Goal: Task Accomplishment & Management: Manage account settings

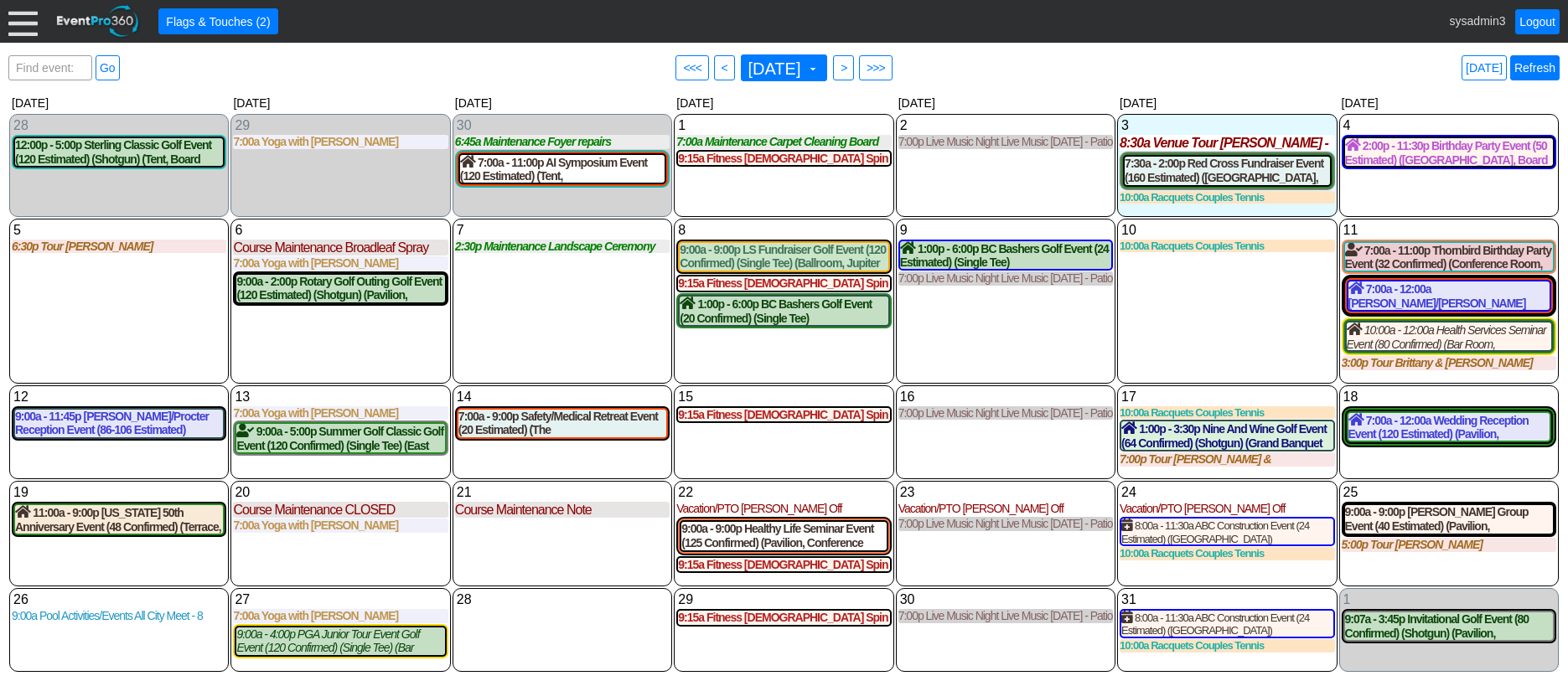
click at [1532, 66] on link "Refresh" at bounding box center [1535, 68] width 49 height 25
click at [26, 21] on div at bounding box center [23, 21] width 29 height 29
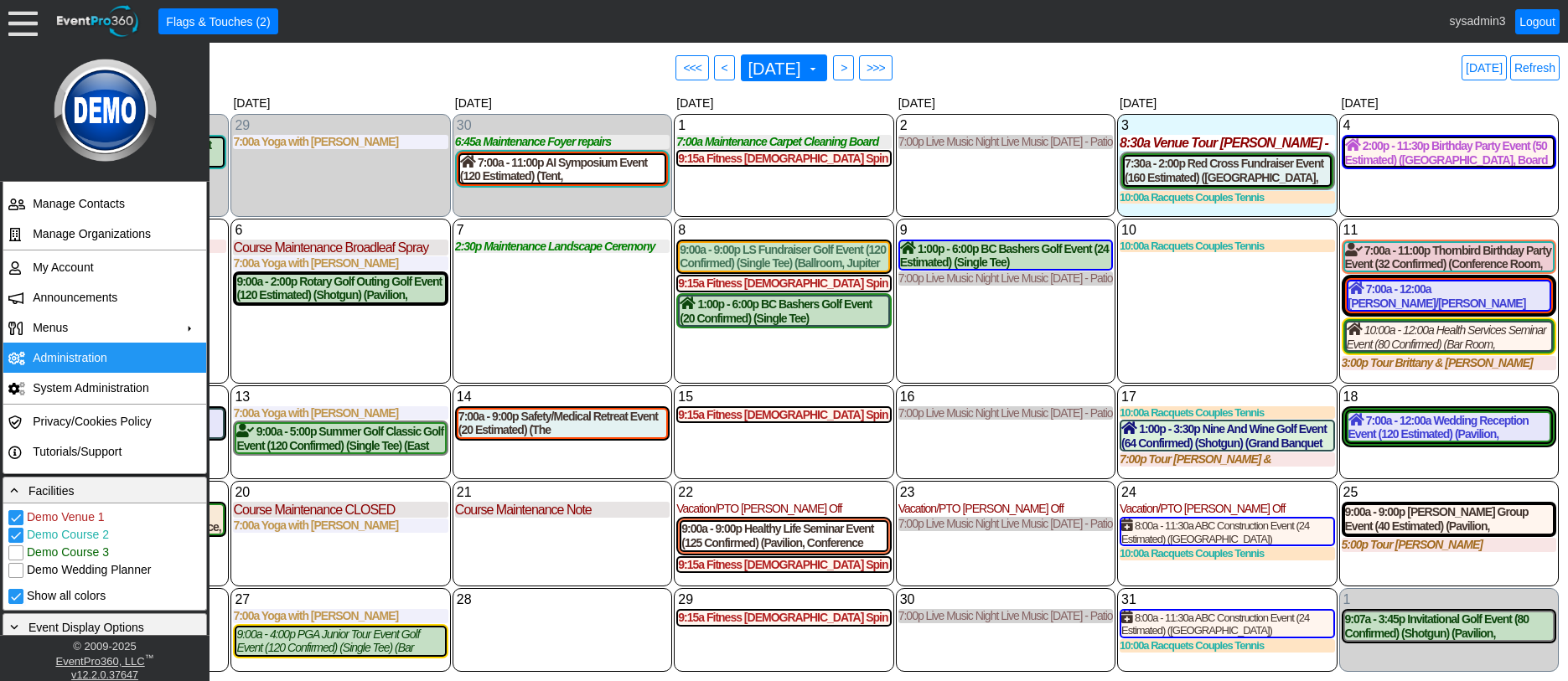
scroll to position [168, 0]
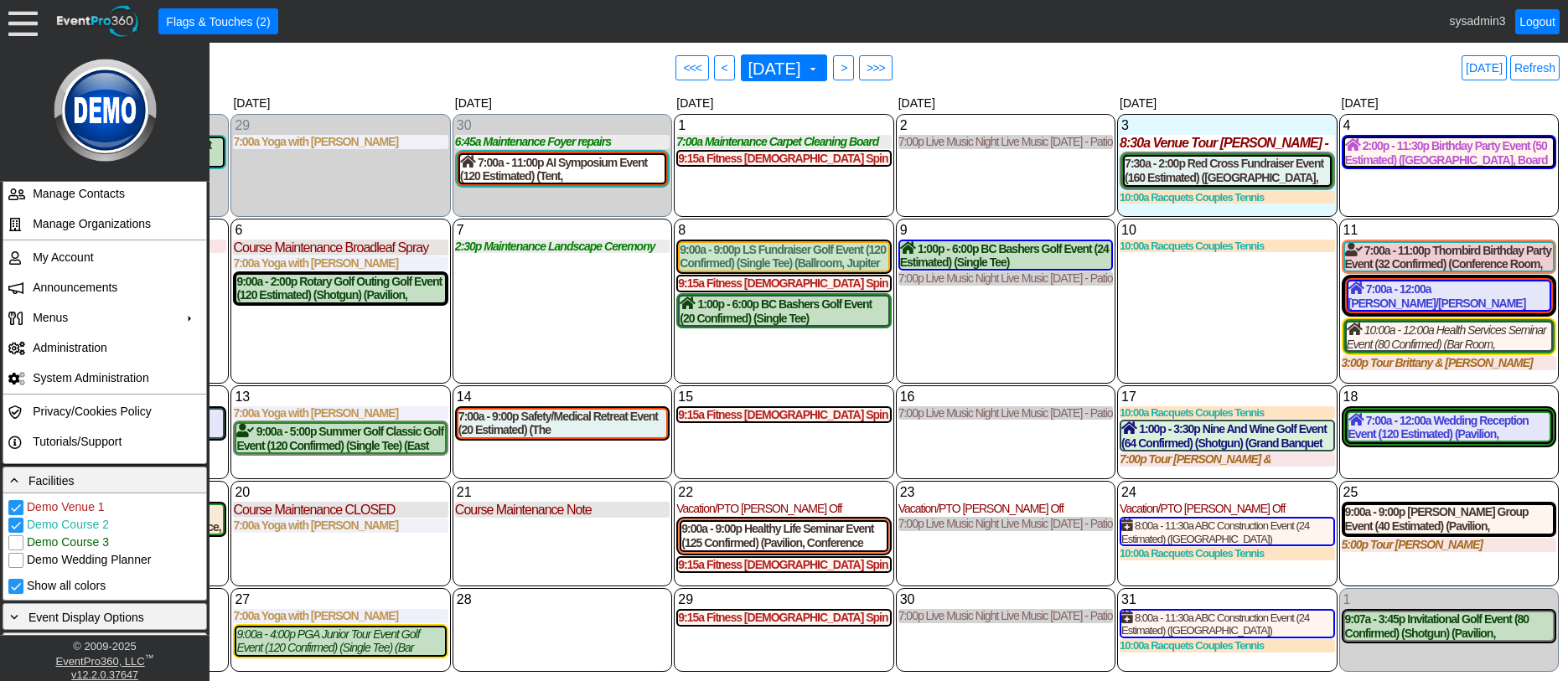
click at [18, 523] on input "Demo Course 2" at bounding box center [17, 527] width 16 height 16
checkbox input "false"
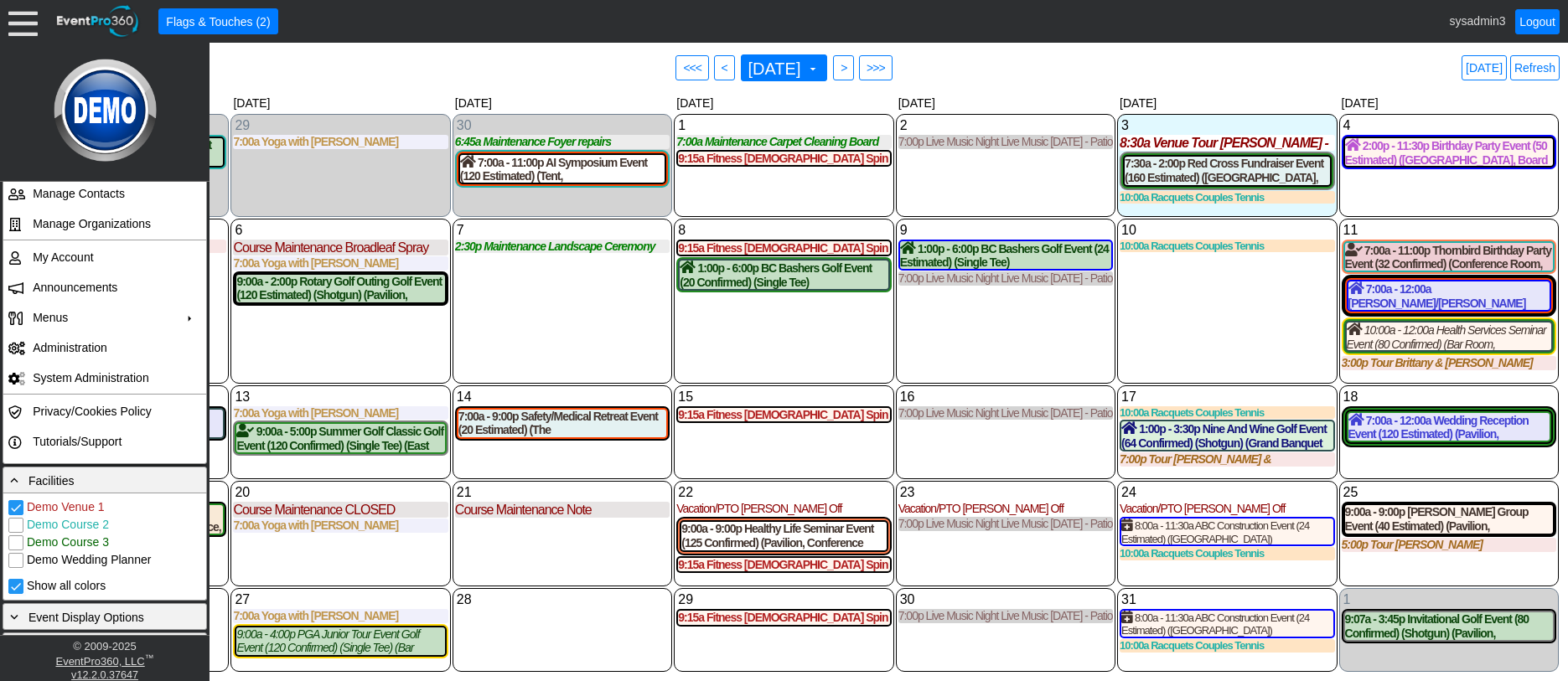
click at [687, 334] on div "8 Wednesday 9:15a Fitness Ladies Spin Class (Pavilion) Ladies Spin Class at Dem…" at bounding box center [783, 300] width 219 height 165
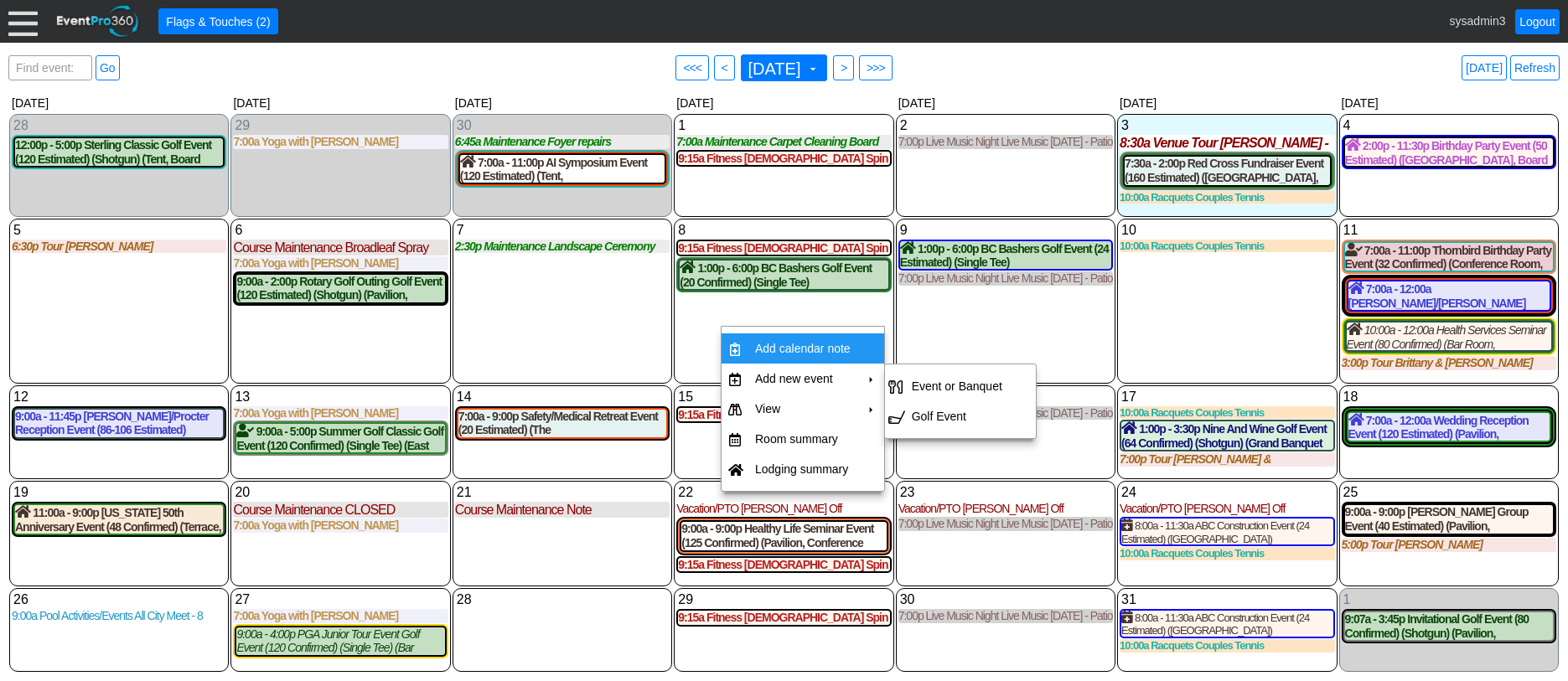
click at [823, 348] on td "Add calendar note" at bounding box center [803, 348] width 109 height 30
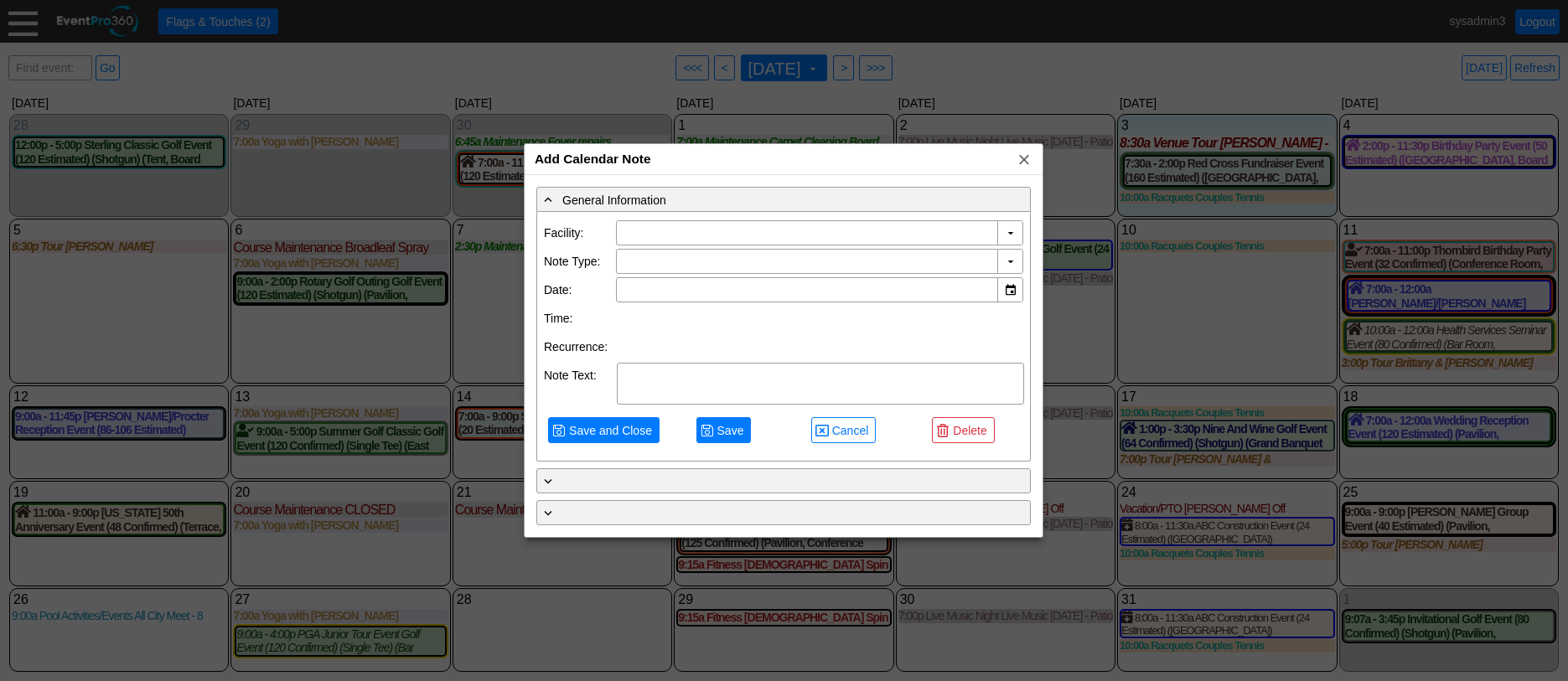
type input "Demo Venue 1"
type input "10/8/2025"
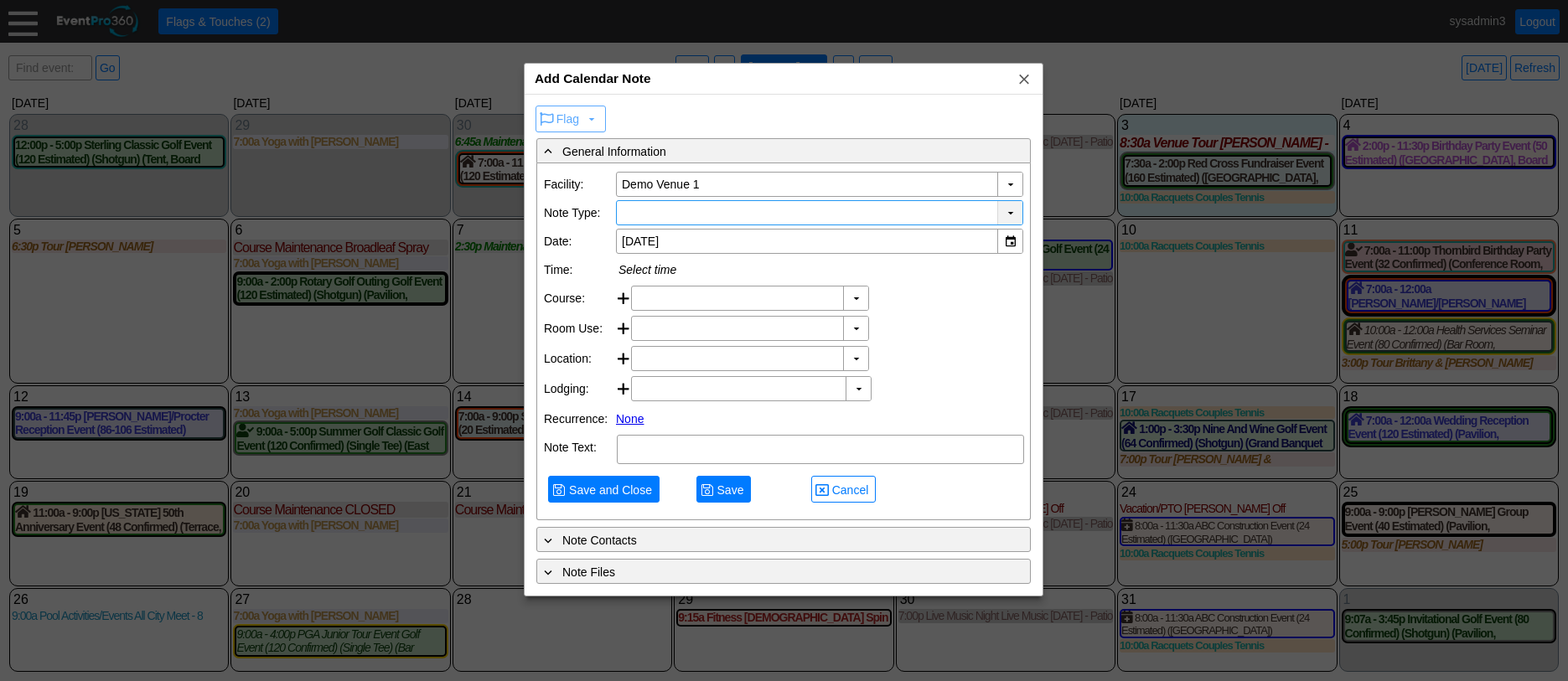
click at [1012, 212] on div "▼" at bounding box center [1010, 213] width 25 height 24
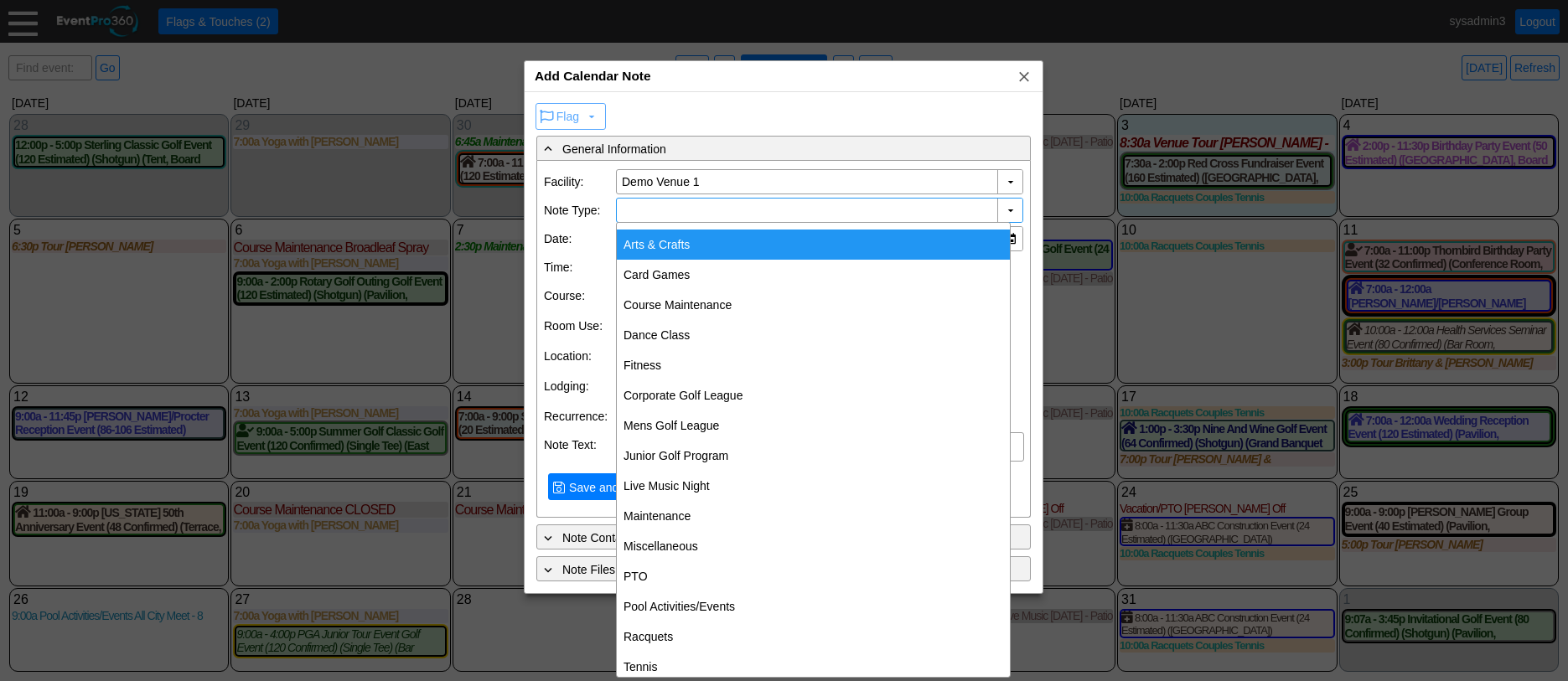
click at [677, 244] on div "Arts & Crafts" at bounding box center [814, 244] width 393 height 30
type input "Arts & Crafts"
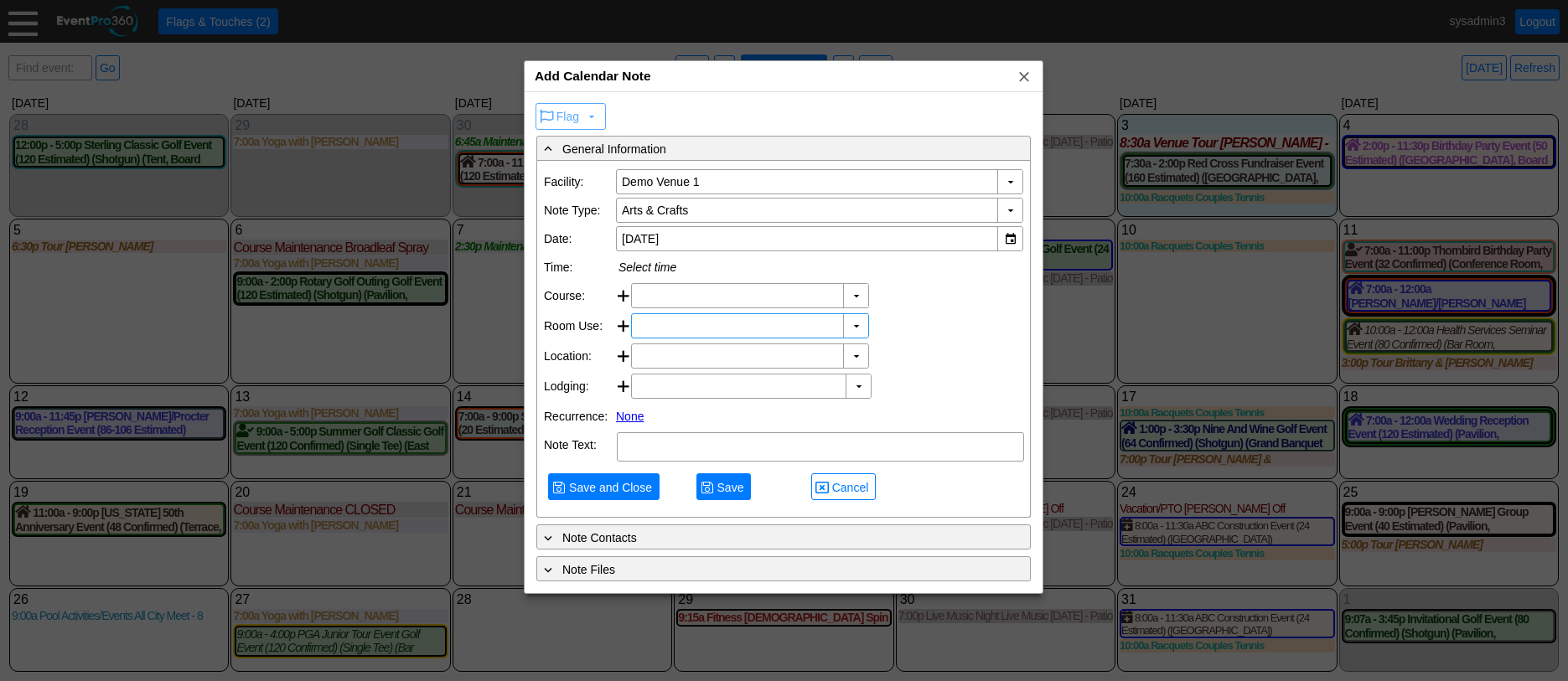
click at [711, 326] on input "text" at bounding box center [738, 326] width 203 height 24
click at [850, 322] on div "▼" at bounding box center [856, 326] width 25 height 24
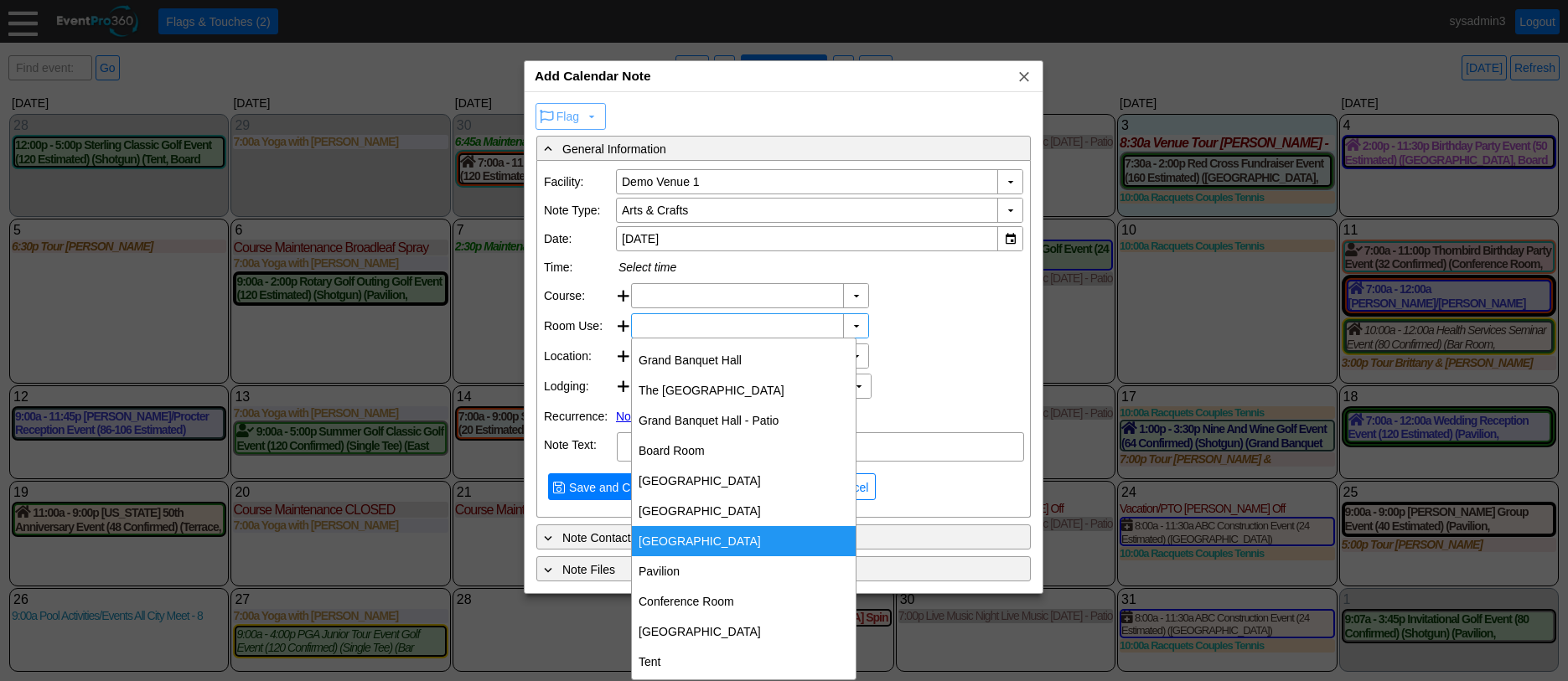
click at [693, 534] on div "West Room" at bounding box center [744, 541] width 224 height 30
type input "[GEOGRAPHIC_DATA]"
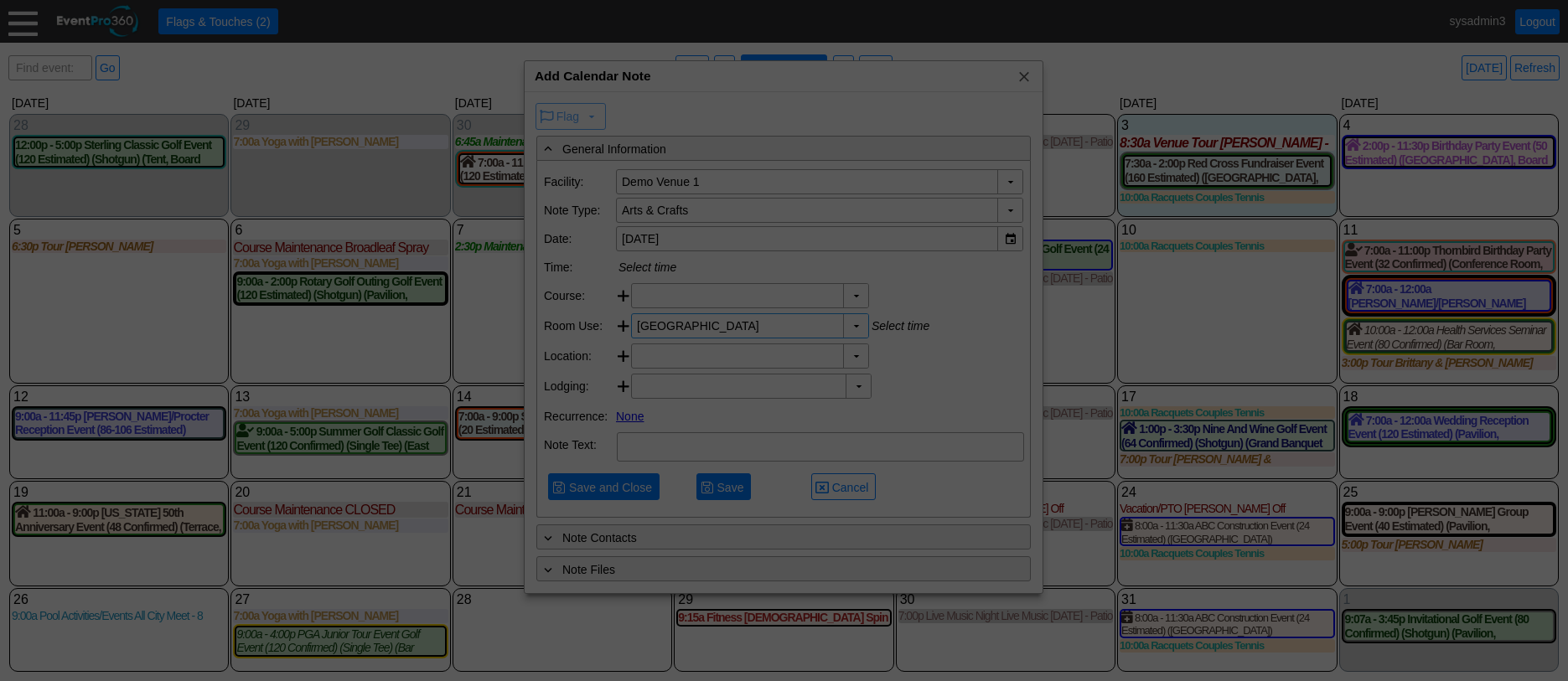
type input "0:00"
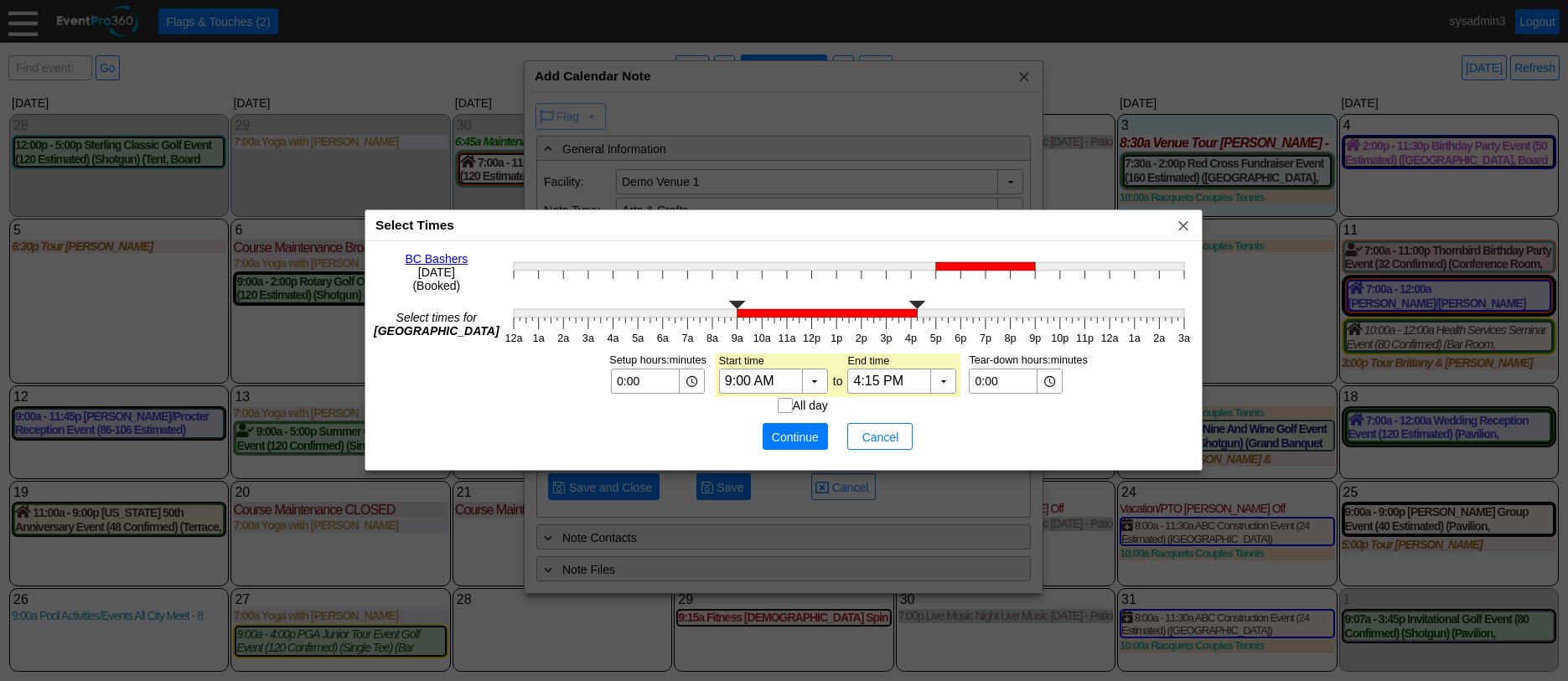
click at [914, 305] on polyline at bounding box center [917, 304] width 16 height 8
type input "8:30 PM"
click at [1019, 312] on g at bounding box center [849, 309] width 670 height 16
click at [798, 432] on span "Continue" at bounding box center [795, 437] width 50 height 16
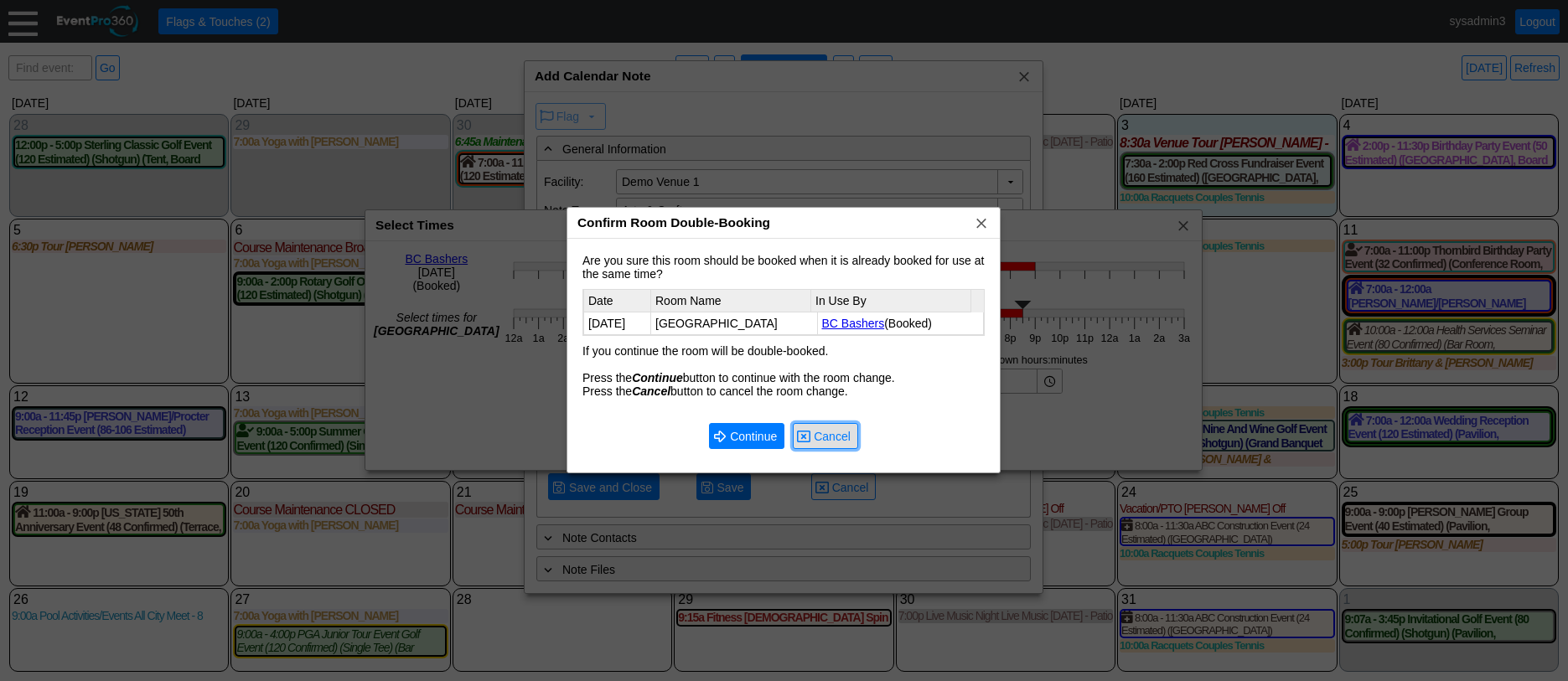
click at [819, 429] on span "Cancel" at bounding box center [832, 436] width 44 height 16
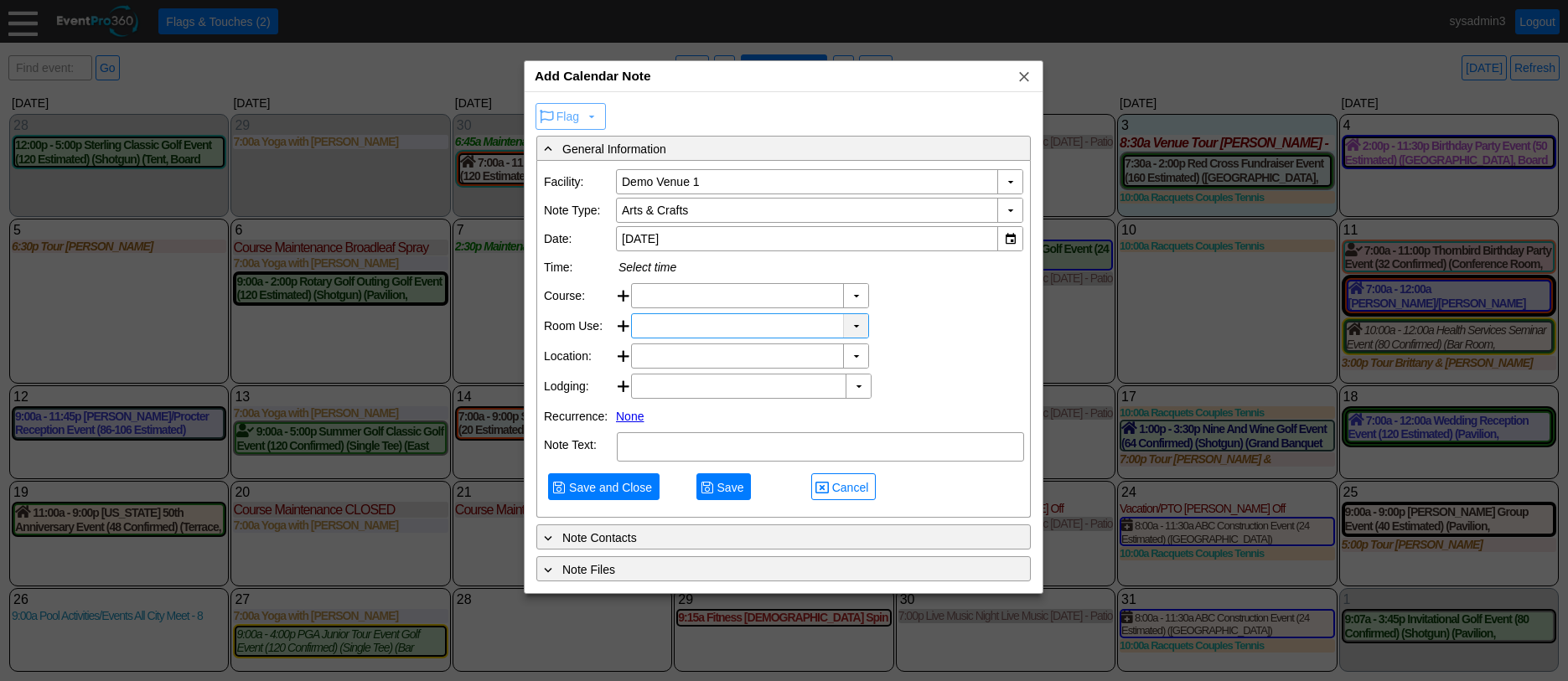
click at [860, 325] on div "▼" at bounding box center [856, 326] width 25 height 24
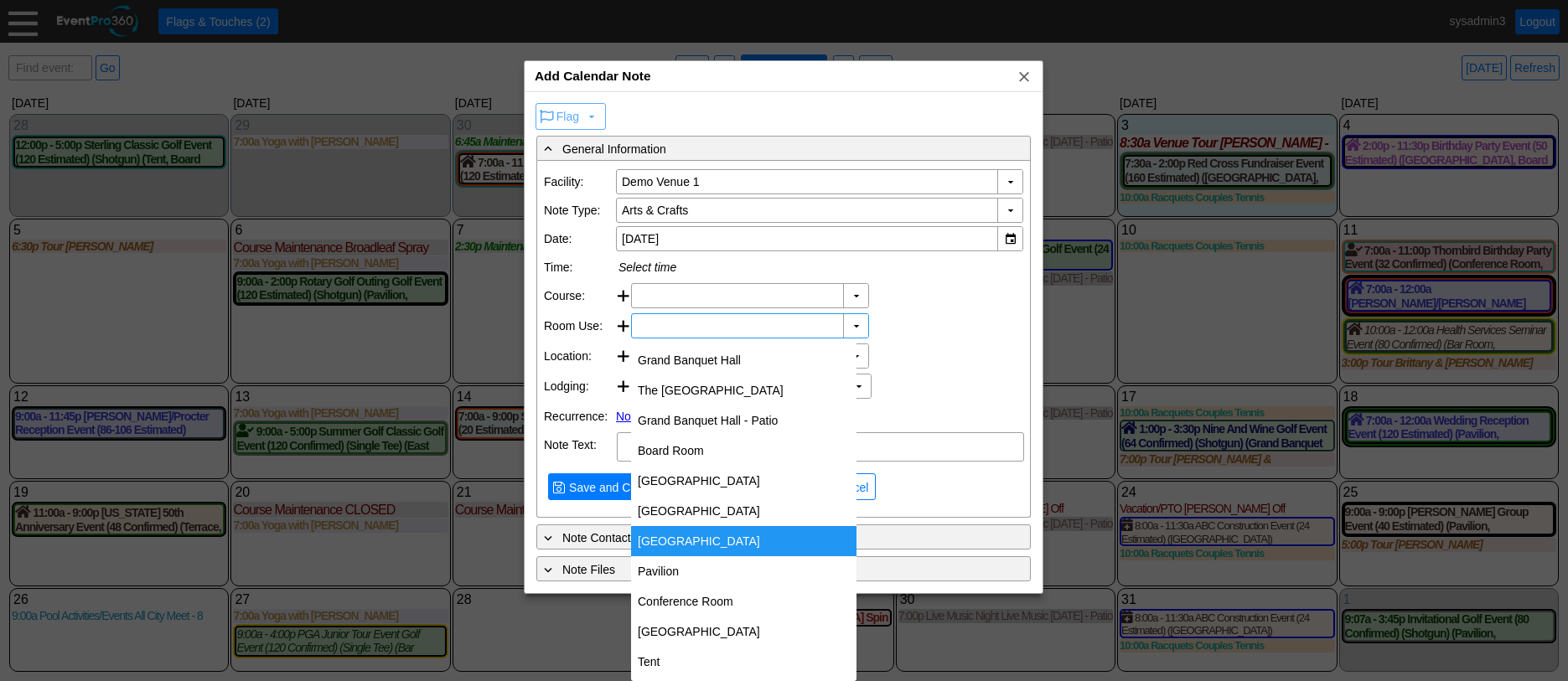
click at [685, 534] on div "[GEOGRAPHIC_DATA]" at bounding box center [744, 541] width 226 height 30
type input "[GEOGRAPHIC_DATA]"
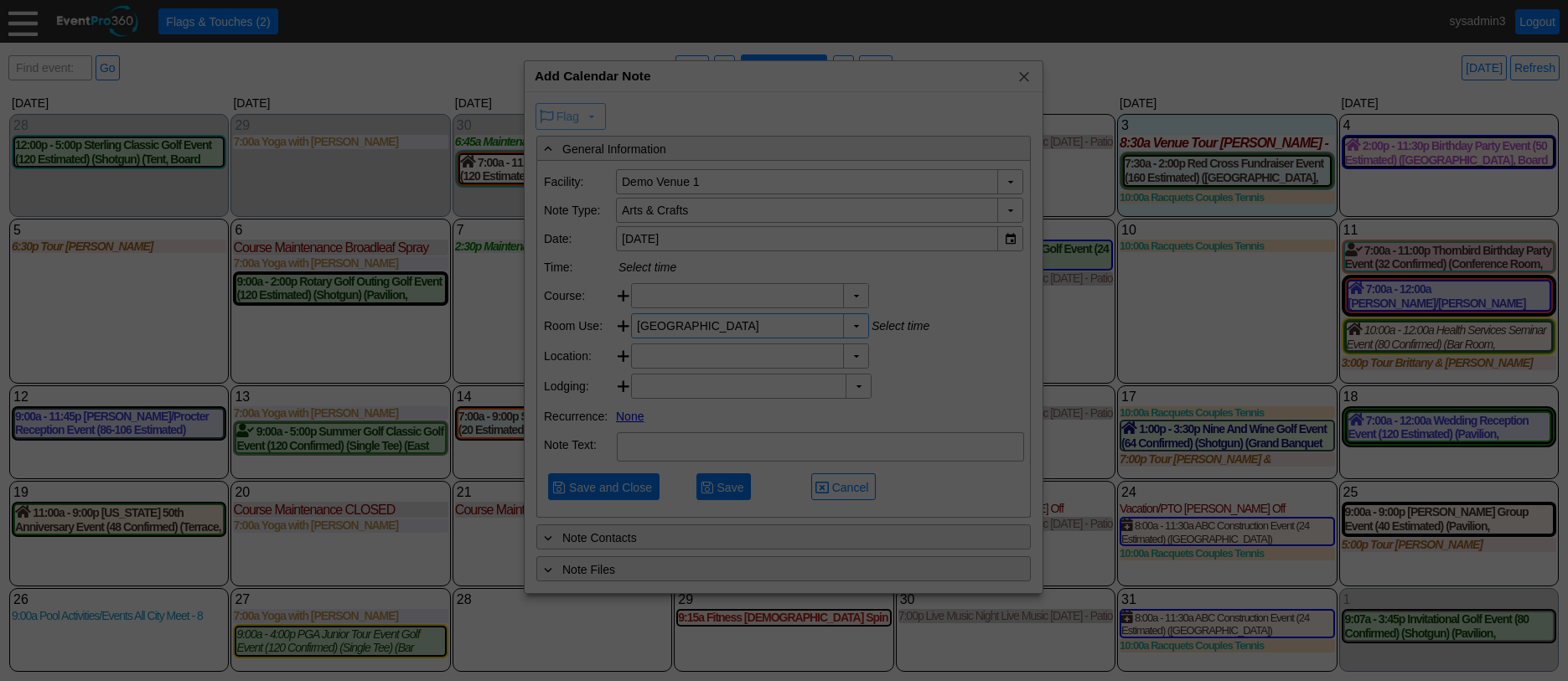
type input "9:00 PM"
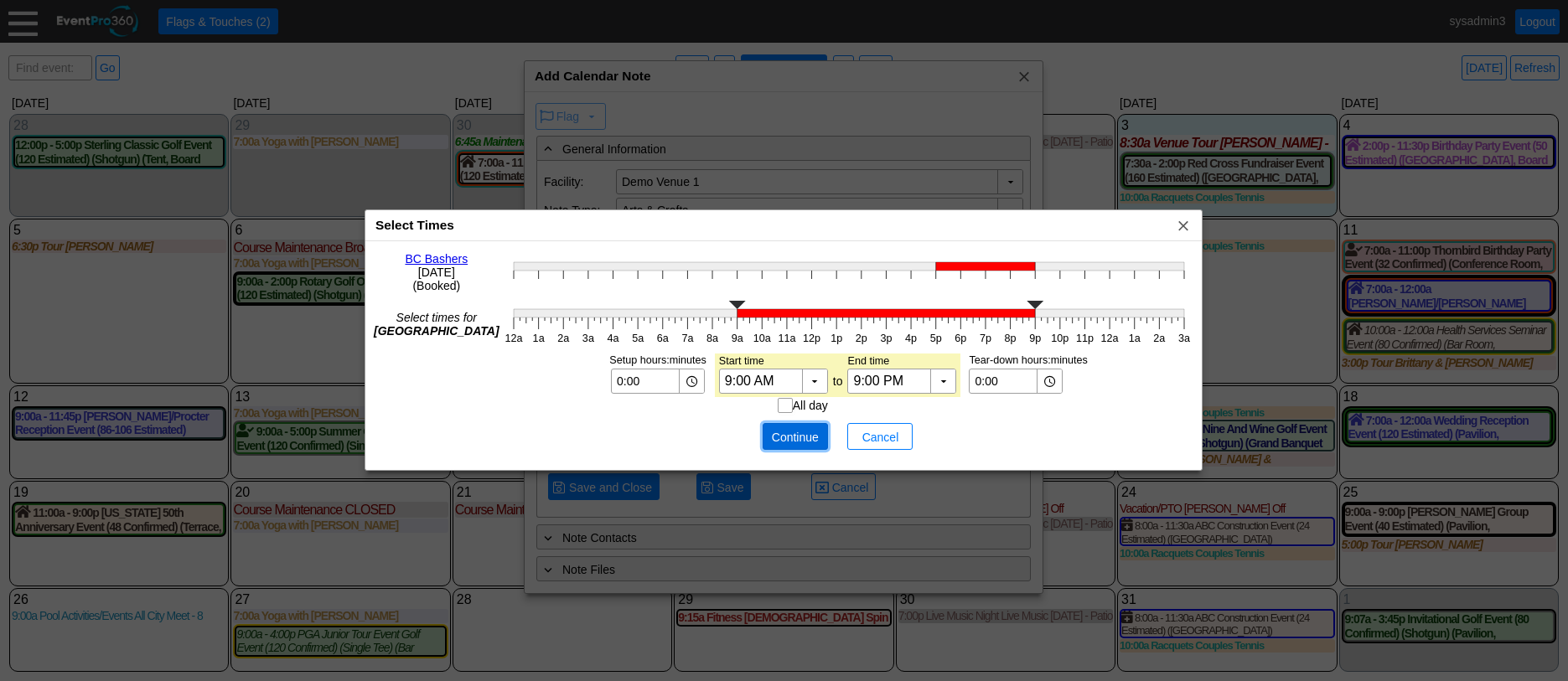
click at [786, 427] on span "● Continue" at bounding box center [796, 436] width 66 height 26
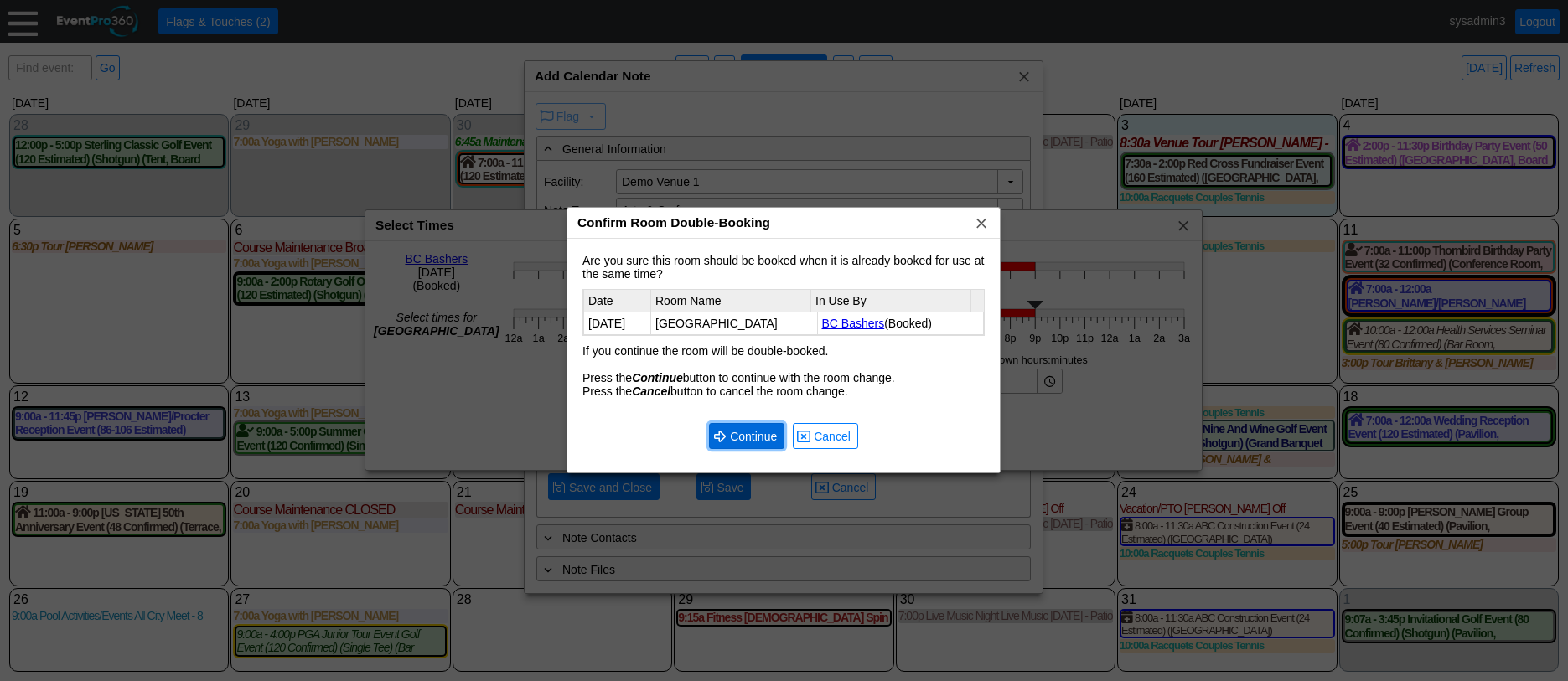
click at [758, 427] on span "● Continue" at bounding box center [747, 436] width 76 height 26
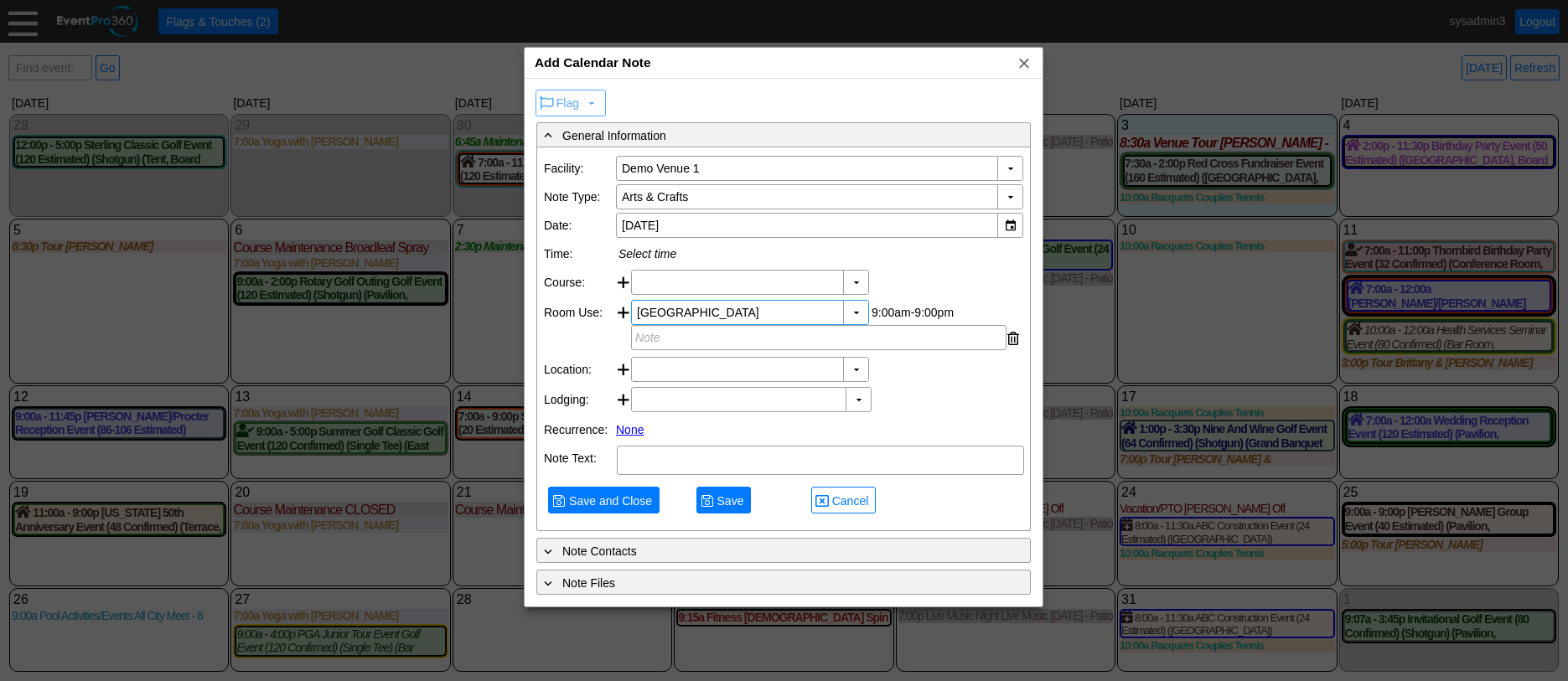
click at [626, 437] on link "None" at bounding box center [630, 430] width 27 height 14
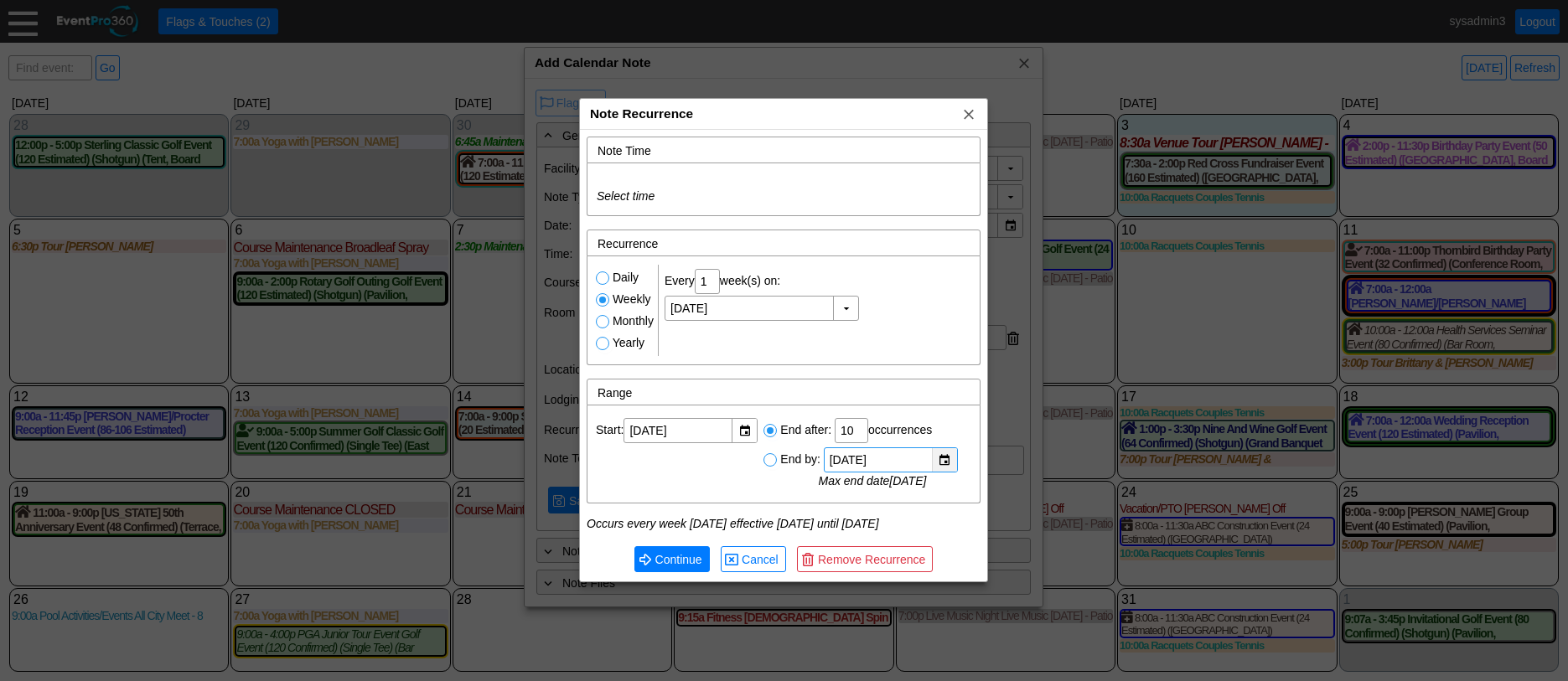
click at [947, 459] on div "▼" at bounding box center [945, 461] width 25 height 24
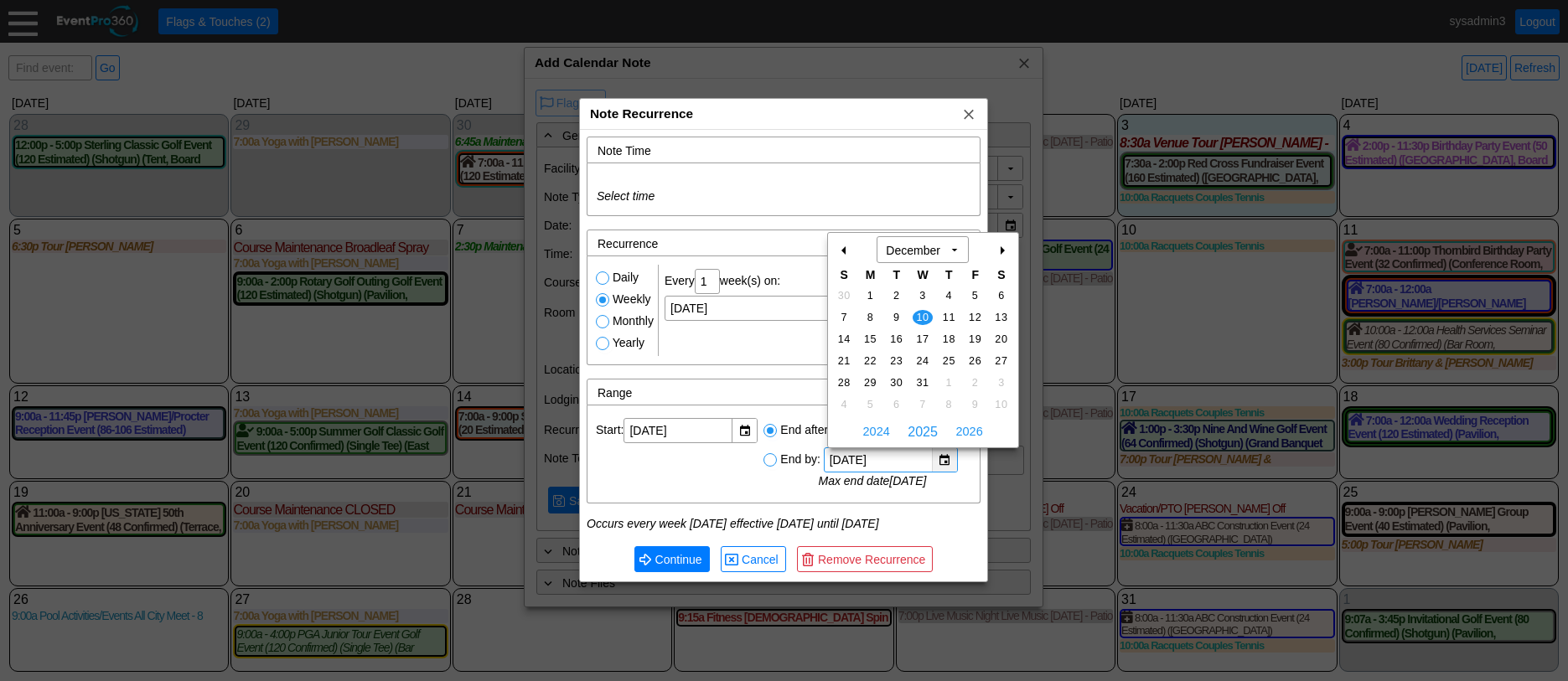
scroll to position [0, 0]
click at [1001, 249] on div "+" at bounding box center [1001, 250] width 26 height 28
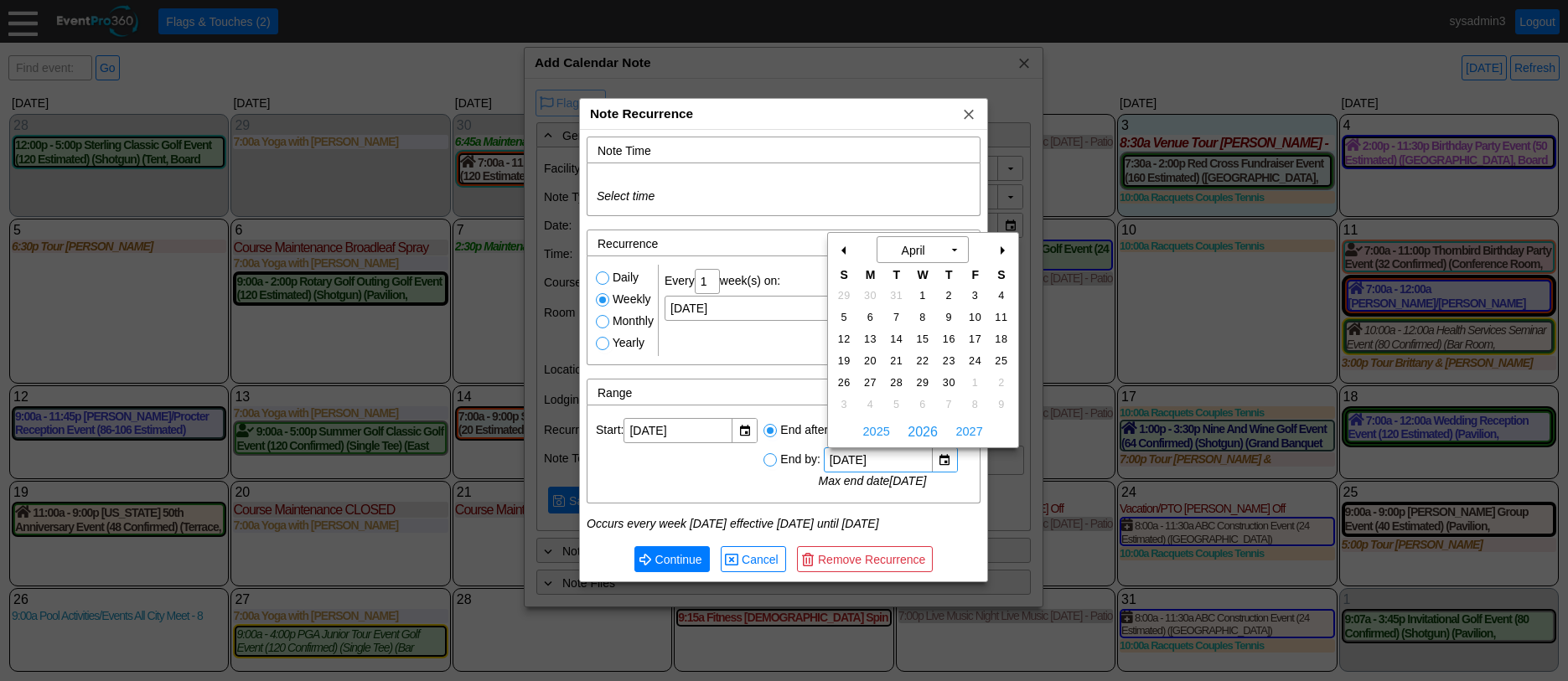
click at [842, 249] on div "-" at bounding box center [844, 250] width 26 height 28
click at [925, 353] on span "25" at bounding box center [921, 361] width 19 height 15
type input "Wednesday, 3/25/2026"
type input "25"
radio input "true"
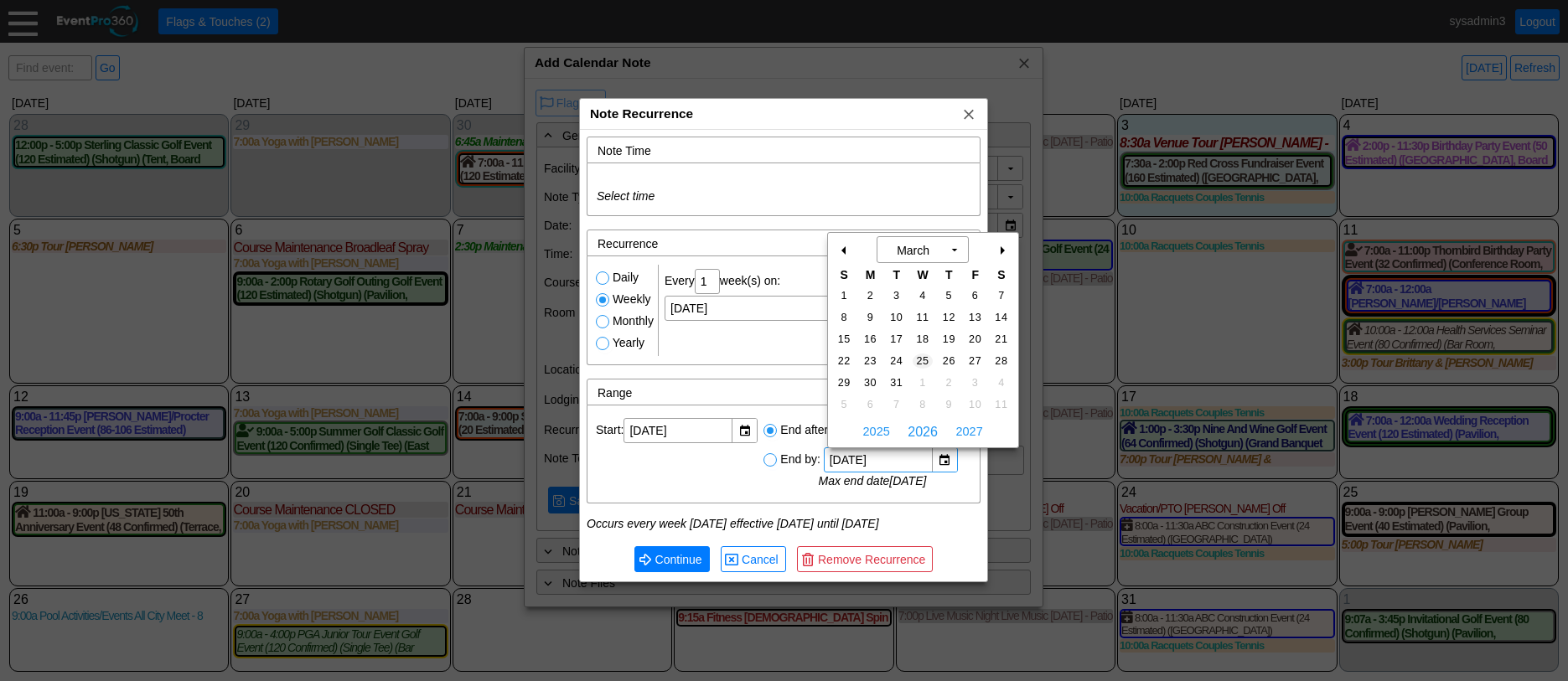
scroll to position [0, 21]
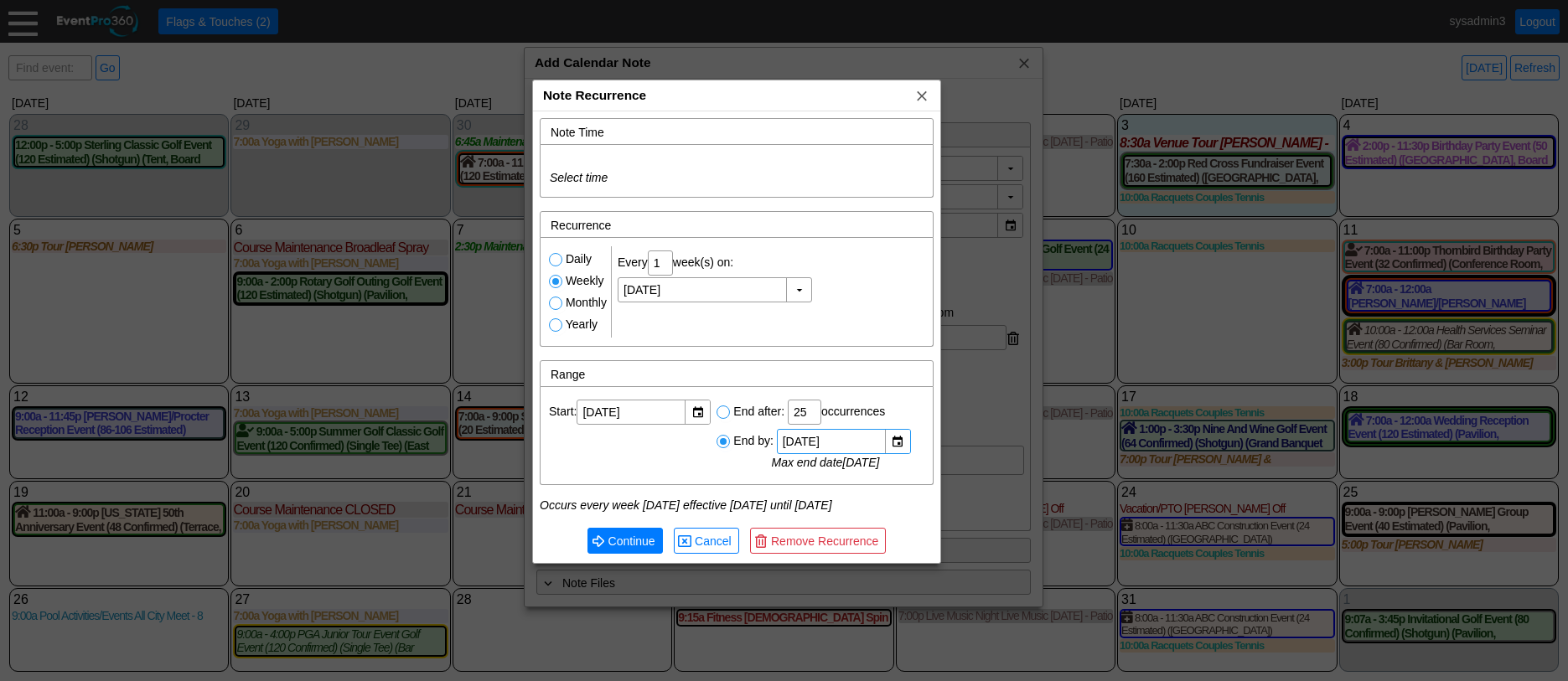
click at [785, 100] on div "Note Recurrence x" at bounding box center [736, 96] width 407 height 31
click at [925, 97] on span "x" at bounding box center [921, 96] width 16 height 16
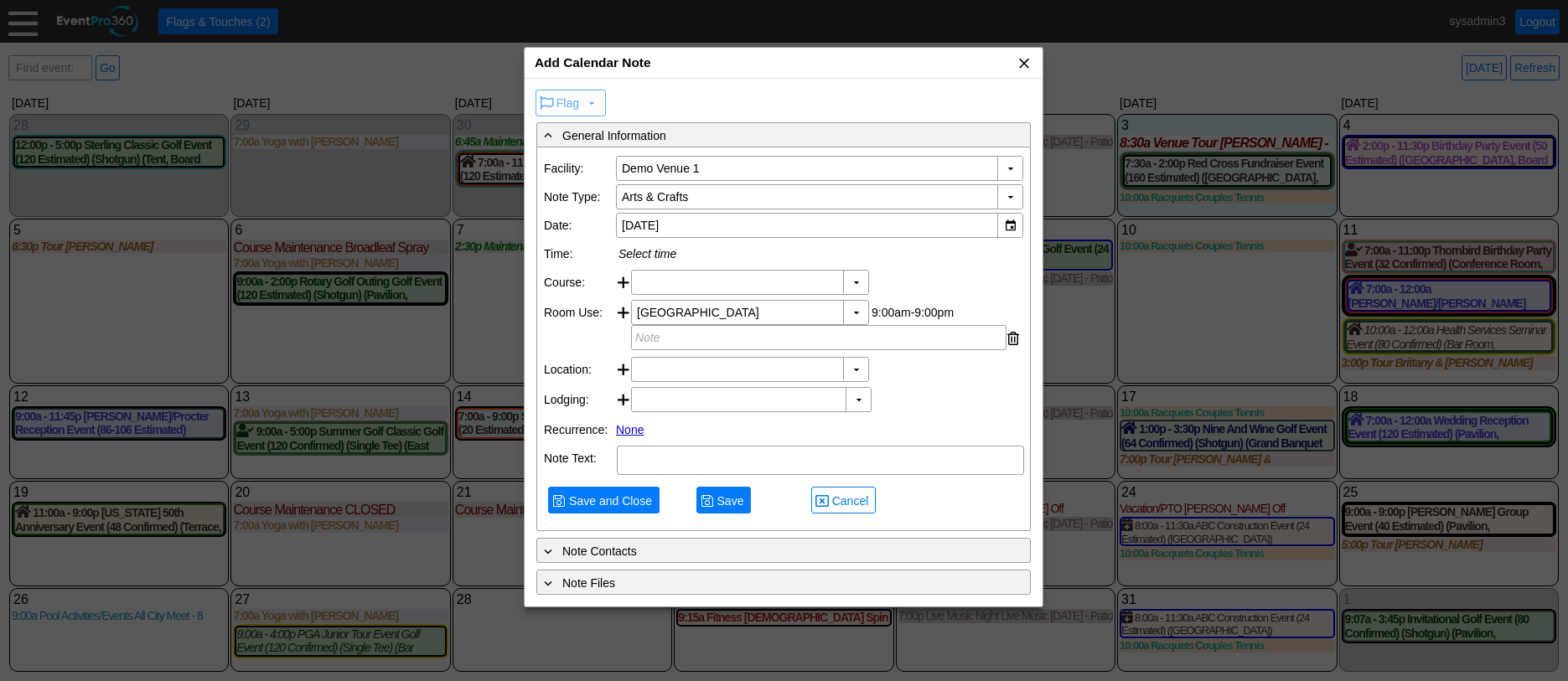
click at [1028, 66] on span "x" at bounding box center [1024, 63] width 16 height 16
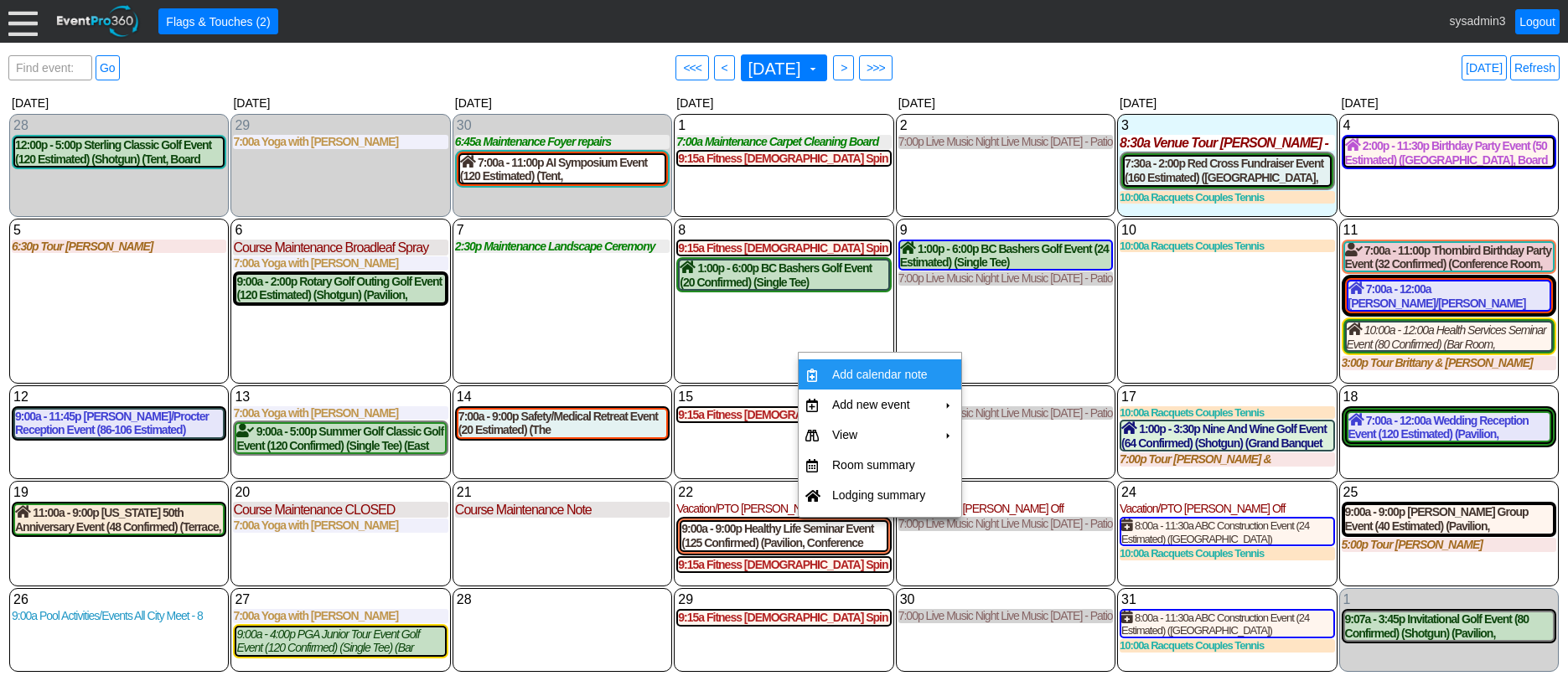
click at [848, 371] on td "Add calendar note" at bounding box center [881, 374] width 109 height 30
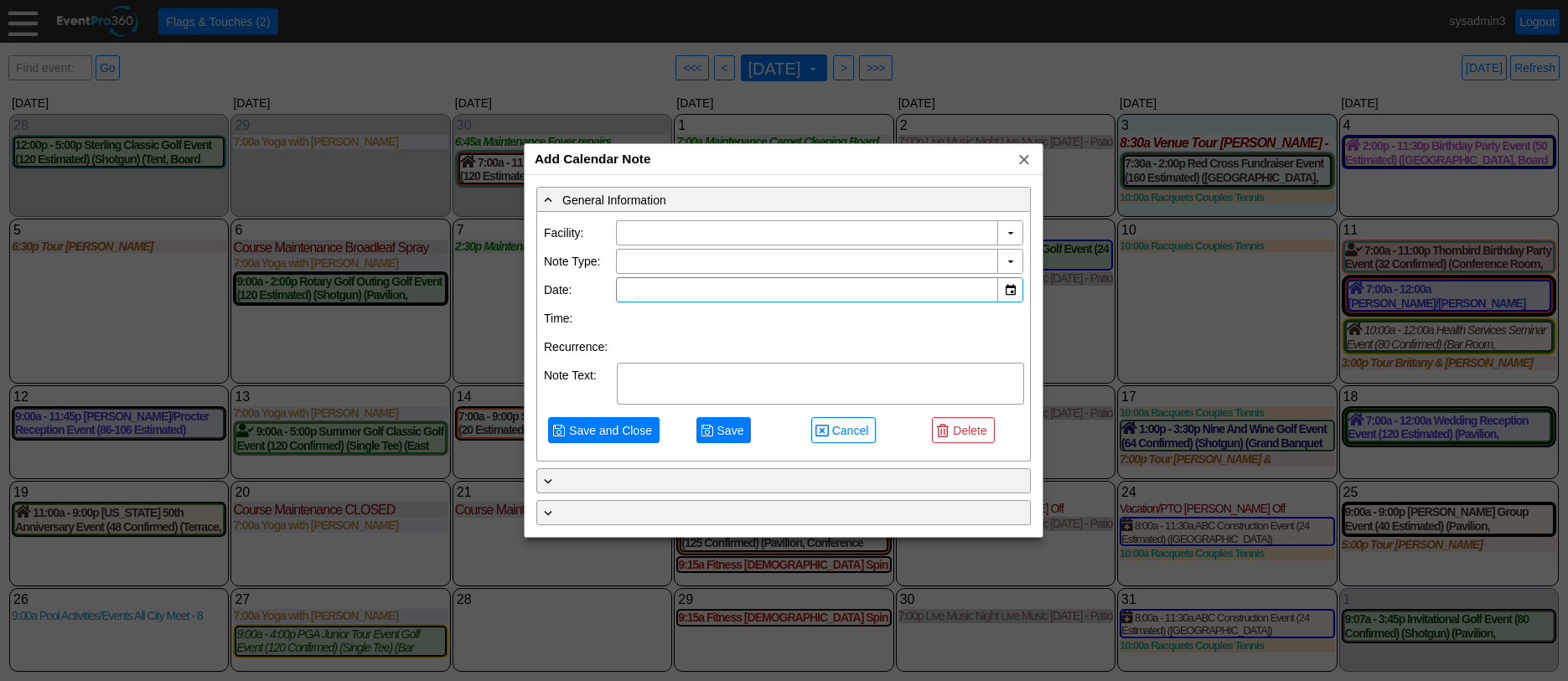
type input "Demo Venue 1"
type input "10/8/2025"
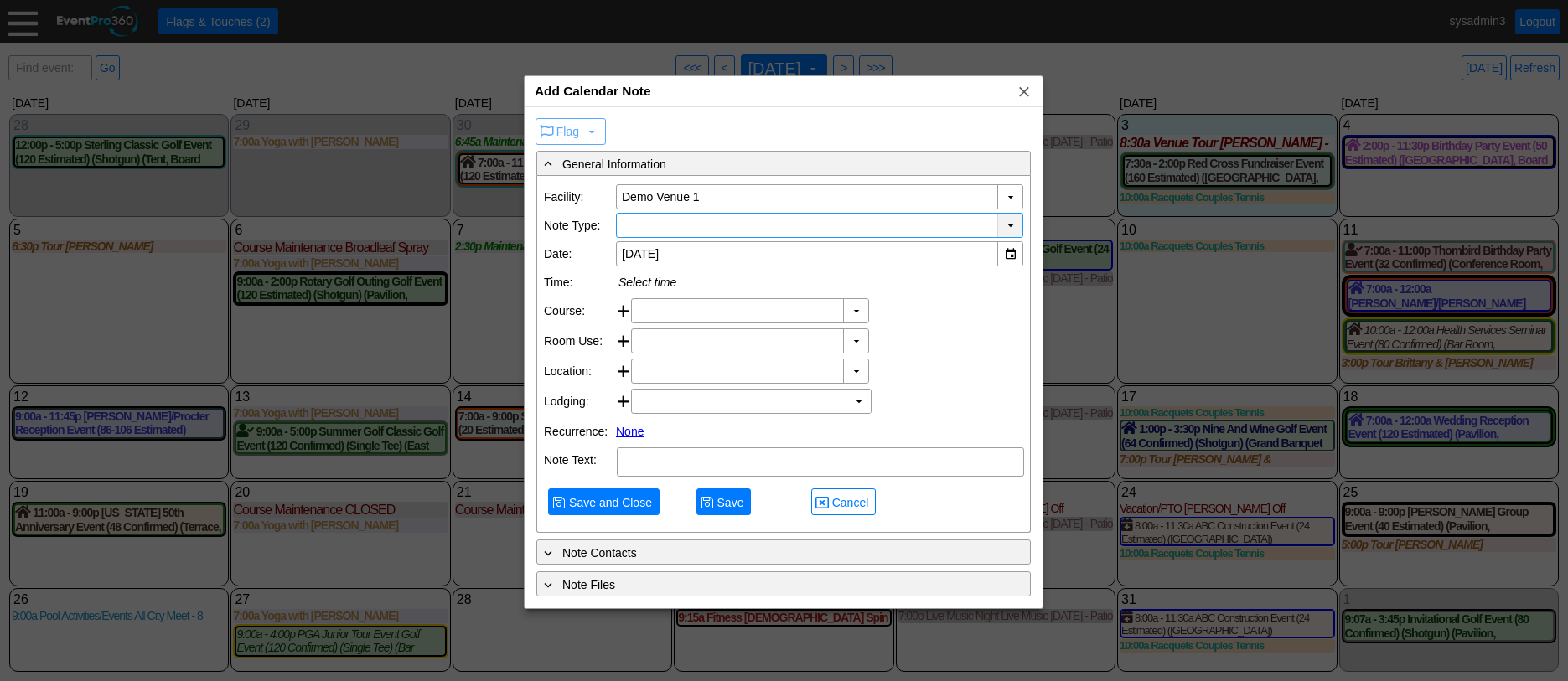
click at [1008, 222] on div "▼" at bounding box center [1010, 226] width 25 height 24
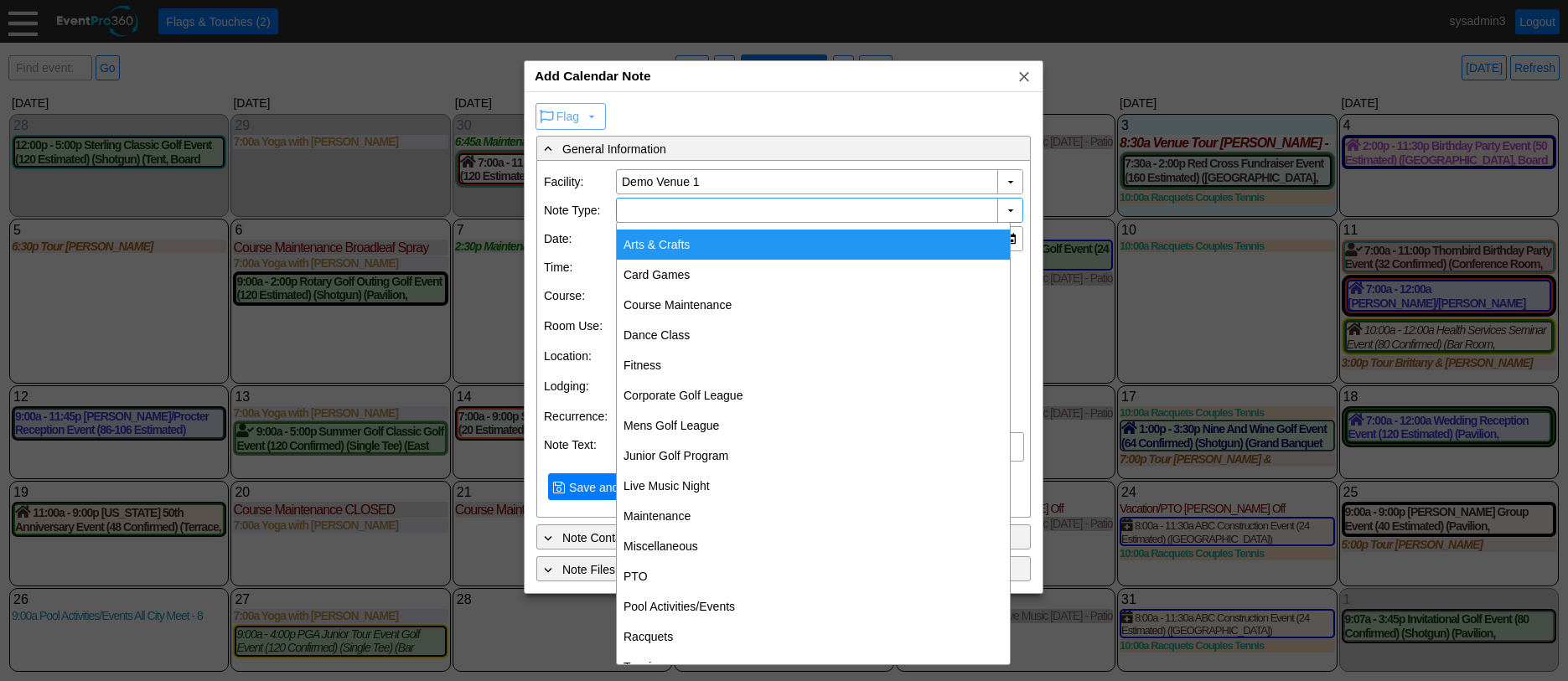
click at [677, 248] on div "Arts & Crafts" at bounding box center [814, 244] width 393 height 30
type input "Arts & Crafts"
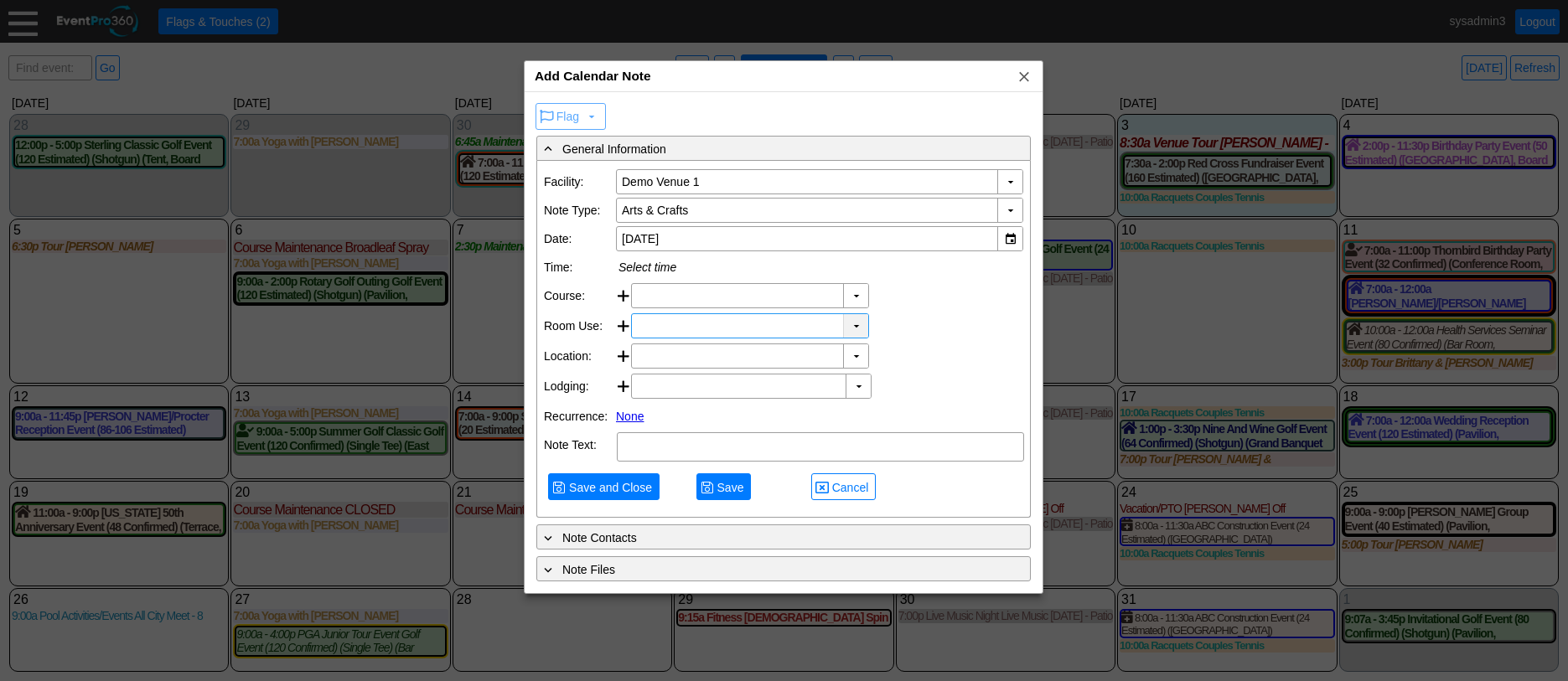
click at [856, 322] on div "▼" at bounding box center [856, 326] width 25 height 24
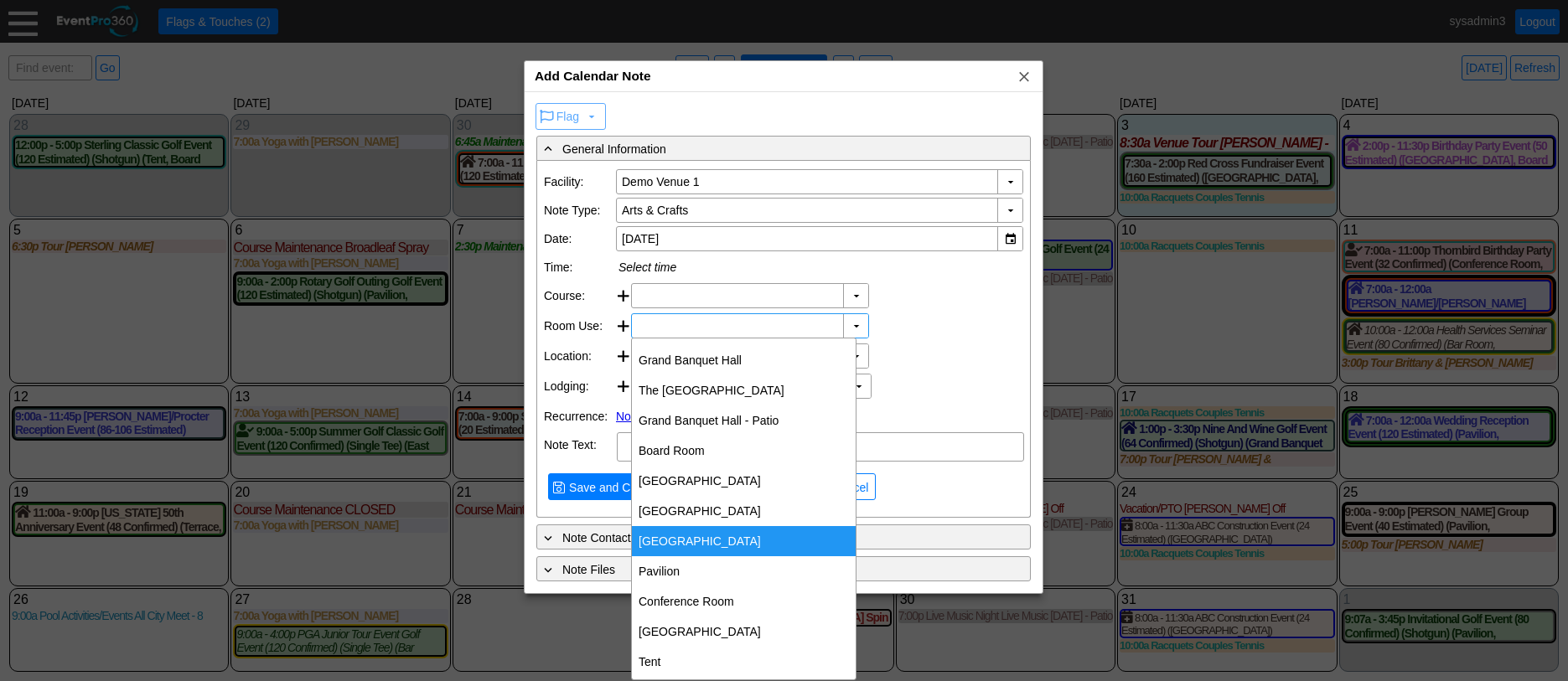
click at [687, 535] on div "[GEOGRAPHIC_DATA]" at bounding box center [744, 541] width 224 height 30
type input "[GEOGRAPHIC_DATA]"
type input "0:00"
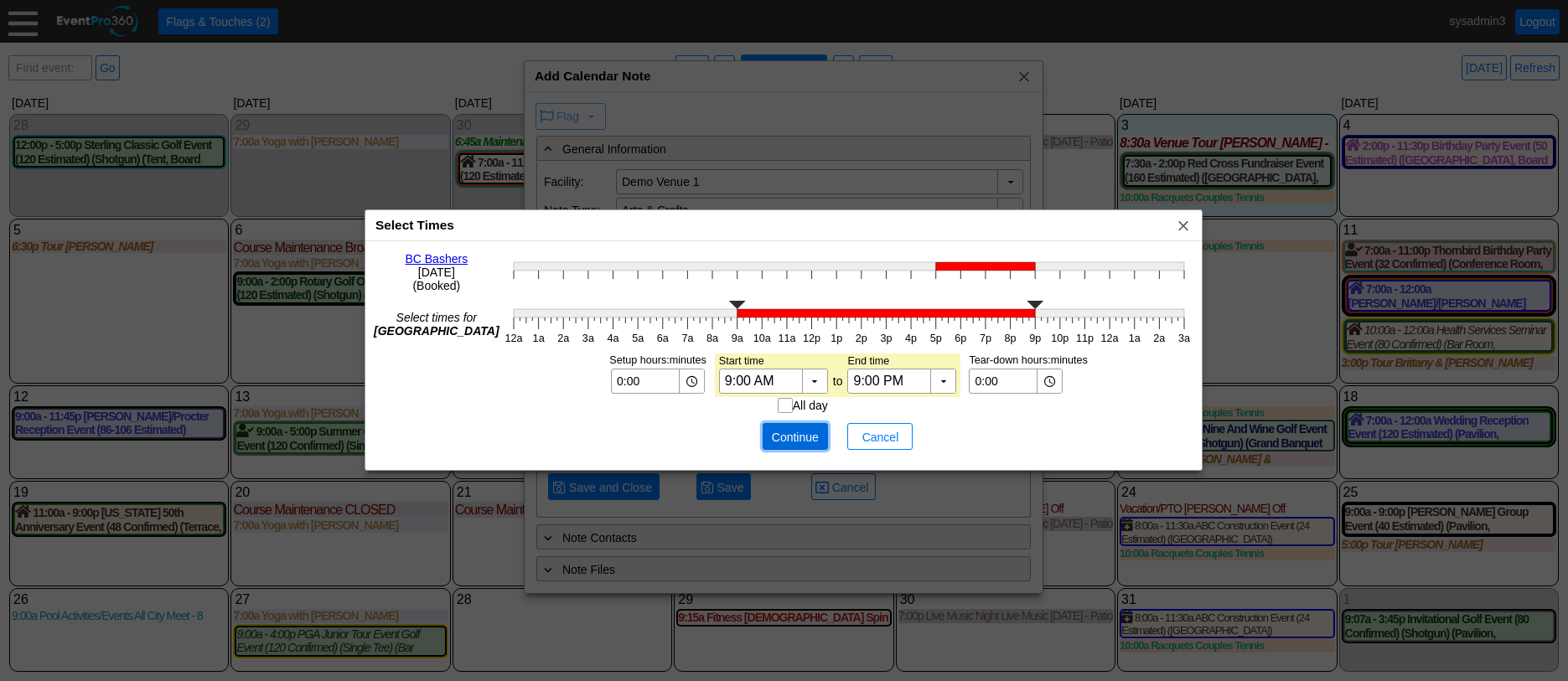
click at [786, 439] on span "Continue" at bounding box center [795, 437] width 50 height 16
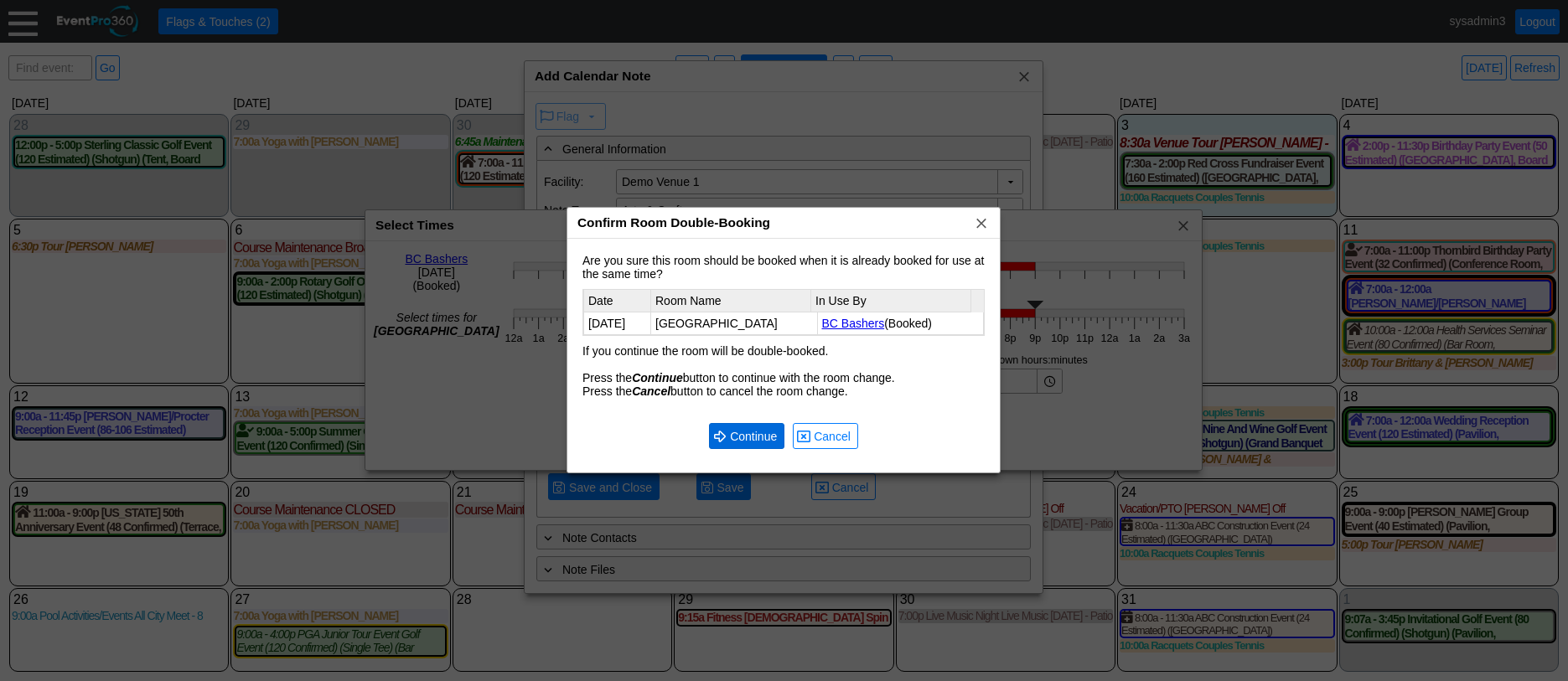
click at [735, 438] on span "Continue" at bounding box center [753, 436] width 54 height 16
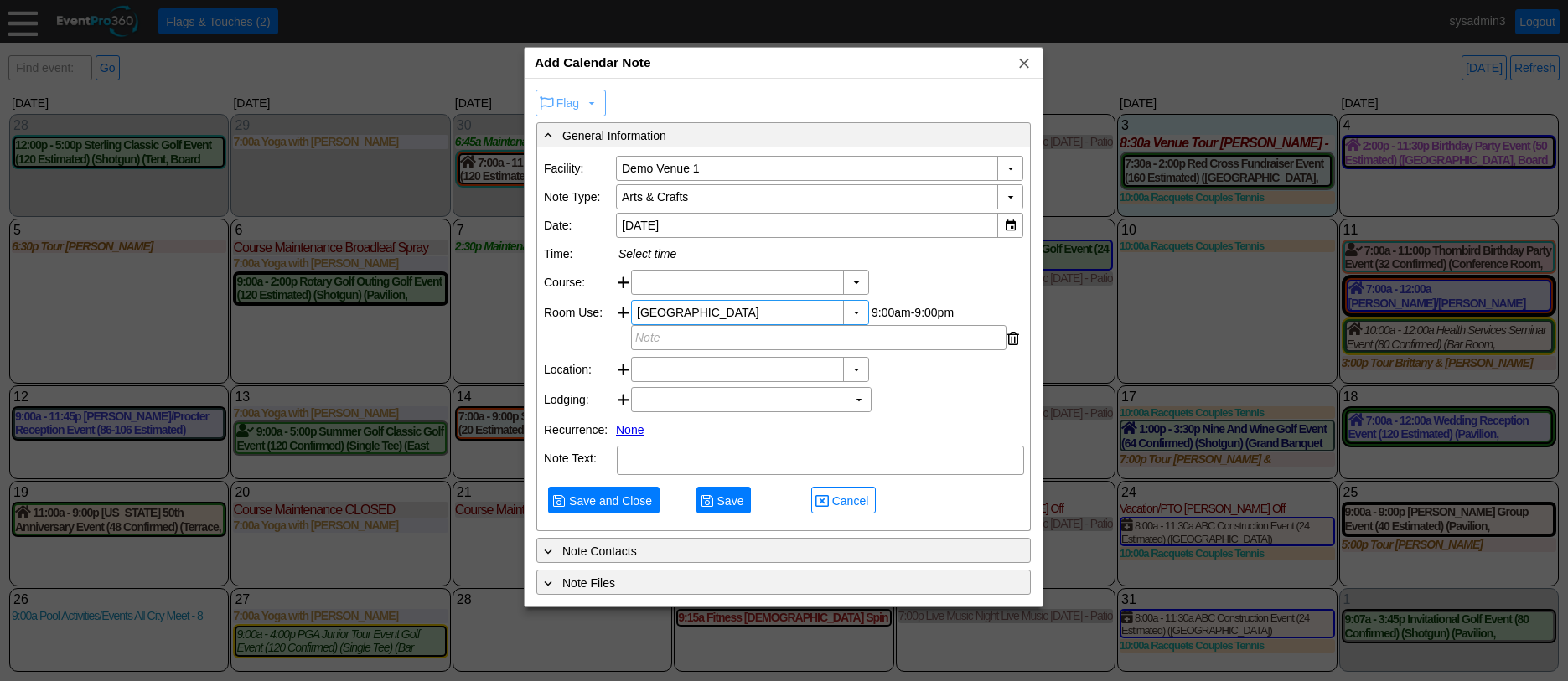
click at [631, 437] on link "None" at bounding box center [630, 430] width 27 height 14
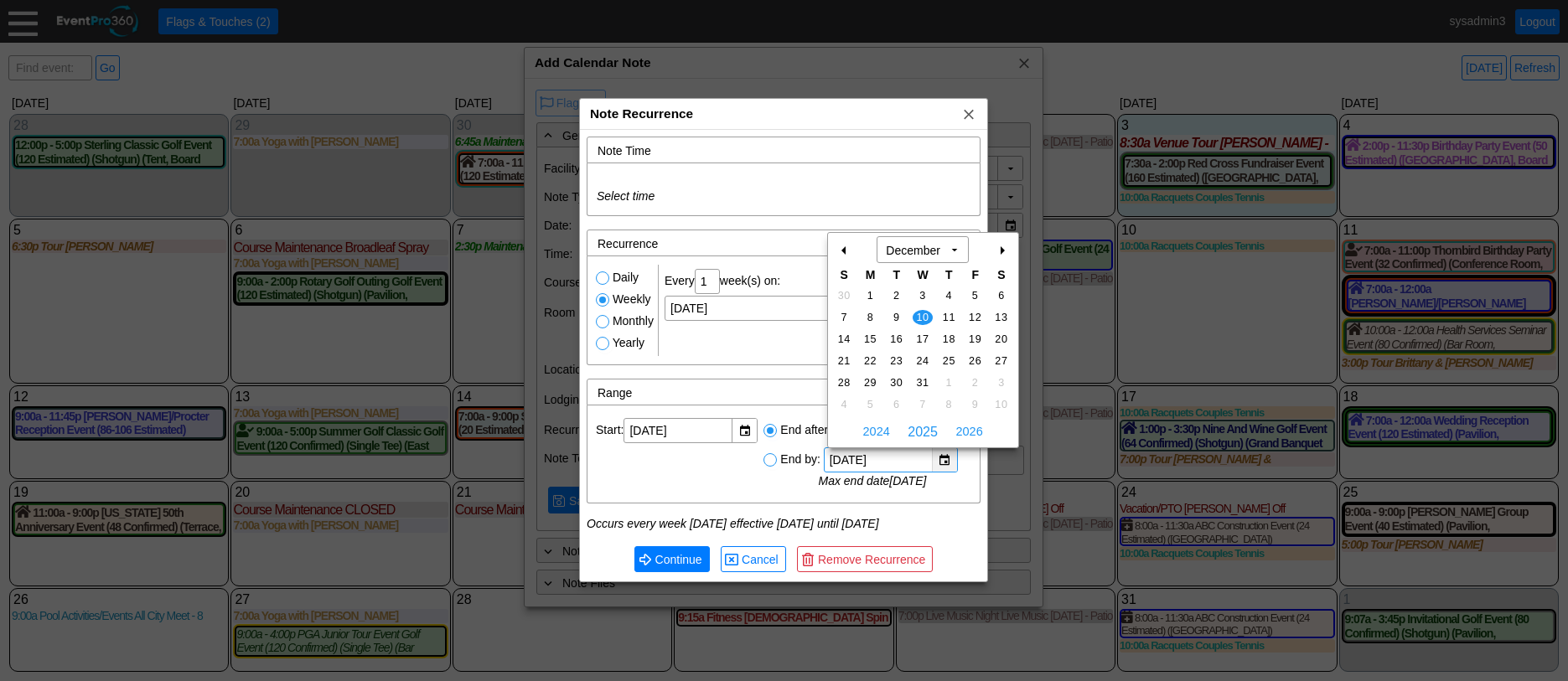
click at [944, 460] on div "▼" at bounding box center [945, 461] width 25 height 24
click at [999, 252] on div "+" at bounding box center [1001, 250] width 26 height 28
click at [921, 358] on span "25" at bounding box center [921, 361] width 19 height 15
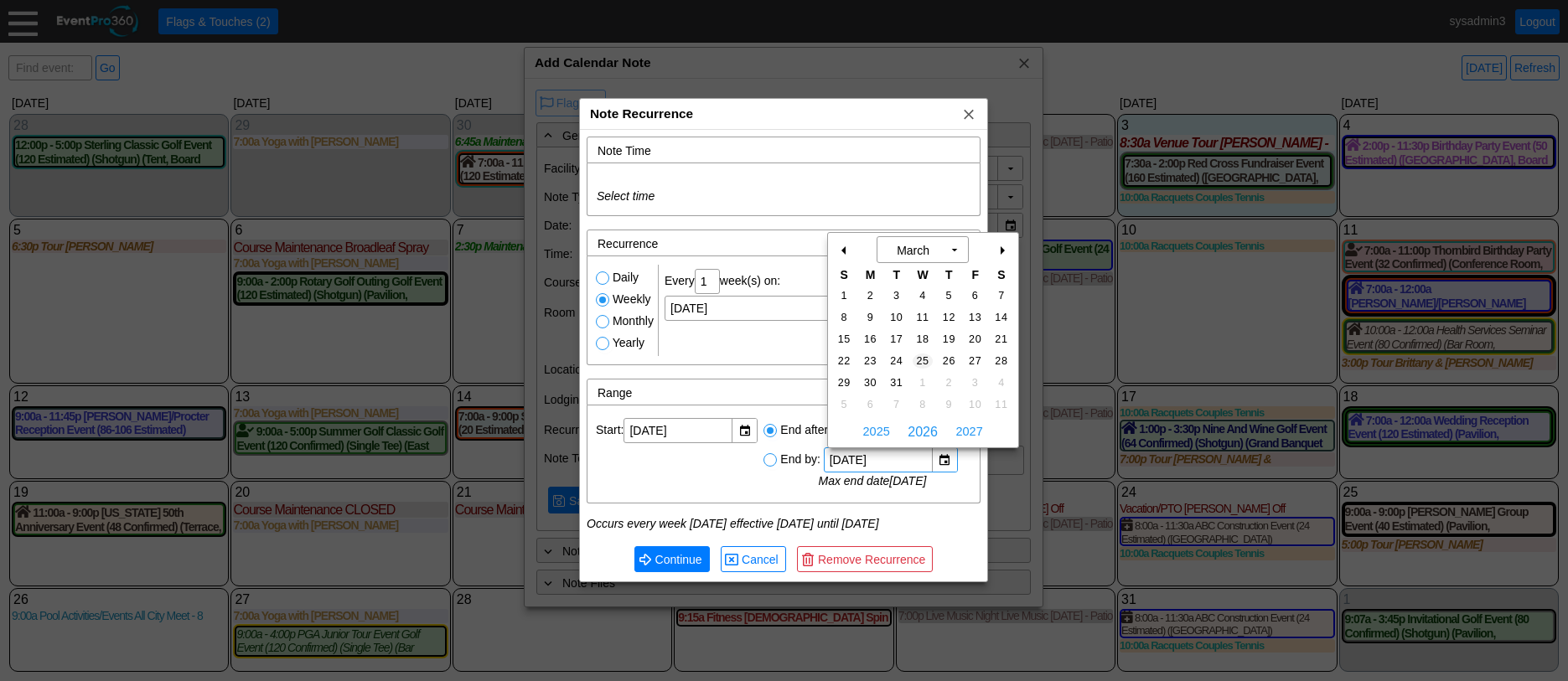
type input "Wednesday, 3/25/2026"
type input "25"
radio input "true"
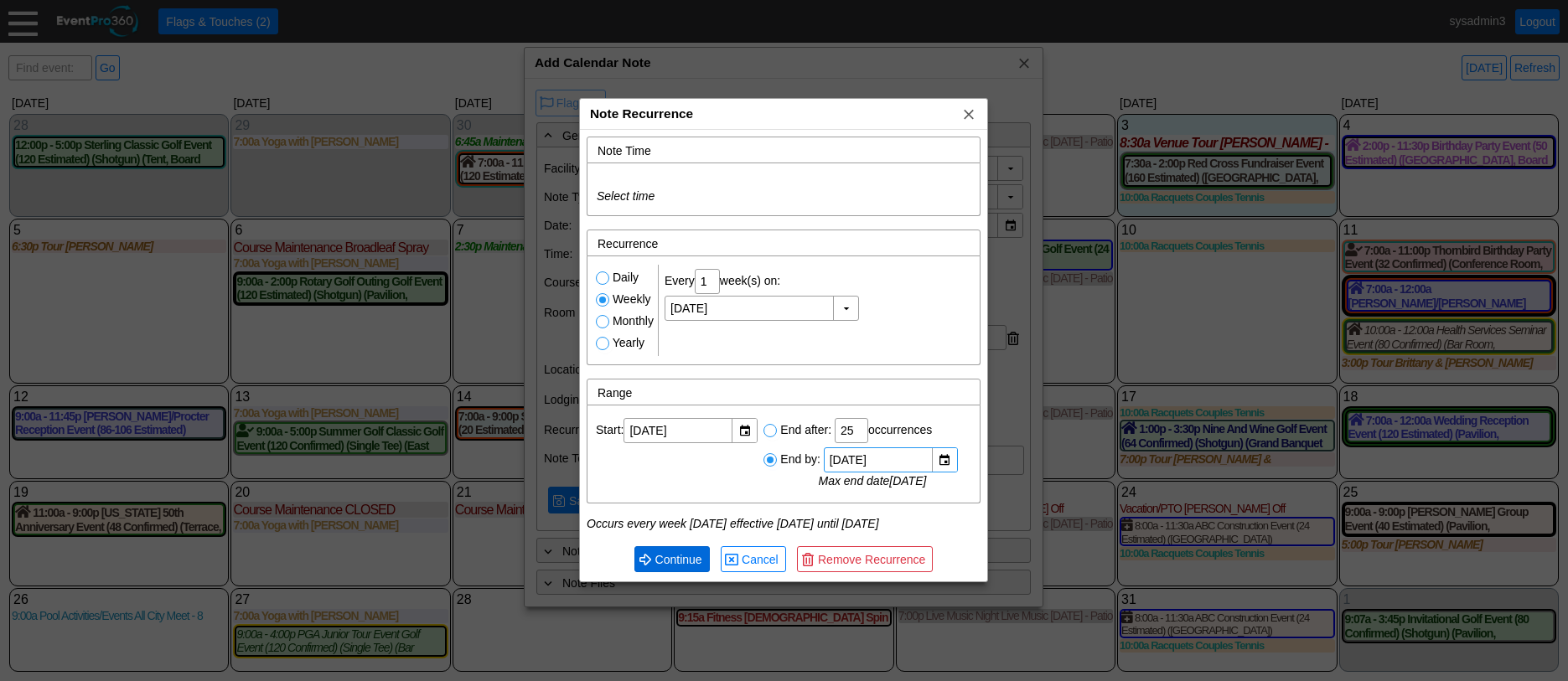
click at [685, 554] on span "Continue" at bounding box center [678, 560] width 54 height 16
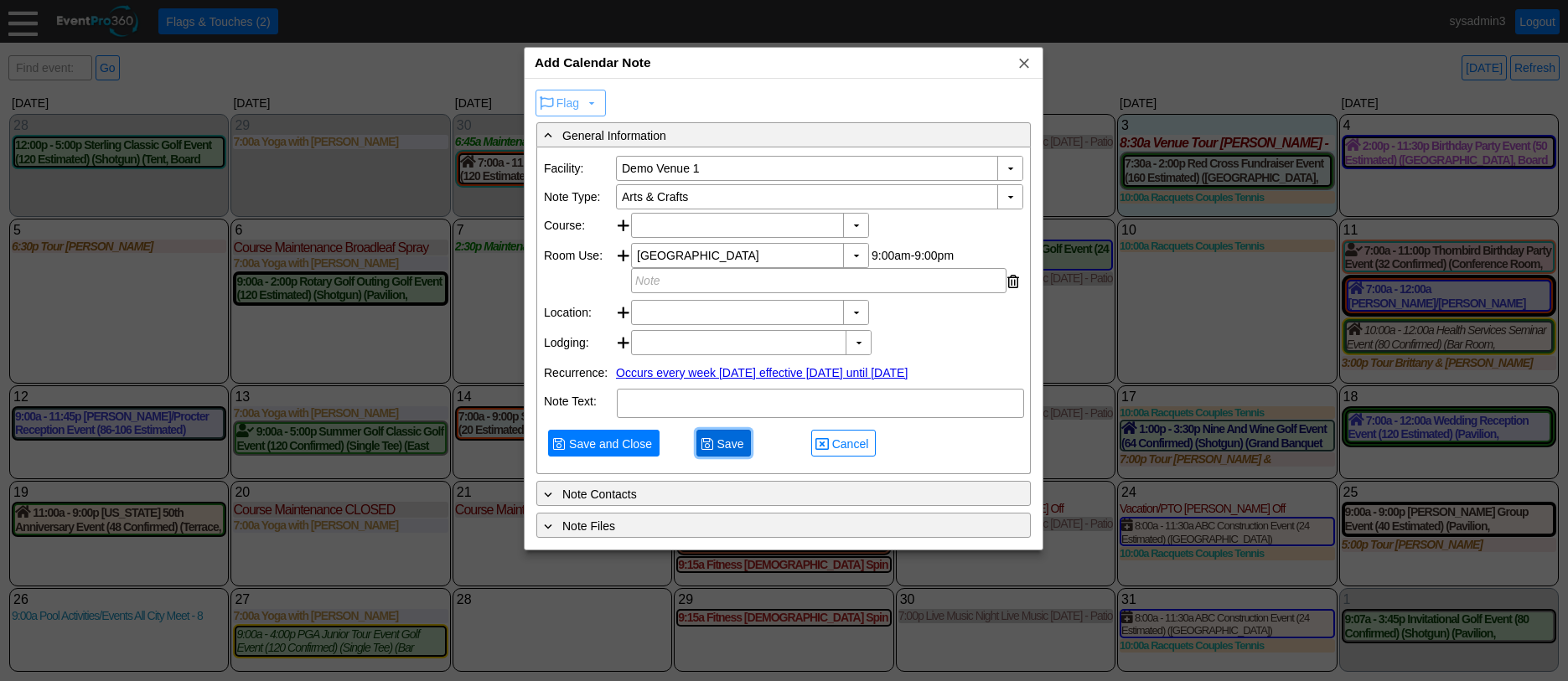
click at [729, 452] on span "Save" at bounding box center [730, 444] width 34 height 16
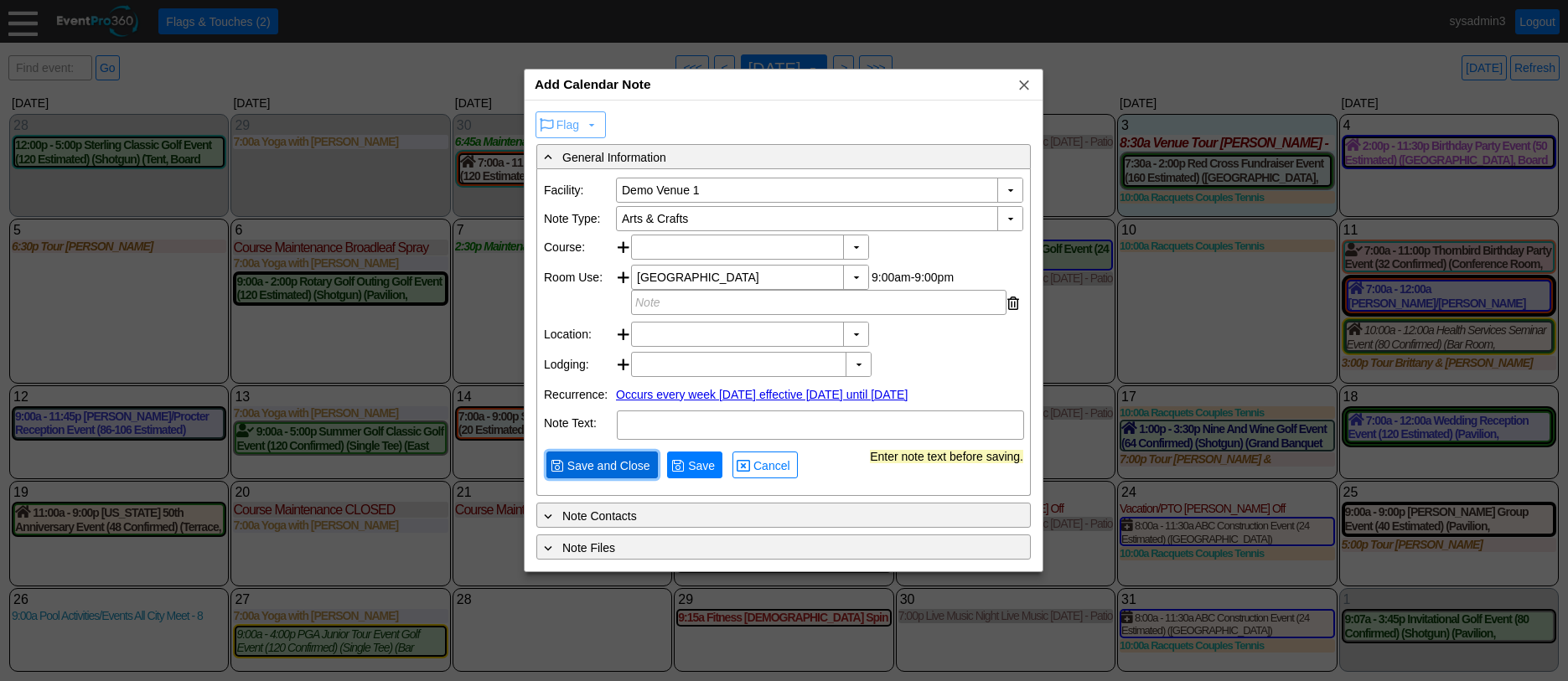
click at [633, 474] on span "Save and Close" at bounding box center [609, 466] width 90 height 16
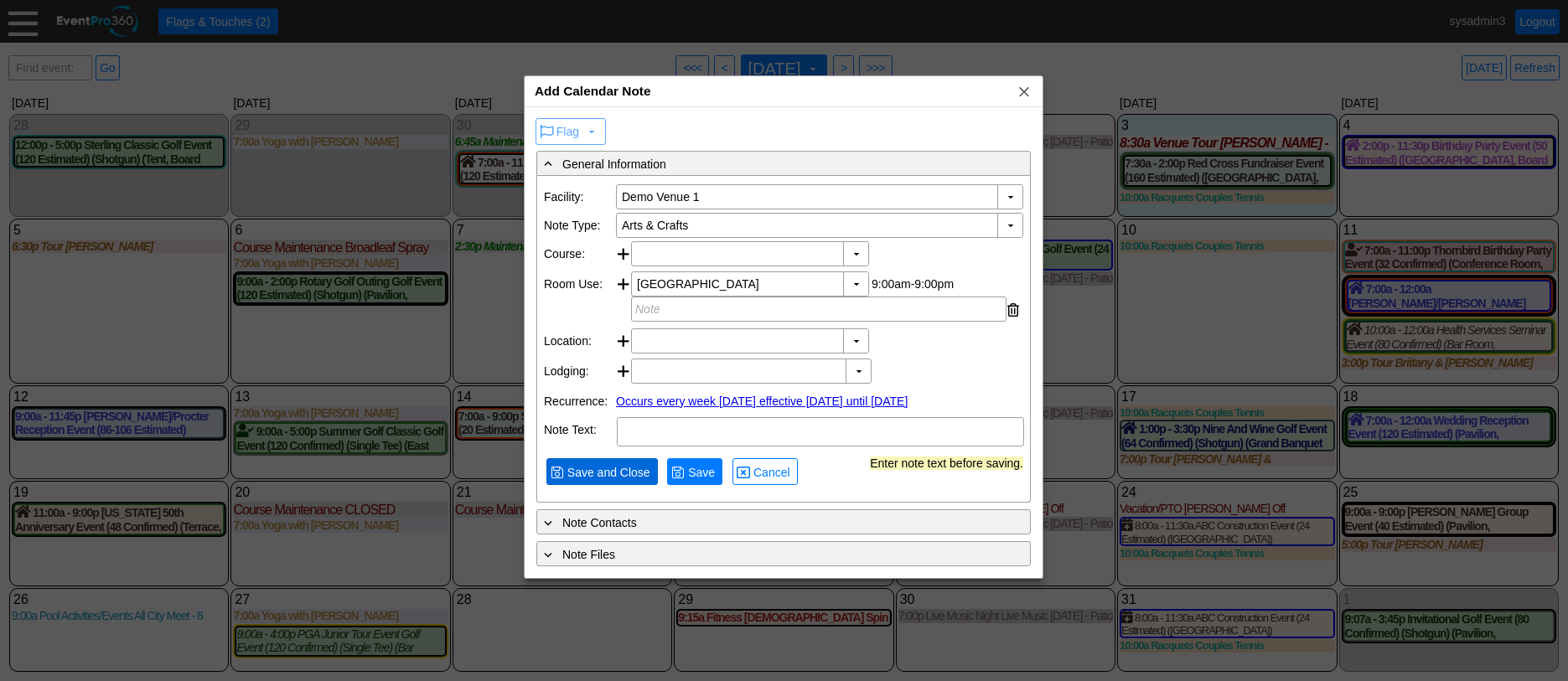
click at [633, 481] on span "Save and Close" at bounding box center [609, 473] width 90 height 16
click at [691, 447] on textarea at bounding box center [820, 432] width 407 height 29
type textarea "TEST NOTE"
click at [692, 481] on span "Save" at bounding box center [701, 473] width 34 height 16
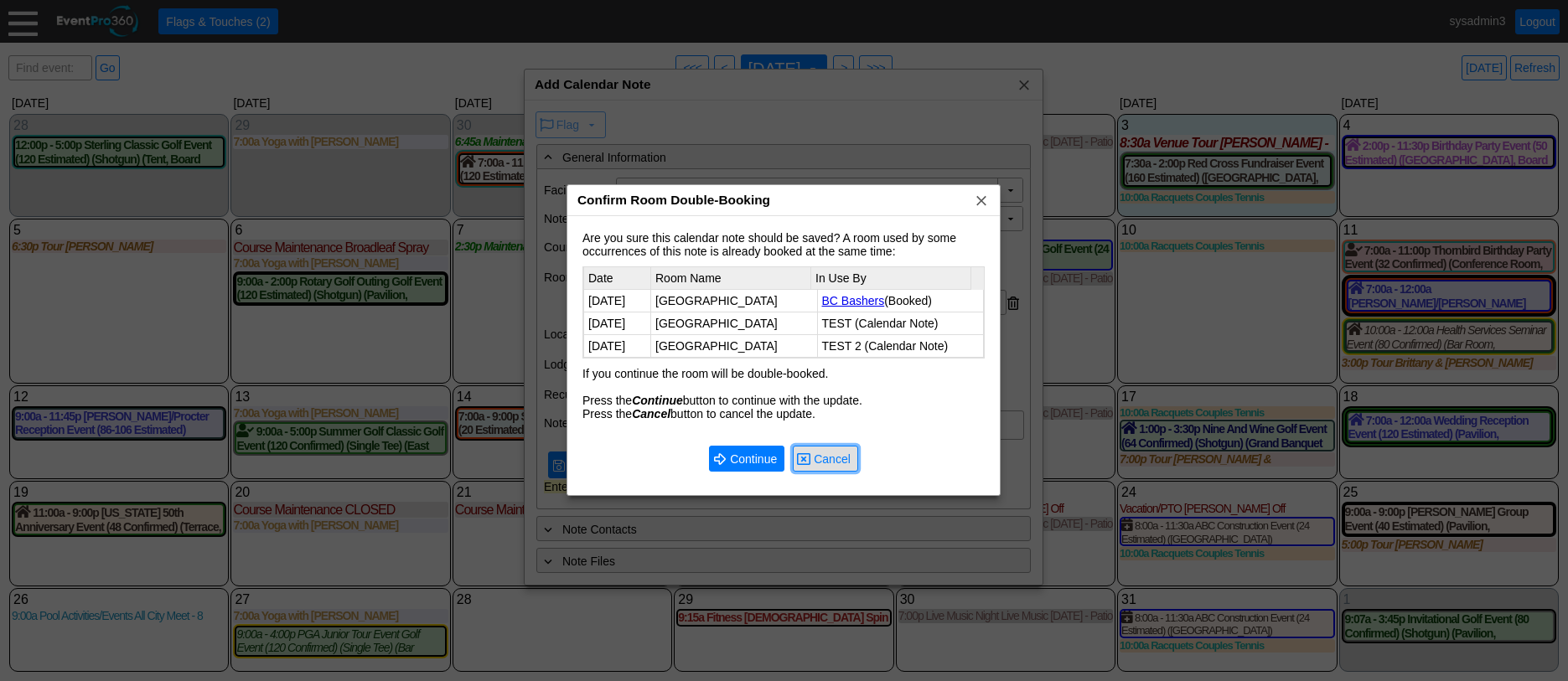
click at [850, 459] on span "Cancel" at bounding box center [832, 459] width 44 height 16
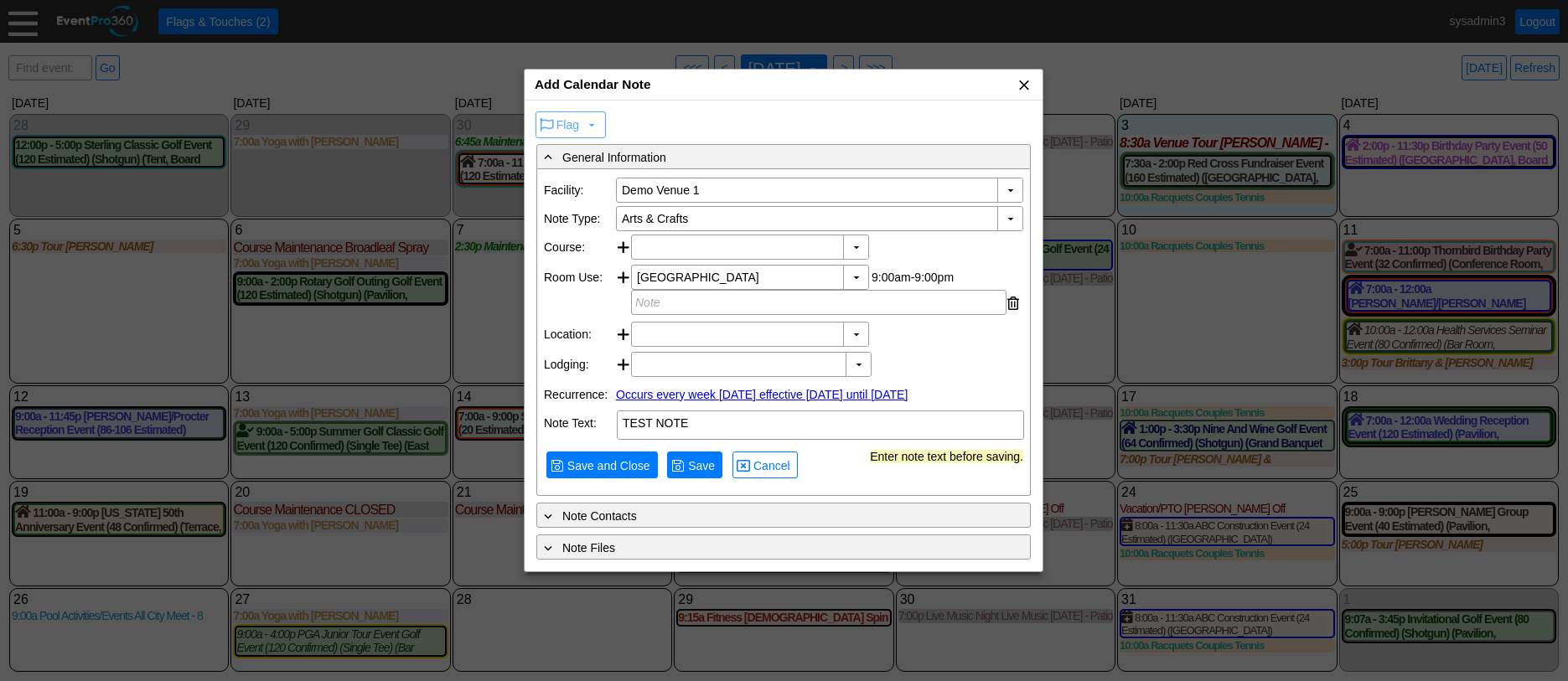
click at [1025, 89] on span "x" at bounding box center [1024, 85] width 16 height 16
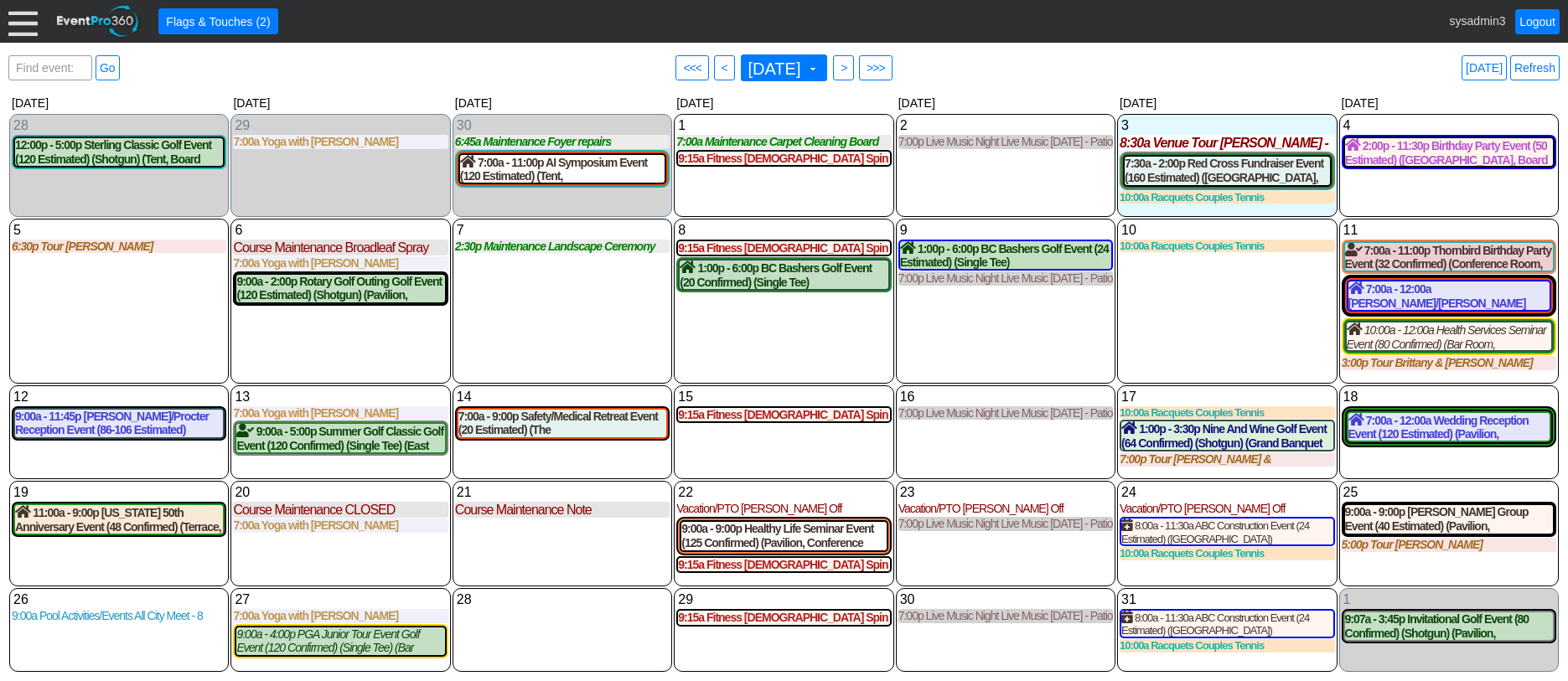
click at [26, 22] on div at bounding box center [23, 21] width 29 height 29
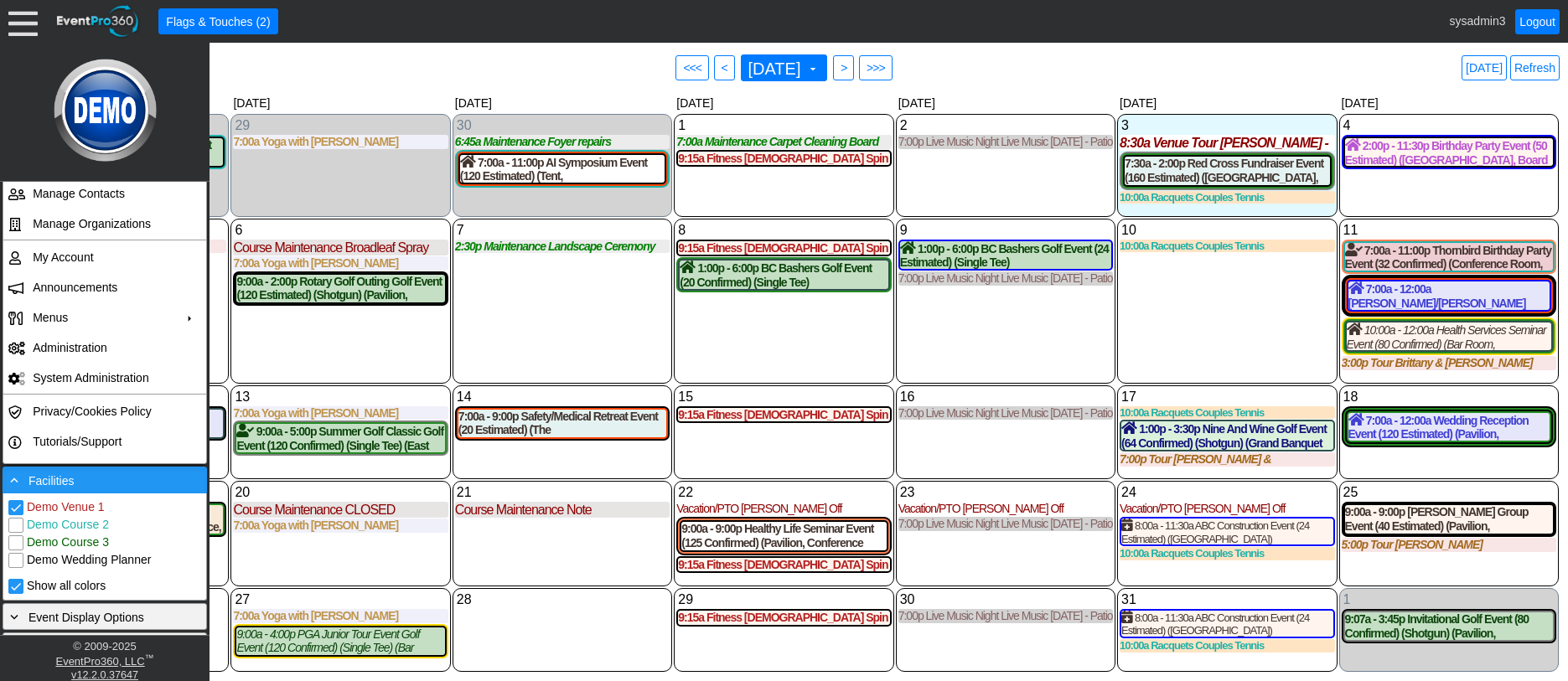
click at [107, 477] on div "- Facilities" at bounding box center [104, 480] width 196 height 18
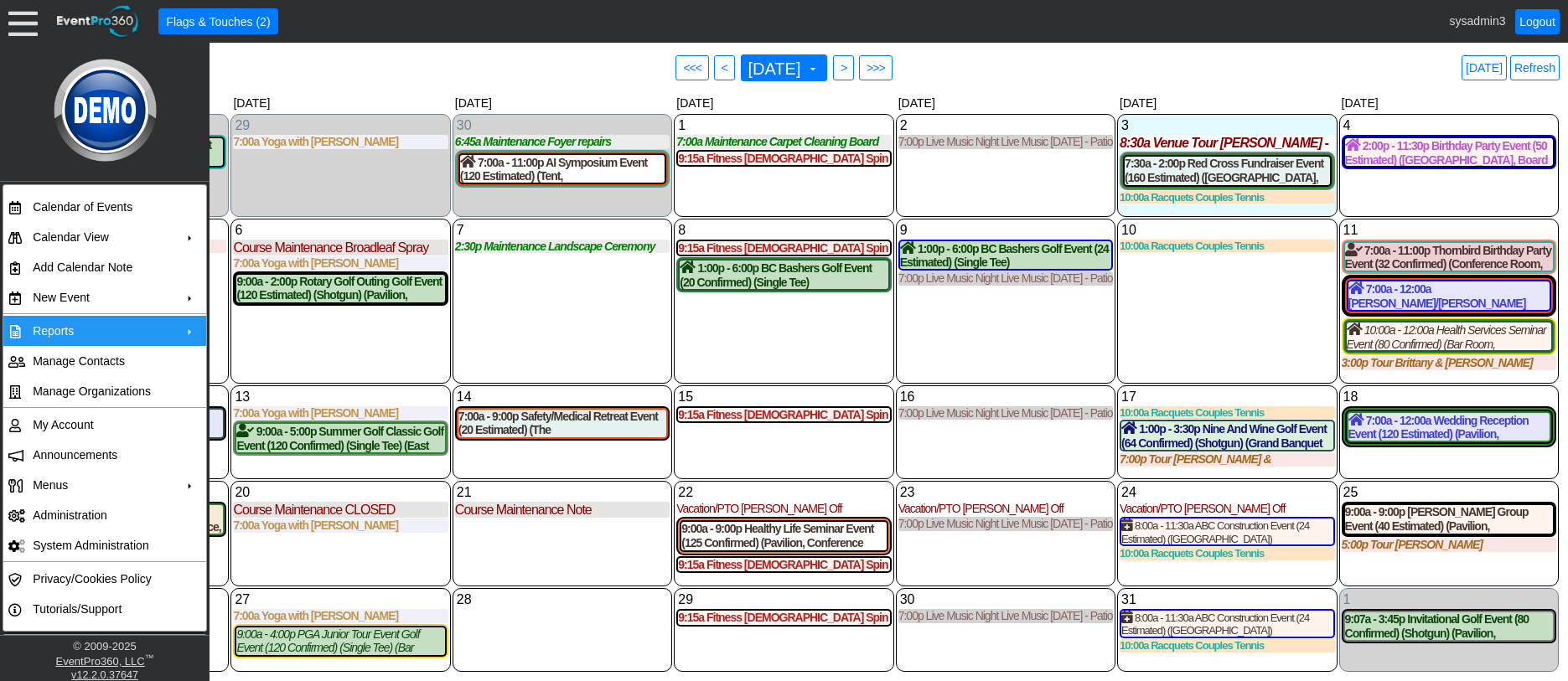
click at [88, 316] on td "Reports" at bounding box center [101, 330] width 150 height 30
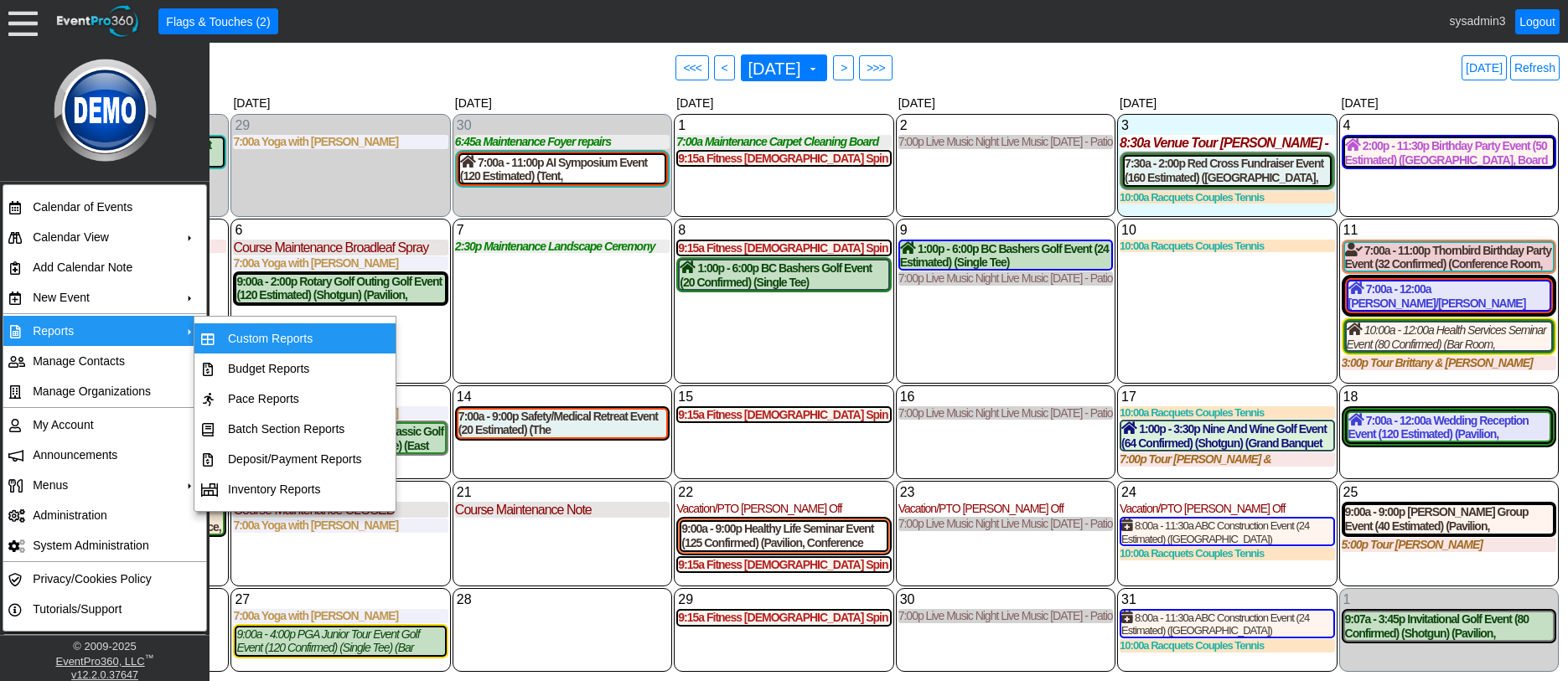
click at [265, 330] on td "Custom Reports" at bounding box center [295, 338] width 148 height 30
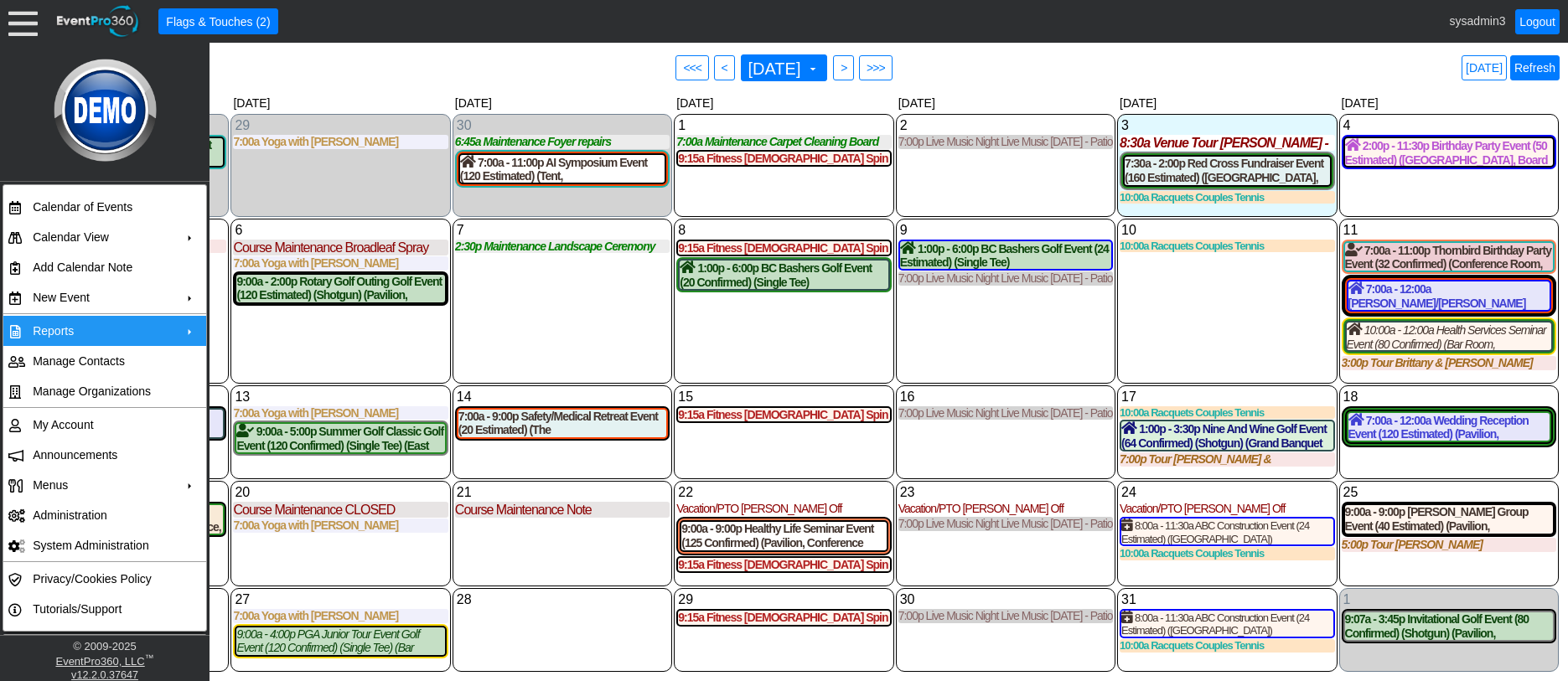
click at [1541, 66] on link "Refresh" at bounding box center [1535, 68] width 49 height 25
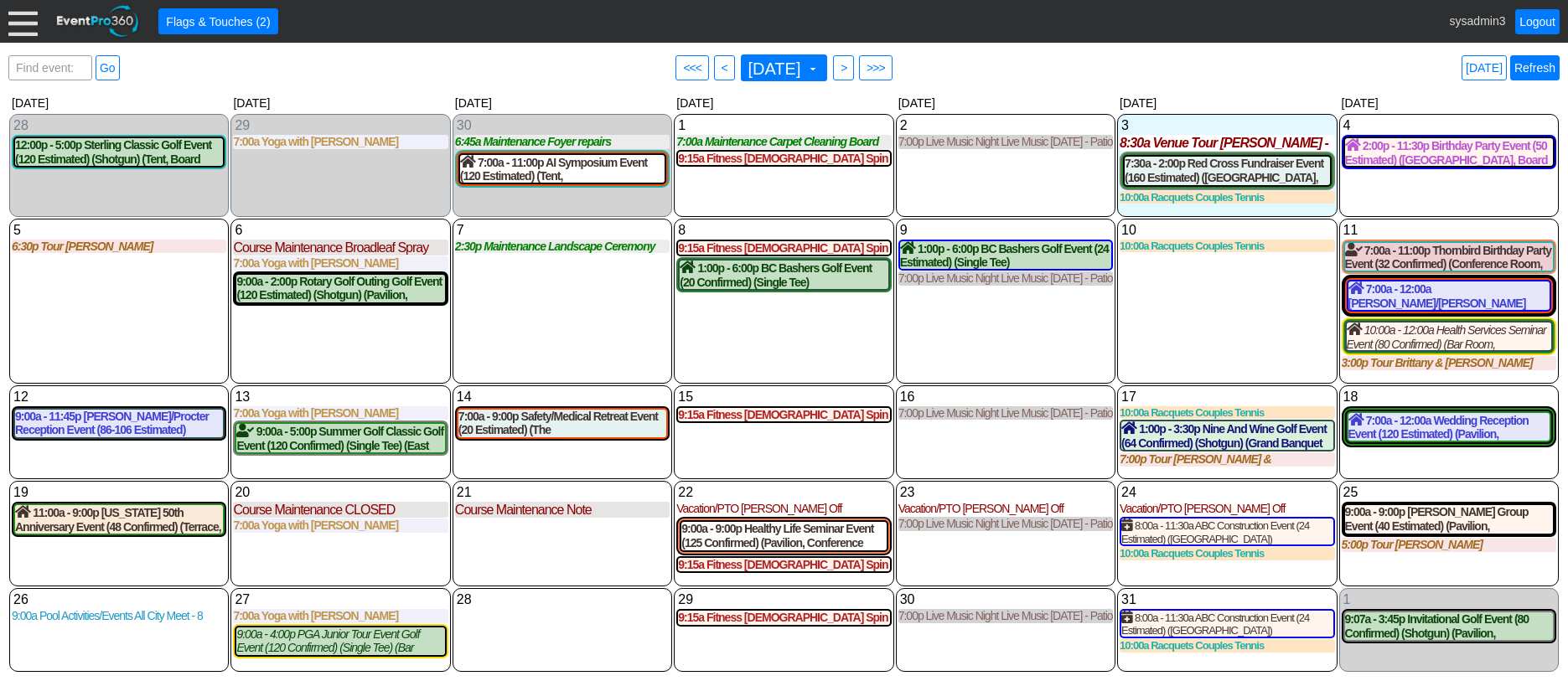
click at [1535, 66] on link "Refresh" at bounding box center [1535, 68] width 49 height 25
click at [1535, 64] on link "Refresh" at bounding box center [1535, 68] width 49 height 25
click at [1214, 311] on div "10 Friday 10:00a Racquets Couples Tennis Couples Tennis at Demo Venue 1 Type: R…" at bounding box center [1227, 300] width 219 height 165
click at [1535, 63] on link "Refresh" at bounding box center [1535, 68] width 49 height 25
click at [1539, 62] on link "Refresh" at bounding box center [1535, 68] width 49 height 25
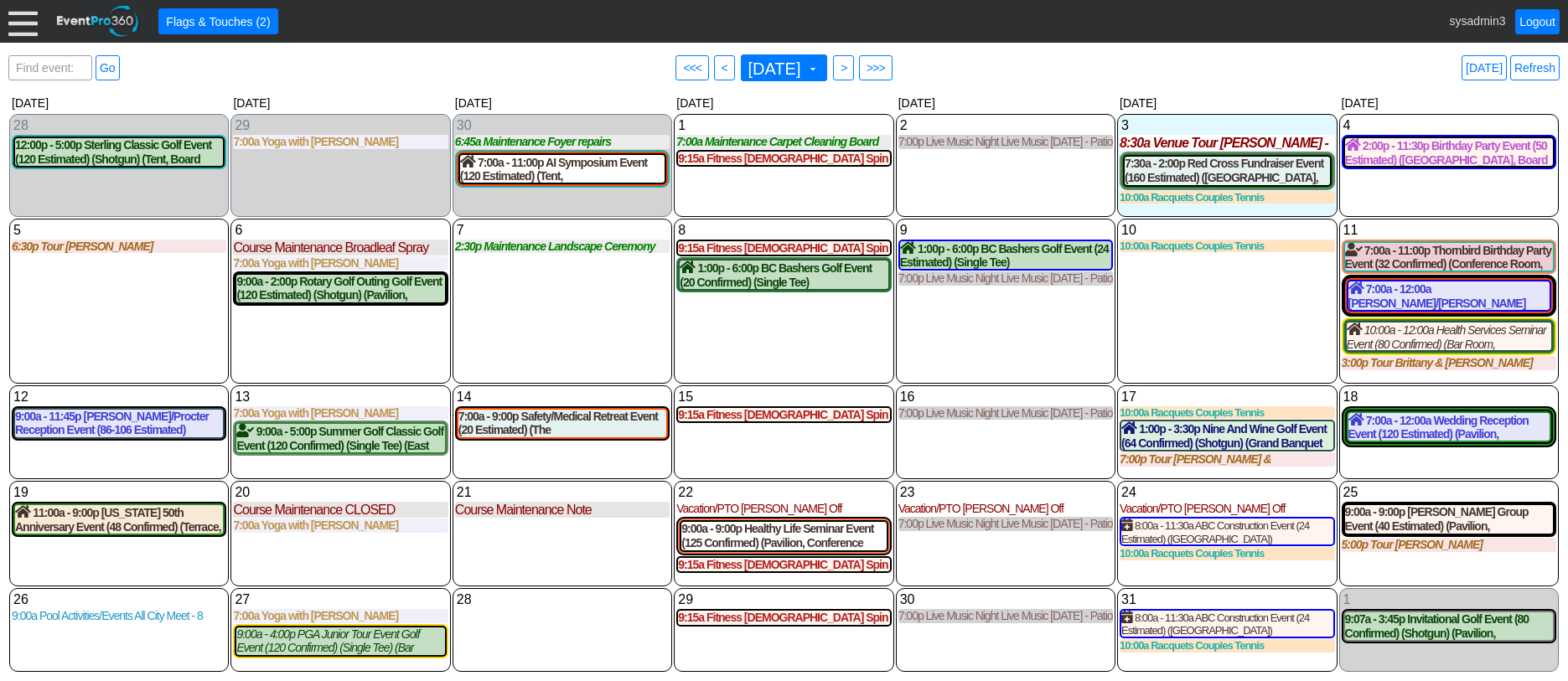
click at [1026, 342] on div "9 Thursday 1:00p - 6:00p BC Bashers Golf Event (24 Estimated) (Single Tee) (Oak…" at bounding box center [1005, 300] width 219 height 165
click at [1535, 67] on link "Refresh" at bounding box center [1535, 68] width 49 height 25
click at [978, 86] on div "Find event: enter title Go ● <<< ● < October 2025 ▼ ● > ● >>> Today Refresh ▼ ◀…" at bounding box center [784, 361] width 1552 height 622
click at [984, 67] on div "Find event: enter title Go ● <<< ● < October 2025 ▼ ● > ● >>> Today Refresh" at bounding box center [784, 67] width 1552 height 34
click at [1058, 84] on div "Find event: enter title Go ● <<< ● < October 2025 ▼ ● > ● >>> Today Refresh" at bounding box center [784, 67] width 1552 height 34
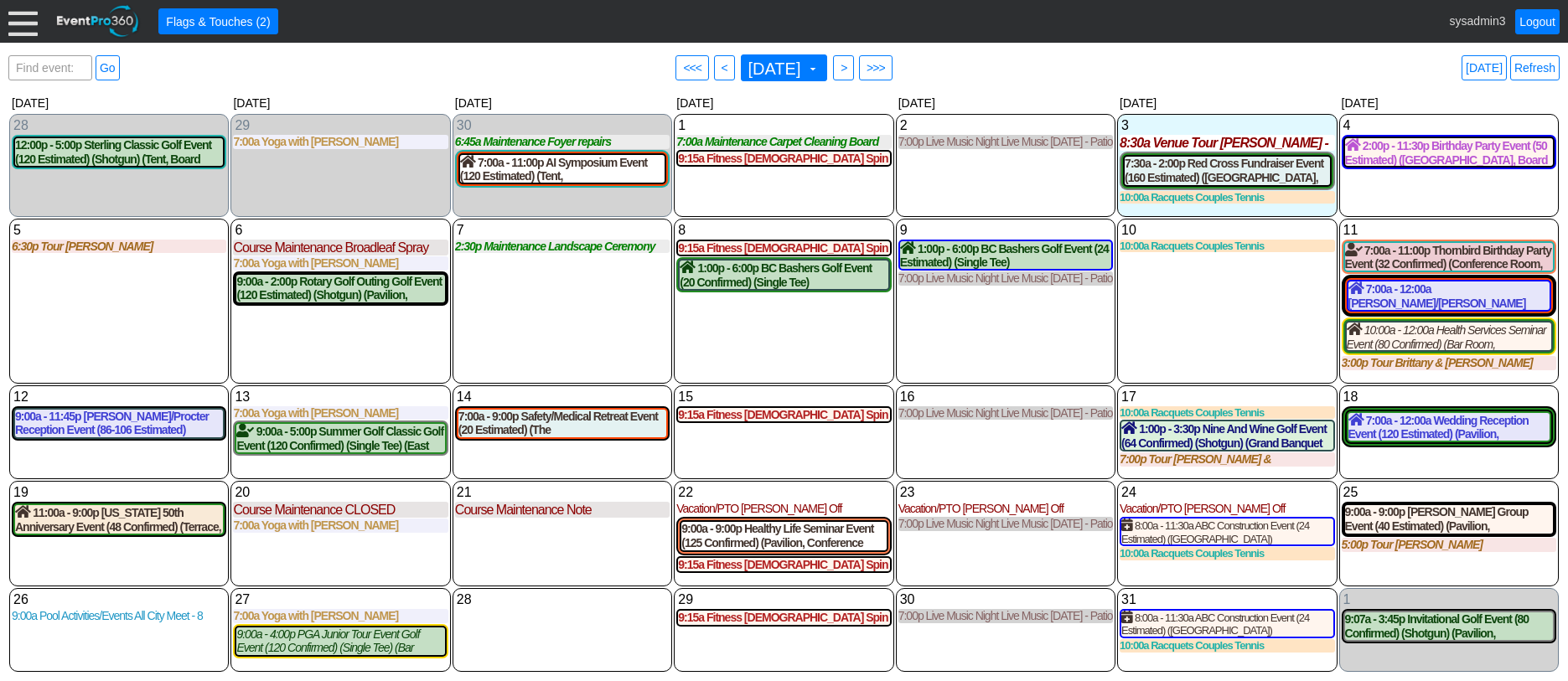
click at [1152, 297] on div "10 Friday 10:00a Racquets Couples Tennis Couples Tennis at Demo Venue 1 Type: R…" at bounding box center [1227, 300] width 219 height 165
click at [1401, 422] on div "7:00a - 12:00a Wedding Reception Event (120 Estimated) (Pavilion, West Room, Gr…" at bounding box center [1449, 427] width 201 height 28
click at [1388, 233] on div "11 Saturday" at bounding box center [1450, 230] width 215 height 18
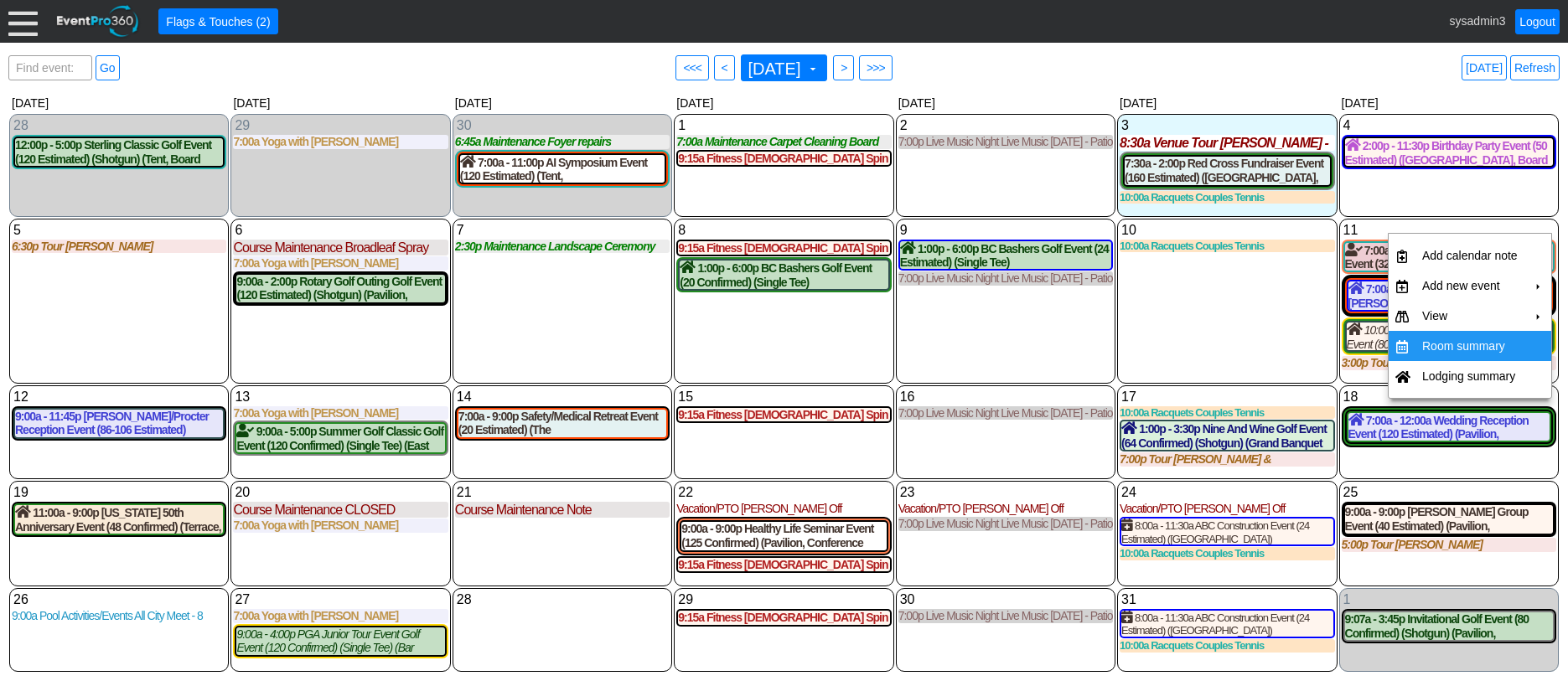
click at [1438, 343] on td "Room summary" at bounding box center [1471, 346] width 109 height 30
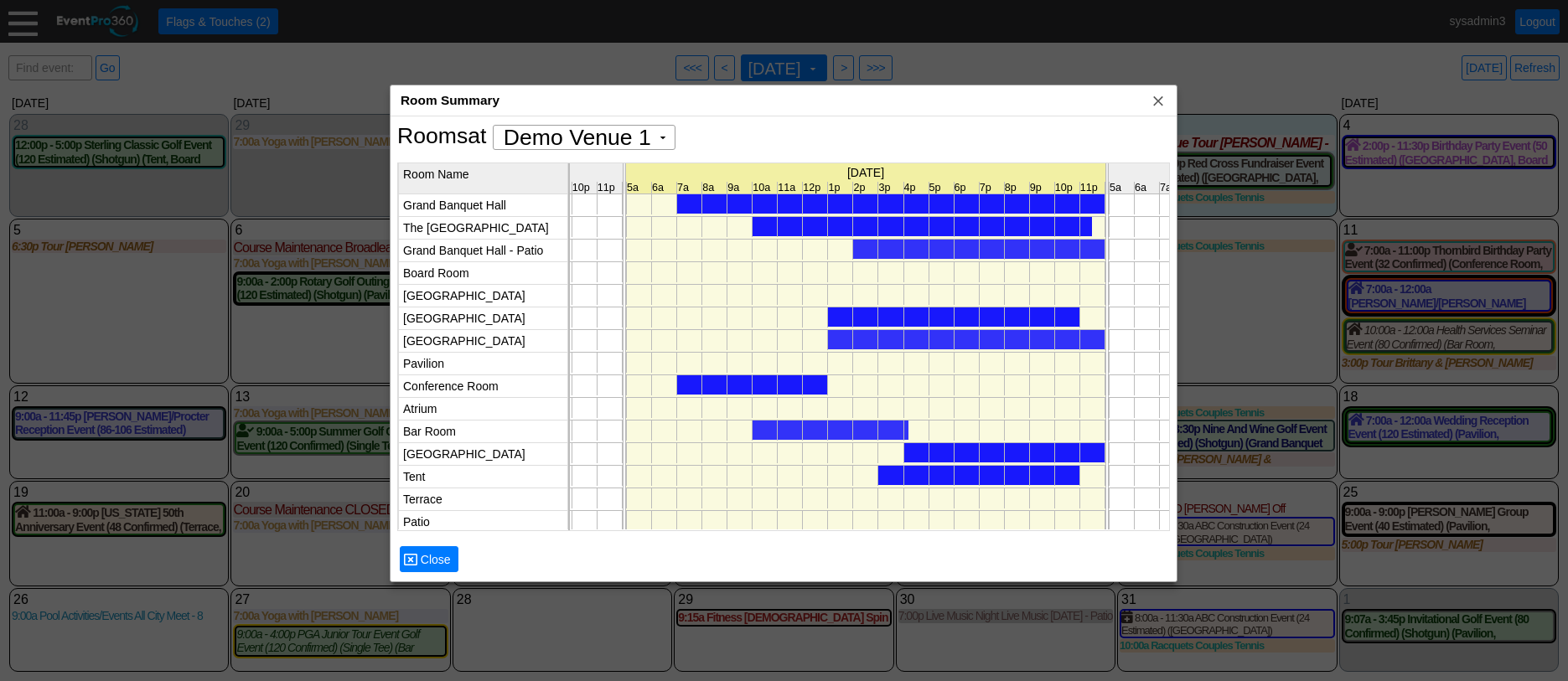
click at [901, 207] on div at bounding box center [891, 204] width 427 height 19
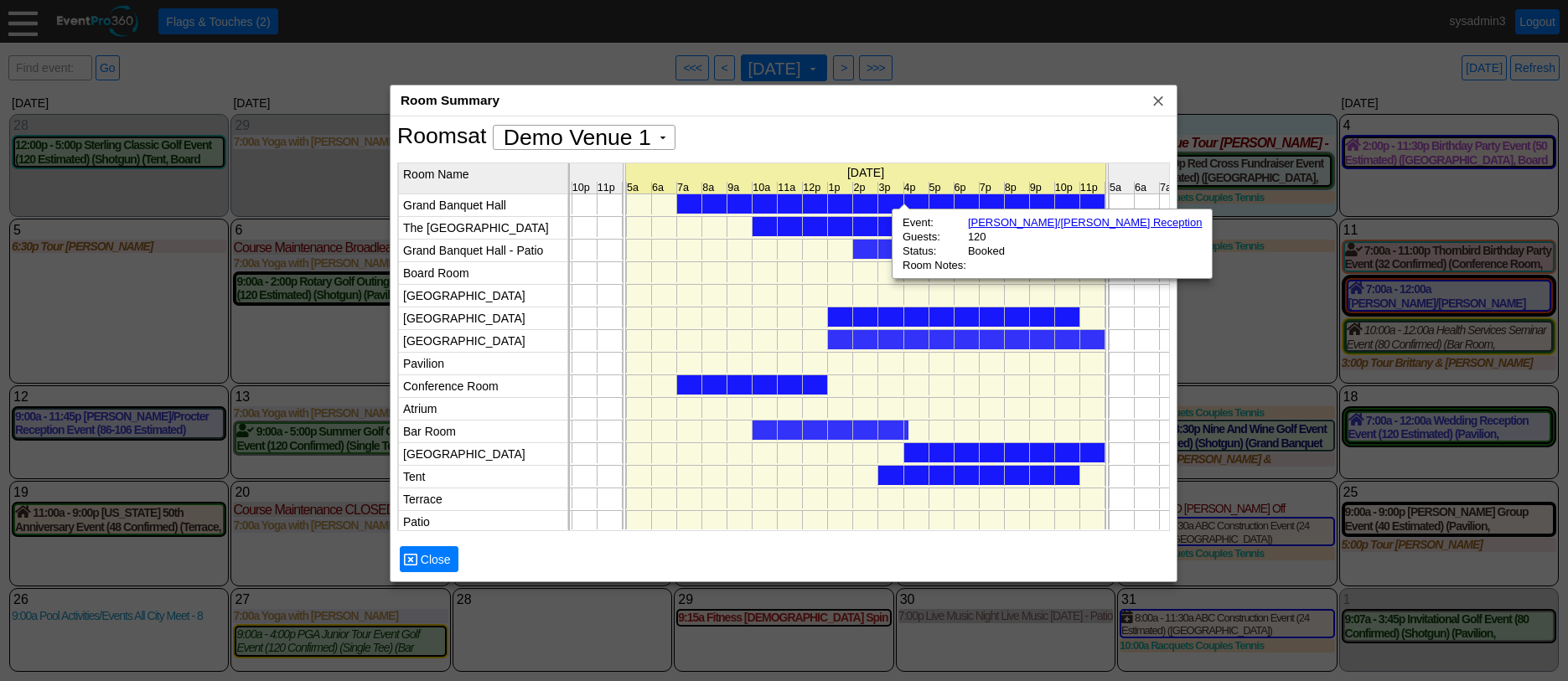
click at [877, 240] on div at bounding box center [979, 249] width 251 height 19
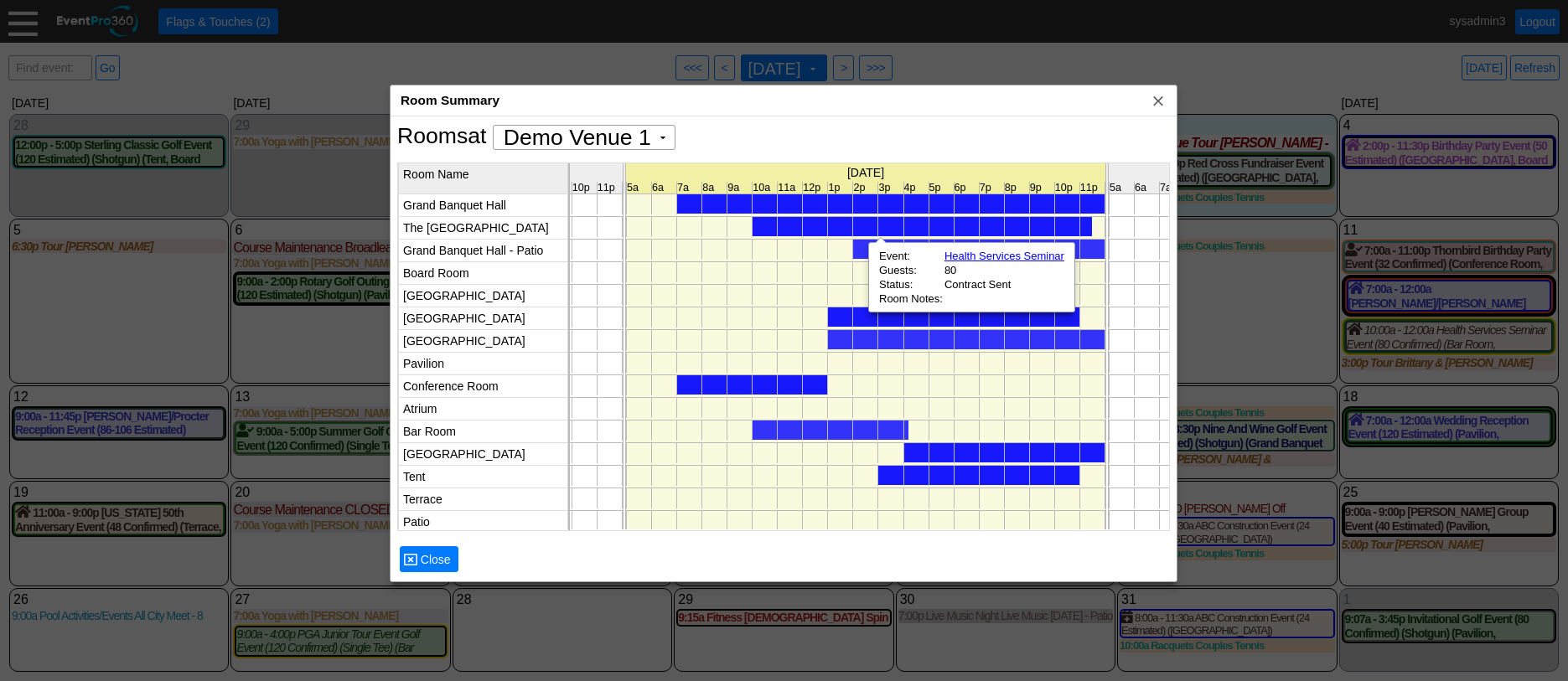
click at [850, 331] on div at bounding box center [967, 340] width 277 height 19
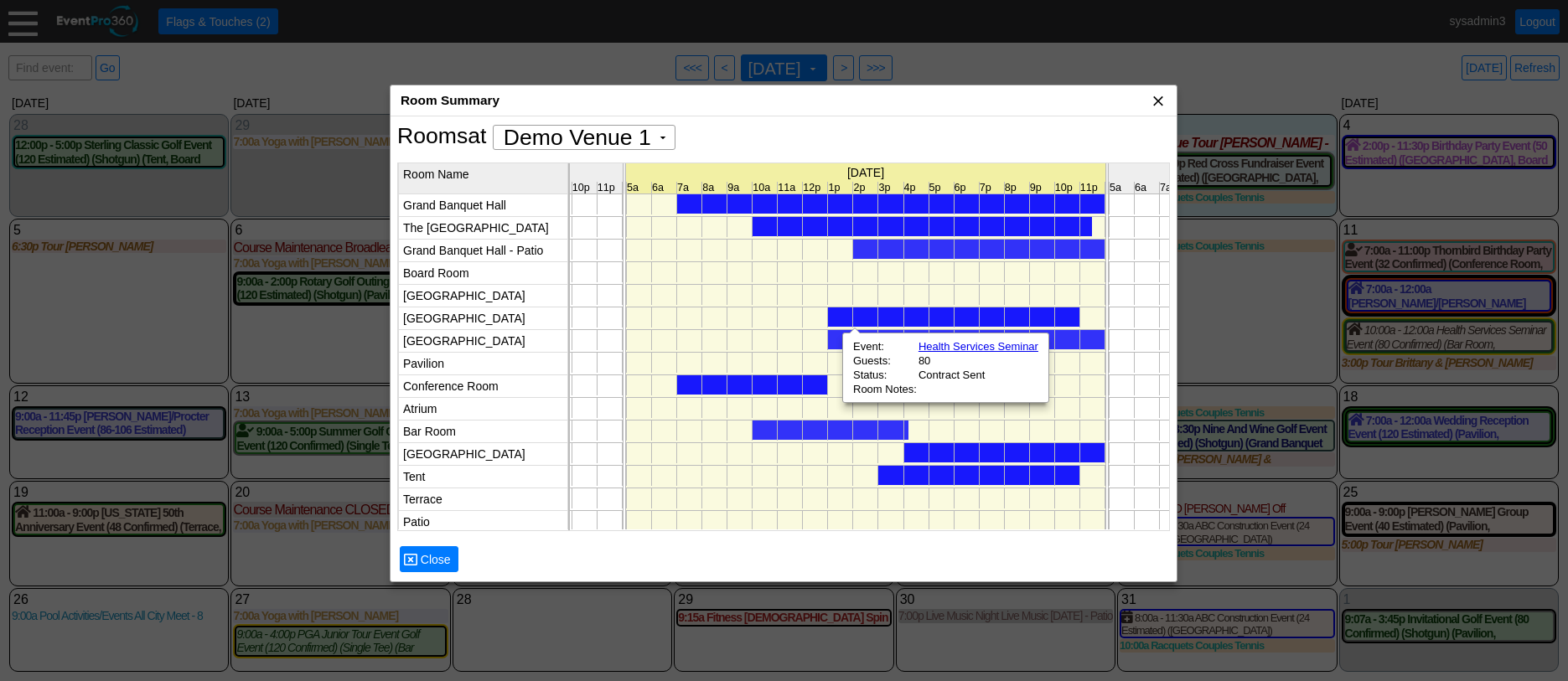
click at [1158, 99] on span "x" at bounding box center [1158, 100] width 16 height 16
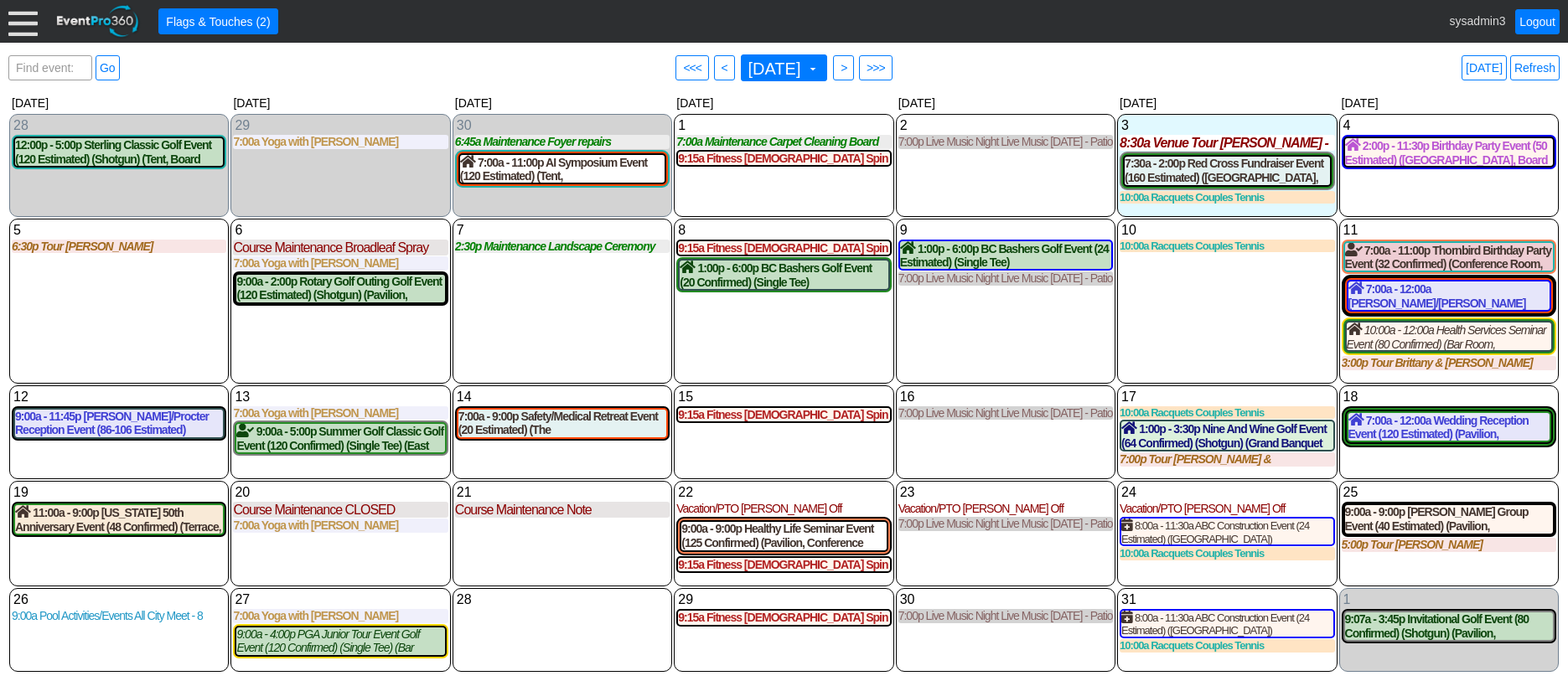
click at [616, 300] on div "7 Tuesday 2:30p Maintenance Landscape Ceremony Site Landscape Ceremony Site at …" at bounding box center [562, 300] width 219 height 165
click at [19, 25] on div at bounding box center [23, 21] width 29 height 29
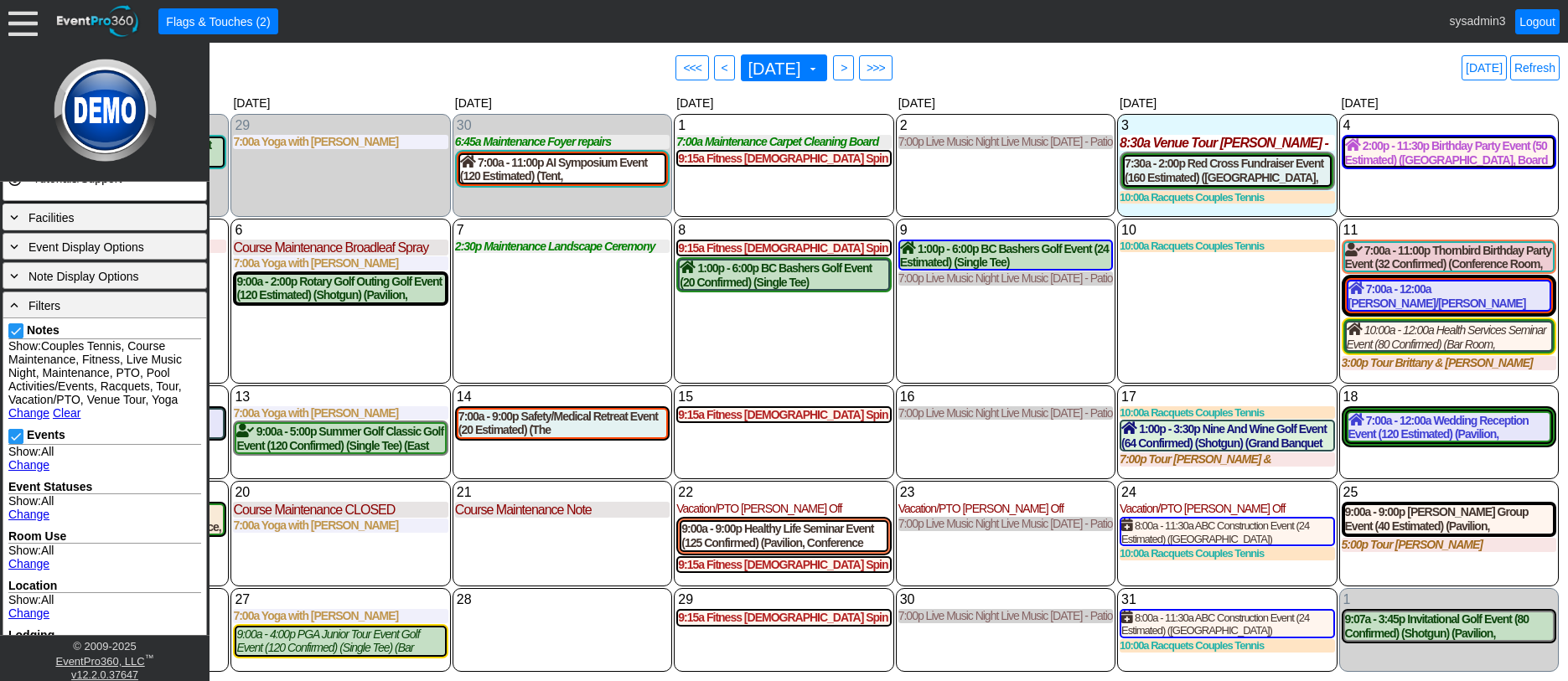
scroll to position [503, 0]
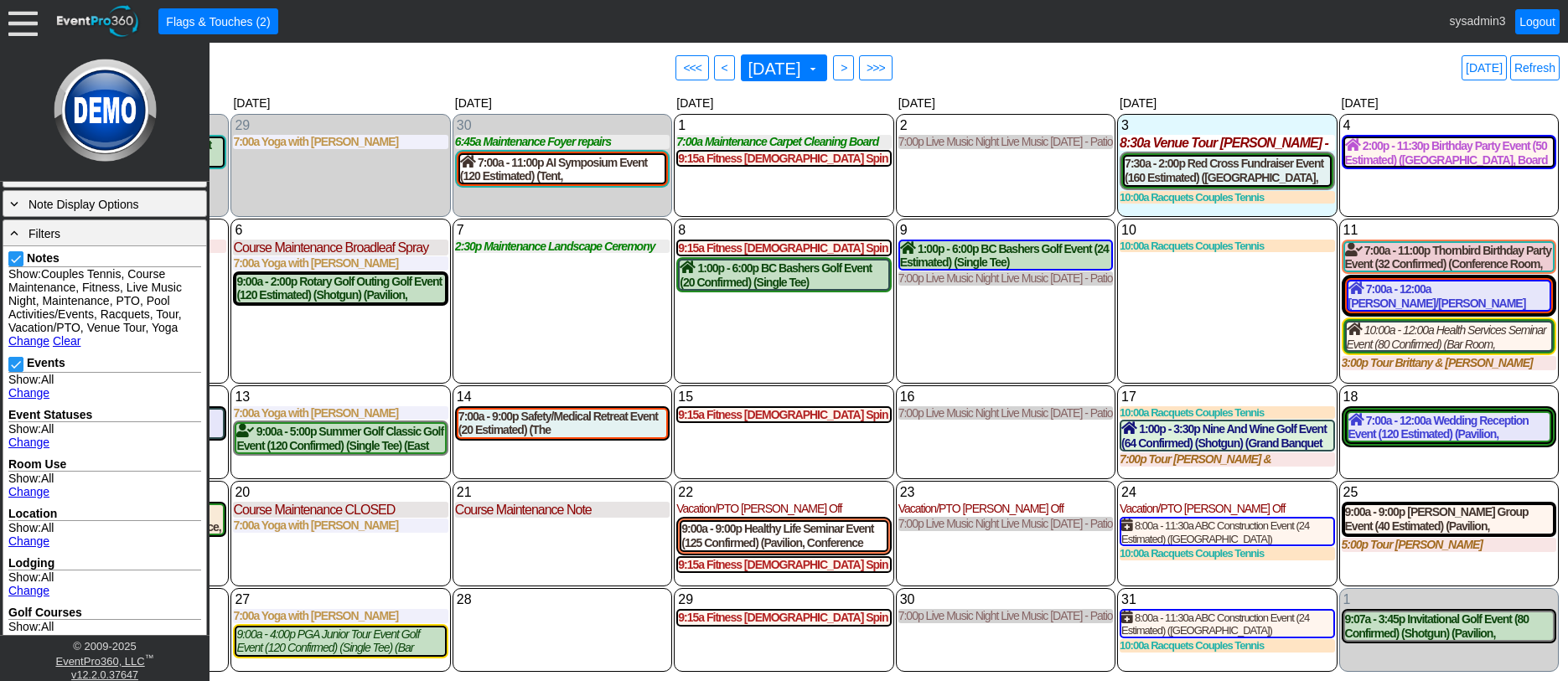
click at [33, 442] on link "Change" at bounding box center [28, 442] width 41 height 14
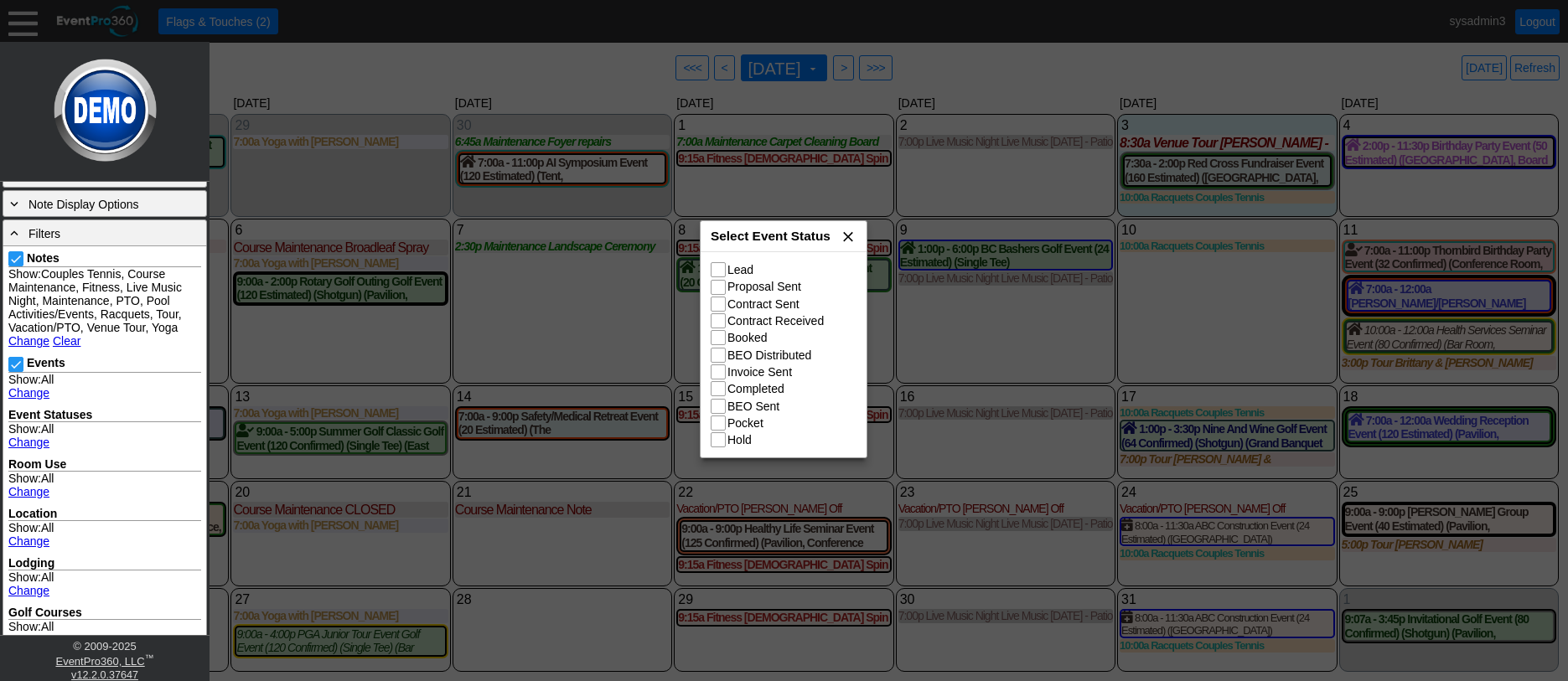
click at [850, 236] on span "x" at bounding box center [848, 236] width 16 height 16
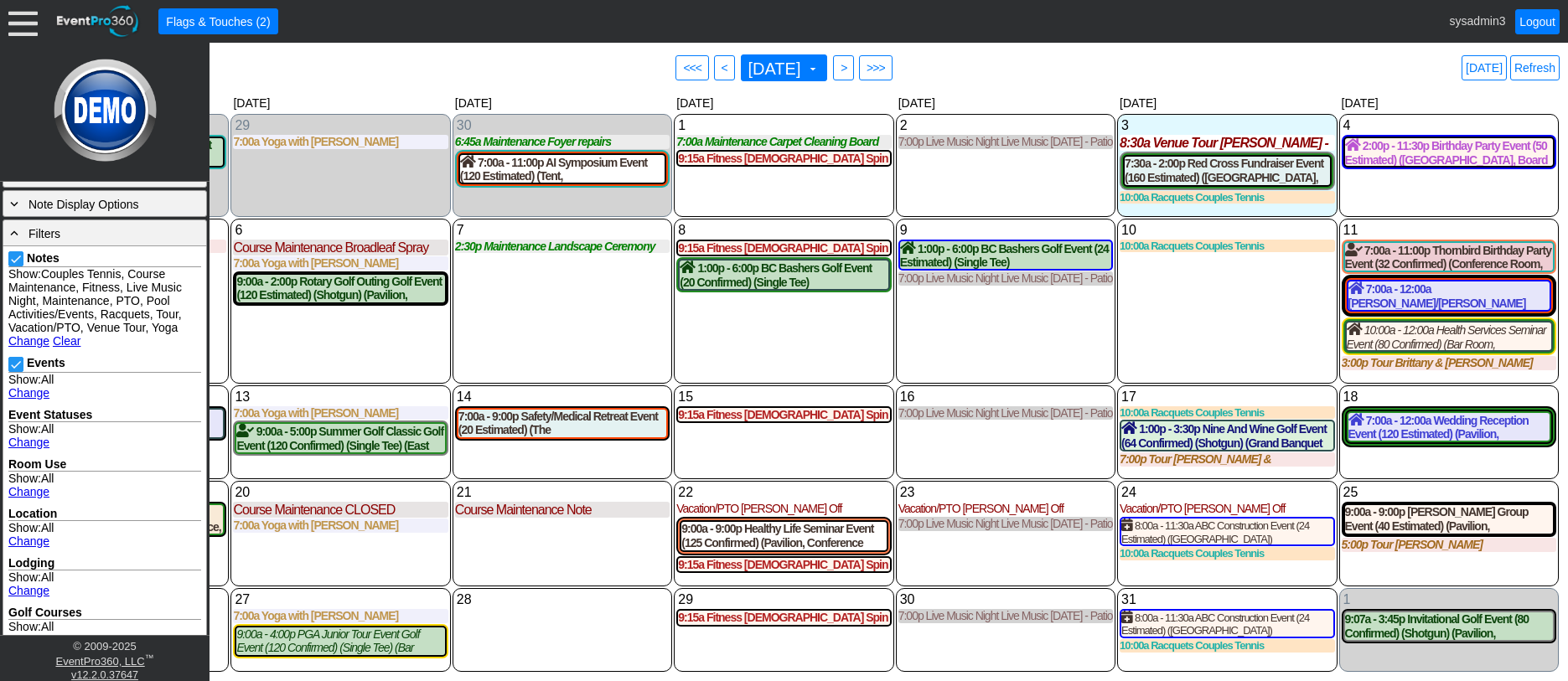
click at [535, 305] on div "7 Tuesday 2:30p Maintenance Landscape Ceremony Site Landscape Ceremony Site at …" at bounding box center [562, 300] width 219 height 165
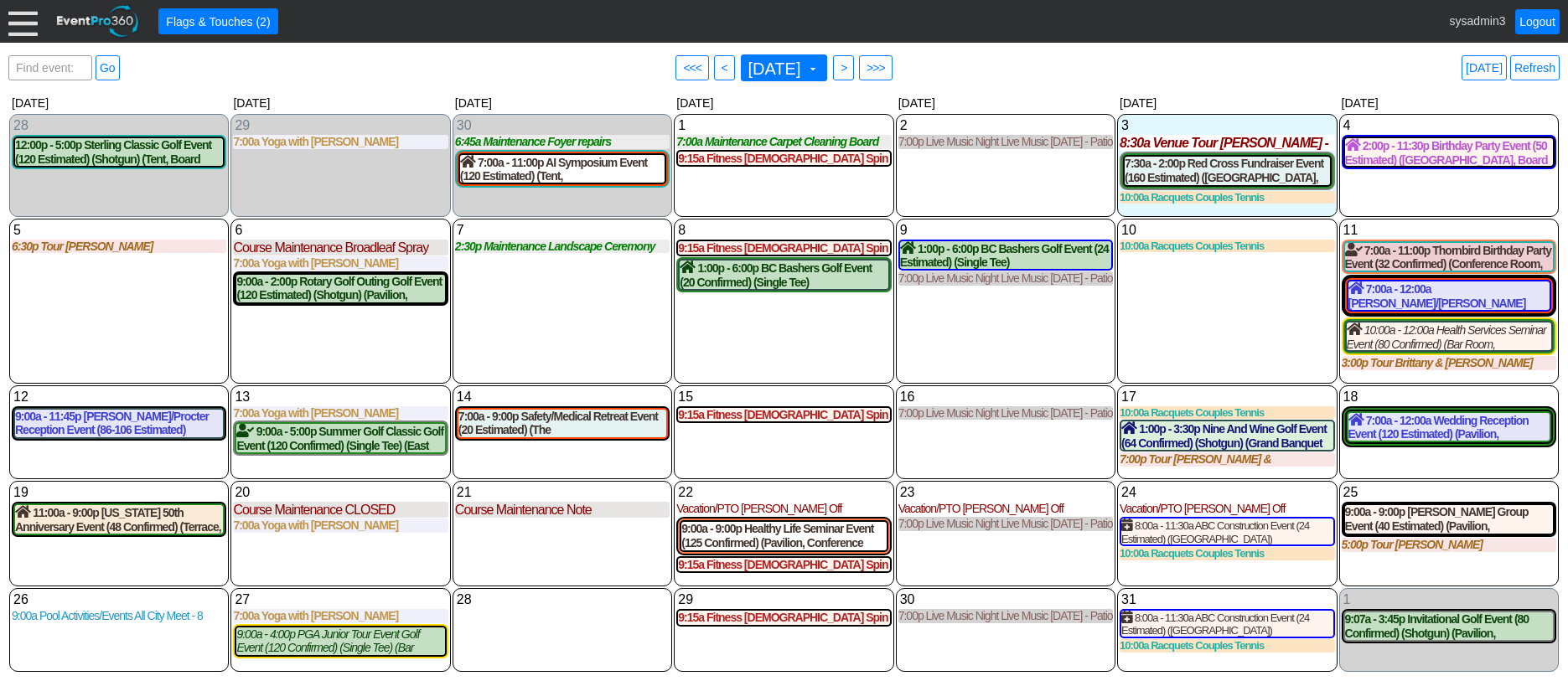
click at [15, 25] on div at bounding box center [23, 21] width 29 height 29
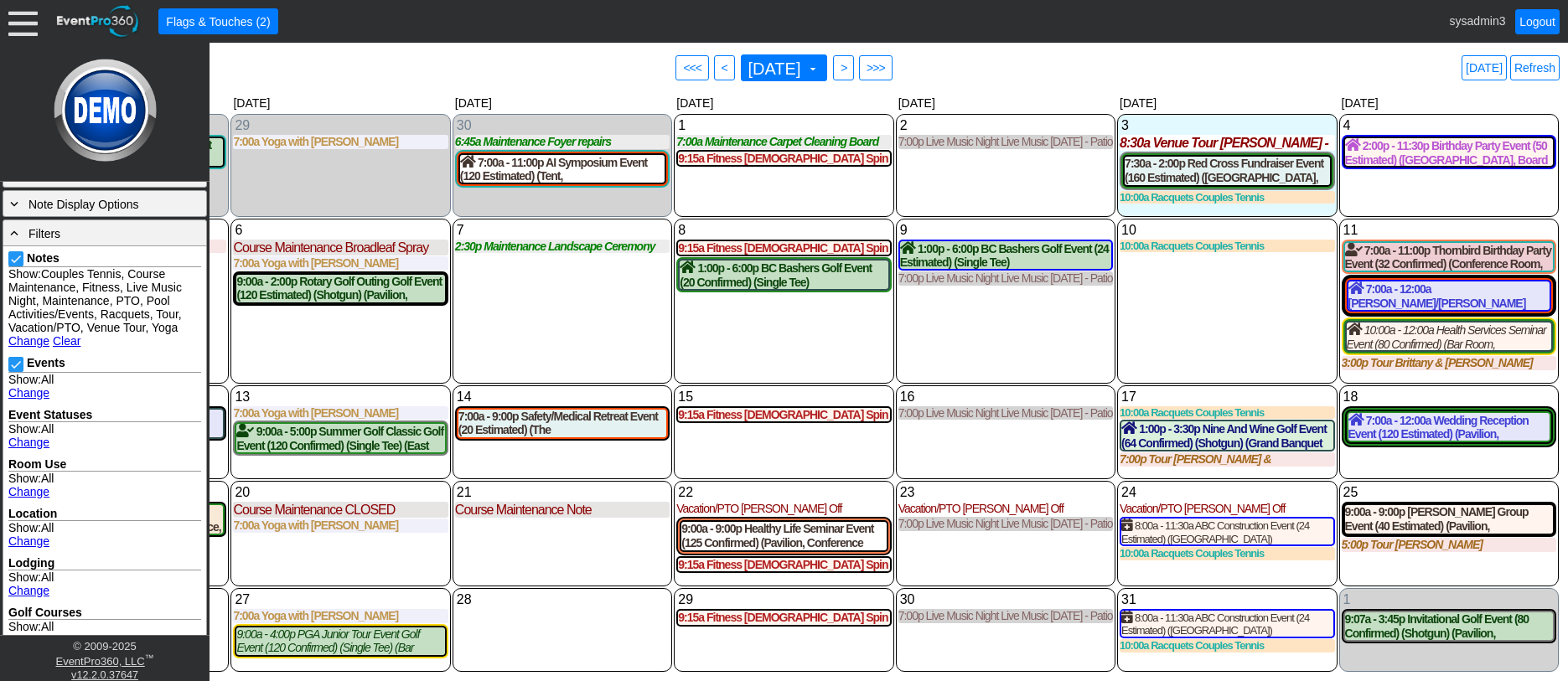
click at [32, 438] on link "Change" at bounding box center [28, 442] width 41 height 14
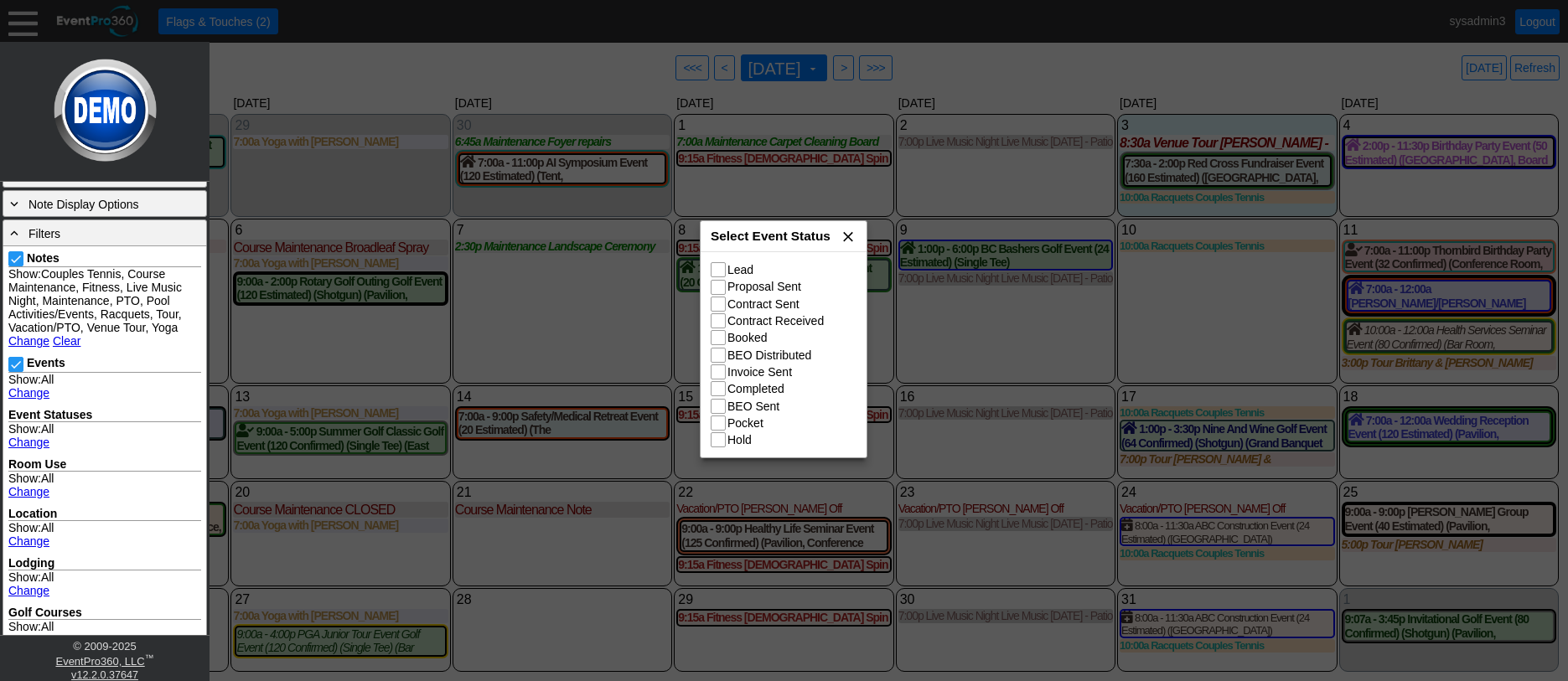
click at [849, 238] on span "x" at bounding box center [848, 236] width 16 height 16
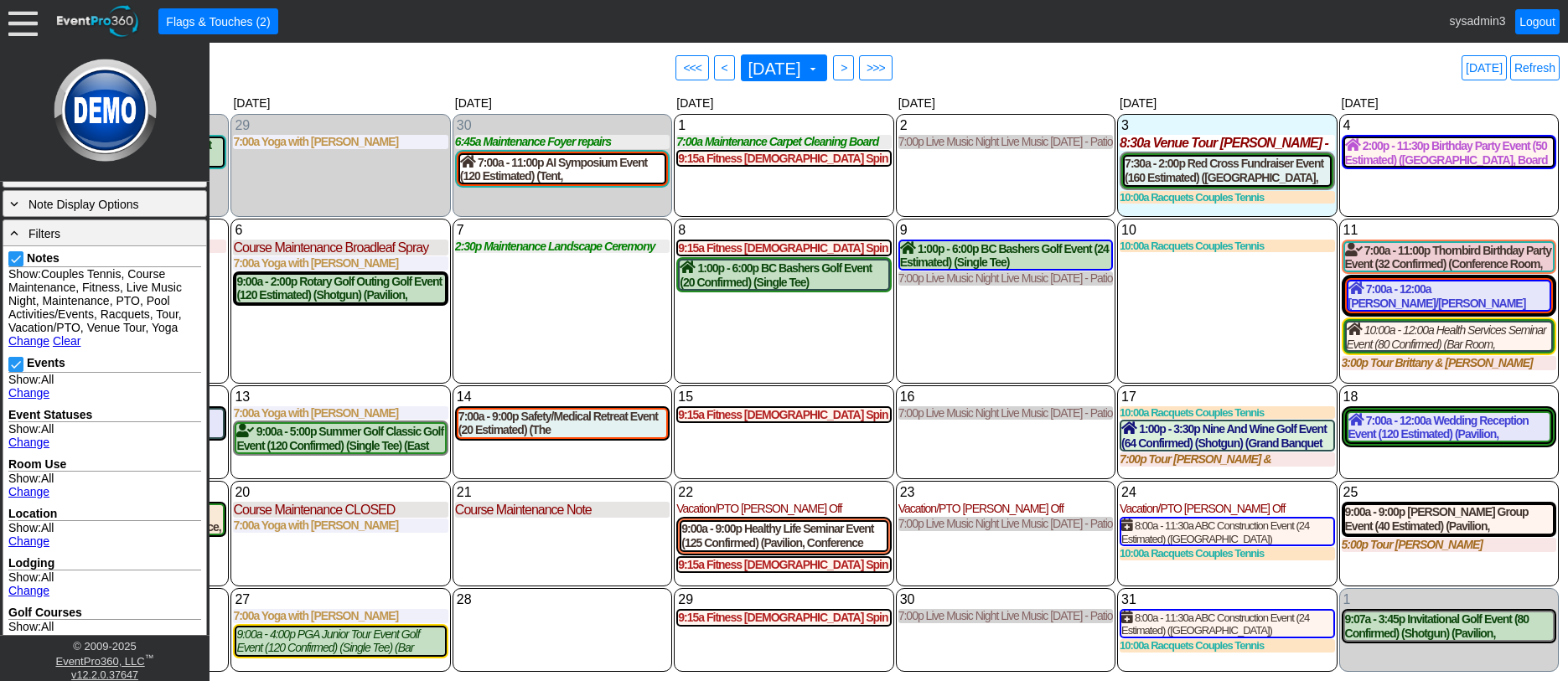
click at [617, 310] on div "7 Tuesday 2:30p Maintenance Landscape Ceremony Site Landscape Ceremony Site at …" at bounding box center [562, 300] width 219 height 165
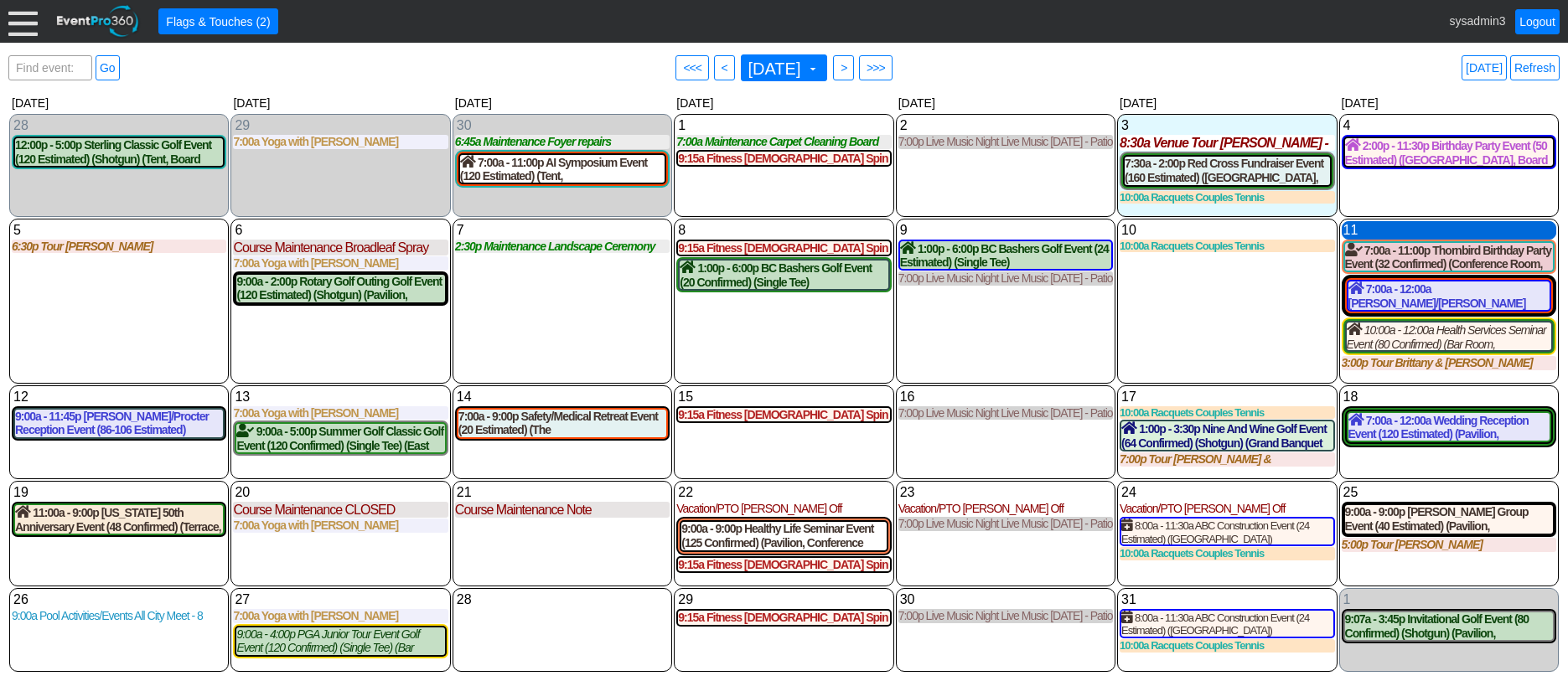
click at [1384, 230] on div "11 Saturday" at bounding box center [1450, 230] width 215 height 18
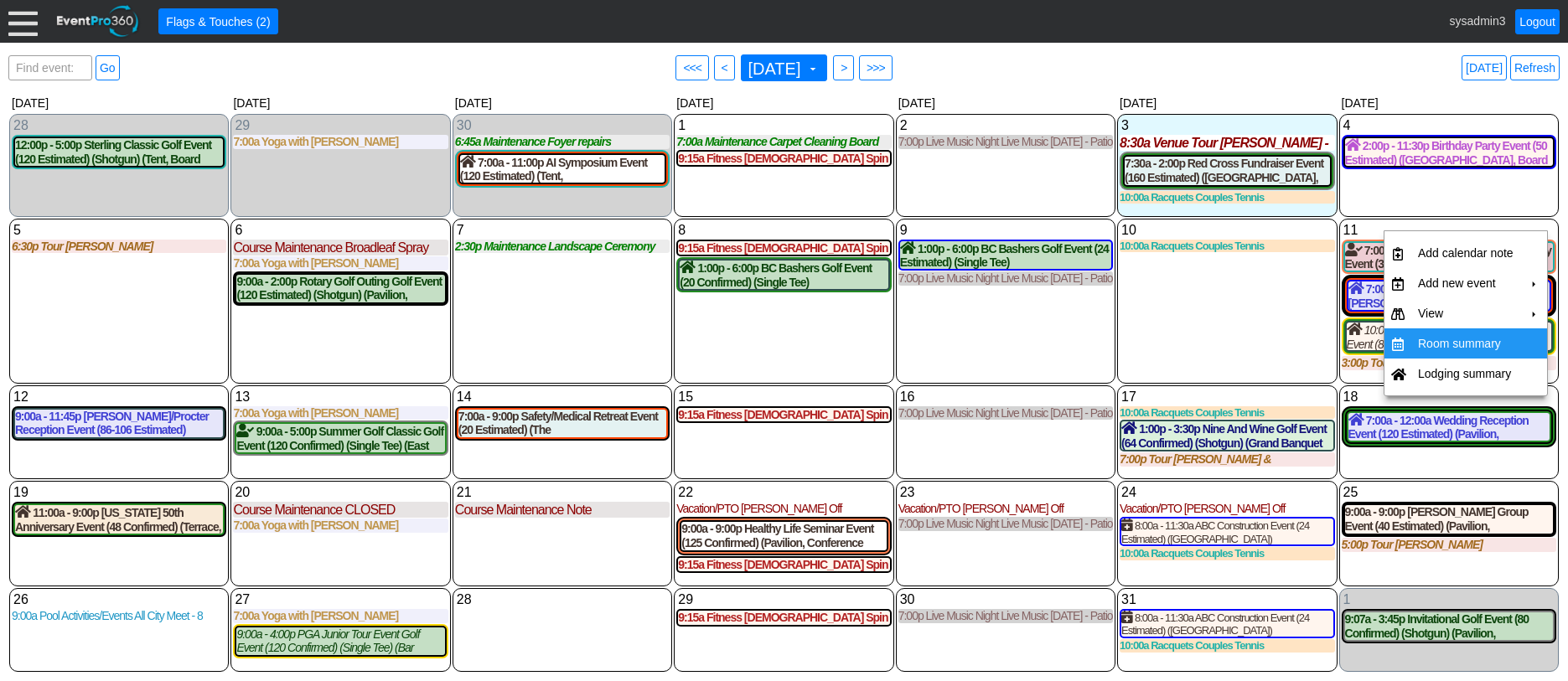
click at [1451, 343] on td "Room summary" at bounding box center [1466, 343] width 109 height 30
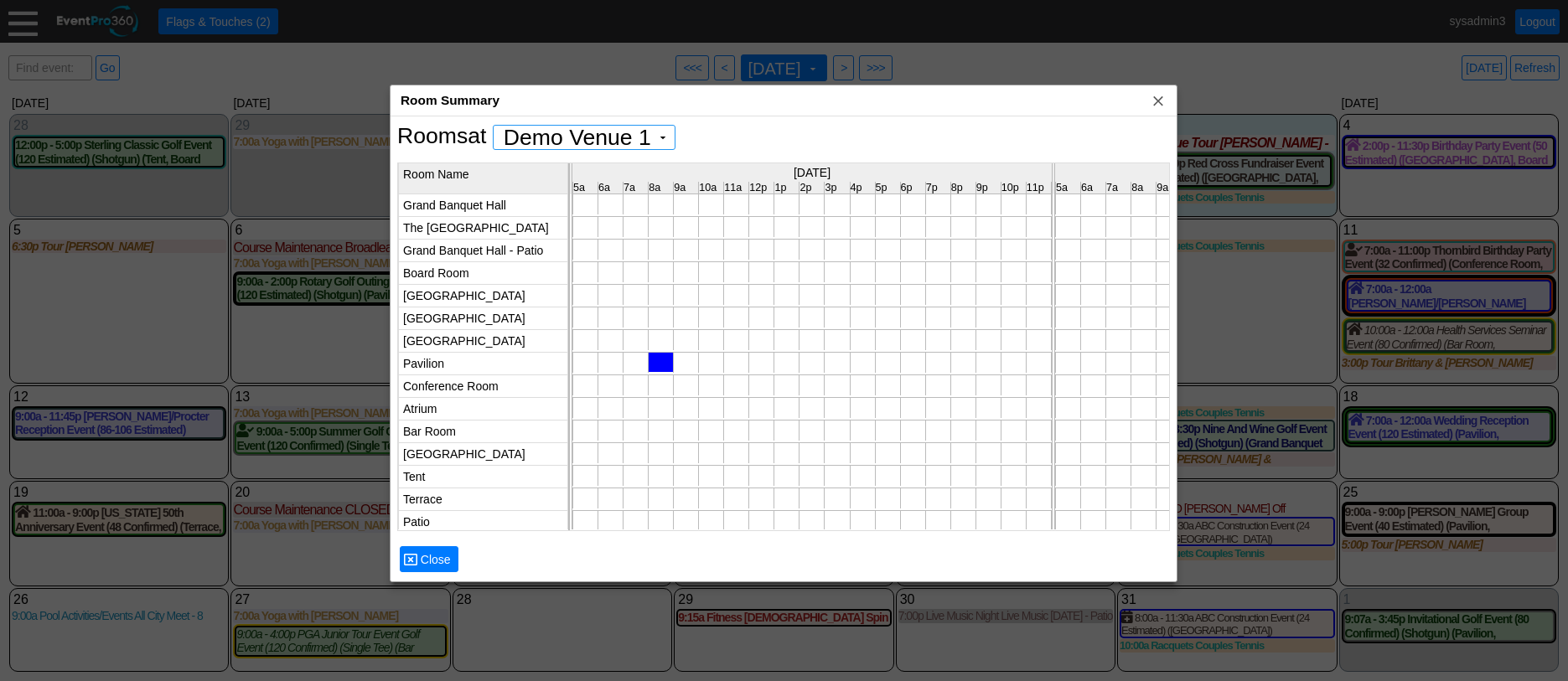
scroll to position [0, 4775]
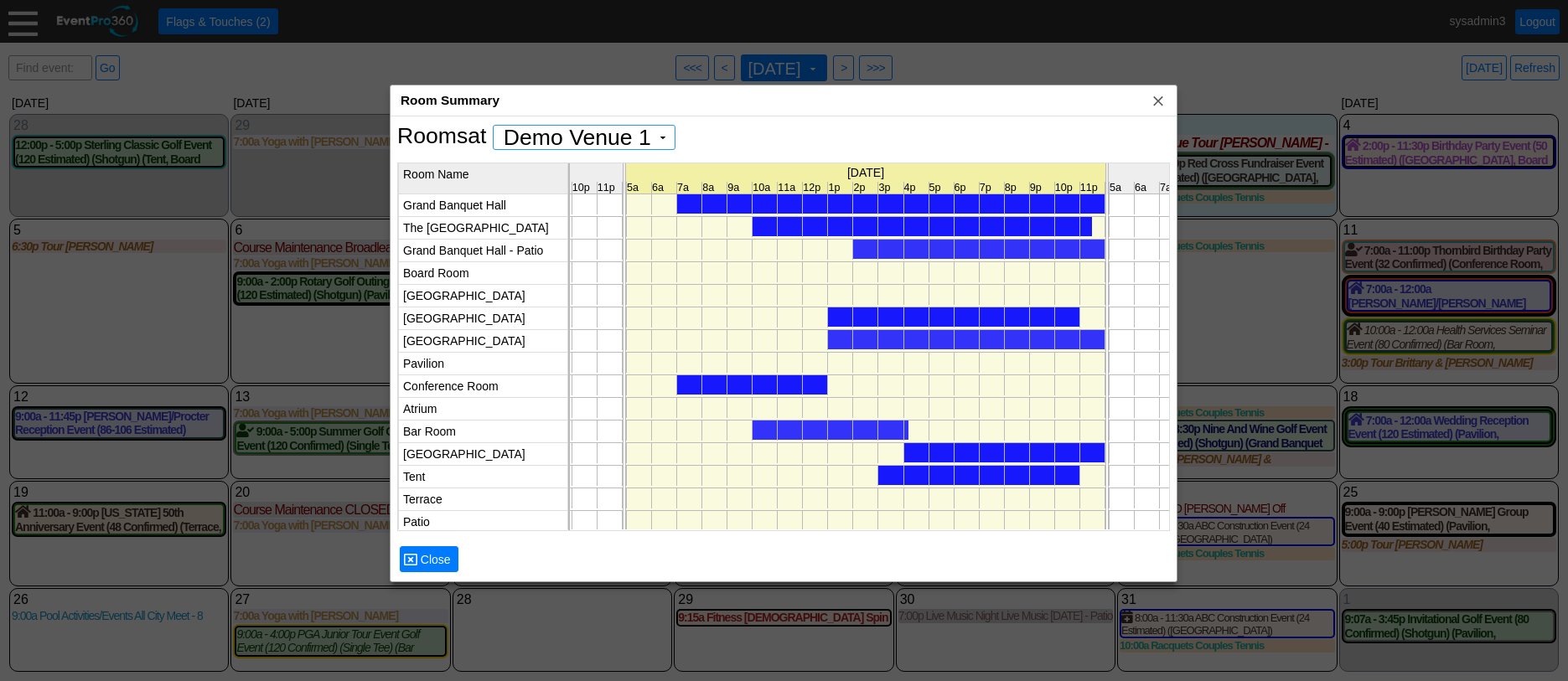
click at [881, 227] on div at bounding box center [922, 226] width 340 height 19
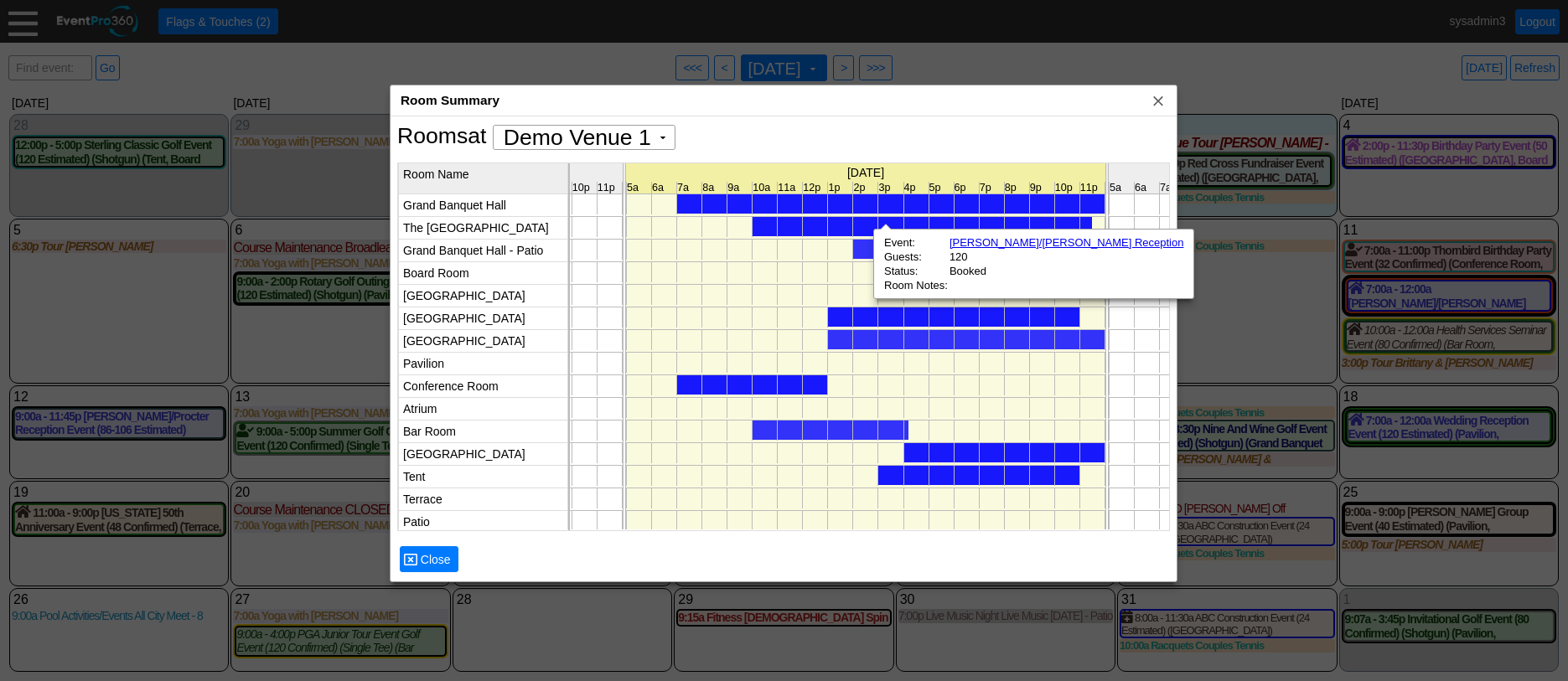
click at [860, 318] on div at bounding box center [954, 317] width 251 height 19
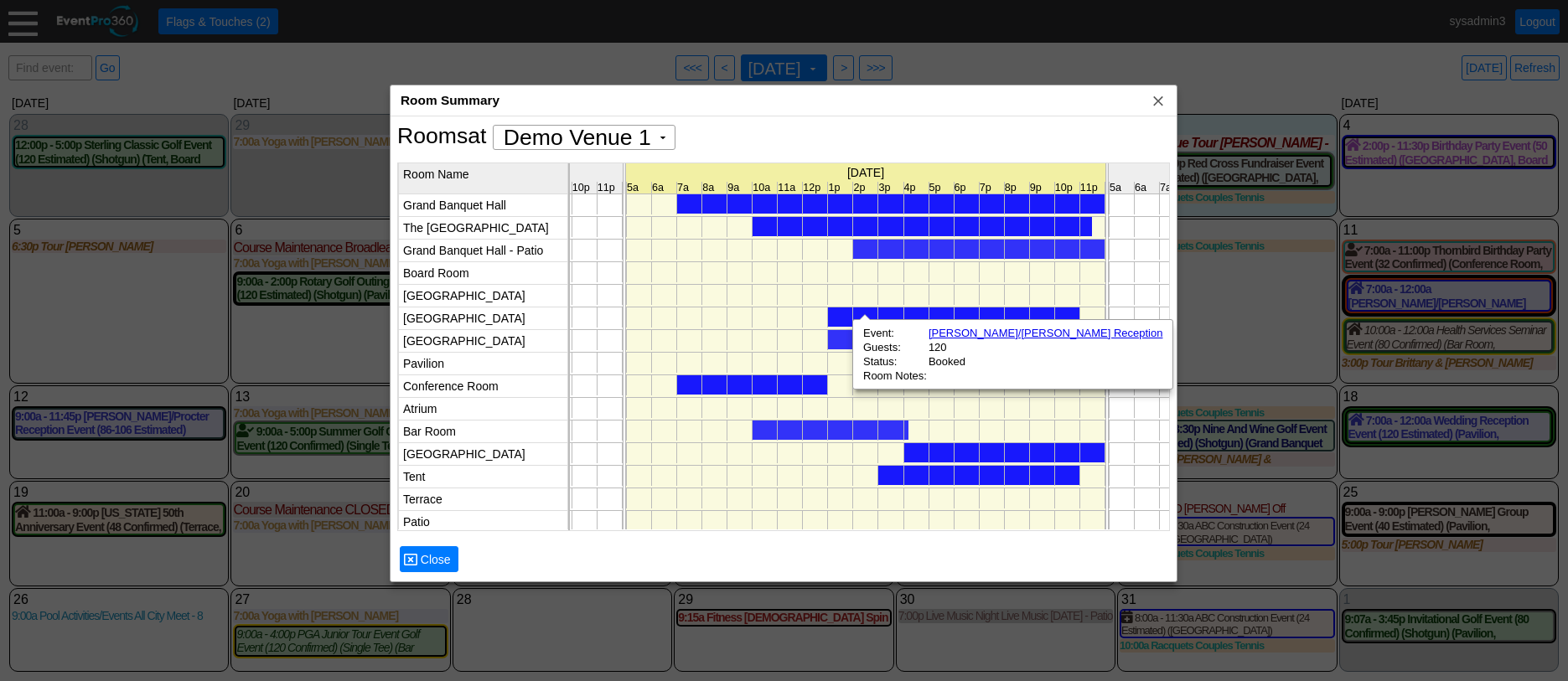
click at [796, 388] on div at bounding box center [753, 384] width 151 height 19
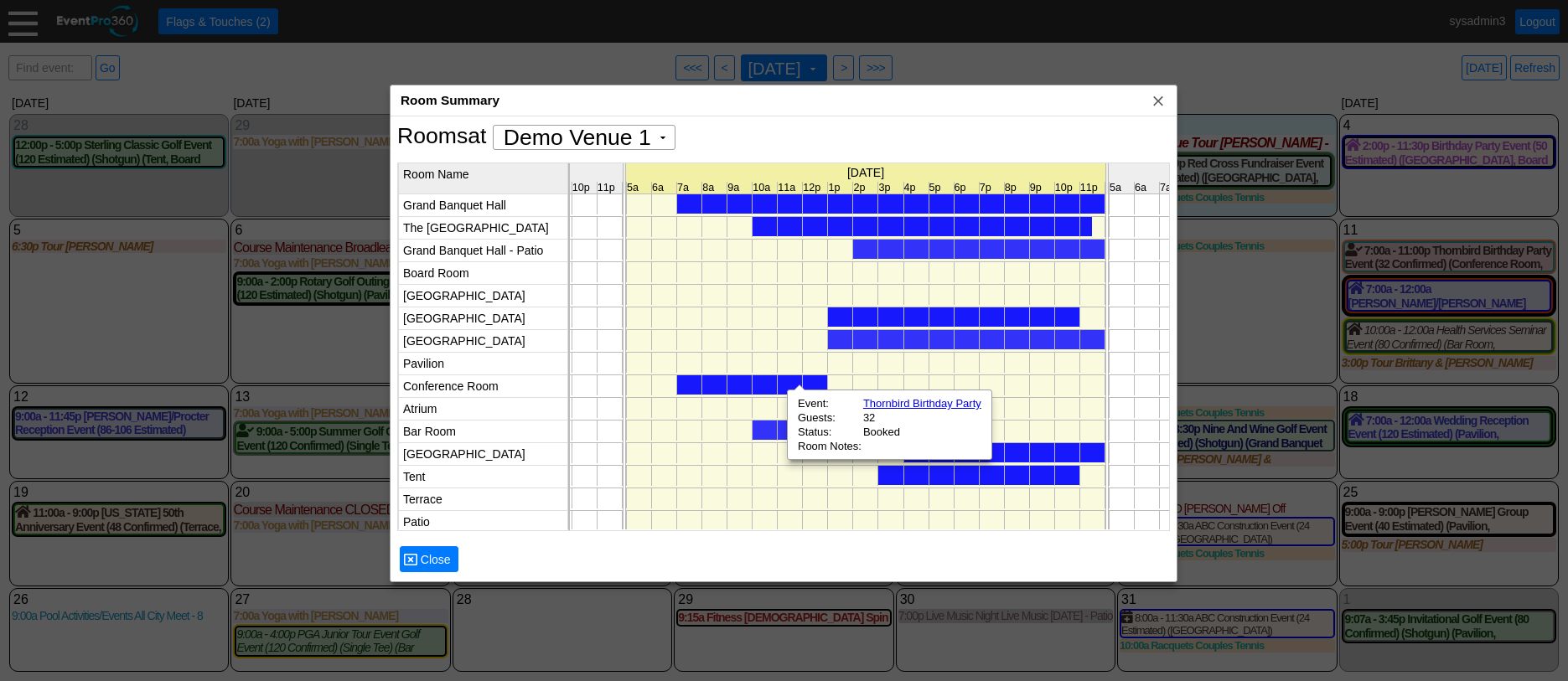
click at [1028, 449] on div at bounding box center [1003, 452] width 201 height 19
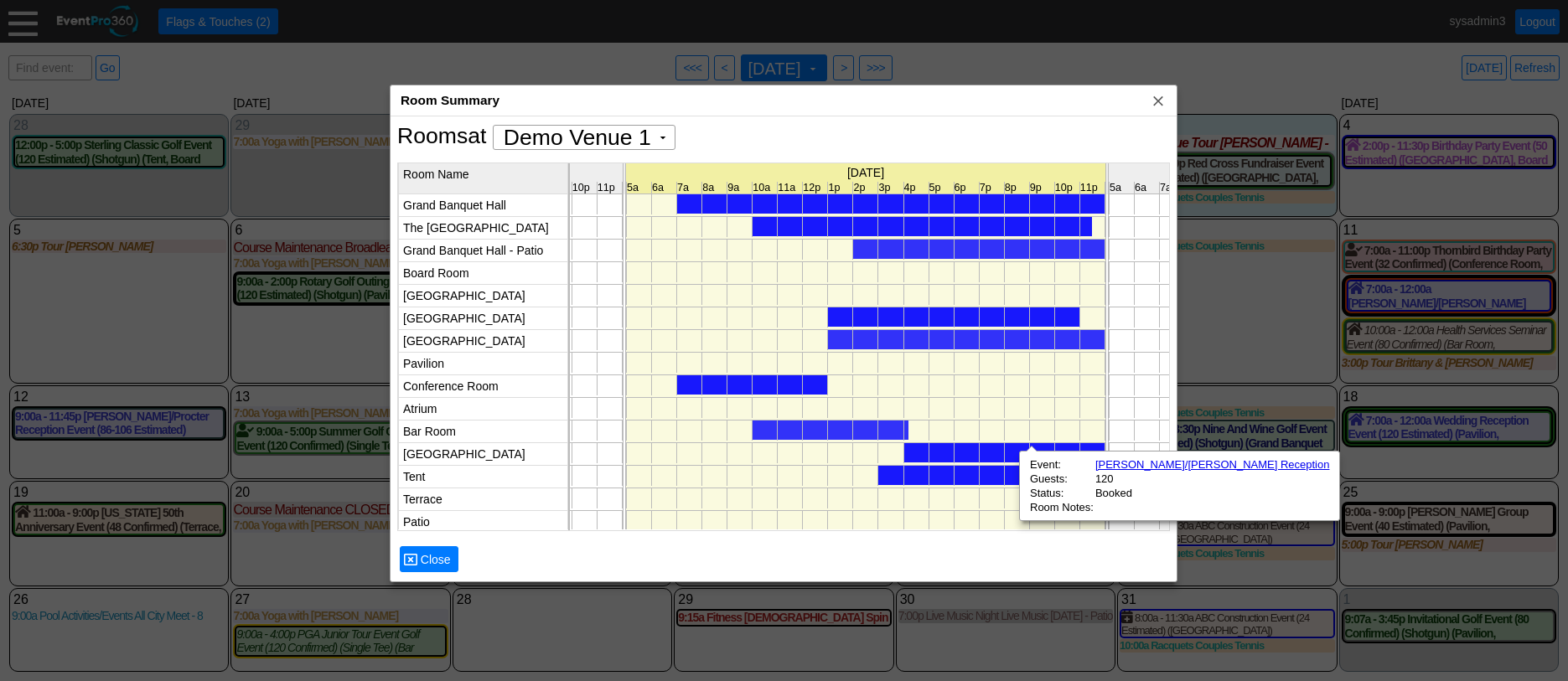
scroll to position [0, 5195]
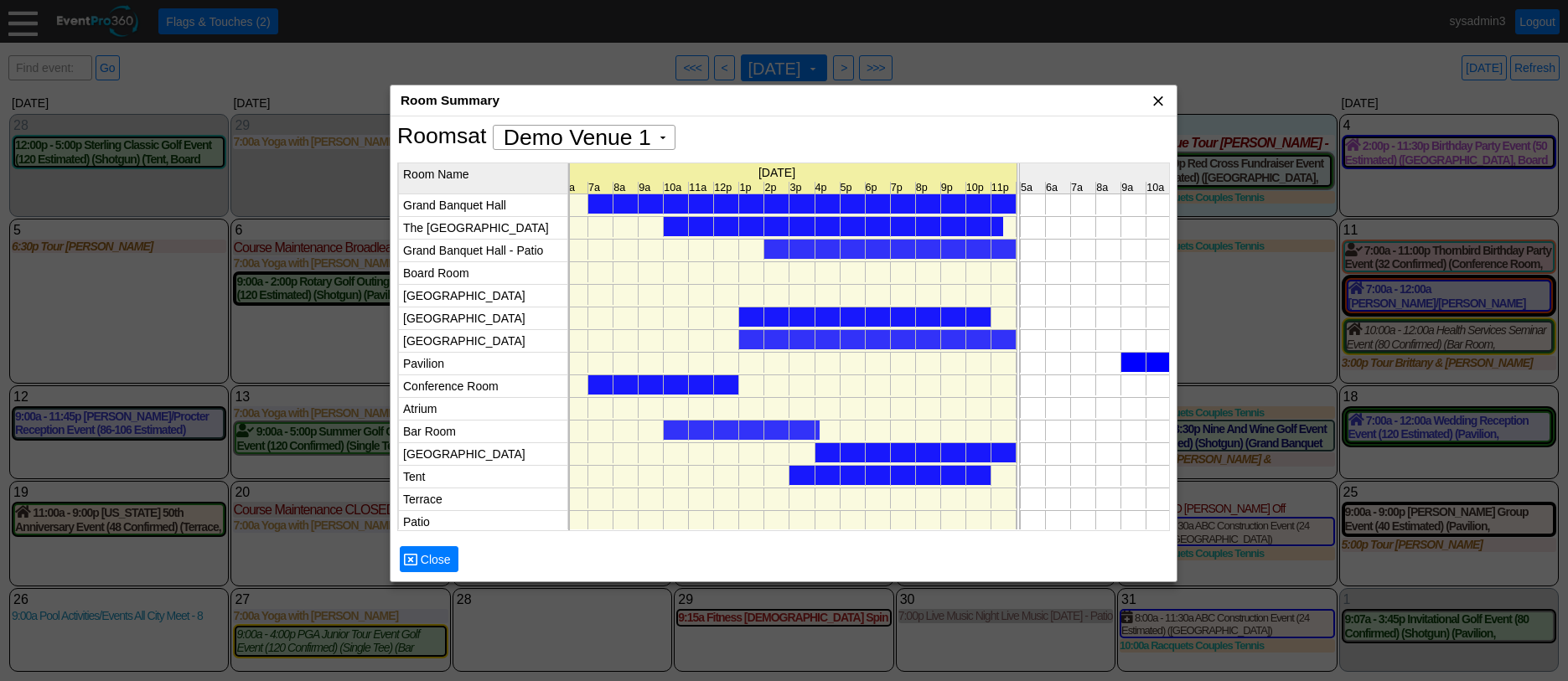
click at [1163, 97] on span "x" at bounding box center [1158, 100] width 16 height 16
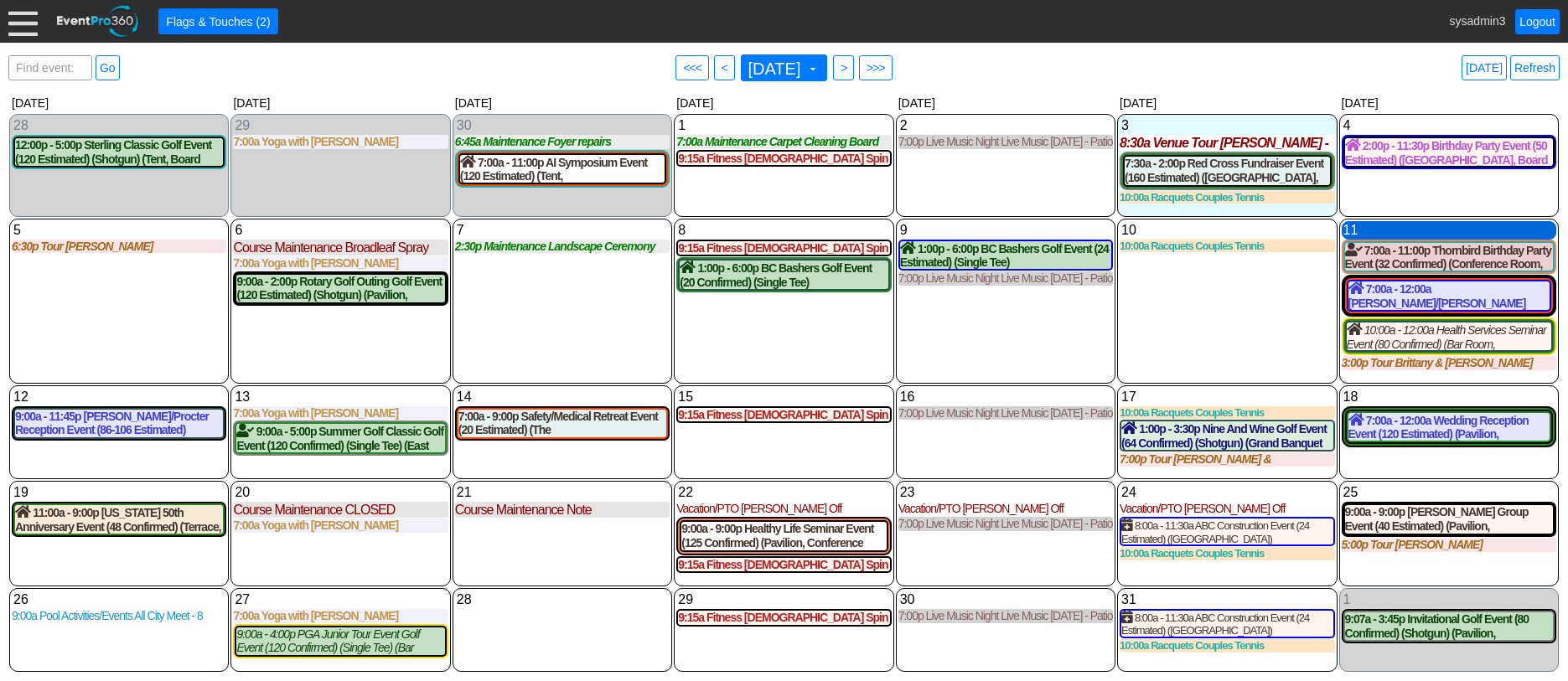
click at [1379, 232] on div "11 Saturday" at bounding box center [1450, 230] width 215 height 18
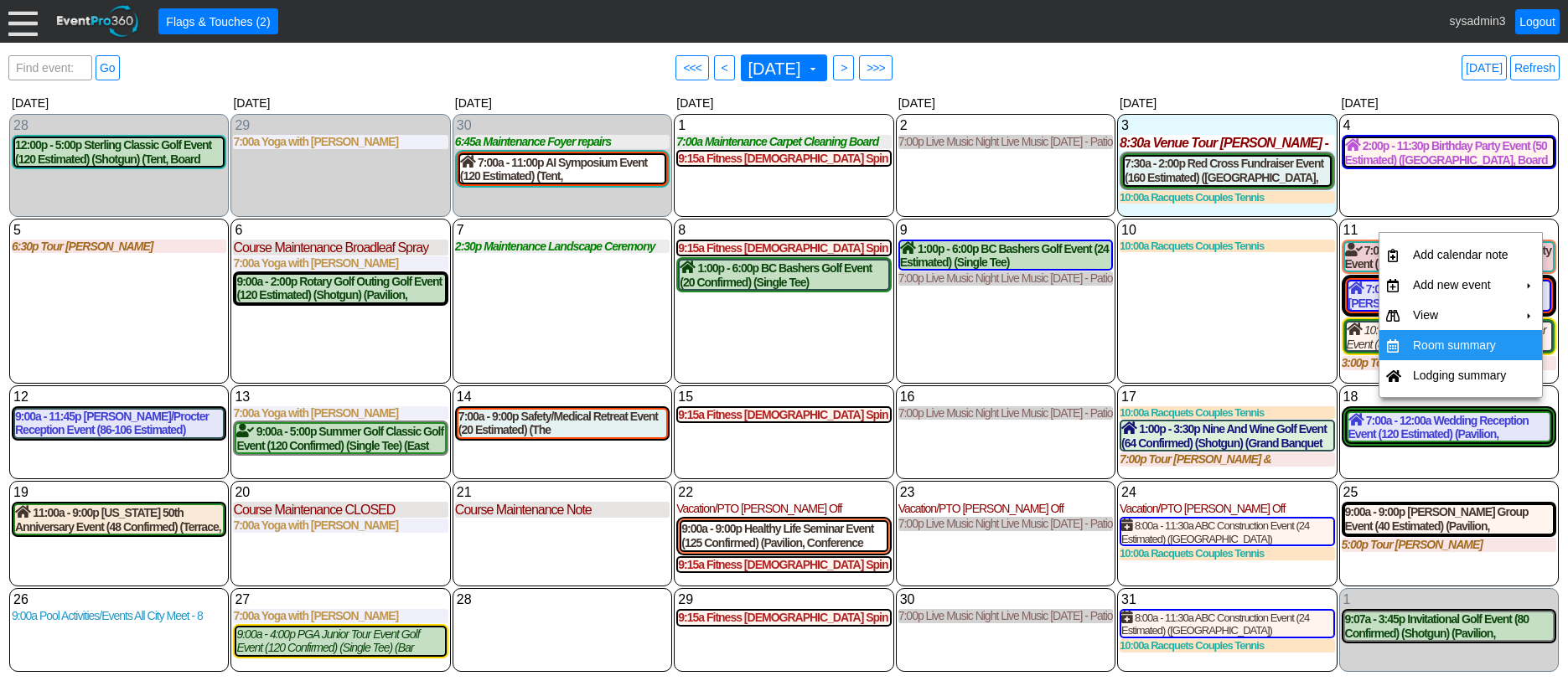
click at [1414, 335] on td "Room summary" at bounding box center [1461, 345] width 109 height 30
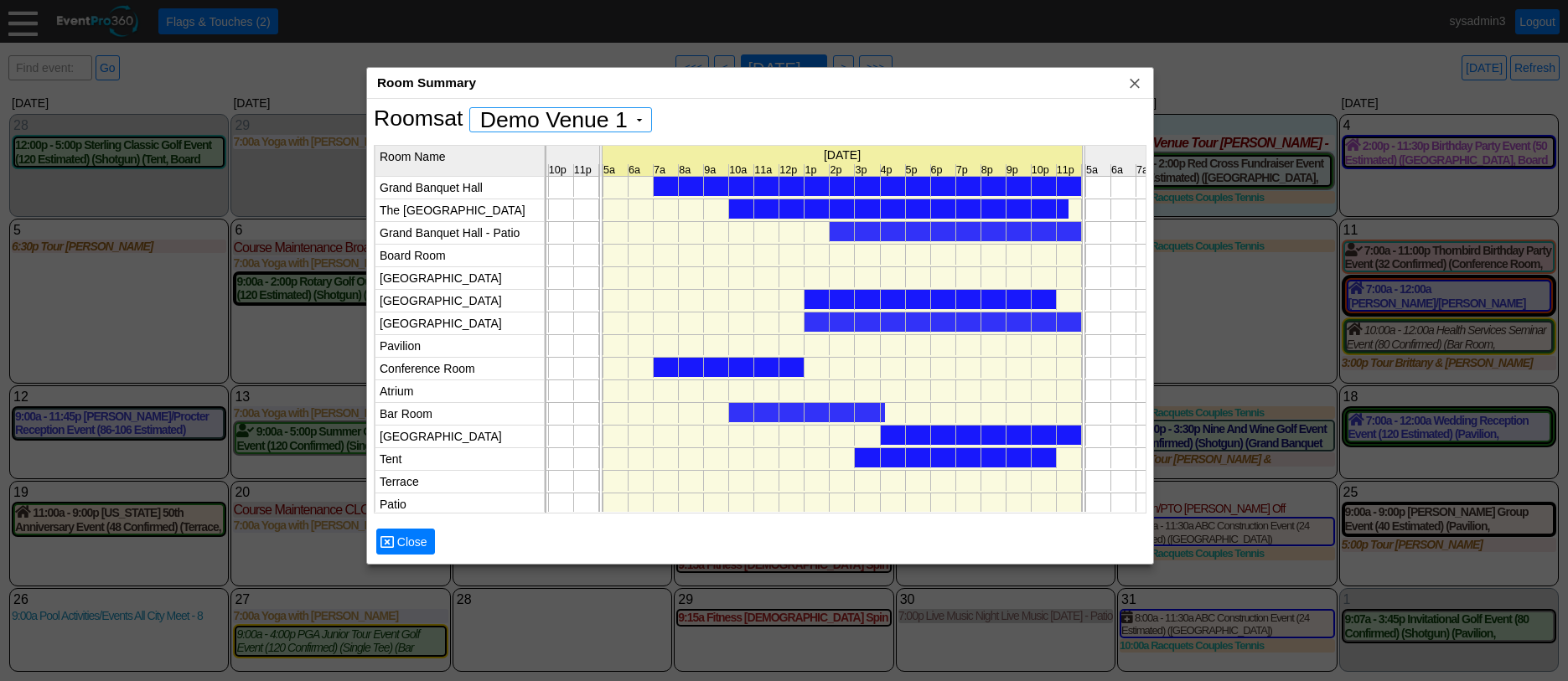
click at [919, 86] on div "Room Summary x" at bounding box center [759, 84] width 786 height 31
click at [822, 204] on div at bounding box center [899, 208] width 340 height 19
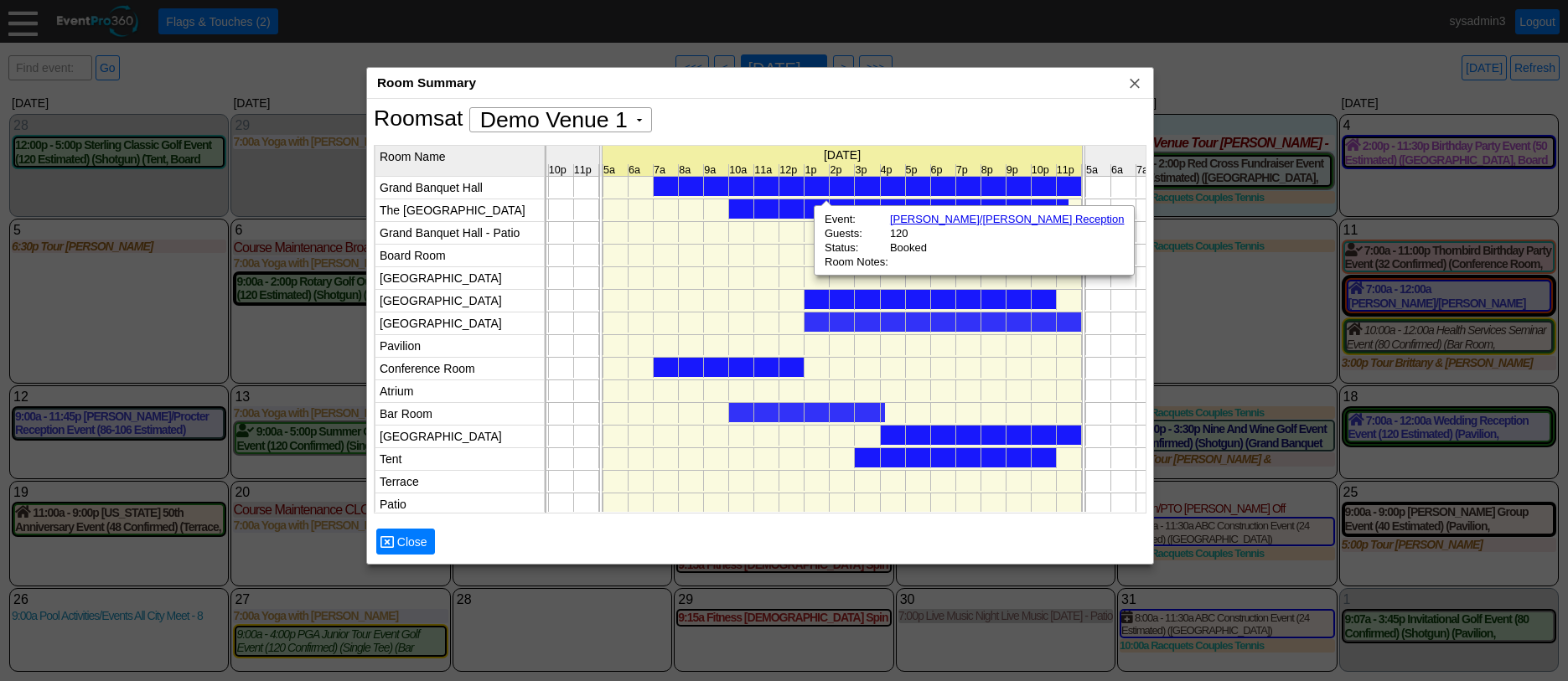
click at [784, 259] on td at bounding box center [842, 256] width 481 height 23
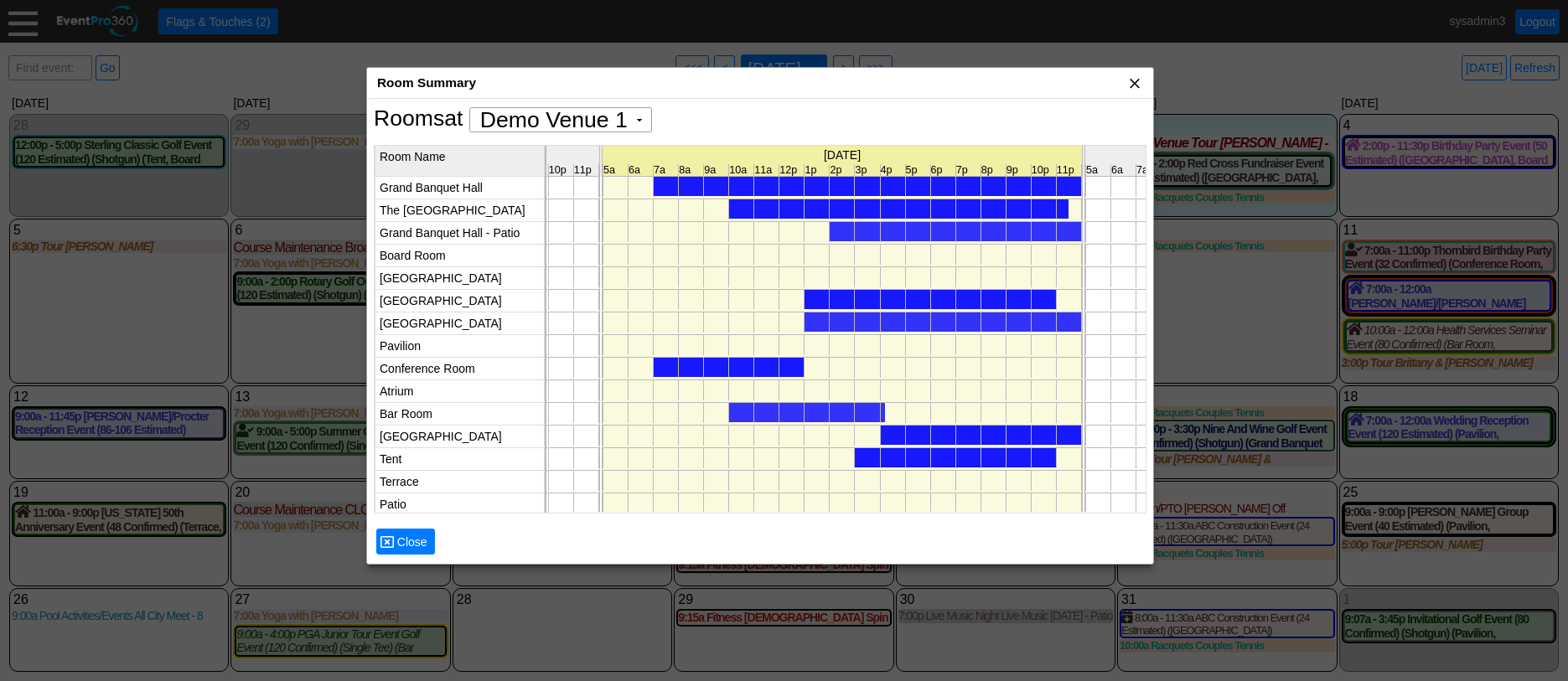
click at [1135, 83] on span "x" at bounding box center [1135, 83] width 16 height 16
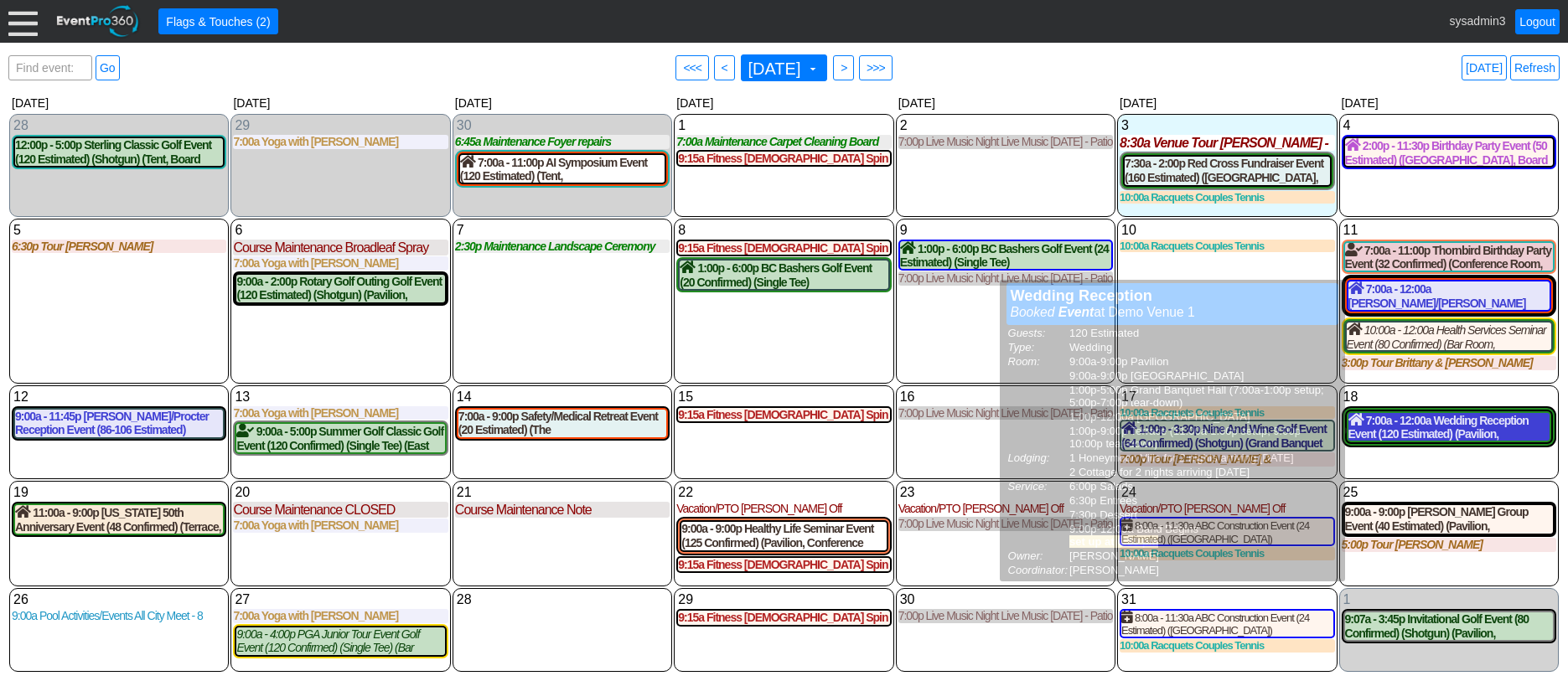
click at [1440, 432] on div "7:00a - 12:00a Wedding Reception Event (120 Estimated) (Pavilion, West Room, Gr…" at bounding box center [1449, 427] width 201 height 28
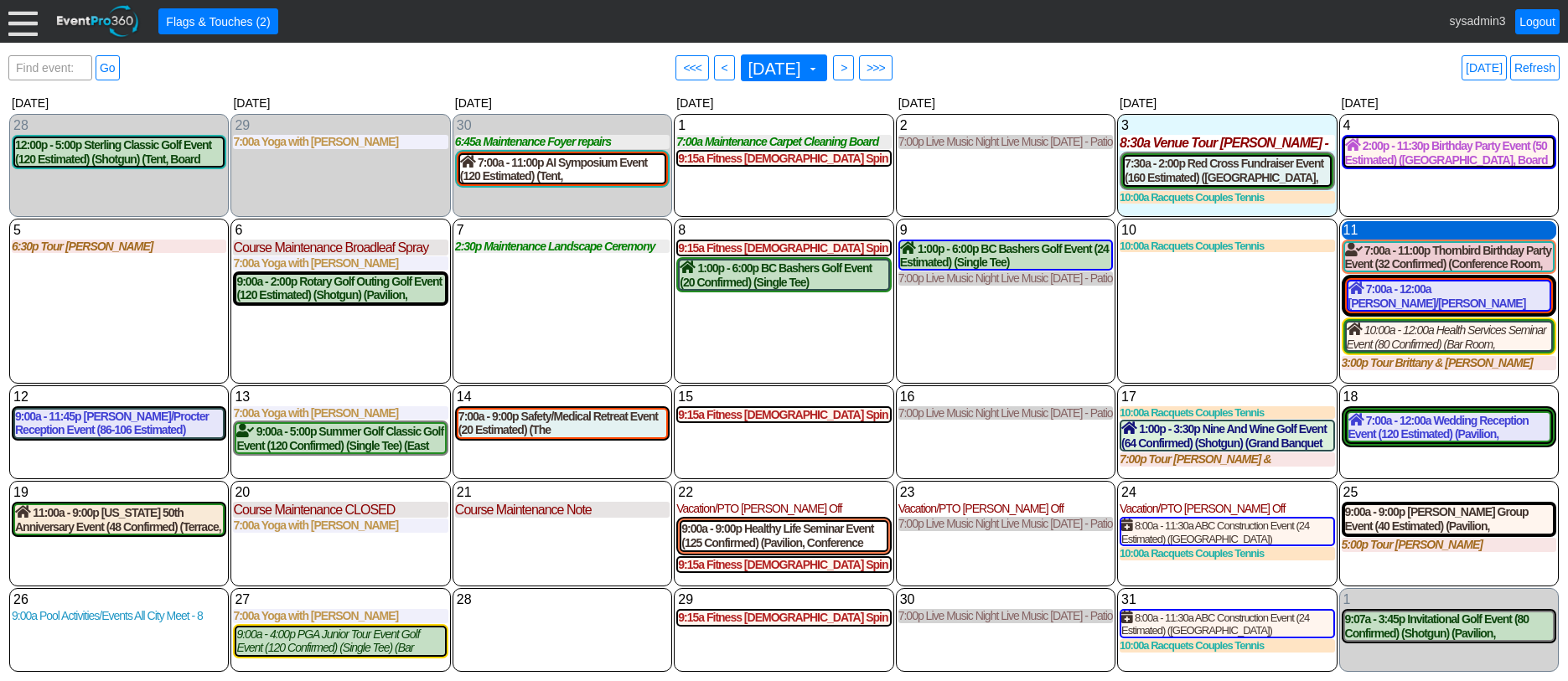
click at [1444, 232] on div "11 Saturday" at bounding box center [1450, 230] width 215 height 18
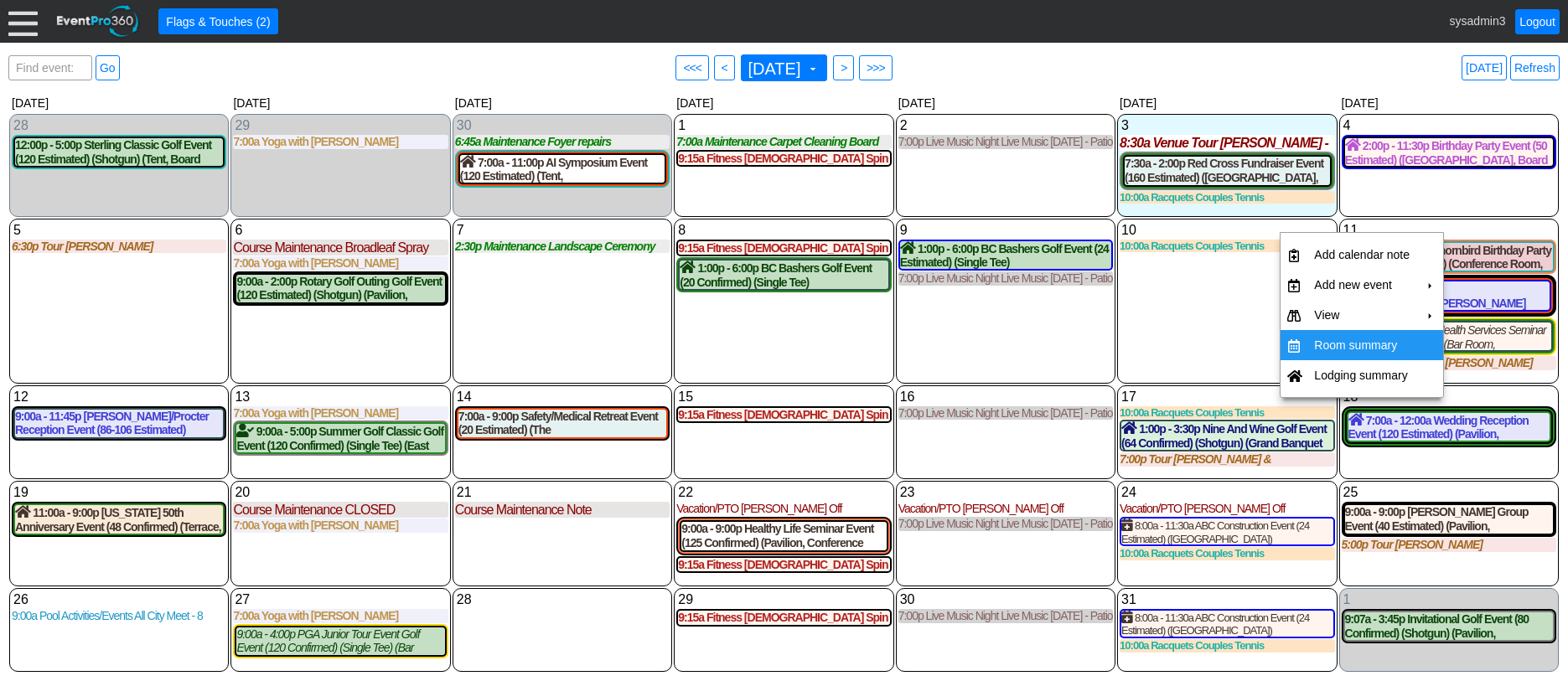
click at [1359, 343] on td "Room summary" at bounding box center [1362, 345] width 109 height 30
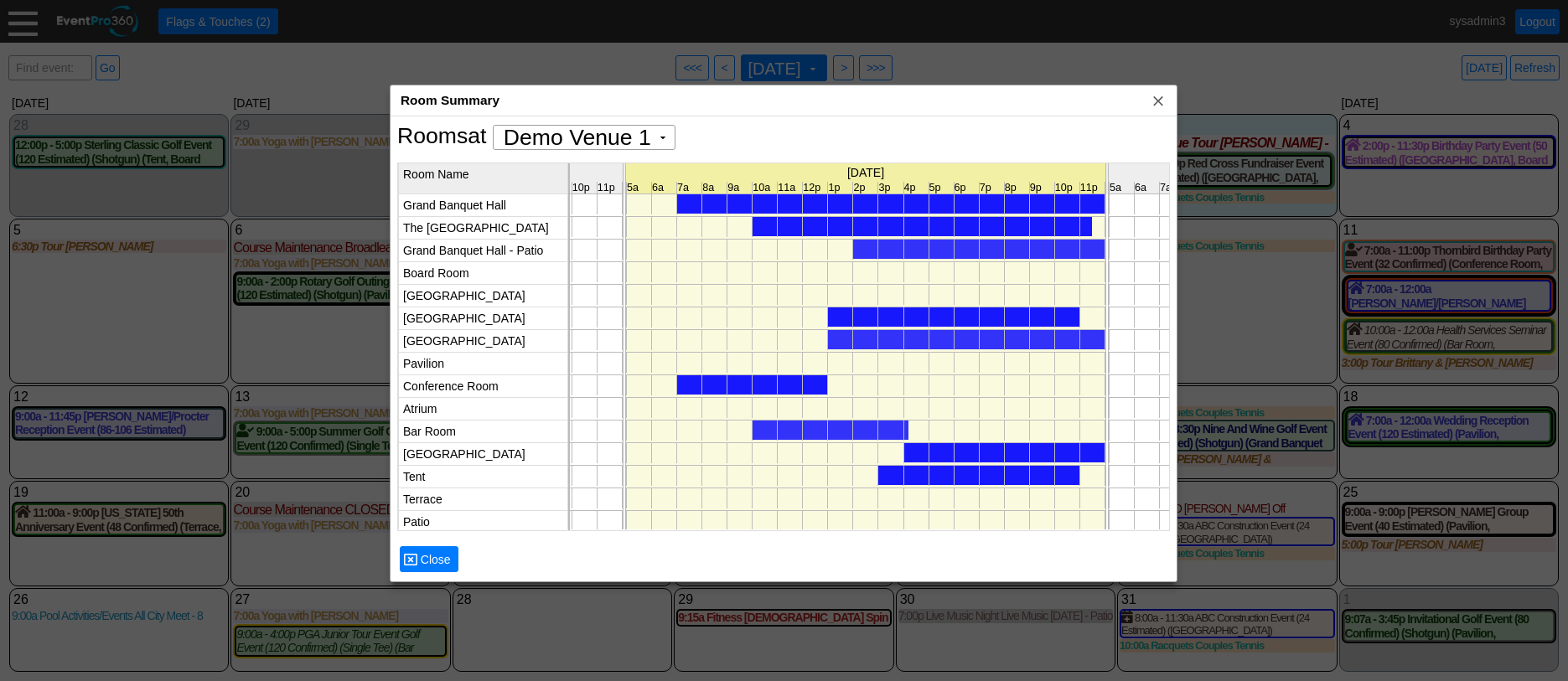
scroll to position [0, 4996]
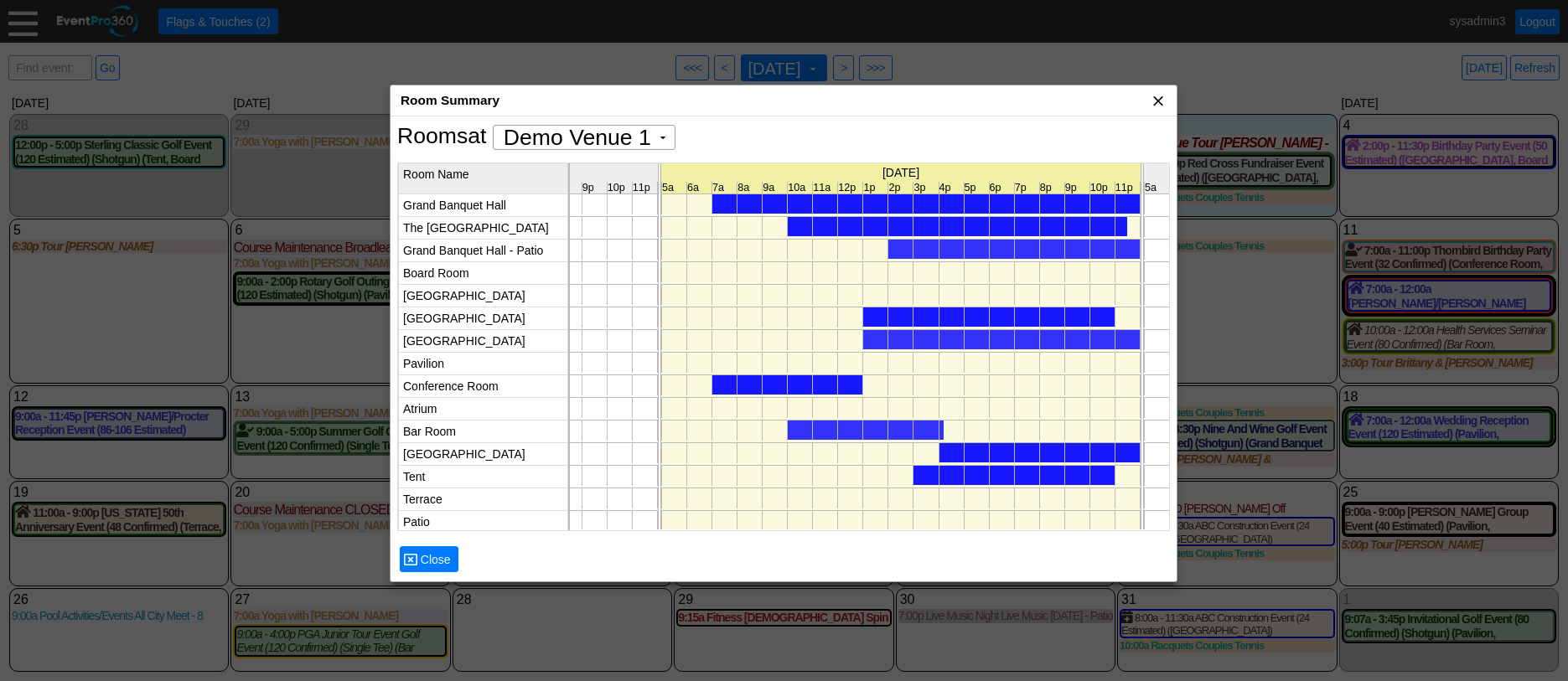
click at [1158, 104] on span "x" at bounding box center [1158, 100] width 16 height 16
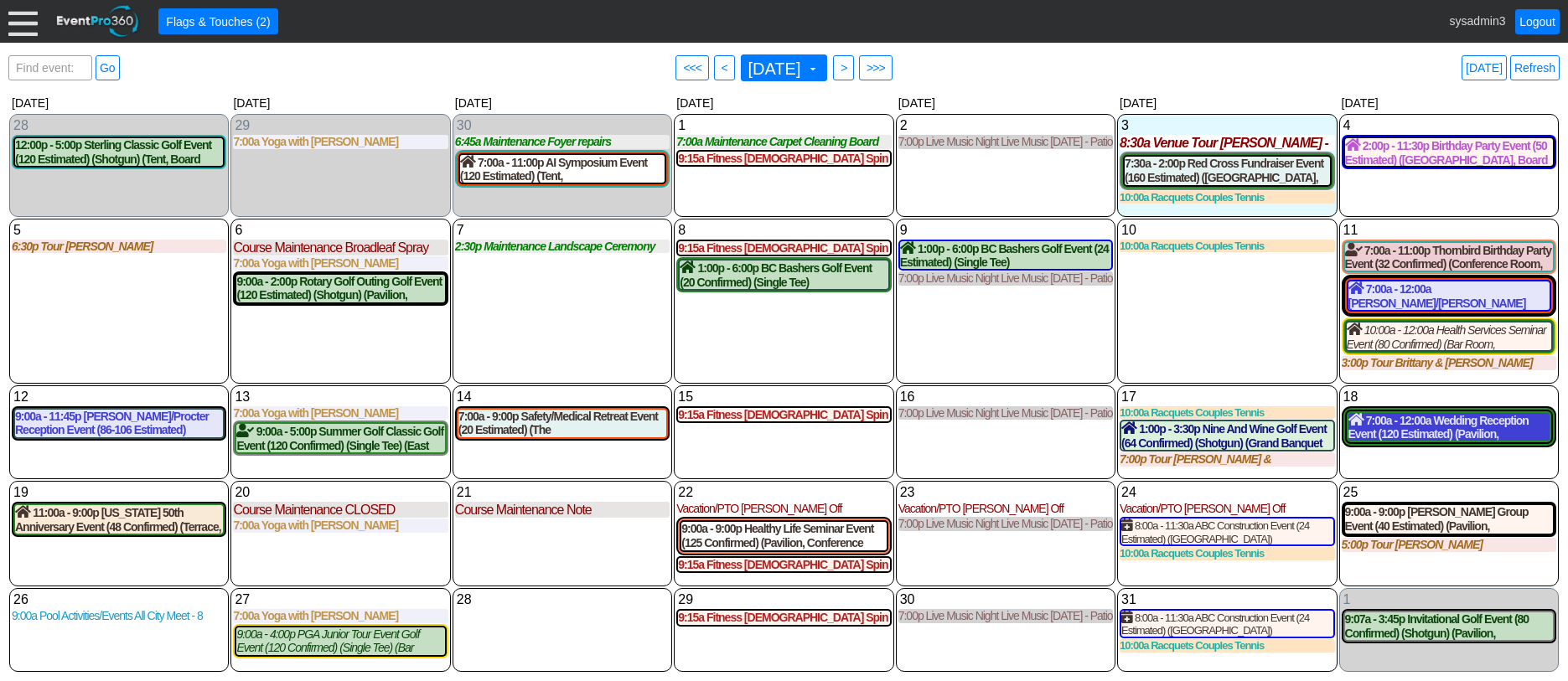
click at [1409, 433] on div "7:00a - 12:00a Wedding Reception Event (120 Estimated) (Pavilion, West Room, Gr…" at bounding box center [1449, 427] width 201 height 28
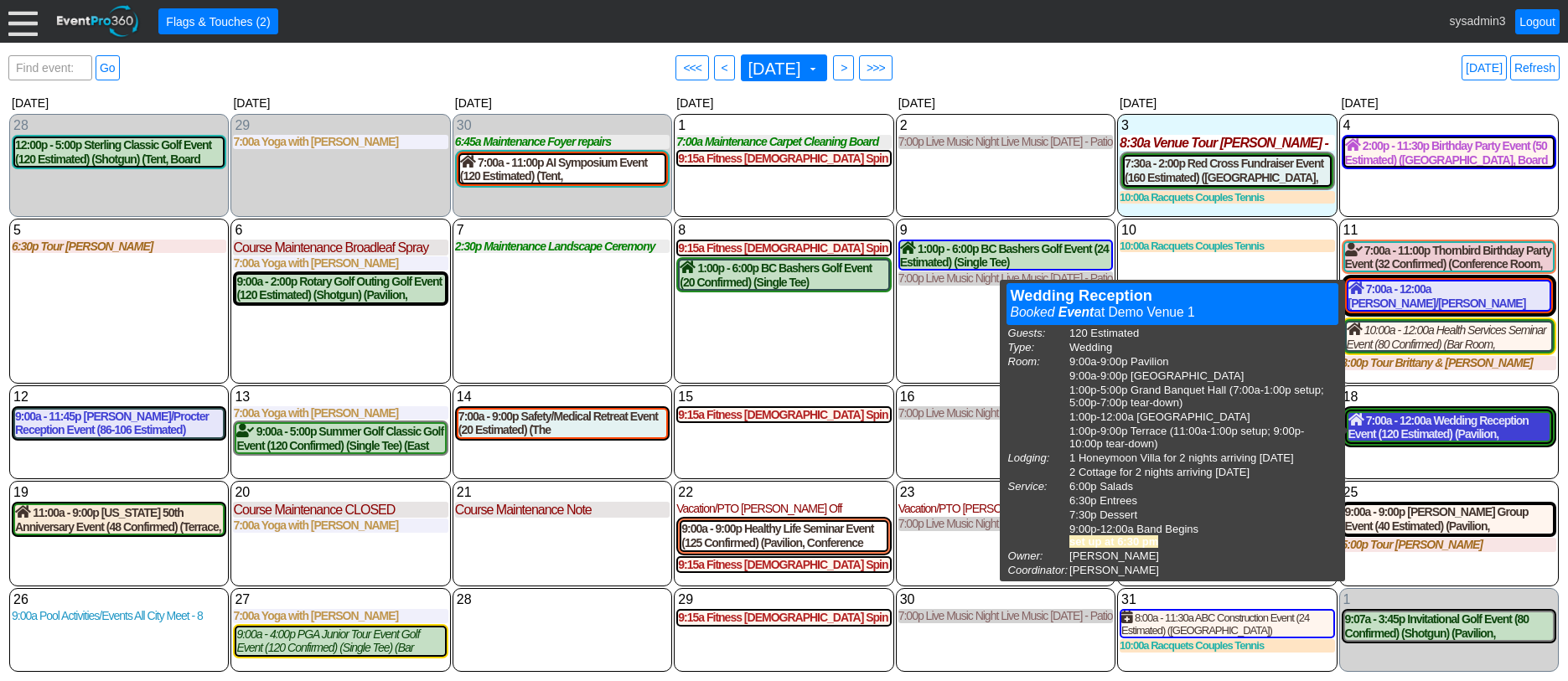
click at [1389, 432] on div "7:00a - 12:00a Wedding Reception Event (120 Estimated) (Pavilion, West Room, Gr…" at bounding box center [1449, 427] width 201 height 28
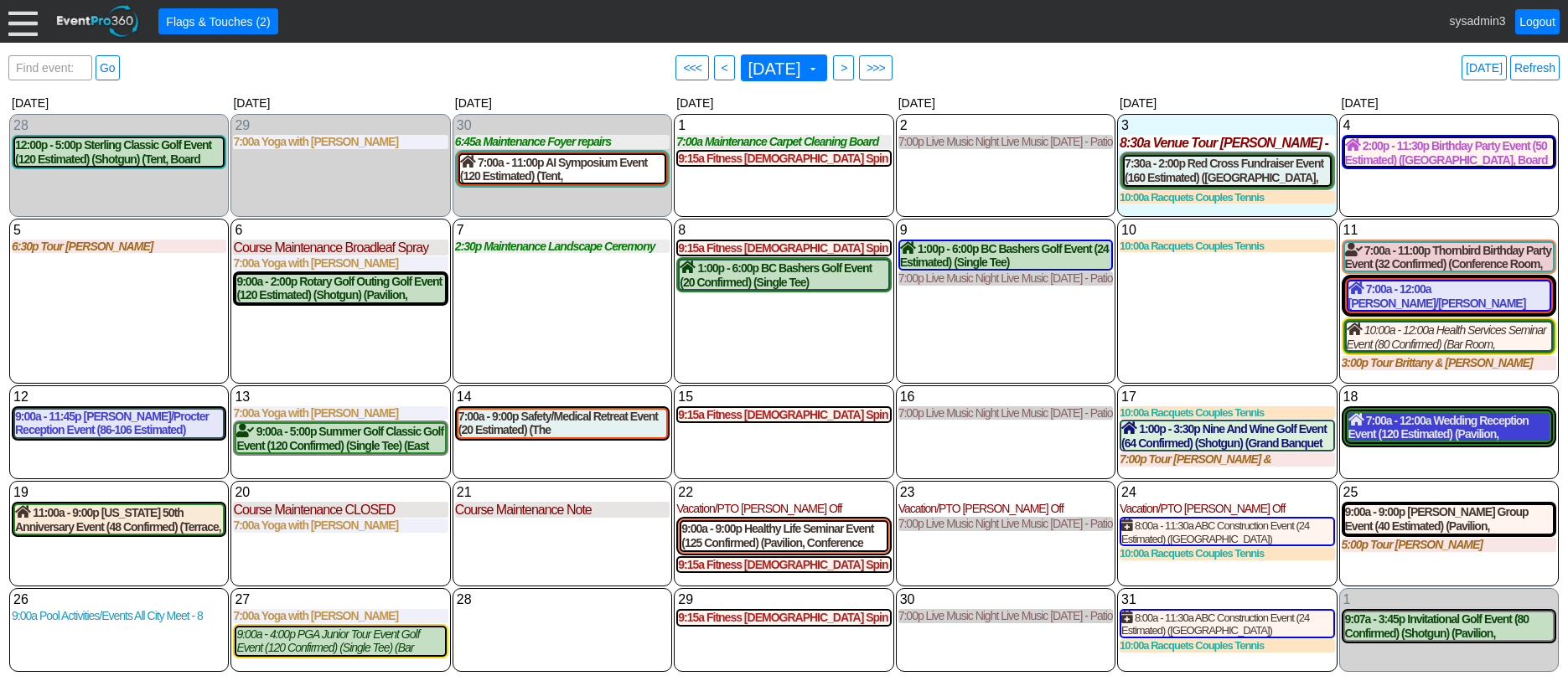
click at [1391, 438] on div "7:00a - 12:00a Wedding Reception Event (120 Estimated) (Pavilion, West Room, Gr…" at bounding box center [1449, 427] width 201 height 28
click at [565, 314] on div "7 Tuesday 2:30p Maintenance Landscape Ceremony Site Landscape Ceremony Site at …" at bounding box center [562, 300] width 219 height 165
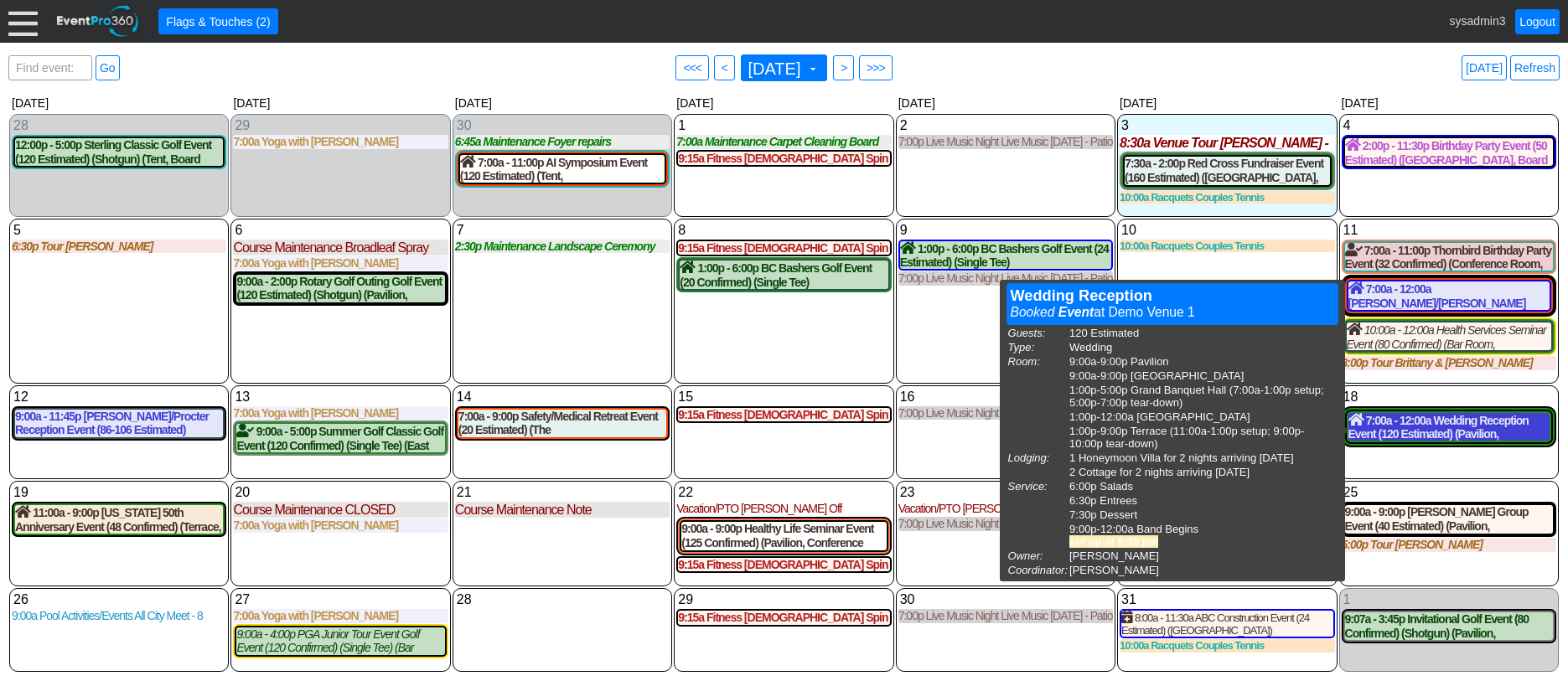
click at [1416, 424] on div "7:00a - 12:00a Wedding Reception Event (120 Estimated) (Pavilion, West Room, Gr…" at bounding box center [1449, 427] width 201 height 28
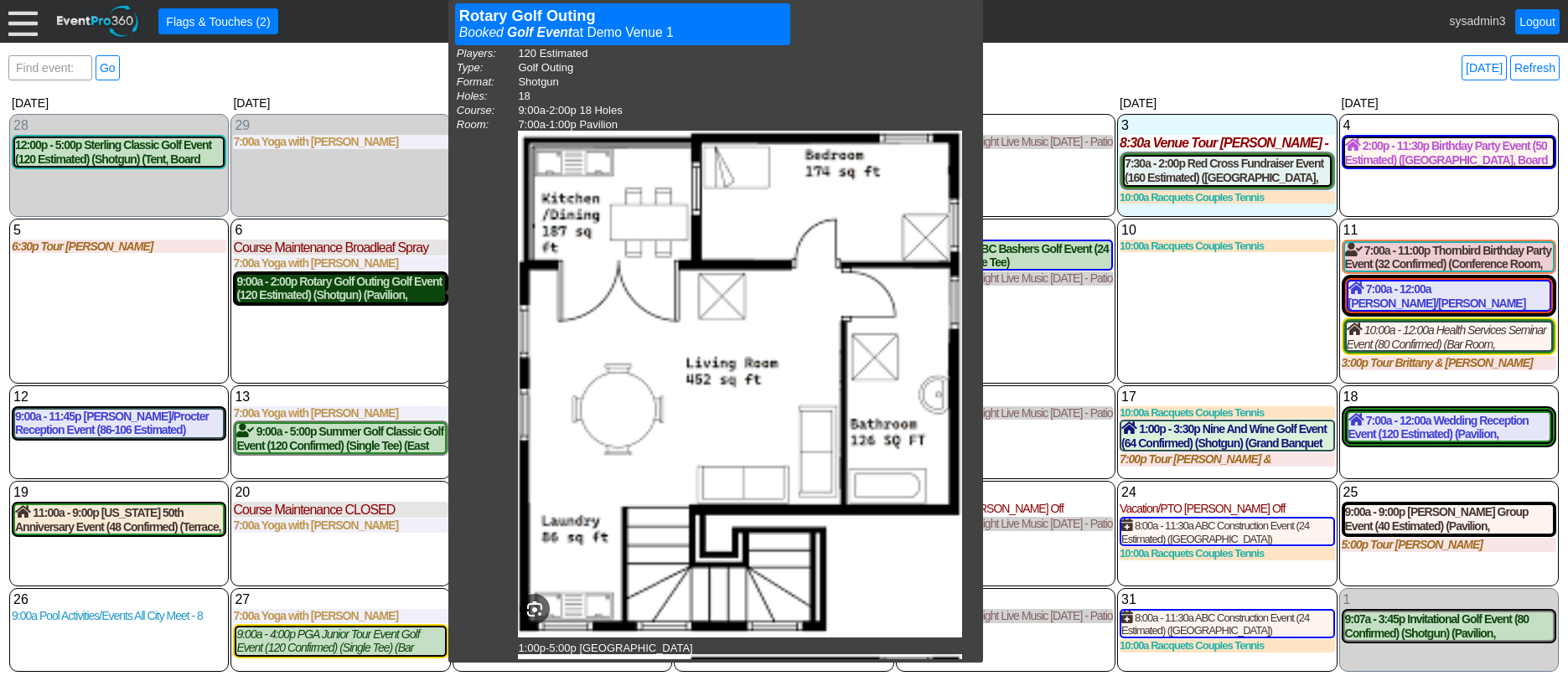
click at [373, 296] on div "9:00a - 2:00p Rotary Golf Outing Golf Event (120 Estimated) (Shotgun) (Pavilion…" at bounding box center [341, 289] width 208 height 28
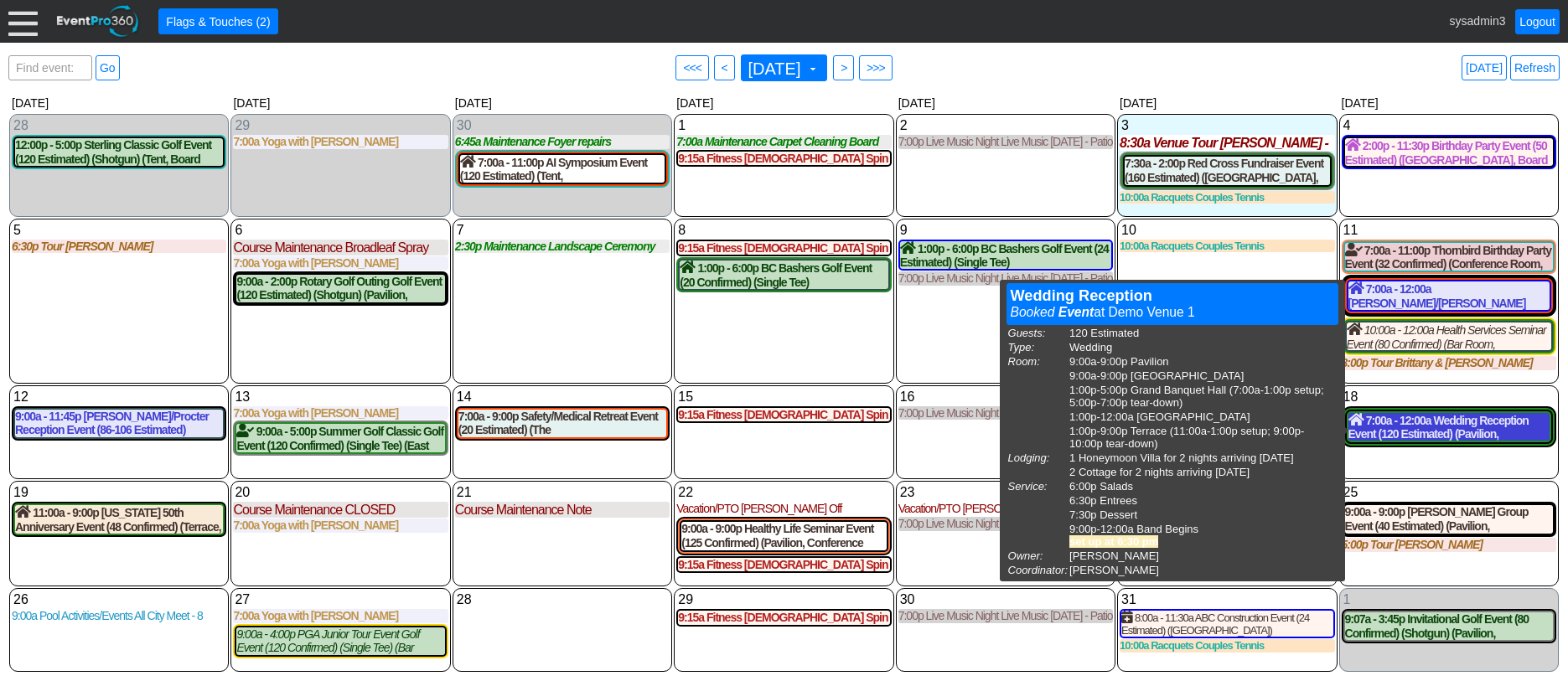
click at [1441, 432] on div "7:00a - 12:00a Wedding Reception Event (120 Estimated) (Pavilion, West Room, Gr…" at bounding box center [1449, 427] width 201 height 28
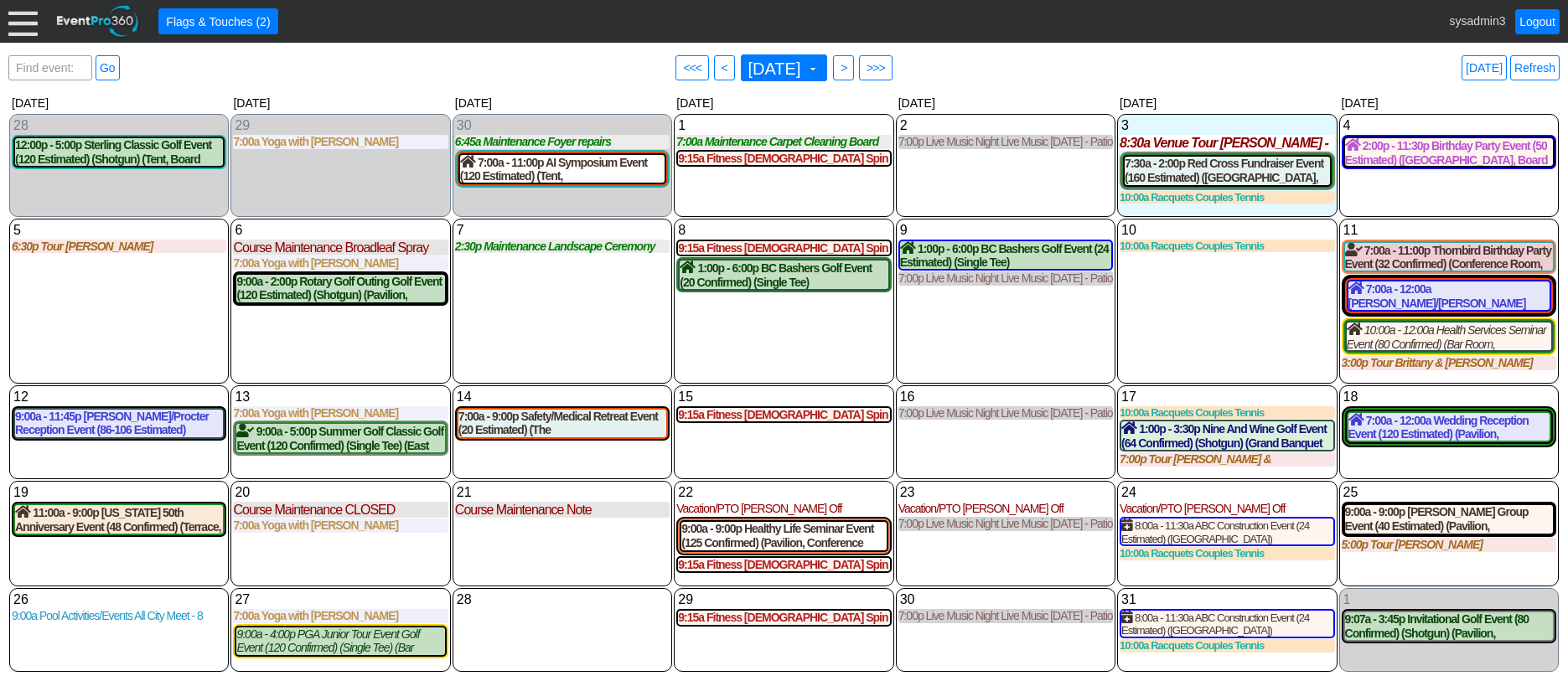
click at [1016, 341] on div "9 Thursday 1:00p - 6:00p BC Bashers Golf Event (24 Estimated) (Single Tee) (Oak…" at bounding box center [1005, 300] width 219 height 165
click at [1550, 66] on link "Refresh" at bounding box center [1535, 68] width 49 height 25
click at [1541, 65] on link "Refresh" at bounding box center [1535, 68] width 49 height 25
click at [1534, 64] on link "Refresh" at bounding box center [1535, 68] width 49 height 25
click at [1413, 427] on div "7:00a - 12:00a Wedding Reception Event (120 Estimated) (Pavilion, West Room, Gr…" at bounding box center [1449, 427] width 201 height 28
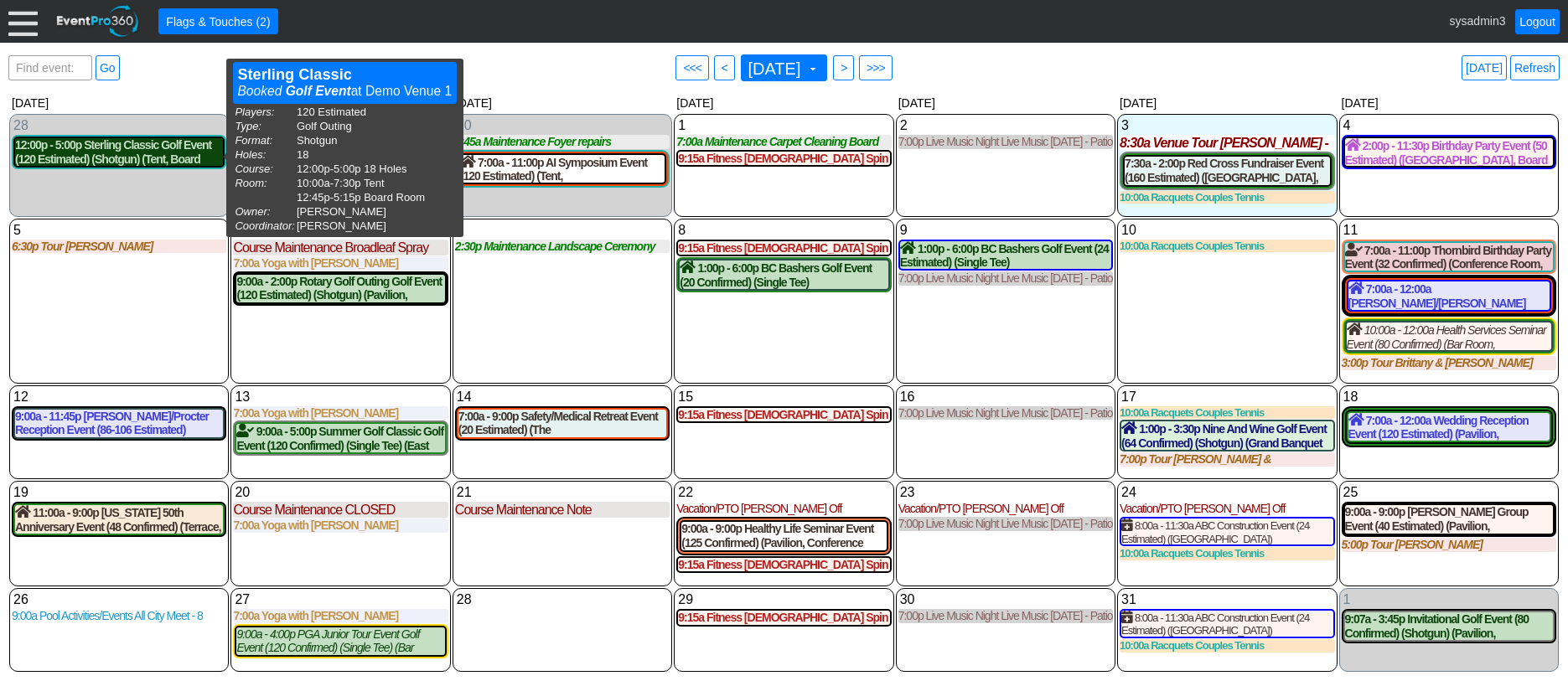
click at [128, 164] on div "12:00p - 5:00p Sterling Classic Golf Event (120 Estimated) (Shotgun) (Tent, Boa…" at bounding box center [119, 152] width 208 height 28
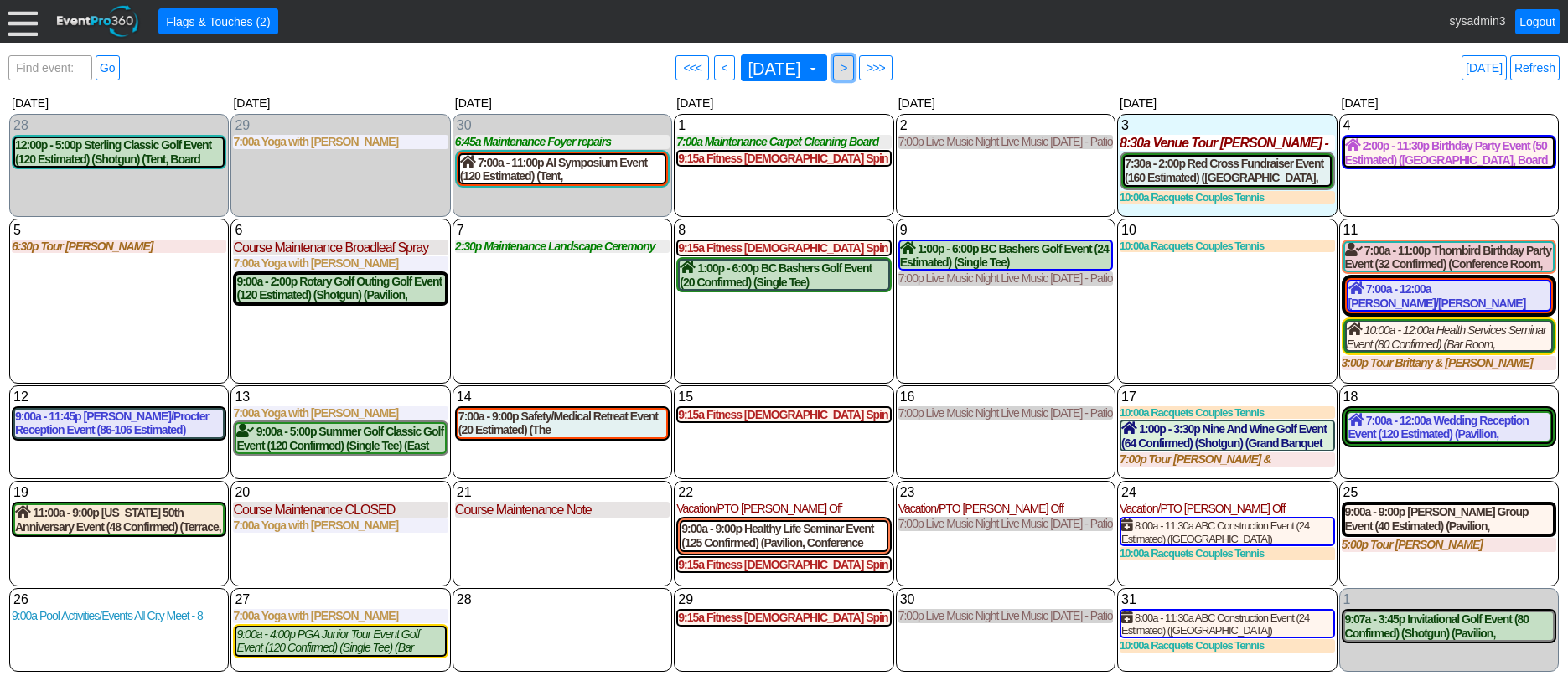
click at [850, 64] on span ">" at bounding box center [844, 67] width 13 height 16
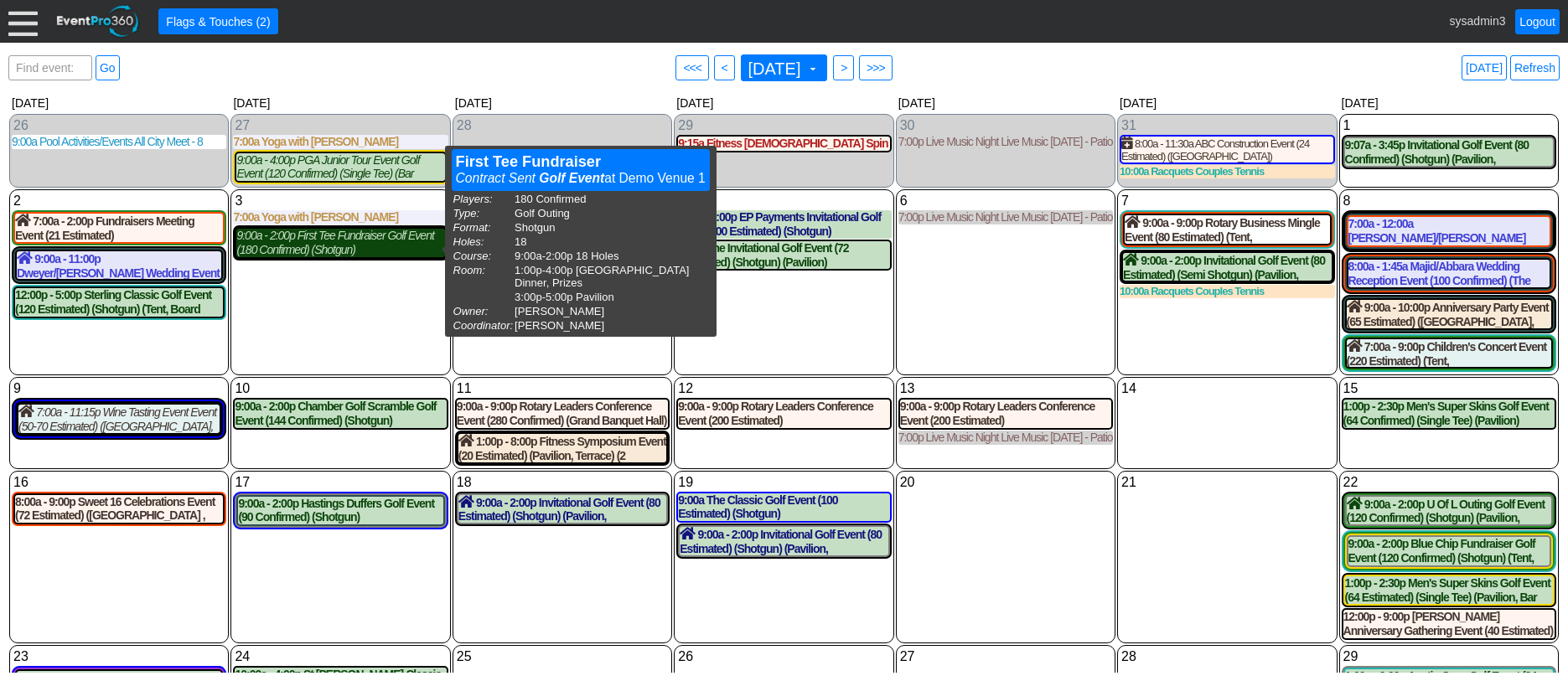
click at [364, 251] on div "9:00a - 2:00p First Tee Fundraiser Golf Event (180 Confirmed) (Shotgun) (Grand …" at bounding box center [341, 242] width 208 height 28
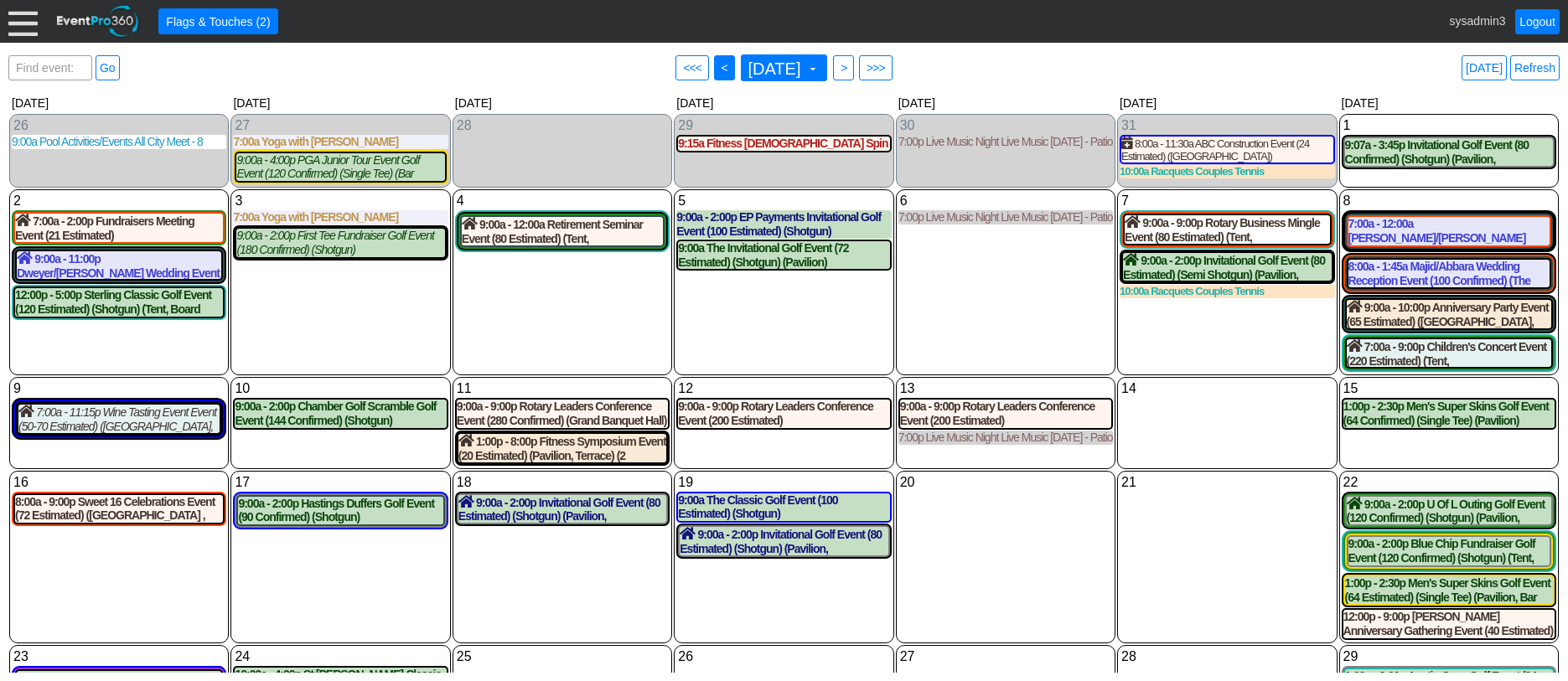
click at [718, 70] on span "<" at bounding box center [725, 67] width 13 height 16
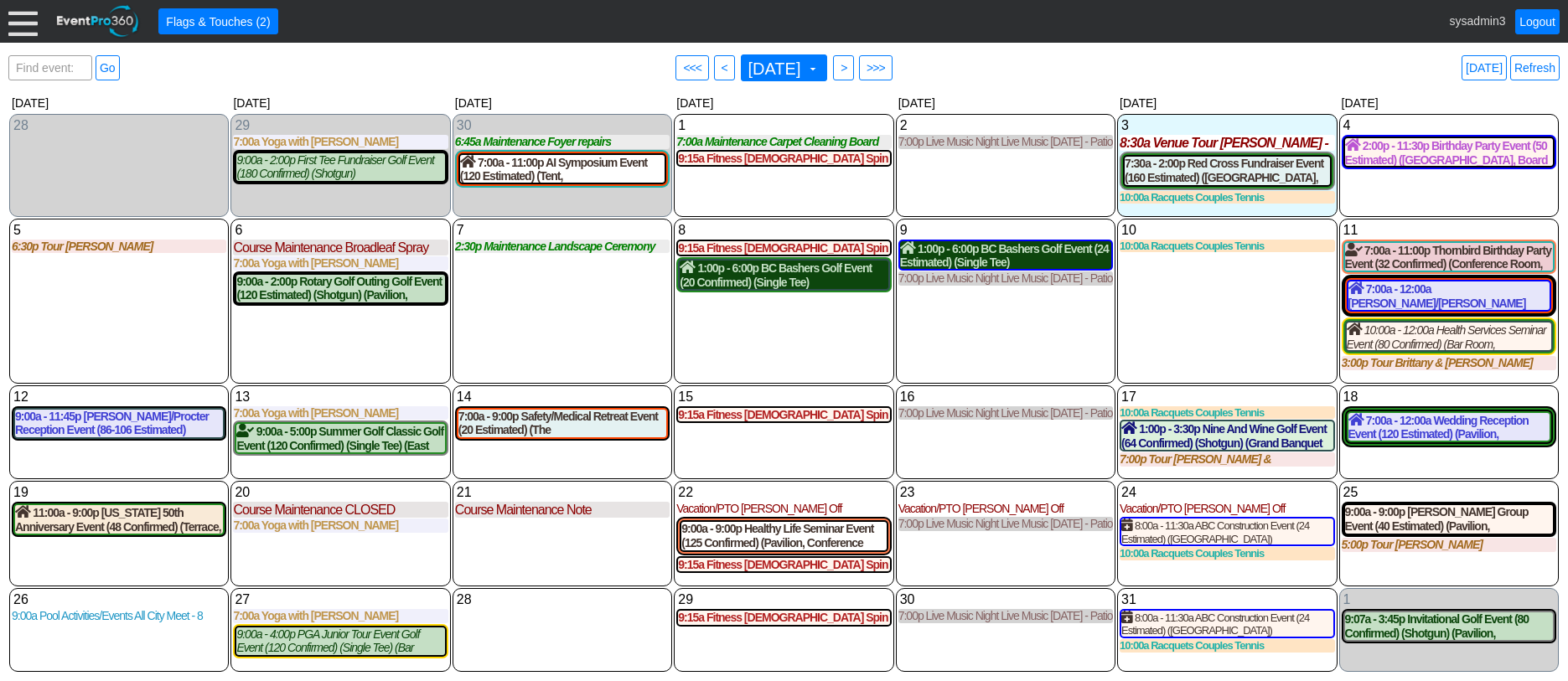
click at [809, 282] on div "1:00p - 6:00p BC Bashers Golf Event (20 Confirmed) (Single Tee) (West Room, Gra…" at bounding box center [784, 274] width 208 height 28
click at [1034, 259] on div "1:00p - 6:00p BC Bashers Golf Event (24 Estimated) (Single Tee) (Oaks Room) (1 …" at bounding box center [1006, 255] width 211 height 28
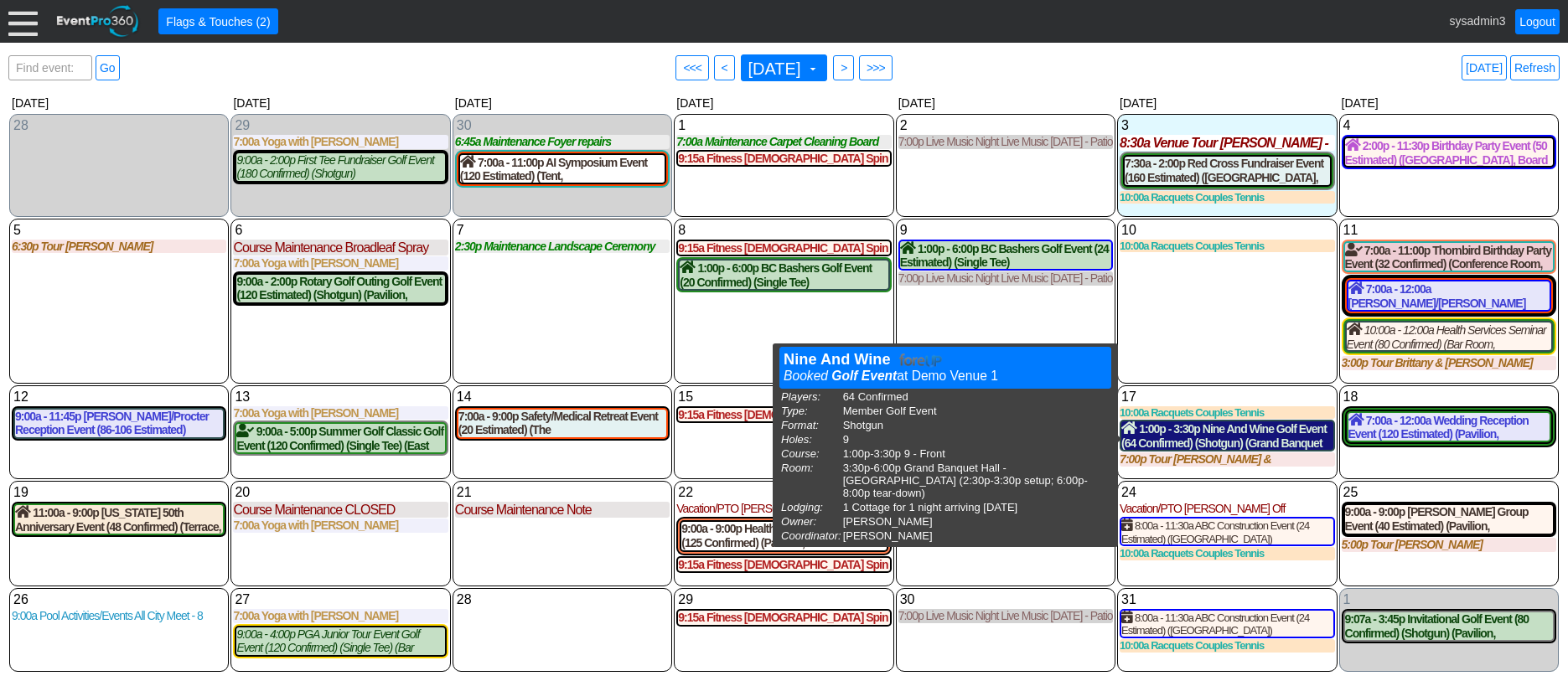
click at [1229, 445] on div "1:00p - 3:30p Nine And Wine Golf Event (64 Confirmed) (Shotgun) (Grand Banquet …" at bounding box center [1227, 435] width 211 height 28
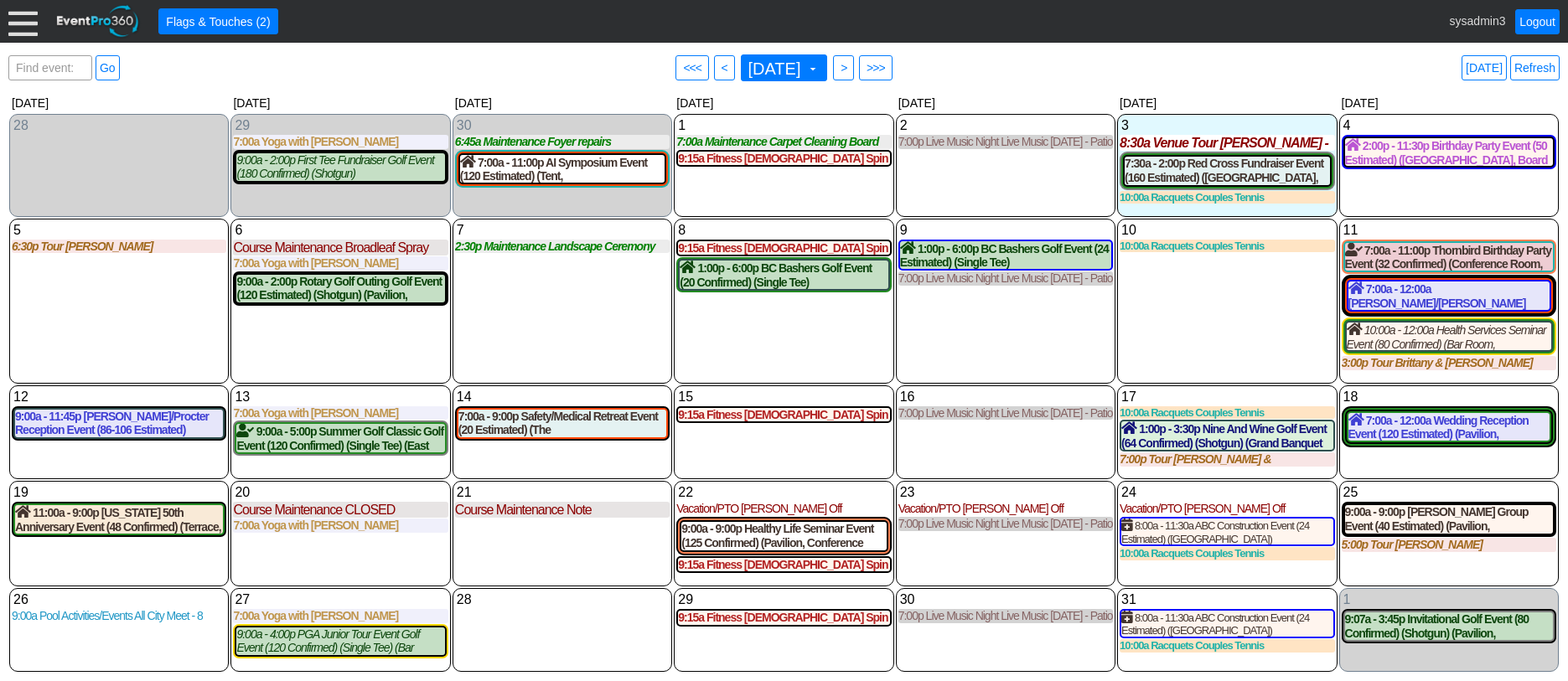
click at [19, 21] on div at bounding box center [23, 21] width 29 height 29
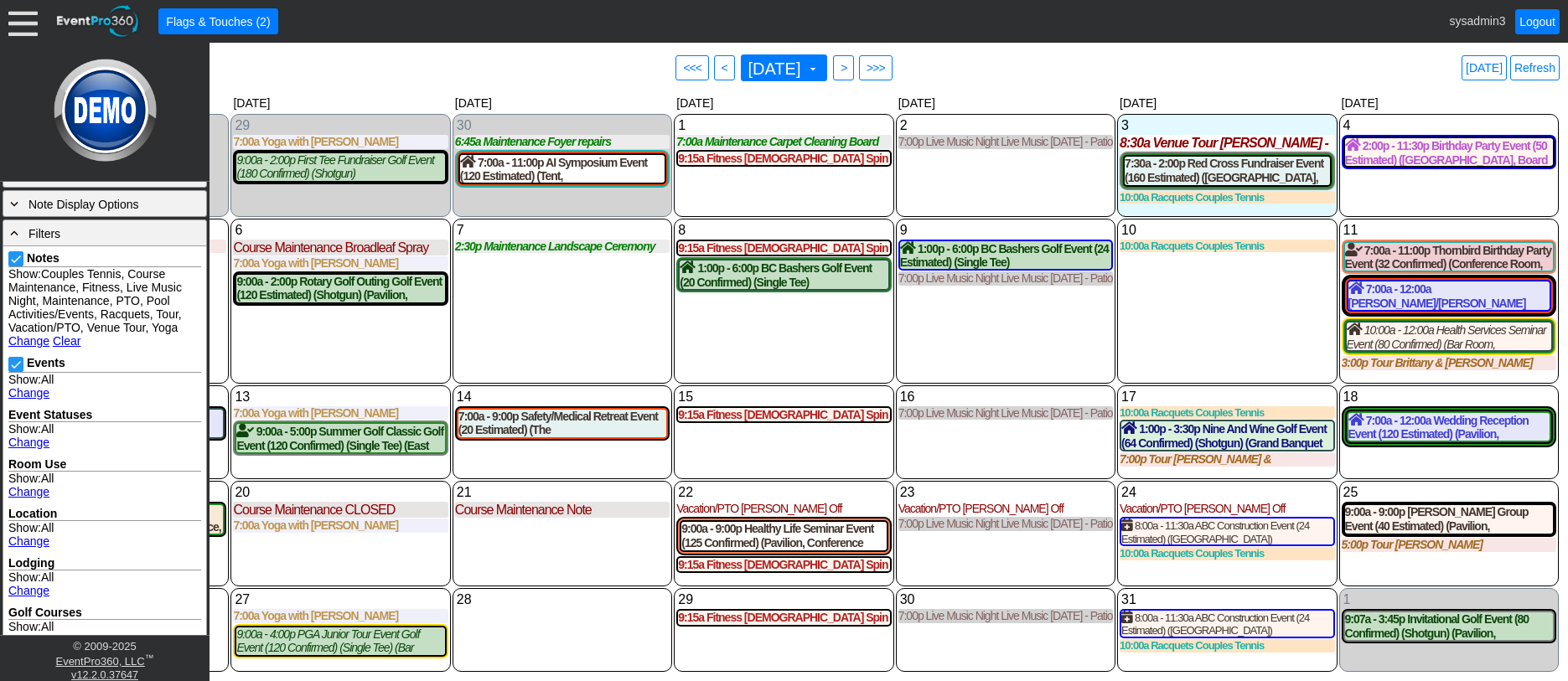
click at [34, 341] on link "Change" at bounding box center [28, 340] width 41 height 14
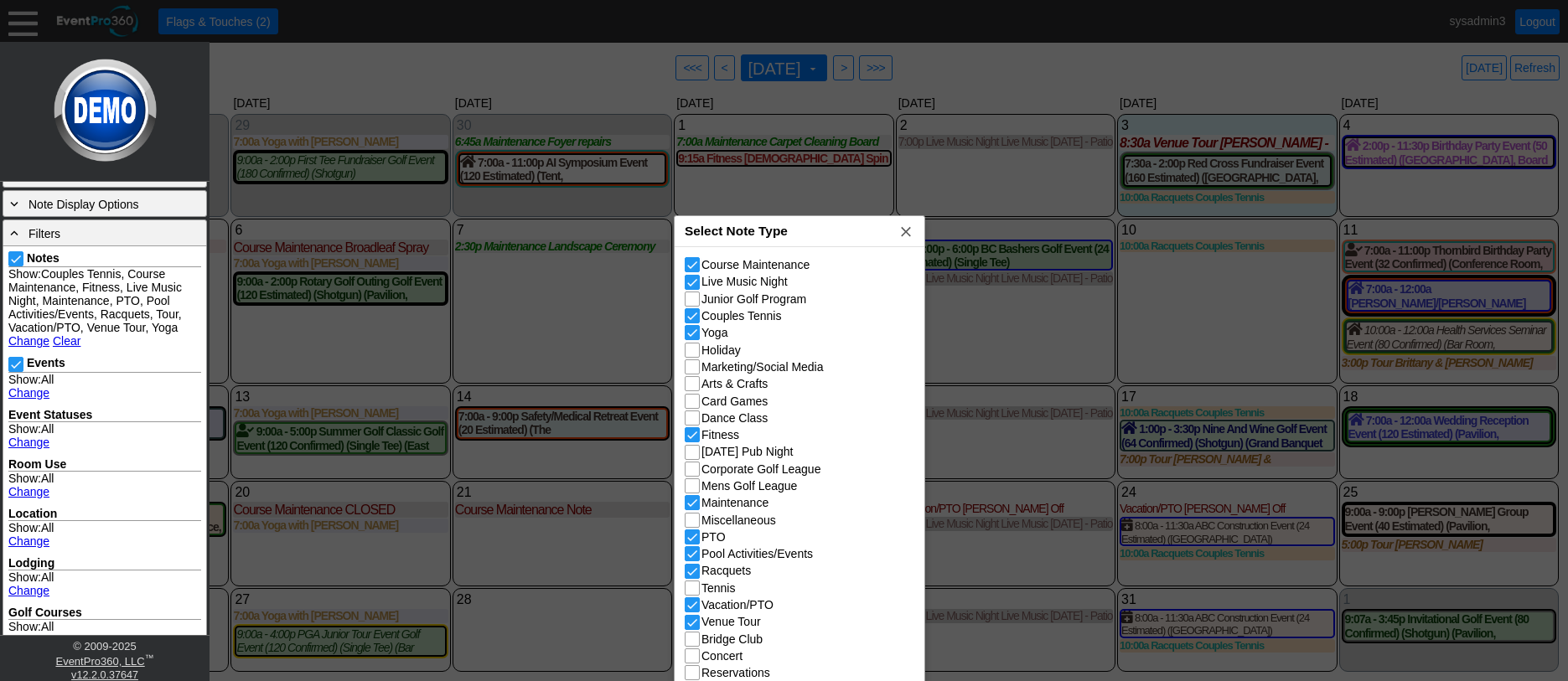
click at [837, 222] on div "Select Note Type x" at bounding box center [799, 232] width 249 height 31
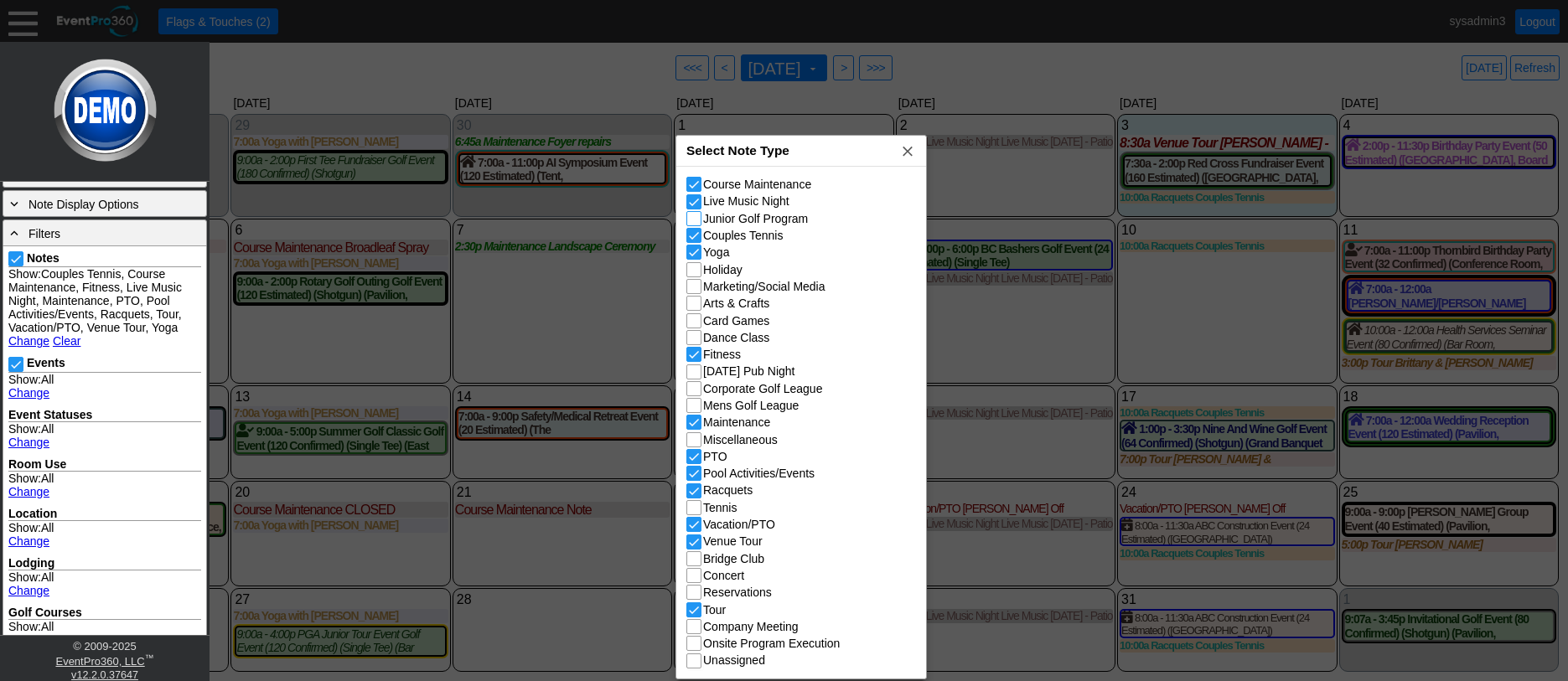
click at [698, 219] on input "Junior Golf Program" at bounding box center [696, 220] width 16 height 16
checkbox input "true"
click at [697, 355] on input "Fitness" at bounding box center [696, 356] width 16 height 16
checkbox input "false"
click at [911, 154] on span "x" at bounding box center [908, 150] width 16 height 16
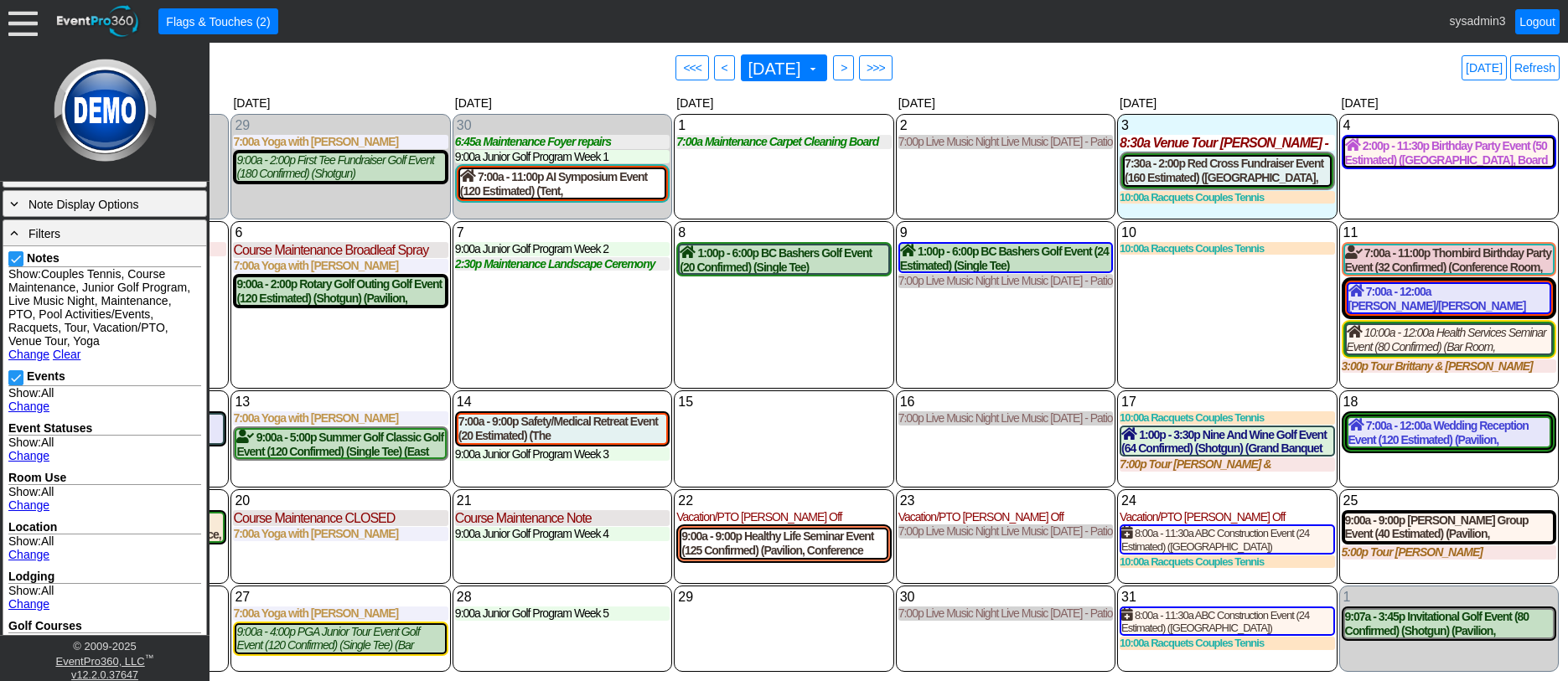
click at [765, 338] on div "8 Wednesday 1:00p - 6:00p BC Bashers Golf Event (20 Confirmed) (Single Tee) (We…" at bounding box center [783, 305] width 219 height 168
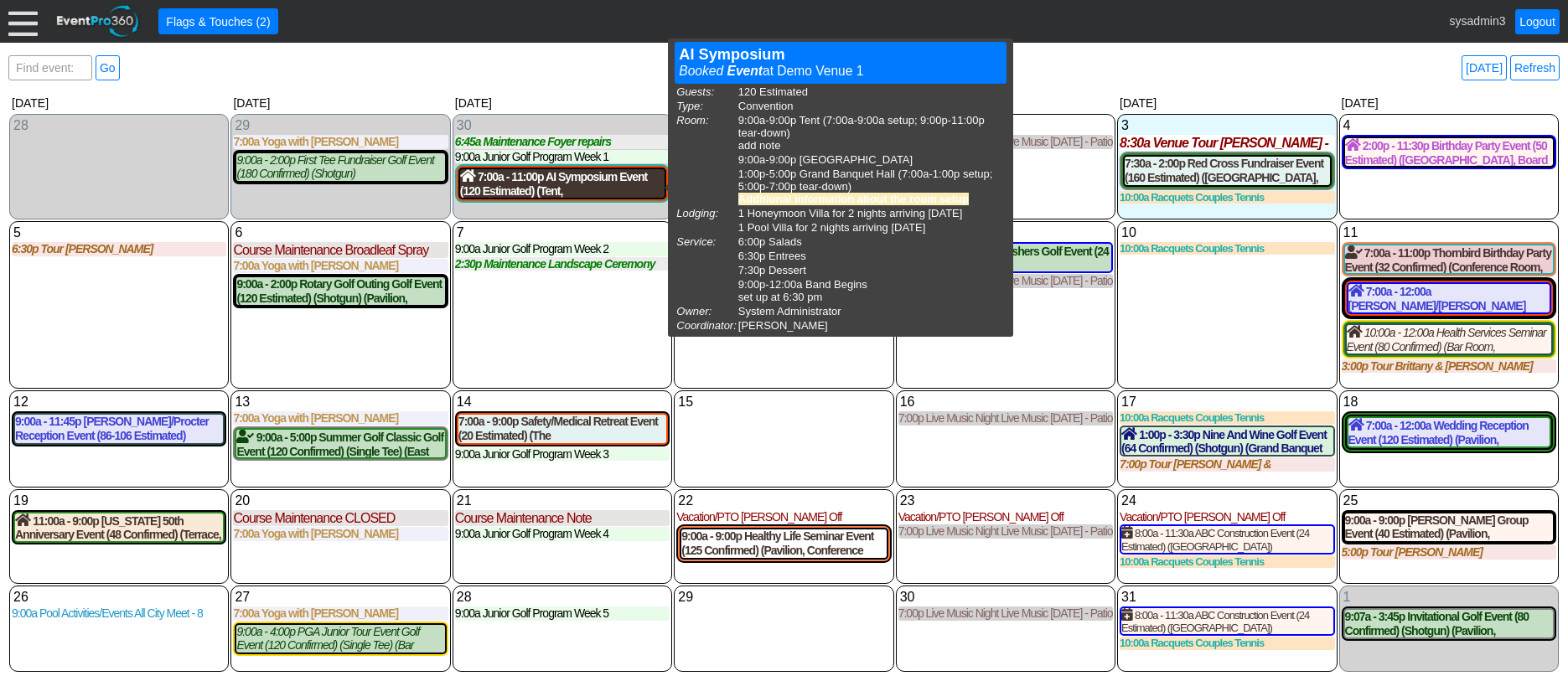
click at [579, 188] on div "7:00a - 11:00p AI Symposium Event (120 Estimated) (Tent, South Room , Grand Ban…" at bounding box center [562, 183] width 205 height 28
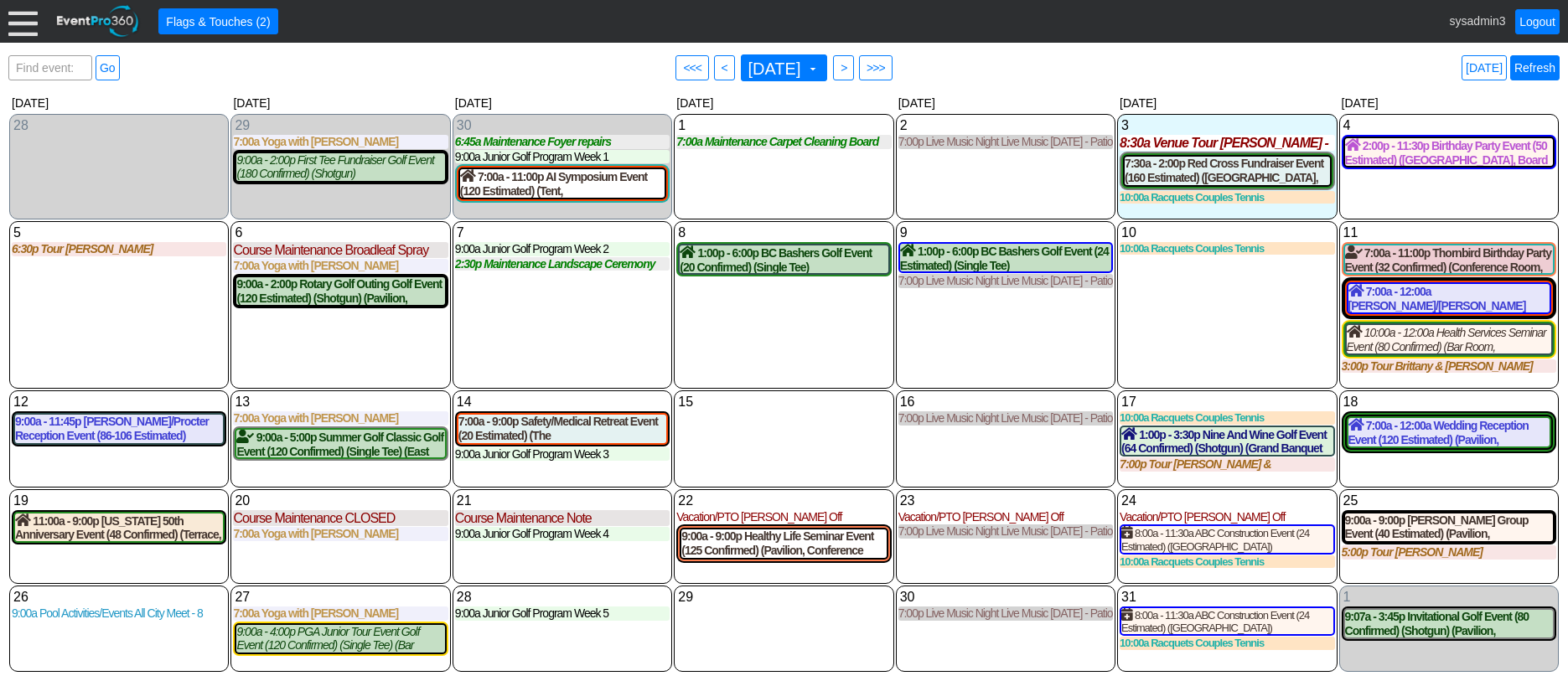
click at [1535, 66] on link "Refresh" at bounding box center [1535, 68] width 49 height 25
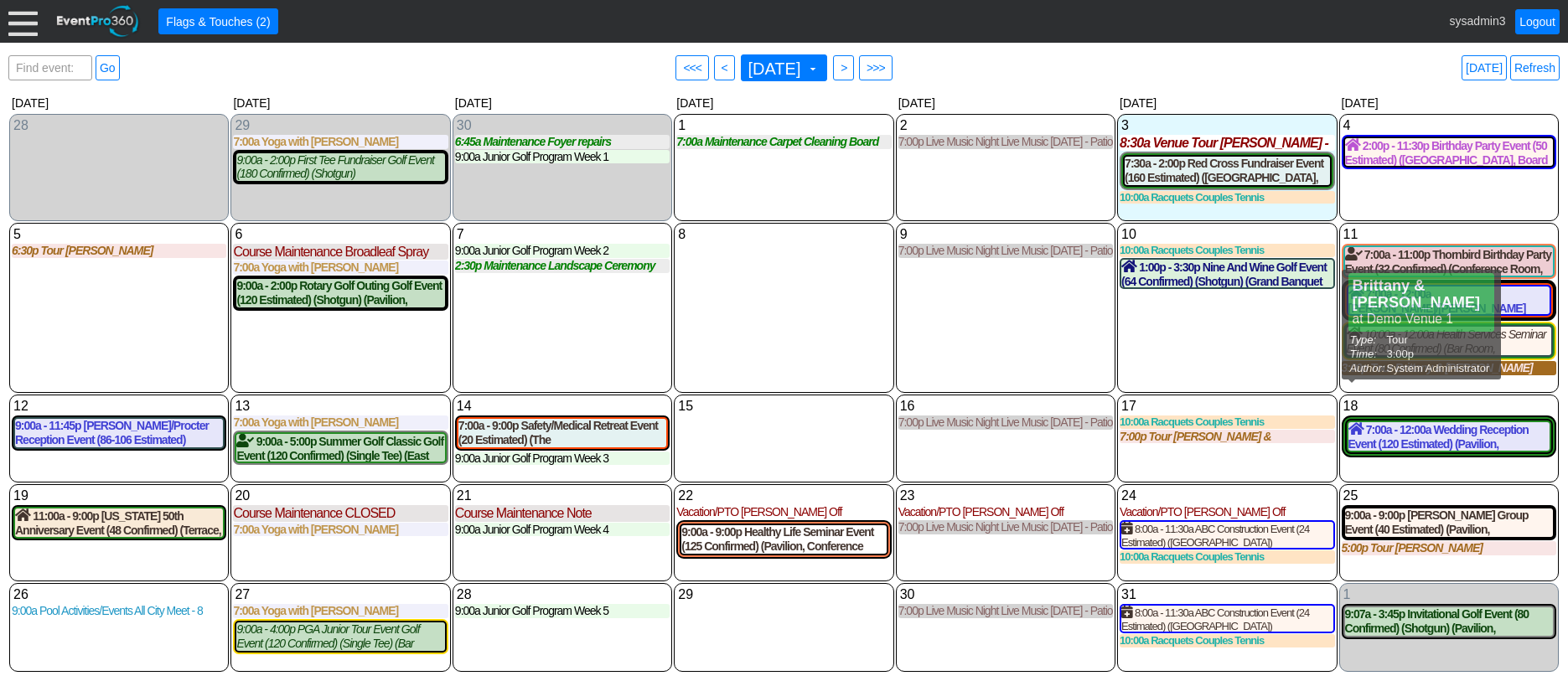
click at [1378, 375] on div "3:00p Tour Brittany & John" at bounding box center [1450, 369] width 215 height 15
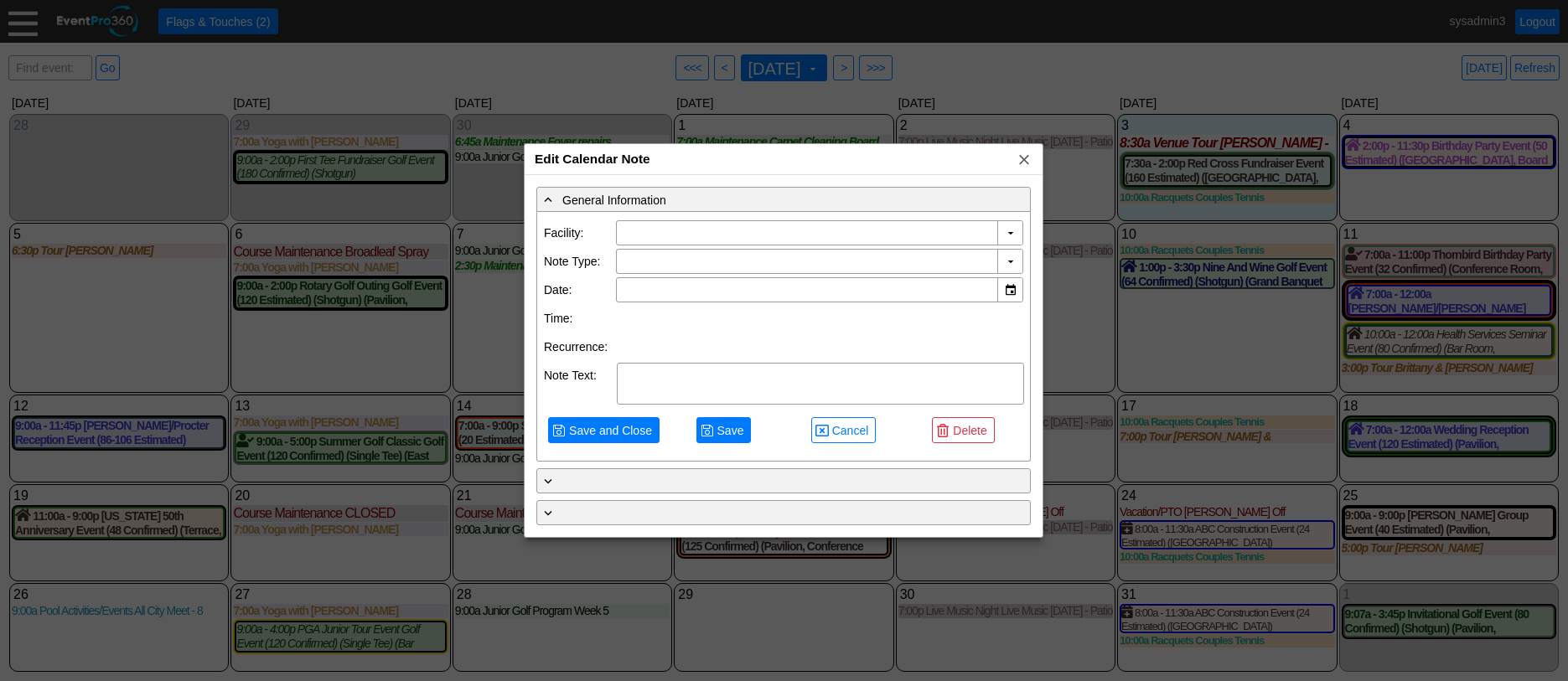
type input "Demo Venue 1"
type input "10/11/2025"
type textarea "Brittany & John"
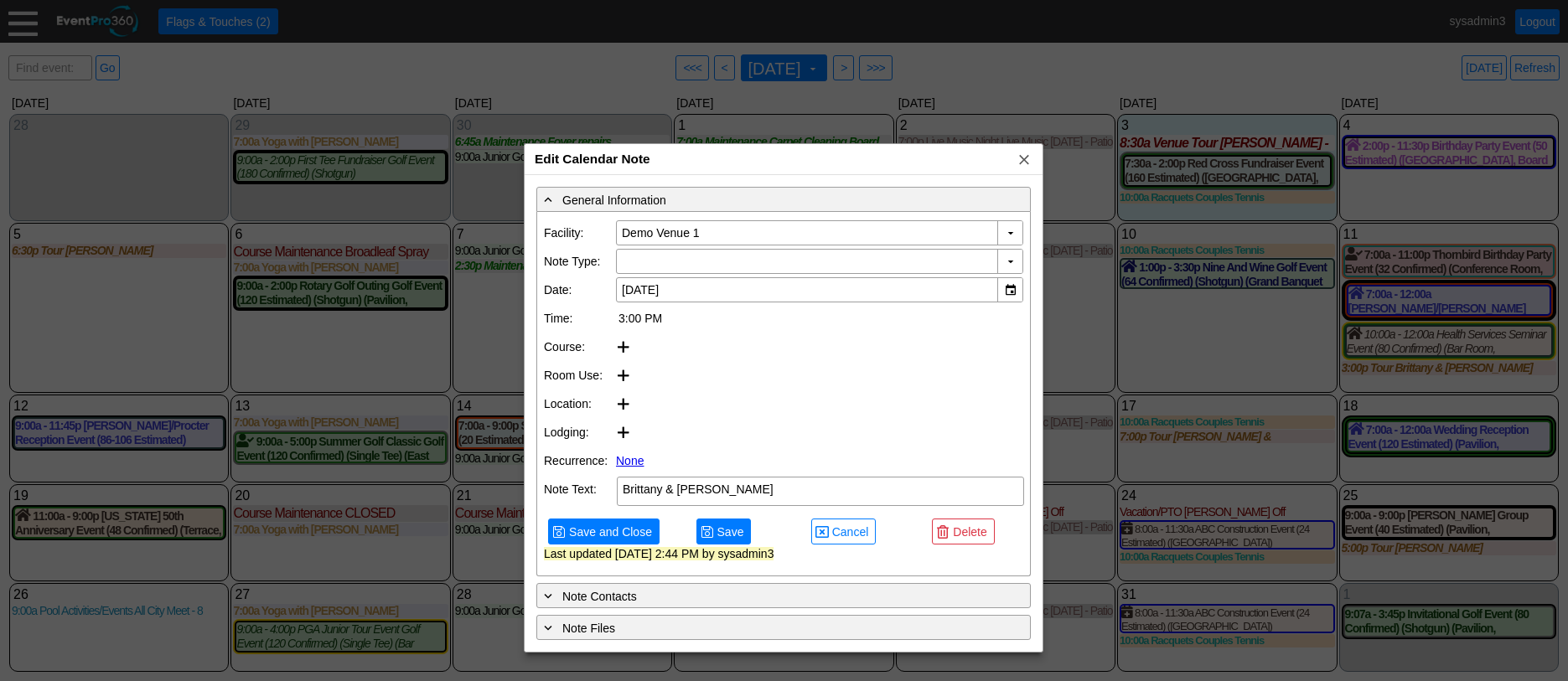
type input "Tour"
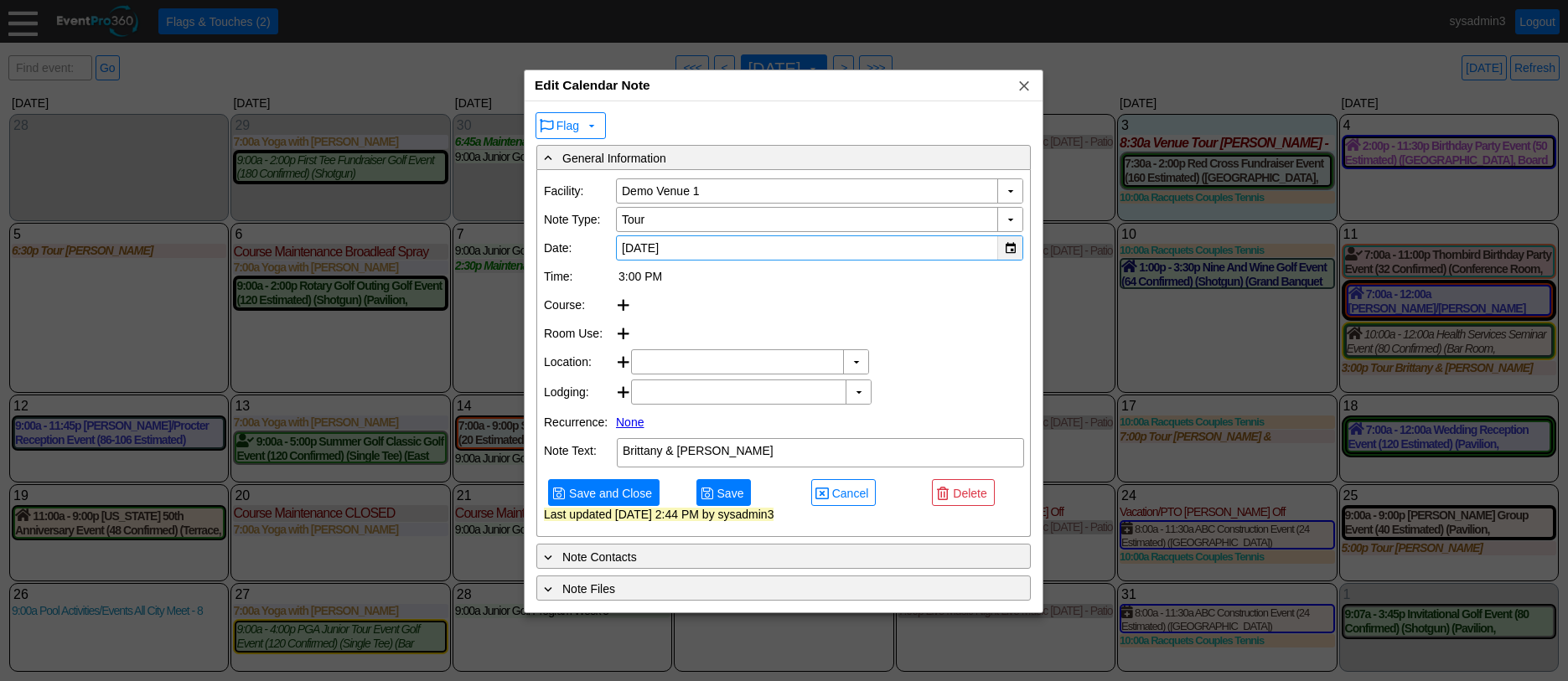
click at [1014, 246] on div "▼" at bounding box center [1010, 249] width 25 height 24
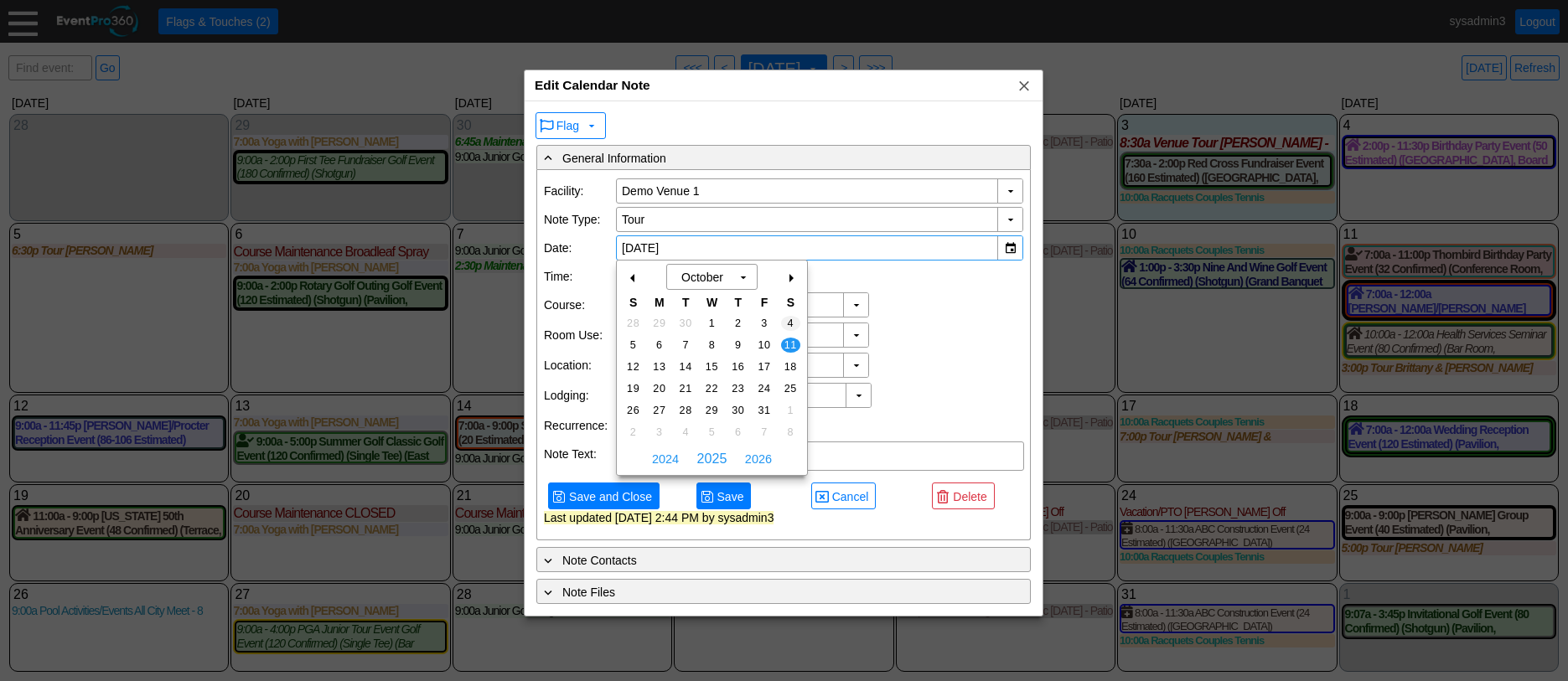
click at [796, 321] on span "4" at bounding box center [790, 323] width 19 height 15
type input "10/4/2025"
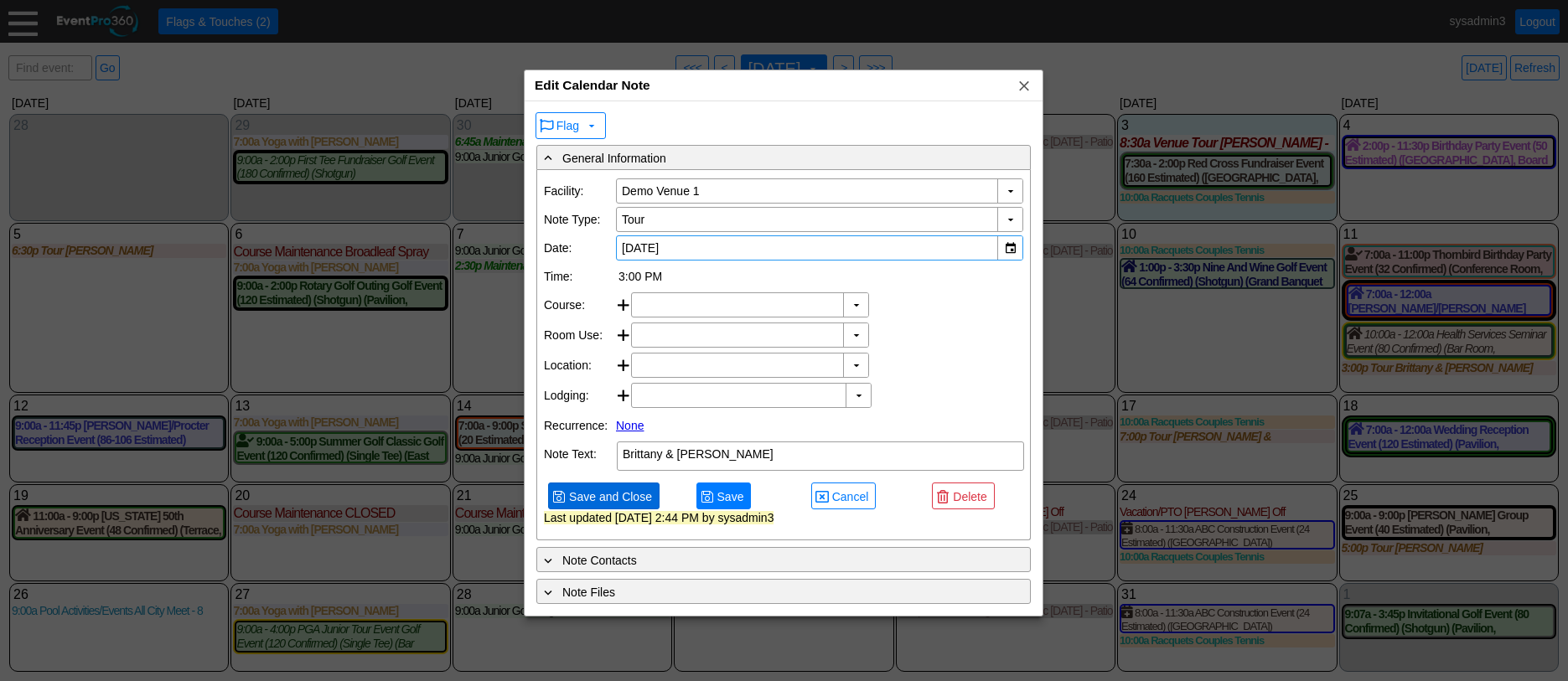
click at [627, 505] on span "Save and Close" at bounding box center [610, 497] width 90 height 16
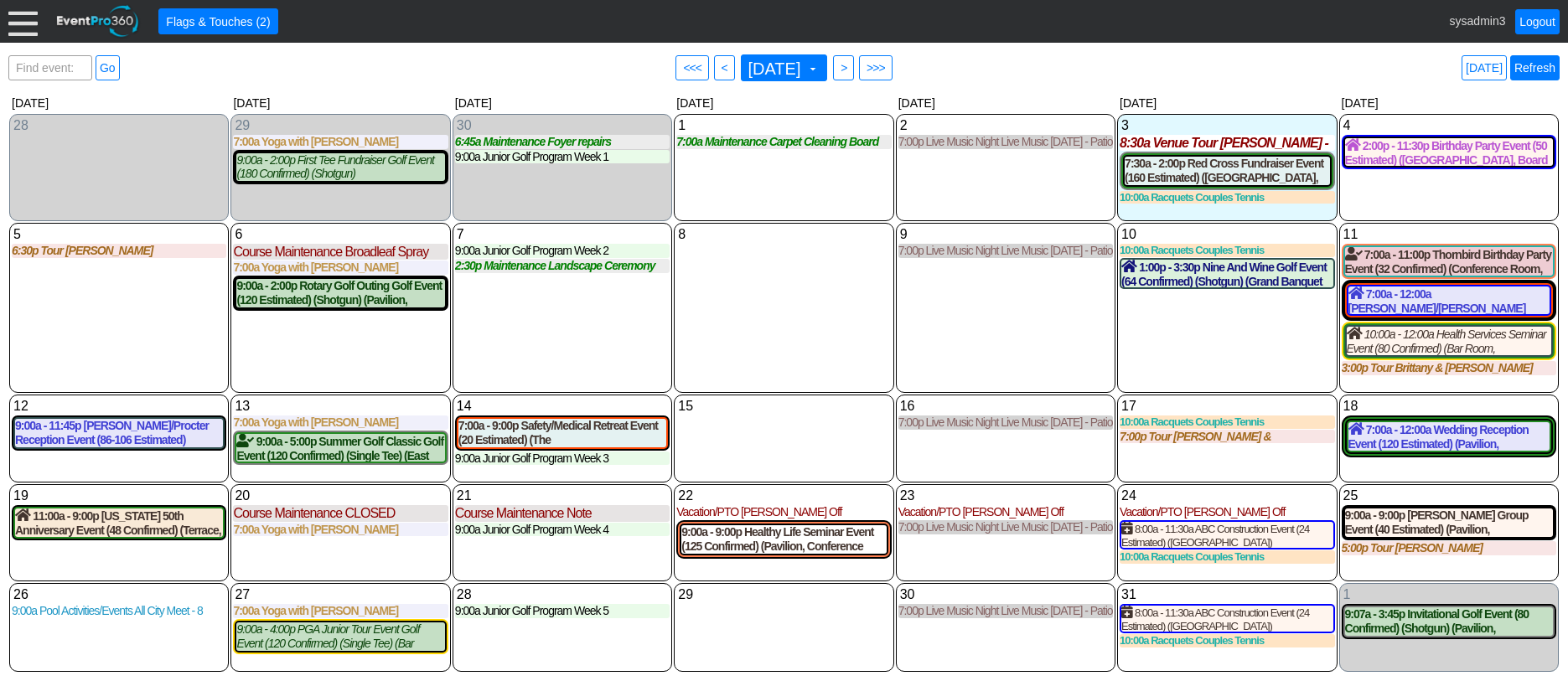
click at [1541, 71] on link "Refresh" at bounding box center [1535, 68] width 49 height 25
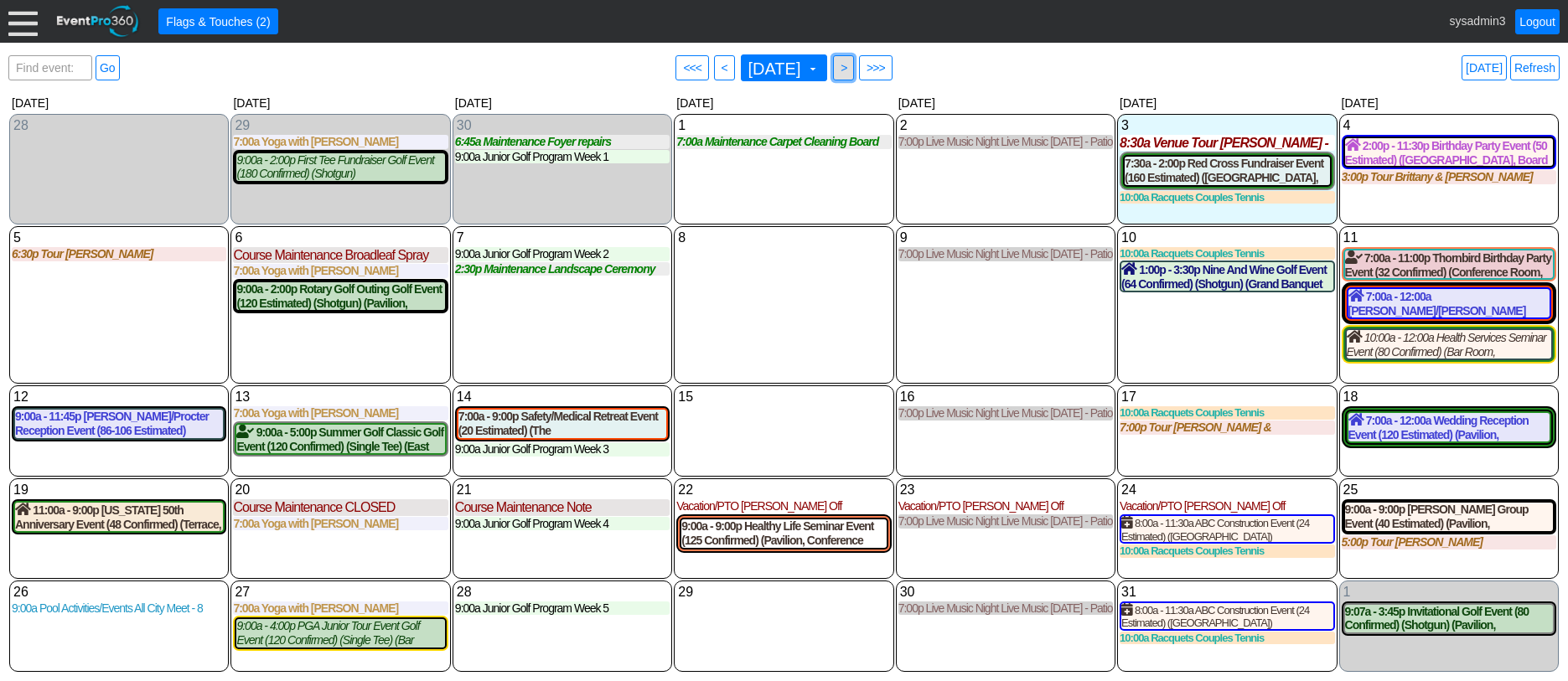
click at [850, 68] on span ">" at bounding box center [844, 67] width 13 height 16
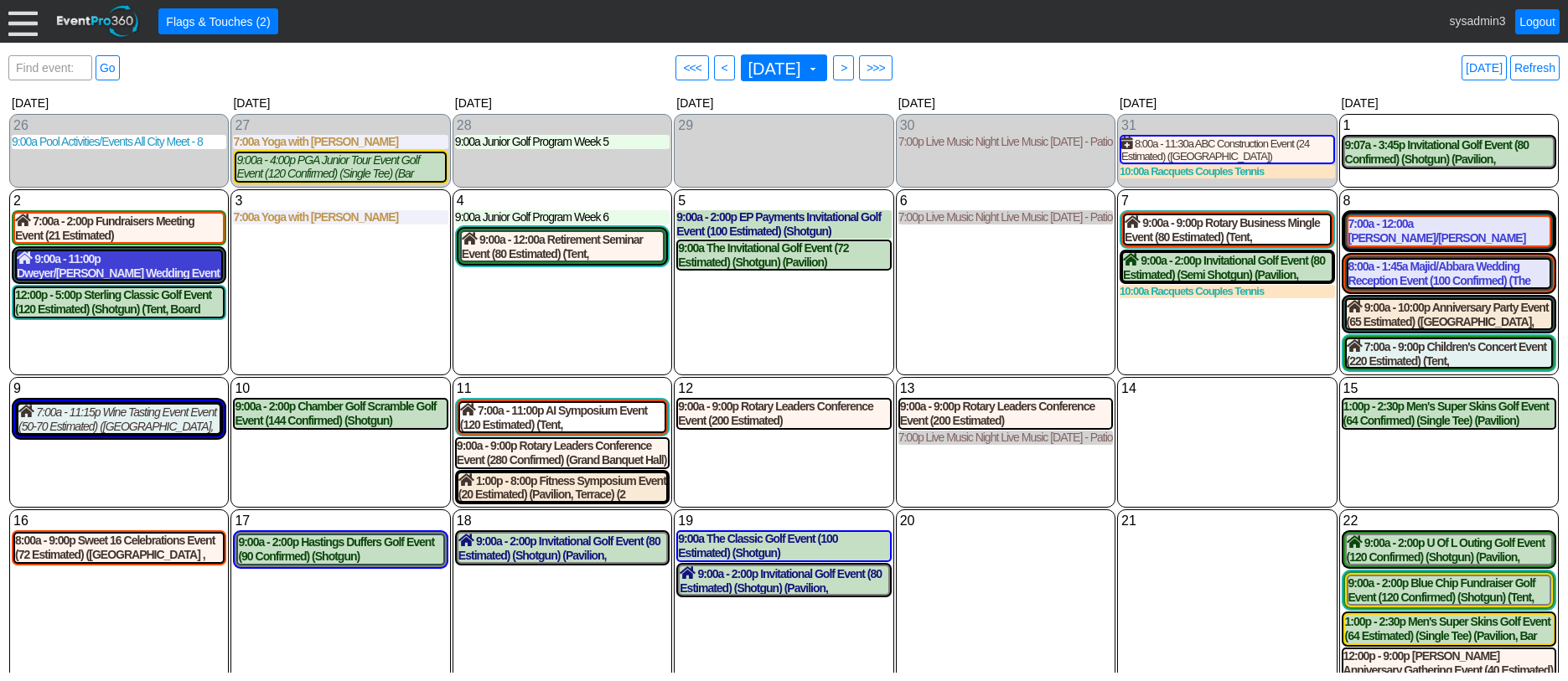
click at [129, 269] on div "9:00a - 11:00p Dweyer/Hutchinson Wedding Event (120 Estimated) (The Grand Room,…" at bounding box center [118, 265] width 205 height 28
click at [714, 68] on span "● <" at bounding box center [724, 68] width 21 height 25
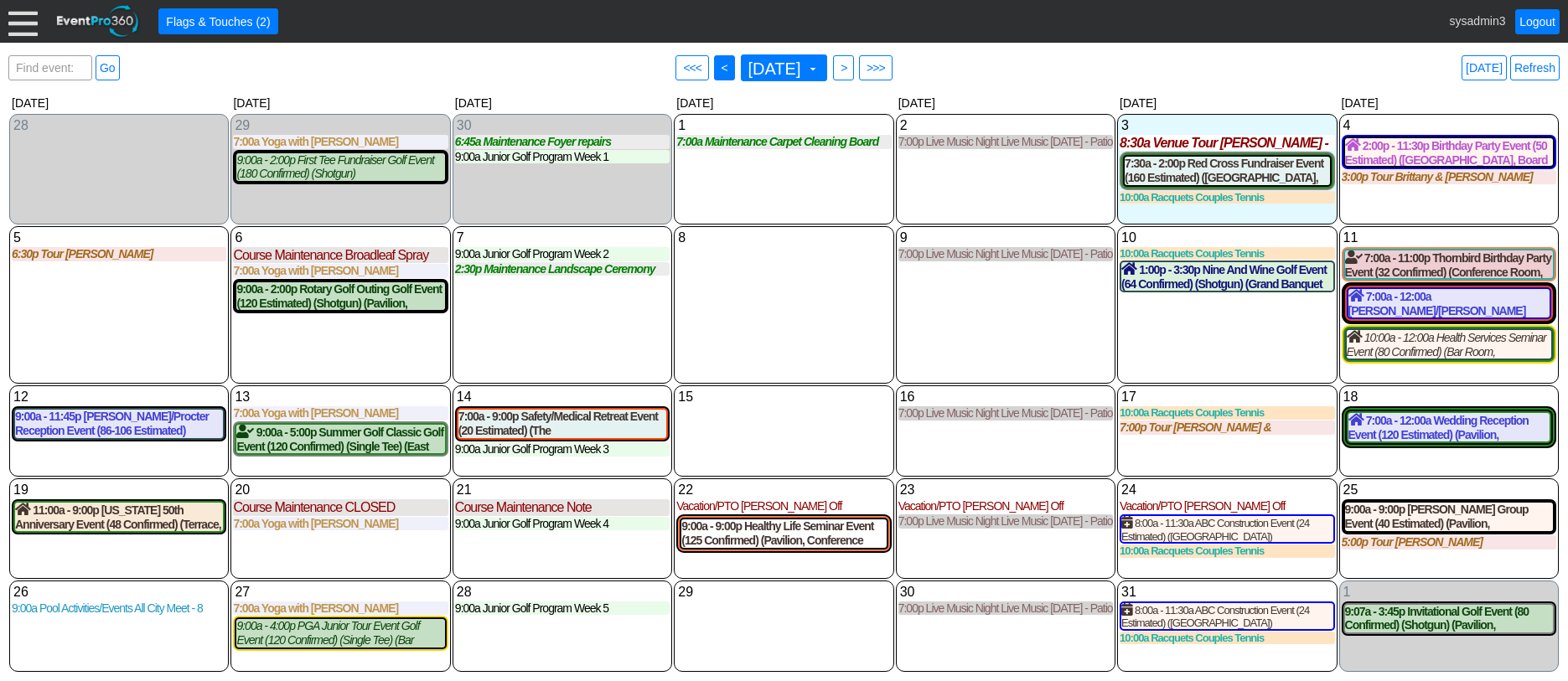
click at [718, 62] on span "<" at bounding box center [725, 67] width 13 height 16
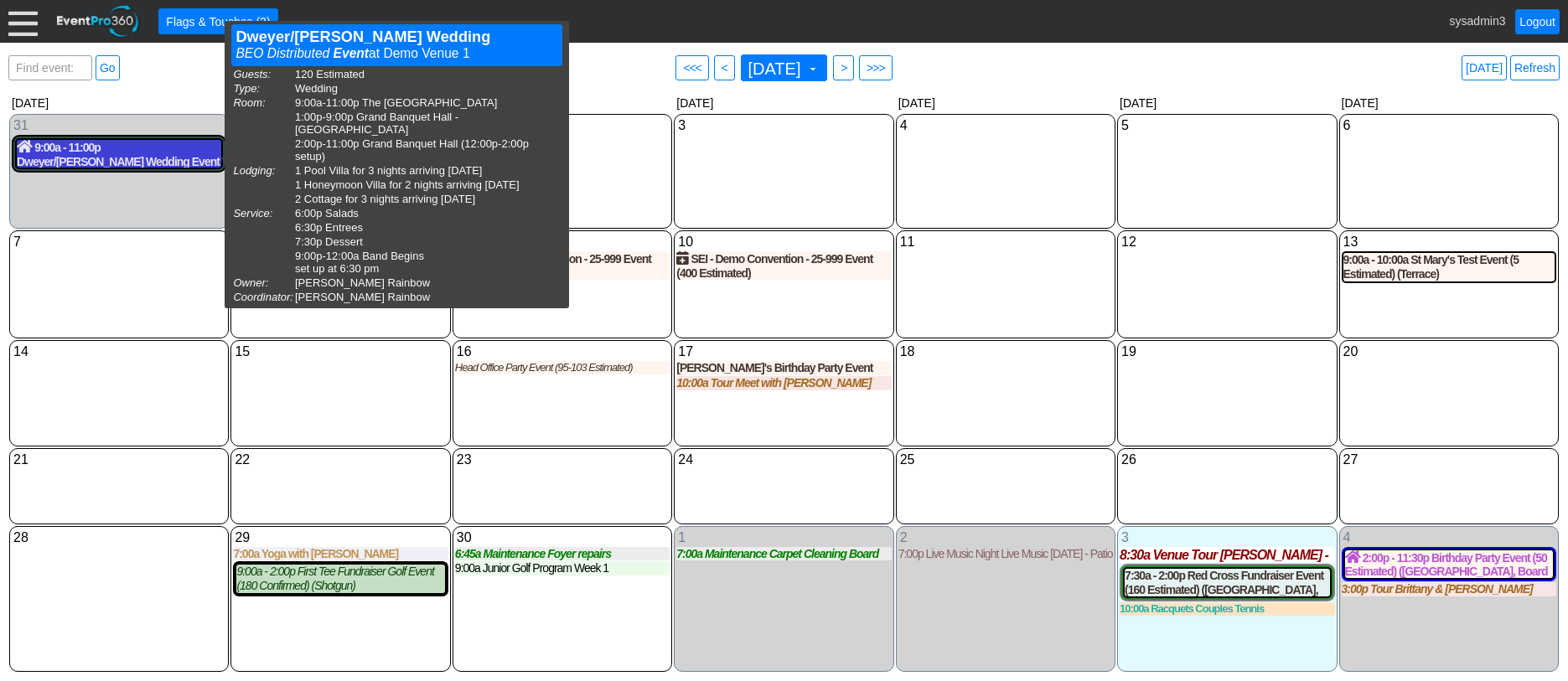
click at [107, 152] on div "9:00a - 11:00p Dweyer/Hutchinson Wedding Event (120 Estimated) (The Grand Room,…" at bounding box center [118, 154] width 205 height 28
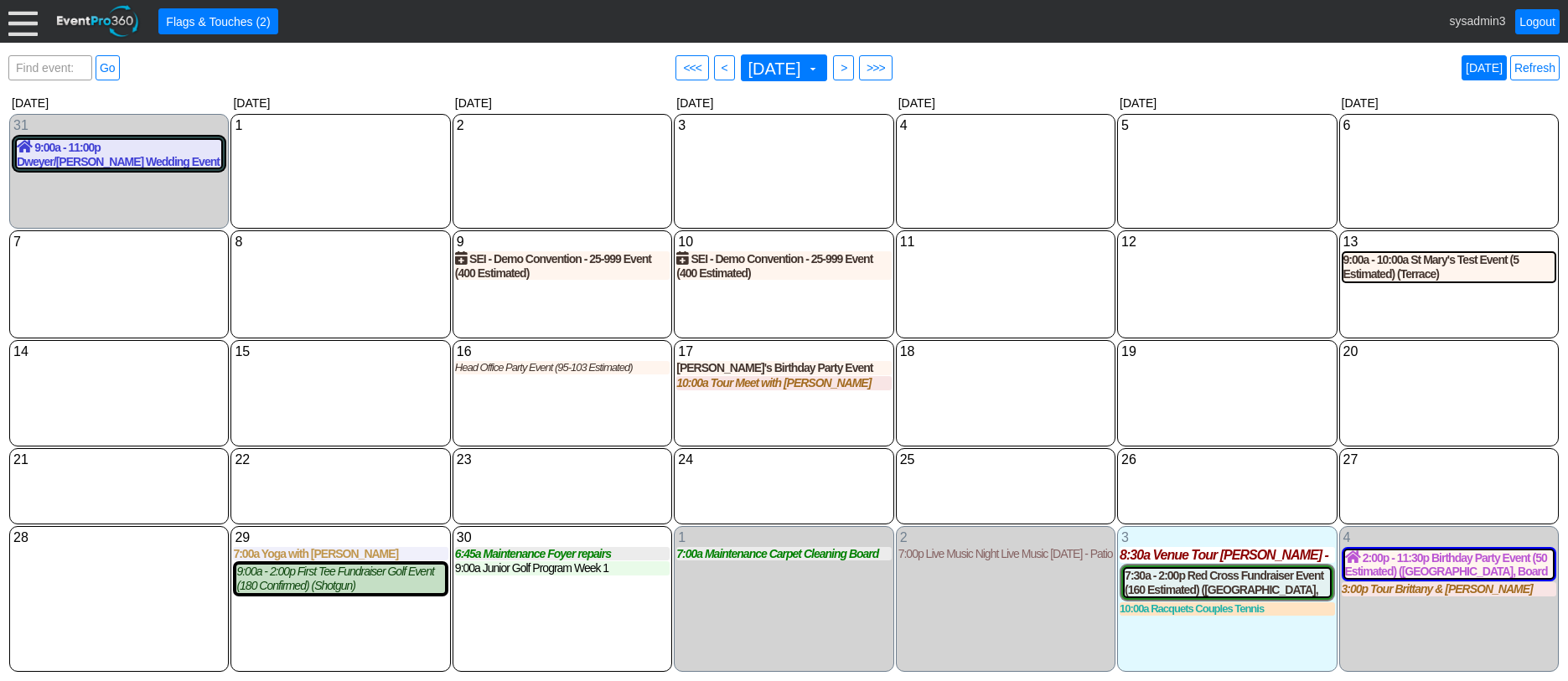
click at [1492, 67] on link "Today" at bounding box center [1484, 68] width 46 height 25
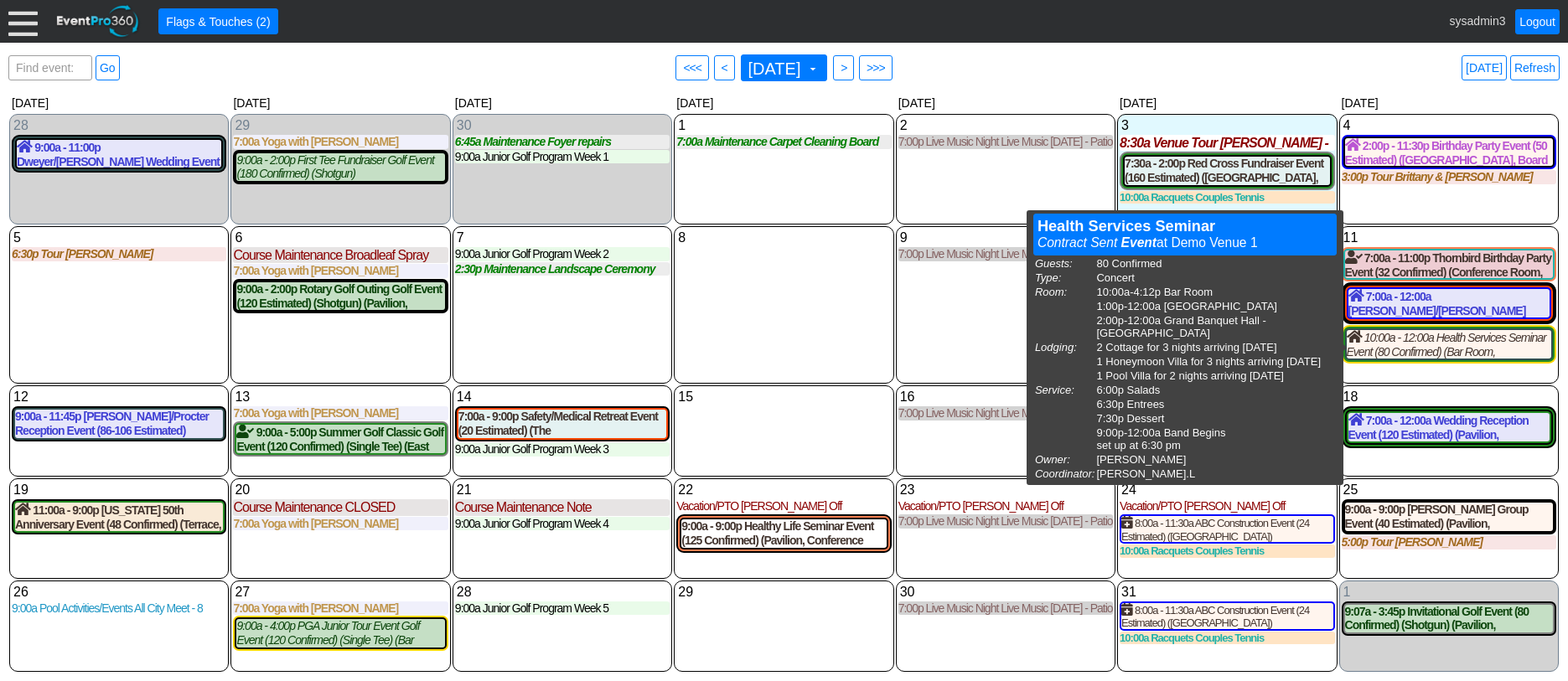
click at [971, 314] on div "9 Thursday 7:00p Live Music Night Live Music Thursday - Patio Room Live Music T…" at bounding box center [1005, 305] width 219 height 158
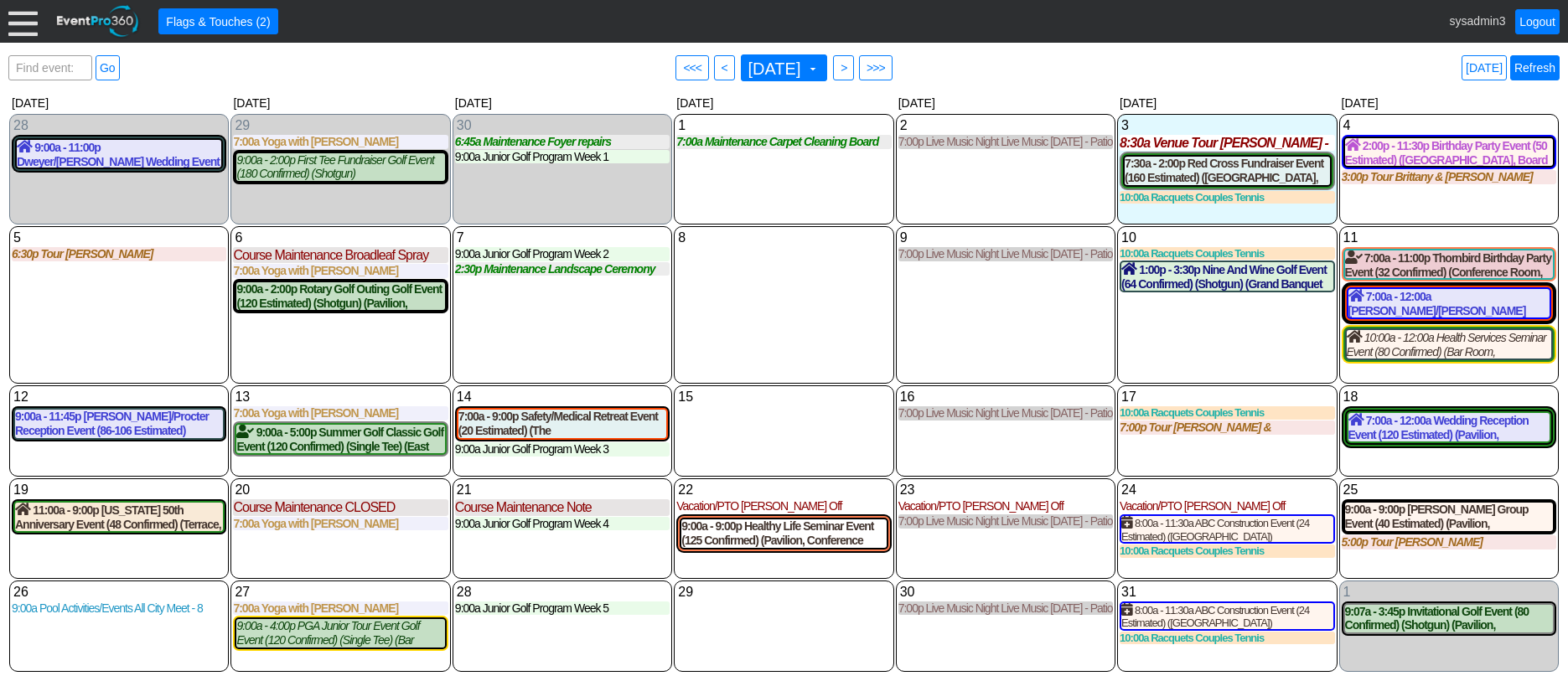
click at [1538, 74] on link "Refresh" at bounding box center [1535, 68] width 49 height 25
click at [1538, 70] on link "Refresh" at bounding box center [1535, 68] width 49 height 25
click at [1540, 66] on link "Refresh" at bounding box center [1535, 68] width 49 height 25
click at [1533, 64] on link "Refresh" at bounding box center [1535, 68] width 49 height 25
click at [1529, 71] on link "Refresh" at bounding box center [1535, 68] width 49 height 25
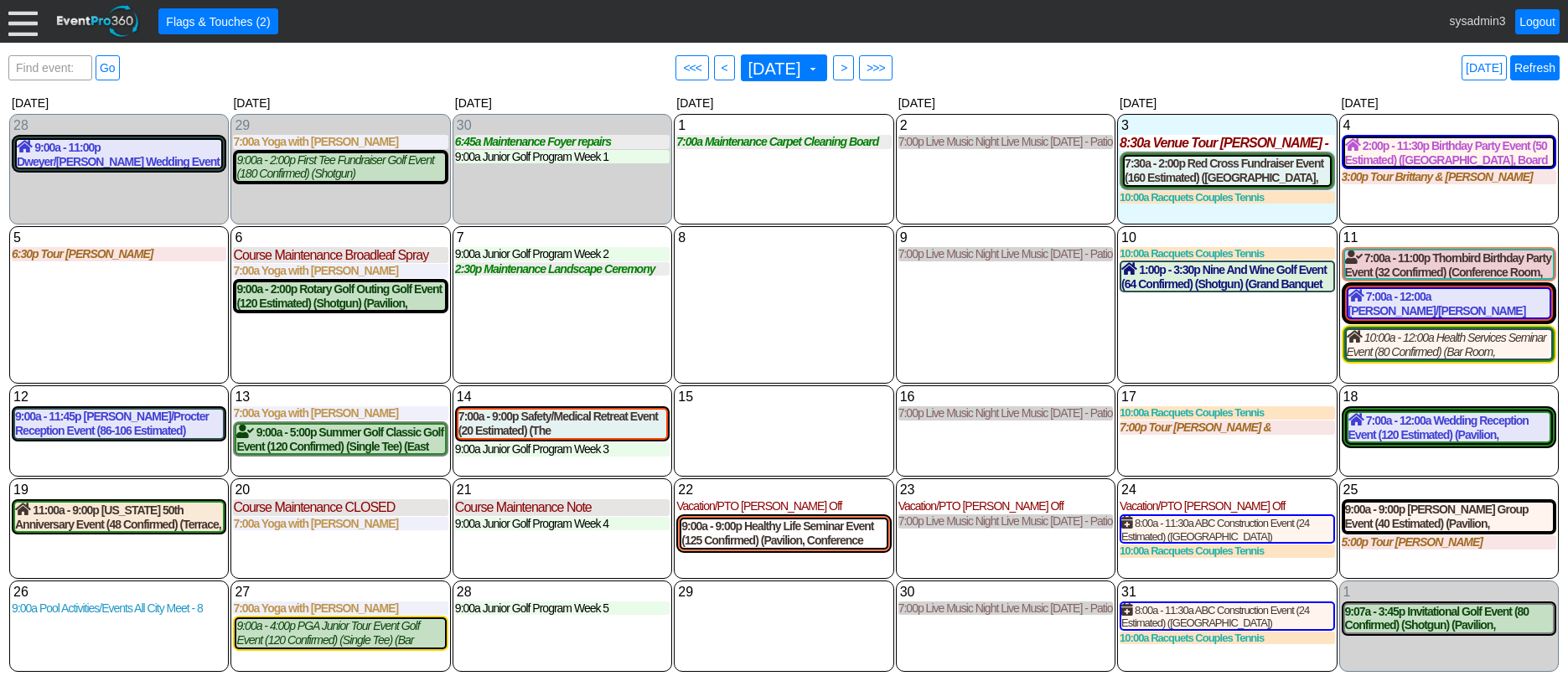
click at [1543, 64] on link "Refresh" at bounding box center [1535, 68] width 49 height 25
click at [17, 21] on div at bounding box center [23, 21] width 29 height 29
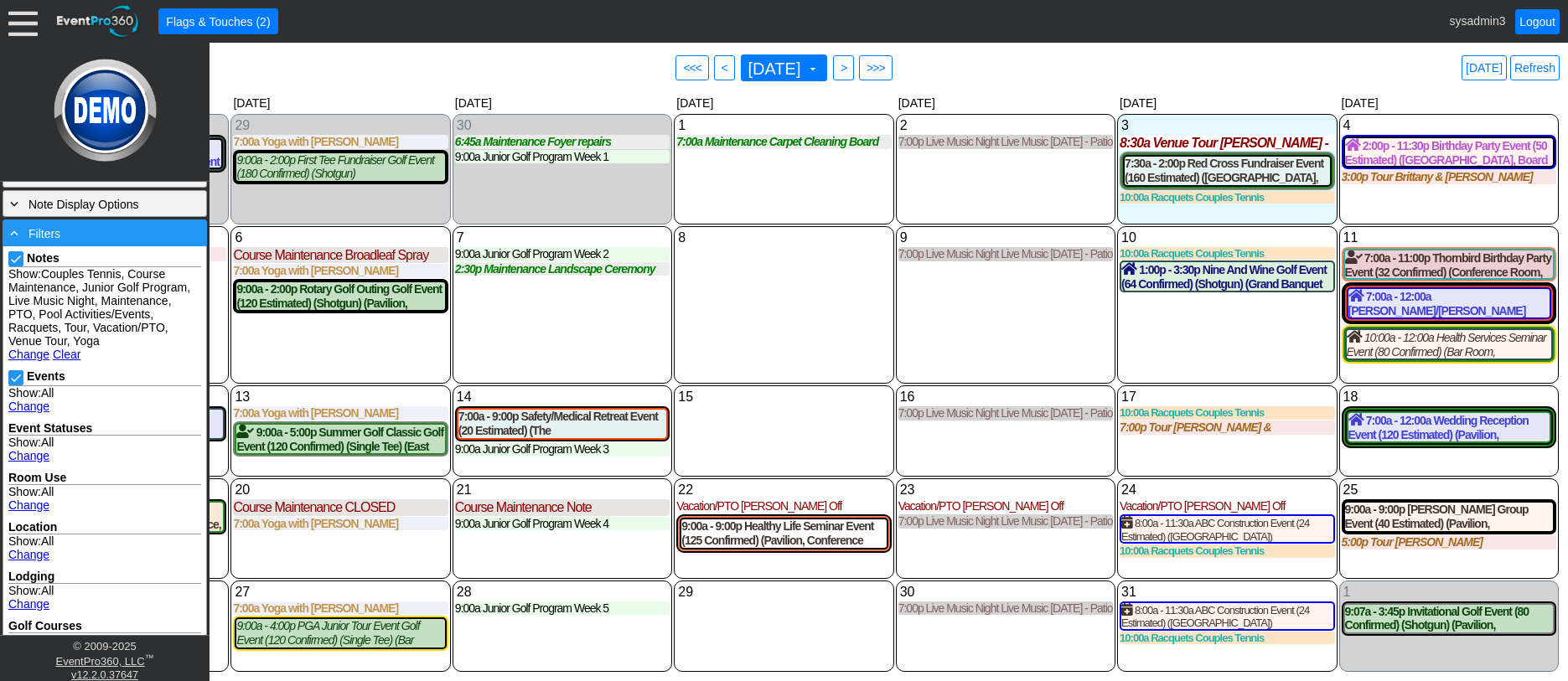
click at [120, 234] on div "- Filters" at bounding box center [104, 233] width 196 height 18
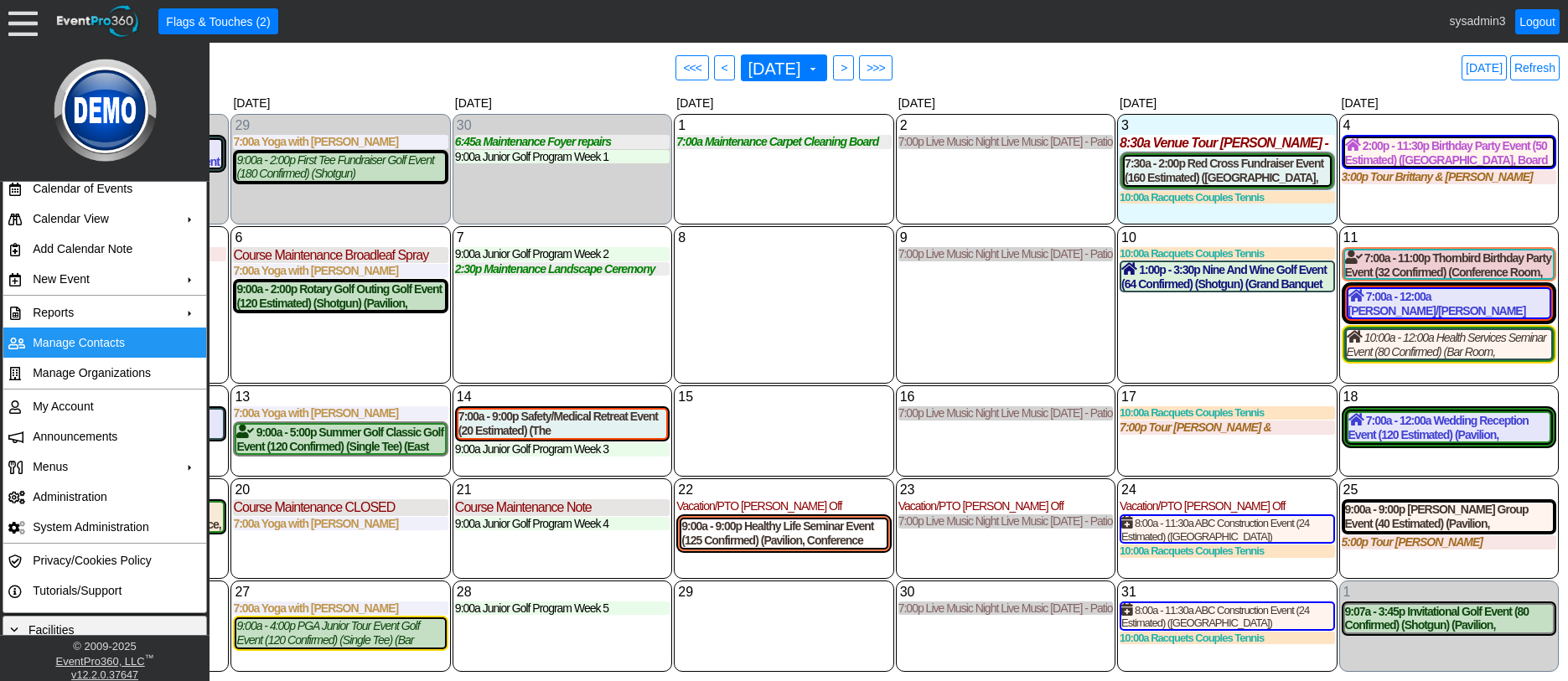
scroll to position [7, 0]
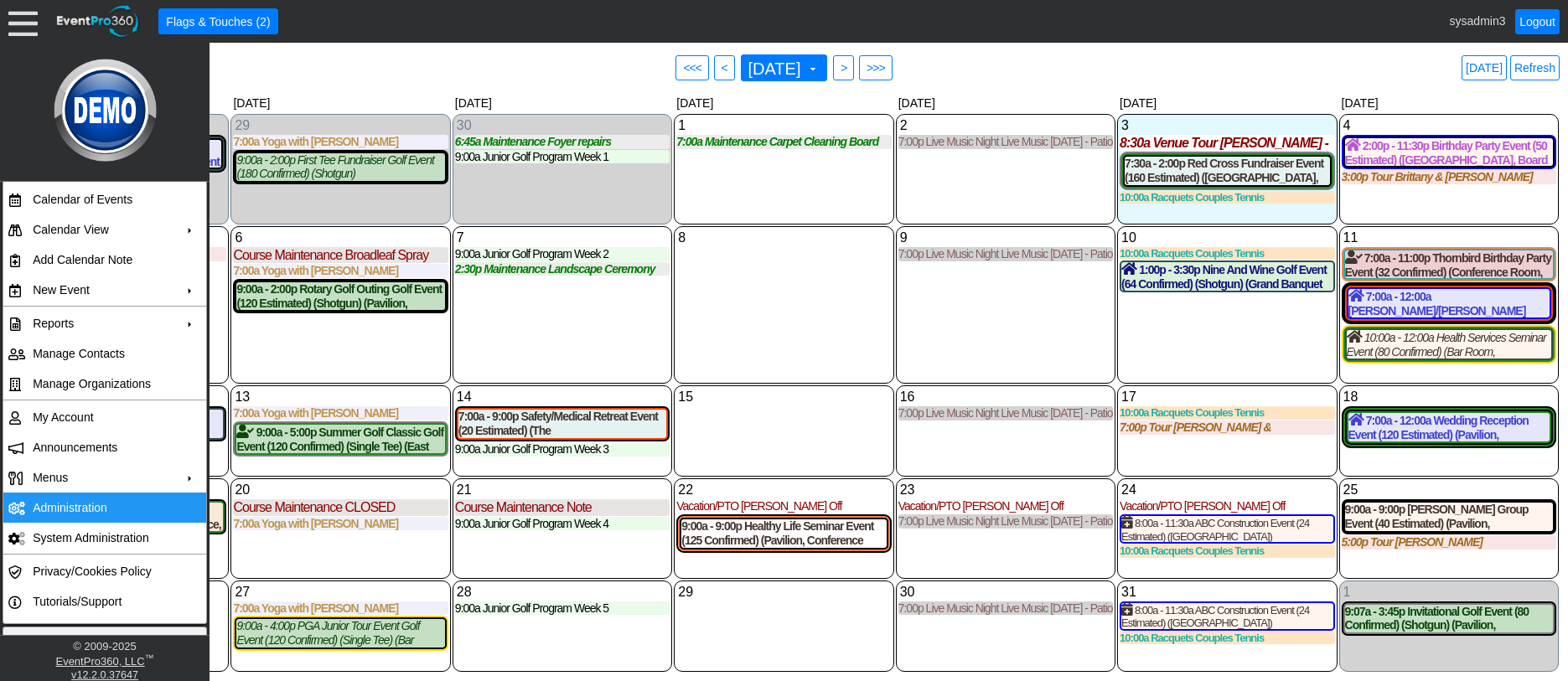
click at [111, 506] on td "Administration" at bounding box center [101, 507] width 150 height 30
click at [744, 302] on div "8 Wednesday" at bounding box center [783, 305] width 219 height 158
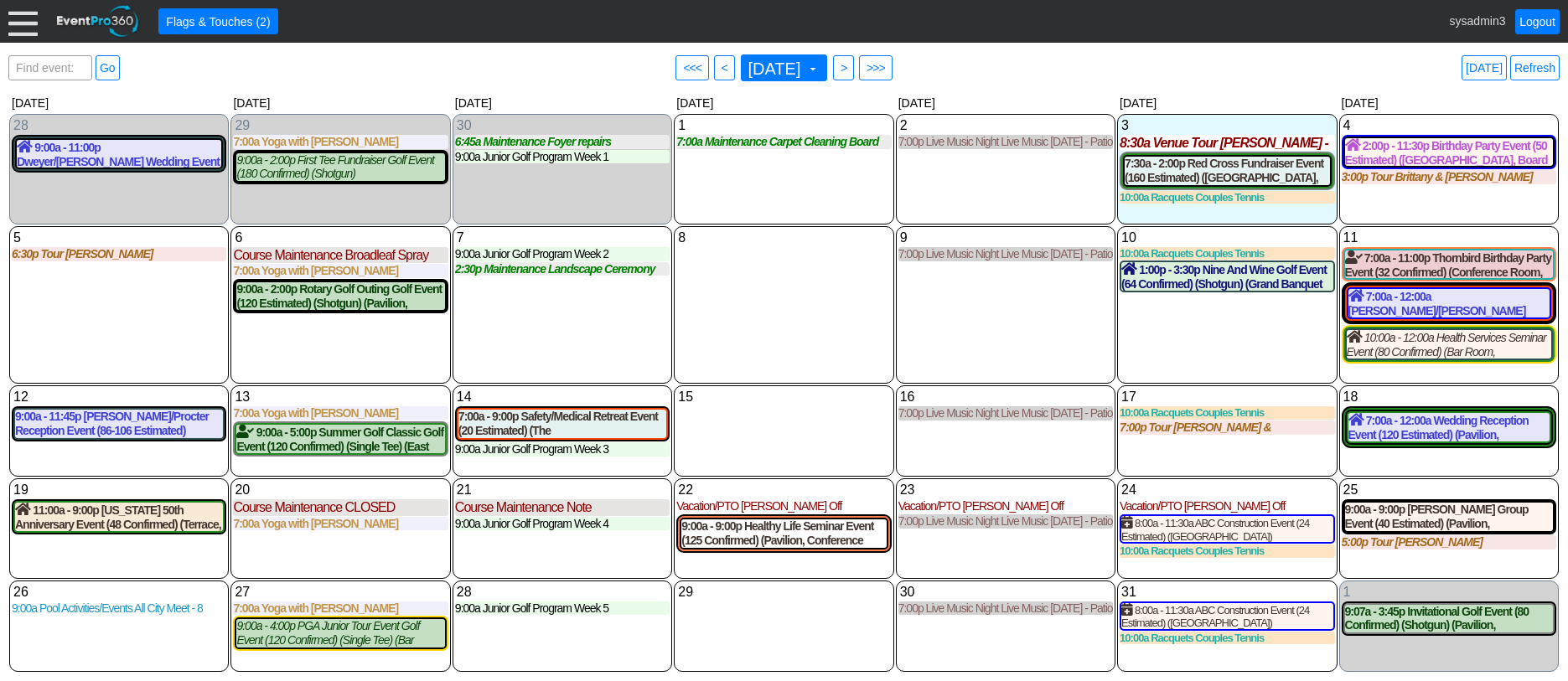
click at [115, 625] on div "26 Sunday 9:00a Pool Activities/Events All City Meet - 8 Local HS team of the m…" at bounding box center [118, 626] width 219 height 91
click at [26, 17] on div at bounding box center [23, 21] width 29 height 29
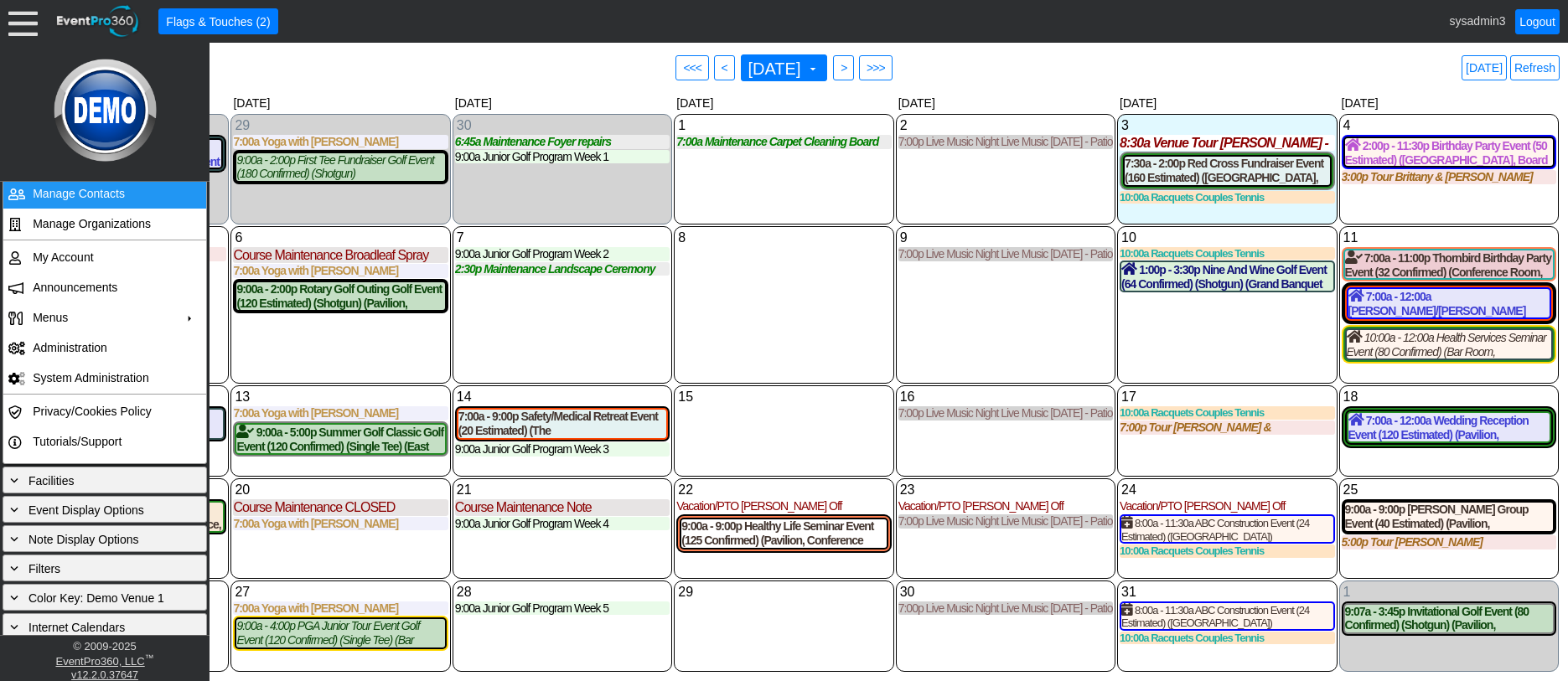
scroll to position [175, 0]
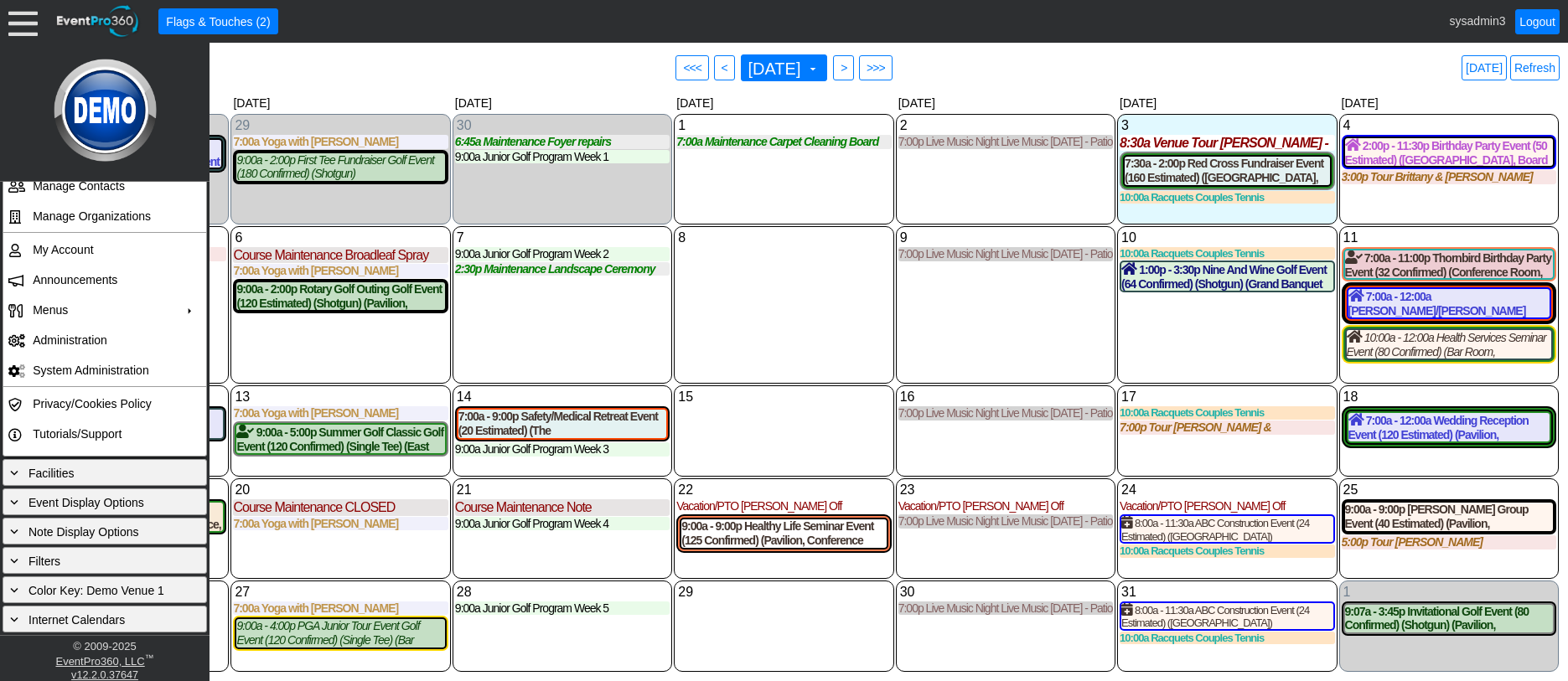
click at [746, 325] on div "8 Wednesday" at bounding box center [783, 305] width 219 height 158
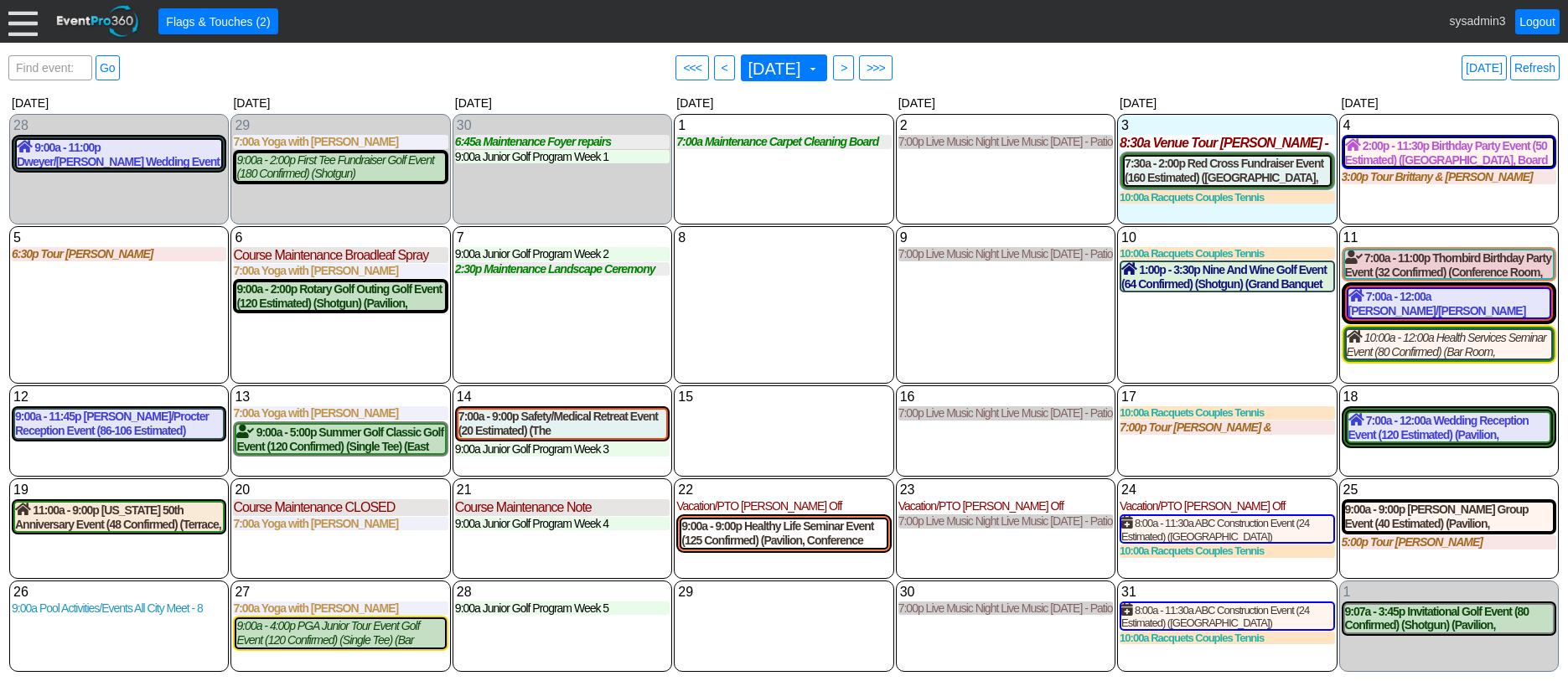
click at [1190, 350] on div "10 Friday 10:00a Racquets Couples Tennis Couples Tennis at Demo Venue 1 Type: R…" at bounding box center [1227, 305] width 219 height 158
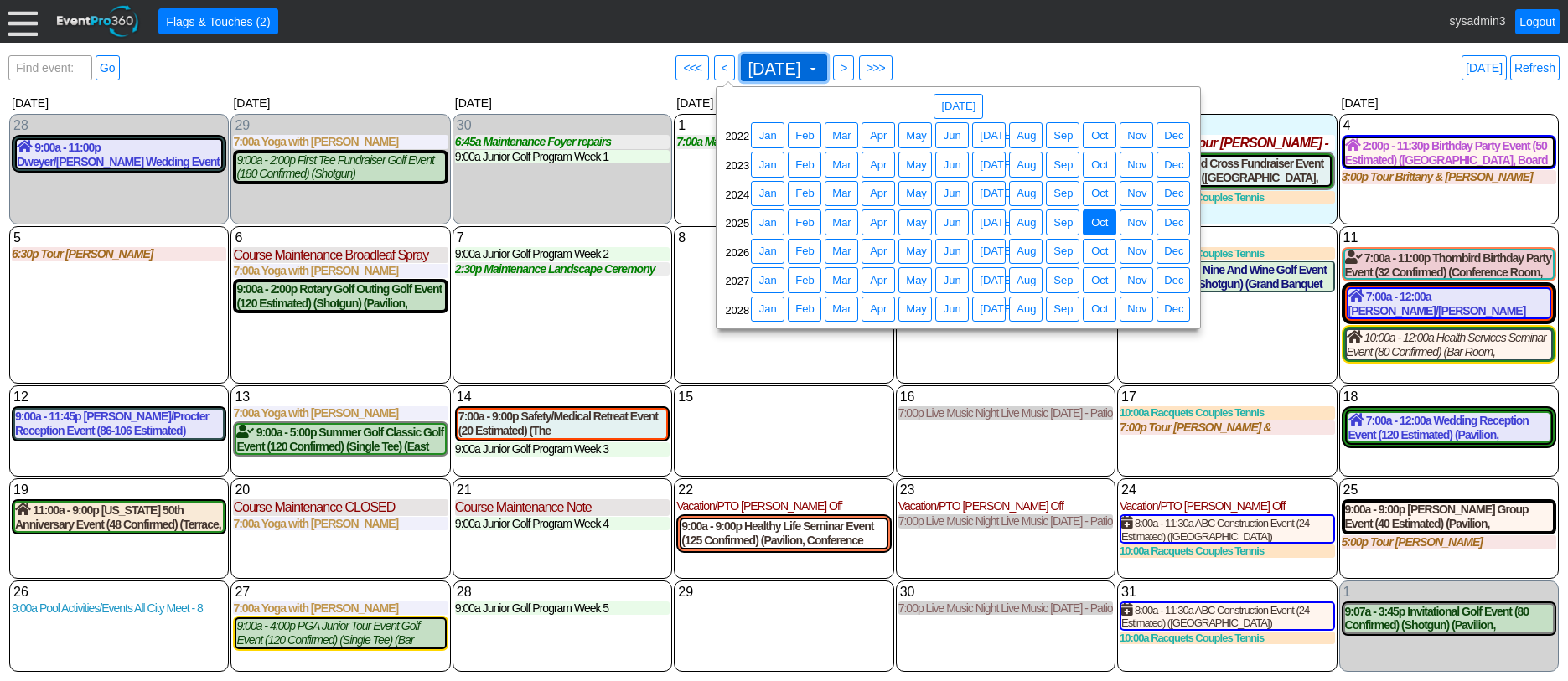
click at [769, 68] on span "October 2025" at bounding box center [774, 68] width 59 height 16
click at [880, 249] on span "Apr" at bounding box center [879, 251] width 24 height 16
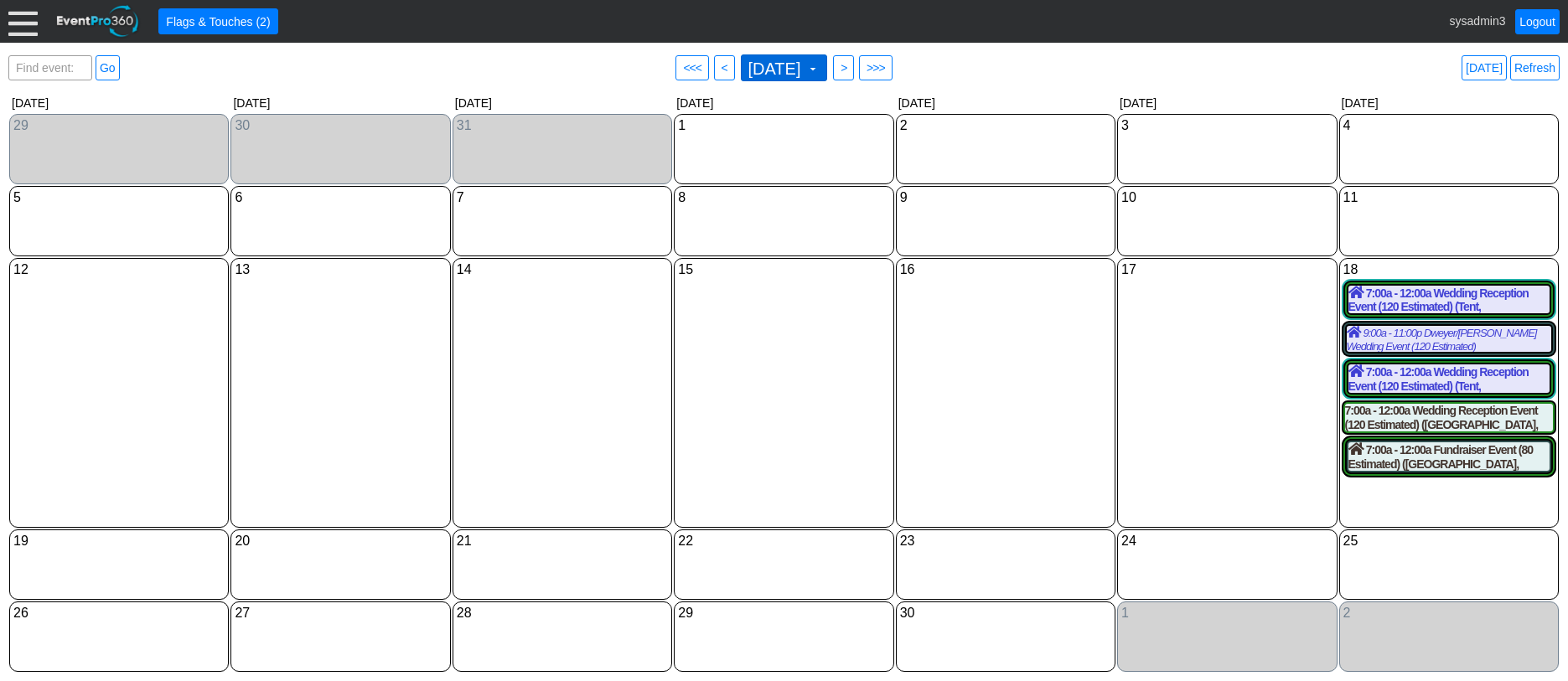
click at [797, 64] on span "April 2026" at bounding box center [774, 68] width 59 height 16
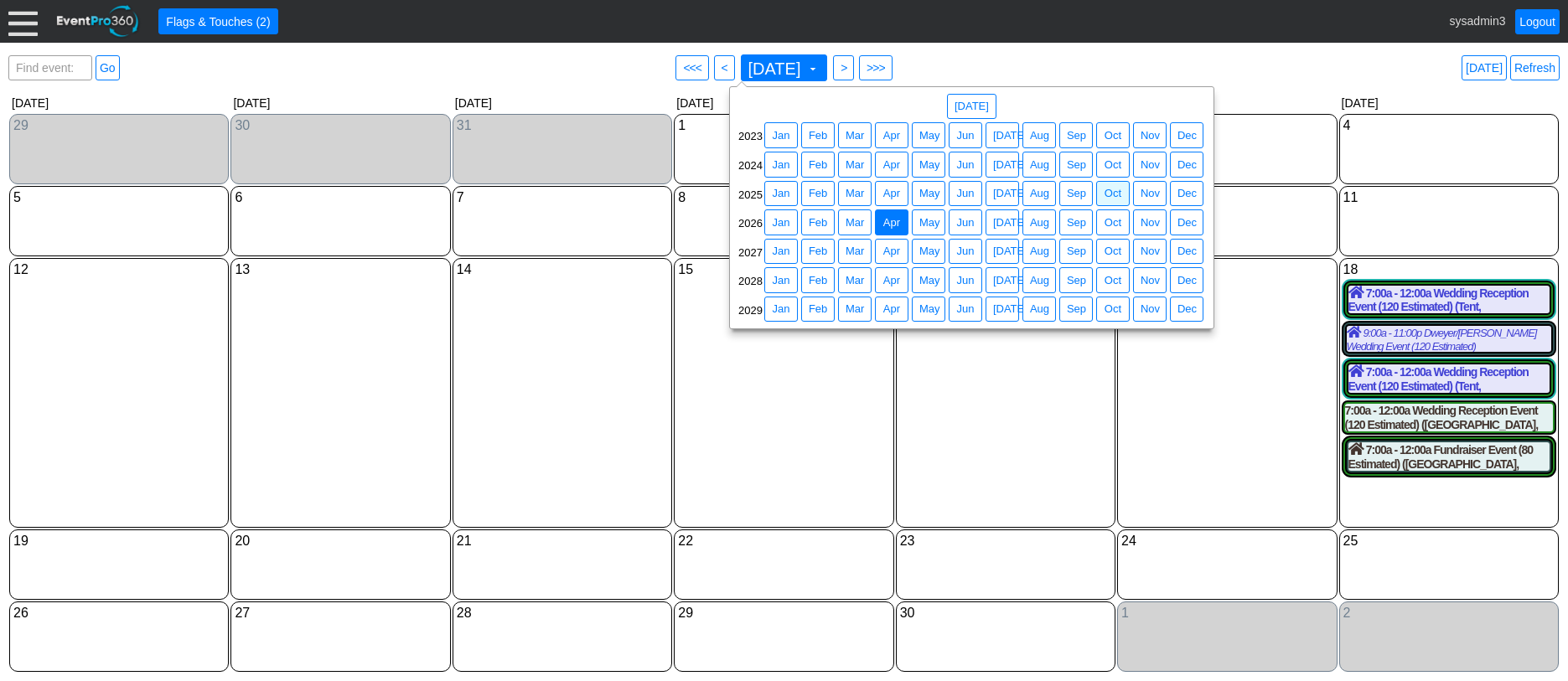
click at [1455, 161] on div "4 Saturday" at bounding box center [1449, 148] width 219 height 70
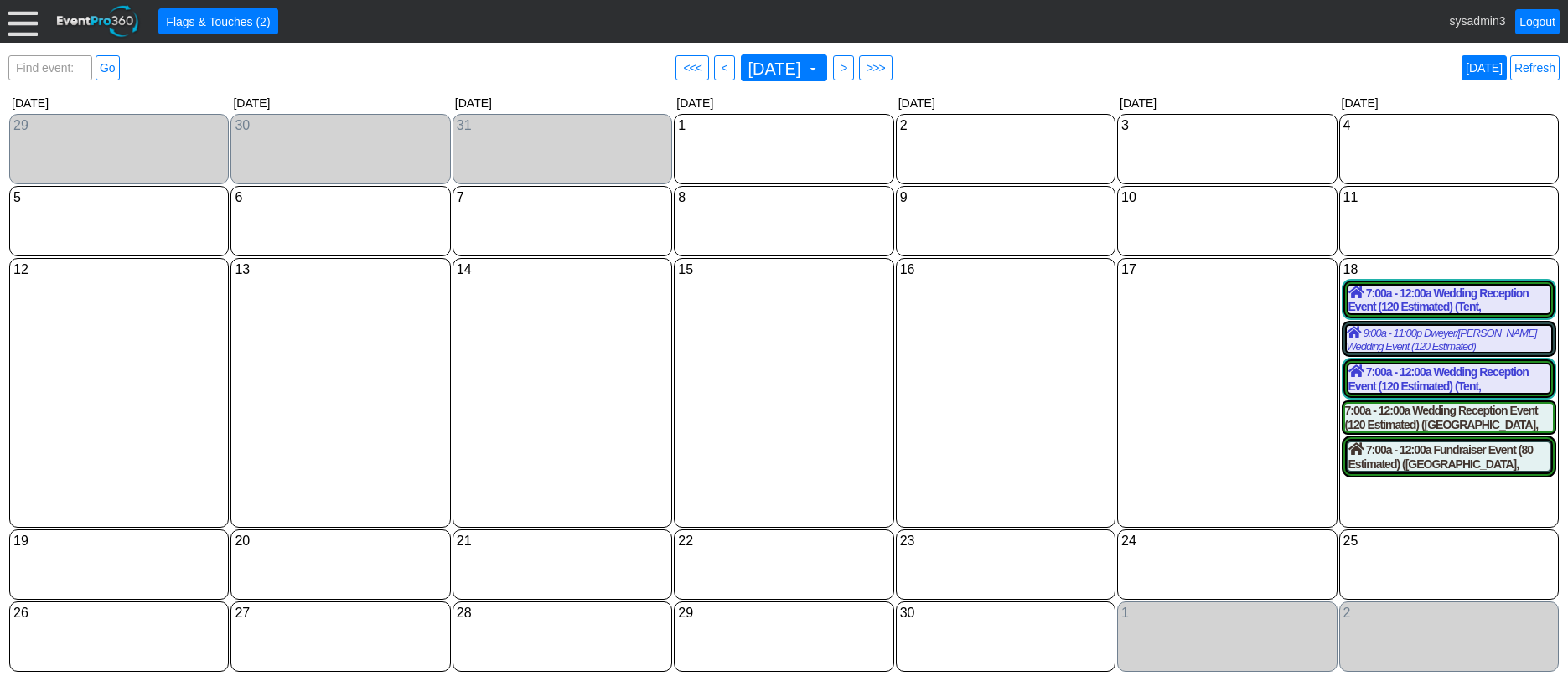
click at [1490, 68] on link "Today" at bounding box center [1484, 68] width 46 height 25
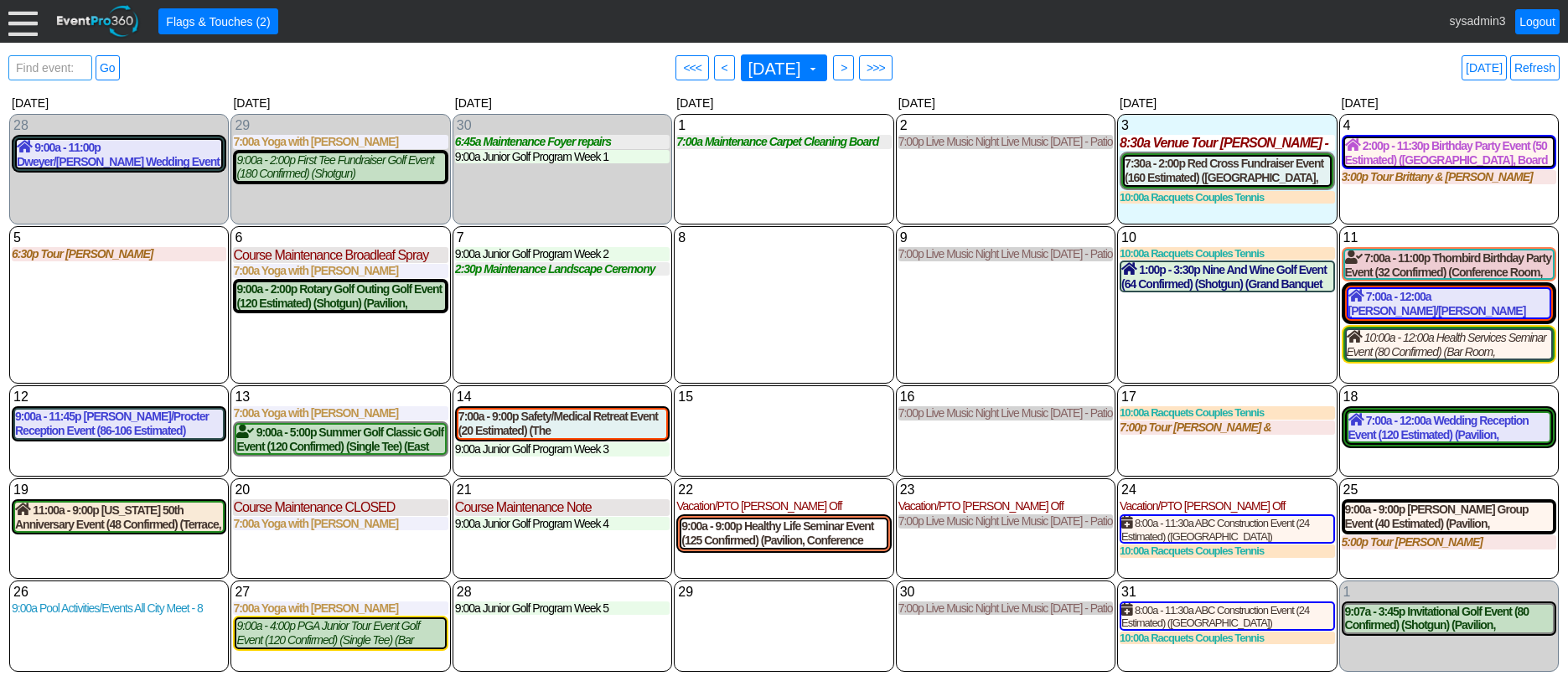
click at [42, 68] on span "Find event: enter title" at bounding box center [50, 76] width 76 height 40
type input "red cr"
click at [106, 65] on link "Go" at bounding box center [107, 68] width 25 height 25
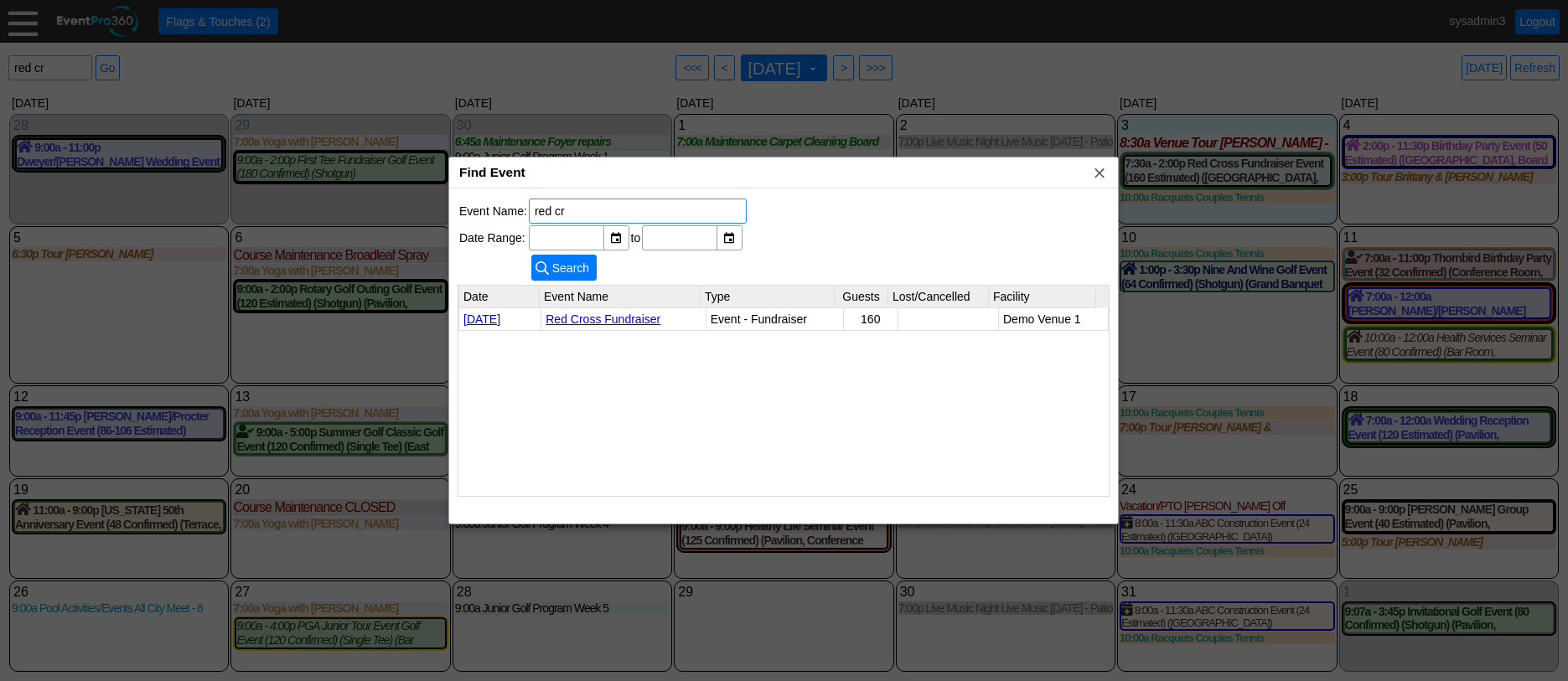
drag, startPoint x: 670, startPoint y: 206, endPoint x: 480, endPoint y: 183, distance: 191.4
click at [480, 183] on div "Find Event x Event Name: red cr Date Range: ▼ Χ to ▼ Χ ● Search Date Event Name…" at bounding box center [784, 340] width 670 height 368
click at [901, 207] on div "Event Name: Date Range: ▼ Χ to ▼ Χ ● Search Date Event Name Type Guests Lost/Ca…" at bounding box center [783, 356] width 669 height 335
click at [1103, 175] on span "x" at bounding box center [1100, 172] width 16 height 16
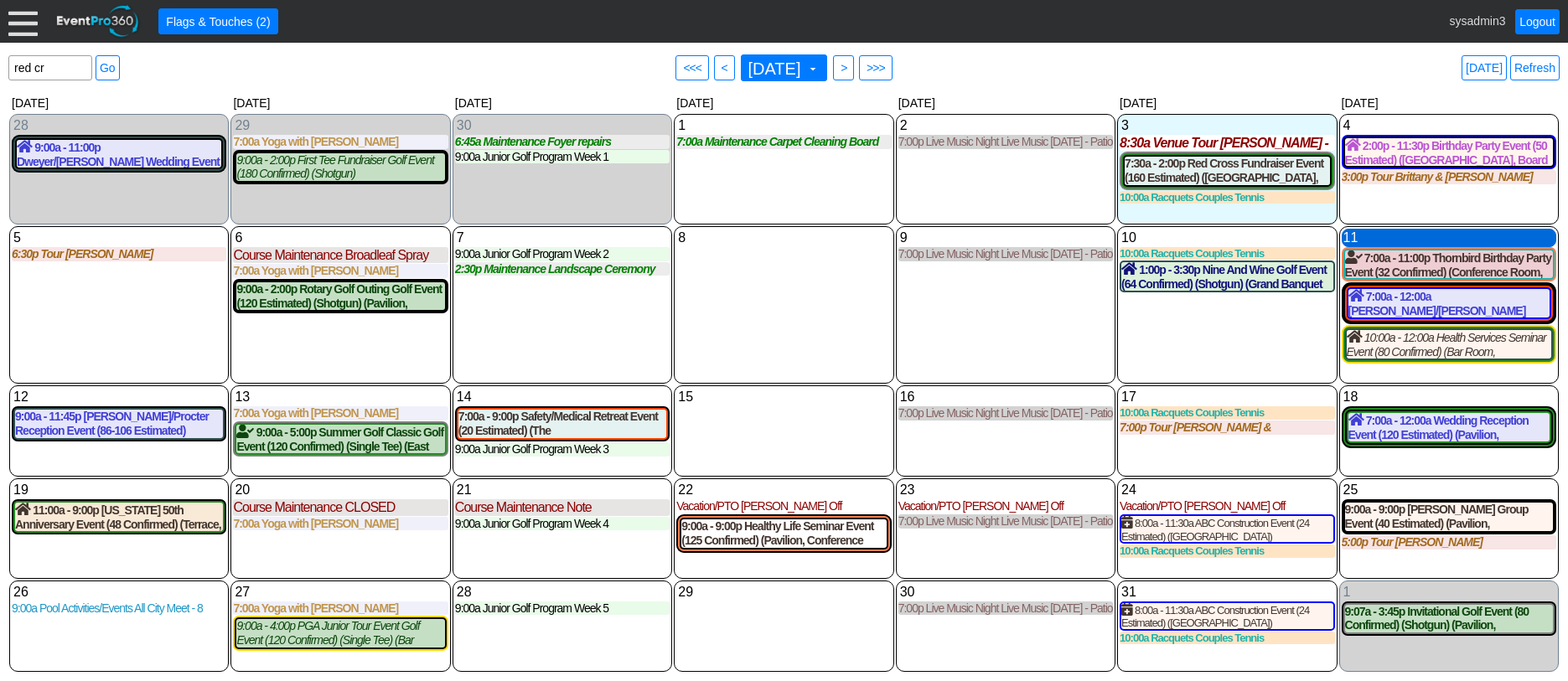
click at [1398, 234] on div "11 Saturday" at bounding box center [1450, 238] width 215 height 18
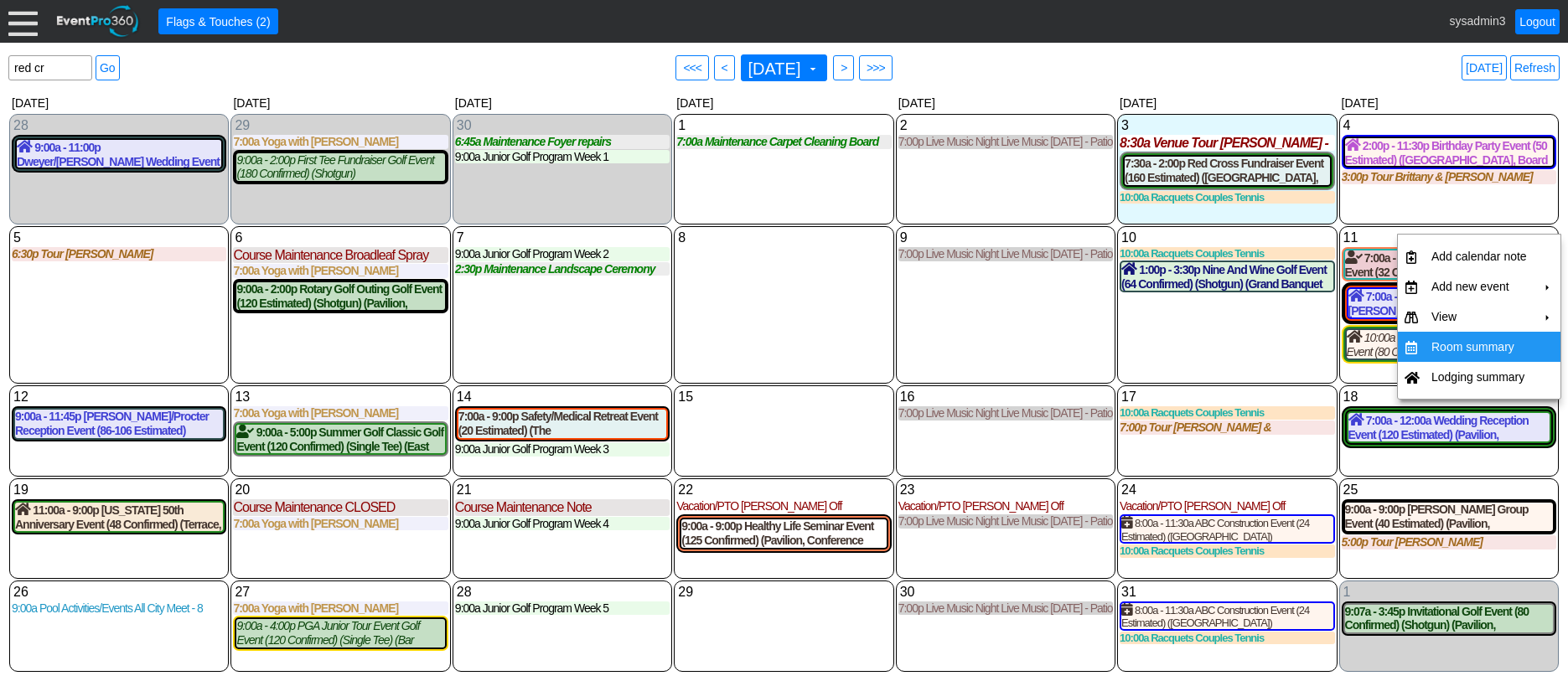
click at [1458, 347] on td "Room summary" at bounding box center [1480, 347] width 109 height 30
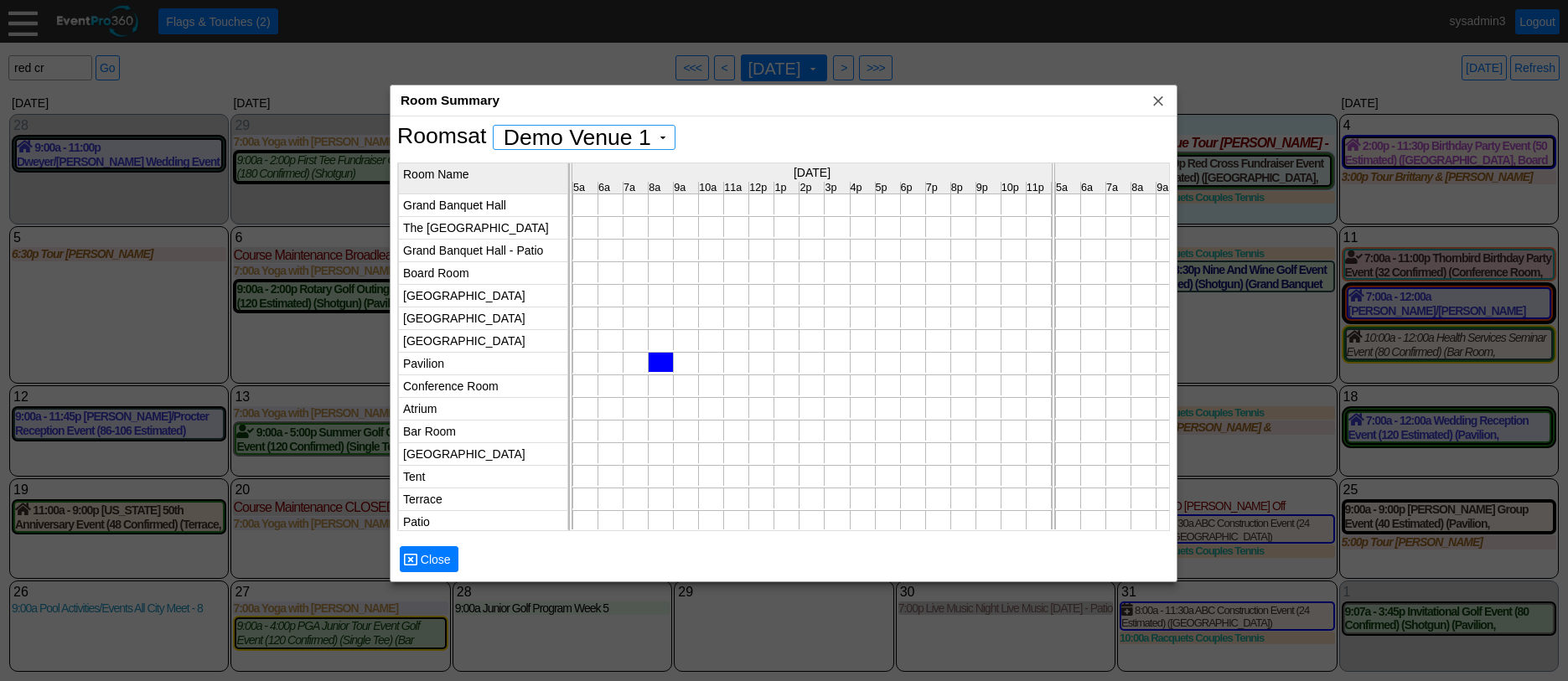
scroll to position [0, 4775]
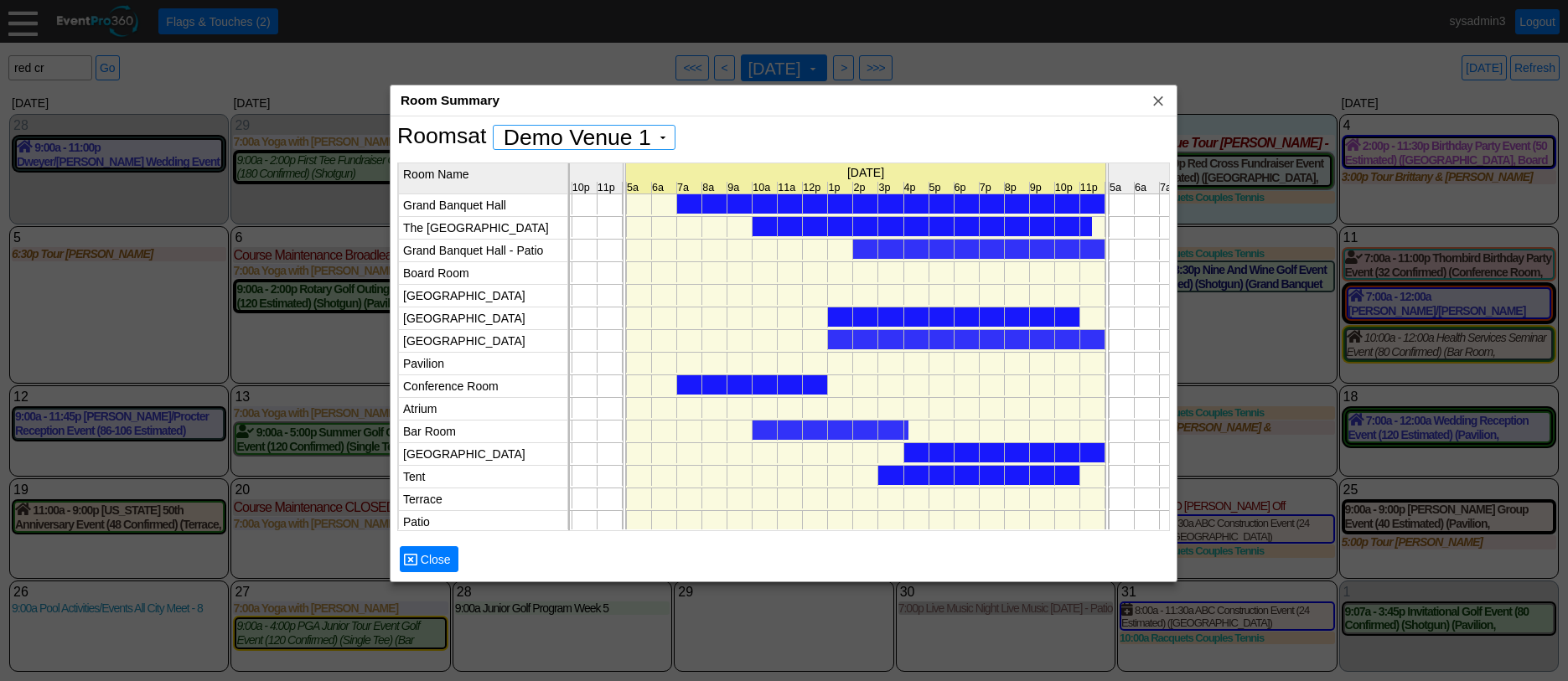
click at [940, 223] on div at bounding box center [922, 226] width 340 height 19
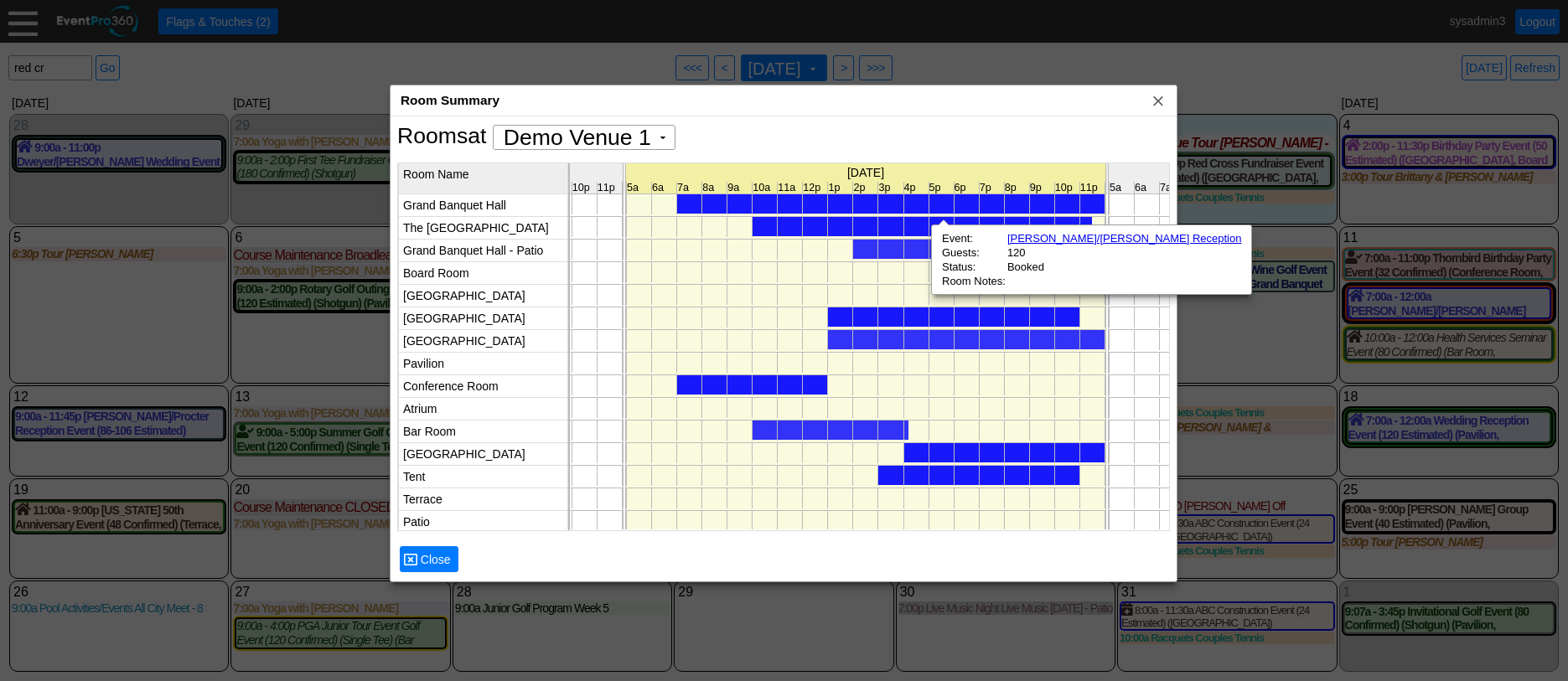
click at [891, 242] on div at bounding box center [979, 249] width 251 height 19
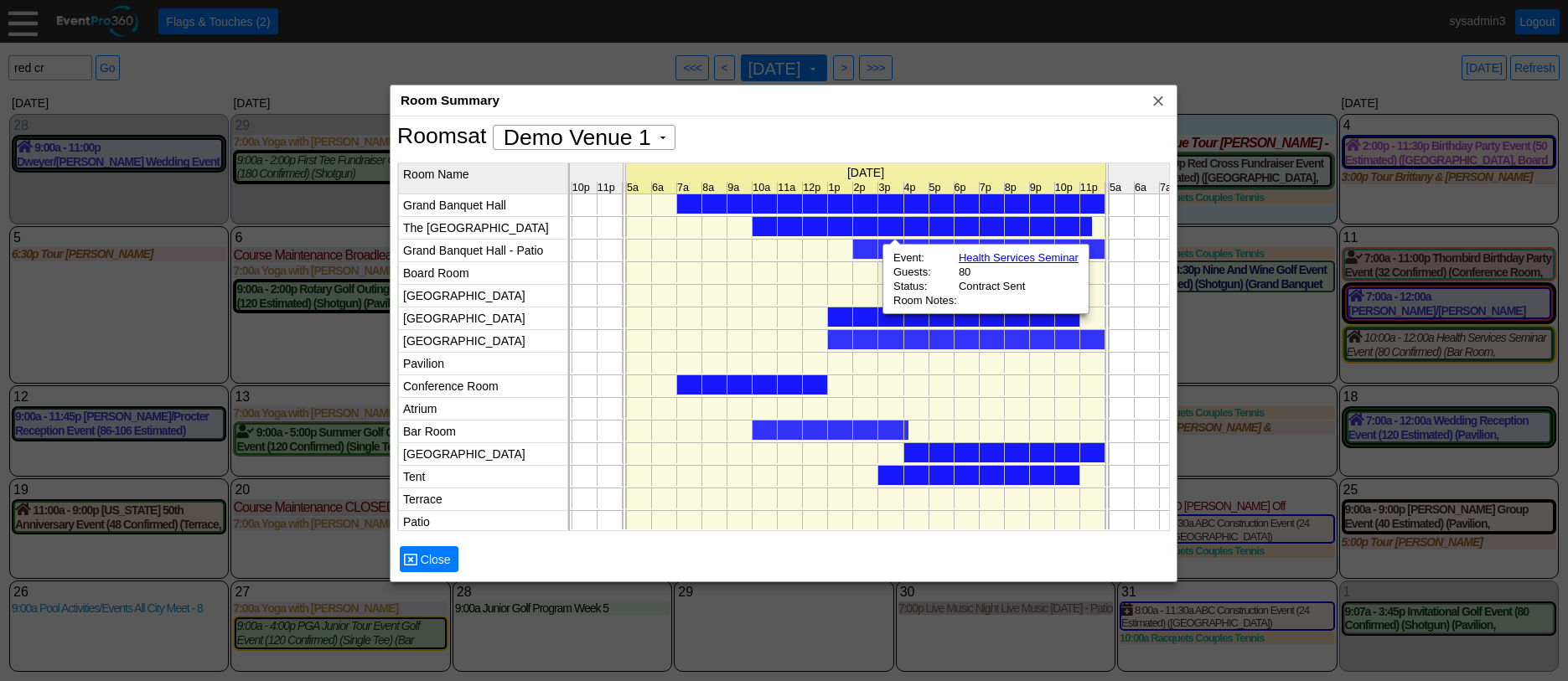
click at [860, 314] on div at bounding box center [954, 317] width 251 height 19
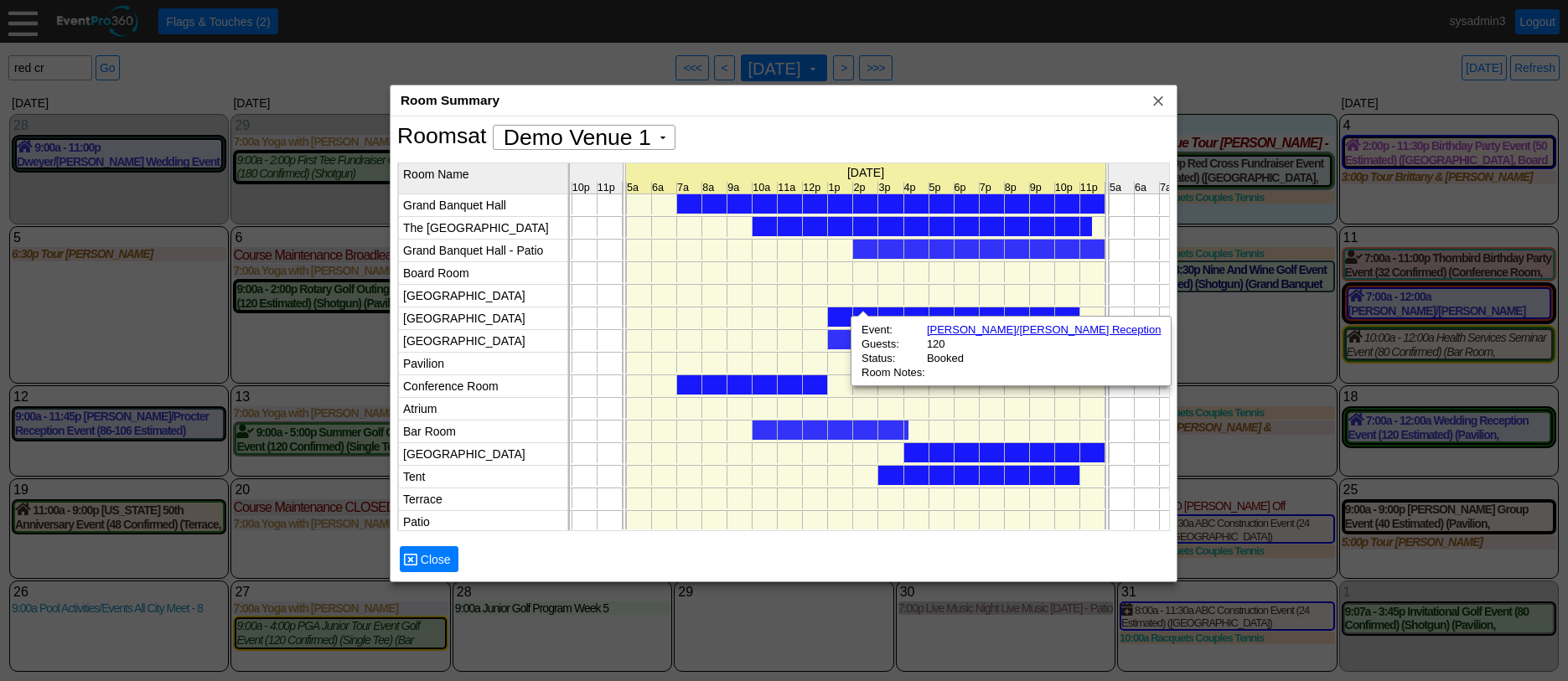
click at [809, 385] on div at bounding box center [753, 384] width 151 height 19
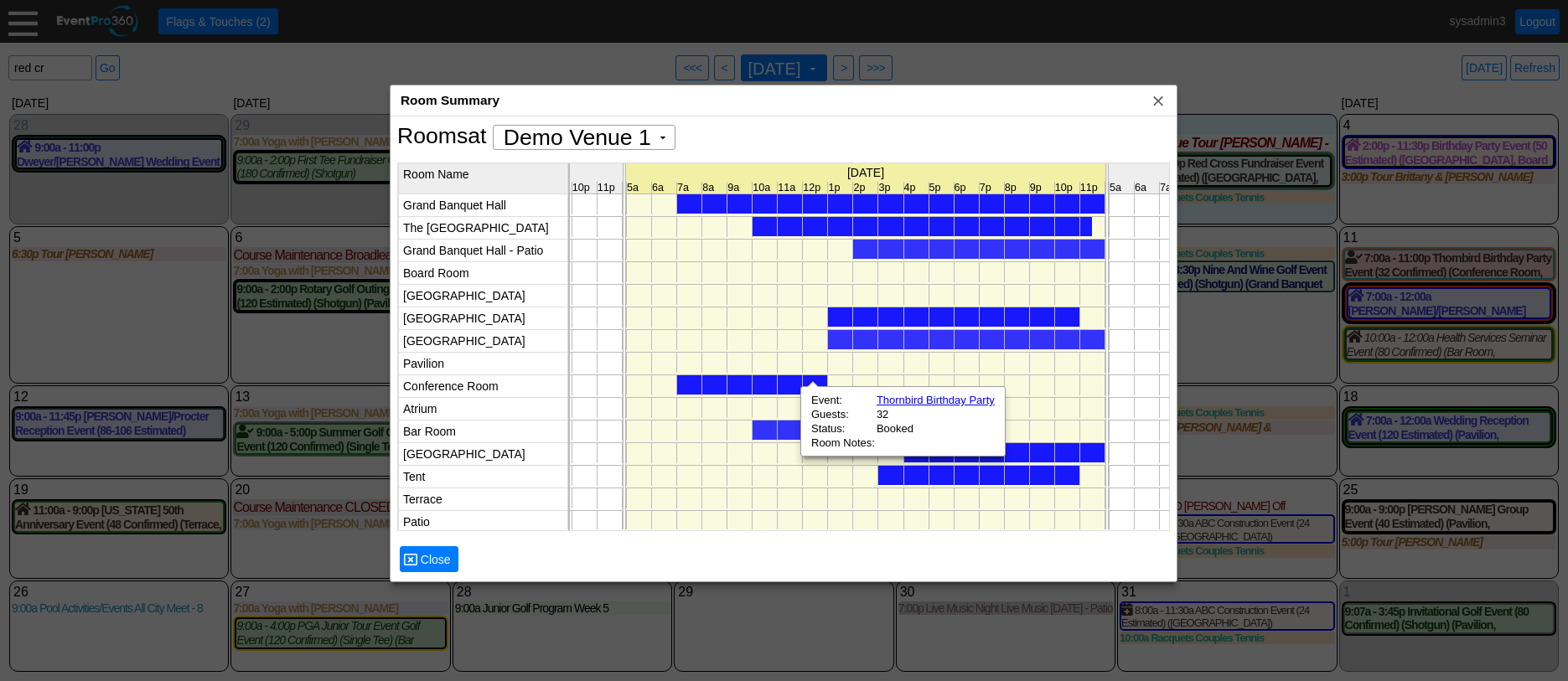
scroll to position [0, 5017]
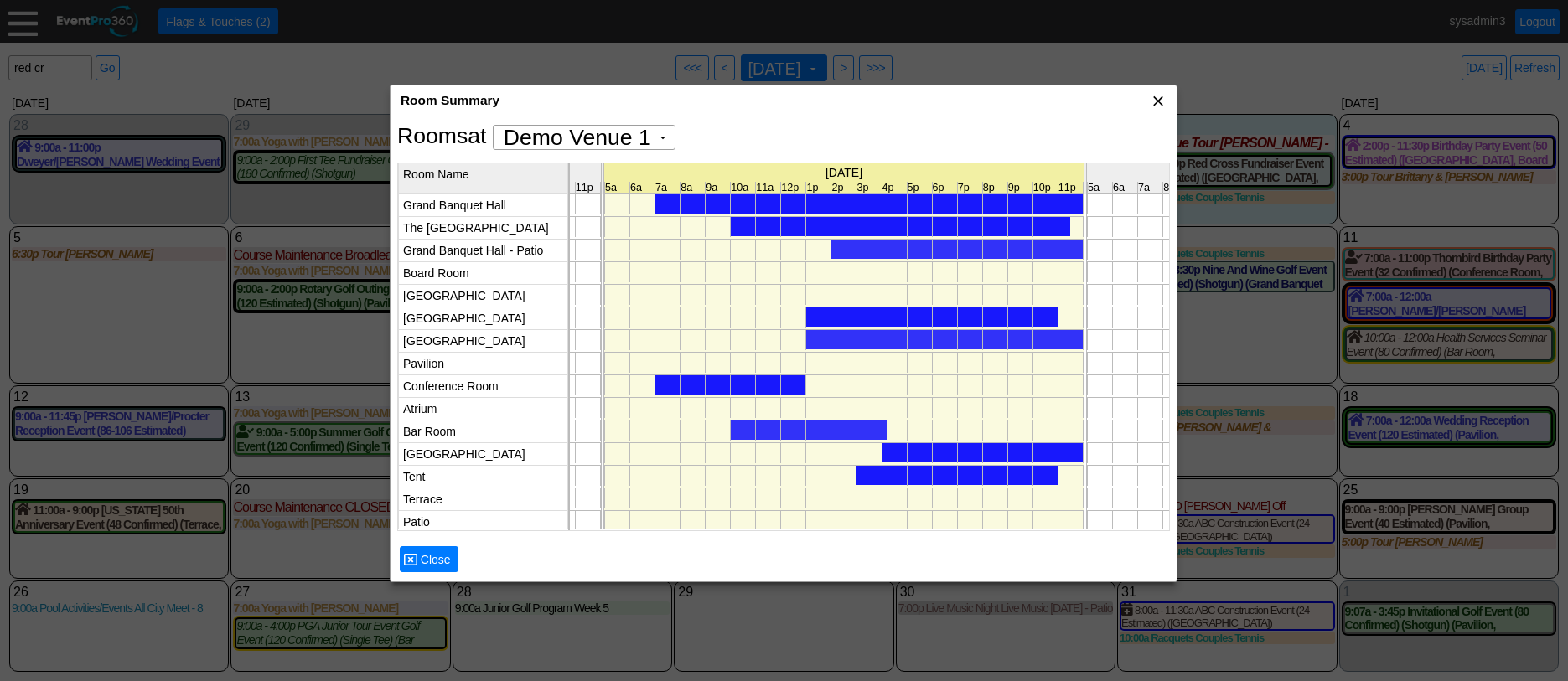
click at [1154, 100] on span "x" at bounding box center [1158, 100] width 16 height 16
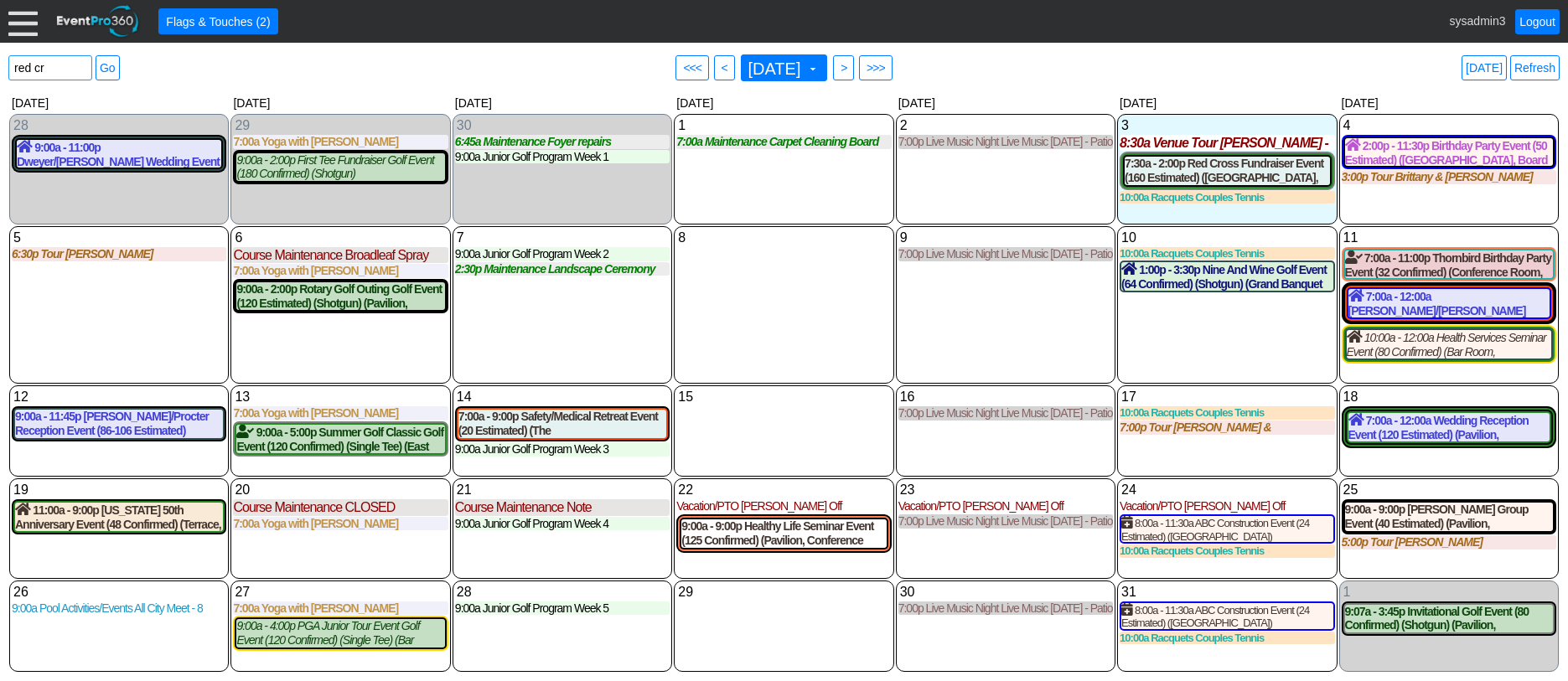
drag, startPoint x: 64, startPoint y: 65, endPoint x: -12, endPoint y: 54, distance: 76.8
click at [0, 54] on html "Calendar of Events + Calendar View + Add Calendar Note + New Event + Reports + …" at bounding box center [784, 340] width 1568 height 681
click at [1208, 332] on div "10 Friday 10:00a Racquets Couples Tennis Couples Tennis at Demo Venue 1 Type: R…" at bounding box center [1227, 305] width 219 height 158
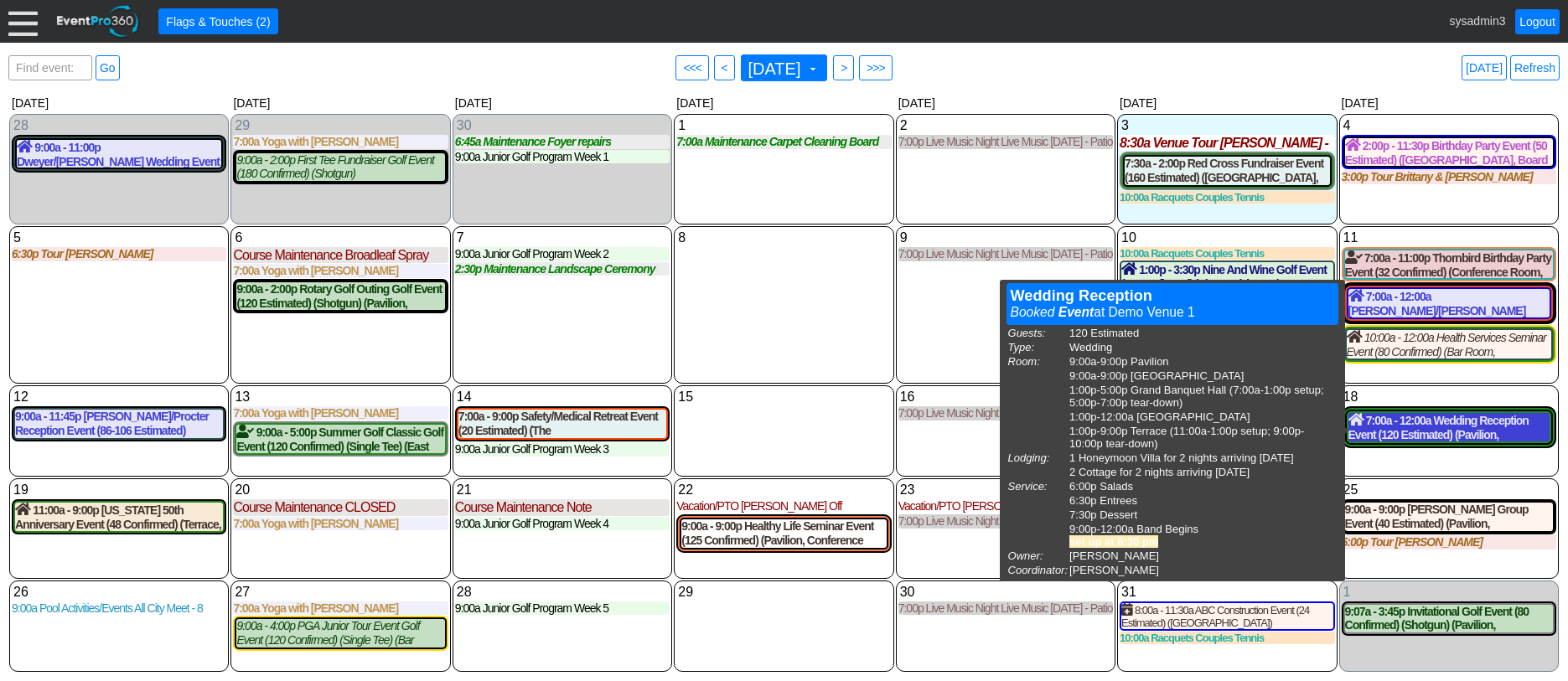
click at [1423, 422] on div "7:00a - 12:00a Wedding Reception Event (120 Estimated) (Pavilion, West Room, Gr…" at bounding box center [1449, 427] width 201 height 28
click at [1438, 431] on div "7:00a - 12:00a Wedding Reception Event (120 Estimated) (Pavilion, West Room, Gr…" at bounding box center [1449, 427] width 201 height 28
click at [1409, 428] on div "7:00a - 12:00a Wedding Reception Event (120 Estimated) (Pavilion, West Room, Gr…" at bounding box center [1449, 427] width 201 height 28
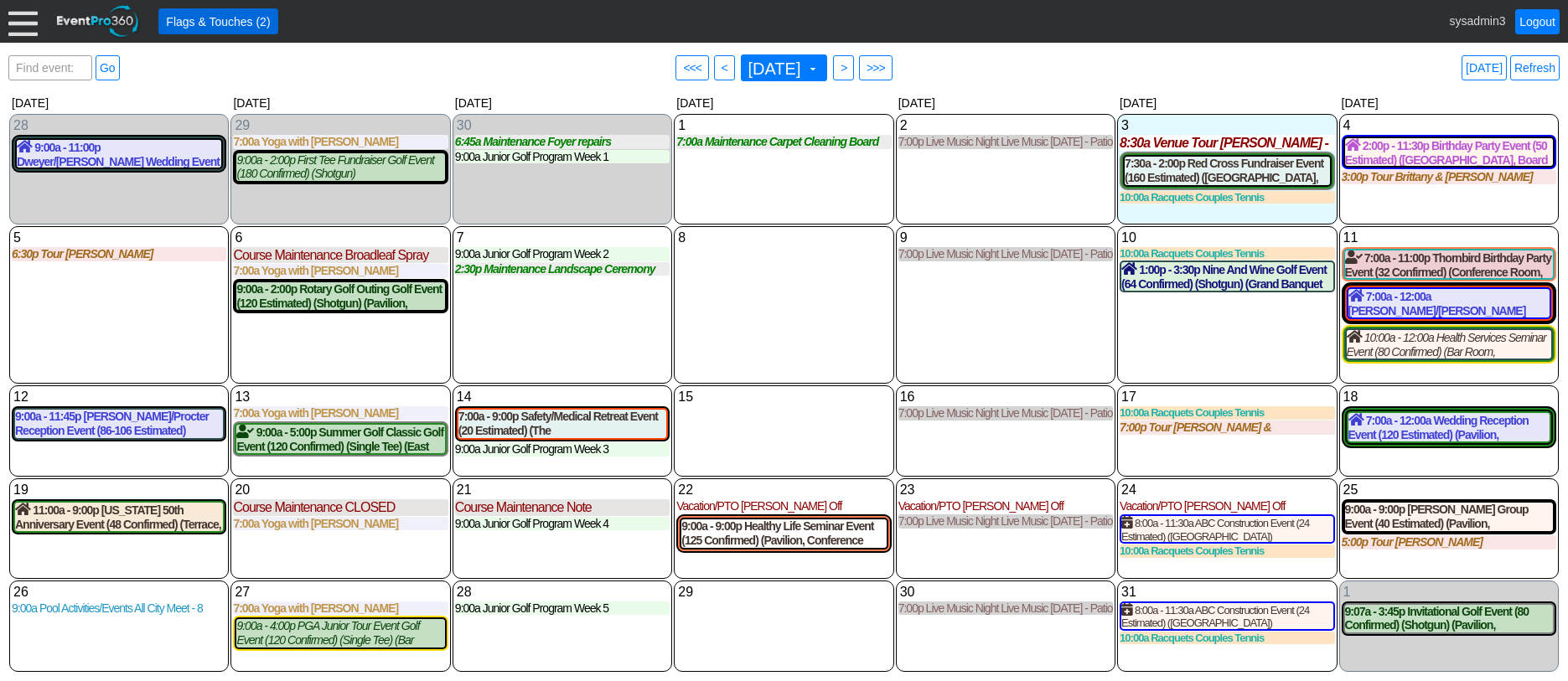
click at [231, 20] on span "Flags & Touches (2)" at bounding box center [219, 22] width 111 height 16
click at [818, 282] on div "8 Wednesday" at bounding box center [783, 305] width 219 height 158
click at [1539, 60] on link "Refresh" at bounding box center [1535, 68] width 49 height 25
click at [1531, 69] on link "Refresh" at bounding box center [1535, 68] width 49 height 25
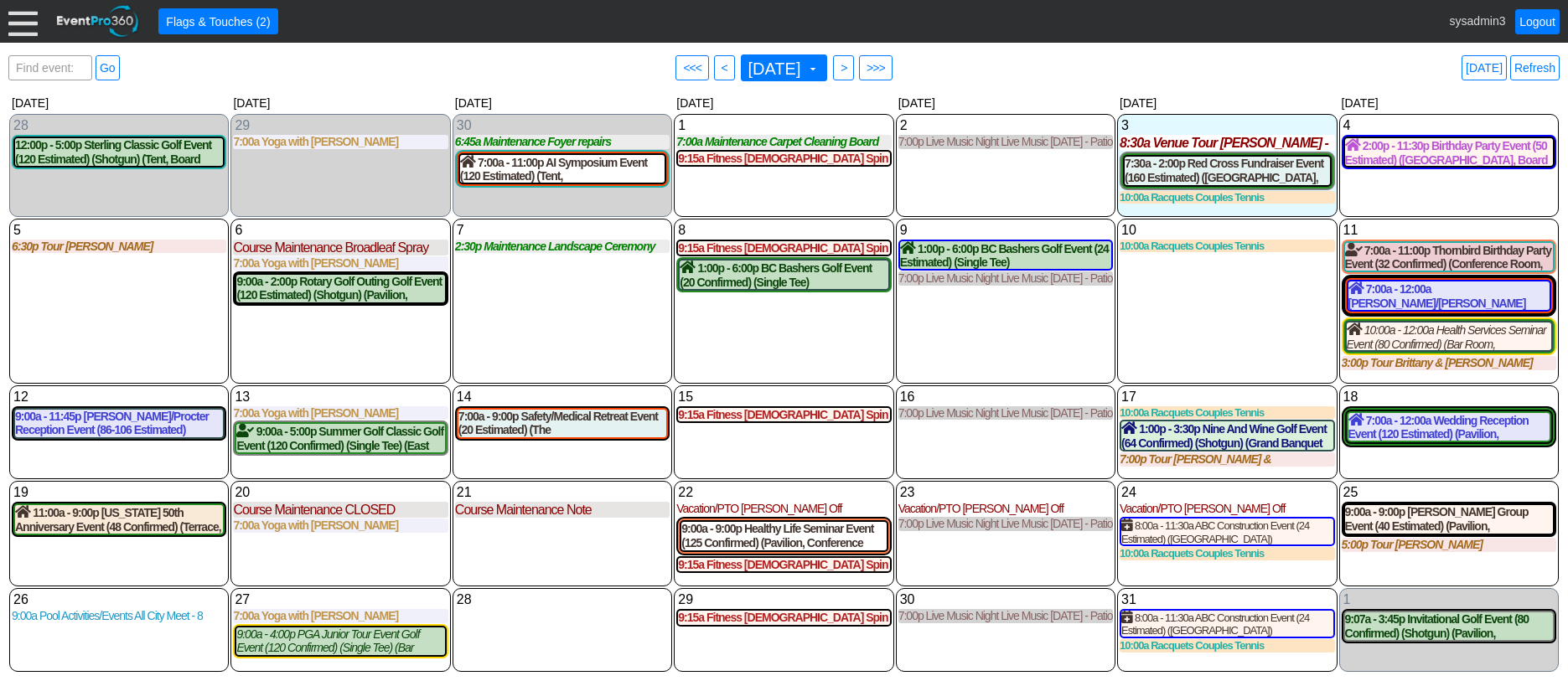
click at [769, 338] on div "8 [DATE] 9:15a Fitness [DEMOGRAPHIC_DATA] Spin Class (Pavilion) [DEMOGRAPHIC_DA…" at bounding box center [783, 300] width 219 height 165
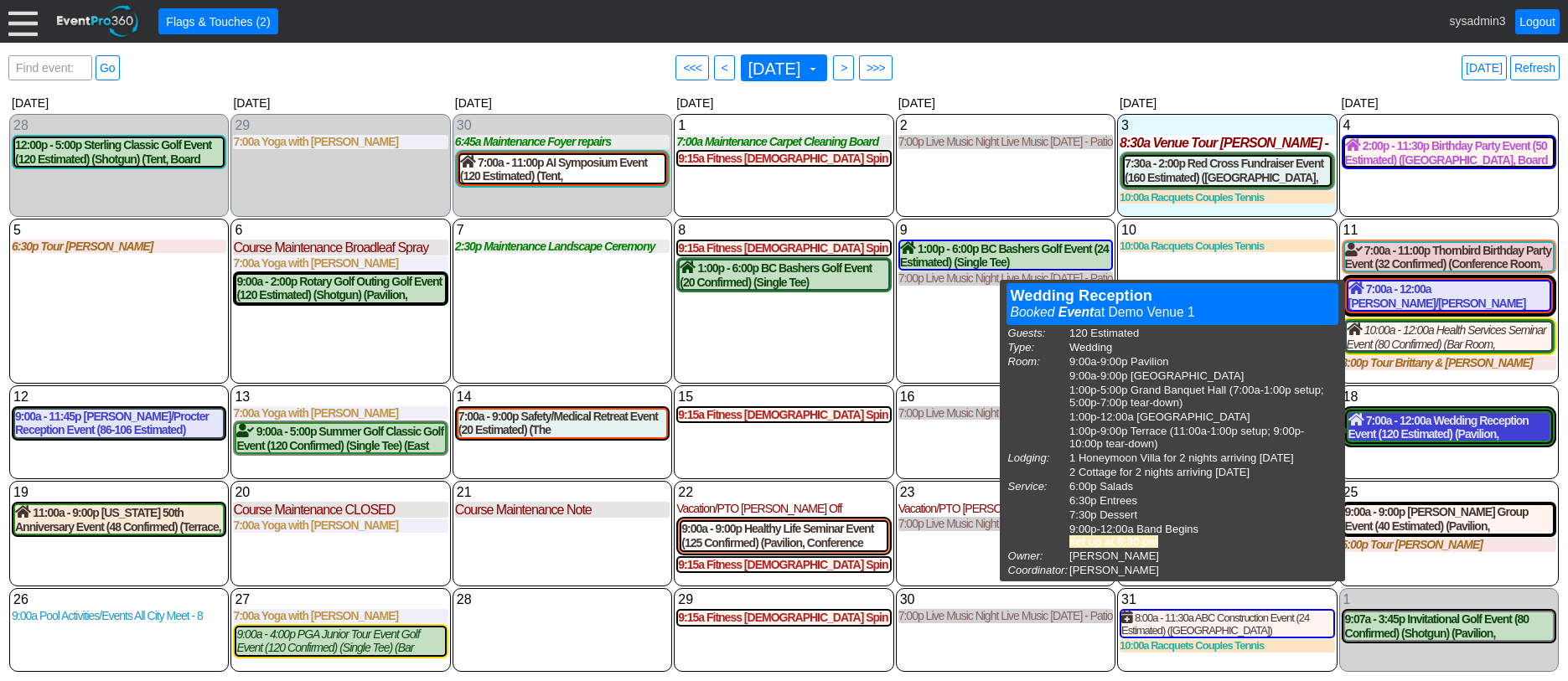
click at [1412, 427] on div "7:00a - 12:00a Wedding Reception Event (120 Estimated) (Pavilion, [GEOGRAPHIC_D…" at bounding box center [1449, 427] width 201 height 28
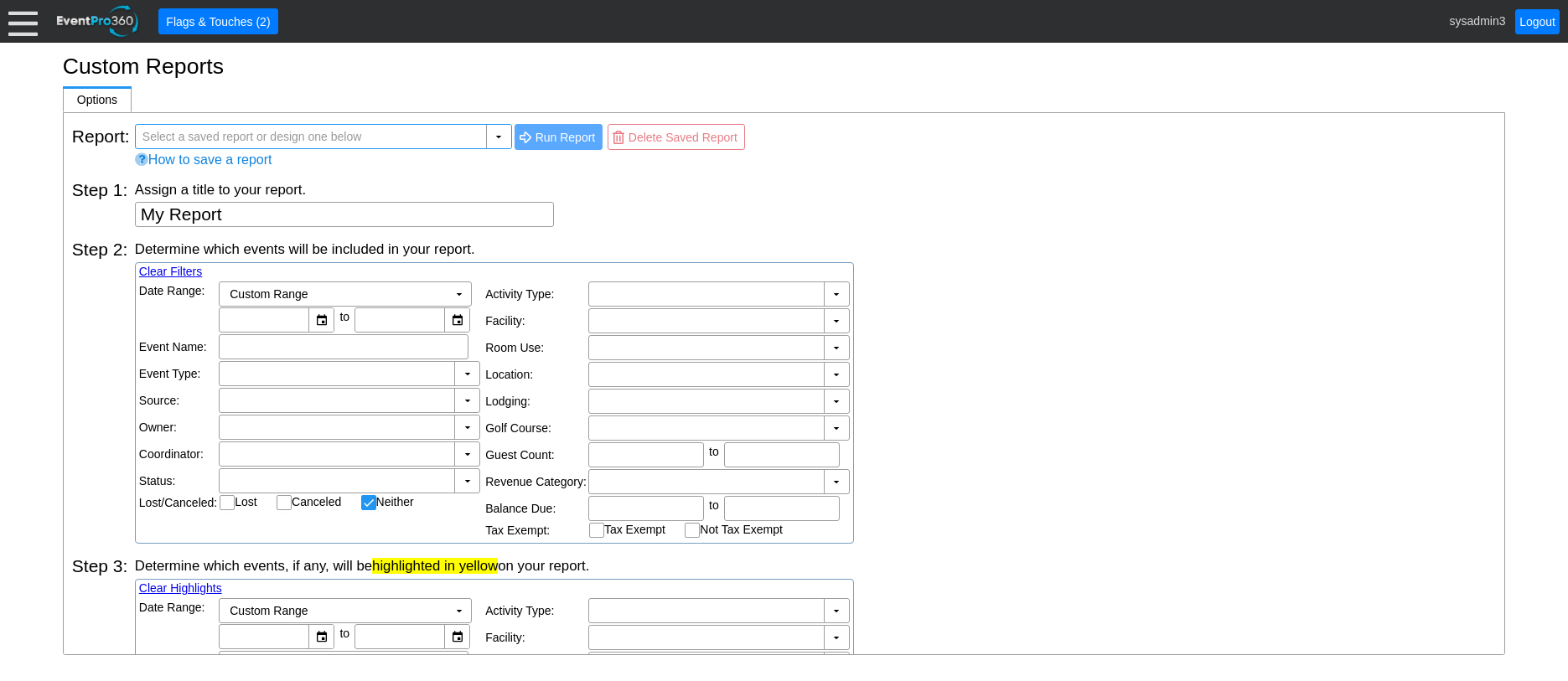
click at [317, 132] on span "Select a saved report or design one below" at bounding box center [252, 137] width 227 height 24
checkbox input "false"
click at [497, 132] on div "▼" at bounding box center [499, 137] width 25 height 24
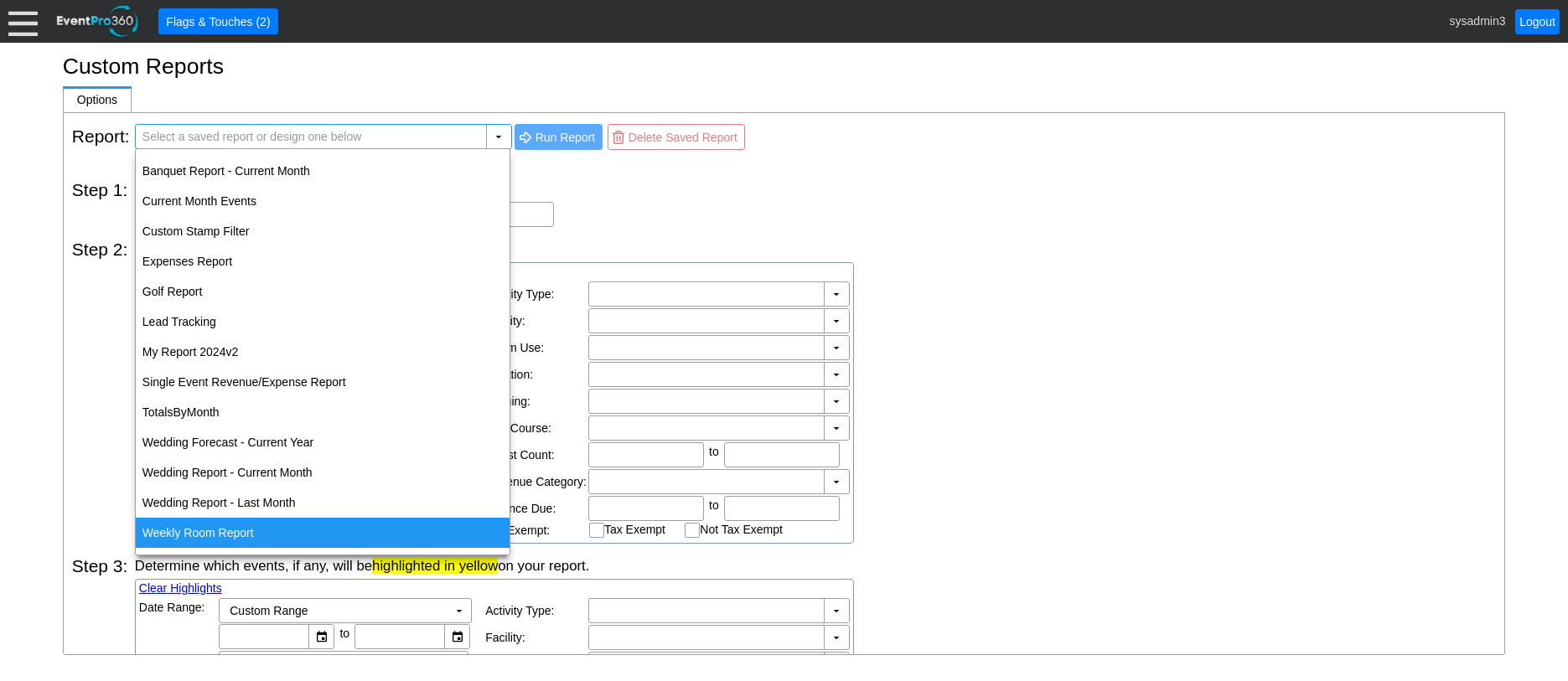
click at [196, 534] on div "Weekly Room Report" at bounding box center [322, 533] width 374 height 30
type input "Weekly Room Report"
type textarea "Weekly Room Report"
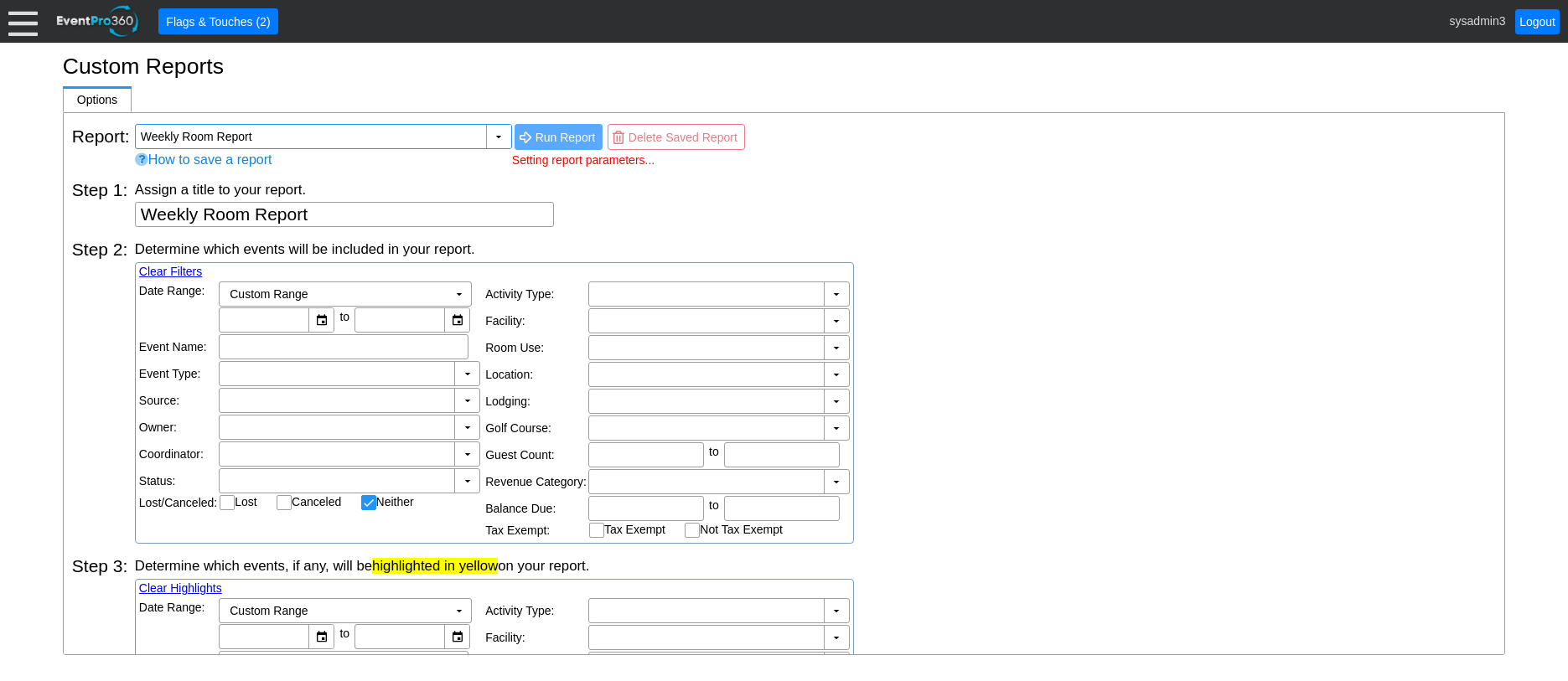
type input "9/22/2025"
type input "9/28/2025"
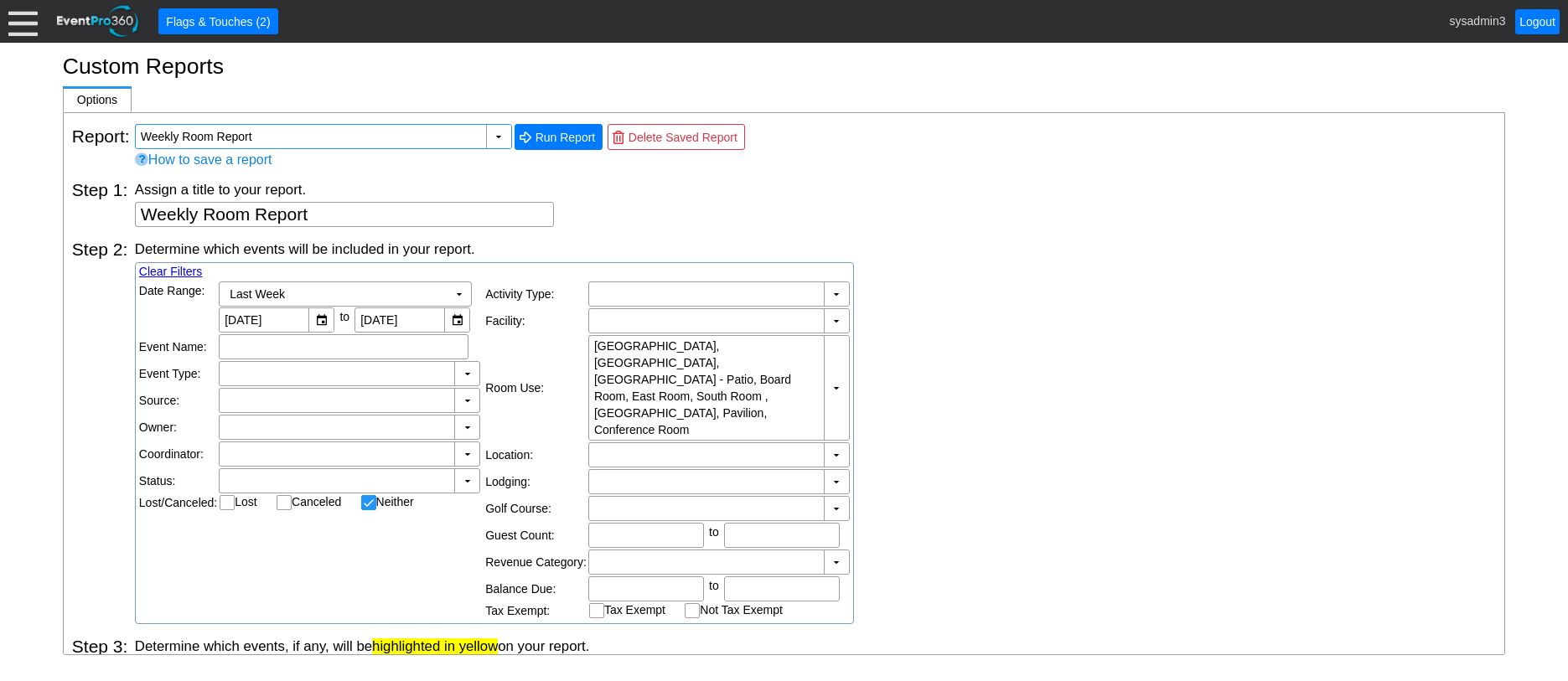
click at [552, 132] on span "Run Report" at bounding box center [566, 137] width 67 height 16
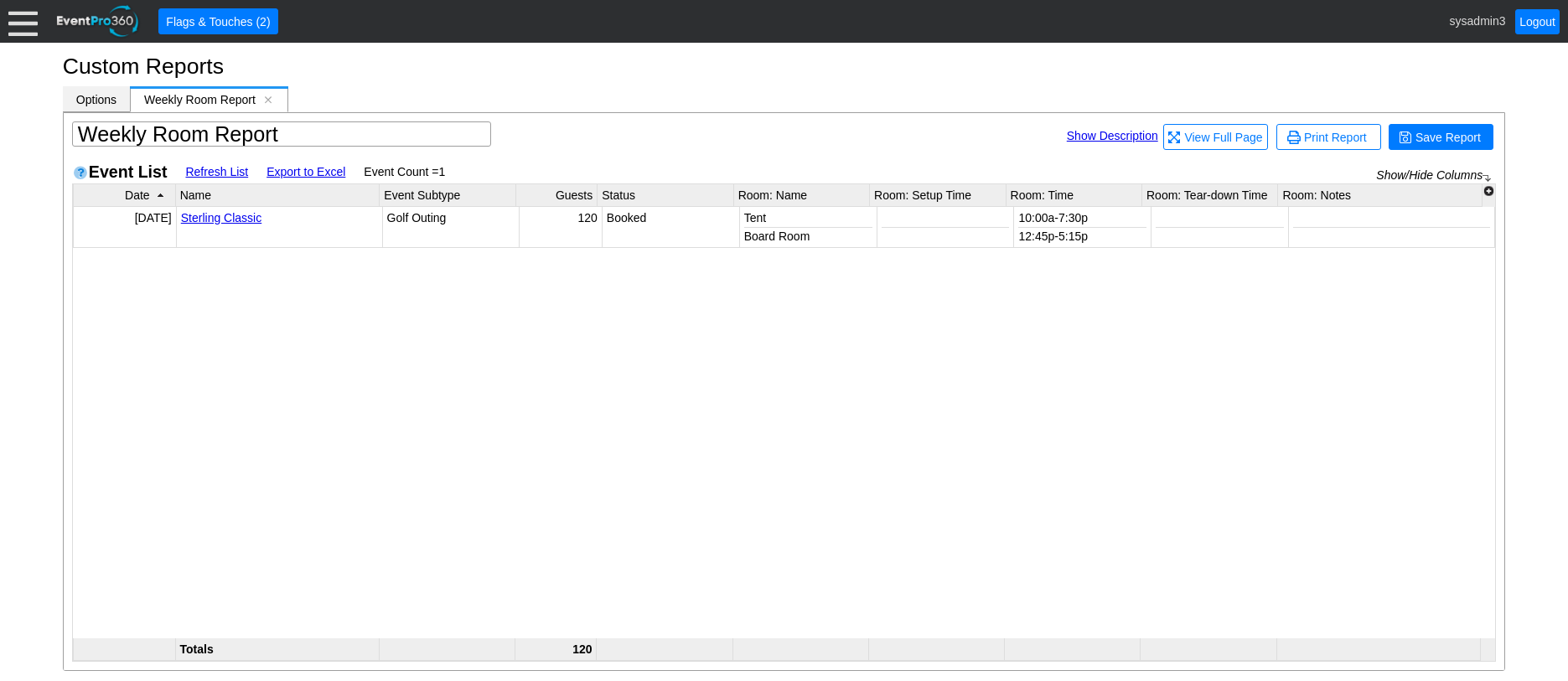
click at [98, 97] on span "Options" at bounding box center [97, 99] width 40 height 14
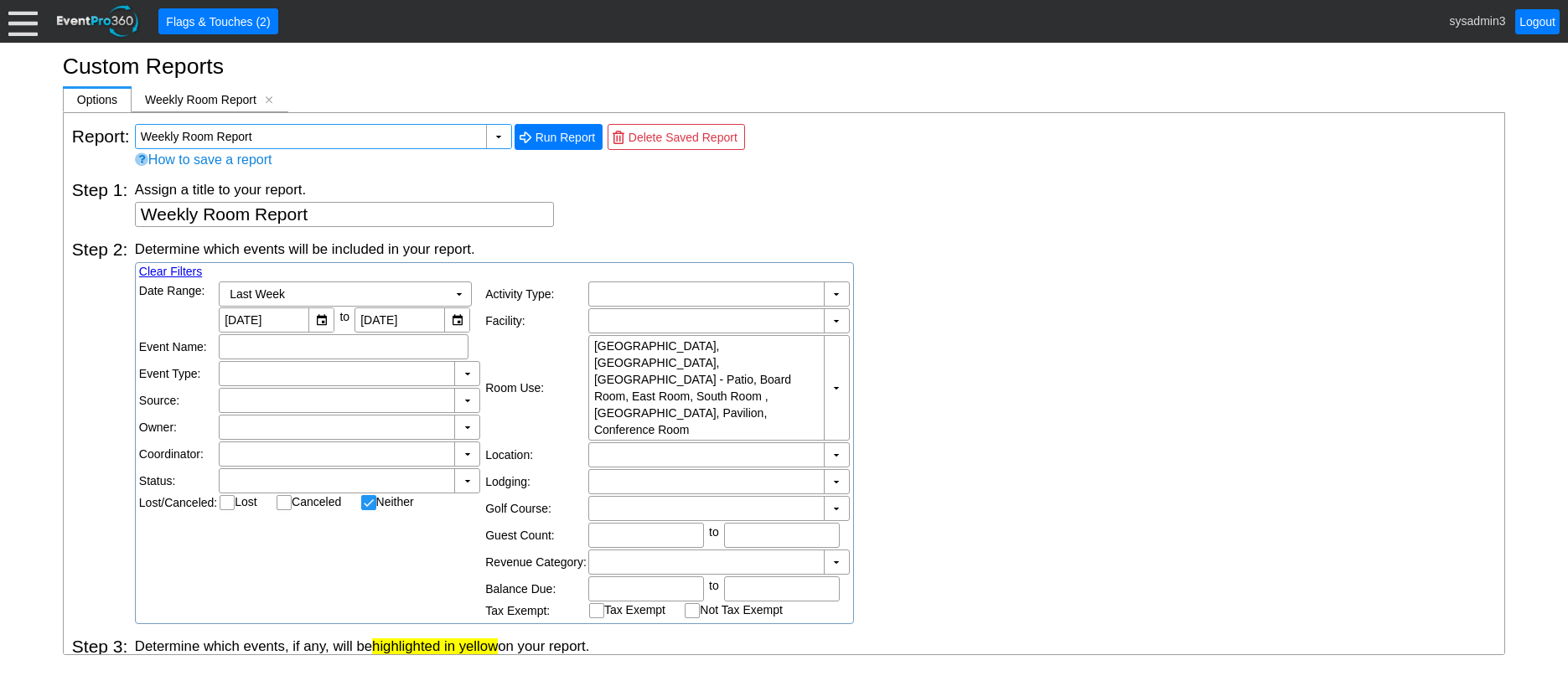
click at [403, 134] on input "Weekly Room Report" at bounding box center [312, 137] width 342 height 24
click at [502, 136] on div "▼" at bounding box center [499, 137] width 25 height 24
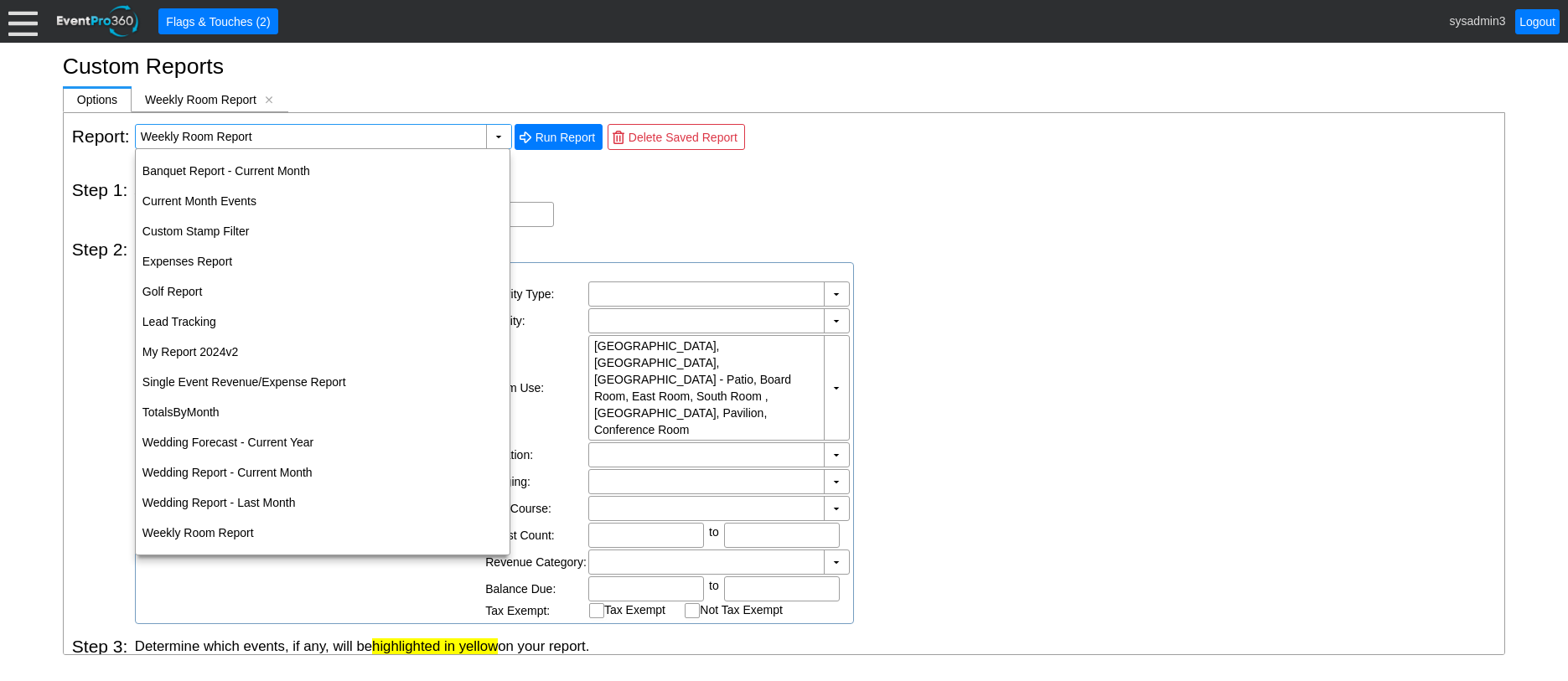
click at [1007, 361] on div "Determine which events will be included in your report. Clear Filters Date Rang…" at bounding box center [815, 432] width 1361 height 385
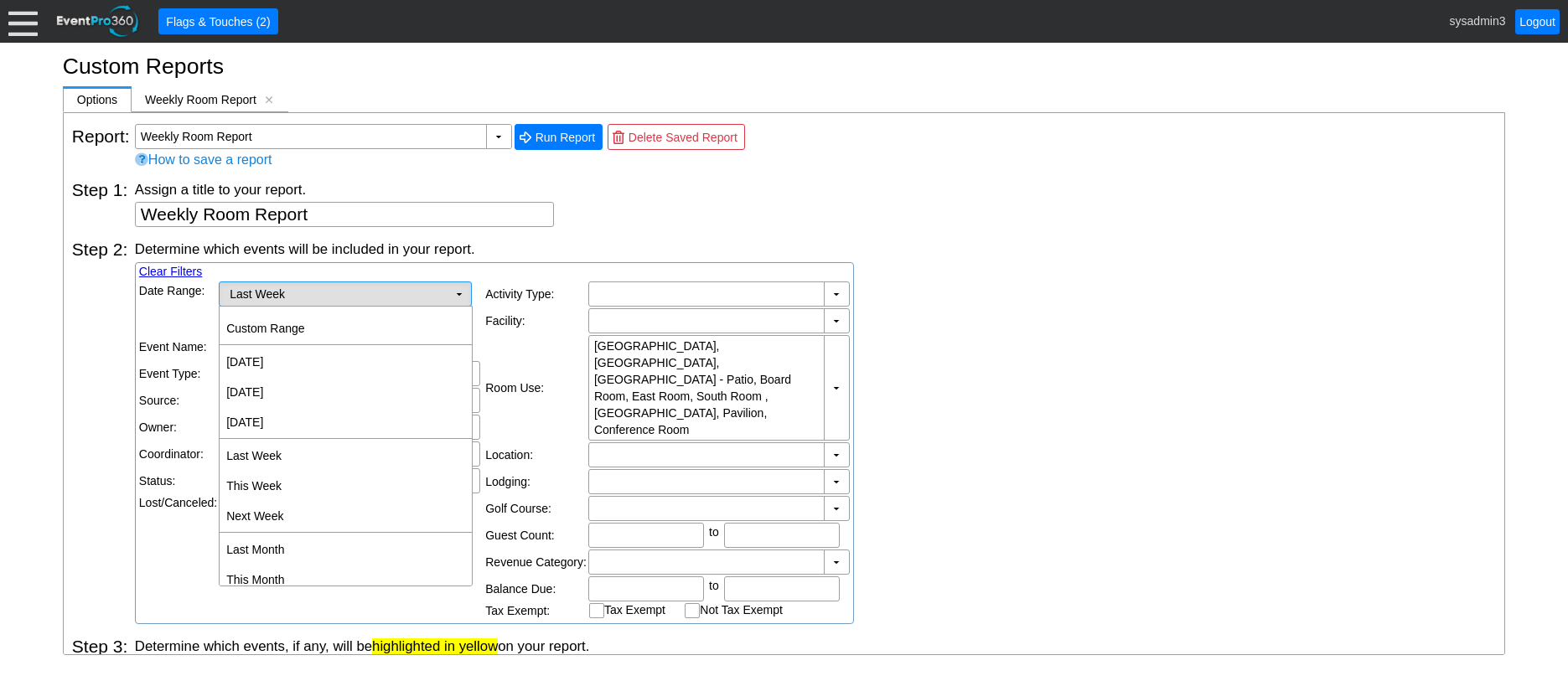
click at [467, 298] on td "▼" at bounding box center [460, 294] width 24 height 24
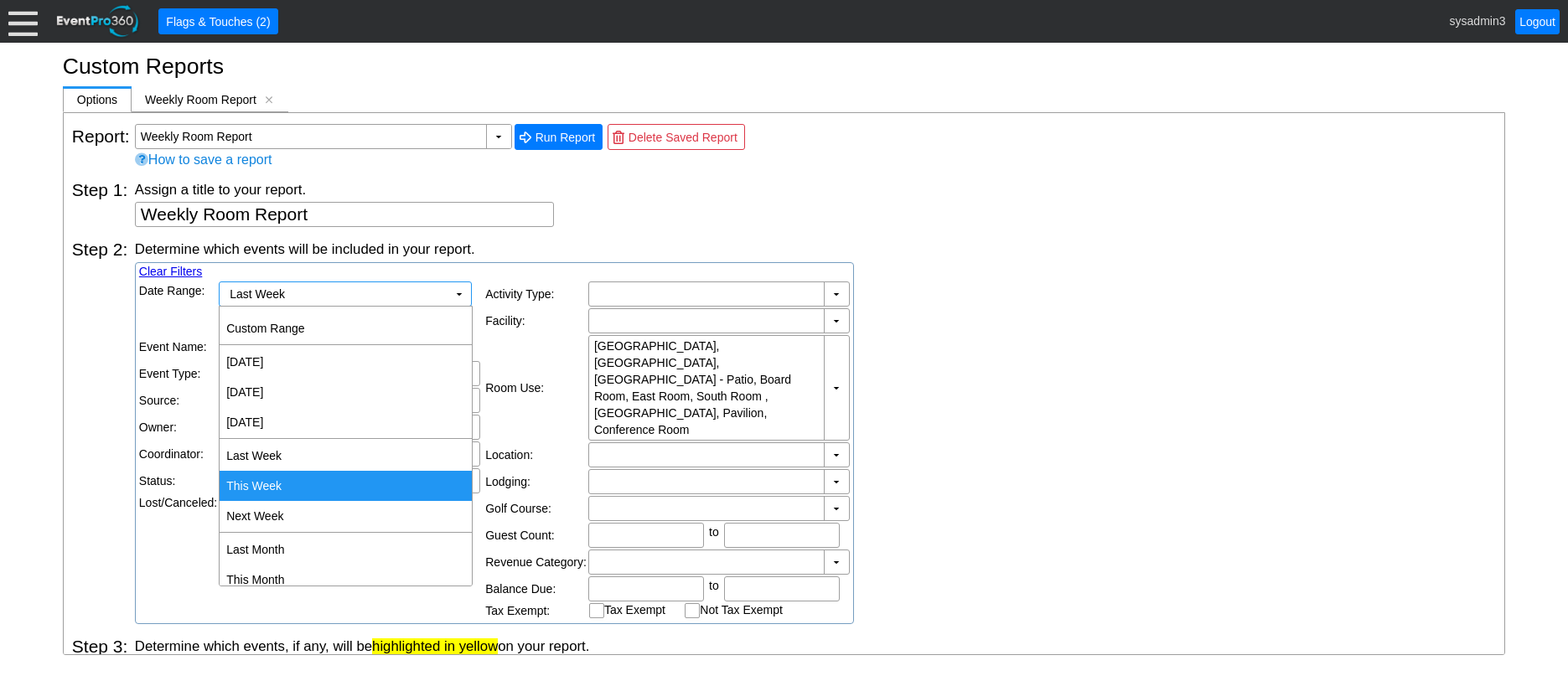
click at [270, 487] on td "This Week" at bounding box center [345, 485] width 252 height 30
type input "9/29/2025"
type input "10/5/2025"
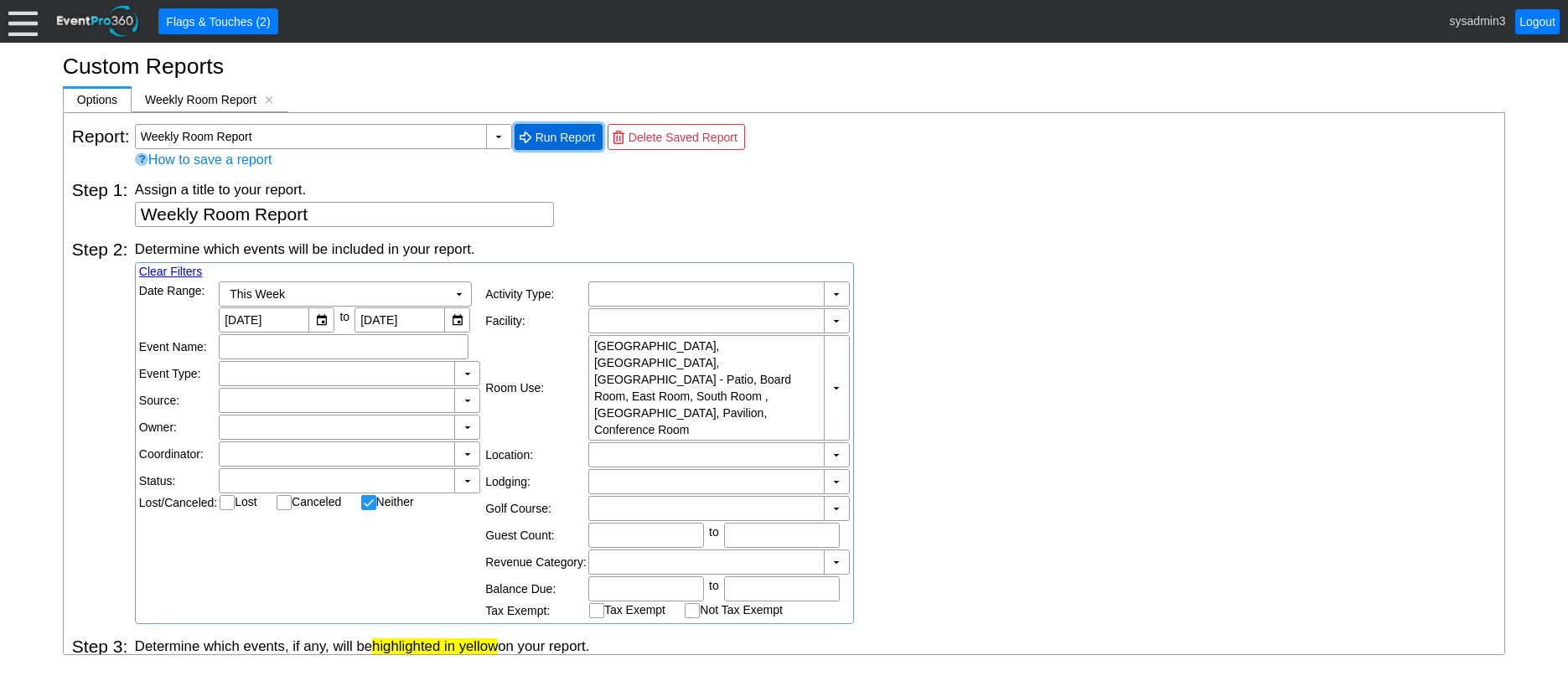
click at [564, 137] on span "Run Report" at bounding box center [566, 137] width 67 height 16
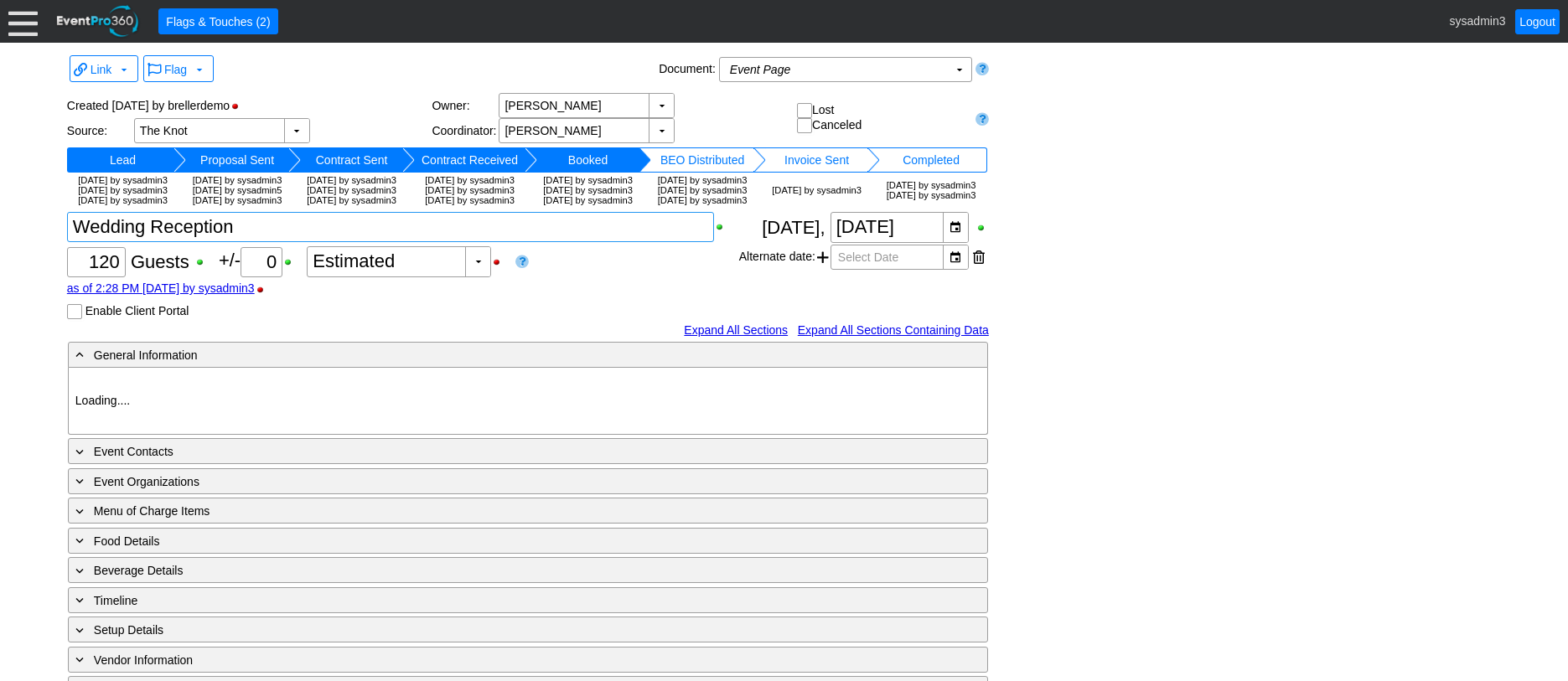
type input "Demo Venue 1"
type input "Wedding"
type input "https://eventpro360.com/"
type input "675609"
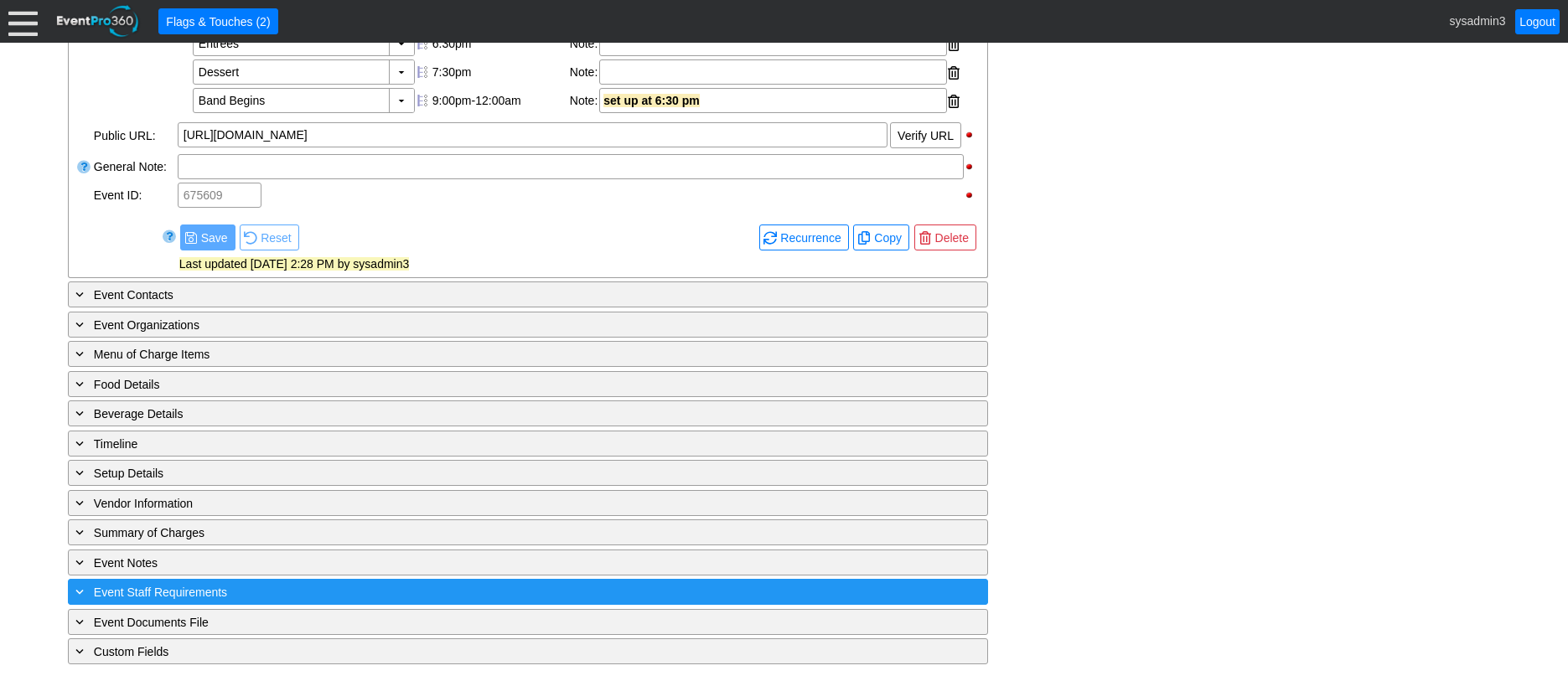
click at [365, 588] on div "+ Event Staff Requirements" at bounding box center [494, 592] width 843 height 19
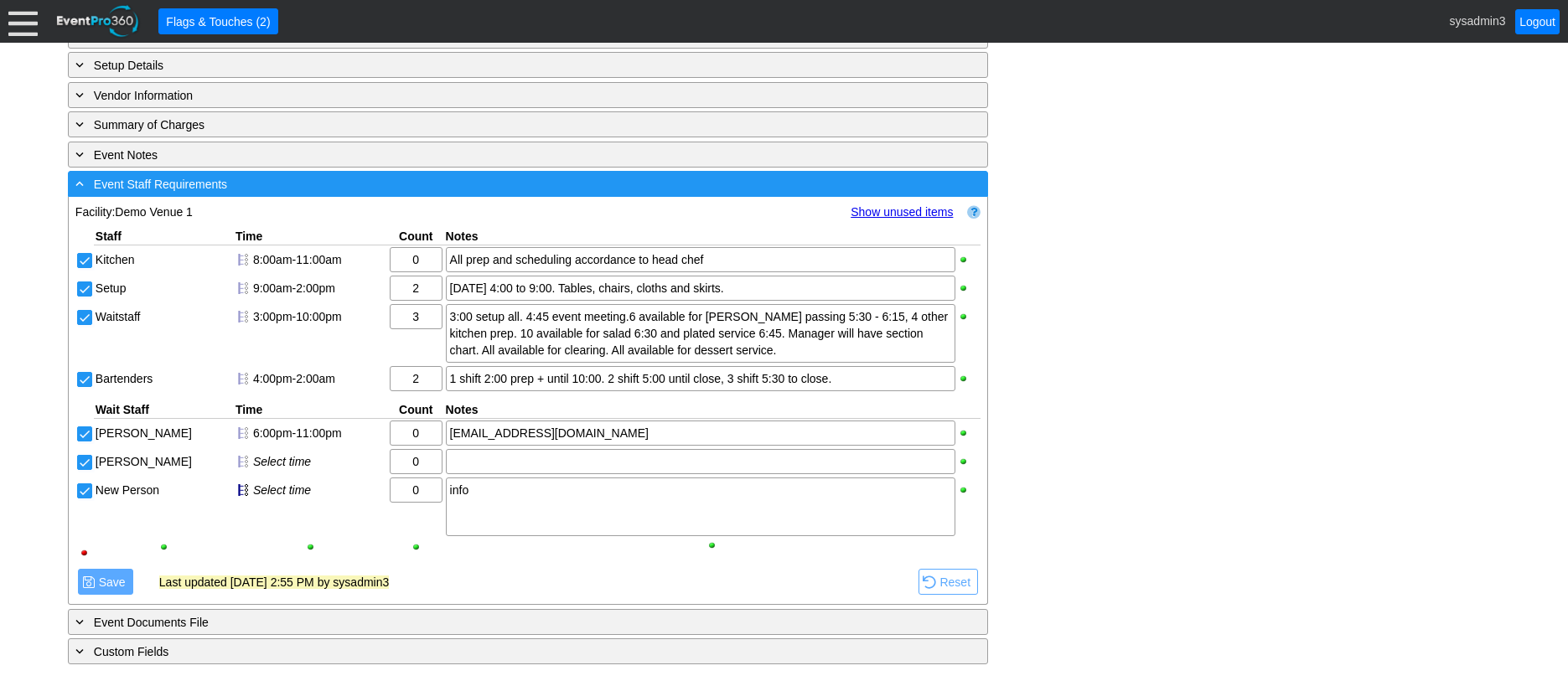
click at [425, 175] on div "- Event Staff Requirements" at bounding box center [494, 183] width 843 height 19
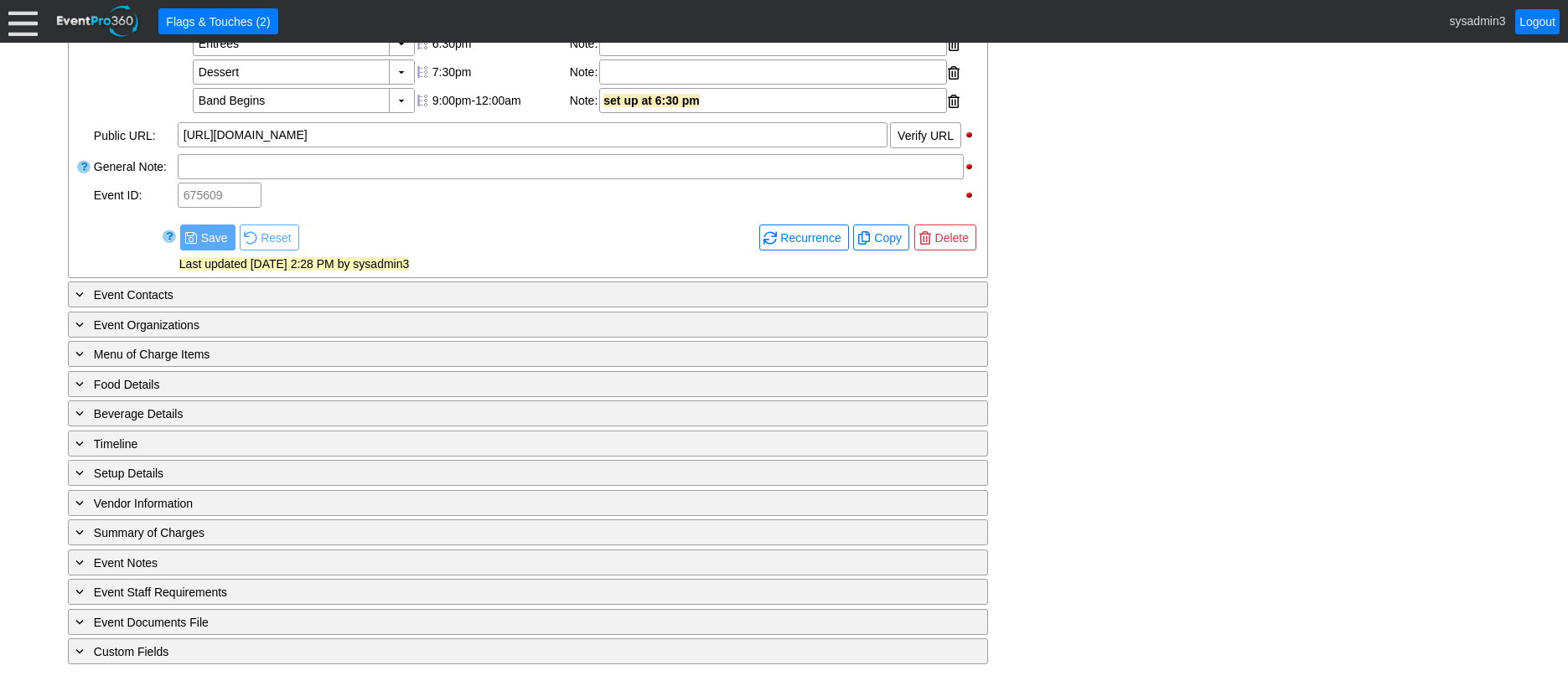
scroll to position [721, 0]
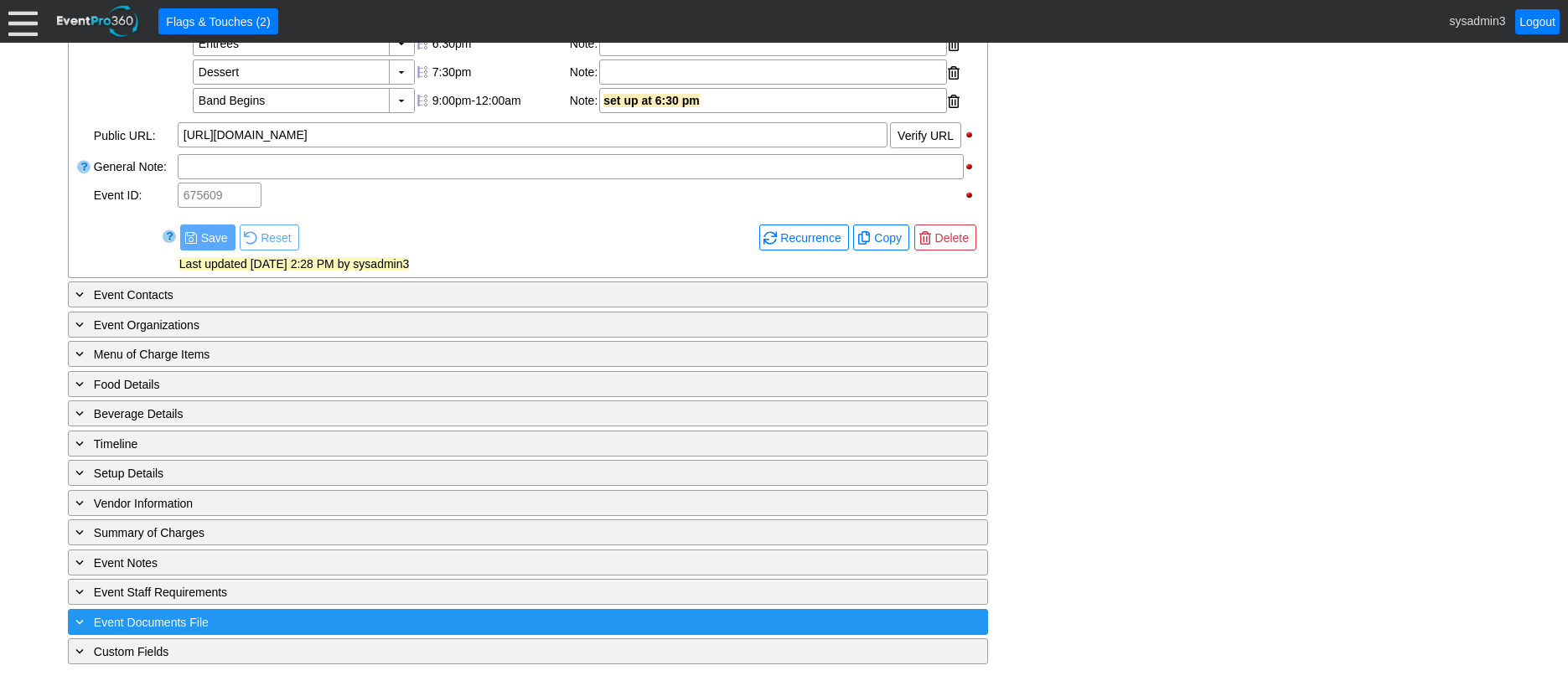
click at [398, 619] on div "+ Event Documents File" at bounding box center [494, 622] width 843 height 19
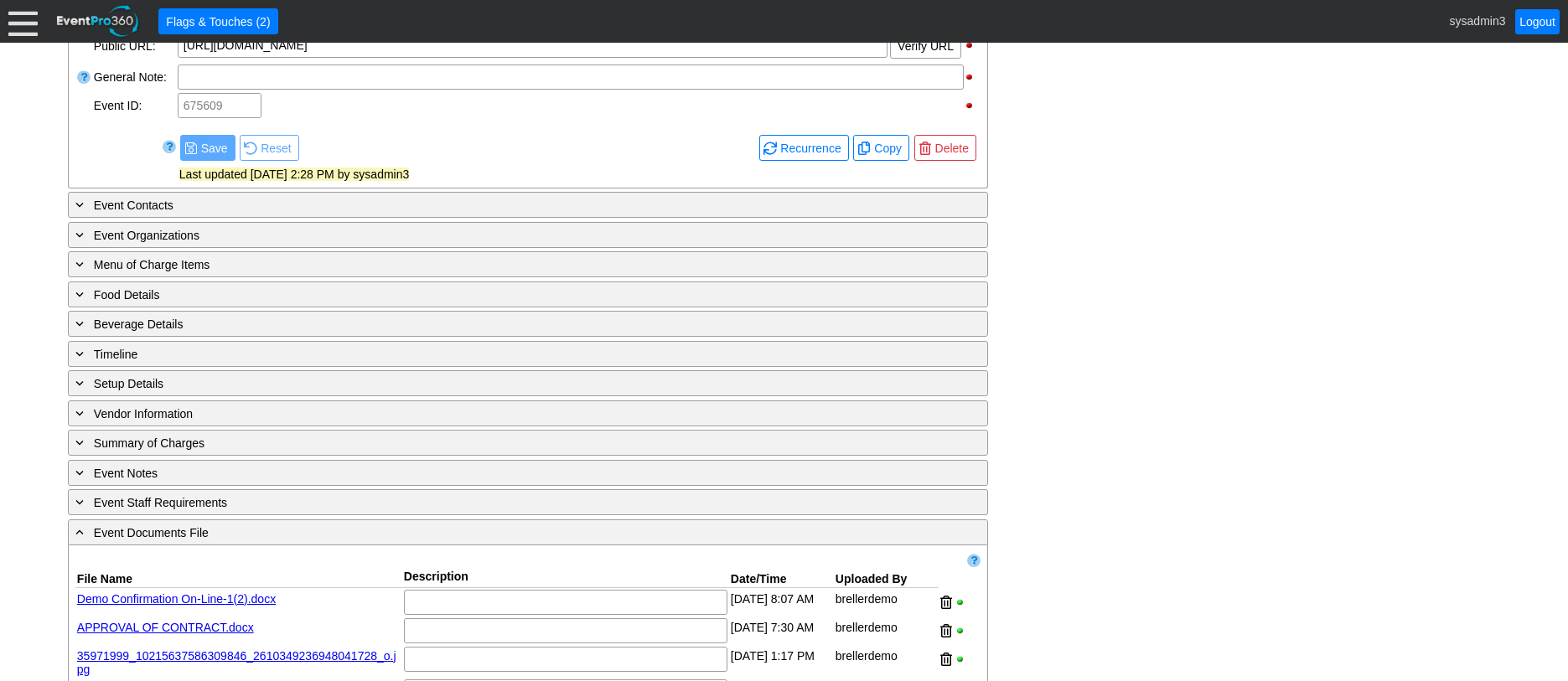
scroll to position [997, 0]
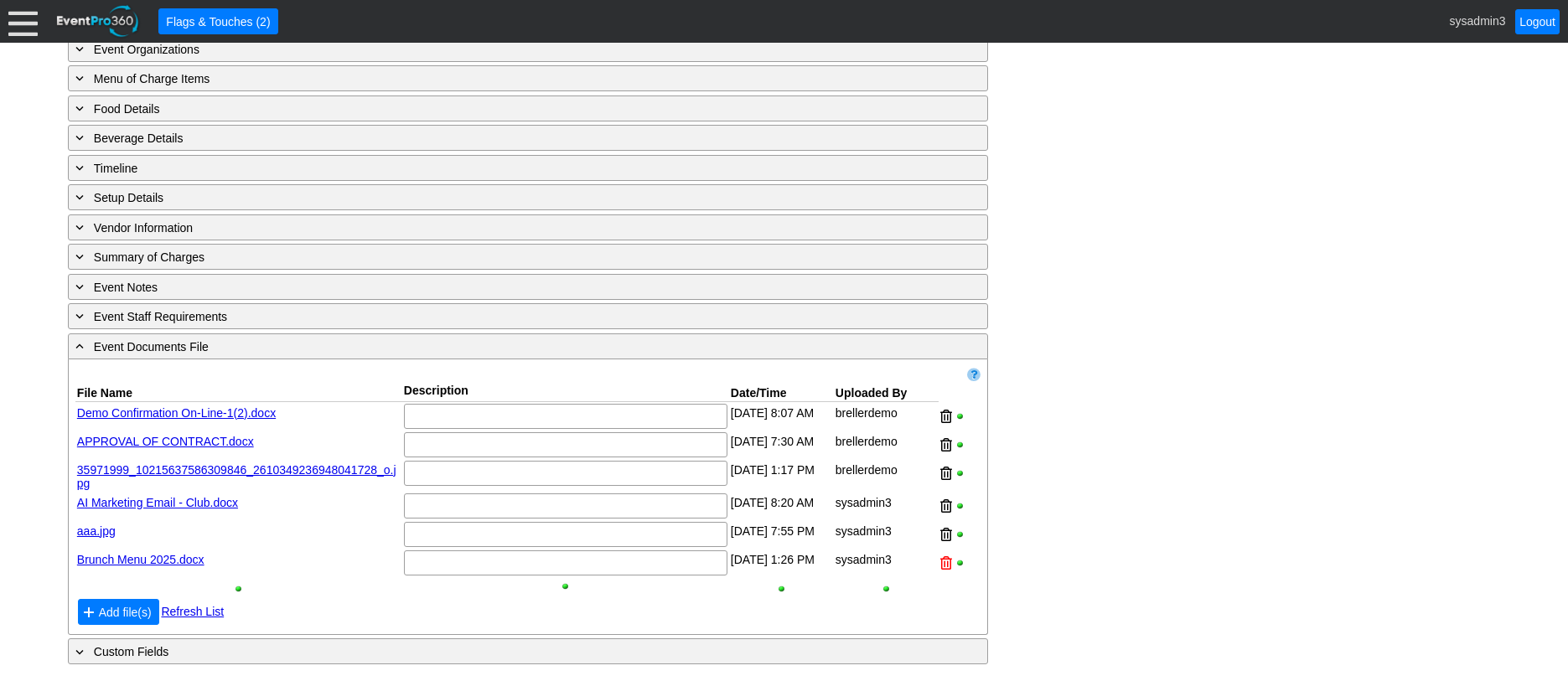
click at [946, 560] on div at bounding box center [946, 564] width 12 height 25
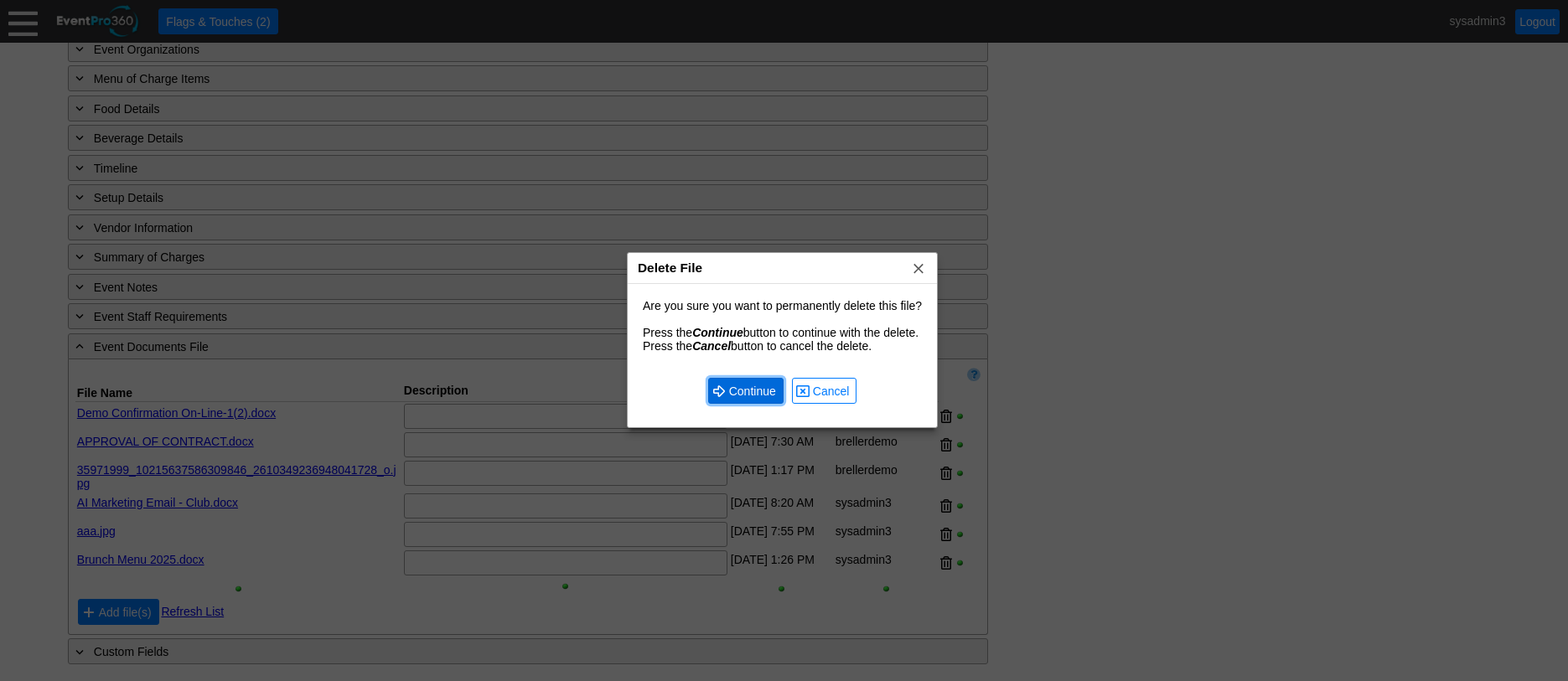
click at [760, 385] on span "Continue" at bounding box center [752, 391] width 54 height 16
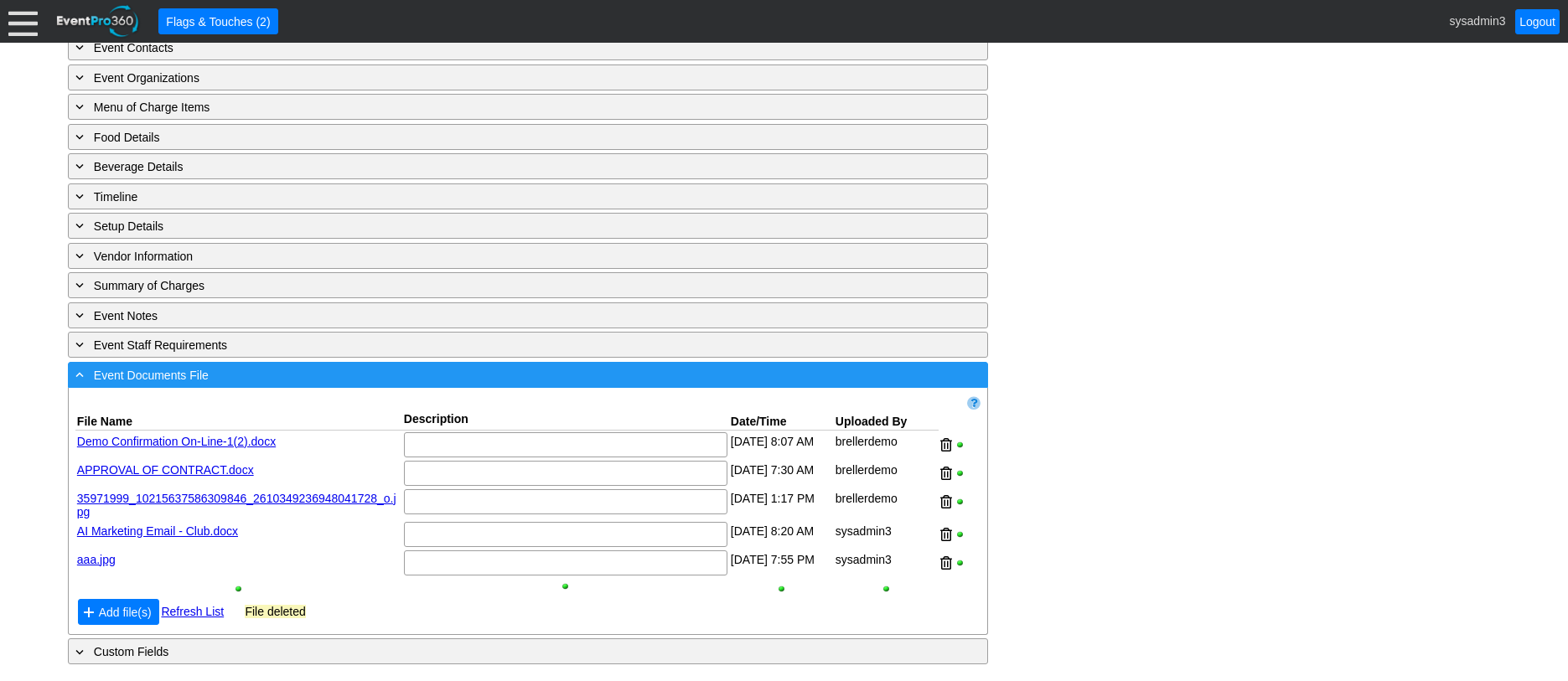
scroll to position [968, 0]
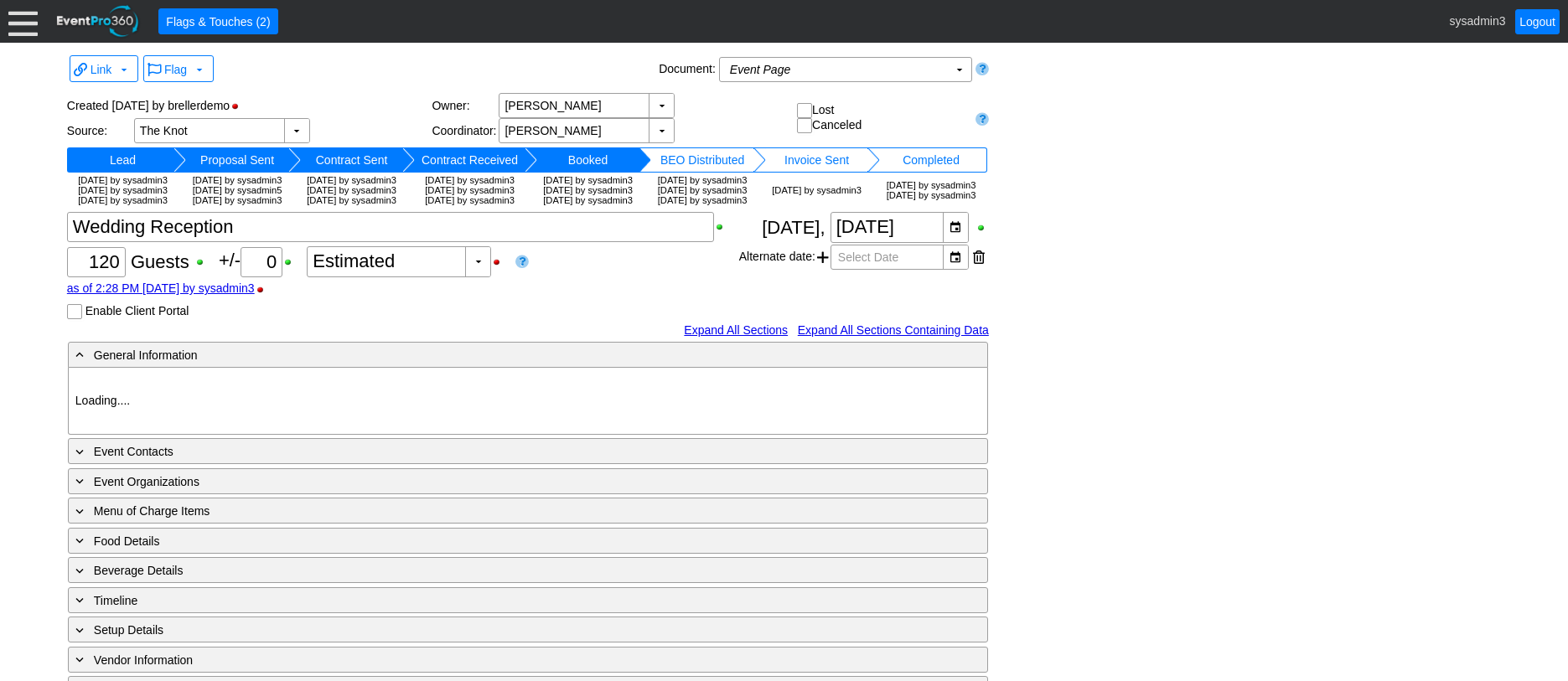
type input "Demo Venue 1"
type input "Wedding"
type input "[URL][DOMAIN_NAME]"
type input "675609"
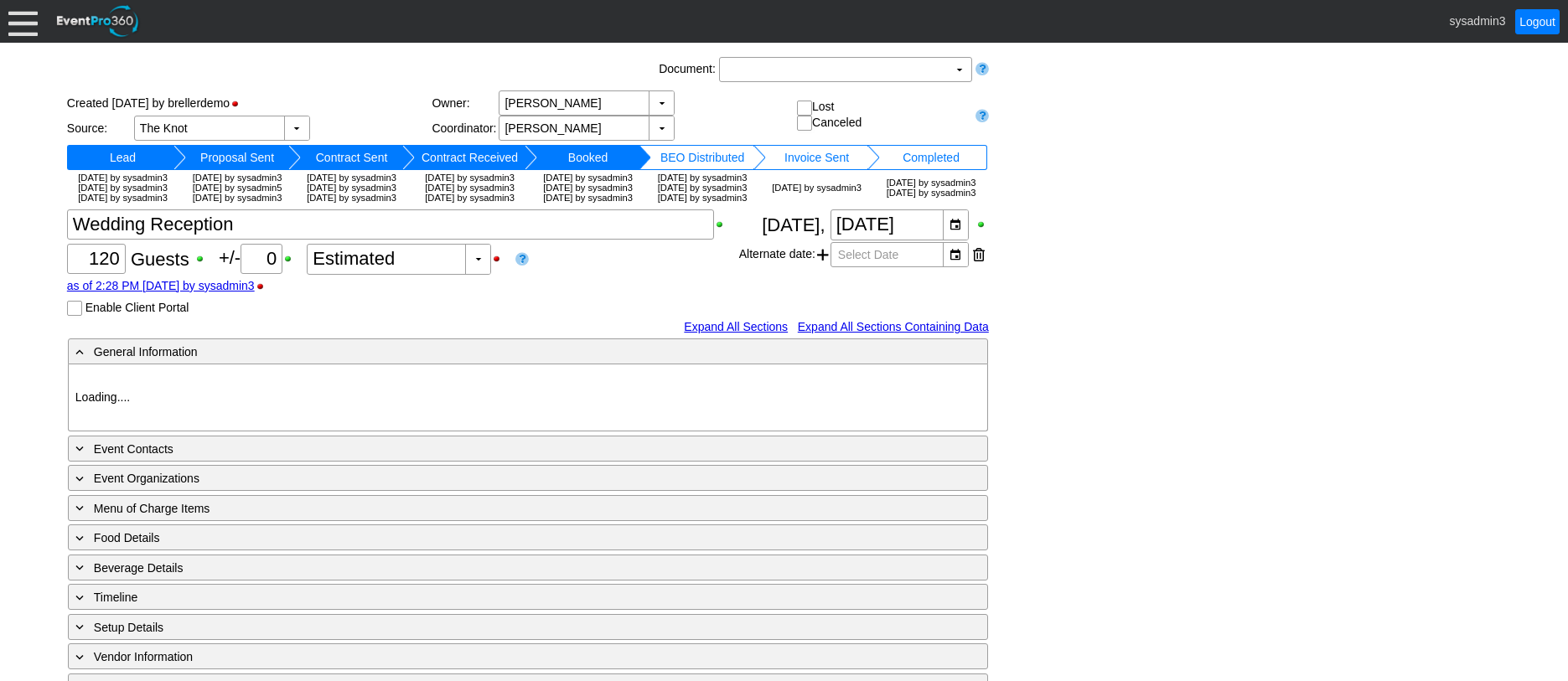
type input "Demo Venue 1"
type input "Wedding"
type input "[URL][DOMAIN_NAME]"
type input "675609"
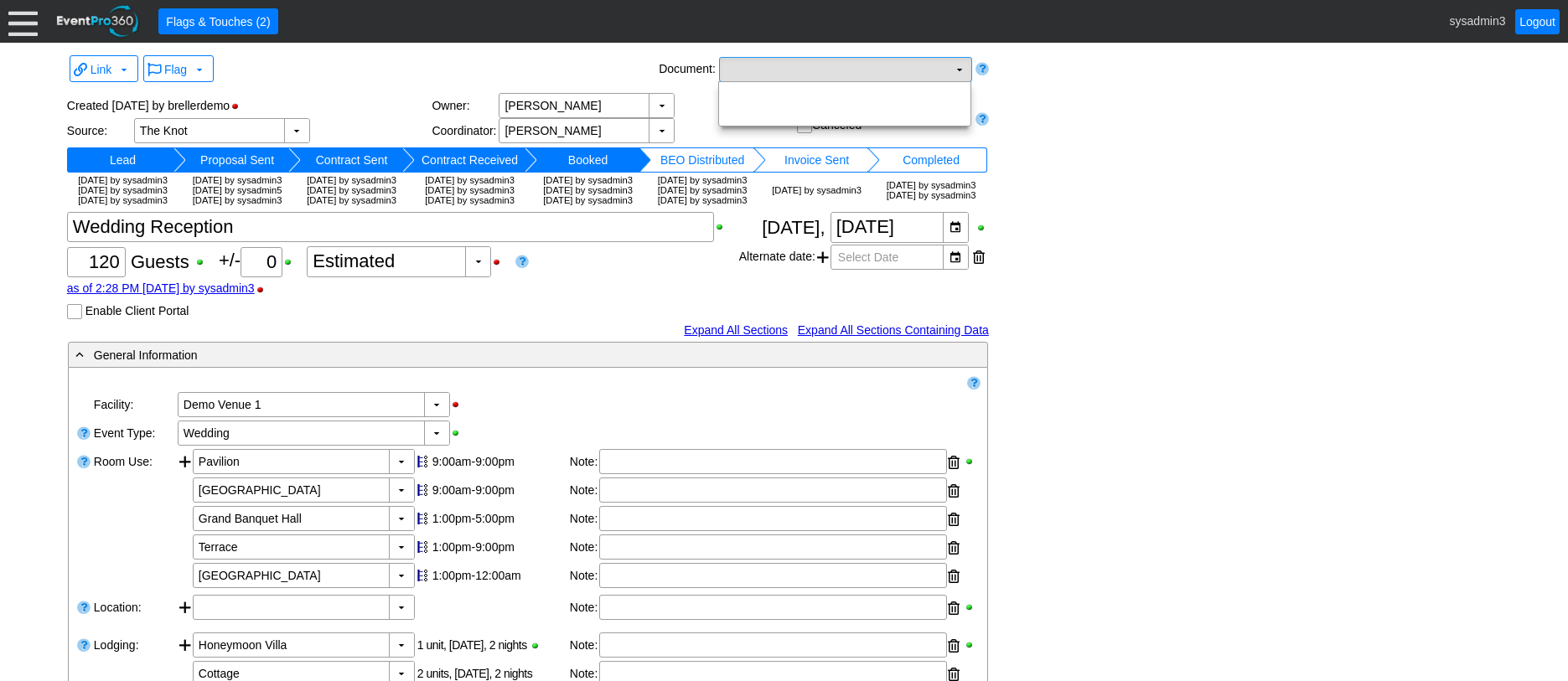
click at [860, 75] on td "Χ" at bounding box center [834, 70] width 228 height 24
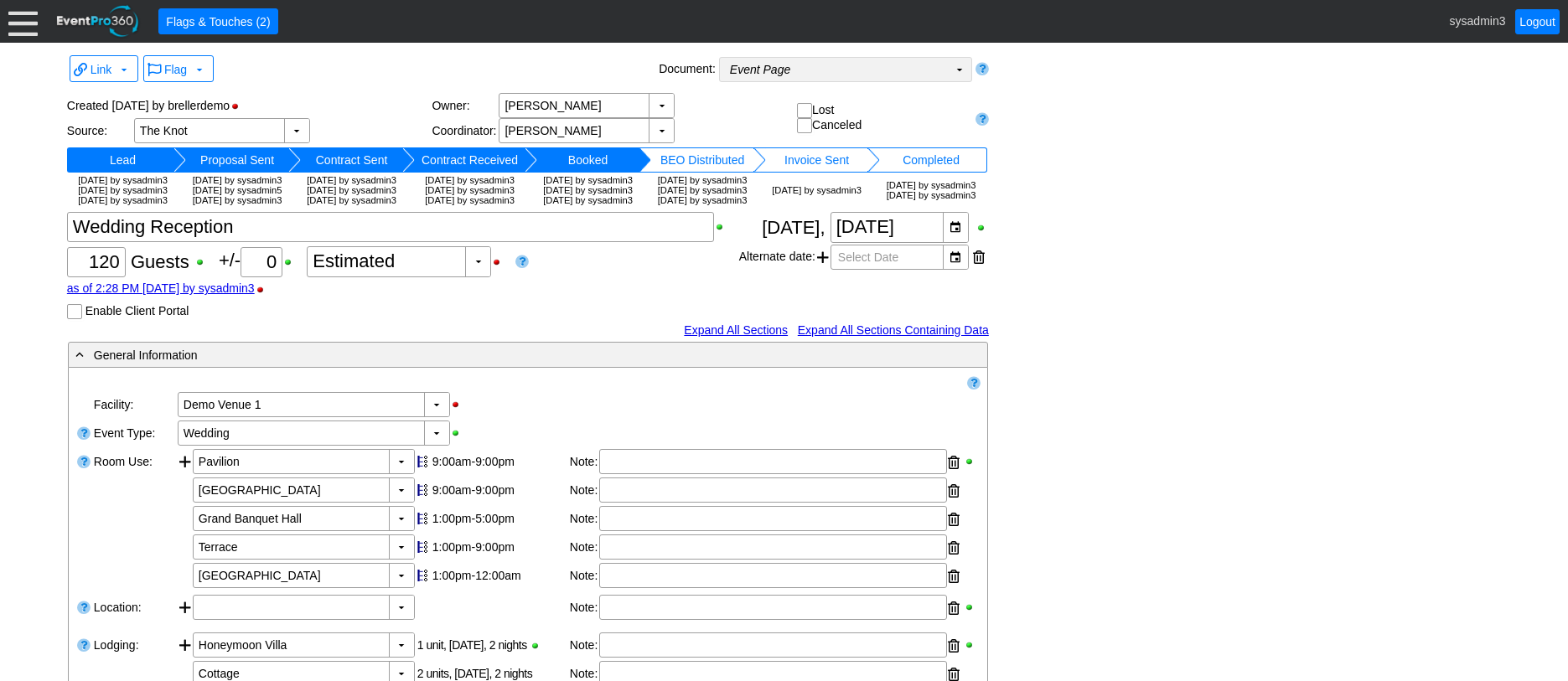
click at [924, 77] on td "Event Page Χ" at bounding box center [834, 70] width 228 height 24
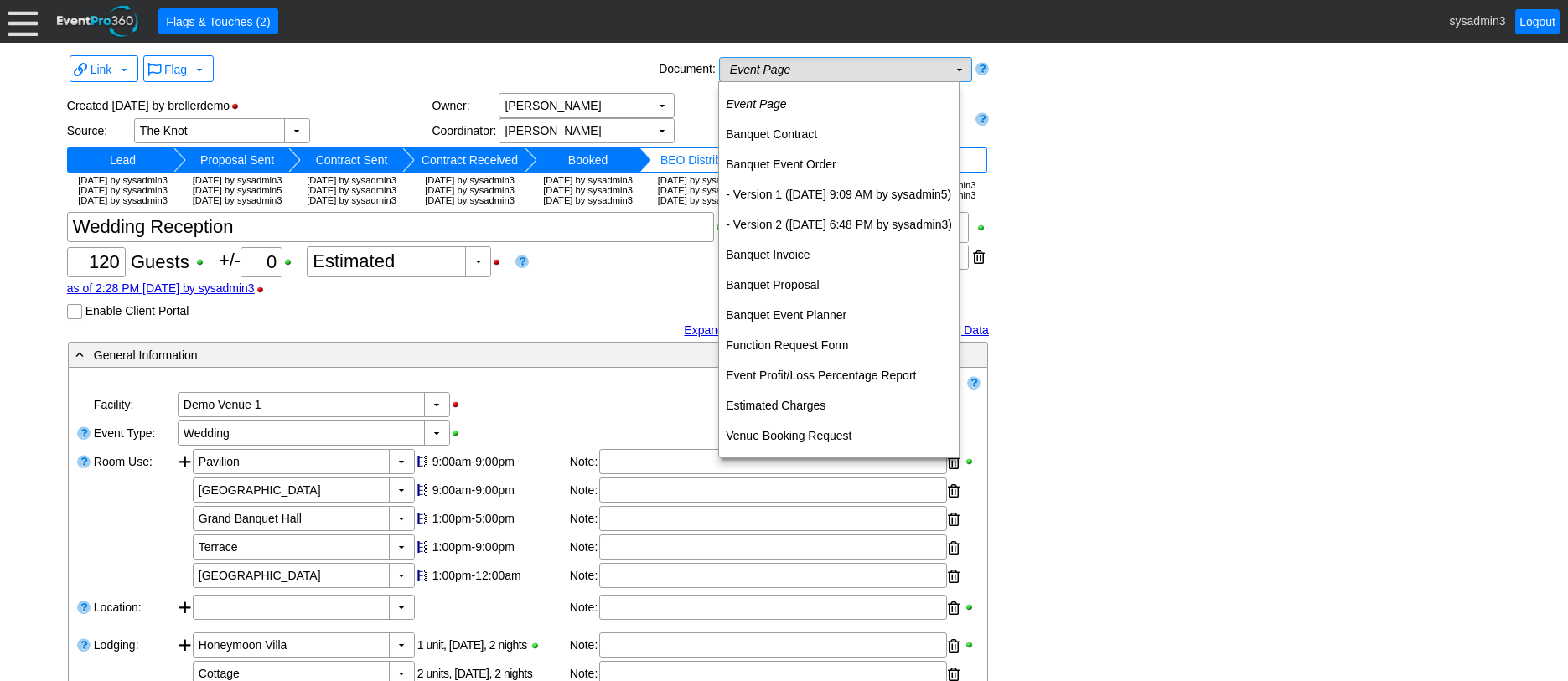
click at [899, 68] on td "Event Page Χ" at bounding box center [834, 70] width 228 height 24
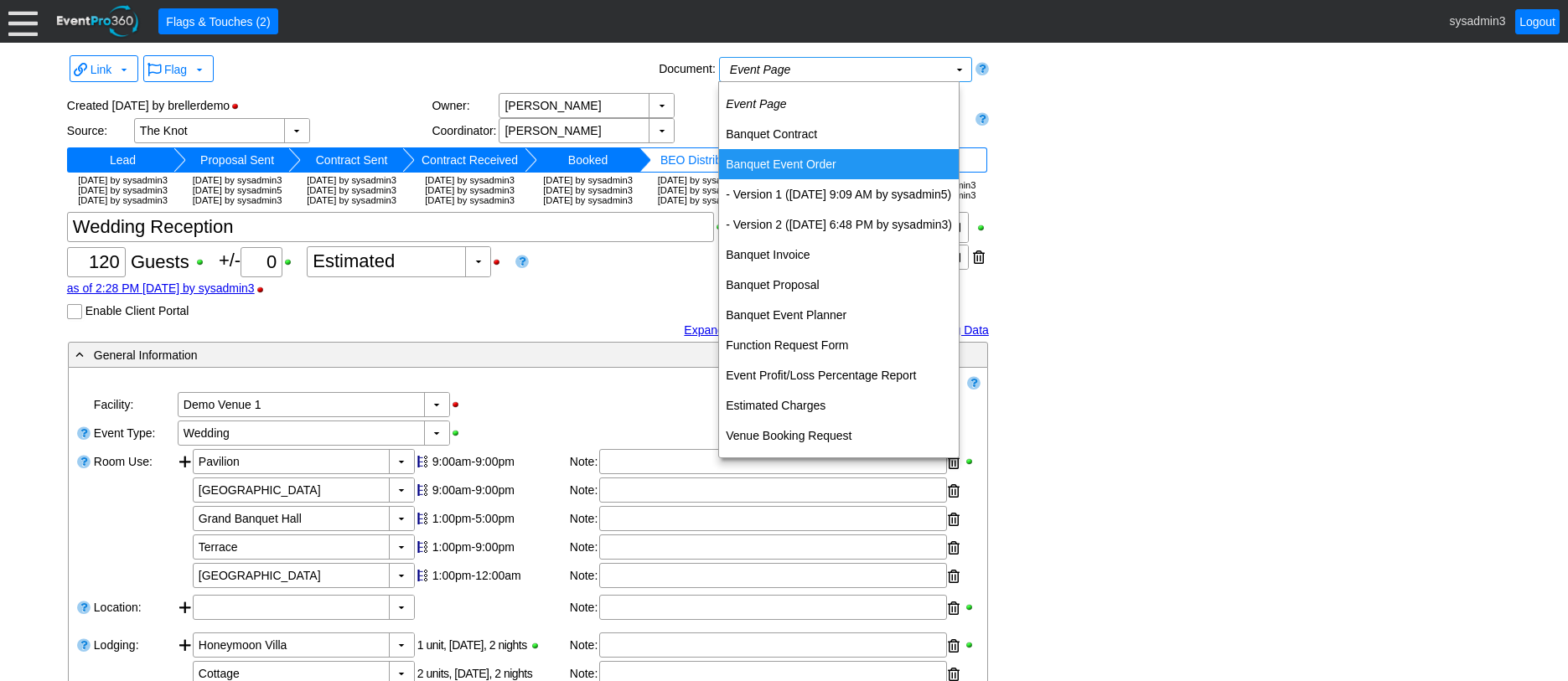
click at [795, 164] on td "Banquet Event Order" at bounding box center [839, 164] width 239 height 30
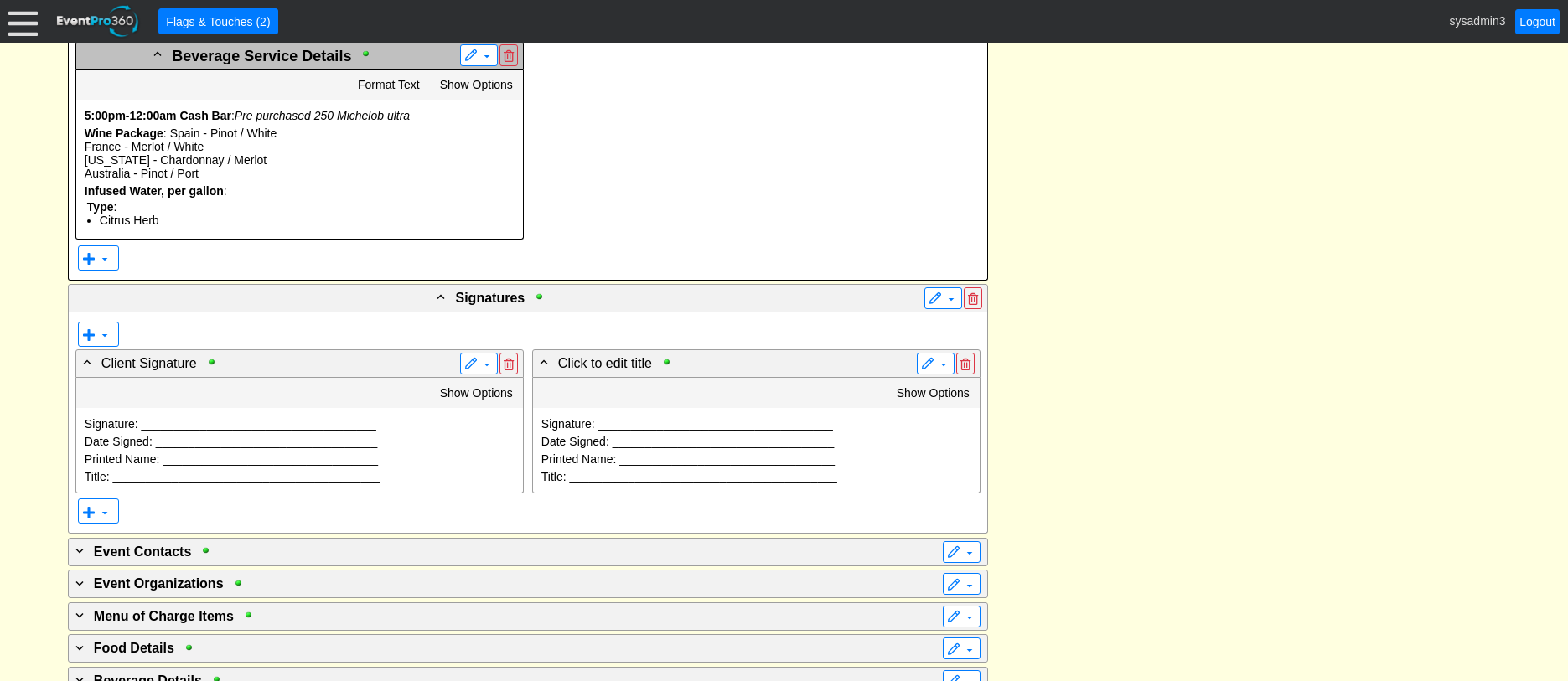
scroll to position [2700, 0]
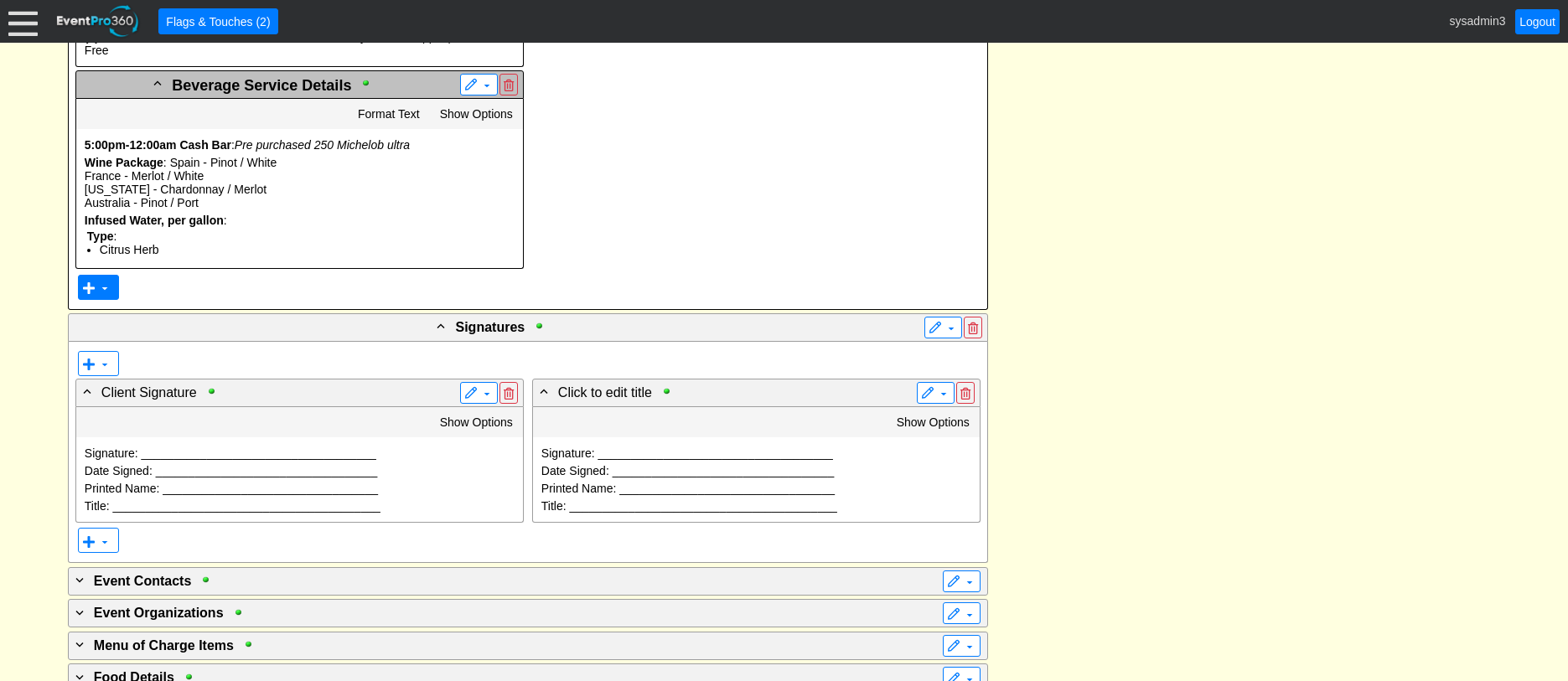
click at [98, 295] on span at bounding box center [105, 288] width 14 height 14
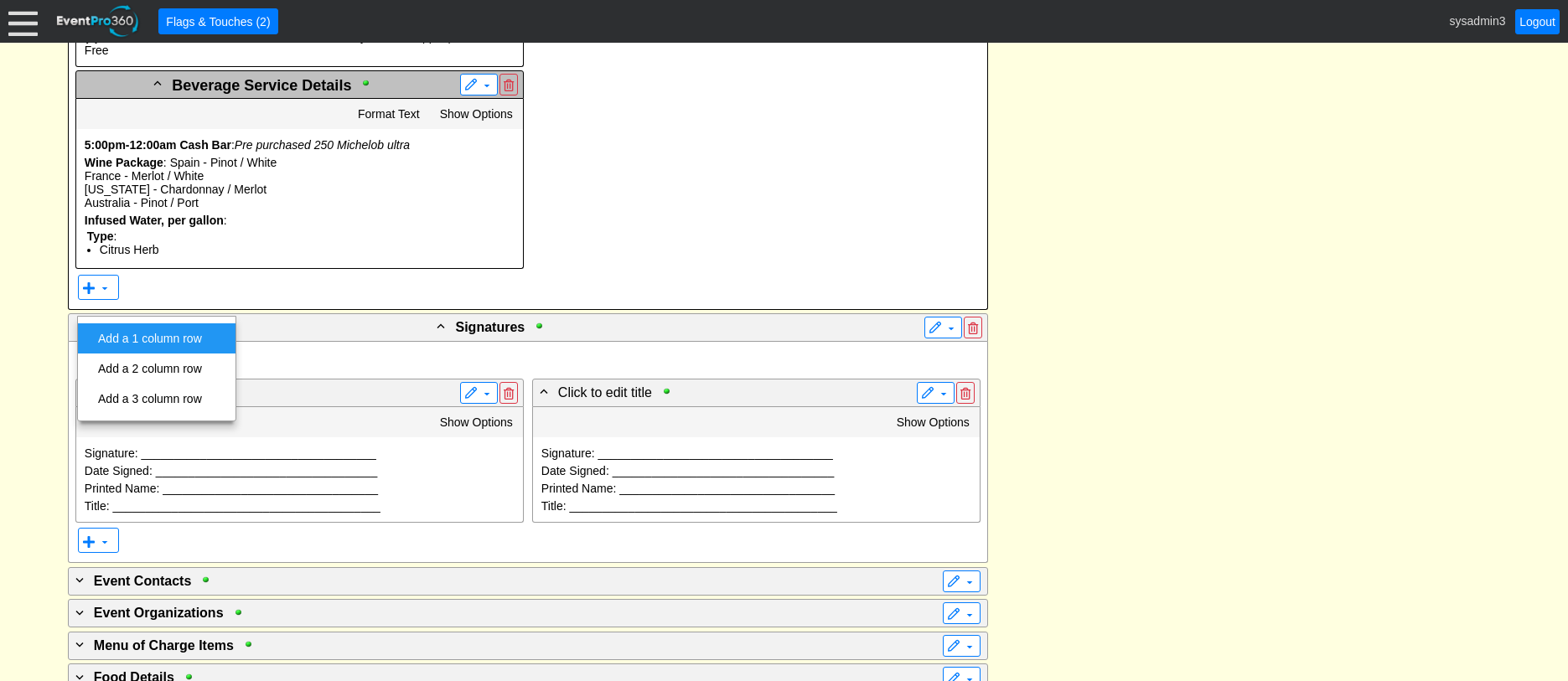
click at [153, 337] on td "Add a 1 column row" at bounding box center [149, 338] width 117 height 30
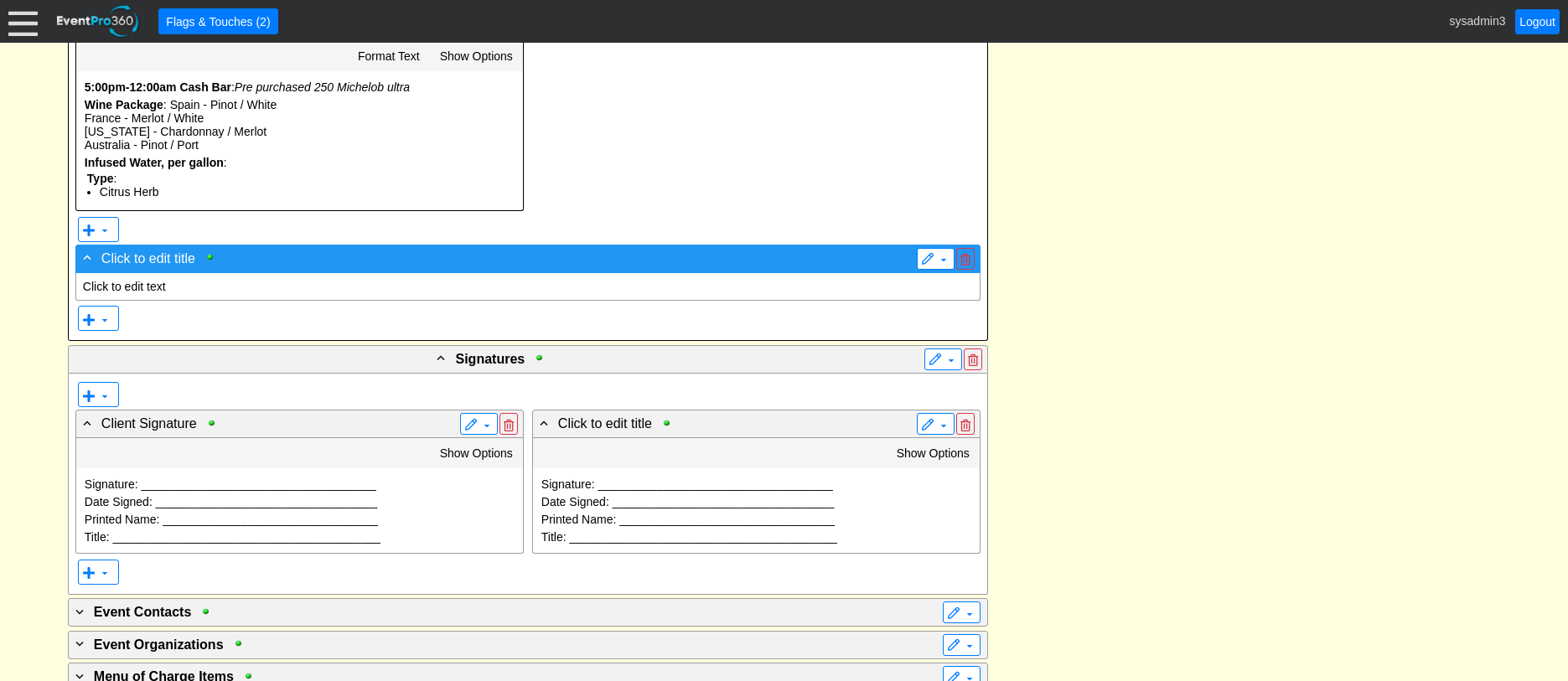
scroll to position [2784, 0]
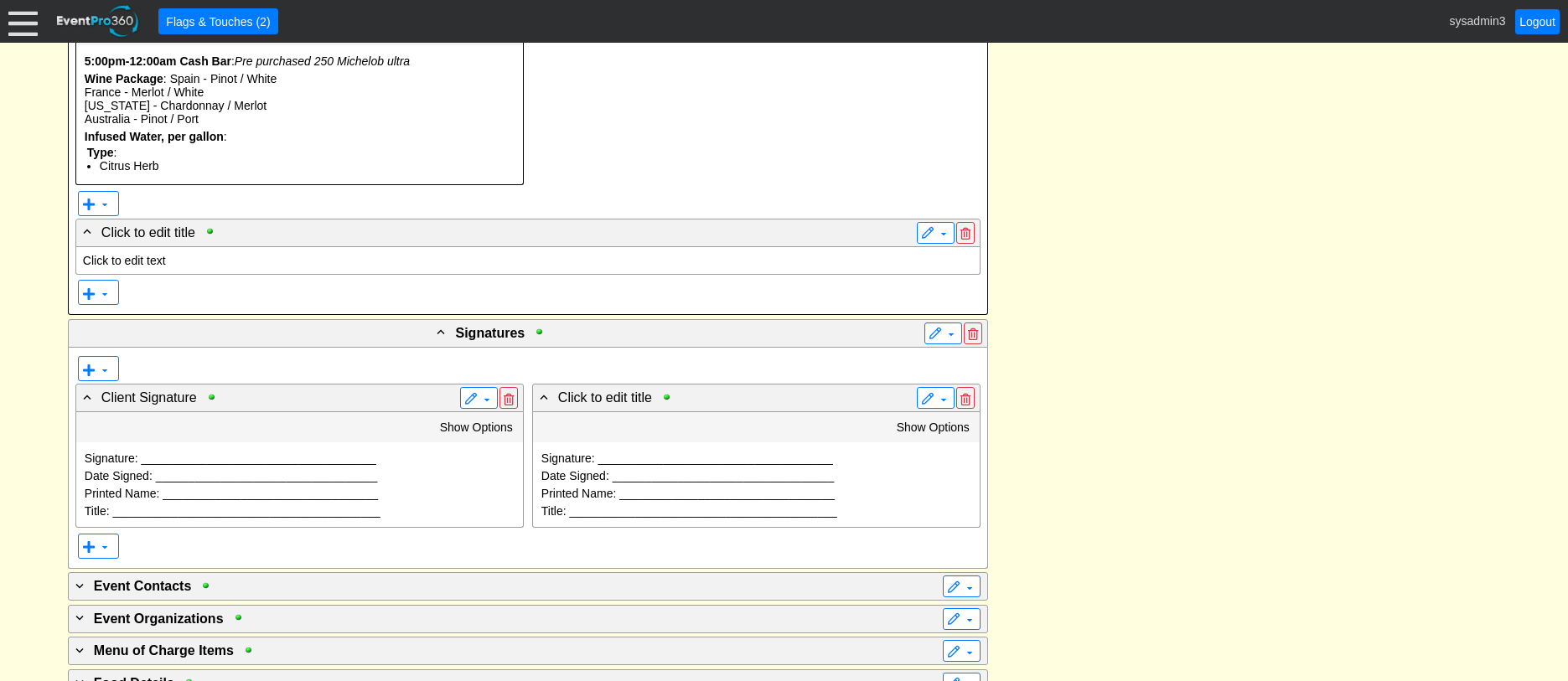
click at [134, 268] on p "Click to edit text" at bounding box center [528, 260] width 891 height 14
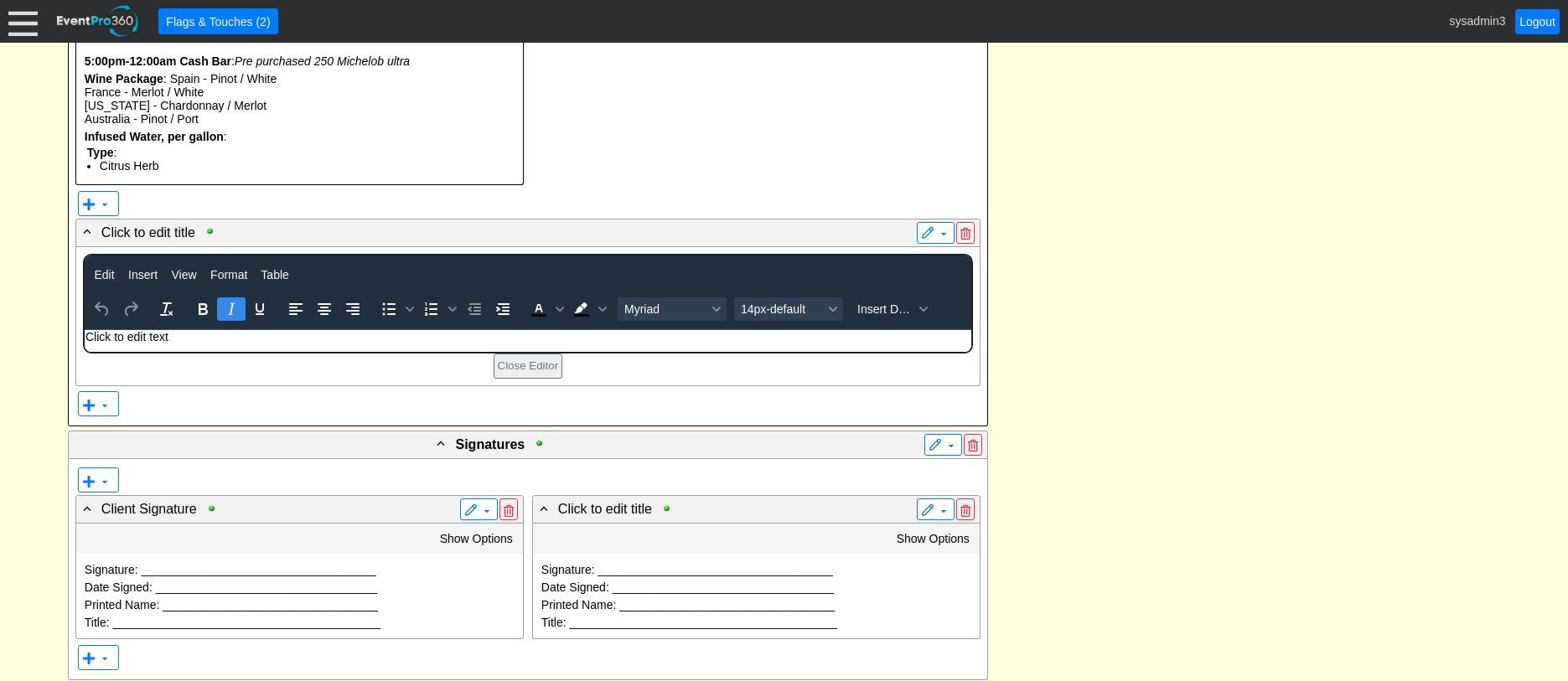
scroll to position [0, 0]
click at [185, 336] on p "Click to edit text" at bounding box center [527, 336] width 885 height 14
drag, startPoint x: 185, startPoint y: 336, endPoint x: 162, endPoint y: 675, distance: 339.8
click at [84, 330] on html "Click to edit text" at bounding box center [527, 340] width 887 height 22
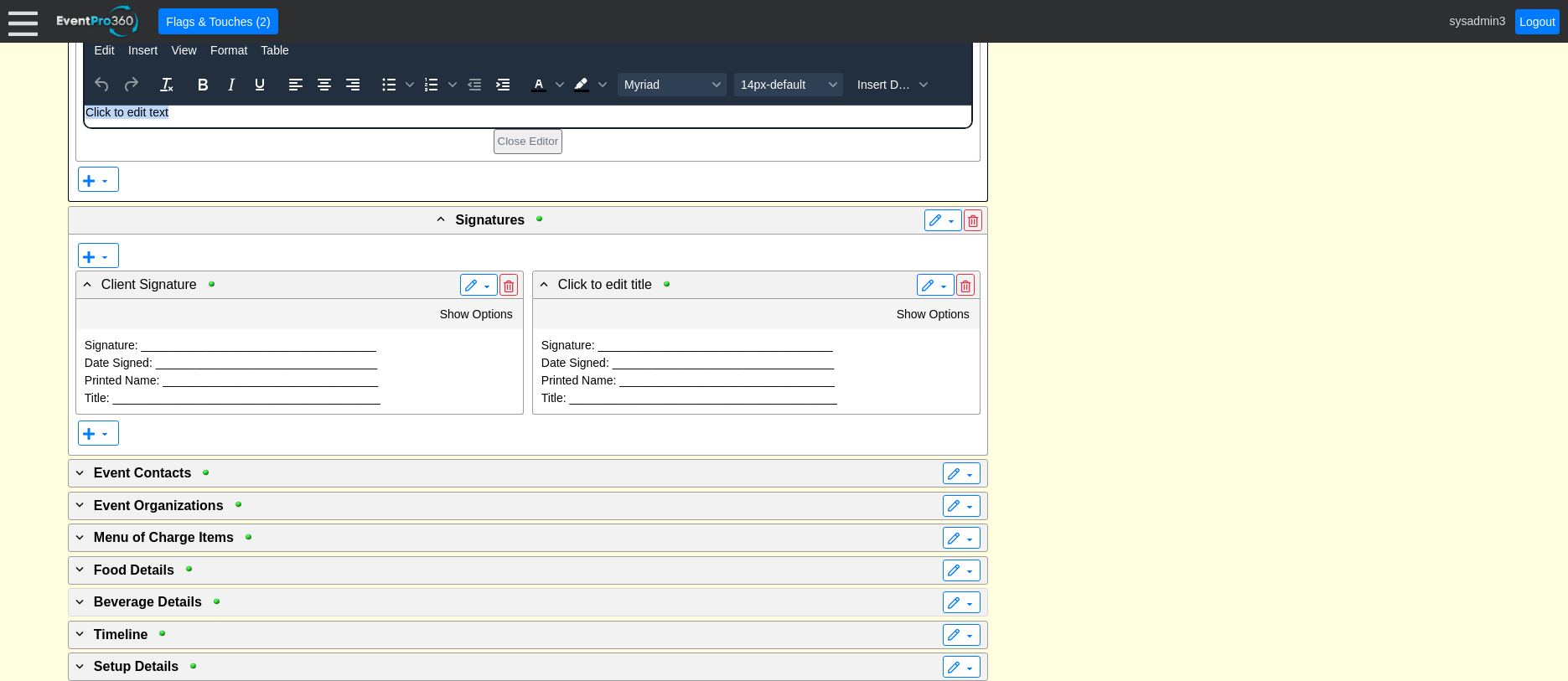
scroll to position [2901, 0]
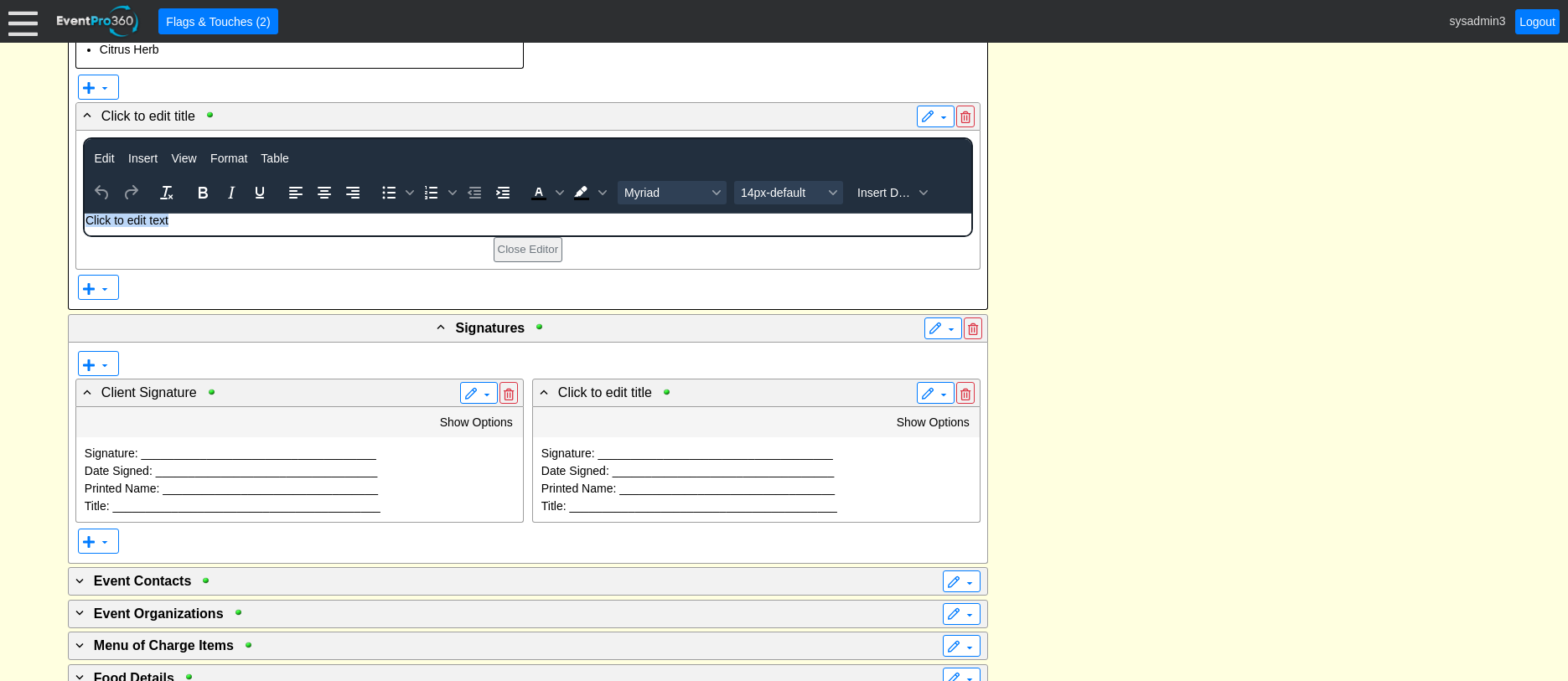
click at [176, 226] on p "Click to edit text" at bounding box center [527, 219] width 885 height 14
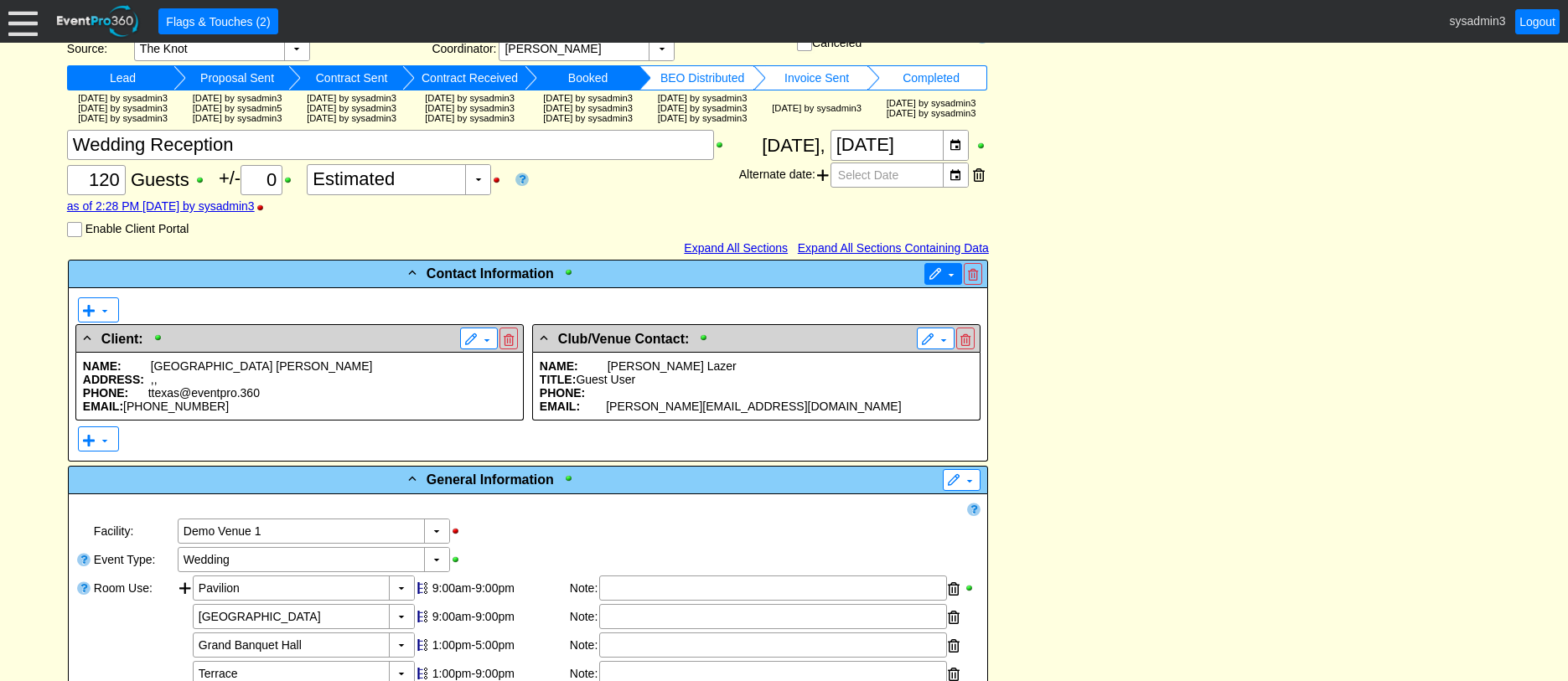
scroll to position [0, 0]
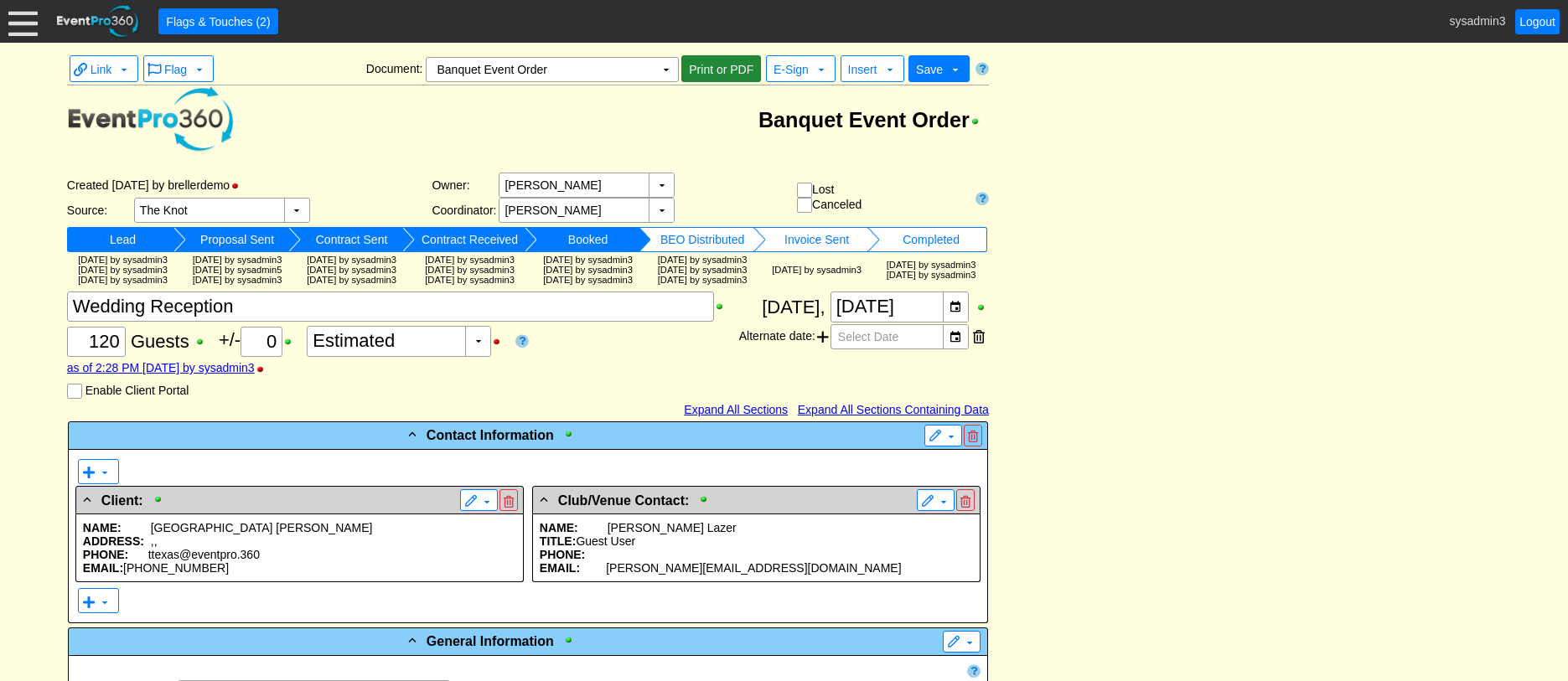
click at [733, 75] on span "Print or PDF" at bounding box center [721, 69] width 71 height 16
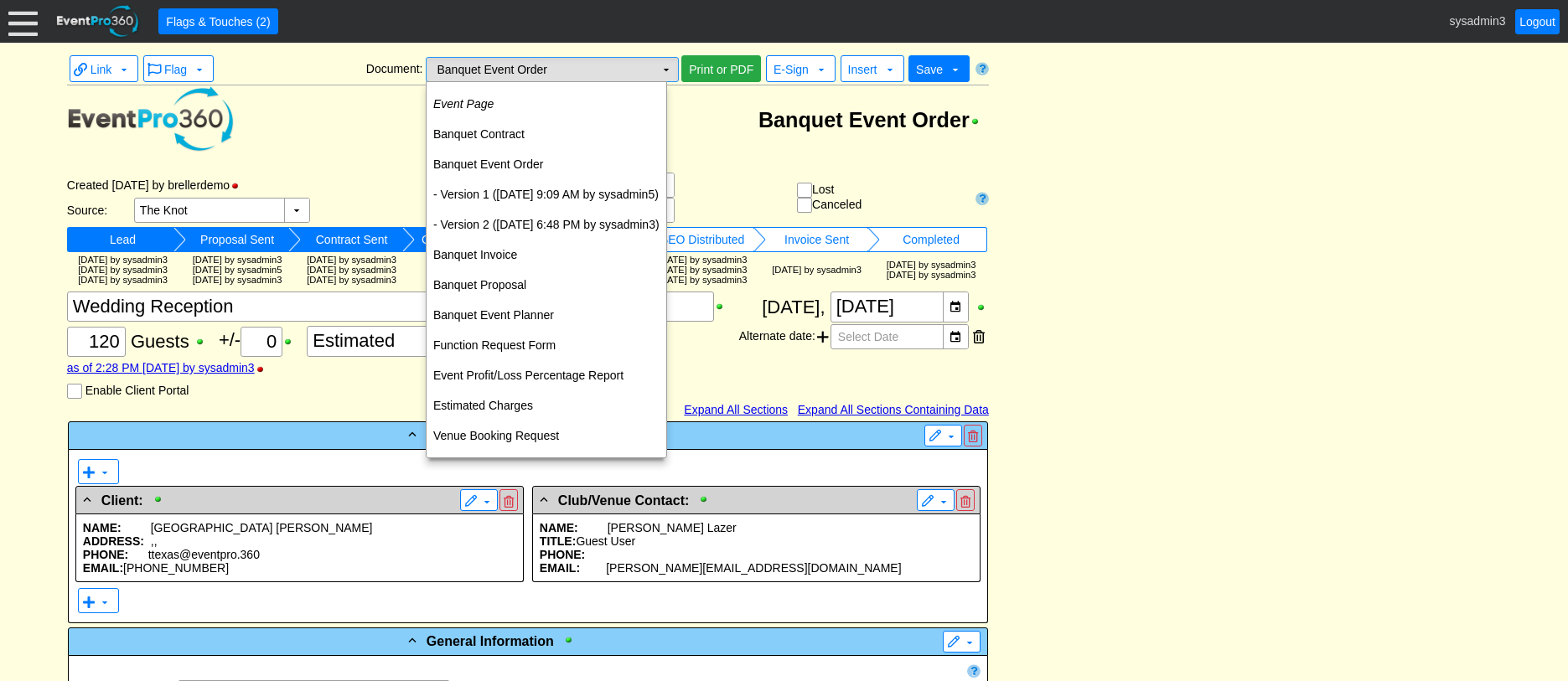
click at [667, 69] on td "▼" at bounding box center [667, 70] width 24 height 24
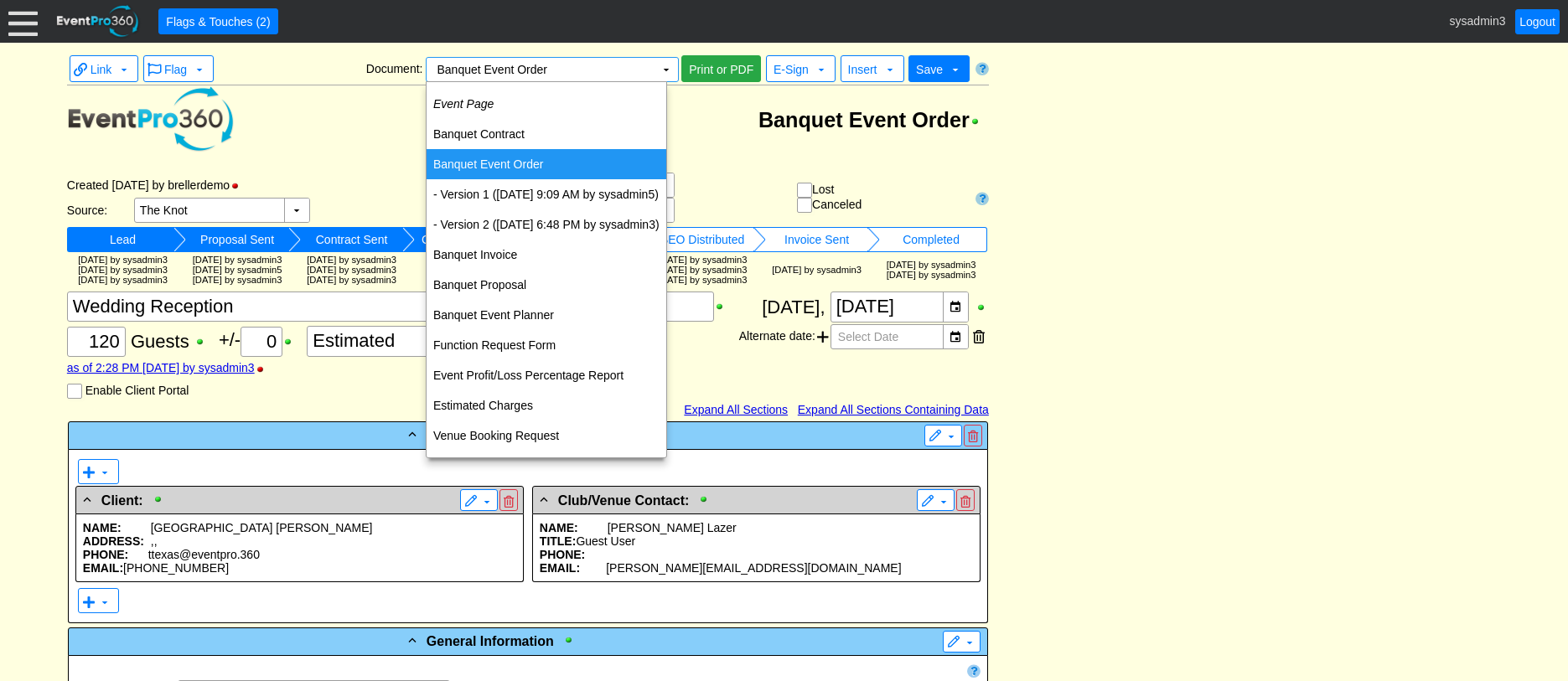
click at [510, 162] on td "Banquet Event Order" at bounding box center [546, 164] width 239 height 30
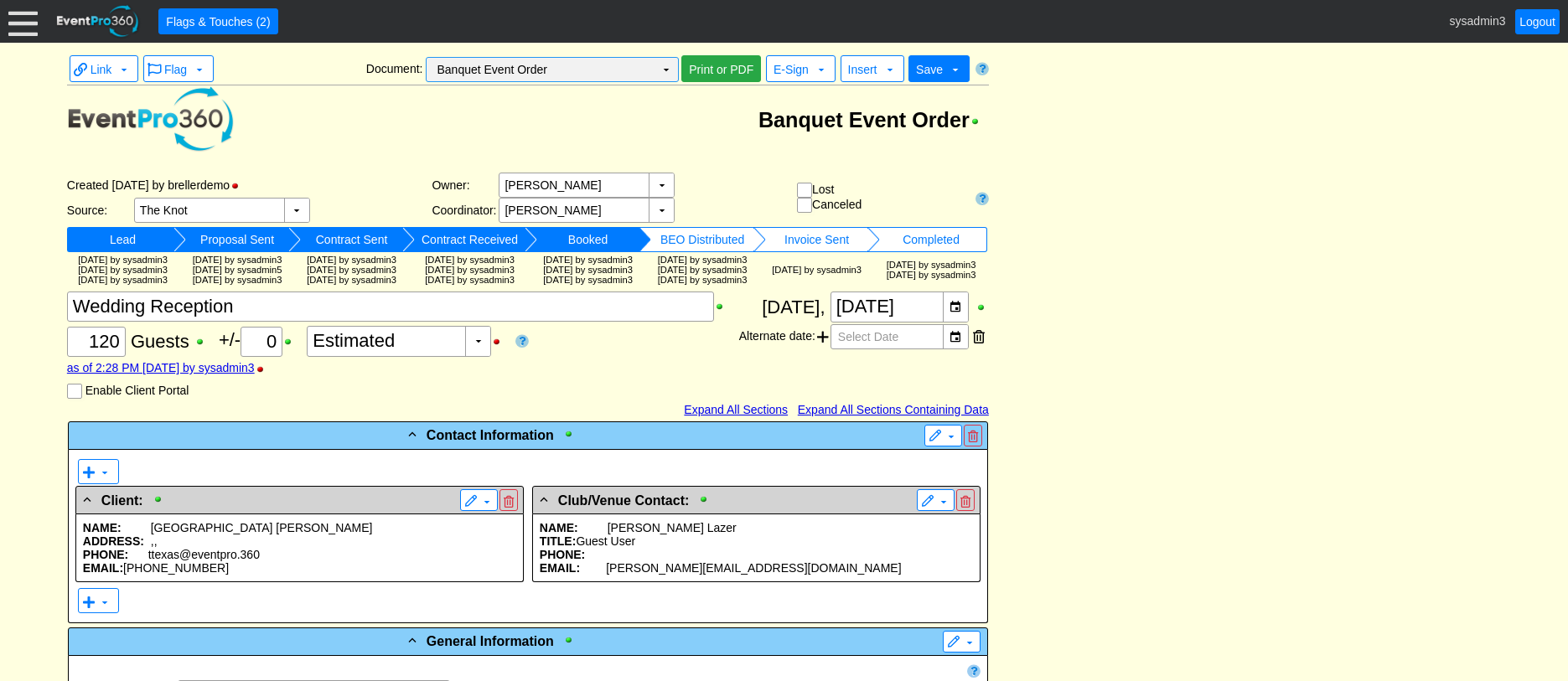
click at [670, 71] on td "▼" at bounding box center [667, 70] width 24 height 24
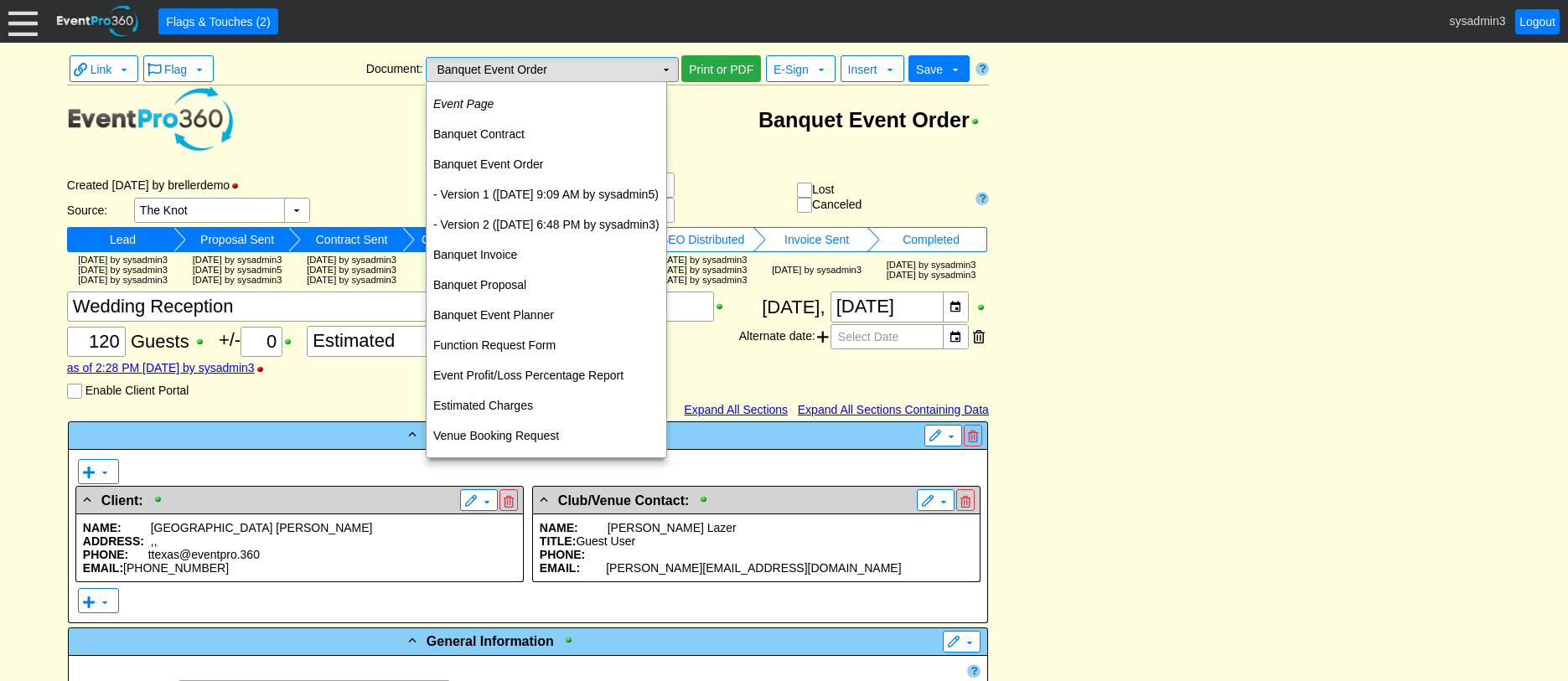
click at [666, 66] on td "▼" at bounding box center [667, 70] width 24 height 24
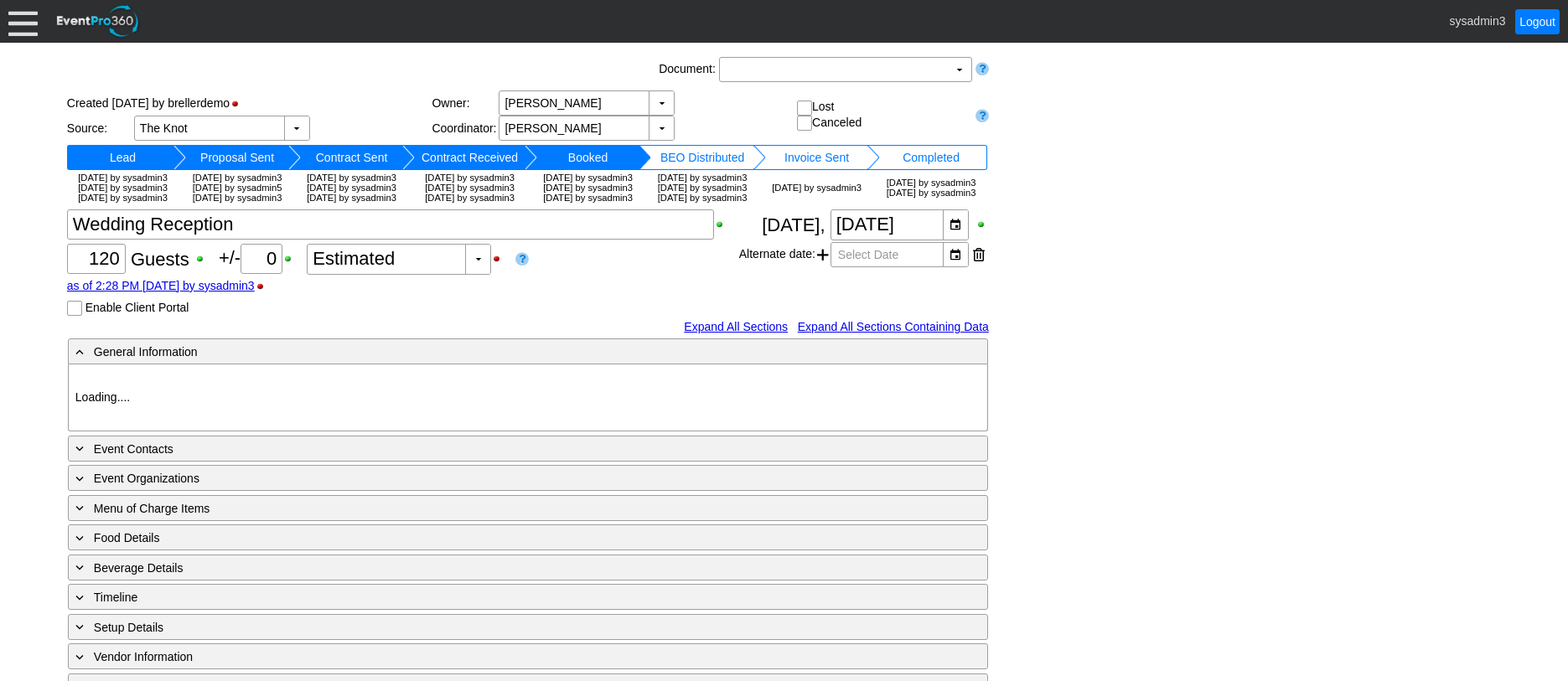
type input "Demo Venue 1"
type input "Wedding"
type input "https://eventpro360.com/"
type input "675609"
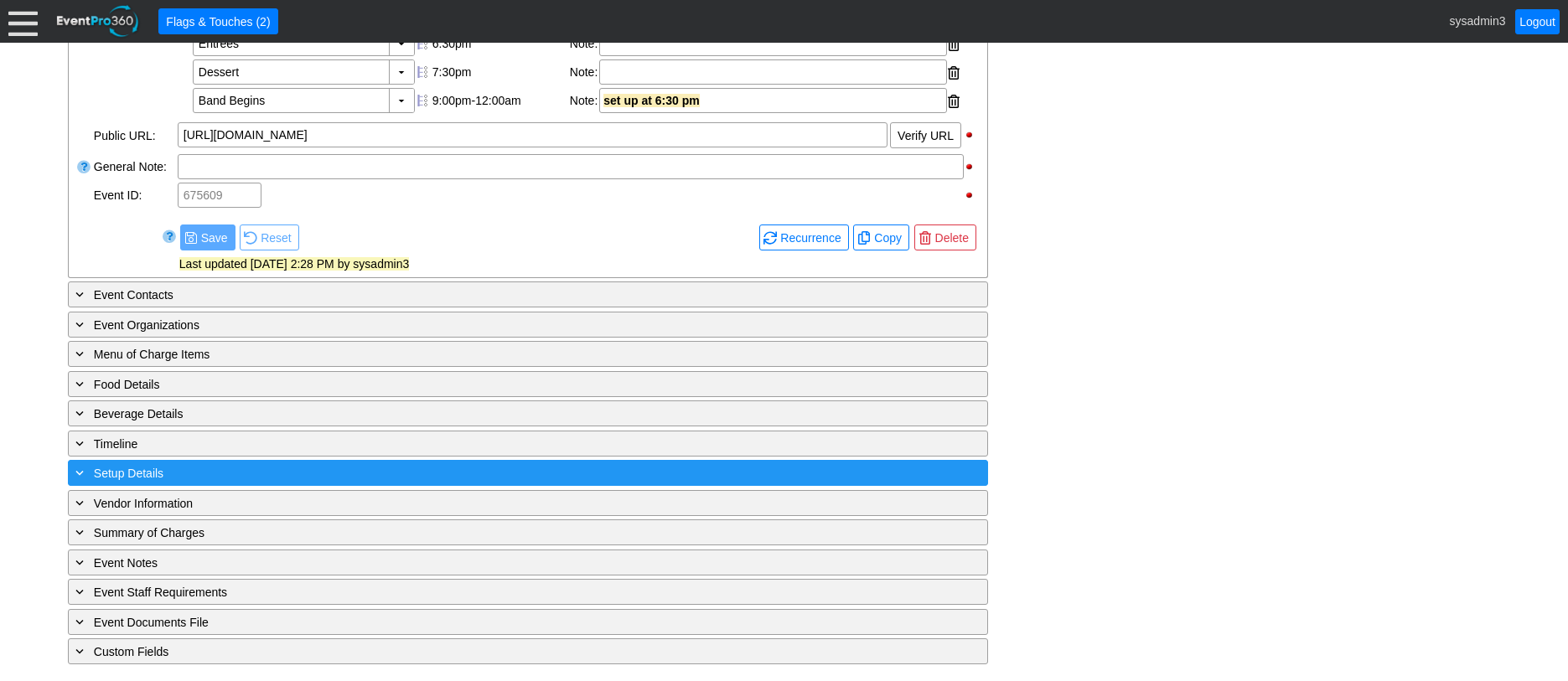
click at [291, 468] on div "+ Setup Details" at bounding box center [494, 473] width 843 height 19
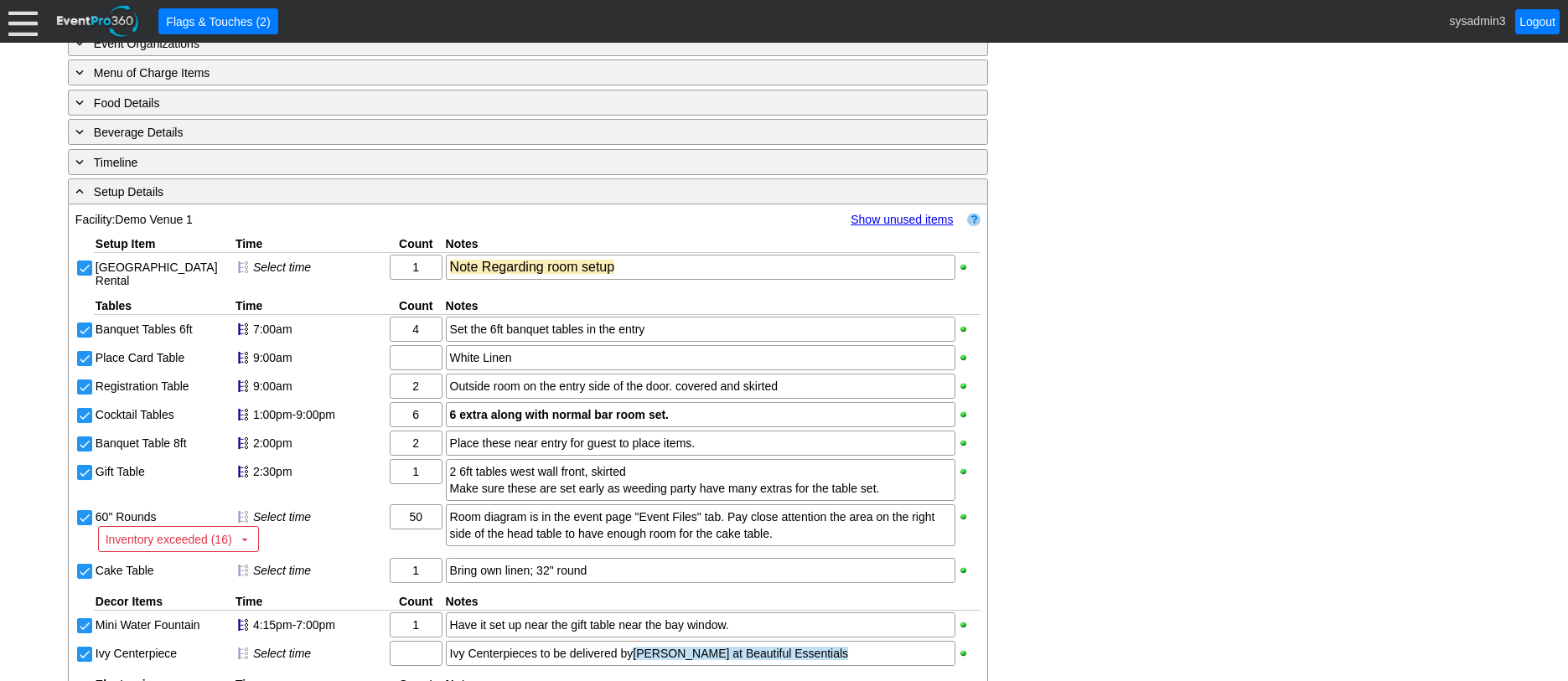
scroll to position [1056, 0]
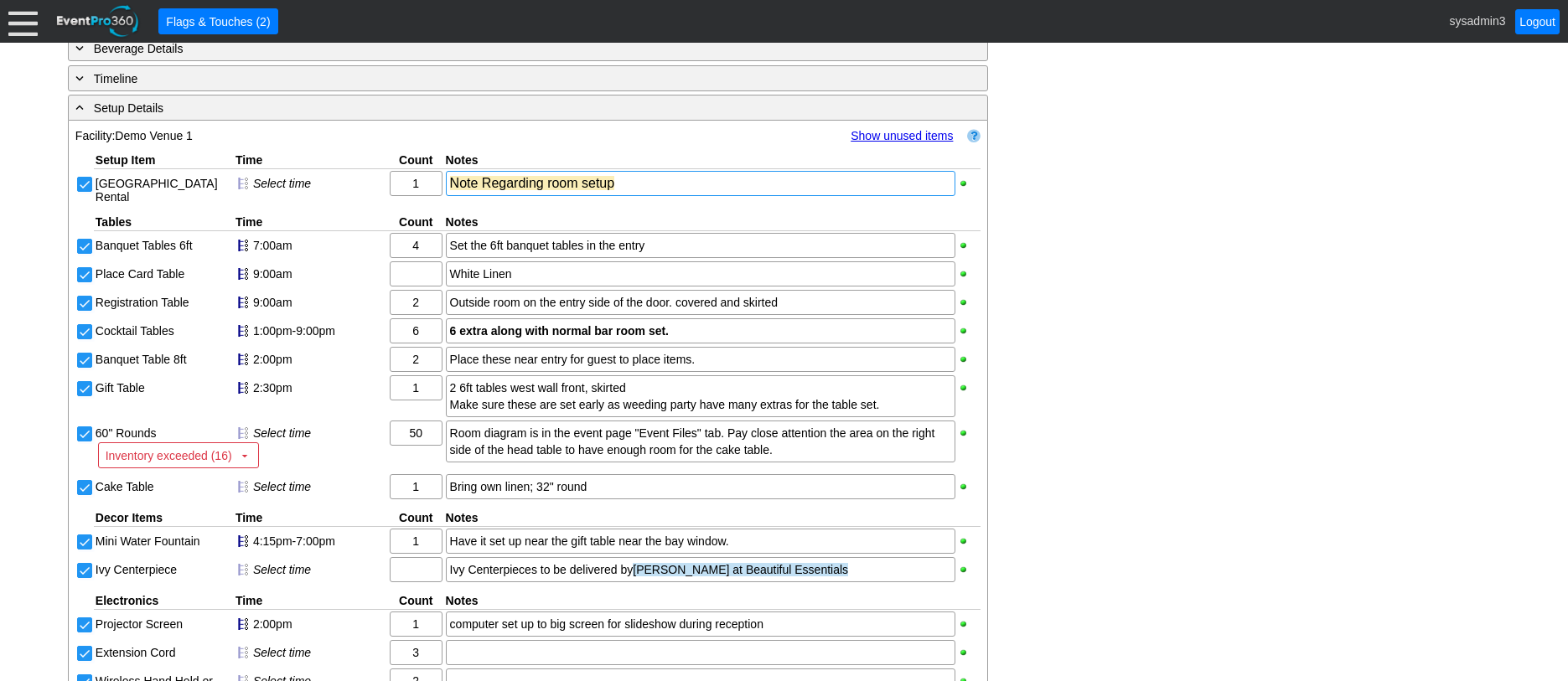
click at [628, 192] on div "Note Regarding room setup" at bounding box center [700, 183] width 501 height 16
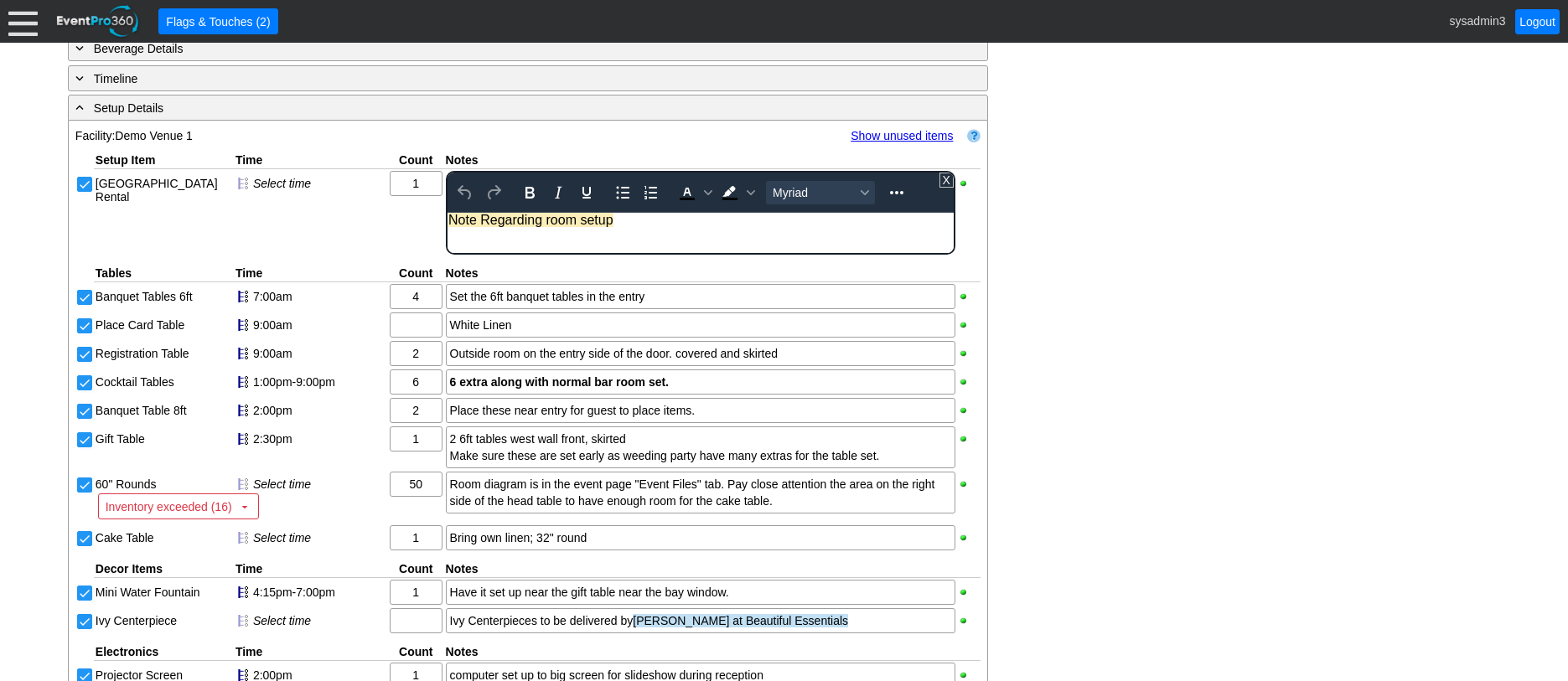
scroll to position [0, 0]
click at [618, 225] on div "Note Regarding room setup" at bounding box center [700, 220] width 504 height 15
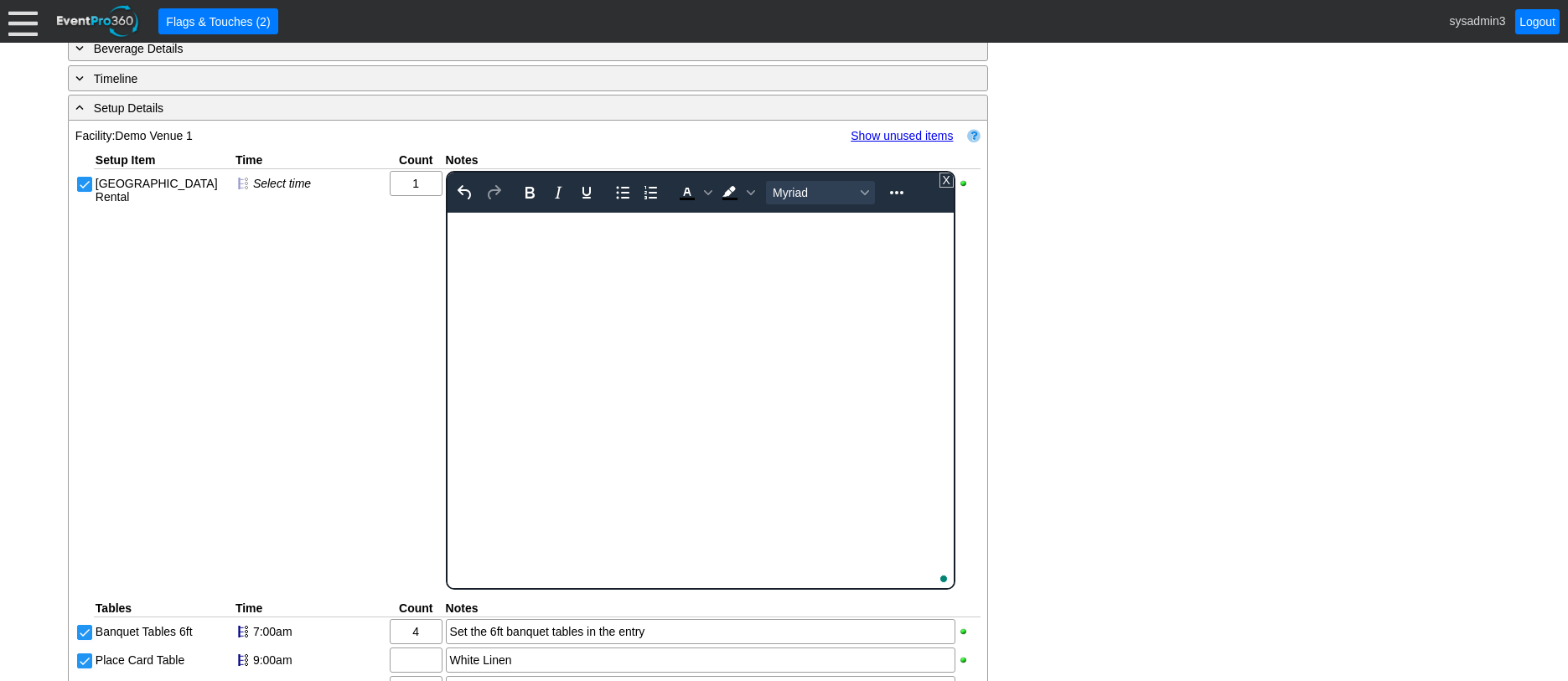
scroll to position [92, 0]
click at [1064, 257] on div "- General Information ▼ Loading.... Remove all highlights Facility: ▼ Χ Demo Ve…" at bounding box center [784, 406] width 1442 height 2241
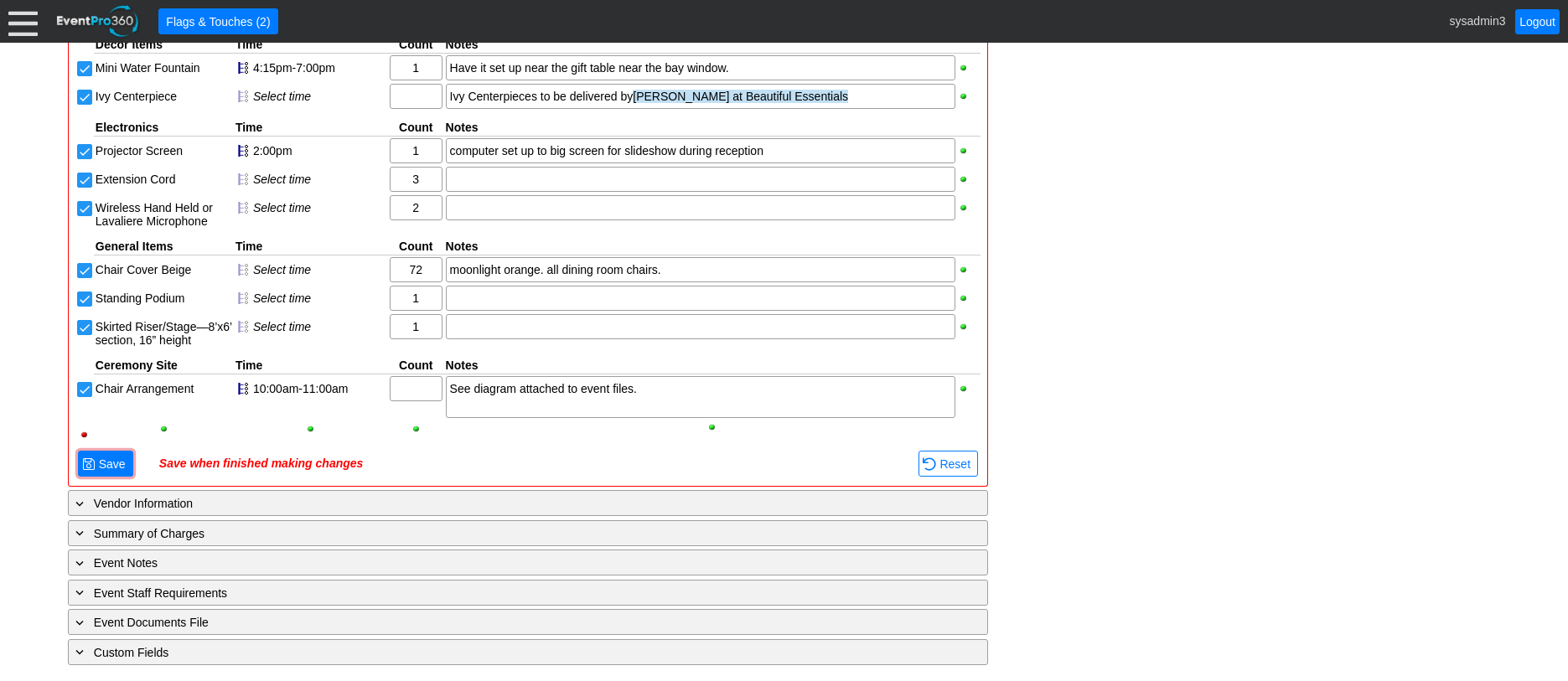
scroll to position [2056, 0]
click at [120, 463] on span "Save" at bounding box center [112, 464] width 34 height 16
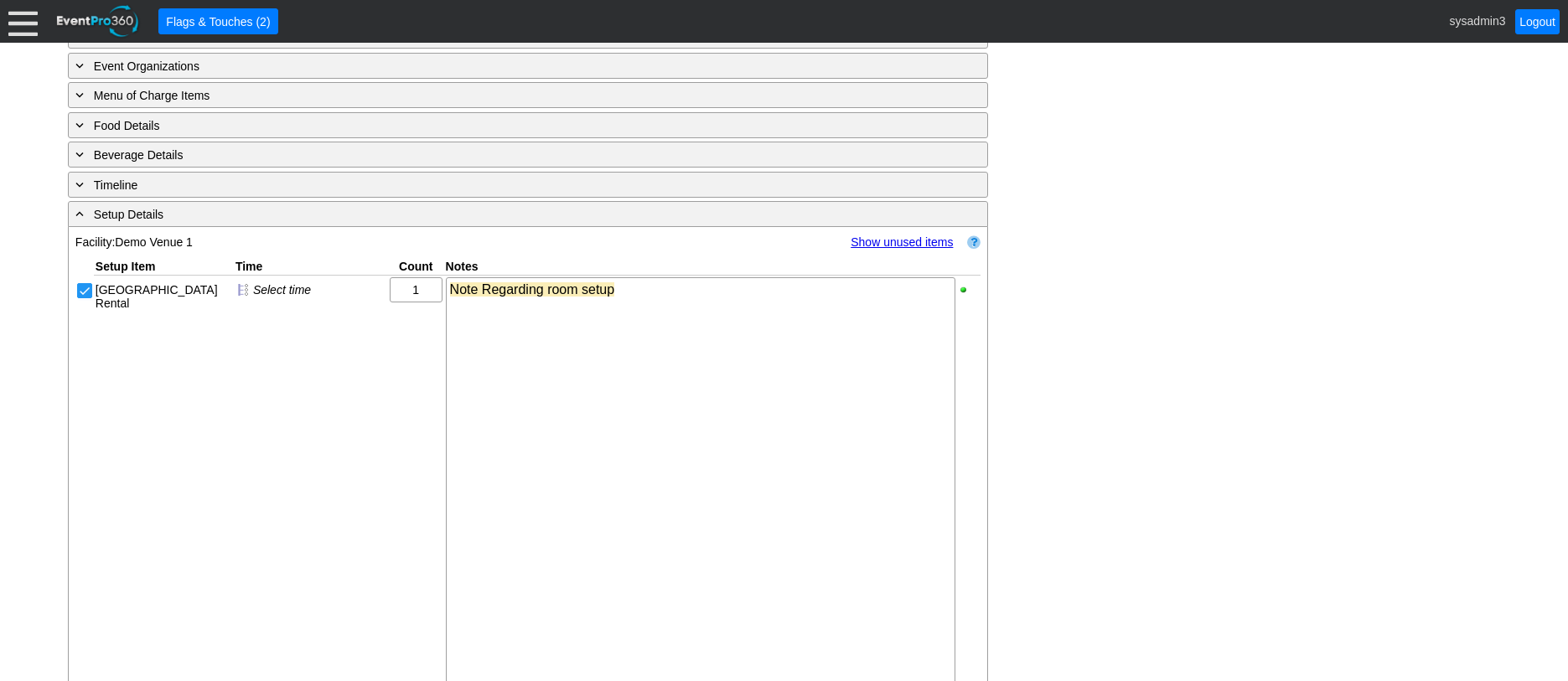
scroll to position [798, 0]
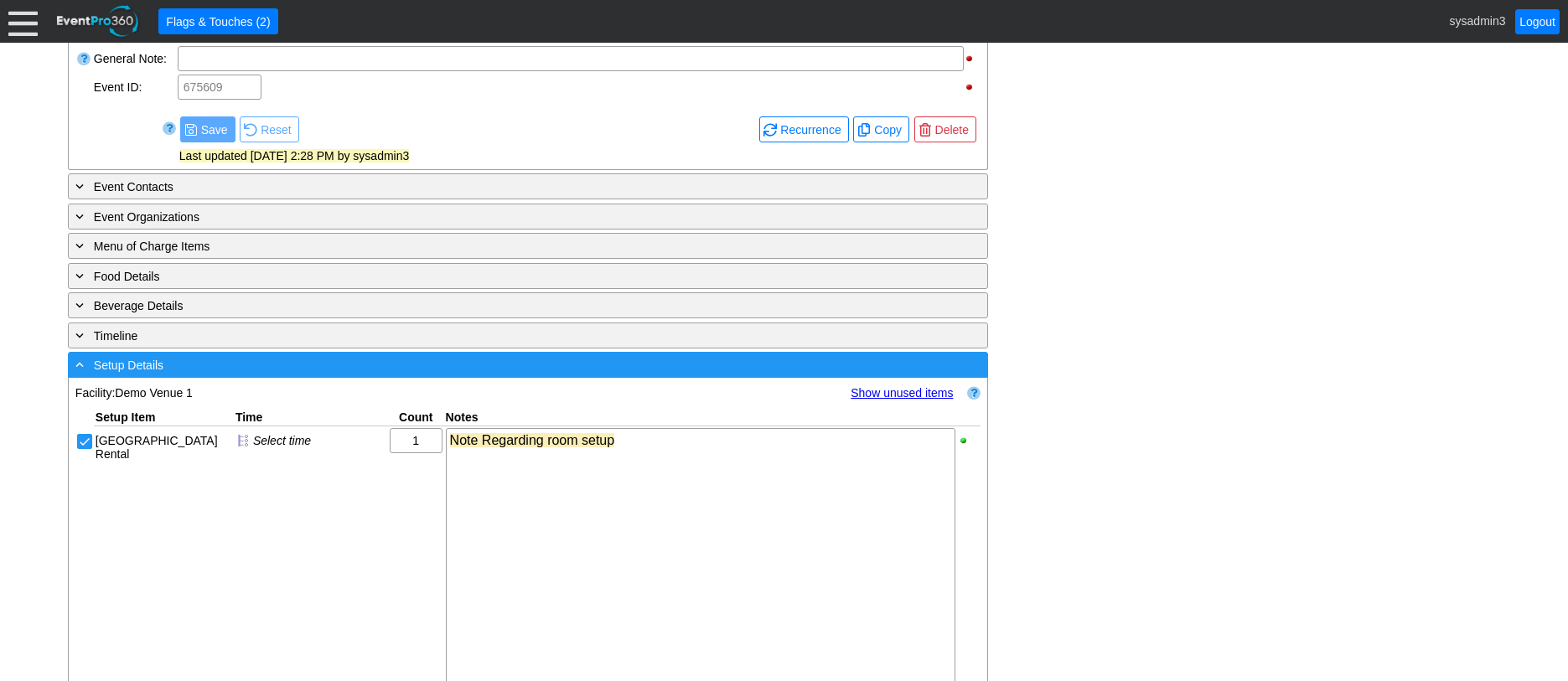
click at [285, 374] on div "- Setup Details" at bounding box center [494, 364] width 843 height 19
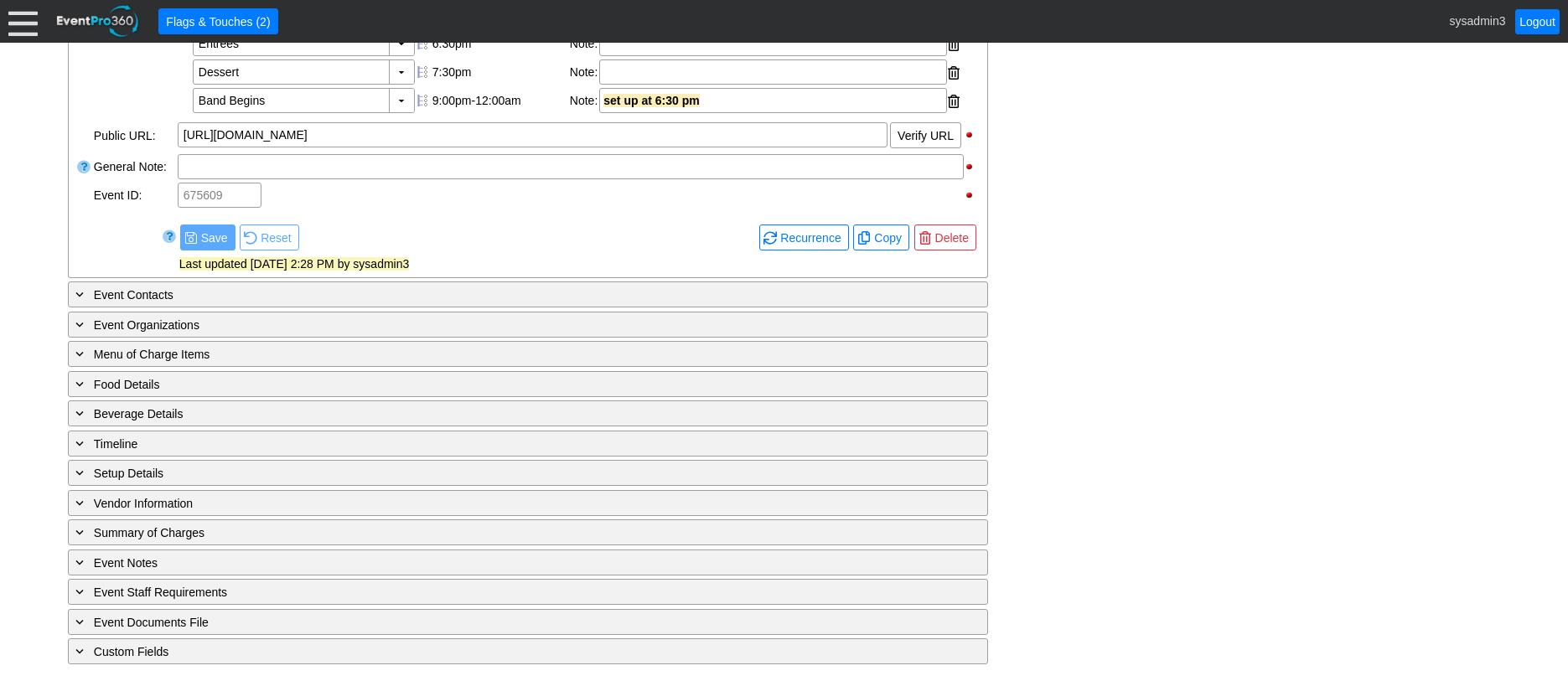
scroll to position [721, 0]
click at [25, 24] on div at bounding box center [23, 21] width 29 height 29
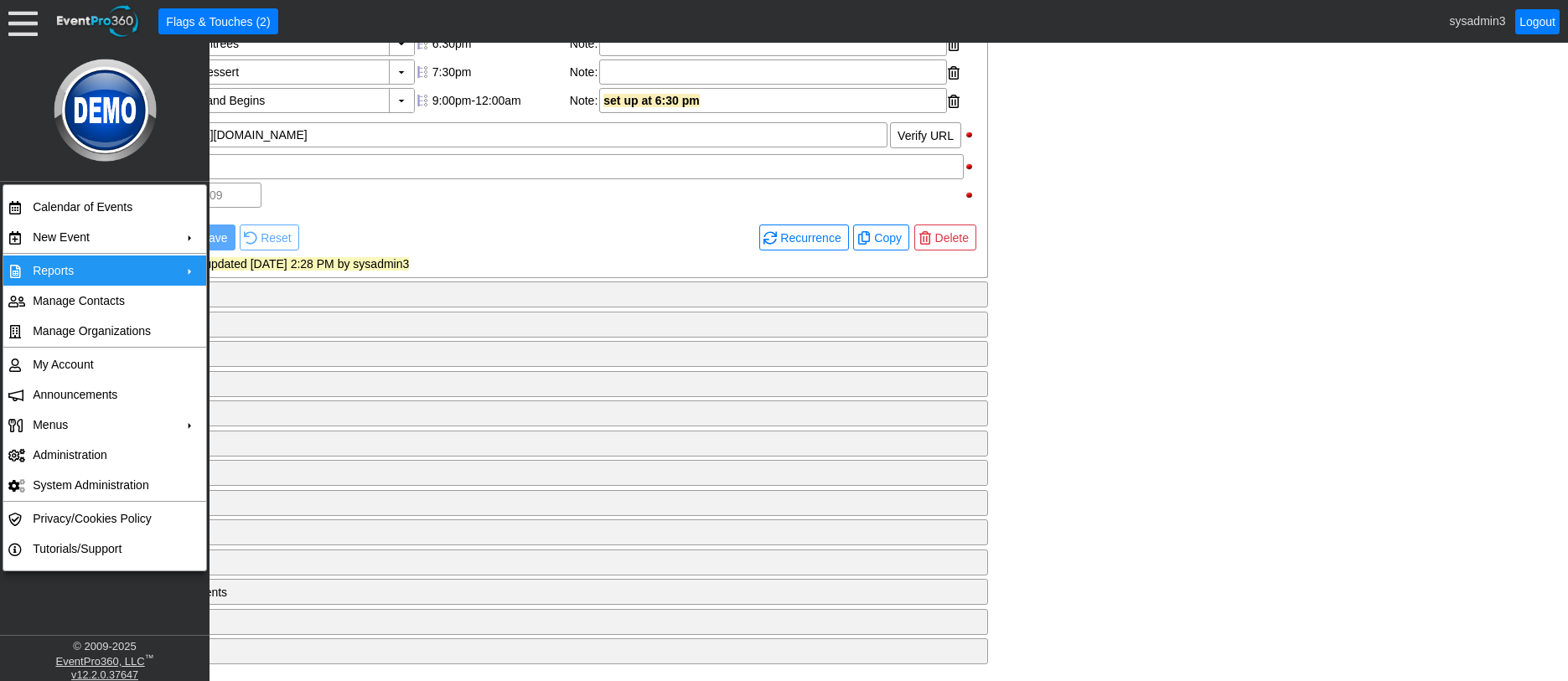
click at [106, 268] on td "Reports" at bounding box center [101, 270] width 150 height 30
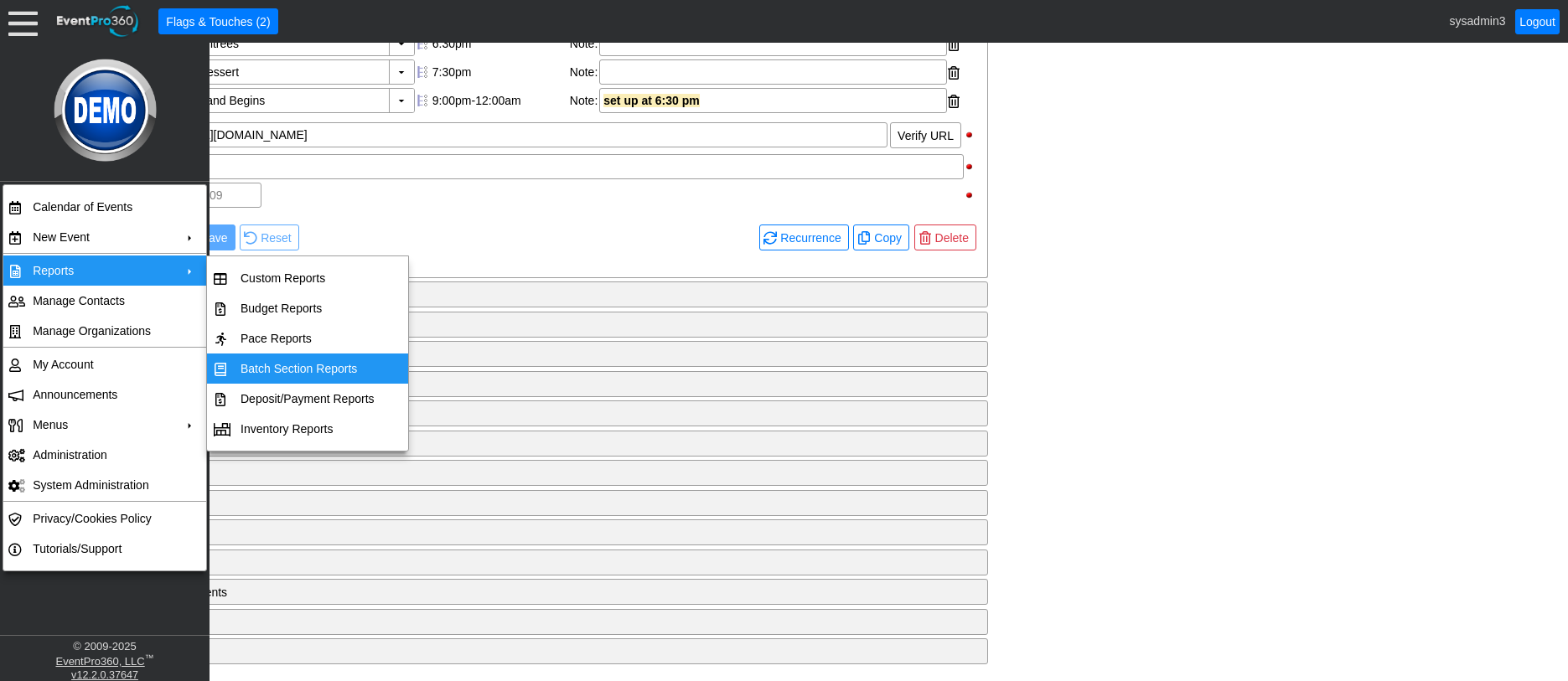
click at [284, 364] on td "Batch Section Reports" at bounding box center [308, 368] width 148 height 30
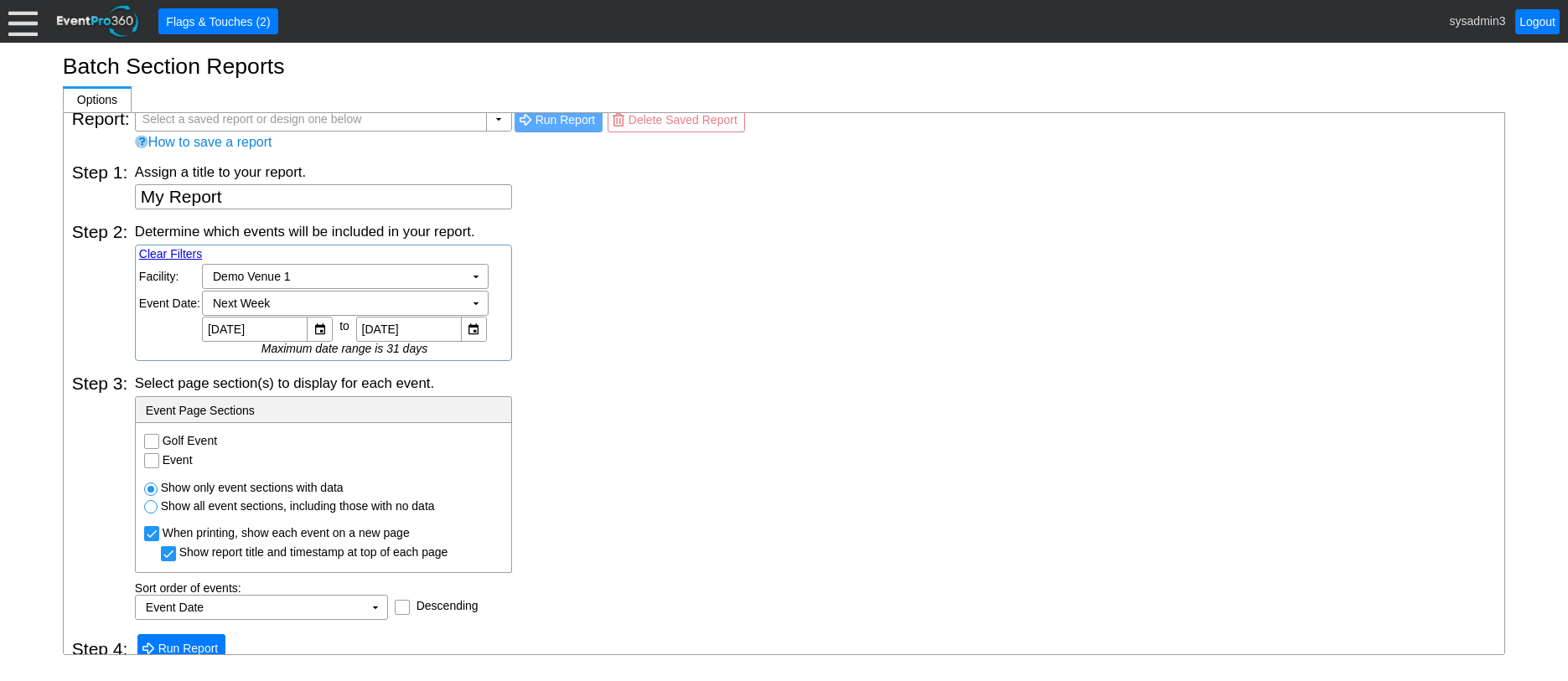
scroll to position [36, 0]
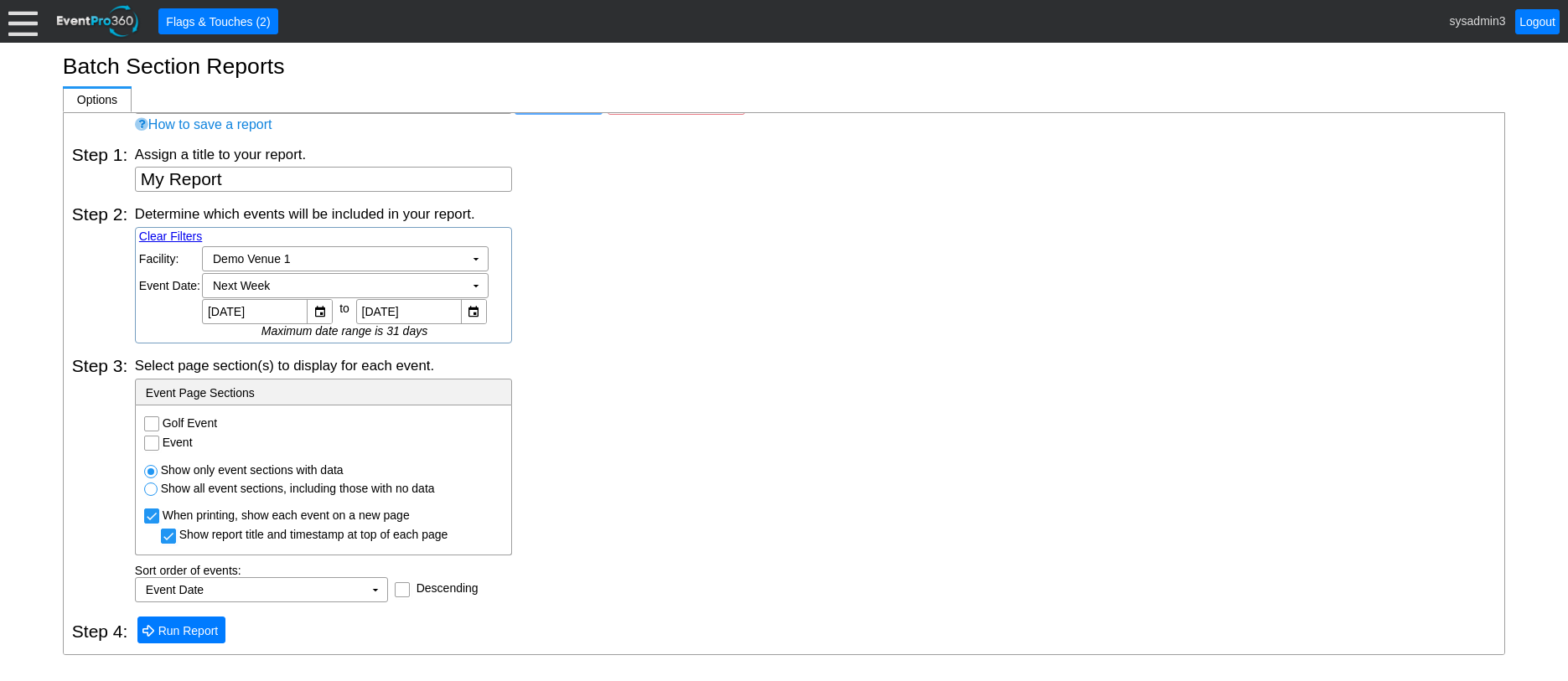
click at [152, 442] on input "Event" at bounding box center [153, 445] width 16 height 16
checkbox input "true"
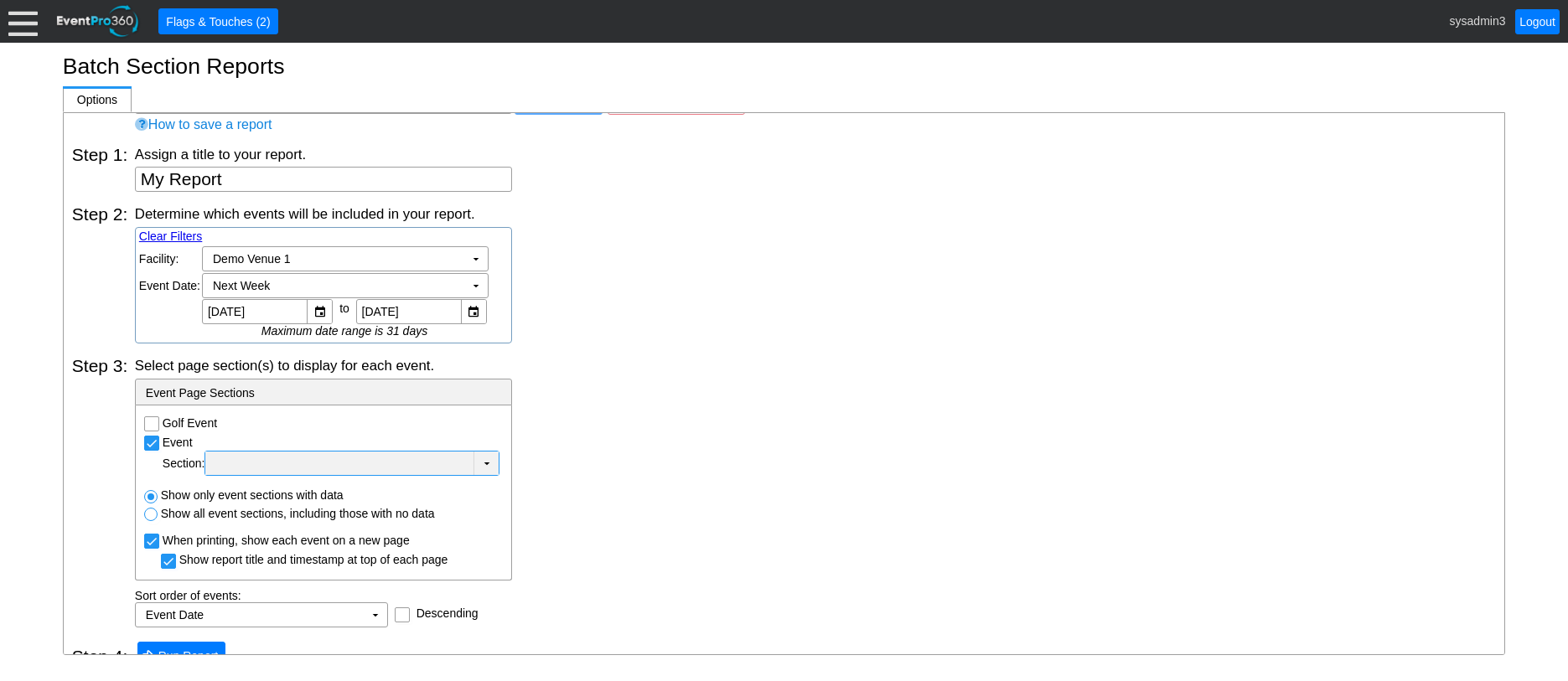
scroll to position [60, 0]
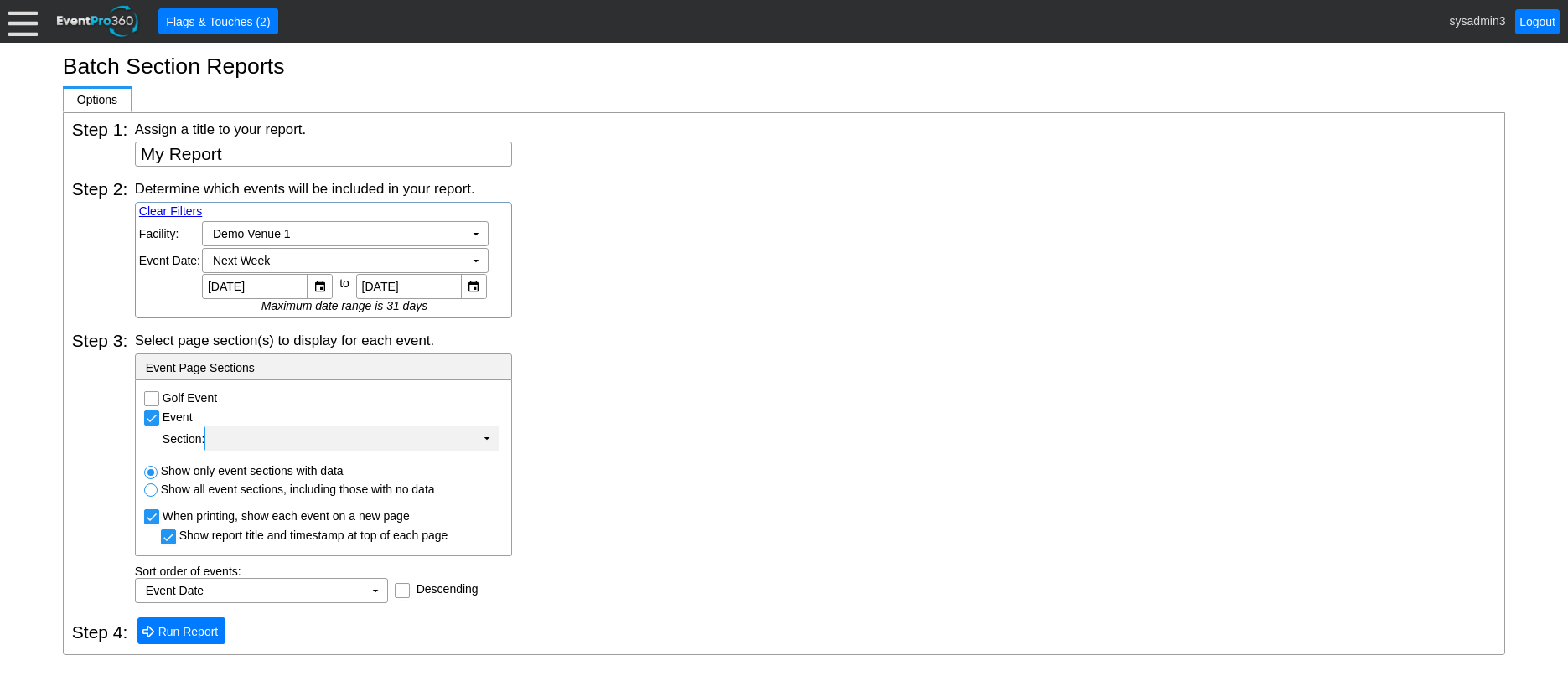
click at [469, 448] on td at bounding box center [340, 439] width 269 height 25
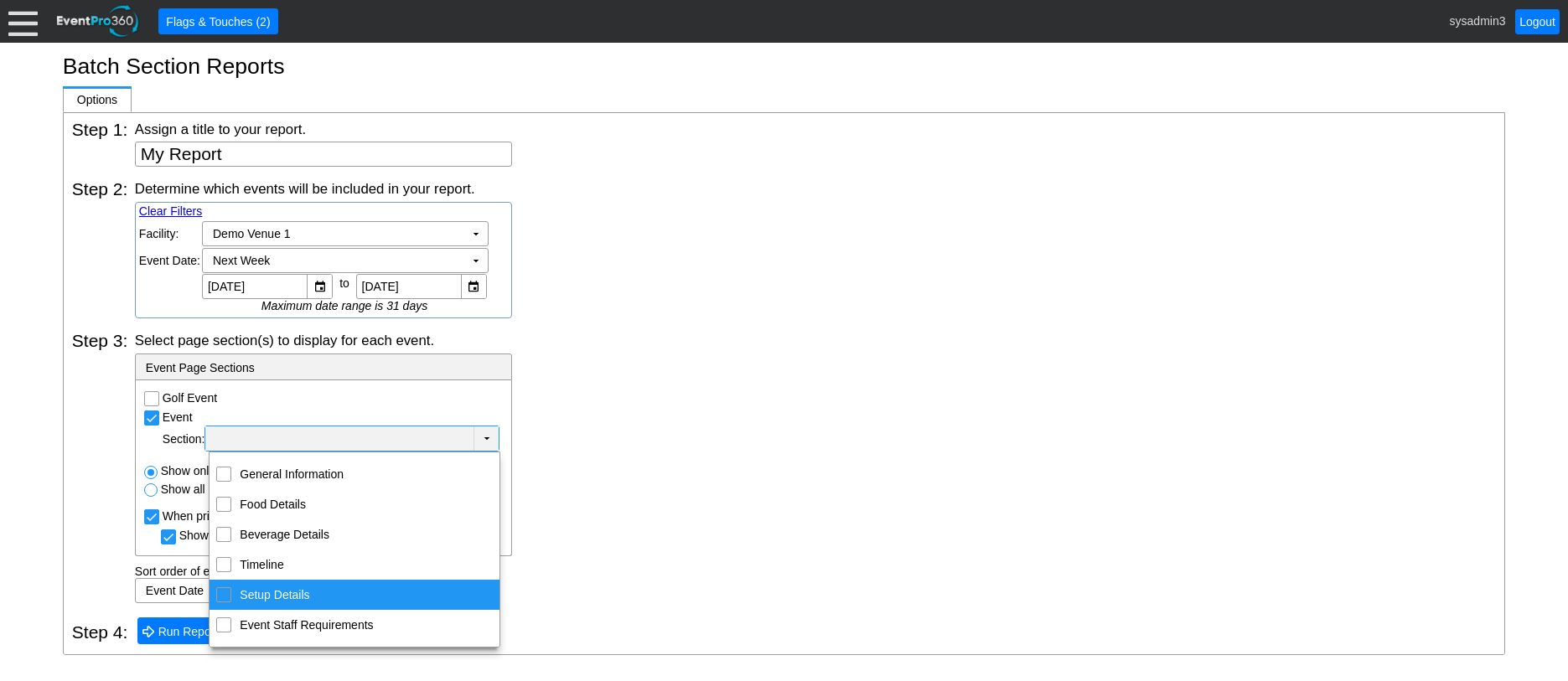
click at [226, 594] on input "Setup Details" at bounding box center [224, 594] width 11 height 11
checkbox input "true"
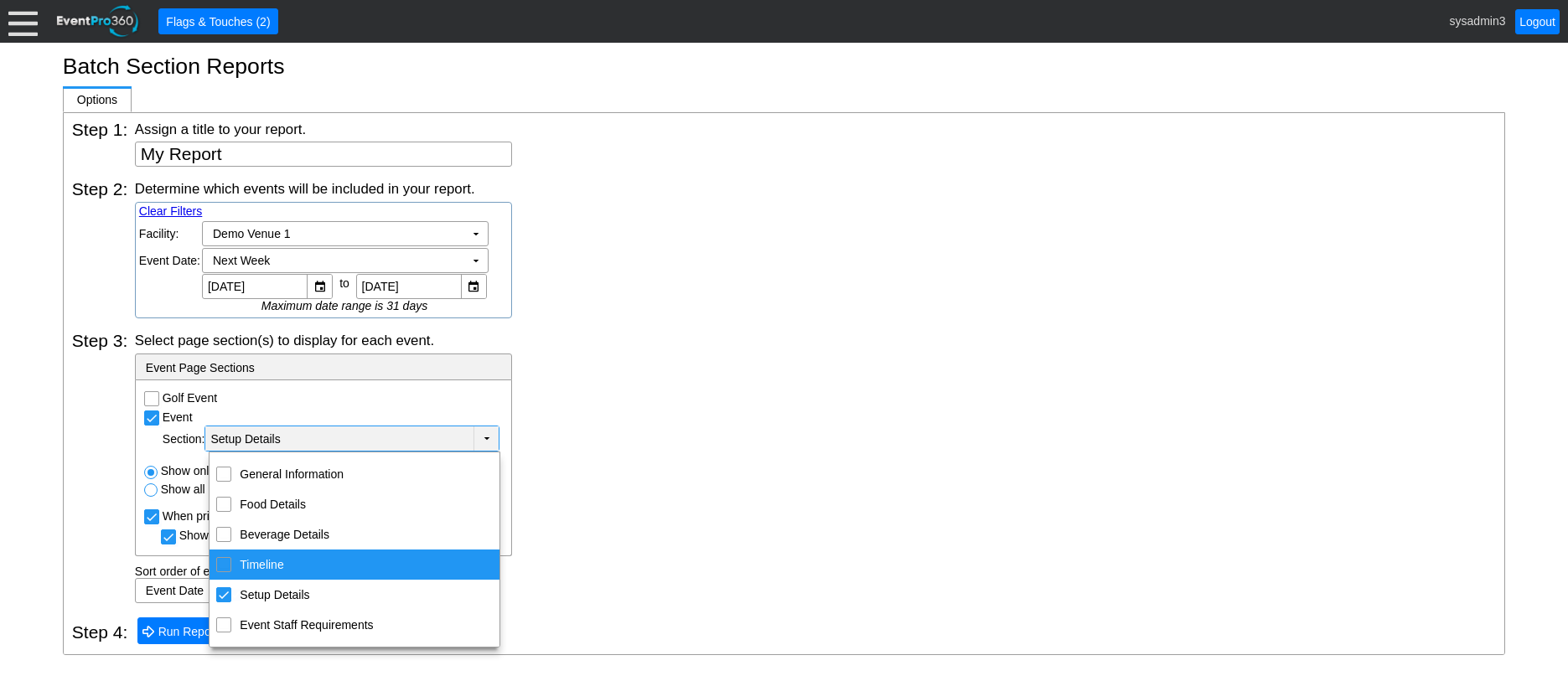
click at [600, 521] on div "Select page section(s) to display for each event. - Event Page Sections Golf Ev…" at bounding box center [815, 467] width 1361 height 272
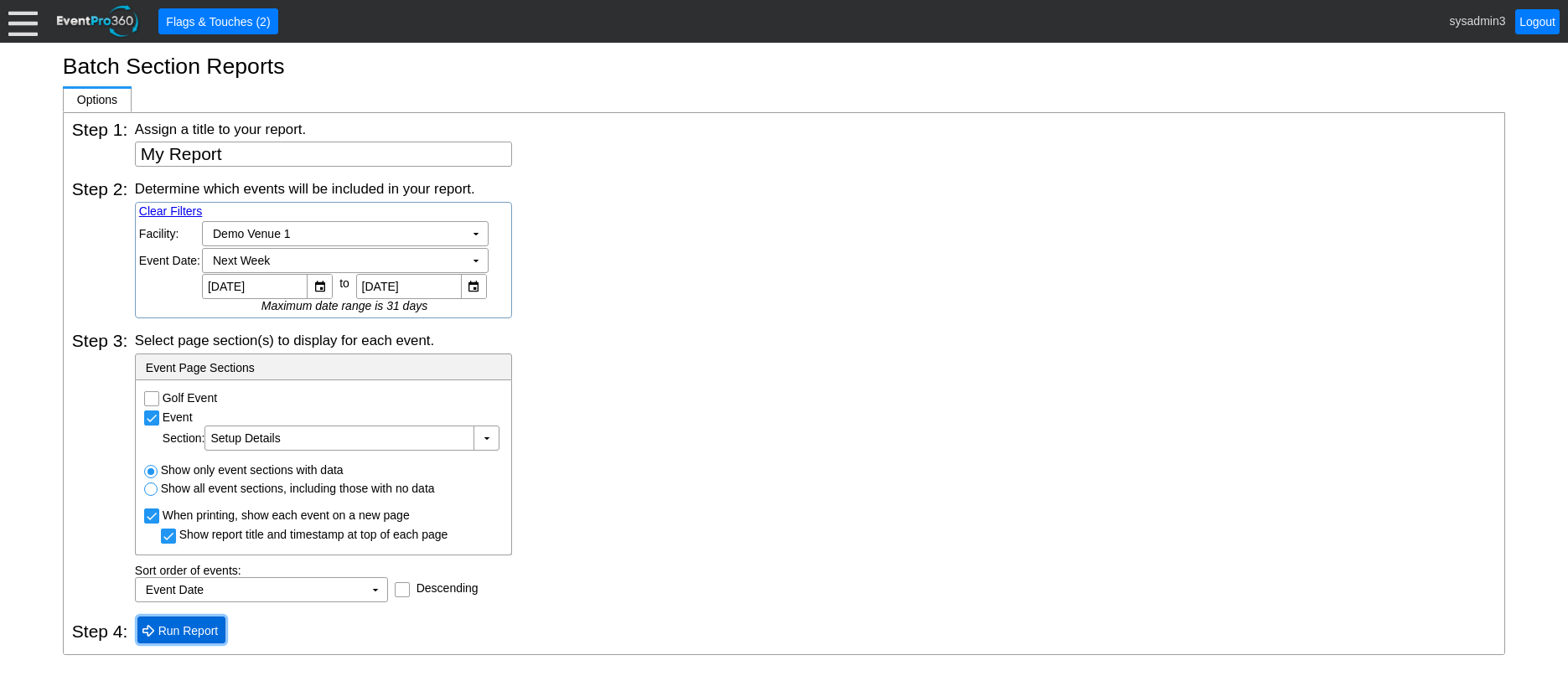
click at [198, 624] on span "Run Report" at bounding box center [188, 631] width 67 height 16
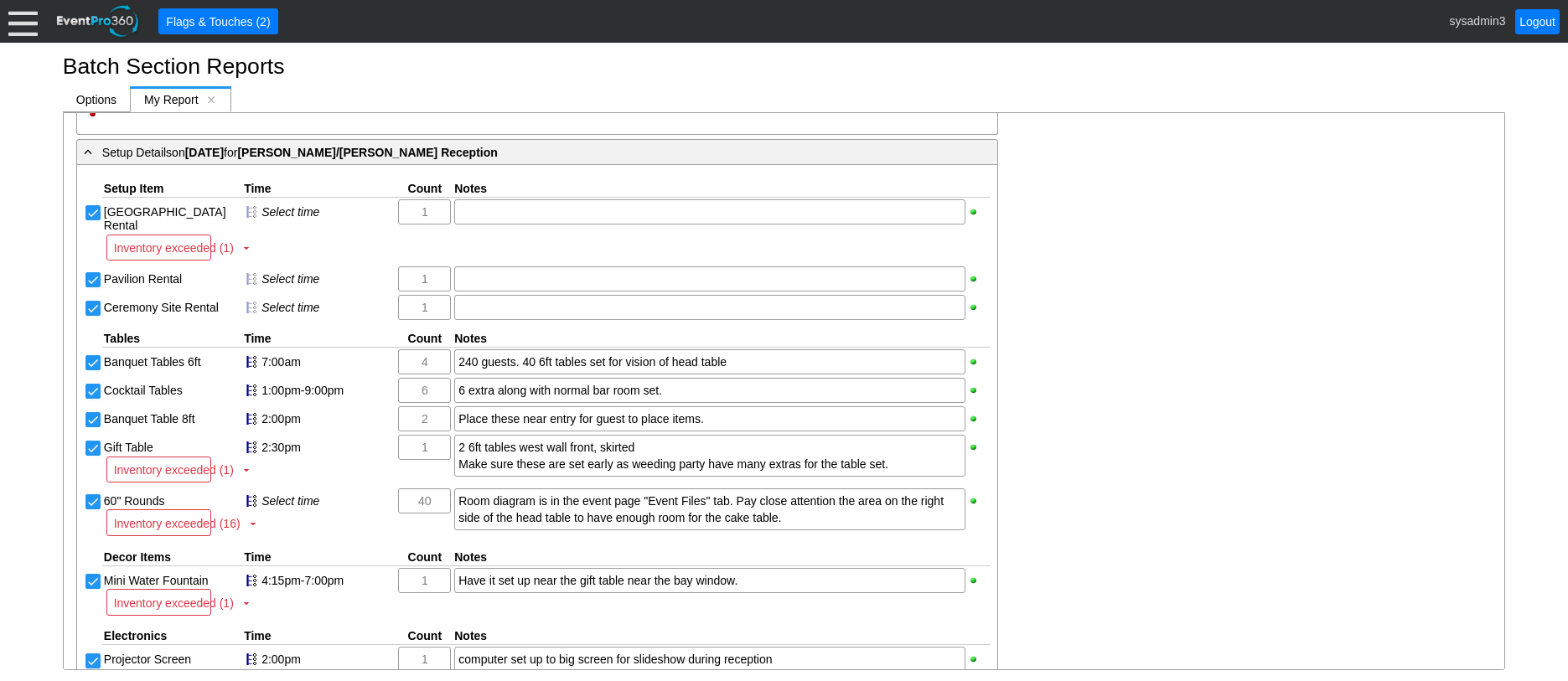
scroll to position [1006, 0]
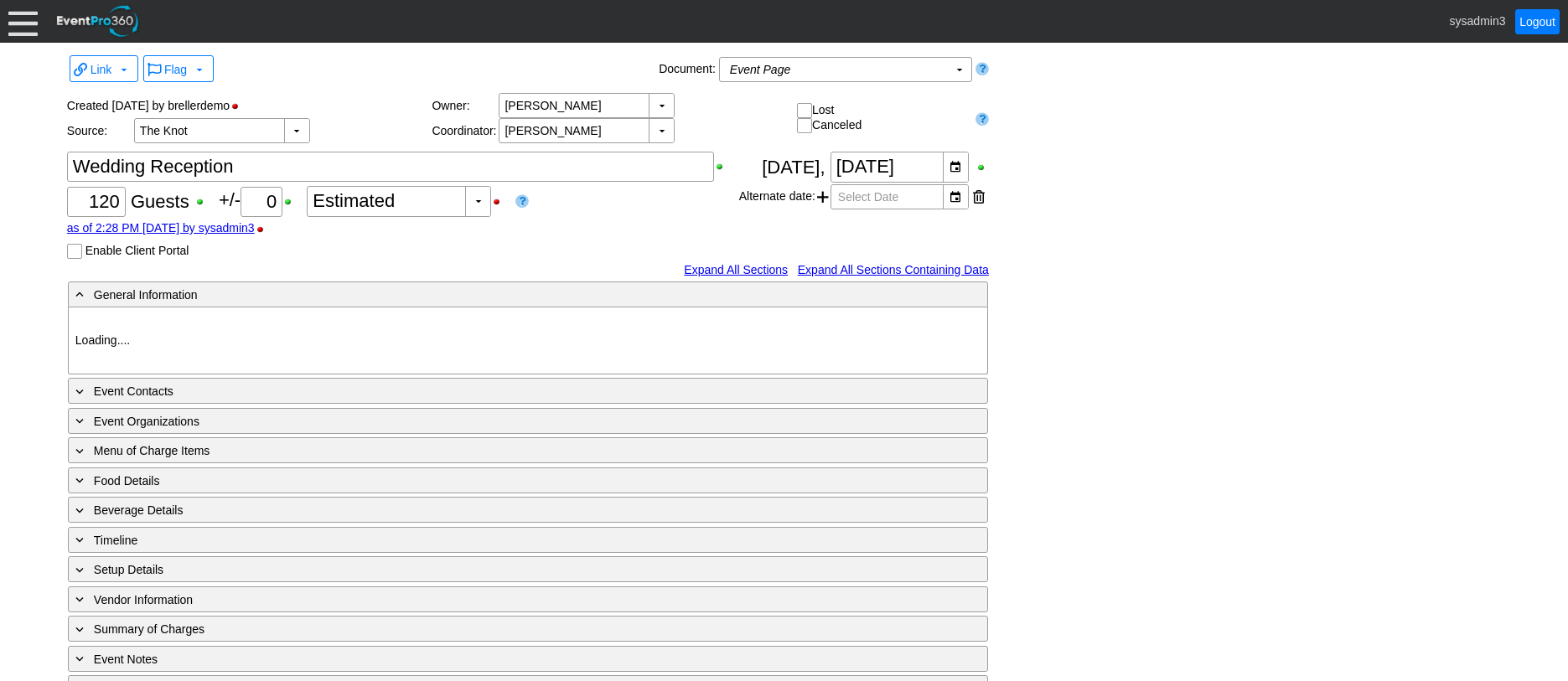
type input "Demo Venue 1"
type input "Wedding"
type input "[URL][DOMAIN_NAME]"
type input "675609"
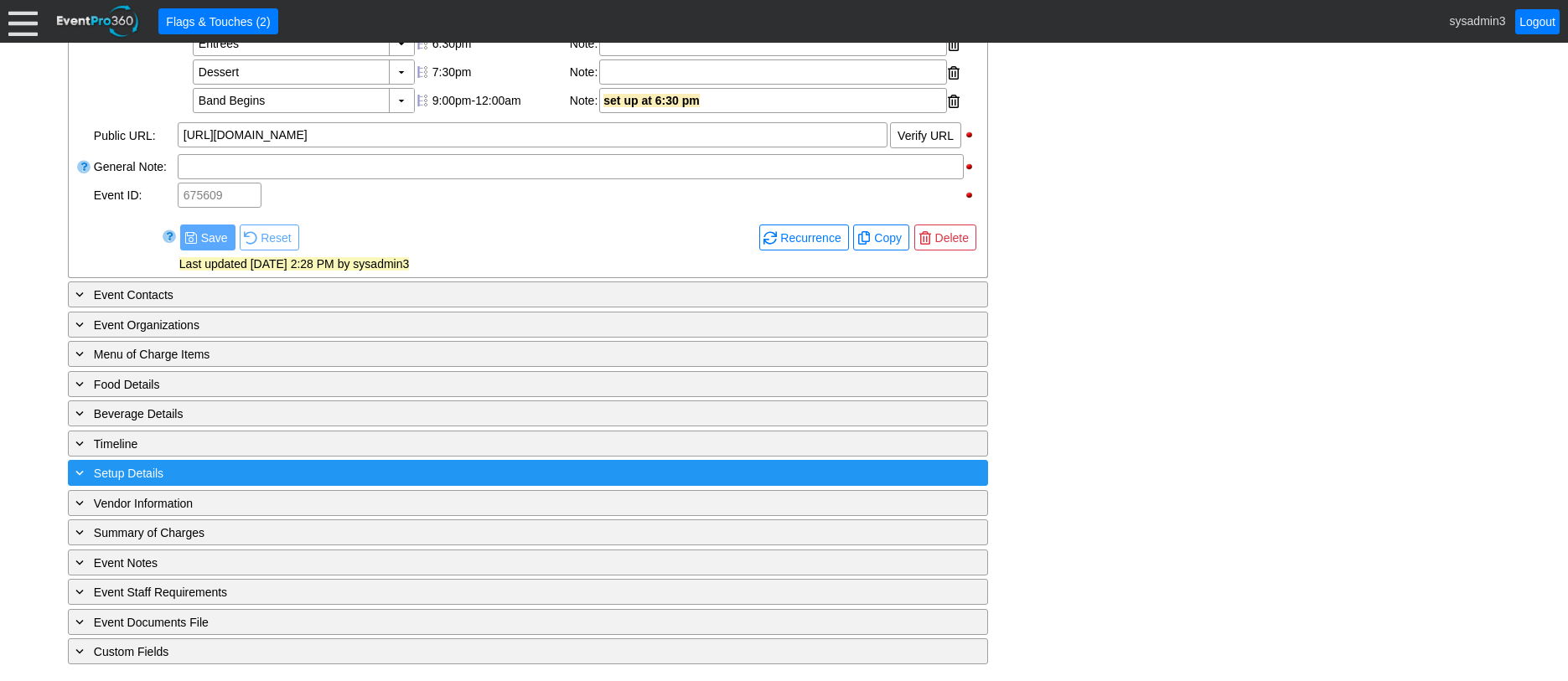
click at [263, 474] on div "+ Setup Details" at bounding box center [494, 473] width 843 height 19
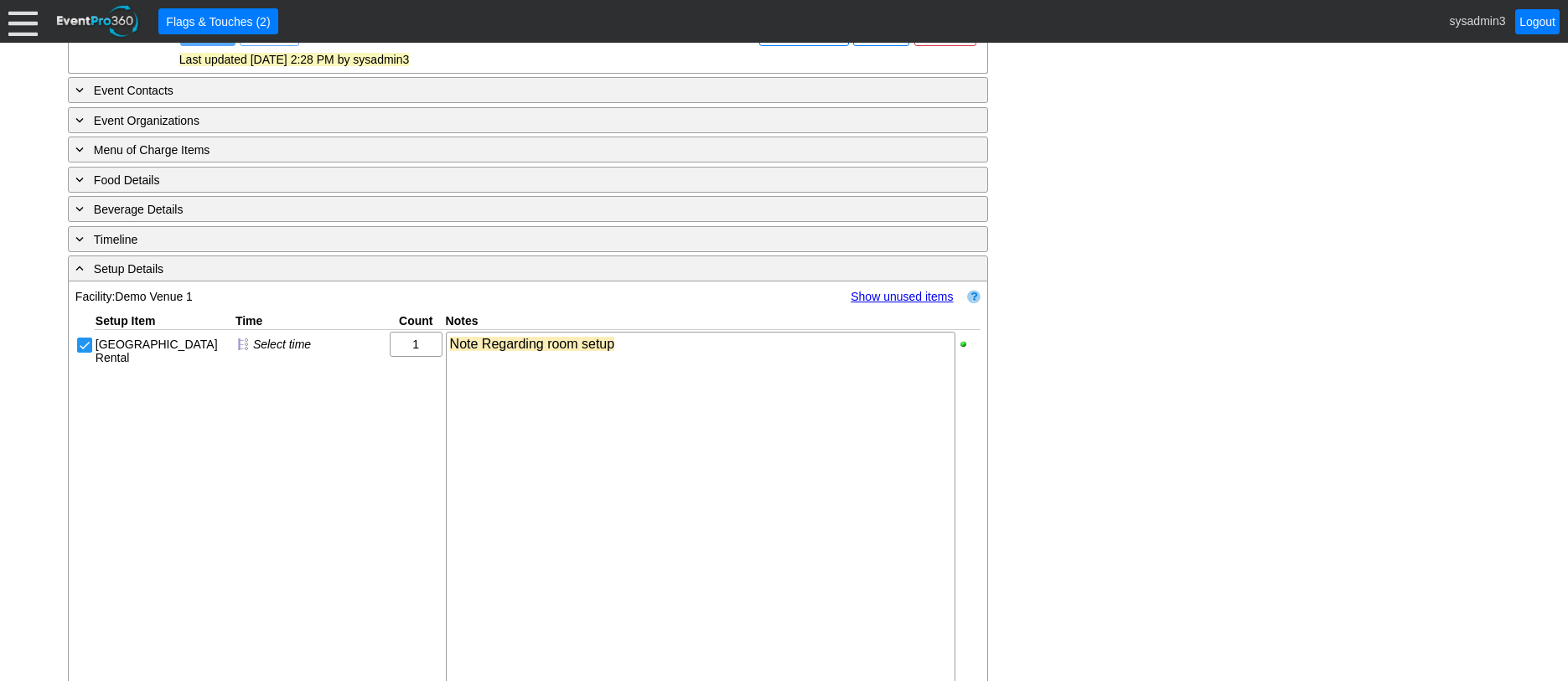
scroll to position [891, 0]
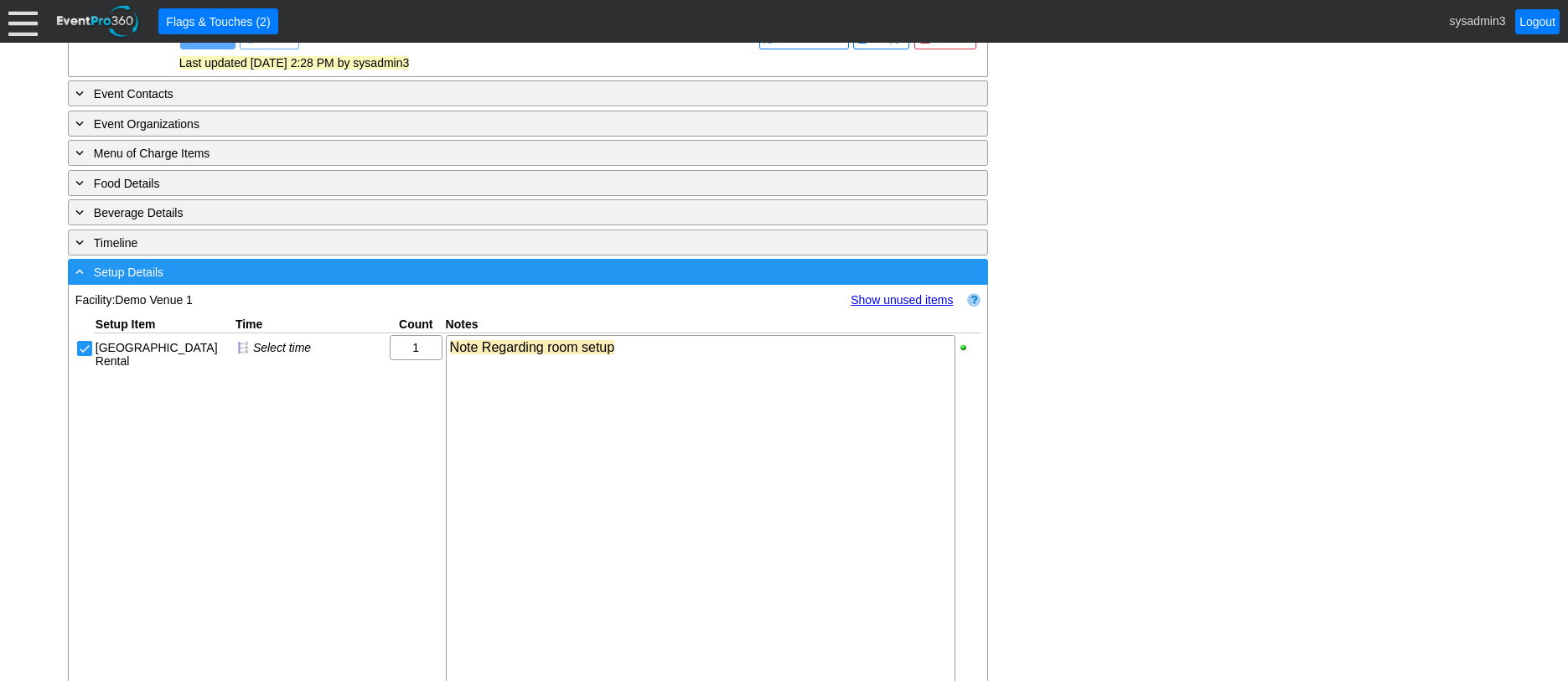
click at [361, 281] on div "- Setup Details" at bounding box center [494, 271] width 843 height 19
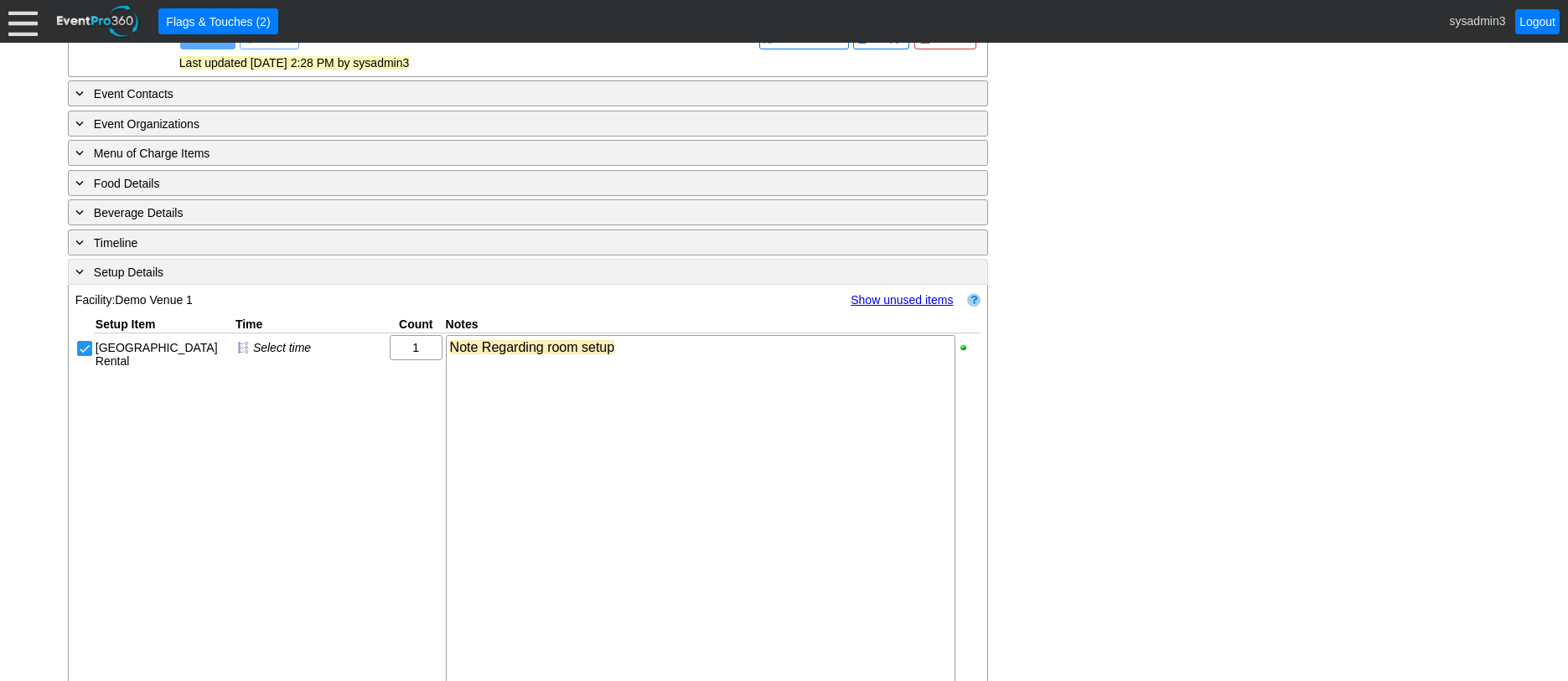
scroll to position [721, 0]
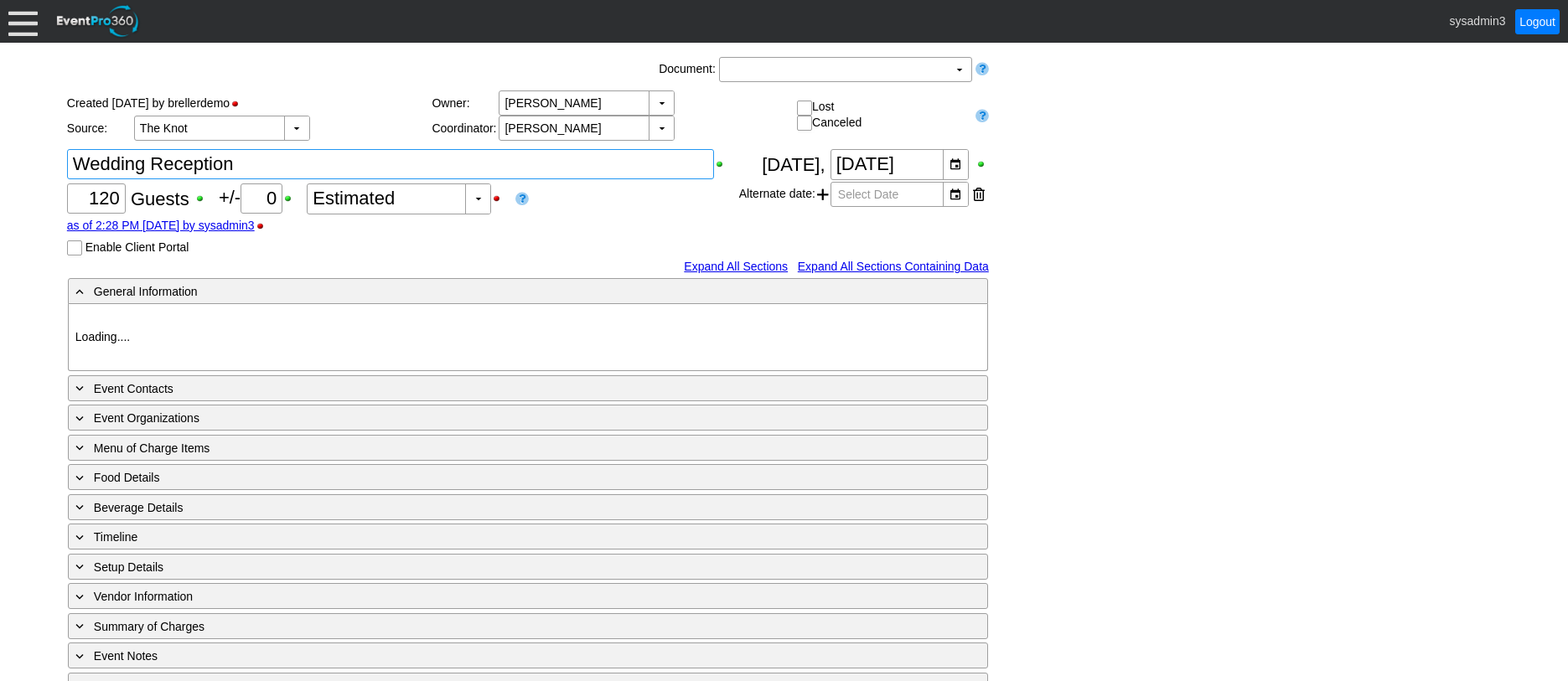
type input "Demo Venue 1"
type input "Wedding"
type input "[URL][DOMAIN_NAME]"
type input "675609"
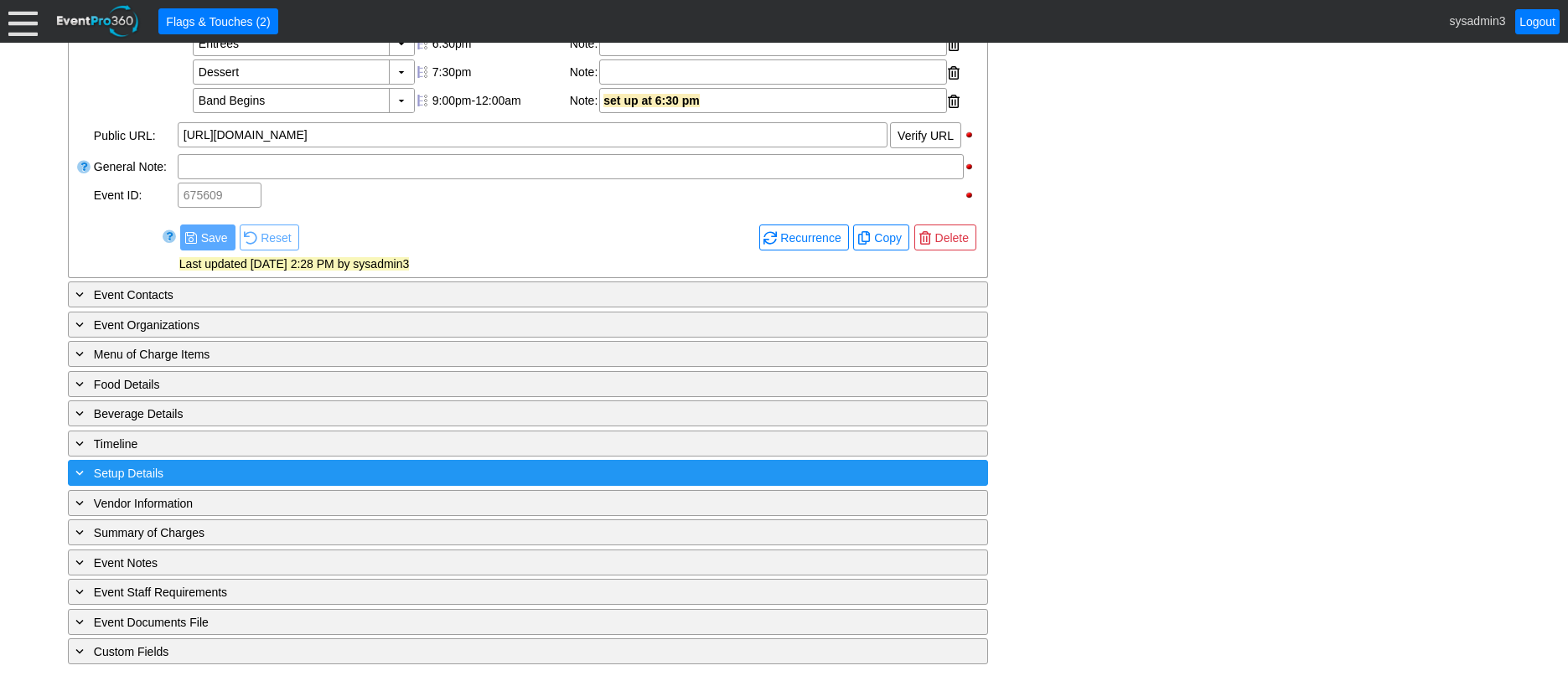
click at [260, 466] on div "+ Setup Details" at bounding box center [494, 473] width 843 height 19
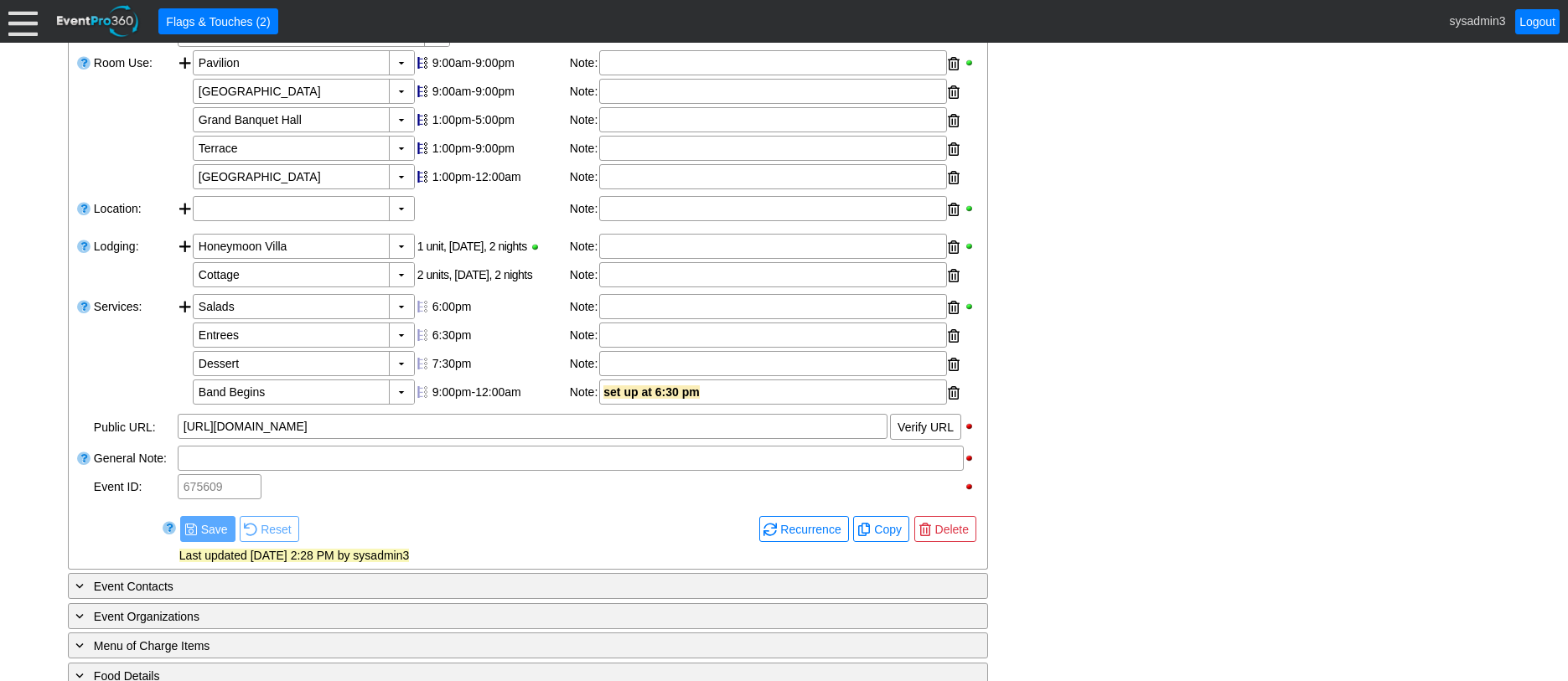
scroll to position [305, 0]
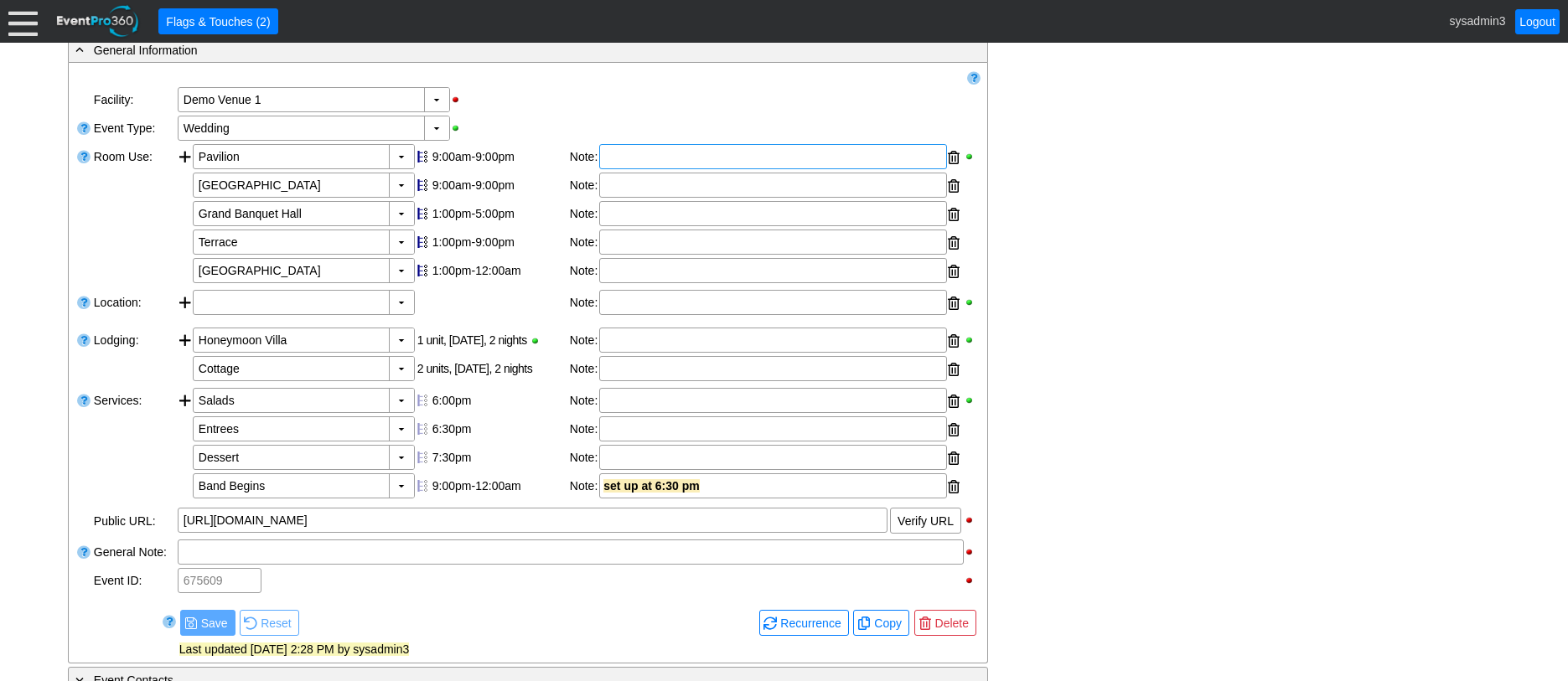
click at [647, 169] on div at bounding box center [773, 157] width 348 height 25
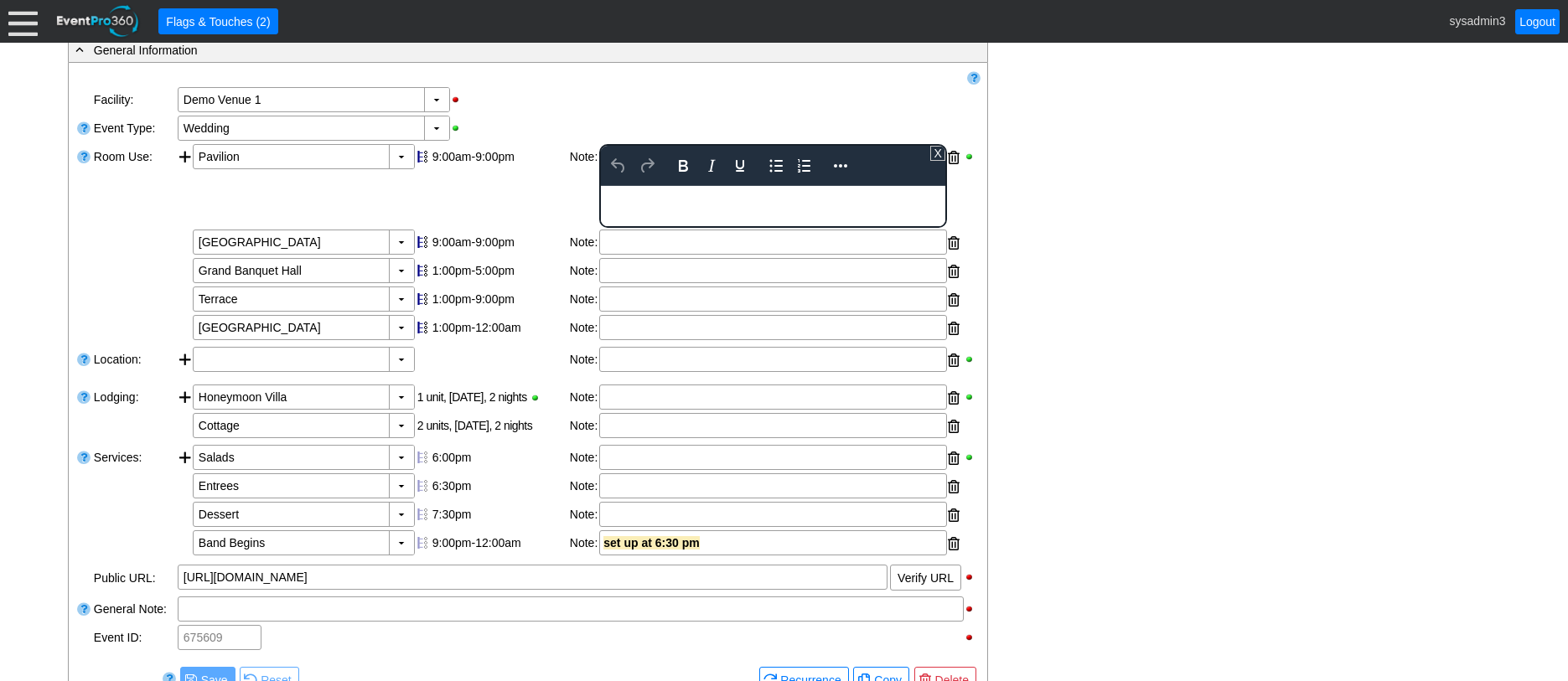
scroll to position [0, 0]
click at [653, 198] on body "Rich Text Area. Press ALT-0 for help." at bounding box center [773, 196] width 344 height 22
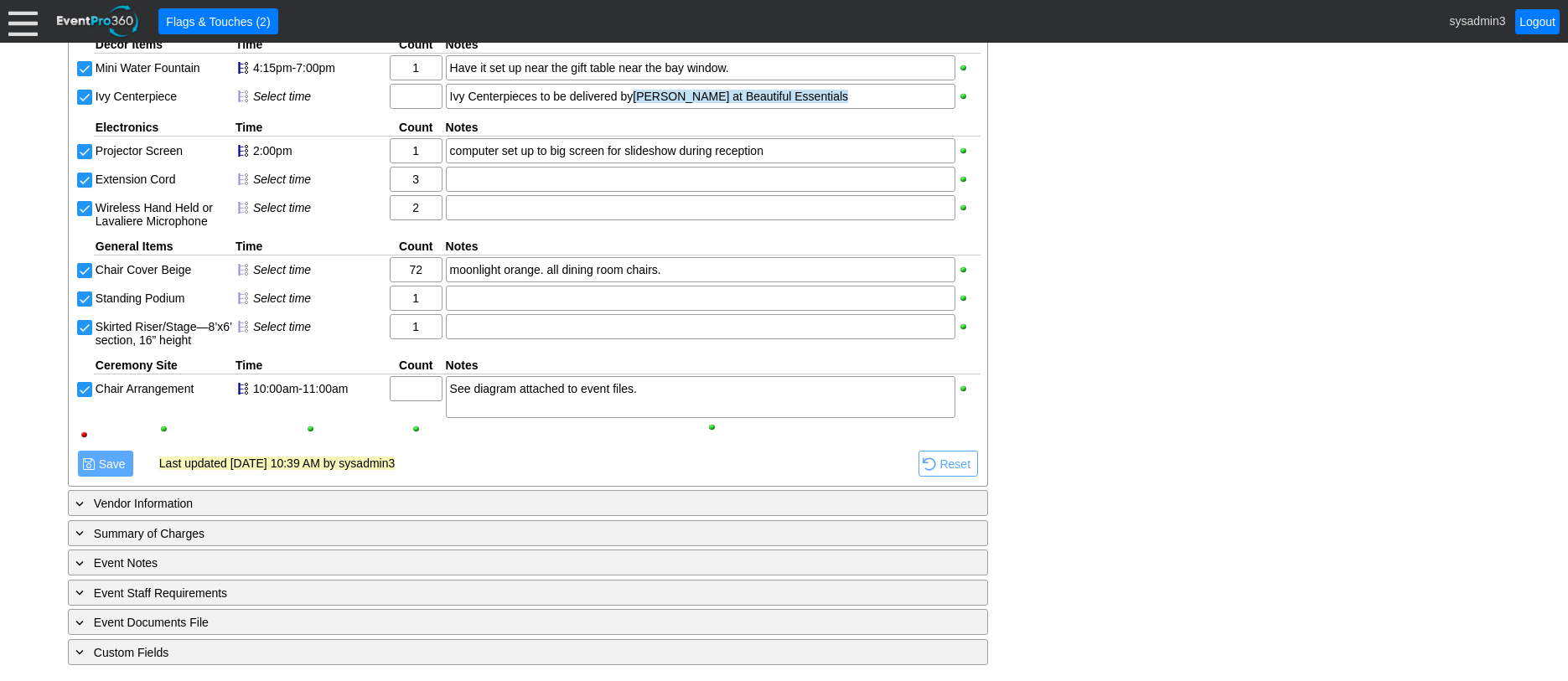
scroll to position [2056, 0]
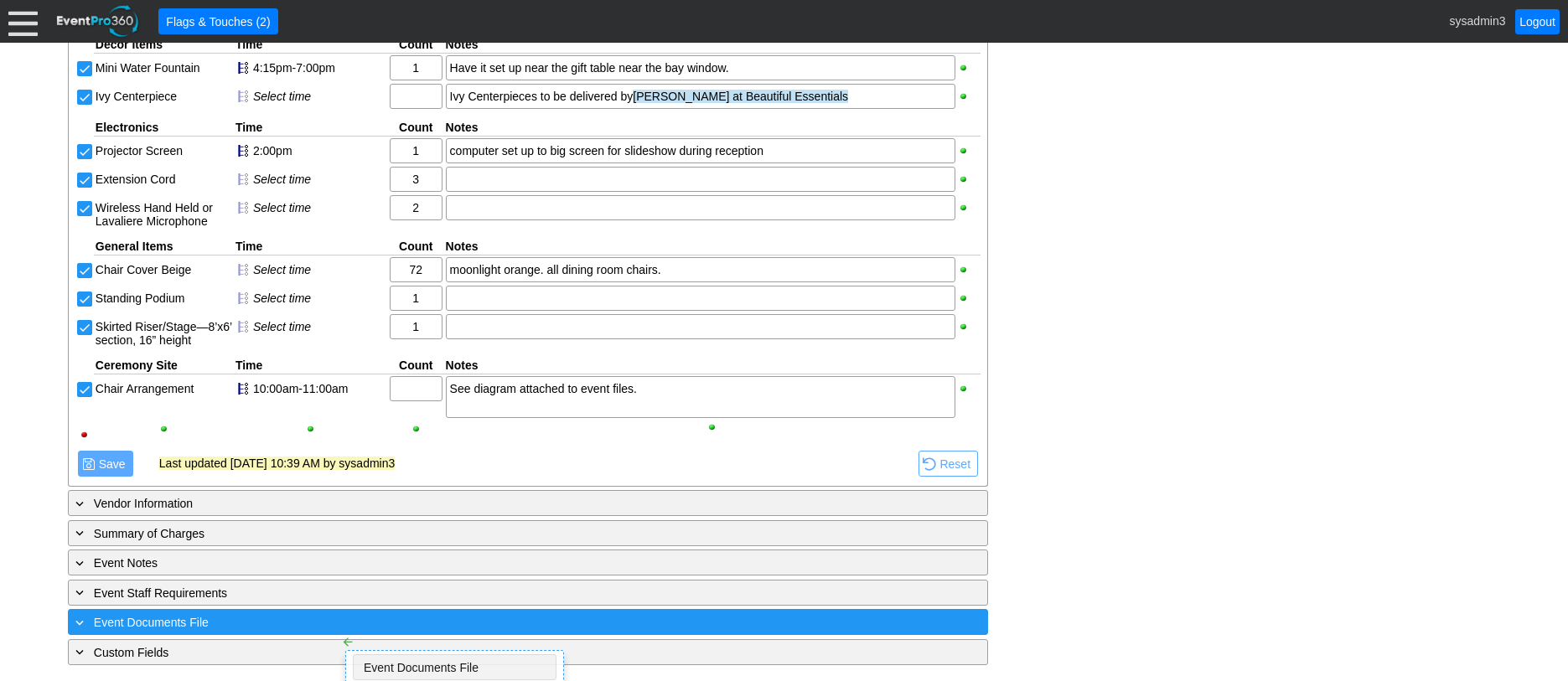
click at [327, 620] on div "+ Event Documents File" at bounding box center [494, 622] width 843 height 19
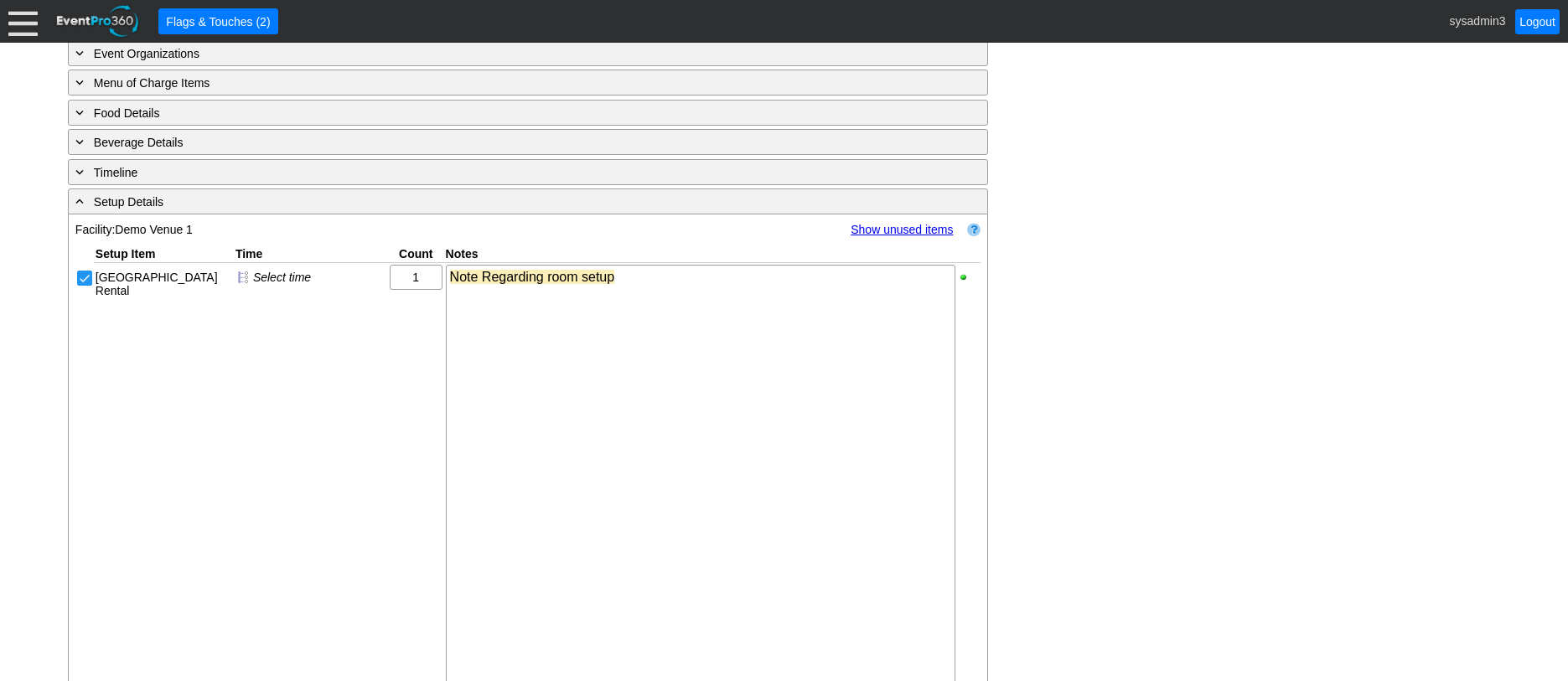
scroll to position [1046, 0]
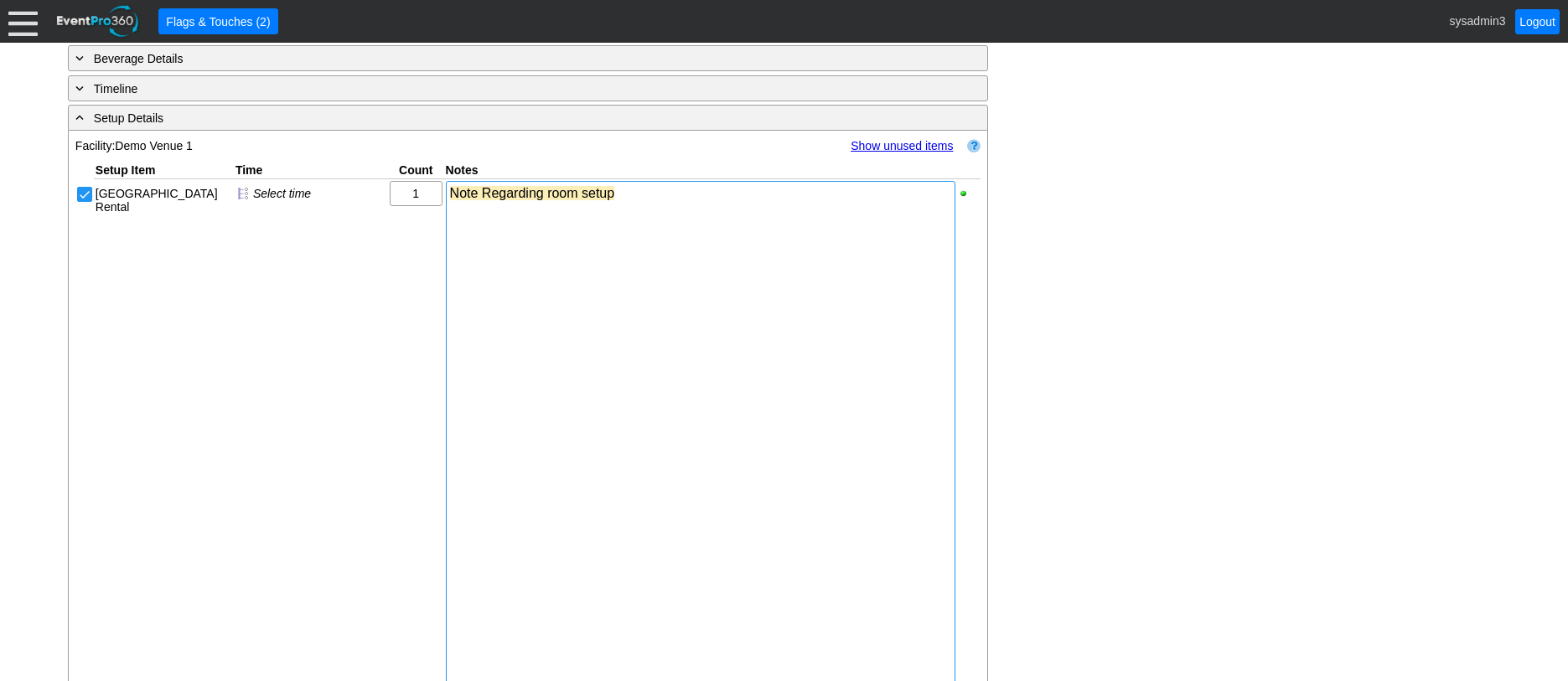
click at [645, 521] on div at bounding box center [700, 512] width 501 height 16
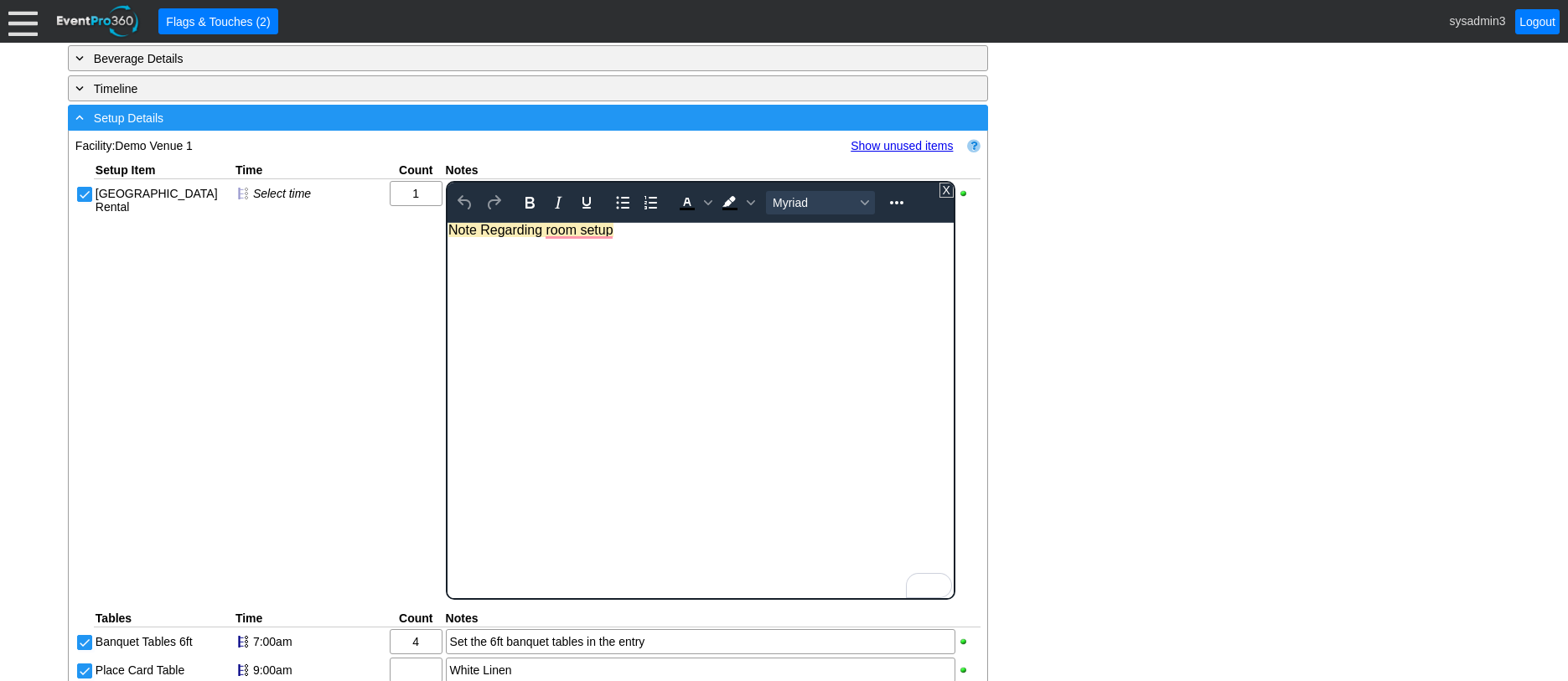
click at [331, 127] on div "- Setup Details" at bounding box center [494, 117] width 843 height 19
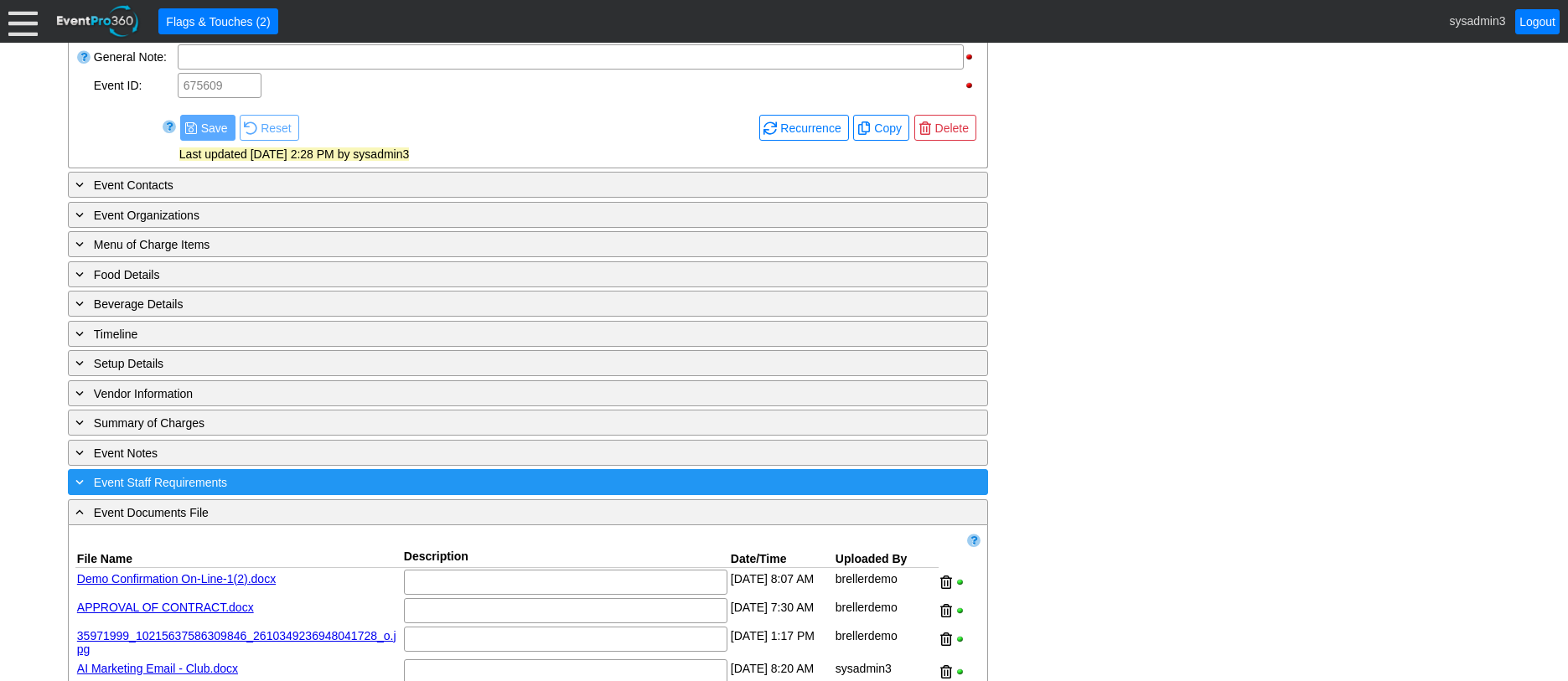
scroll to position [884, 0]
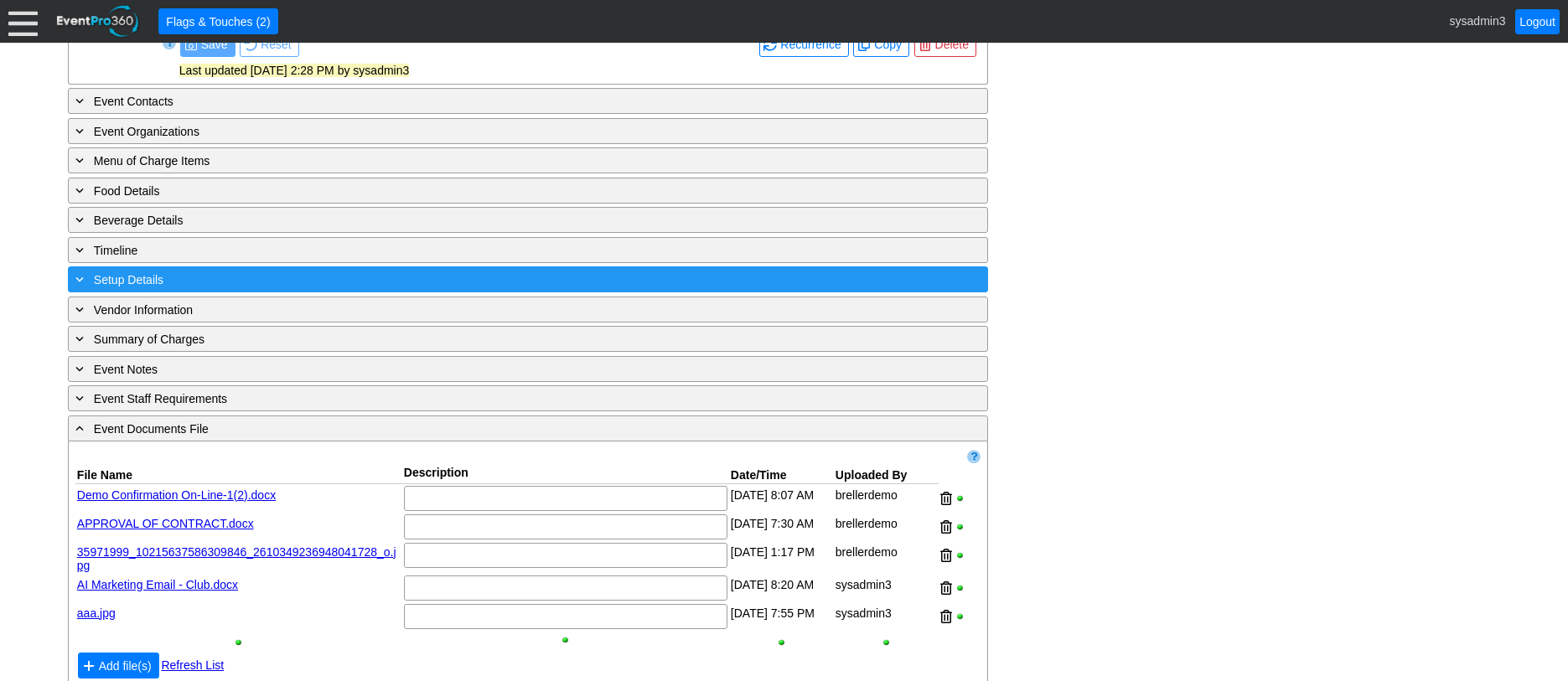
click at [248, 290] on div "+ Setup Details" at bounding box center [494, 279] width 843 height 19
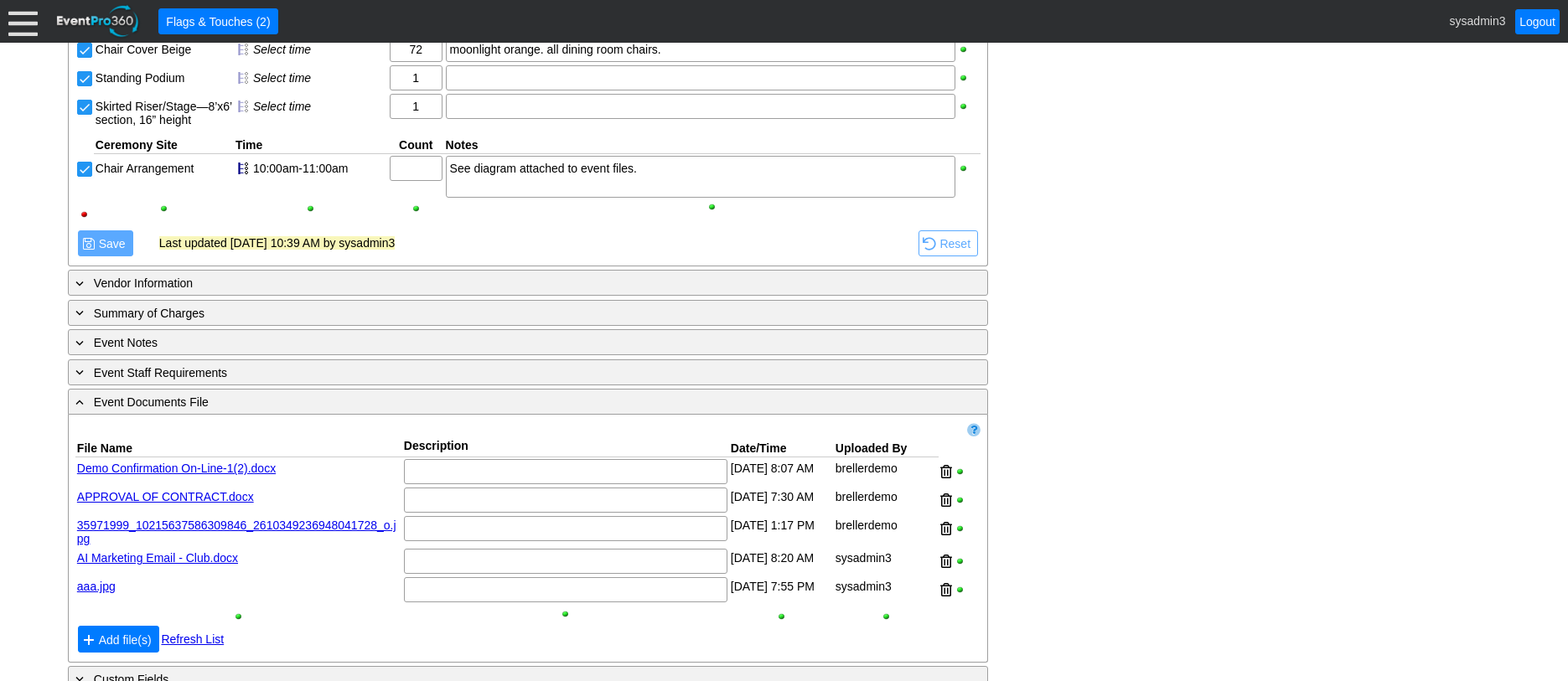
scroll to position [2194, 0]
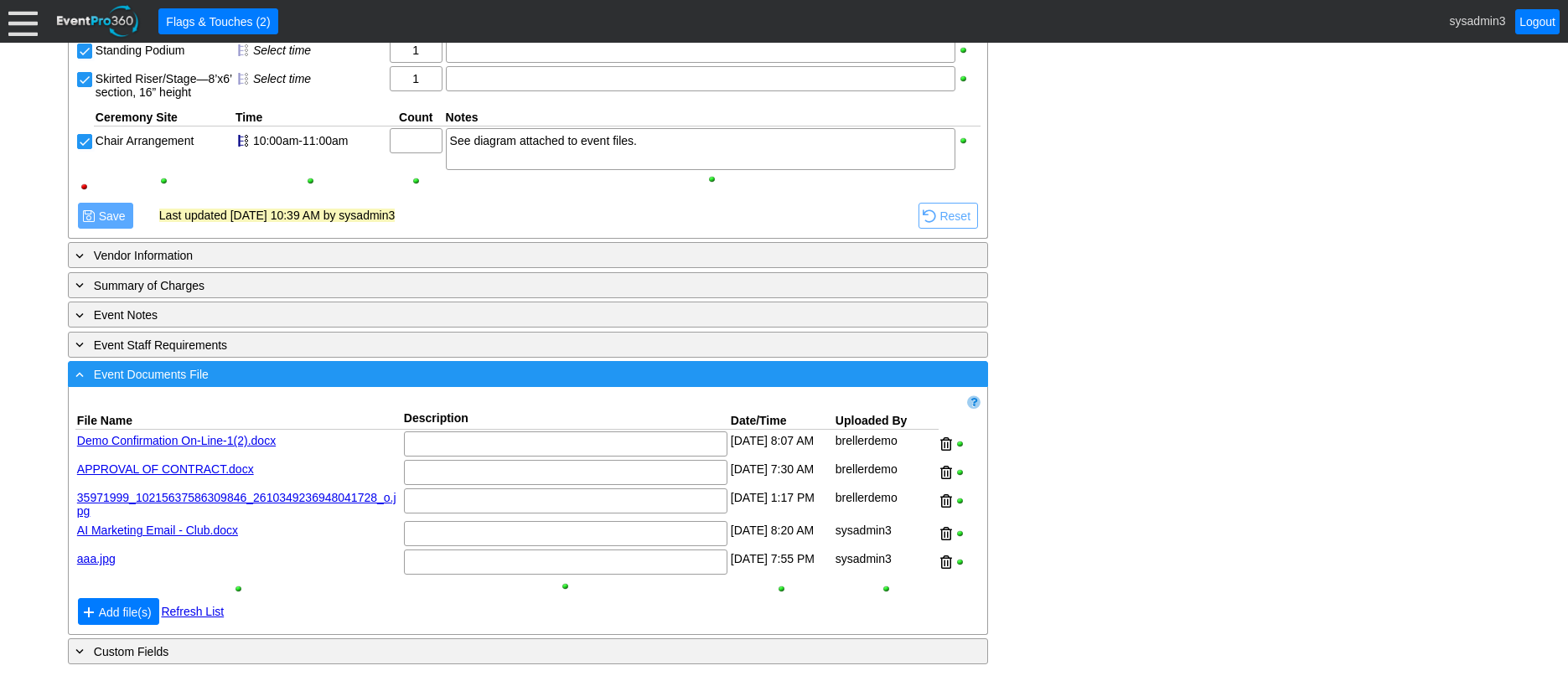
click at [332, 380] on div "- Event Documents File" at bounding box center [494, 373] width 843 height 19
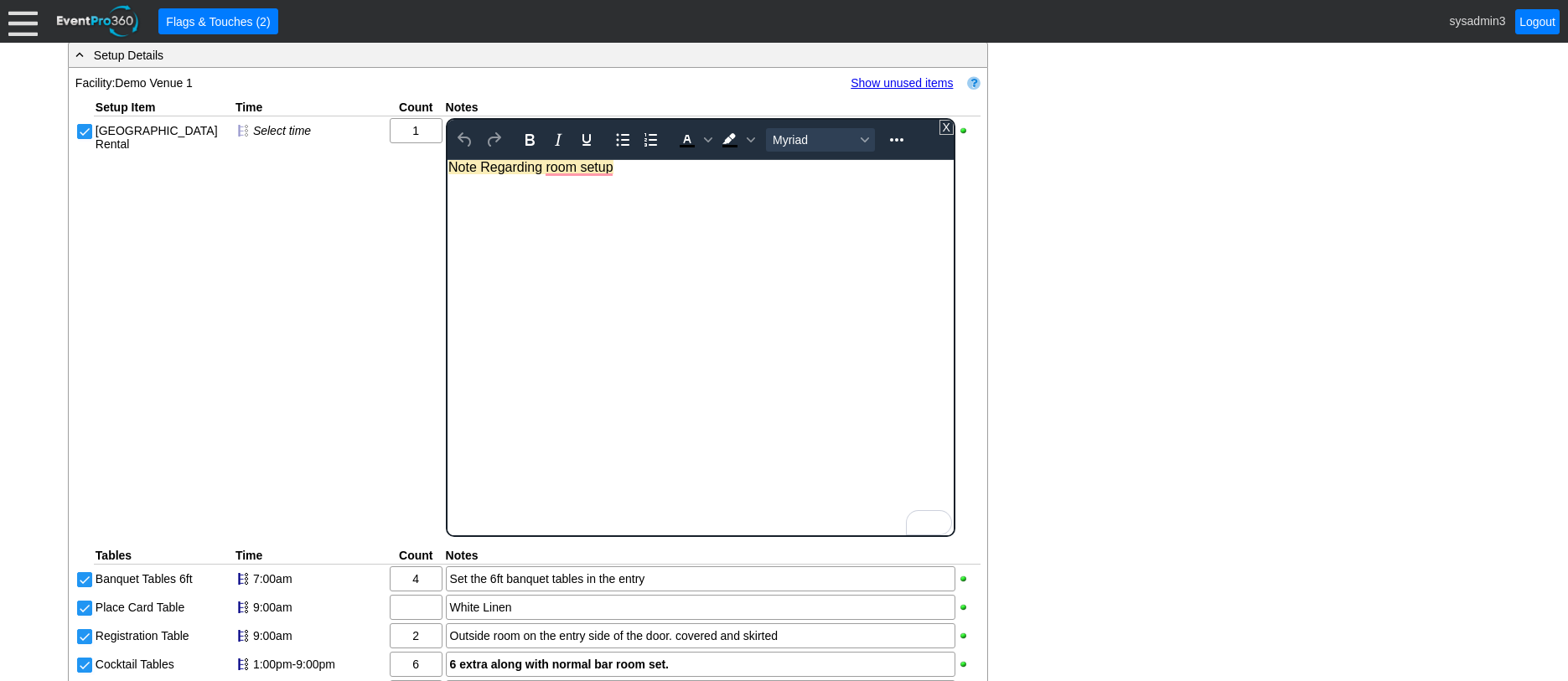
scroll to position [1025, 0]
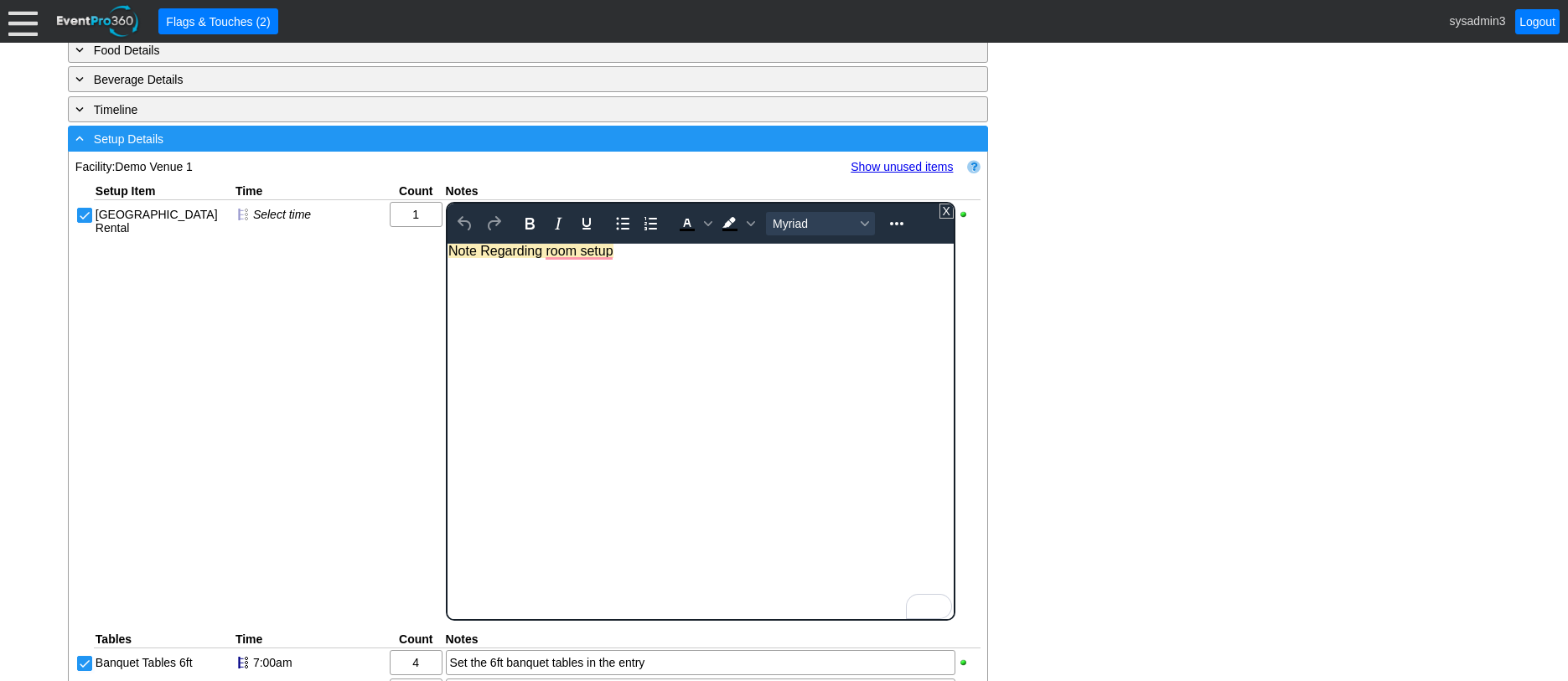
click at [410, 148] on div "- Setup Details" at bounding box center [494, 138] width 843 height 19
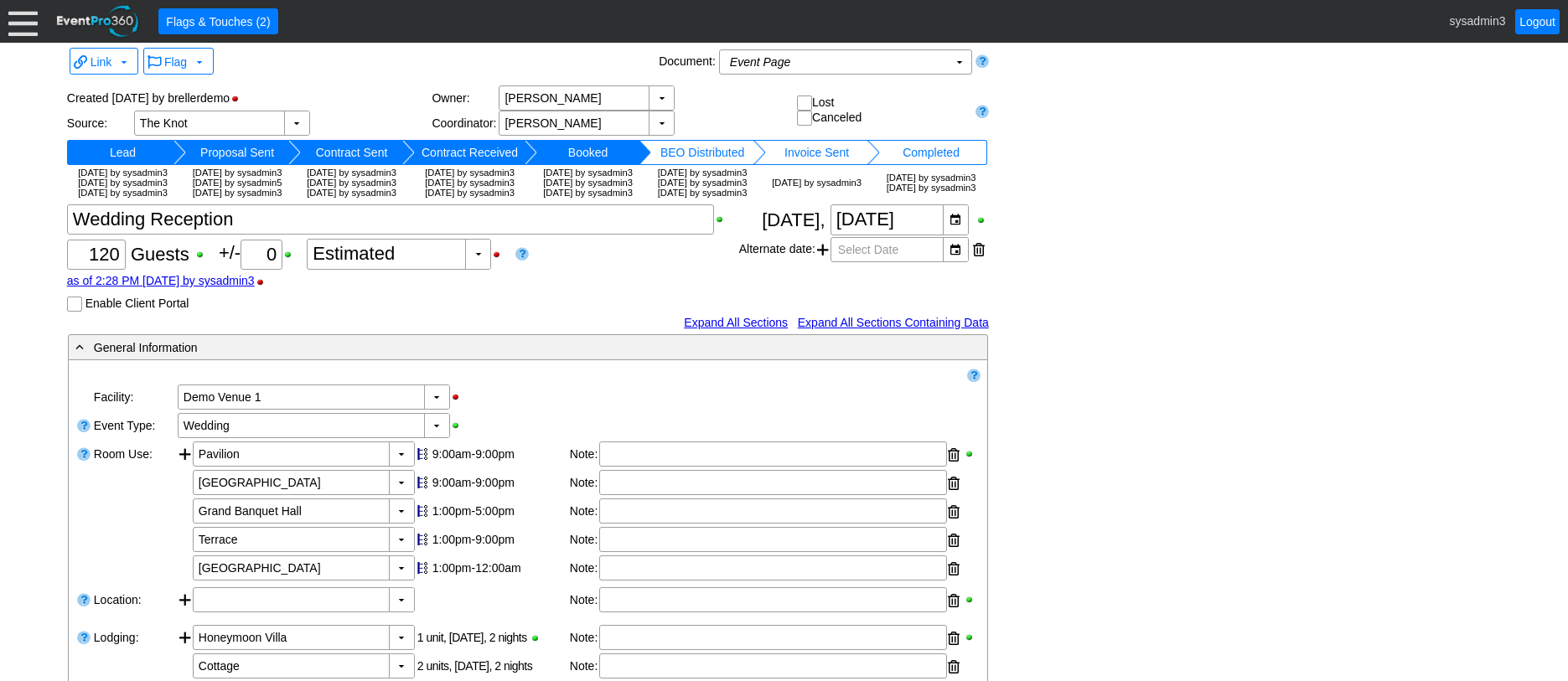
scroll to position [0, 0]
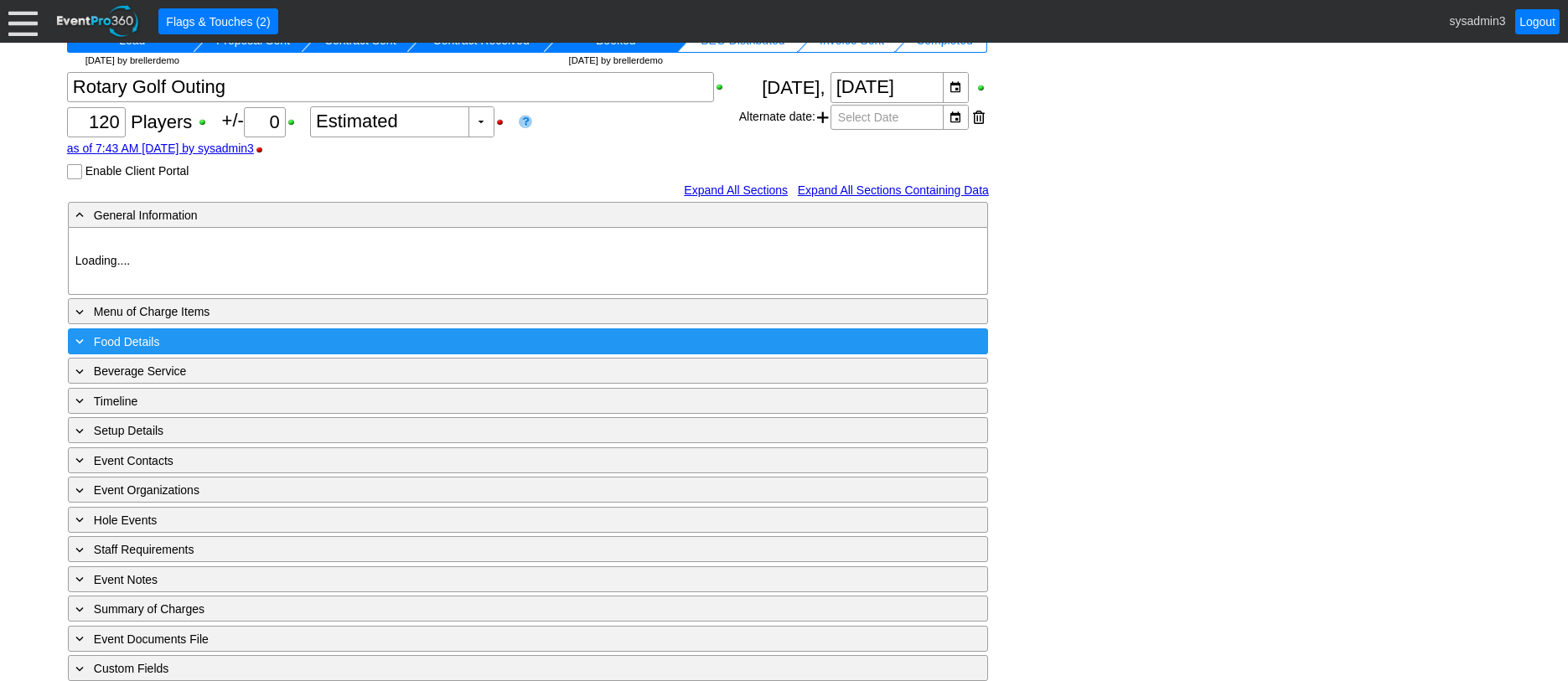
scroll to position [137, 0]
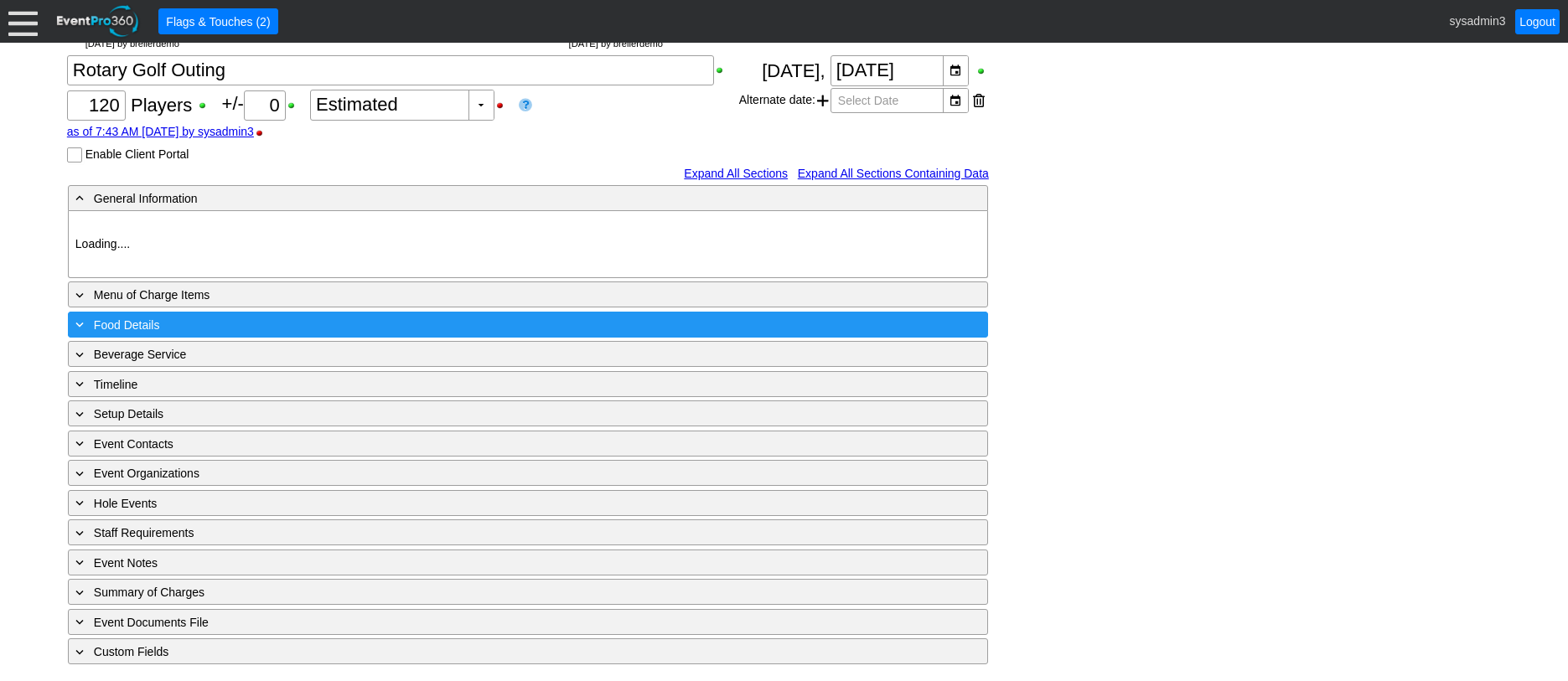
type input "Demo Venue 1"
type input "Golf Outing"
type input "Scramble"
type input "Shotgun"
type input "White"
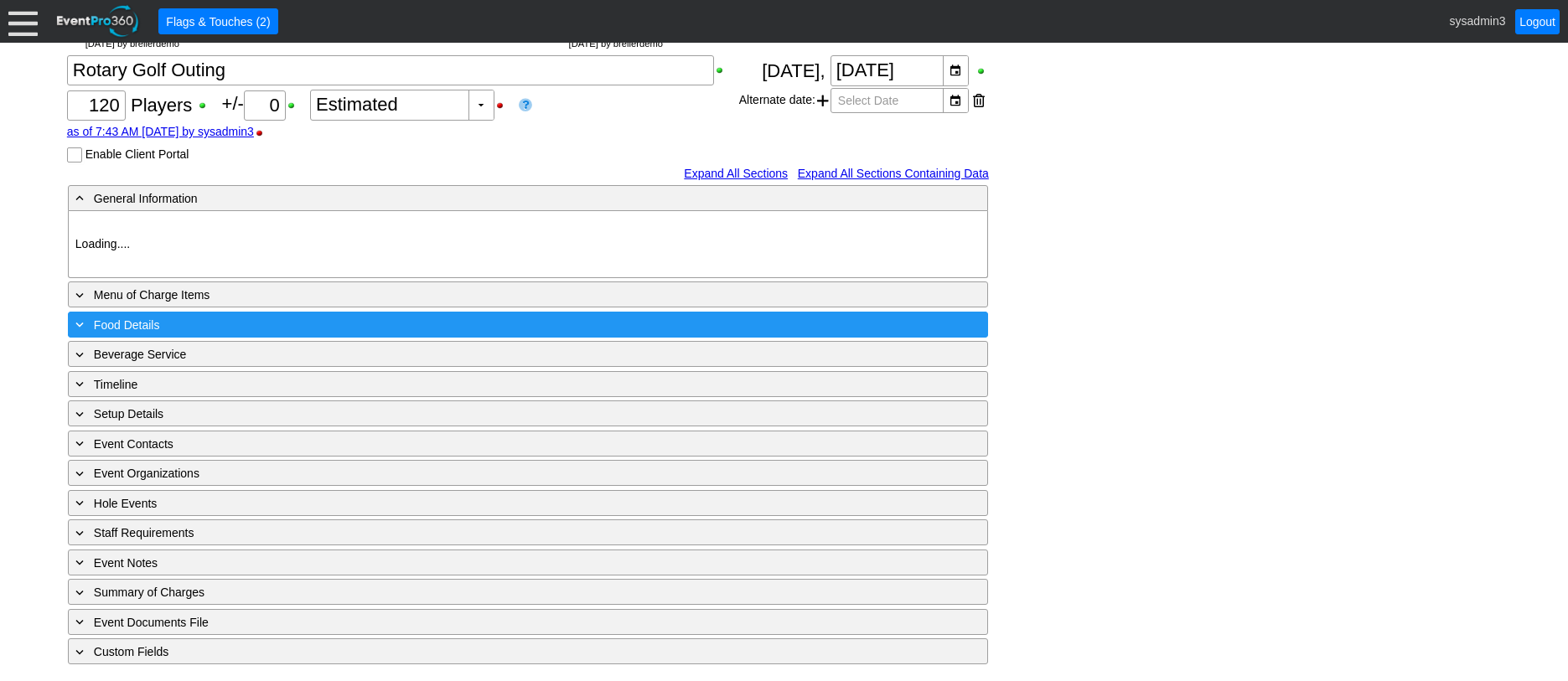
type input "Red"
type input "384014"
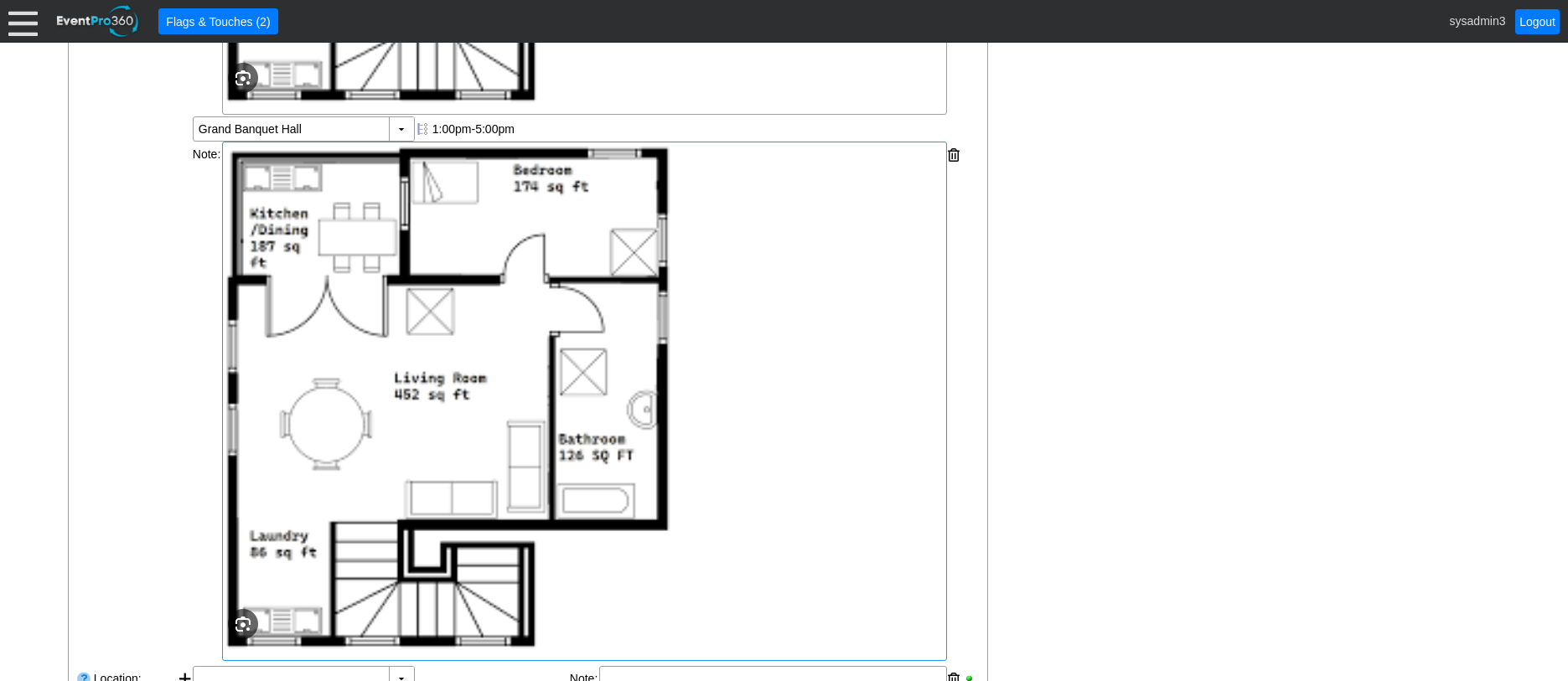
scroll to position [975, 0]
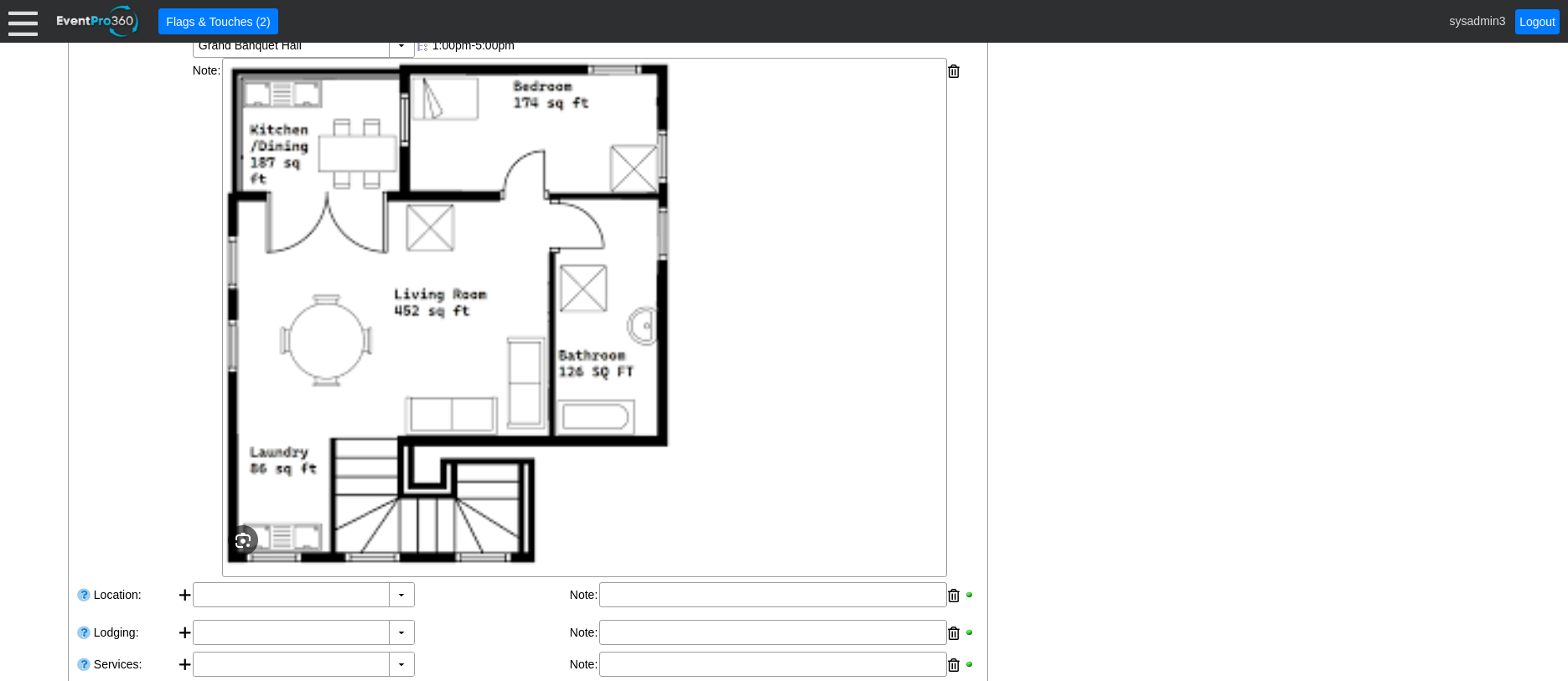
click at [23, 25] on div at bounding box center [23, 21] width 29 height 29
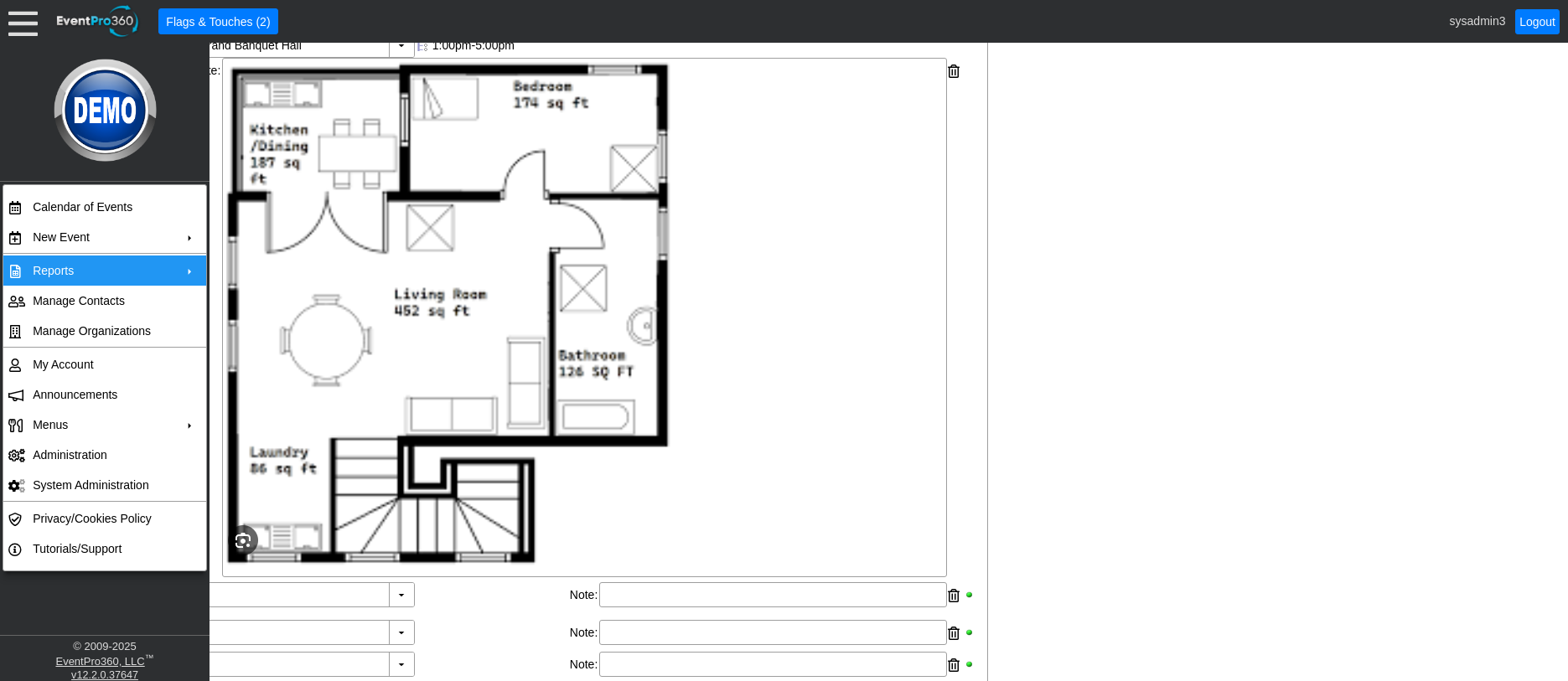
click at [71, 269] on td "Reports" at bounding box center [101, 270] width 150 height 30
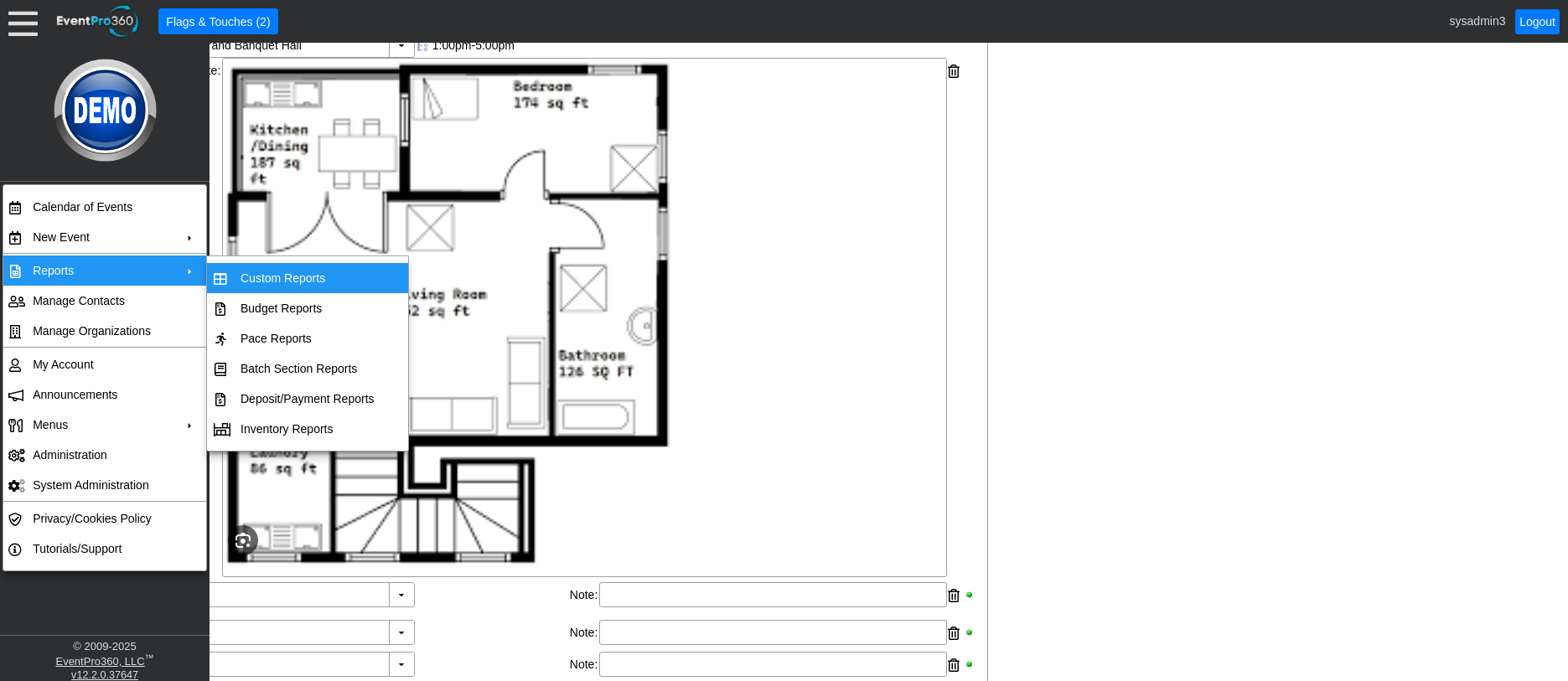
click at [296, 282] on td "Custom Reports" at bounding box center [308, 278] width 148 height 30
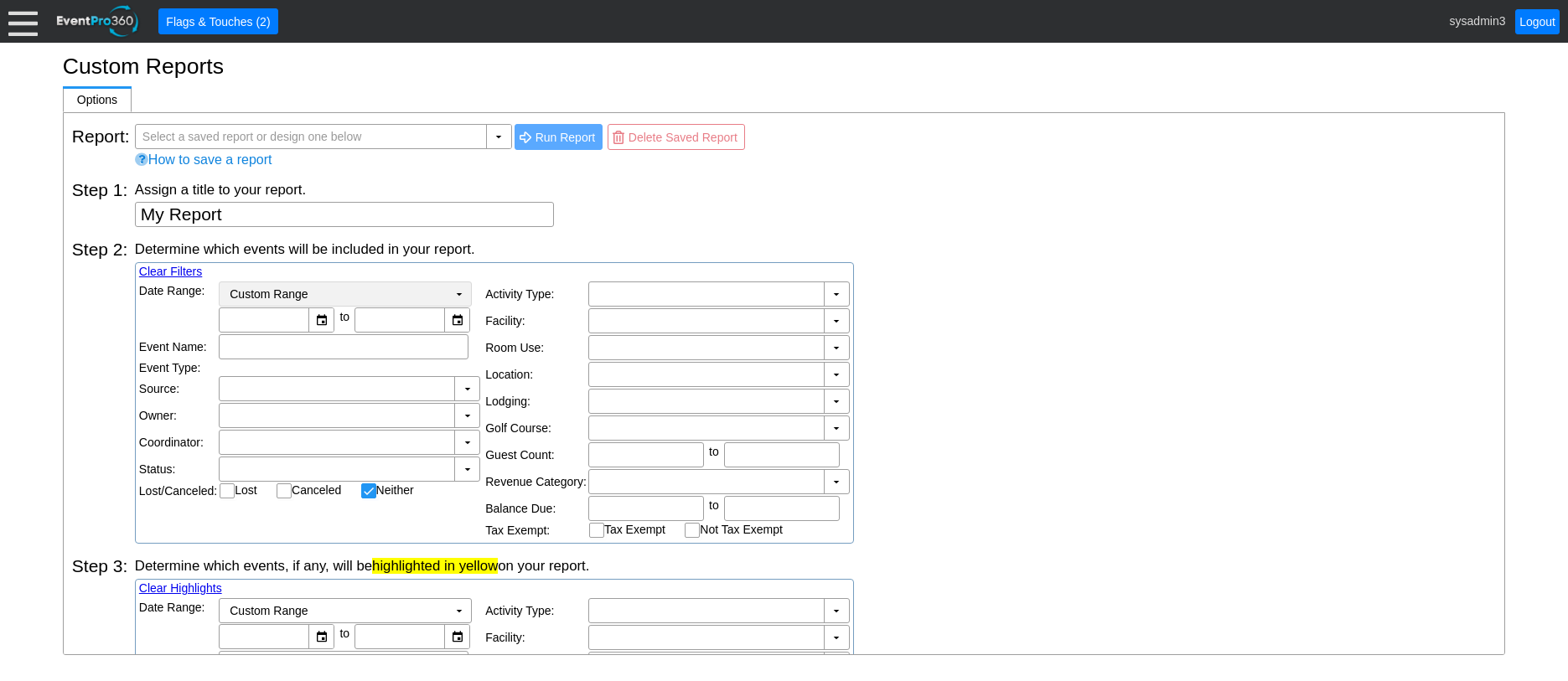
checkbox input "false"
click at [28, 36] on div at bounding box center [23, 21] width 29 height 29
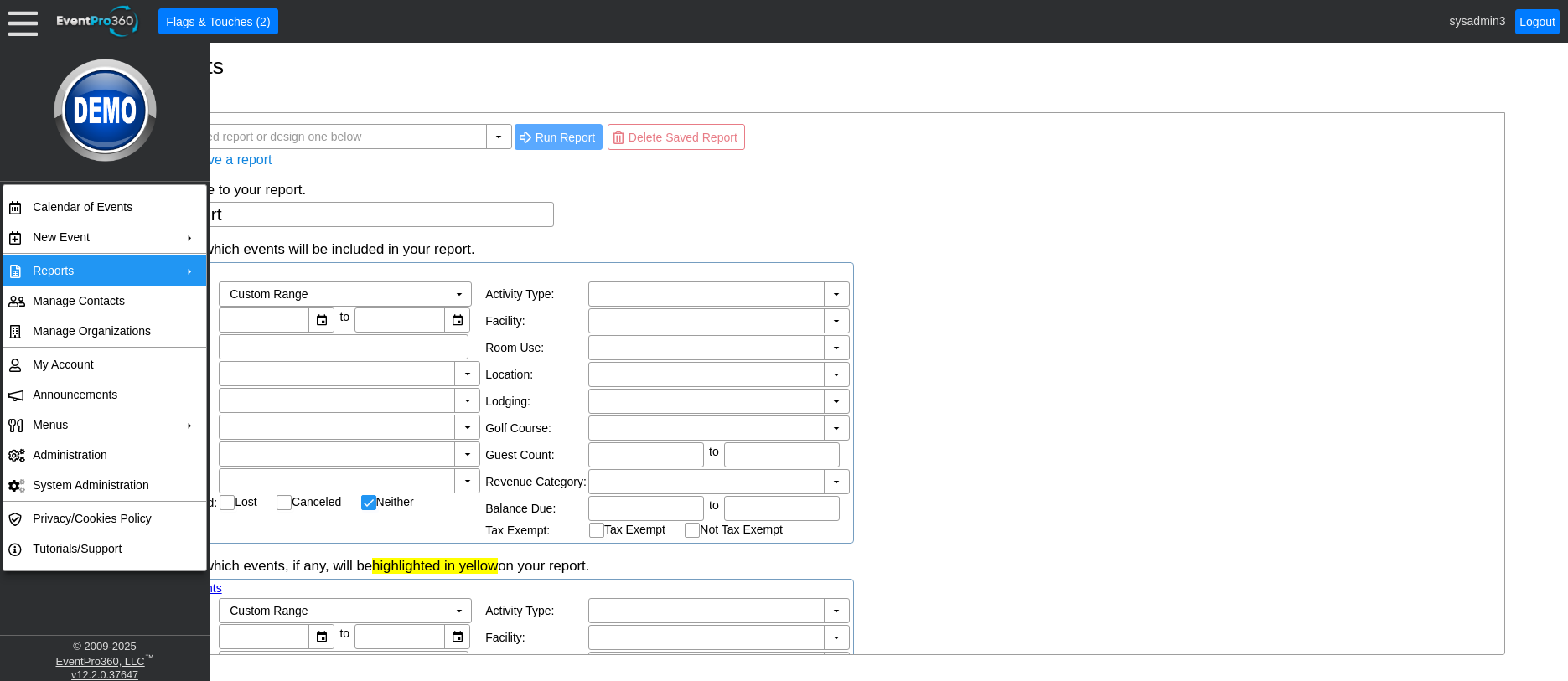
click at [175, 266] on td "Reports" at bounding box center [101, 270] width 150 height 30
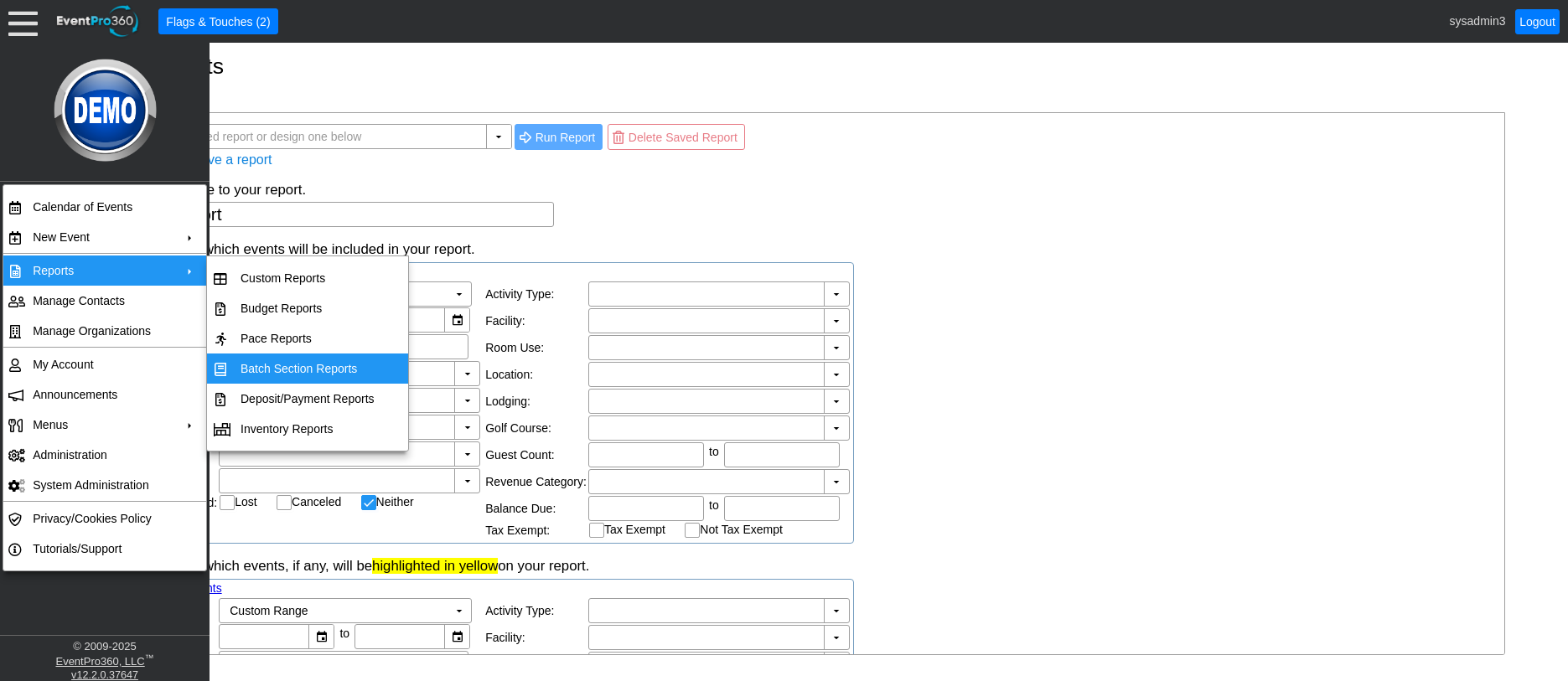
click at [301, 366] on td "Batch Section Reports" at bounding box center [308, 368] width 148 height 30
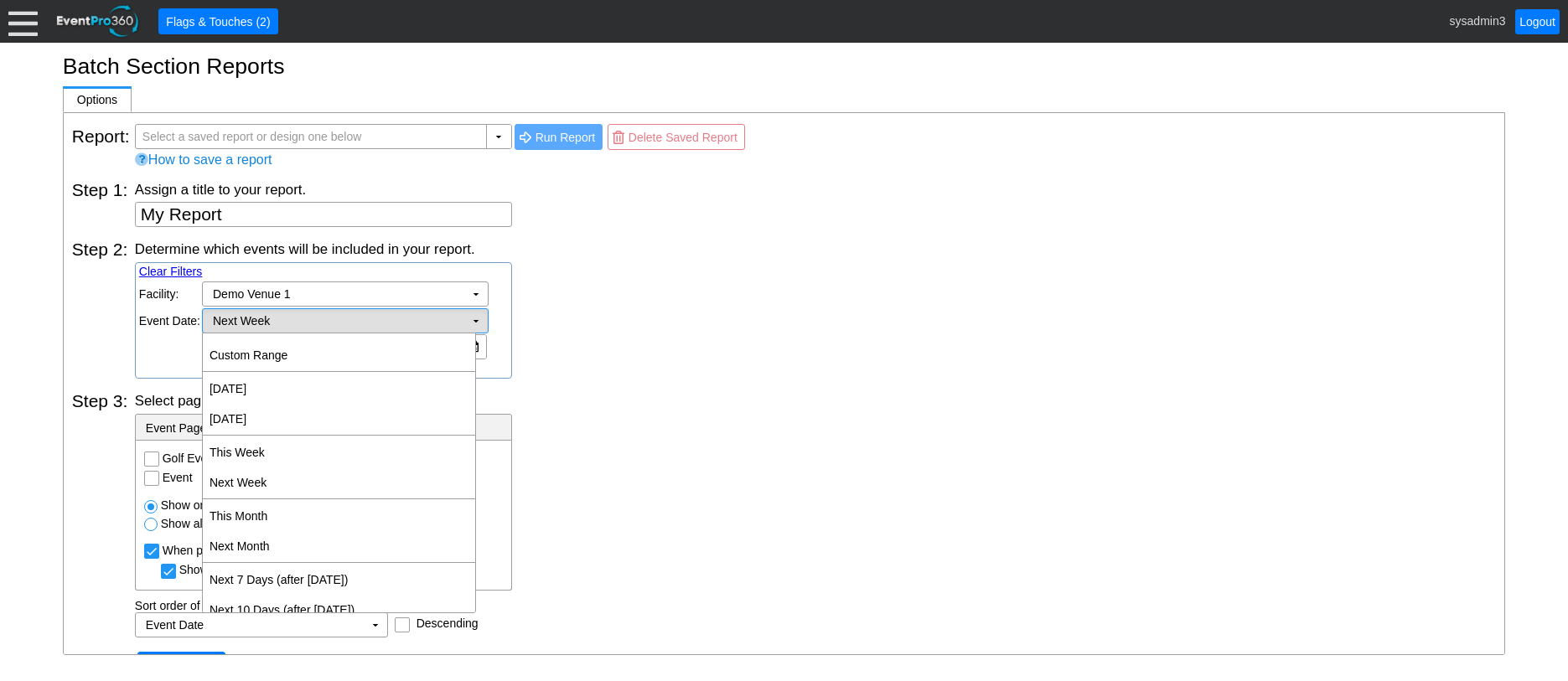
click at [479, 321] on td "▼" at bounding box center [476, 321] width 24 height 24
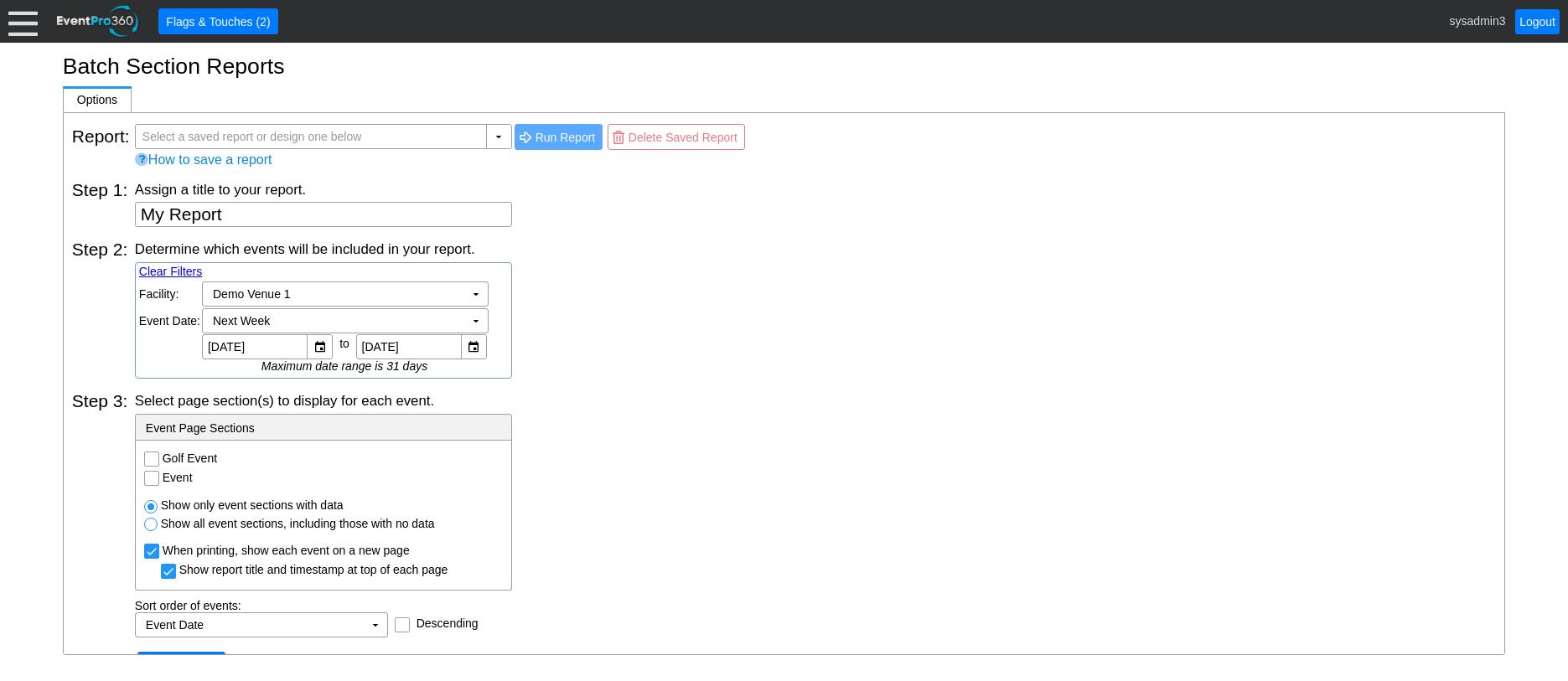
click at [731, 339] on div "Determine which events will be included in your report. Clear Filters Region: Χ…" at bounding box center [815, 309] width 1361 height 139
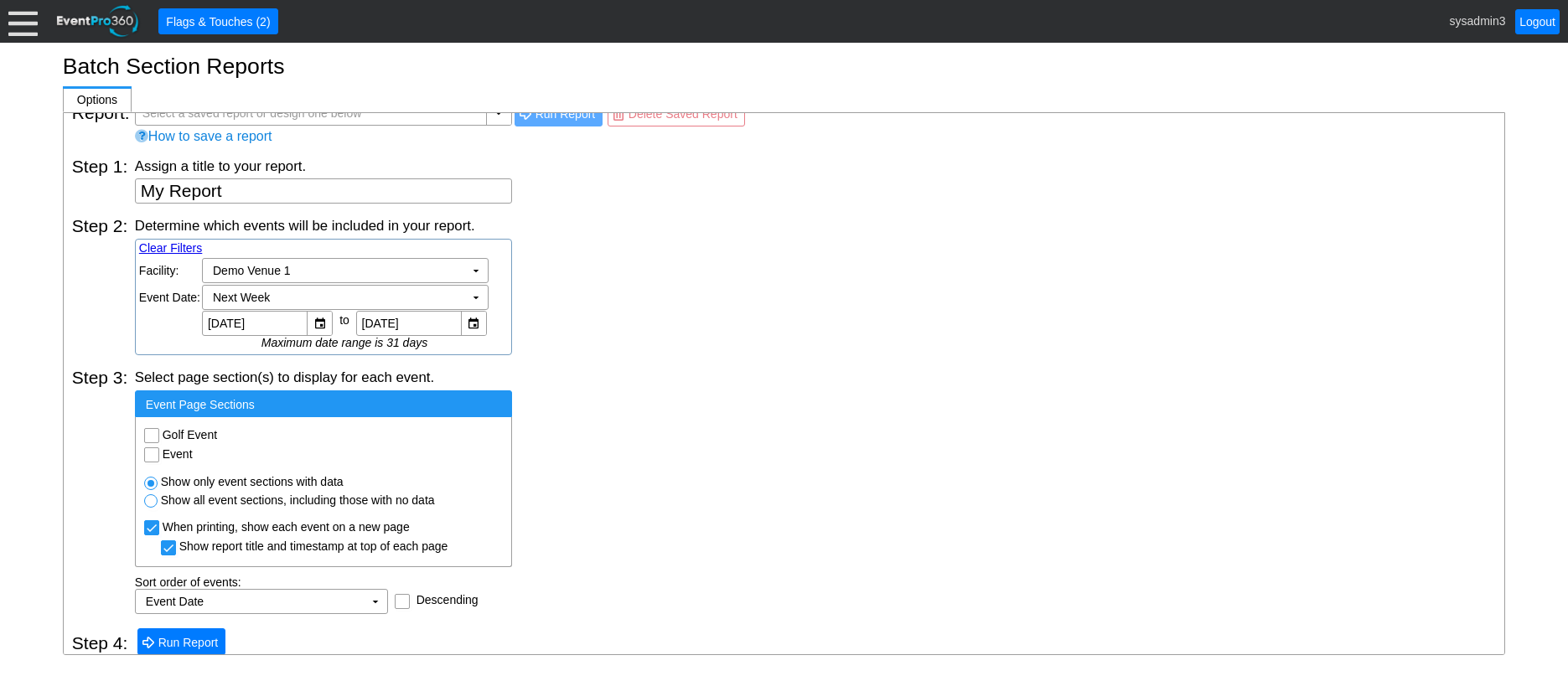
scroll to position [36, 0]
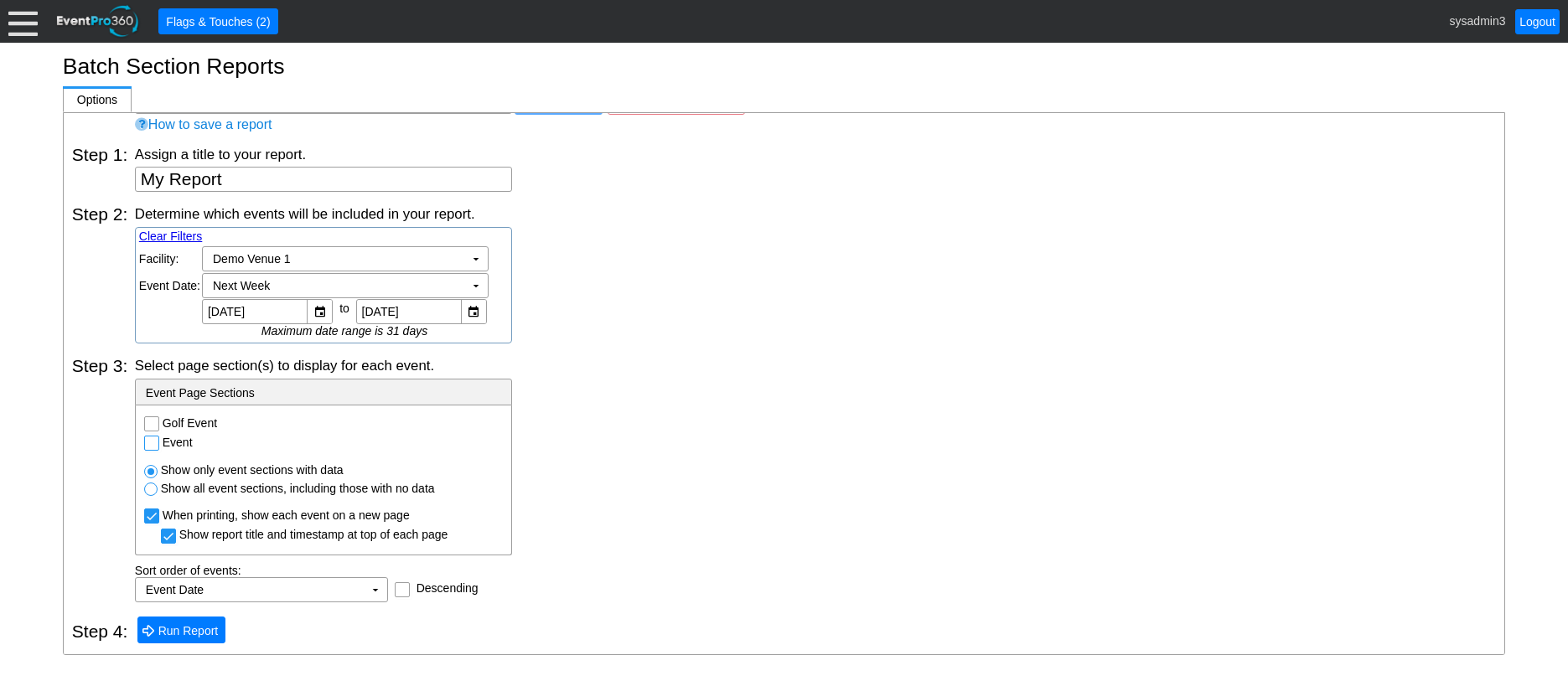
click at [150, 442] on input "Event" at bounding box center [153, 445] width 16 height 16
checkbox input "true"
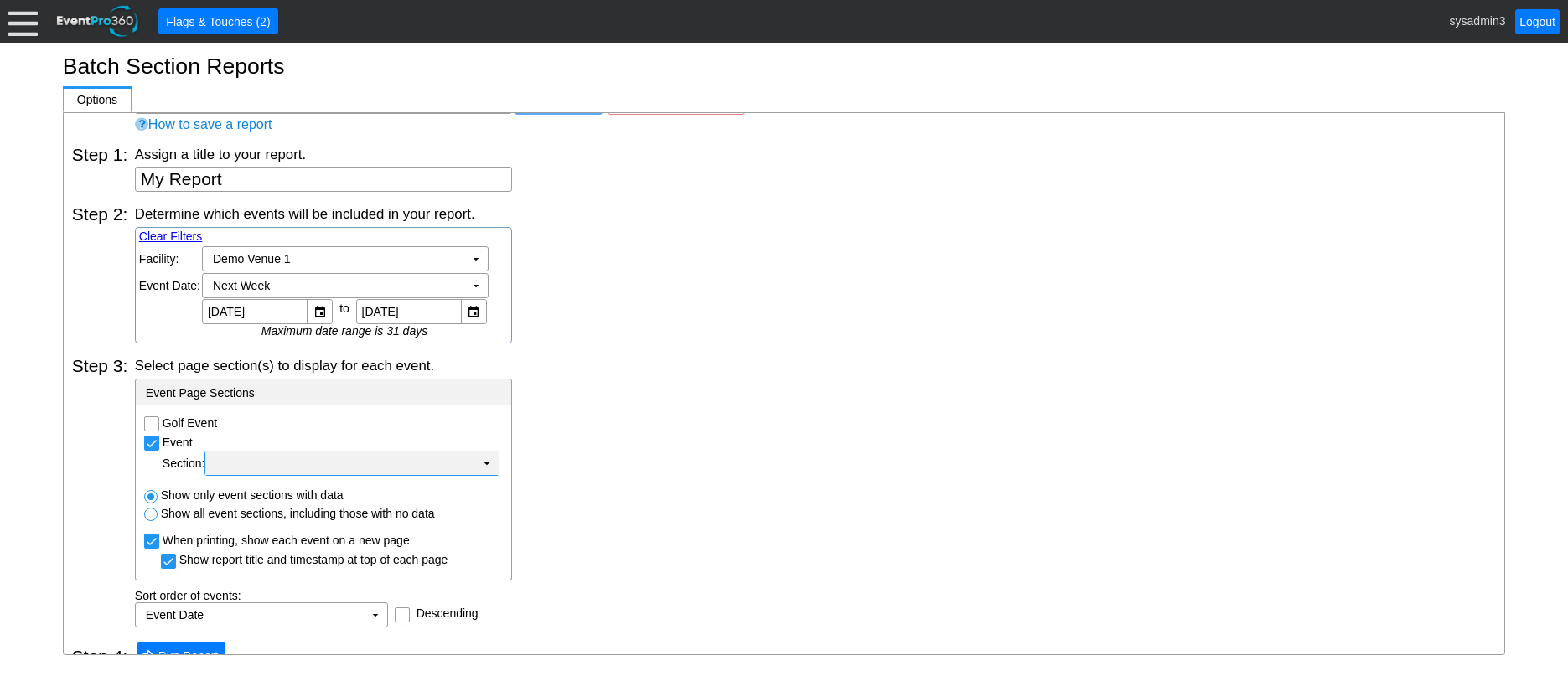
click at [340, 469] on div at bounding box center [339, 463] width 261 height 16
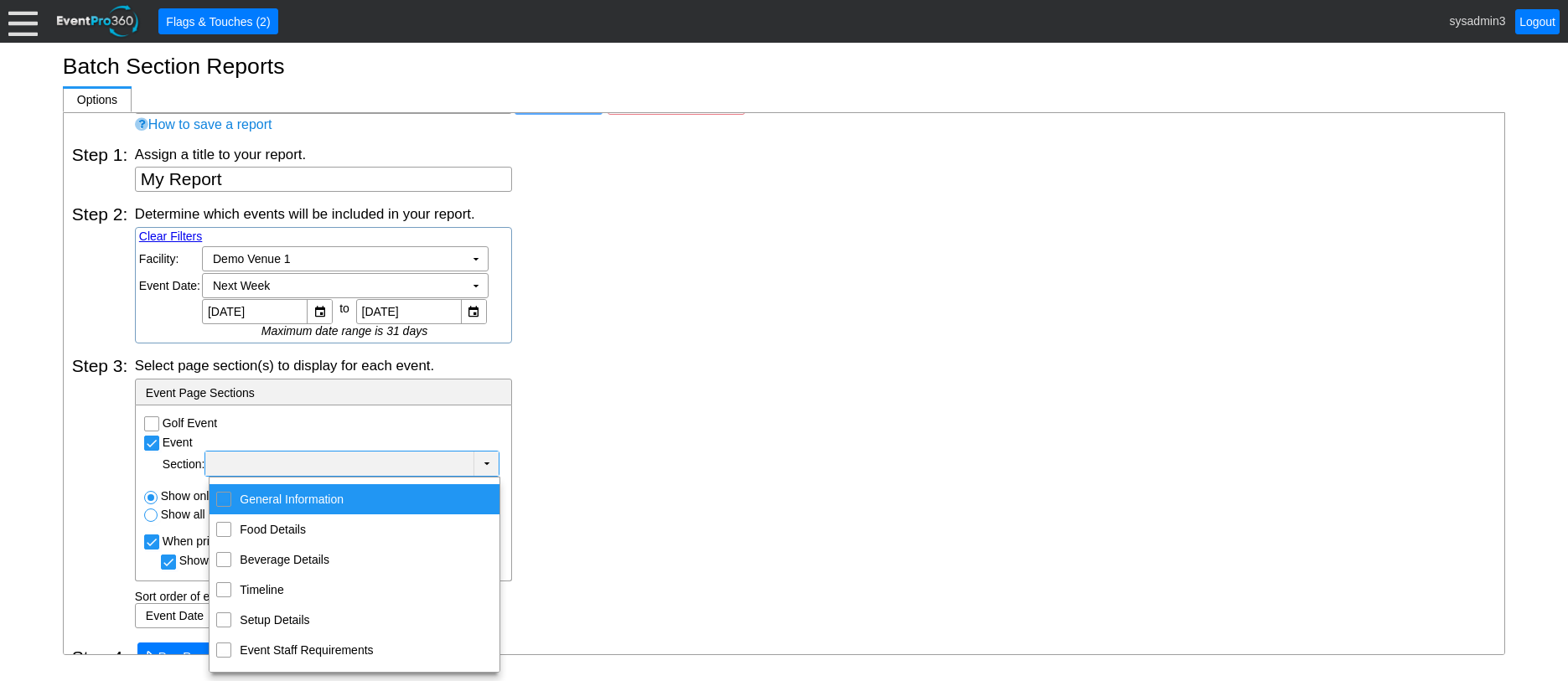
click at [223, 495] on input "General Information" at bounding box center [224, 498] width 11 height 11
checkbox input "true"
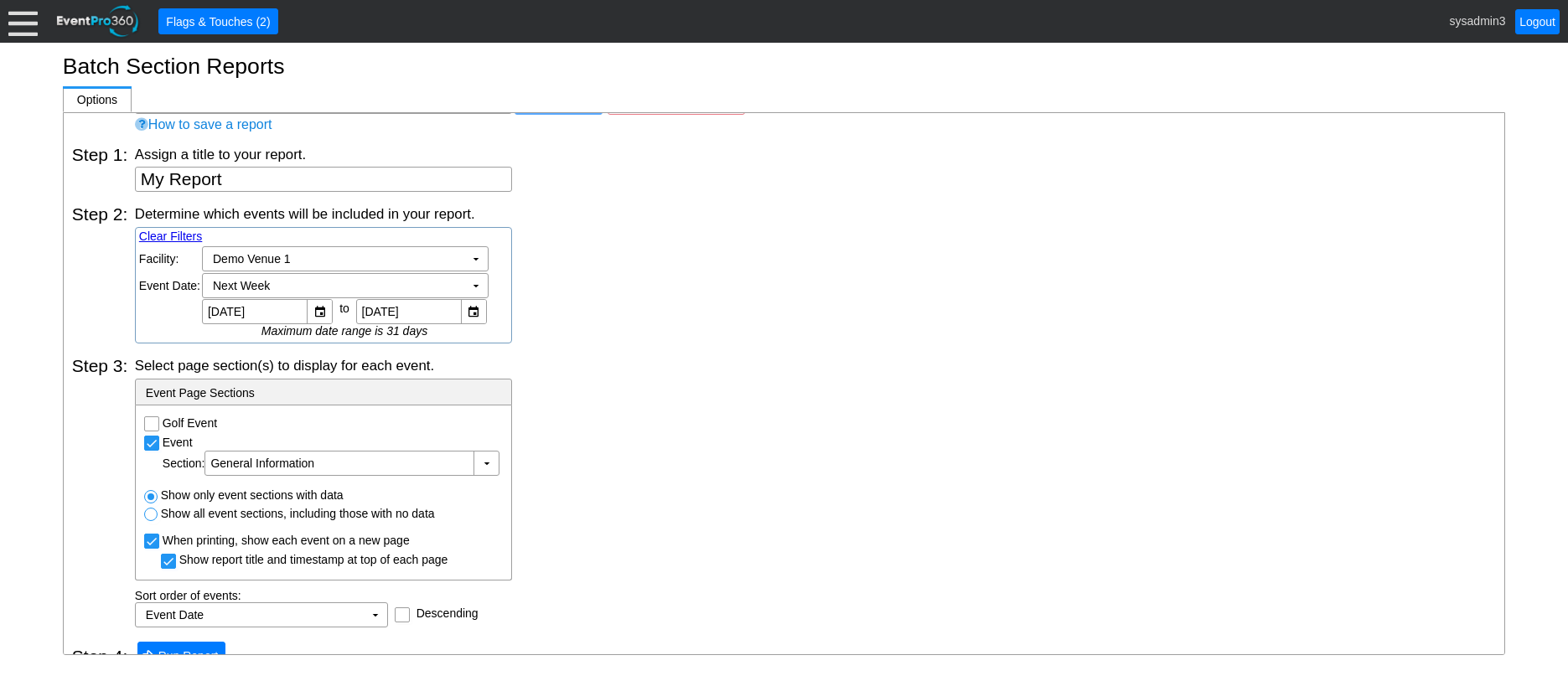
click at [719, 364] on div "Select page section(s) to display for each event." at bounding box center [815, 365] width 1361 height 18
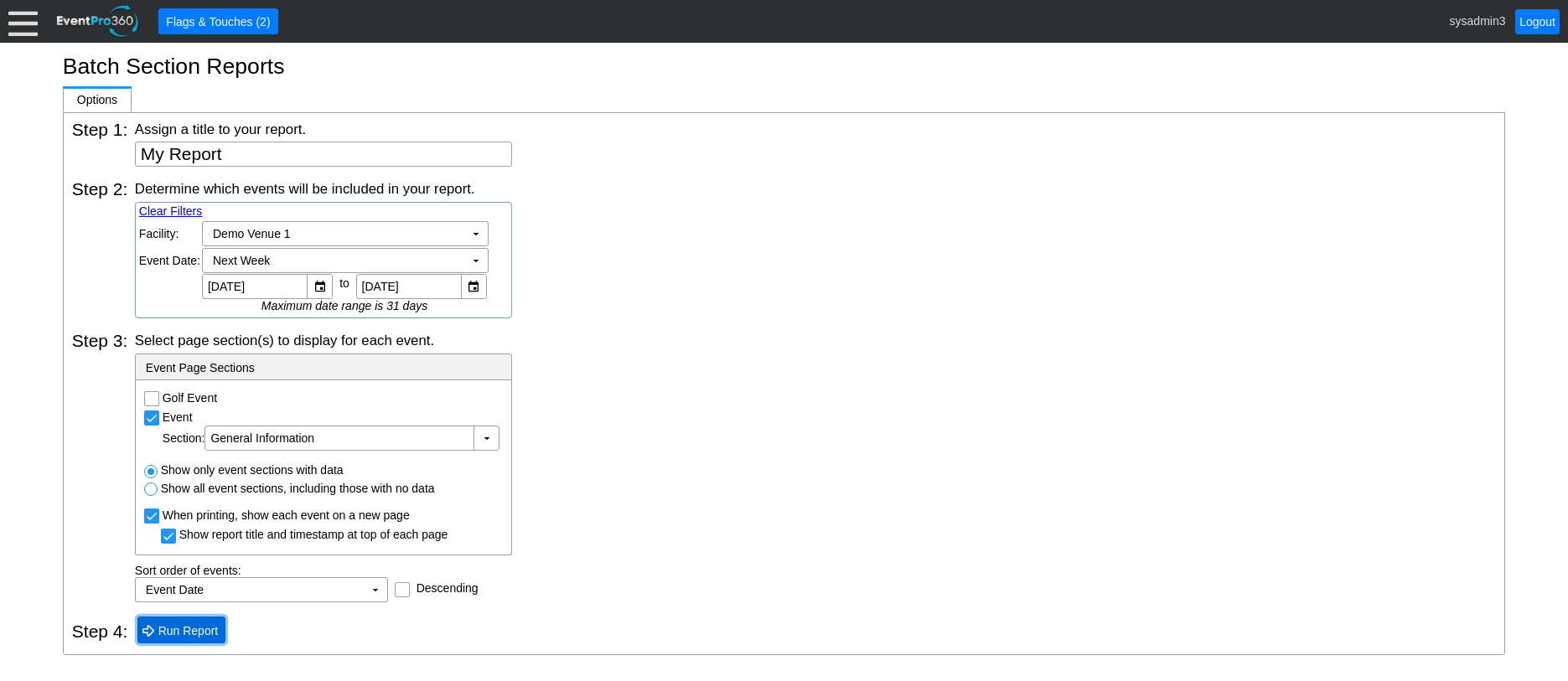
click at [188, 627] on span "Run Report" at bounding box center [188, 631] width 67 height 16
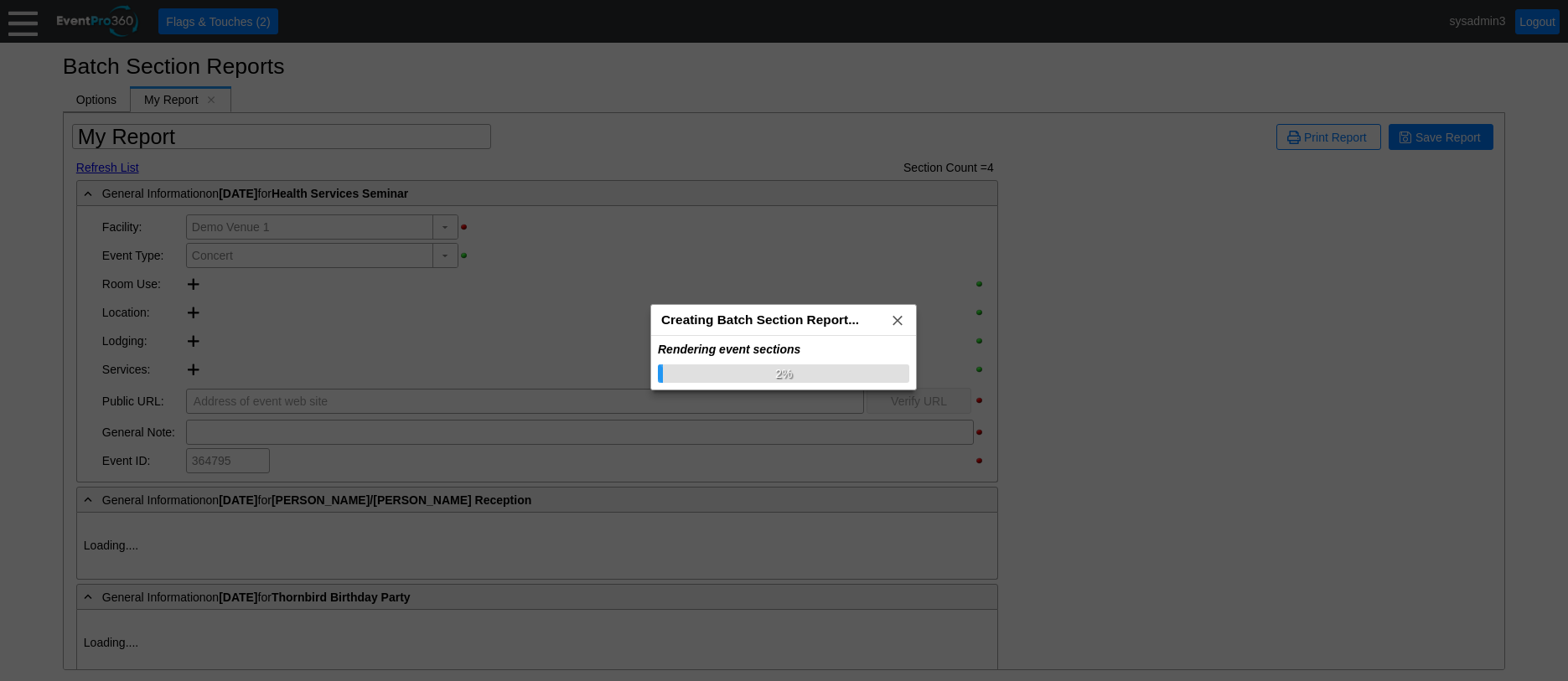
type input "Demo Venue 1"
type input "Wedding"
type input "426834"
type input "Demo Venue 1"
type input "Birthday Party"
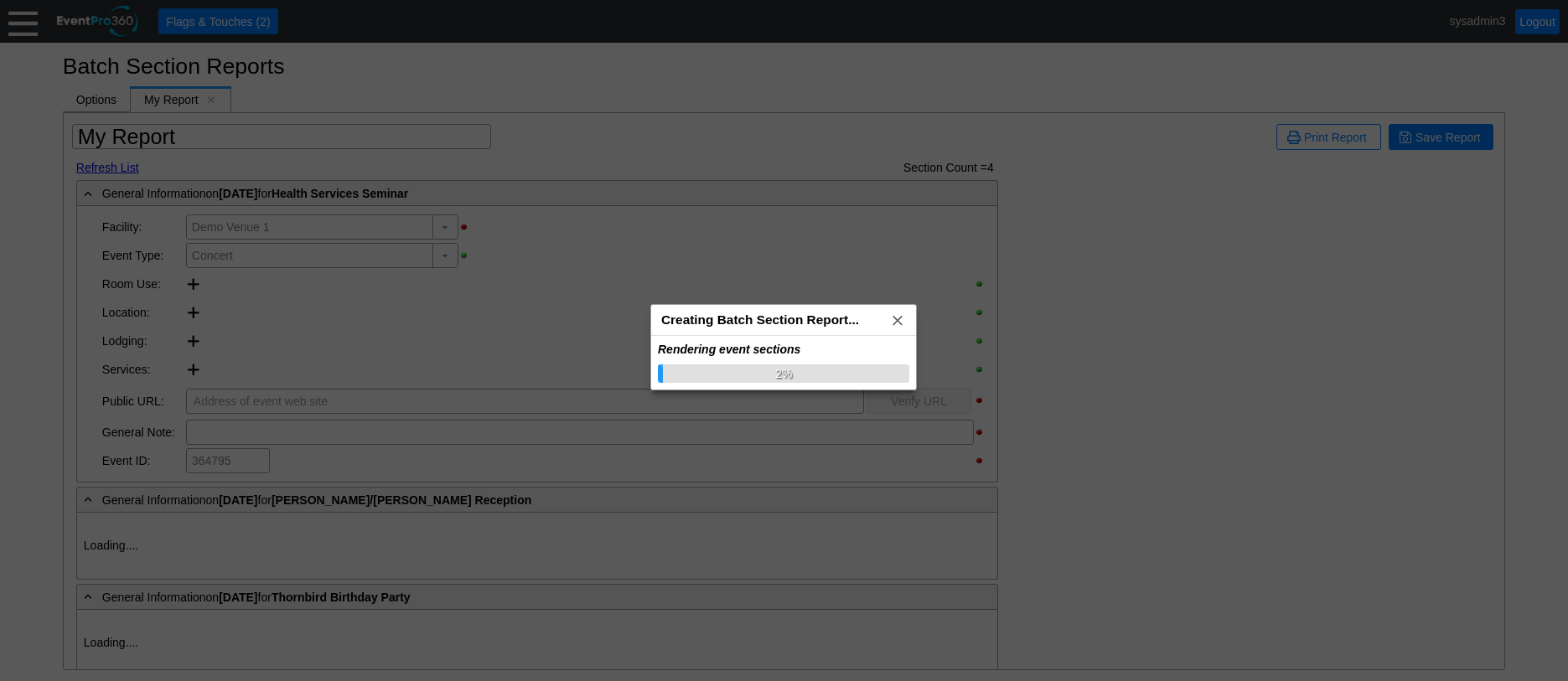
type input "495190"
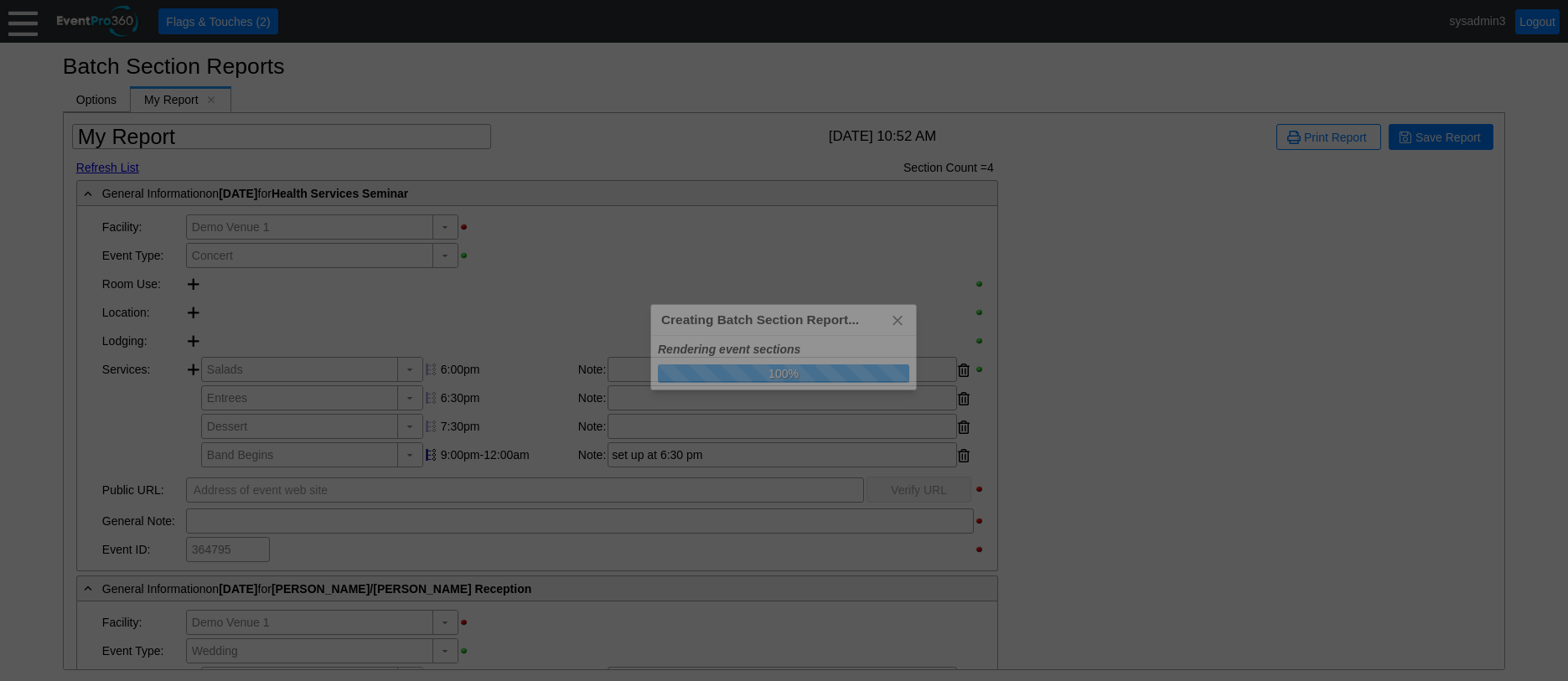
type input "Demo Venue 1"
type input "Wedding"
type input "100693"
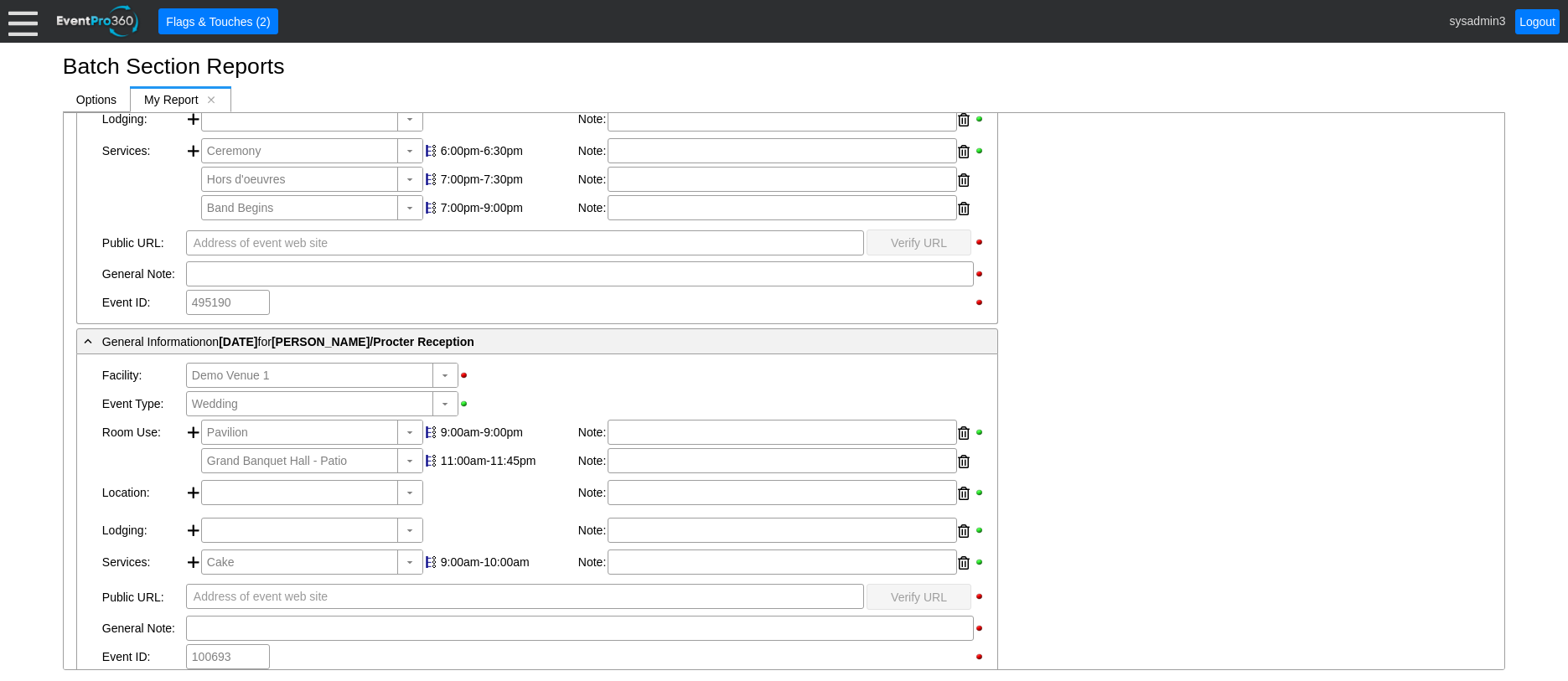
scroll to position [1353, 0]
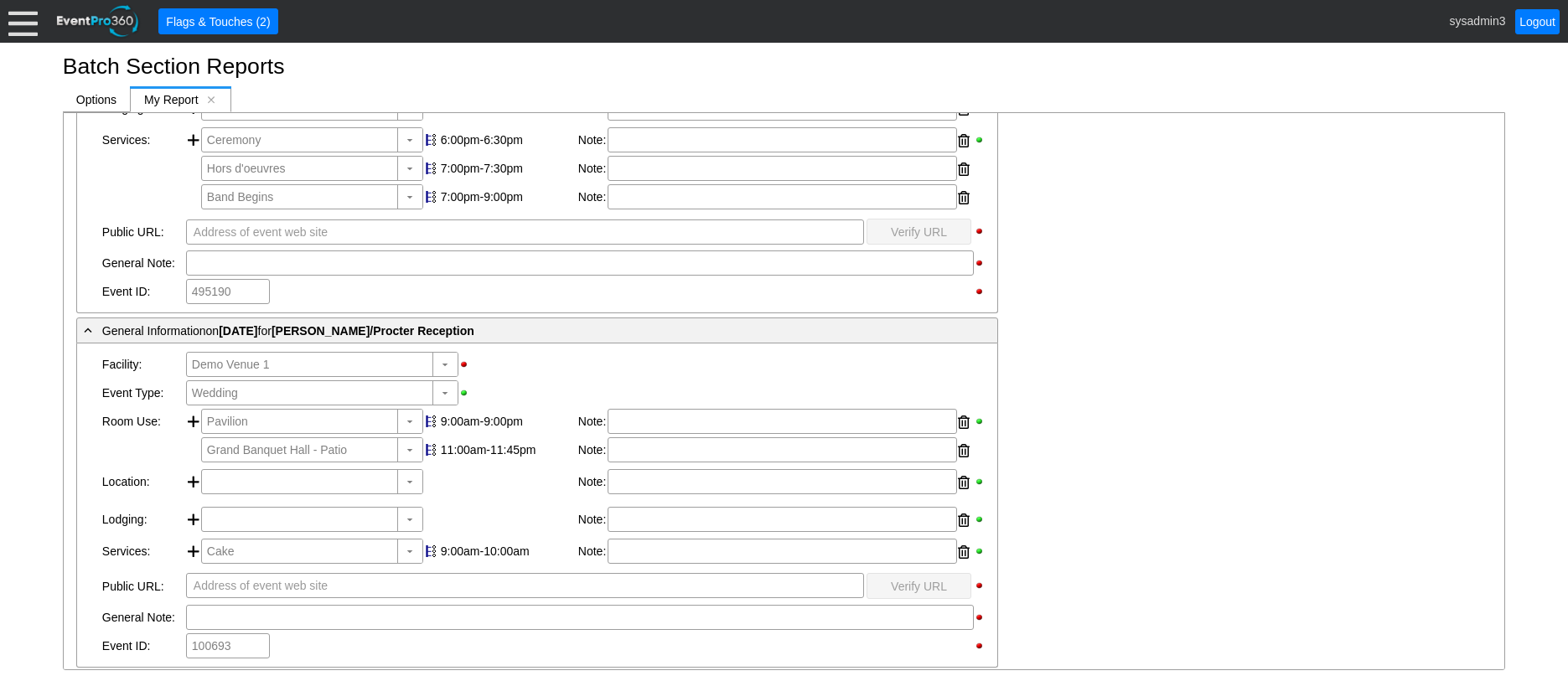
click at [17, 20] on div at bounding box center [23, 21] width 29 height 29
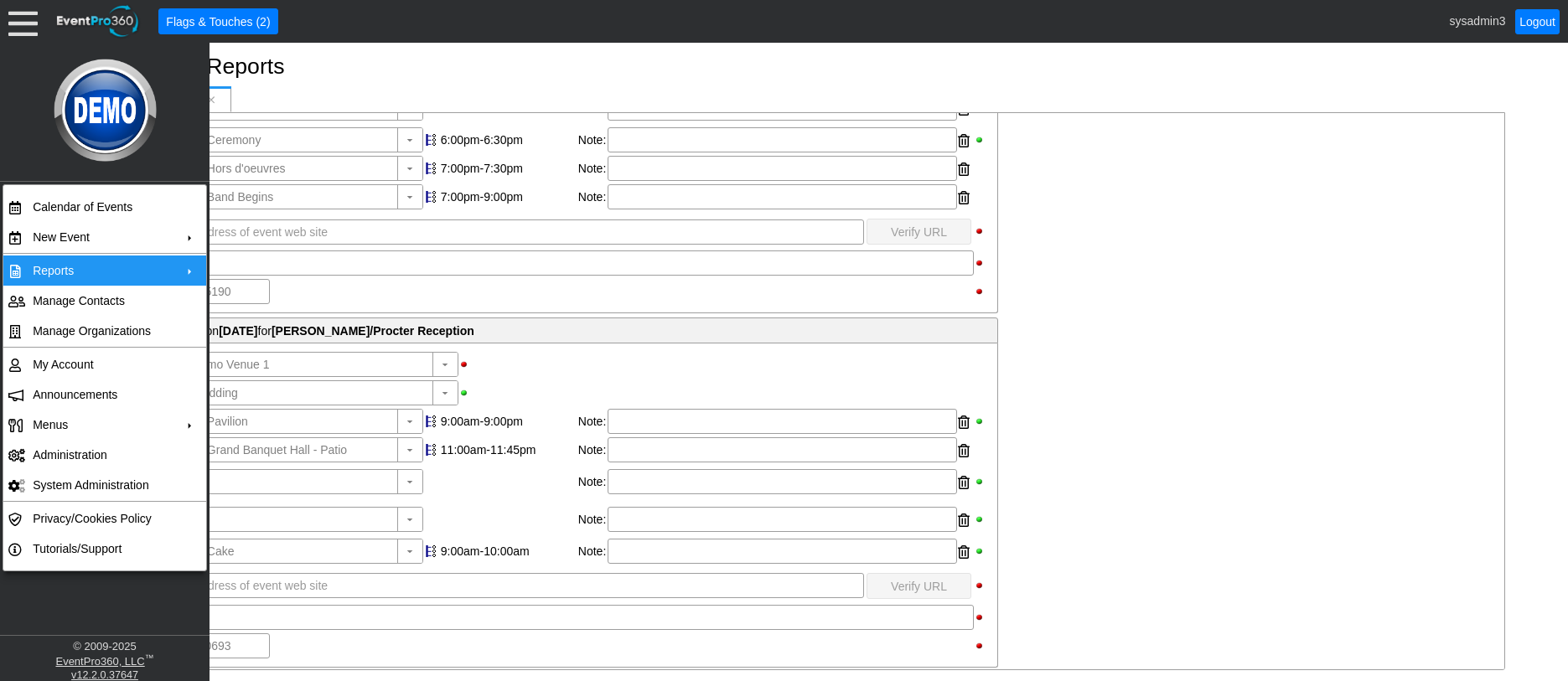
click at [76, 269] on td "Reports" at bounding box center [101, 270] width 150 height 30
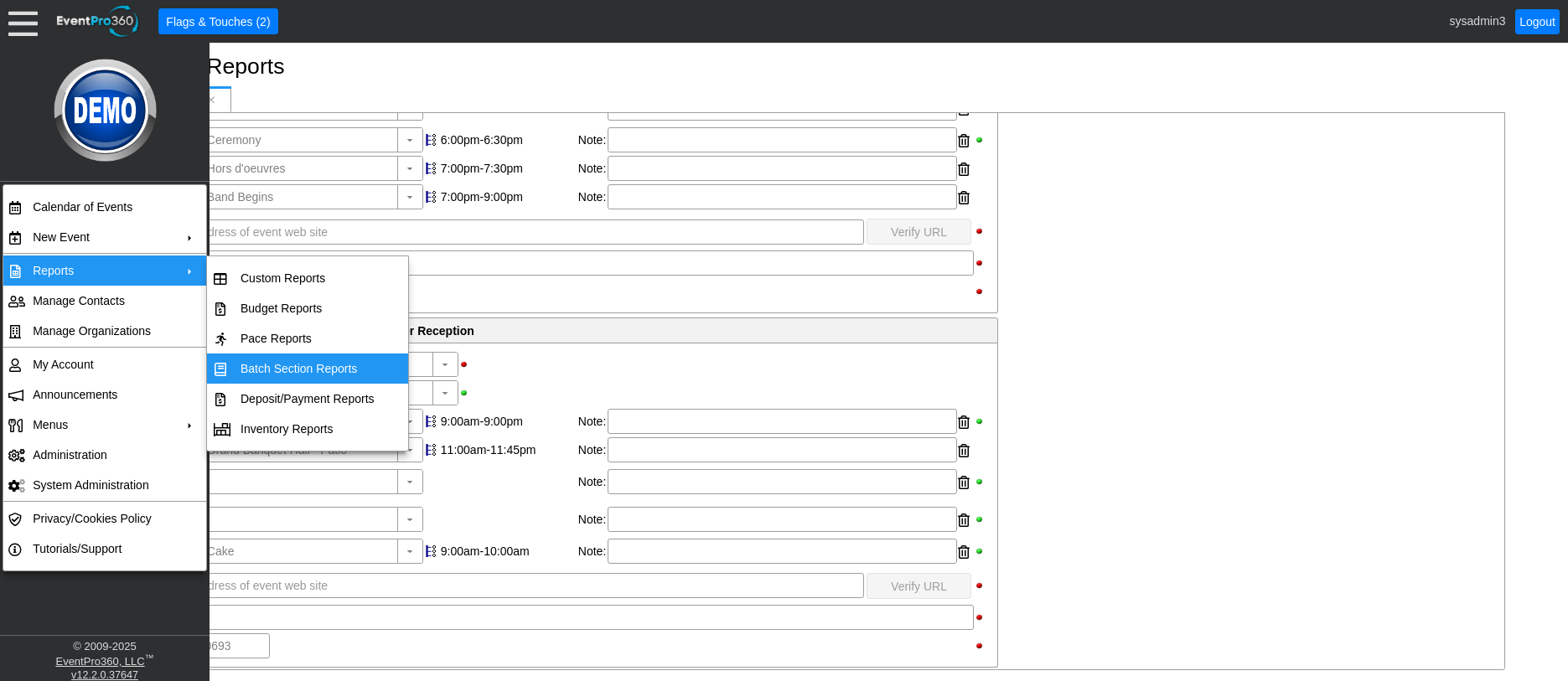
click at [280, 364] on td "Batch Section Reports" at bounding box center [308, 368] width 148 height 30
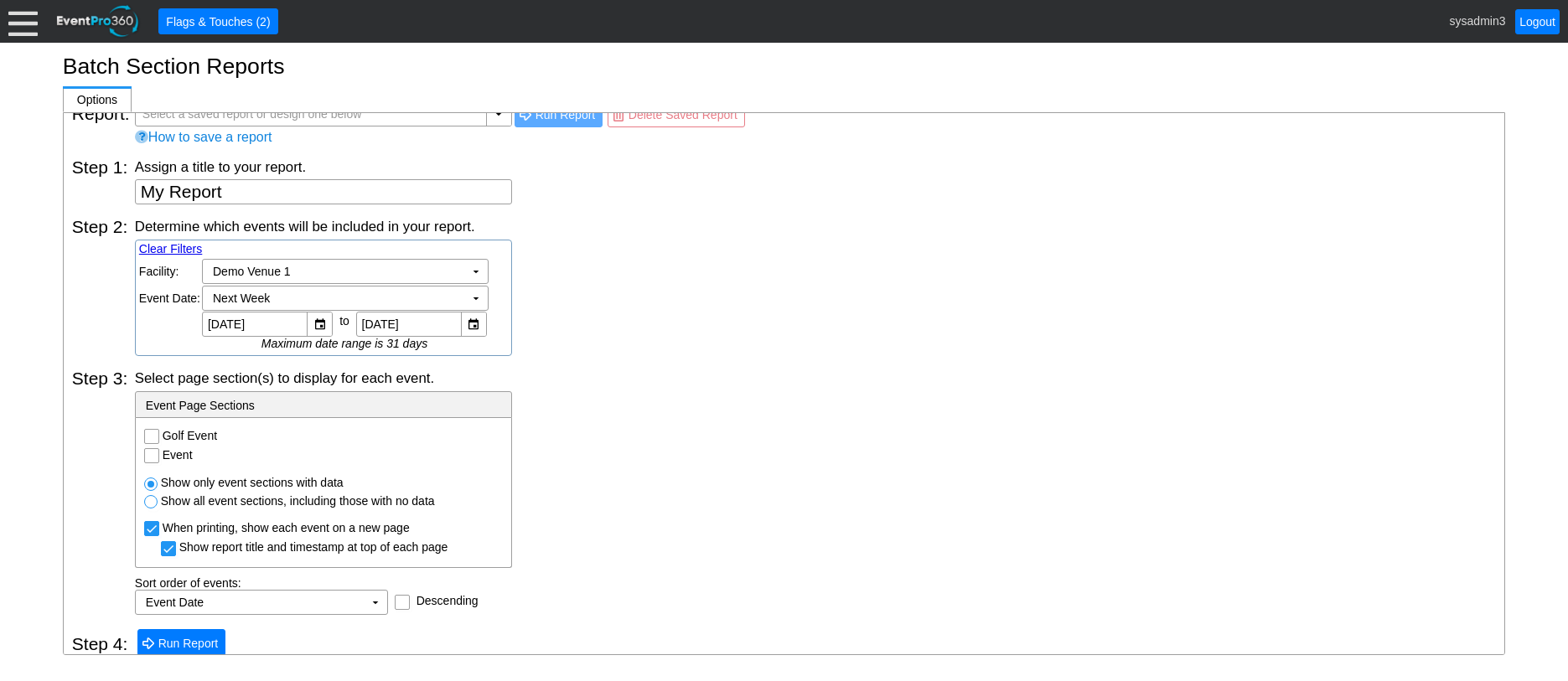
scroll to position [36, 0]
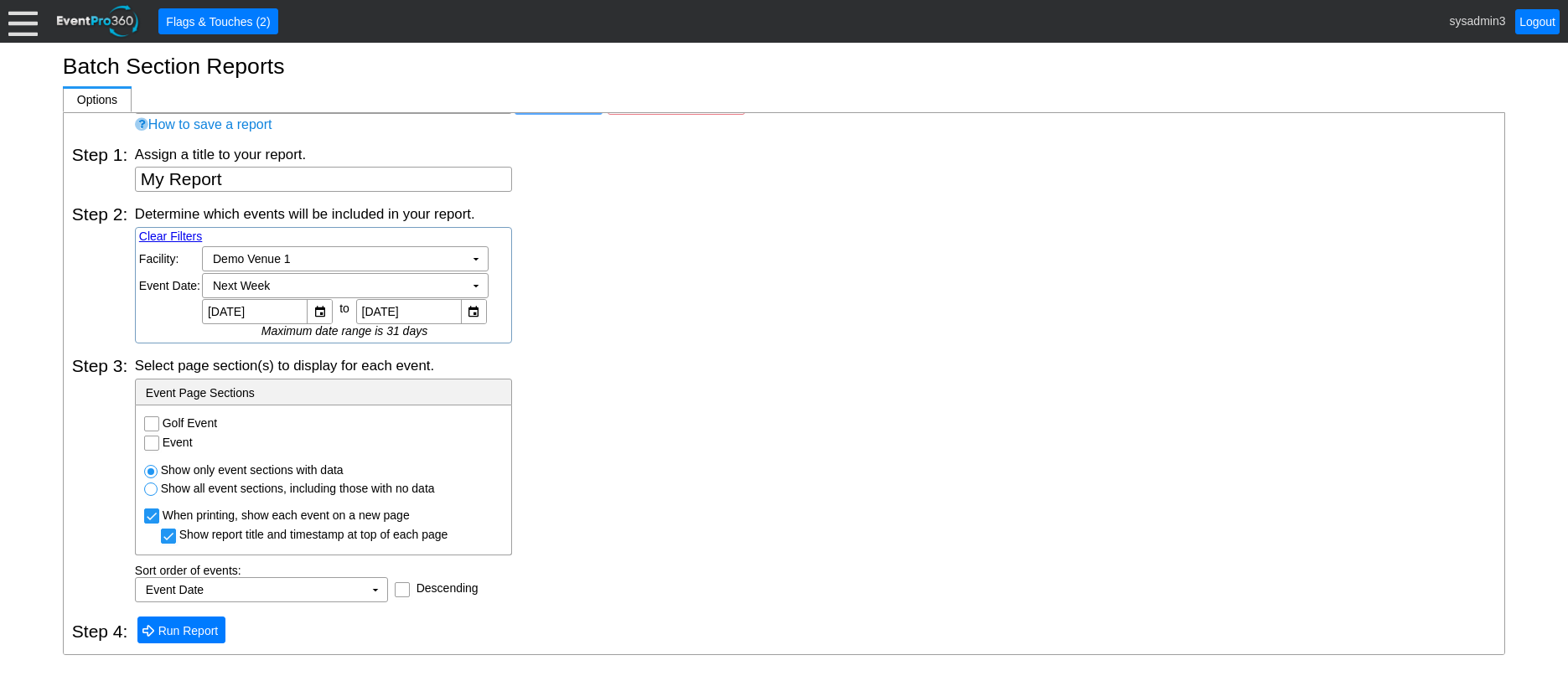
click at [149, 422] on input "Golf Event" at bounding box center [153, 425] width 16 height 16
checkbox input "true"
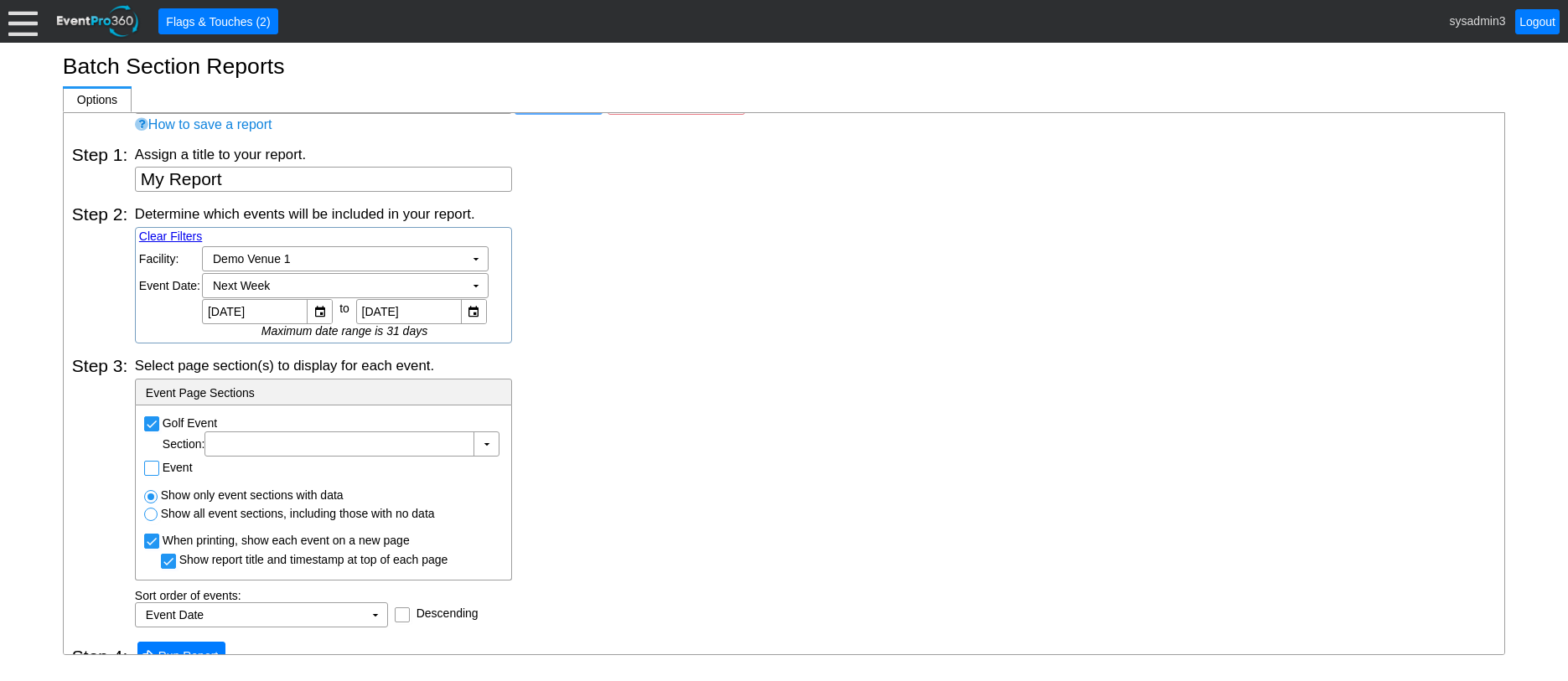
click at [152, 470] on input "Event" at bounding box center [153, 470] width 16 height 16
checkbox input "true"
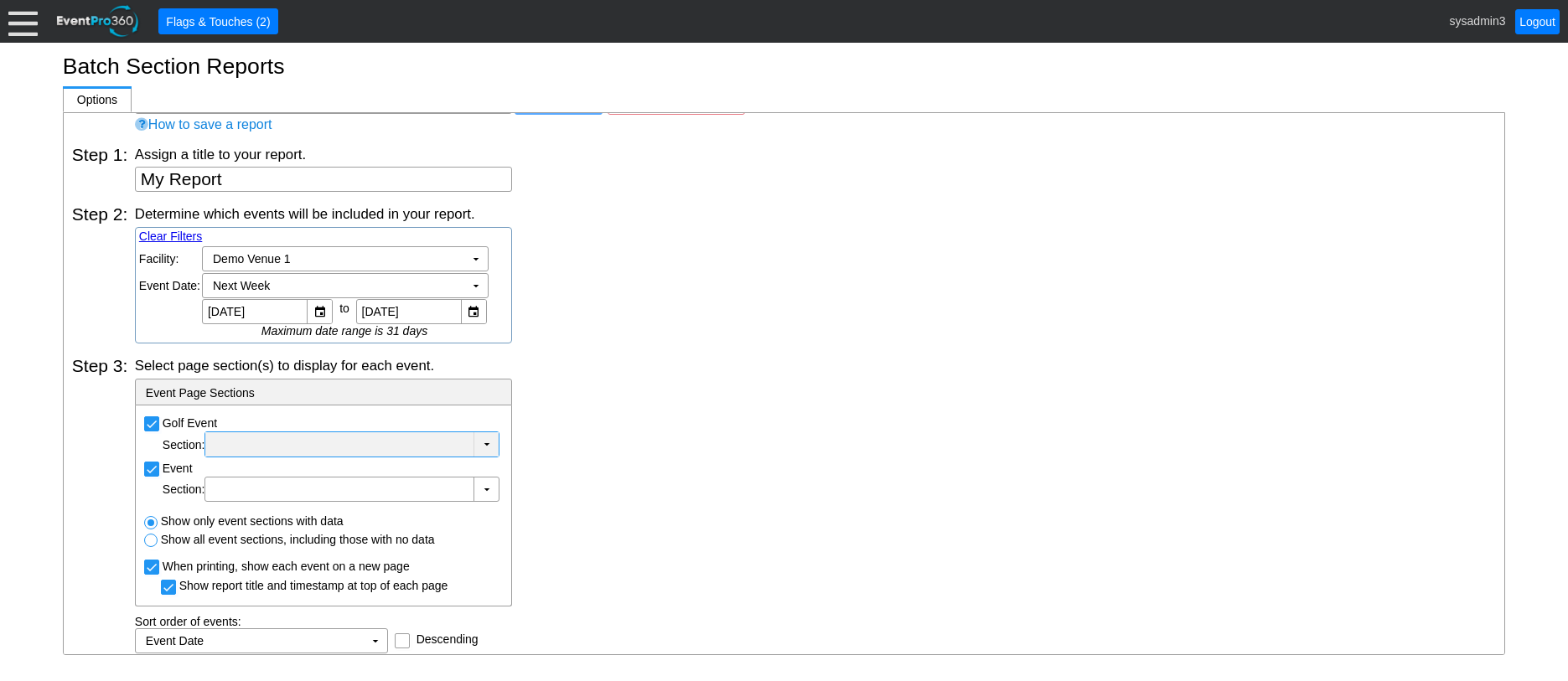
click at [433, 448] on div at bounding box center [339, 445] width 261 height 16
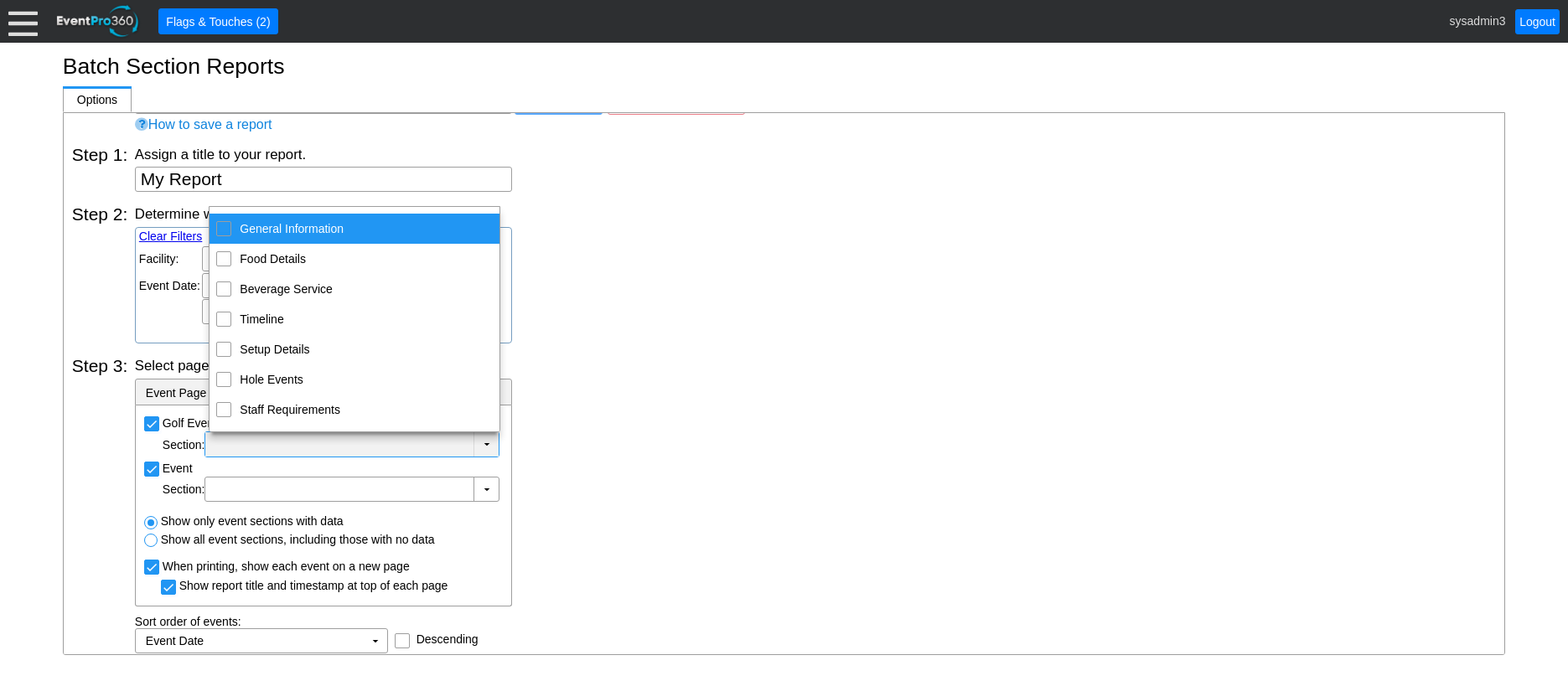
click at [225, 231] on input "General Information" at bounding box center [224, 228] width 11 height 11
checkbox input "true"
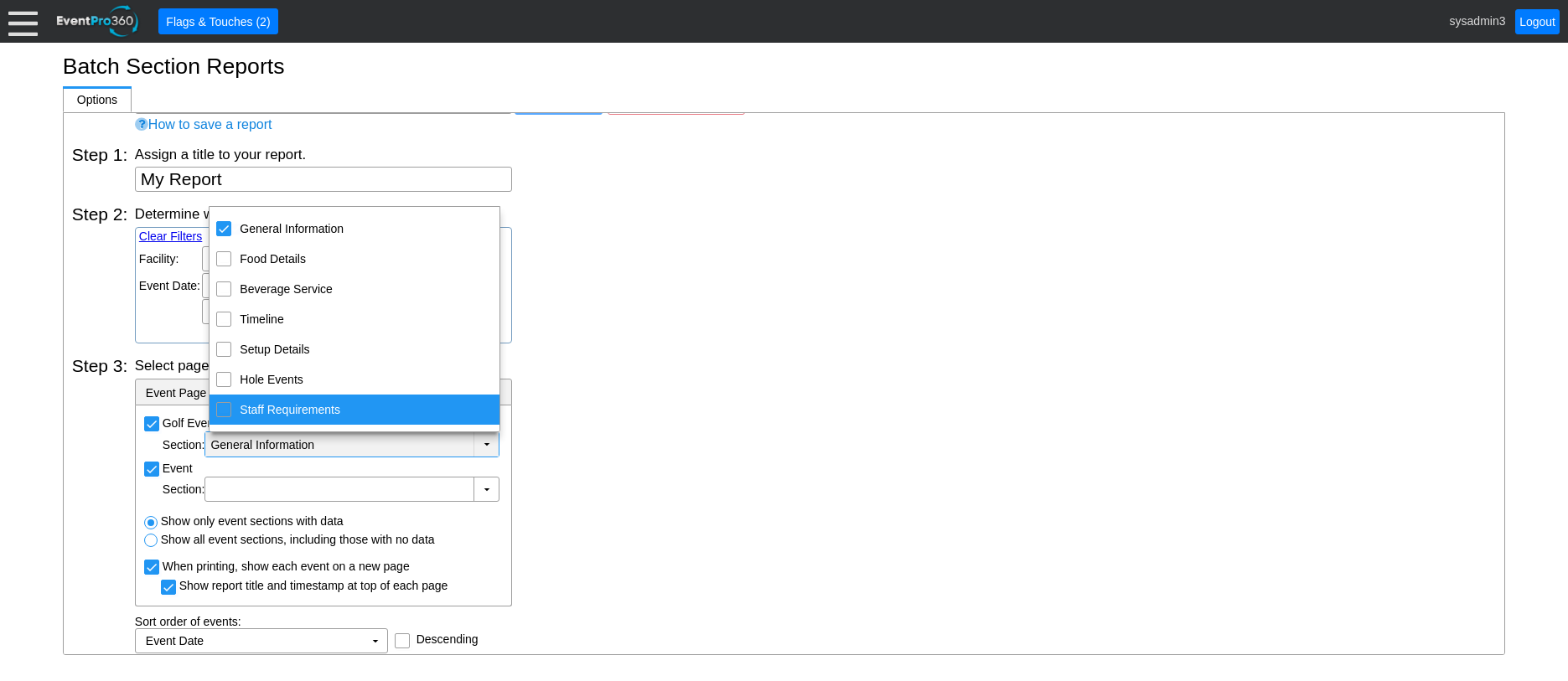
click at [605, 478] on div "Select page section(s) to display for each event. - Event Page Sections Golf Ev…" at bounding box center [815, 504] width 1361 height 298
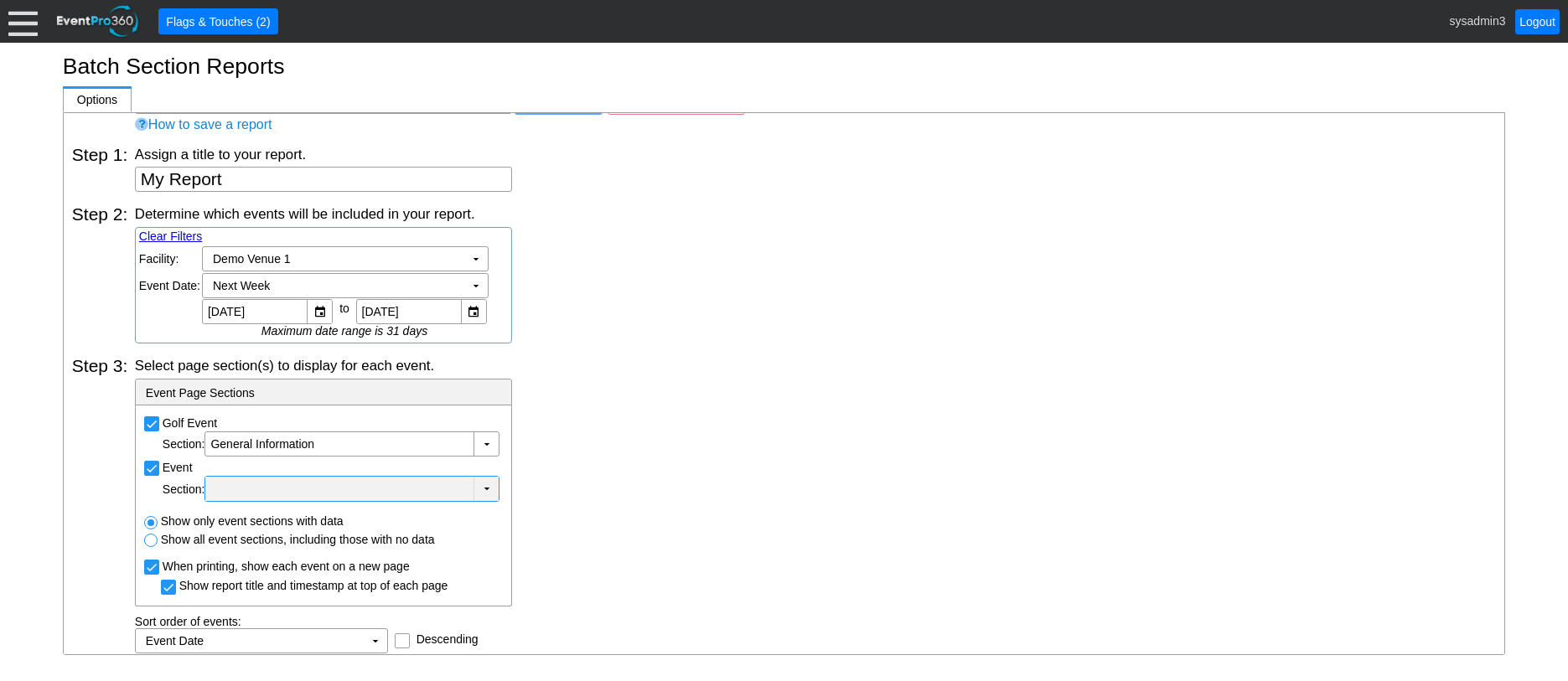
click at [365, 483] on div at bounding box center [339, 489] width 261 height 16
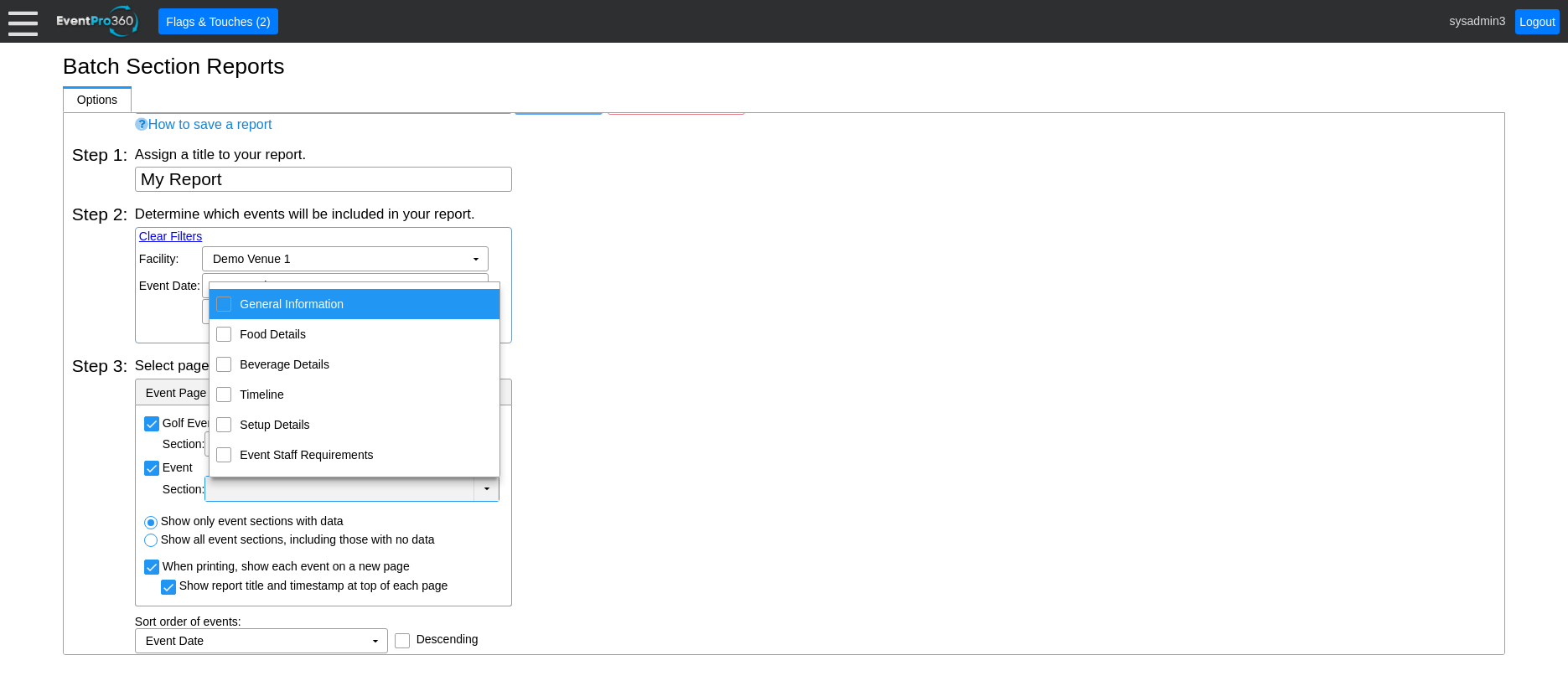
click at [227, 301] on input "General Information" at bounding box center [224, 303] width 11 height 11
checkbox input "true"
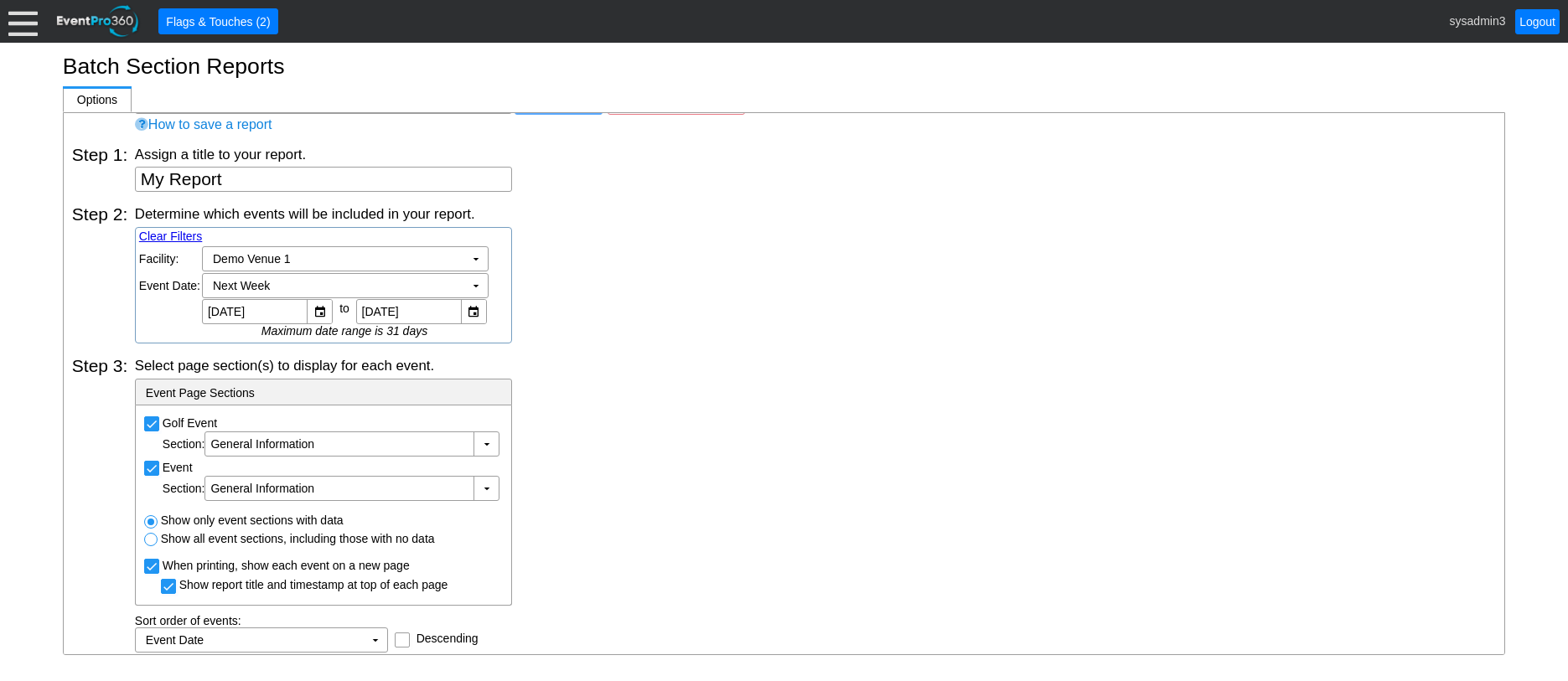
click at [776, 330] on div "Determine which events will be included in your report. Clear Filters Region: Χ…" at bounding box center [815, 274] width 1361 height 139
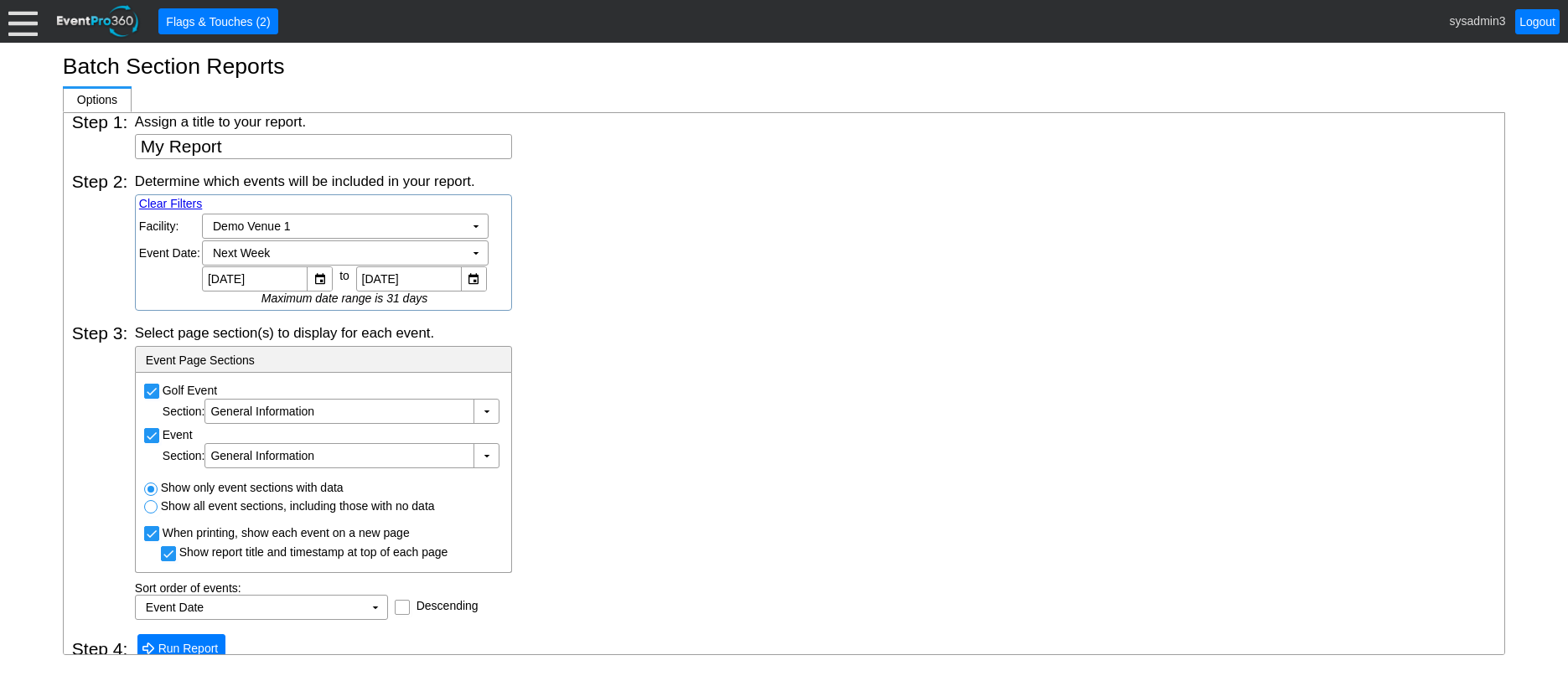
scroll to position [86, 0]
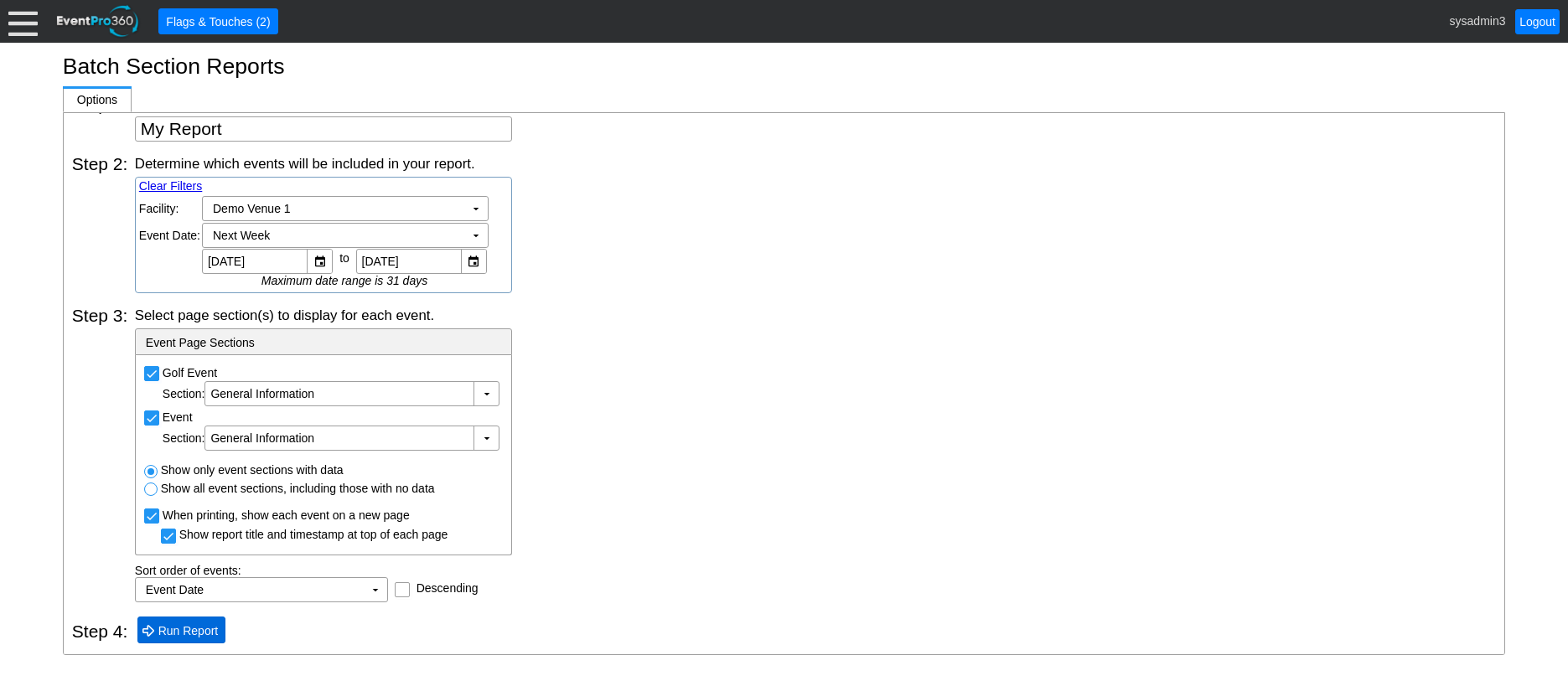
click at [195, 630] on span "Run Report" at bounding box center [188, 631] width 67 height 16
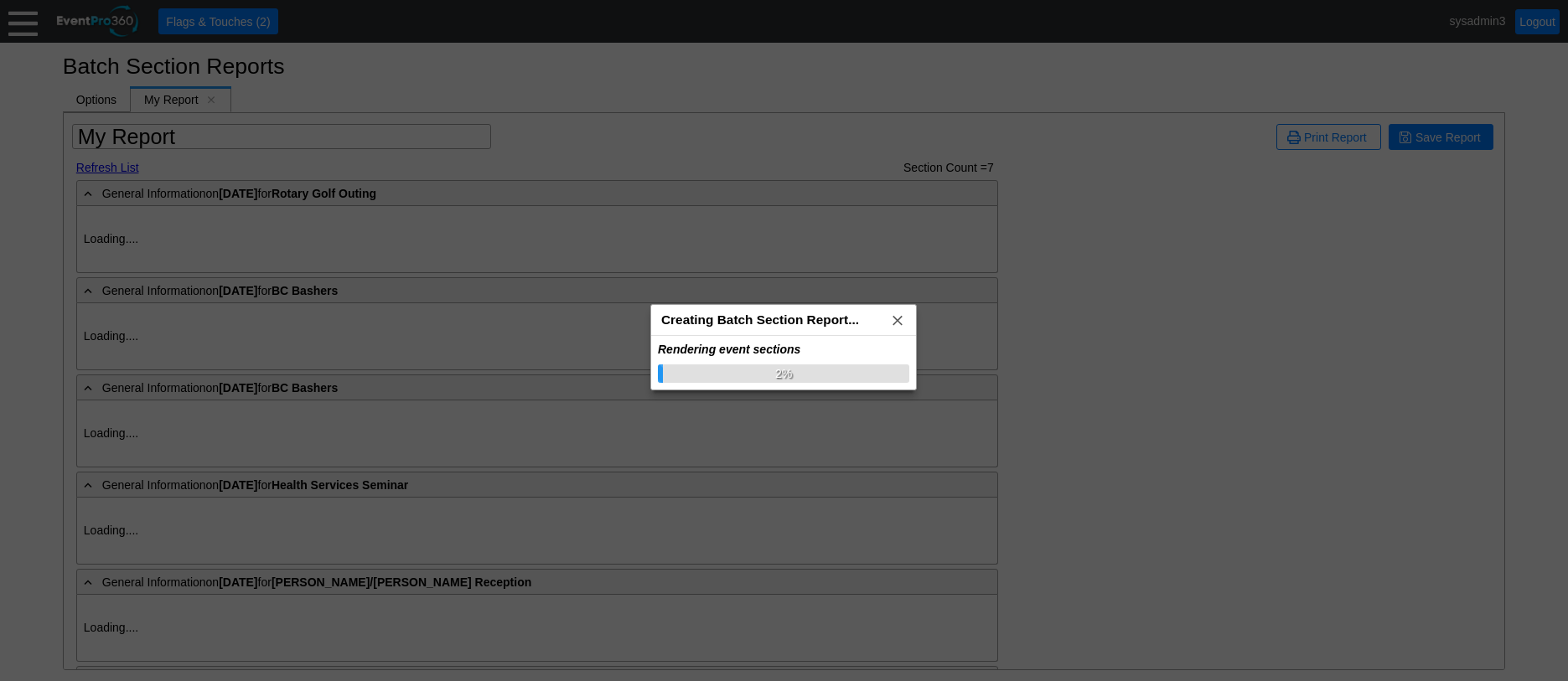
type input "Demo Venue 1"
type input "Concert"
type input "364795"
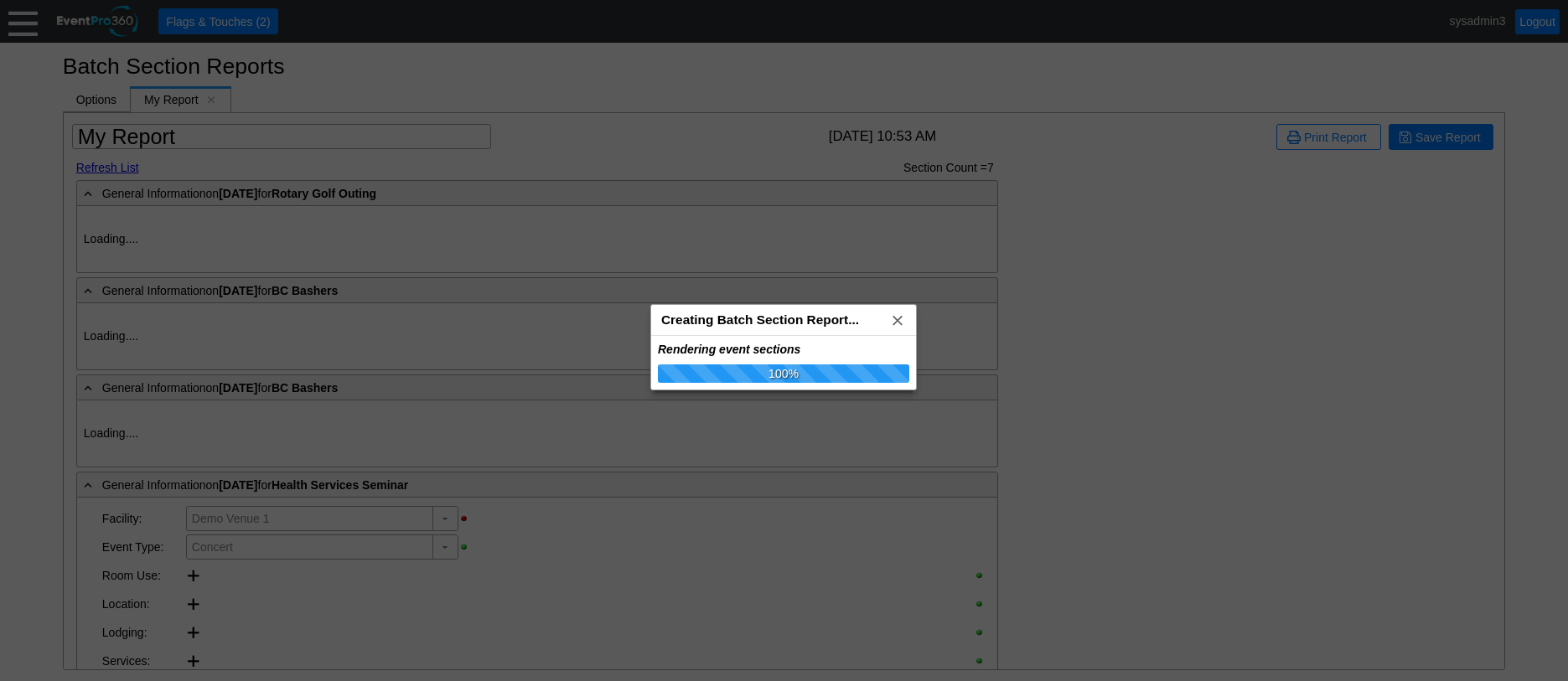
type input "Demo Venue 1"
type input "Wedding"
type input "426834"
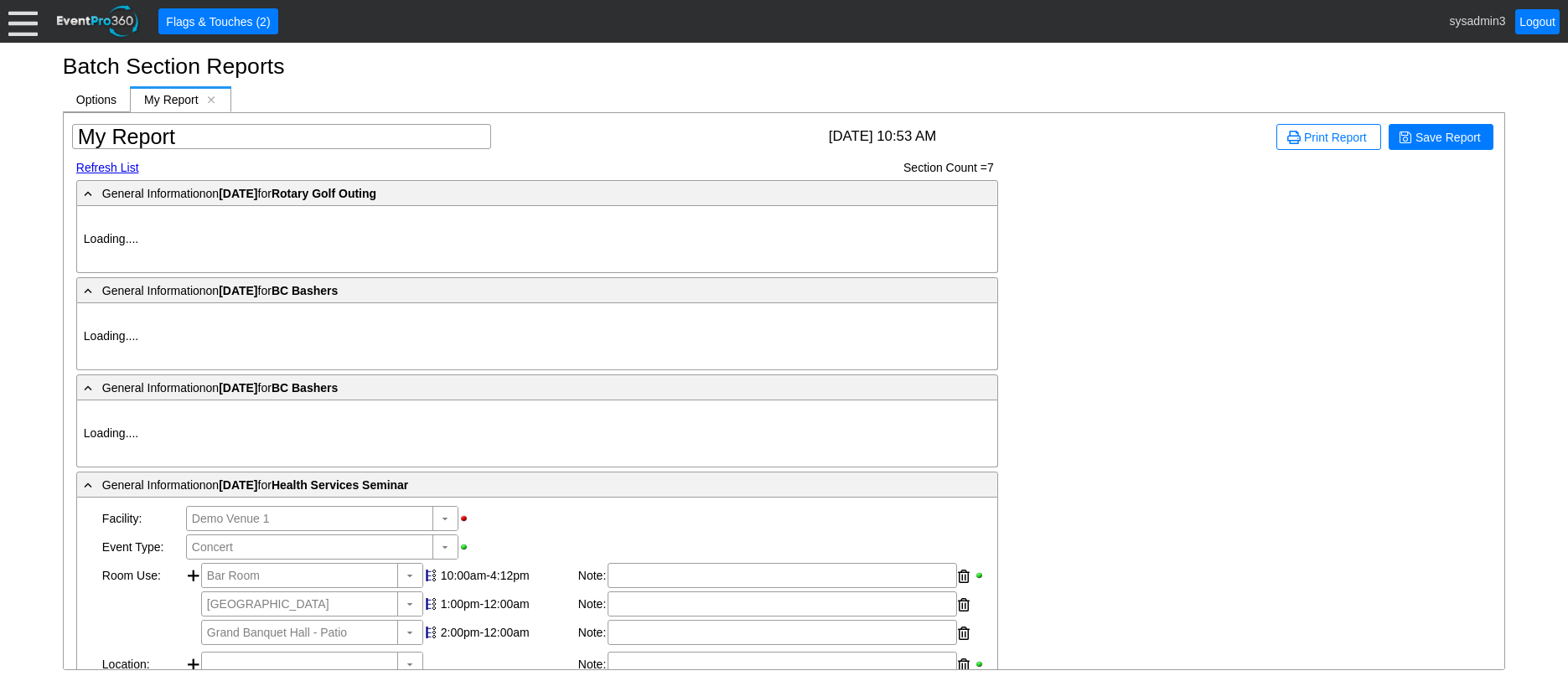
type input "Demo Venue 1"
type input "Birthday Party"
type input "495190"
type input "Demo Venue 1"
type input "Wedding"
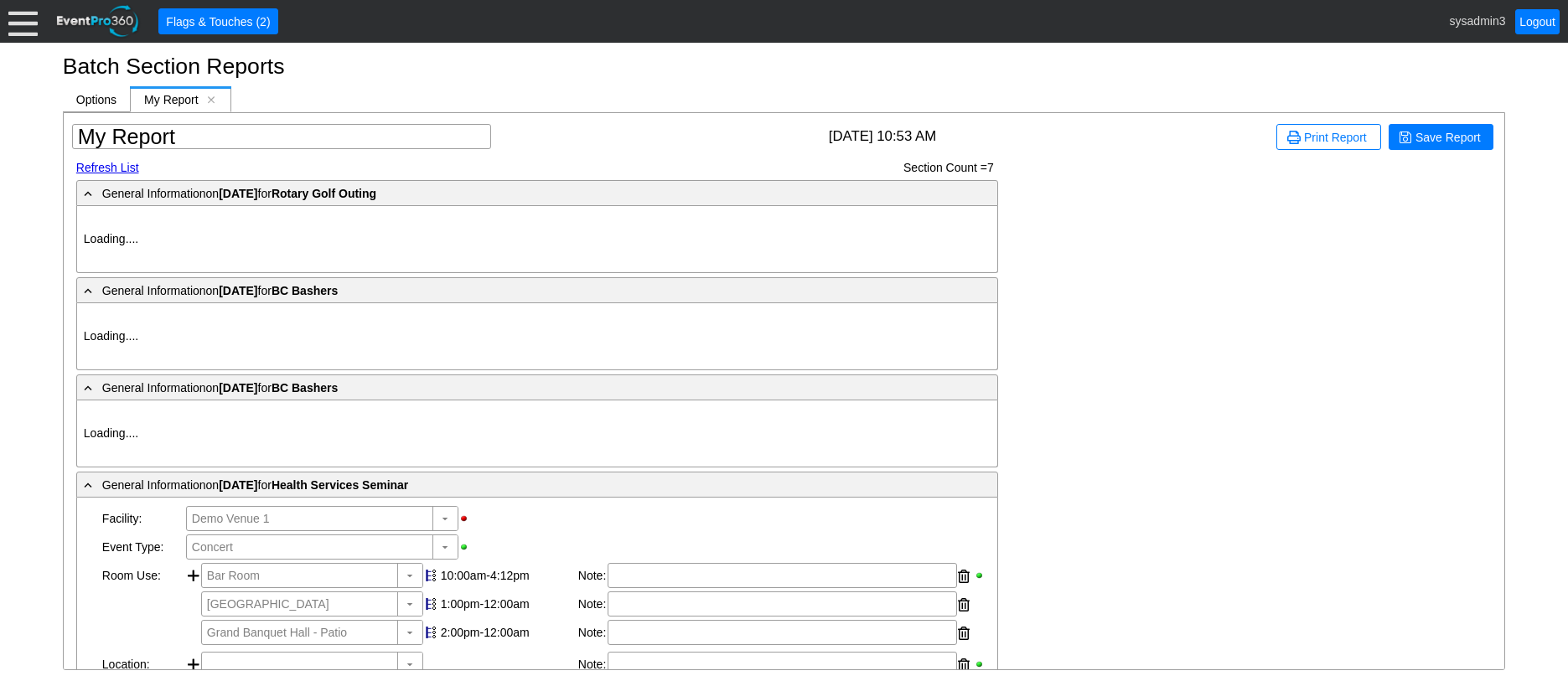
type input "100693"
type input "Demo Venue 1"
type input "Outside Golf Event"
type input "Individual"
type input "Single Tee"
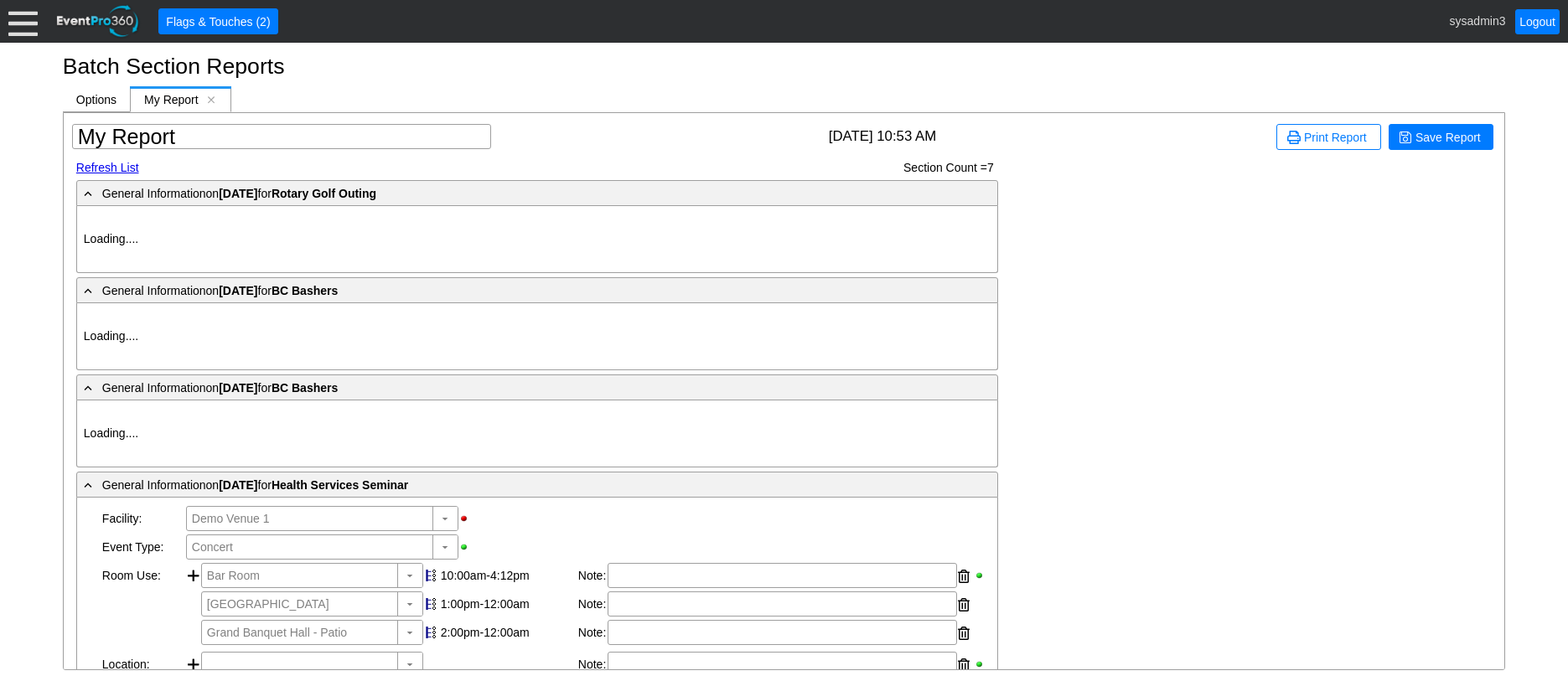
type input "381141"
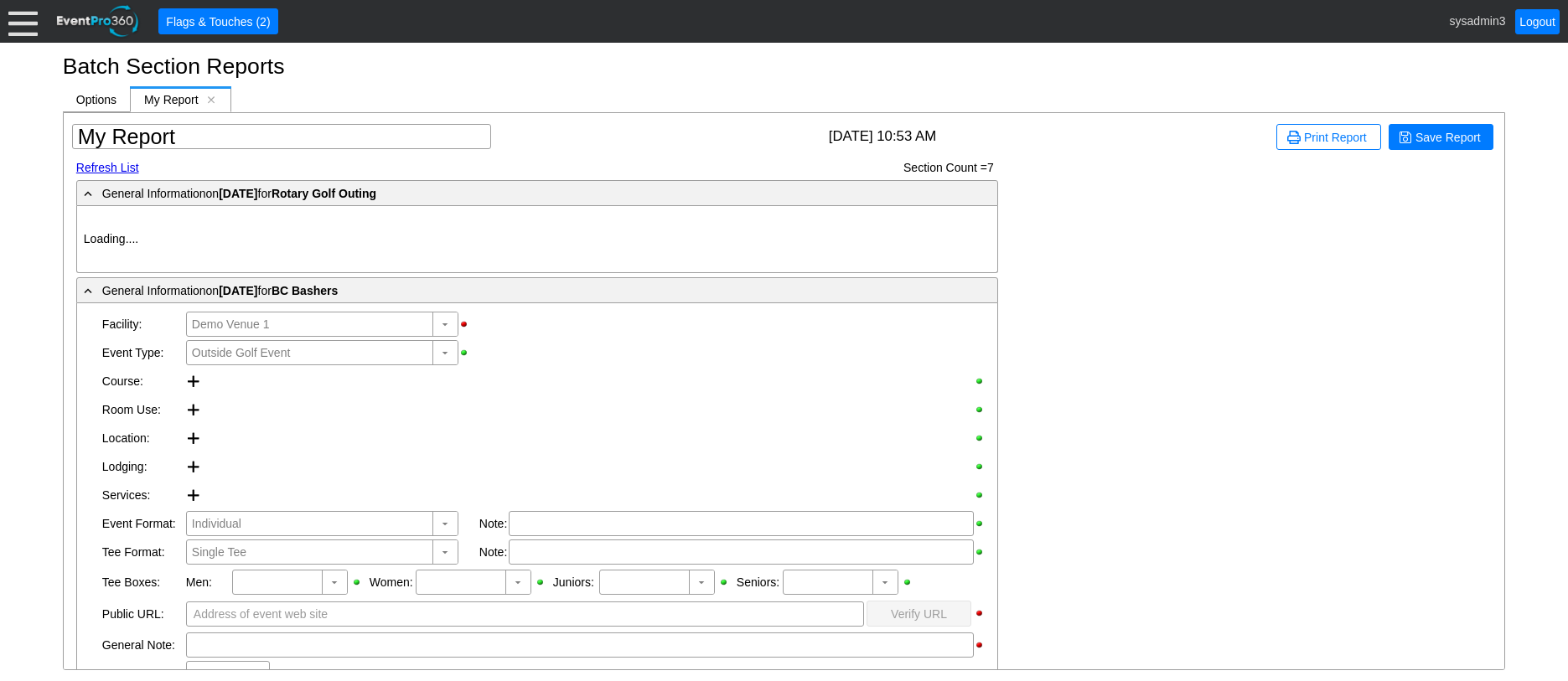
type input "Demo Venue 1"
type input "Outside Golf Event"
type input "Scramble"
type input "Single Tee"
type input "153119"
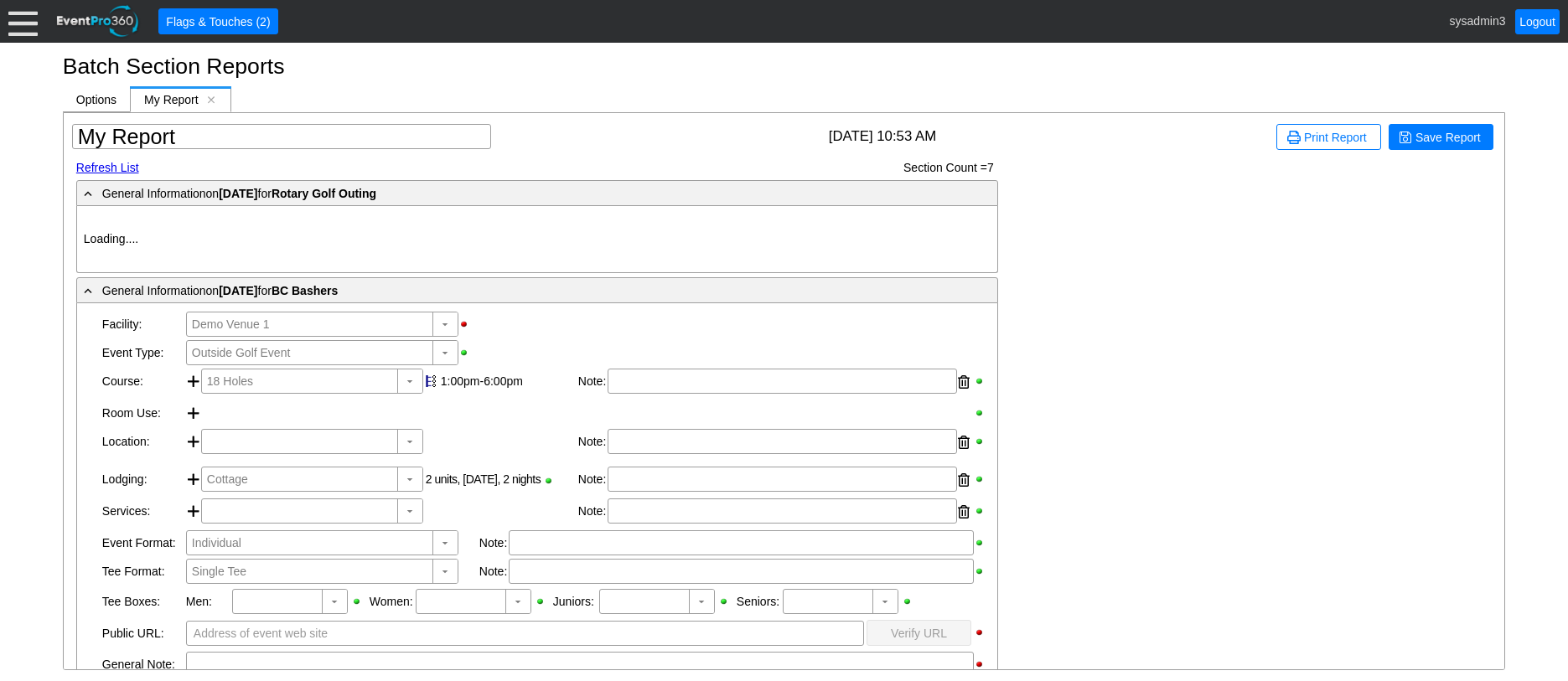
type input "Demo Venue 1"
type input "Golf Outing"
type input "Scramble"
type input "Shotgun"
type input "White"
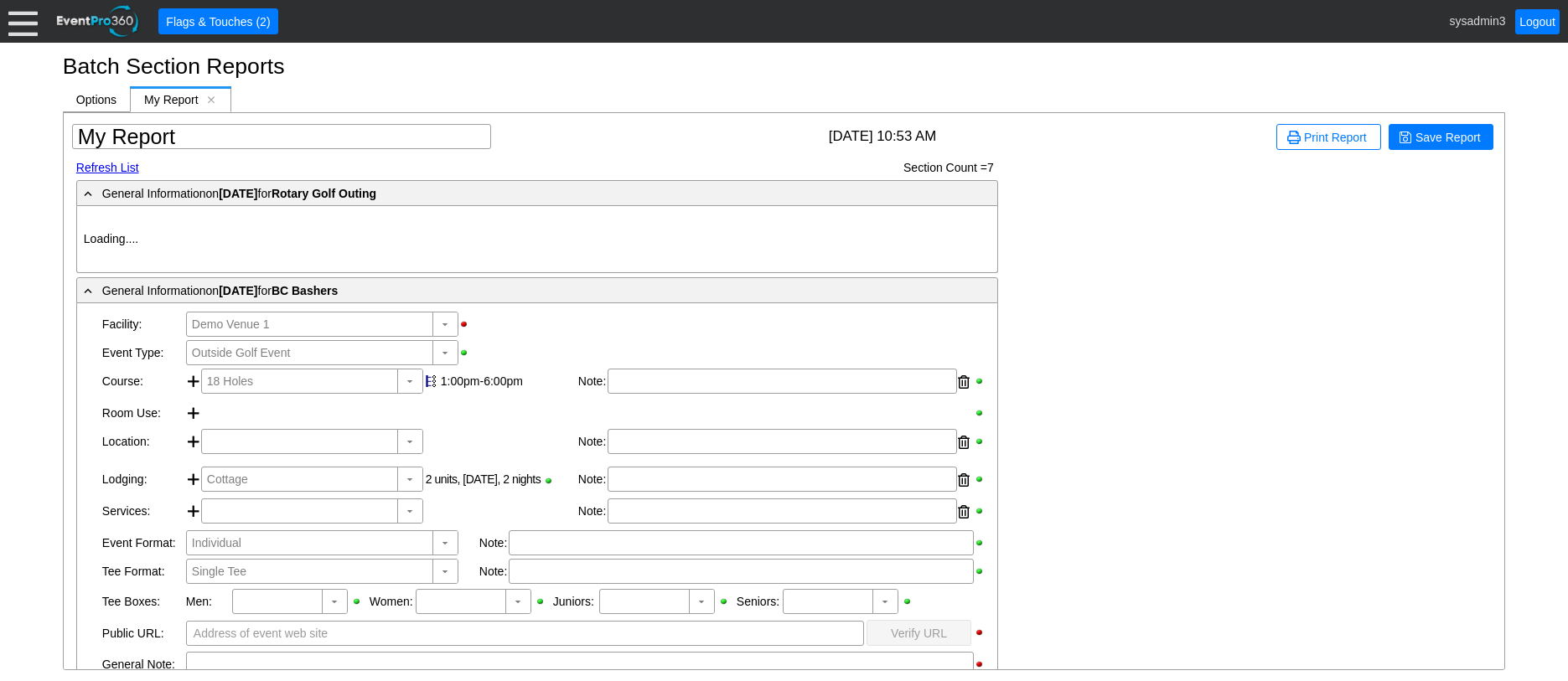
type input "Red"
type input "384014"
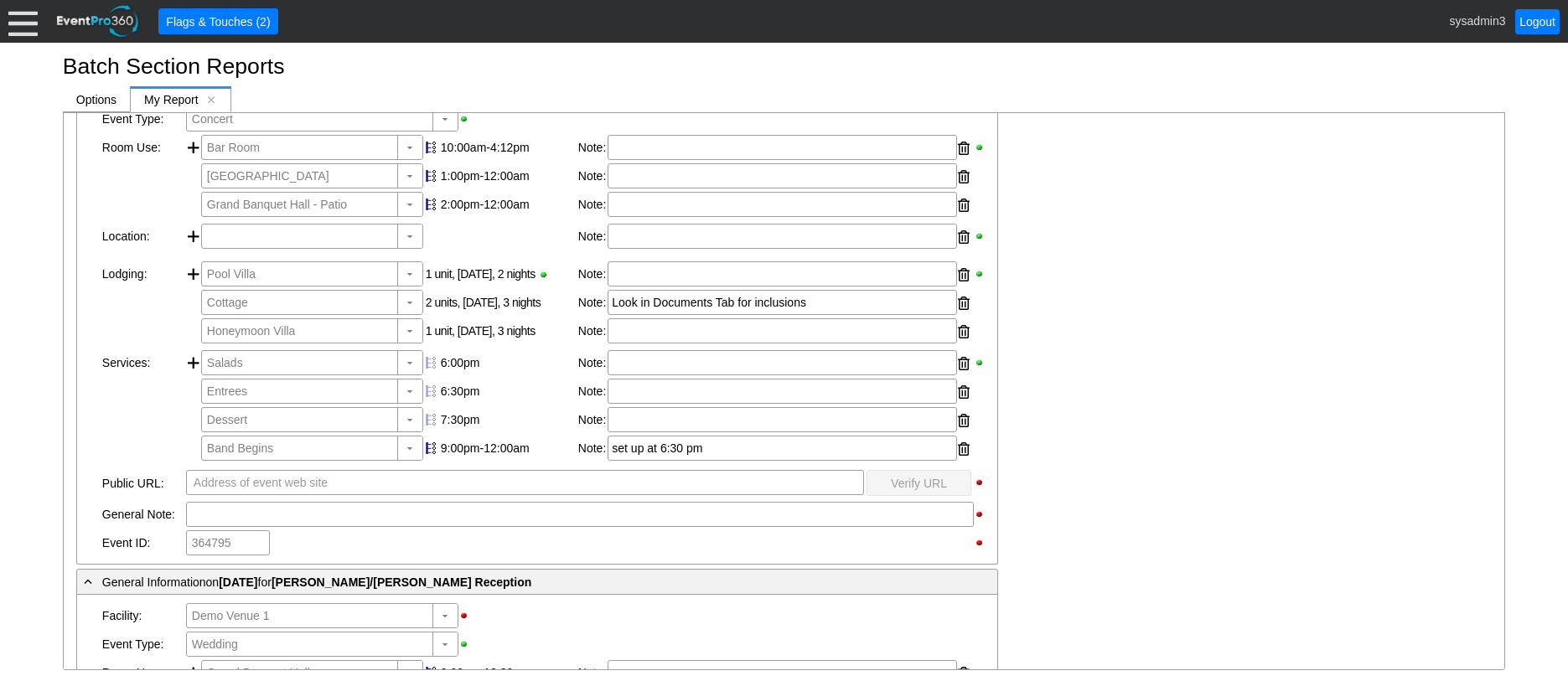
scroll to position [2515, 0]
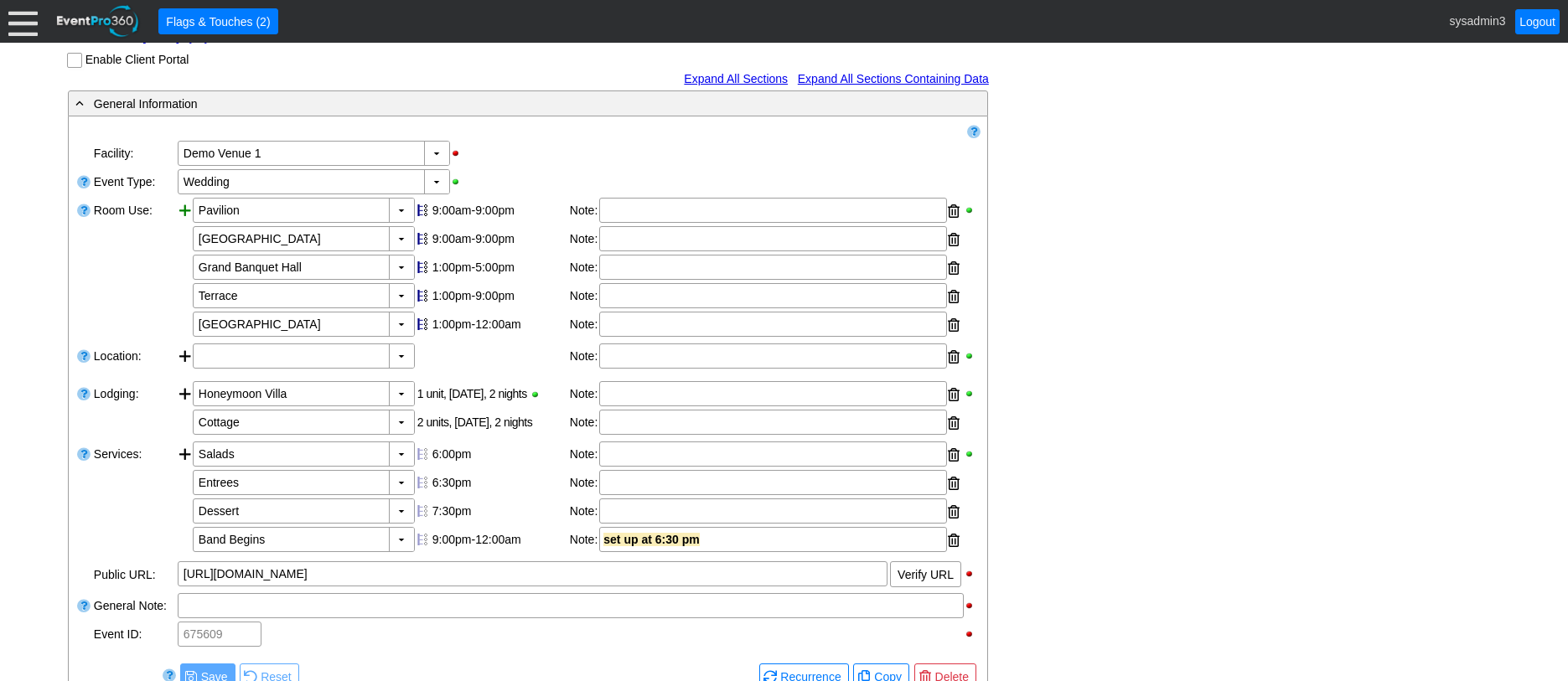
click at [183, 246] on div at bounding box center [185, 269] width 15 height 142
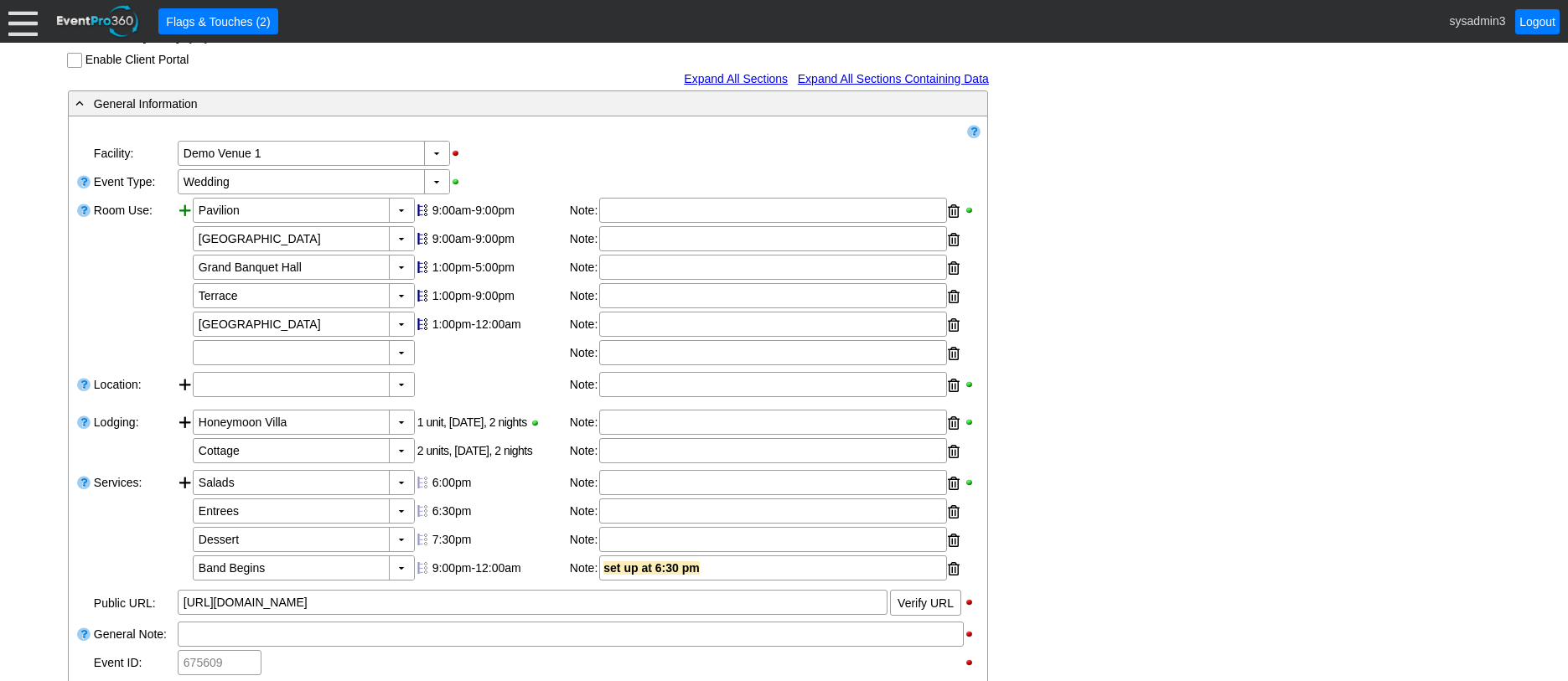
click at [183, 246] on div at bounding box center [185, 283] width 15 height 171
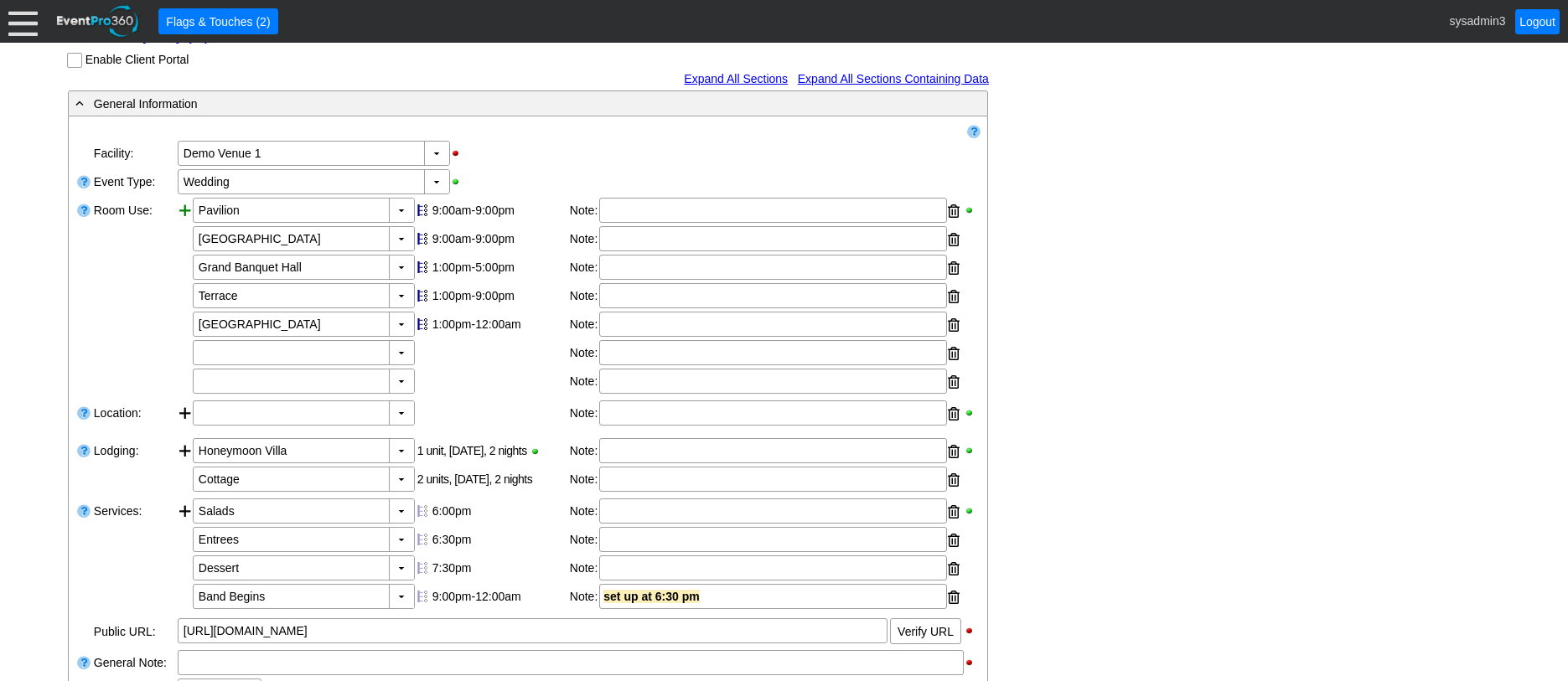
click at [183, 246] on div at bounding box center [185, 297] width 15 height 199
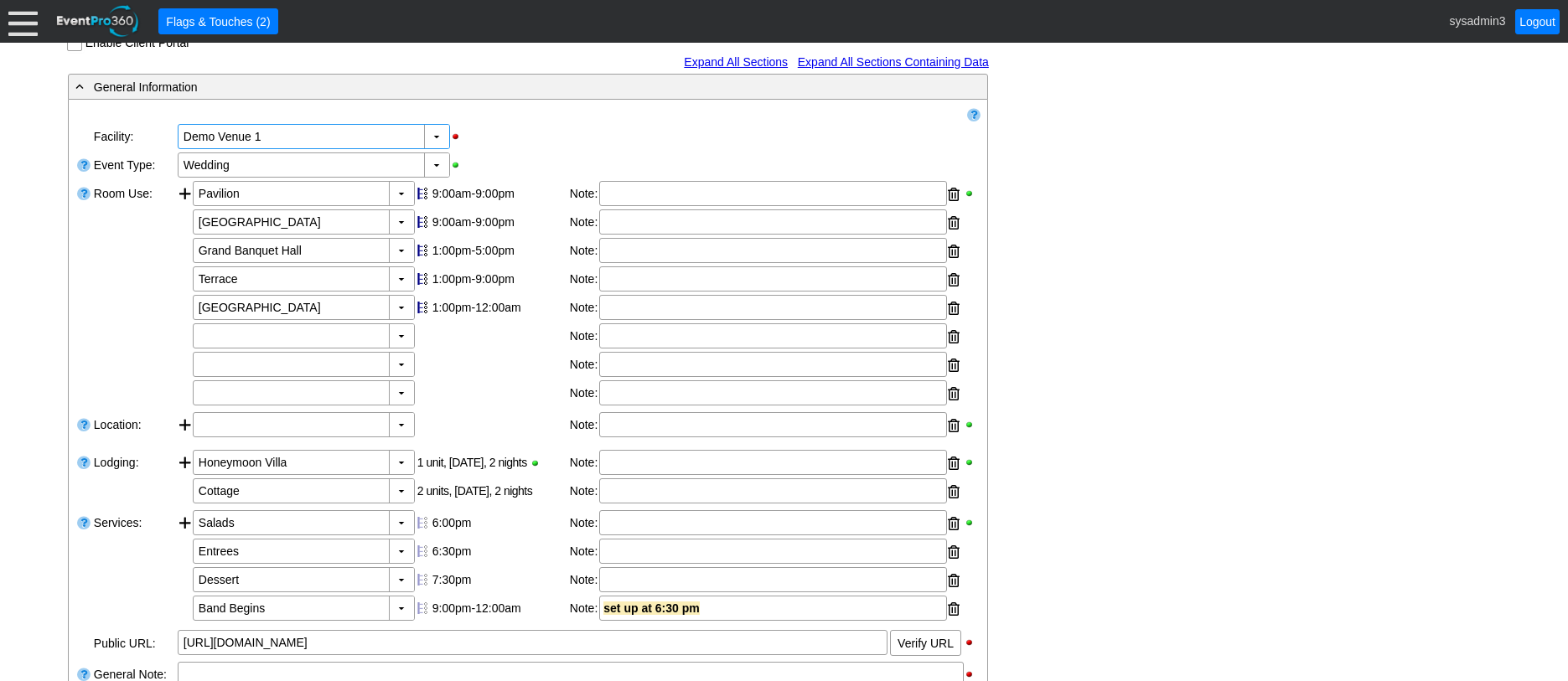
scroll to position [251, 0]
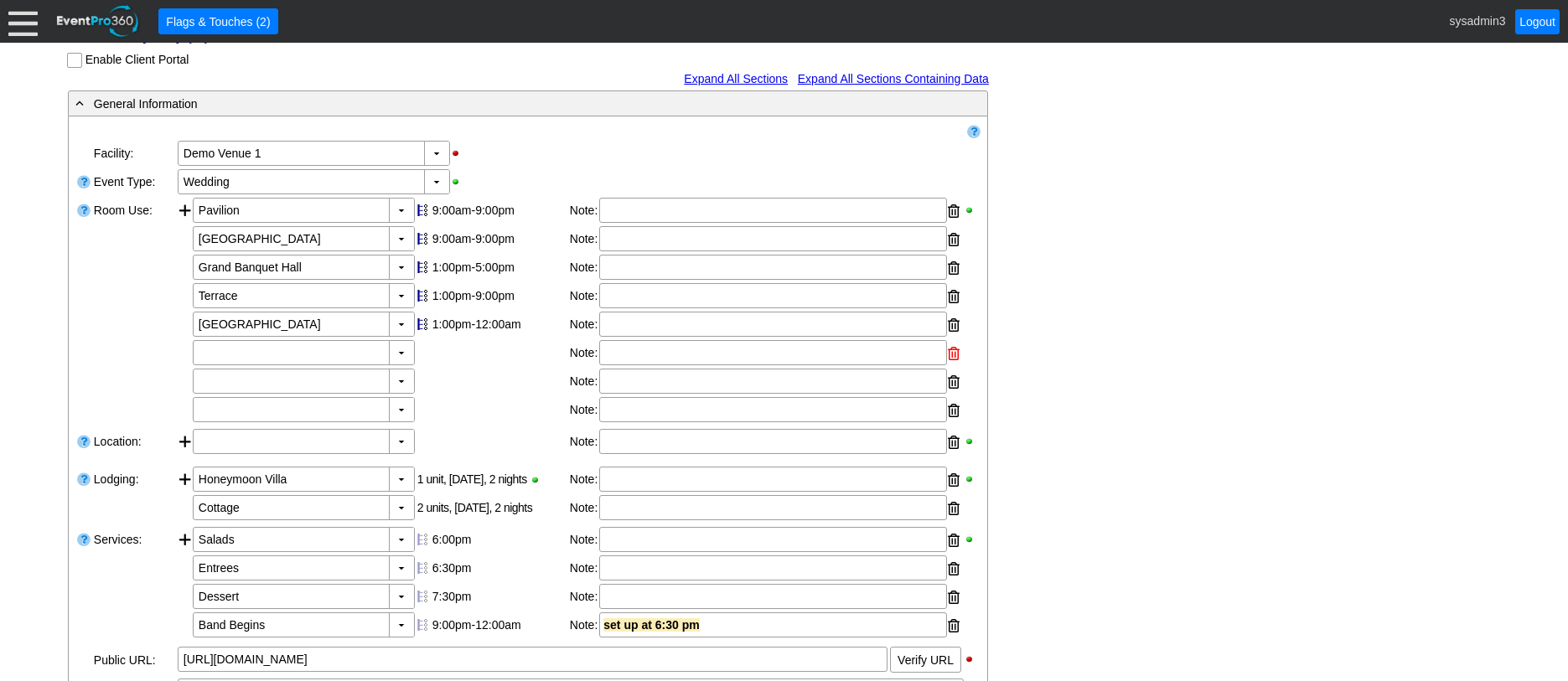
click at [955, 366] on div at bounding box center [953, 354] width 12 height 25
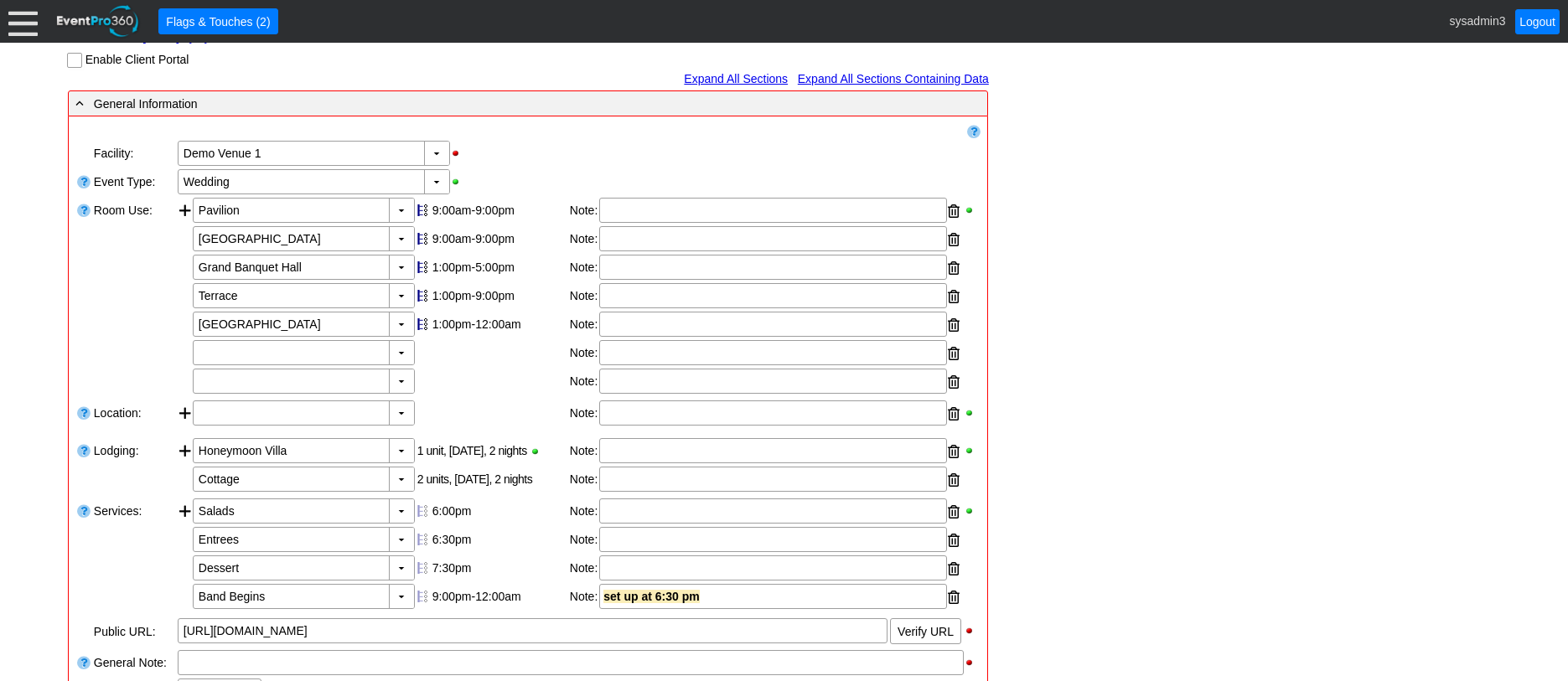
click at [955, 366] on div at bounding box center [953, 354] width 12 height 25
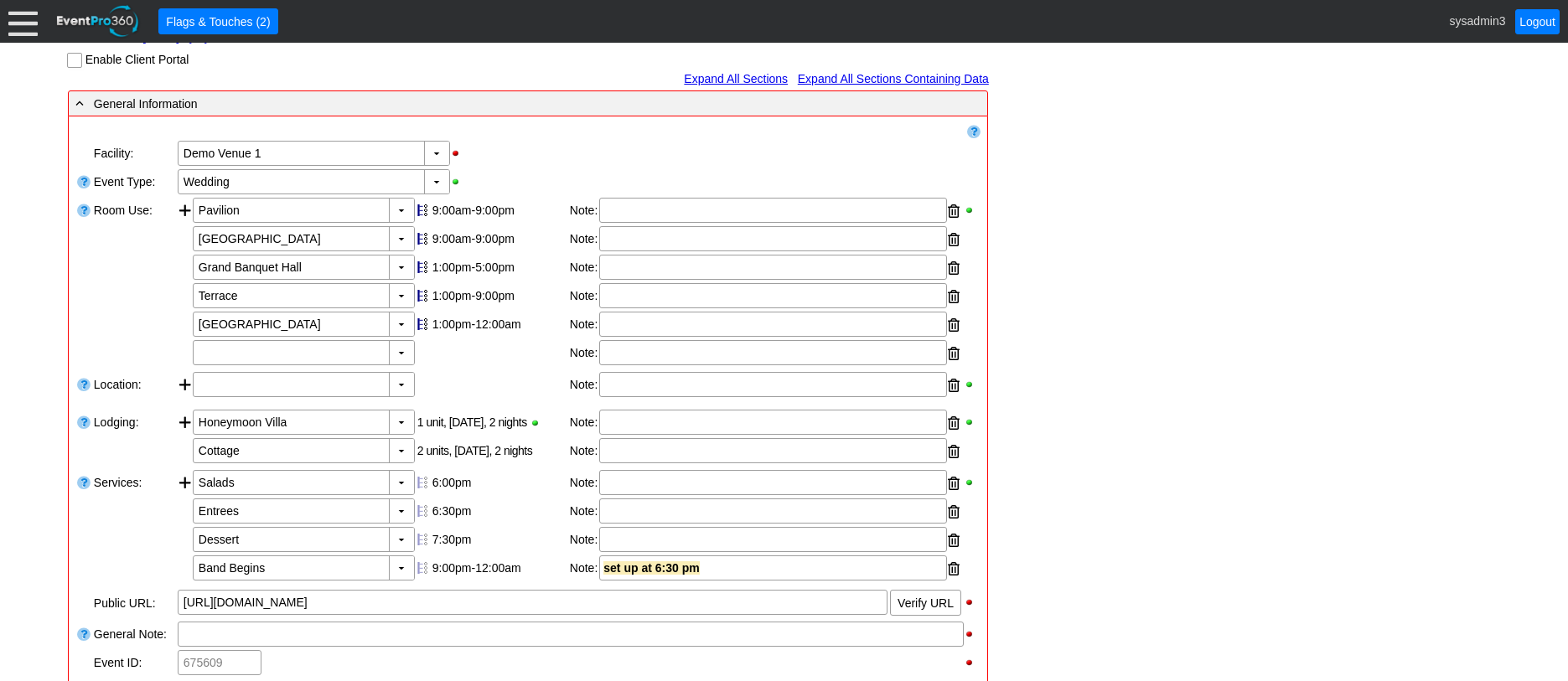
click at [955, 366] on div at bounding box center [953, 354] width 12 height 25
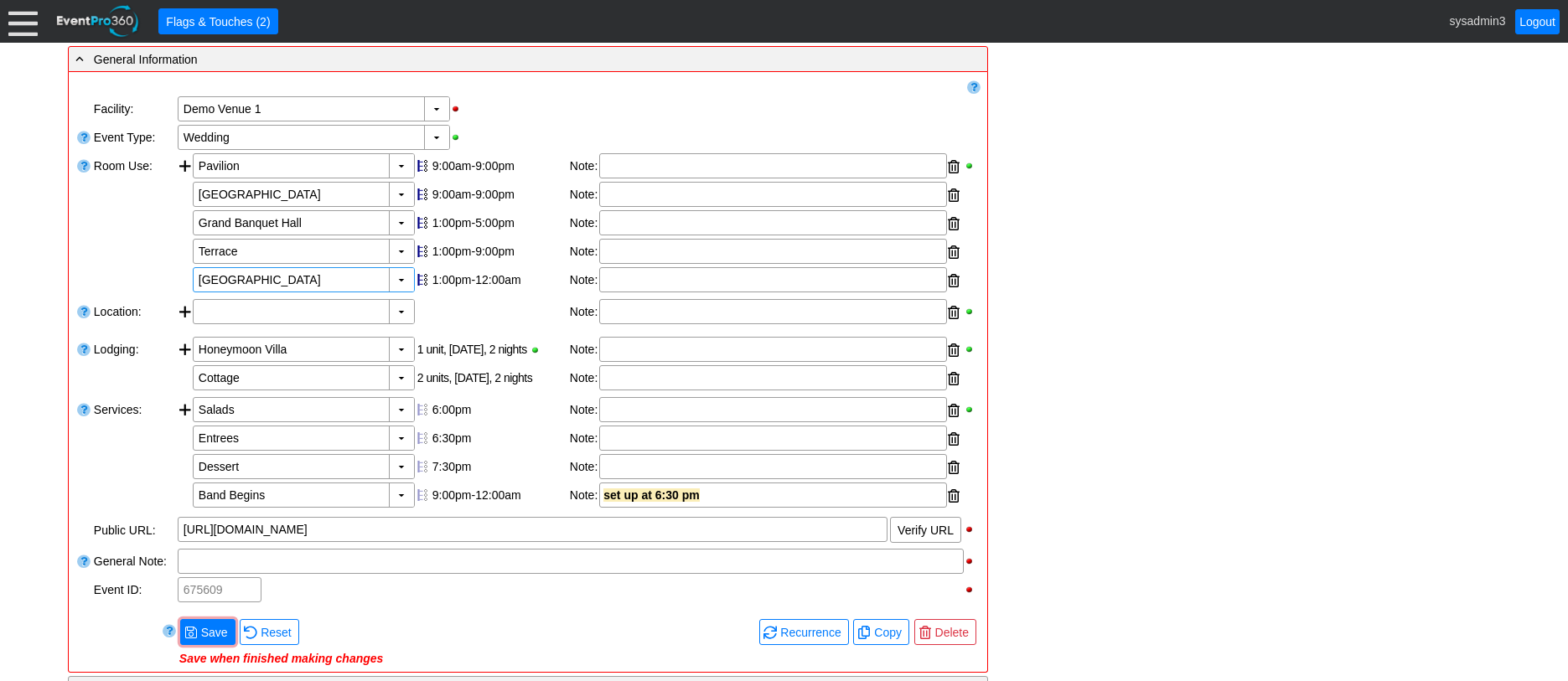
scroll to position [503, 0]
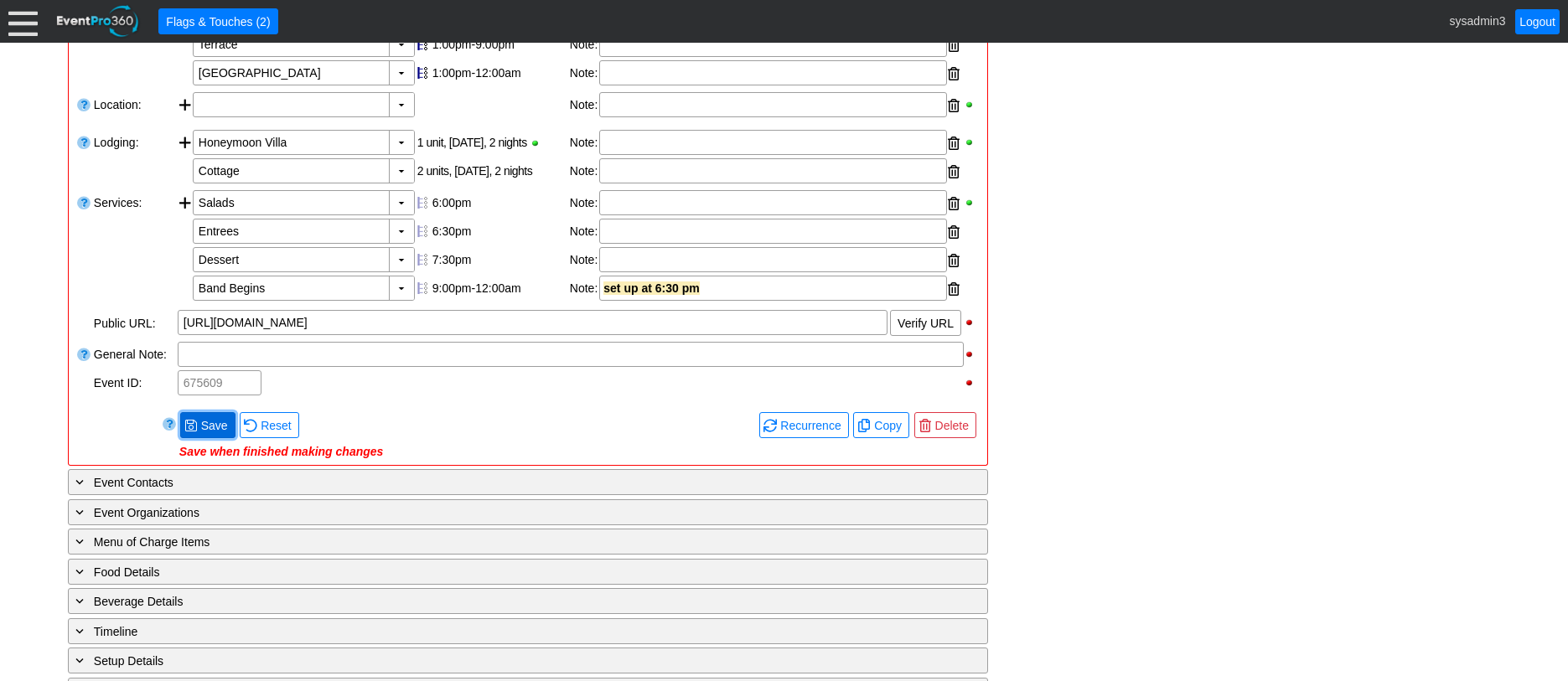
click at [208, 434] on span "Save" at bounding box center [214, 425] width 34 height 16
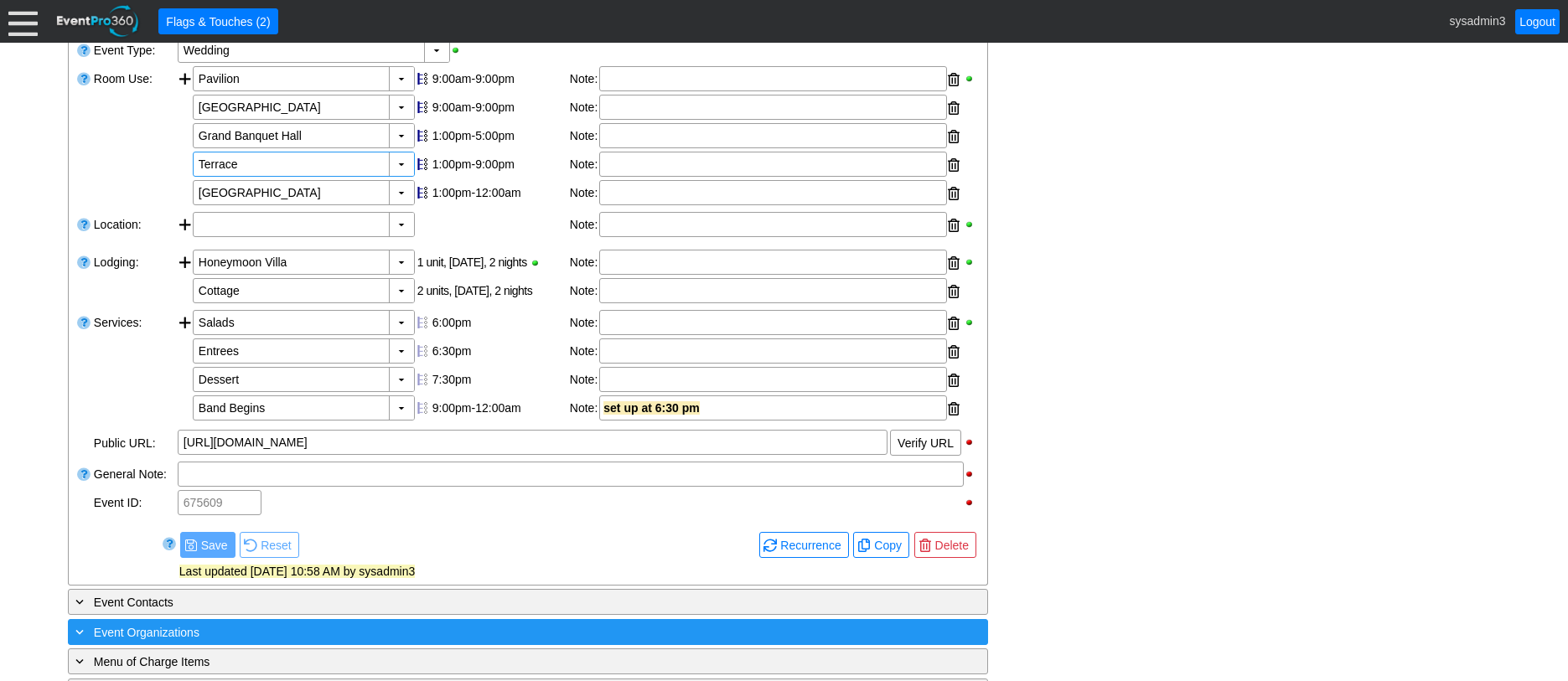
scroll to position [721, 0]
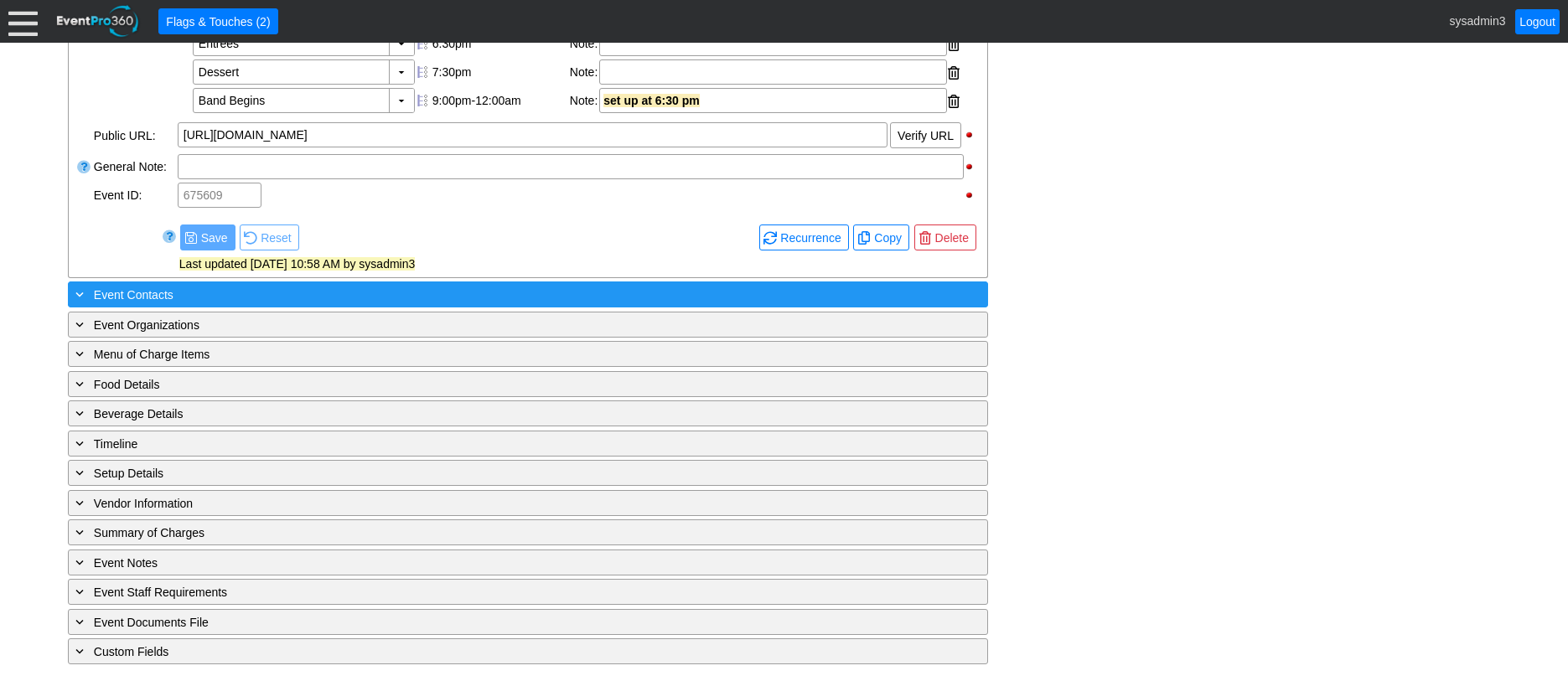
click at [343, 299] on div "+ Event Contacts" at bounding box center [494, 294] width 843 height 19
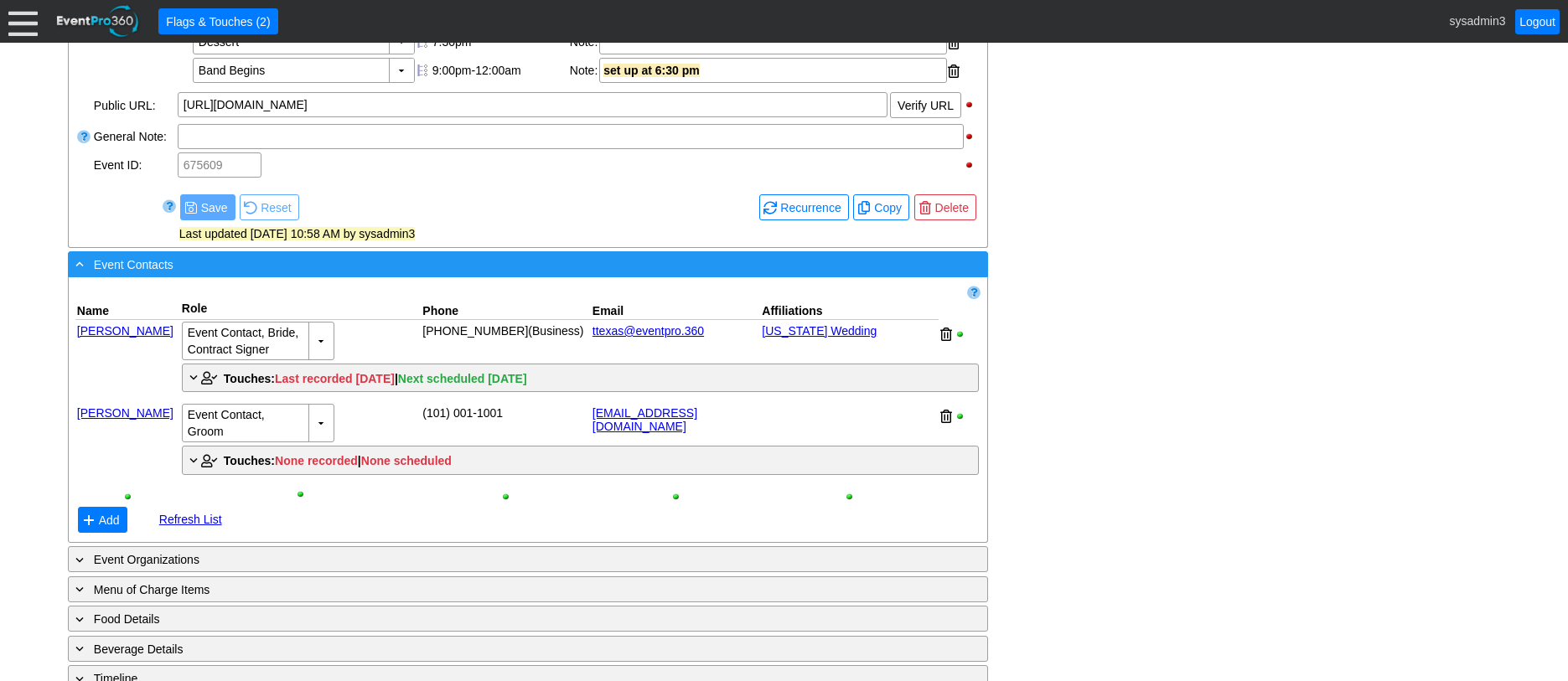
click at [343, 274] on div "- Event Contacts" at bounding box center [494, 264] width 843 height 19
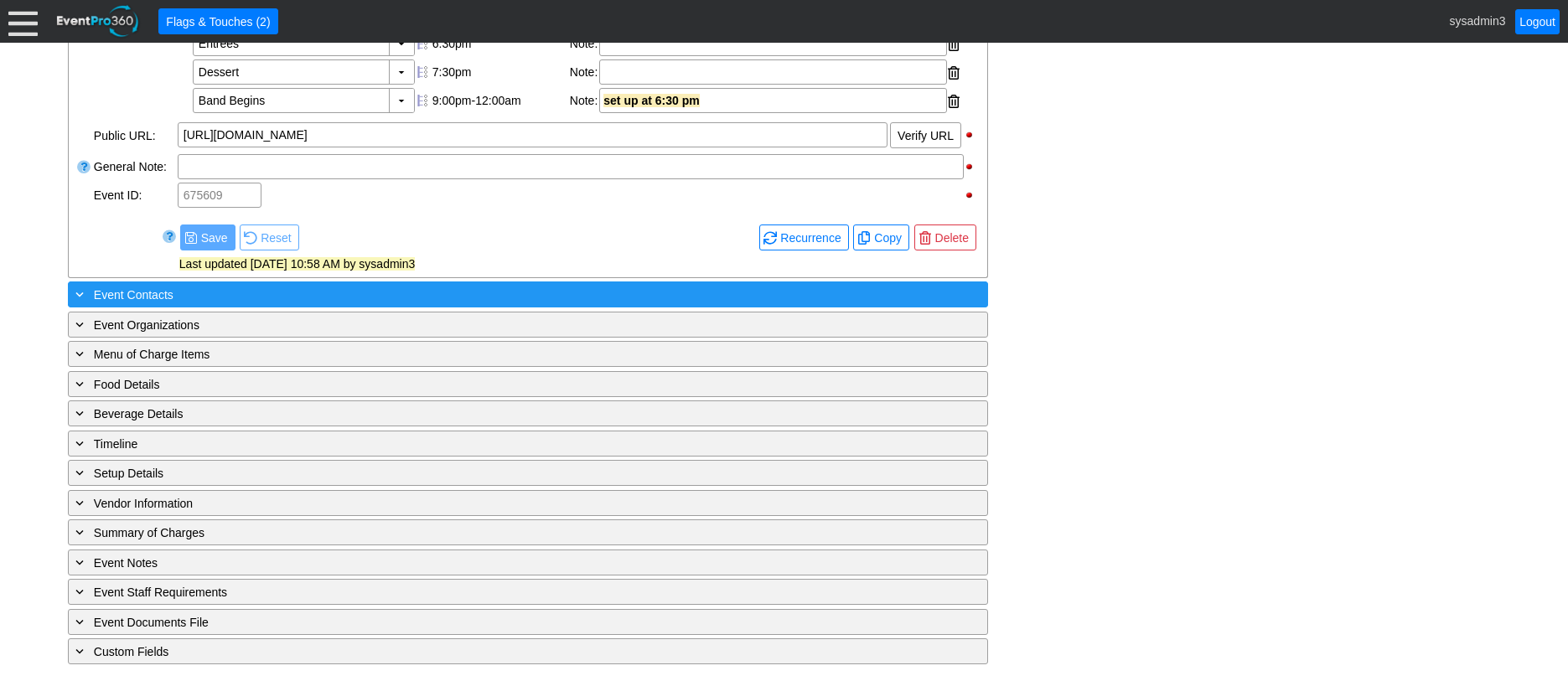
click at [343, 299] on div "+ Event Contacts" at bounding box center [494, 294] width 843 height 19
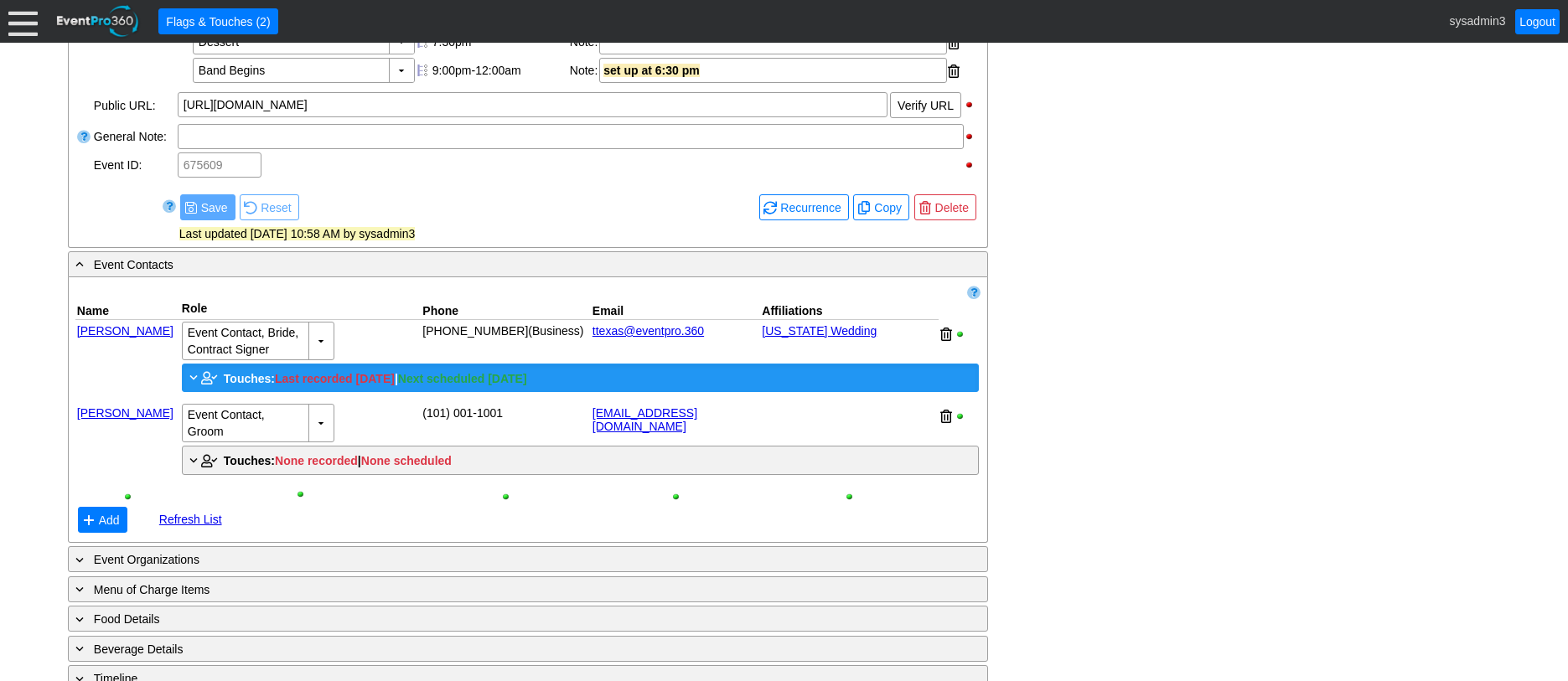
click at [244, 385] on span "Touches:" at bounding box center [249, 379] width 51 height 14
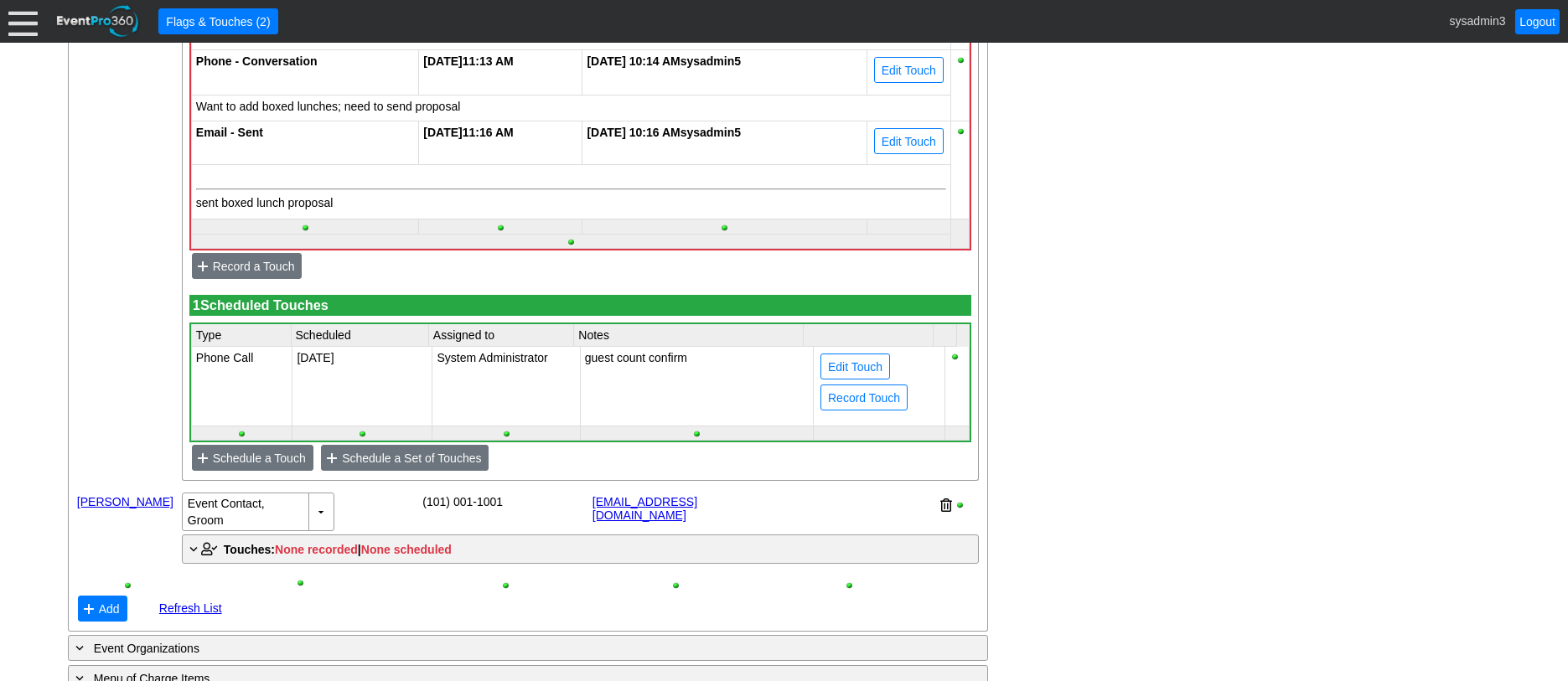
scroll to position [1224, 0]
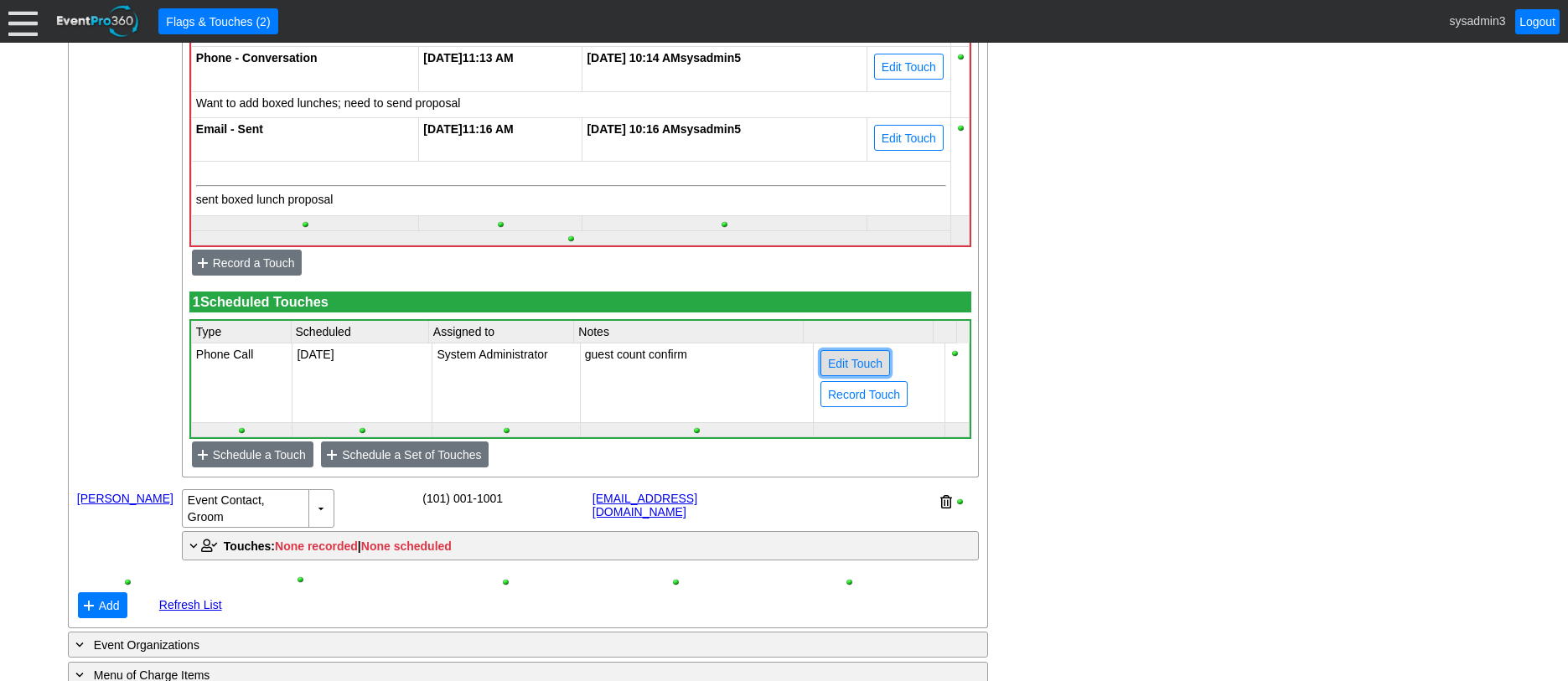
click at [869, 372] on span "Edit Touch" at bounding box center [855, 363] width 61 height 16
type input "Phone Call"
type input "4/7/2026"
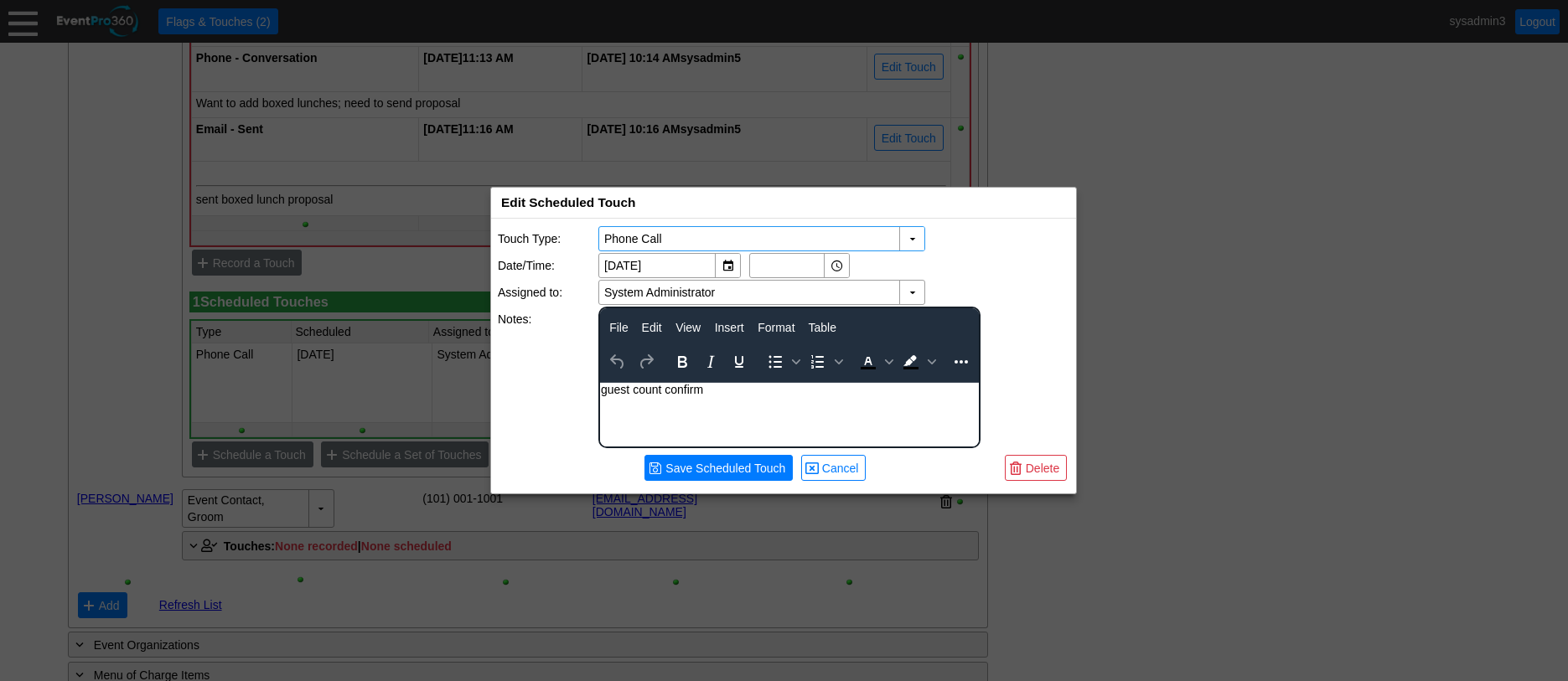
scroll to position [0, 0]
click at [1036, 466] on span "Delete" at bounding box center [1043, 468] width 40 height 16
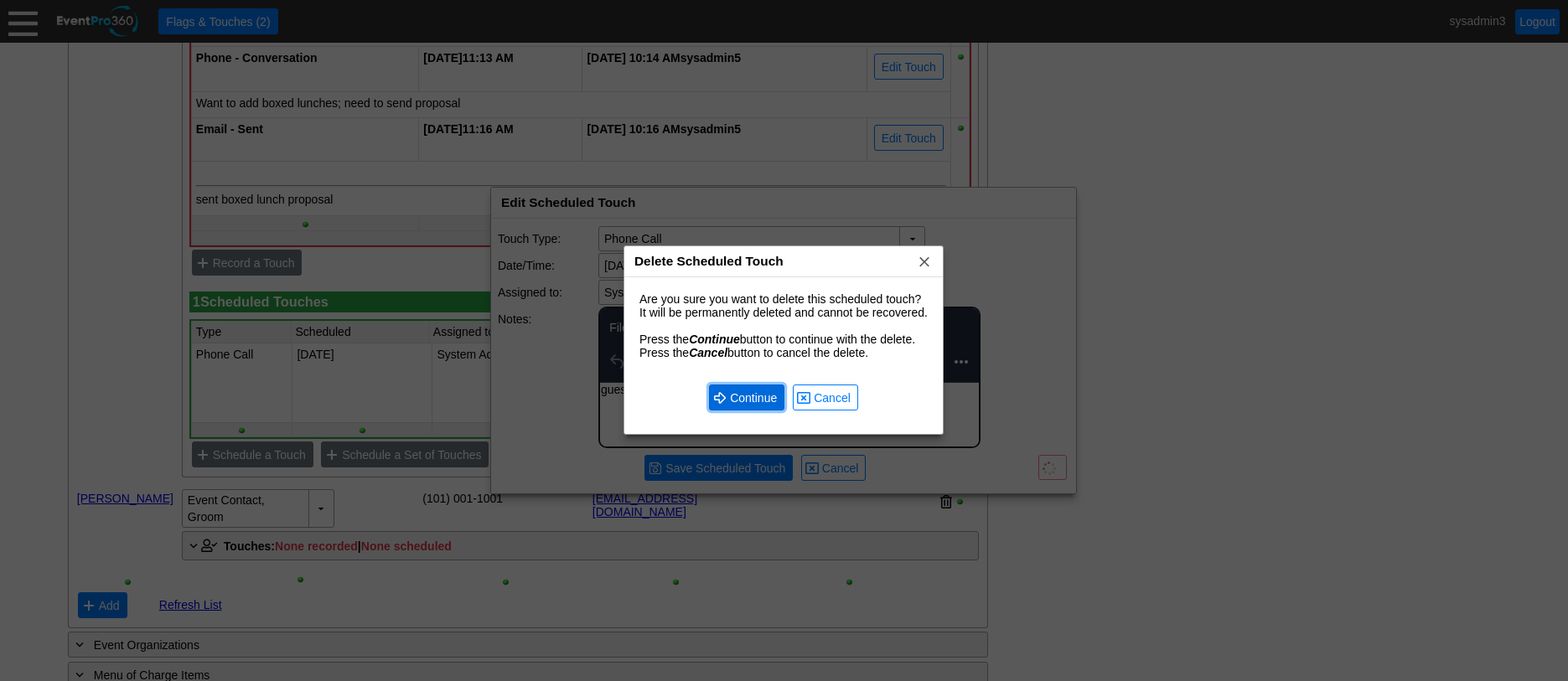
drag, startPoint x: 729, startPoint y: 392, endPoint x: 177, endPoint y: 15, distance: 668.5
click at [729, 392] on span "Continue" at bounding box center [753, 398] width 54 height 16
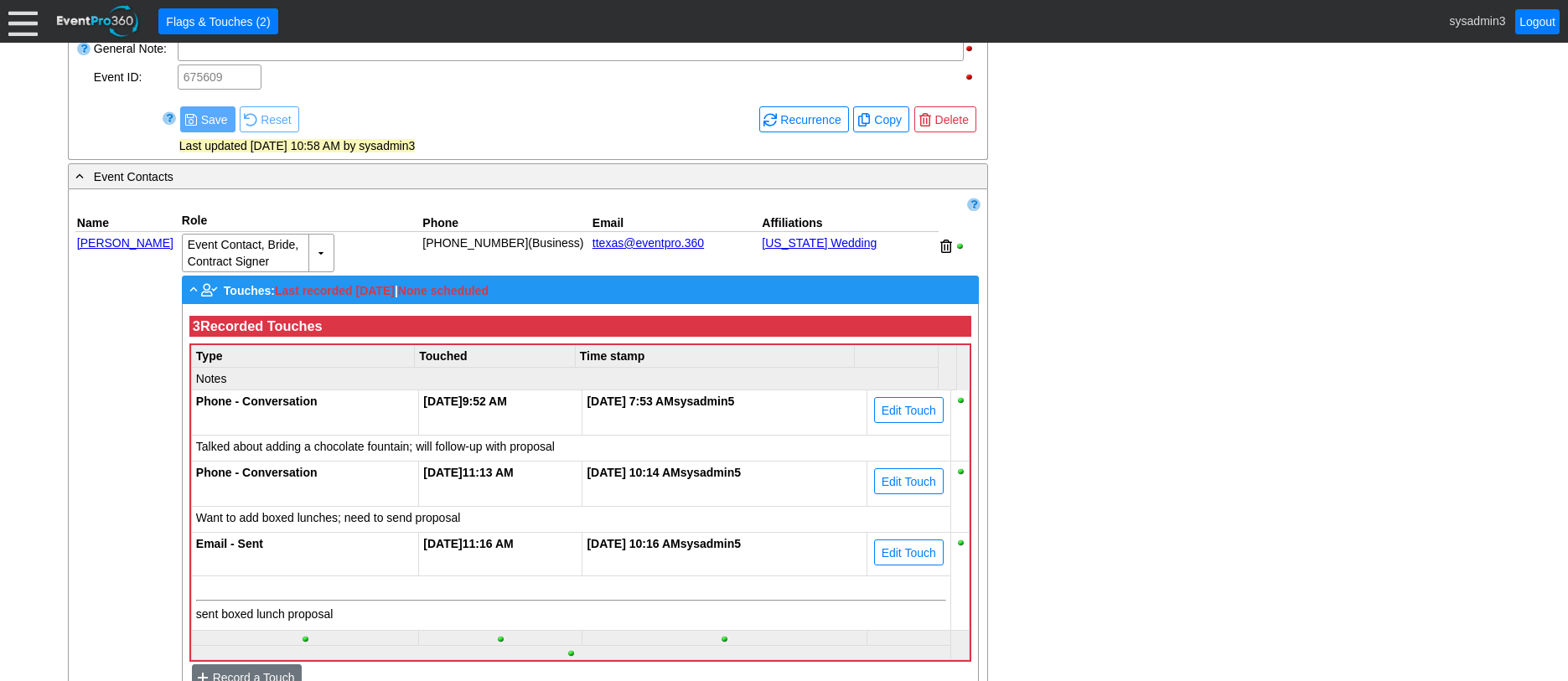
scroll to position [805, 0]
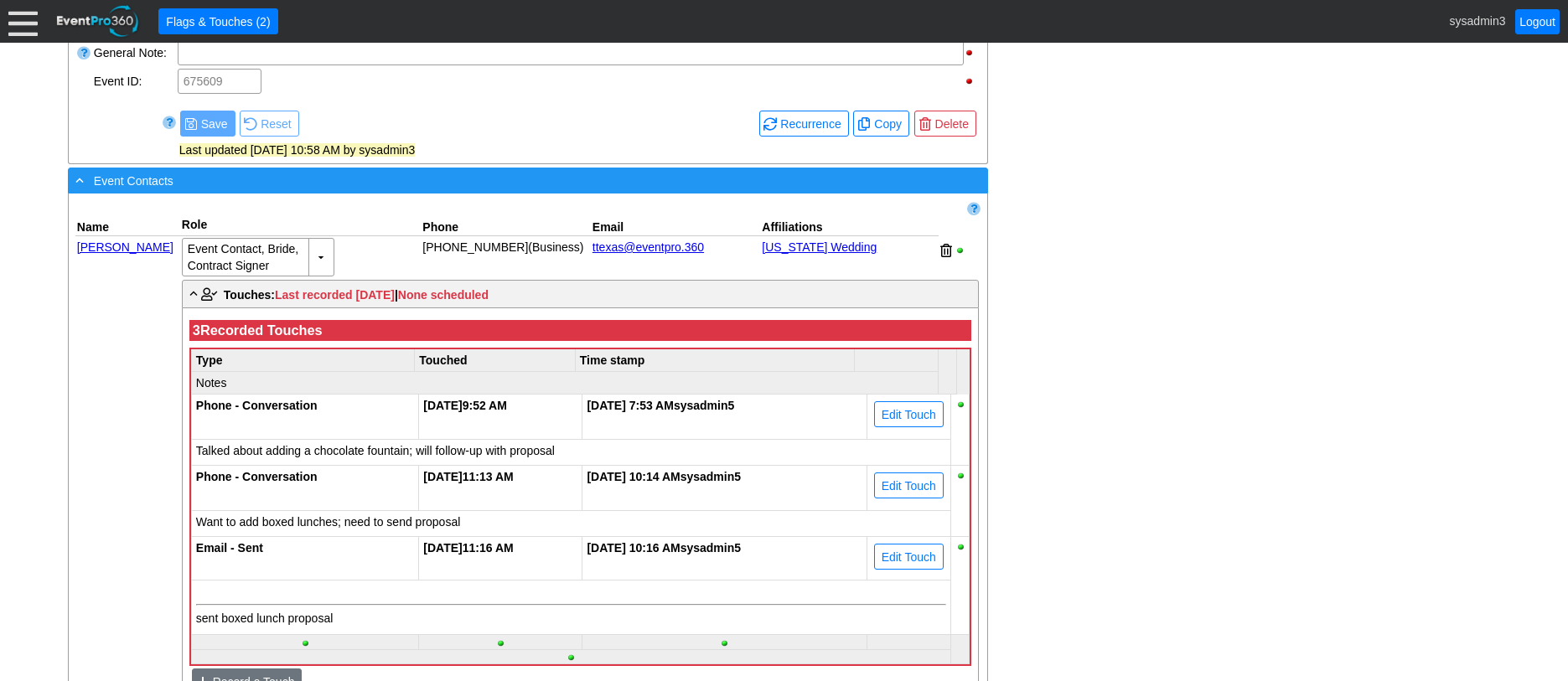
click at [236, 190] on div "- Event Contacts" at bounding box center [494, 180] width 843 height 19
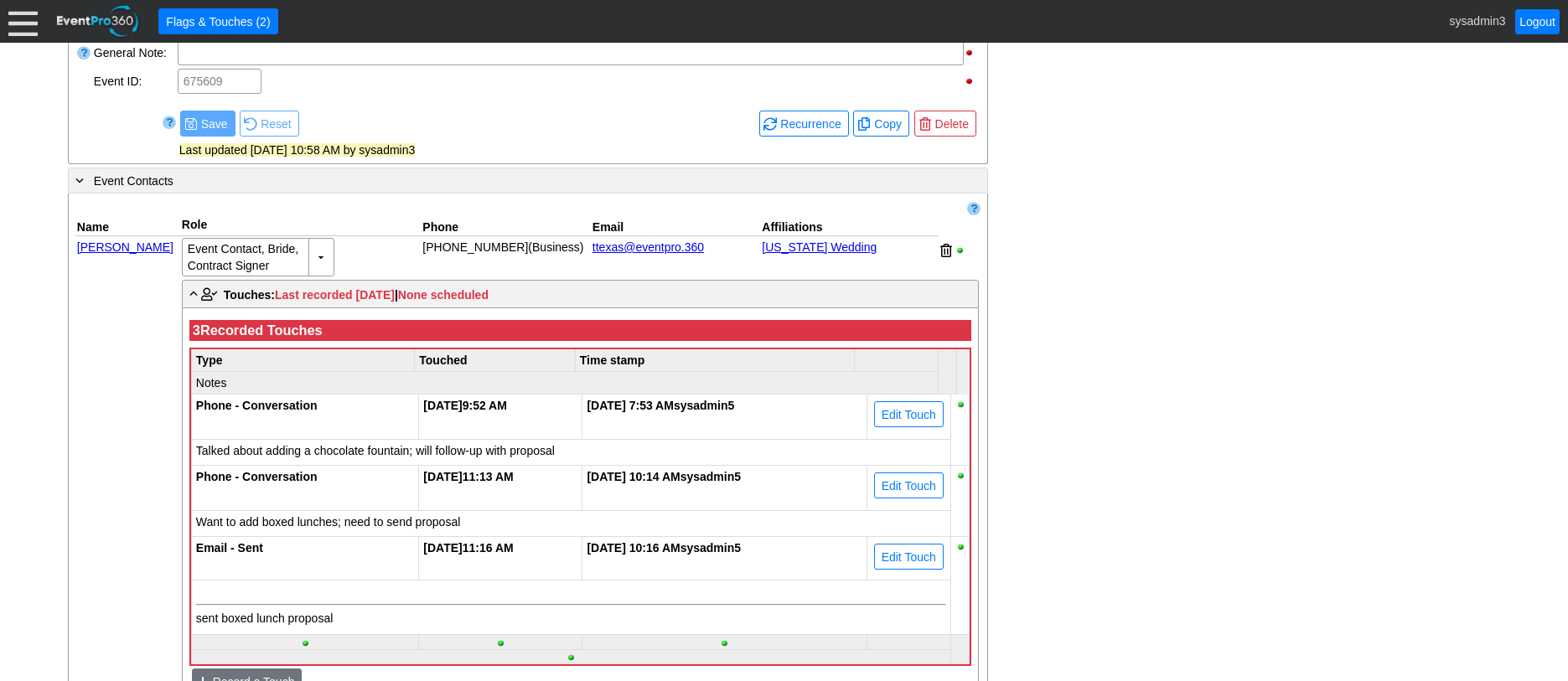
scroll to position [721, 0]
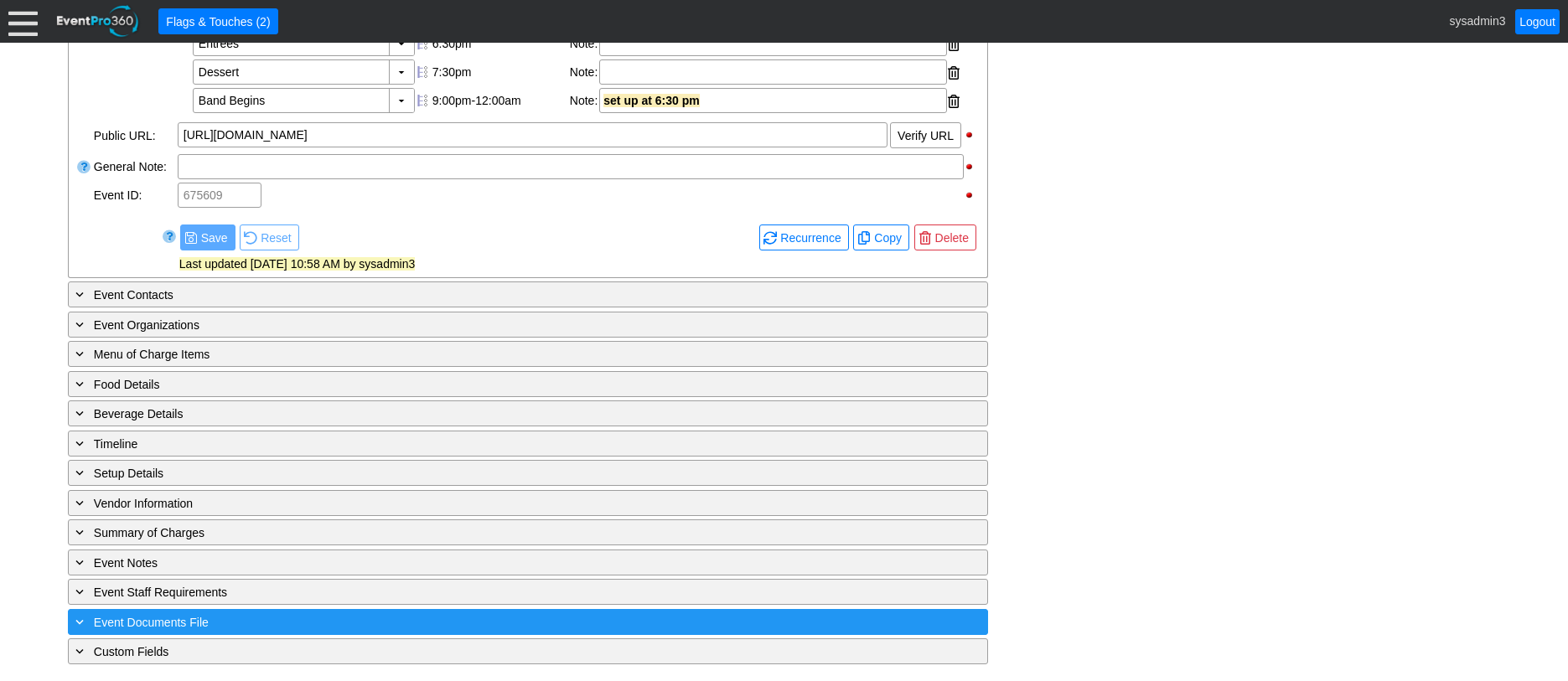
click at [353, 618] on div "+ Event Documents File" at bounding box center [494, 622] width 843 height 19
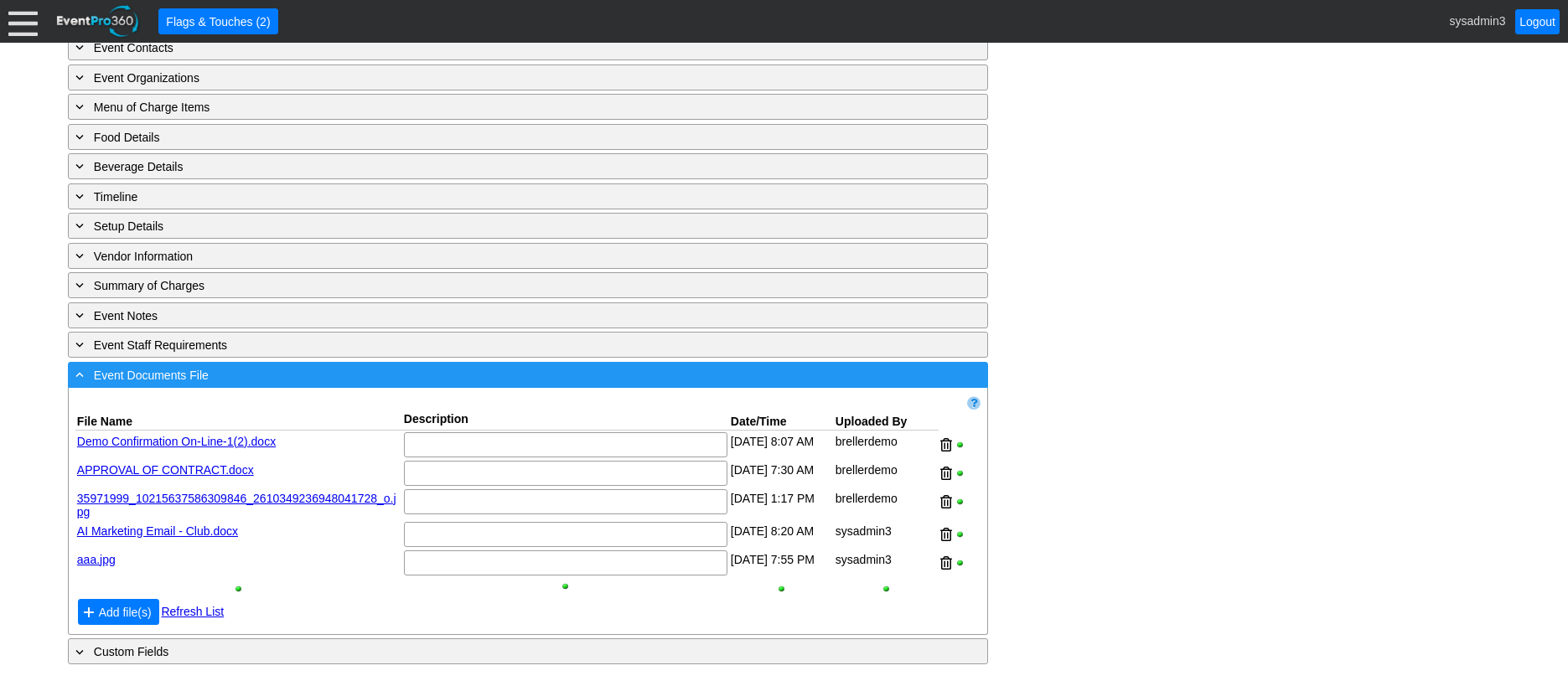
scroll to position [968, 0]
click at [407, 380] on div "- Event Documents File" at bounding box center [494, 374] width 843 height 19
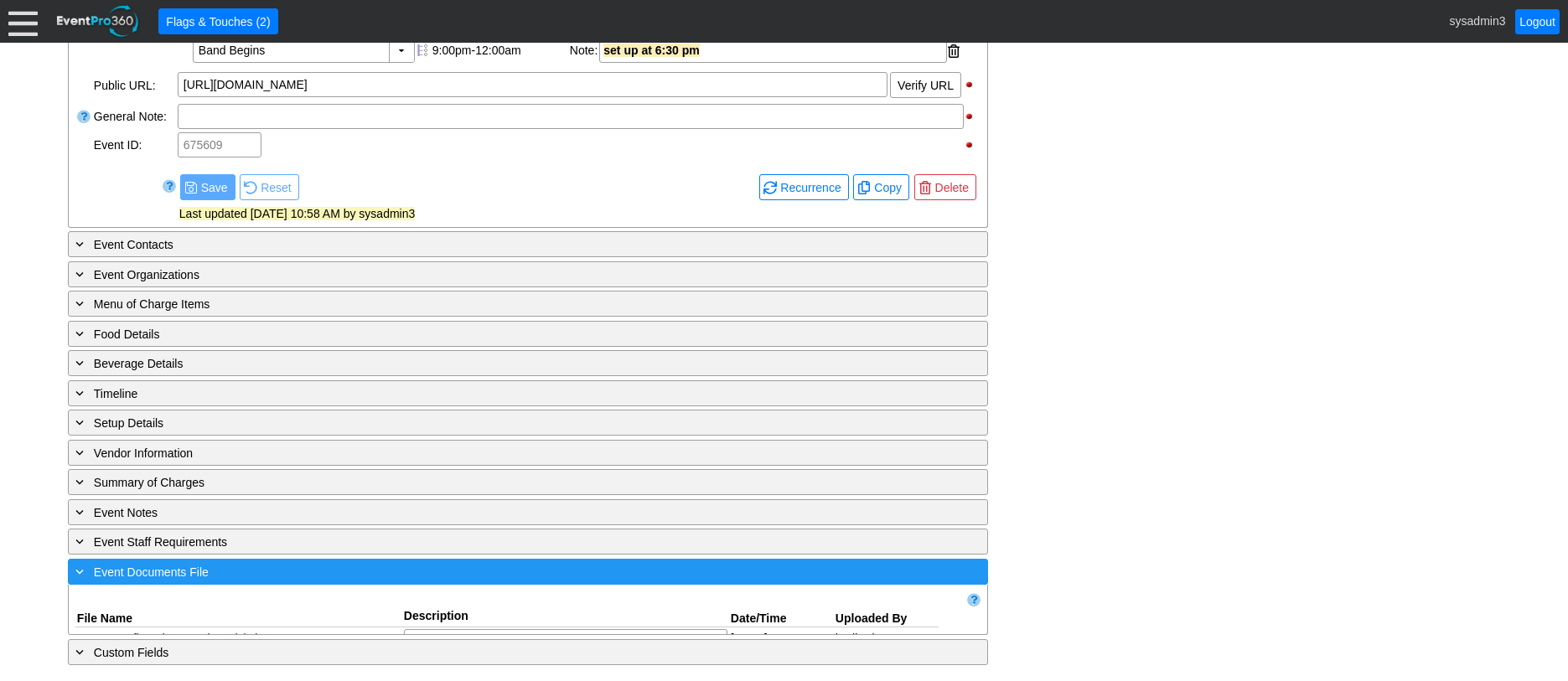
scroll to position [721, 0]
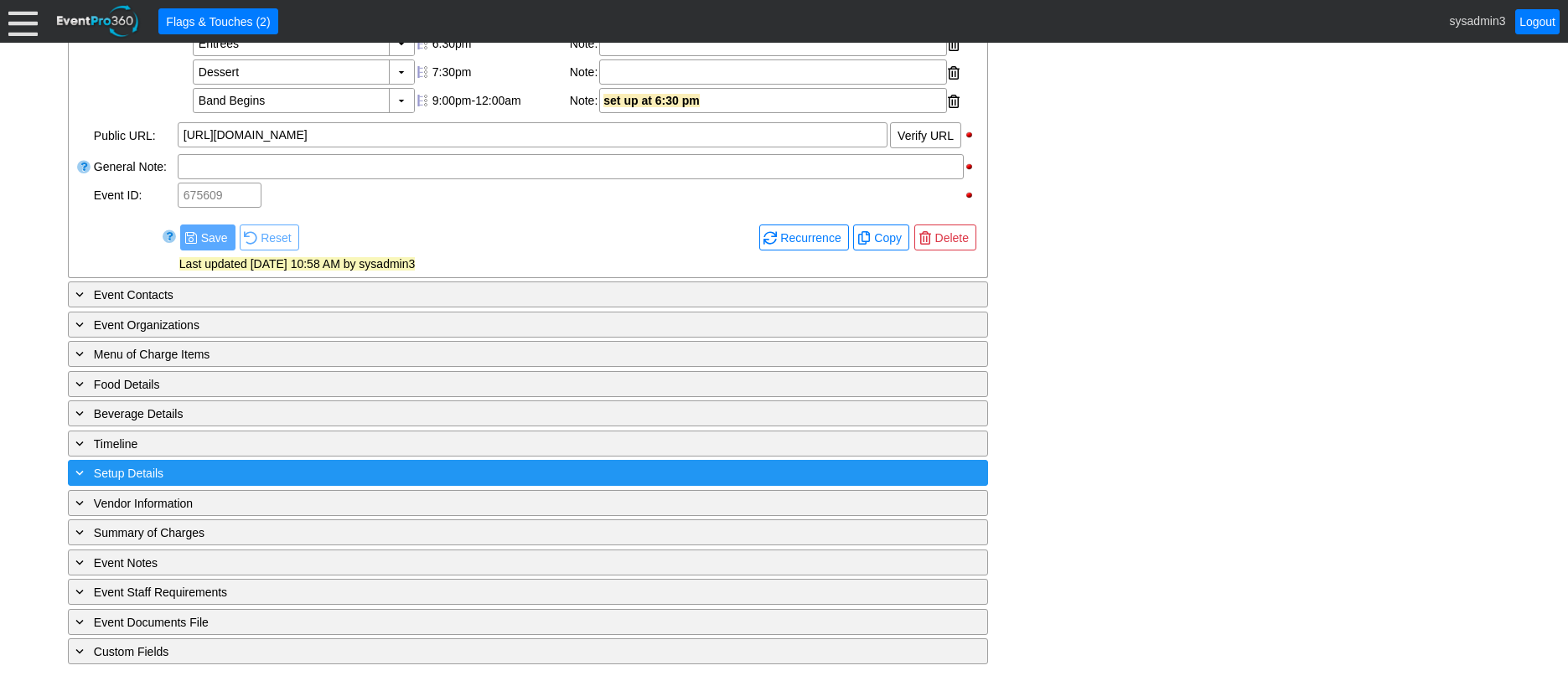
click at [342, 470] on div "+ Setup Details" at bounding box center [494, 473] width 843 height 19
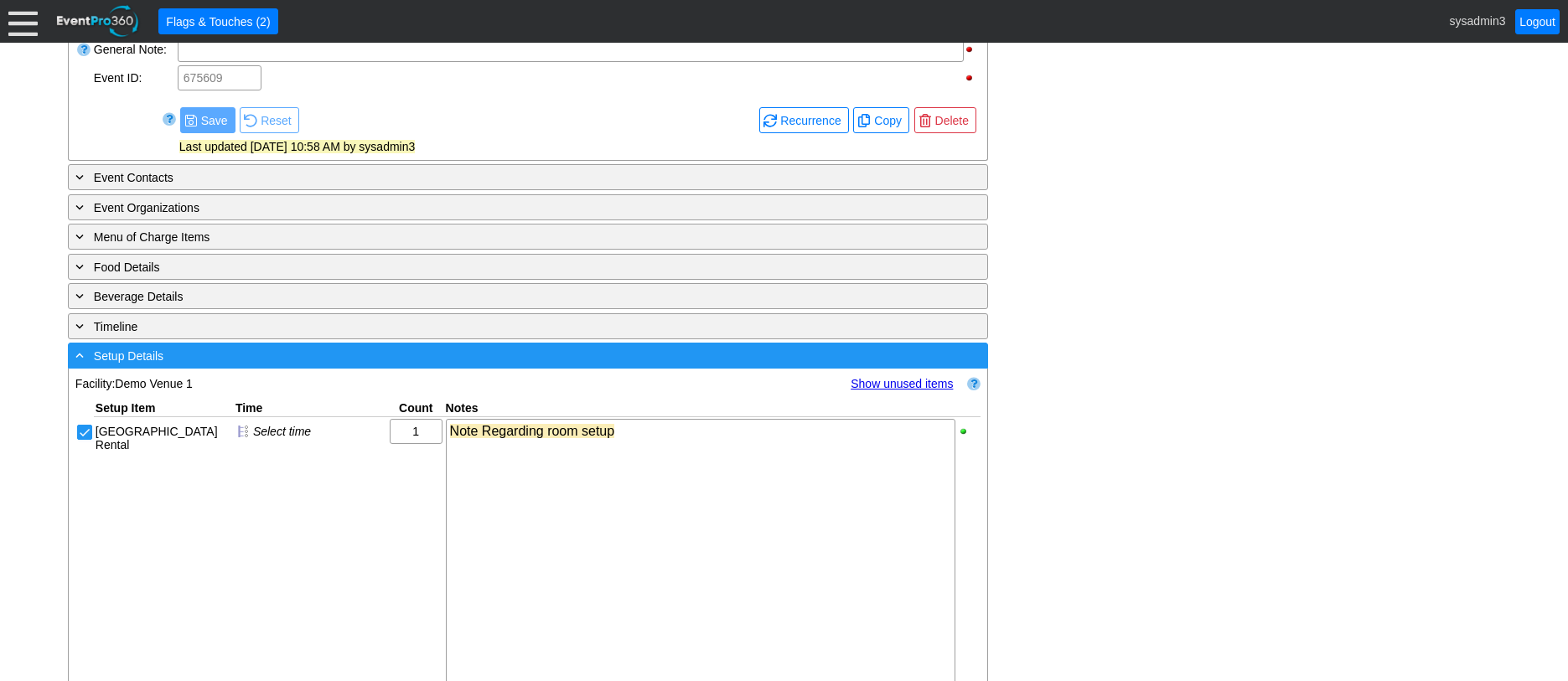
scroll to position [968, 0]
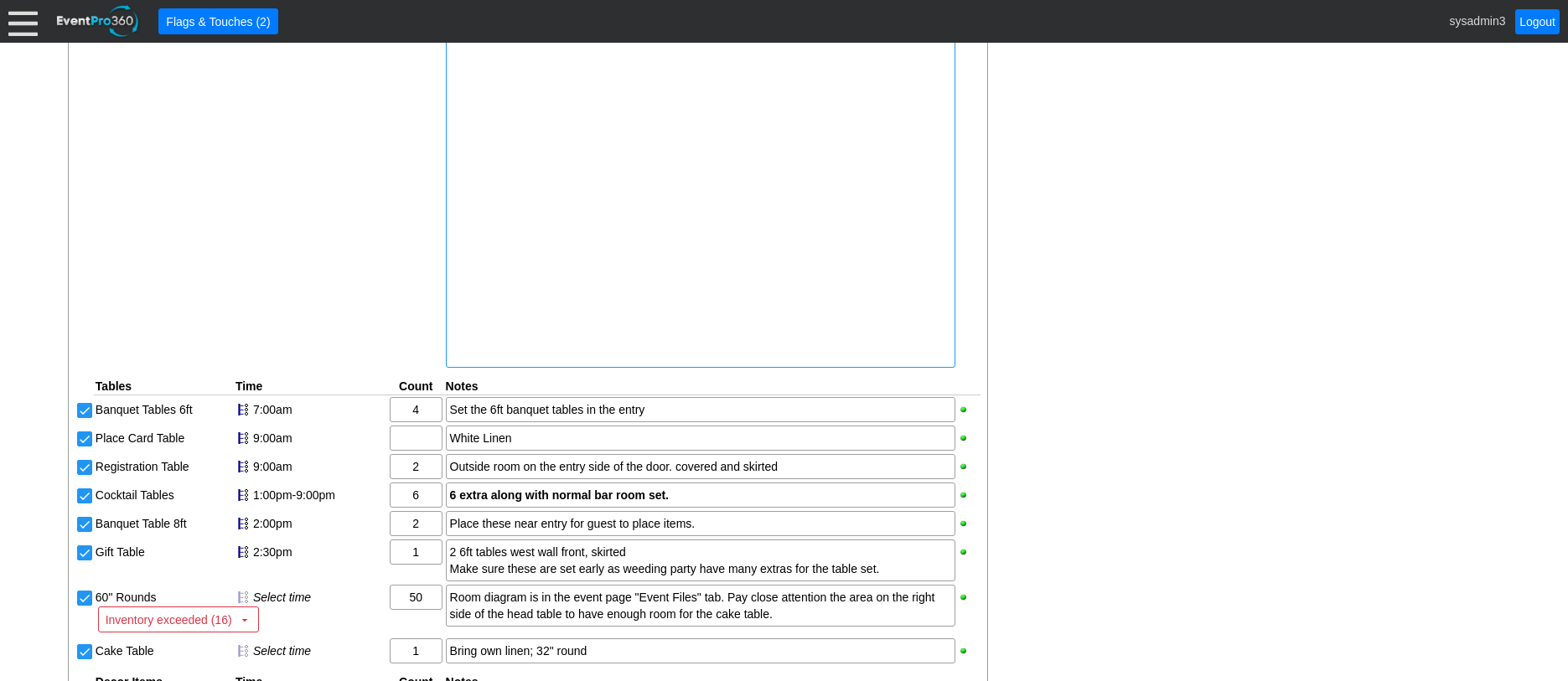
click at [540, 347] on div at bounding box center [700, 339] width 501 height 16
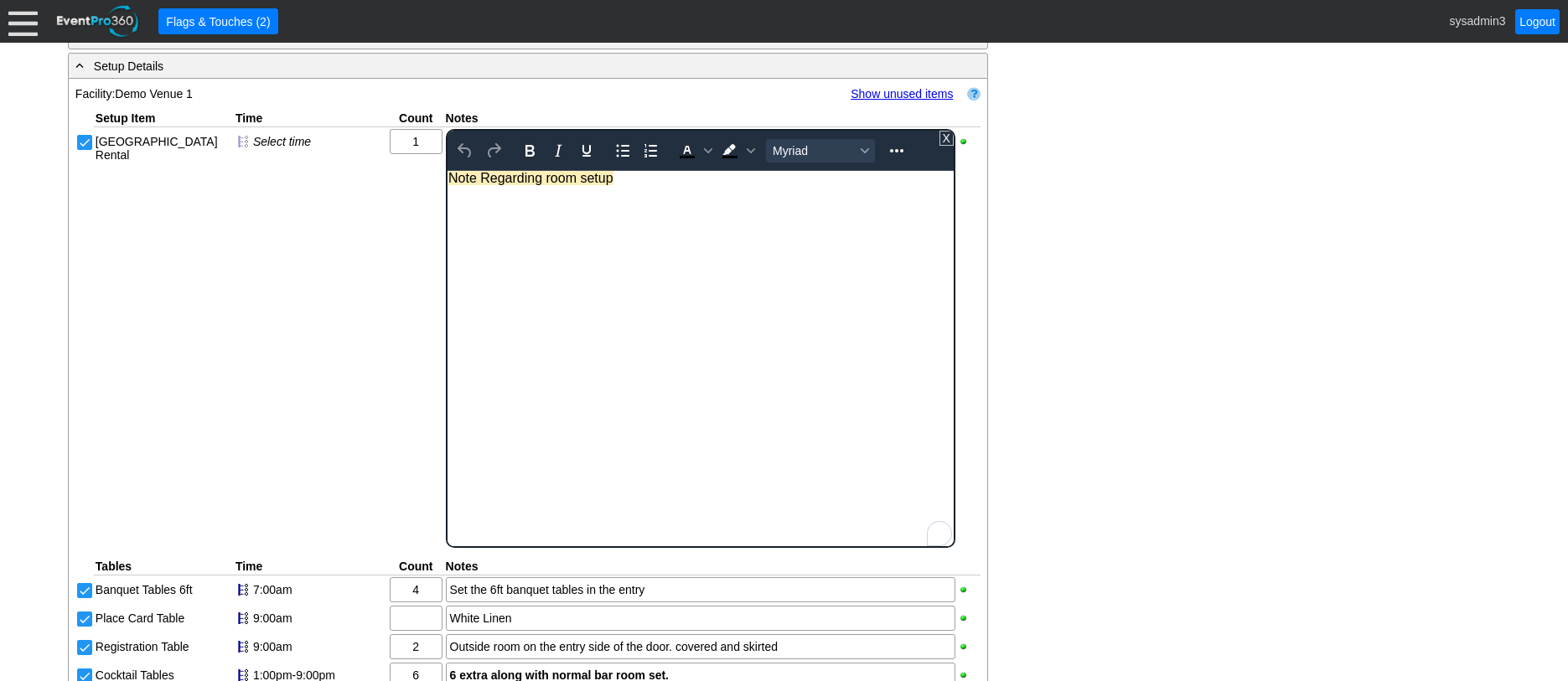
scroll to position [1113, 0]
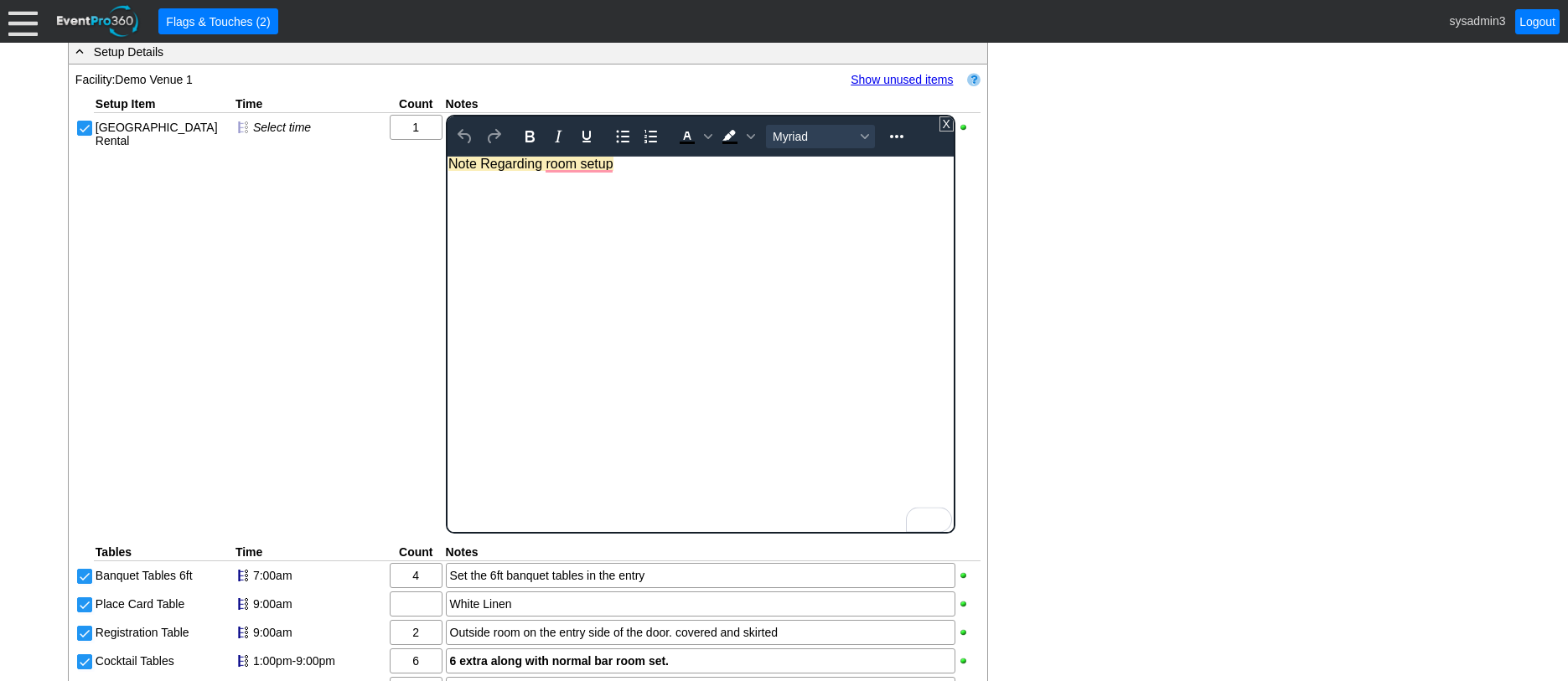
click at [500, 509] on div "To enrich screen reader interactions, please activate Accessibility in Grammarl…" at bounding box center [700, 513] width 504 height 14
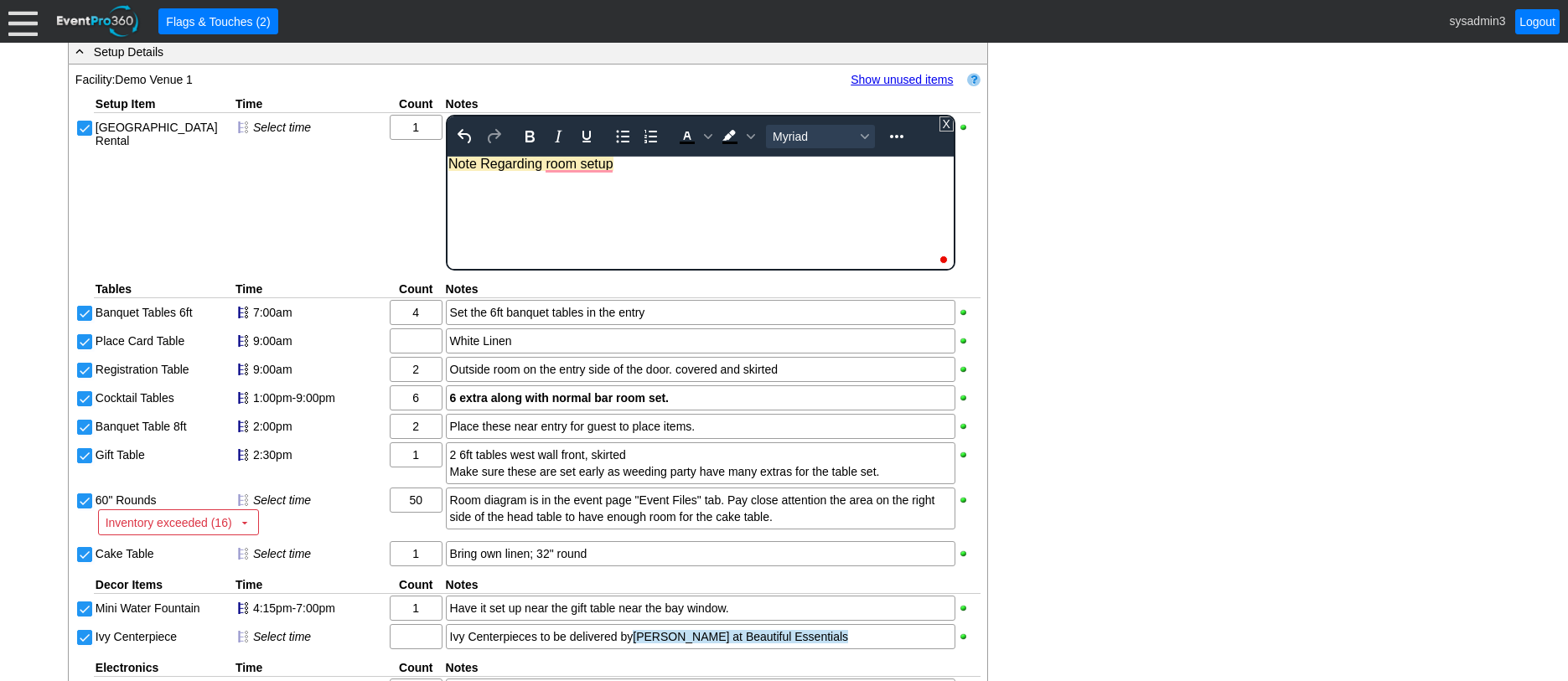
click at [506, 250] on div "To enrich screen reader interactions, please activate Accessibility in Grammarl…" at bounding box center [700, 245] width 504 height 14
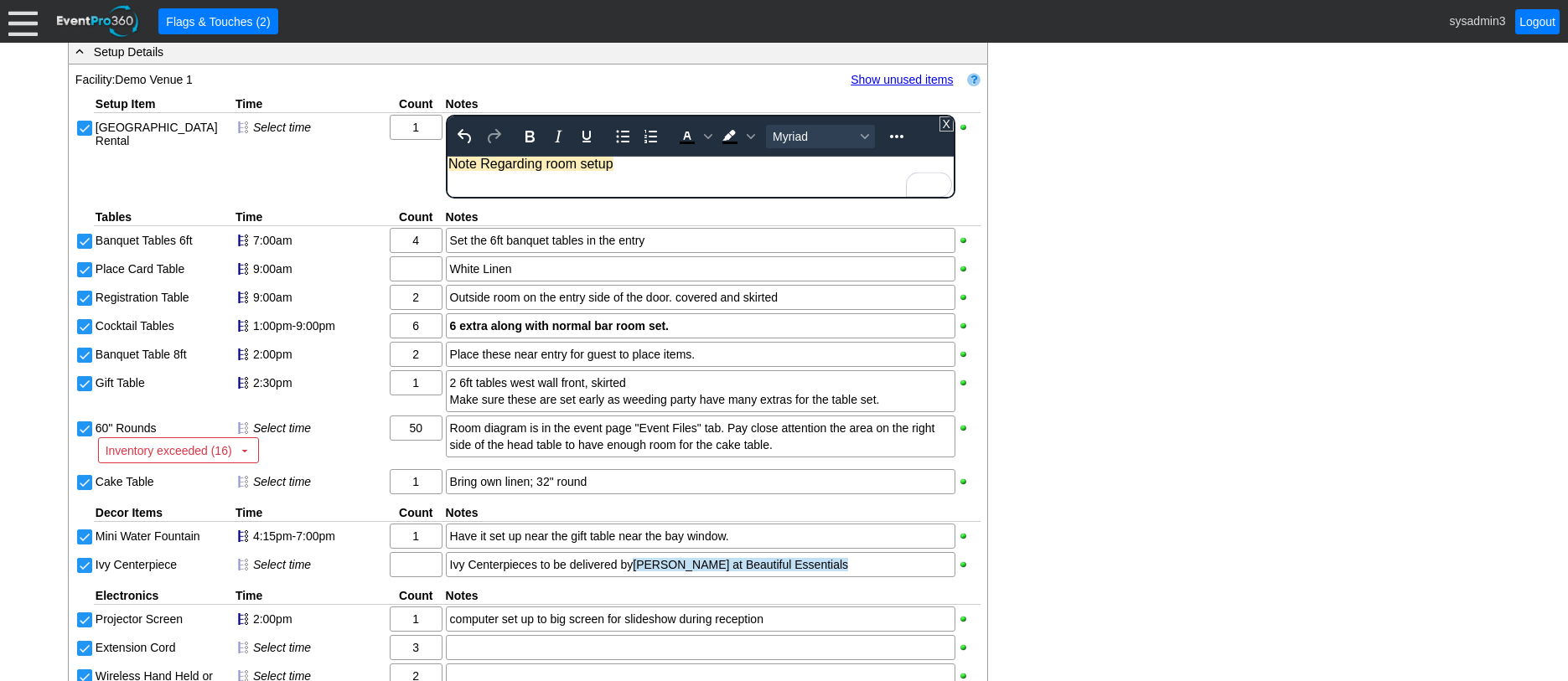
click at [1220, 217] on div "- General Information ▼ Loading.... Remove all highlights Facility: ▼ Χ Demo Ve…" at bounding box center [784, 181] width 1442 height 1906
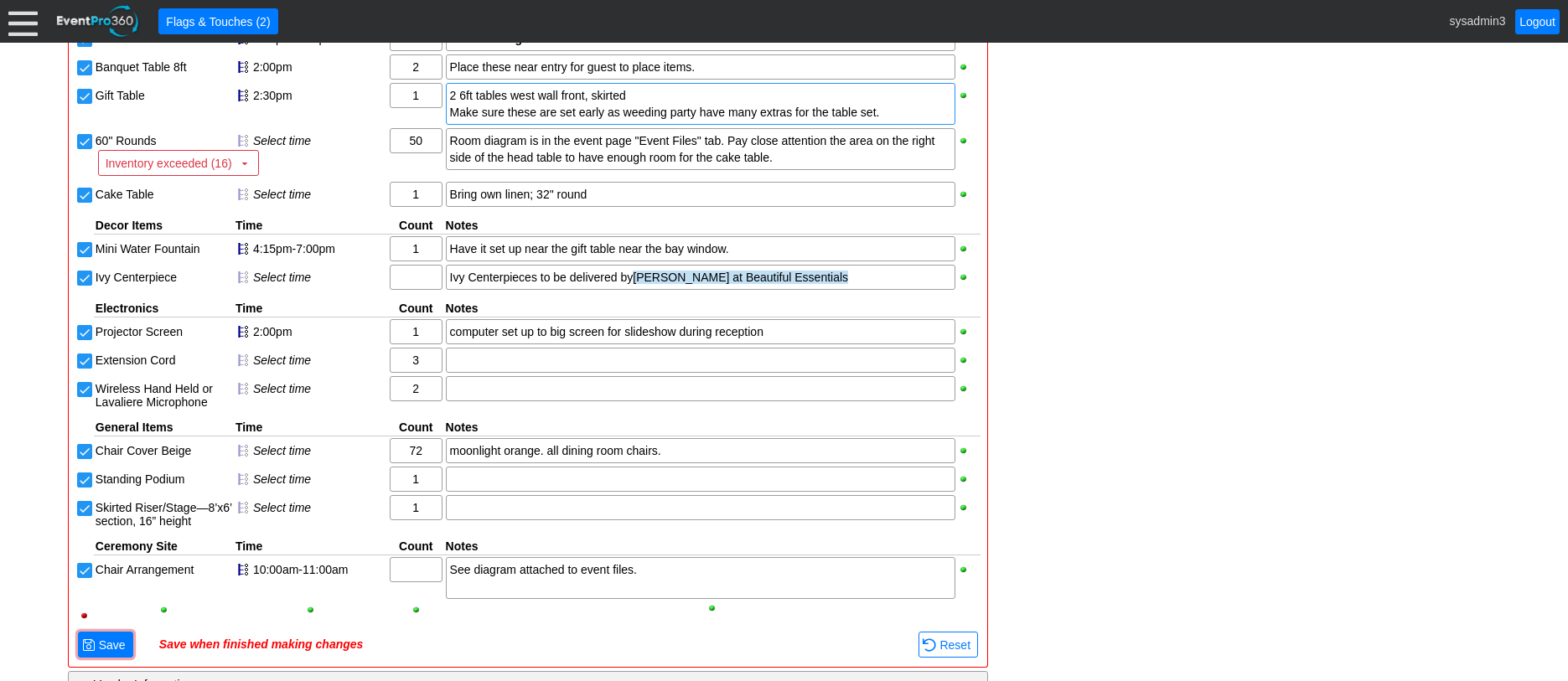
scroll to position [1553, 0]
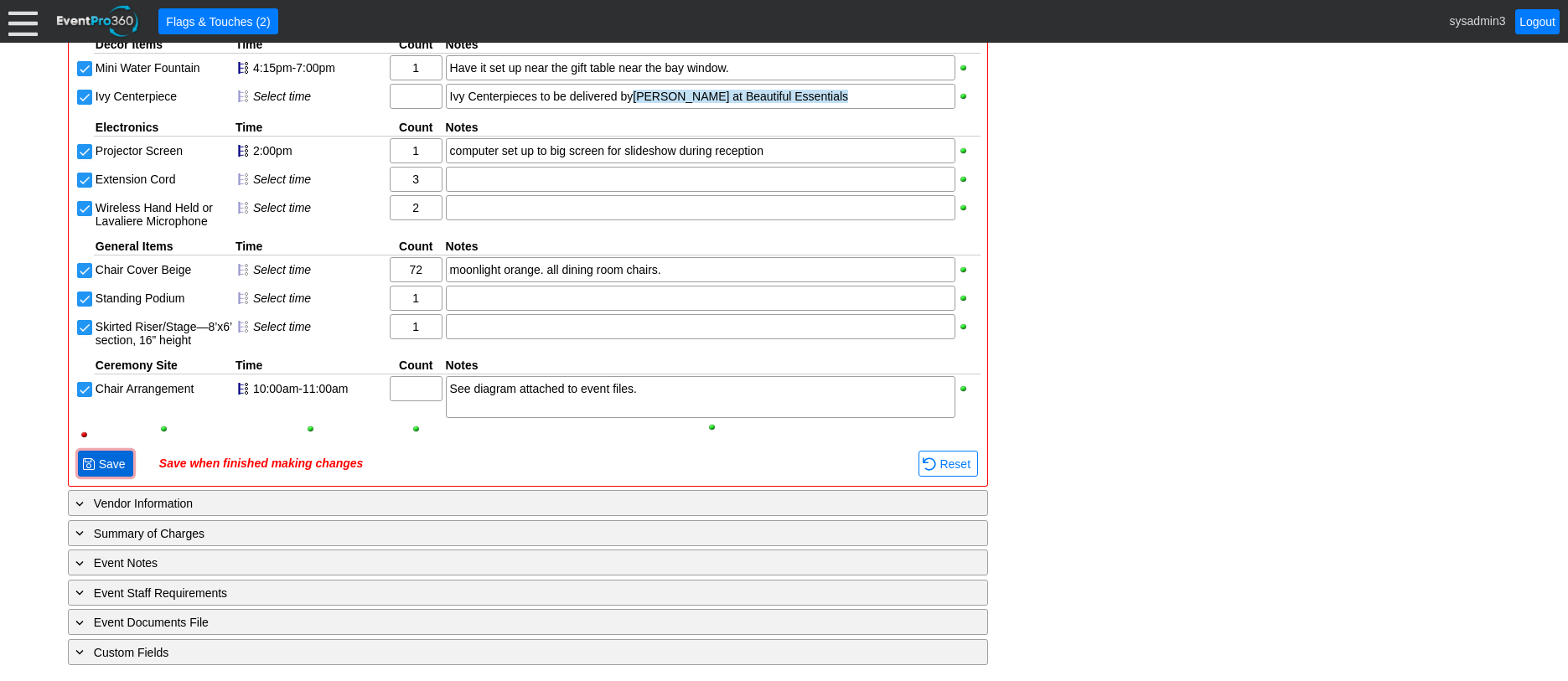
click at [114, 464] on span "Save" at bounding box center [112, 464] width 34 height 16
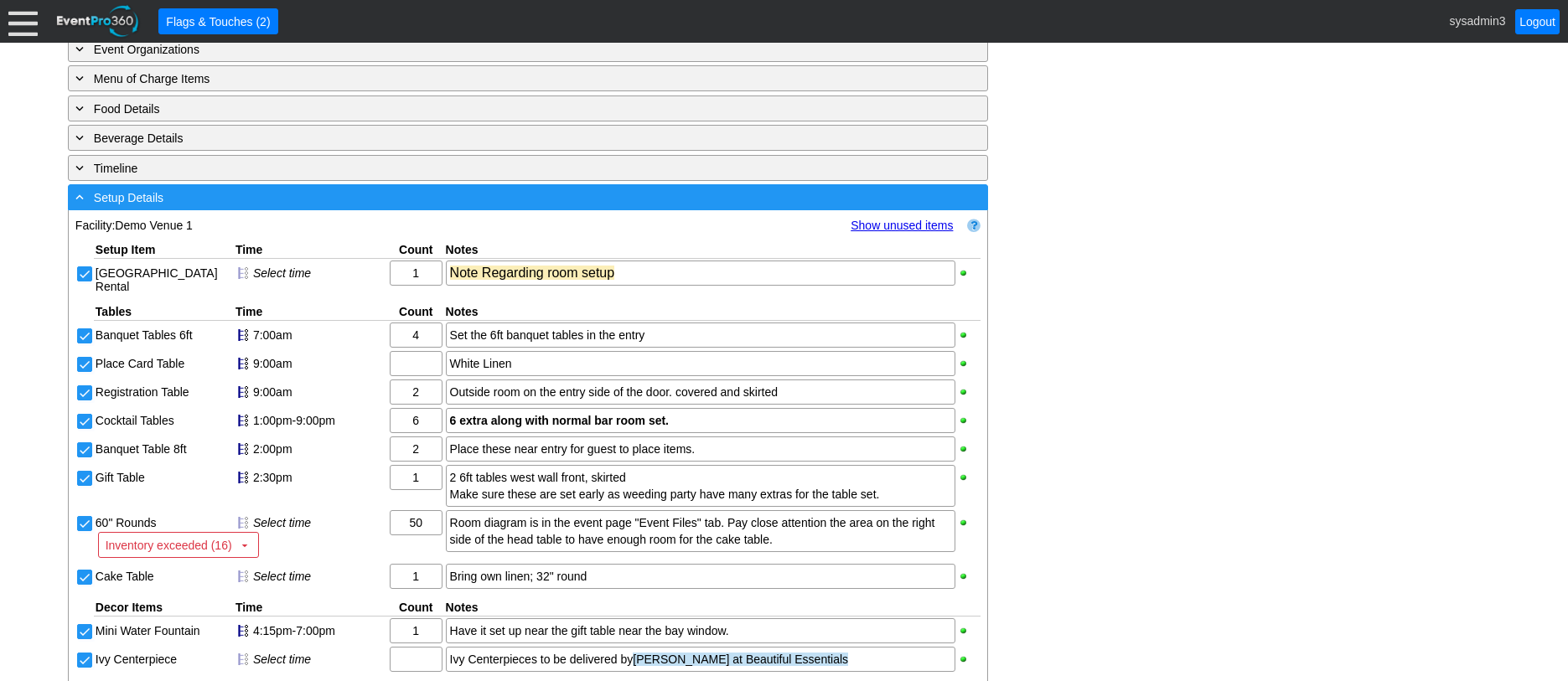
click at [356, 207] on div "- Setup Details" at bounding box center [494, 197] width 843 height 19
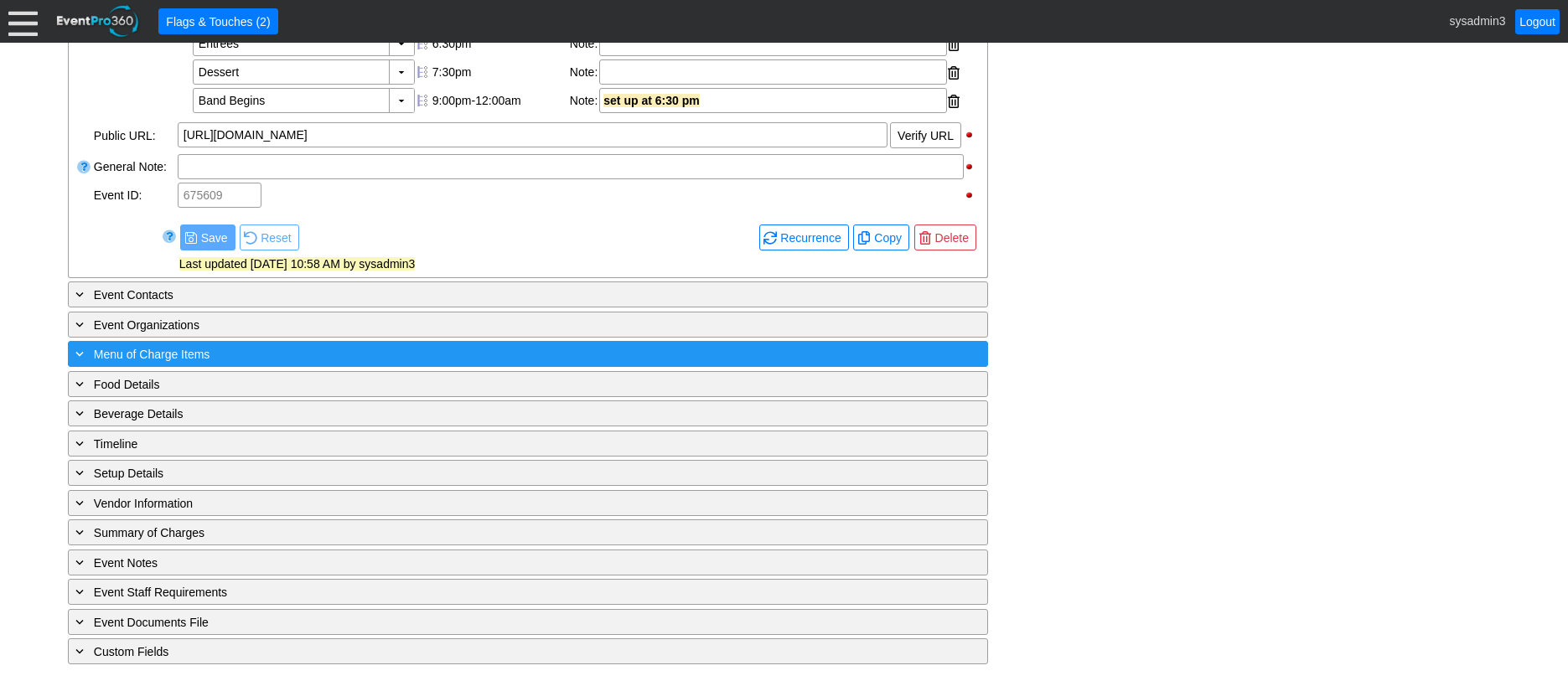
click at [291, 354] on div "+ Menu of Charge Items" at bounding box center [494, 353] width 843 height 19
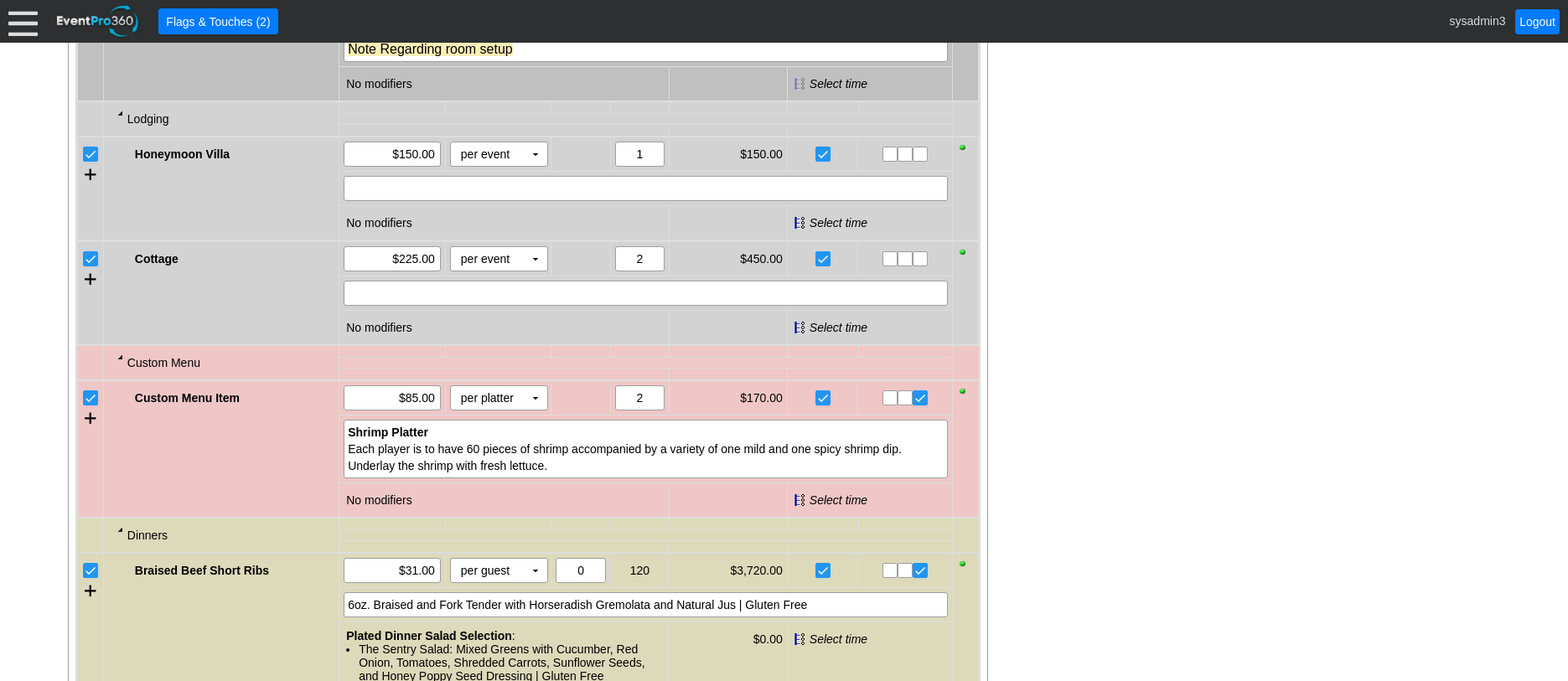
scroll to position [1224, 0]
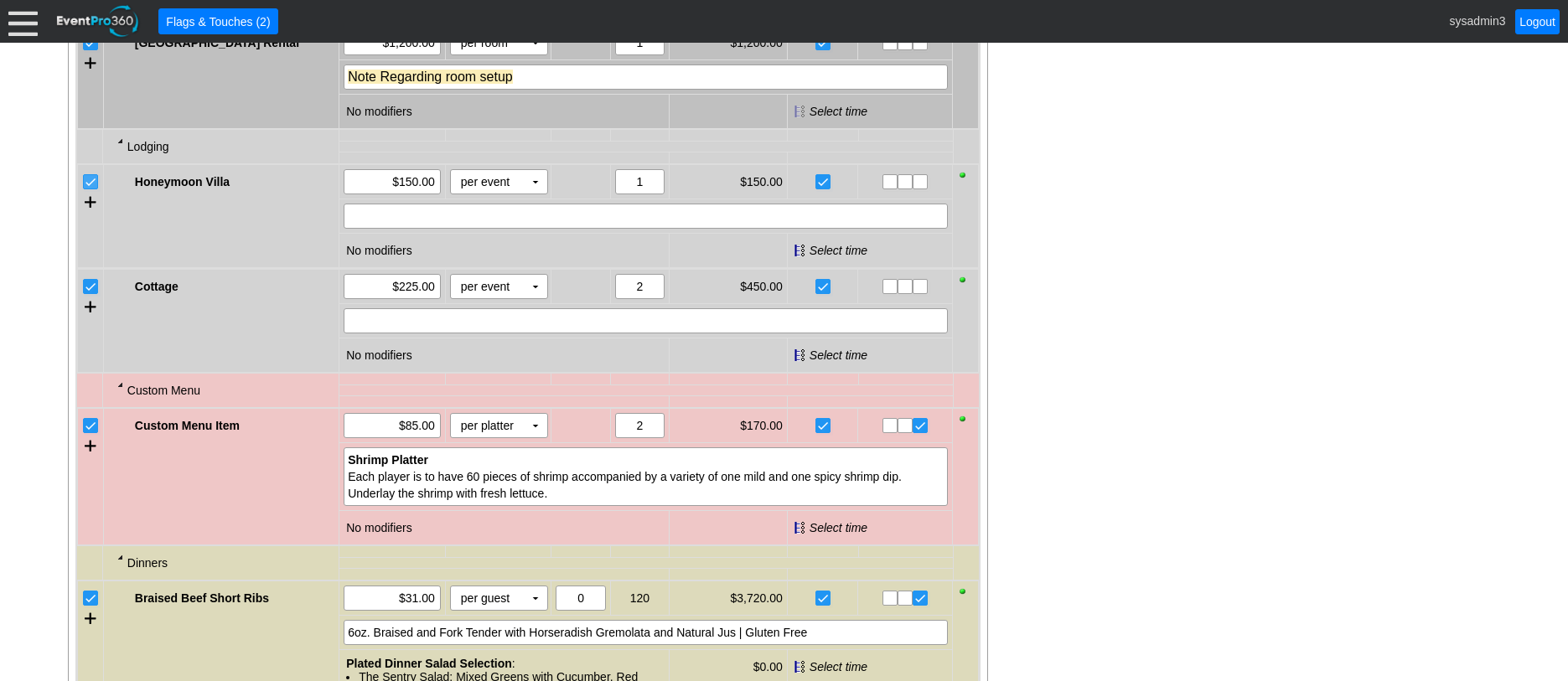
click at [98, 192] on input "checkbox" at bounding box center [92, 183] width 16 height 16
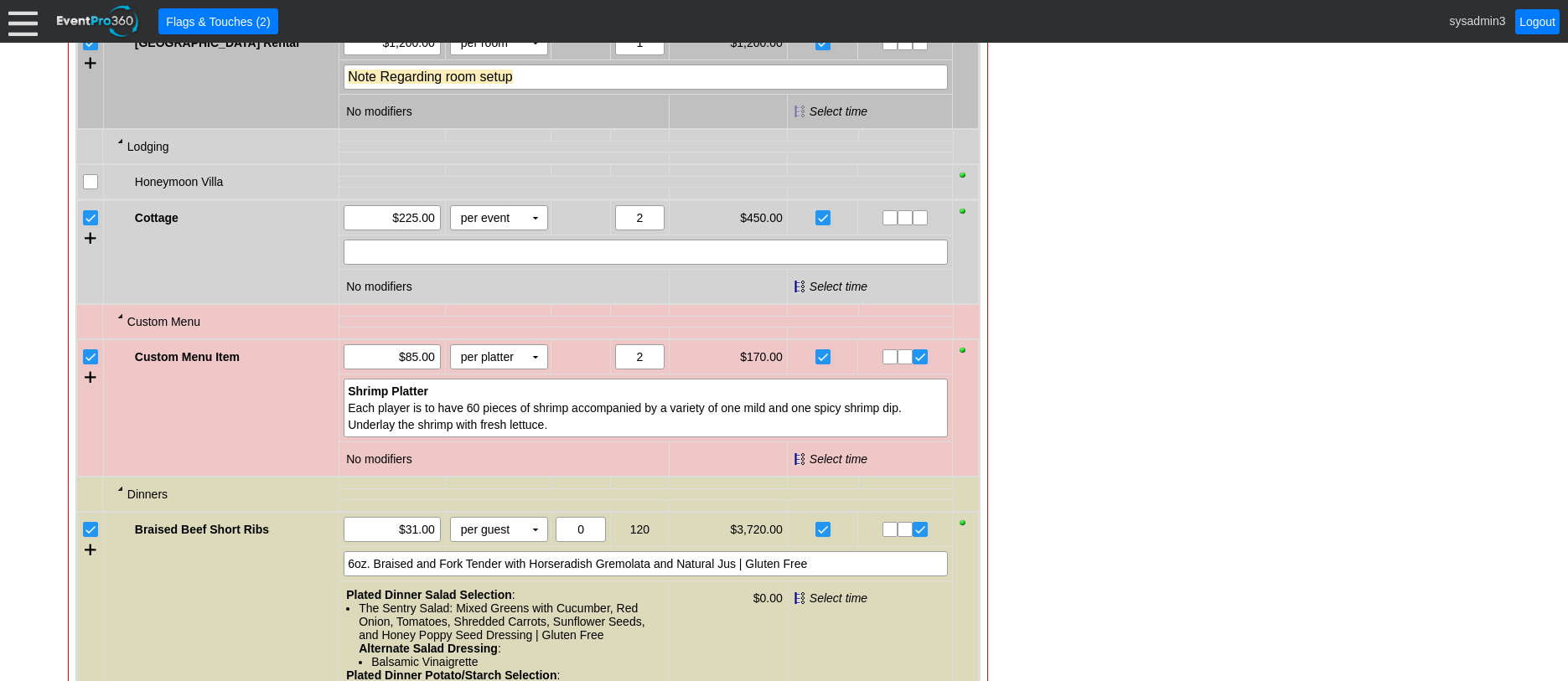
click at [92, 228] on input "checkbox" at bounding box center [92, 219] width 16 height 16
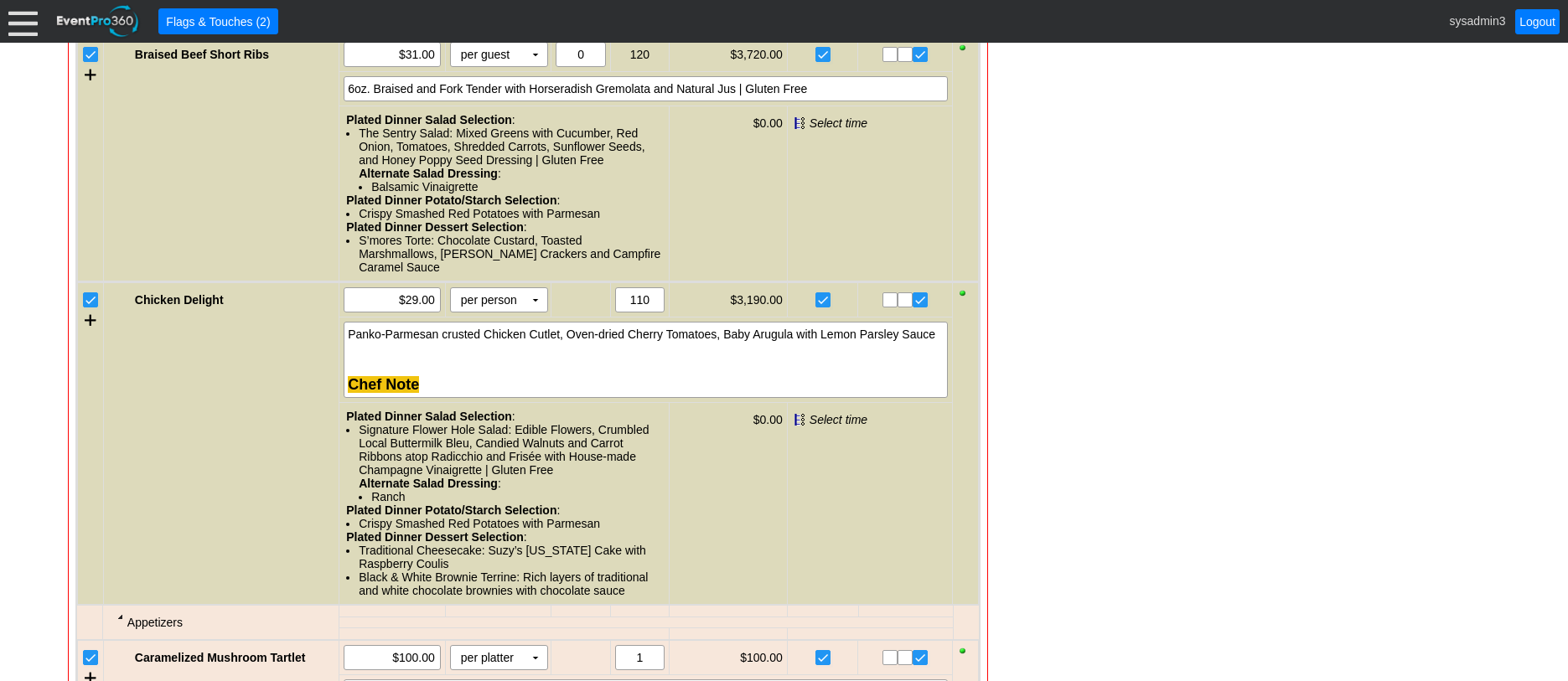
scroll to position [1642, 0]
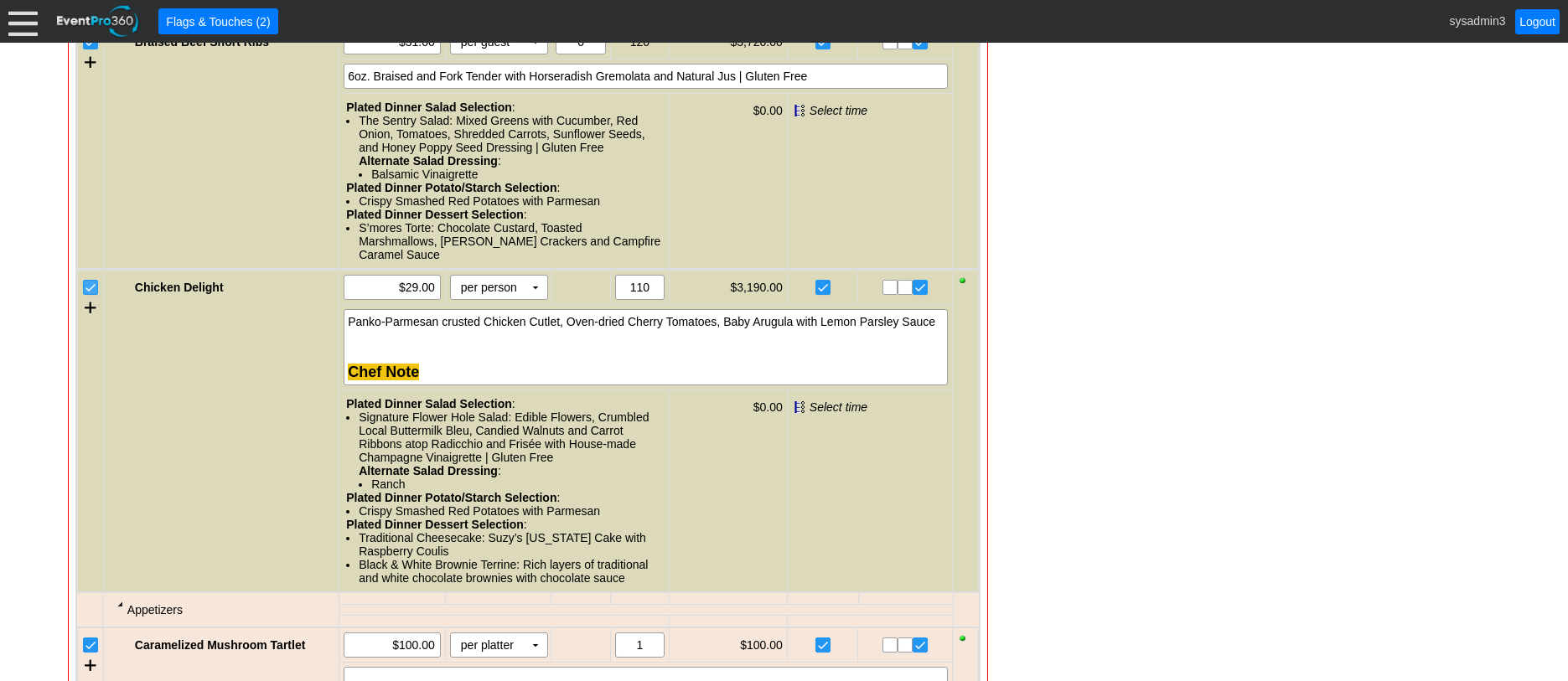
click at [90, 298] on input "checkbox" at bounding box center [92, 289] width 16 height 16
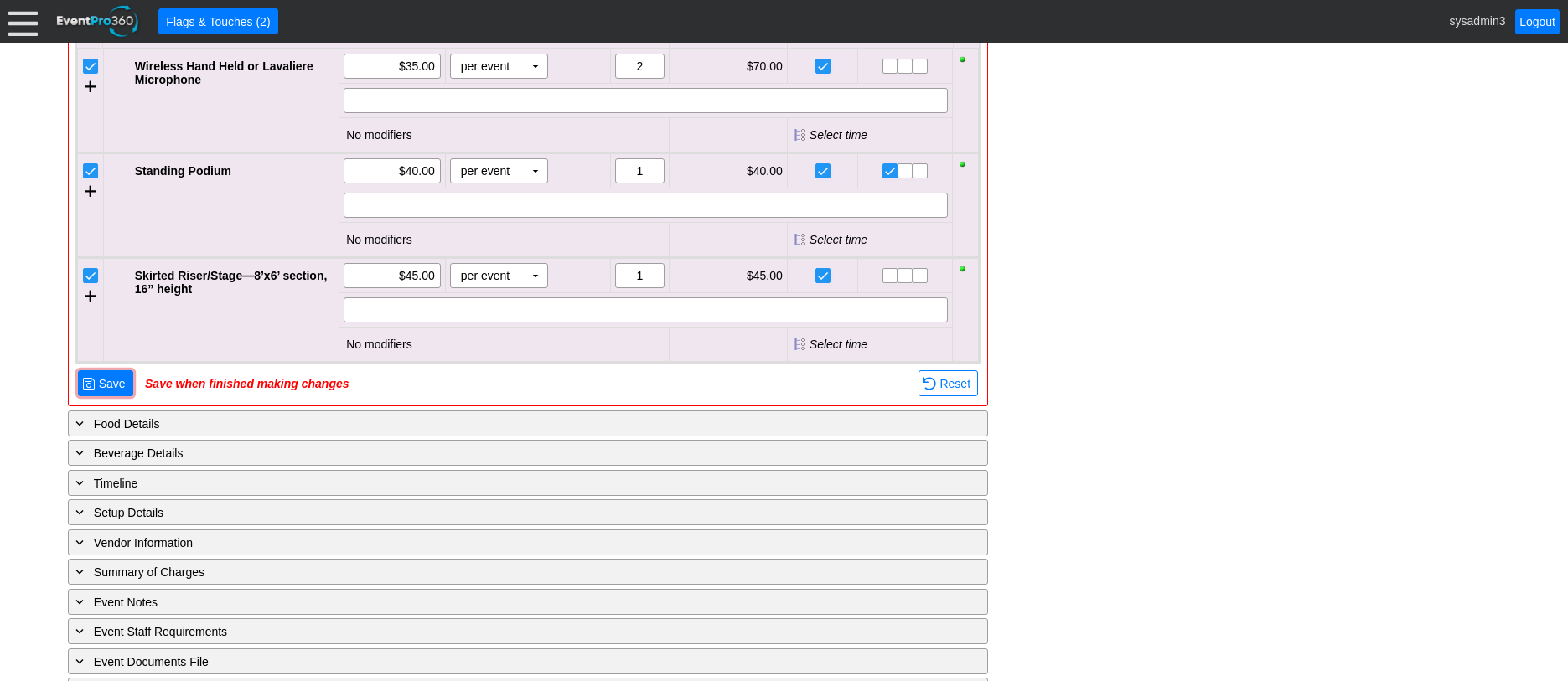
scroll to position [2481, 0]
click at [106, 395] on span "● Save" at bounding box center [106, 381] width 56 height 26
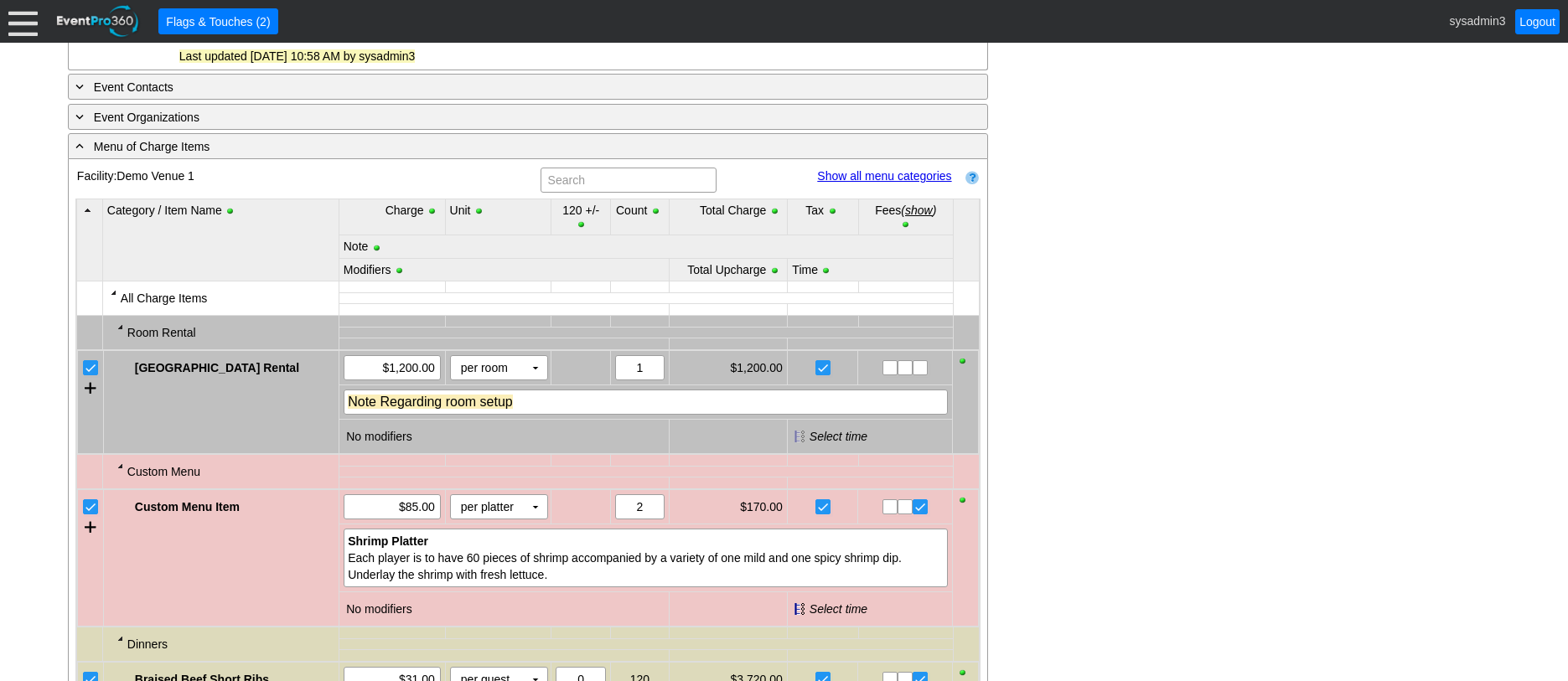
scroll to position [898, 0]
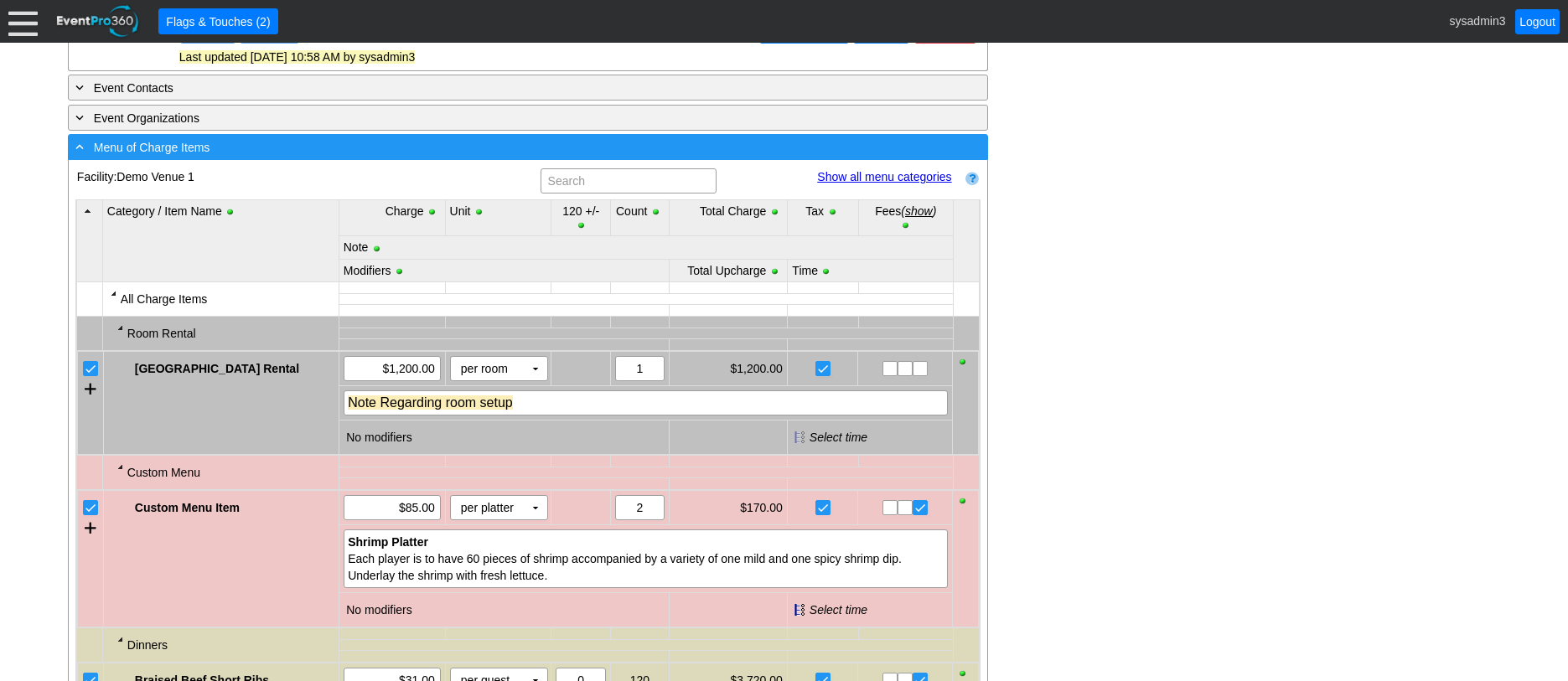
click at [435, 157] on div "- Menu of Charge Items" at bounding box center [494, 147] width 843 height 19
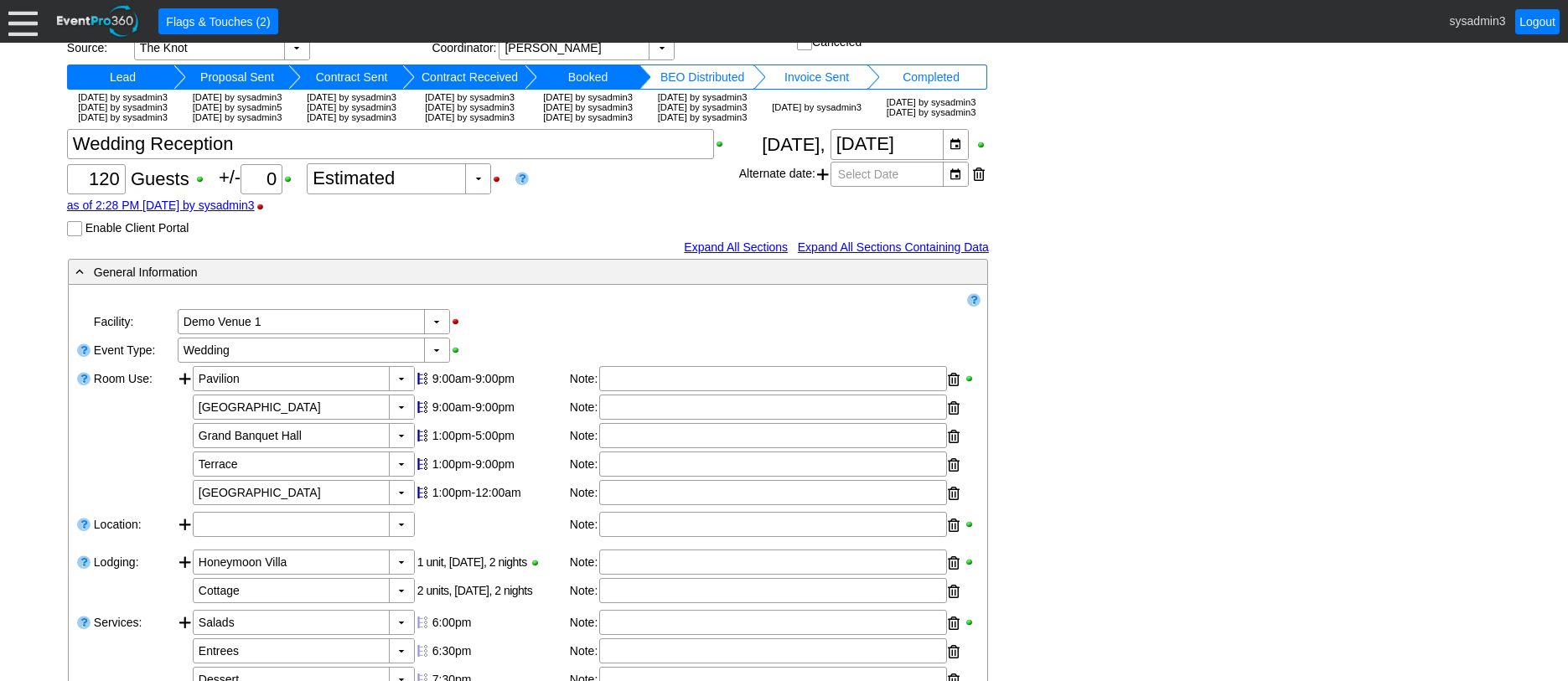
scroll to position [0, 0]
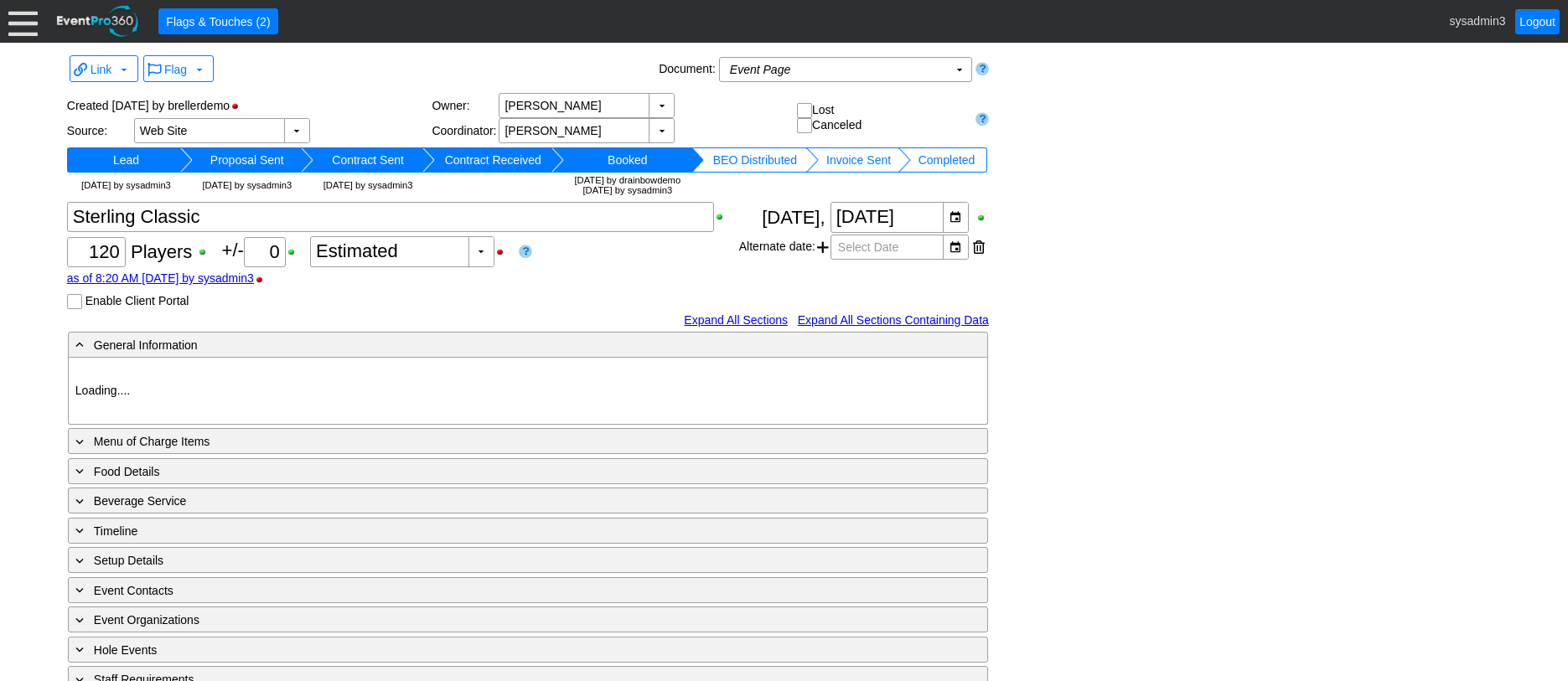
type input "Demo Venue 1"
type input "Golf Outing"
type input "Scramble"
type input "Shotgun"
type input "Blue"
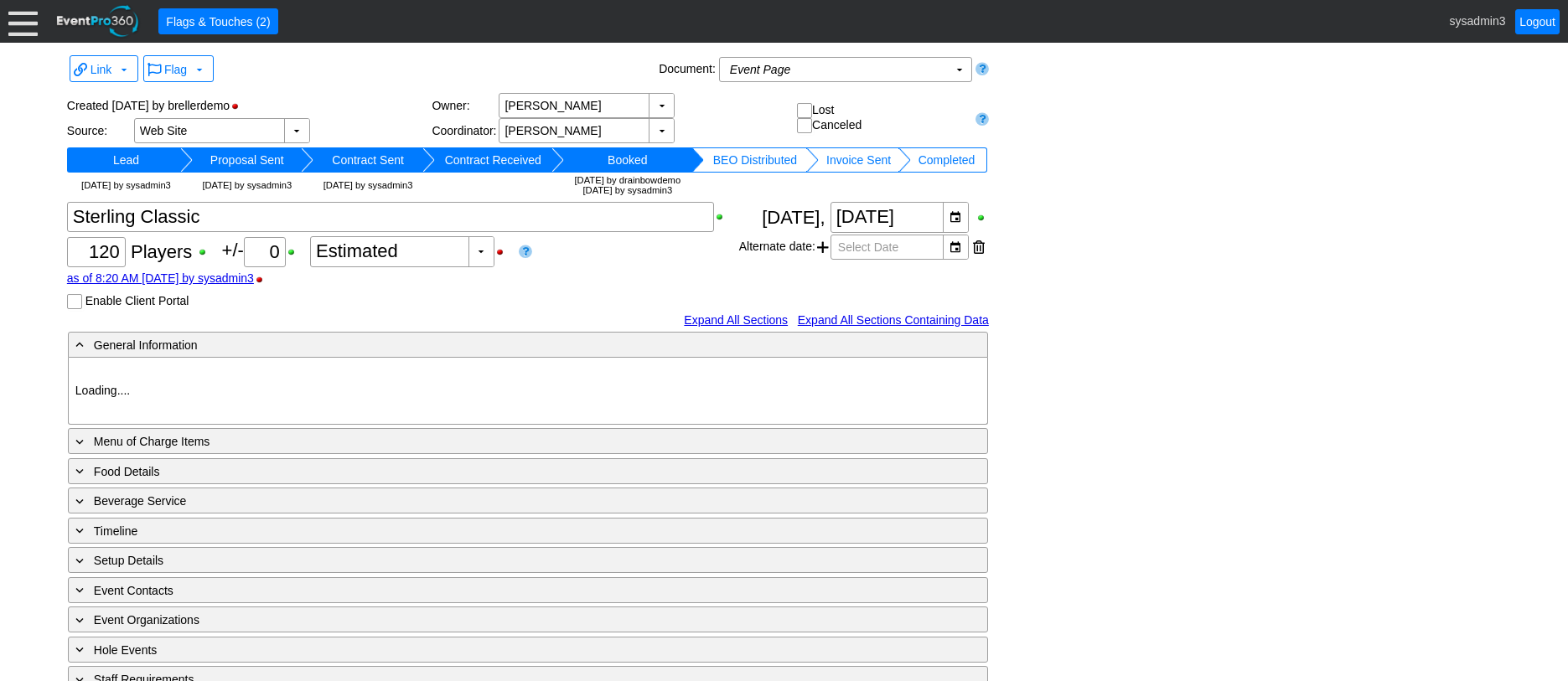
type input "Red"
type input "1384"
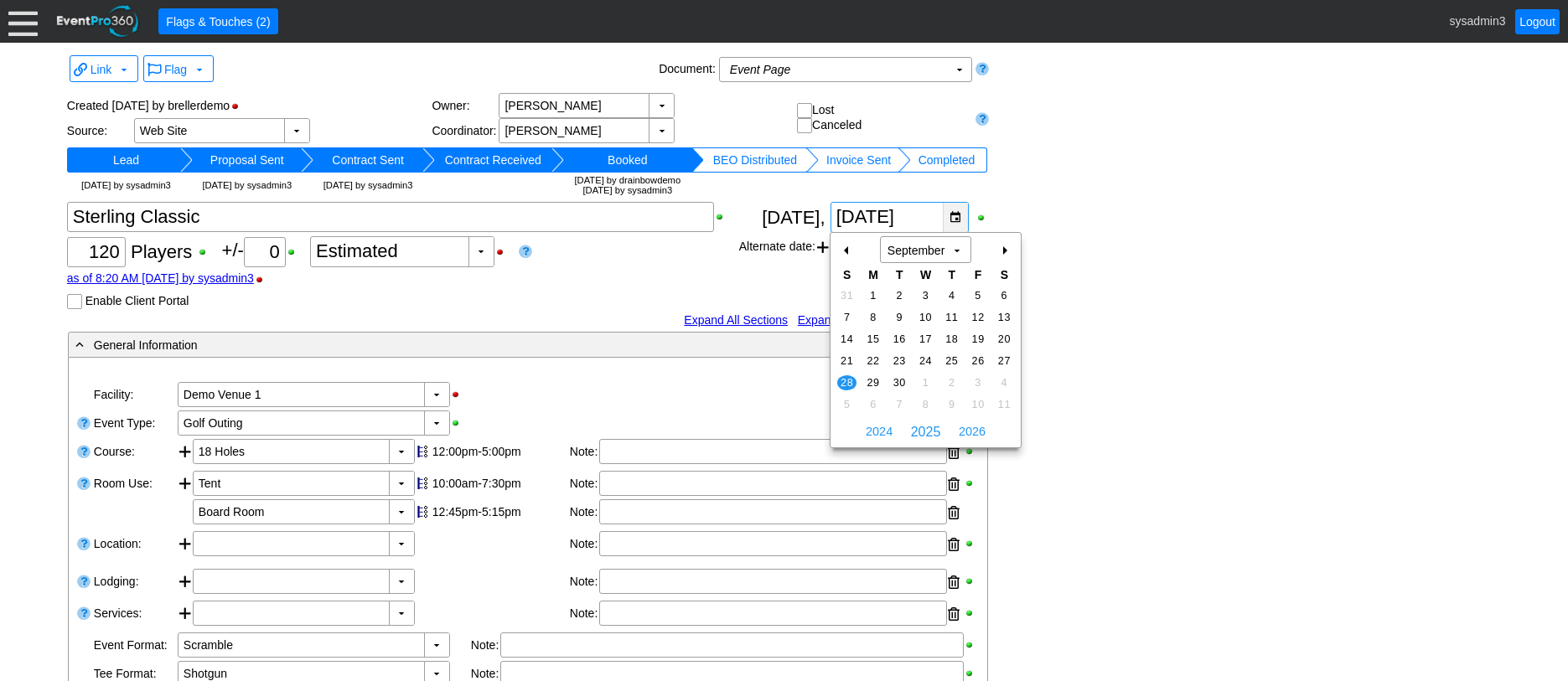
click at [957, 219] on div "▼" at bounding box center [956, 218] width 25 height 29
click at [1007, 252] on div "+" at bounding box center [1003, 250] width 26 height 28
click at [1003, 251] on div "+" at bounding box center [1003, 250] width 26 height 28
click at [847, 319] on span "2" at bounding box center [847, 318] width 19 height 15
type input "[DATE]"
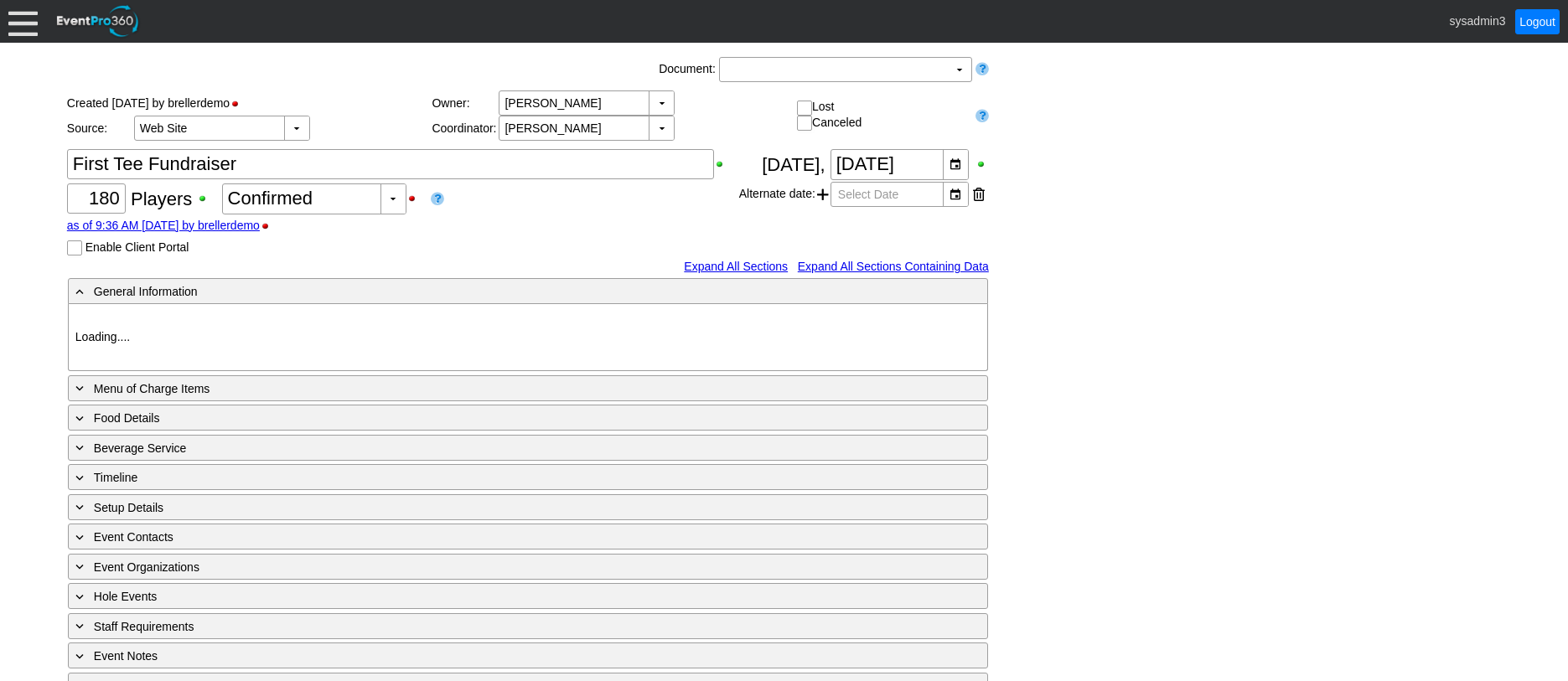
type input "Demo Venue 1"
type input "Golf Outing"
type input "Scramble"
type input "Shotgun"
type input "White"
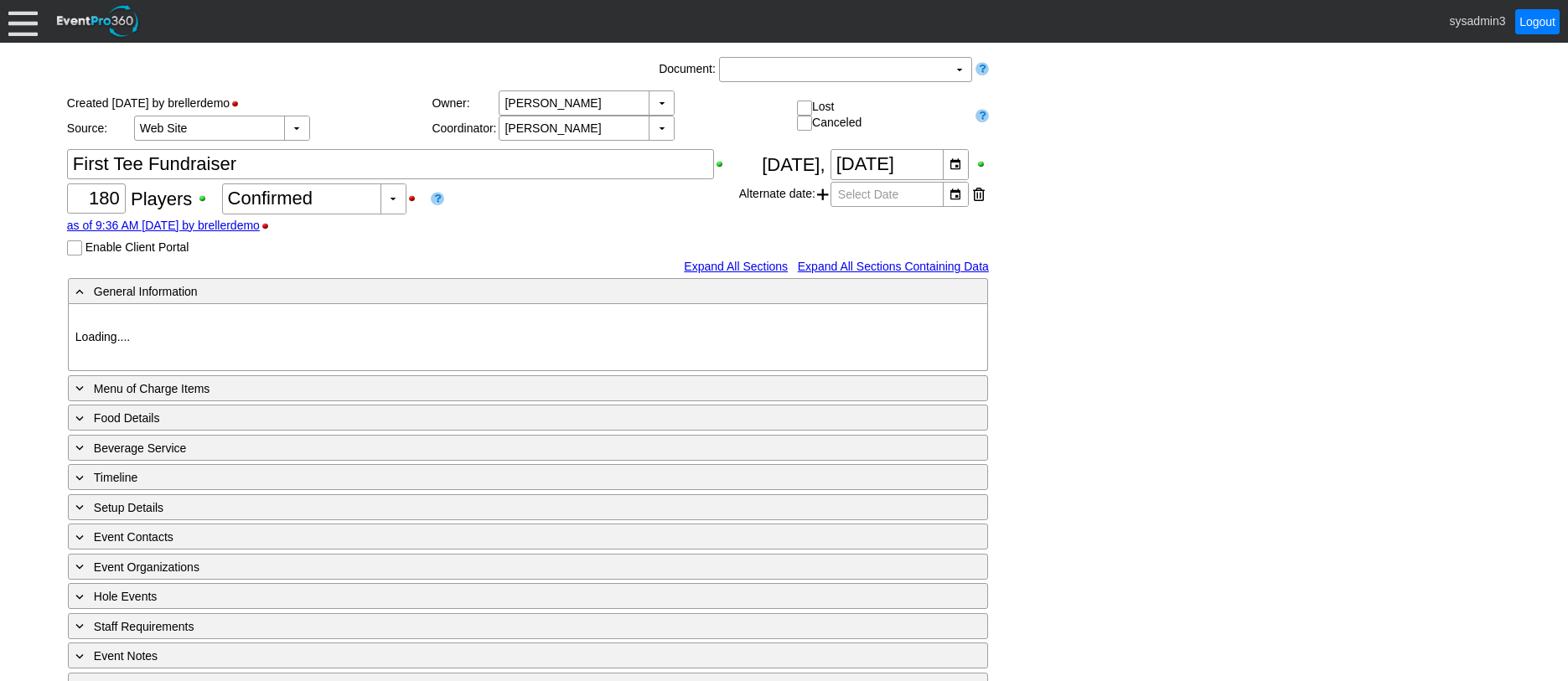
type input "Red"
type input "20570"
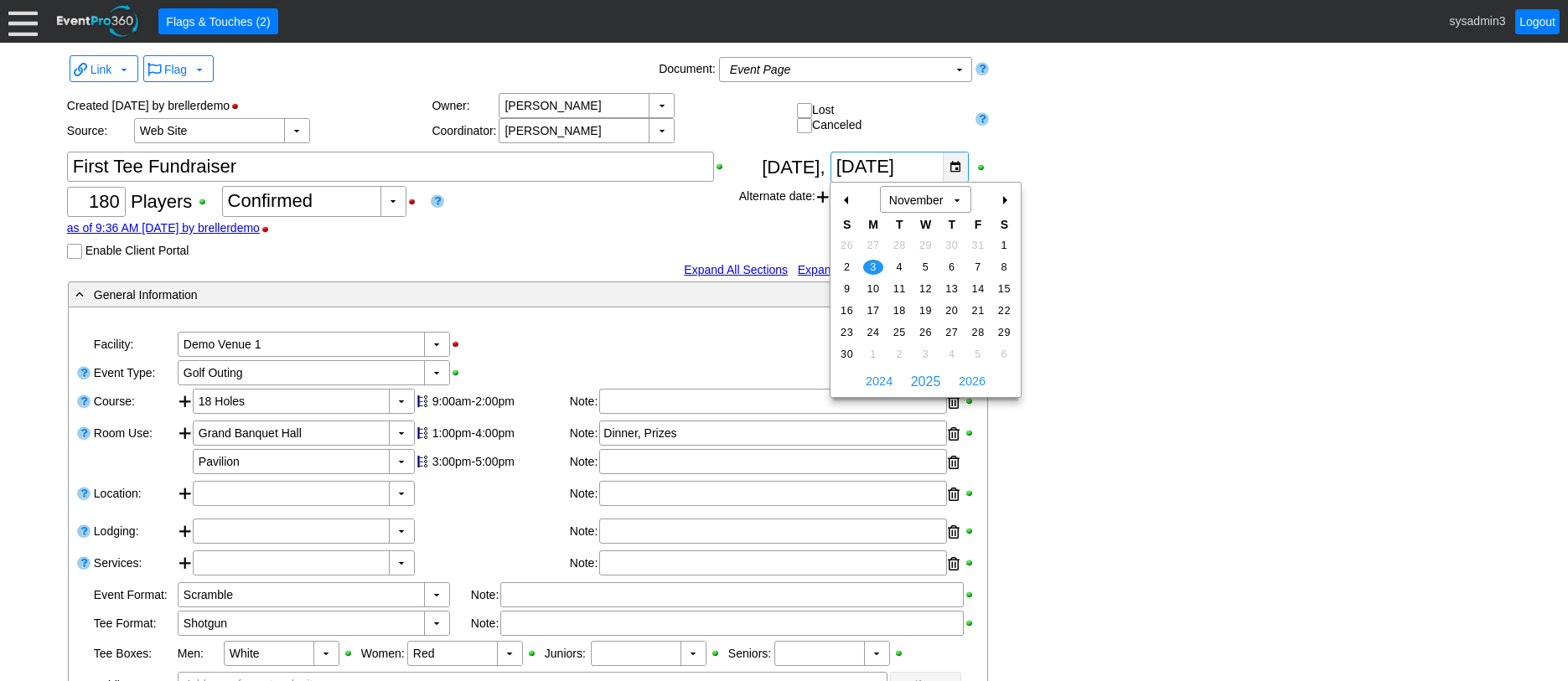
click at [954, 171] on div "Link ▼ Flag ▼ Document: Event Page Χ ▼ ● Print or PDF E-Sign ▼ Insert ▼ Save ▼ …" at bounding box center [784, 641] width 1442 height 1180
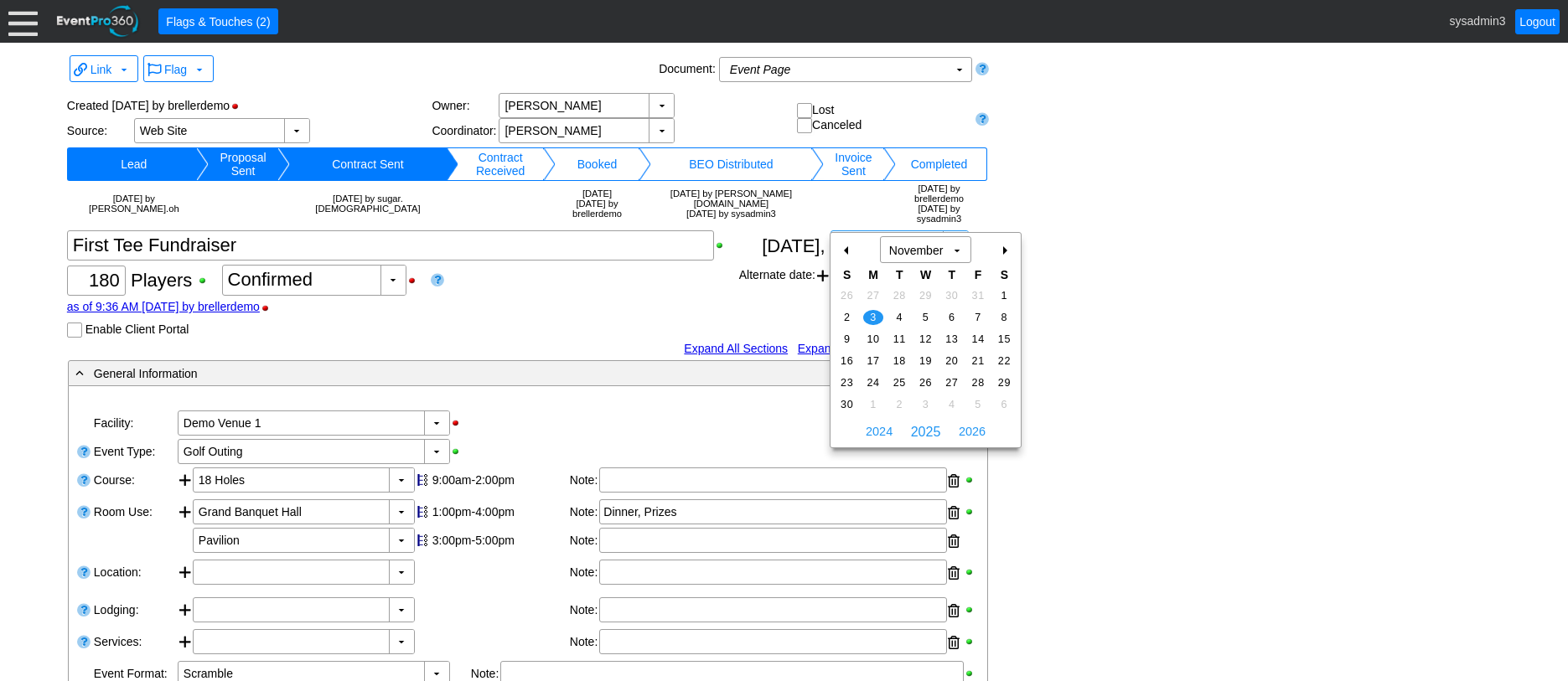
click at [848, 251] on div "-" at bounding box center [847, 250] width 26 height 28
click at [871, 293] on span "29" at bounding box center [872, 296] width 19 height 15
type input "[DATE]"
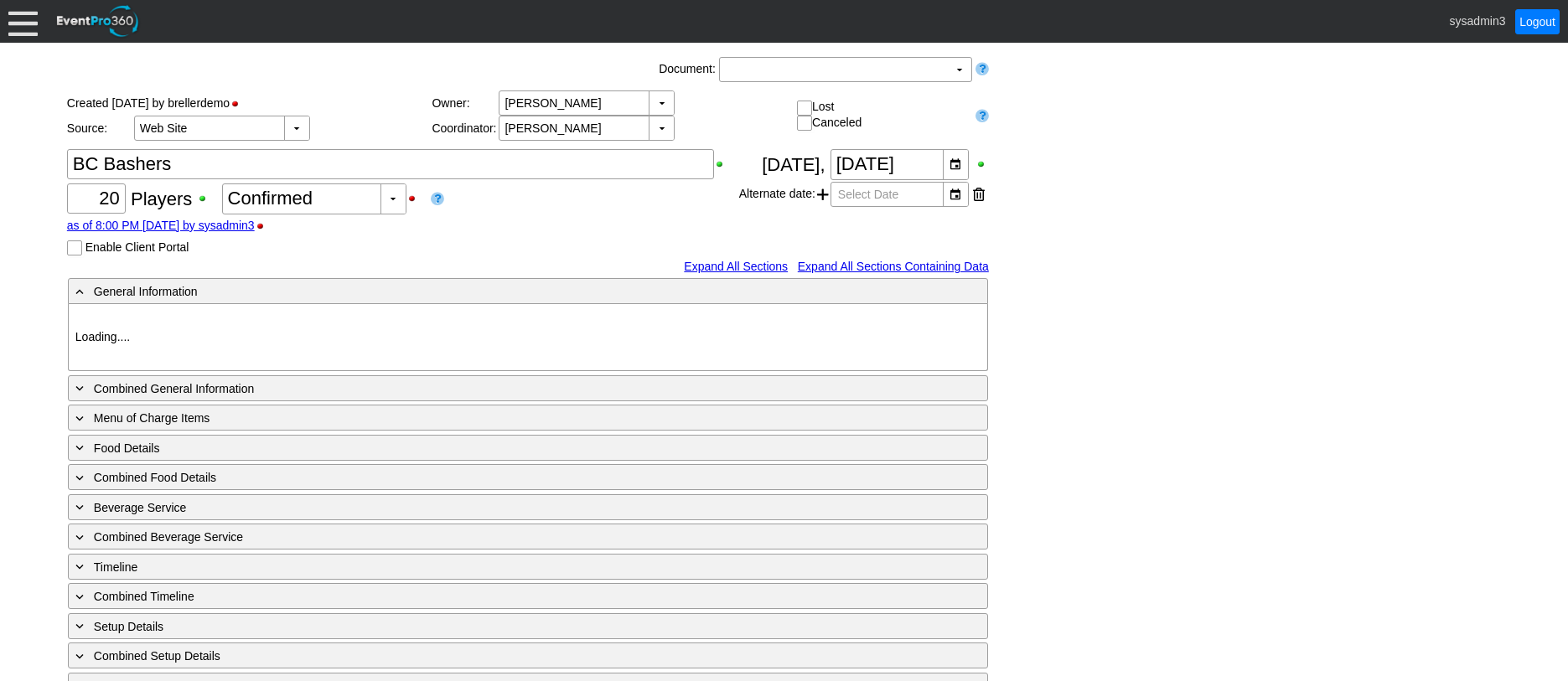
type input "Demo Venue 1"
type input "Outside Golf Event"
type input "Individual"
type input "Single Tee"
type input "381141"
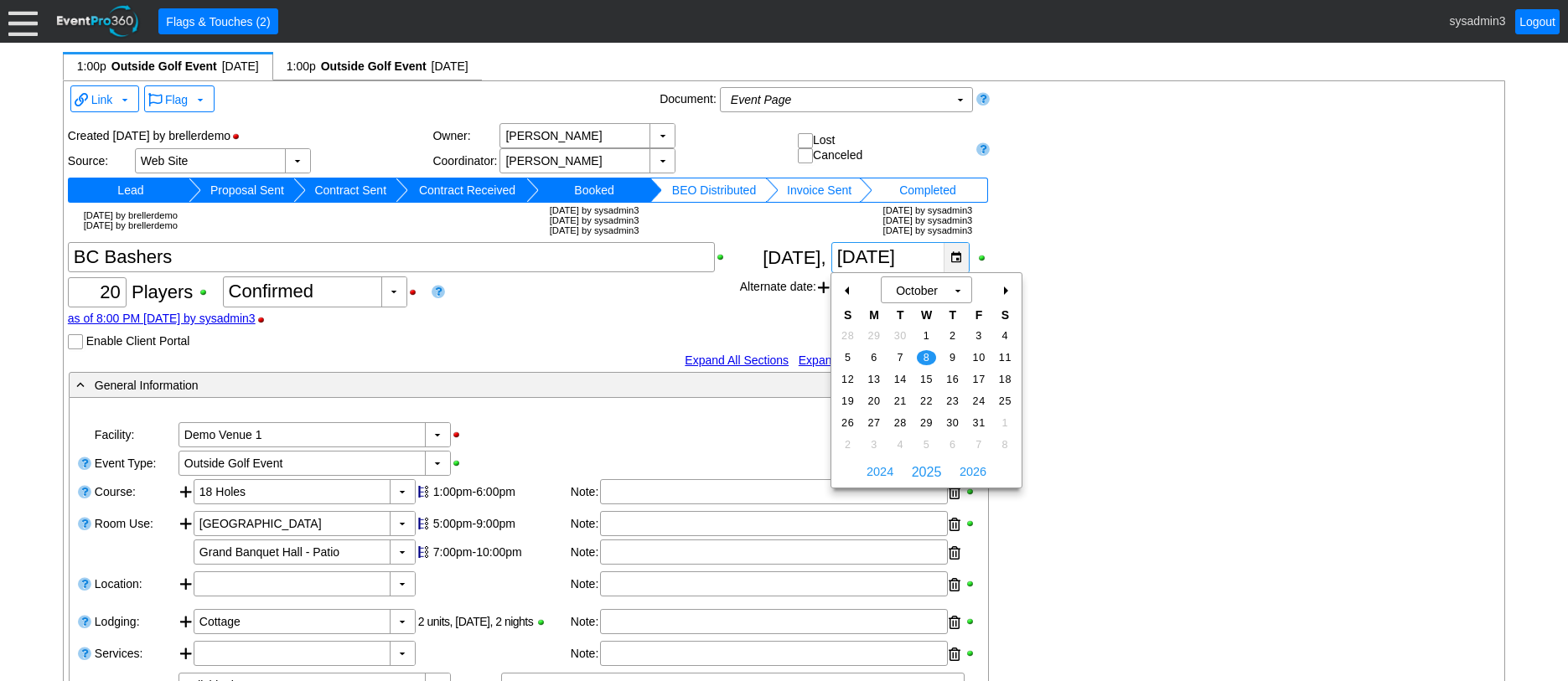
click at [955, 252] on div "▼" at bounding box center [957, 258] width 25 height 29
click at [1005, 290] on div "+" at bounding box center [1004, 290] width 26 height 28
click at [927, 422] on span "26" at bounding box center [926, 423] width 19 height 15
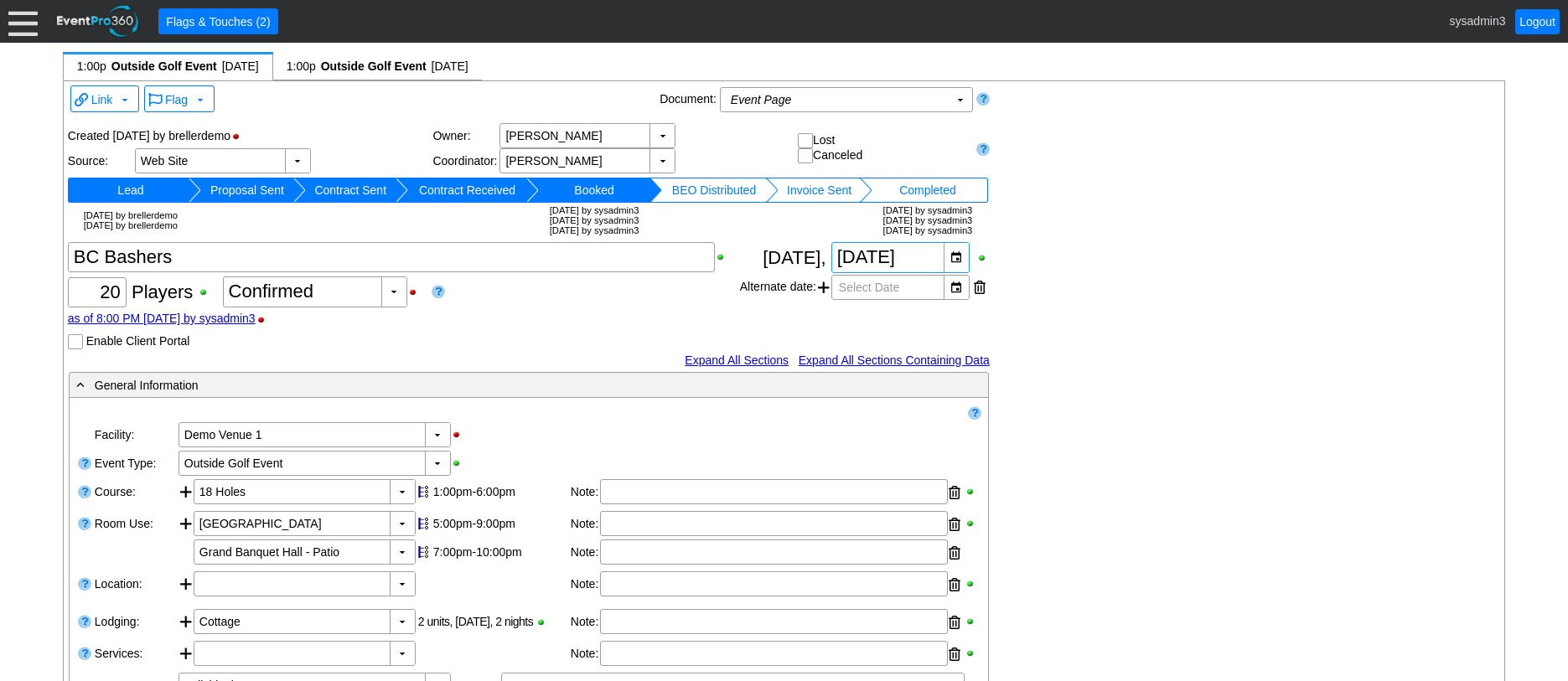
type input "[DATE]"
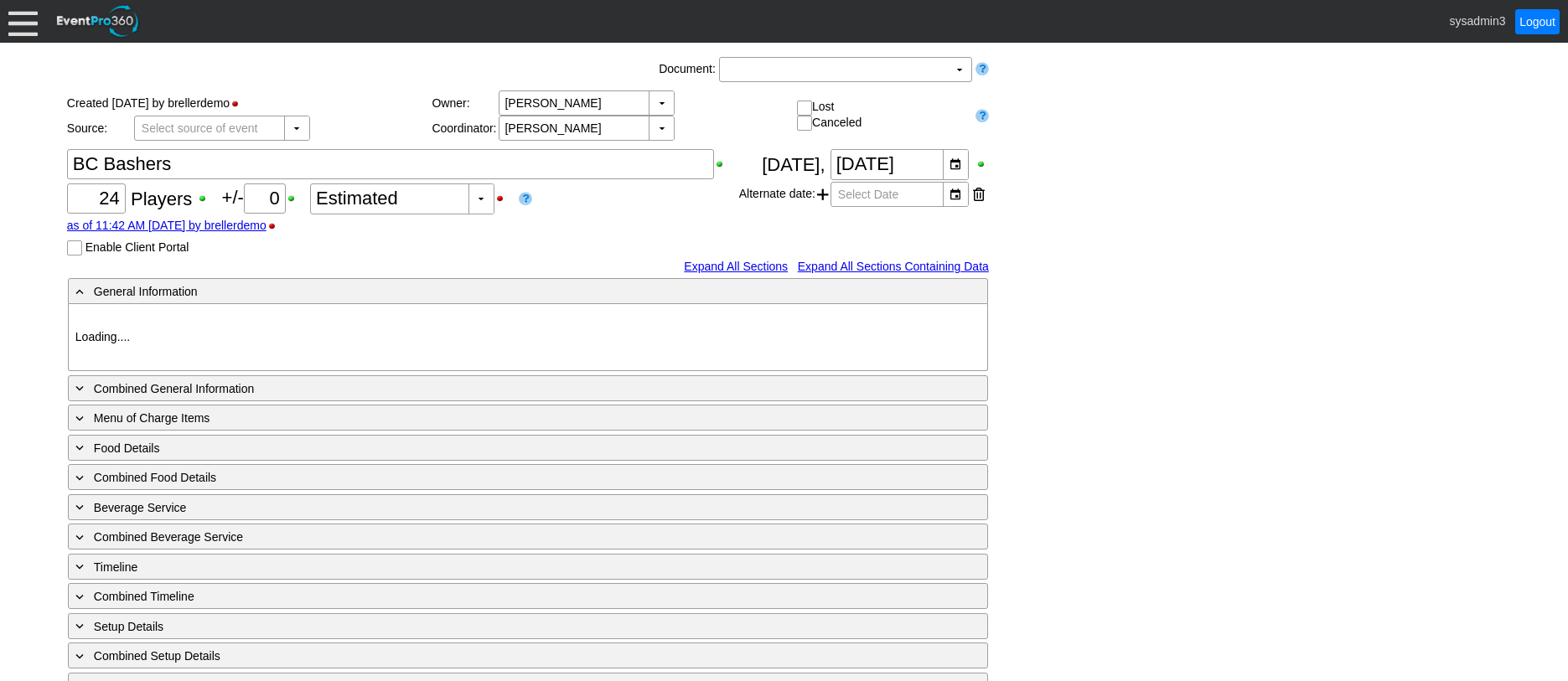
type input "Demo Venue 1"
type input "Outside Golf Event"
type input "Scramble"
type input "Single Tee"
type input "153119"
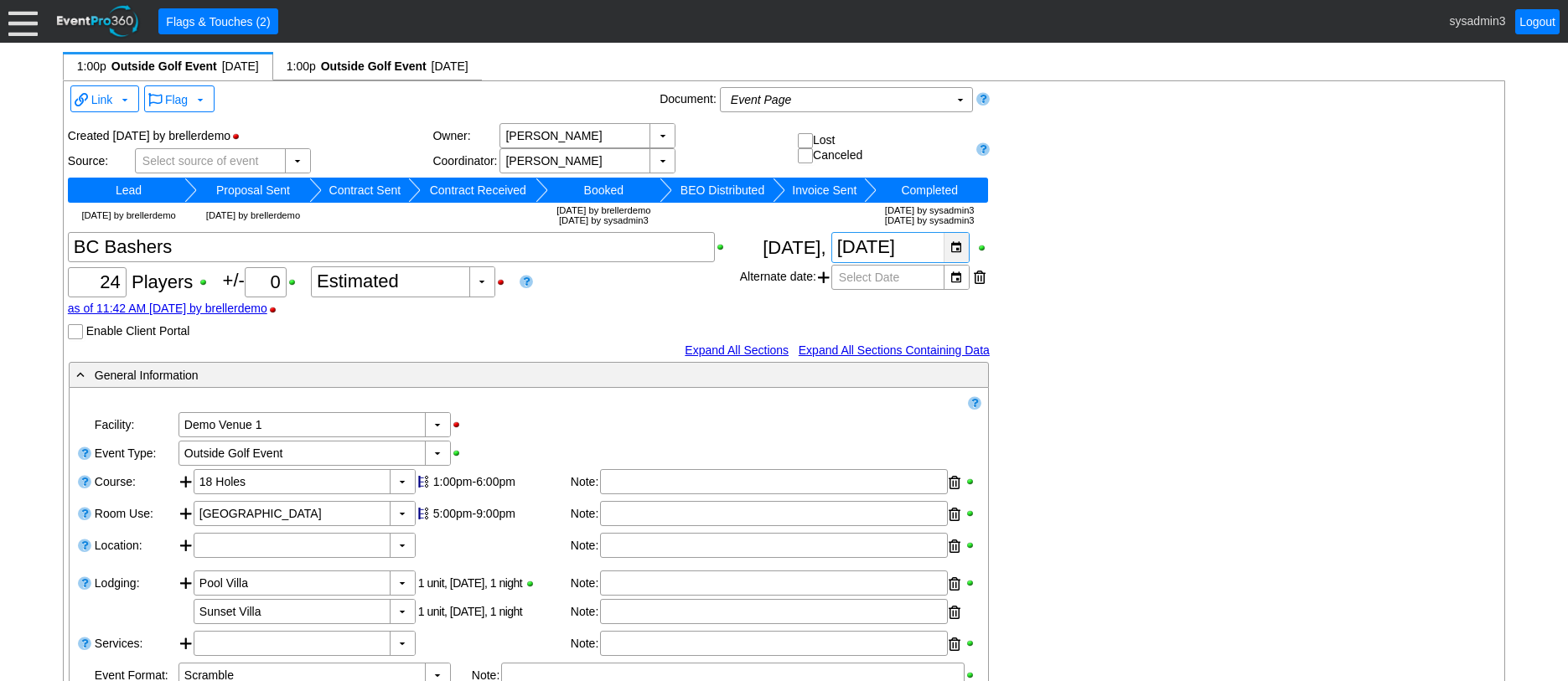
click at [963, 249] on div "▼" at bounding box center [957, 248] width 25 height 29
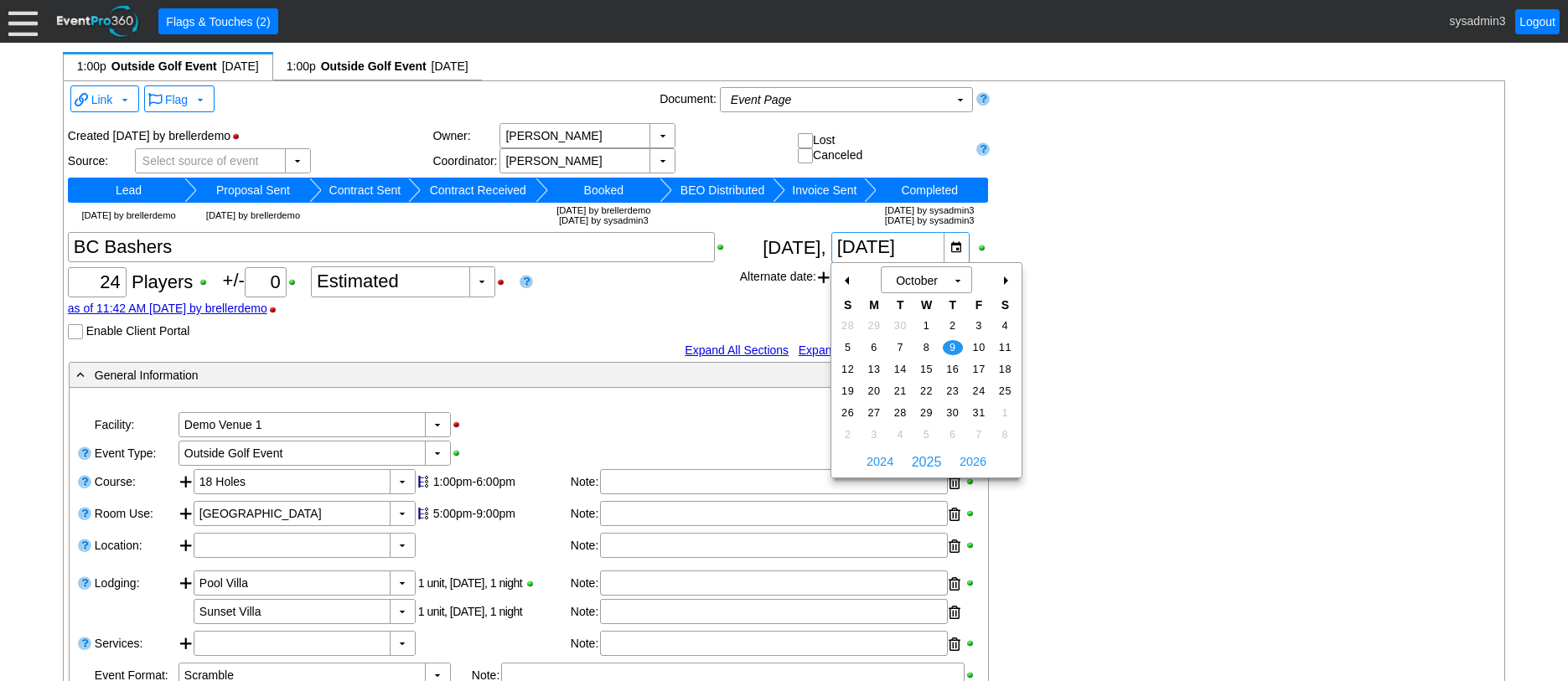
click at [1004, 280] on div "+" at bounding box center [1004, 280] width 26 height 28
click at [955, 411] on span "27" at bounding box center [952, 413] width 19 height 15
type input "[DATE]"
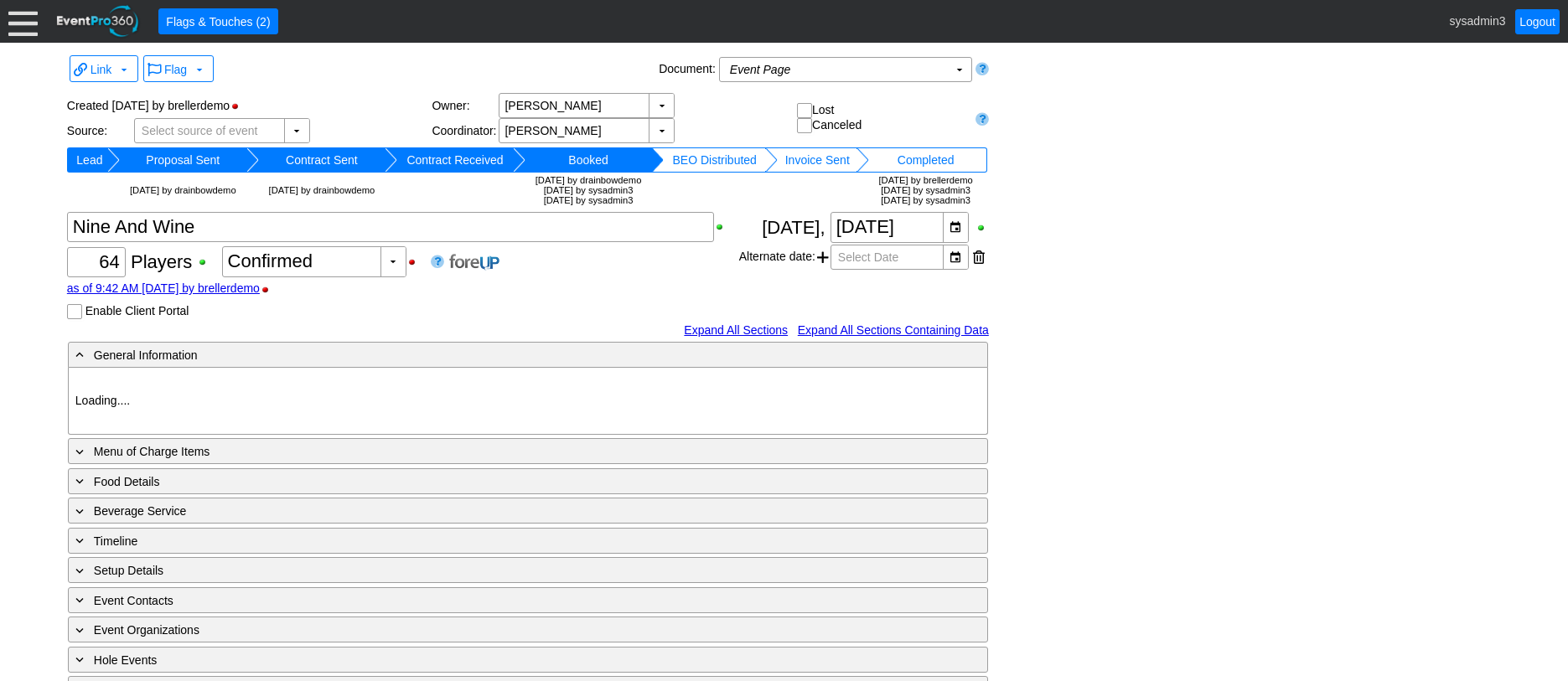
type input "Demo Venue 1"
type input "Member Golf Event"
type input "Scramble + 2-putt"
type input "Shotgun"
type input "Red"
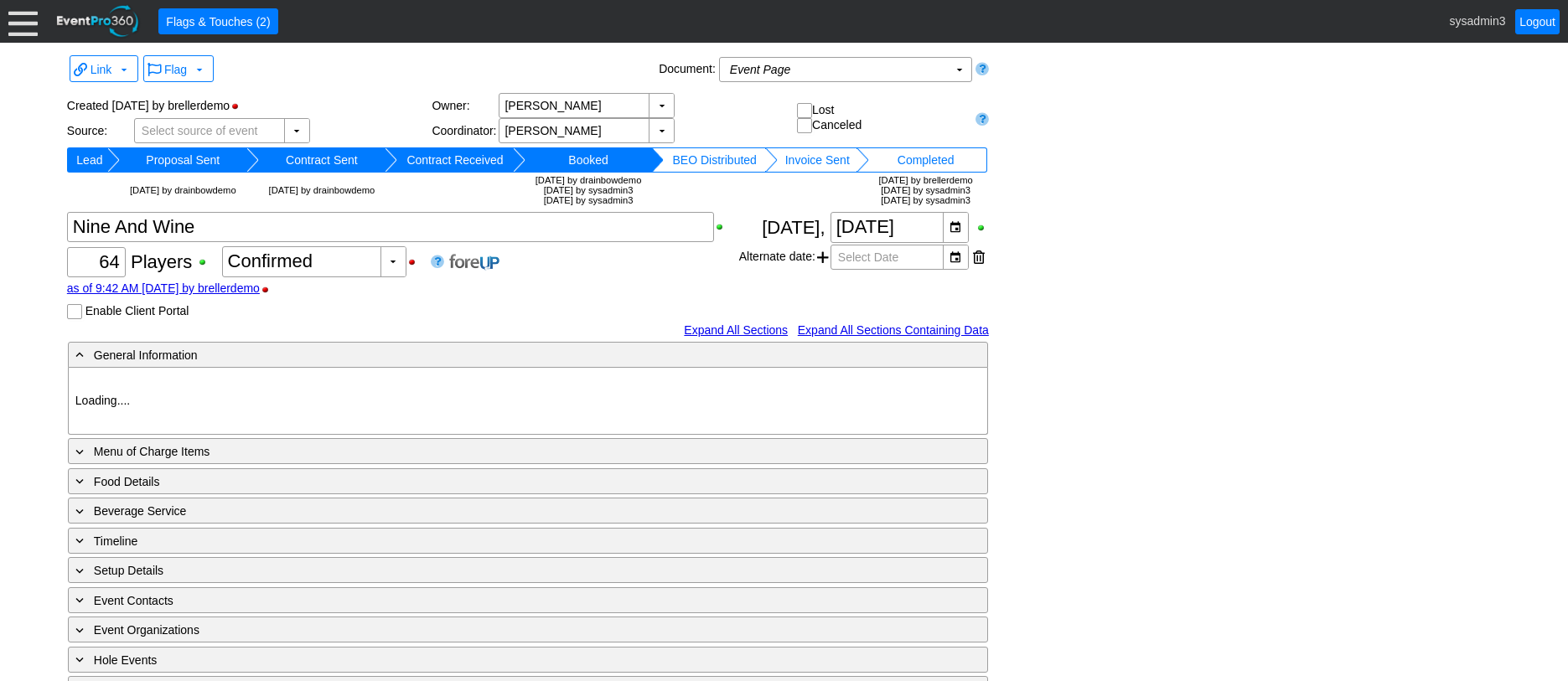
type input "8447"
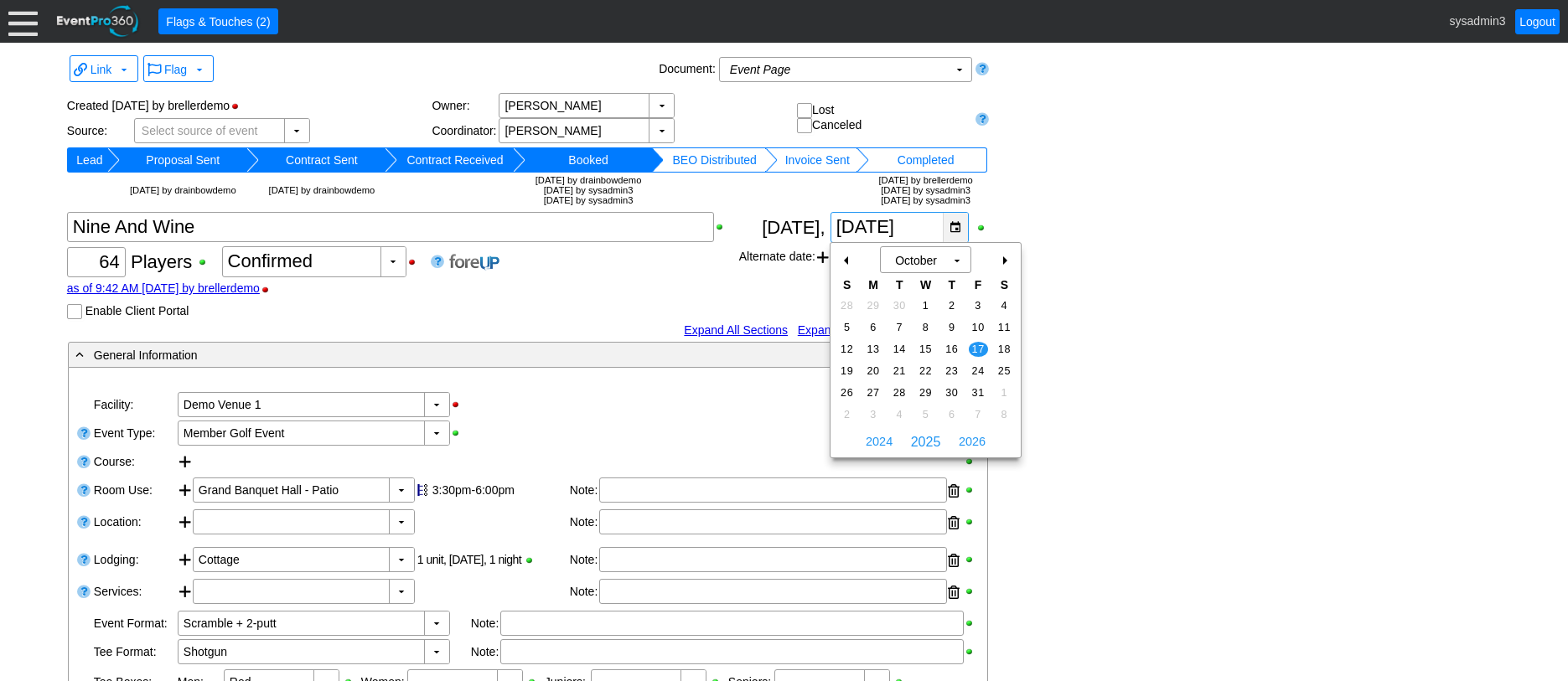
click at [960, 230] on div "▼" at bounding box center [956, 228] width 25 height 29
click at [979, 324] on span "10" at bounding box center [978, 328] width 19 height 15
type input "[DATE]"
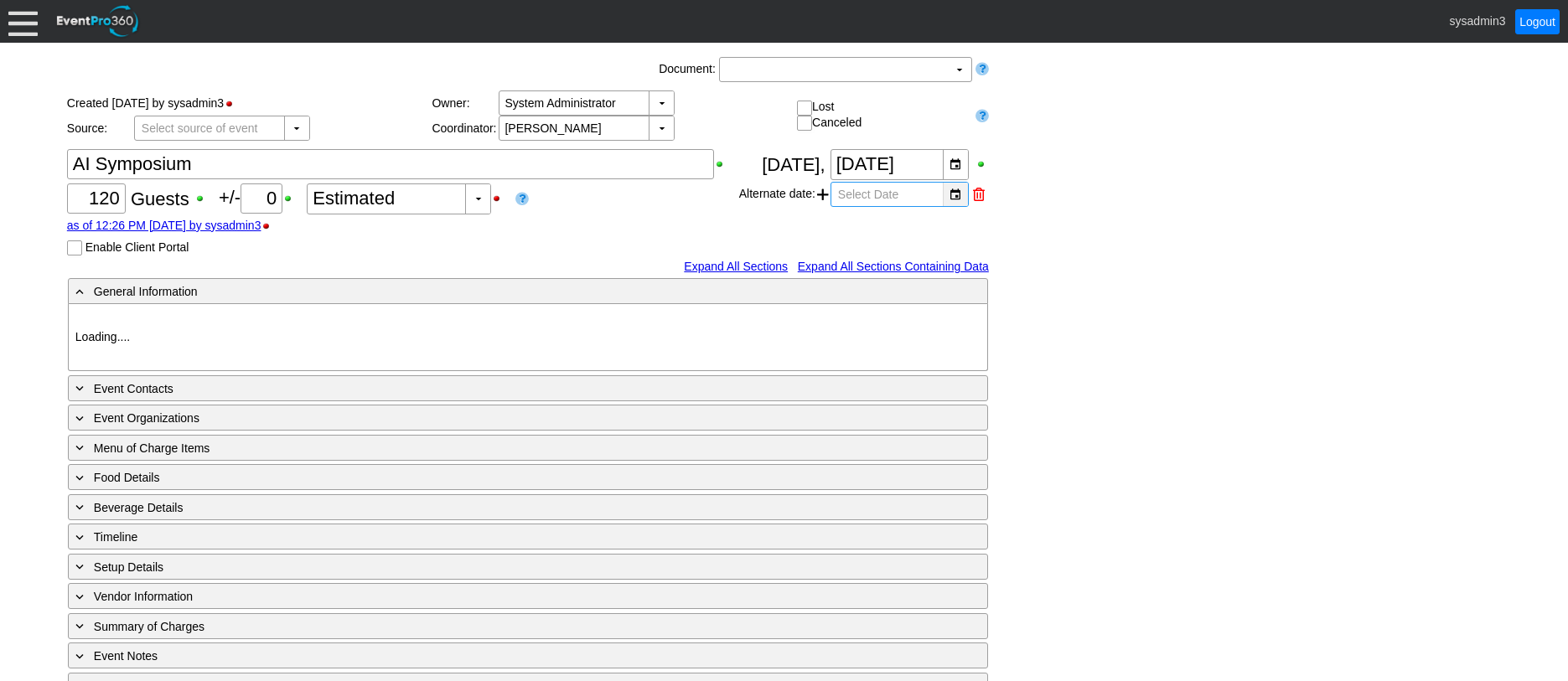
type input "Demo Venue 1"
type input "Convention"
type input "https://eventpro360.com/"
type input "996349"
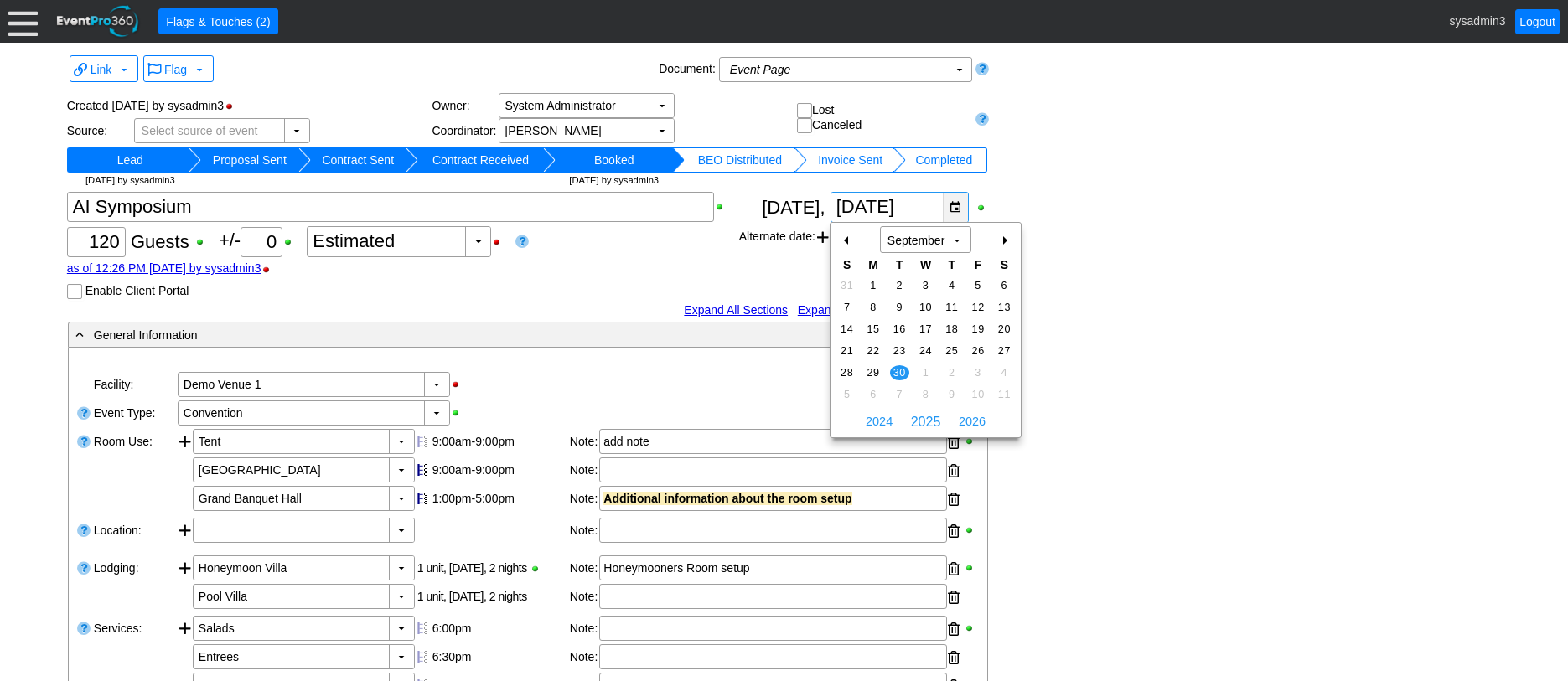
click at [957, 209] on div "▼" at bounding box center [956, 208] width 25 height 29
click at [1005, 238] on div "+" at bounding box center [1003, 240] width 26 height 28
click at [899, 321] on span "11" at bounding box center [900, 329] width 19 height 15
type input "11/11/2025"
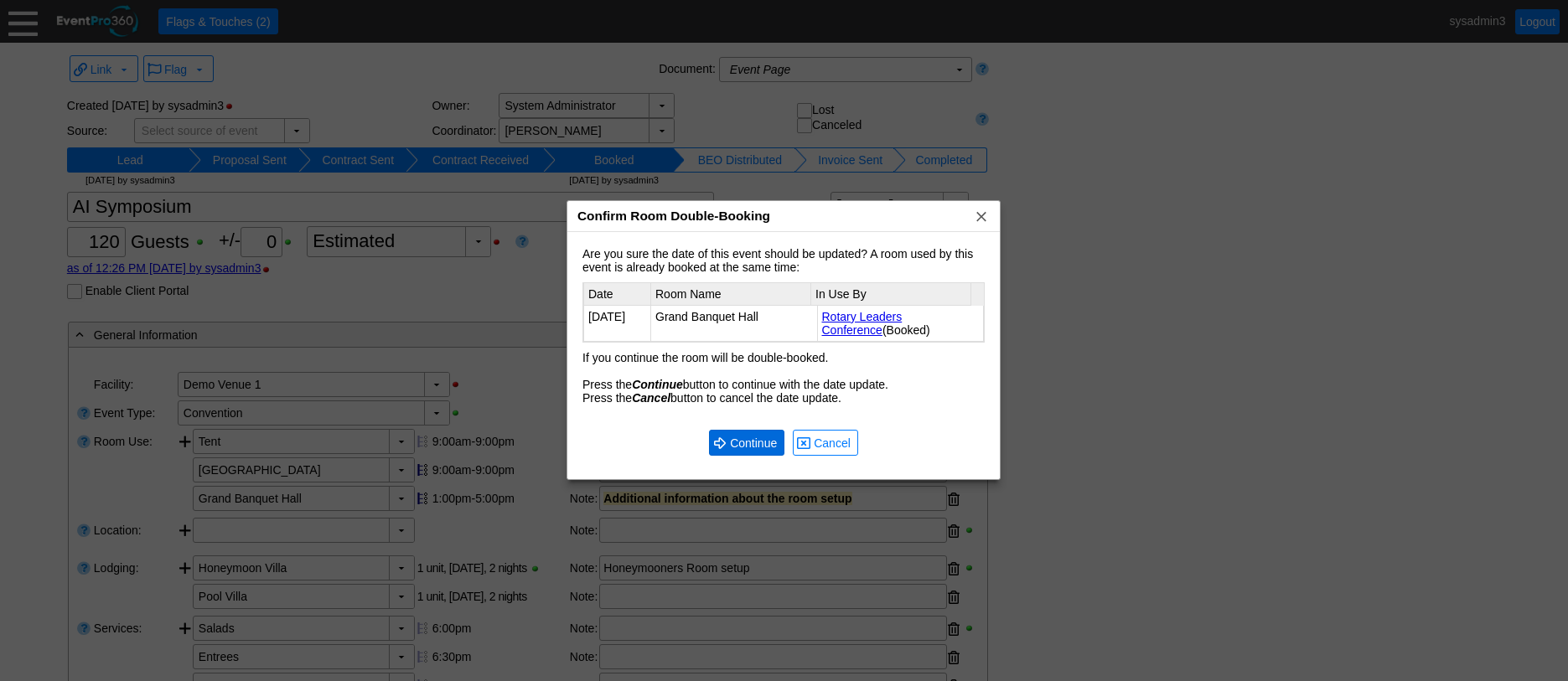
click at [752, 447] on span "Continue" at bounding box center [753, 443] width 54 height 16
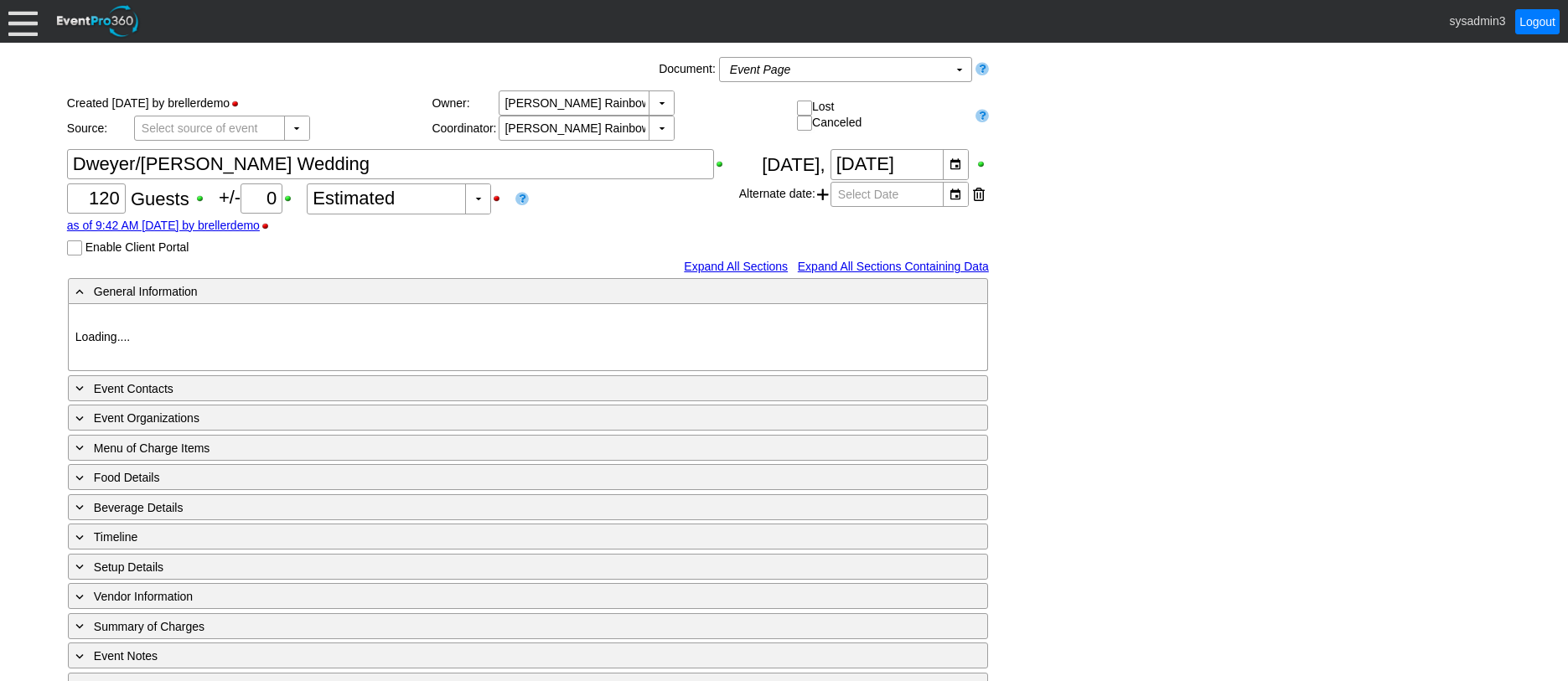
type input "Demo Venue 1"
type input "Wedding"
type input "466357"
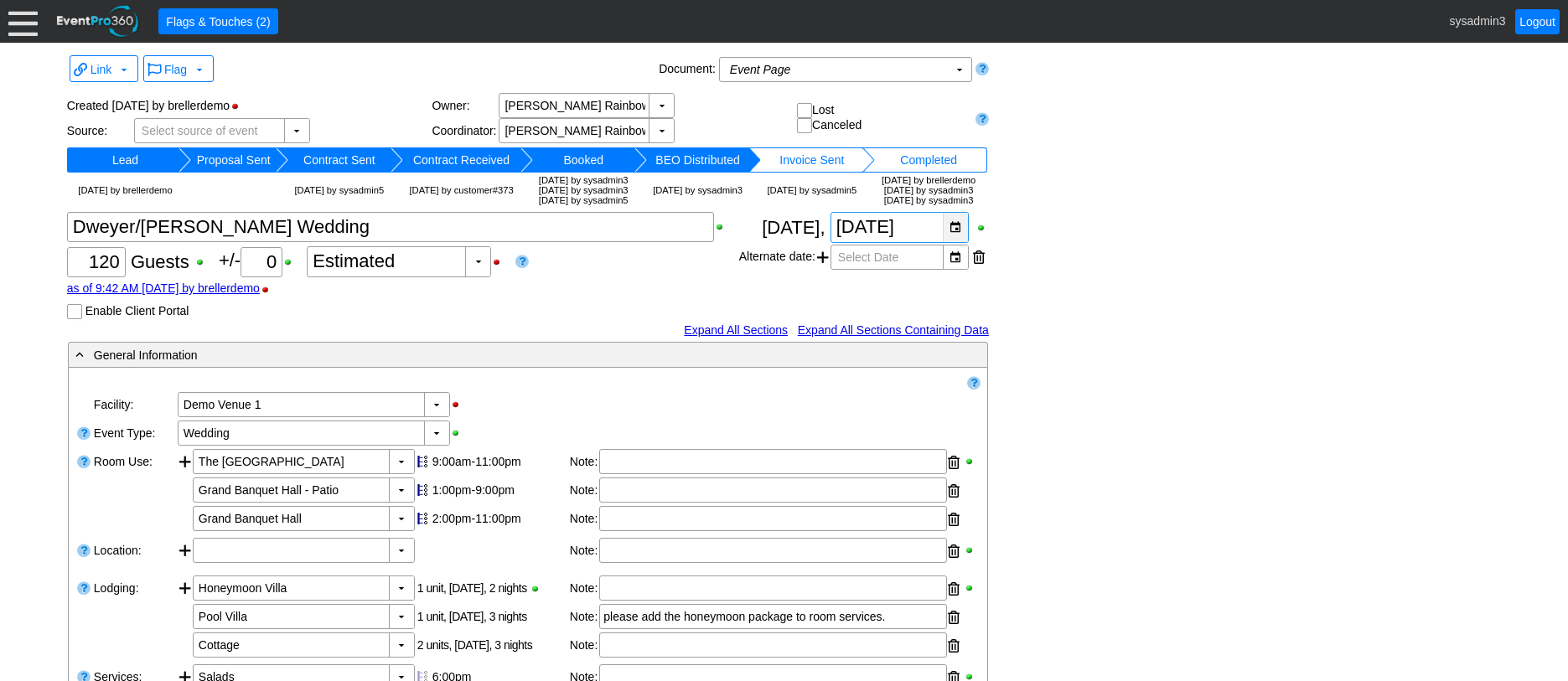
click at [955, 242] on div "▼" at bounding box center [956, 228] width 25 height 29
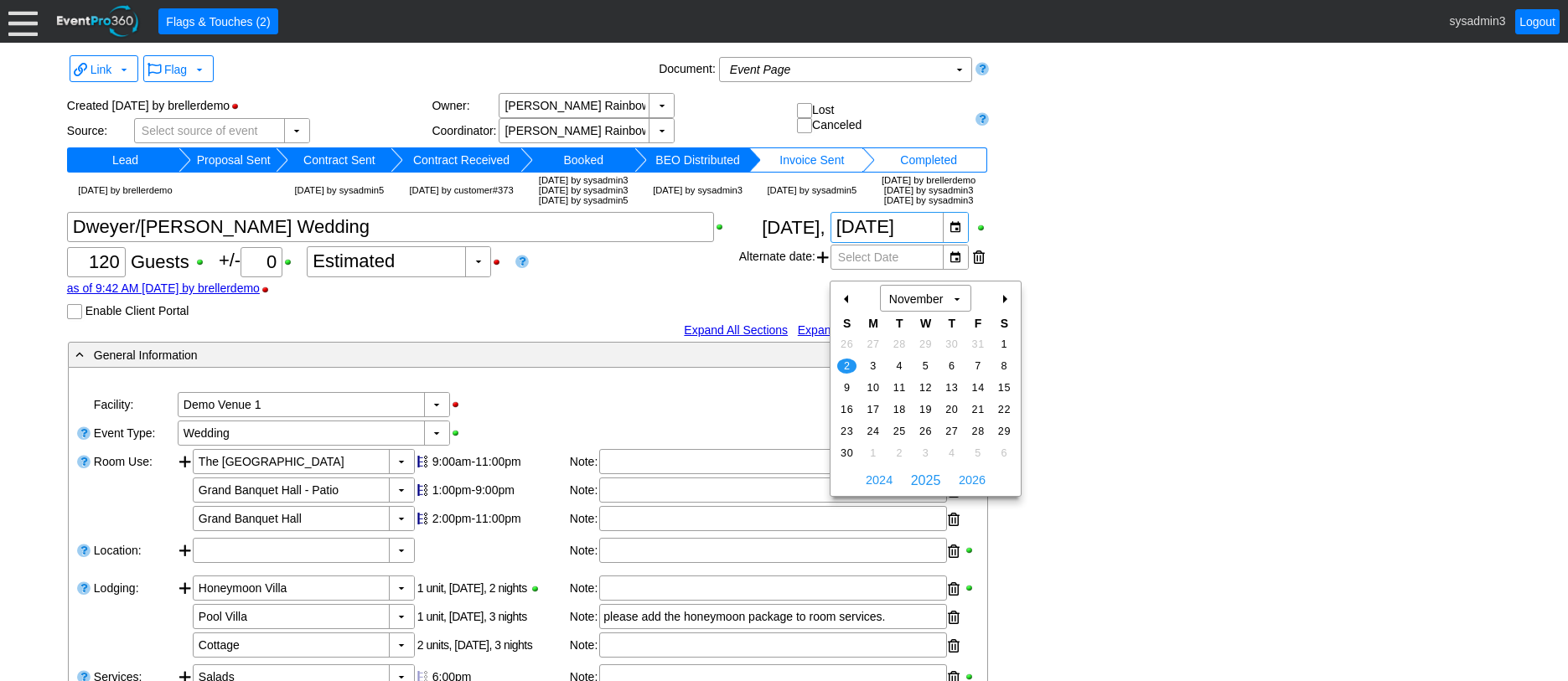
click at [847, 294] on div "-" at bounding box center [847, 299] width 26 height 28
click at [844, 340] on span "31" at bounding box center [847, 344] width 19 height 15
type input "8/31/2025"
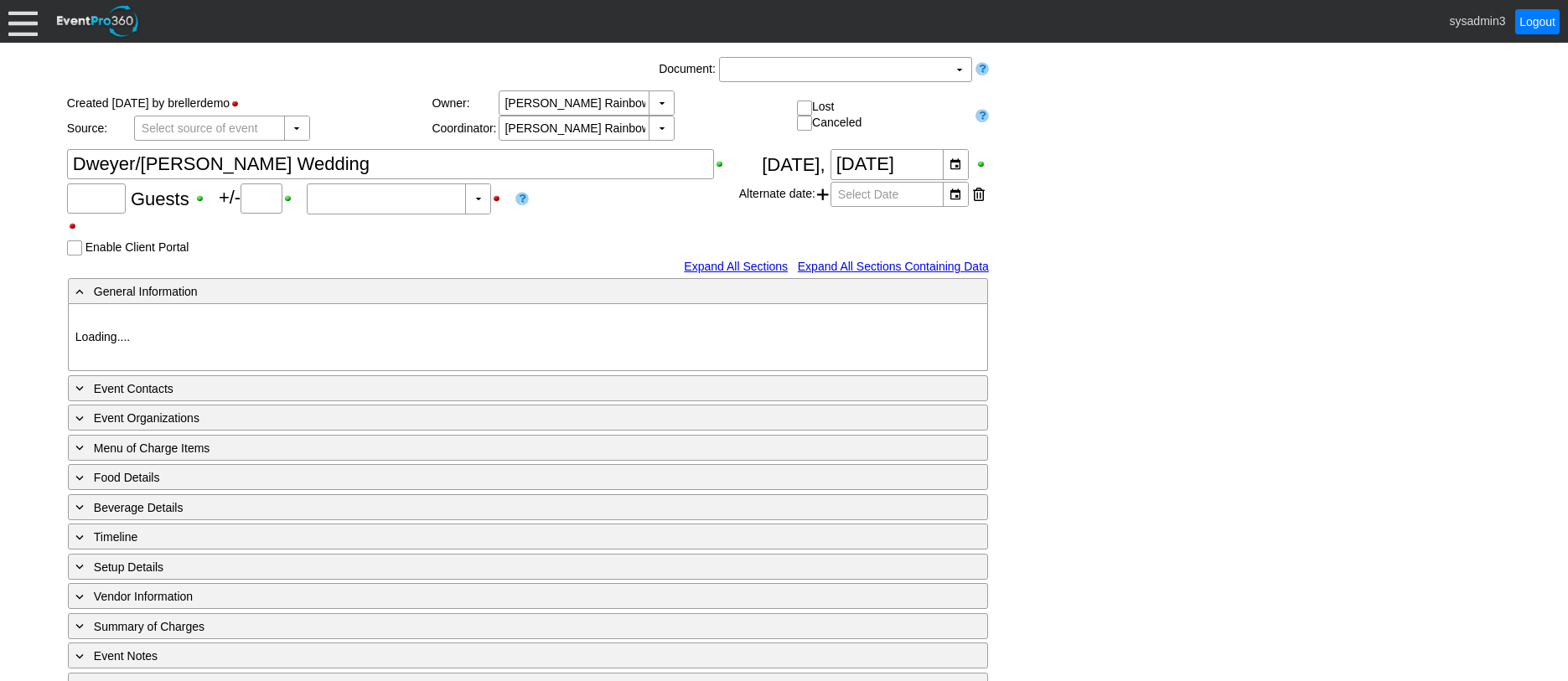
type input "120"
type input "0"
type input "Estimated"
type input "Demo Venue 1"
type input "Wedding"
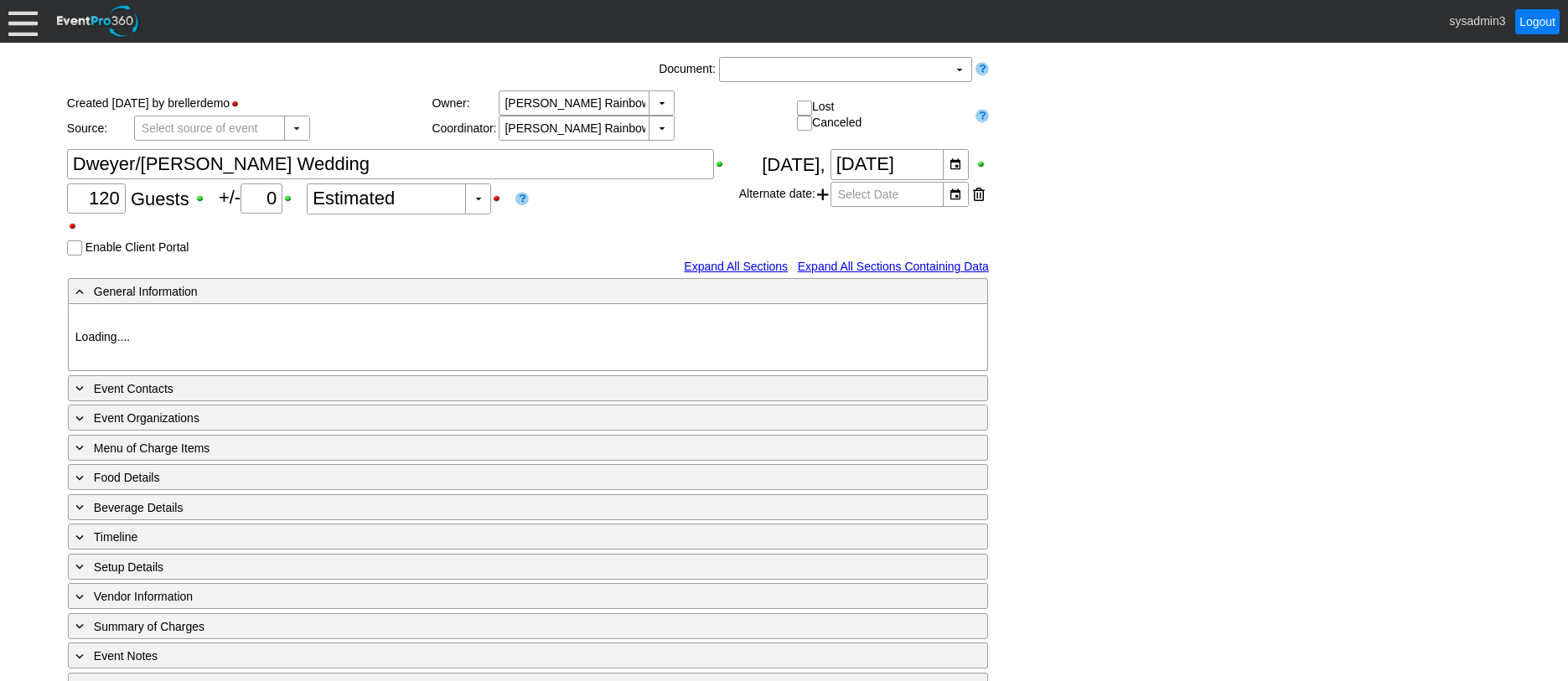
type input "466357"
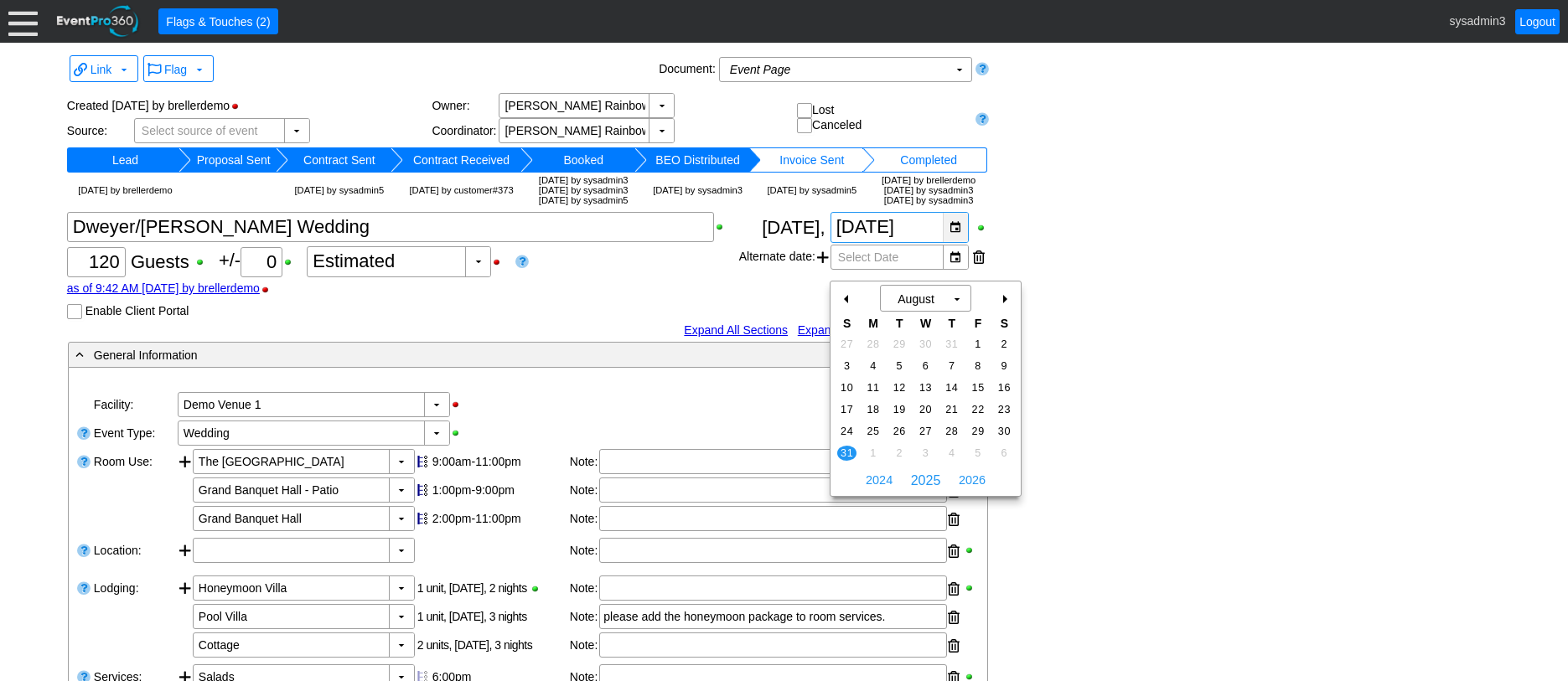
click at [956, 242] on div "▼" at bounding box center [956, 228] width 25 height 29
click at [1006, 300] on div "+" at bounding box center [1003, 299] width 26 height 28
click at [844, 429] on span "28" at bounding box center [847, 432] width 19 height 15
type input "[DATE]"
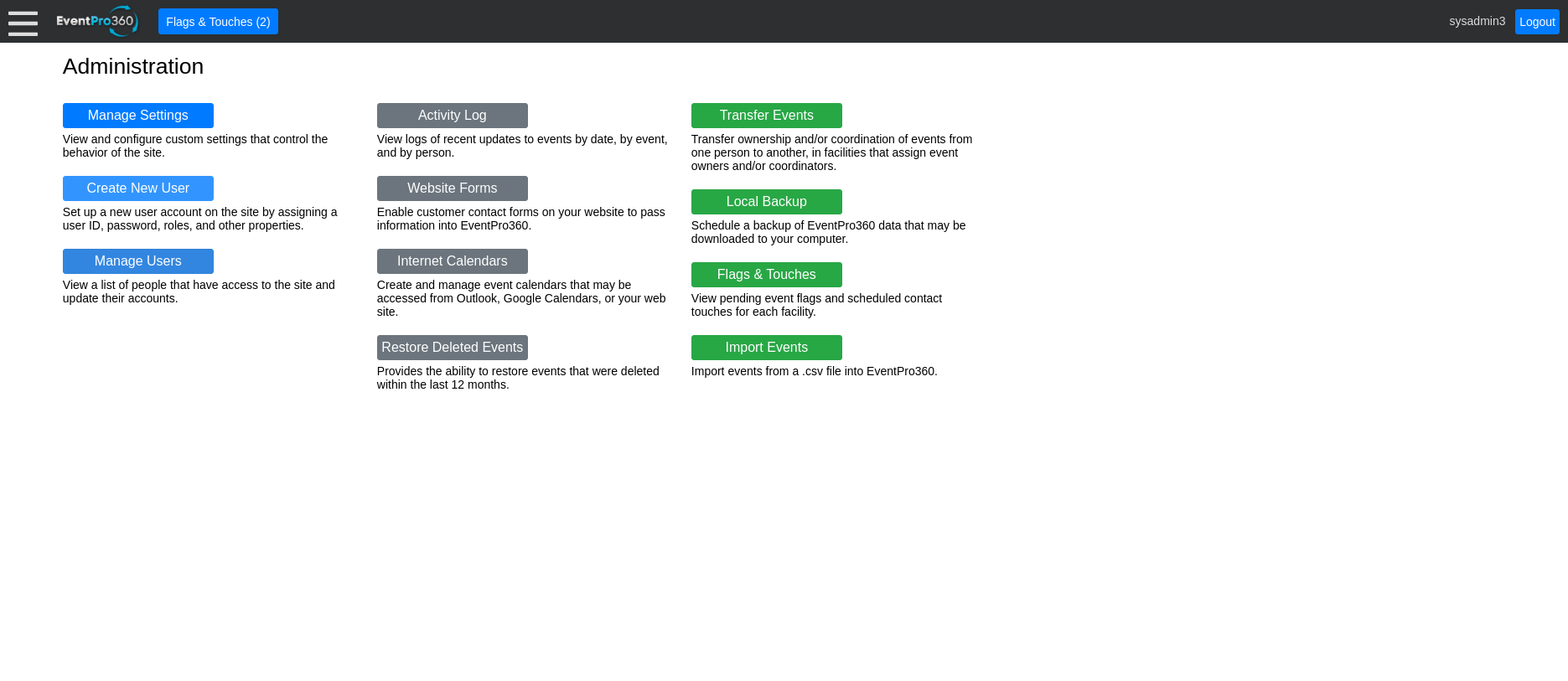
click at [137, 255] on link "Manage Users" at bounding box center [138, 261] width 151 height 25
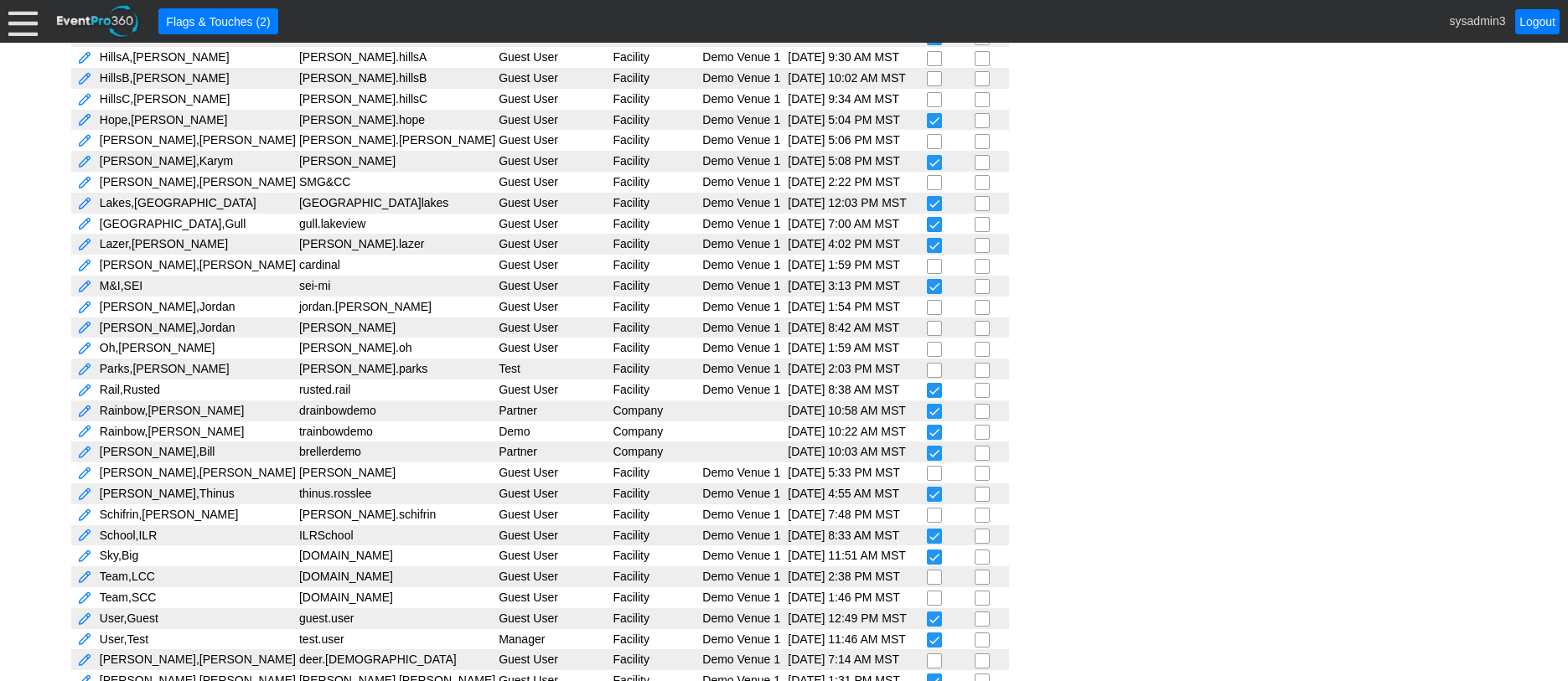
scroll to position [705, 0]
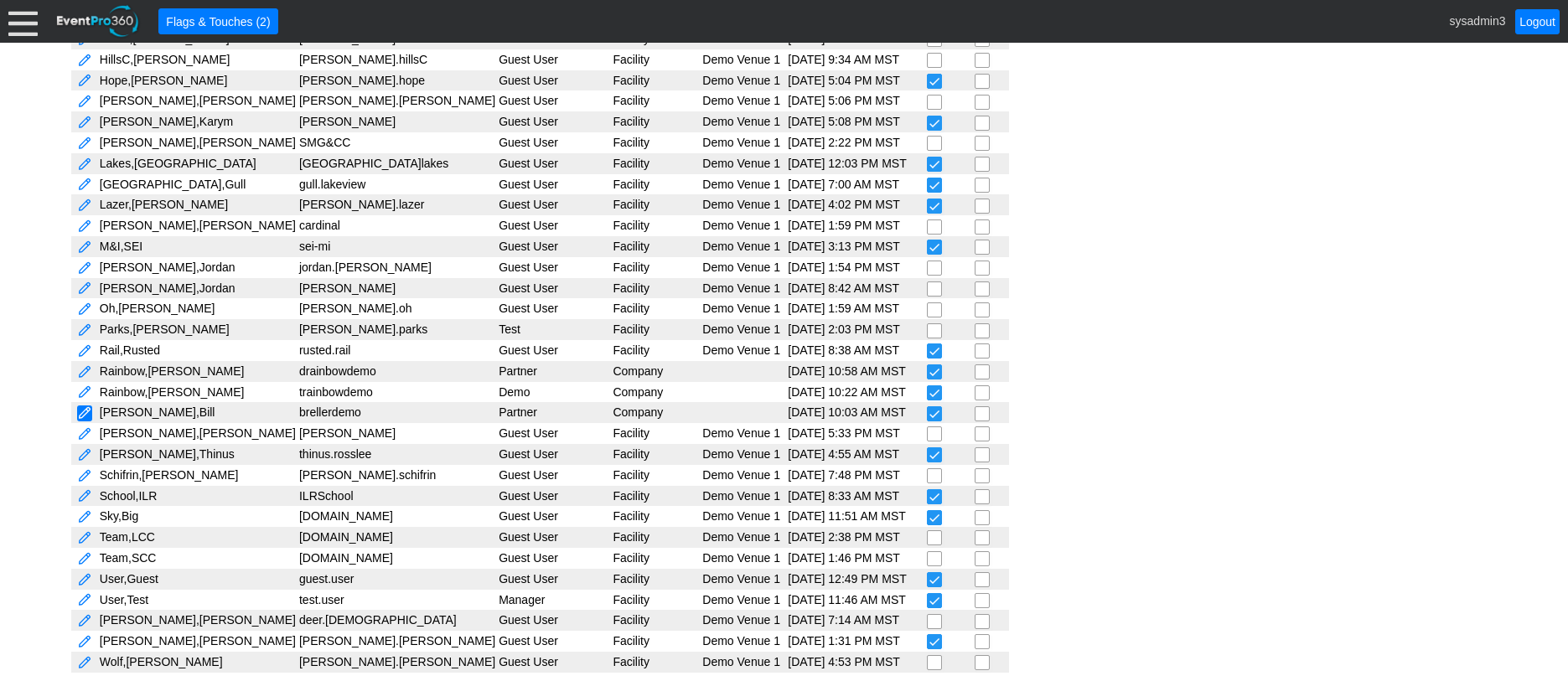
click at [87, 412] on link at bounding box center [85, 413] width 15 height 15
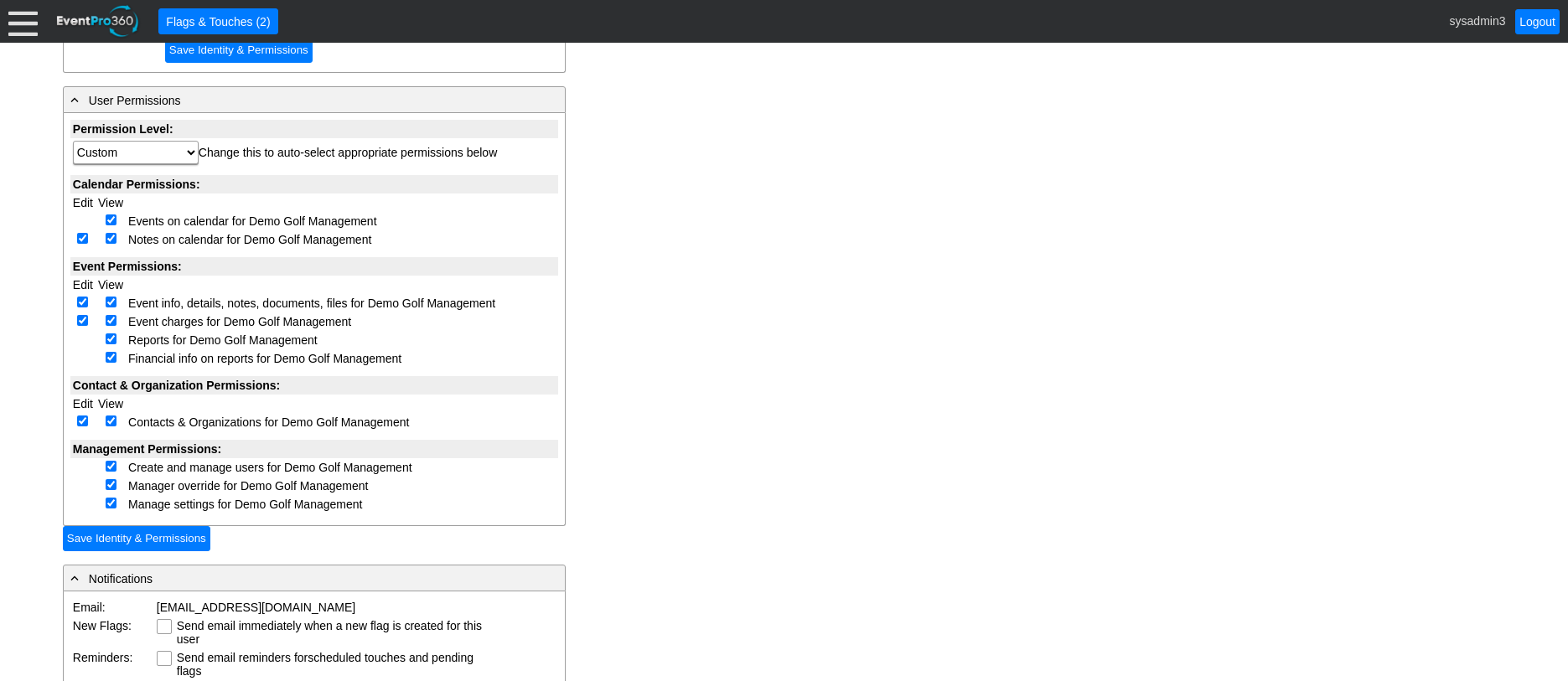
scroll to position [419, 0]
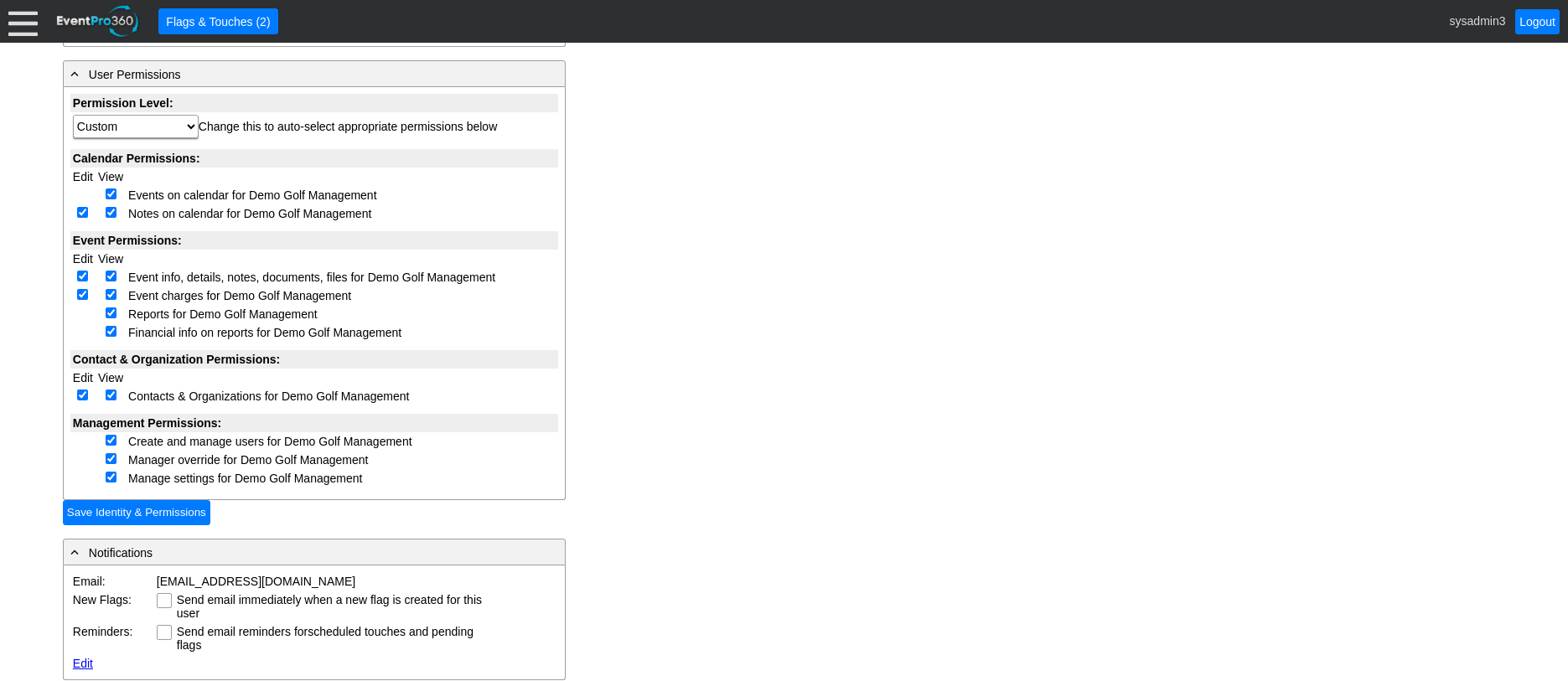
click at [80, 215] on input "checkbox" at bounding box center [83, 212] width 11 height 11
checkbox input "false"
select select "Custom"
click at [81, 276] on input "checkbox" at bounding box center [83, 276] width 11 height 11
checkbox input "false"
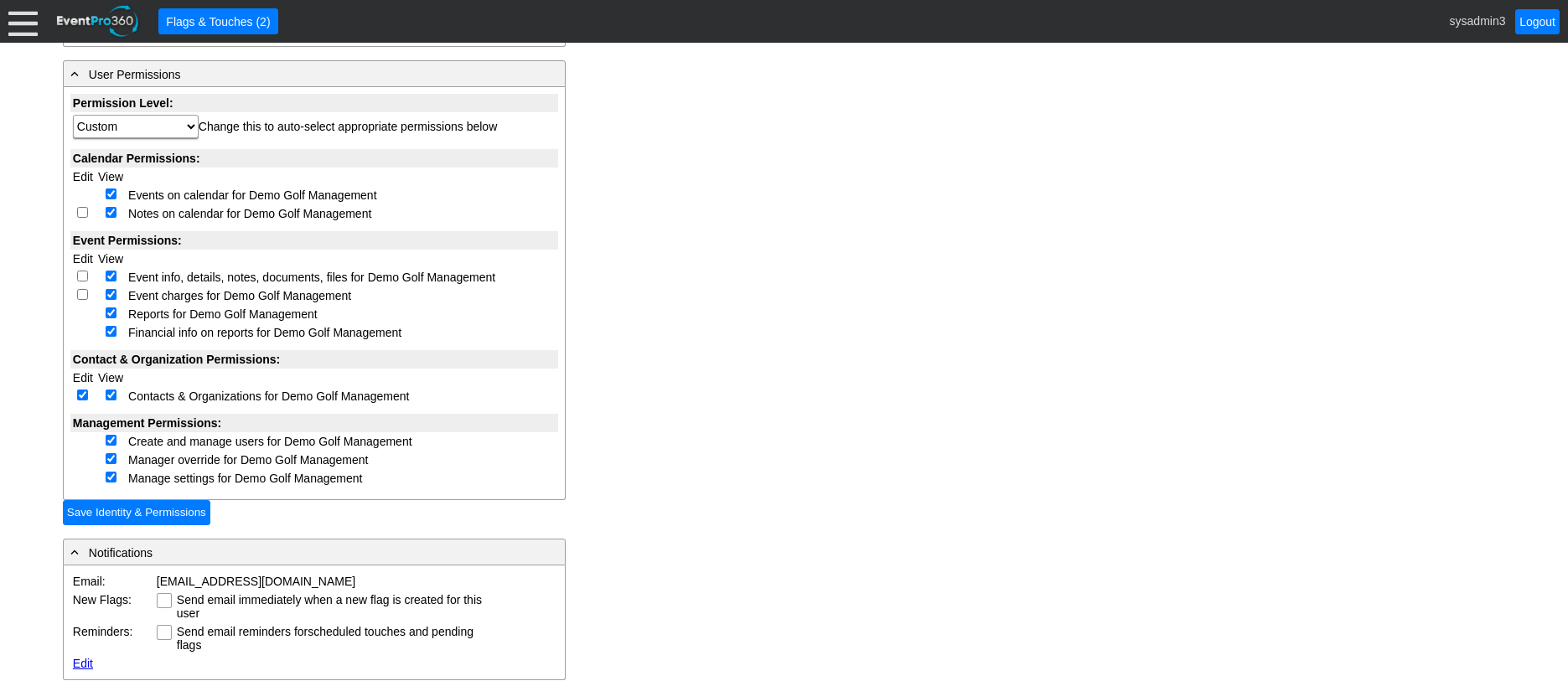
select select "Custom"
checkbox input "false"
click at [84, 392] on input "checkbox" at bounding box center [83, 395] width 11 height 11
checkbox input "false"
select select "Custom"
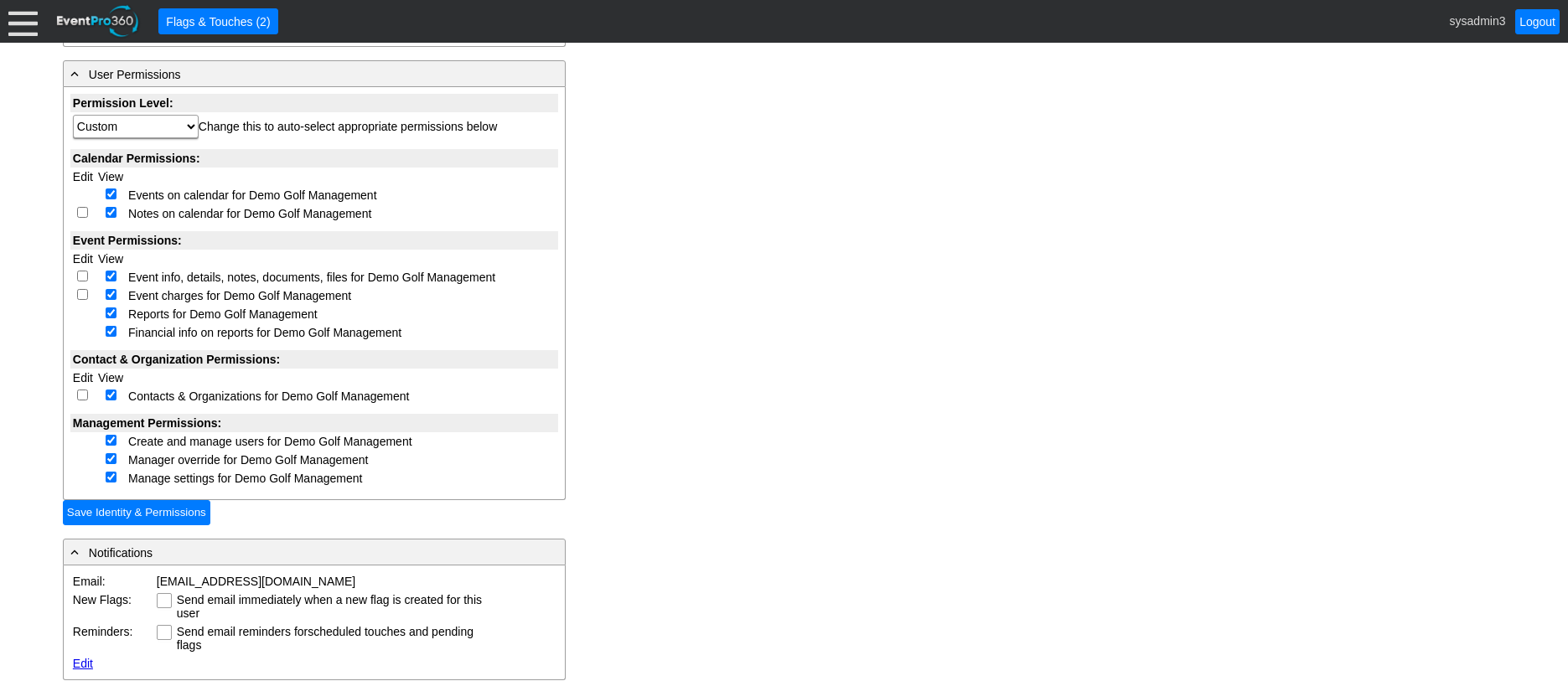
click at [103, 442] on td at bounding box center [110, 442] width 30 height 18
click at [109, 438] on input "checkbox" at bounding box center [111, 441] width 11 height 11
checkbox input "false"
select select "Custom"
click at [109, 459] on input "checkbox" at bounding box center [111, 459] width 11 height 11
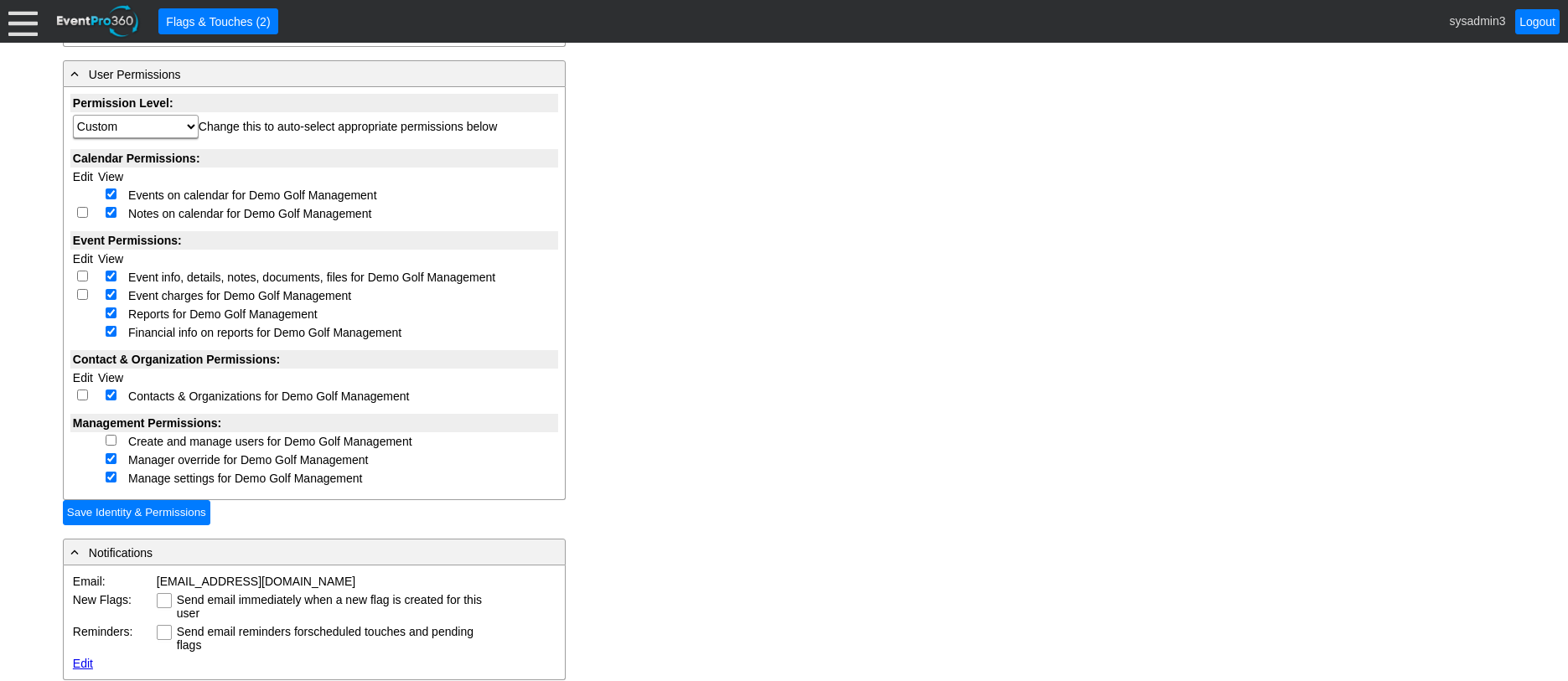
checkbox input "false"
select select "Custom"
click at [112, 479] on input "checkbox" at bounding box center [111, 477] width 11 height 11
checkbox input "false"
select select "Custom"
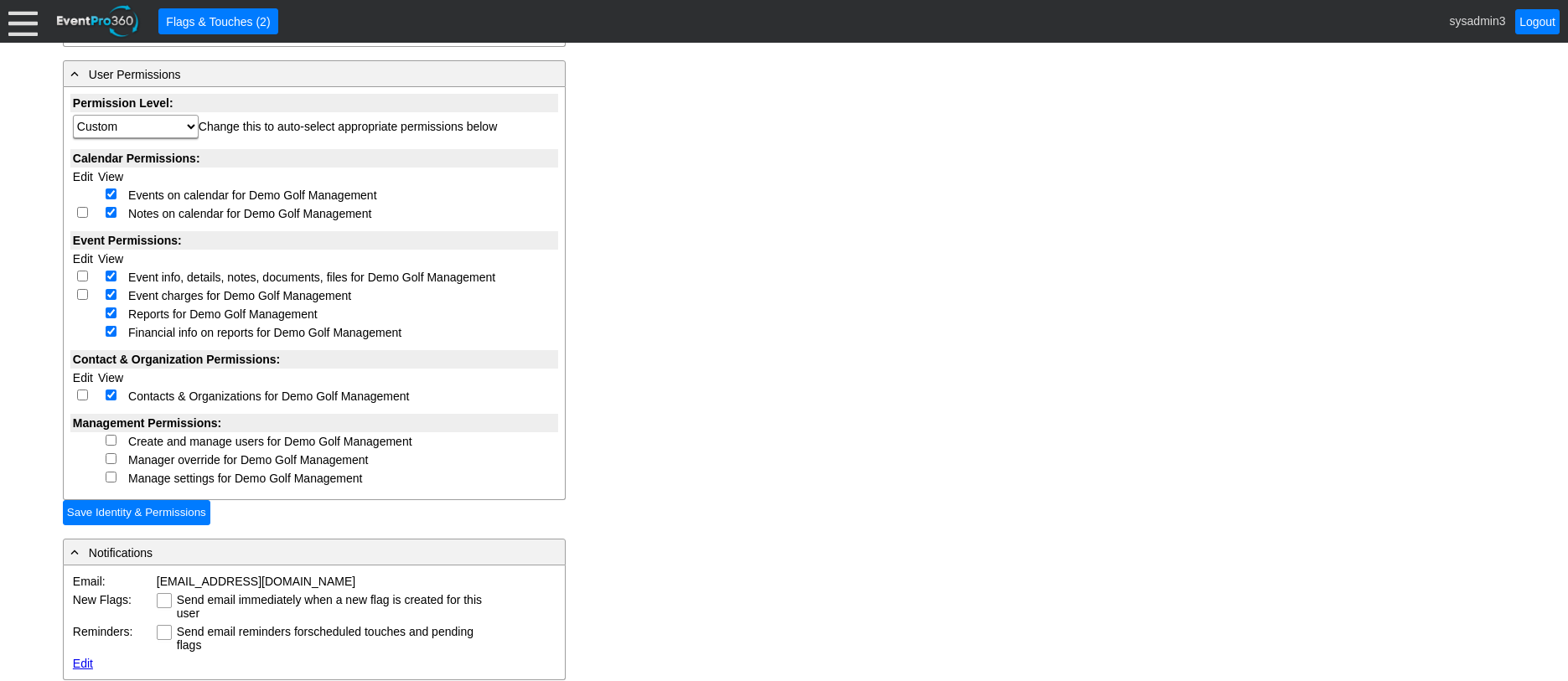
click at [112, 443] on input "checkbox" at bounding box center [111, 441] width 11 height 11
checkbox input "true"
select select "Custom"
click at [109, 459] on input "checkbox" at bounding box center [111, 459] width 11 height 11
checkbox input "true"
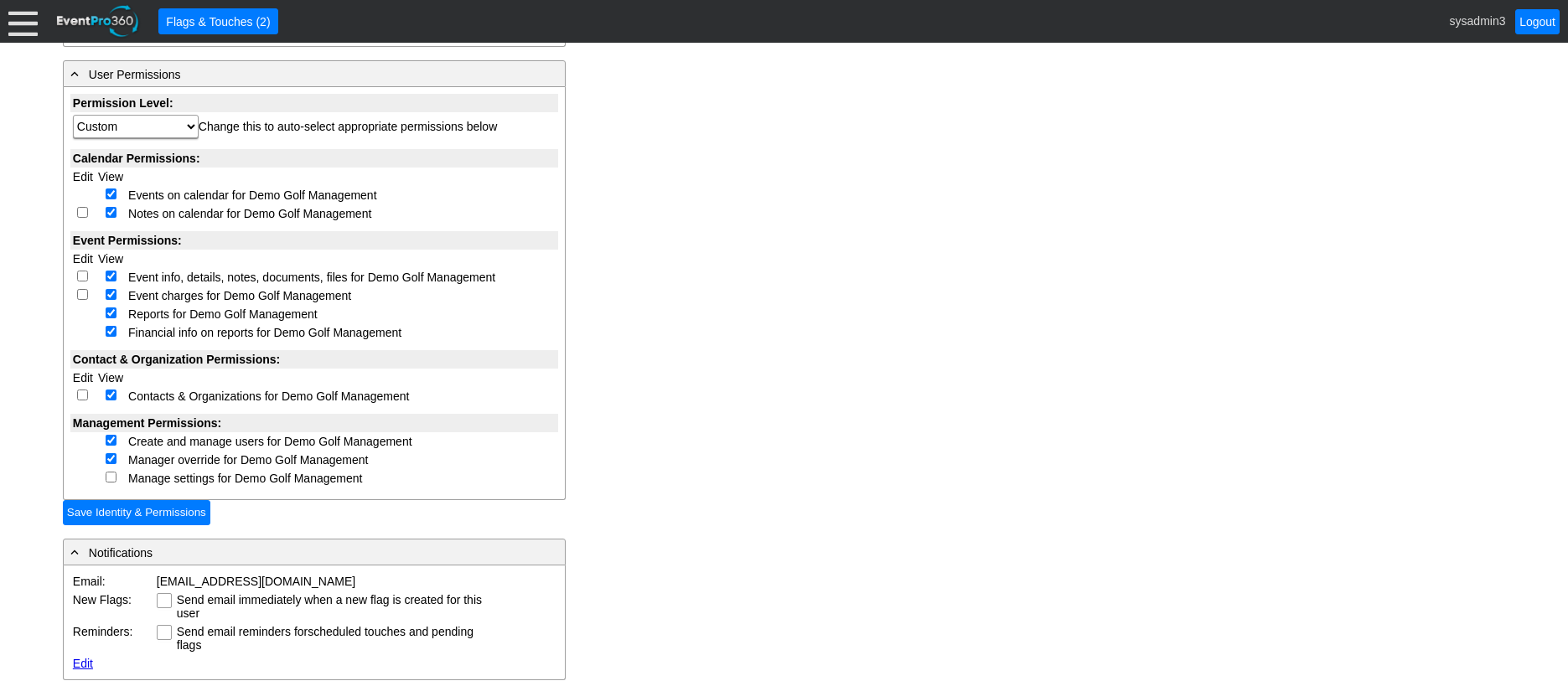
select select "Custom"
click at [111, 476] on input "checkbox" at bounding box center [111, 477] width 11 height 11
checkbox input "true"
select select "Custom"
click at [82, 398] on input "checkbox" at bounding box center [83, 395] width 11 height 11
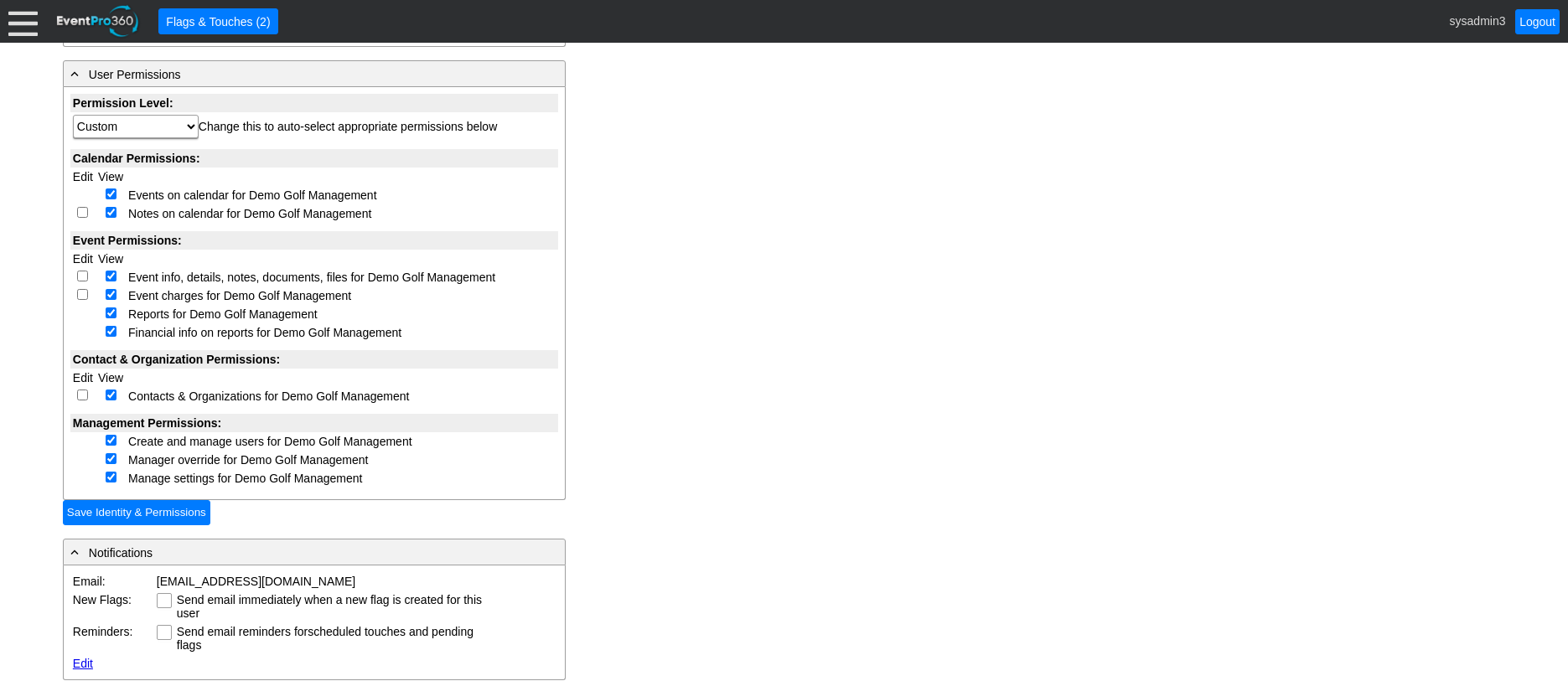
checkbox input "true"
select select "Custom"
click at [82, 295] on input "checkbox" at bounding box center [83, 295] width 11 height 11
checkbox input "true"
select select "Custom"
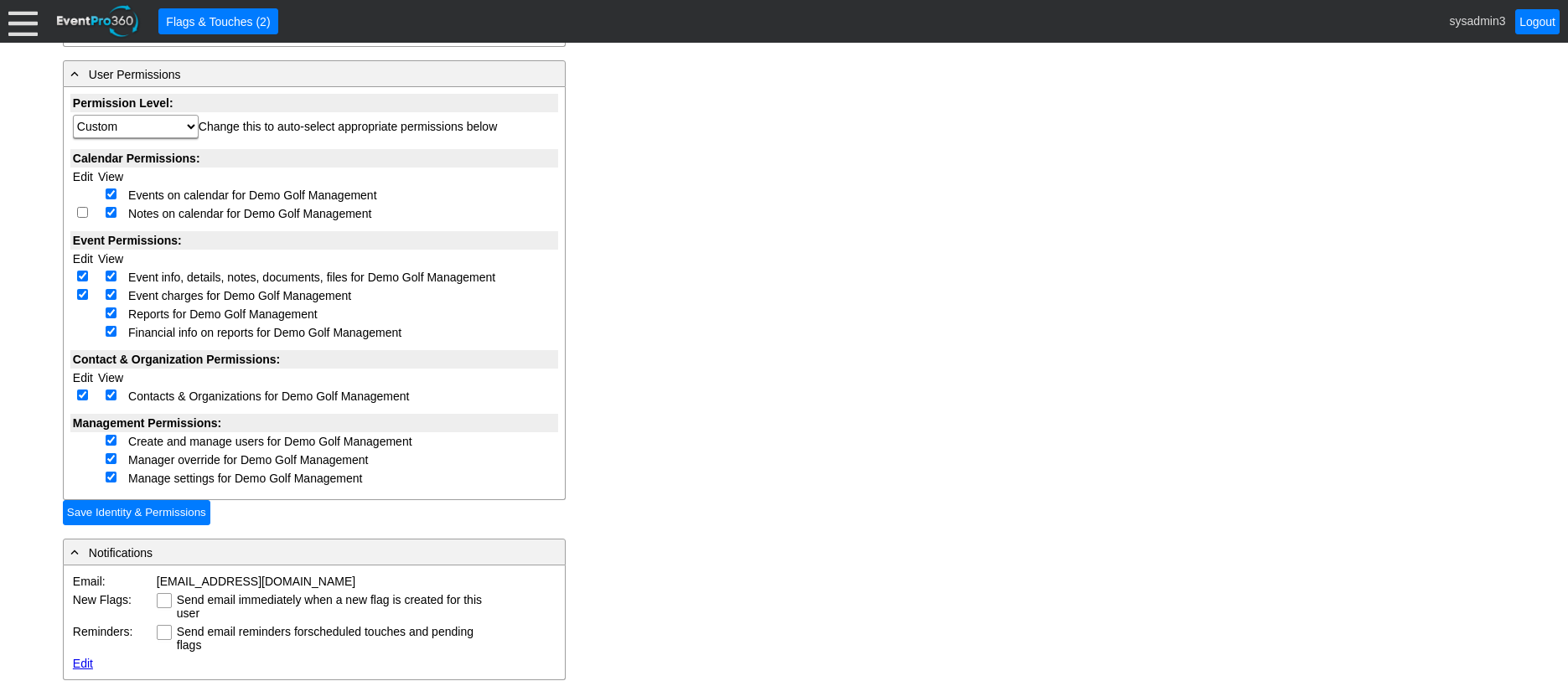
checkbox input "true"
click at [79, 215] on input "checkbox" at bounding box center [83, 212] width 11 height 11
checkbox input "true"
select select "Custom"
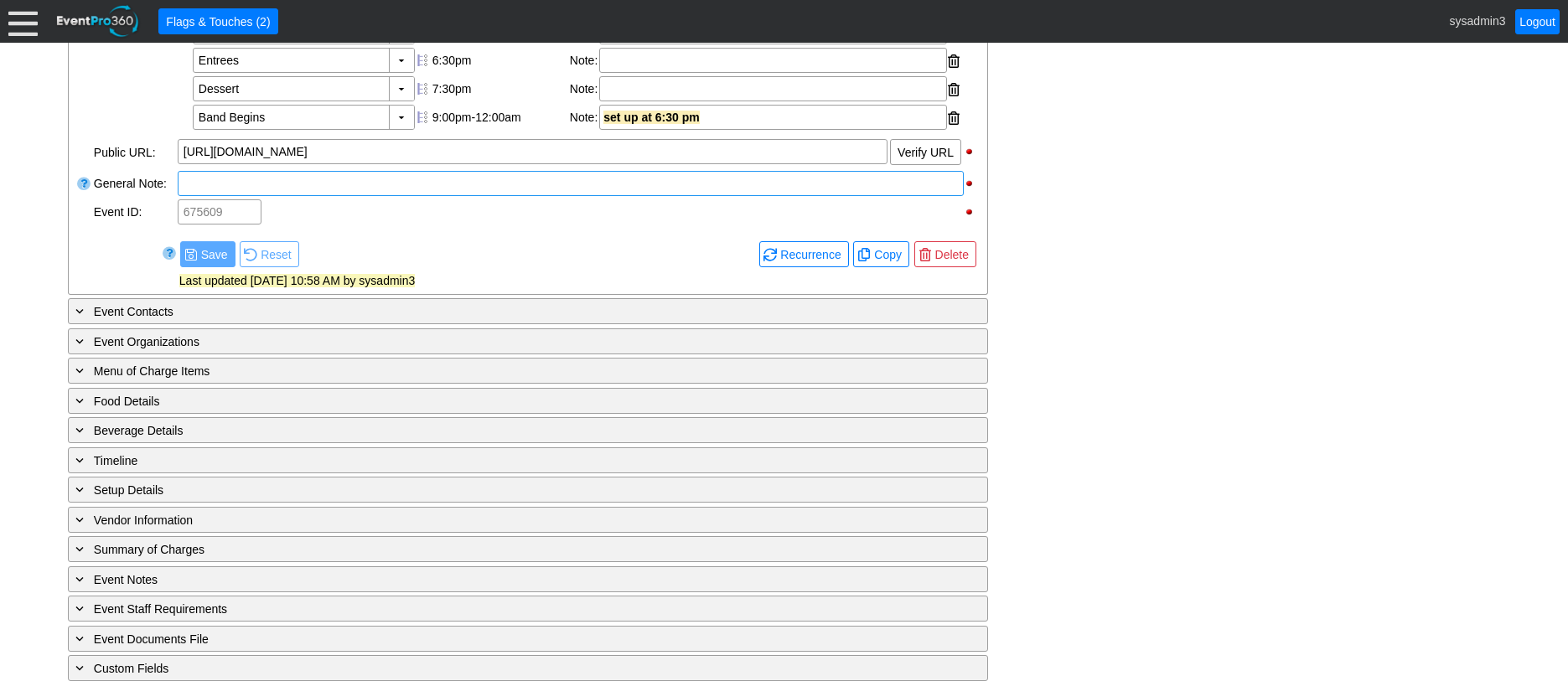
scroll to position [721, 0]
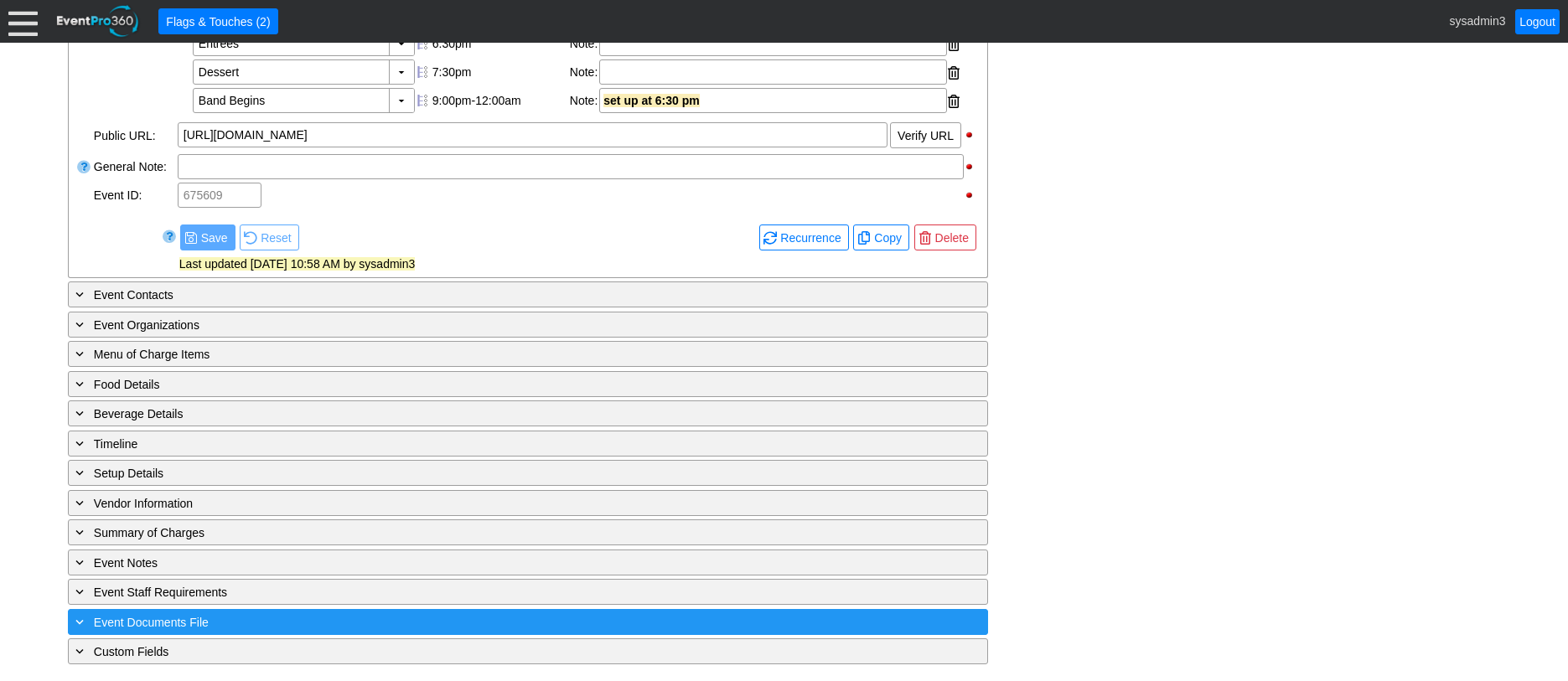
click at [272, 611] on div "+ Event Documents File ▼" at bounding box center [528, 622] width 921 height 26
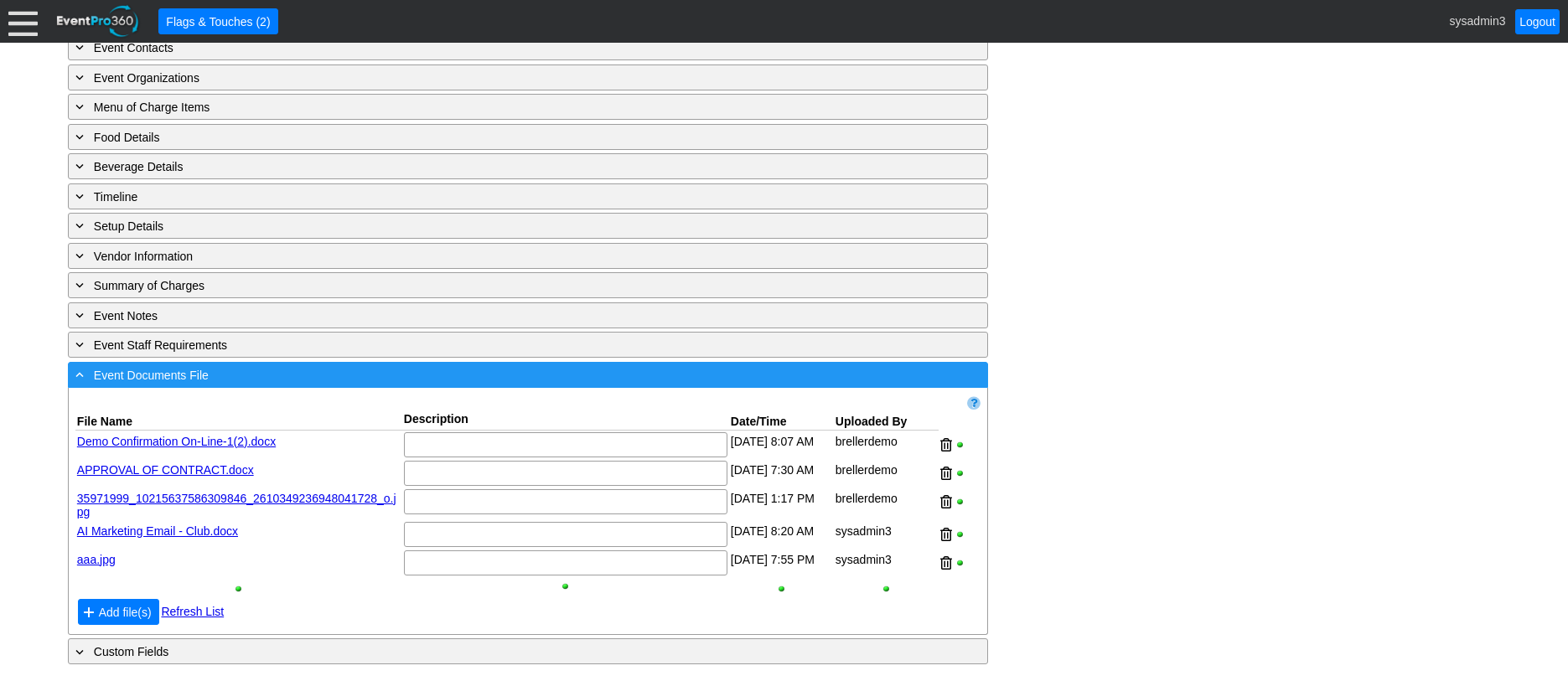
scroll to position [968, 0]
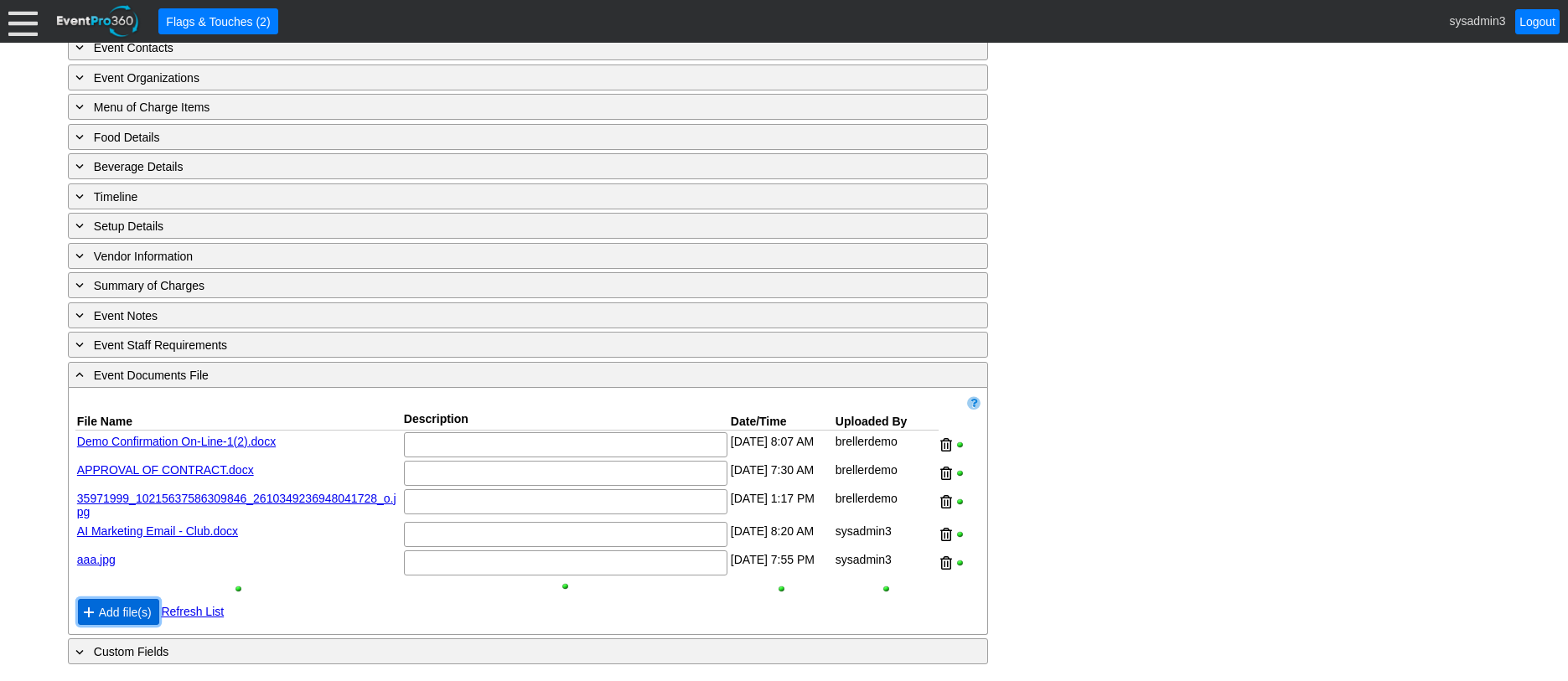
click at [110, 611] on span "Add file(s)" at bounding box center [125, 613] width 59 height 16
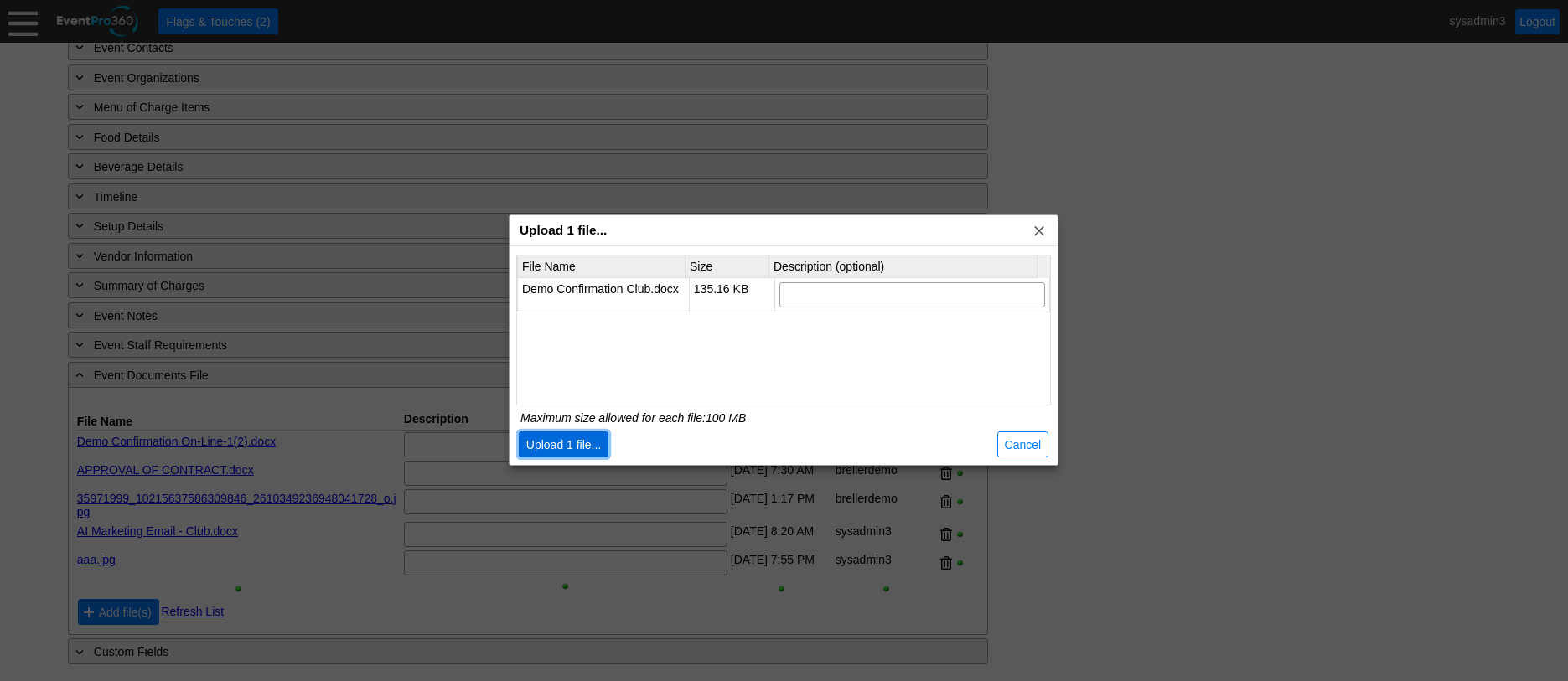
click at [571, 443] on span "Upload 1 file..." at bounding box center [564, 445] width 82 height 16
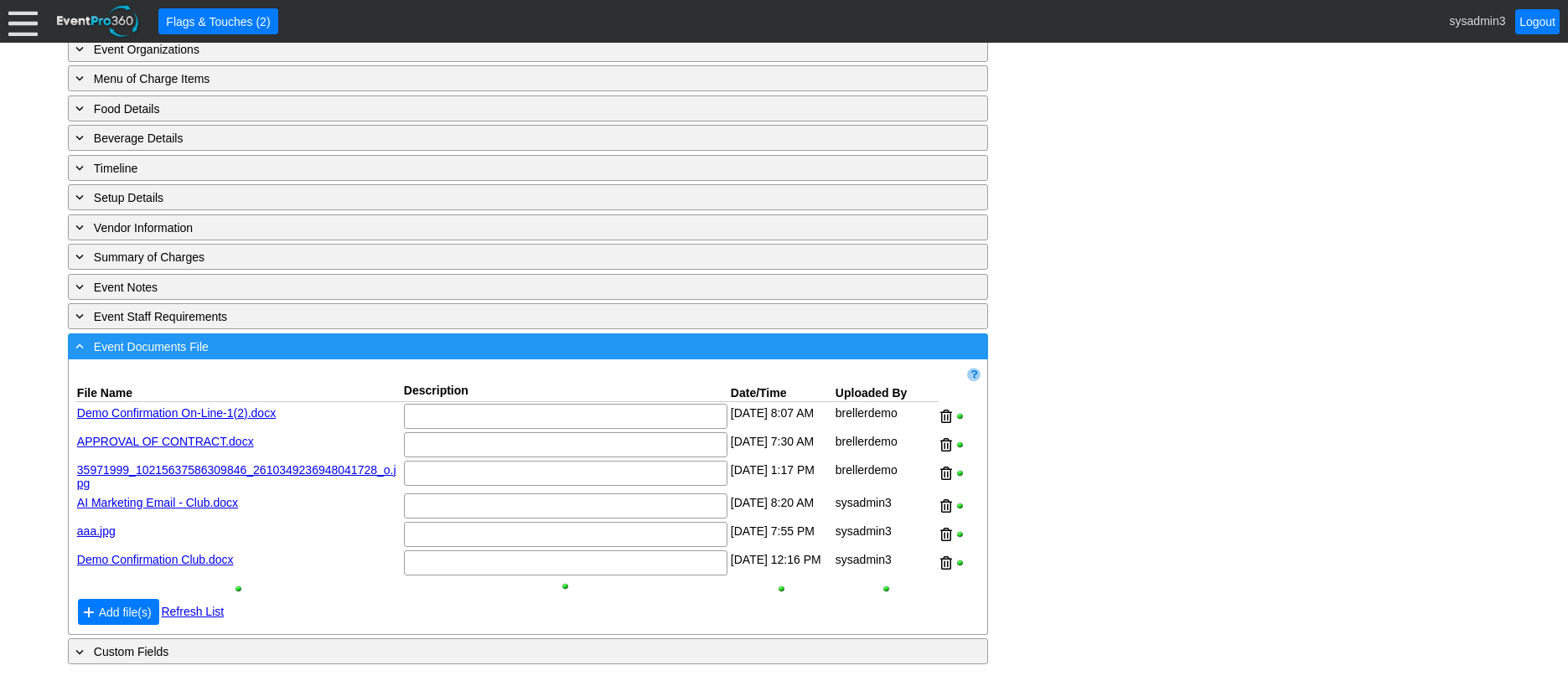
click at [350, 356] on div "- Event Documents File" at bounding box center [494, 346] width 843 height 19
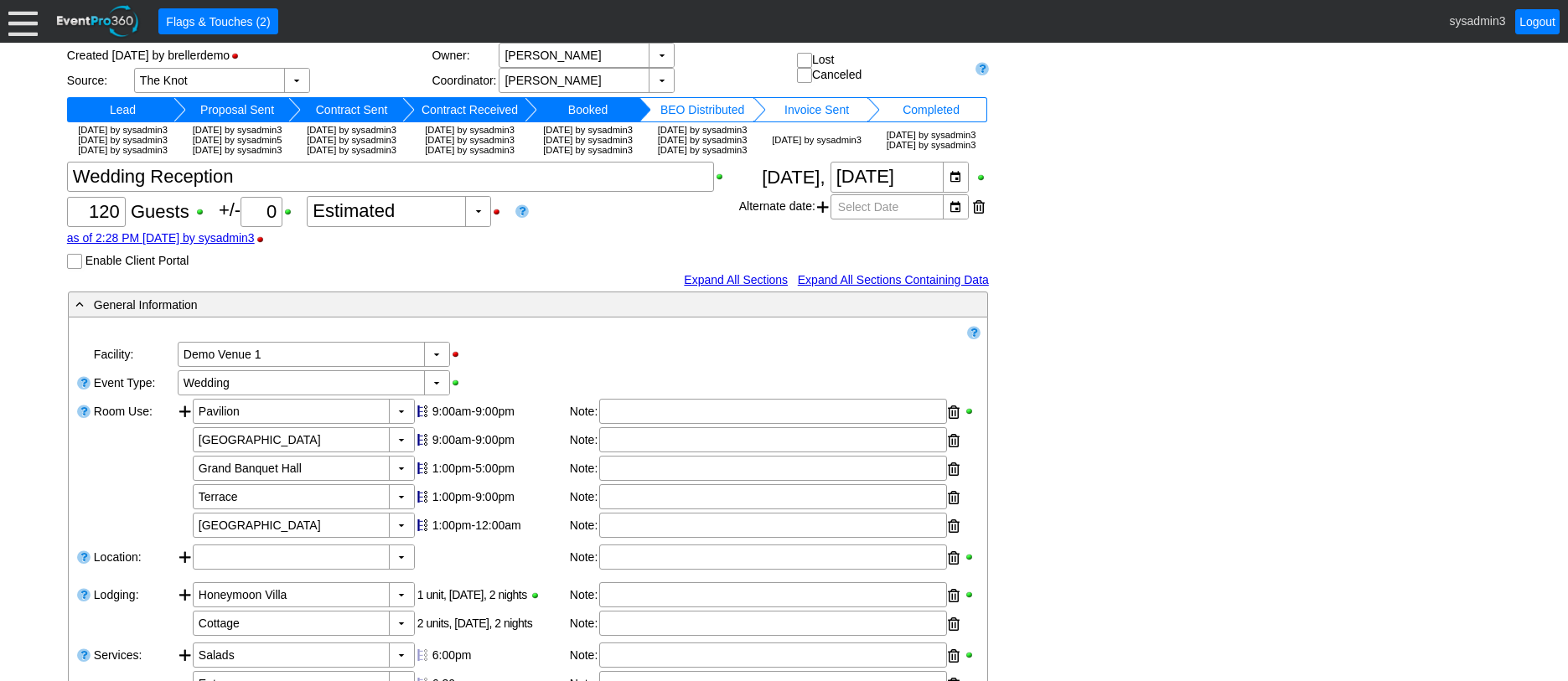
scroll to position [0, 0]
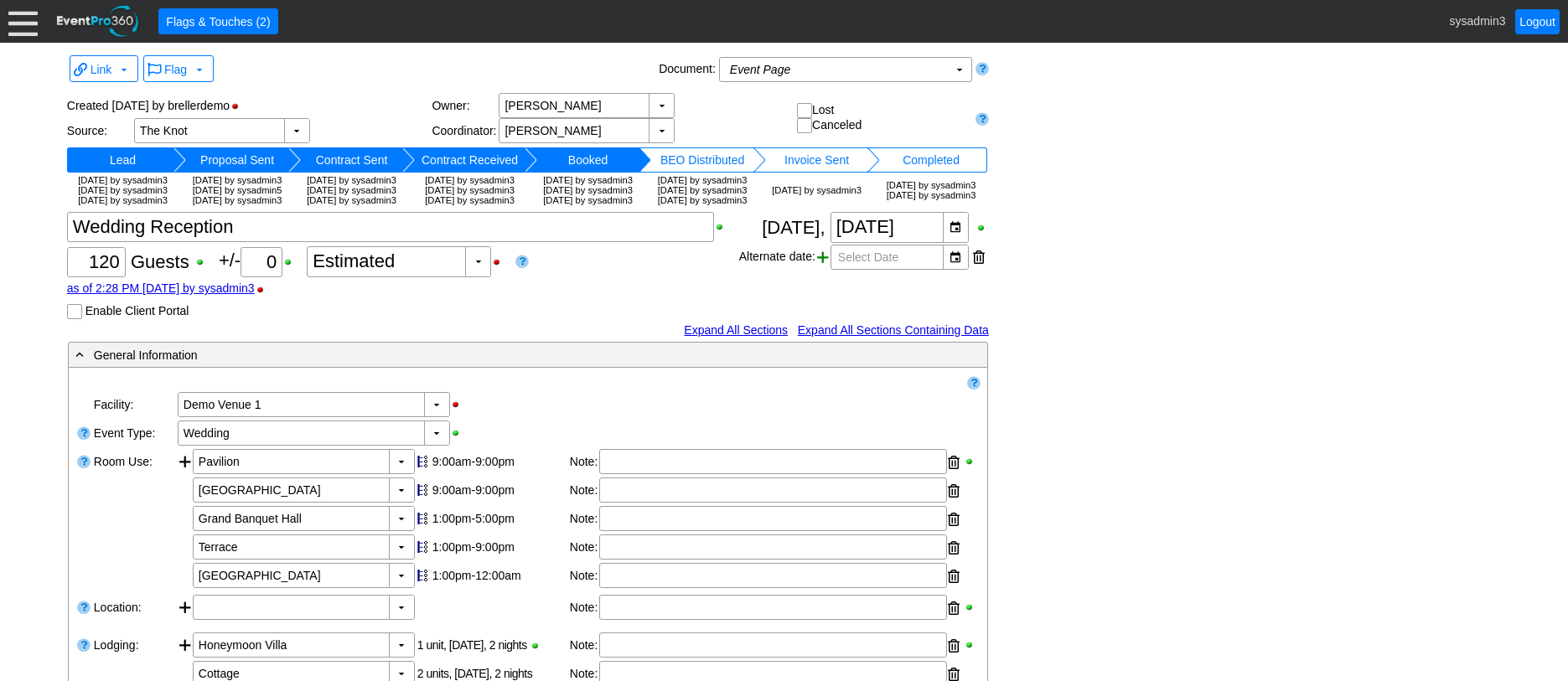
click at [820, 269] on span at bounding box center [823, 258] width 12 height 25
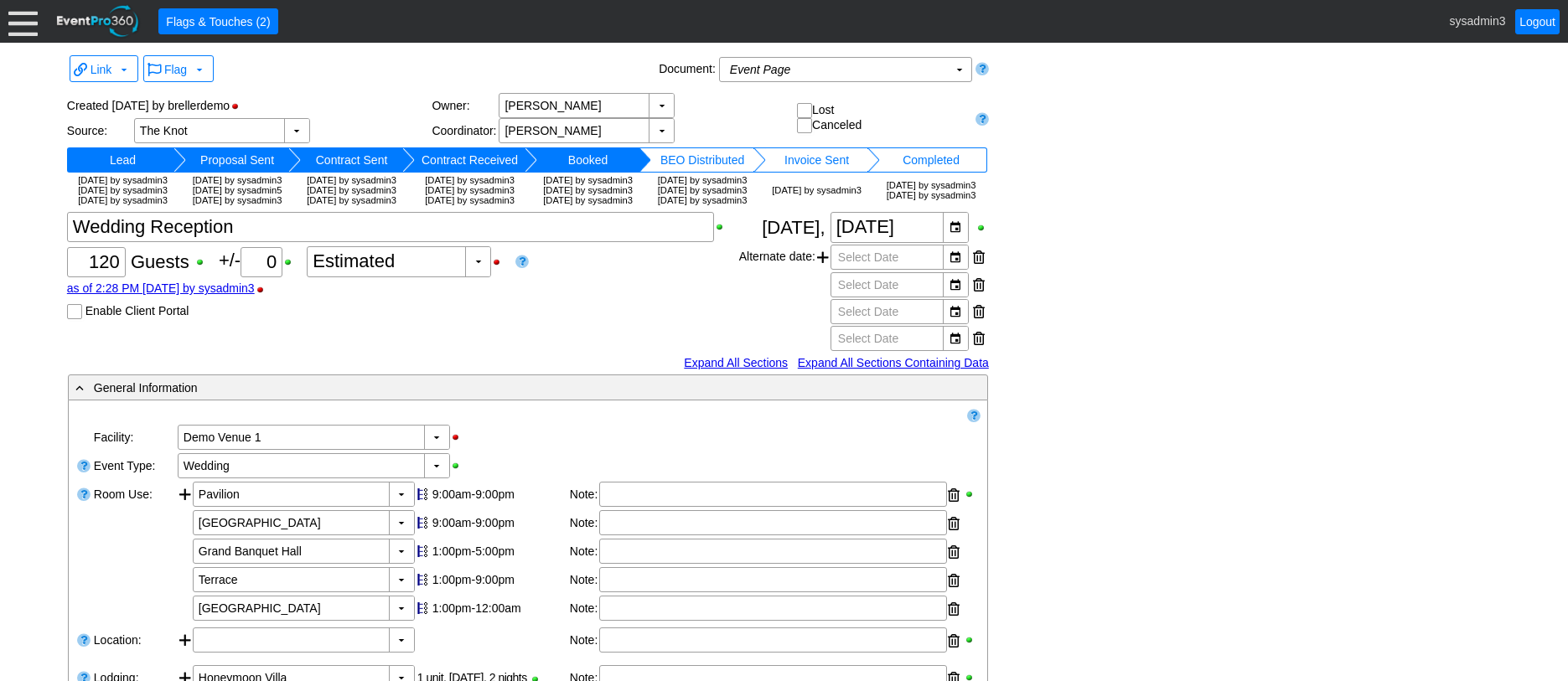
click at [985, 283] on span "▼ Χ Select Date ▼ Χ Select Date ▼ Χ Select Date ▼ Χ Select Date" at bounding box center [910, 297] width 158 height 95
click at [981, 269] on div at bounding box center [979, 258] width 12 height 25
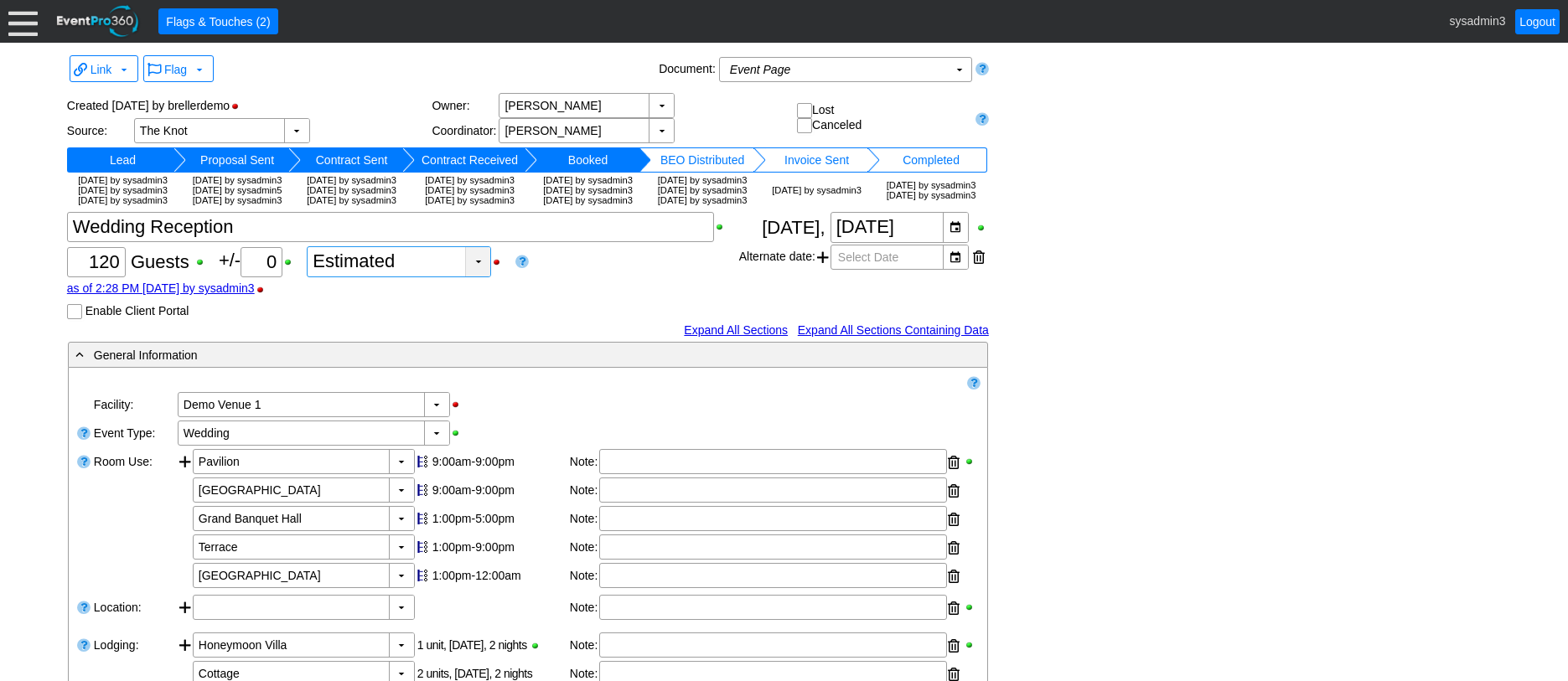
click at [488, 277] on div "▼" at bounding box center [478, 262] width 25 height 29
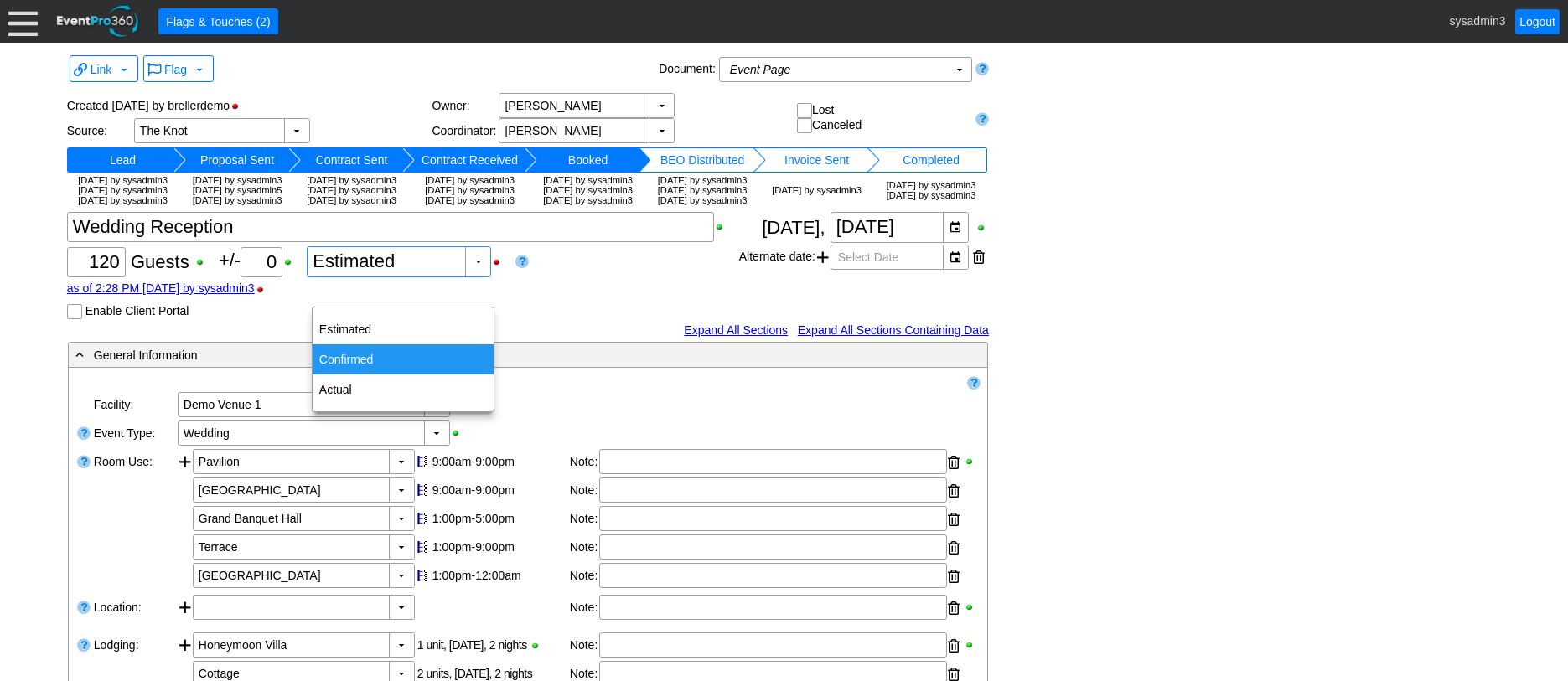
click at [356, 355] on div "Confirmed" at bounding box center [402, 359] width 181 height 30
type input "Confirmed"
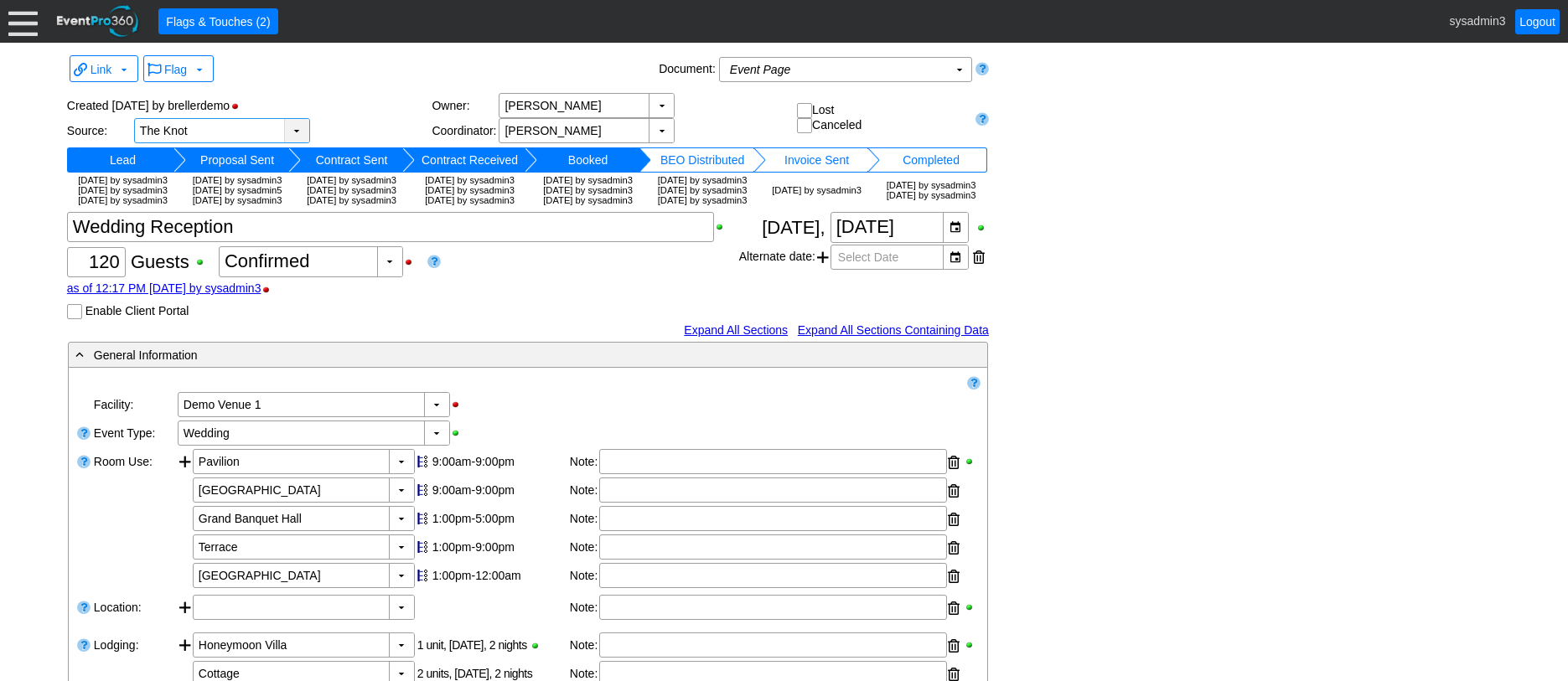
click at [300, 124] on div "▼" at bounding box center [297, 131] width 25 height 24
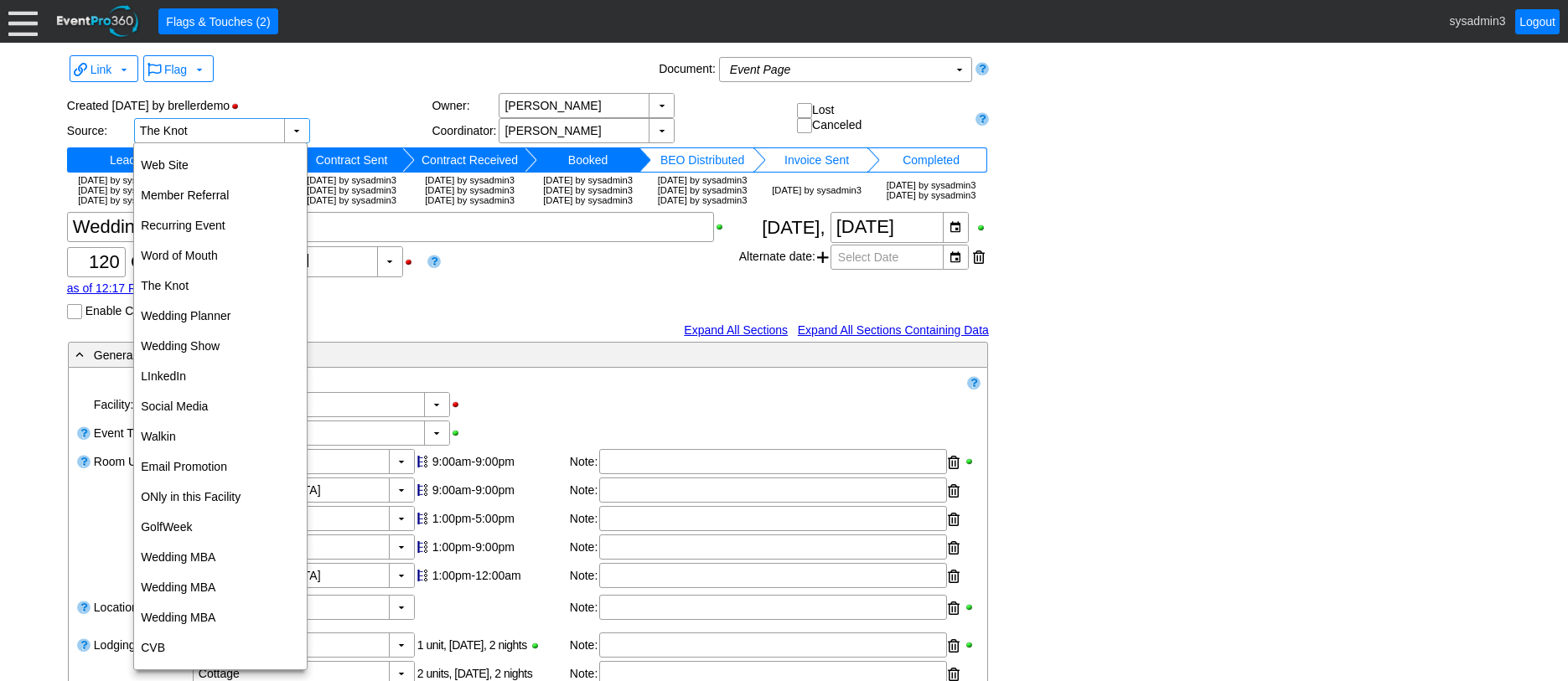
click at [369, 89] on div "Created 6/16/2022 by brellerdemo Source: ▼ Χ The Knot Select source of event Ow…" at bounding box center [528, 148] width 922 height 123
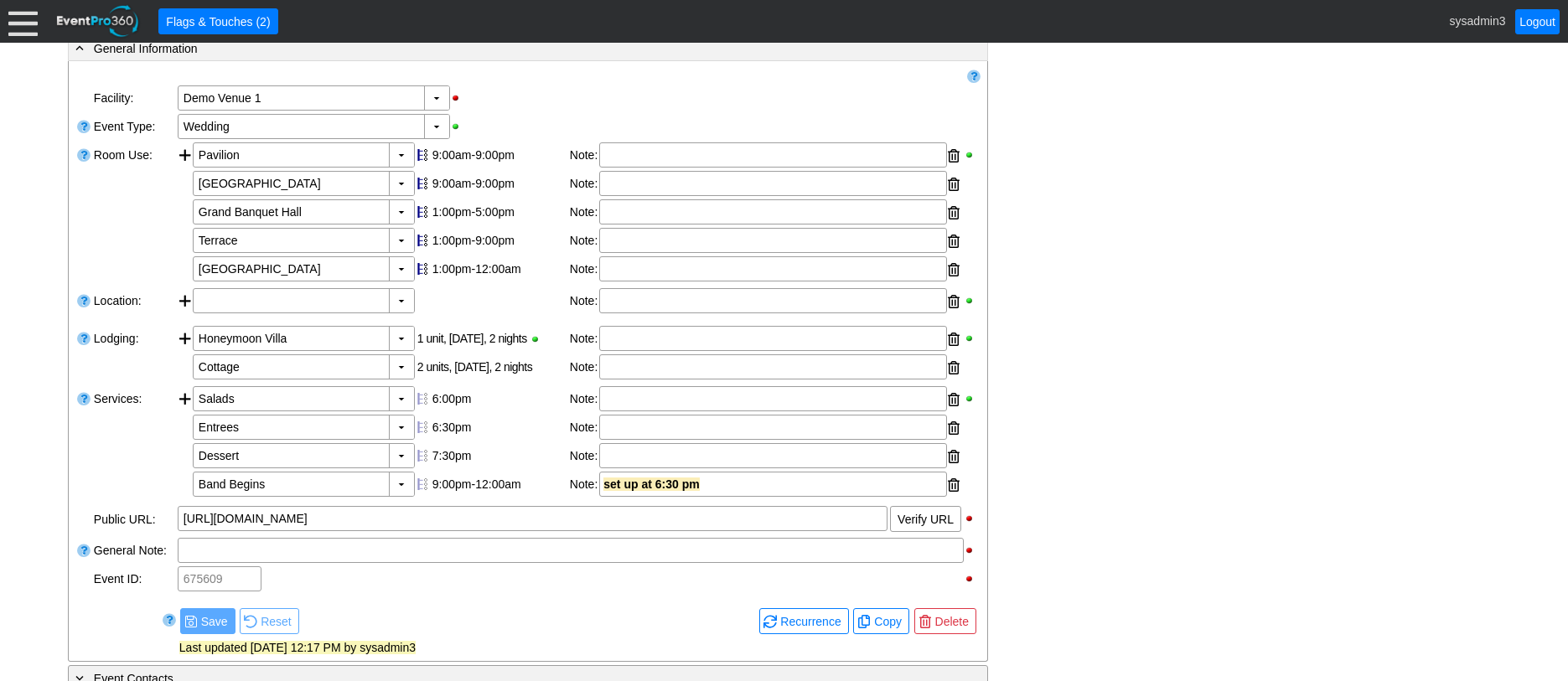
scroll to position [335, 0]
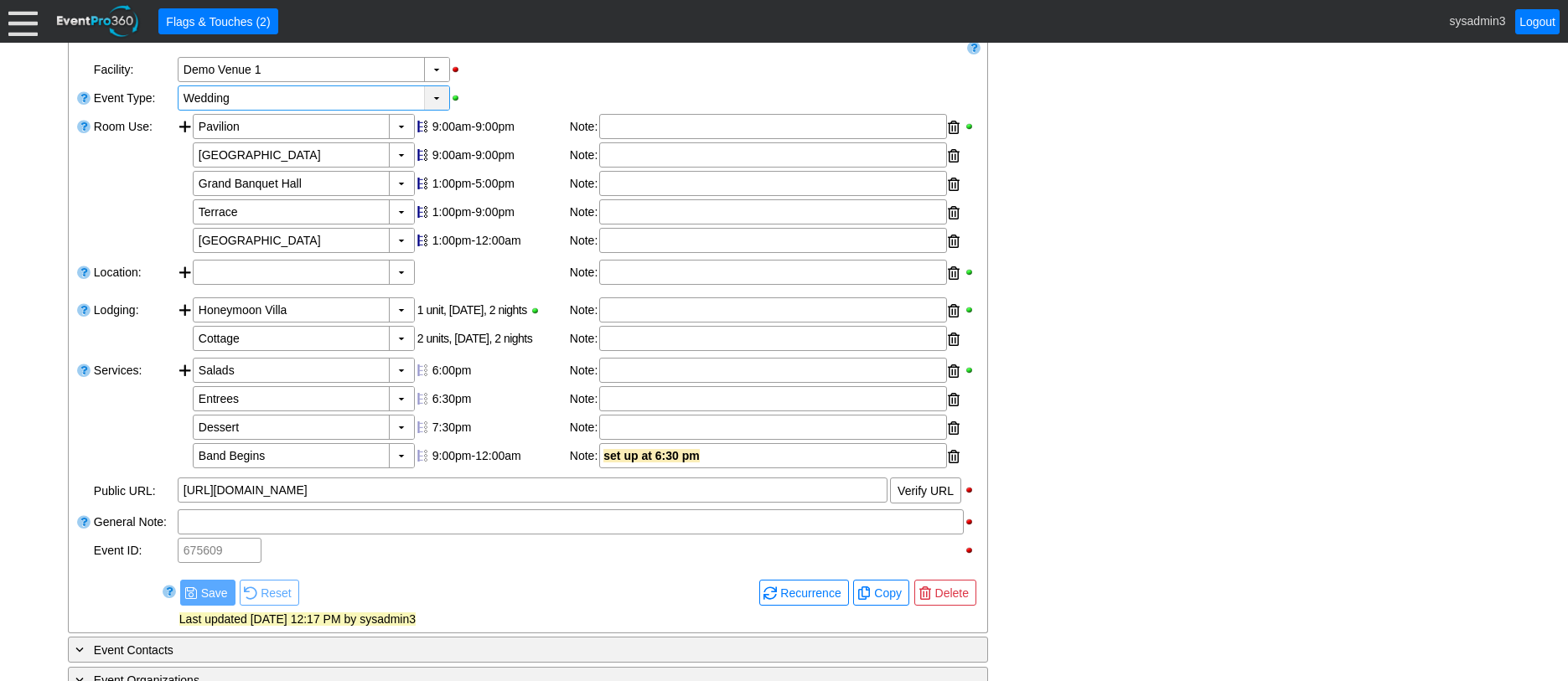
click at [438, 110] on div "▼" at bounding box center [437, 98] width 25 height 24
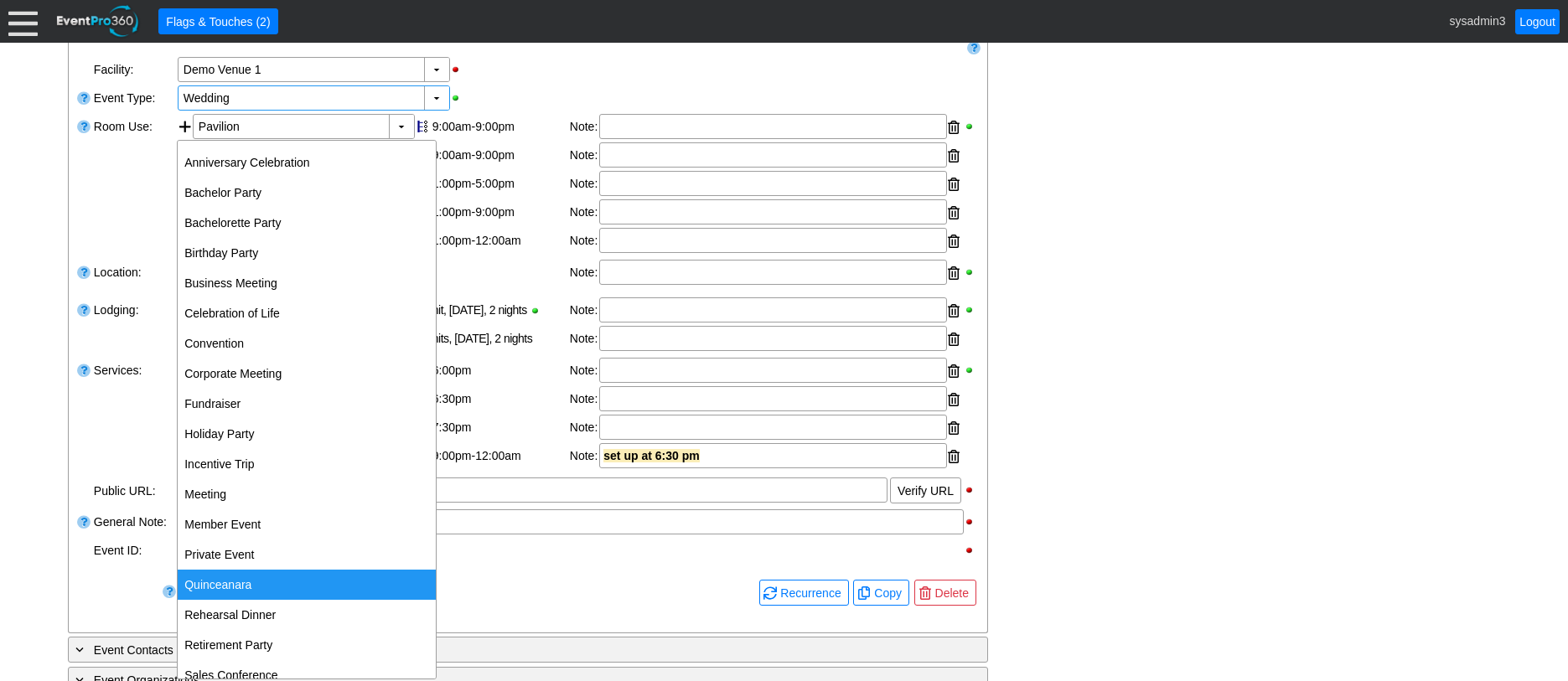
scroll to position [79, 0]
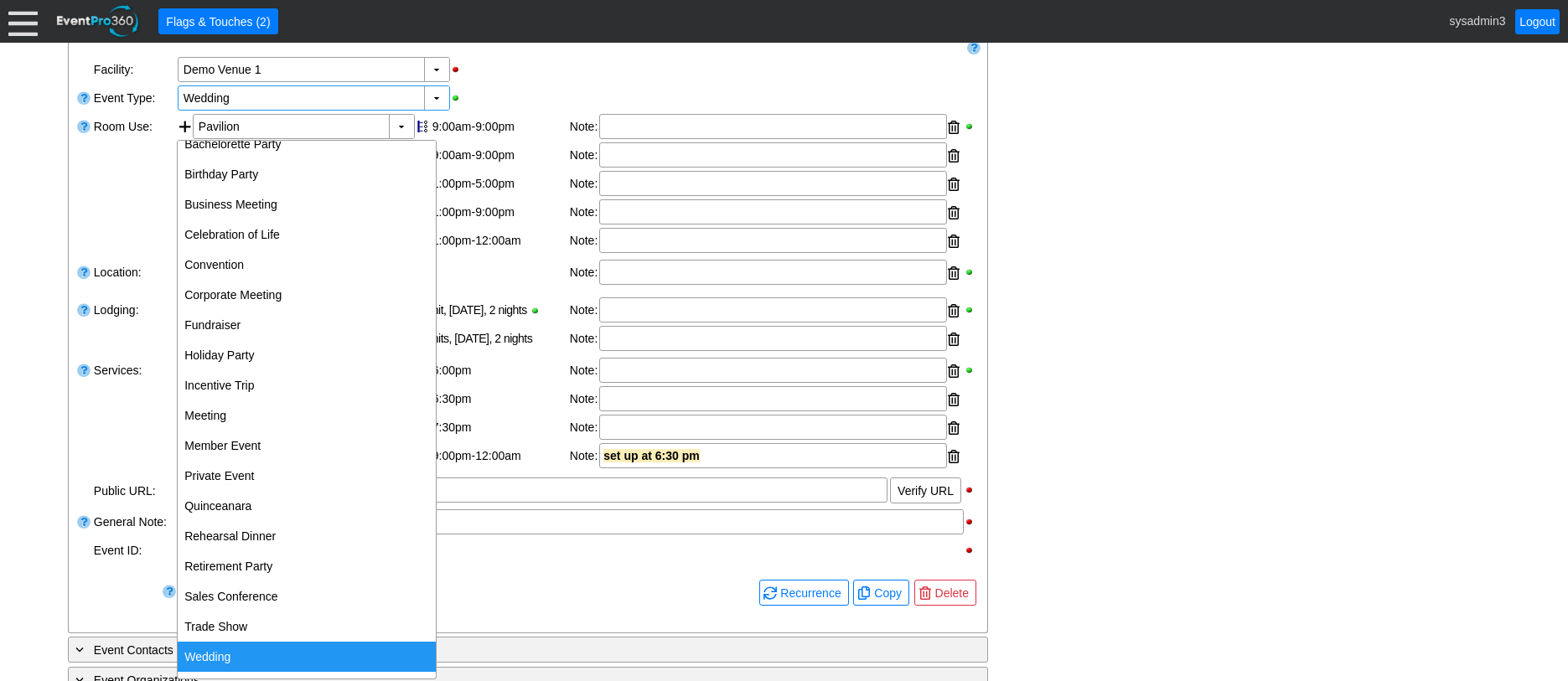
click at [219, 659] on div "Wedding" at bounding box center [307, 656] width 259 height 30
type input "Wedding"
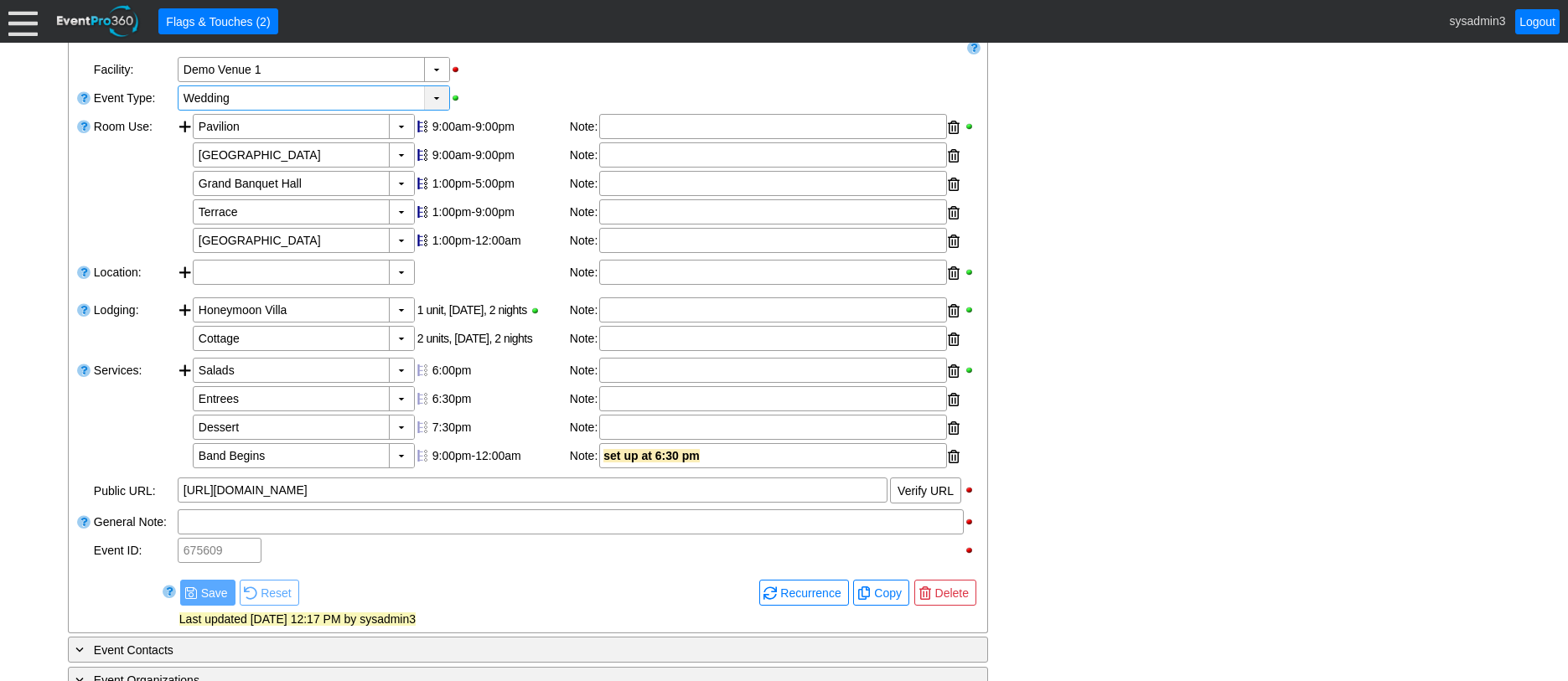
click at [433, 110] on div "▼" at bounding box center [437, 98] width 25 height 24
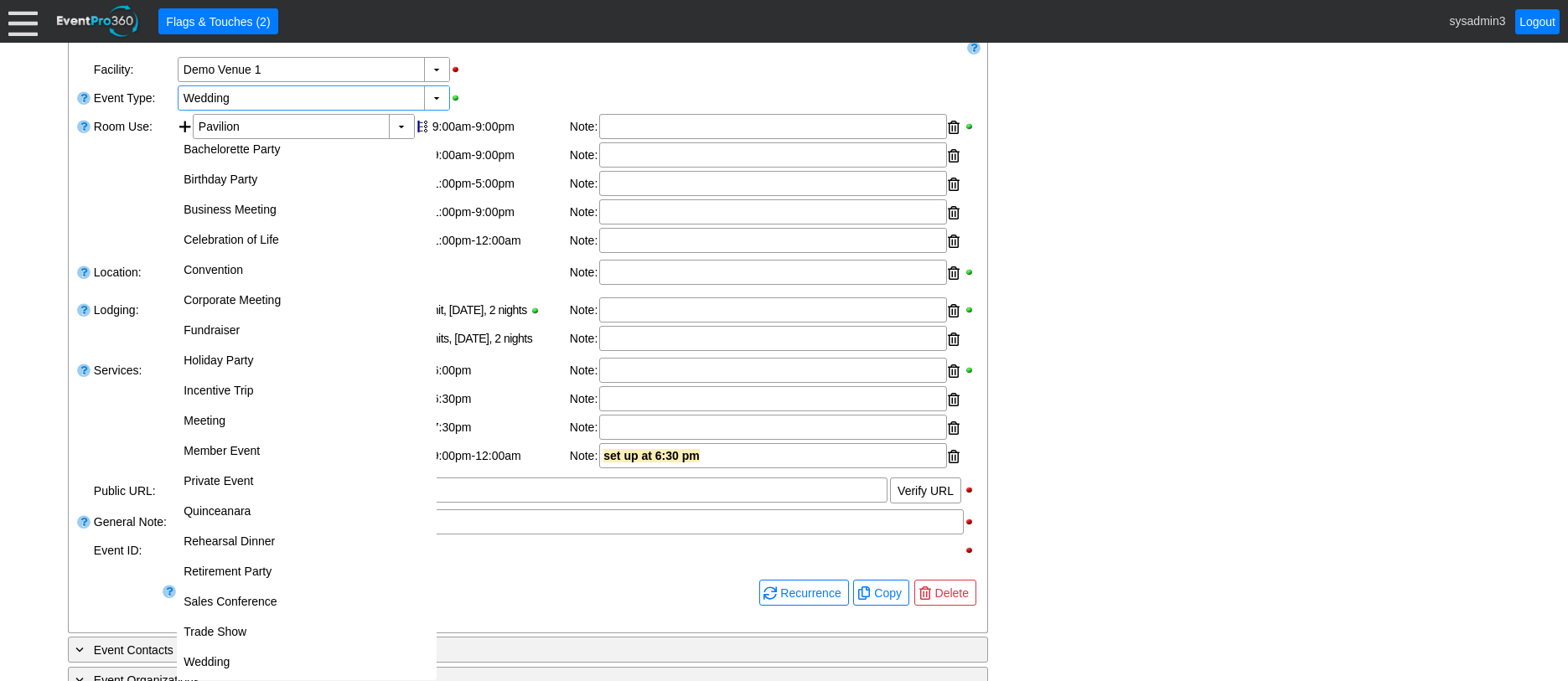
scroll to position [77, 0]
click at [575, 84] on div "▼ Χ Demo Venue 1" at bounding box center [578, 69] width 805 height 28
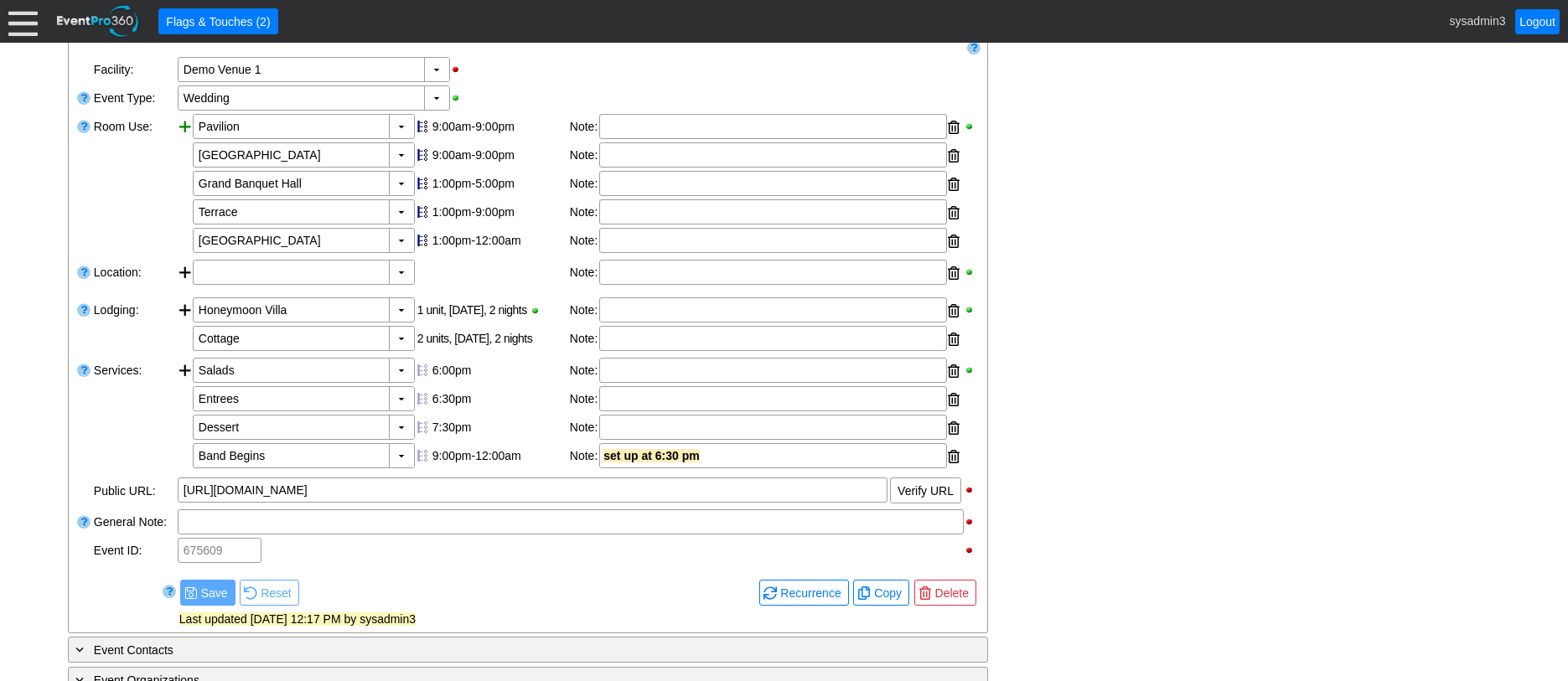
click at [188, 158] on div at bounding box center [185, 185] width 15 height 142
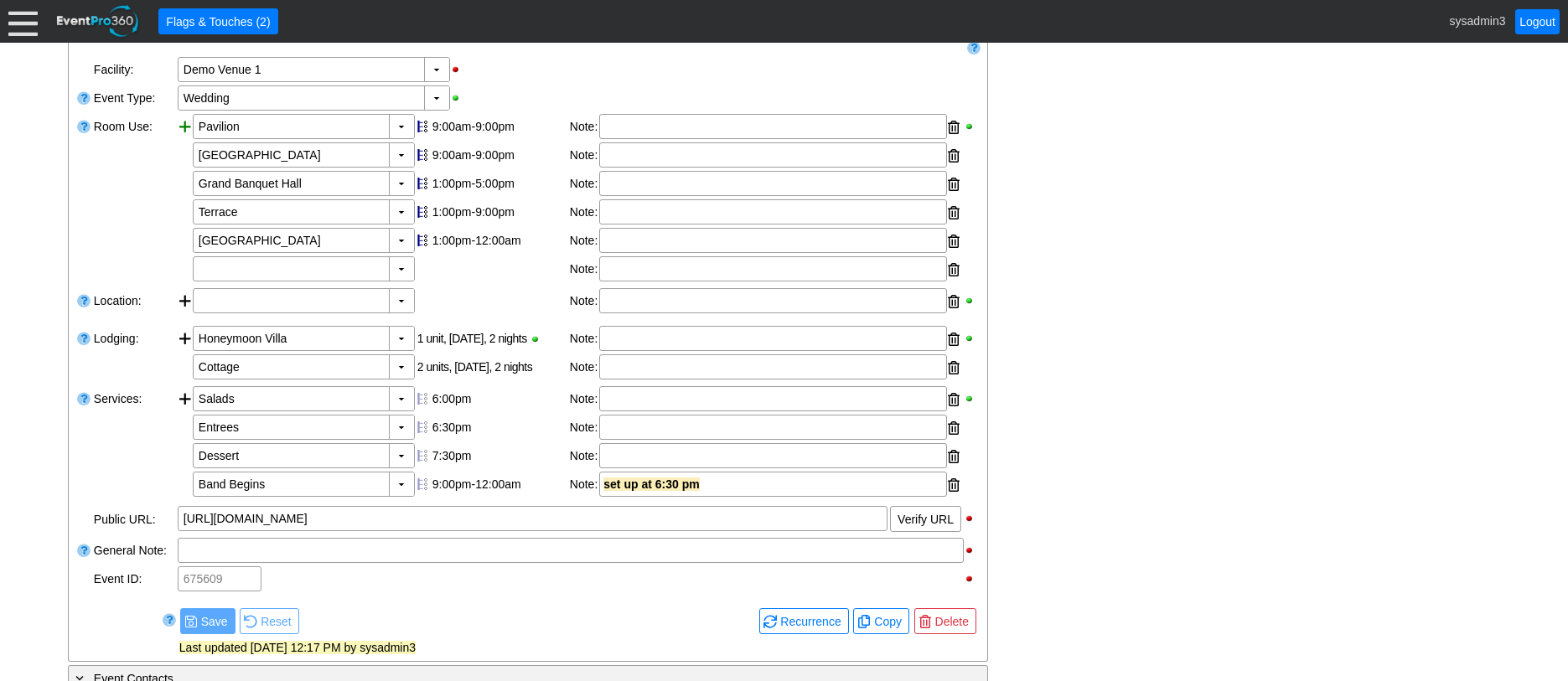
click at [188, 158] on div at bounding box center [185, 199] width 15 height 171
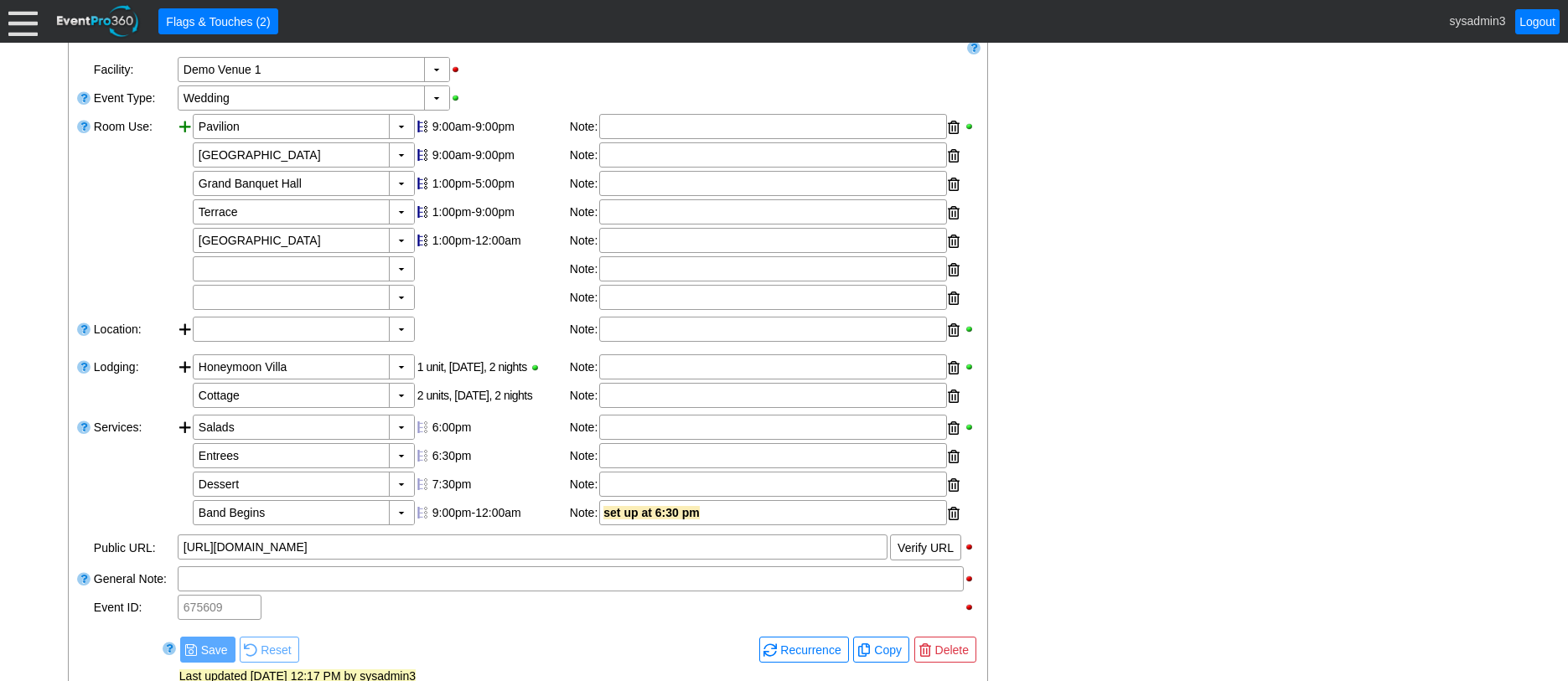
click at [188, 158] on div at bounding box center [185, 213] width 15 height 199
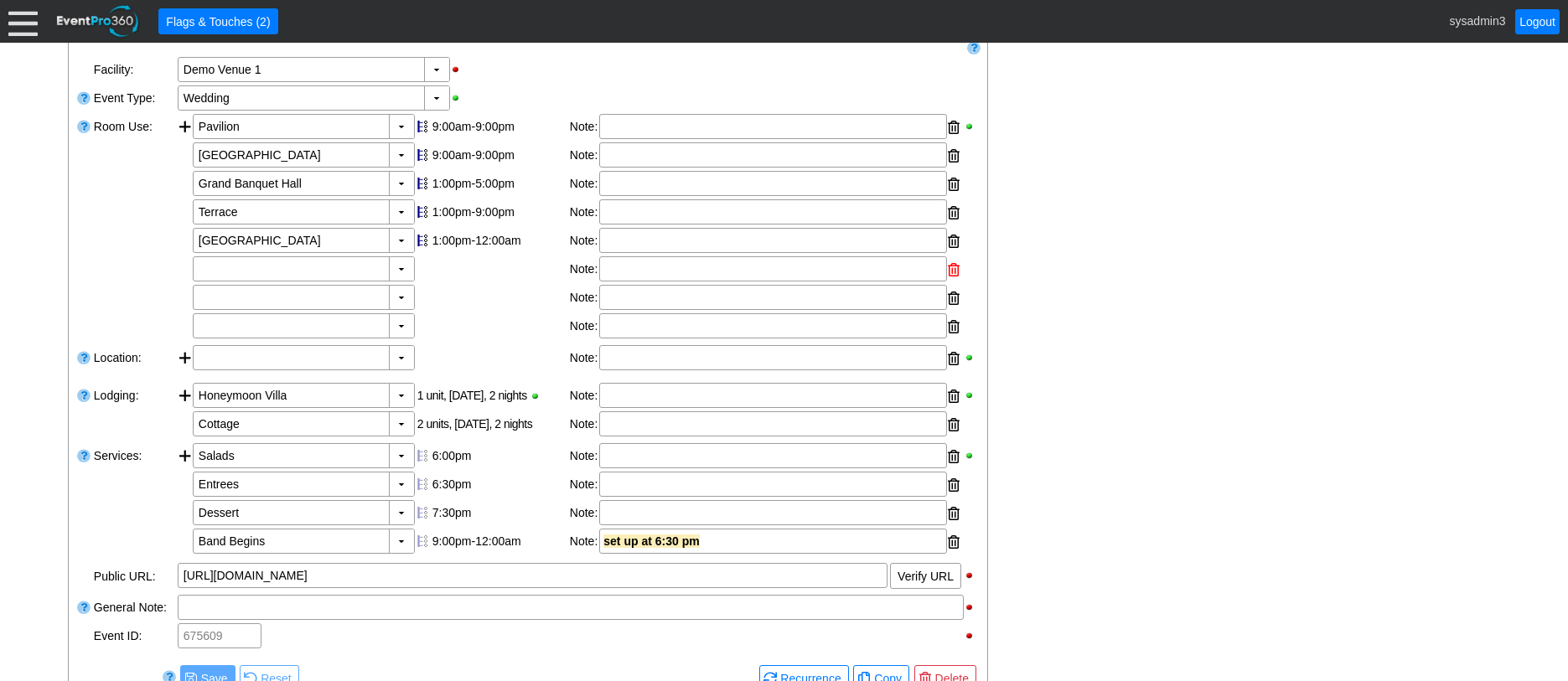
click at [951, 282] on div at bounding box center [953, 270] width 12 height 25
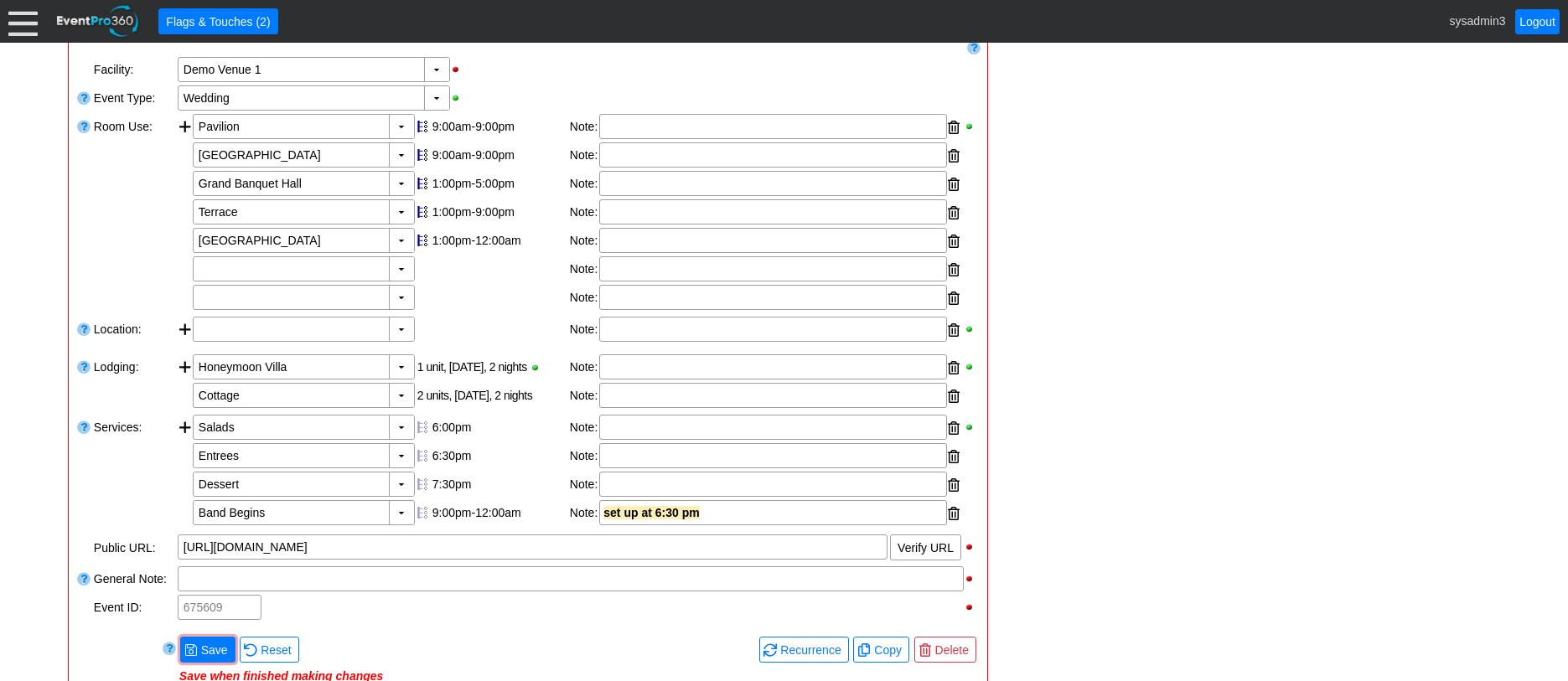
click at [951, 282] on div at bounding box center [953, 270] width 12 height 25
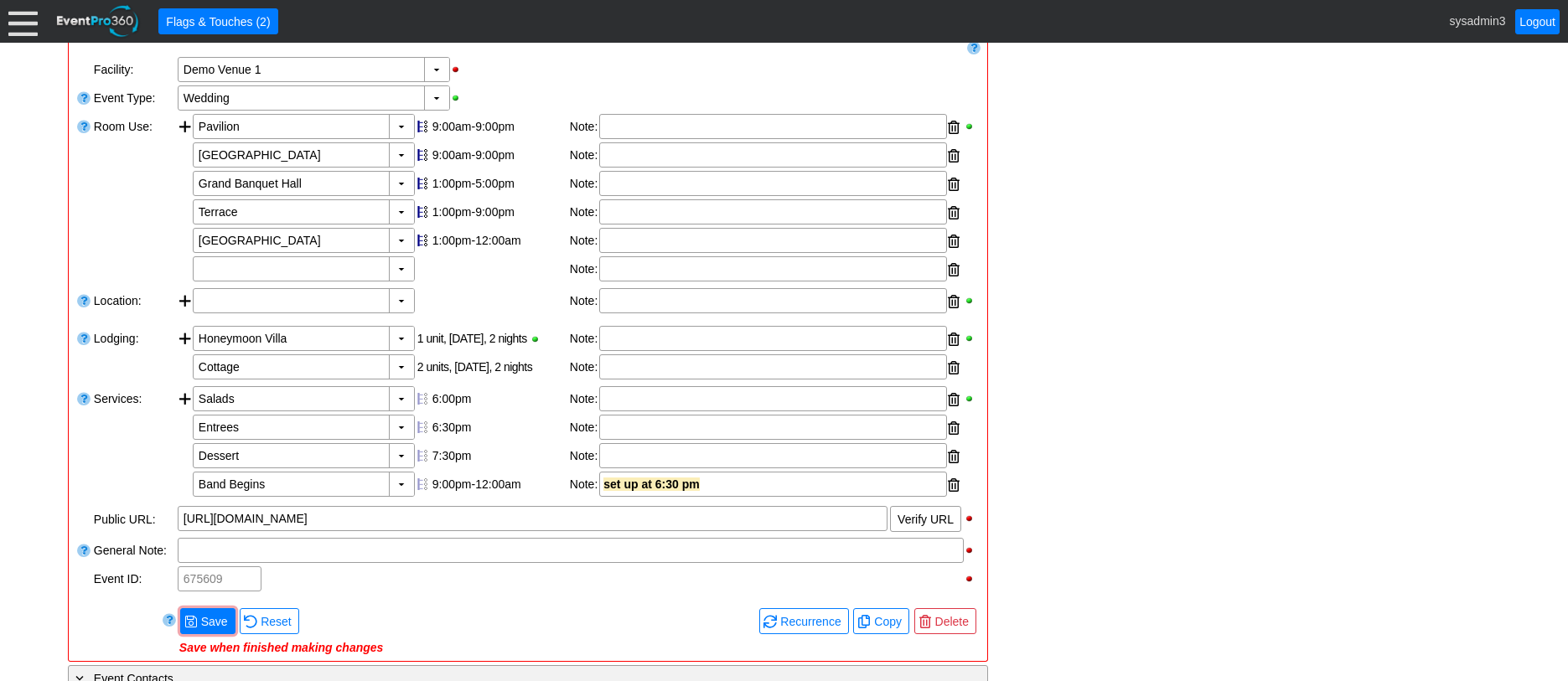
click at [951, 282] on div at bounding box center [953, 270] width 12 height 25
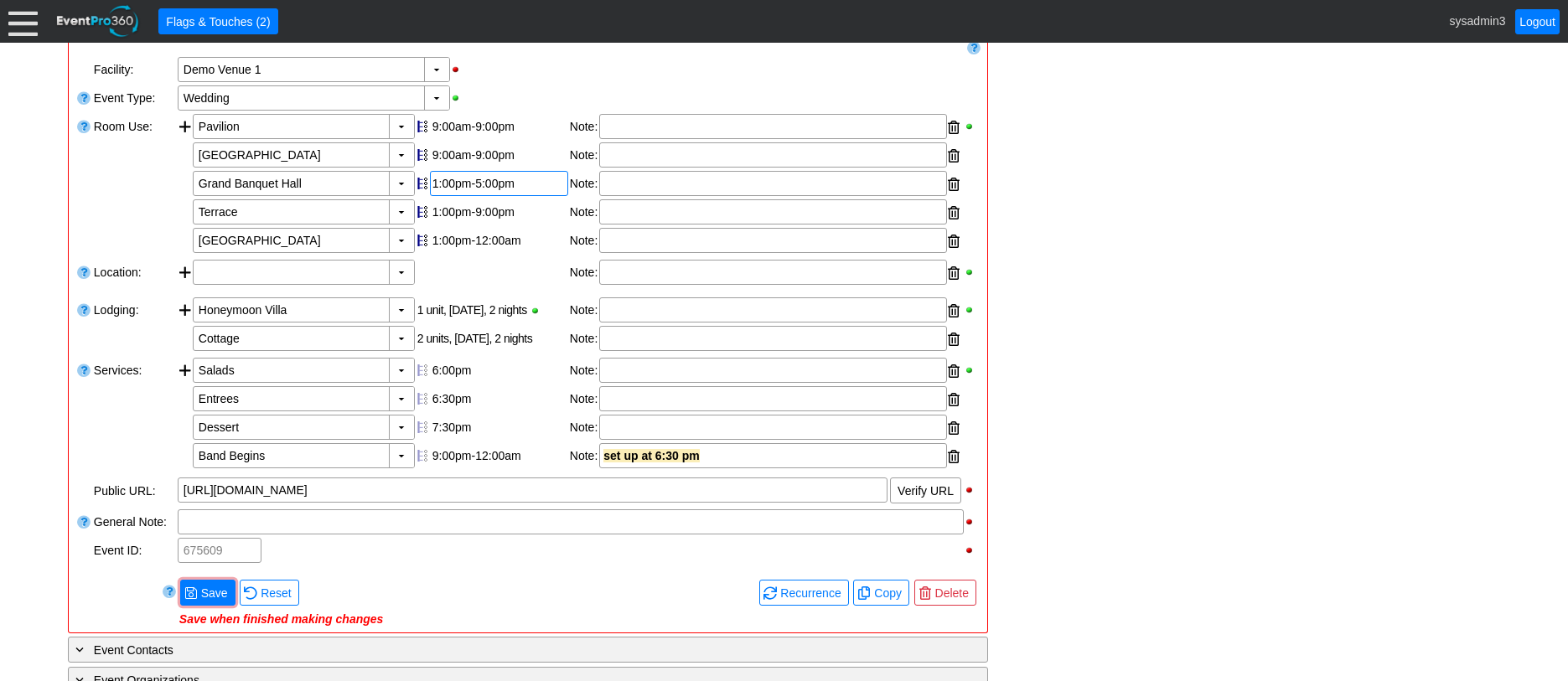
click at [484, 190] on div "1:00pm-5:00pm" at bounding box center [499, 183] width 133 height 14
type input "6:00"
type input "2:00"
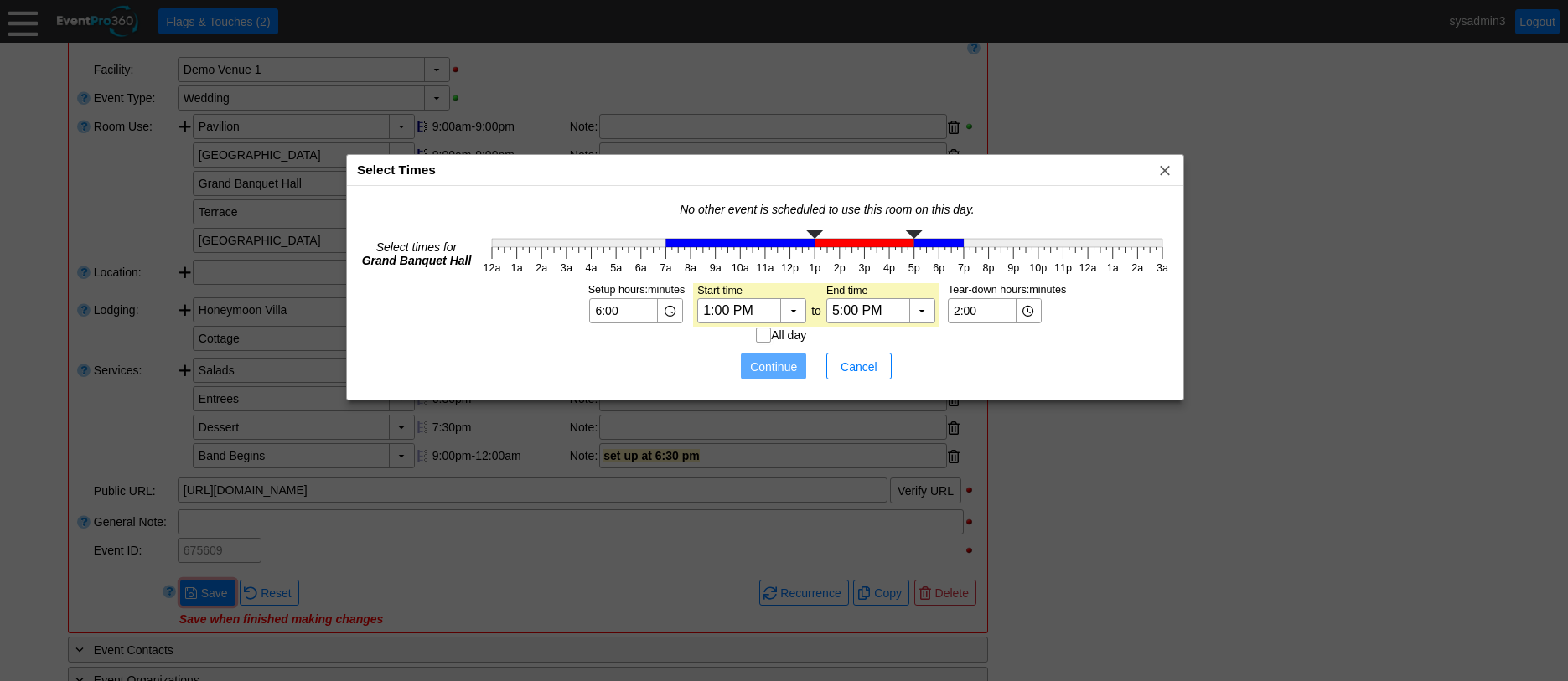
click at [700, 164] on div "Select Times x" at bounding box center [765, 170] width 837 height 31
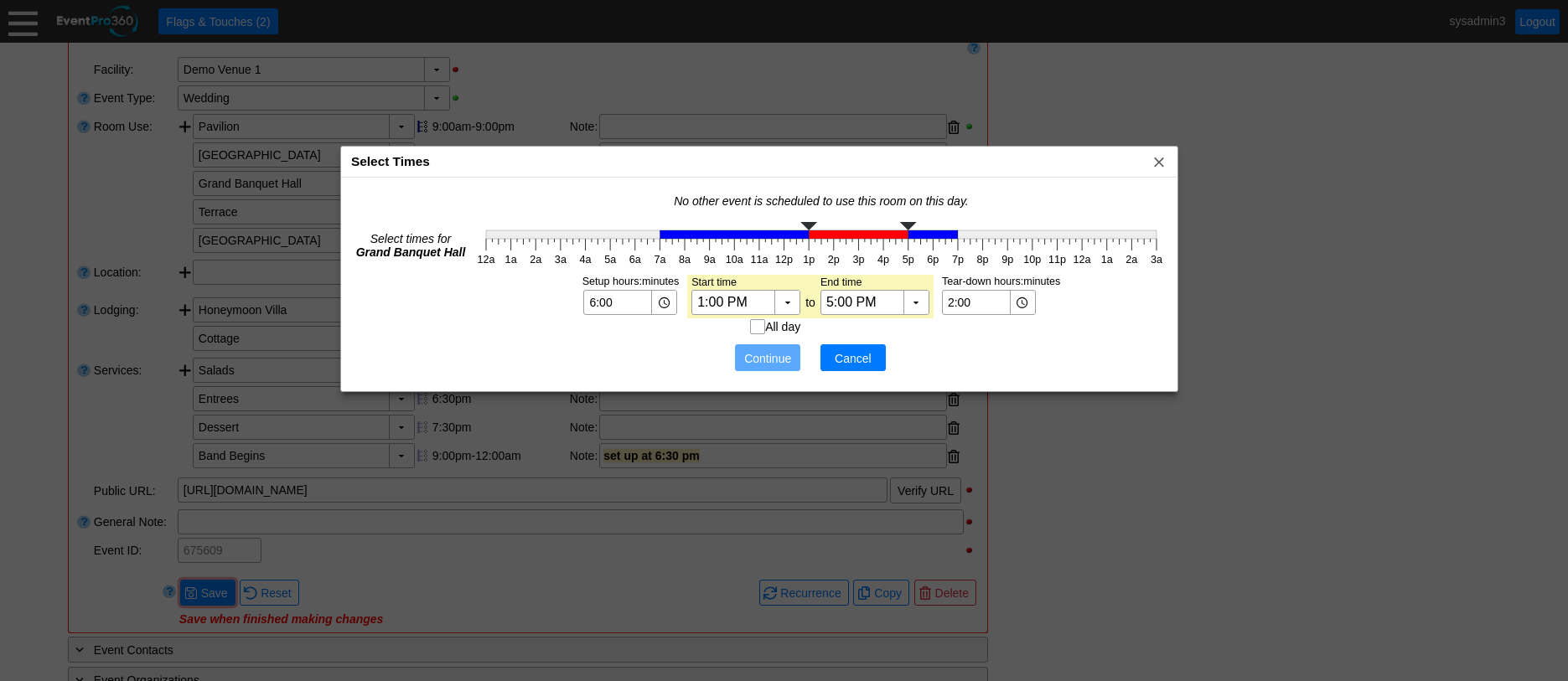
click at [853, 353] on span "Cancel" at bounding box center [853, 359] width 50 height 16
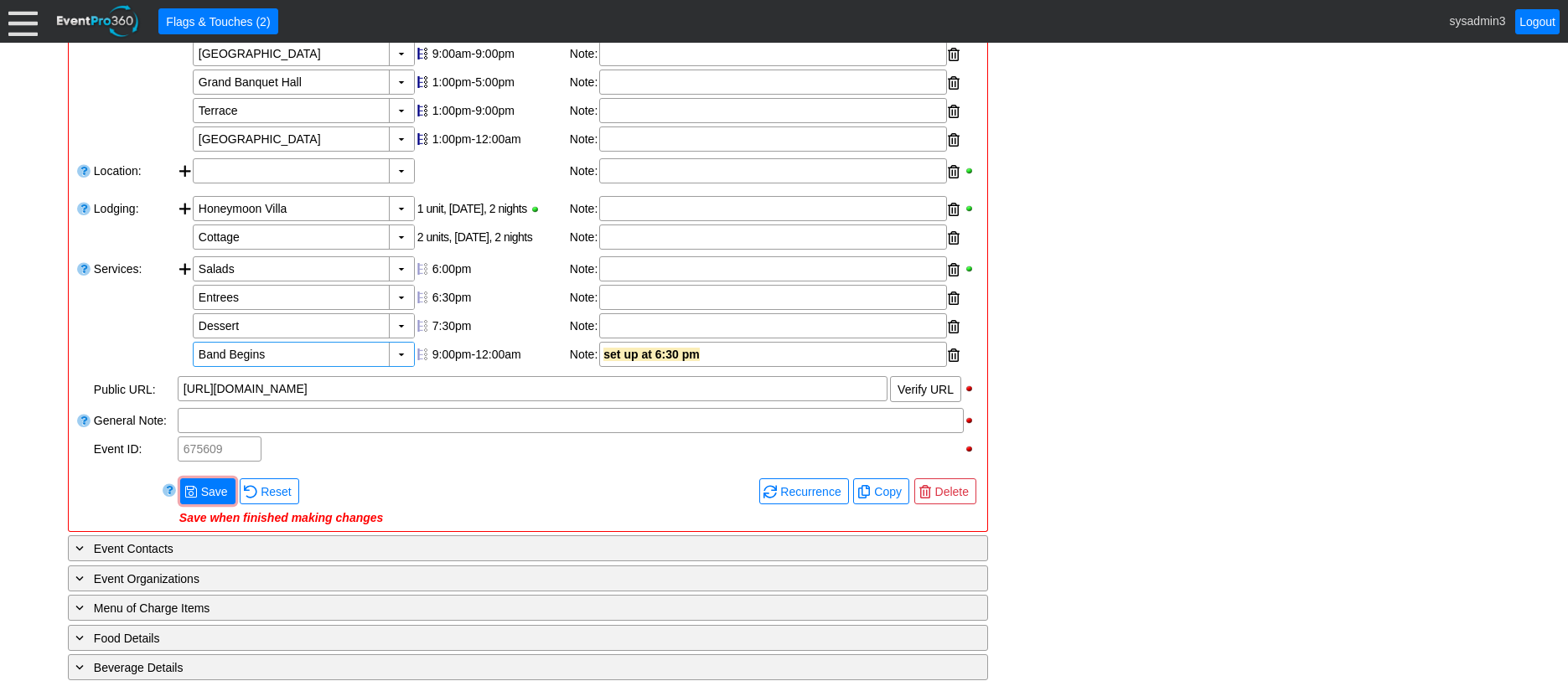
scroll to position [419, 0]
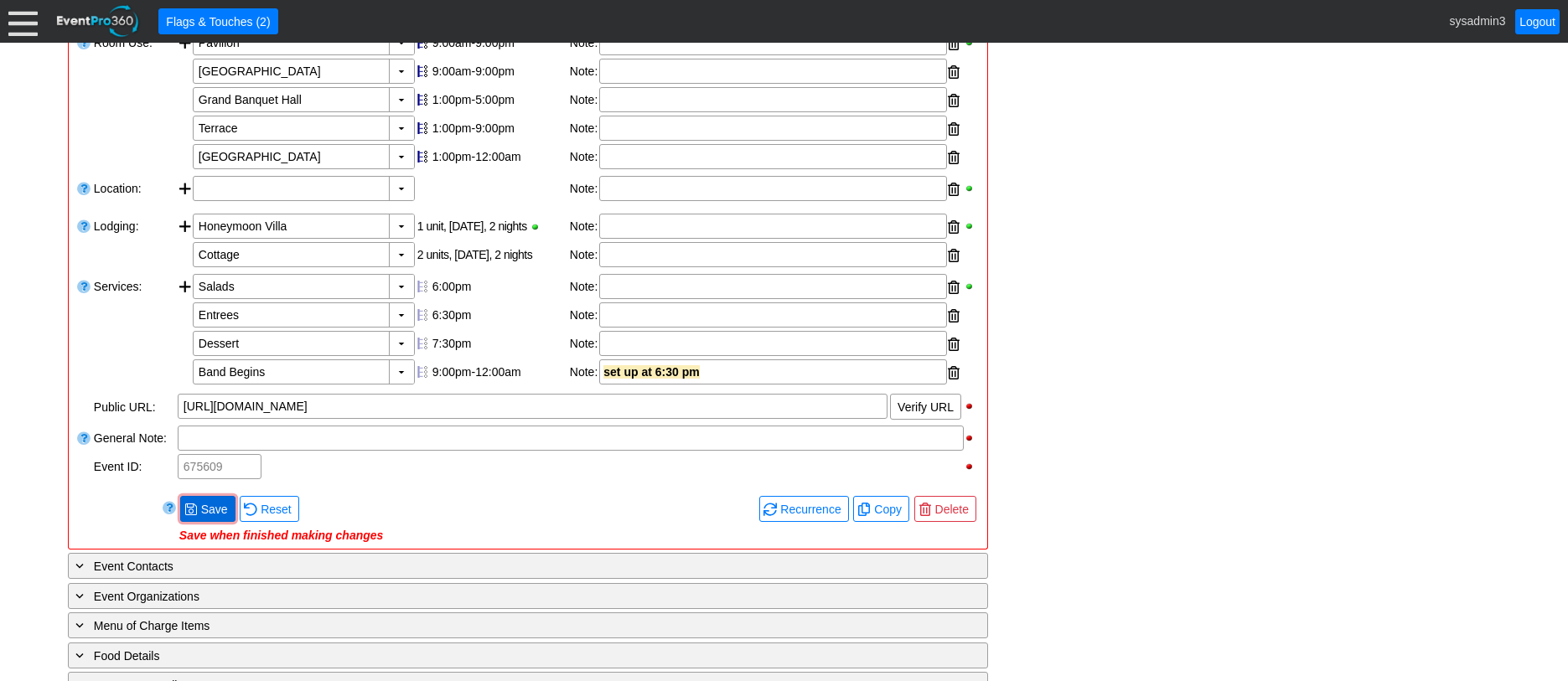
click at [207, 518] on span "Save" at bounding box center [214, 509] width 34 height 16
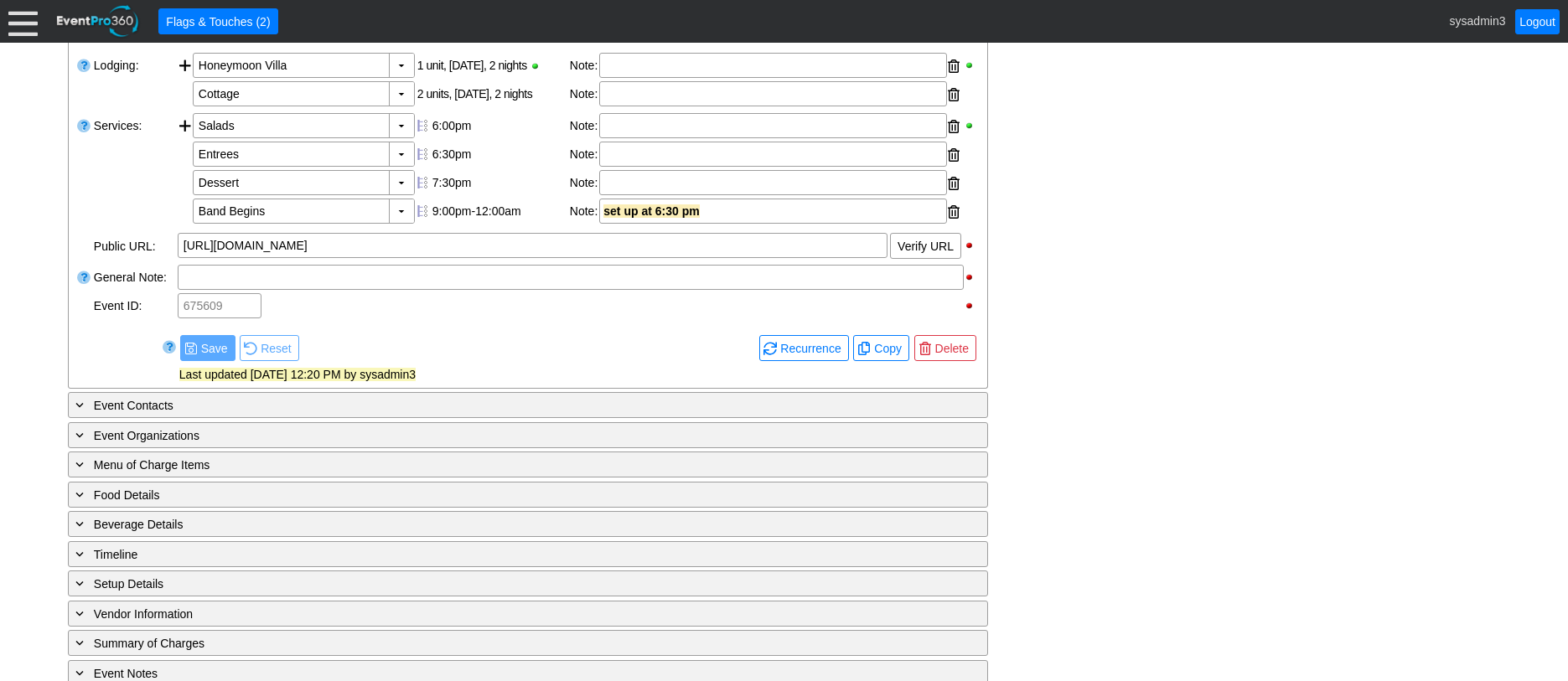
scroll to position [586, 0]
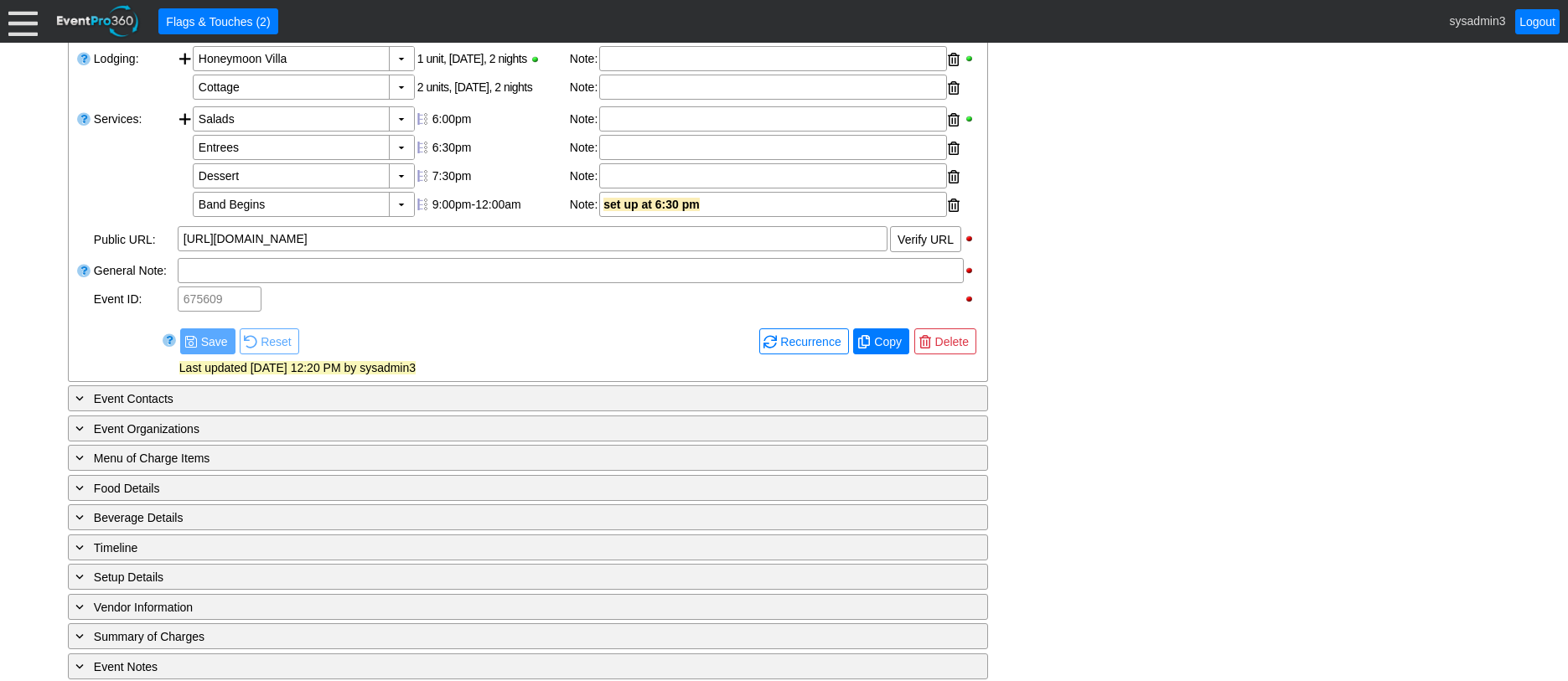
click at [881, 351] on span "Copy" at bounding box center [888, 341] width 35 height 16
type input "Lead"
checkbox input "true"
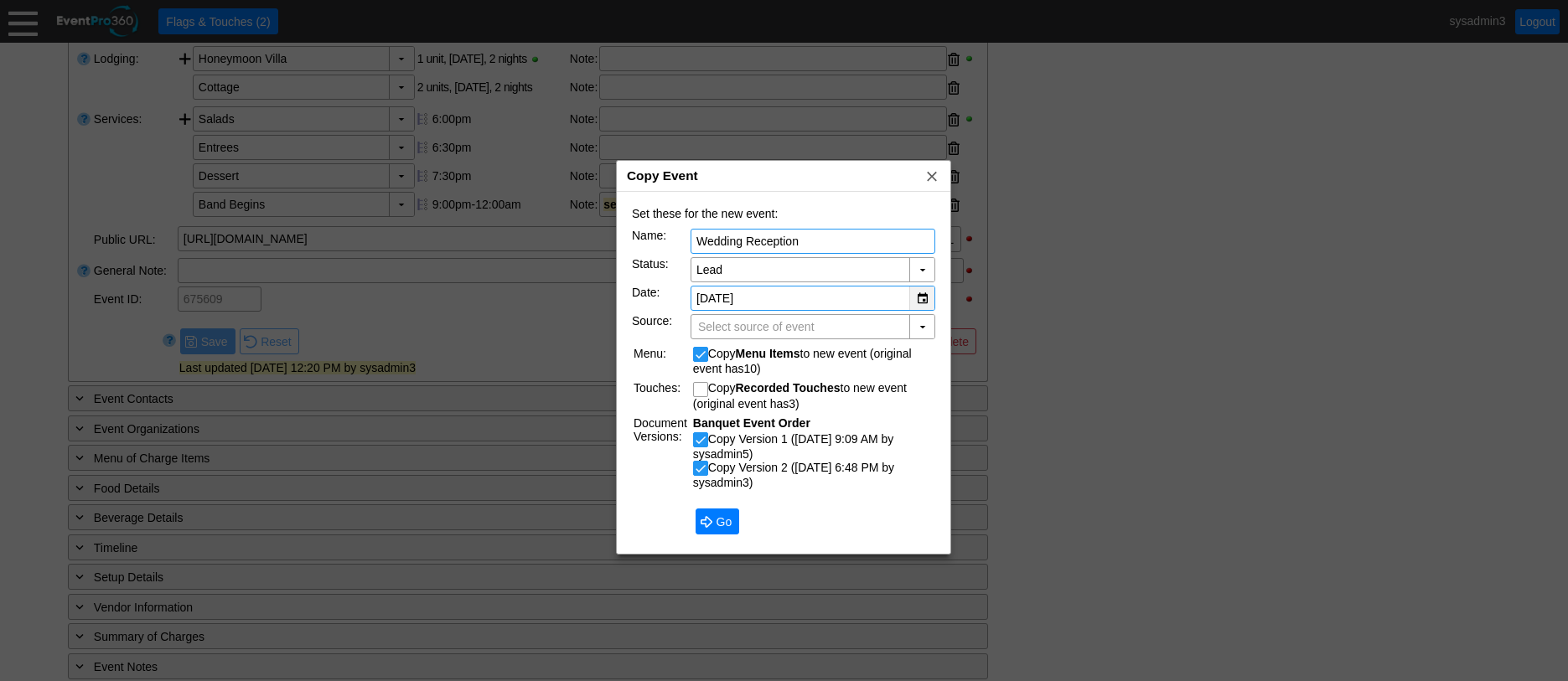
click at [922, 298] on div "▼" at bounding box center [922, 299] width 25 height 24
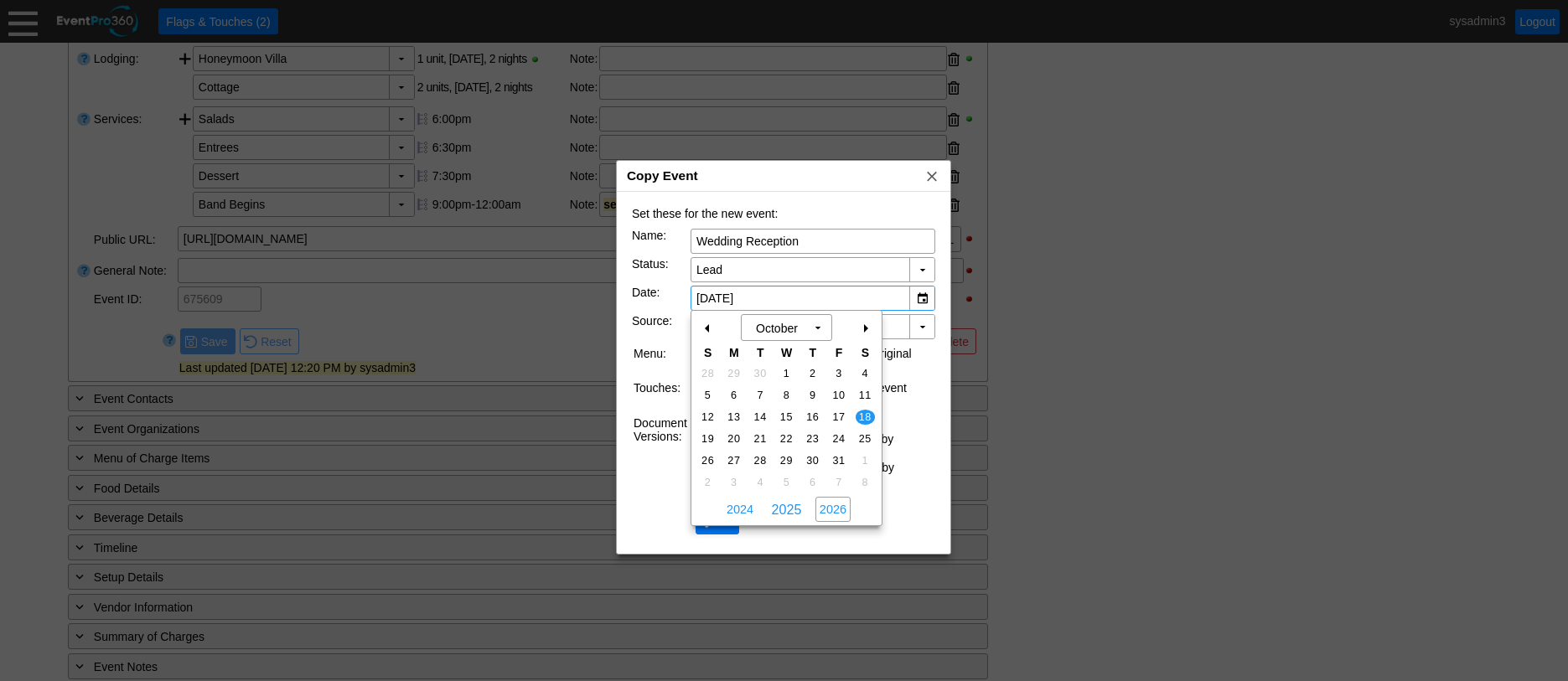
click at [832, 510] on span "2026" at bounding box center [833, 510] width 36 height 25
click at [864, 411] on span "17" at bounding box center [865, 417] width 19 height 15
type input "10/17/2026"
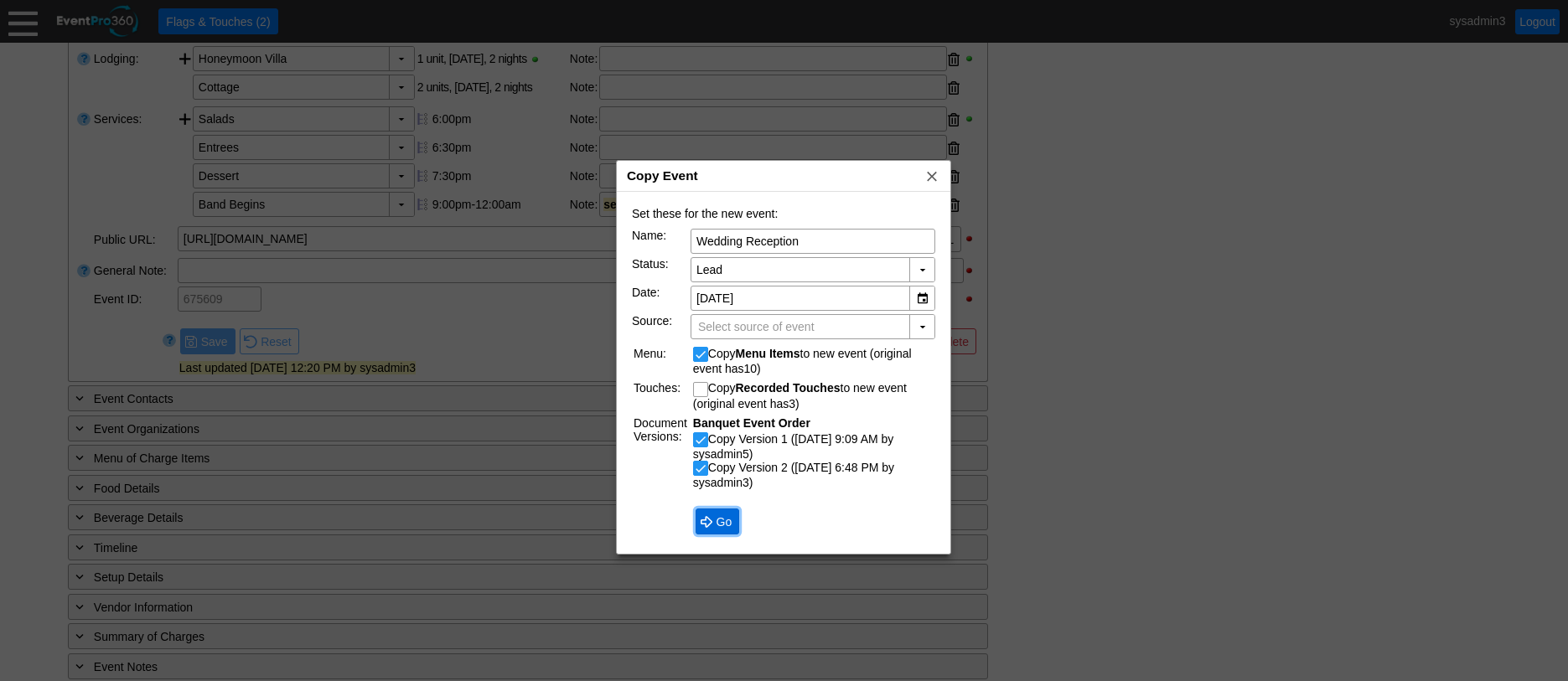
click at [717, 521] on span "Go" at bounding box center [724, 522] width 23 height 16
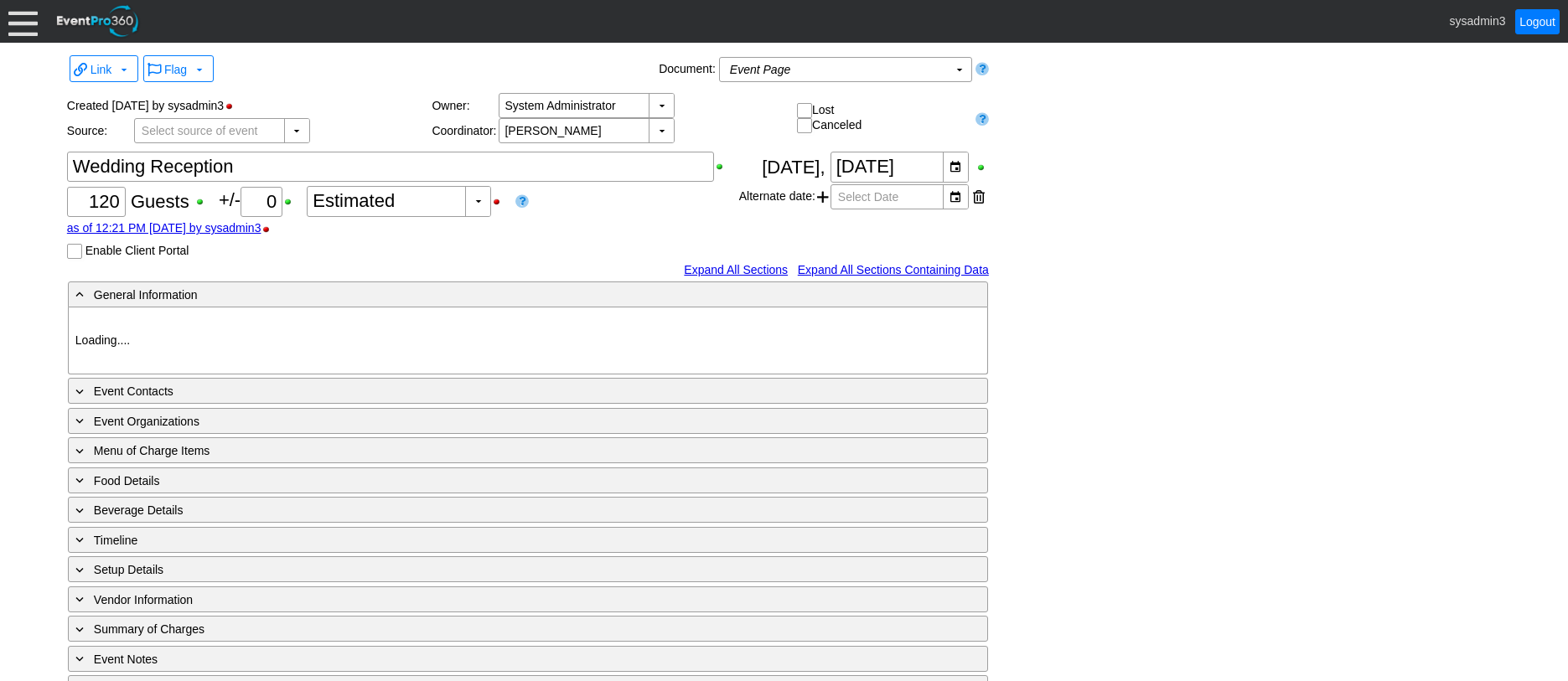
type input "Demo Venue 1"
type input "Wedding"
type input "[URL][DOMAIN_NAME]"
type input "1222764"
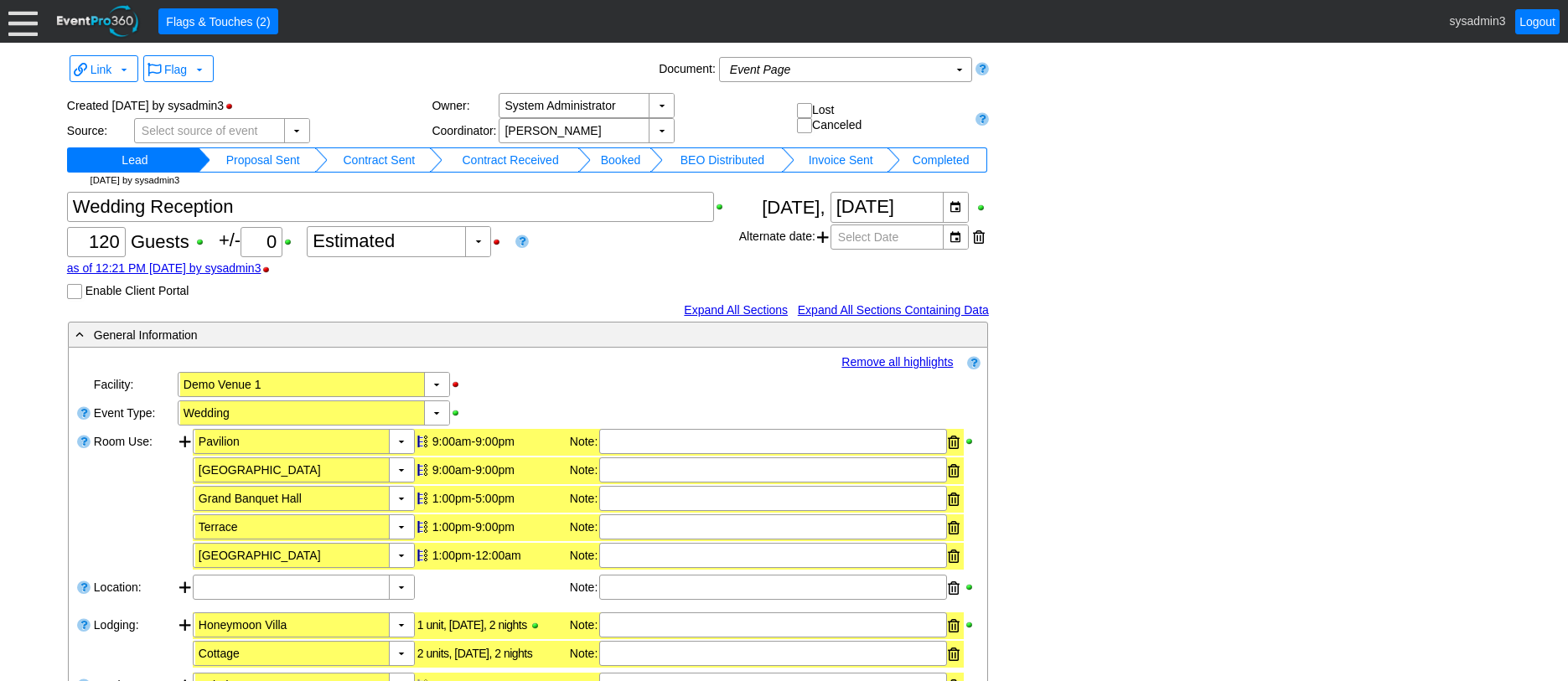
click at [259, 158] on td "Proposal Sent" at bounding box center [262, 160] width 105 height 25
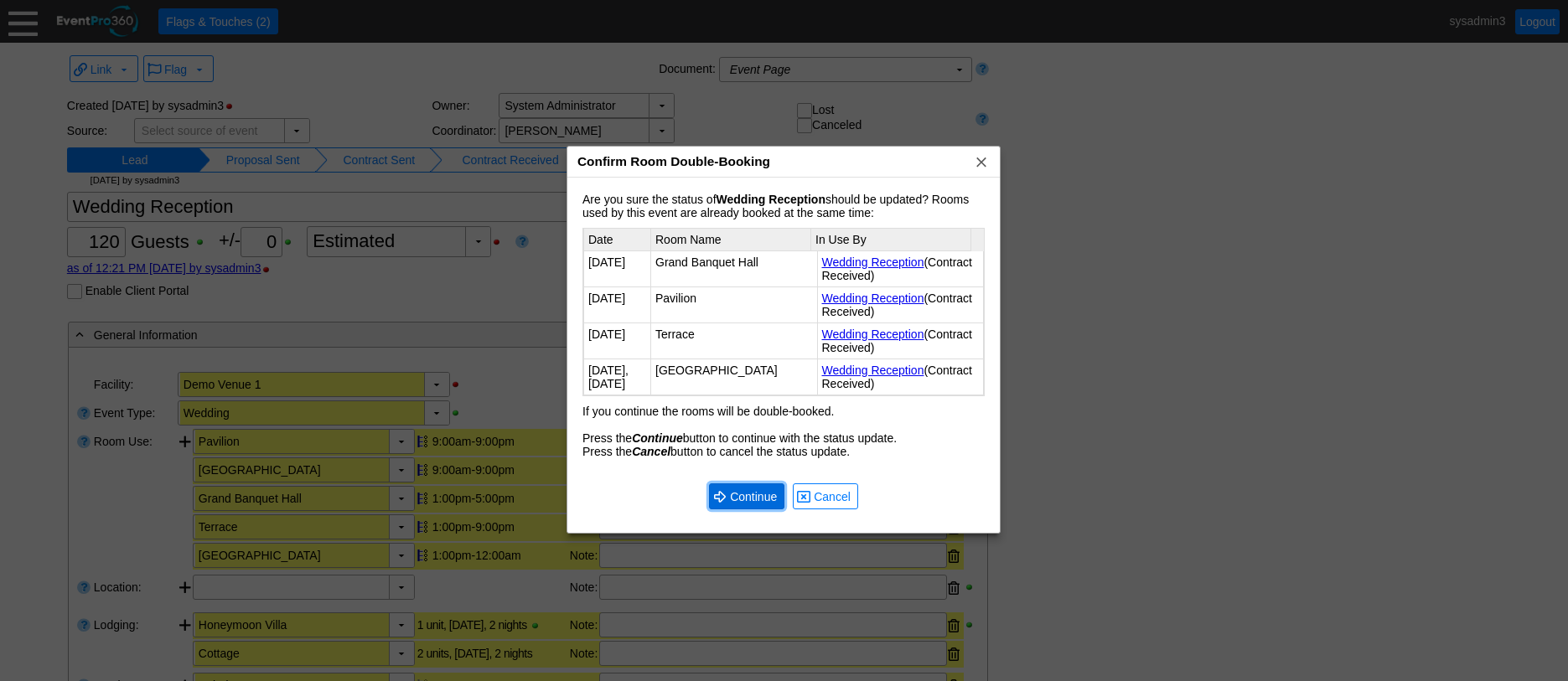
click at [758, 491] on span "Continue" at bounding box center [753, 497] width 54 height 16
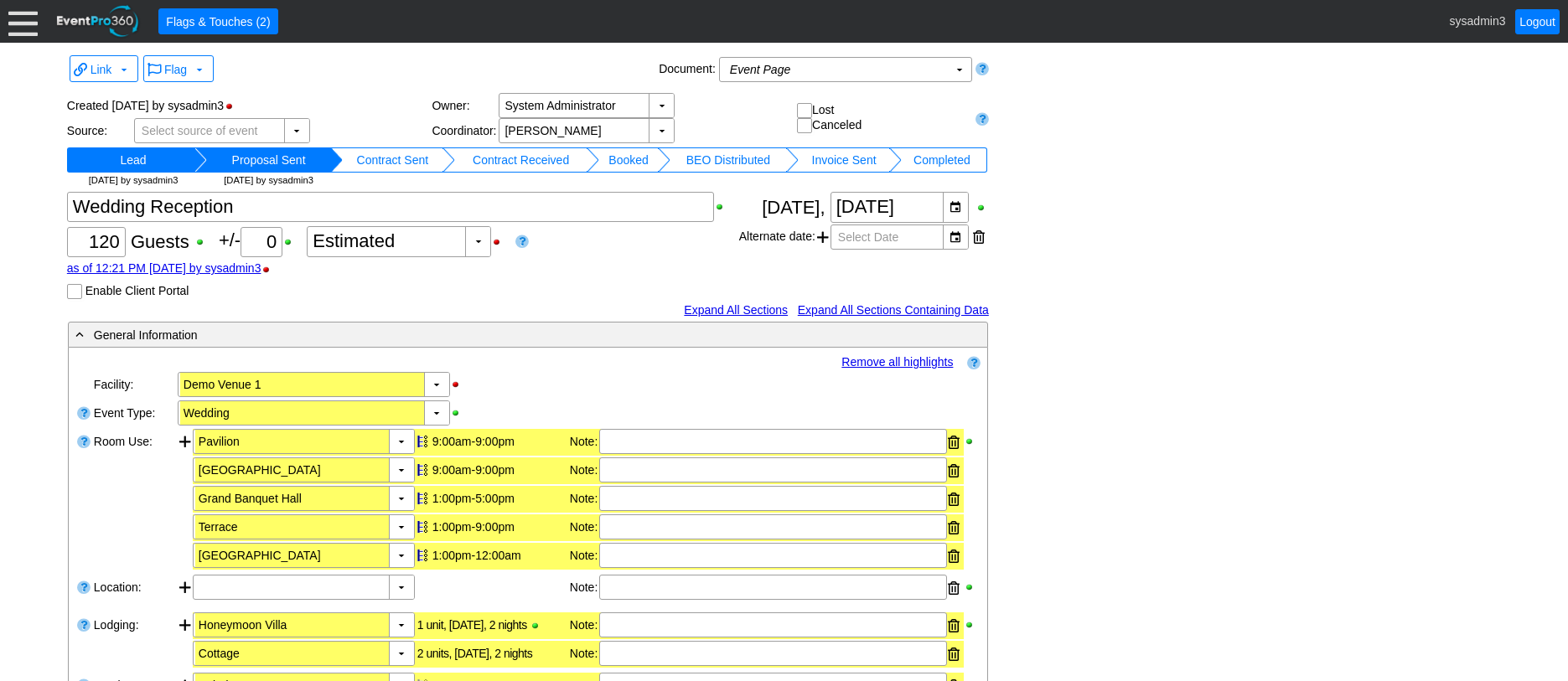
click at [649, 157] on td "Booked" at bounding box center [628, 160] width 58 height 25
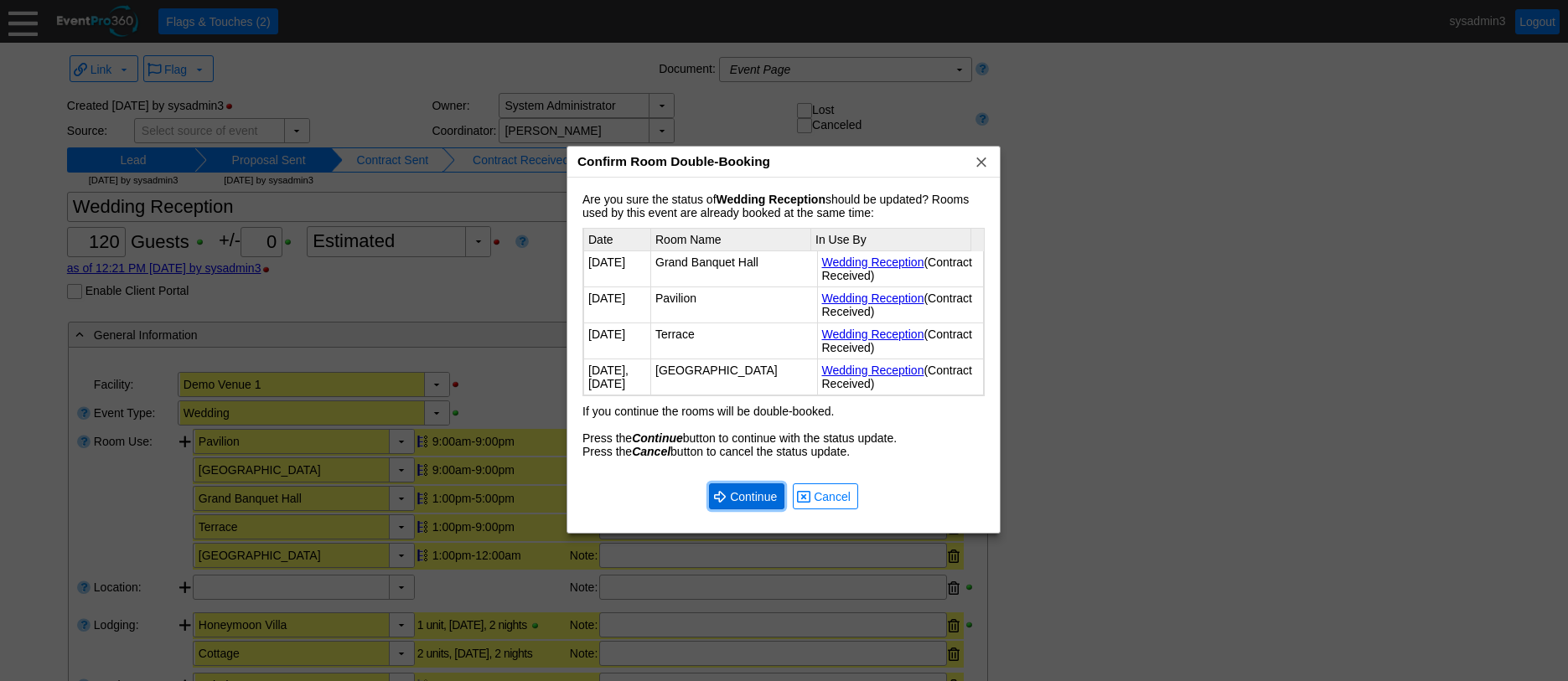
click at [739, 494] on span "Continue" at bounding box center [753, 497] width 54 height 16
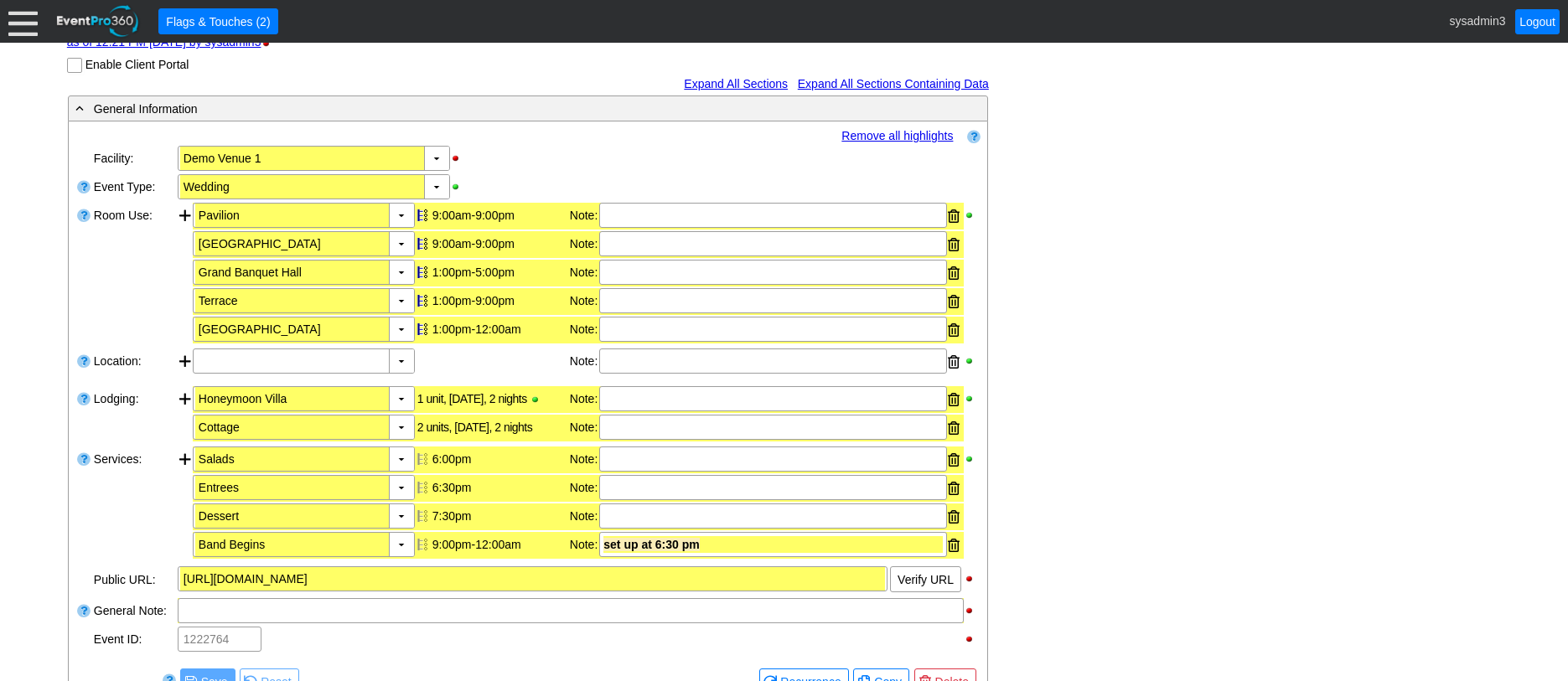
scroll to position [251, 0]
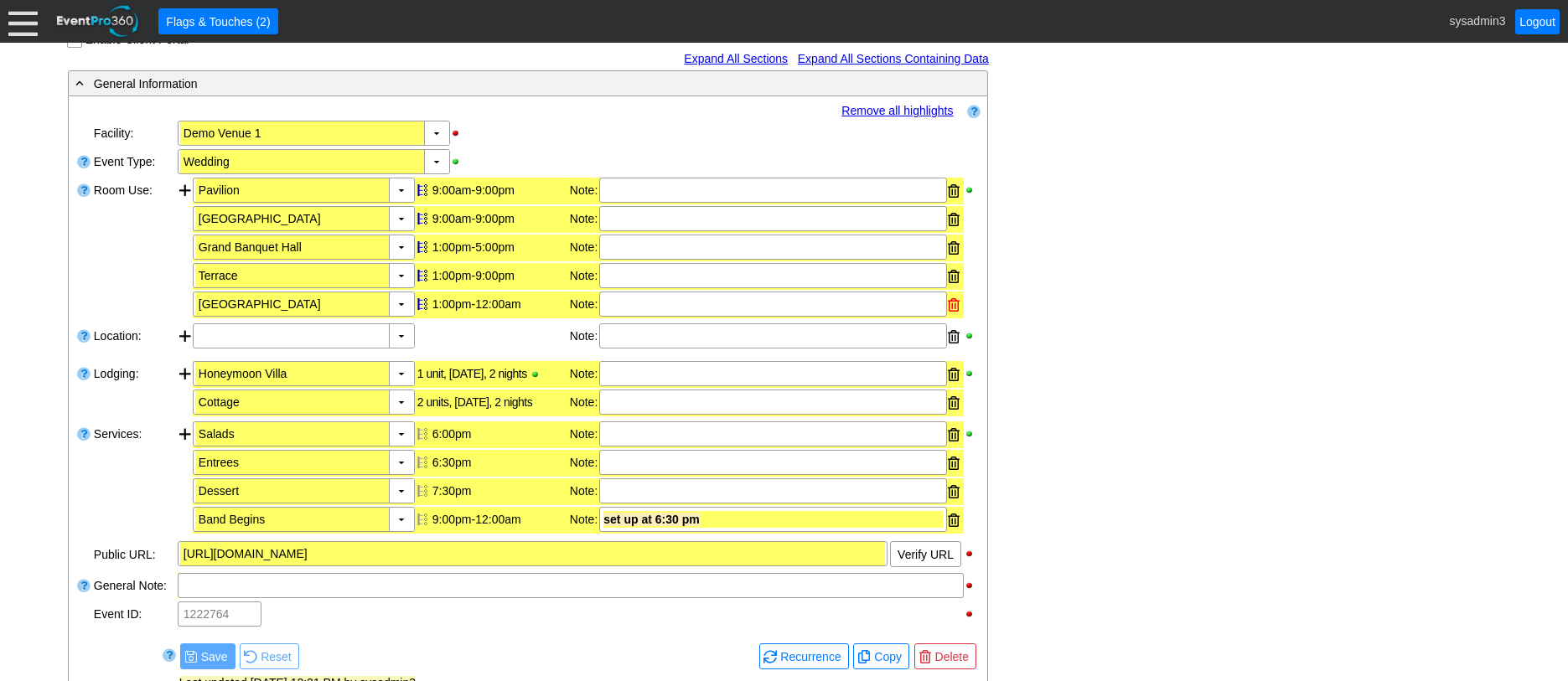
click at [948, 305] on div at bounding box center [953, 305] width 12 height 25
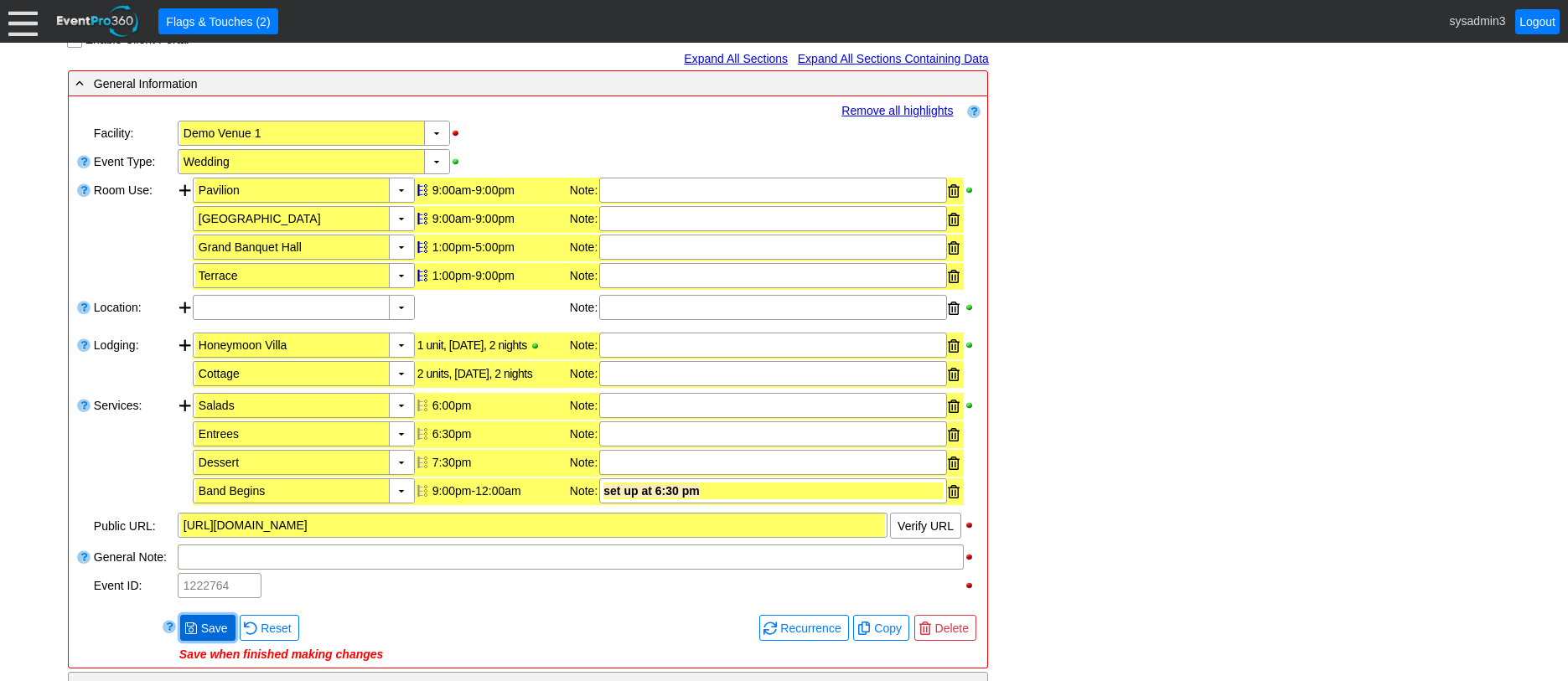
click at [213, 623] on span "Save" at bounding box center [214, 628] width 34 height 16
click at [882, 105] on link "Remove all highlights" at bounding box center [897, 110] width 111 height 14
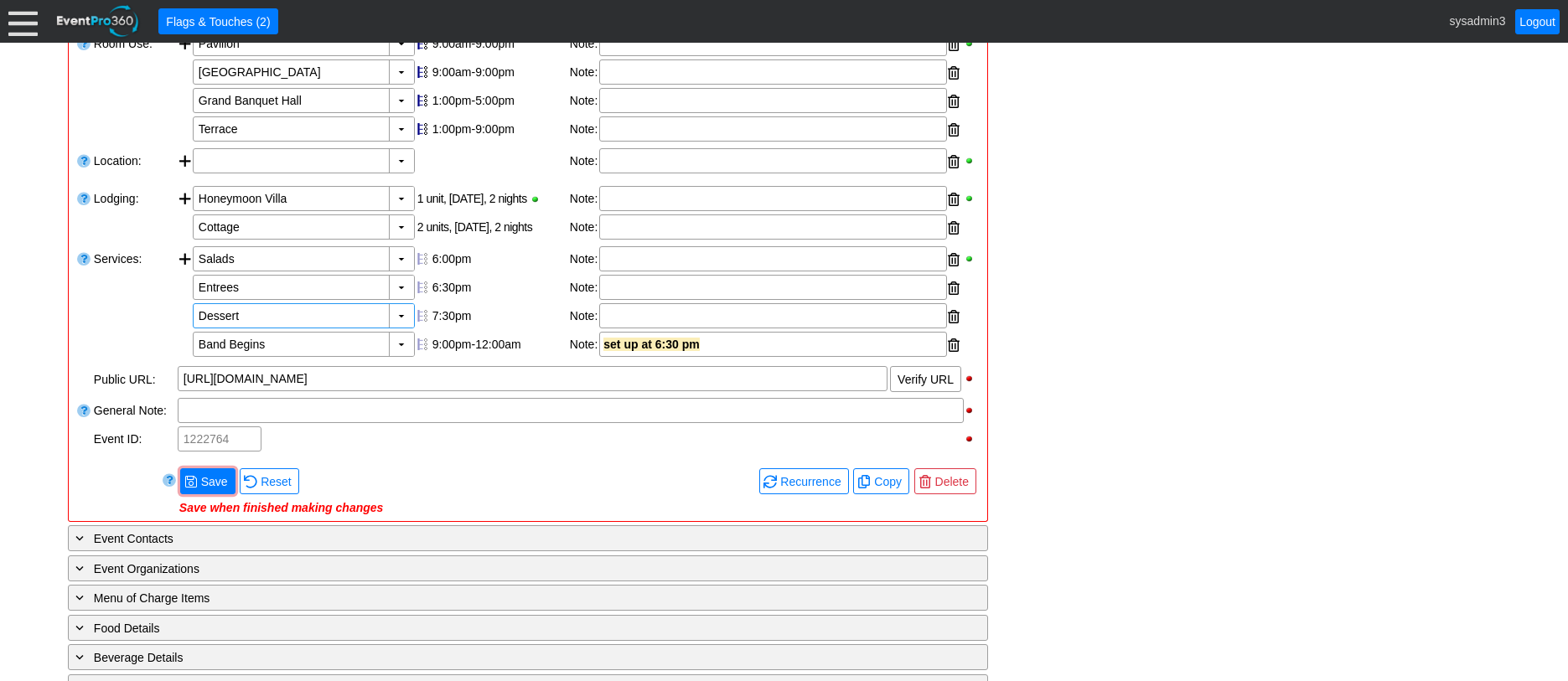
scroll to position [419, 0]
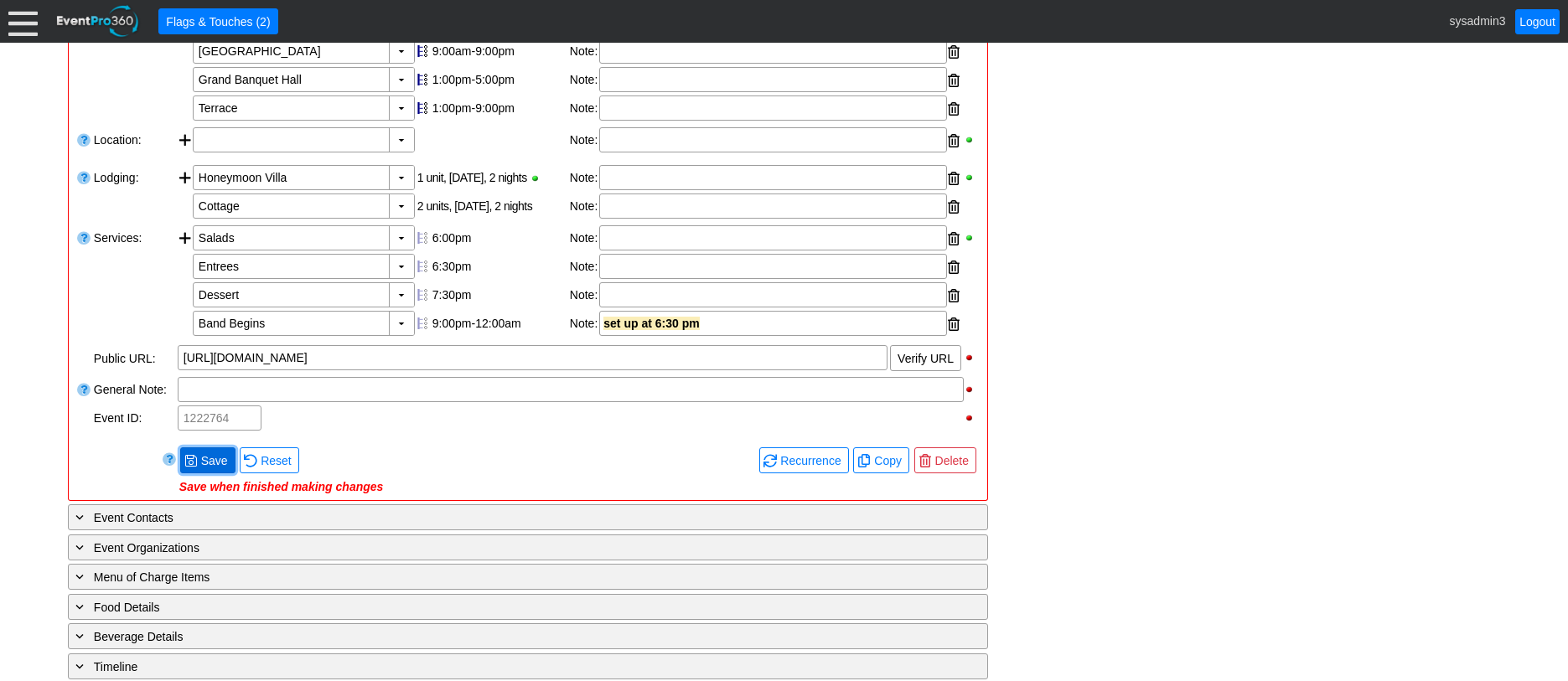
click at [221, 462] on span "Save" at bounding box center [214, 461] width 34 height 16
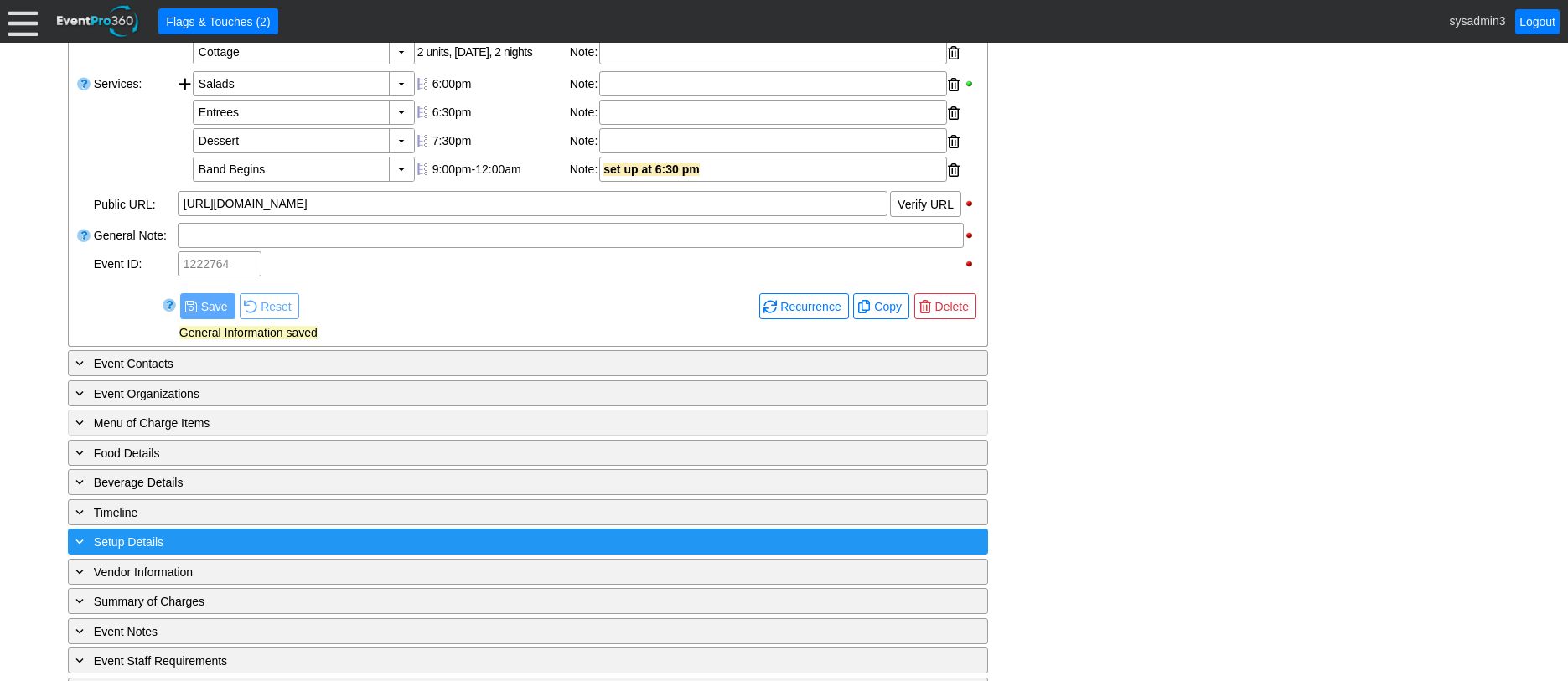
scroll to position [586, 0]
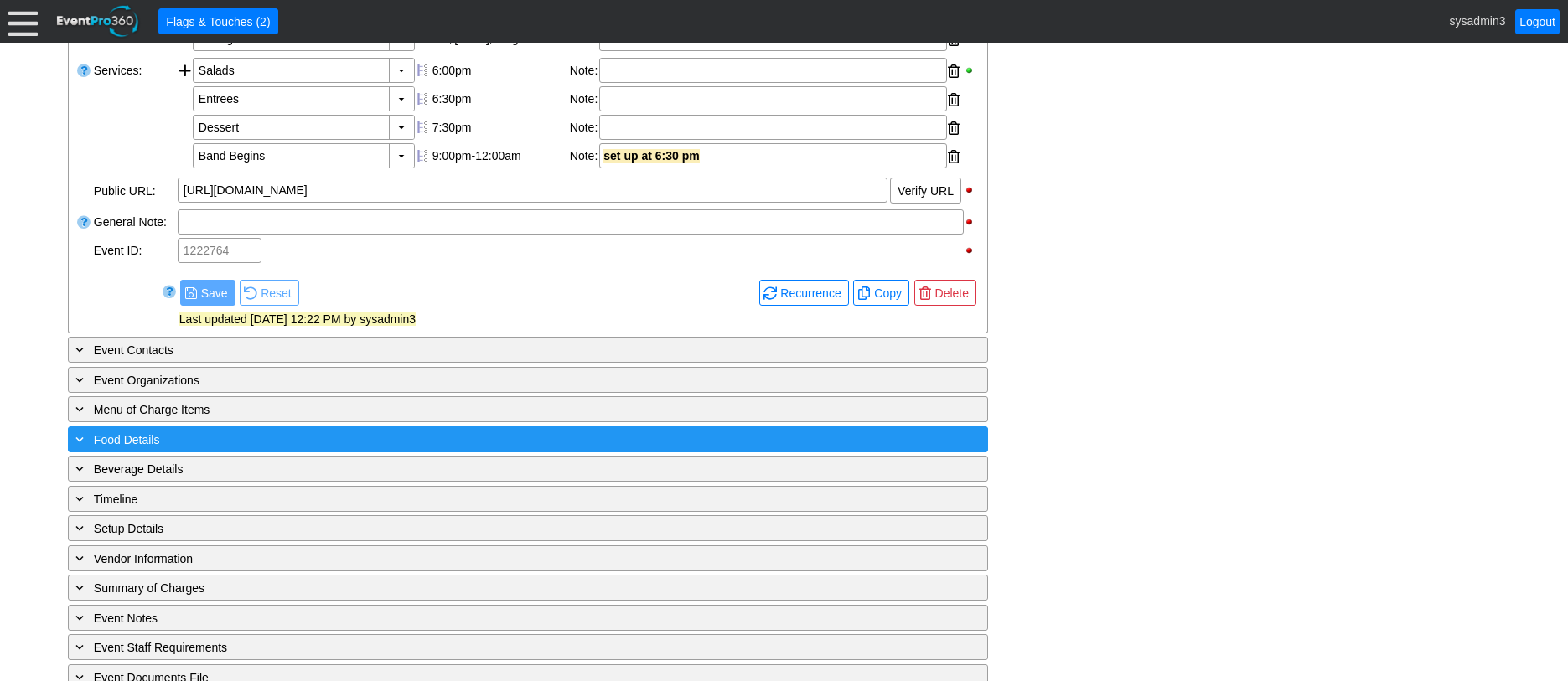
click at [286, 438] on div "+ Food Details" at bounding box center [494, 439] width 843 height 19
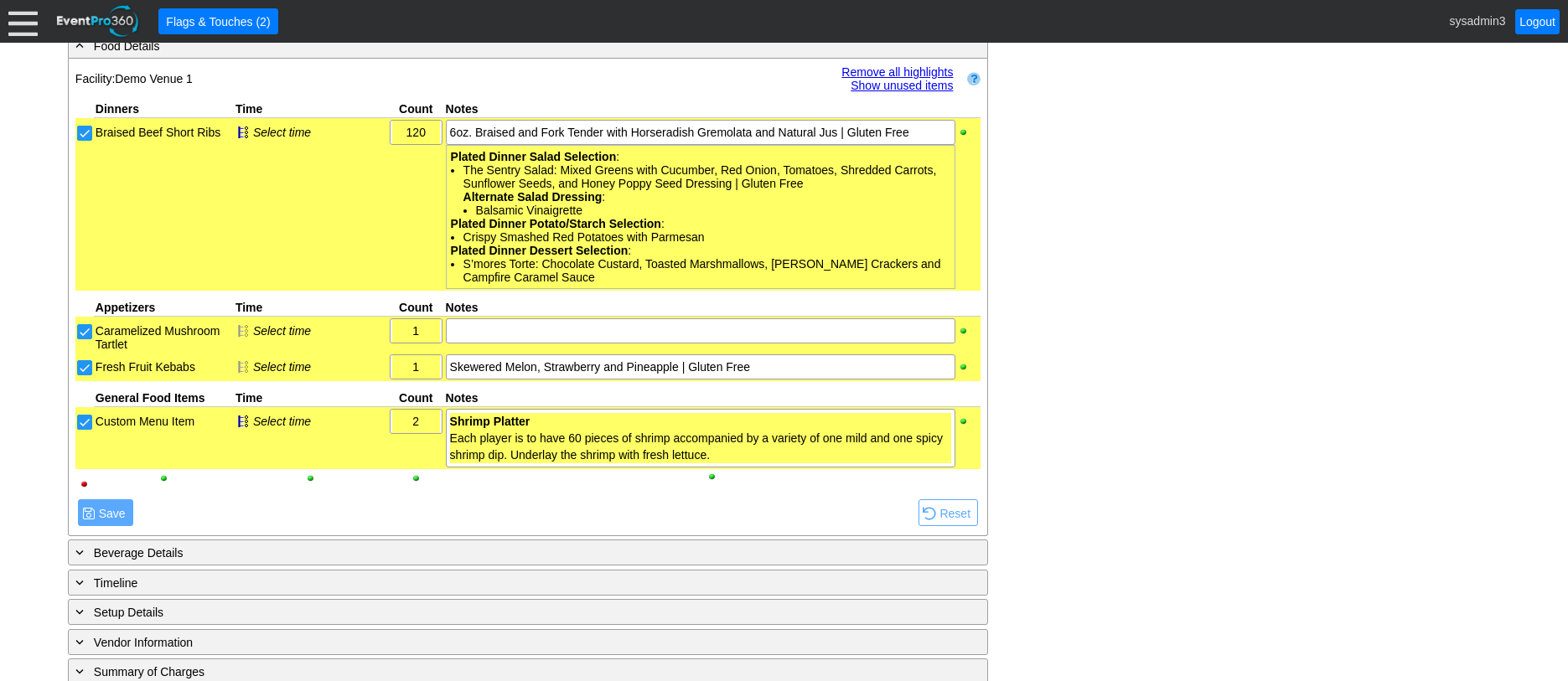
scroll to position [897, 0]
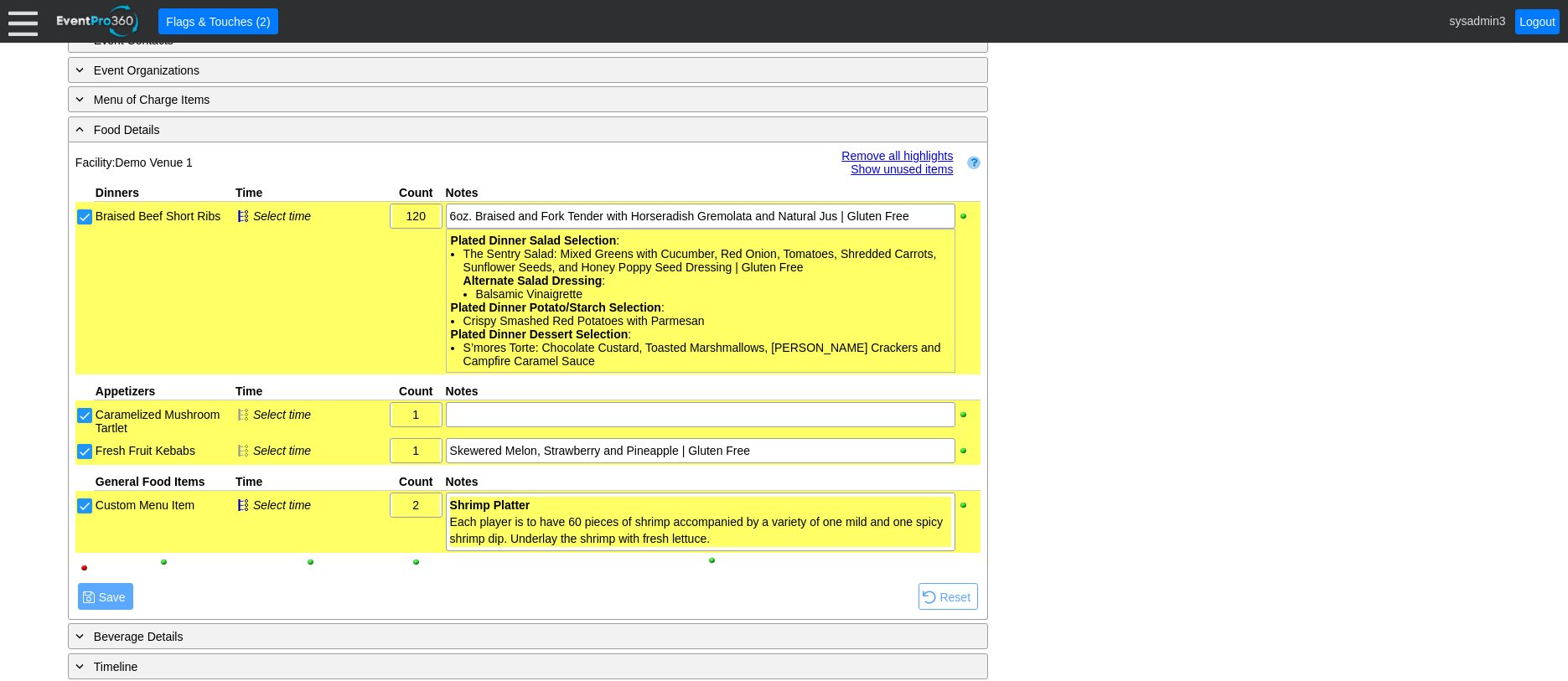
click at [891, 151] on link "Remove all highlights" at bounding box center [897, 156] width 111 height 14
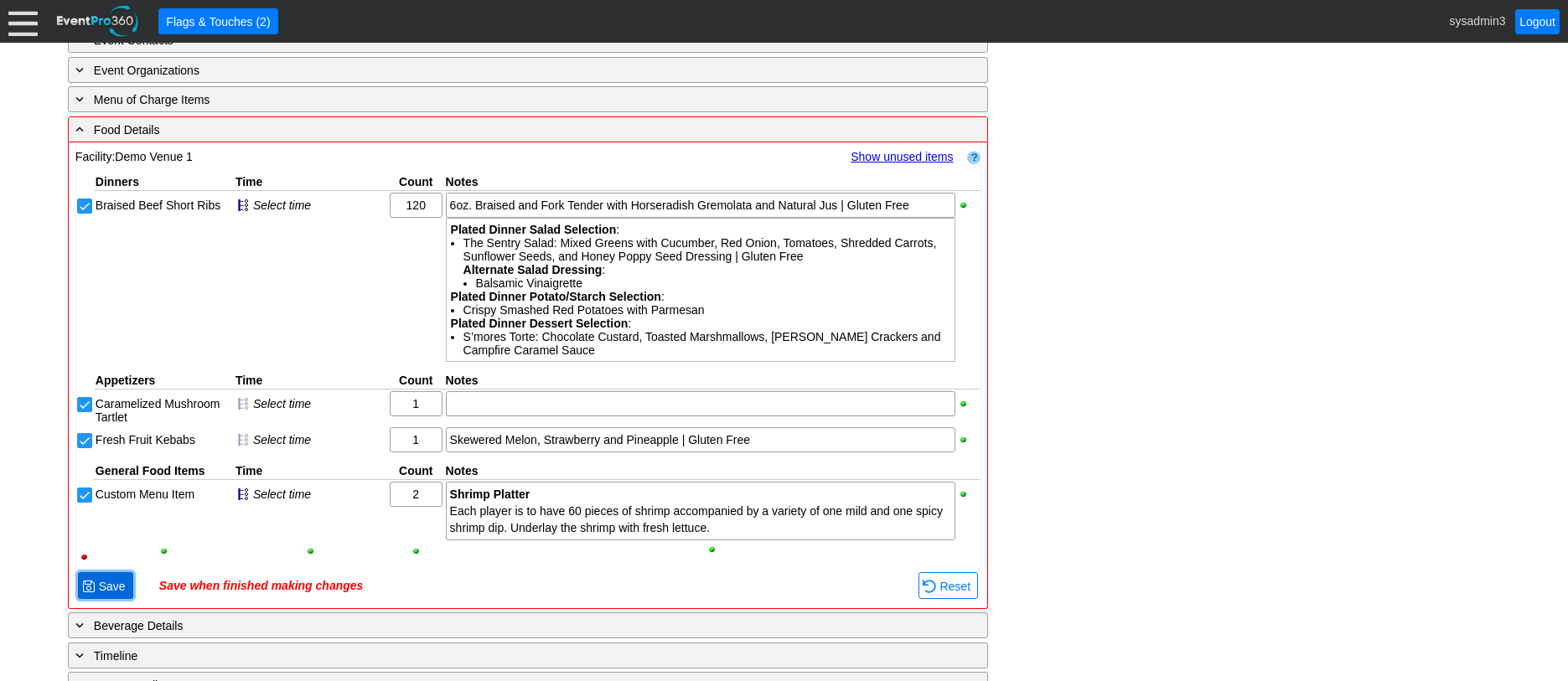
click at [116, 593] on span "Save" at bounding box center [112, 586] width 34 height 16
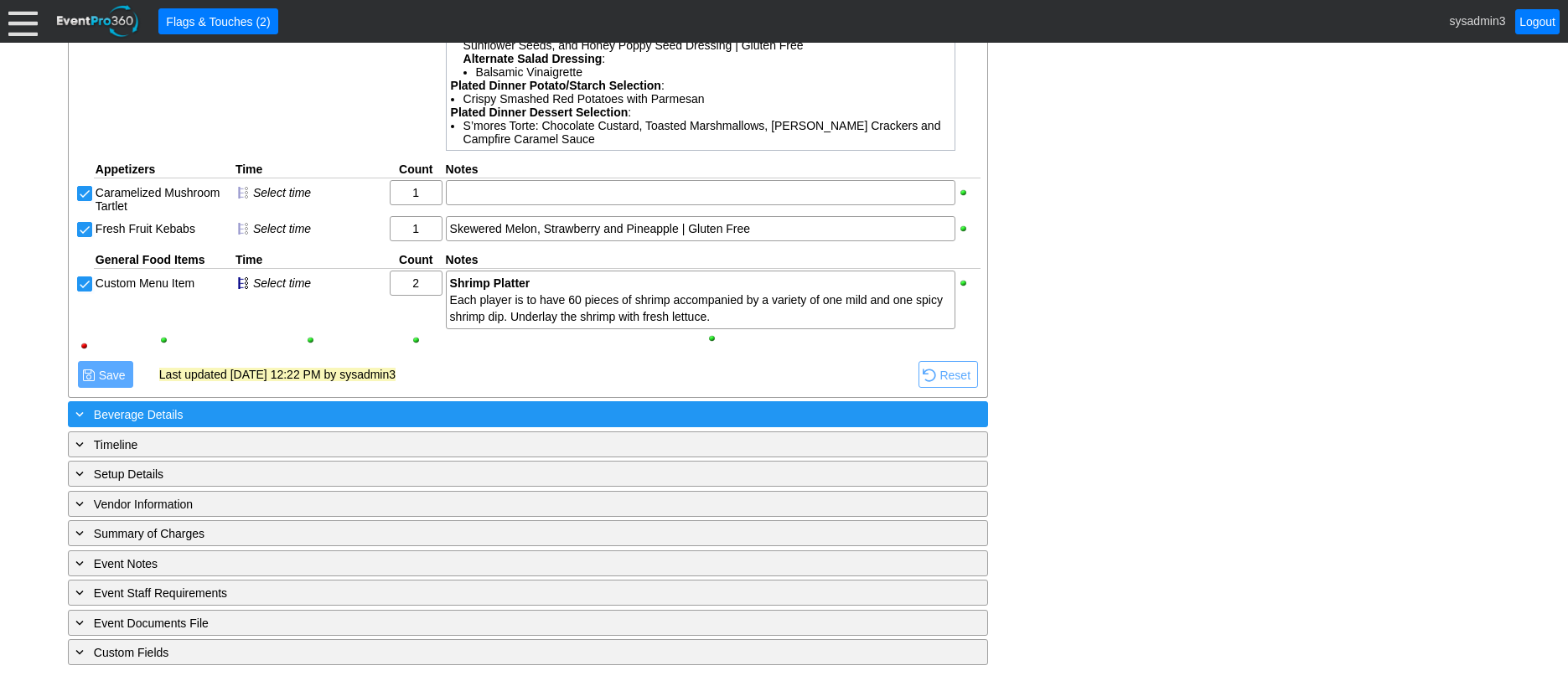
scroll to position [1109, 0]
click at [282, 415] on div "+ Beverage Details" at bounding box center [494, 413] width 843 height 19
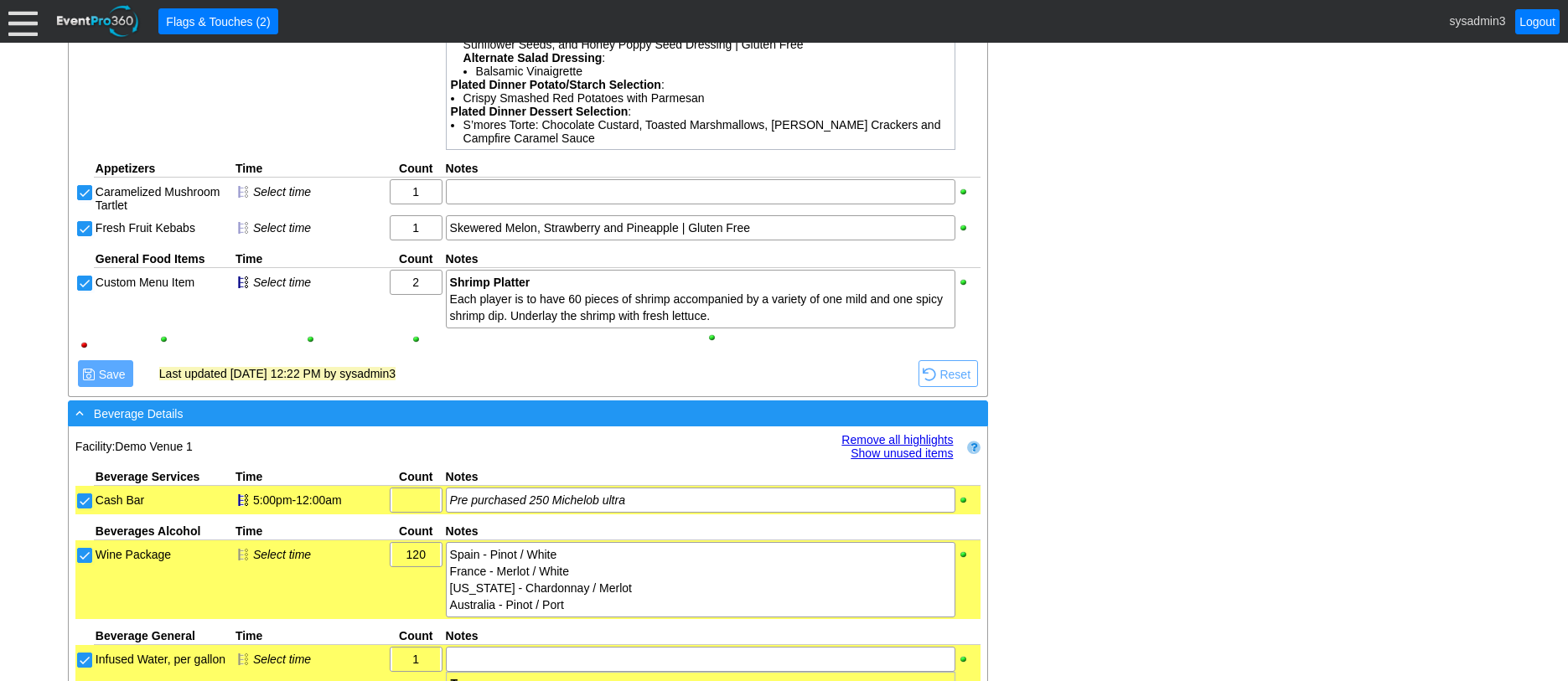
click at [417, 411] on div "- Beverage Details" at bounding box center [494, 413] width 843 height 19
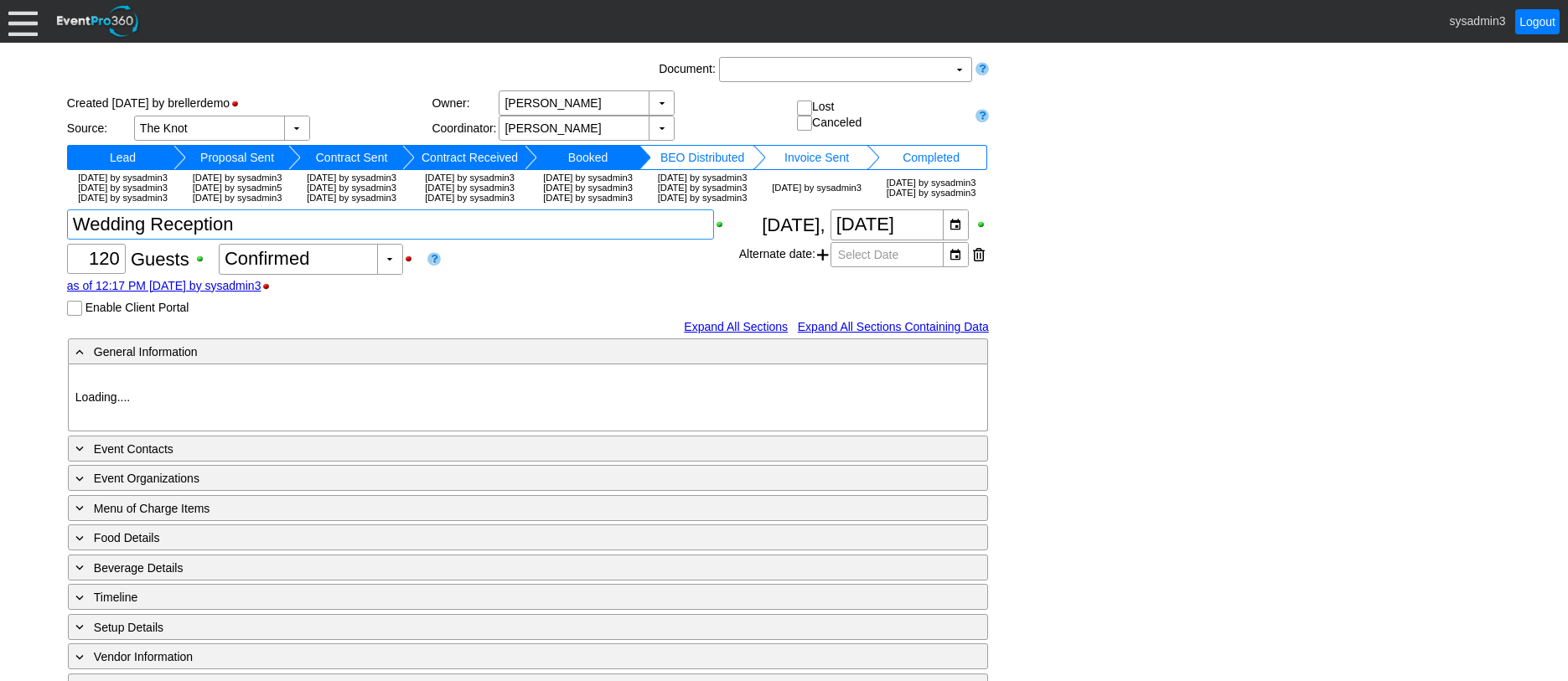
type input "Demo Venue 1"
type input "Wedding"
type input "[URL][DOMAIN_NAME]"
type input "675609"
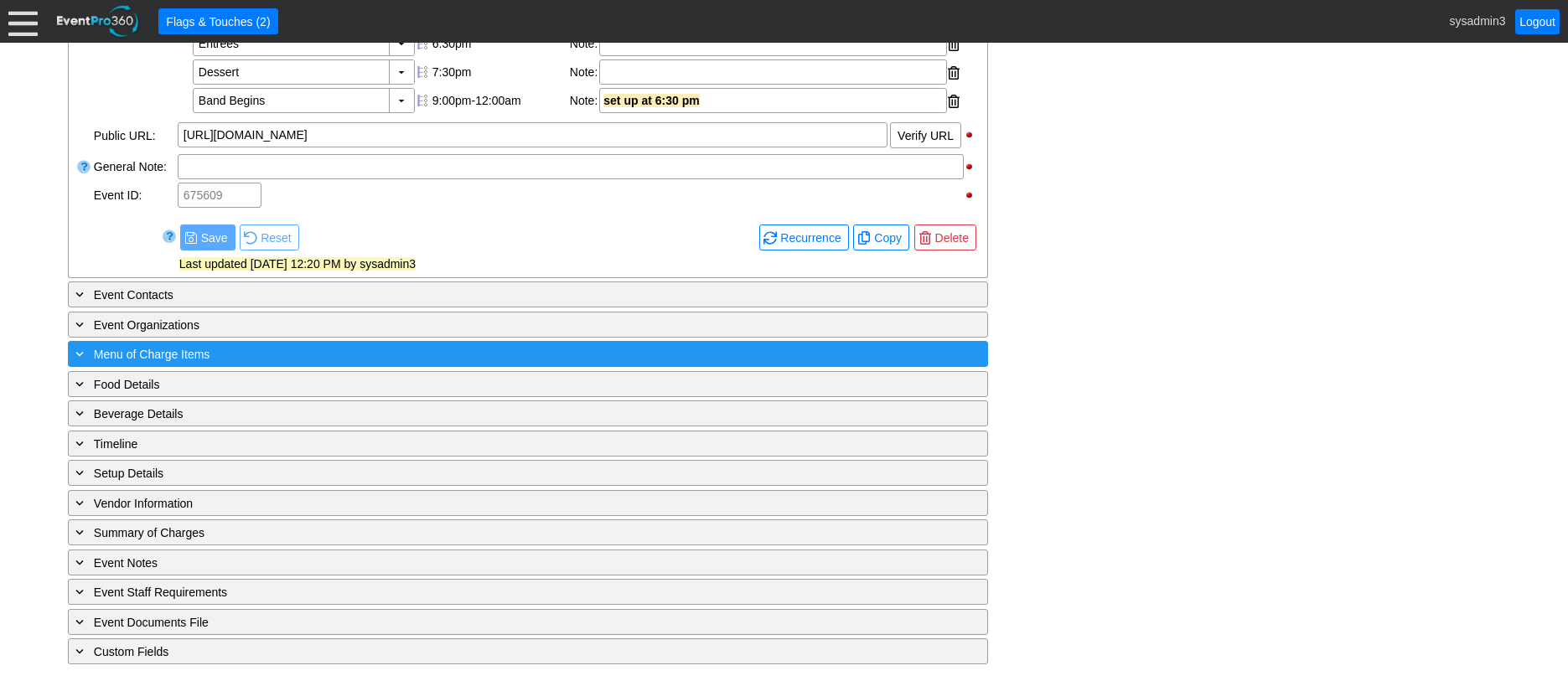
scroll to position [721, 0]
click at [312, 353] on div "+ Menu of Charge Items" at bounding box center [494, 353] width 843 height 19
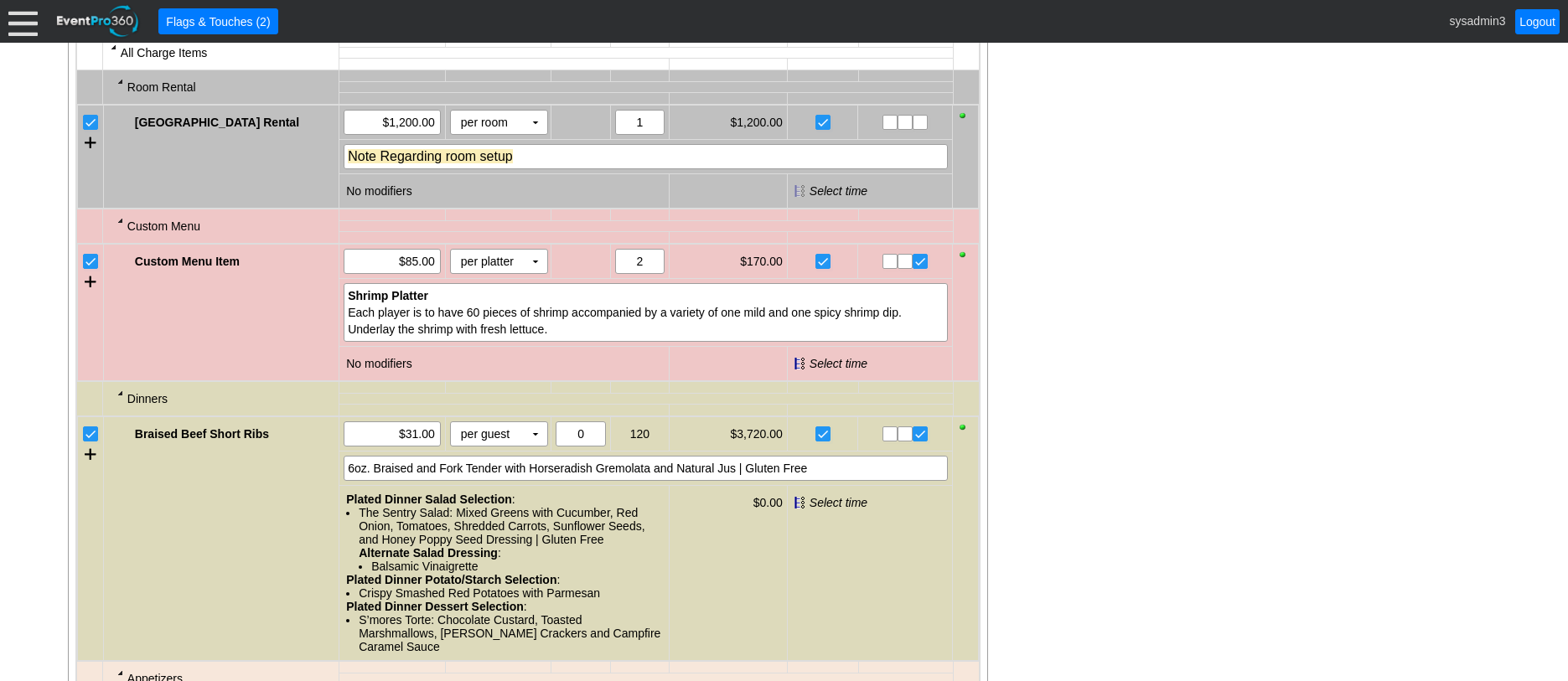
scroll to position [1174, 0]
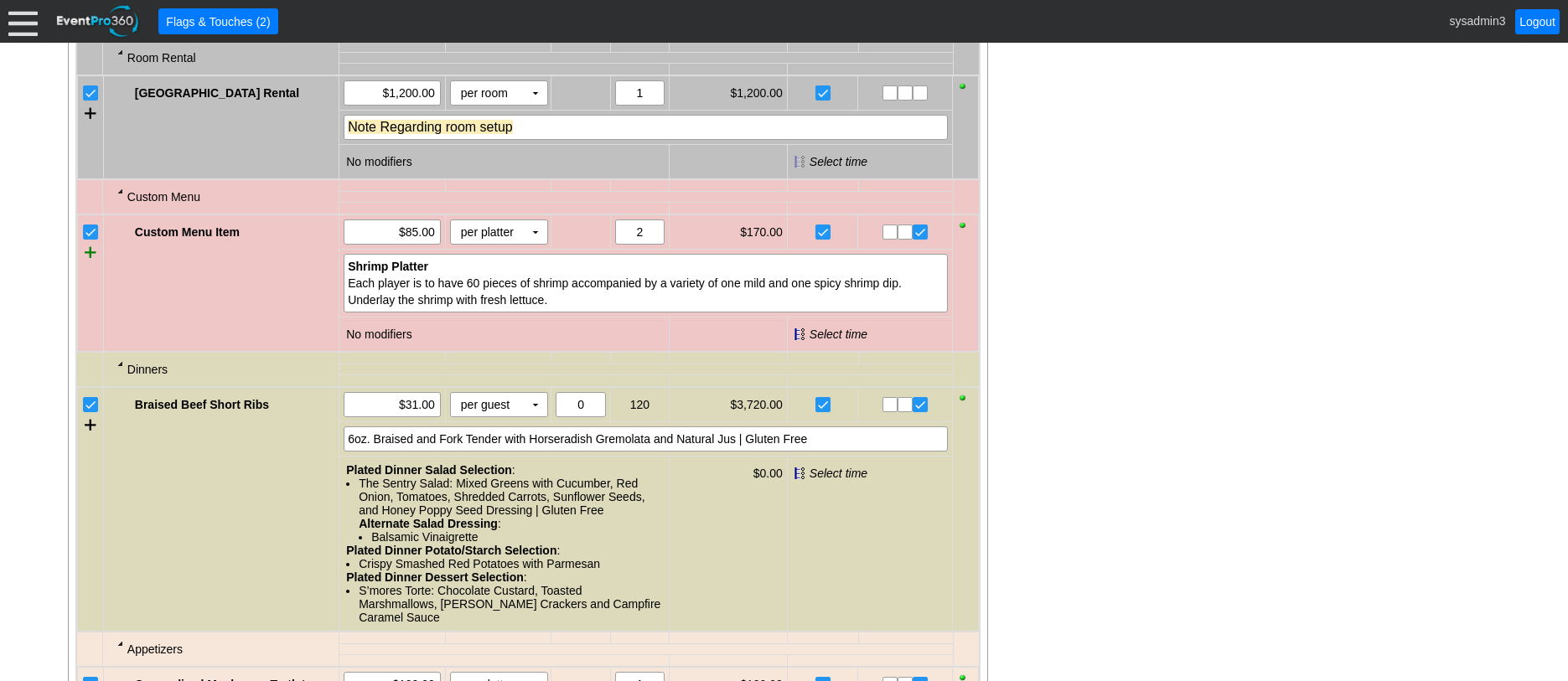
click at [92, 265] on div at bounding box center [90, 252] width 12 height 25
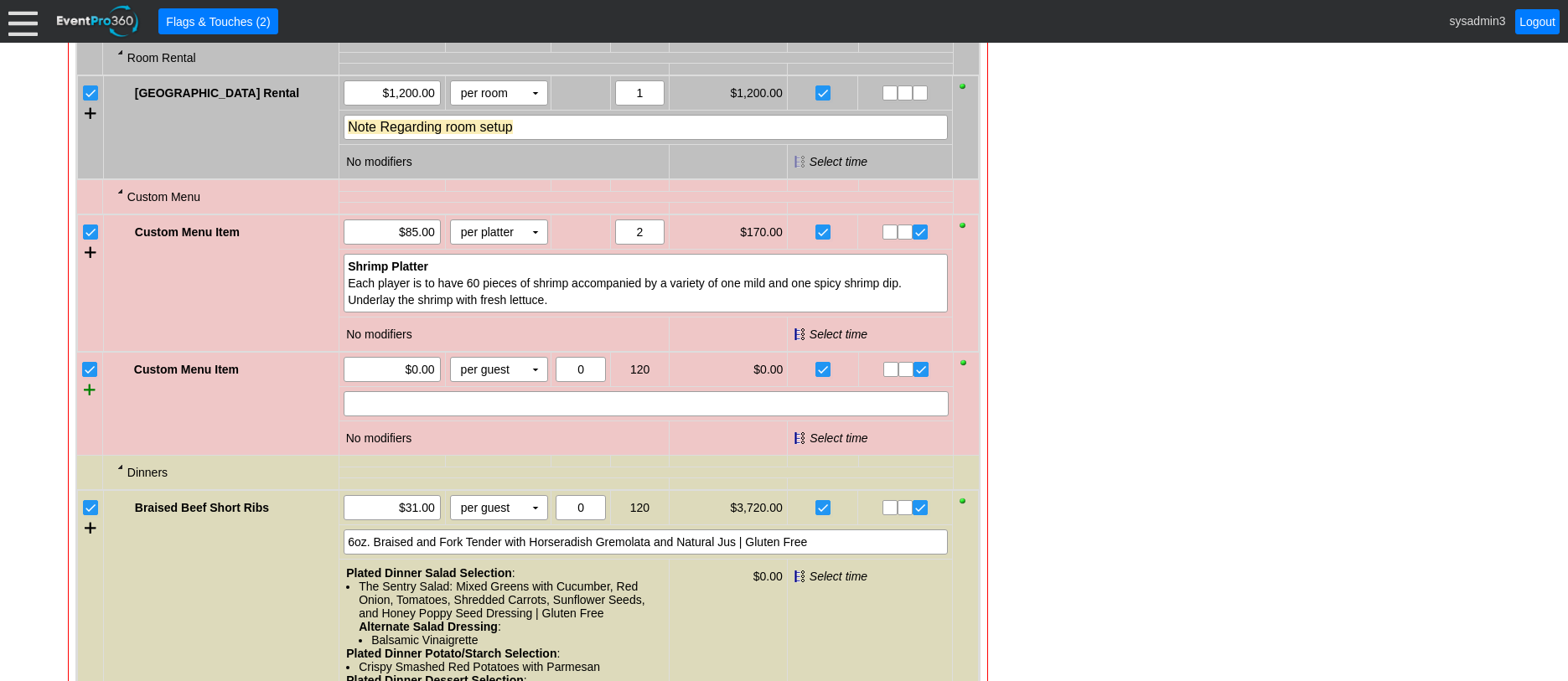
click at [88, 402] on div at bounding box center [89, 390] width 12 height 25
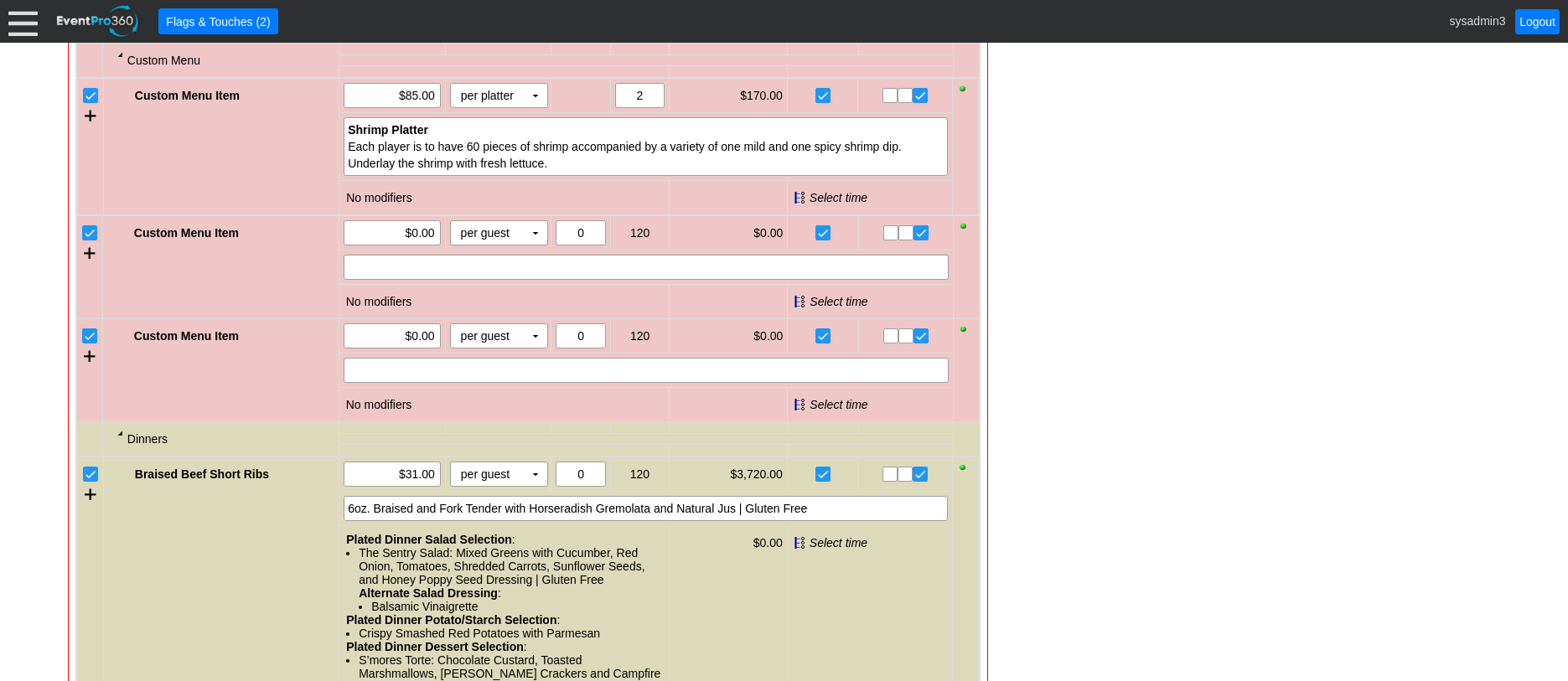
scroll to position [1341, 0]
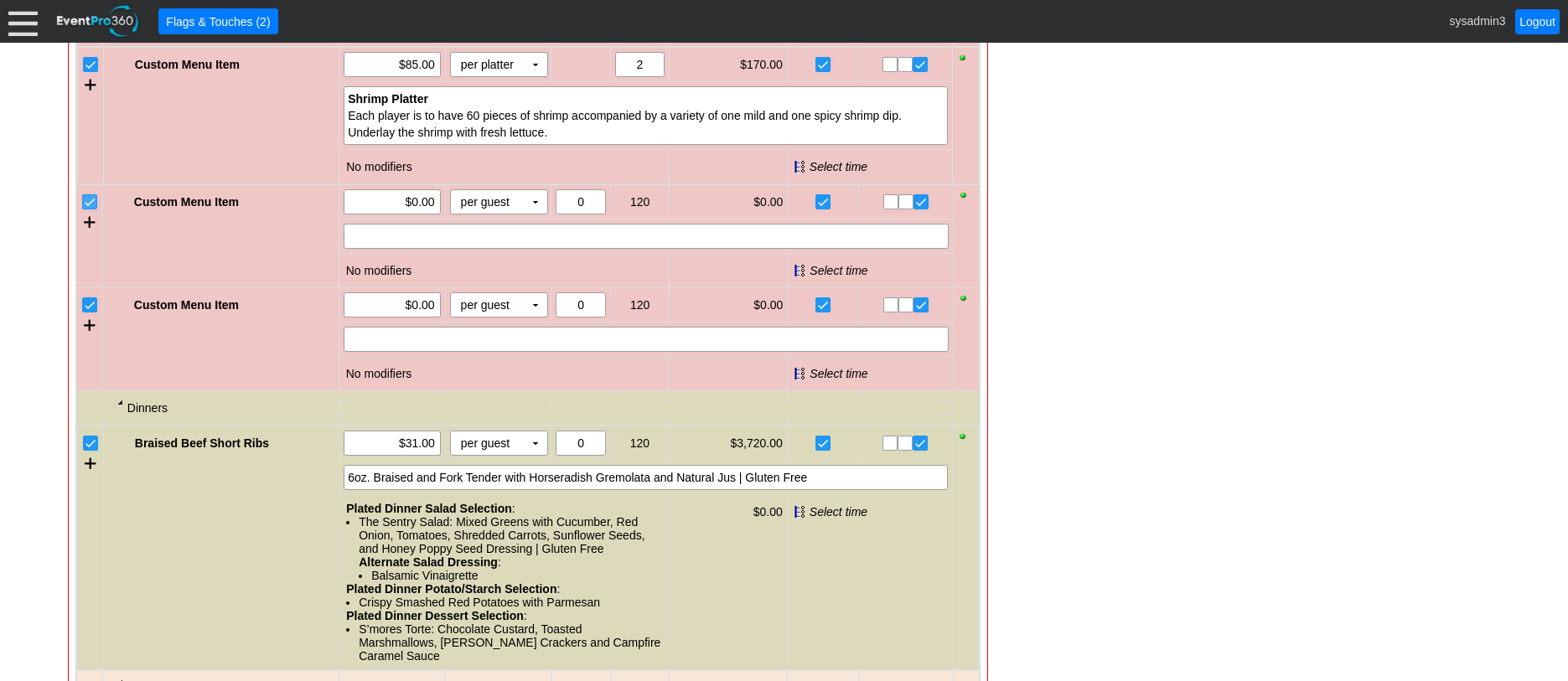
click at [90, 212] on input "checkbox" at bounding box center [91, 203] width 16 height 16
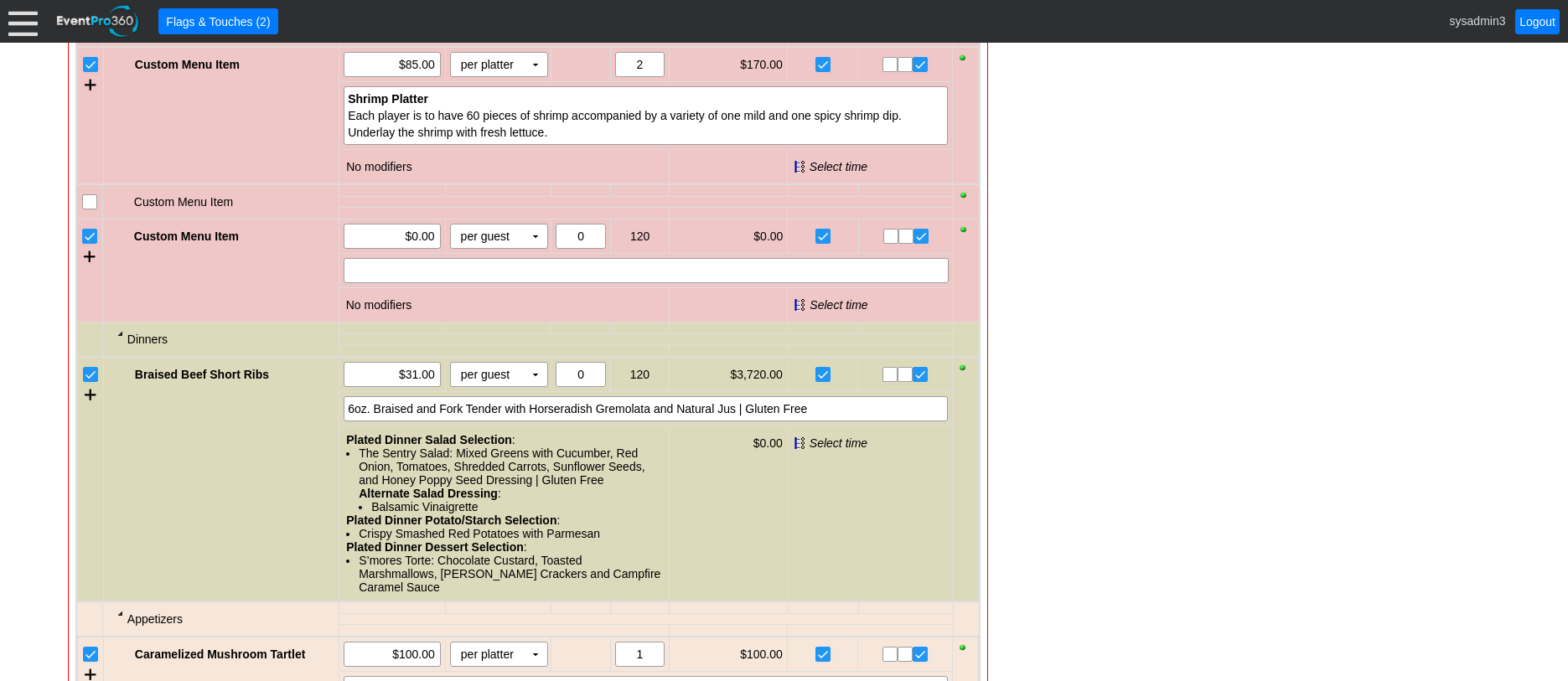
click at [90, 247] on input "checkbox" at bounding box center [91, 238] width 16 height 16
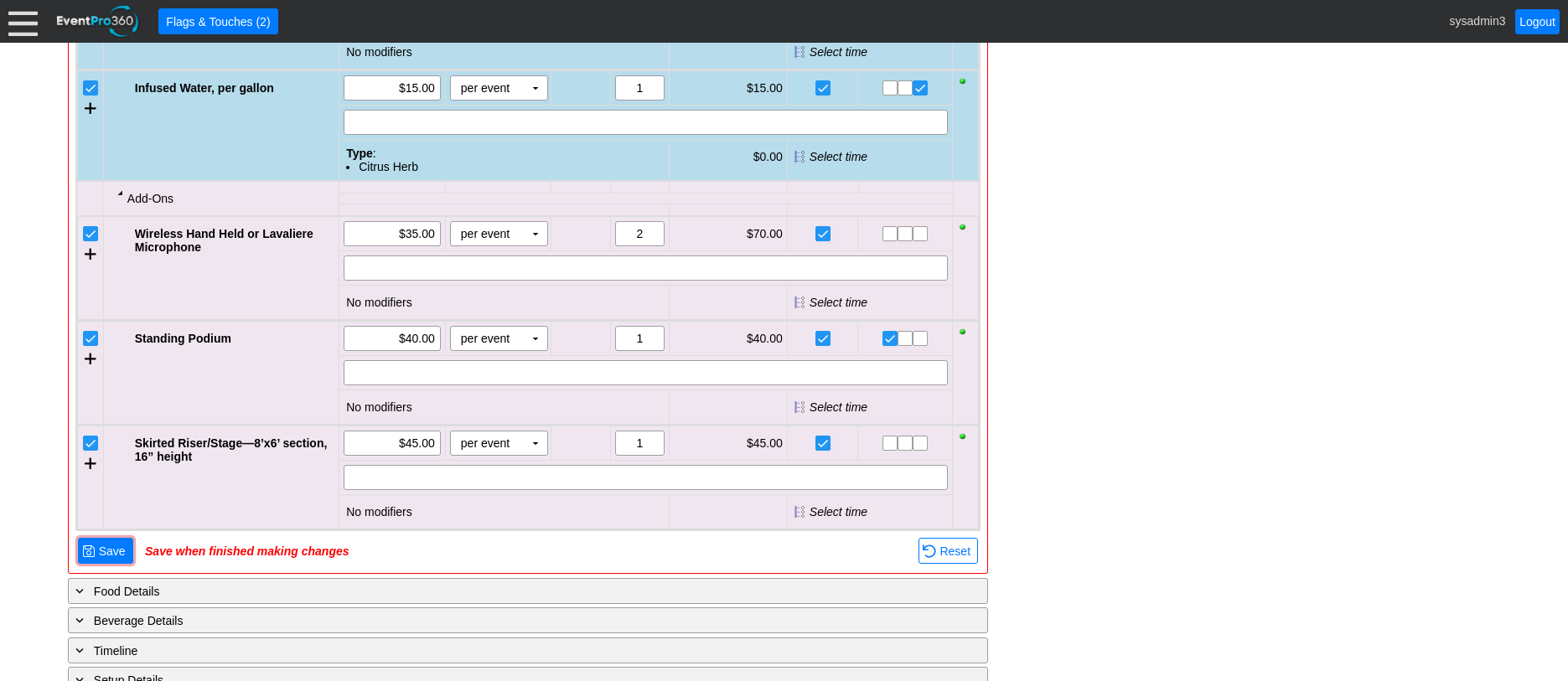
scroll to position [2263, 0]
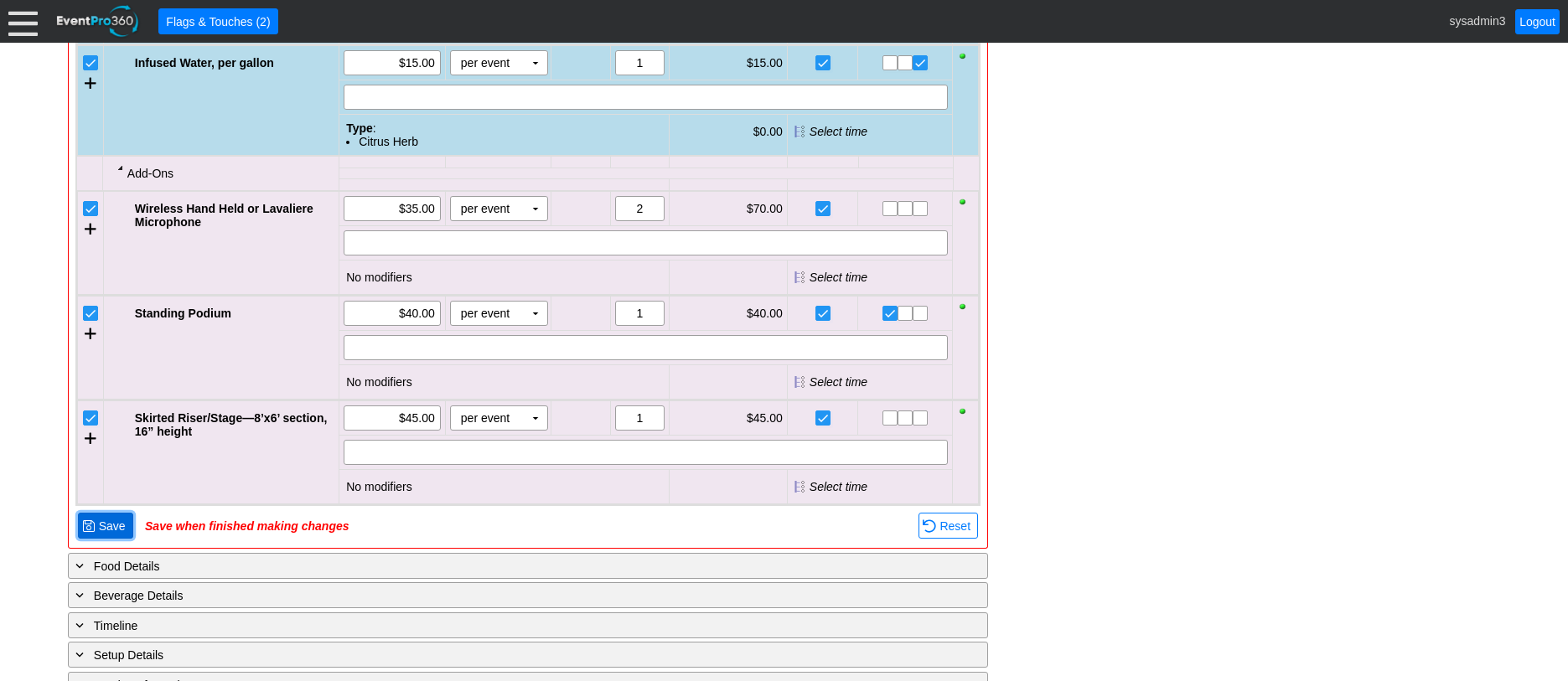
click at [108, 534] on span "Save" at bounding box center [112, 526] width 34 height 16
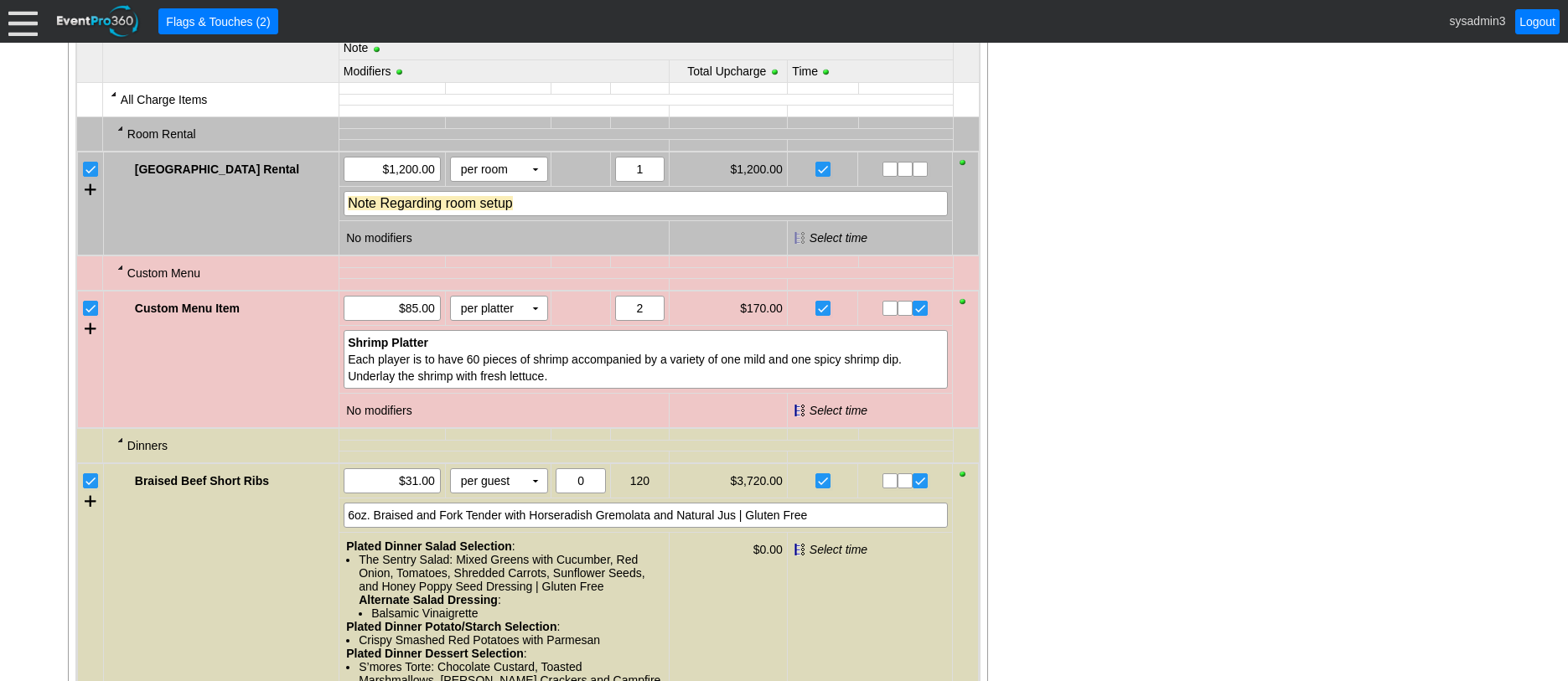
scroll to position [1005, 0]
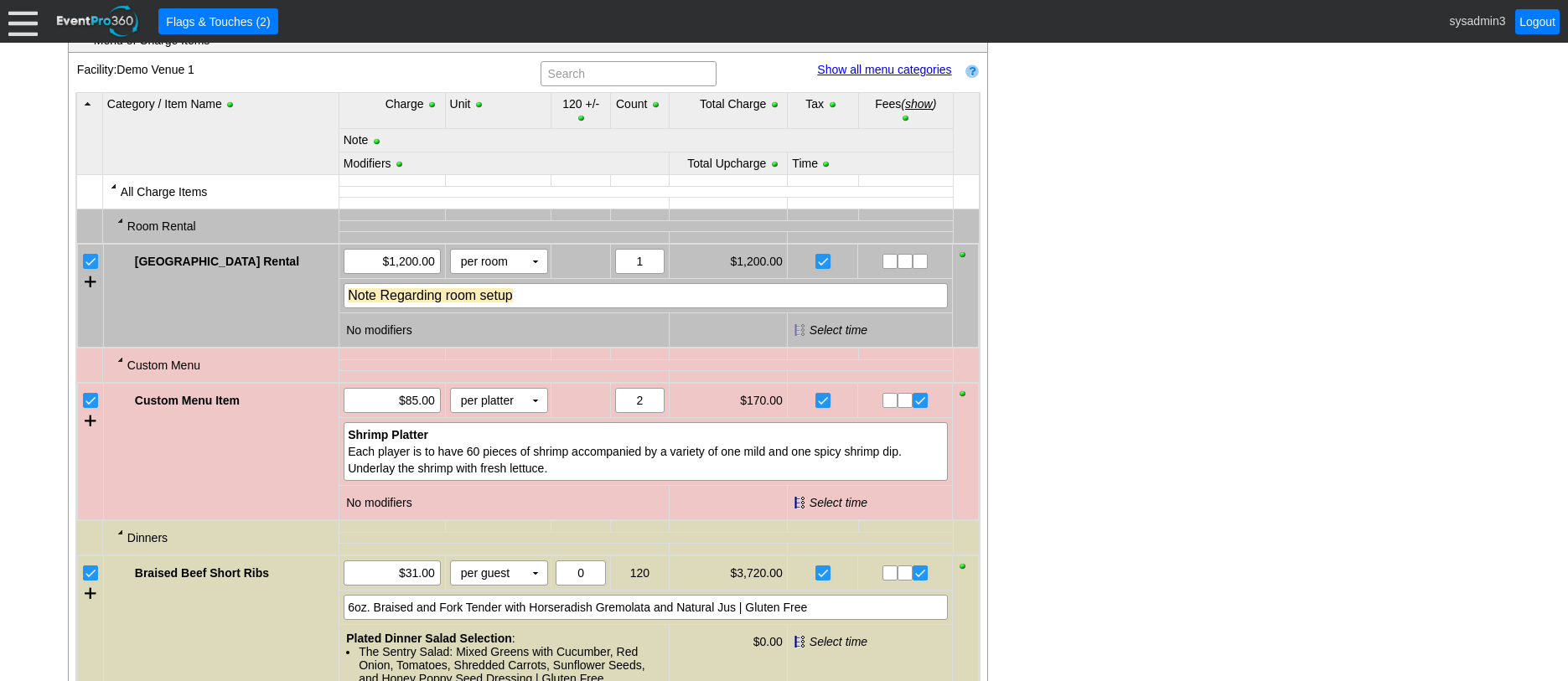
click at [875, 76] on link "Show all menu categories" at bounding box center [884, 69] width 134 height 14
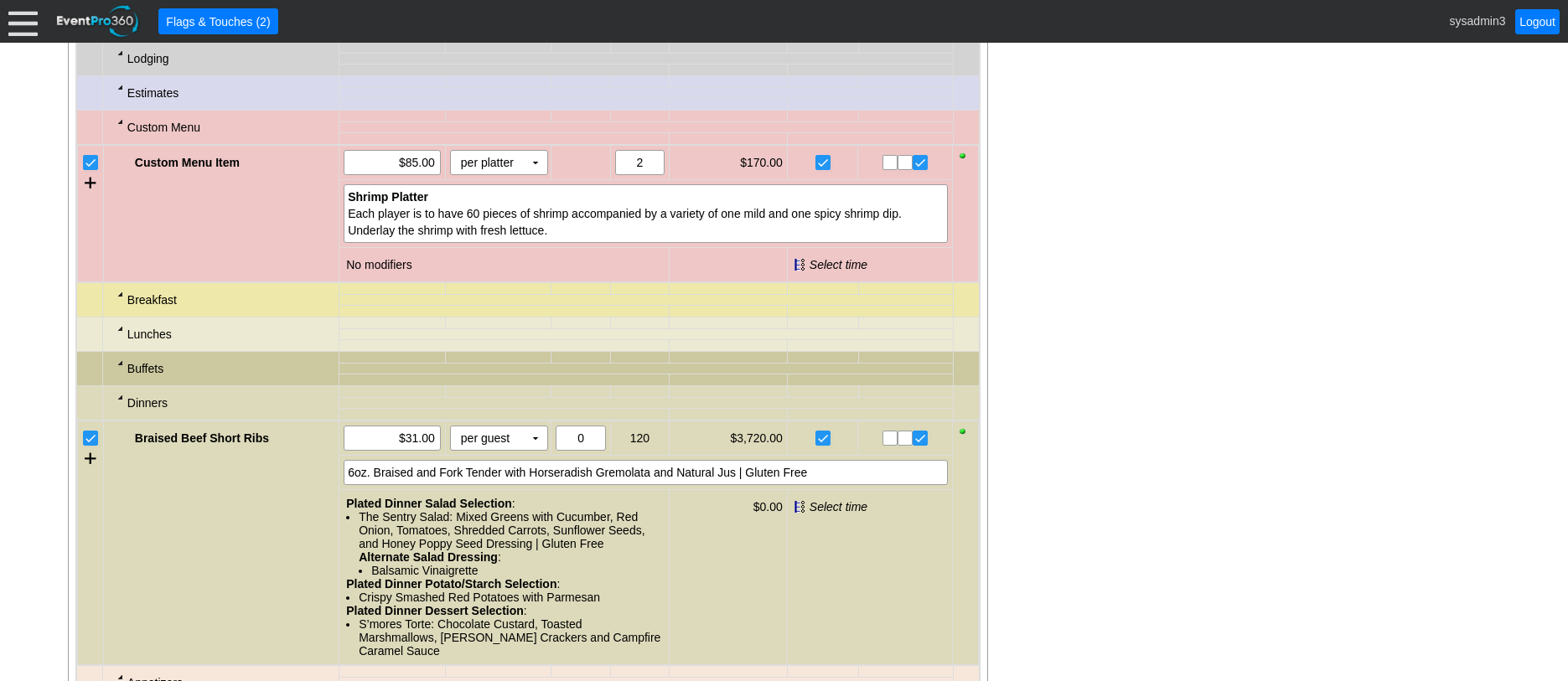
scroll to position [1424, 0]
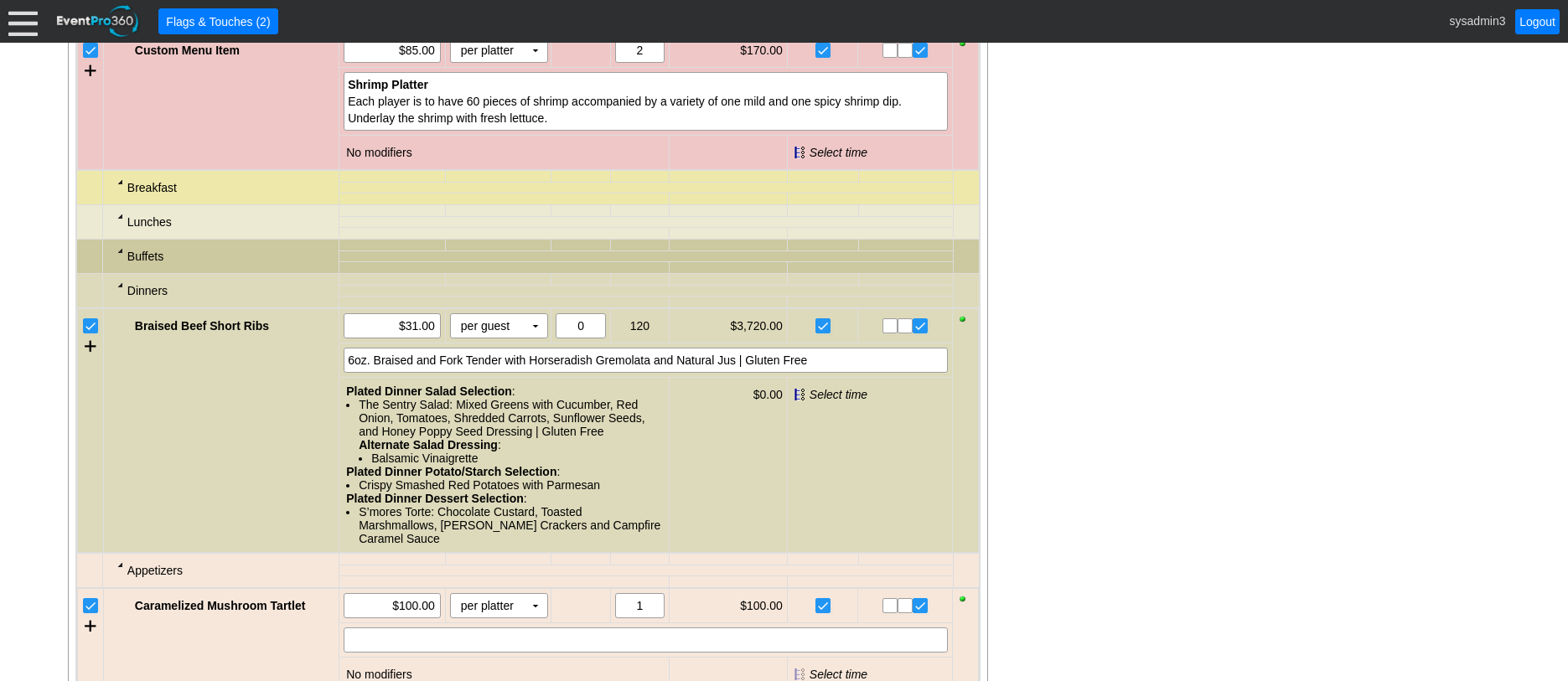
click at [121, 188] on div at bounding box center [120, 181] width 14 height 14
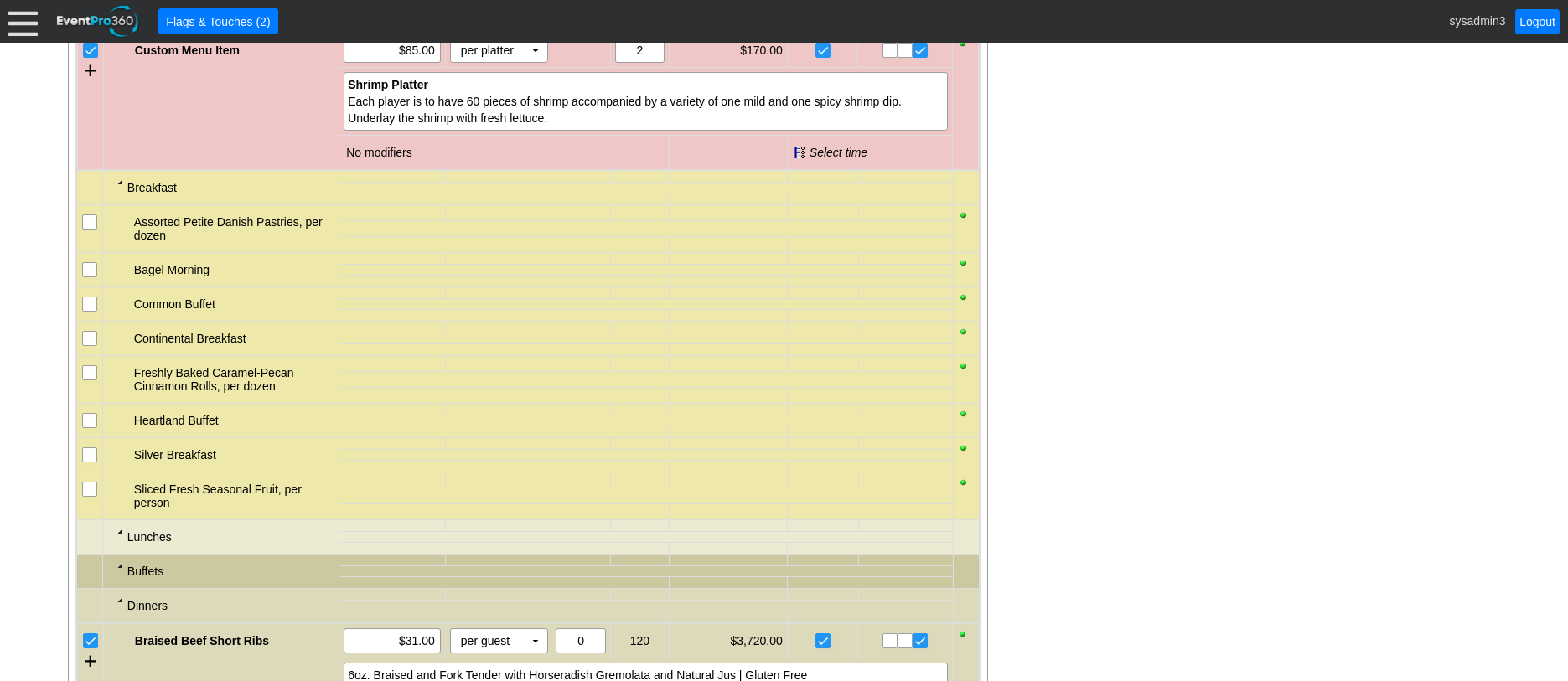
click at [117, 188] on div at bounding box center [120, 181] width 14 height 14
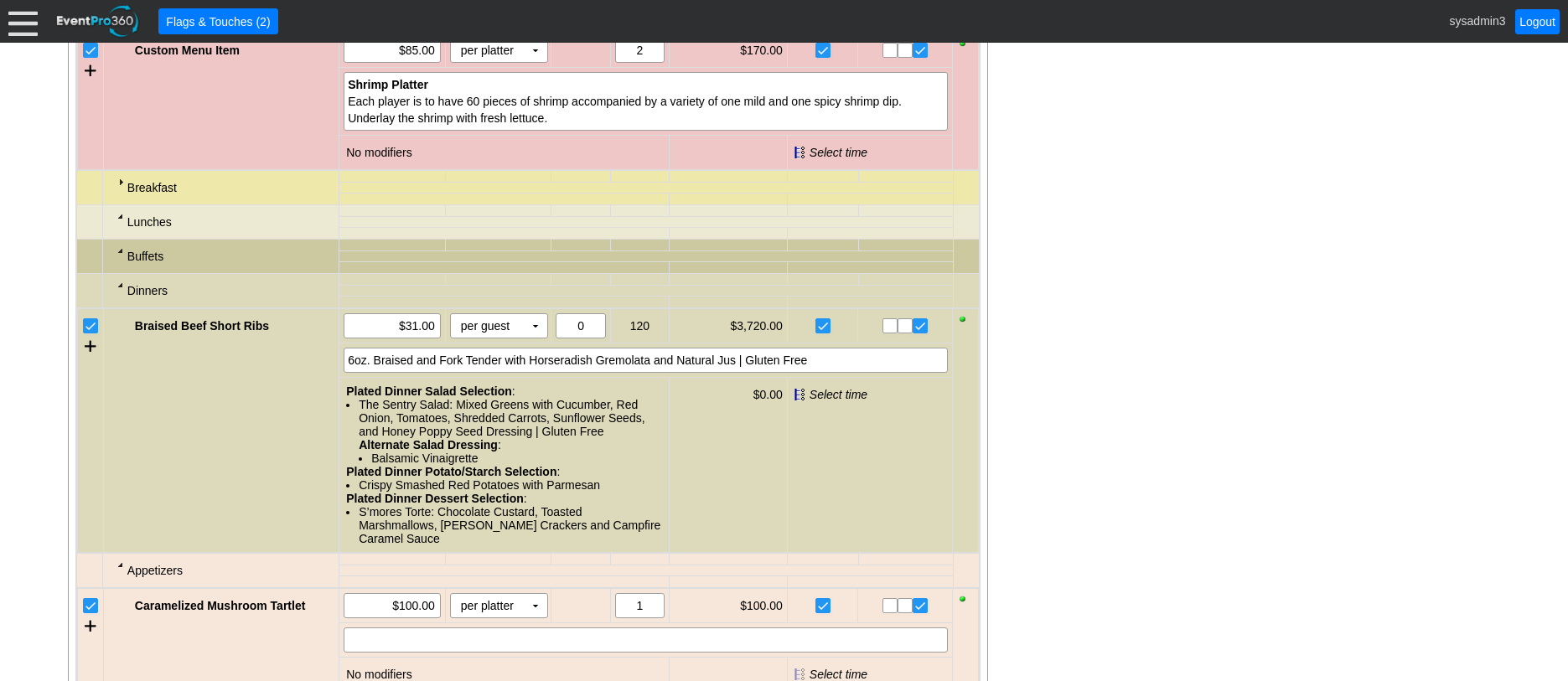
click at [121, 223] on div at bounding box center [120, 216] width 14 height 14
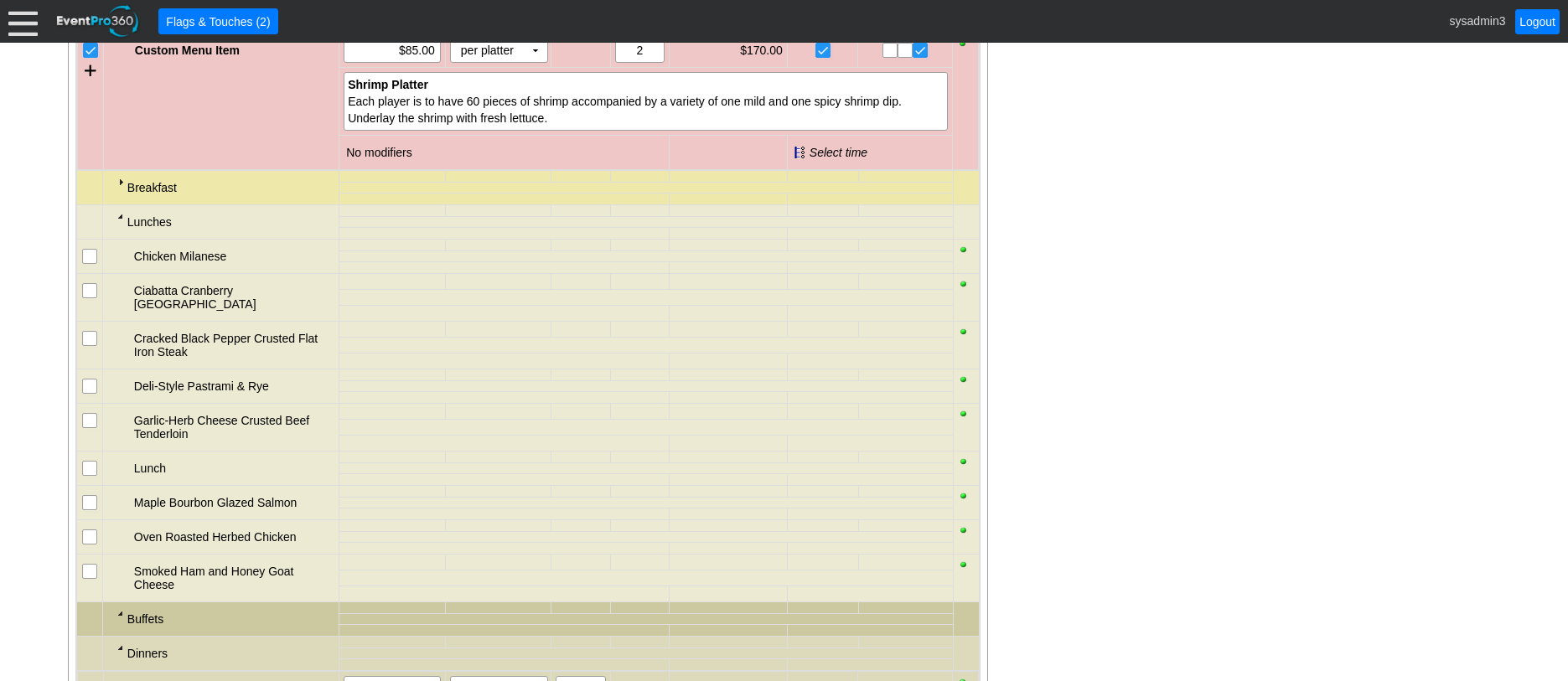
click at [121, 223] on div at bounding box center [120, 216] width 14 height 14
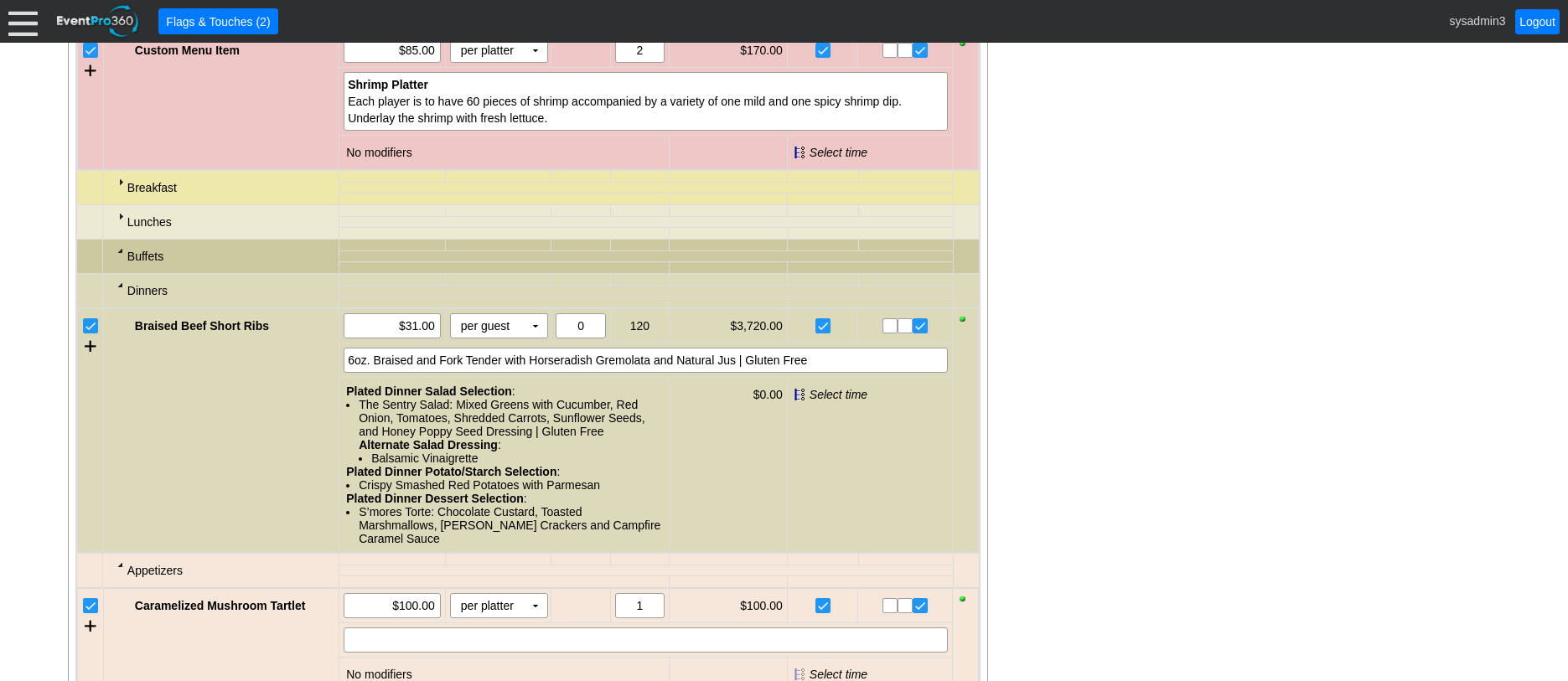
click at [119, 291] on div at bounding box center [120, 285] width 14 height 14
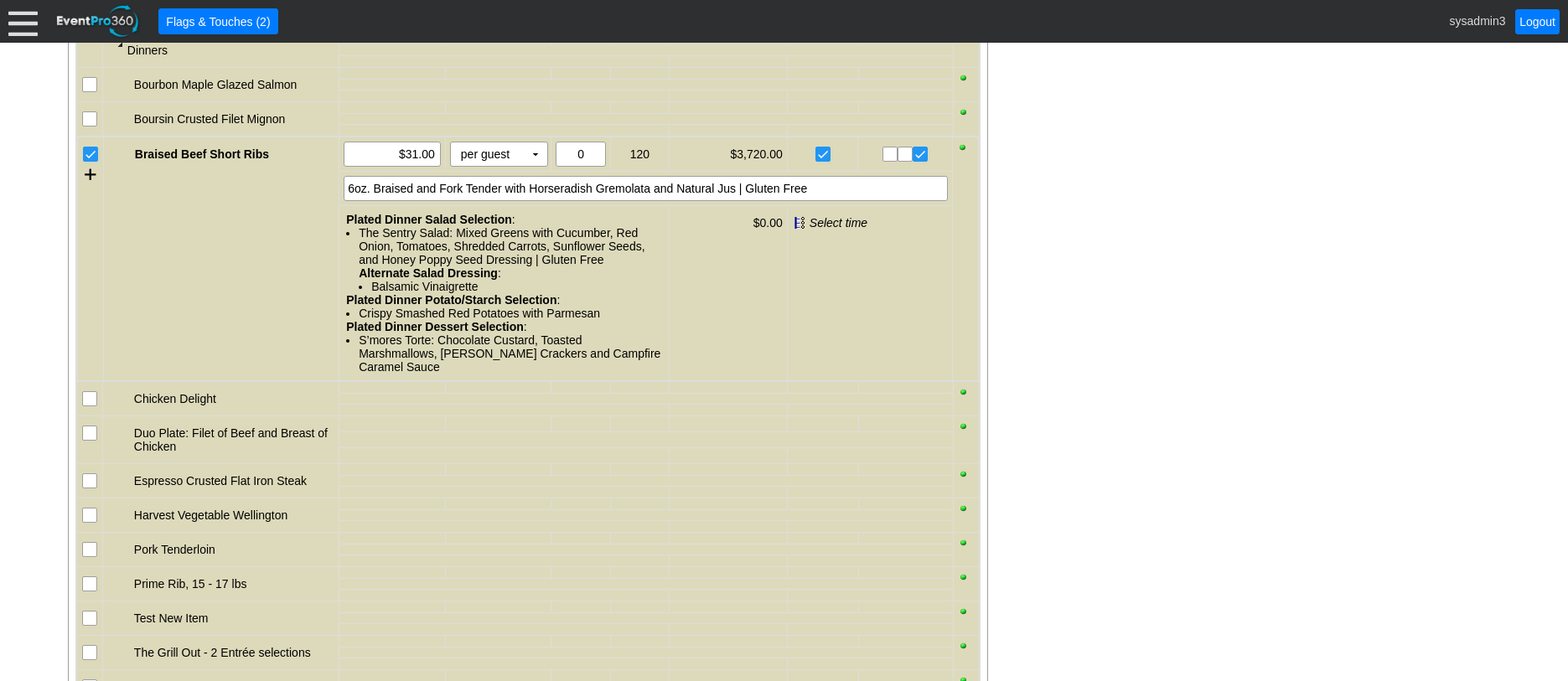
scroll to position [1675, 0]
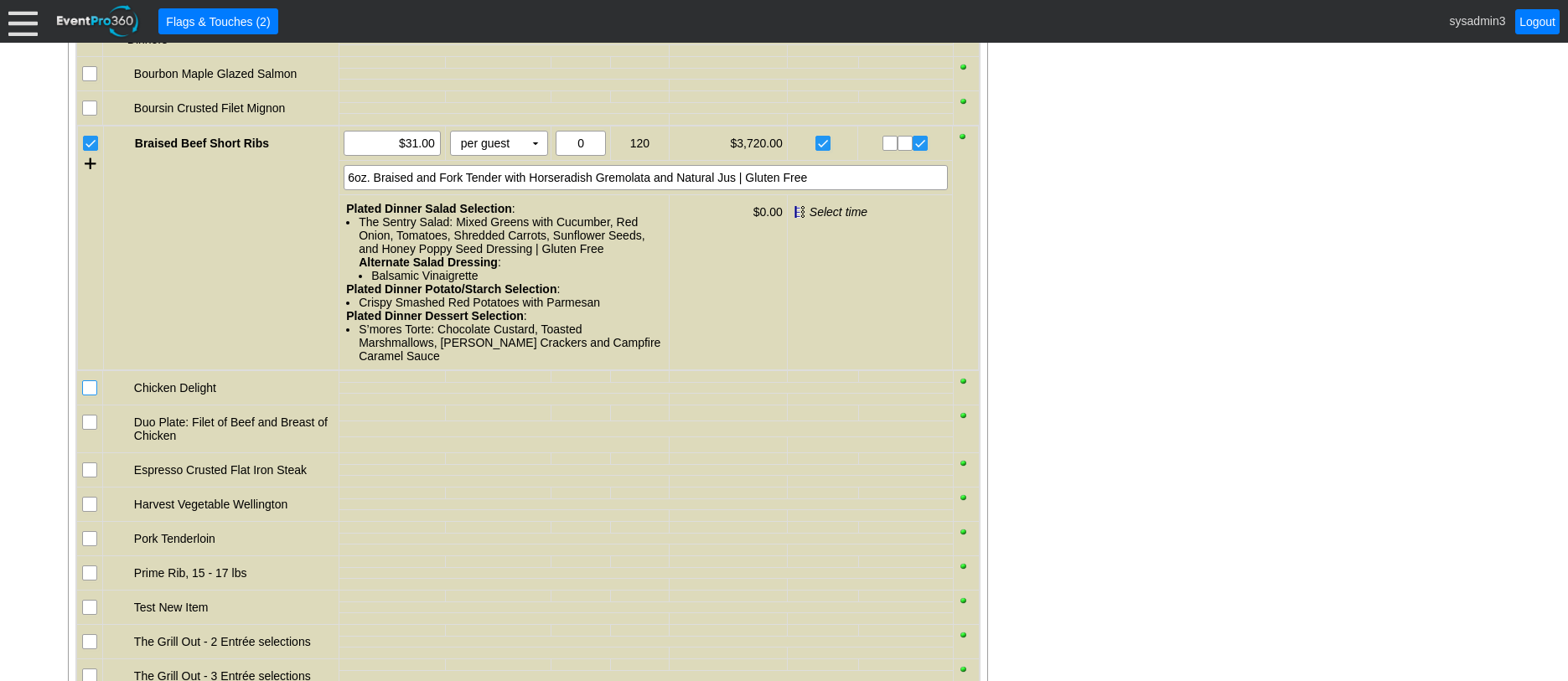
click at [88, 398] on input "checkbox" at bounding box center [91, 390] width 16 height 16
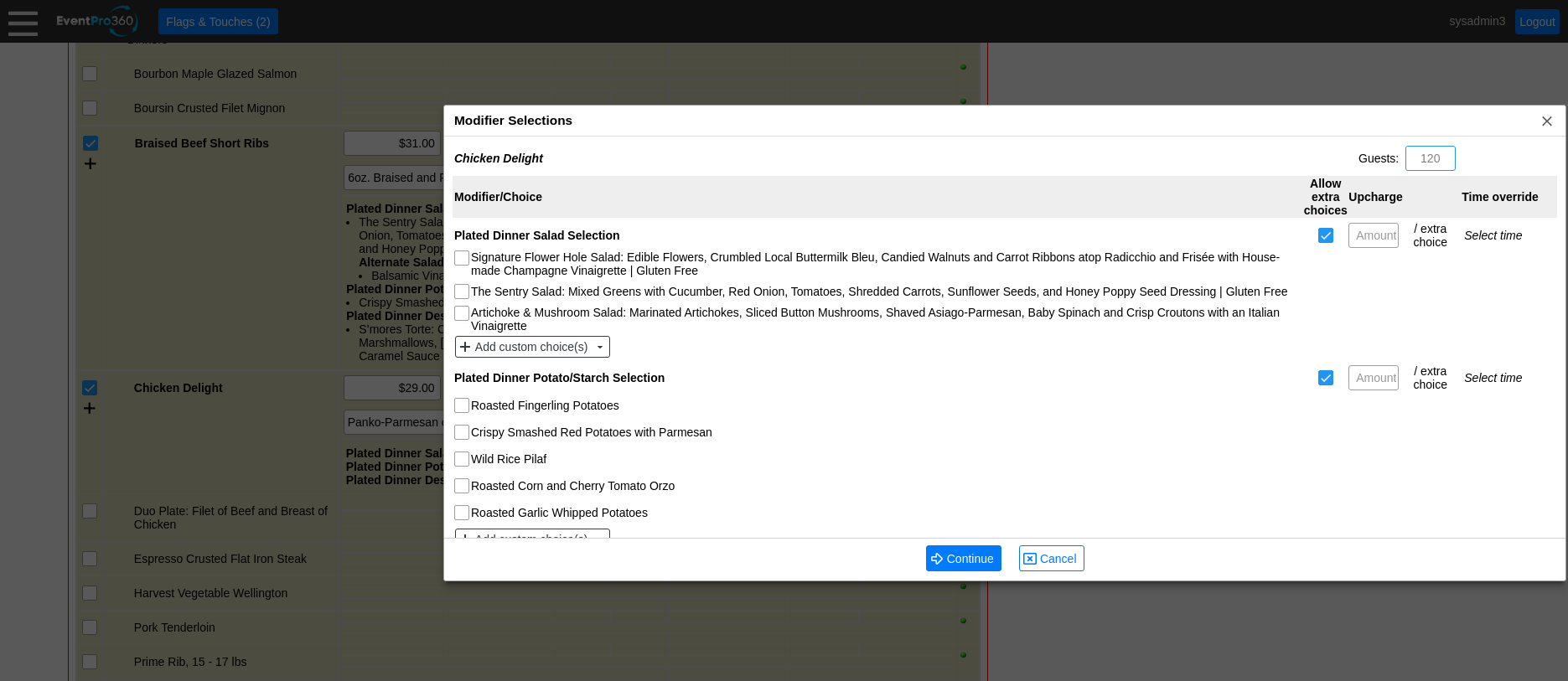
click at [662, 120] on div "Modifier Selections x" at bounding box center [1005, 121] width 1122 height 31
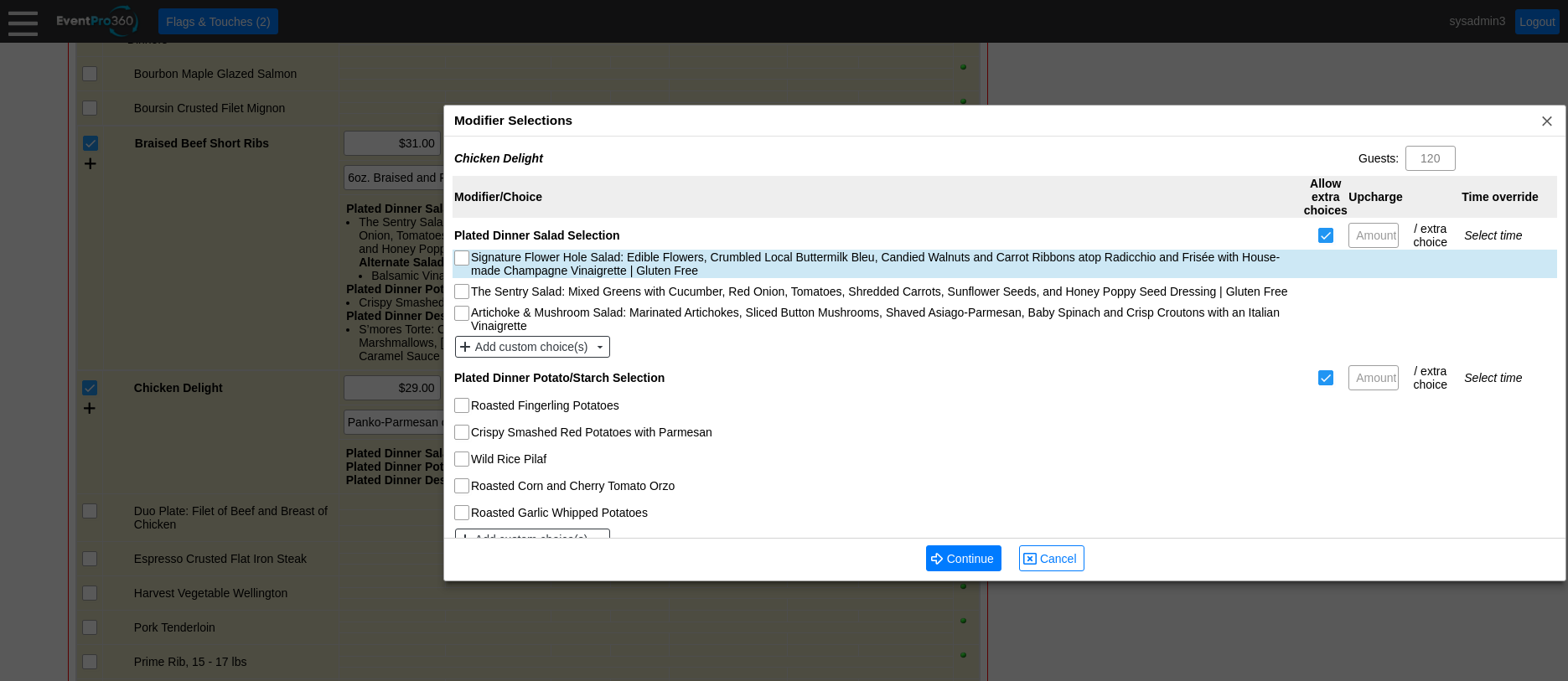
click at [462, 259] on input "Signature Flower Hole Salad: Edible Flowers, Crumbled Local Buttermilk Bleu, Ca…" at bounding box center [463, 259] width 16 height 16
checkbox input "true"
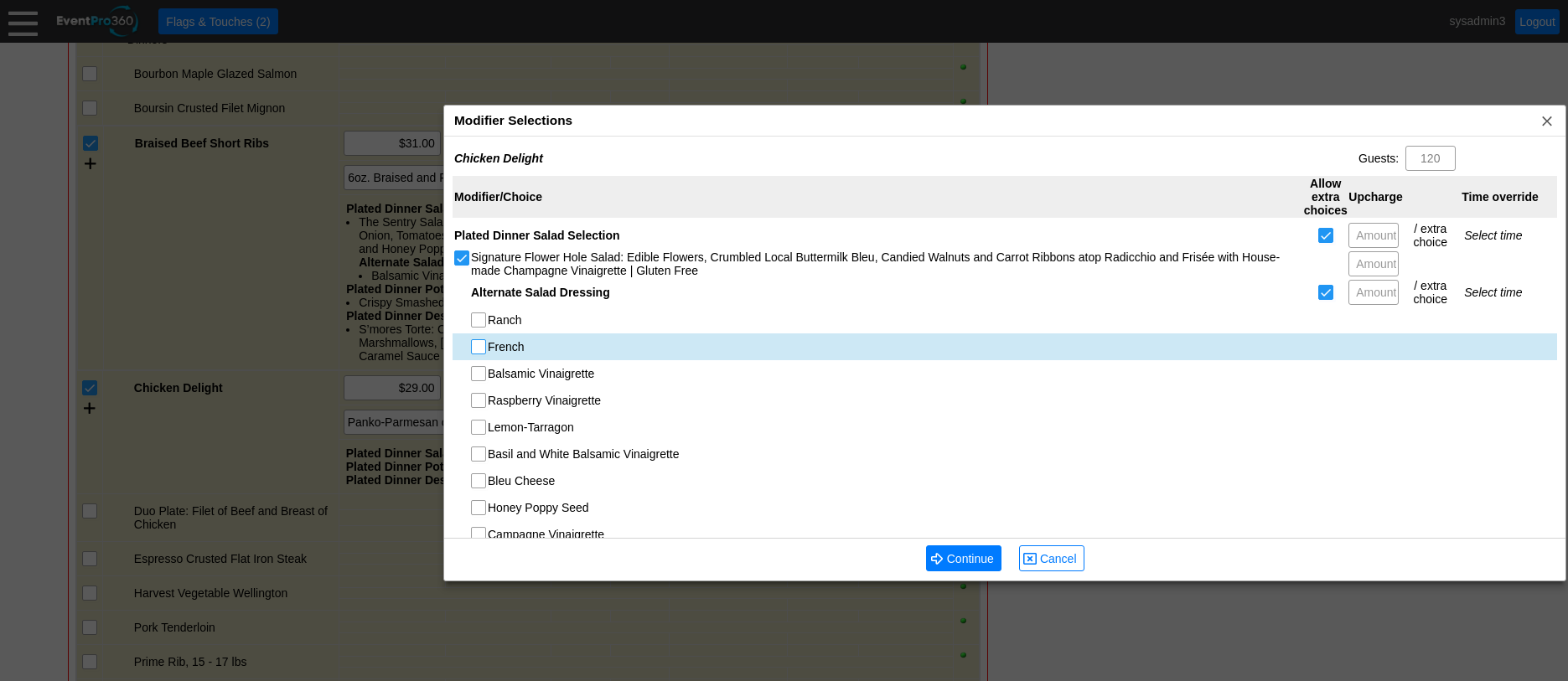
click at [480, 350] on input "French" at bounding box center [480, 349] width 16 height 16
checkbox input "true"
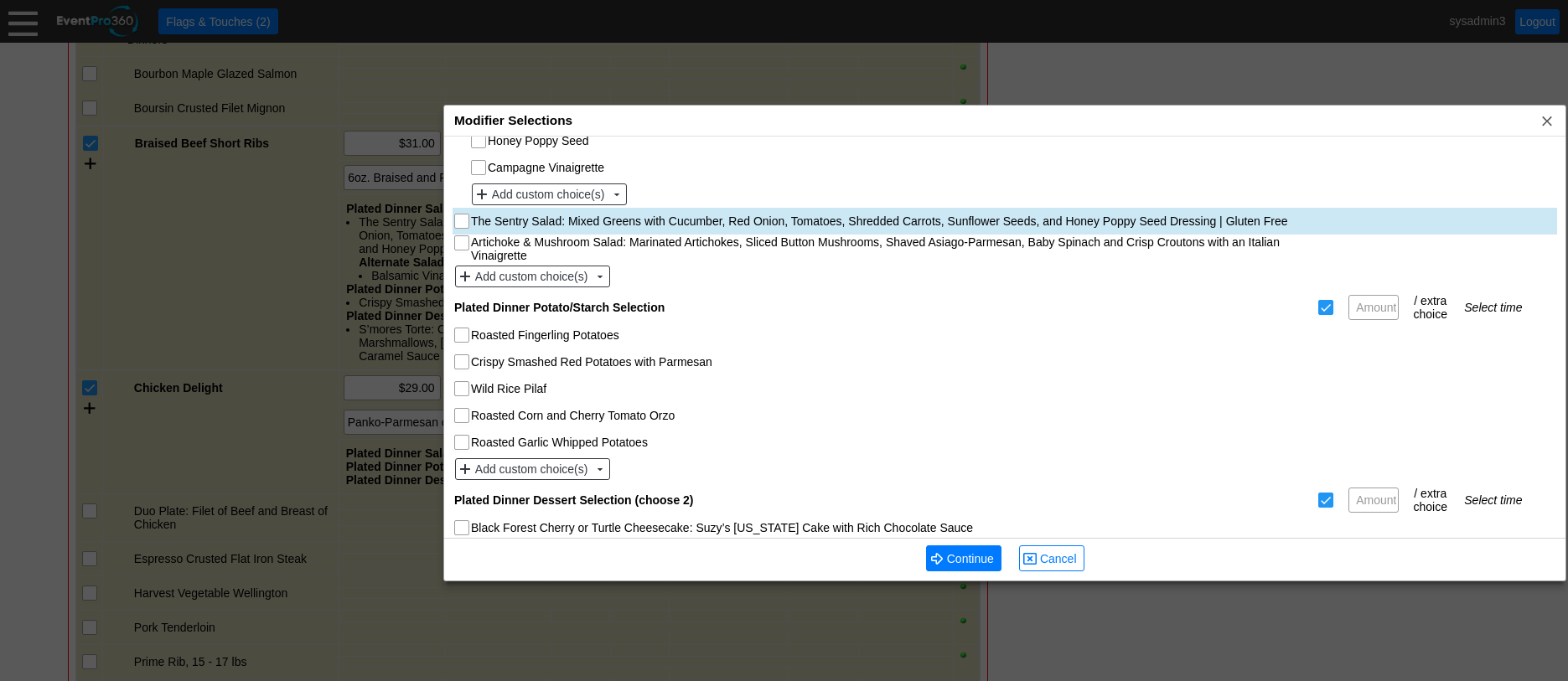
scroll to position [419, 0]
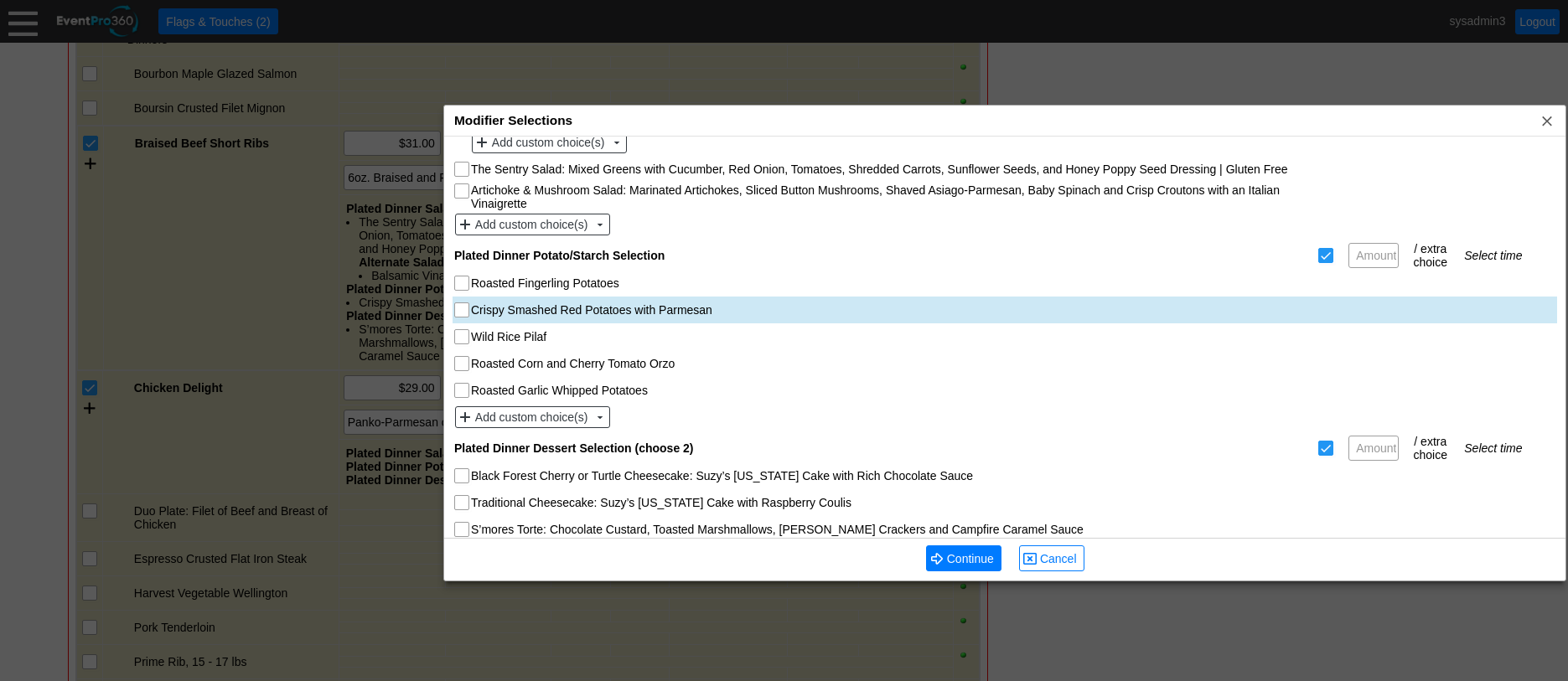
click at [470, 309] on input "Crispy Smashed Red Potatoes with Parmesan" at bounding box center [463, 311] width 16 height 16
checkbox input "true"
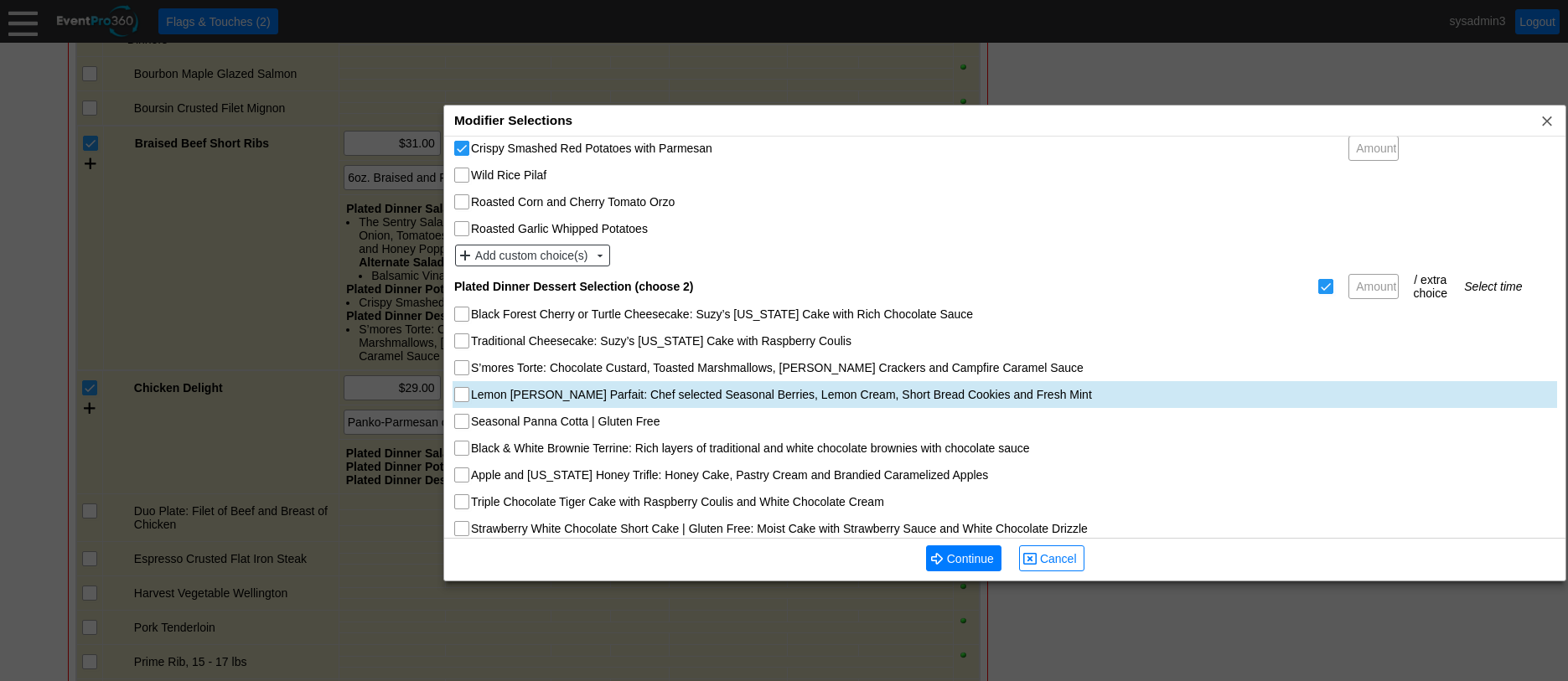
scroll to position [620, 0]
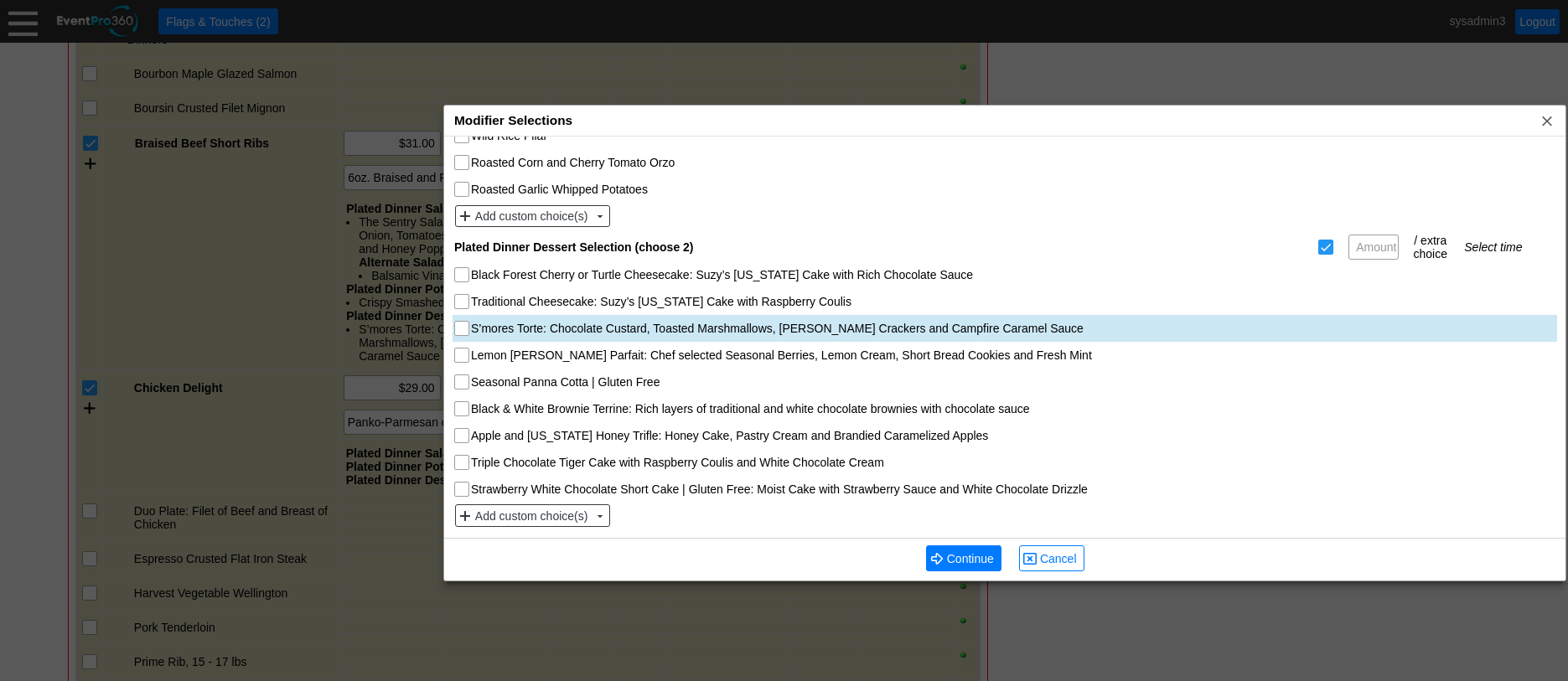
click at [463, 332] on input "S’mores Torte: Chocolate Custard, Toasted Marshmallows, [PERSON_NAME] Crackers …" at bounding box center [463, 330] width 16 height 16
checkbox input "true"
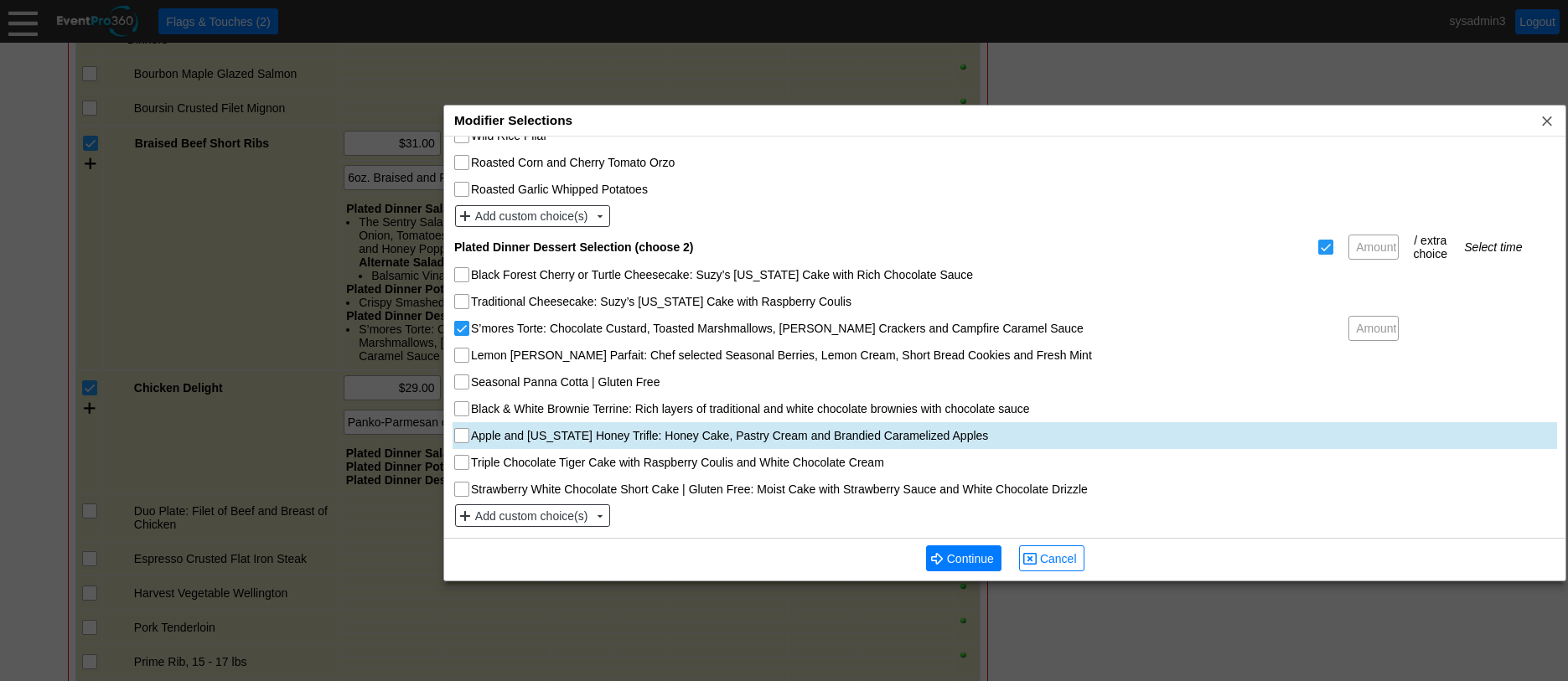
click at [460, 436] on input "Apple and [US_STATE] Honey Trifle: Honey Cake, Pastry Cream and Brandied Carame…" at bounding box center [463, 437] width 16 height 16
checkbox input "true"
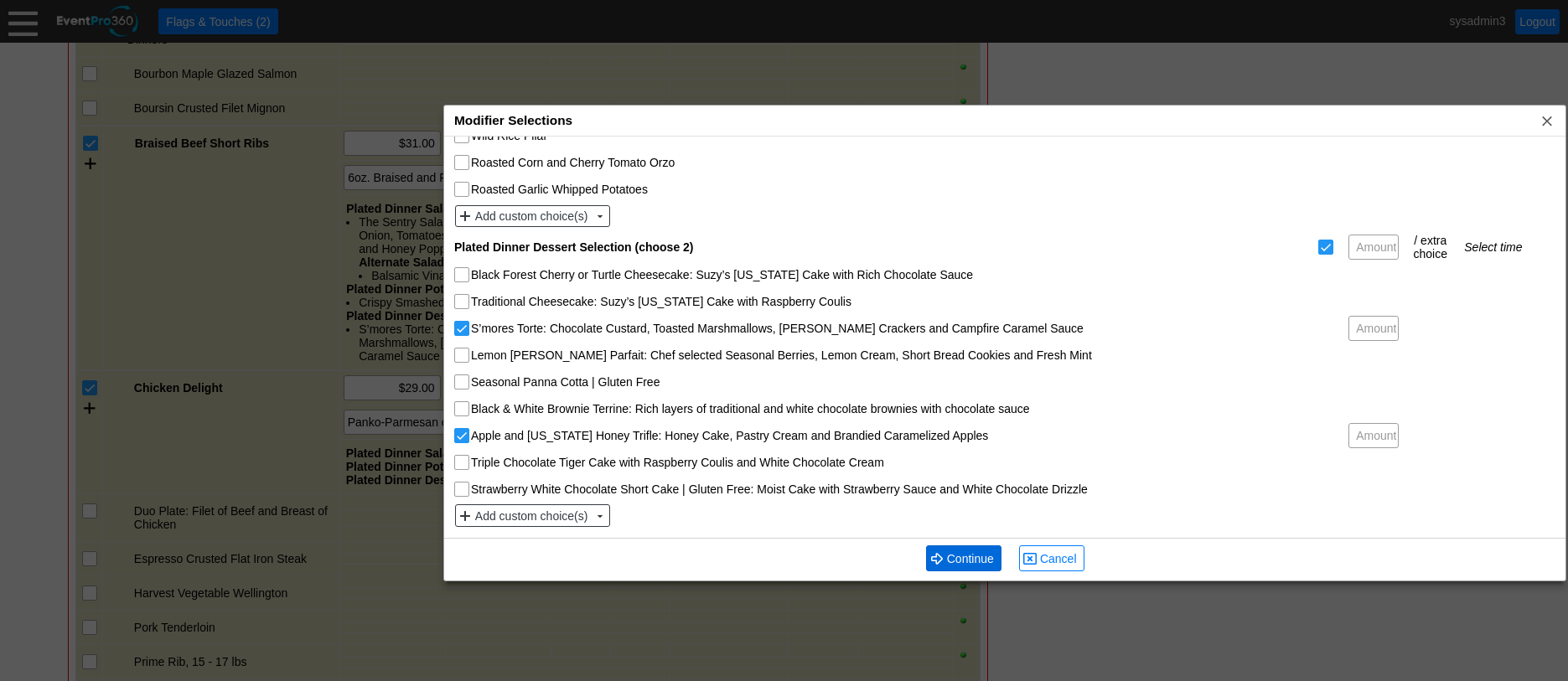
click at [965, 554] on span "Continue" at bounding box center [971, 559] width 54 height 16
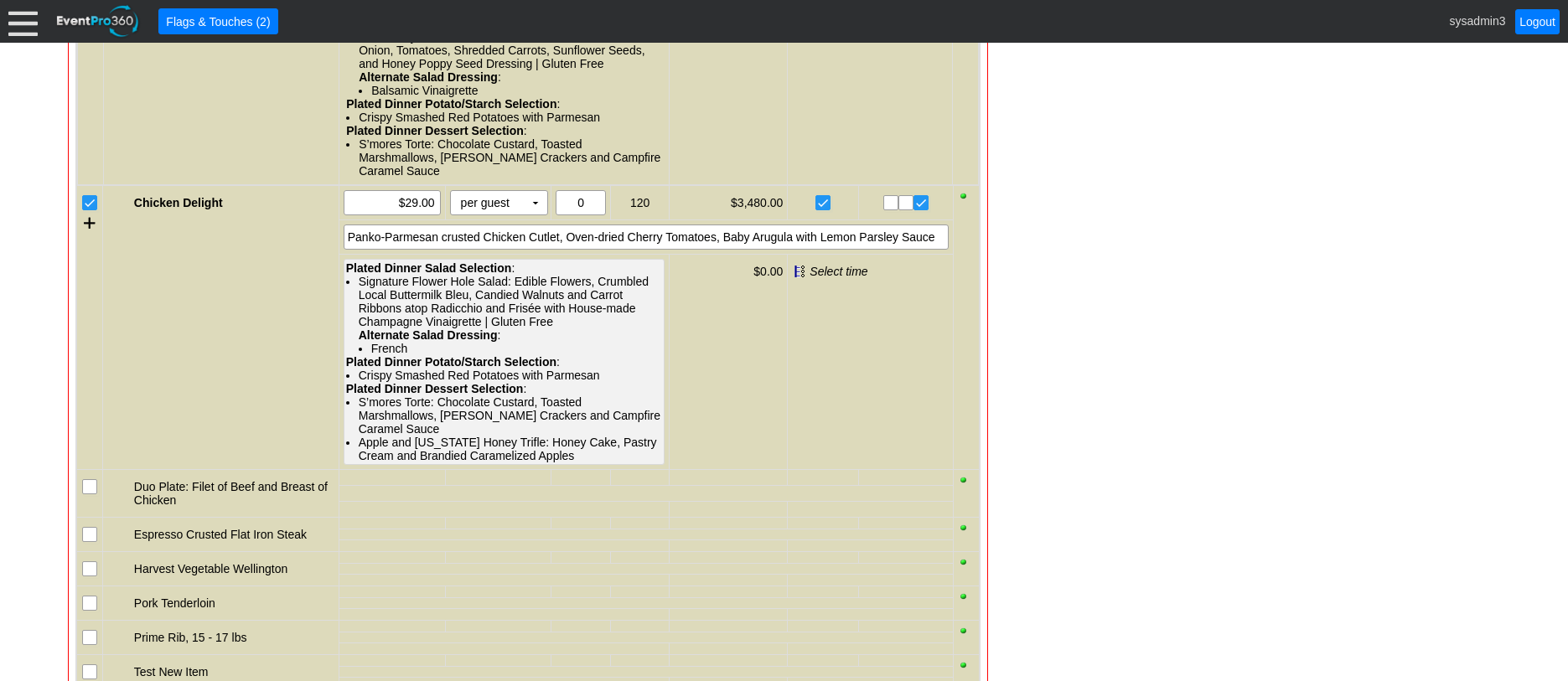
scroll to position [1926, 0]
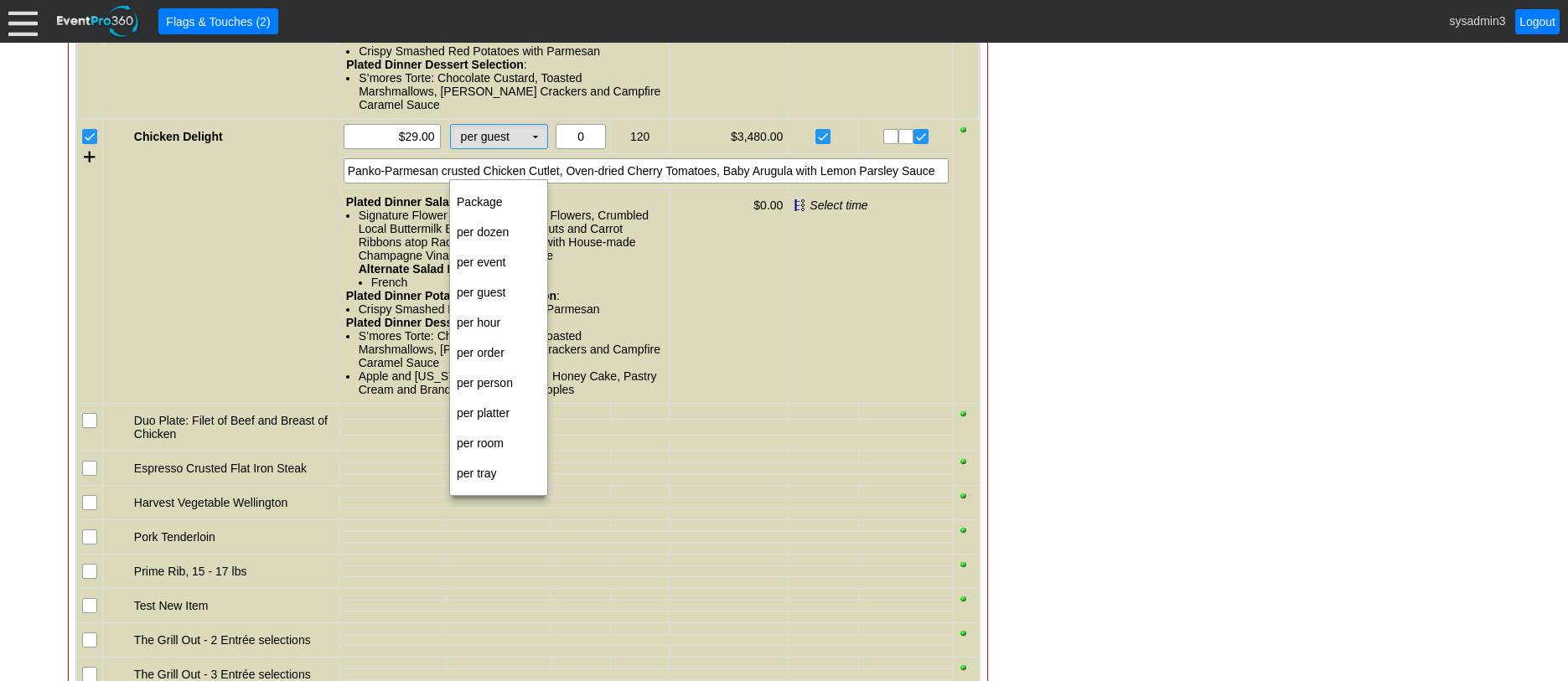
click at [539, 148] on td "▼" at bounding box center [535, 137] width 24 height 24
click at [484, 374] on td "per person" at bounding box center [498, 382] width 97 height 30
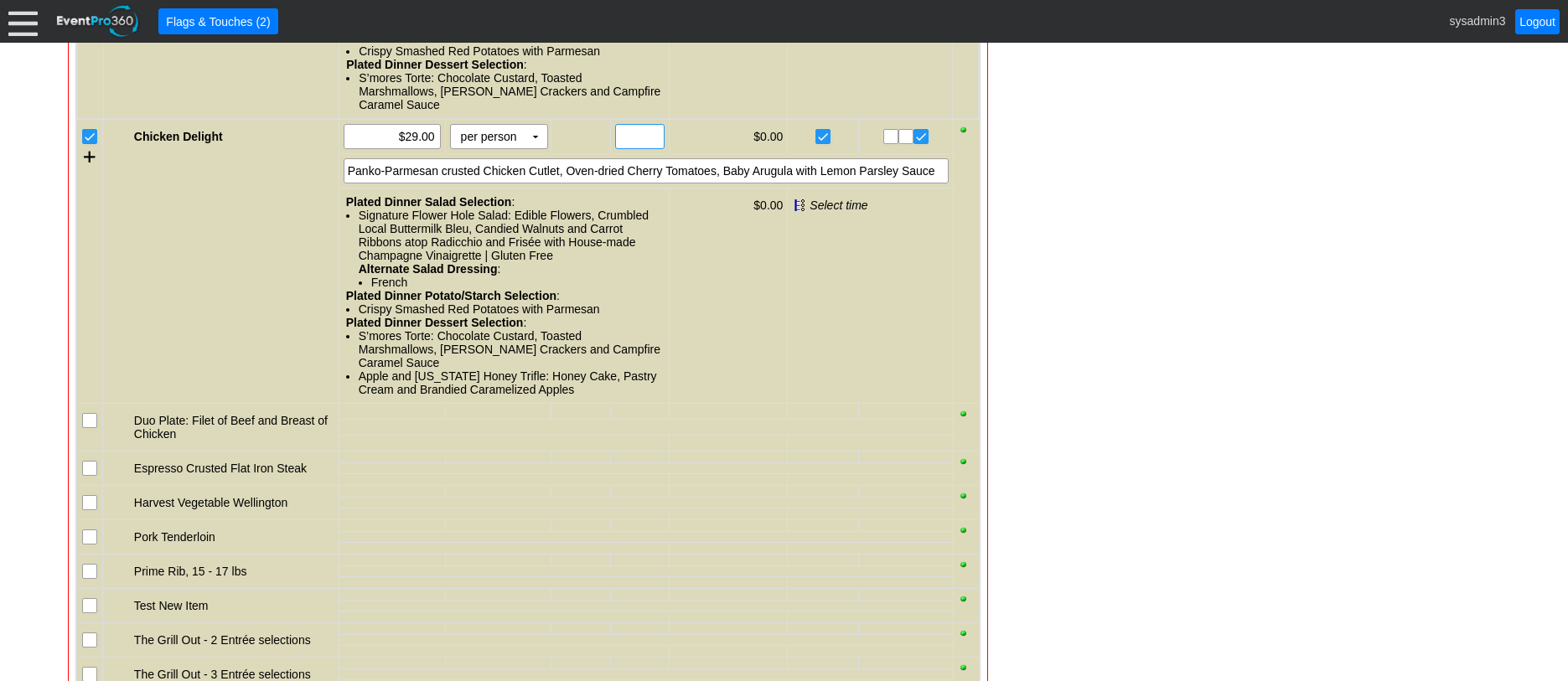
click at [643, 148] on input "text" at bounding box center [639, 137] width 37 height 24
type input "110"
click at [418, 148] on input "29.00" at bounding box center [392, 137] width 86 height 24
type input "$29.00"
click at [786, 184] on div "Panko-Parmesan crusted Chicken Cutlet, Oven-dried Cherry Tomatoes, Baby Arugula…" at bounding box center [646, 171] width 606 height 25
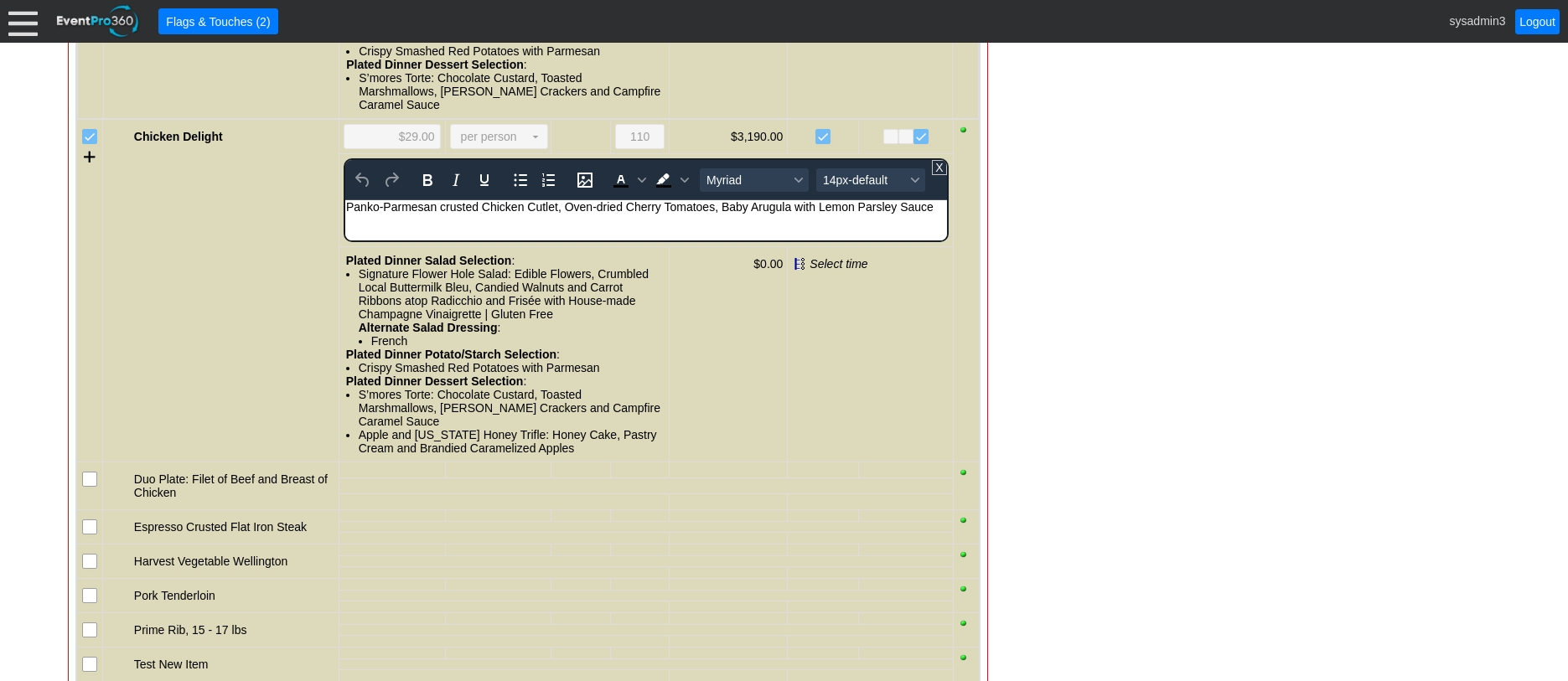
scroll to position [0, 0]
click at [933, 205] on div "Panko-Parmesan crusted Chicken Cutlet, Oven-dried Cherry Tomatoes, Baby Arugula…" at bounding box center [645, 207] width 600 height 14
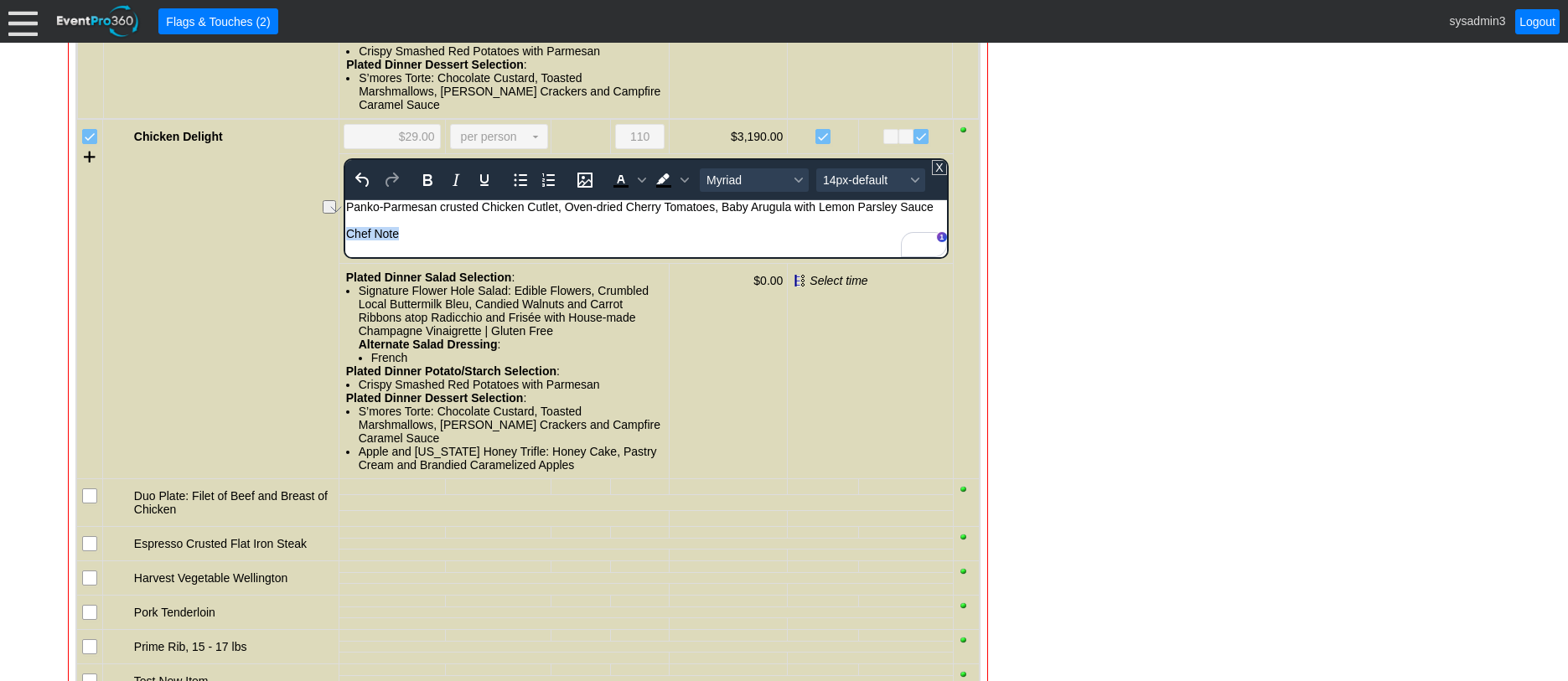
drag, startPoint x: 425, startPoint y: 234, endPoint x: 319, endPoint y: 234, distance: 106.0
click at [344, 234] on html "Panko-Parmesan crusted Chicken Cutlet, Oven-dried Cherry Tomatoes, Baby Arugula…" at bounding box center [645, 224] width 602 height 48
click at [423, 190] on icon "Bold" at bounding box center [427, 180] width 20 height 20
click at [849, 187] on span "14px-default" at bounding box center [864, 180] width 82 height 14
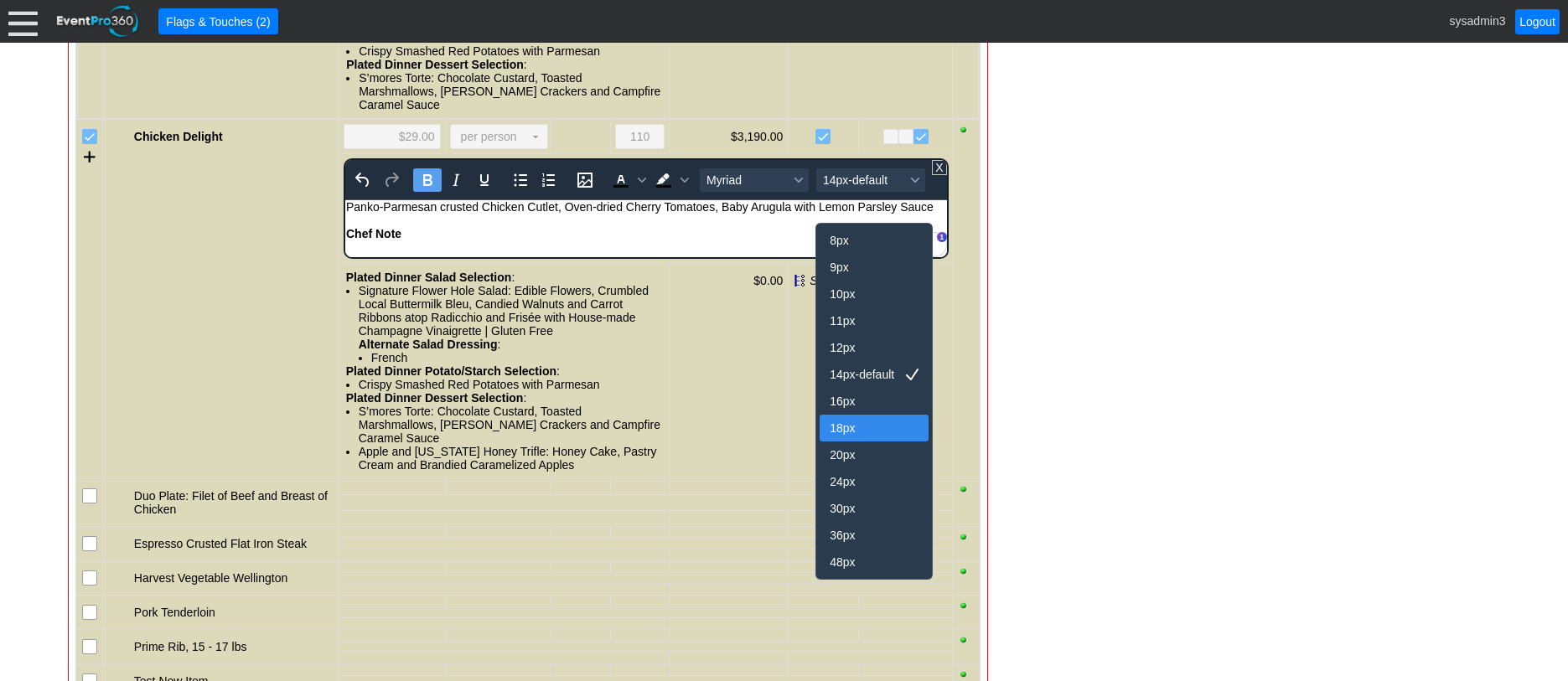
click at [841, 424] on div "18px" at bounding box center [862, 428] width 66 height 20
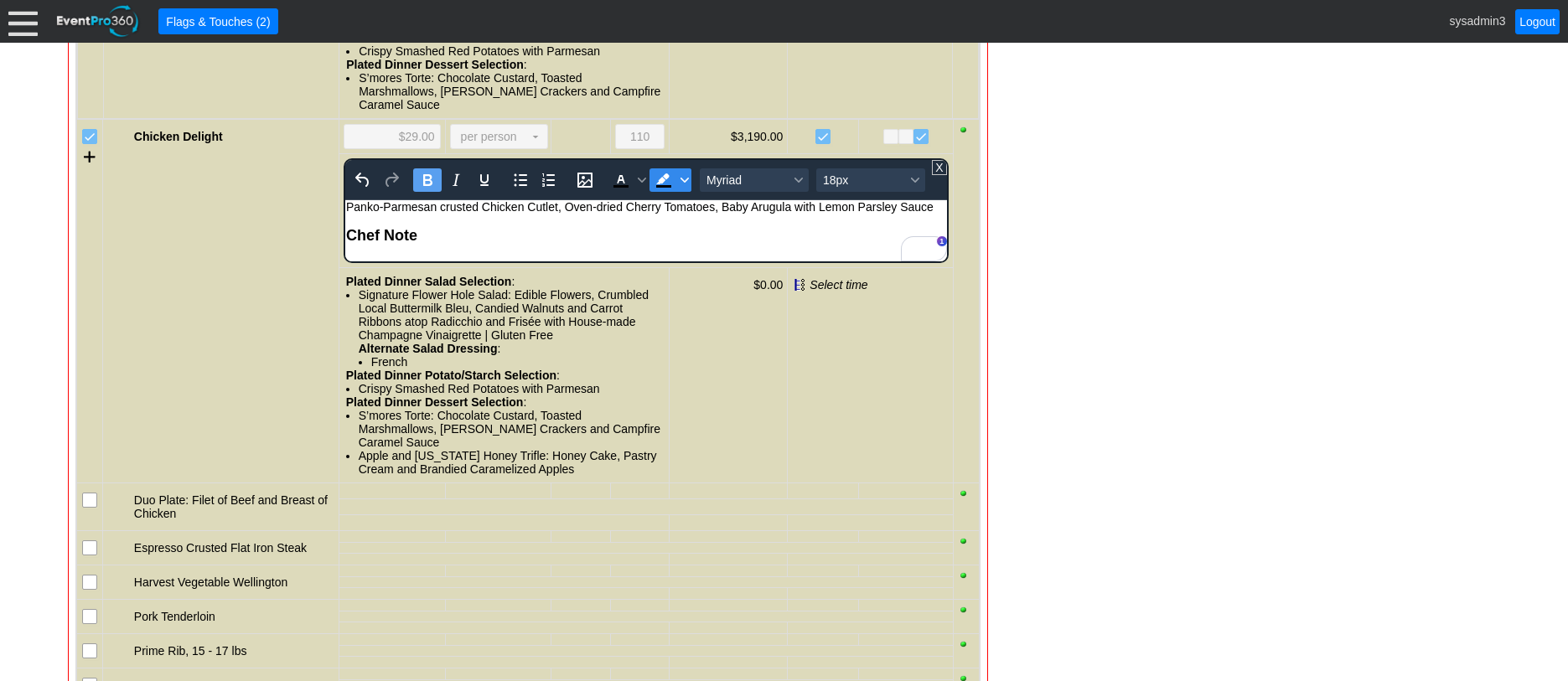
click at [684, 183] on icon "Background color Black" at bounding box center [684, 180] width 8 height 5
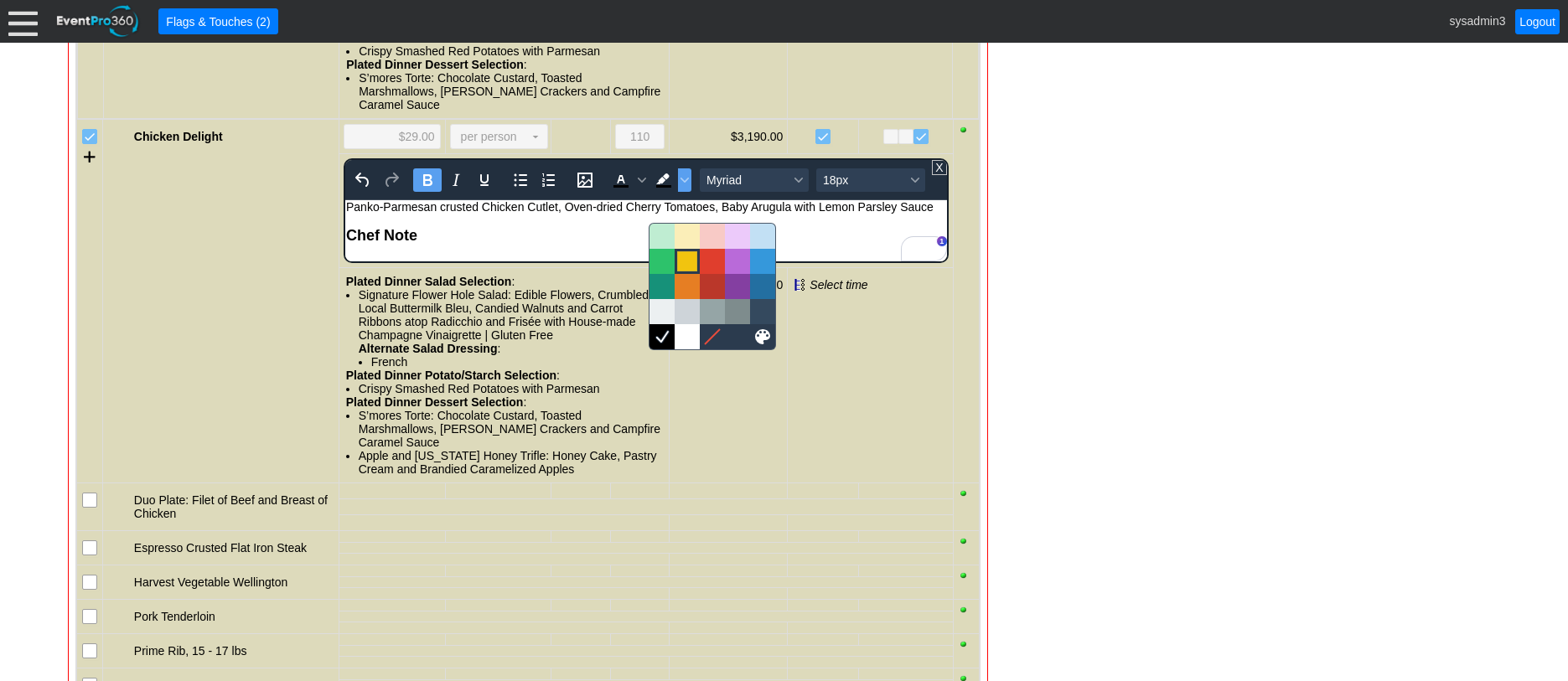
drag, startPoint x: 684, startPoint y: 256, endPoint x: 402, endPoint y: 22, distance: 366.4
click at [684, 256] on div at bounding box center [687, 261] width 20 height 20
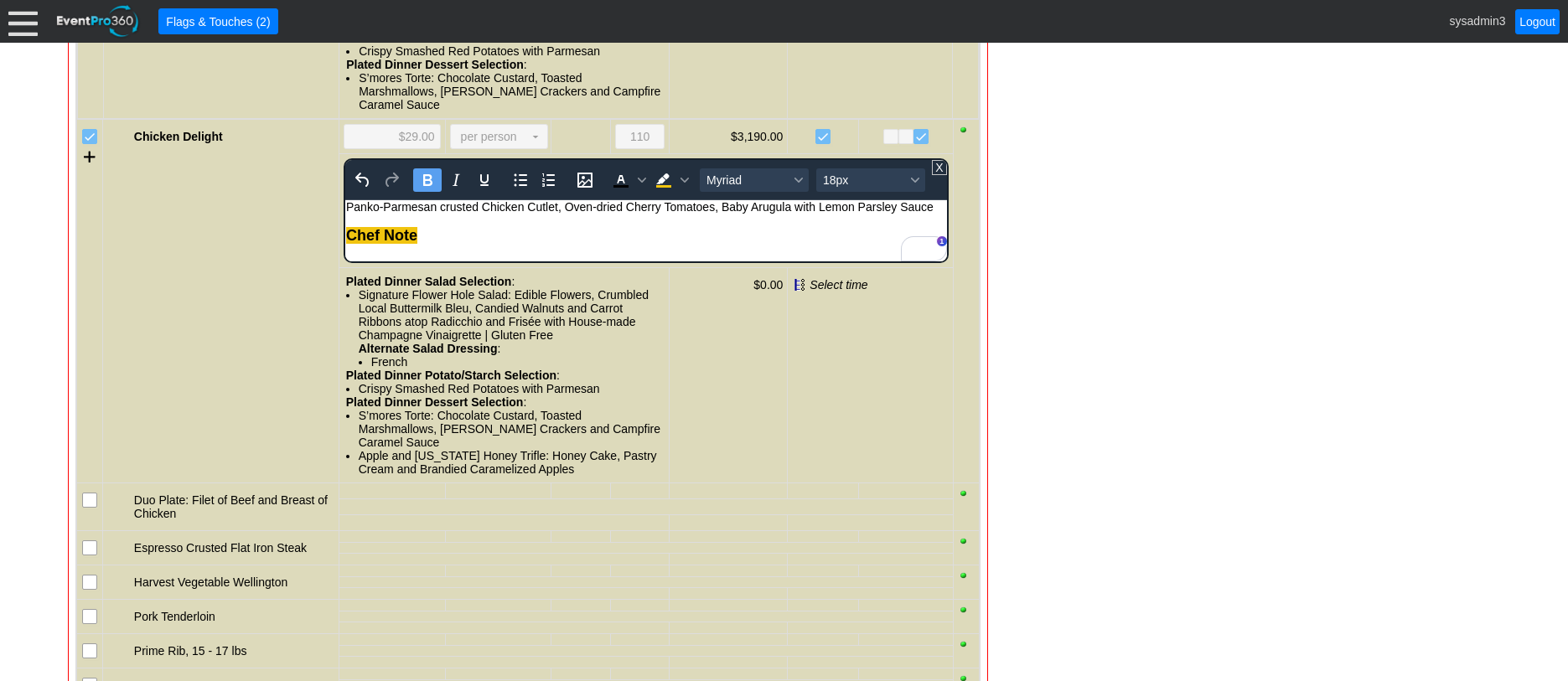
click at [1104, 249] on div "- General Information ▼ Loading.... Remove all highlights Facility: ▼ Χ Demo Ve…" at bounding box center [784, 382] width 1442 height 3937
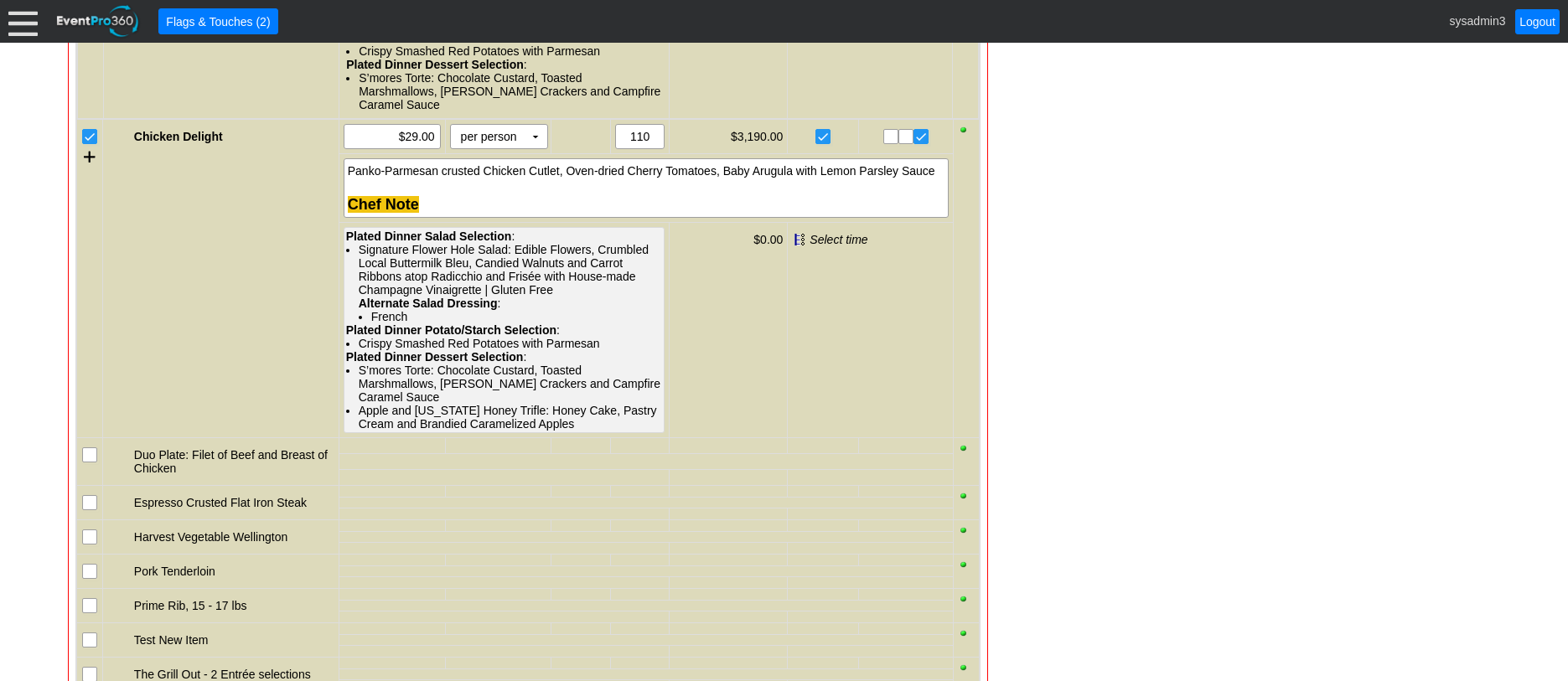
click at [427, 310] on div "Signature Flower Hole Salad: Edible Flowers, Crumbled Local Buttermilk Bleu, Ca…" at bounding box center [511, 283] width 304 height 80
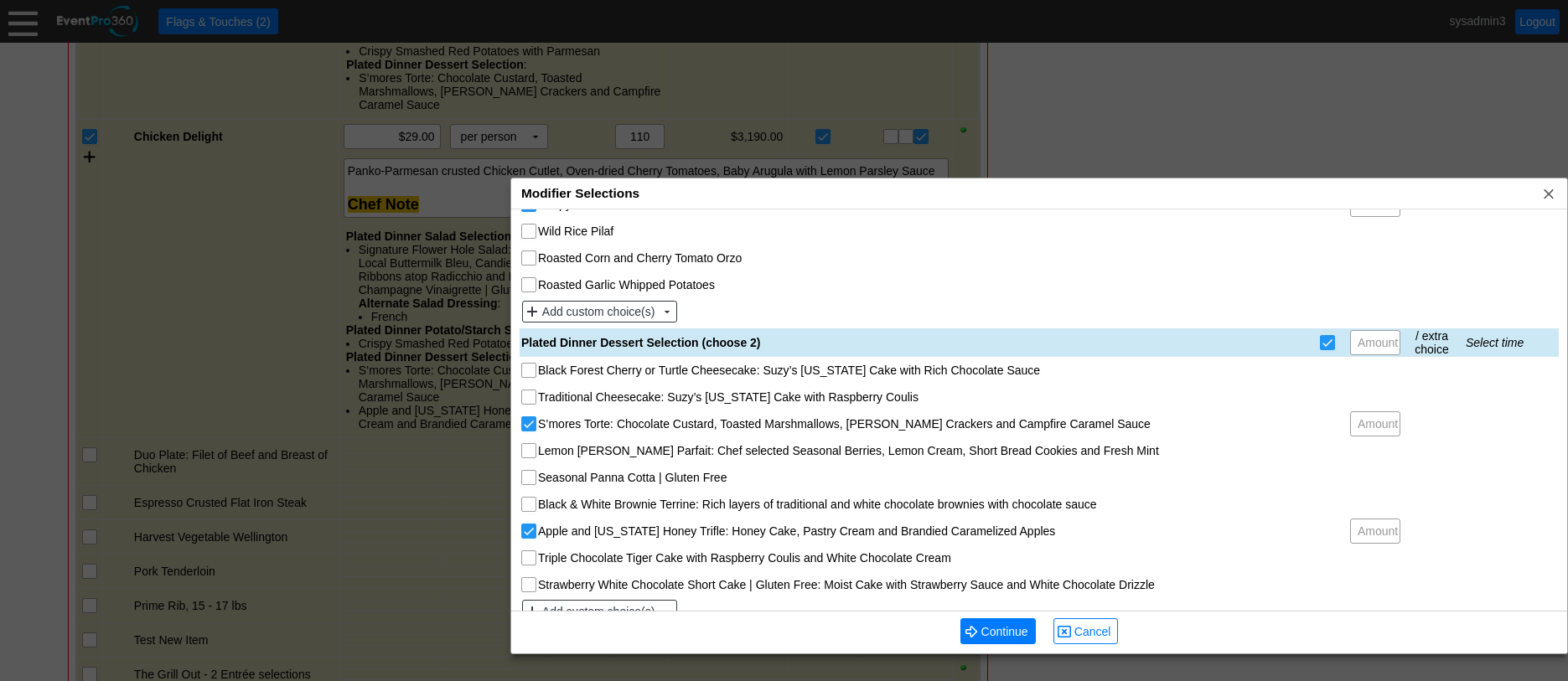
scroll to position [622, 0]
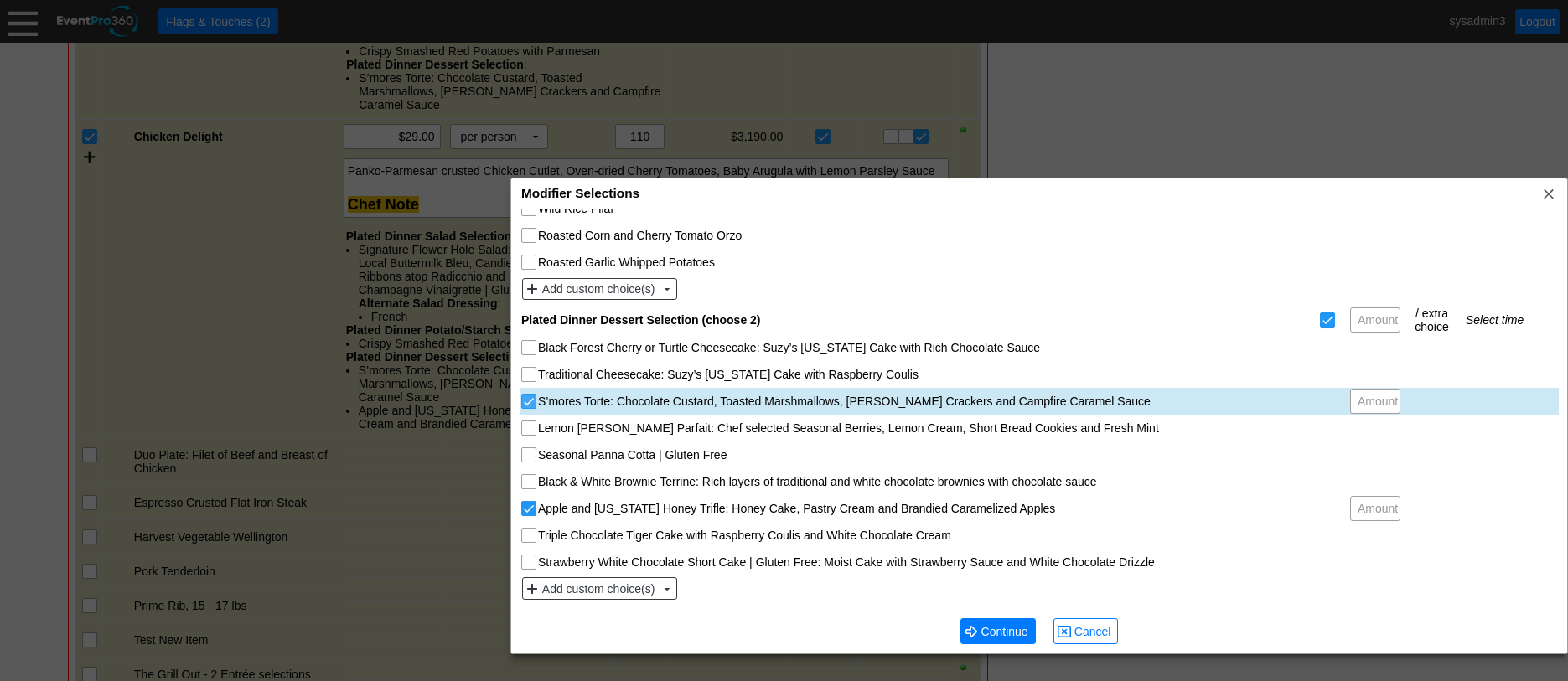
click at [528, 407] on input "S’mores Torte: Chocolate Custard, Toasted Marshmallows, [PERSON_NAME] Crackers …" at bounding box center [531, 403] width 16 height 16
checkbox input "false"
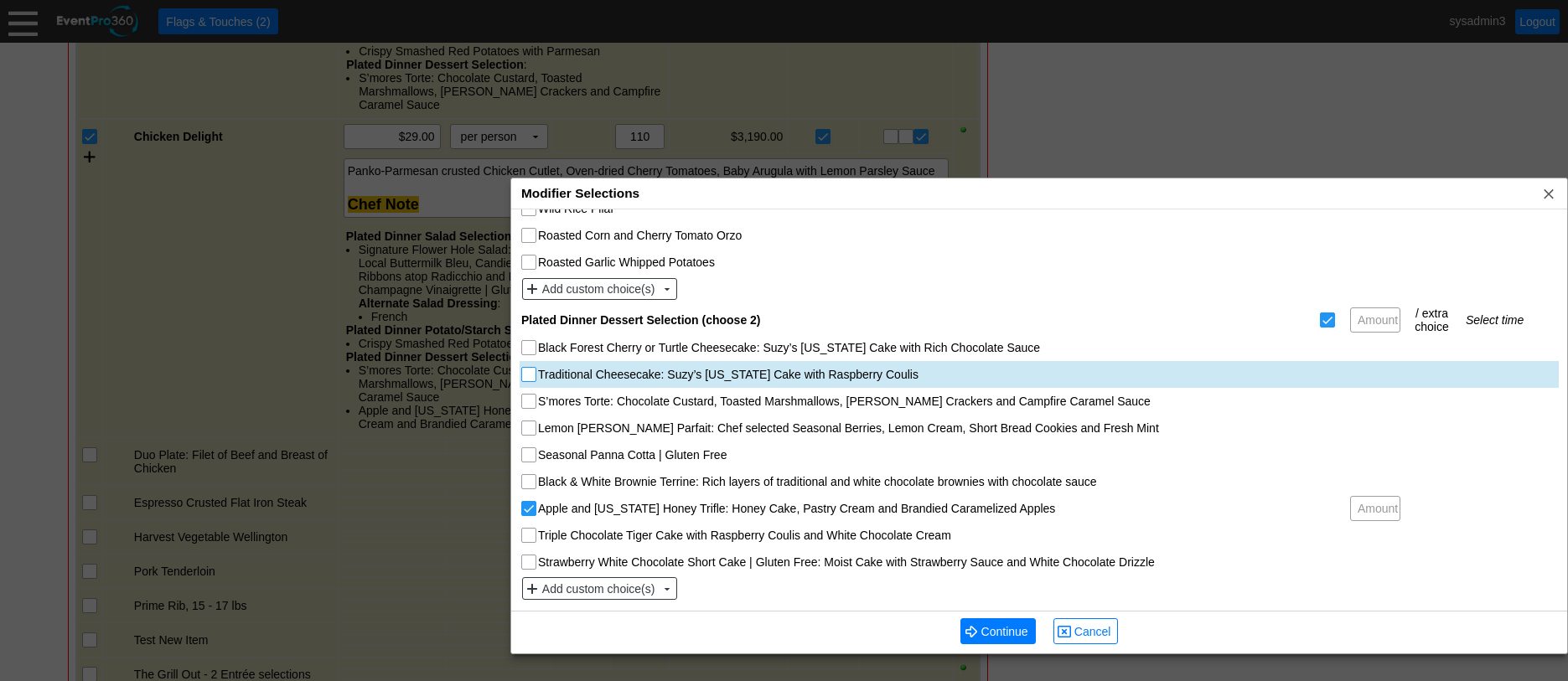
click at [527, 380] on input "Traditional Cheesecake: Suzy’s [US_STATE] Cake with Raspberry Coulis" at bounding box center [531, 376] width 16 height 16
checkbox input "true"
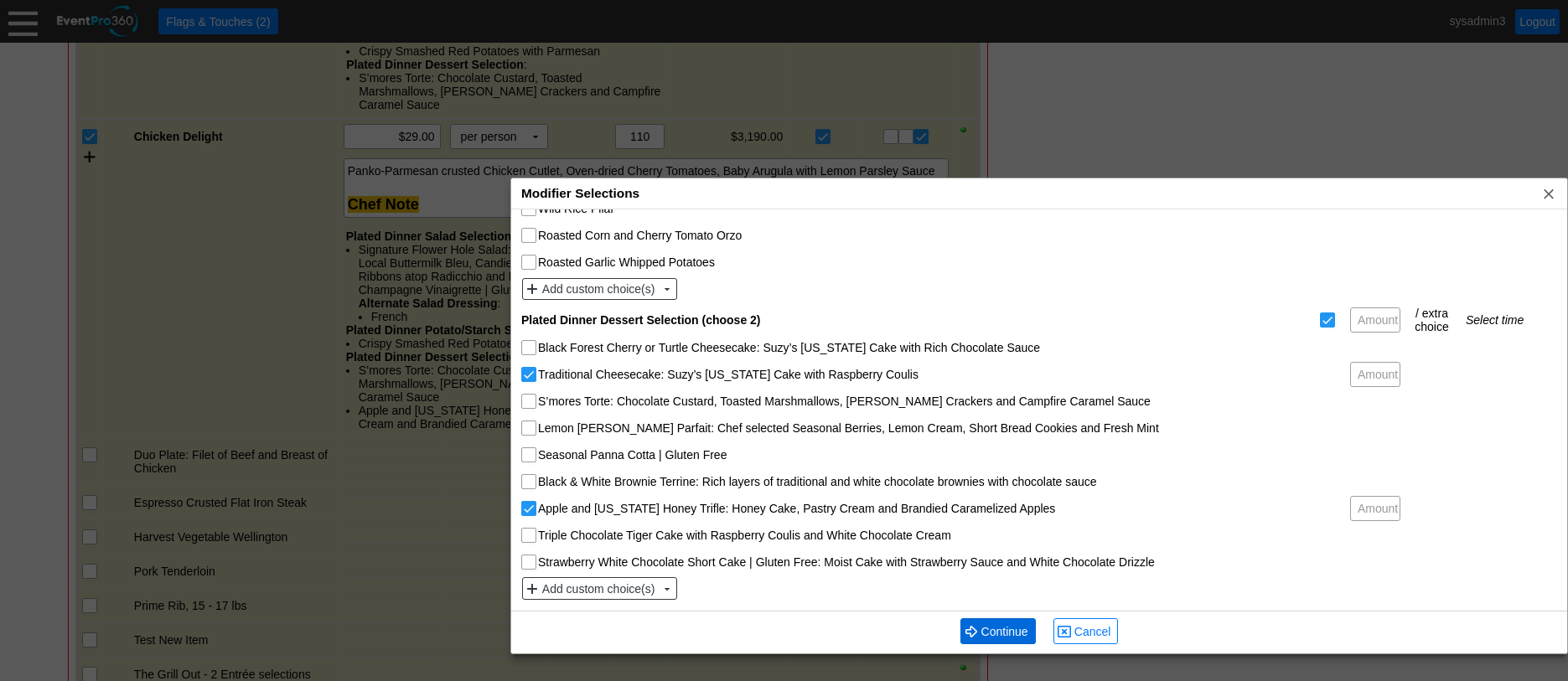
click at [1013, 635] on span "Continue" at bounding box center [1004, 632] width 54 height 16
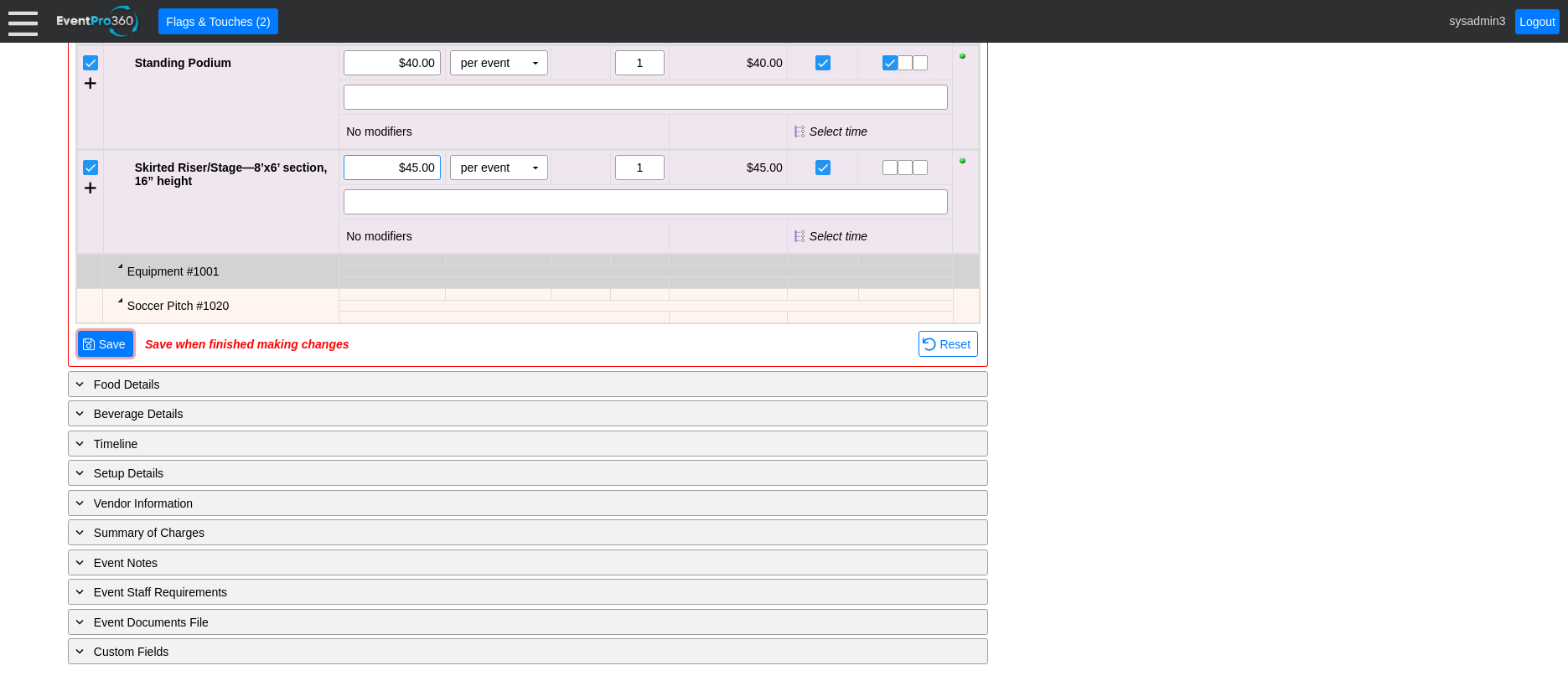
scroll to position [3583, 0]
click at [114, 342] on span "Save" at bounding box center [112, 344] width 34 height 16
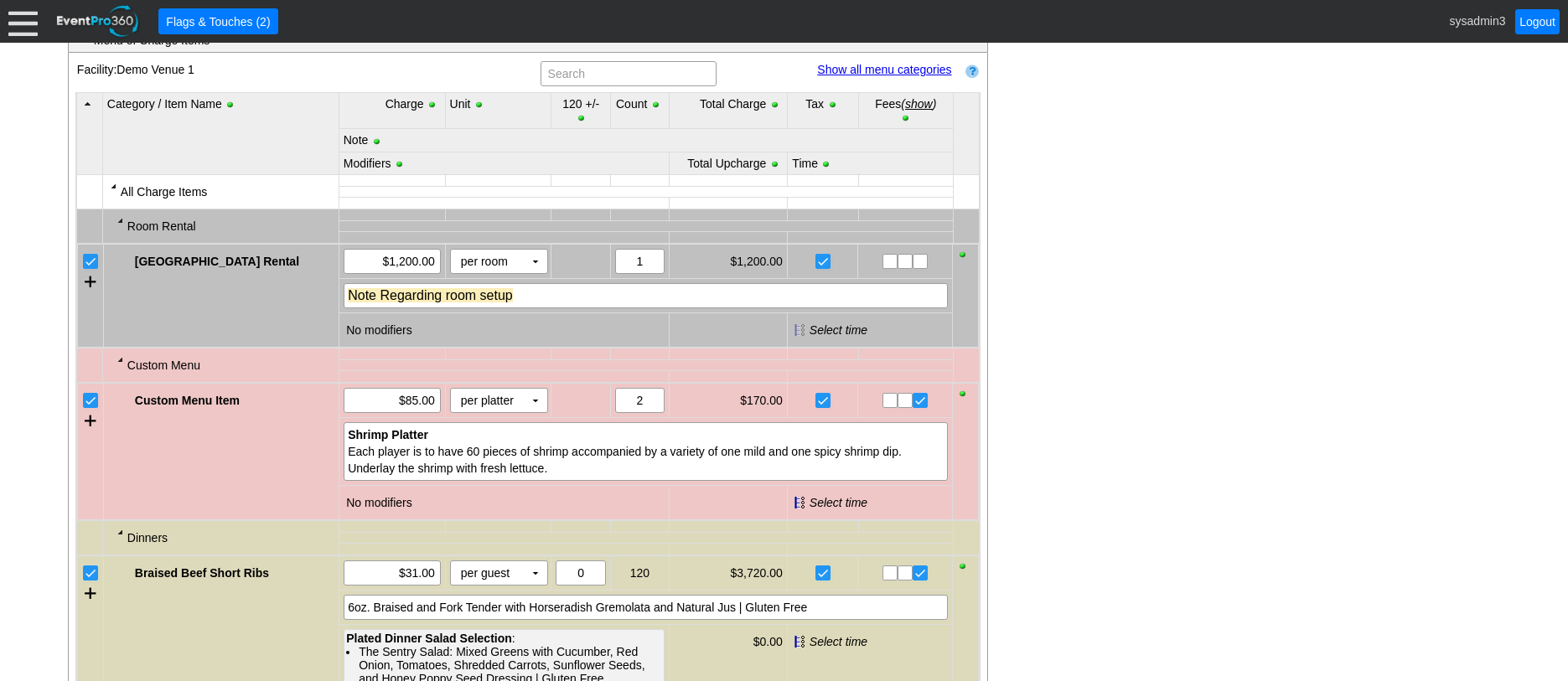
scroll to position [921, 0]
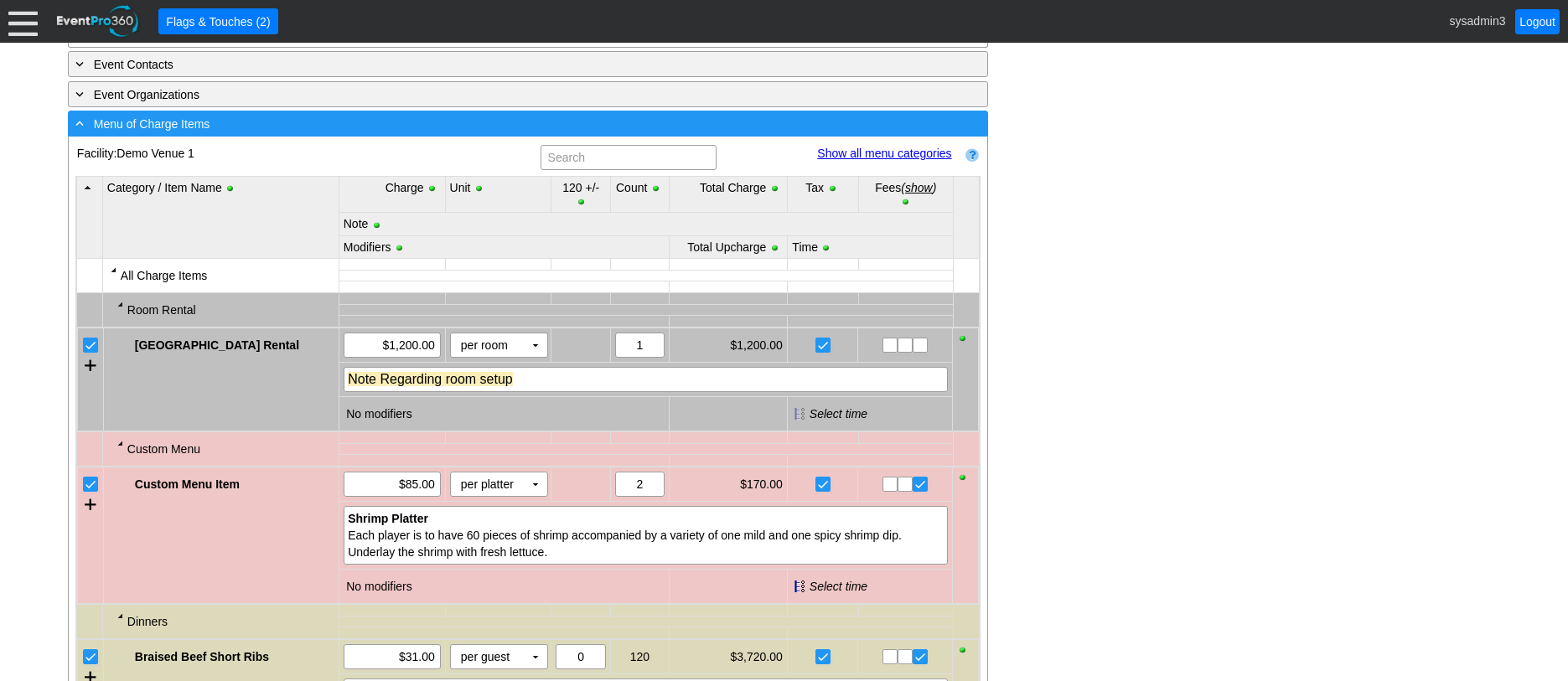
click at [232, 133] on div "- Menu of Charge Items" at bounding box center [494, 123] width 843 height 19
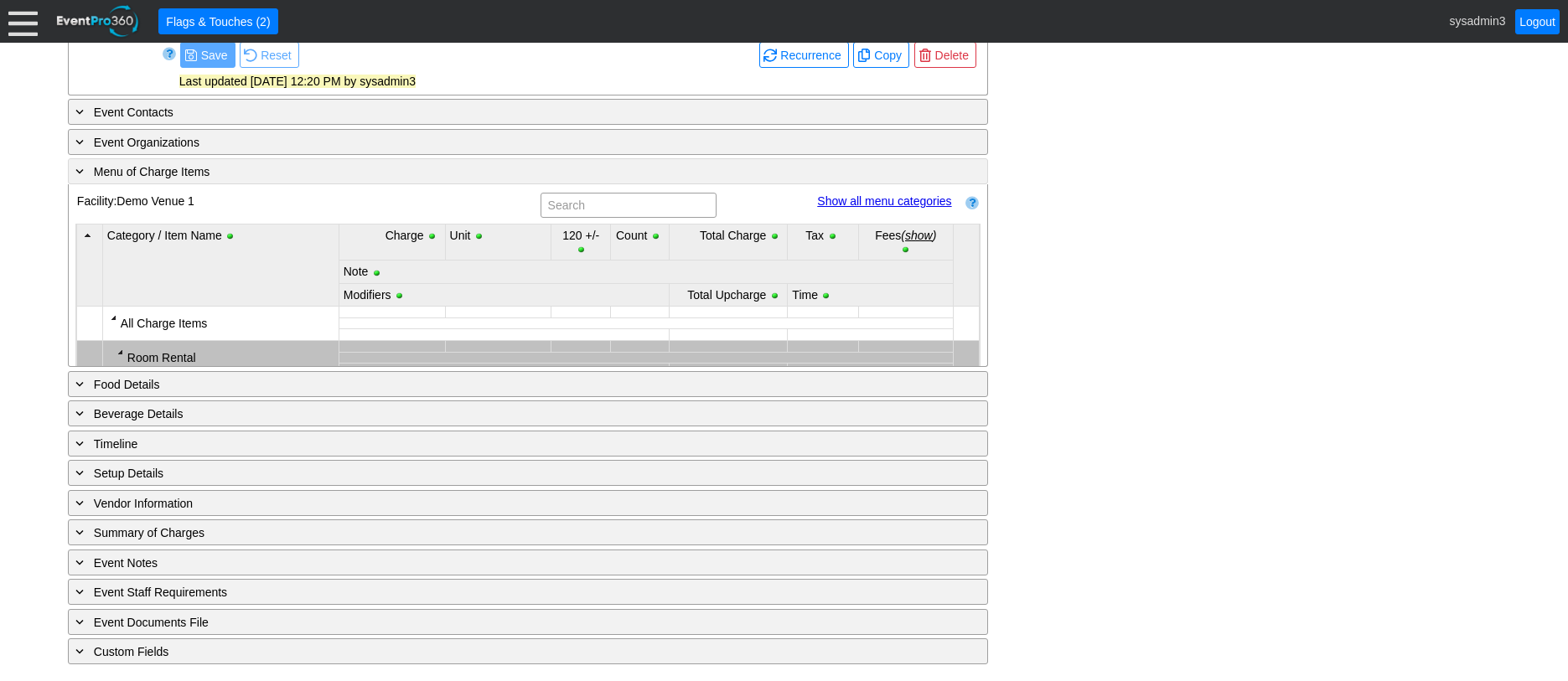
scroll to position [721, 0]
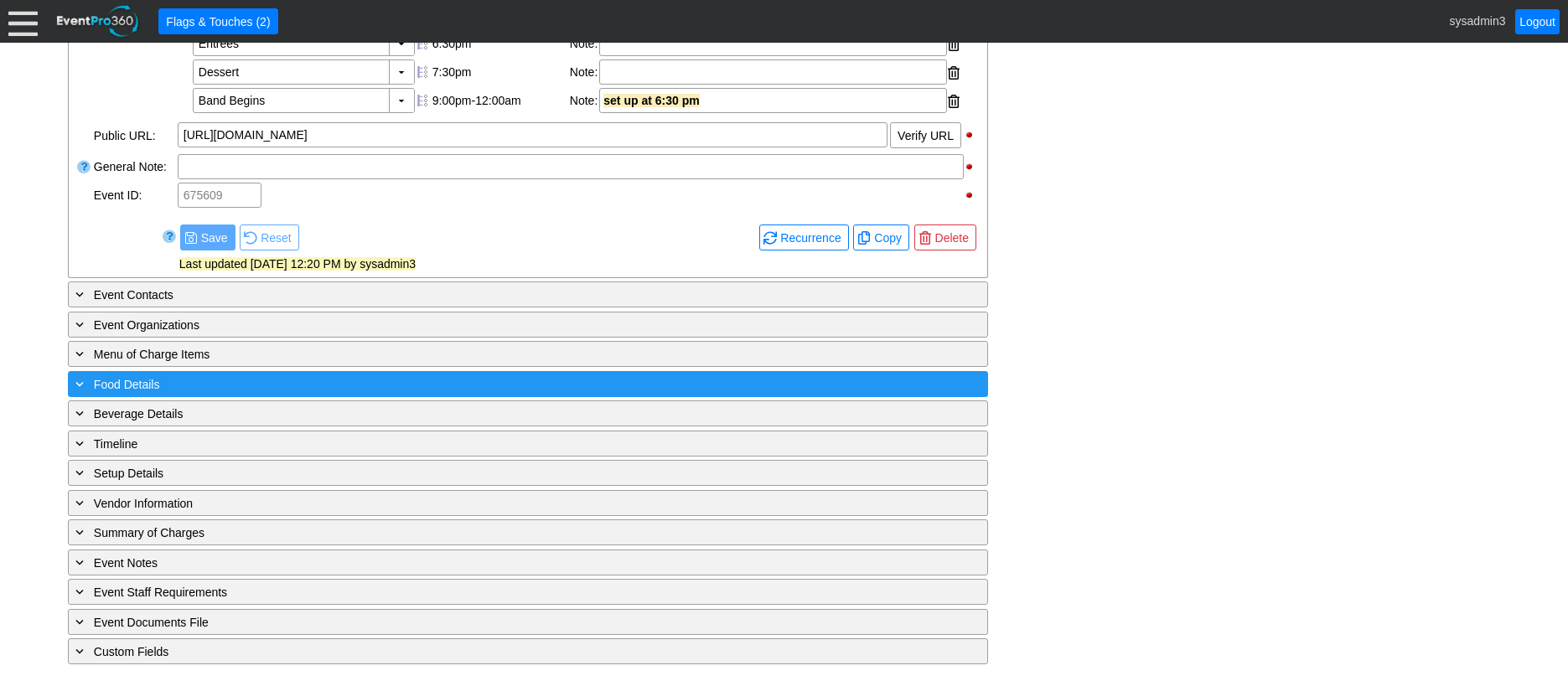
click at [214, 381] on div "+ Food Details" at bounding box center [494, 383] width 843 height 19
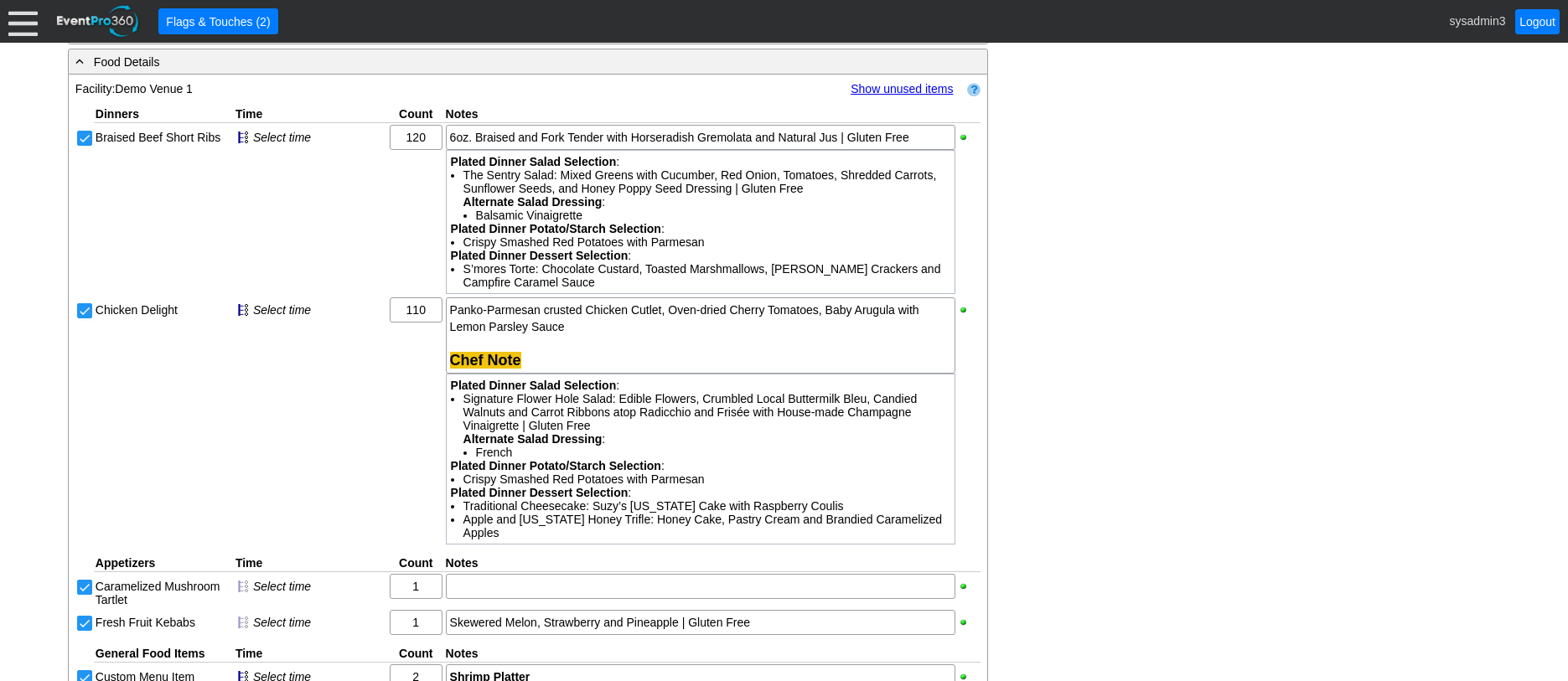
scroll to position [972, 0]
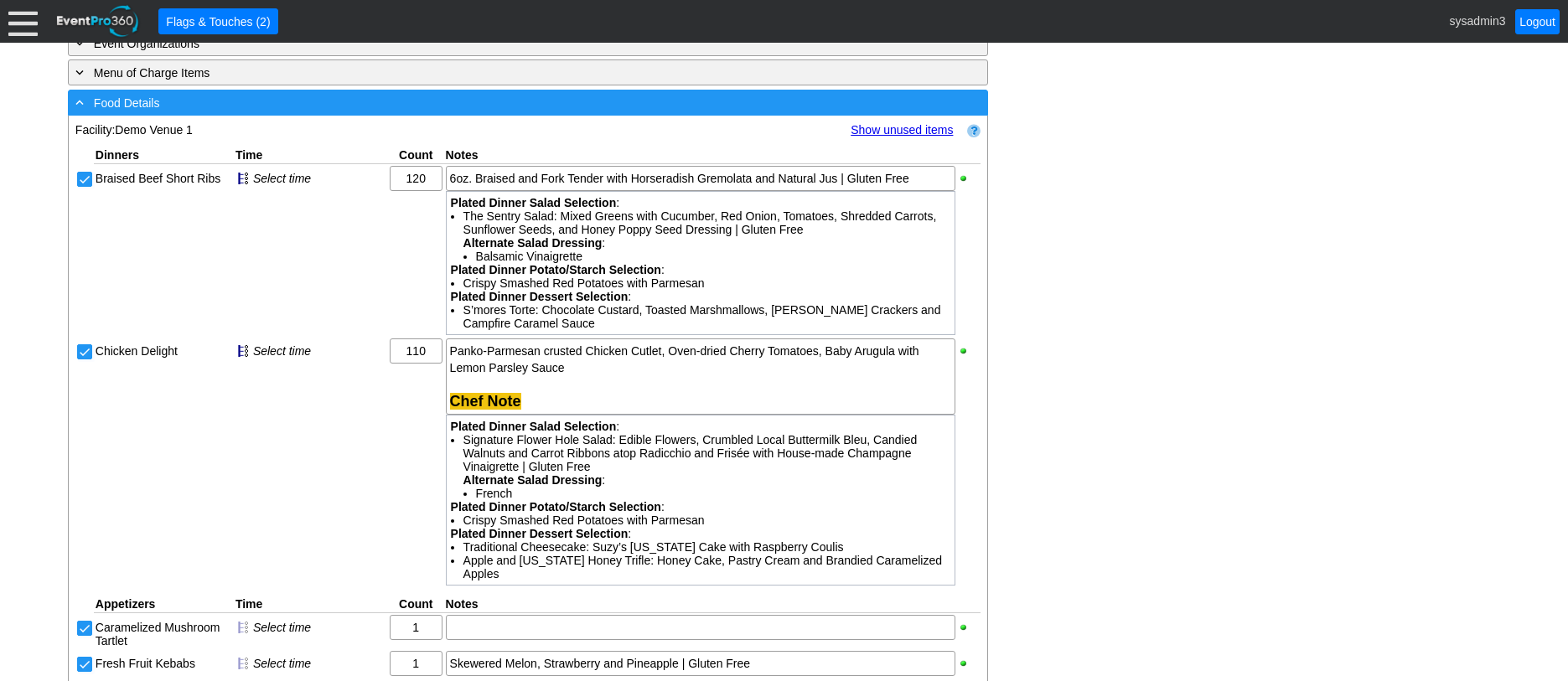
click at [311, 112] on div "- Food Details" at bounding box center [494, 102] width 843 height 19
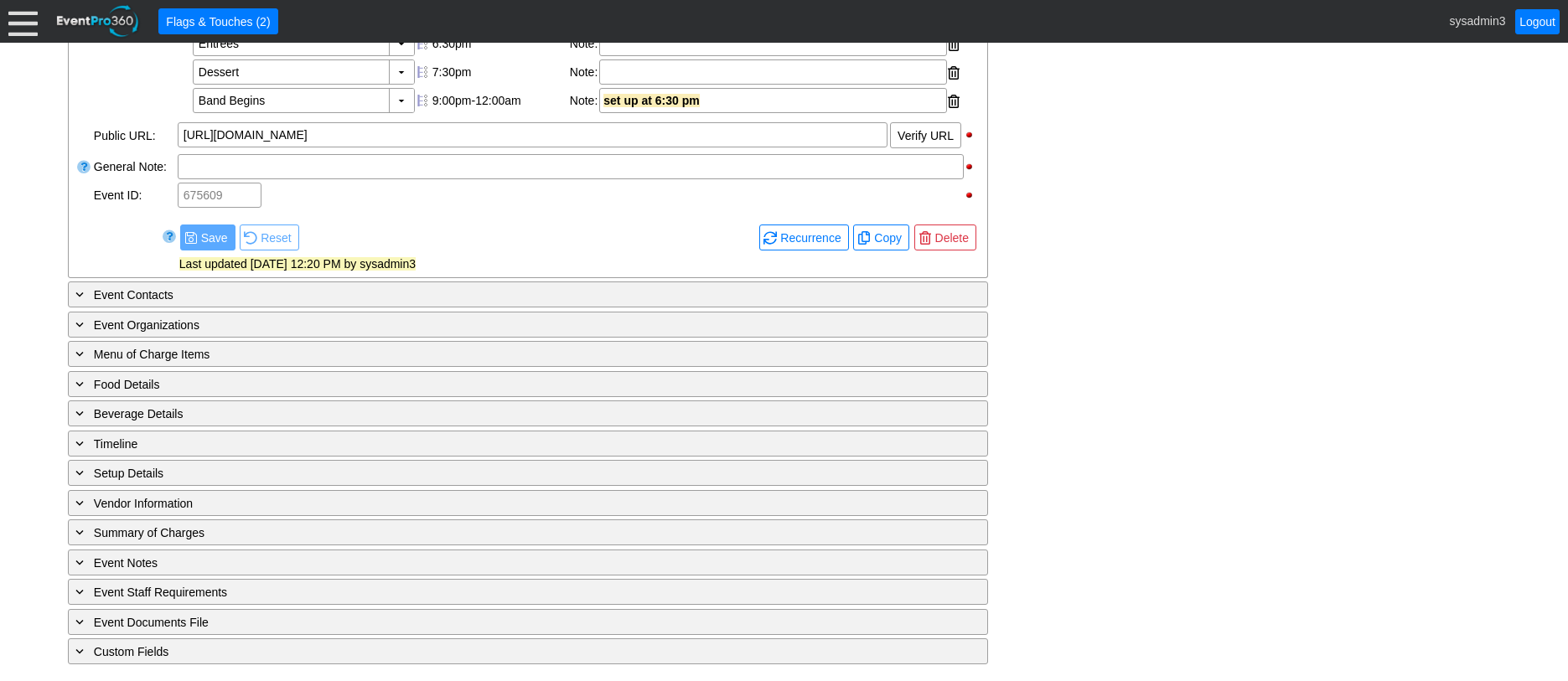
scroll to position [721, 0]
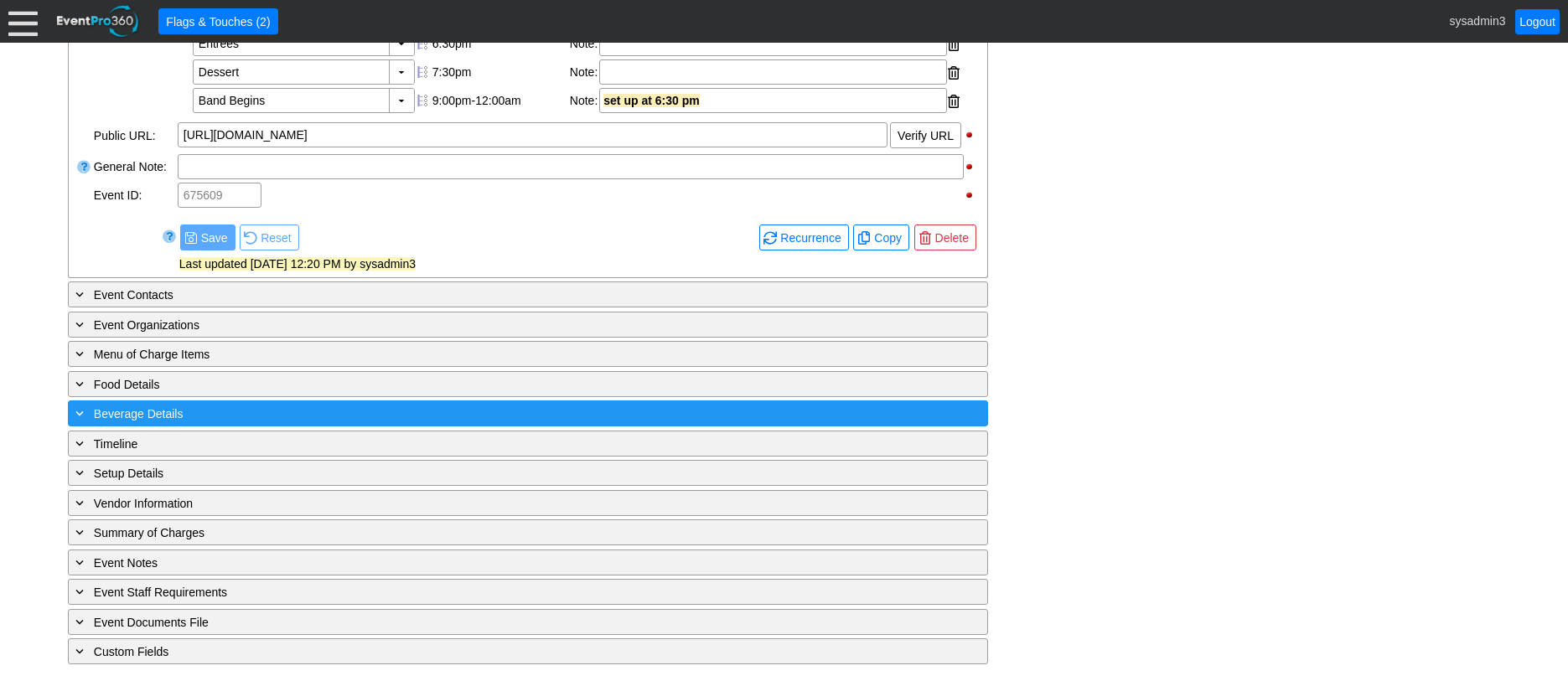
click at [278, 415] on div "+ Beverage Details" at bounding box center [494, 413] width 843 height 19
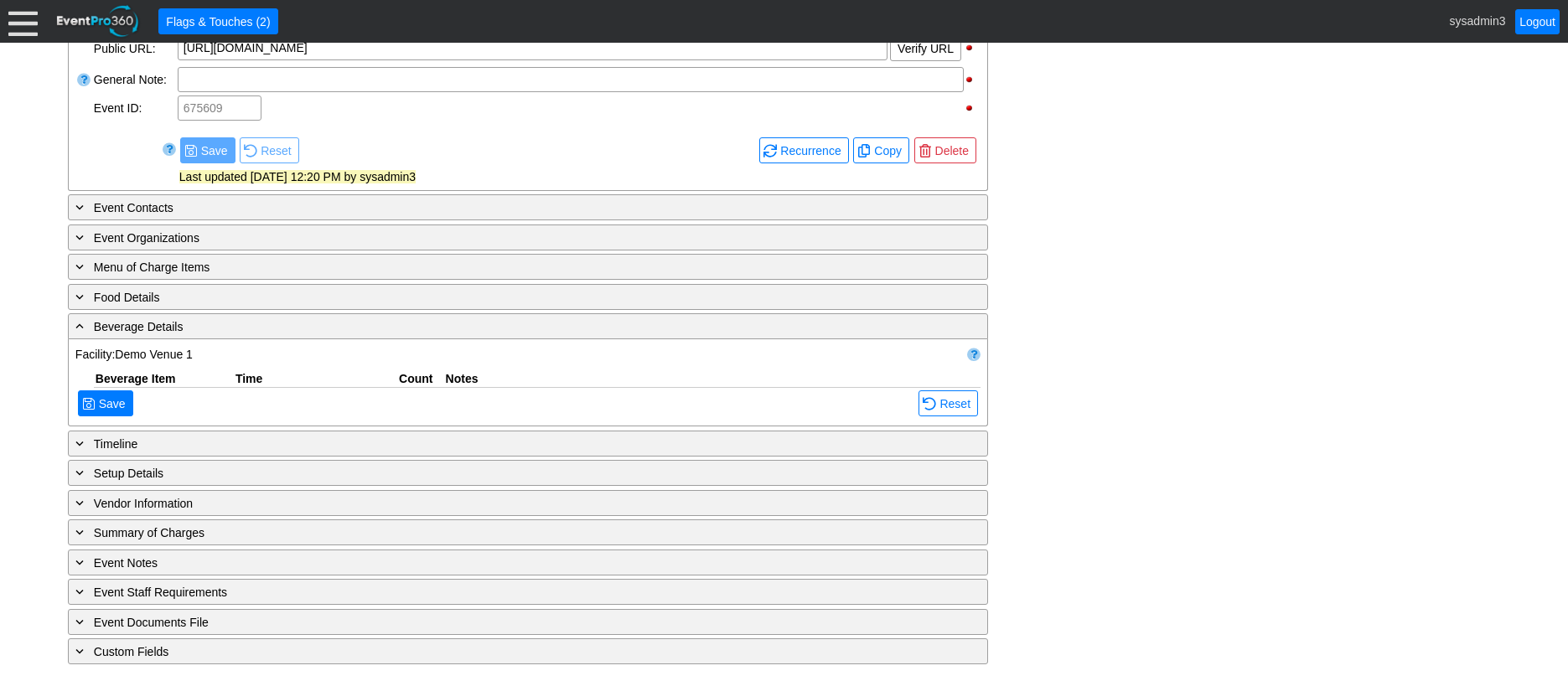
scroll to position [972, 0]
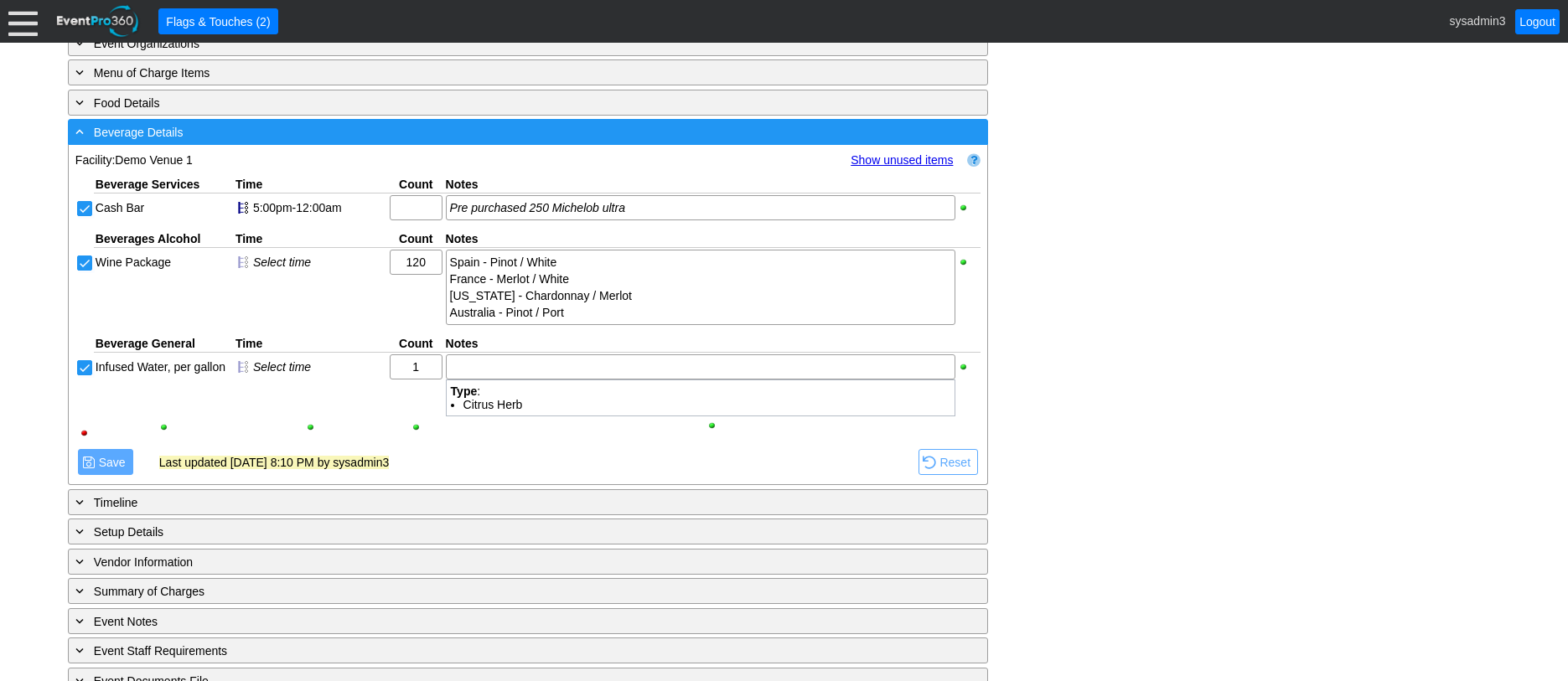
click at [356, 142] on div "- Beverage Details" at bounding box center [494, 131] width 843 height 19
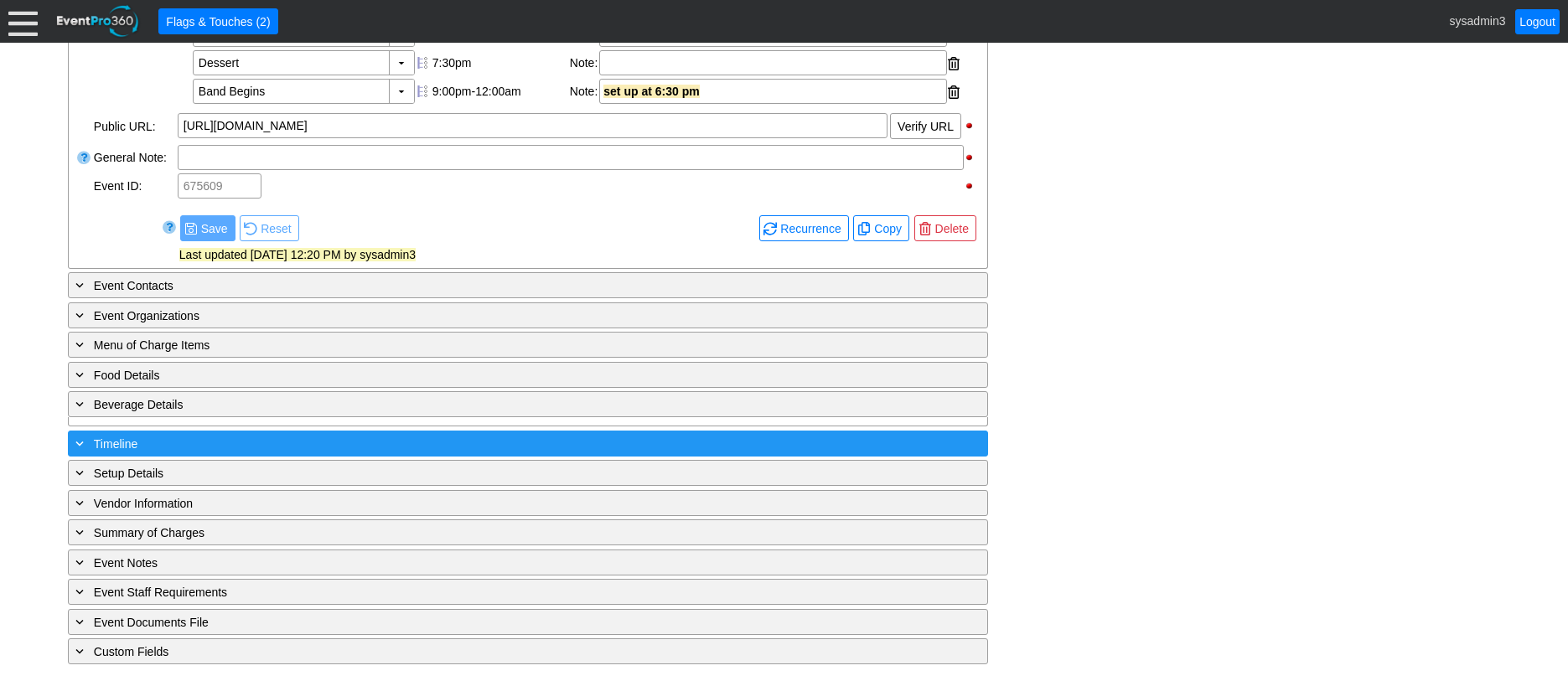
scroll to position [721, 0]
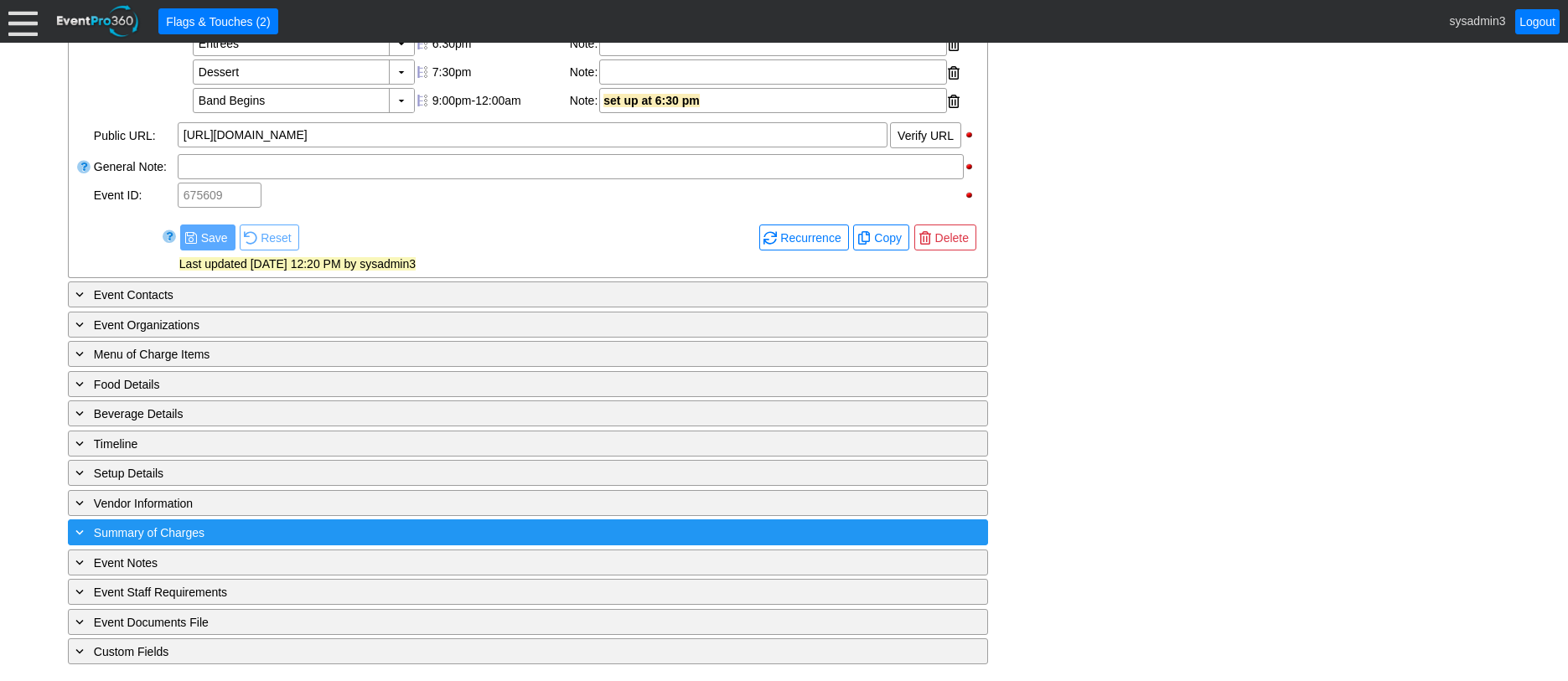
click at [318, 528] on div "+ Summary of Charges" at bounding box center [494, 532] width 843 height 19
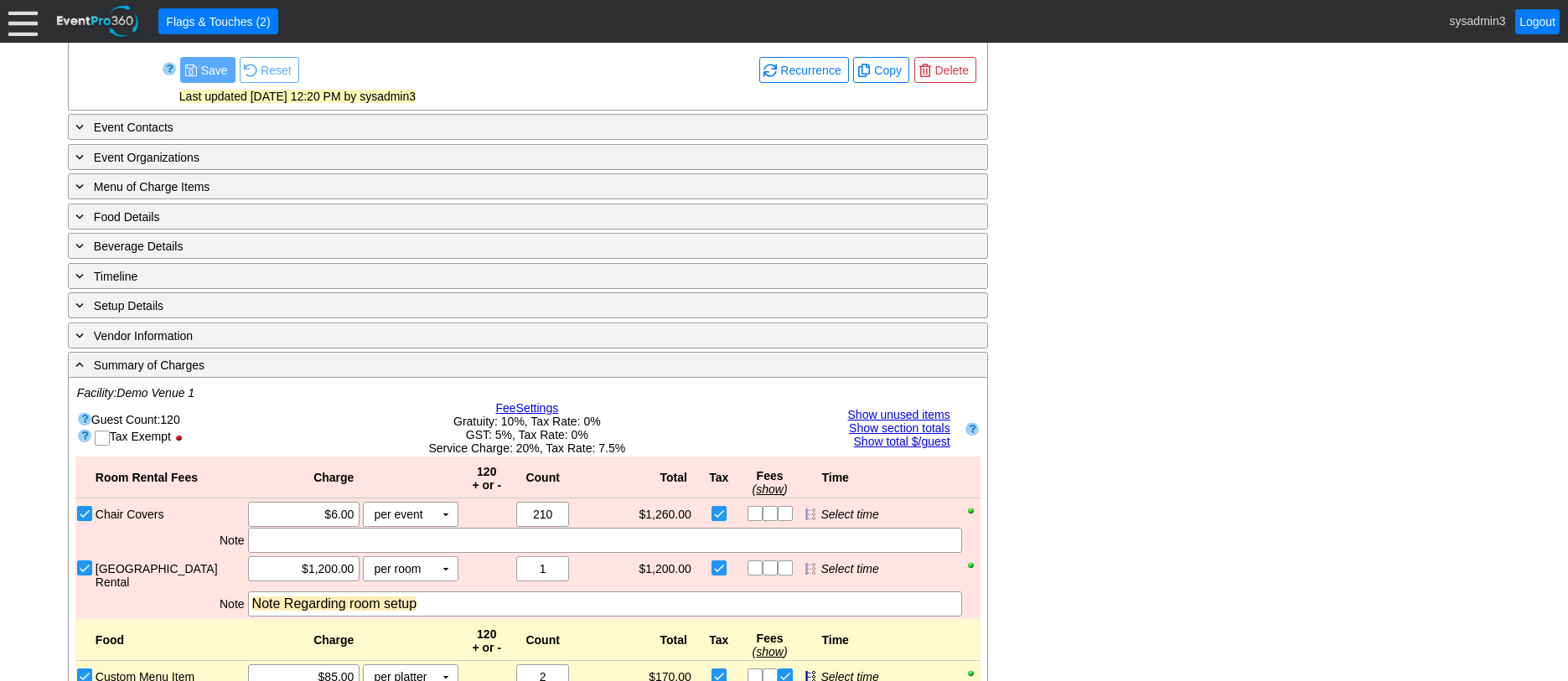
scroll to position [775, 0]
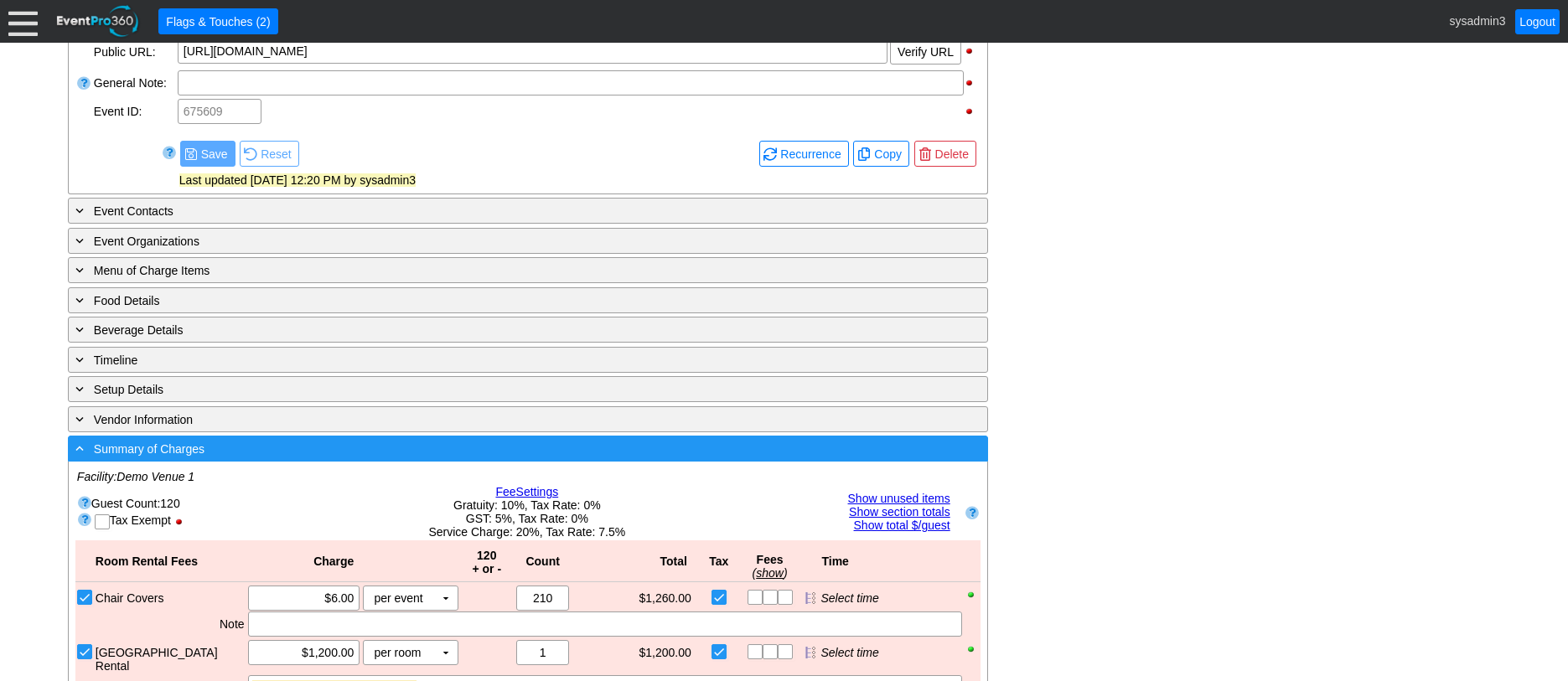
click at [387, 459] on div "- Summary of Charges" at bounding box center [494, 448] width 843 height 19
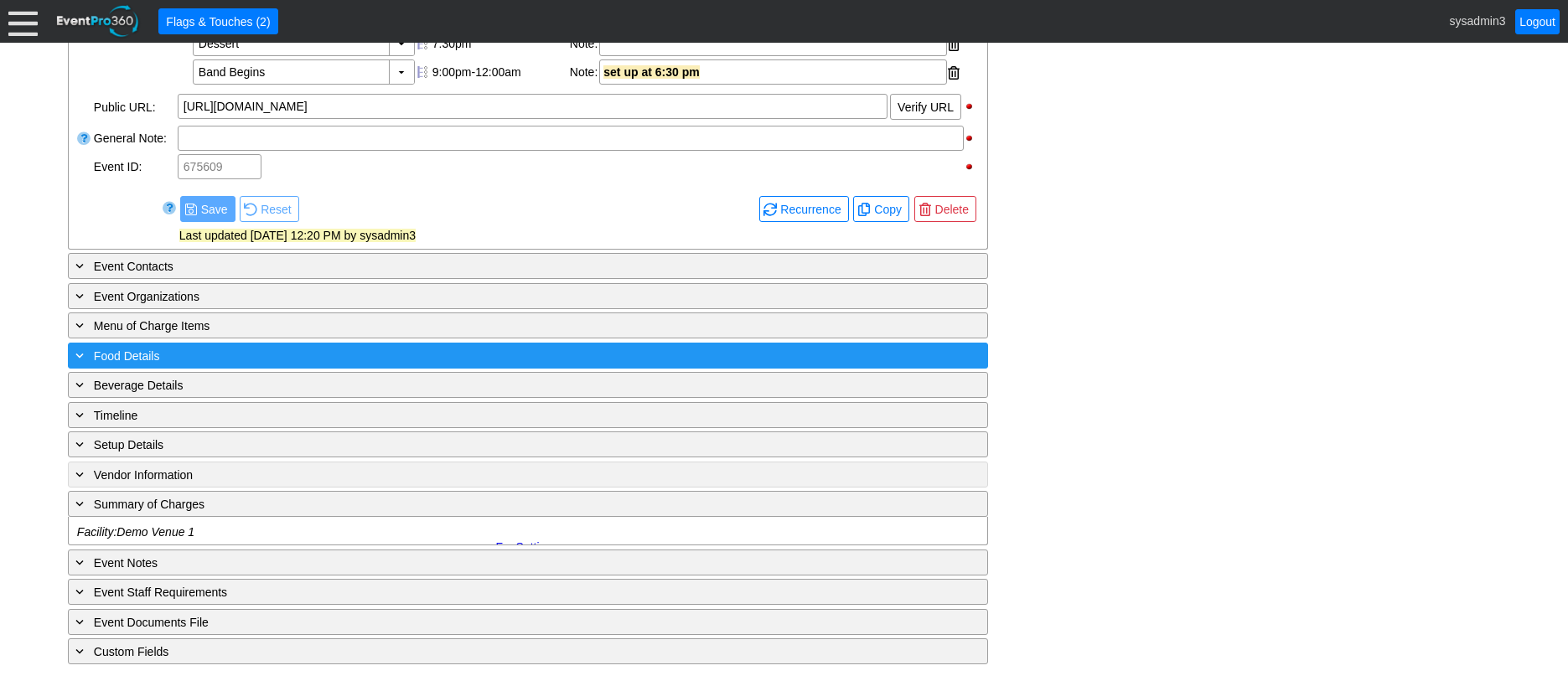
scroll to position [721, 0]
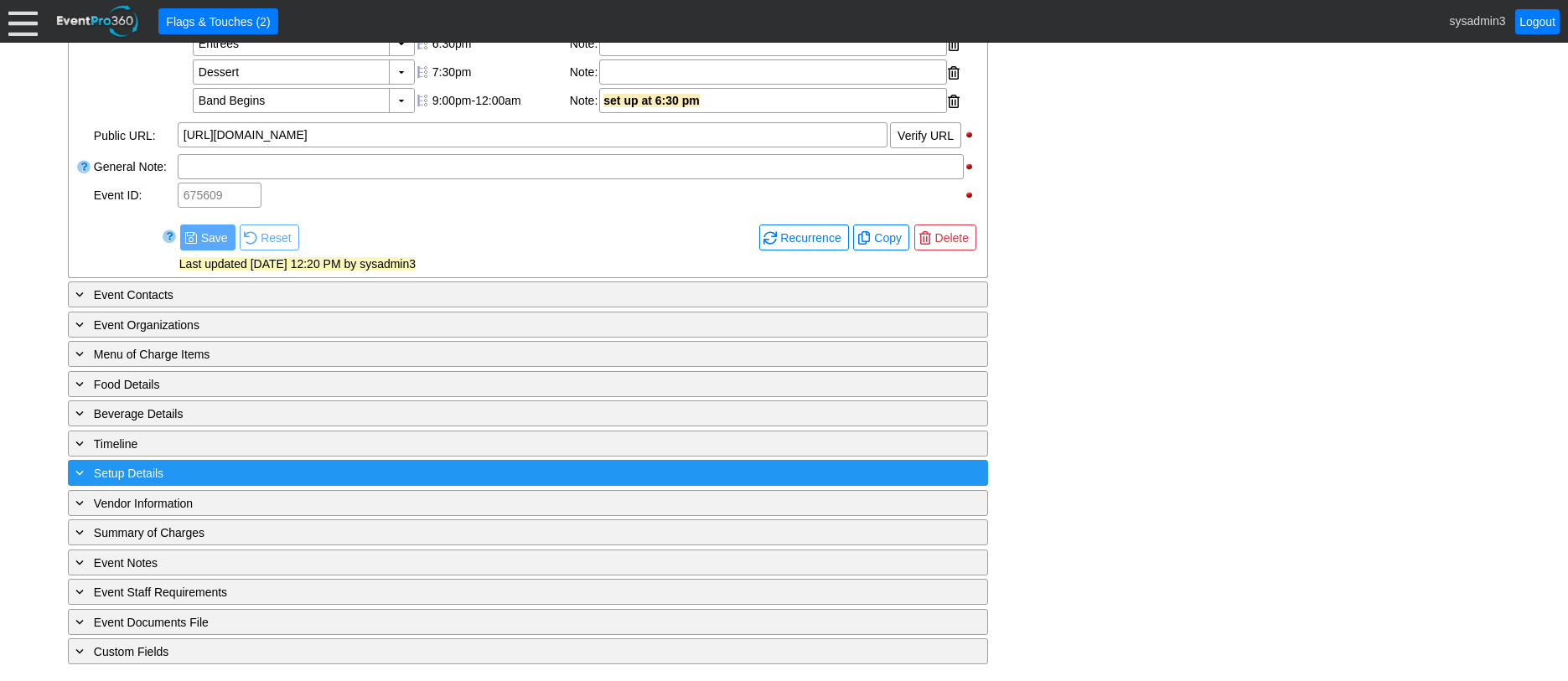
click at [234, 467] on div "+ Setup Details" at bounding box center [494, 473] width 843 height 19
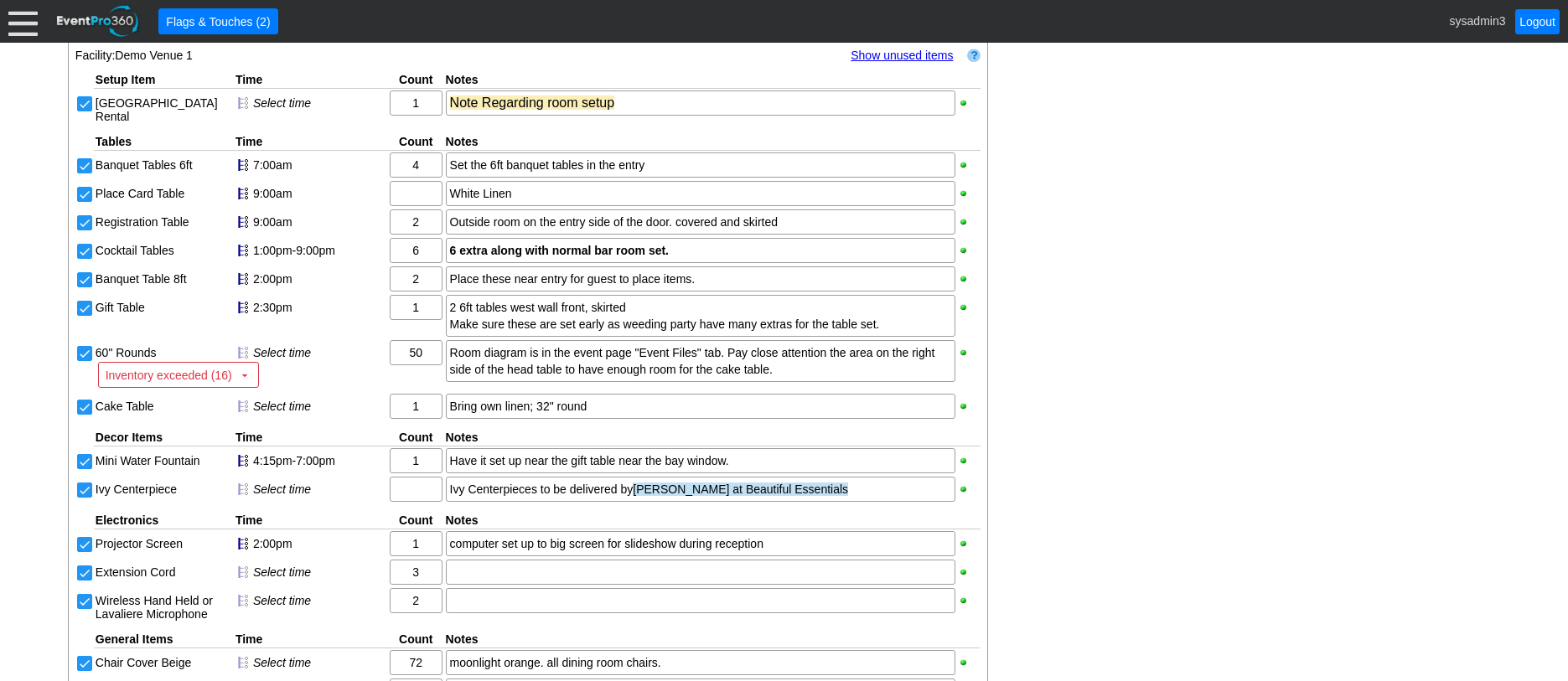
scroll to position [1110, 0]
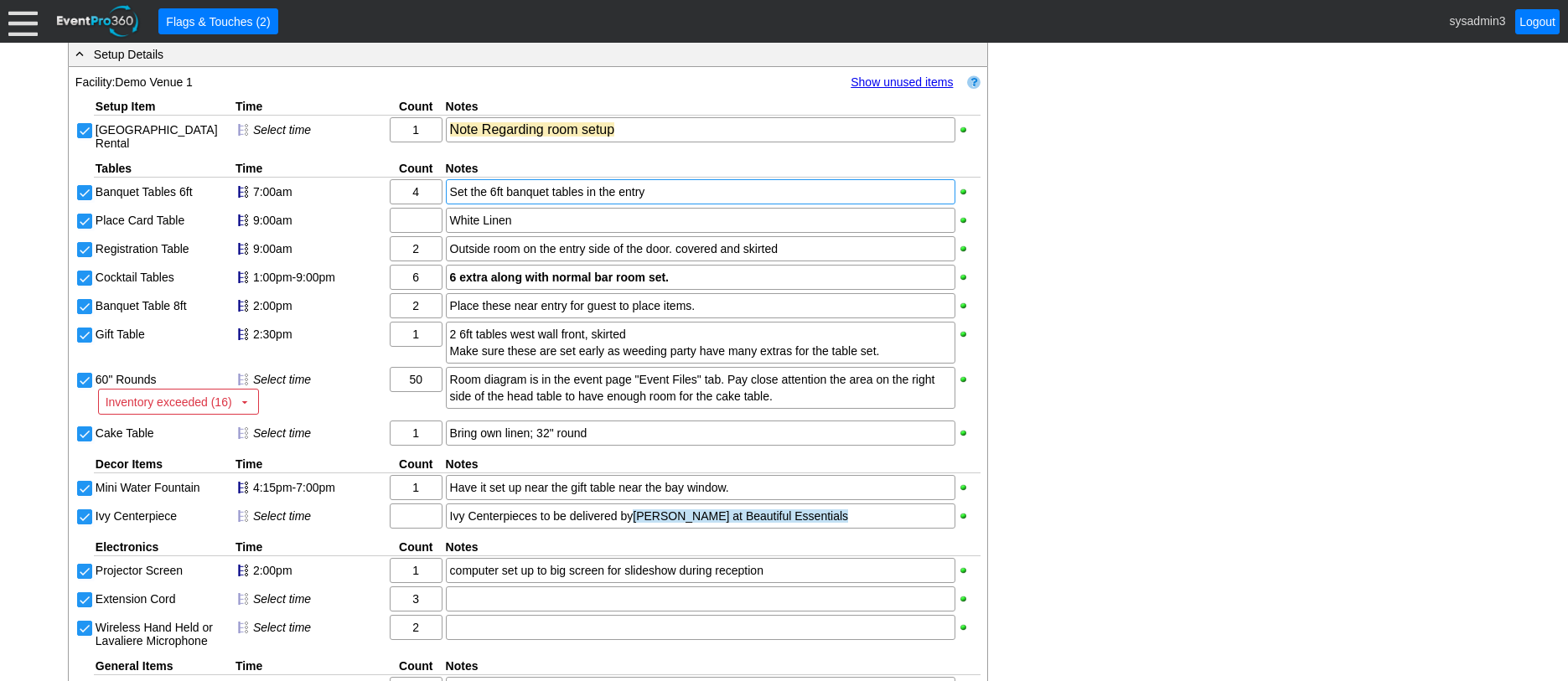
click at [667, 200] on div "Set the 6ft banquet tables in the entry" at bounding box center [700, 192] width 501 height 16
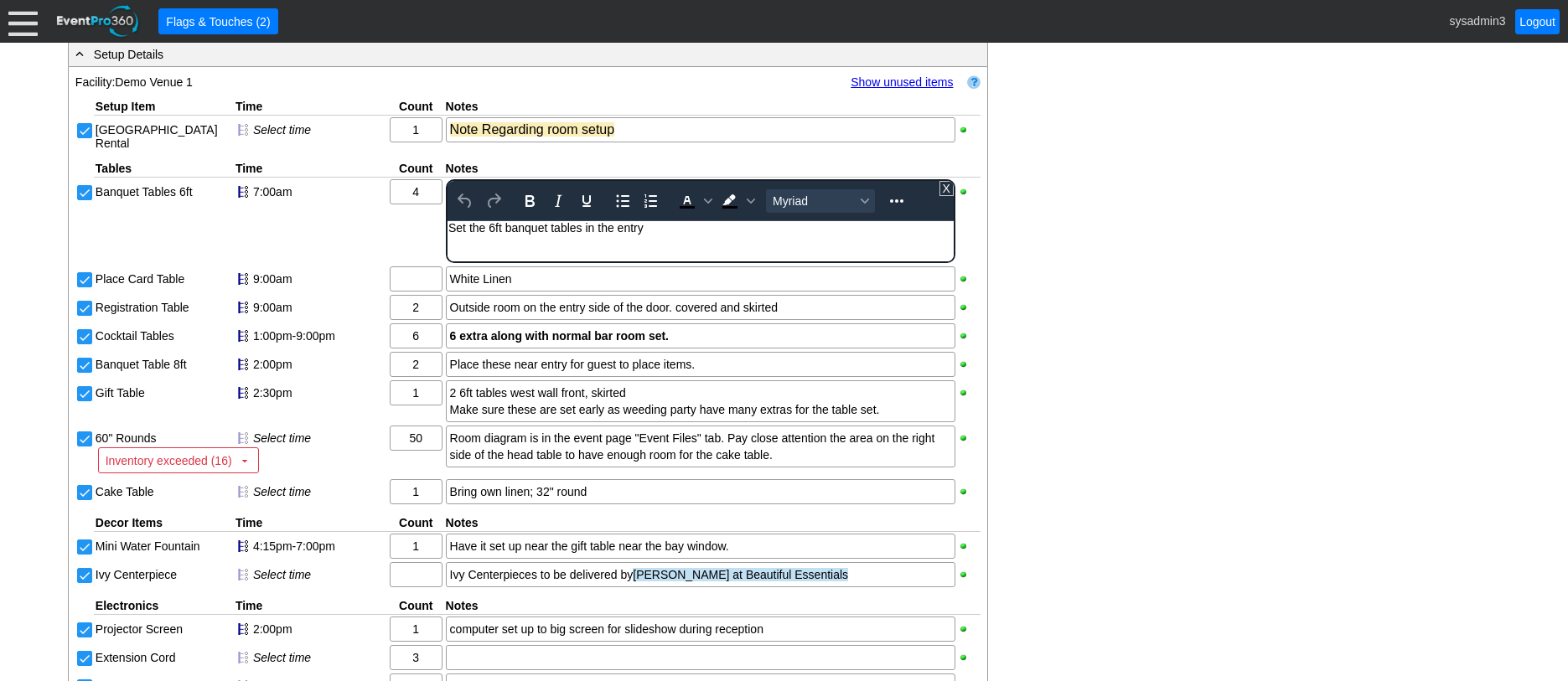
scroll to position [0, 0]
click at [658, 232] on div "Set the 6ft banquet tables in the entry" at bounding box center [700, 228] width 504 height 14
click at [1196, 321] on div "- General Information ▼ Loading.... Remove all highlights Facility: ▼ Χ Demo Ve…" at bounding box center [784, 188] width 1442 height 1914
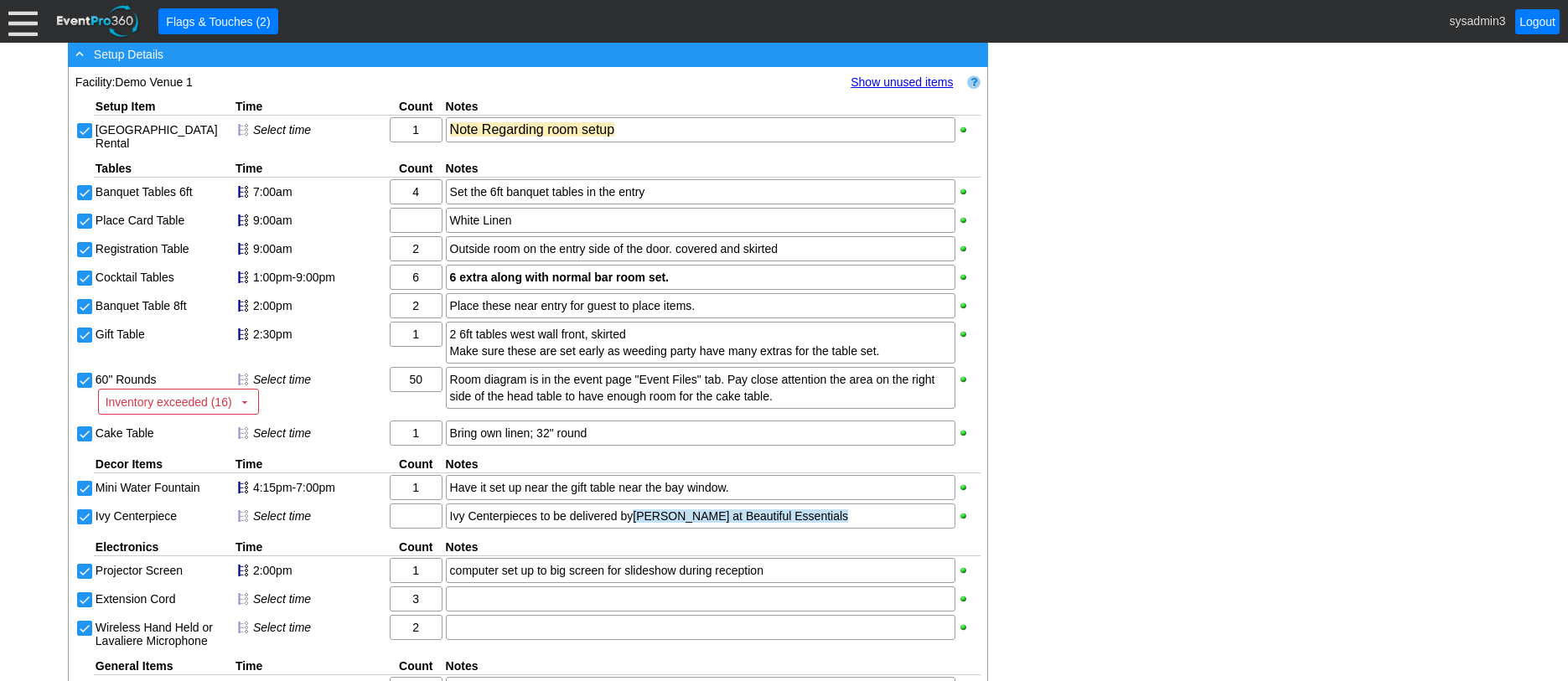
click at [270, 64] on div "- Setup Details" at bounding box center [494, 54] width 843 height 19
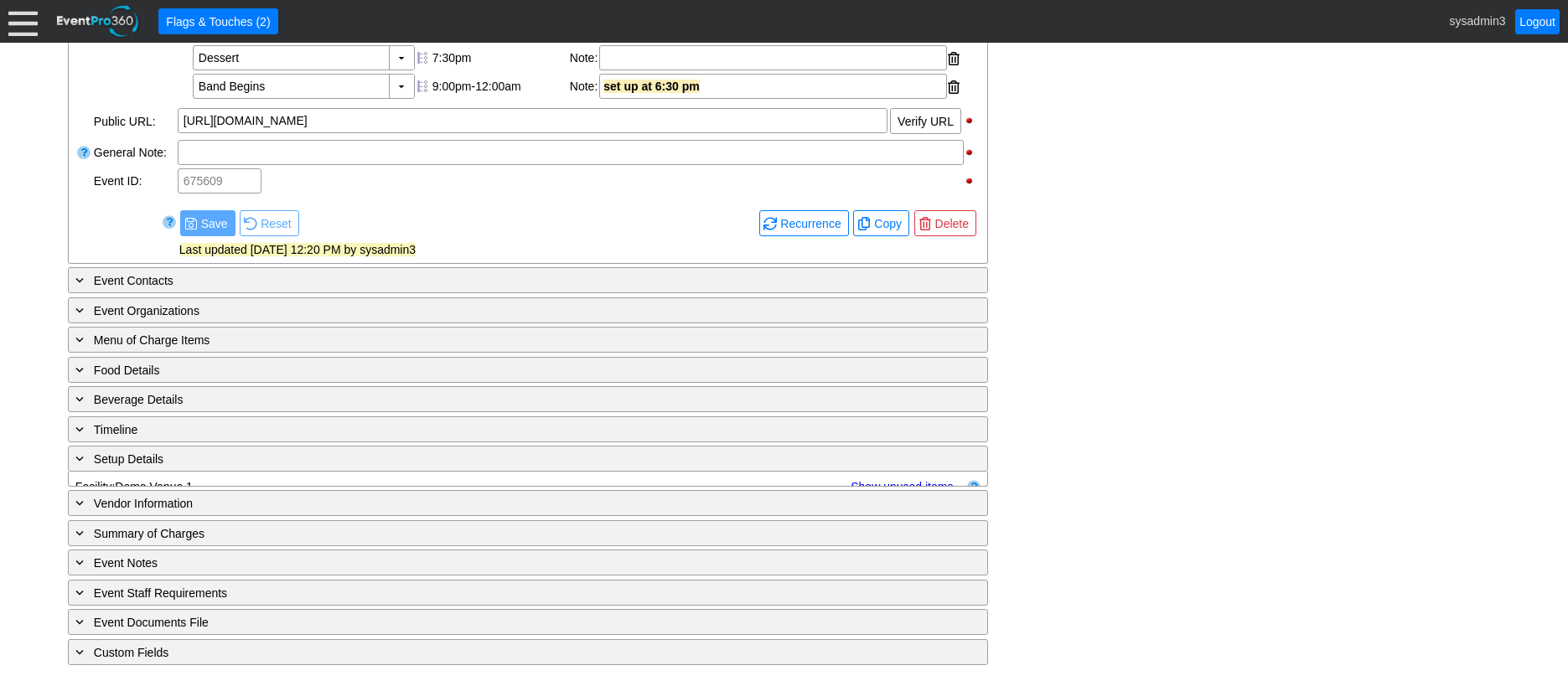
scroll to position [721, 0]
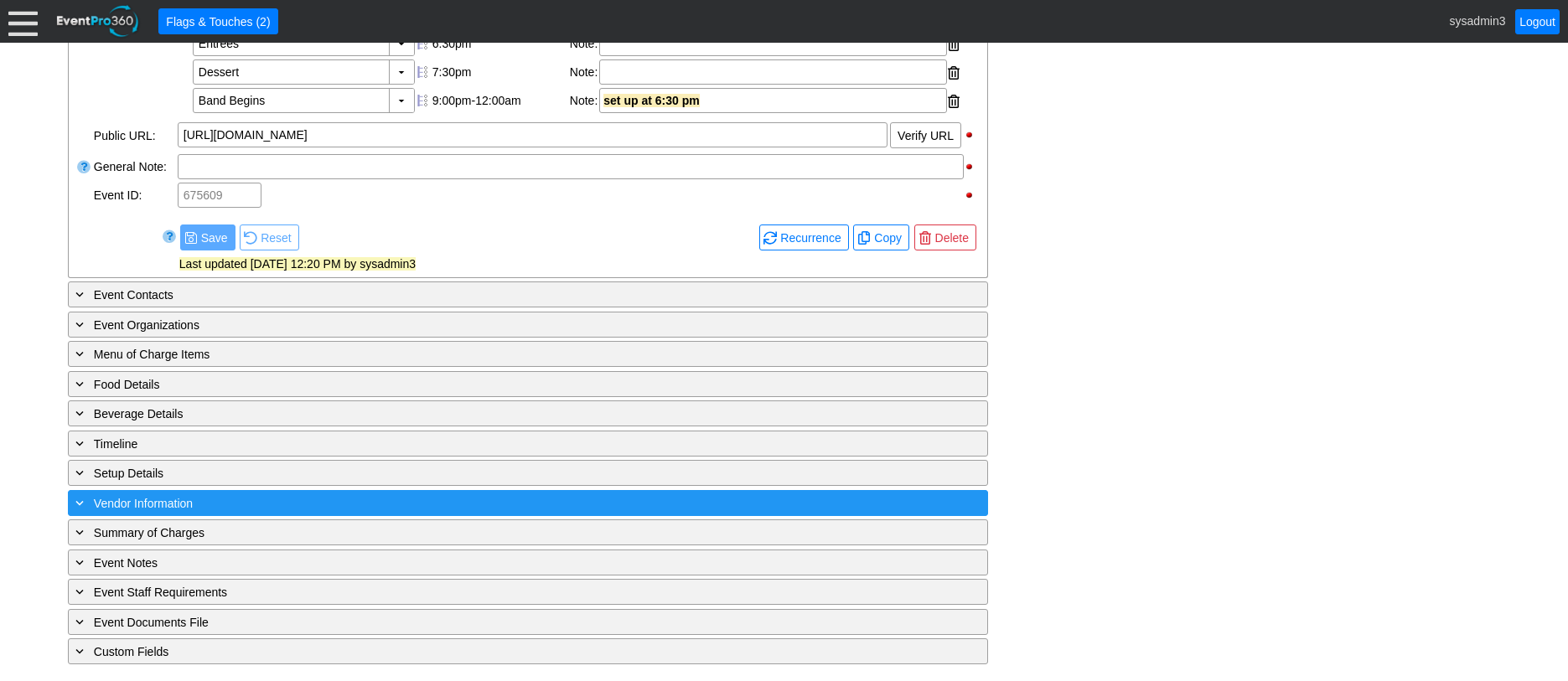
click at [248, 500] on div "+ Vendor Information" at bounding box center [494, 503] width 843 height 19
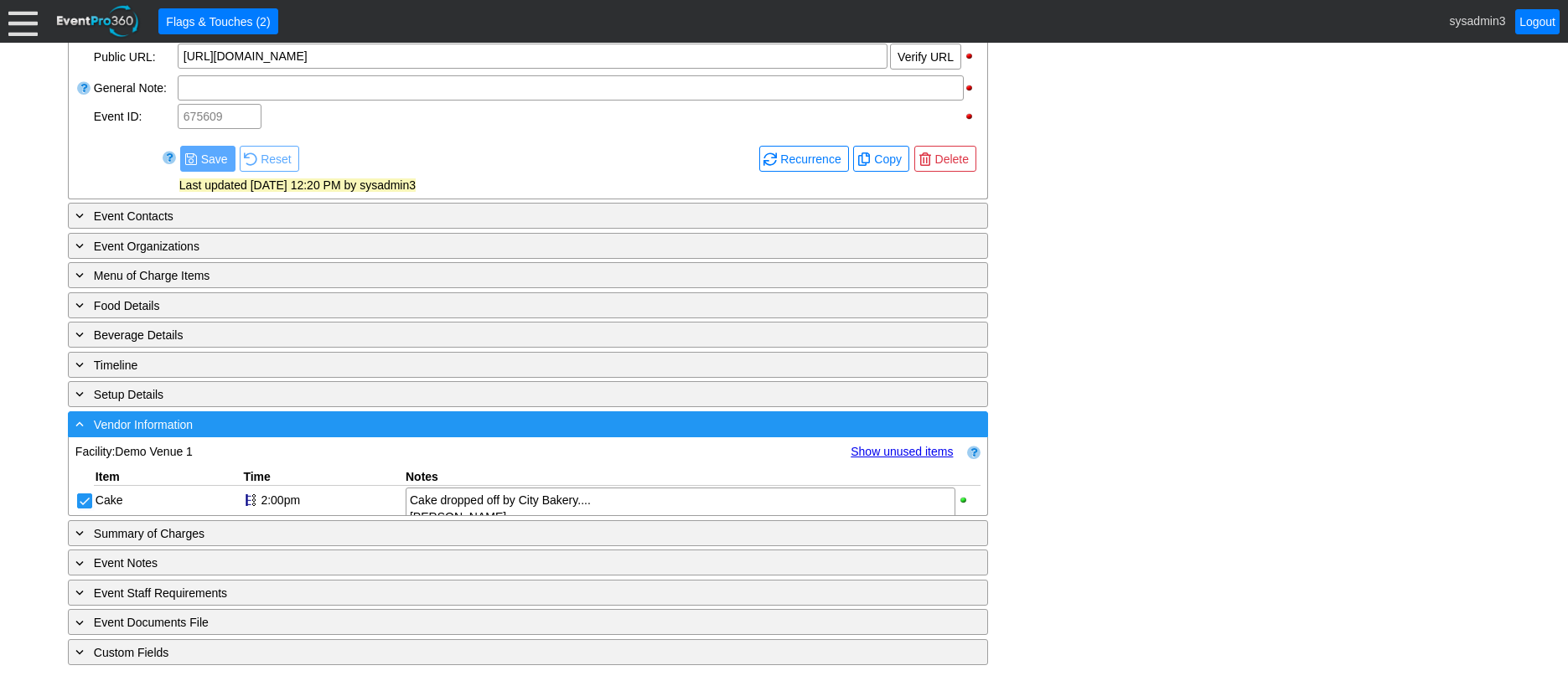
scroll to position [1051, 0]
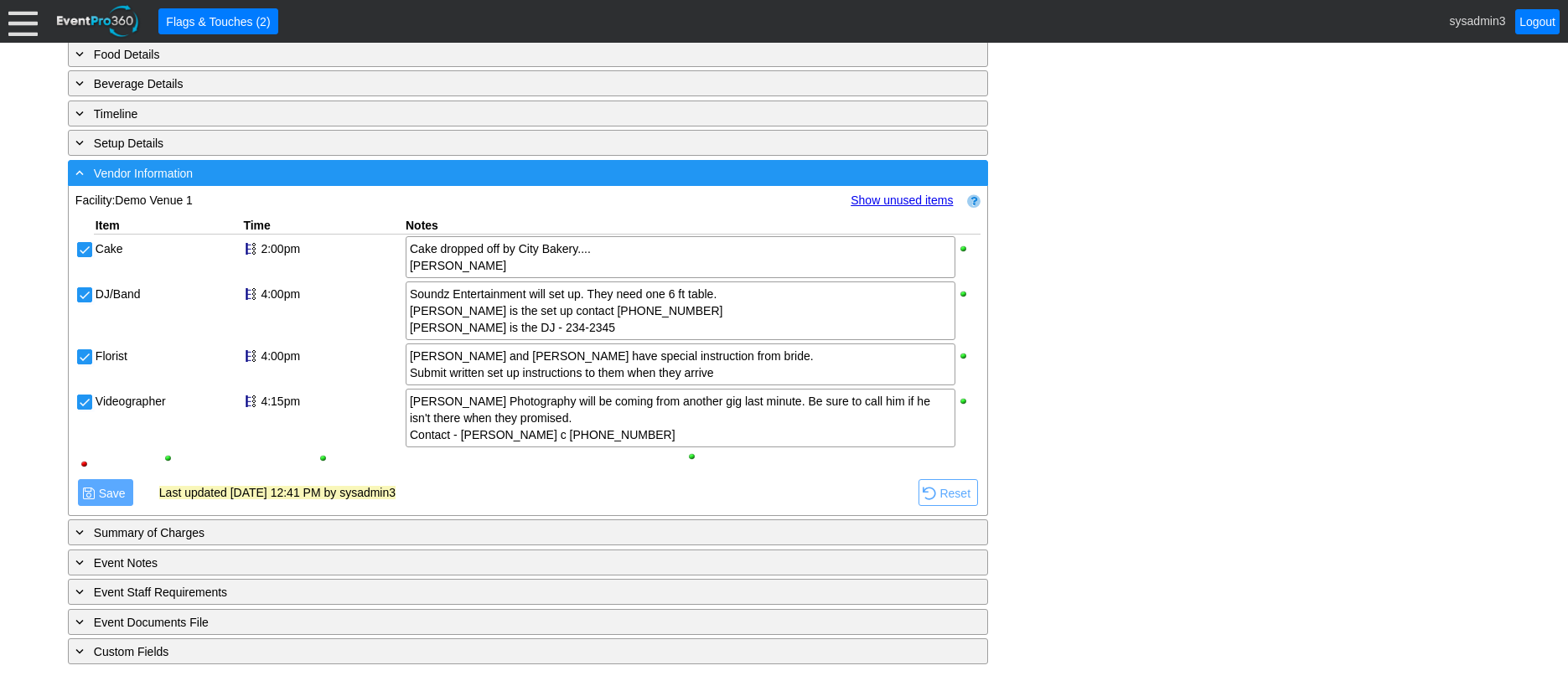
click at [322, 173] on div "- Vendor Information" at bounding box center [494, 173] width 843 height 19
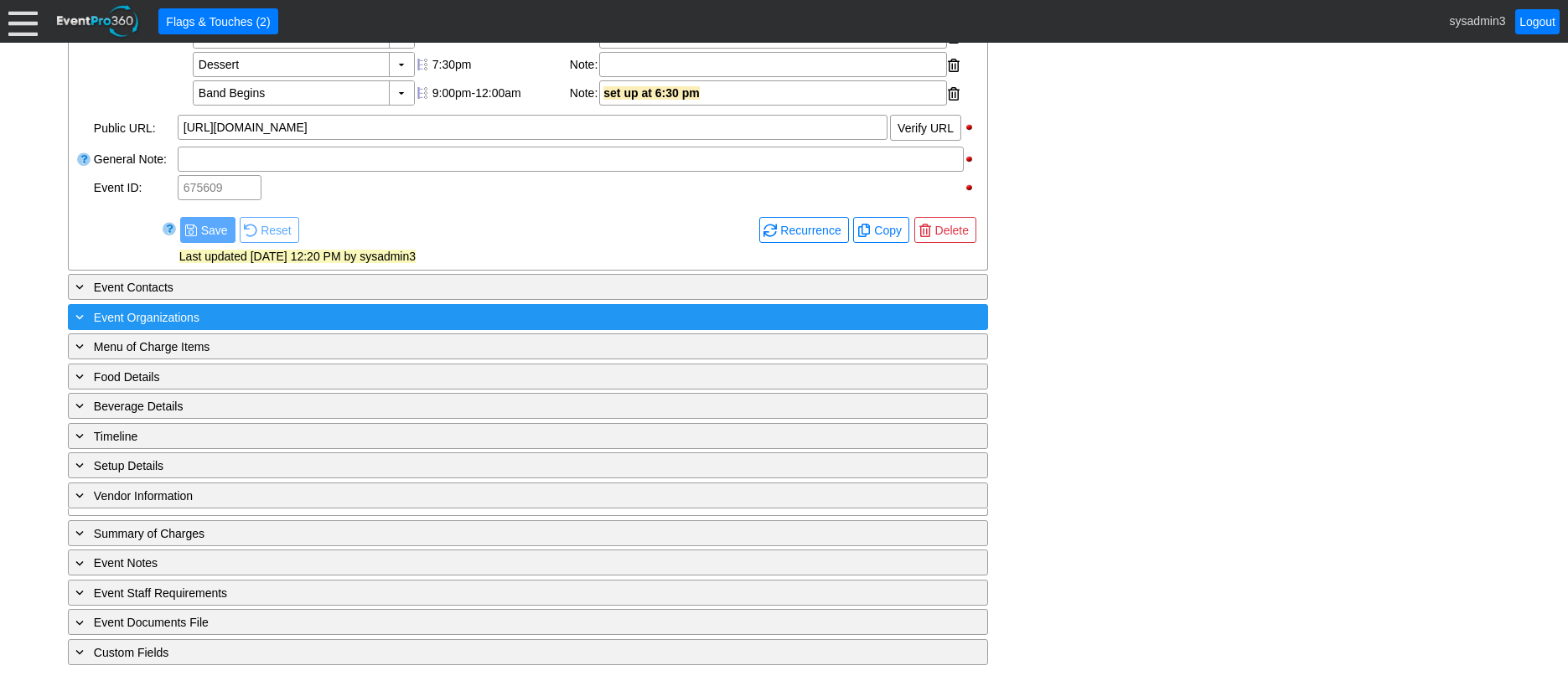
scroll to position [721, 0]
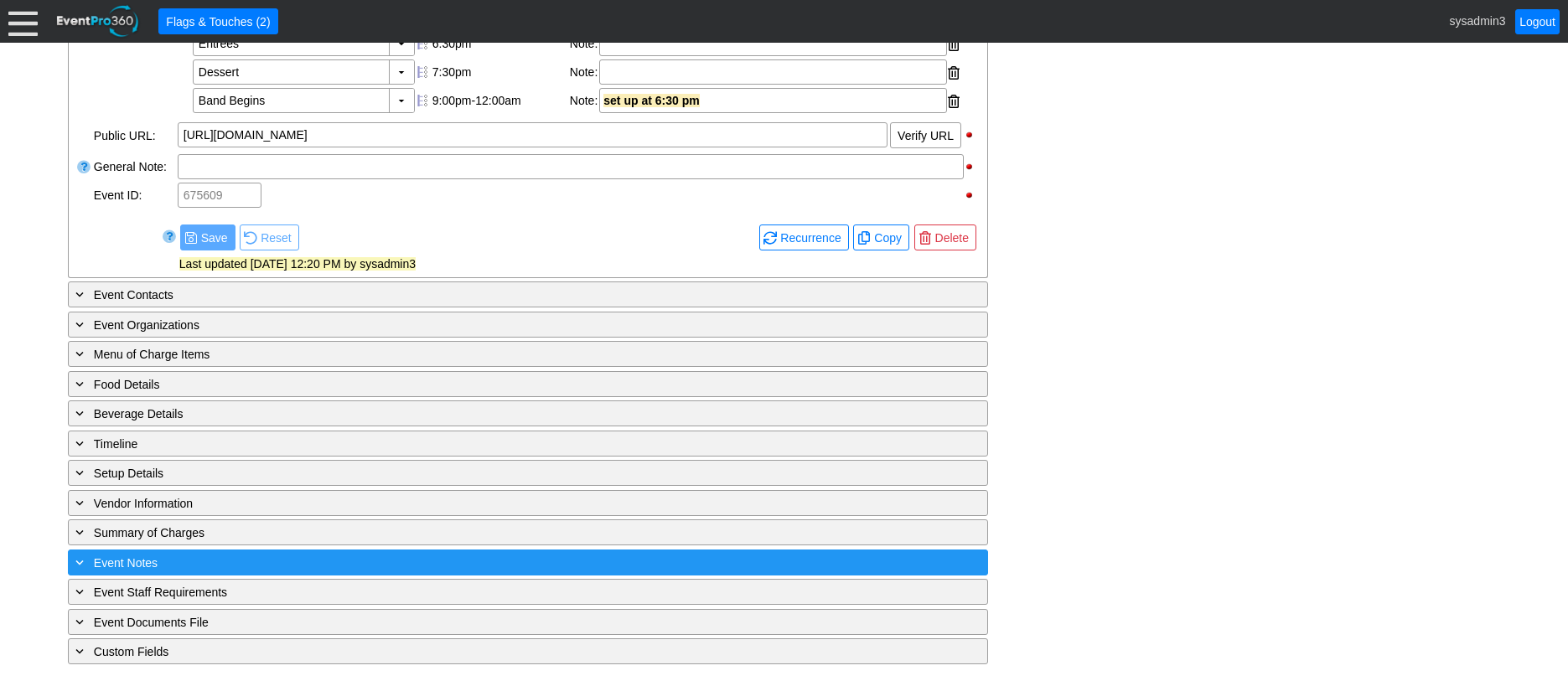
click at [278, 555] on div "+ Event Notes" at bounding box center [494, 563] width 843 height 19
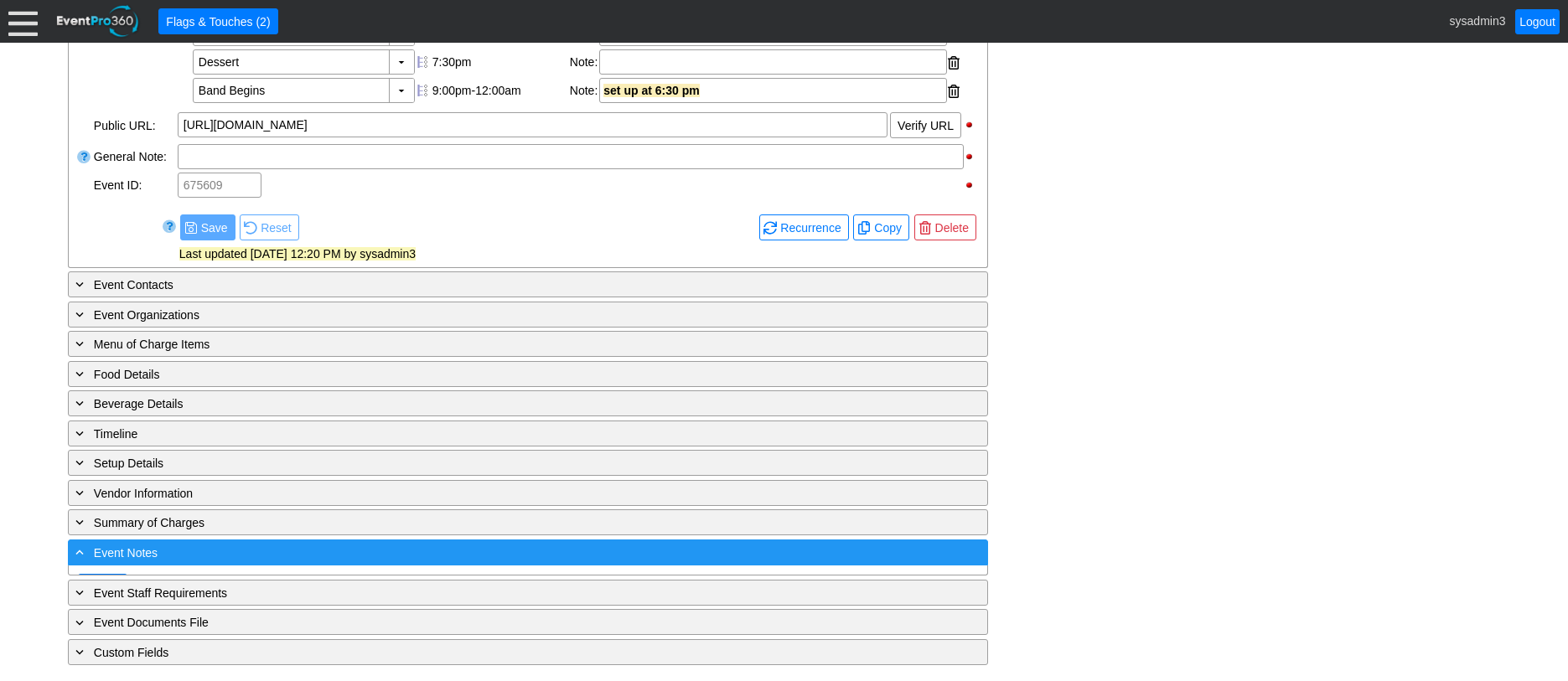
scroll to position [1110, 0]
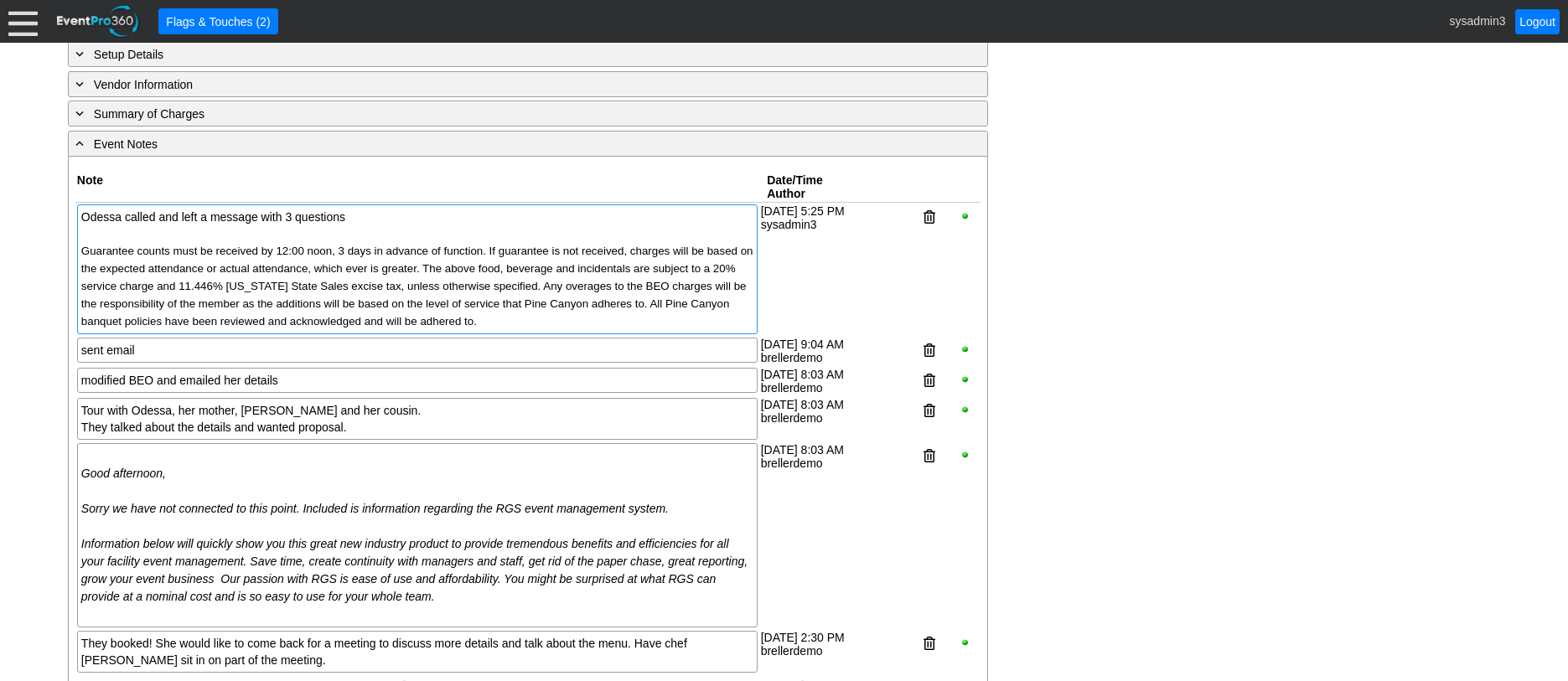
click at [392, 283] on span "Guarantee counts must be received by 12:00 noon, 3 days in advance of function.…" at bounding box center [417, 286] width 672 height 83
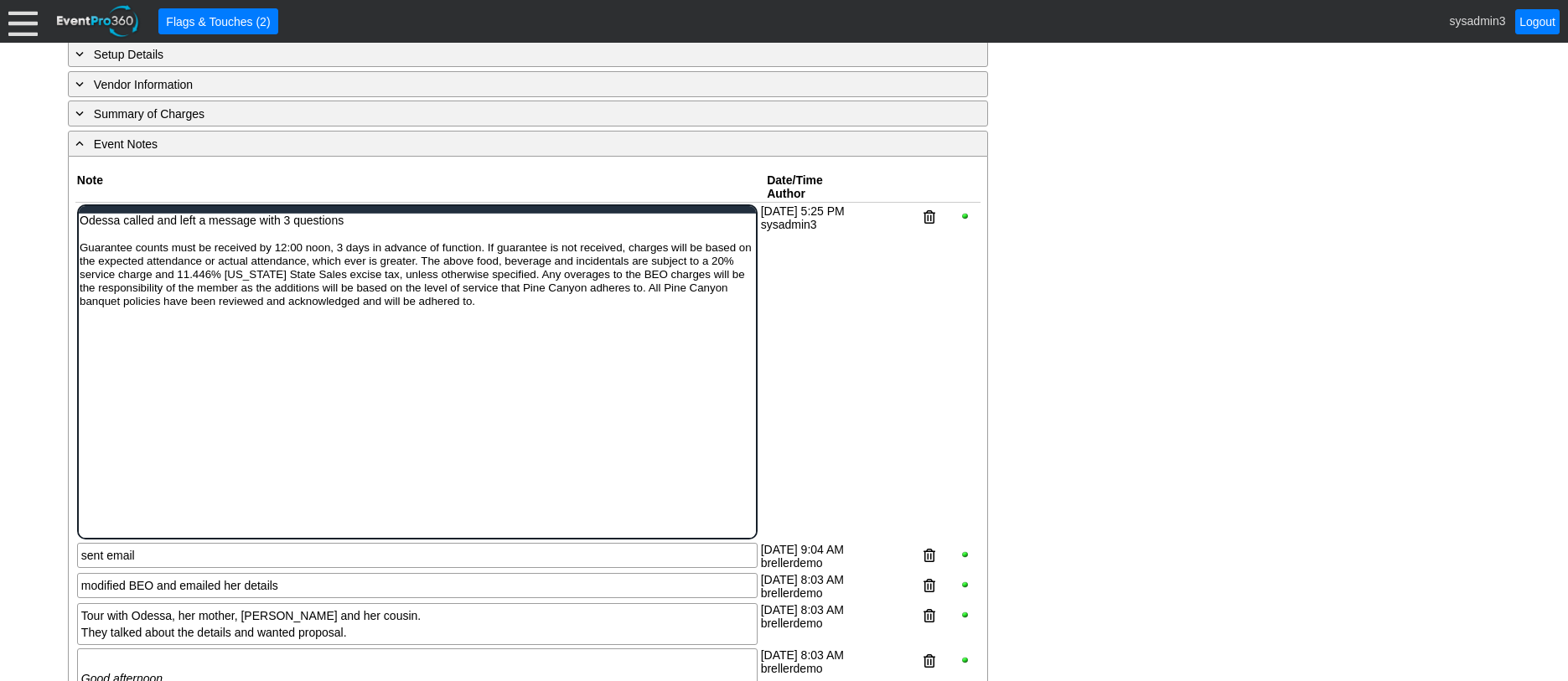
scroll to position [0, 0]
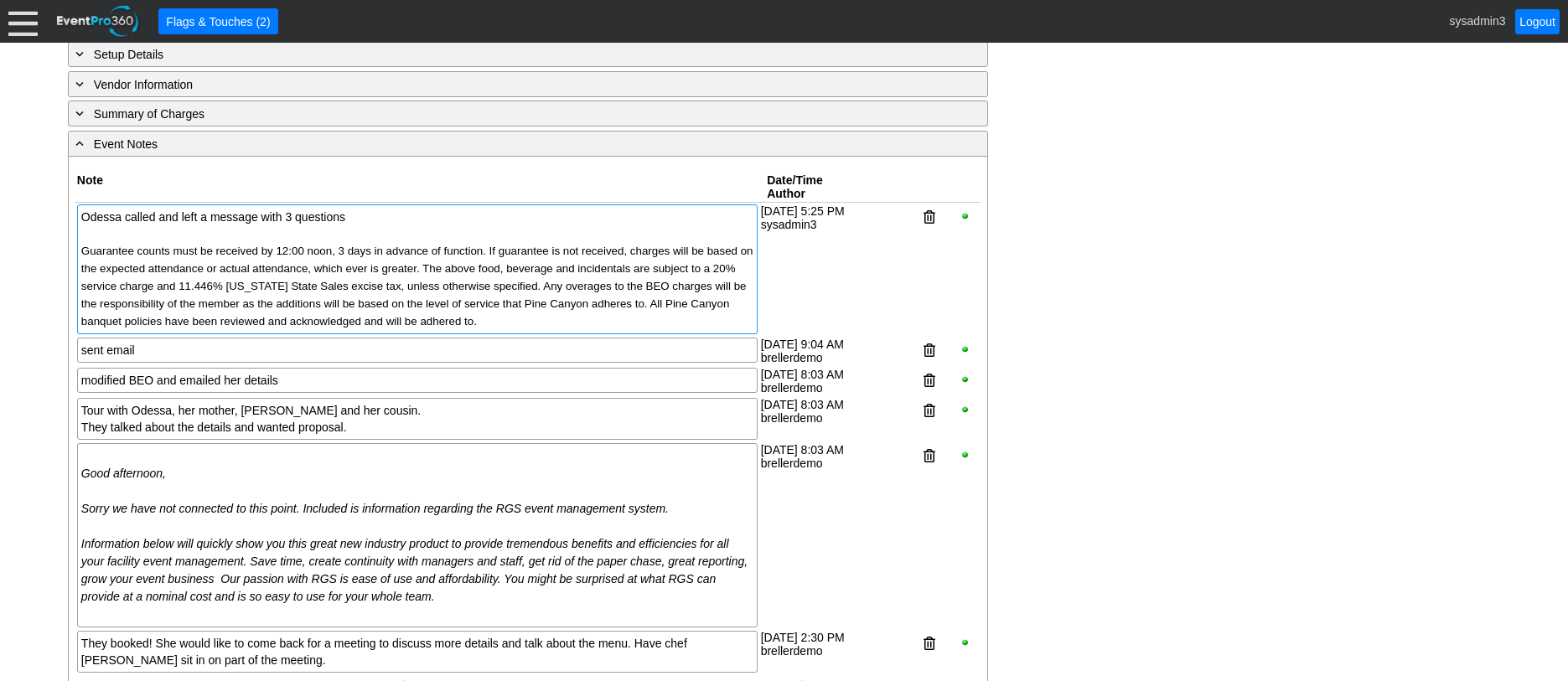
click at [1095, 246] on div "- General Information ▼ Loading.... Remove all highlights Facility: ▼ Χ Demo Ve…" at bounding box center [784, 25] width 1442 height 1588
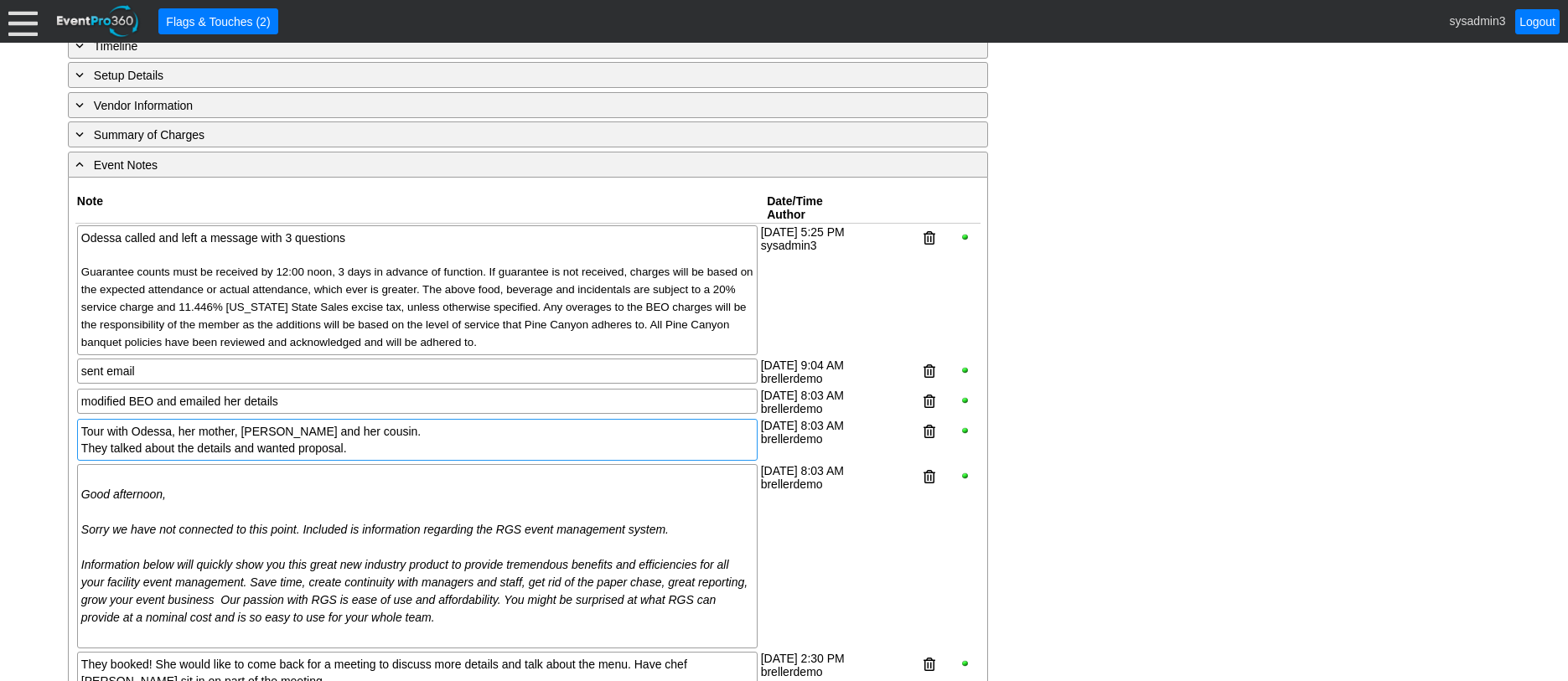
scroll to position [1026, 0]
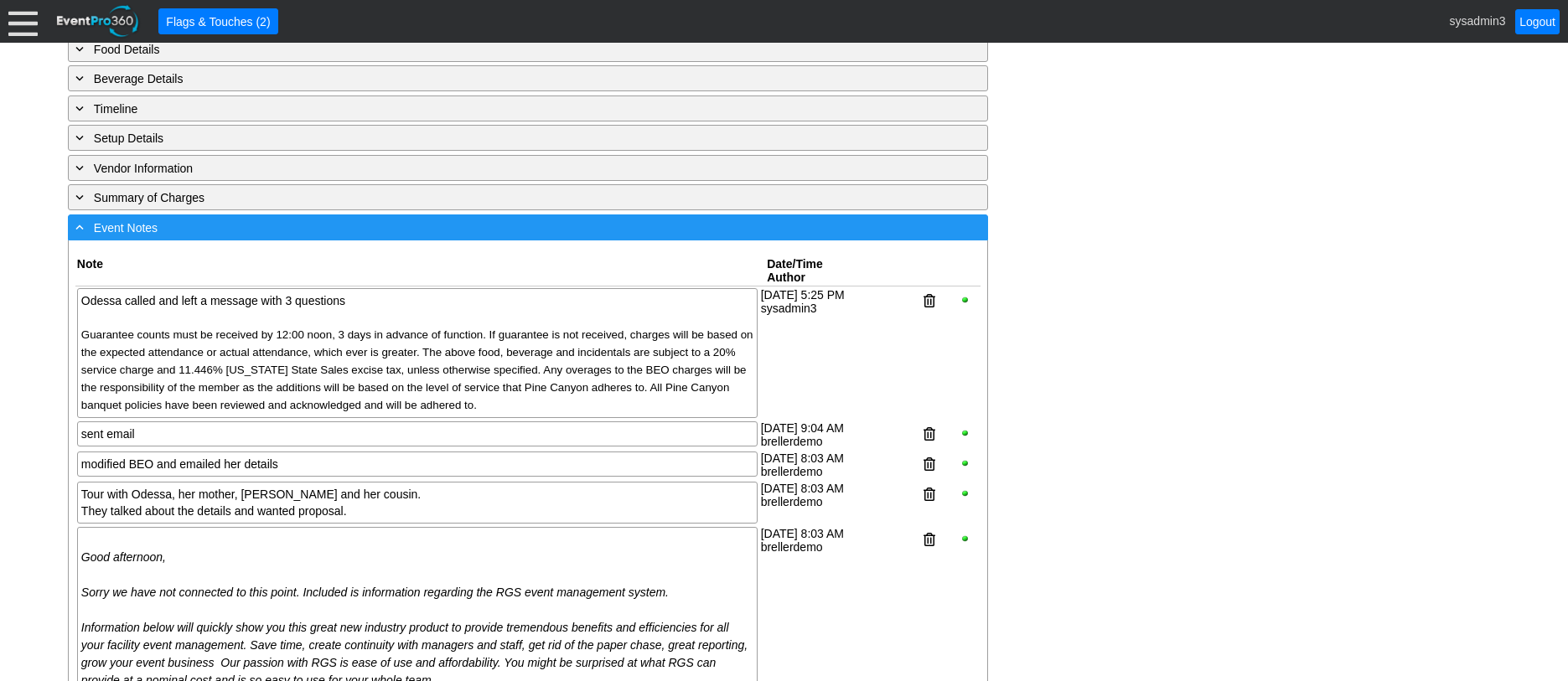
click at [276, 238] on div "- Event Notes" at bounding box center [494, 227] width 843 height 19
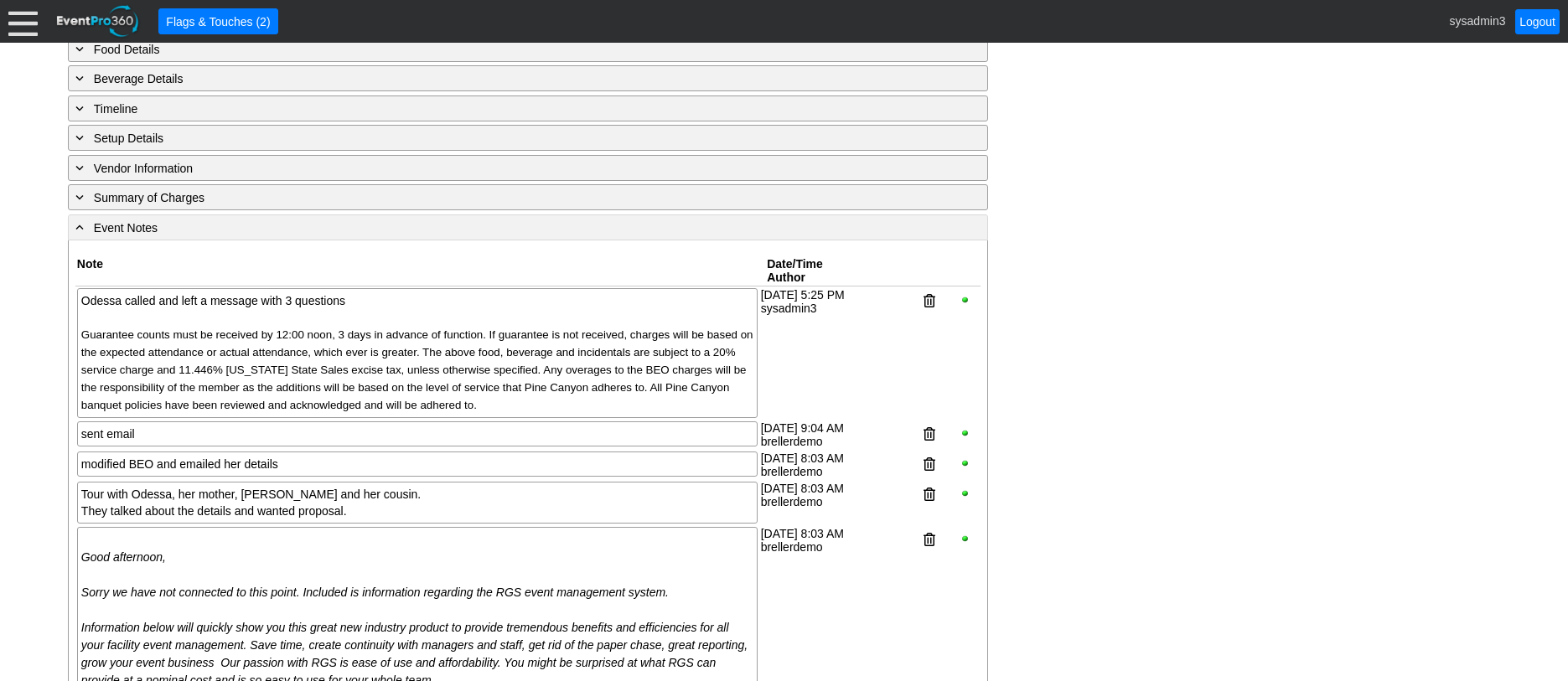
scroll to position [721, 0]
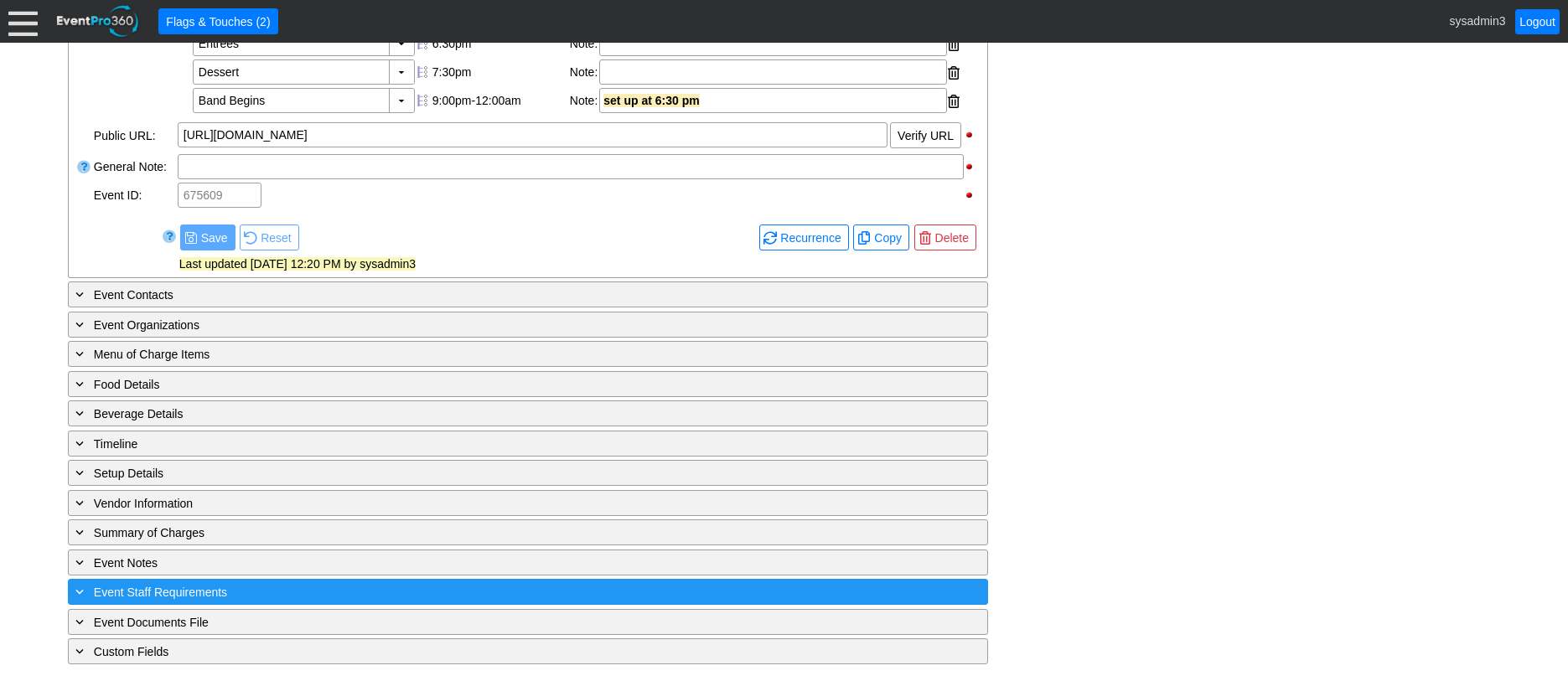
click at [282, 587] on div "+ Event Staff Requirements" at bounding box center [494, 592] width 843 height 19
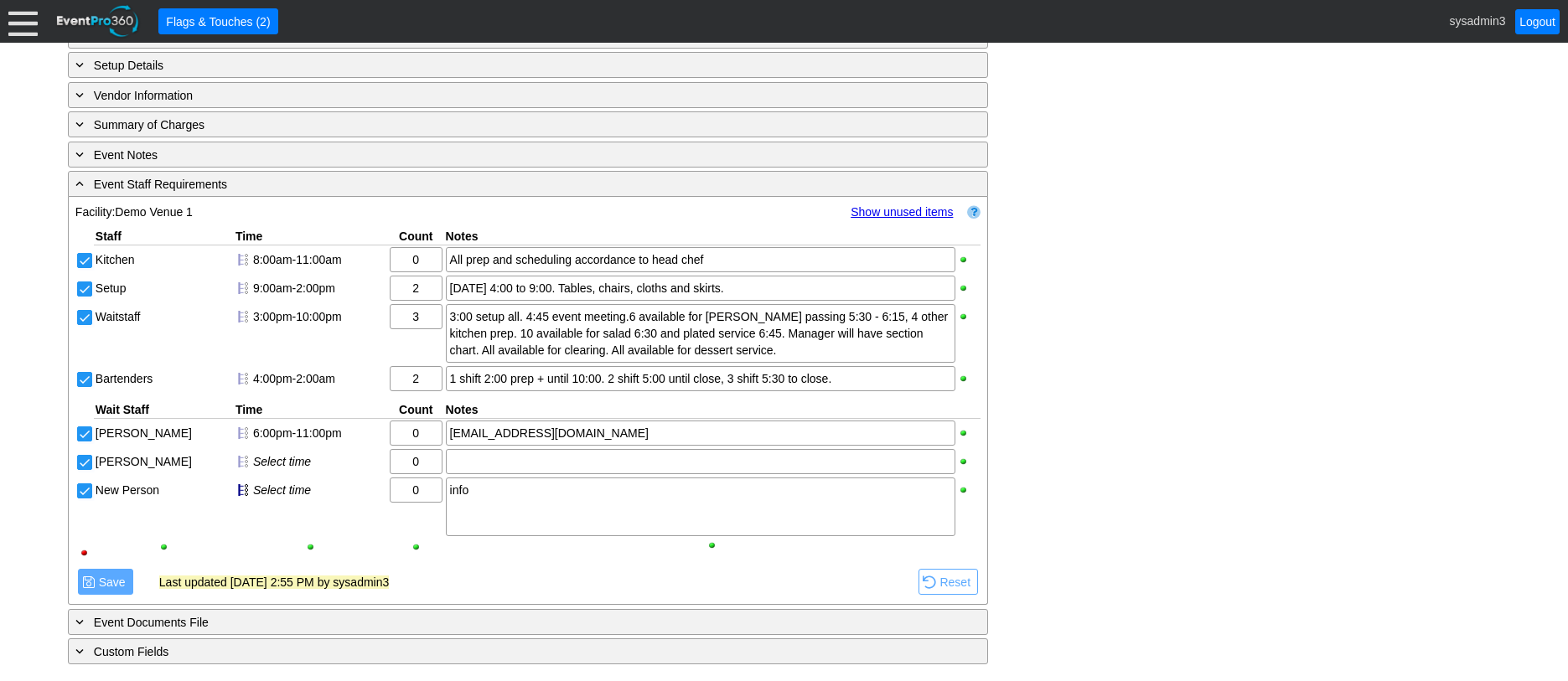
scroll to position [1026, 0]
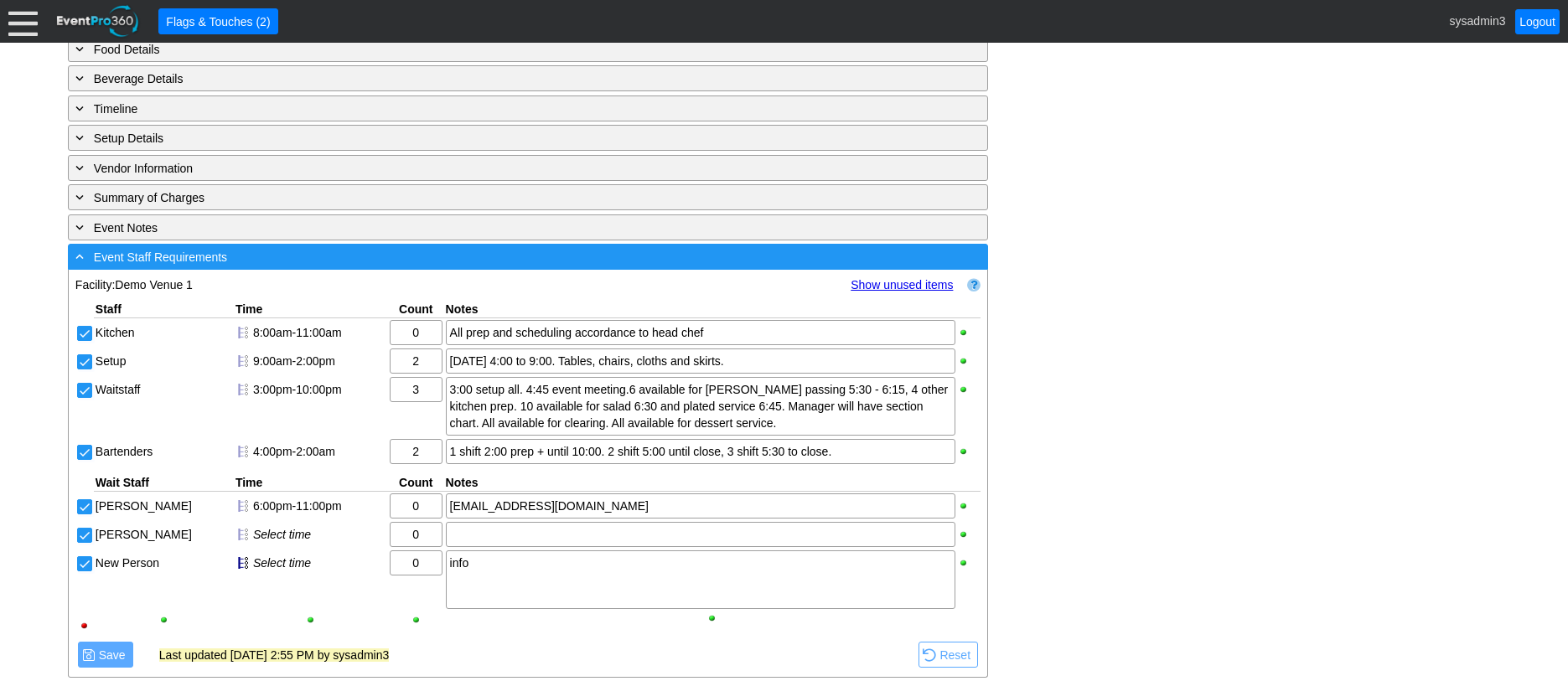
click at [290, 267] on div "- Event Staff Requirements" at bounding box center [494, 257] width 843 height 19
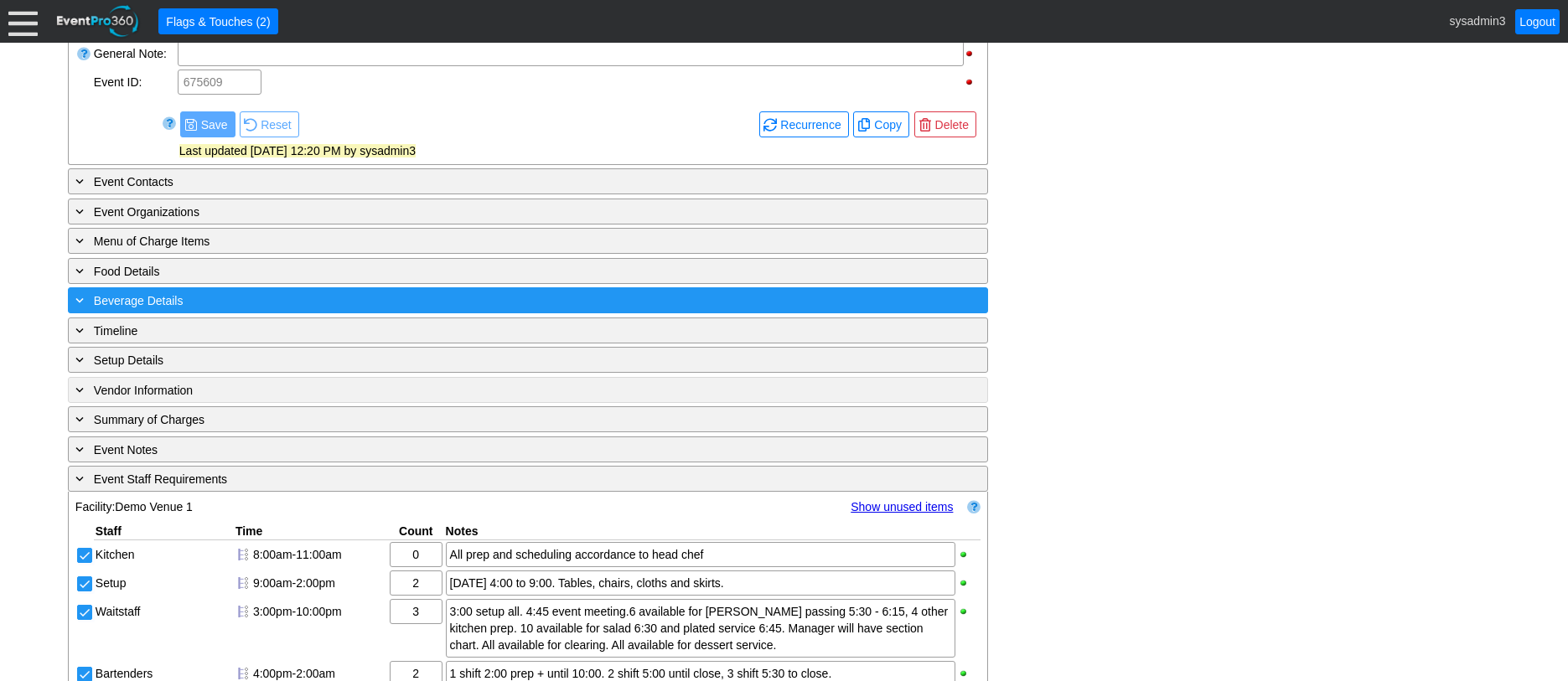
scroll to position [721, 0]
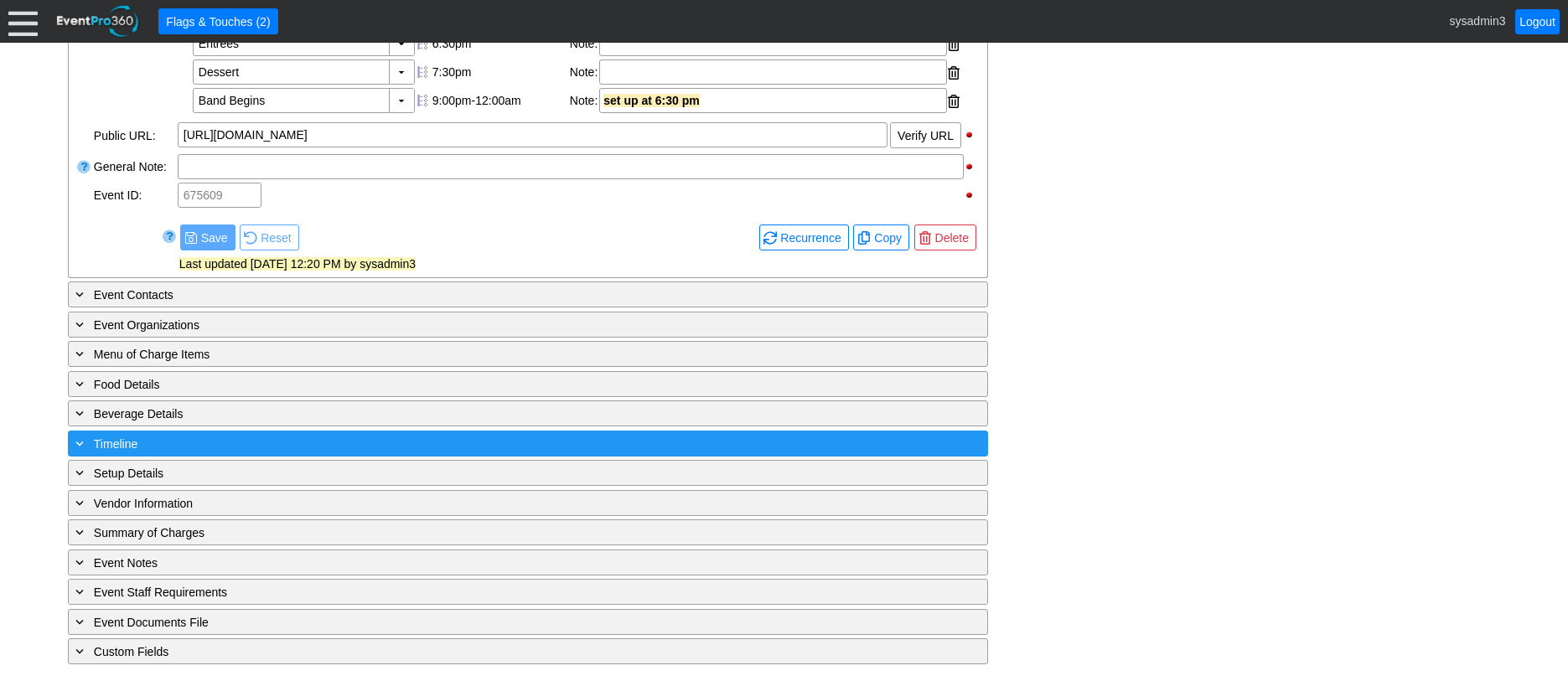
click at [300, 442] on div "+ Timeline" at bounding box center [494, 443] width 843 height 19
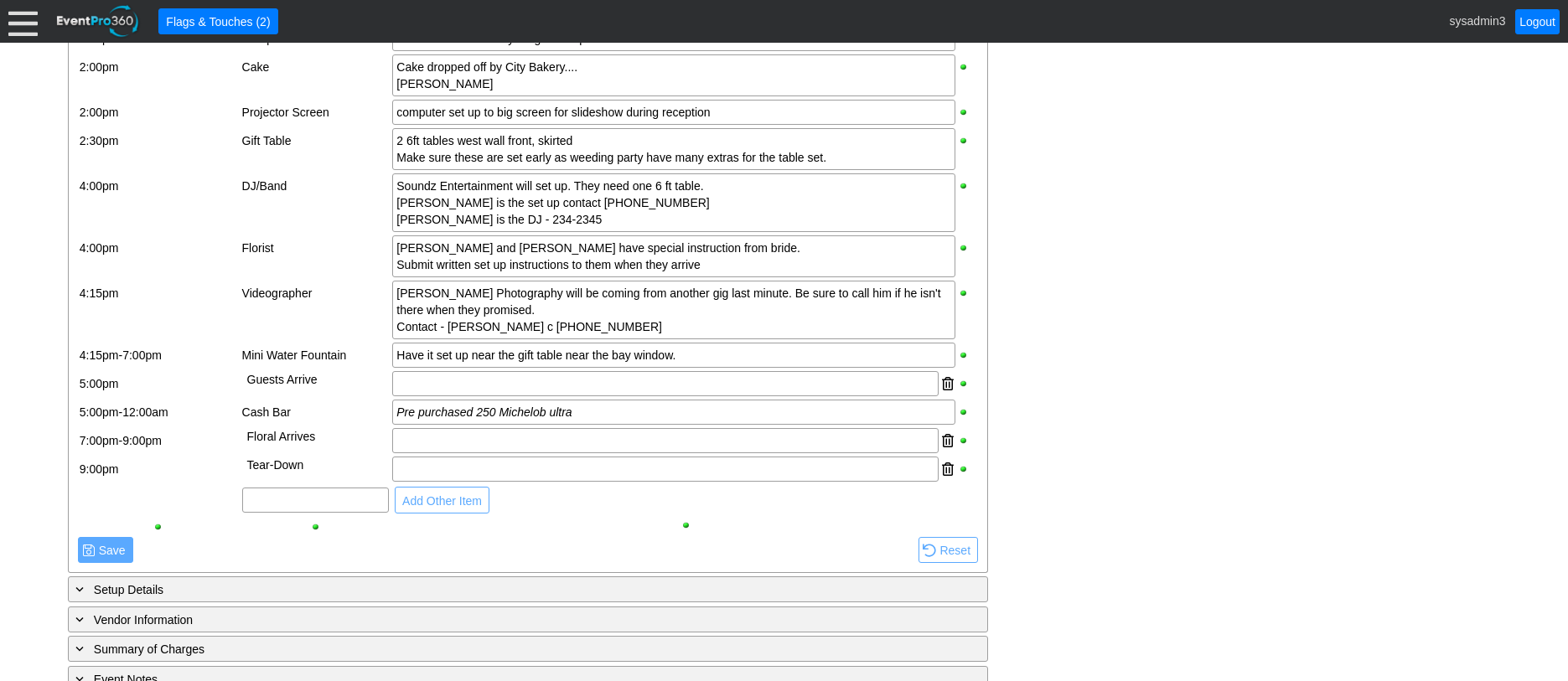
scroll to position [1620, 0]
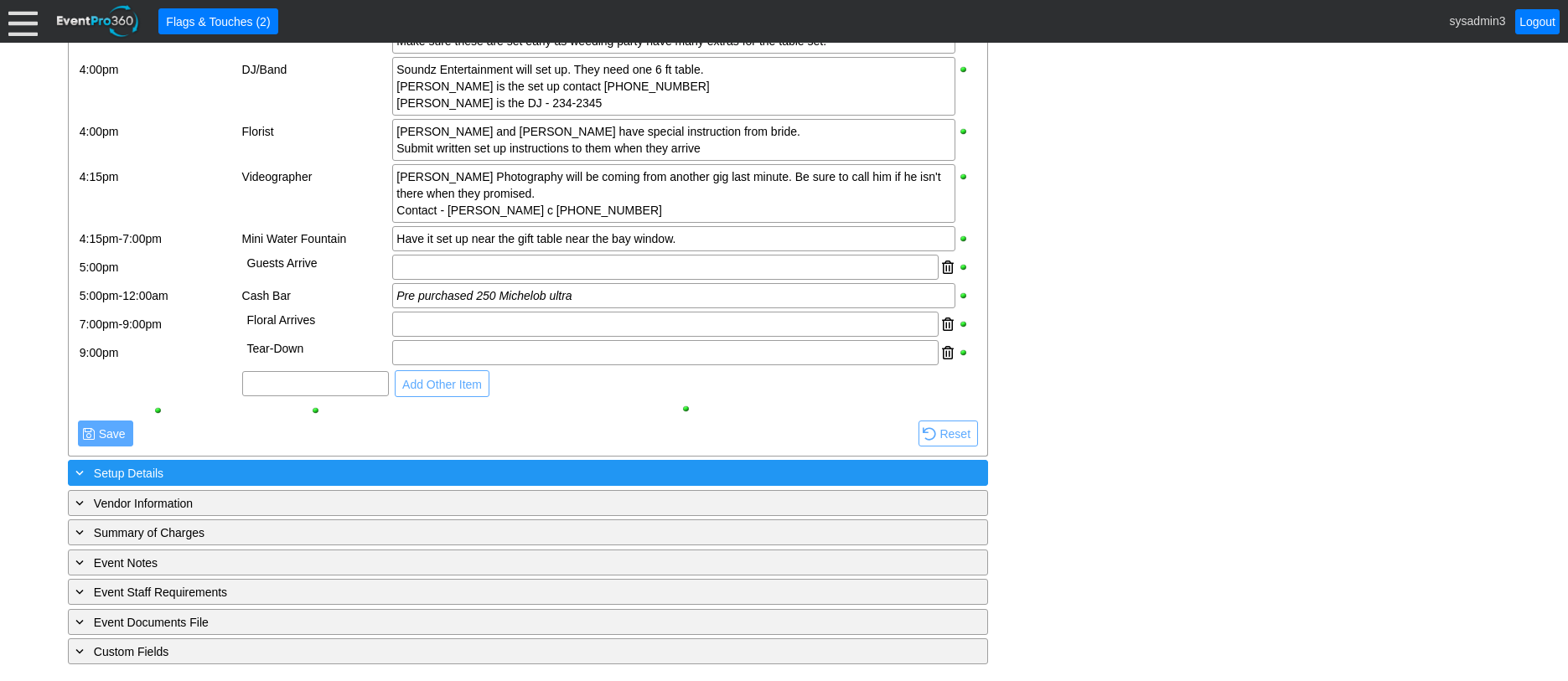
click at [260, 476] on div "+ Setup Details" at bounding box center [494, 473] width 843 height 19
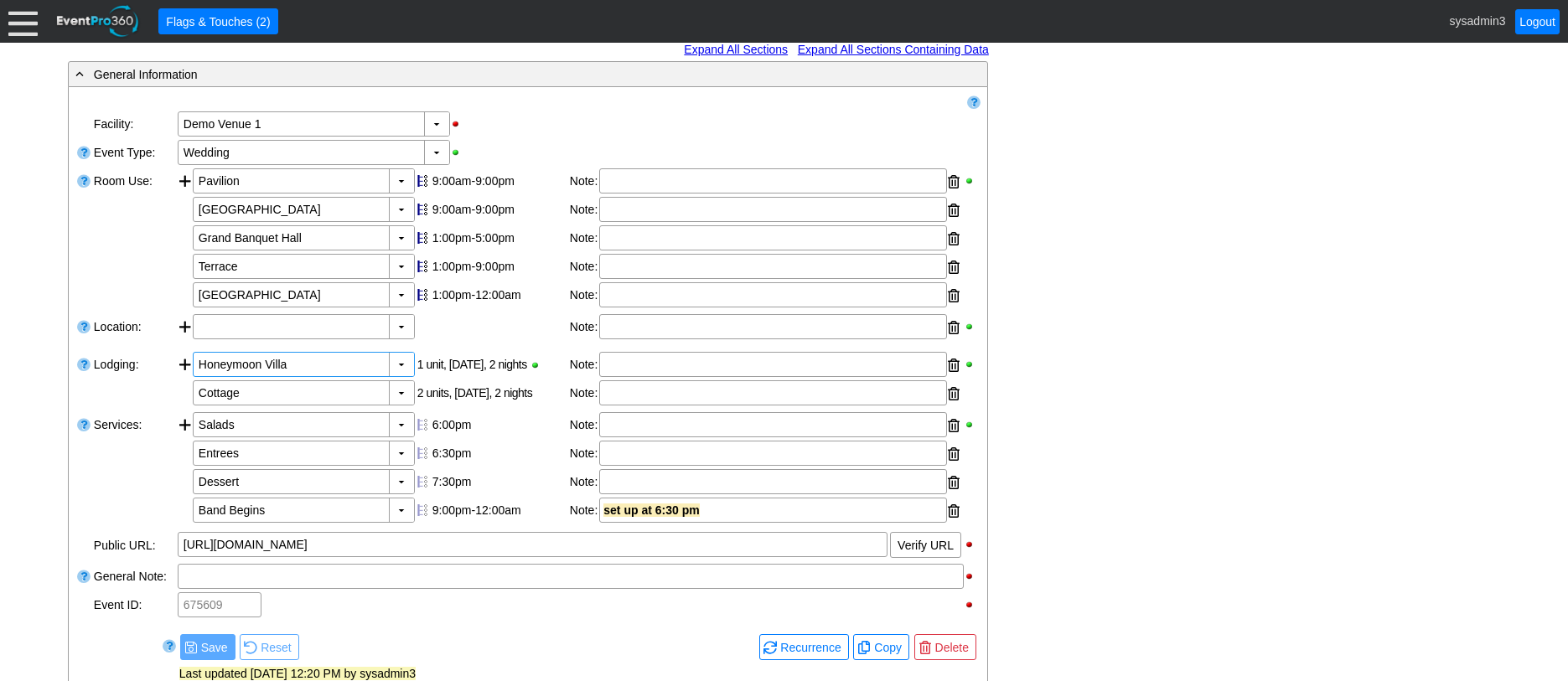
scroll to position [280, 0]
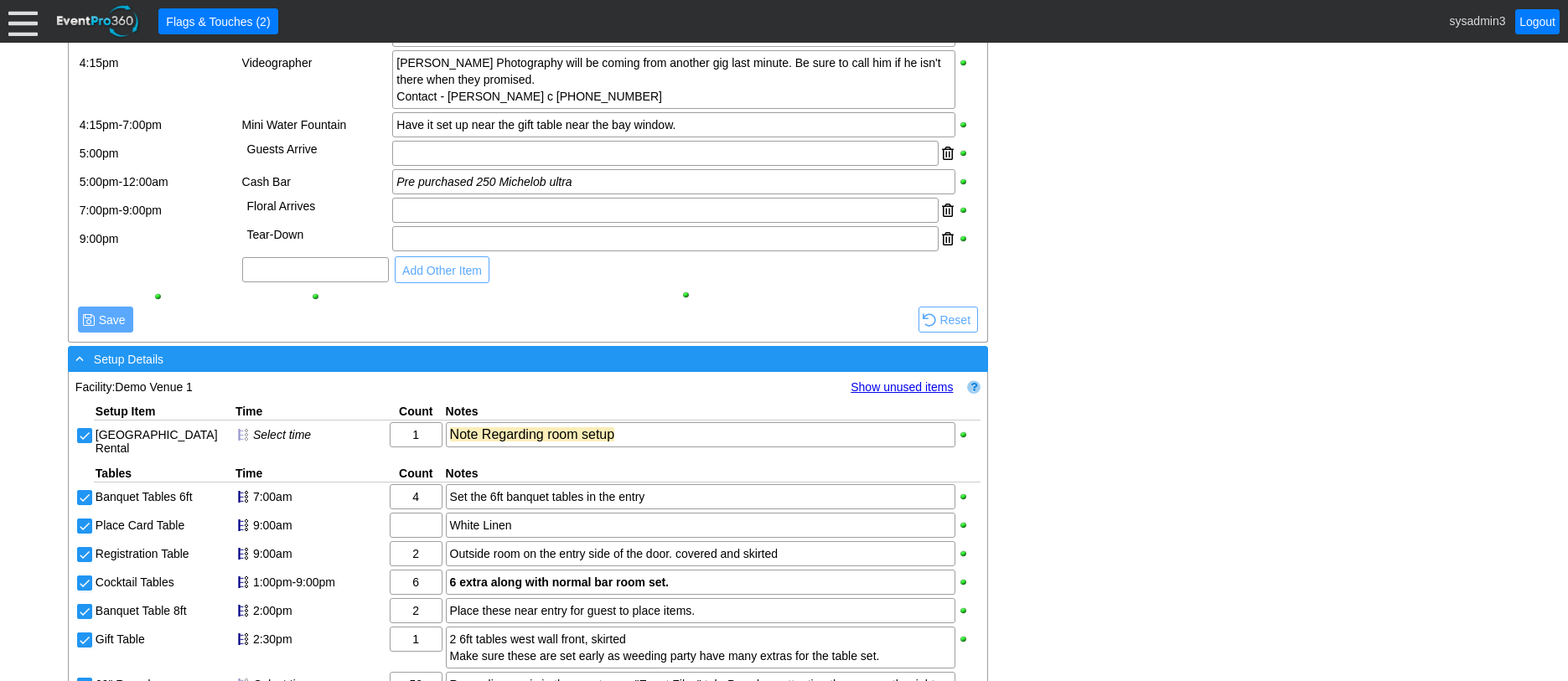
click at [379, 369] on div "- Setup Details" at bounding box center [494, 359] width 843 height 19
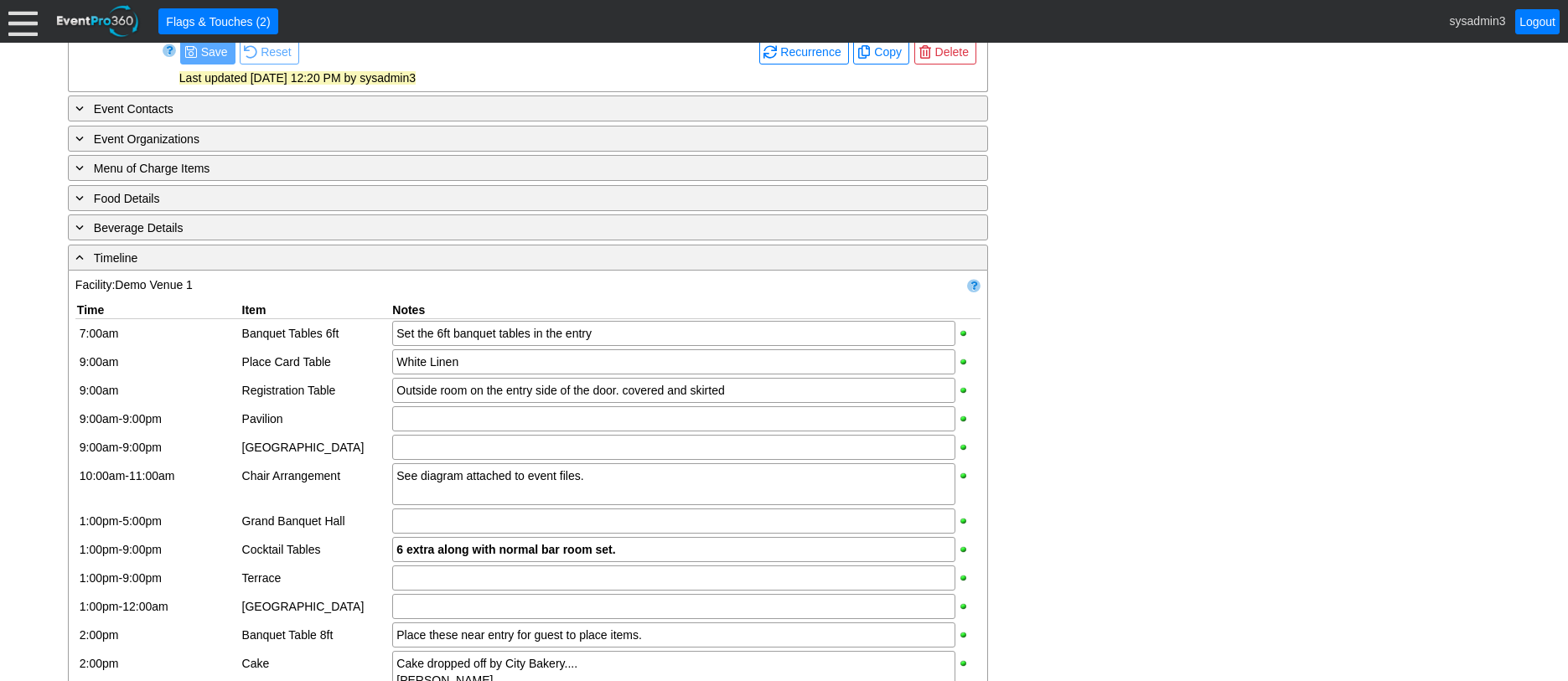
scroll to position [866, 0]
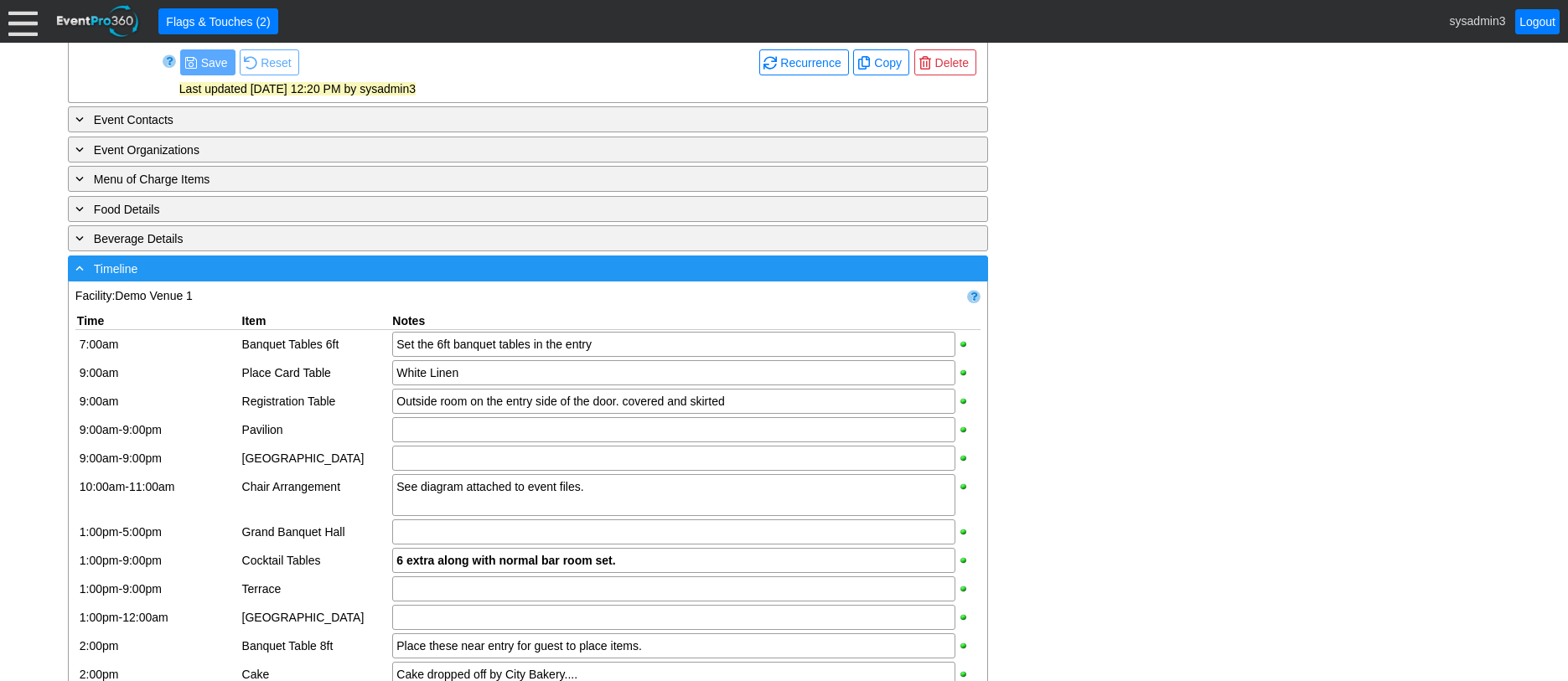
click at [367, 279] on div "- Timeline" at bounding box center [494, 268] width 843 height 19
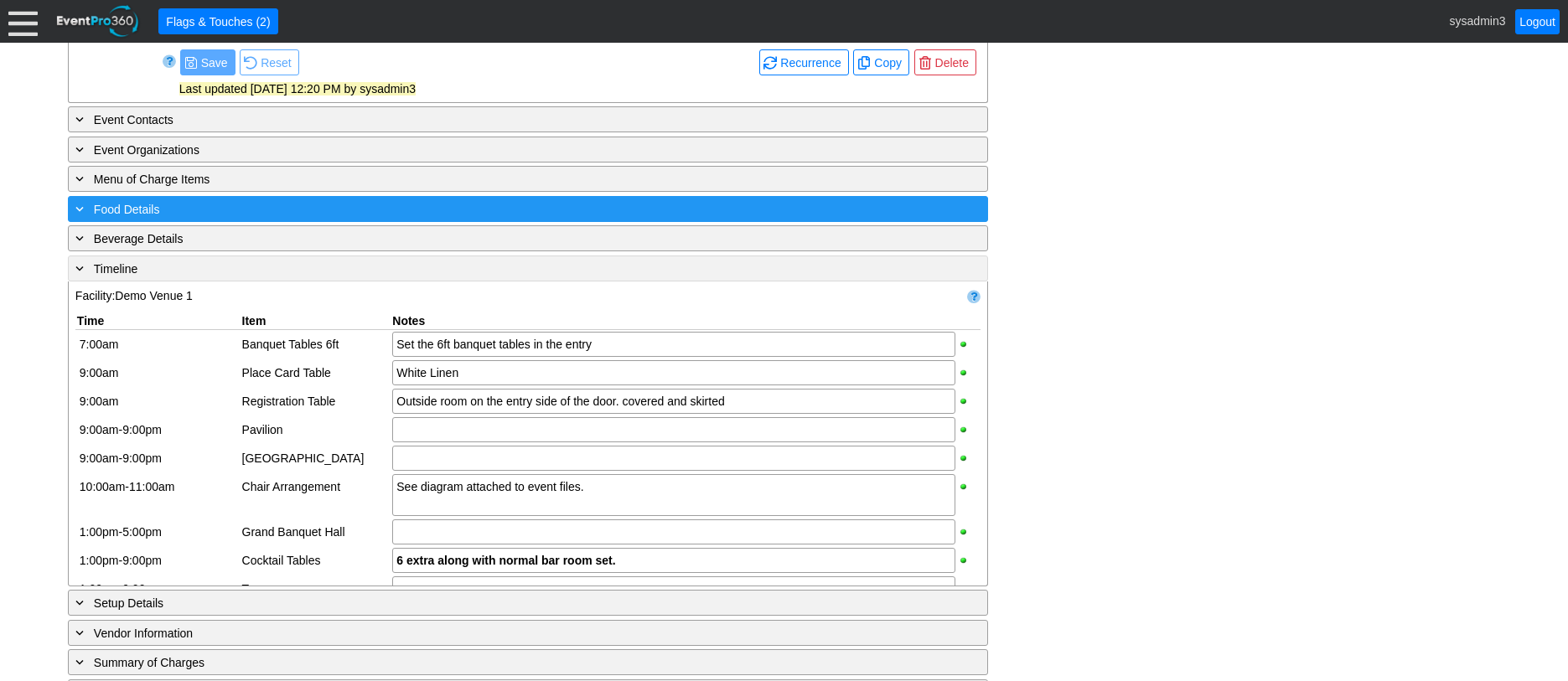
scroll to position [721, 0]
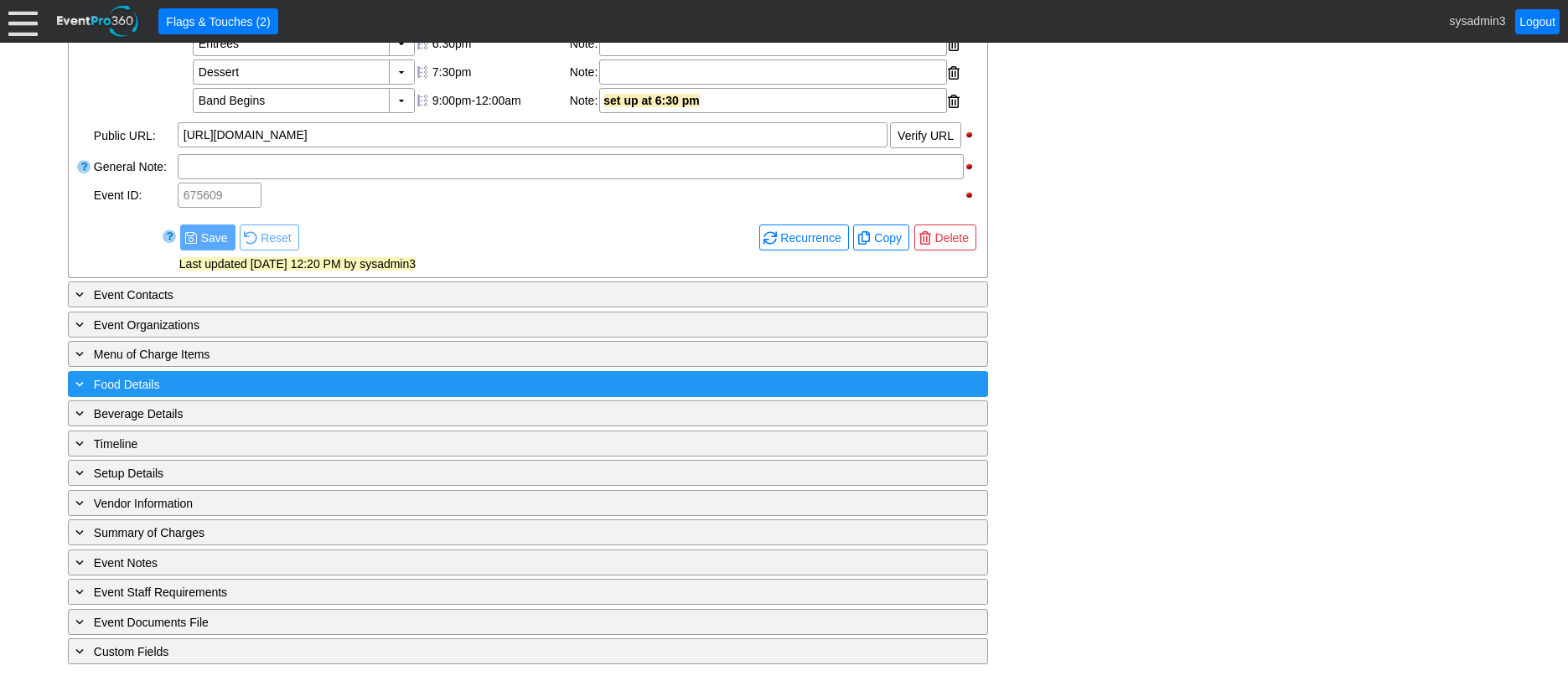
click at [247, 383] on div "+ Food Details" at bounding box center [494, 383] width 843 height 19
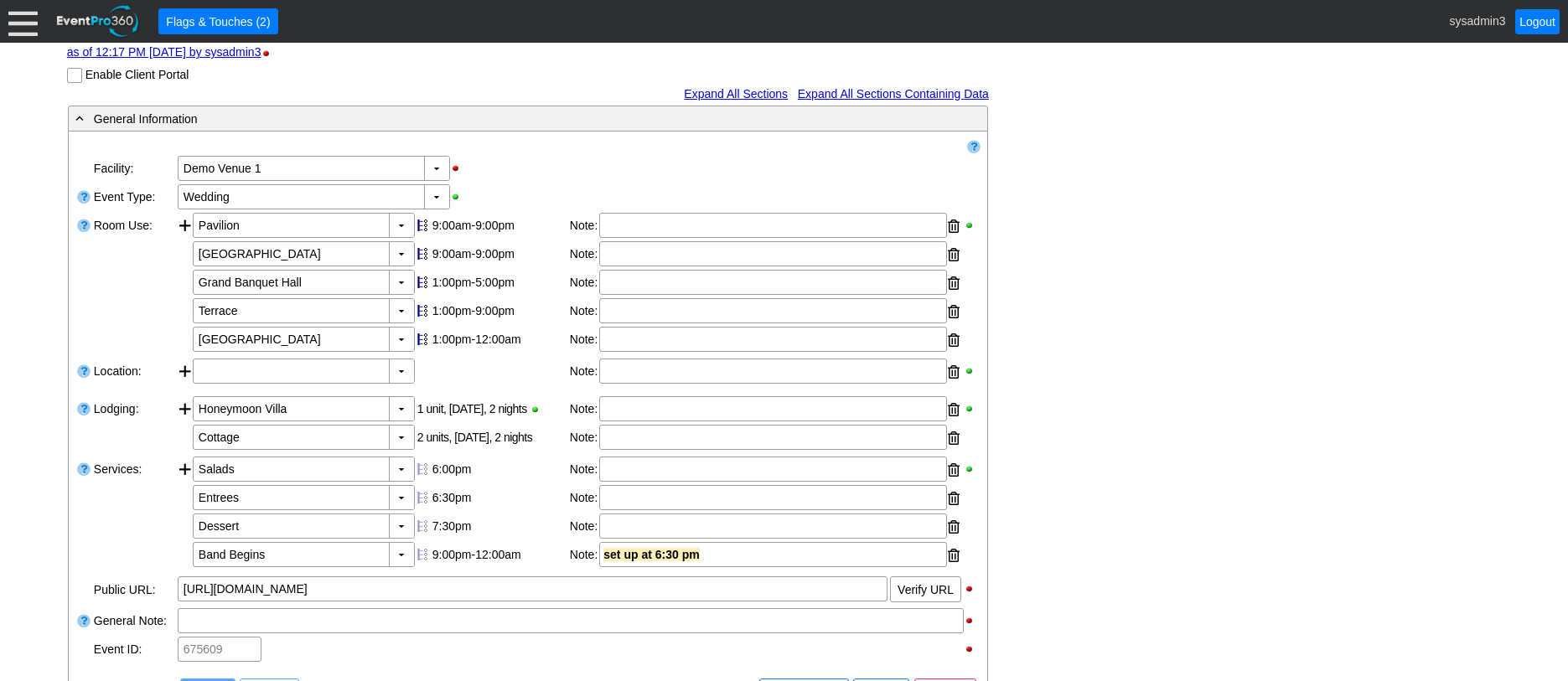
scroll to position [97, 0]
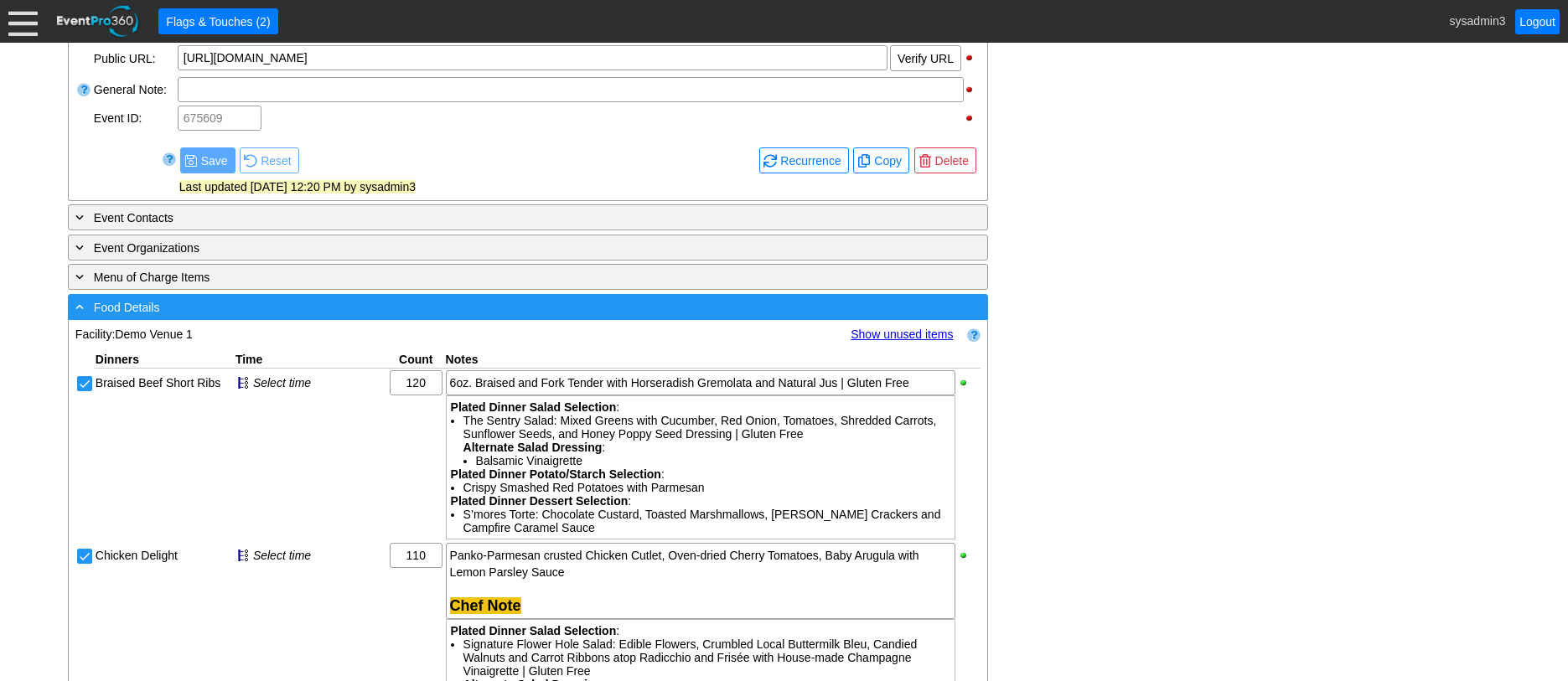
click at [544, 317] on div "- Food Details" at bounding box center [494, 307] width 843 height 19
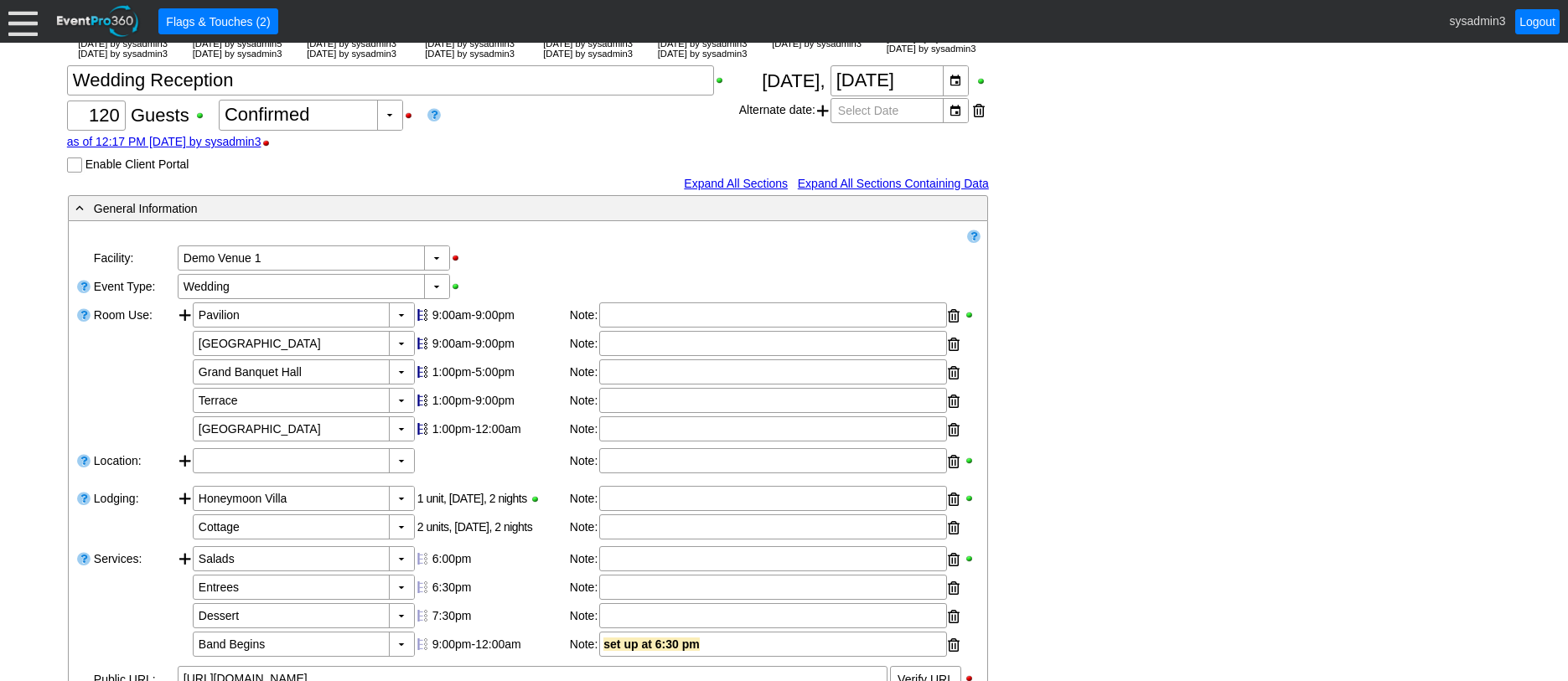
scroll to position [0, 0]
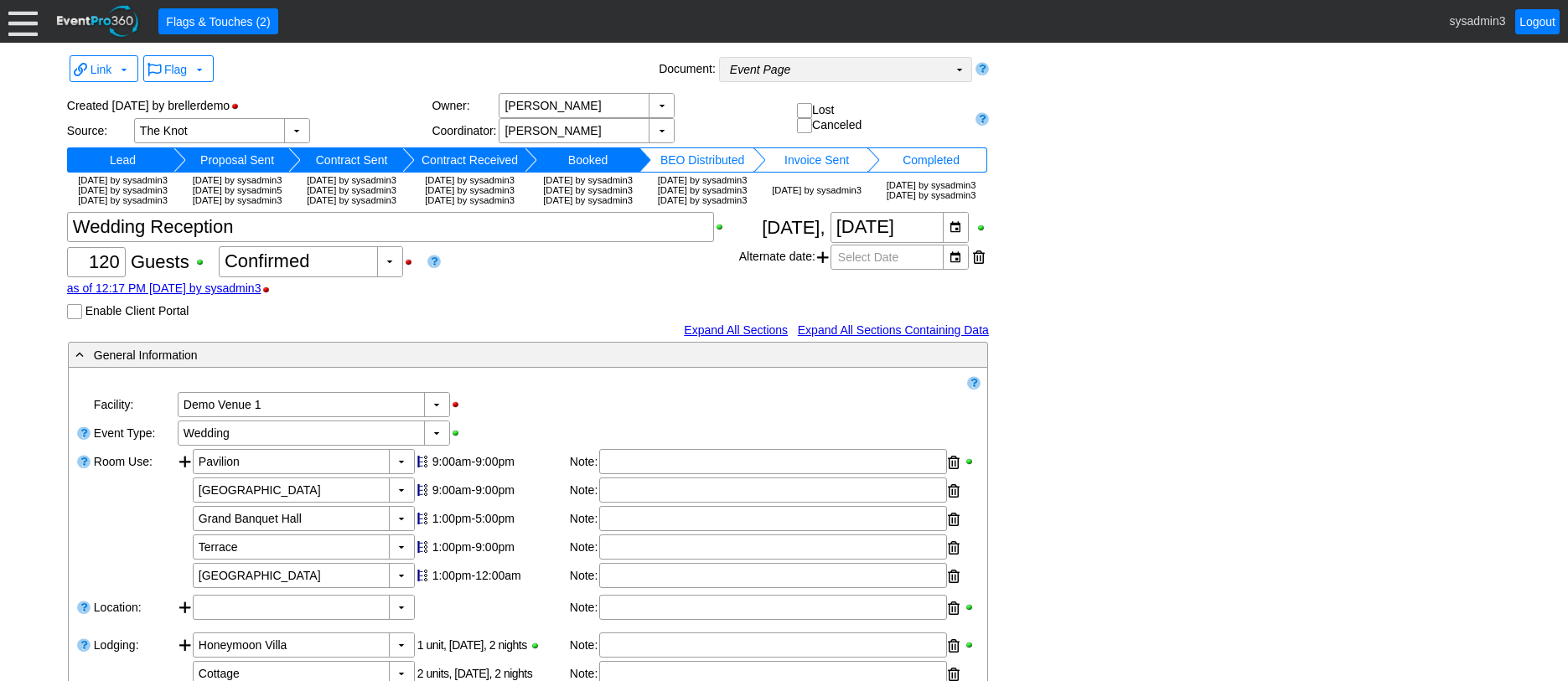
click at [877, 66] on td "Event Page Χ" at bounding box center [834, 70] width 228 height 24
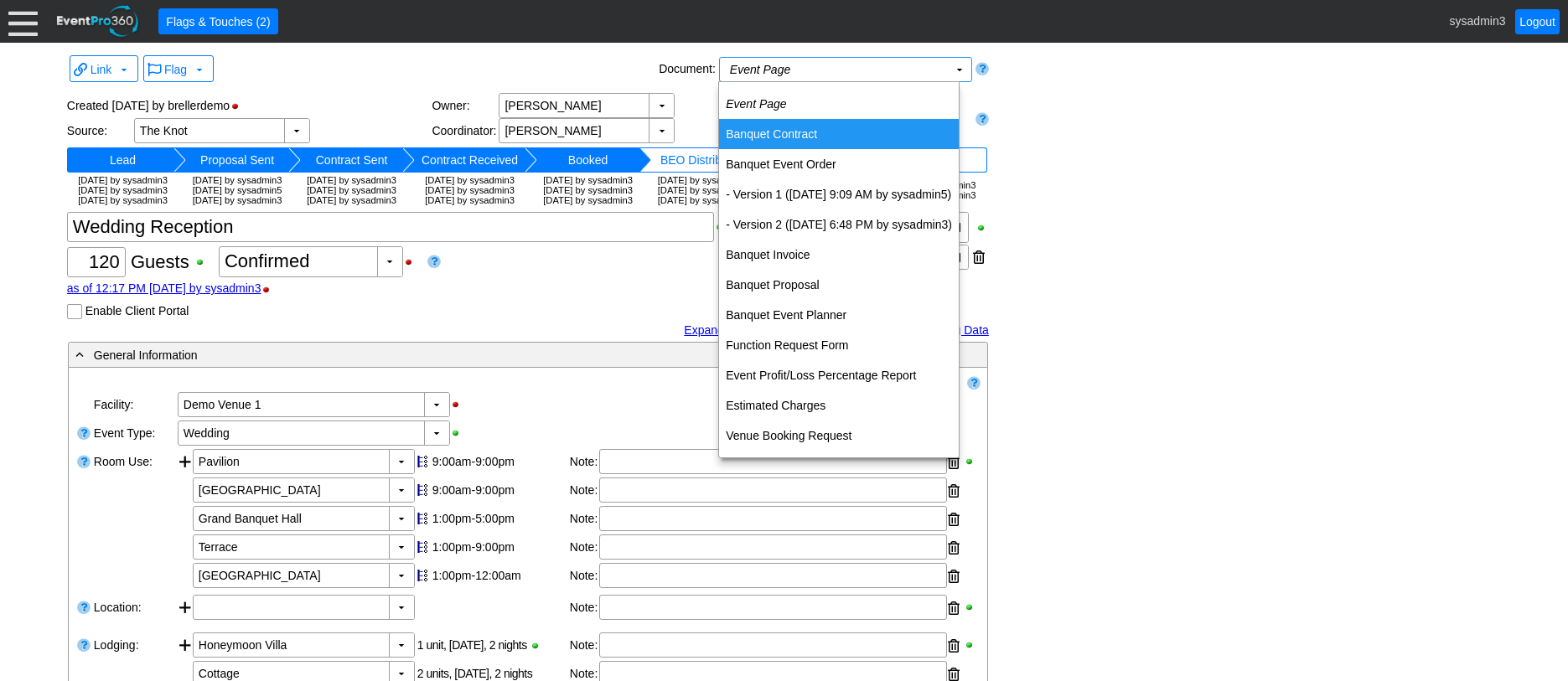
click at [770, 132] on td "Banquet Contract" at bounding box center [839, 134] width 239 height 30
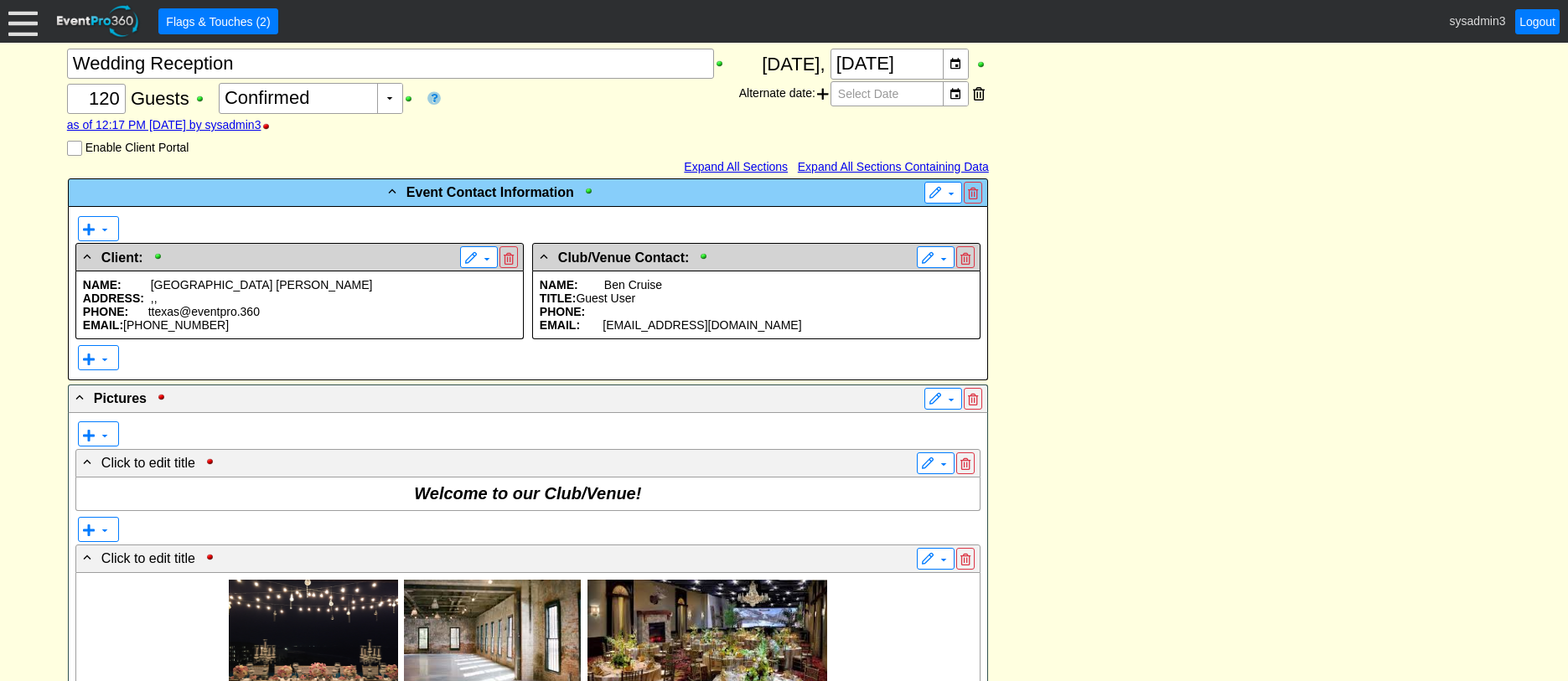
scroll to position [335, 0]
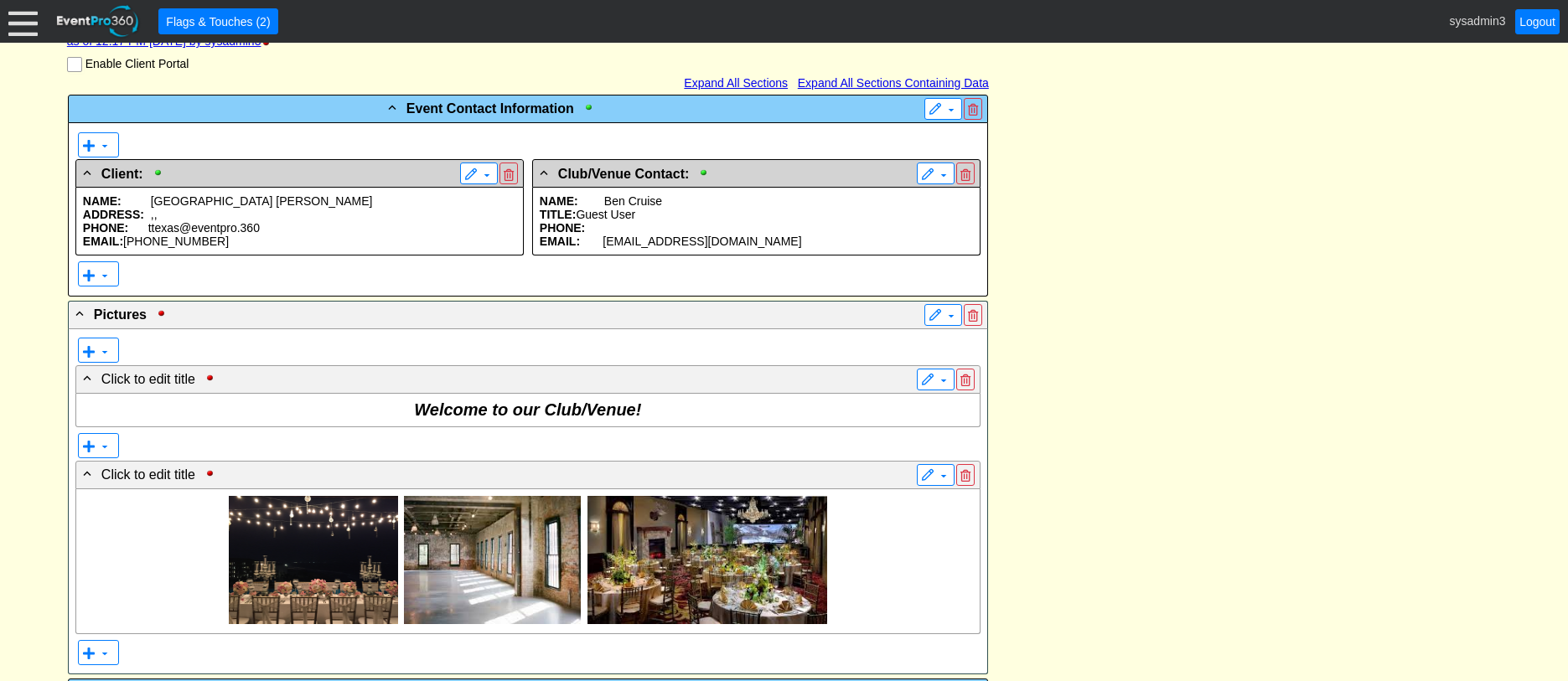
click at [285, 235] on p "PHONE: ttexas@eventpro.360" at bounding box center [300, 228] width 433 height 14
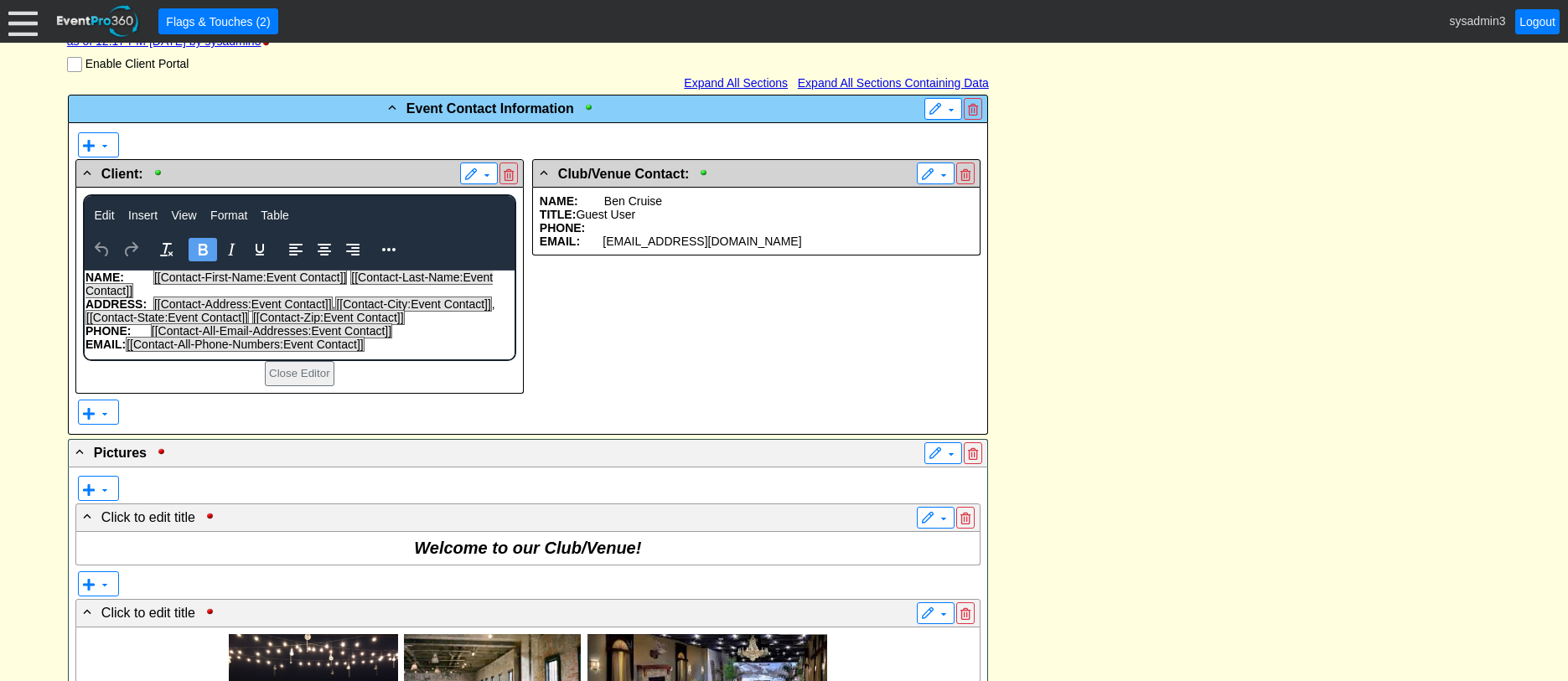
scroll to position [0, 0]
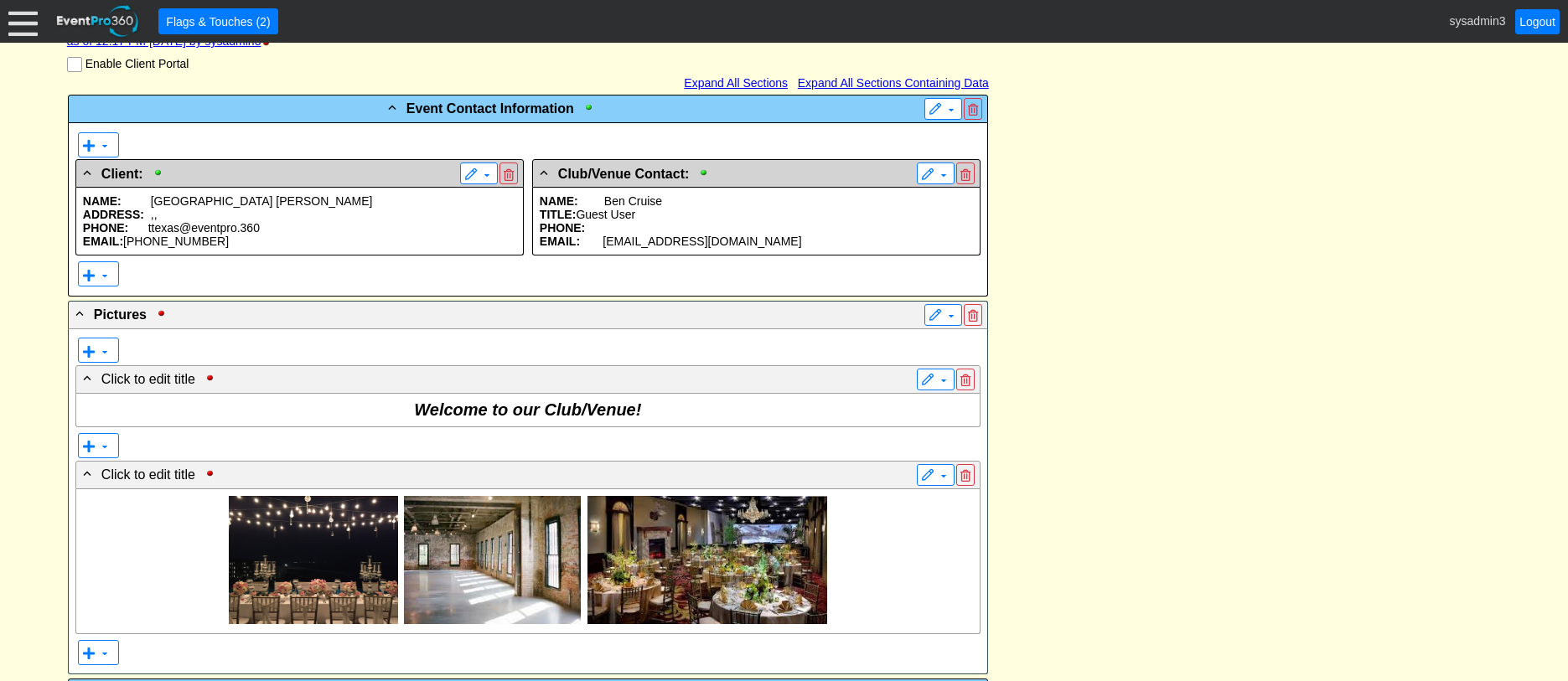
click at [689, 221] on p "TITLE: Guest User" at bounding box center [757, 214] width 433 height 14
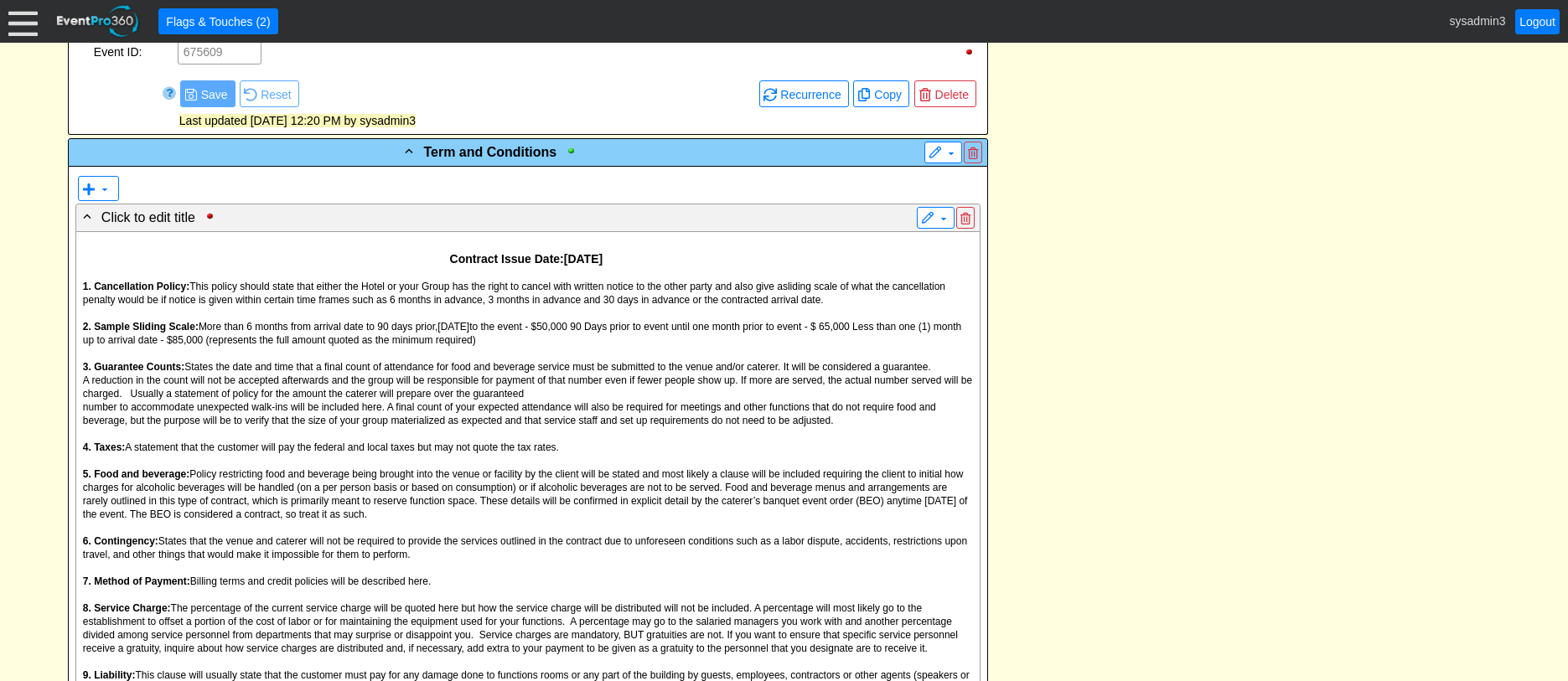
scroll to position [1592, 0]
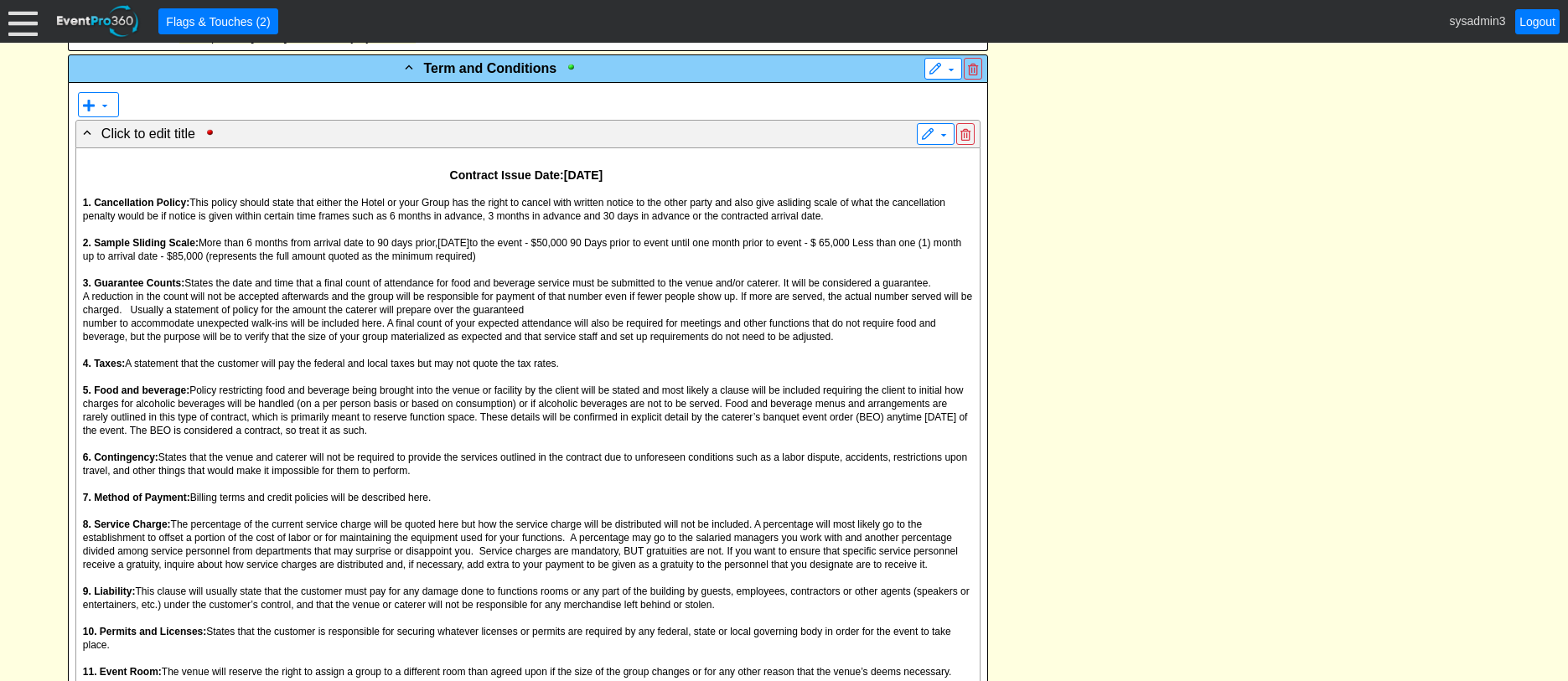
click at [443, 343] on span "number to accommodate unexpected walk-ins will be included here. A final count …" at bounding box center [509, 330] width 853 height 25
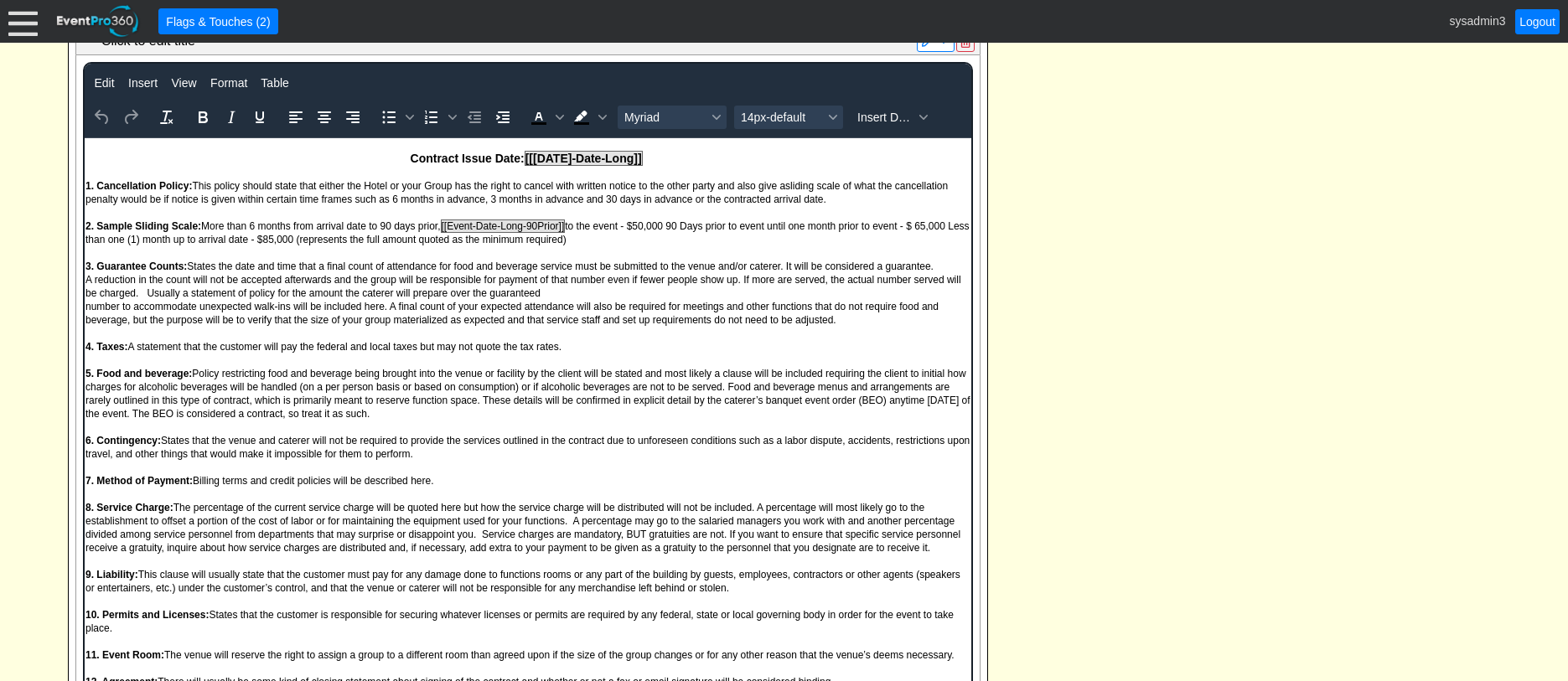
scroll to position [1676, 0]
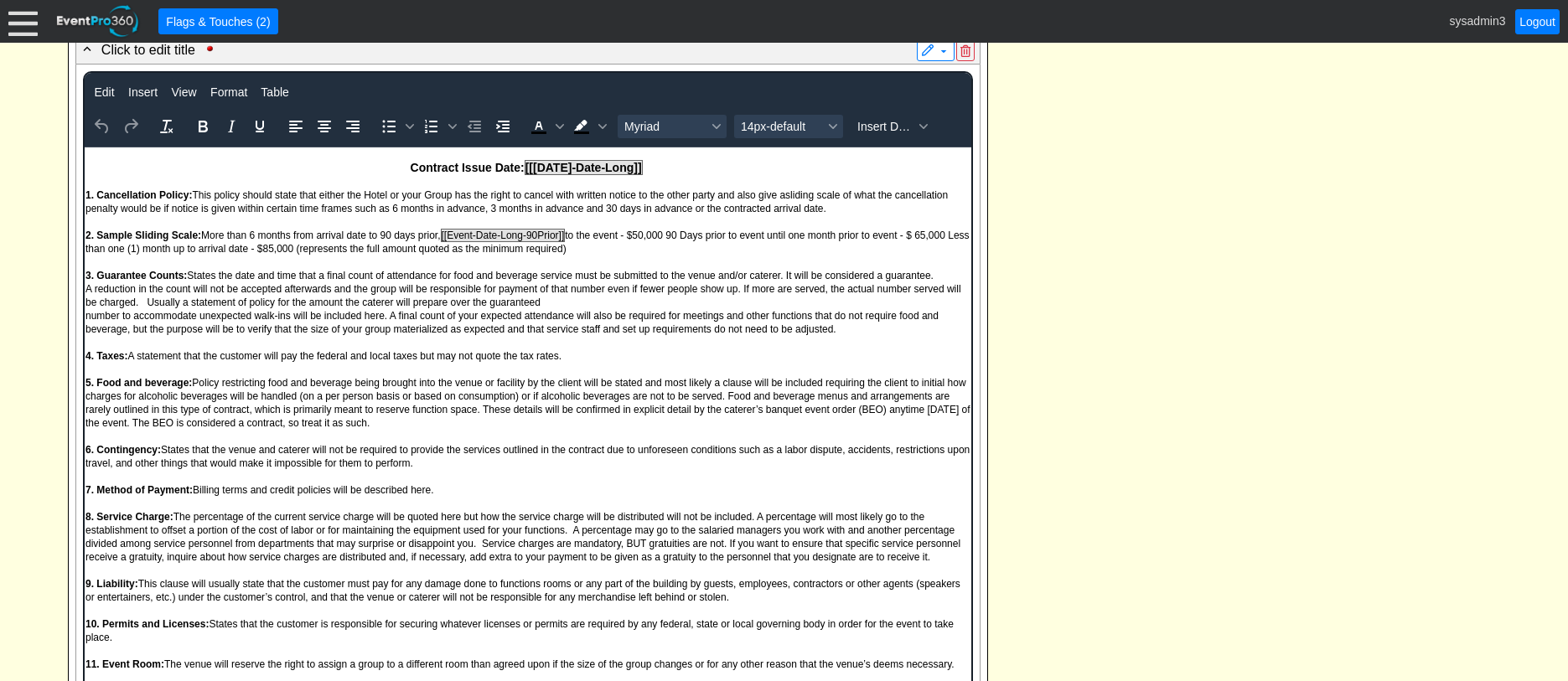
drag, startPoint x: 1180, startPoint y: 320, endPoint x: 1153, endPoint y: 319, distance: 27.0
click at [1180, 320] on div "- Event Contact Information ▼ ▼ - Client: ▼ NAME: [PERSON_NAME] ADDRESS: , , PH…" at bounding box center [784, 330] width 1442 height 3155
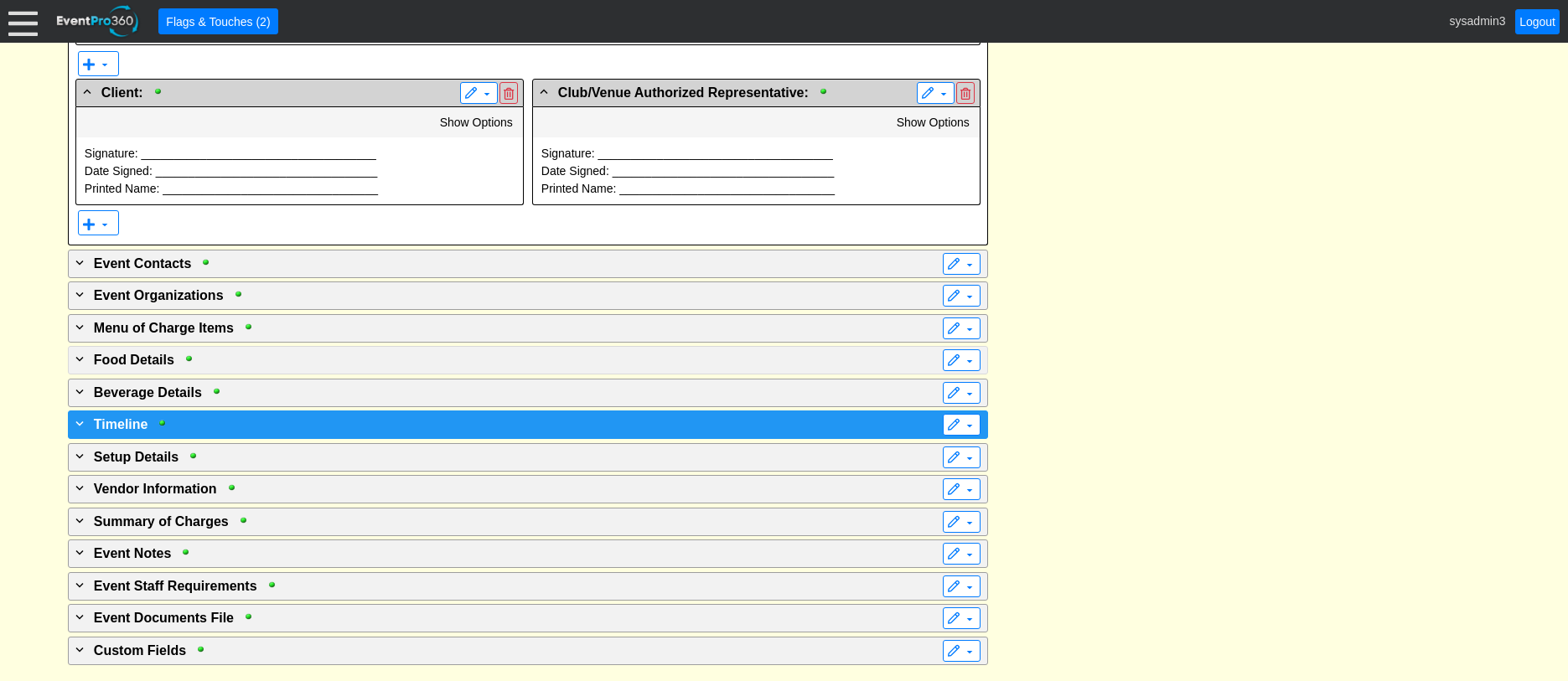
scroll to position [2837, 0]
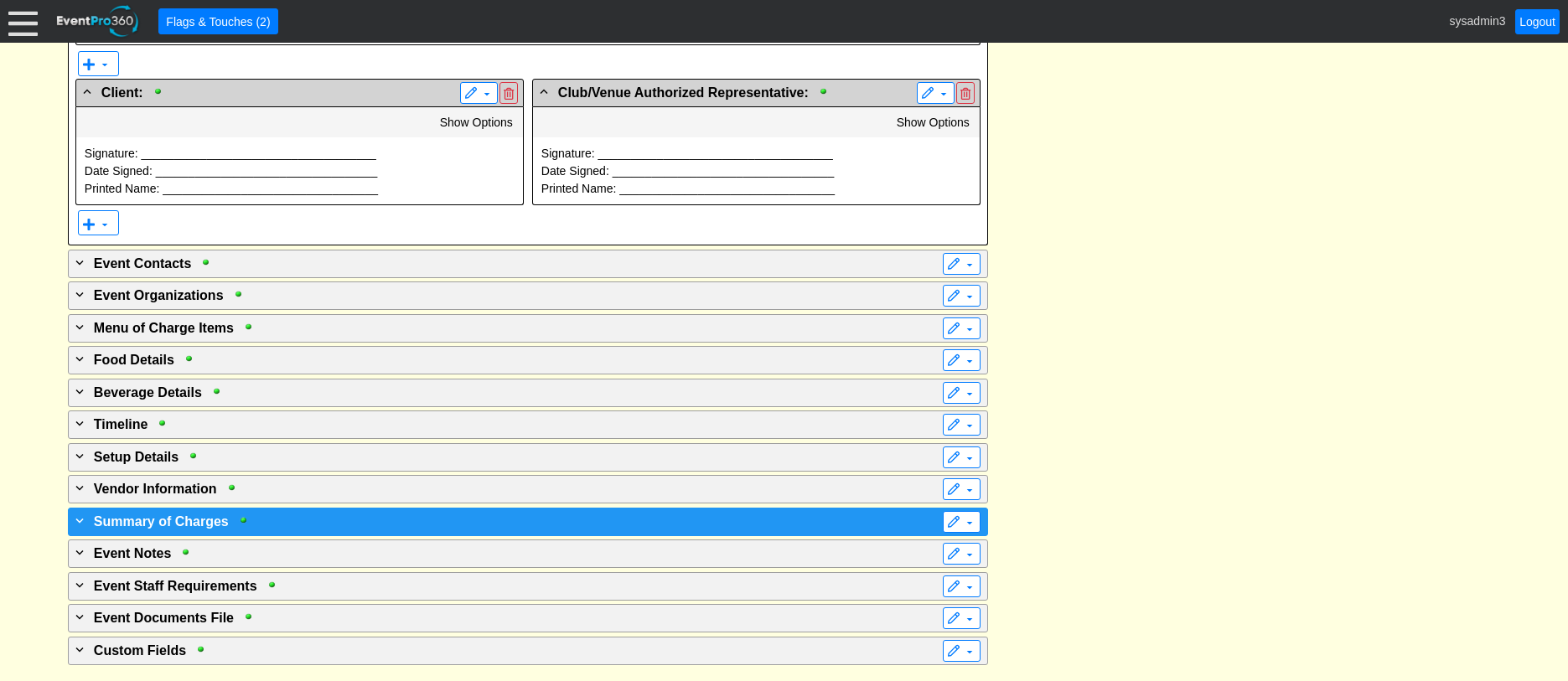
click at [385, 513] on div "+ Summary of Charges" at bounding box center [494, 522] width 843 height 20
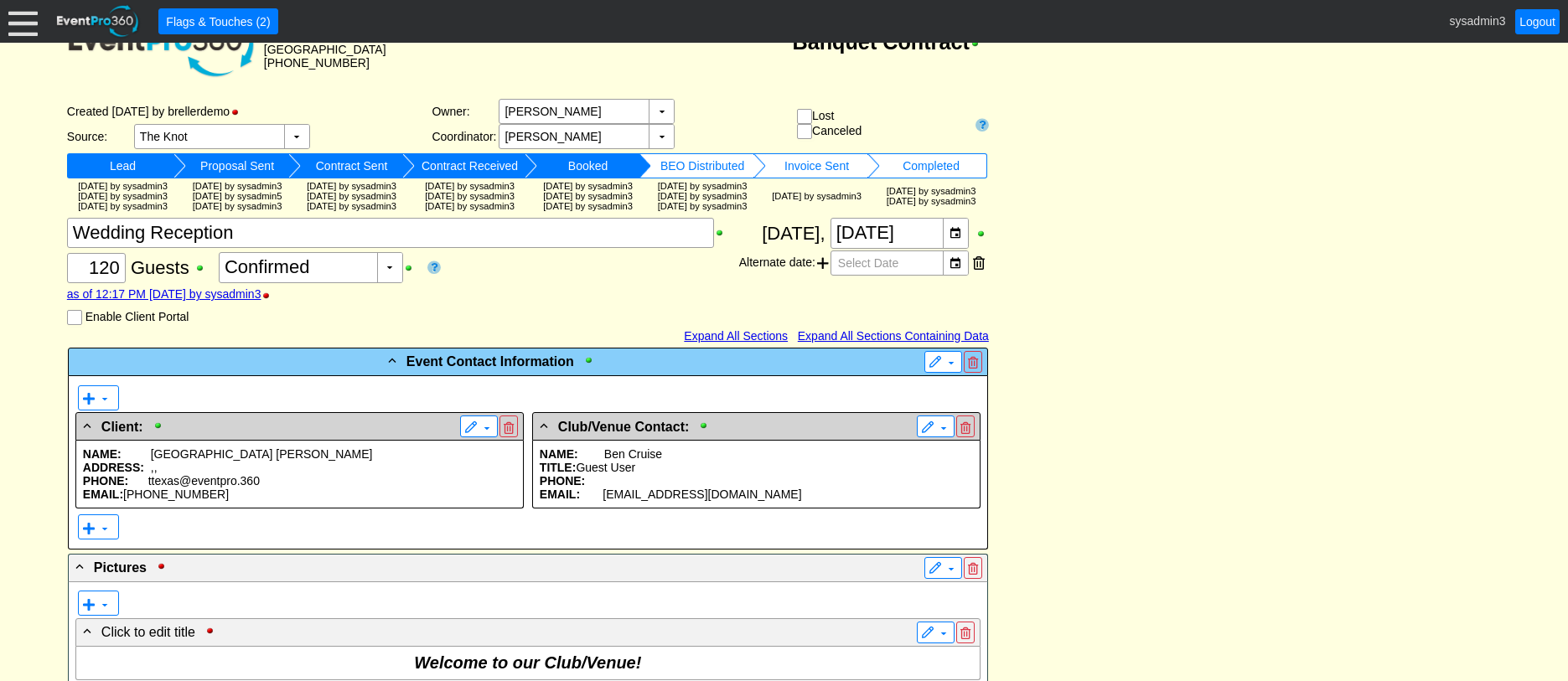
scroll to position [0, 0]
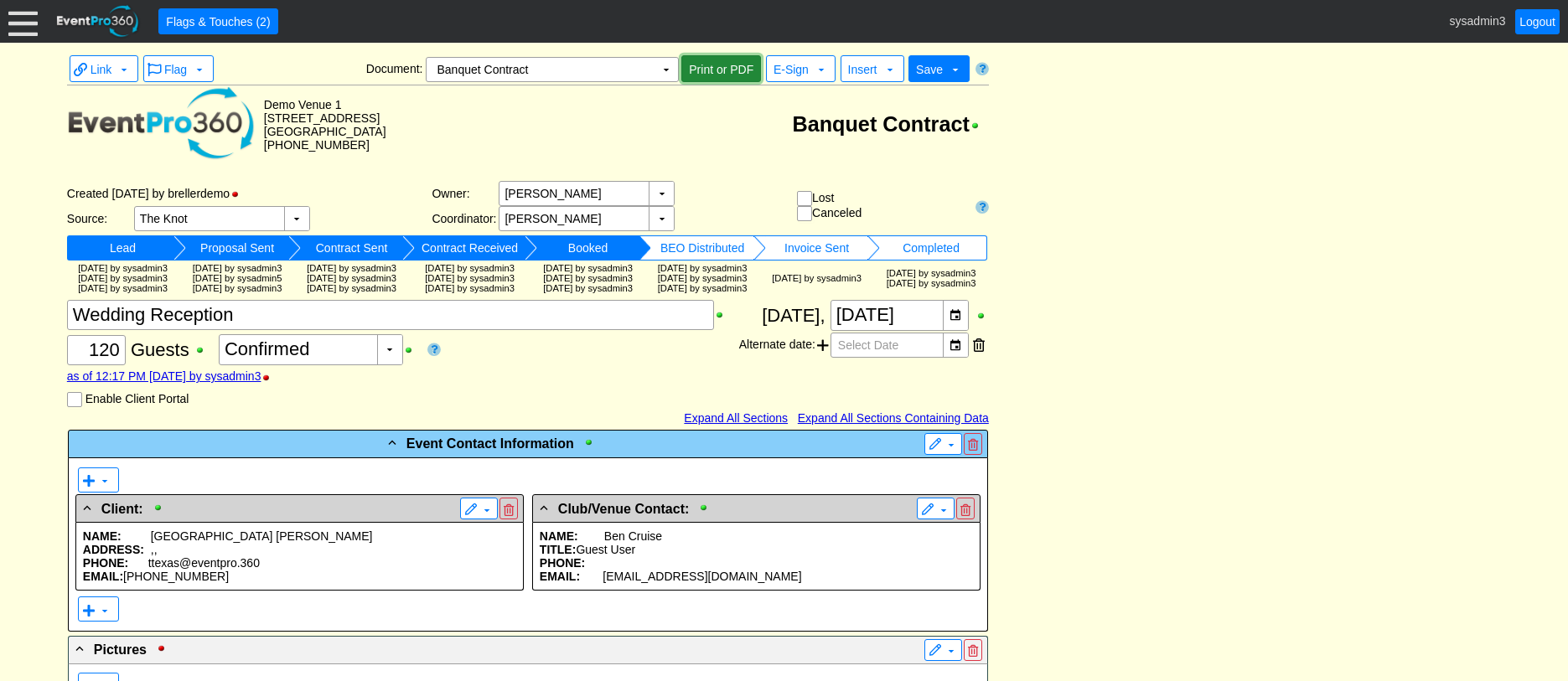
click at [741, 66] on span "Print or PDF" at bounding box center [721, 69] width 71 height 16
click at [797, 67] on span "E-Sign" at bounding box center [791, 69] width 36 height 14
click at [797, 70] on span "E-Sign" at bounding box center [791, 69] width 36 height 14
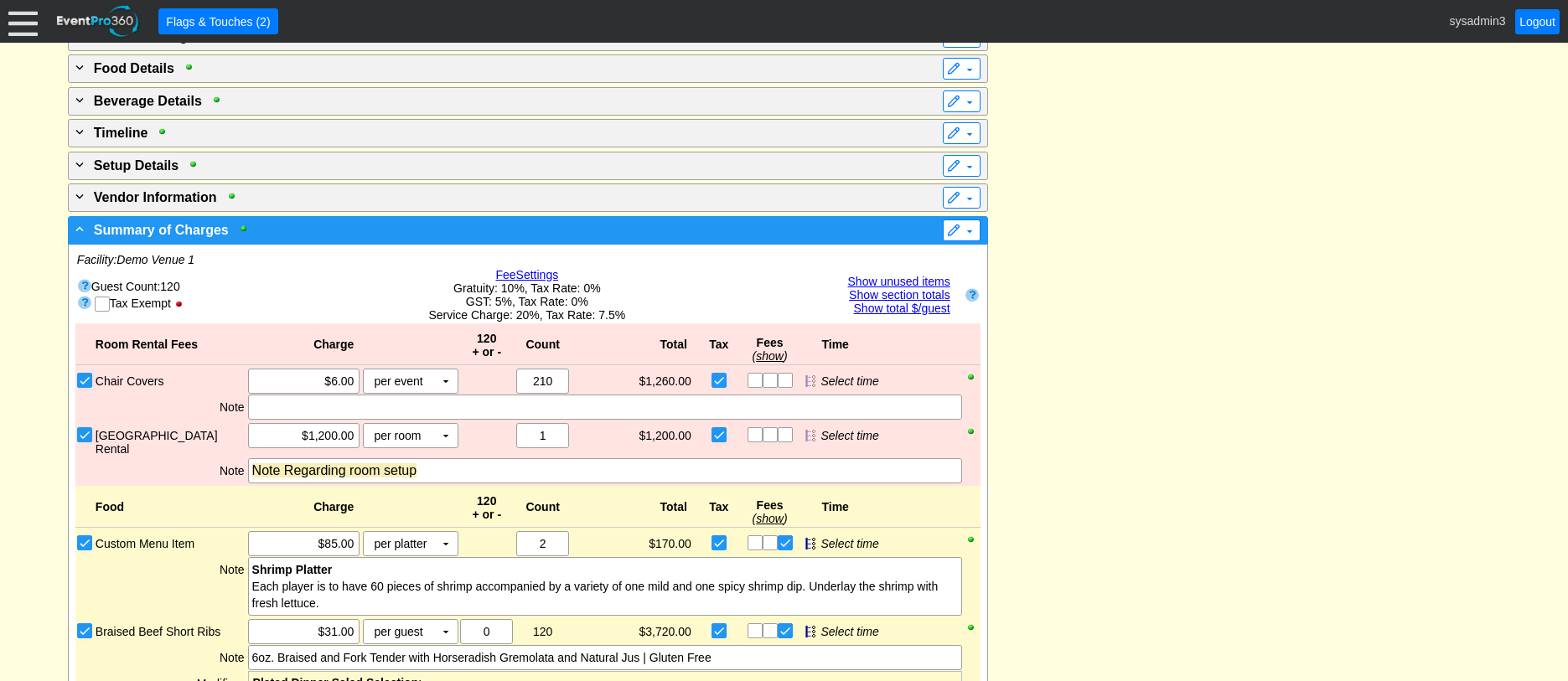
scroll to position [3058, 0]
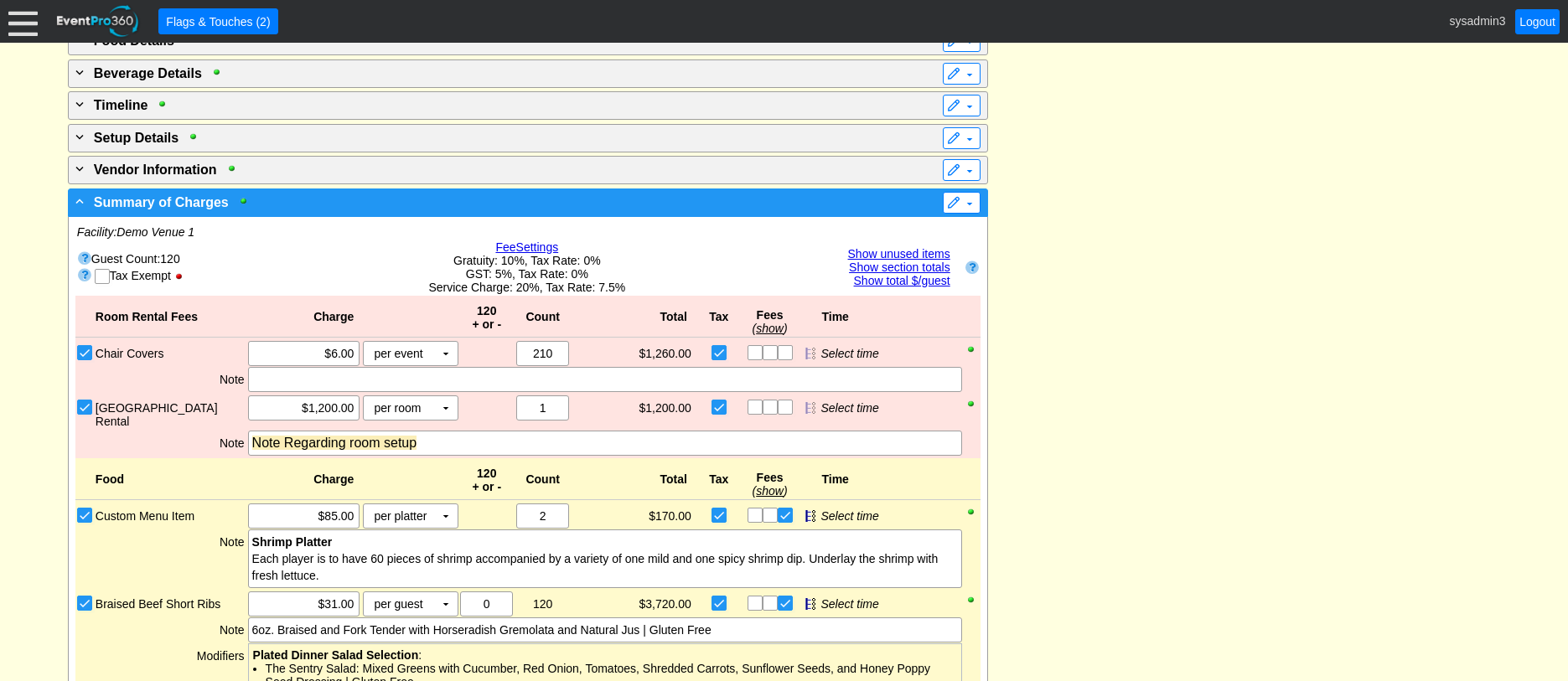
click at [529, 212] on div "- Summary of Charges" at bounding box center [494, 202] width 843 height 20
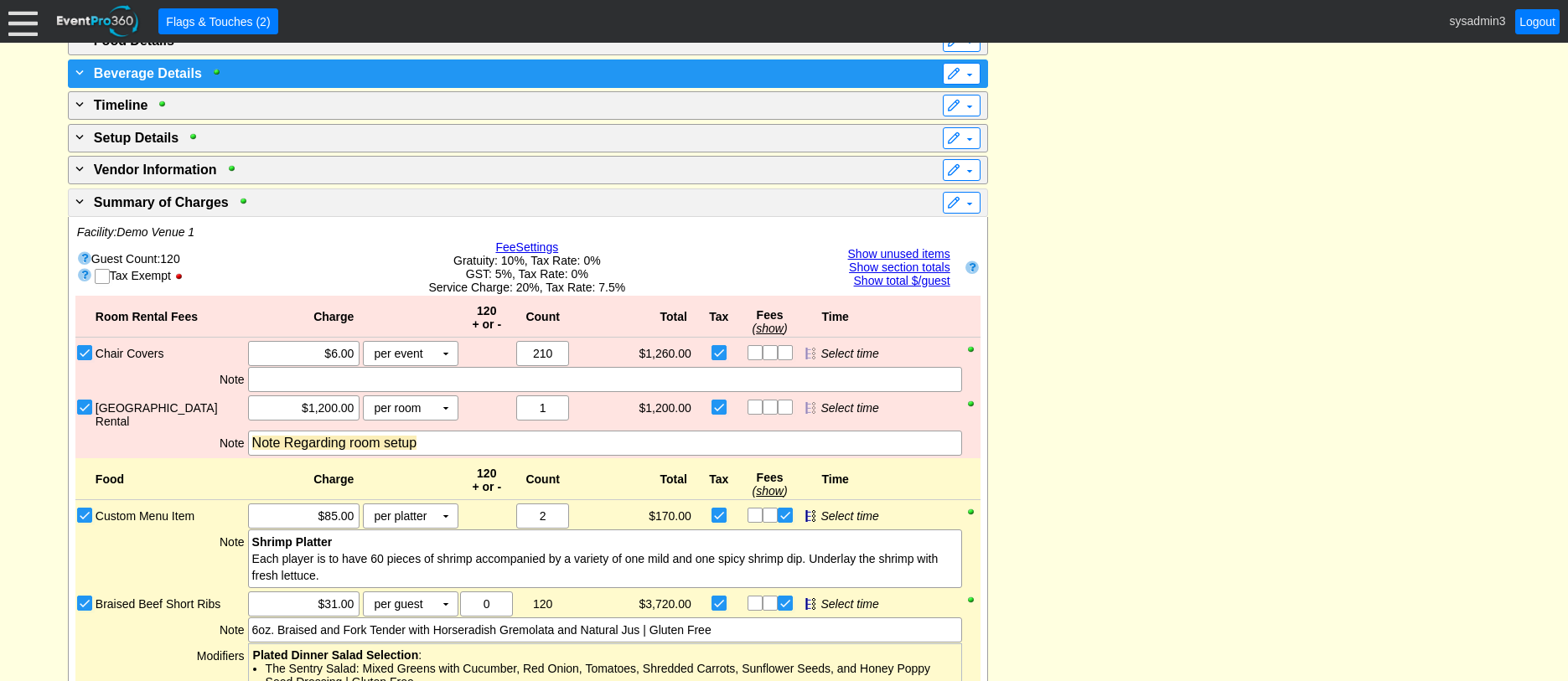
scroll to position [2837, 0]
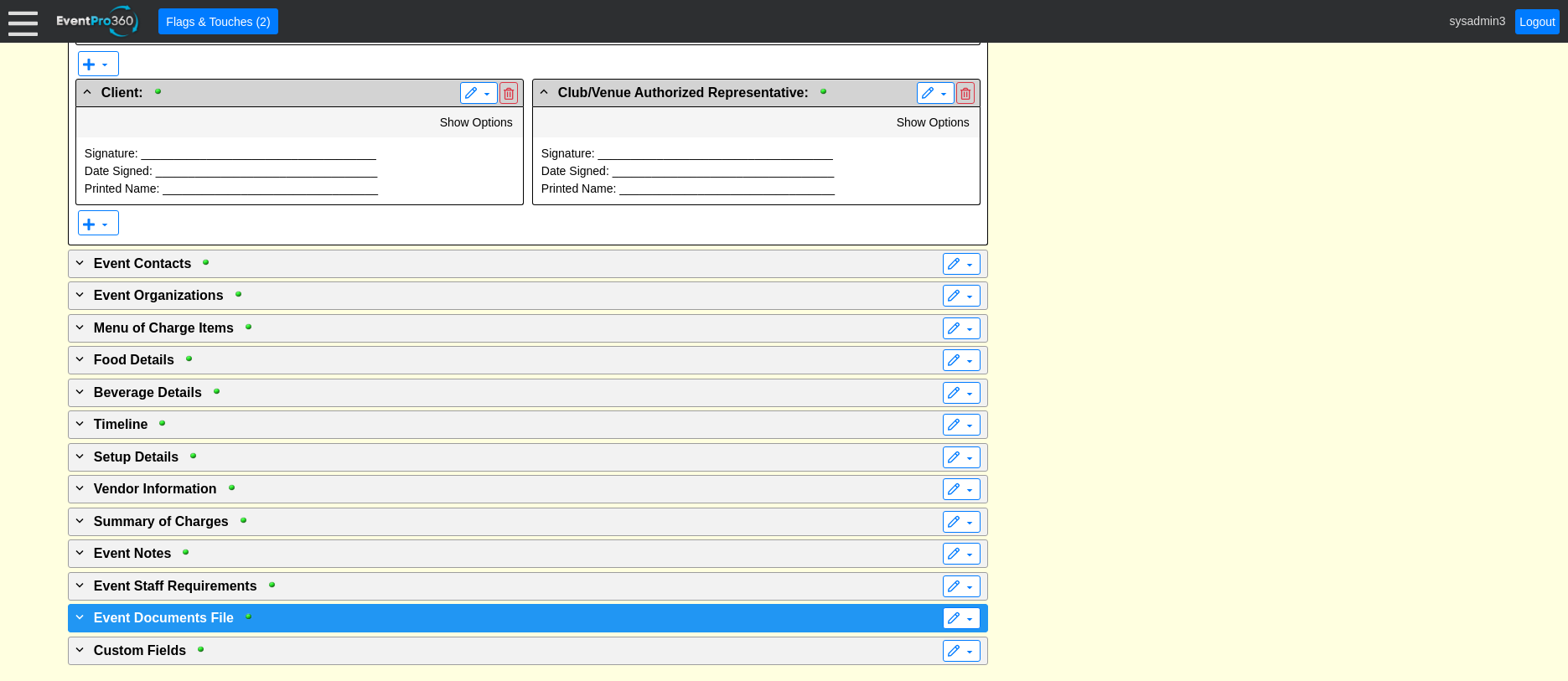
click at [353, 617] on div "+ Event Documents File" at bounding box center [494, 617] width 843 height 20
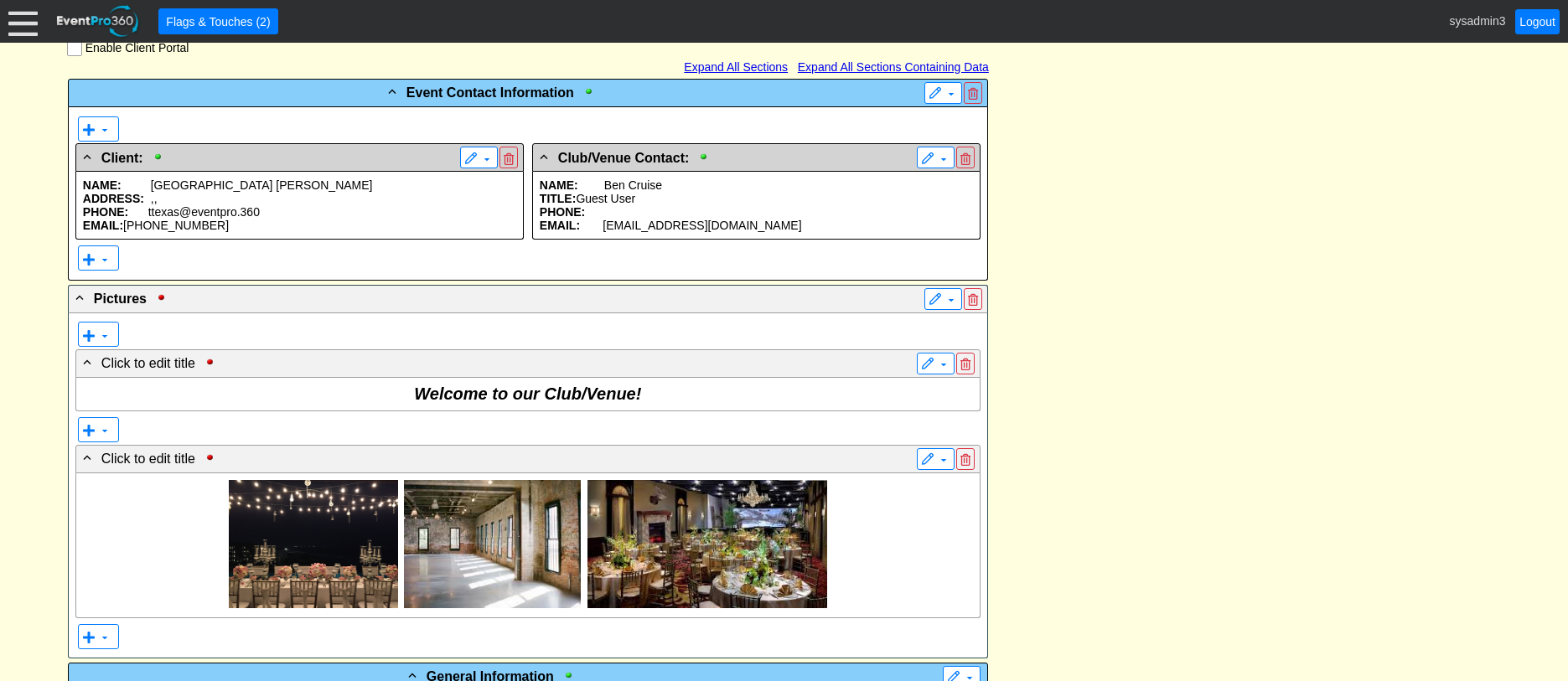
scroll to position [0, 0]
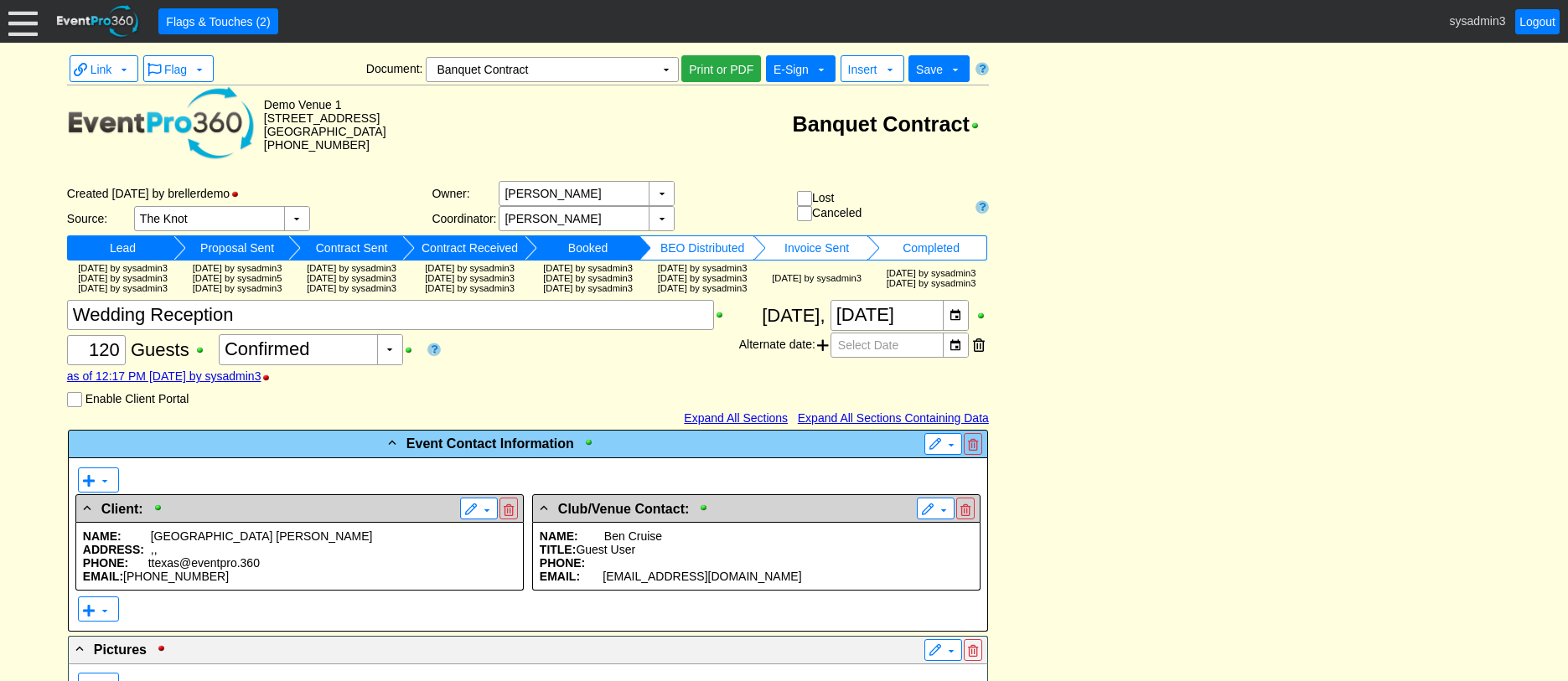
click at [799, 68] on span "E-Sign" at bounding box center [791, 69] width 36 height 14
click at [728, 72] on span "Print or PDF" at bounding box center [721, 69] width 71 height 16
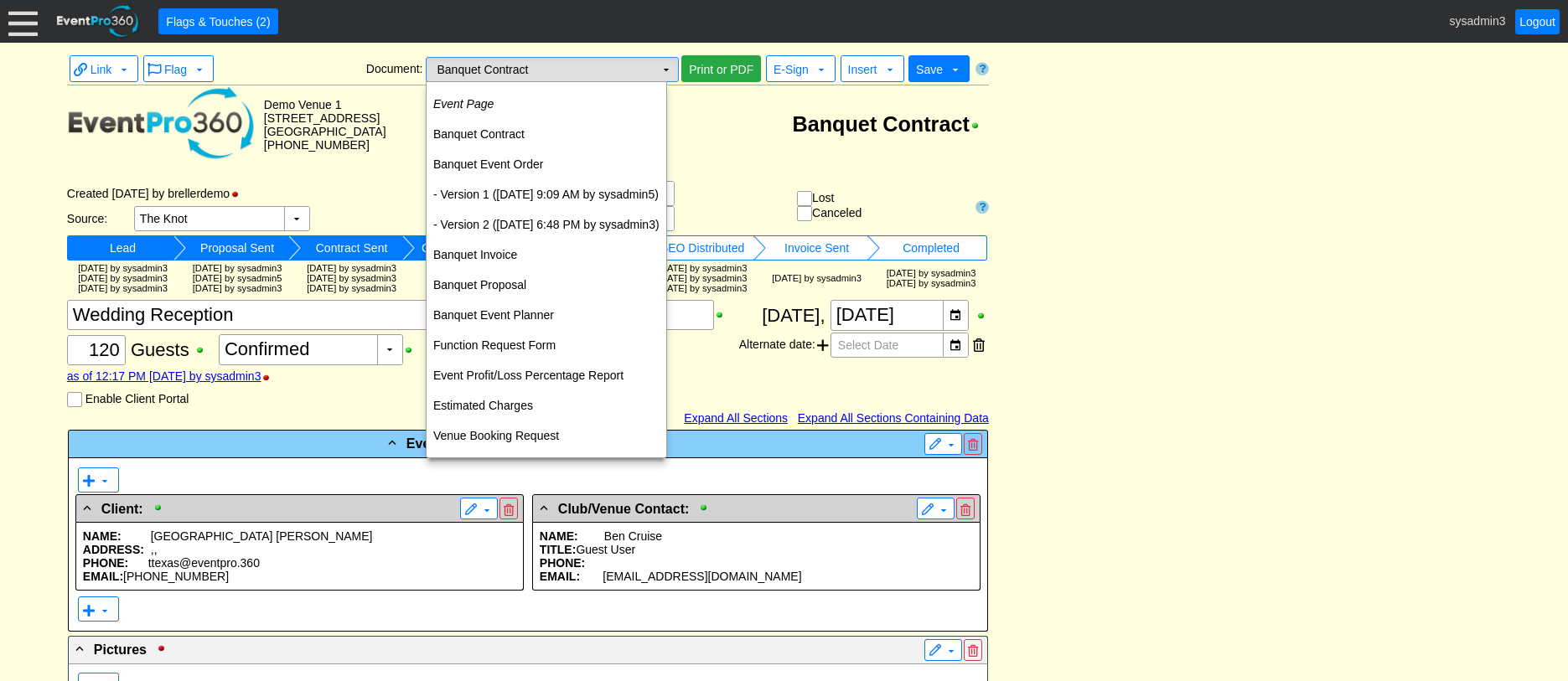
click at [663, 67] on td "▼" at bounding box center [667, 70] width 24 height 24
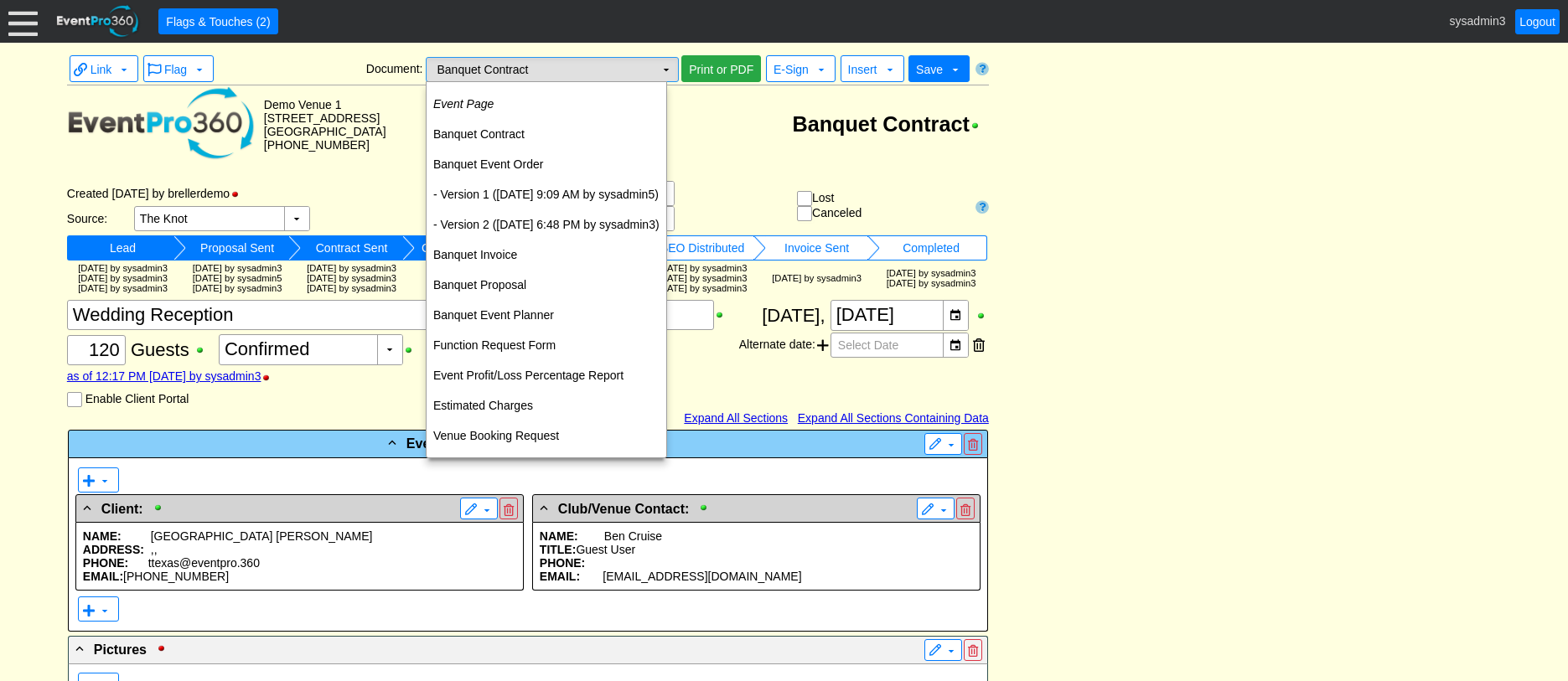
click at [667, 70] on td "▼" at bounding box center [667, 70] width 24 height 24
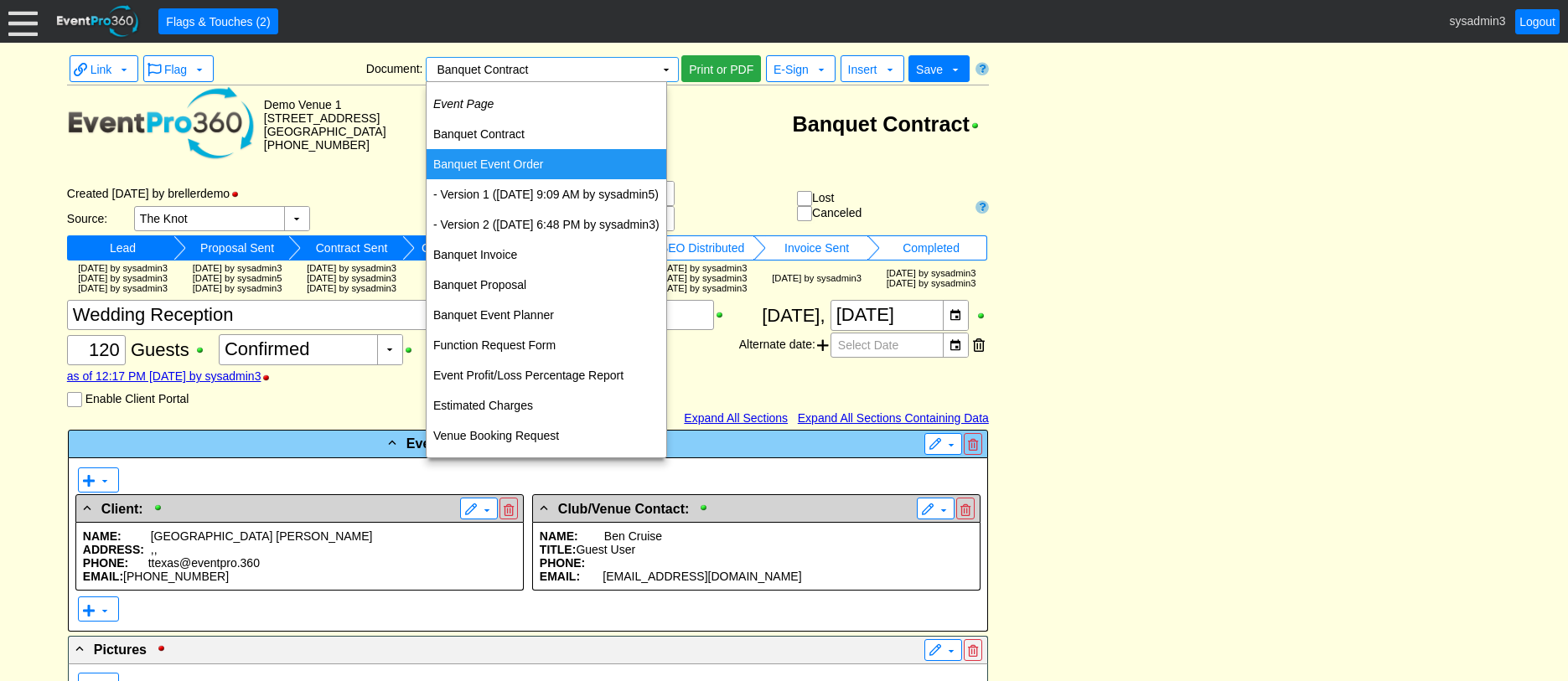
click at [516, 168] on td "Banquet Event Order" at bounding box center [546, 164] width 239 height 30
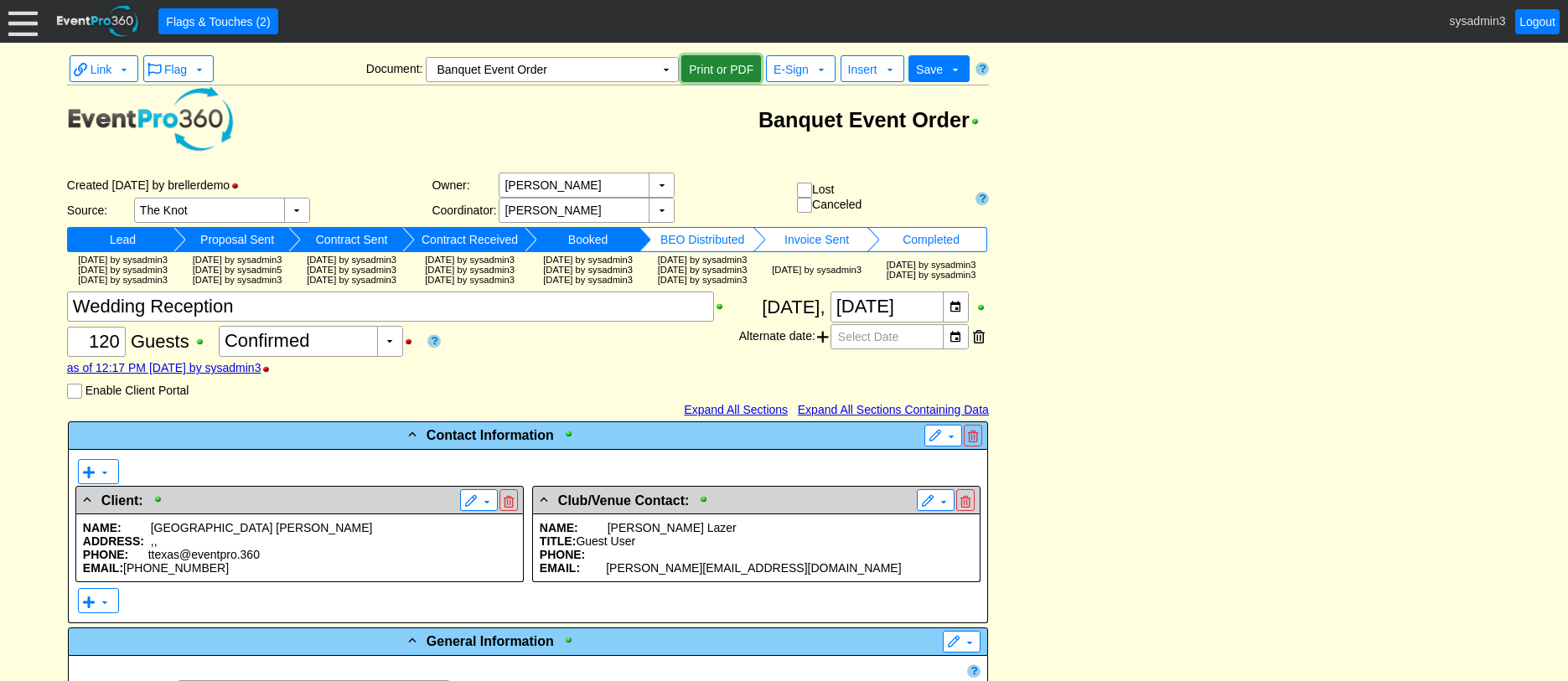
click at [725, 69] on span "Print or PDF" at bounding box center [721, 69] width 71 height 16
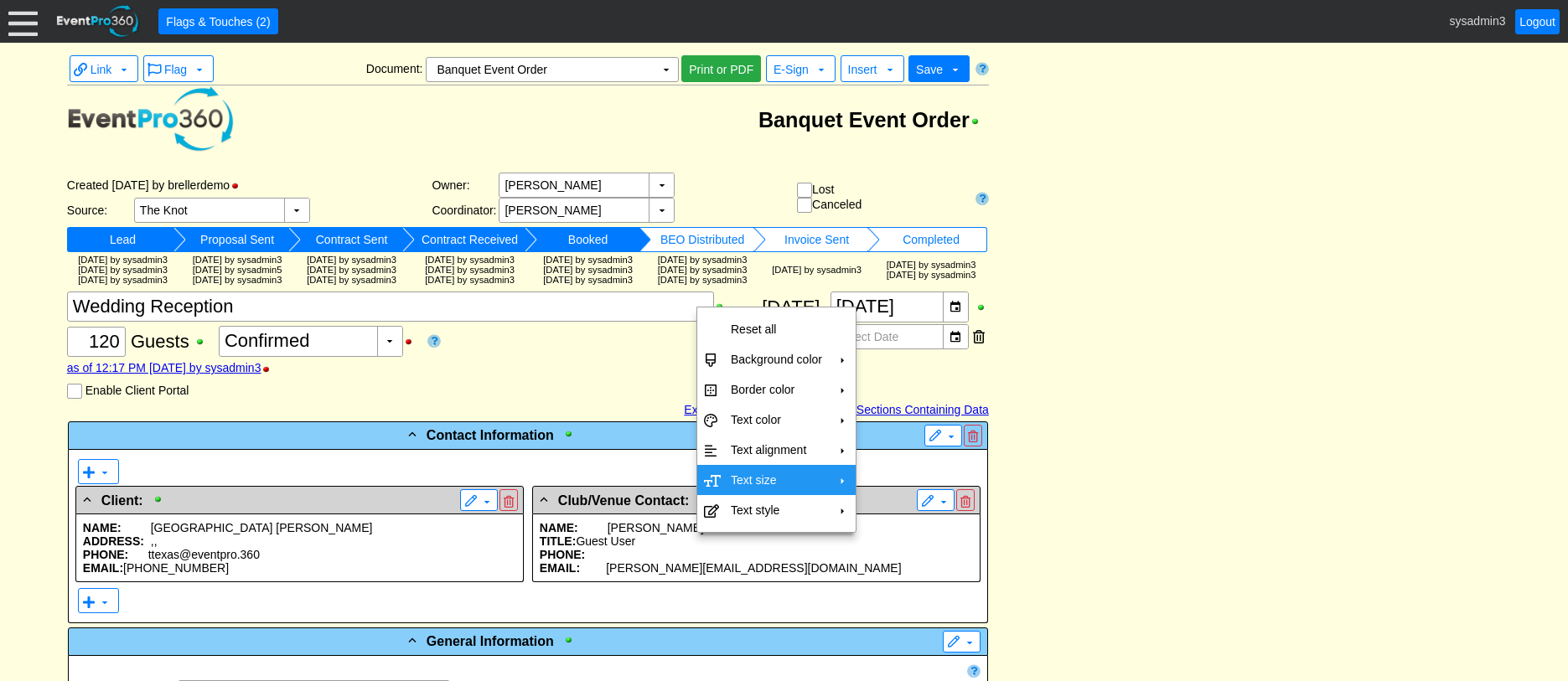
click at [776, 473] on td "Text size" at bounding box center [776, 480] width 105 height 30
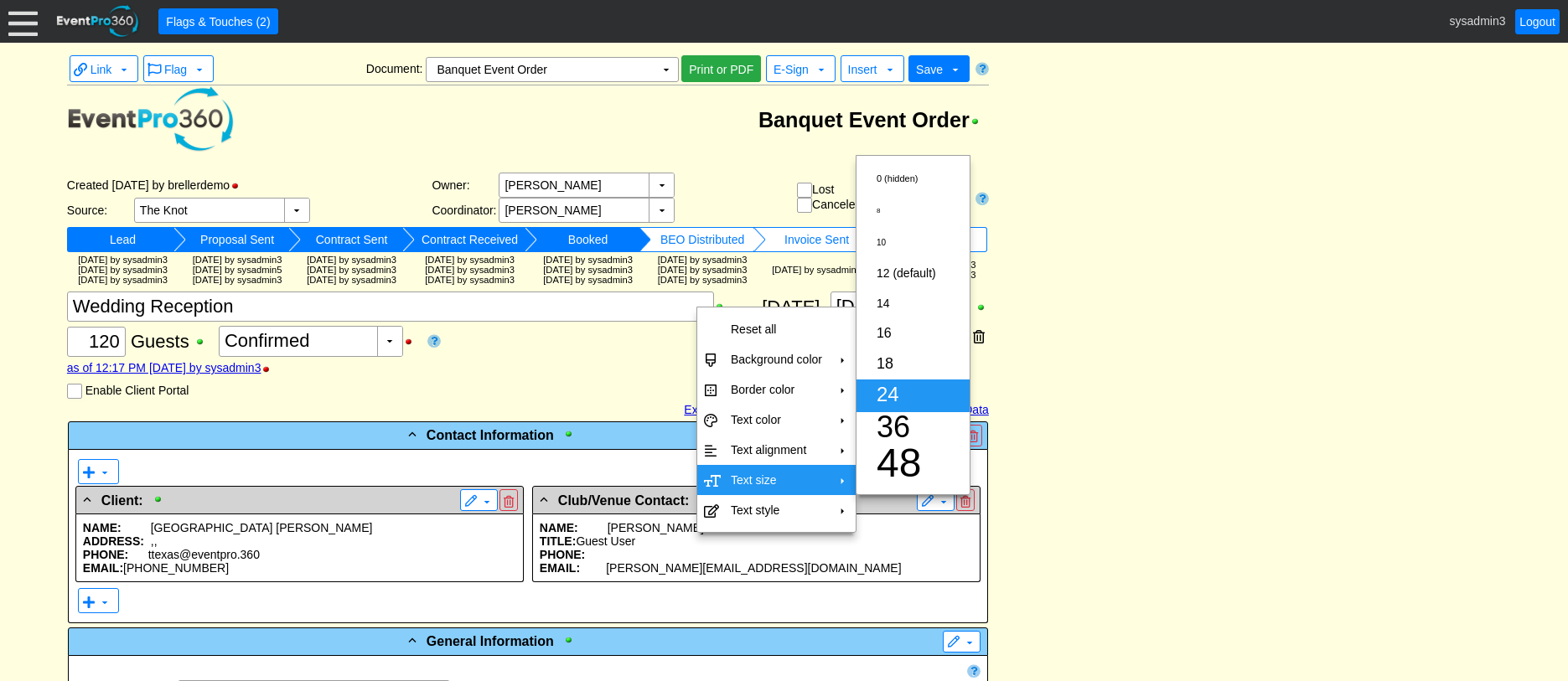
click at [892, 391] on span "24" at bounding box center [888, 394] width 23 height 23
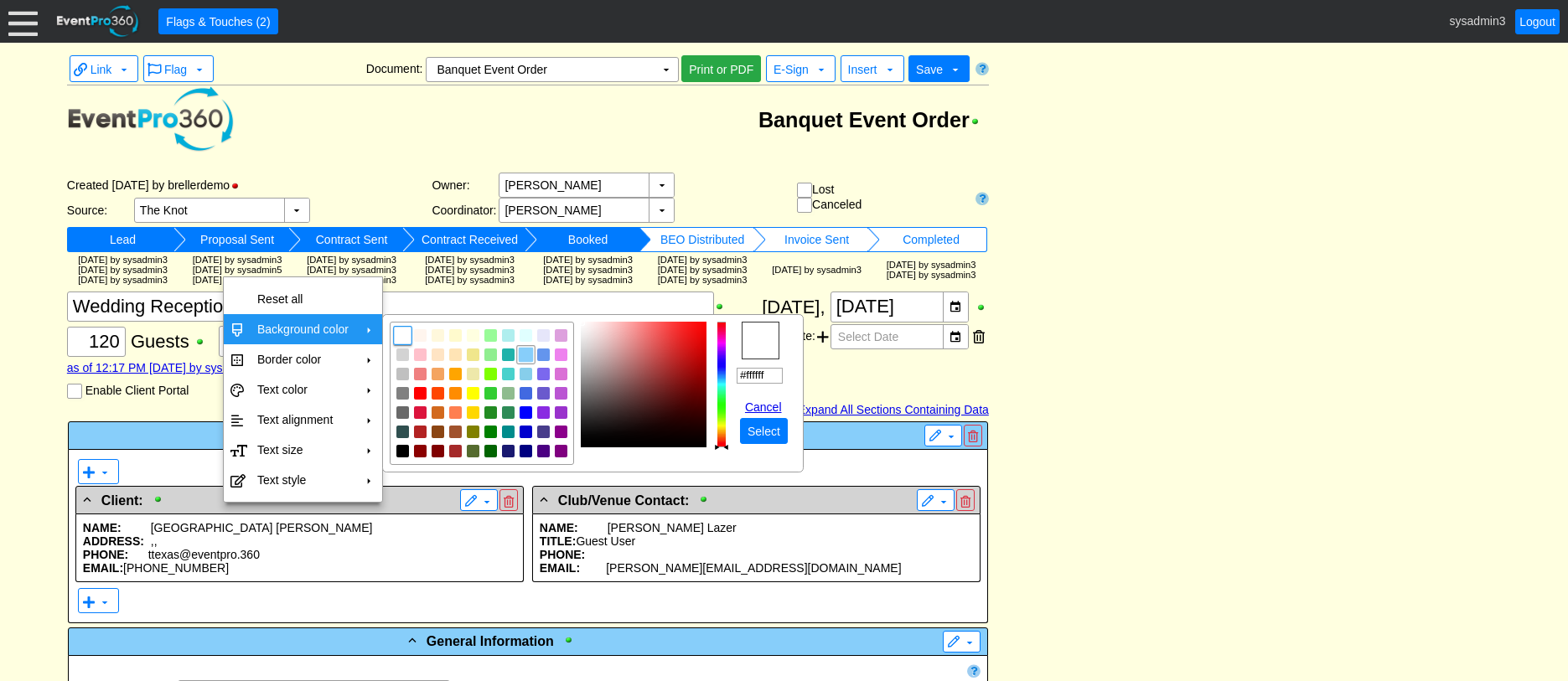
click at [525, 354] on img "focusNode" at bounding box center [525, 355] width 15 height 15
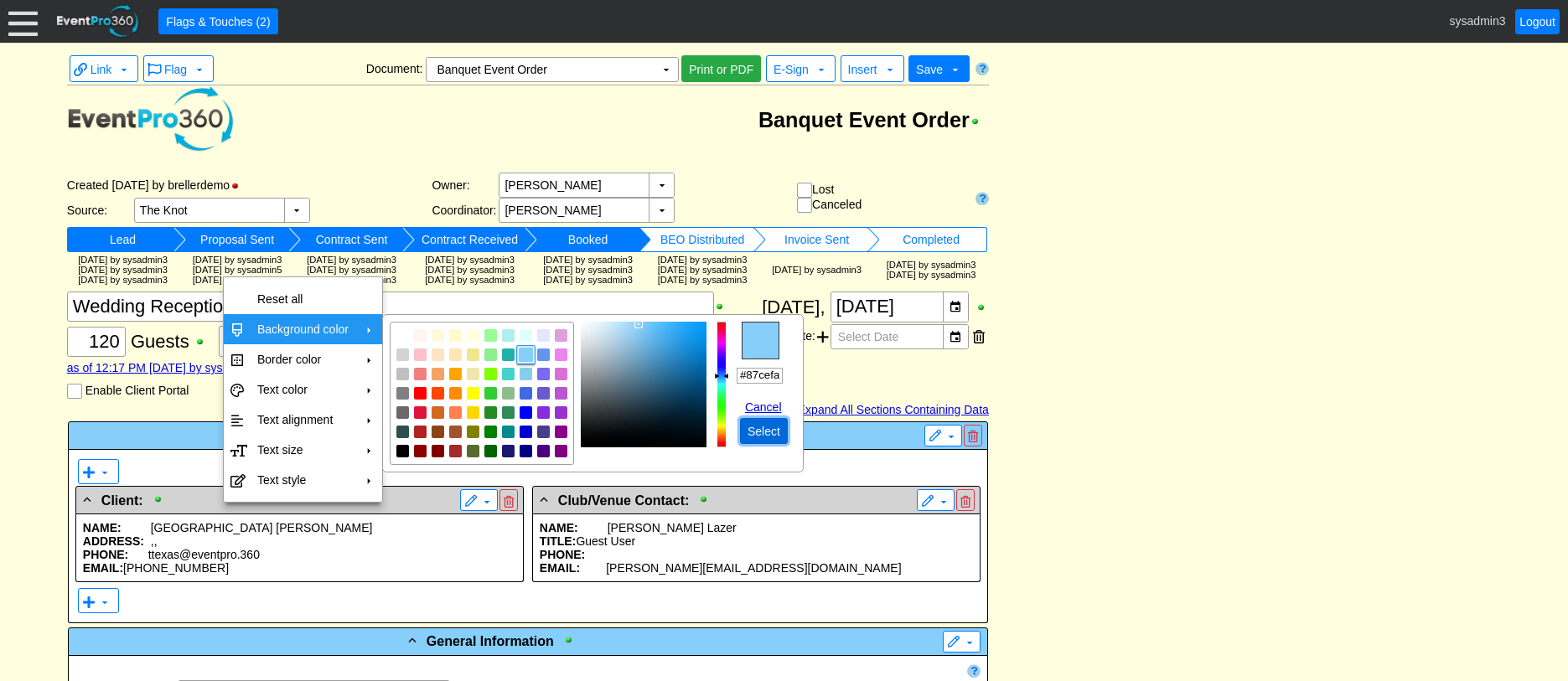
drag, startPoint x: 764, startPoint y: 436, endPoint x: 715, endPoint y: 411, distance: 55.0
click at [764, 435] on span "Select" at bounding box center [763, 432] width 39 height 16
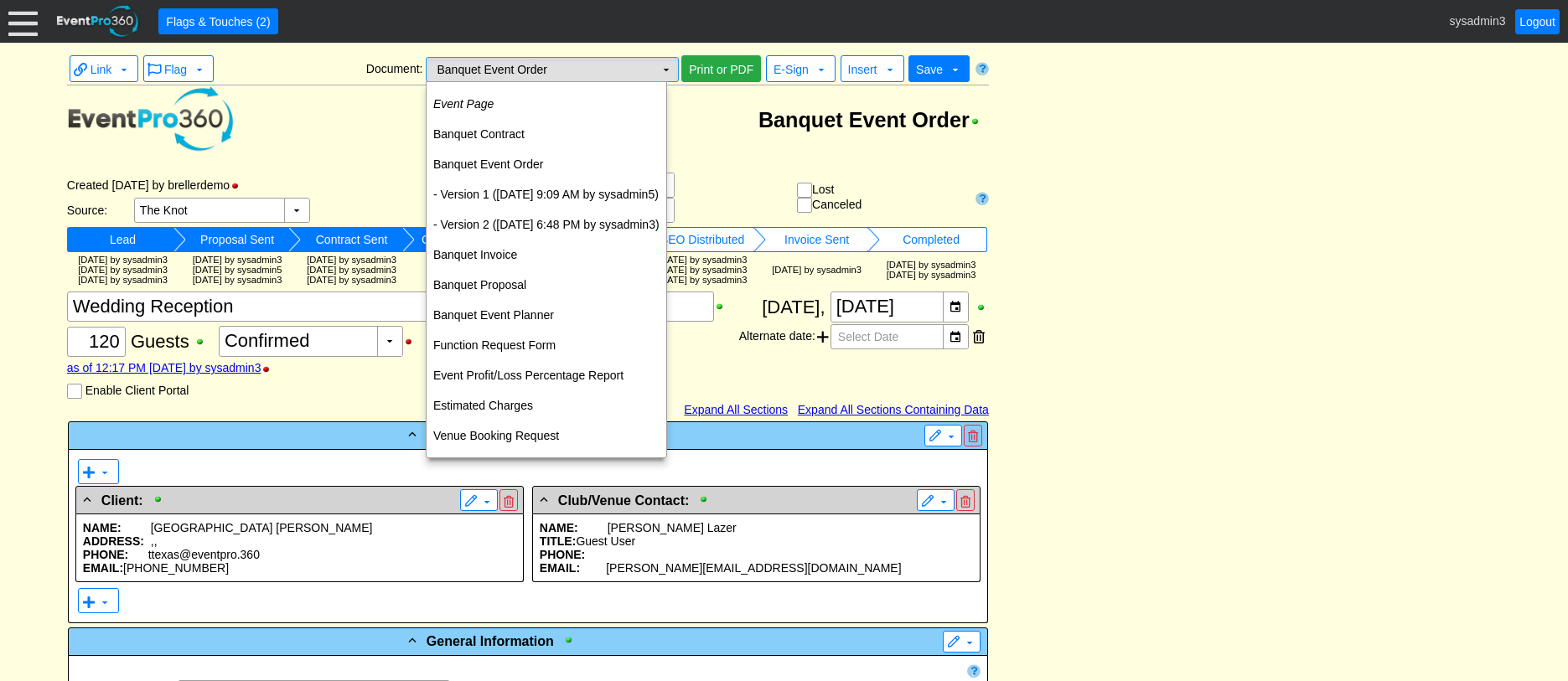
click at [667, 71] on td "▼" at bounding box center [667, 70] width 24 height 24
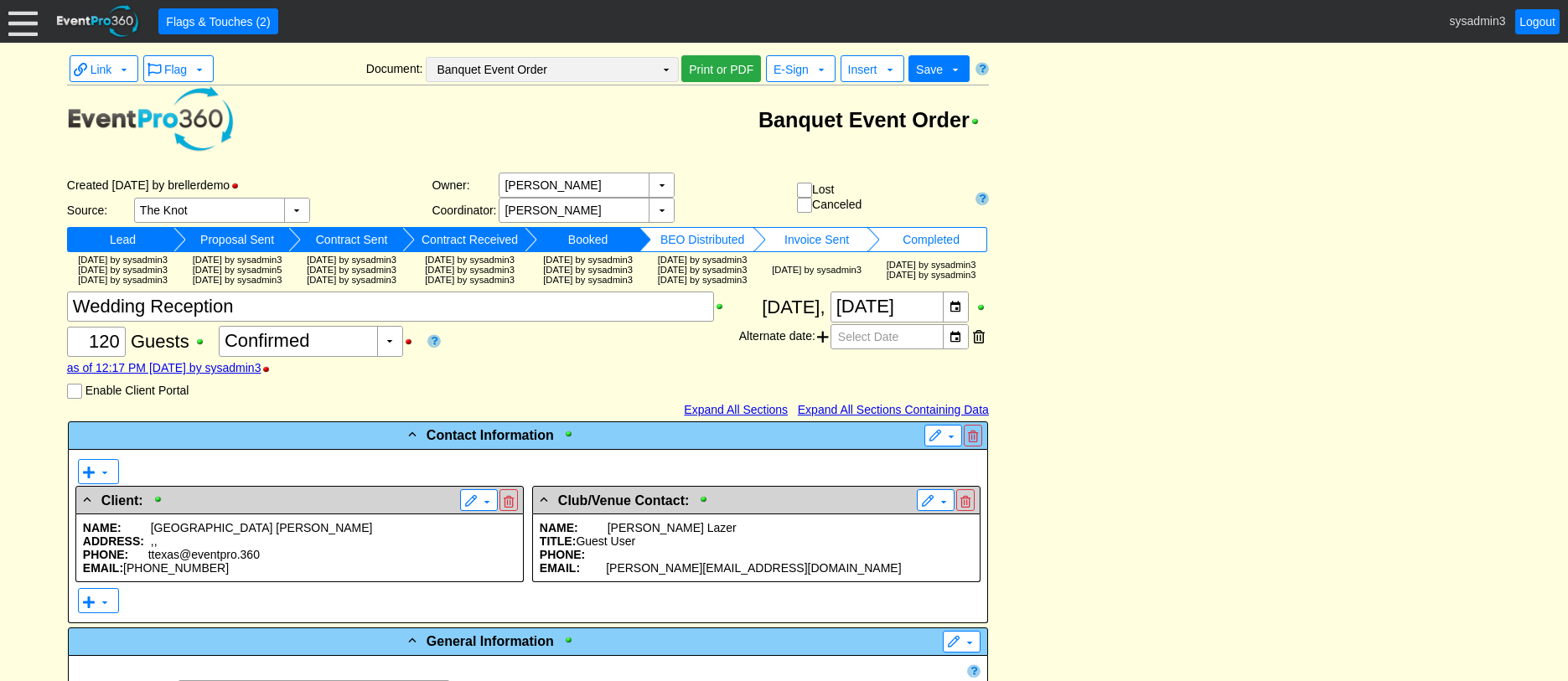
click at [673, 67] on td "▼" at bounding box center [667, 70] width 24 height 24
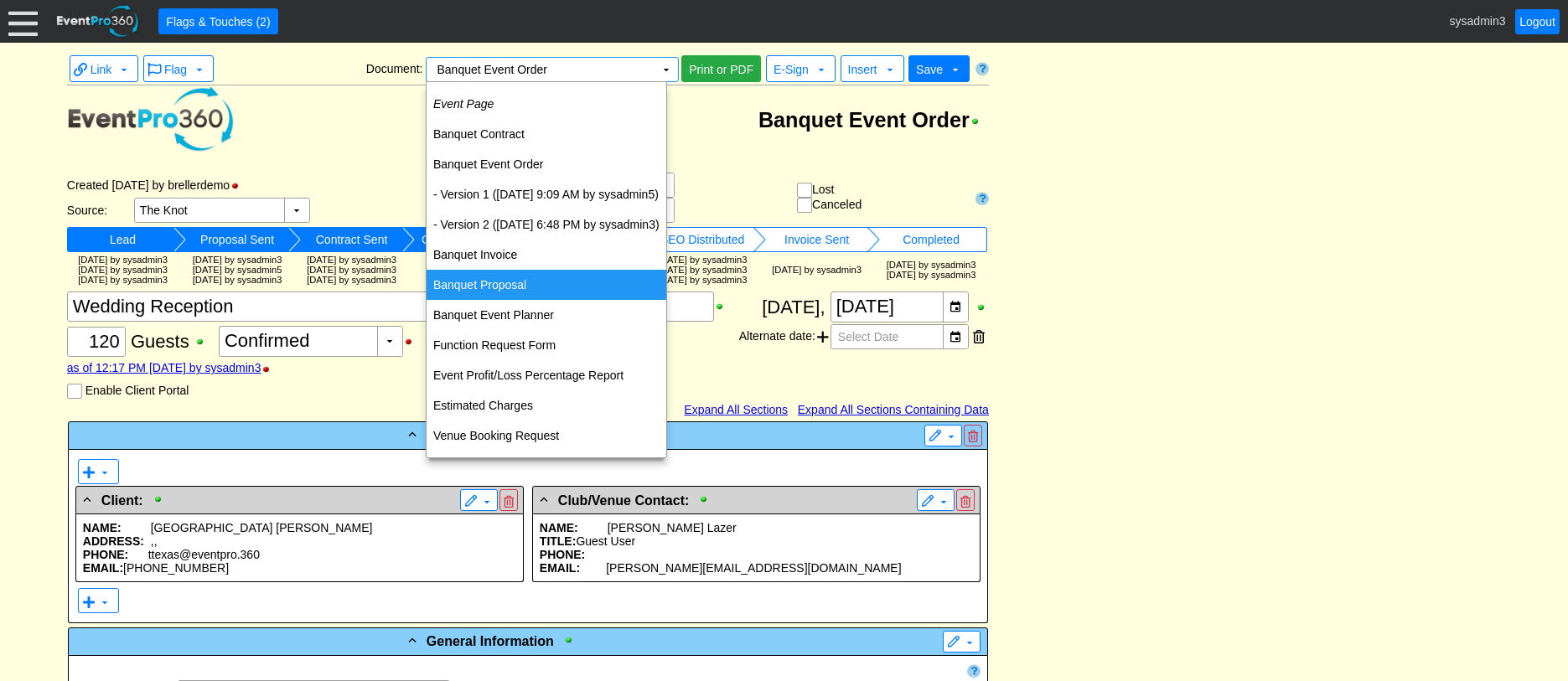
click at [523, 274] on td "Banquet Proposal" at bounding box center [546, 284] width 239 height 30
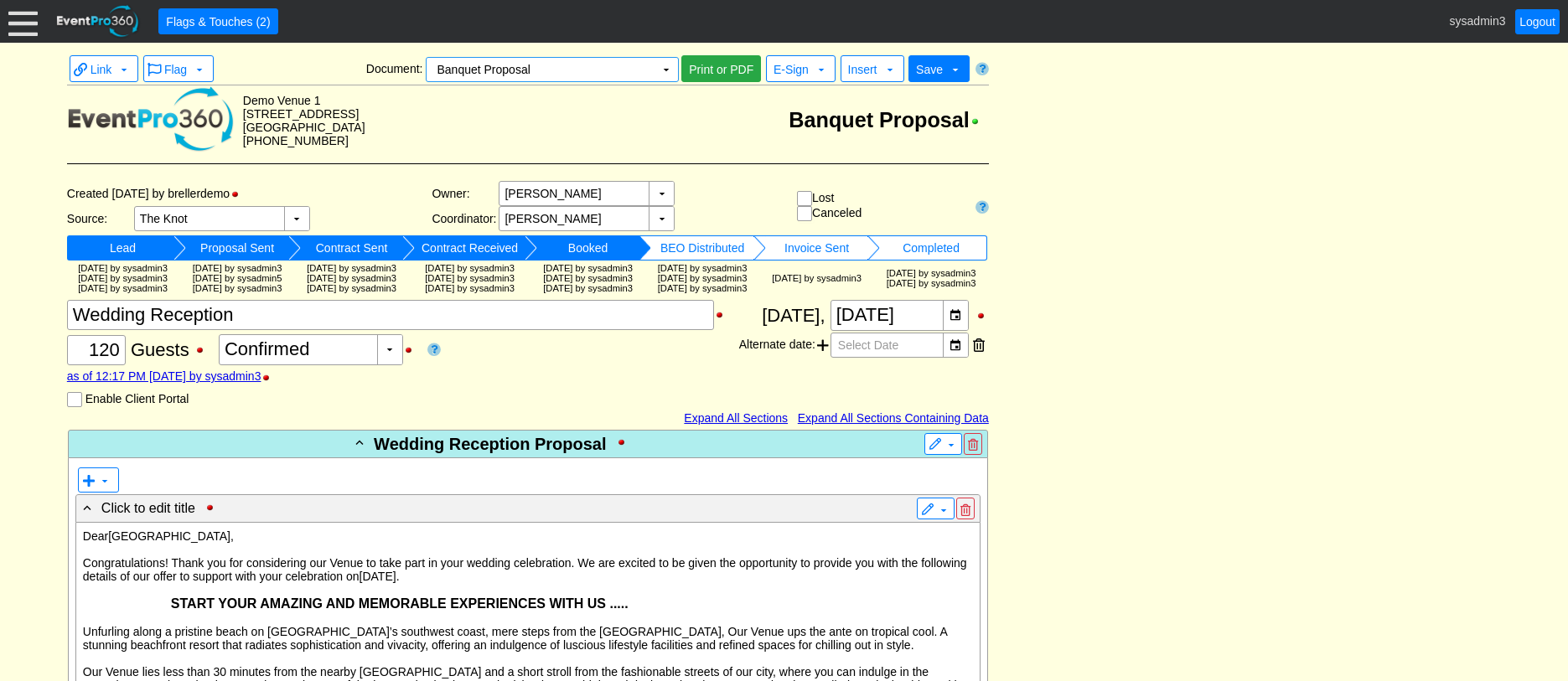
drag, startPoint x: 575, startPoint y: 147, endPoint x: 585, endPoint y: 143, distance: 10.8
drag, startPoint x: 585, startPoint y: 143, endPoint x: 1112, endPoint y: 181, distance: 528.4
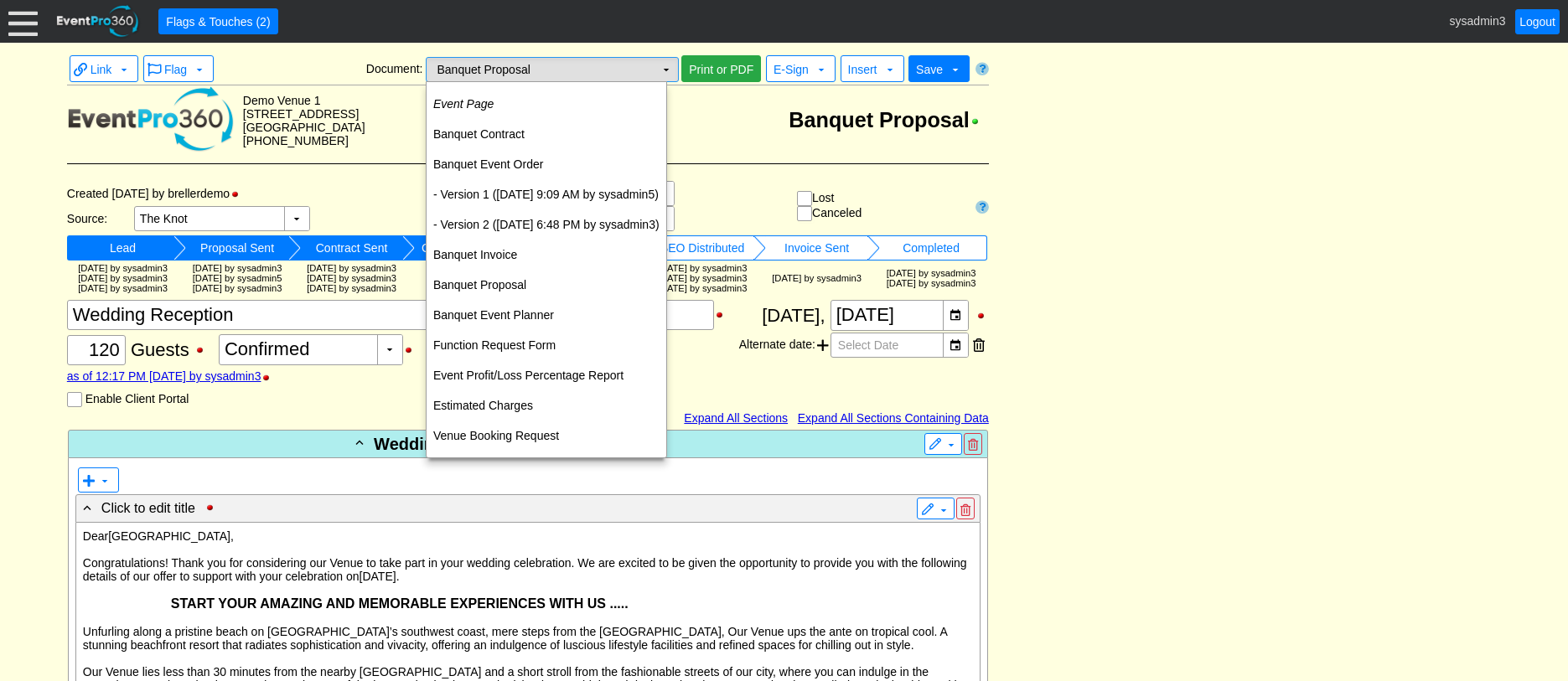
click at [667, 67] on td "▼" at bounding box center [667, 70] width 24 height 24
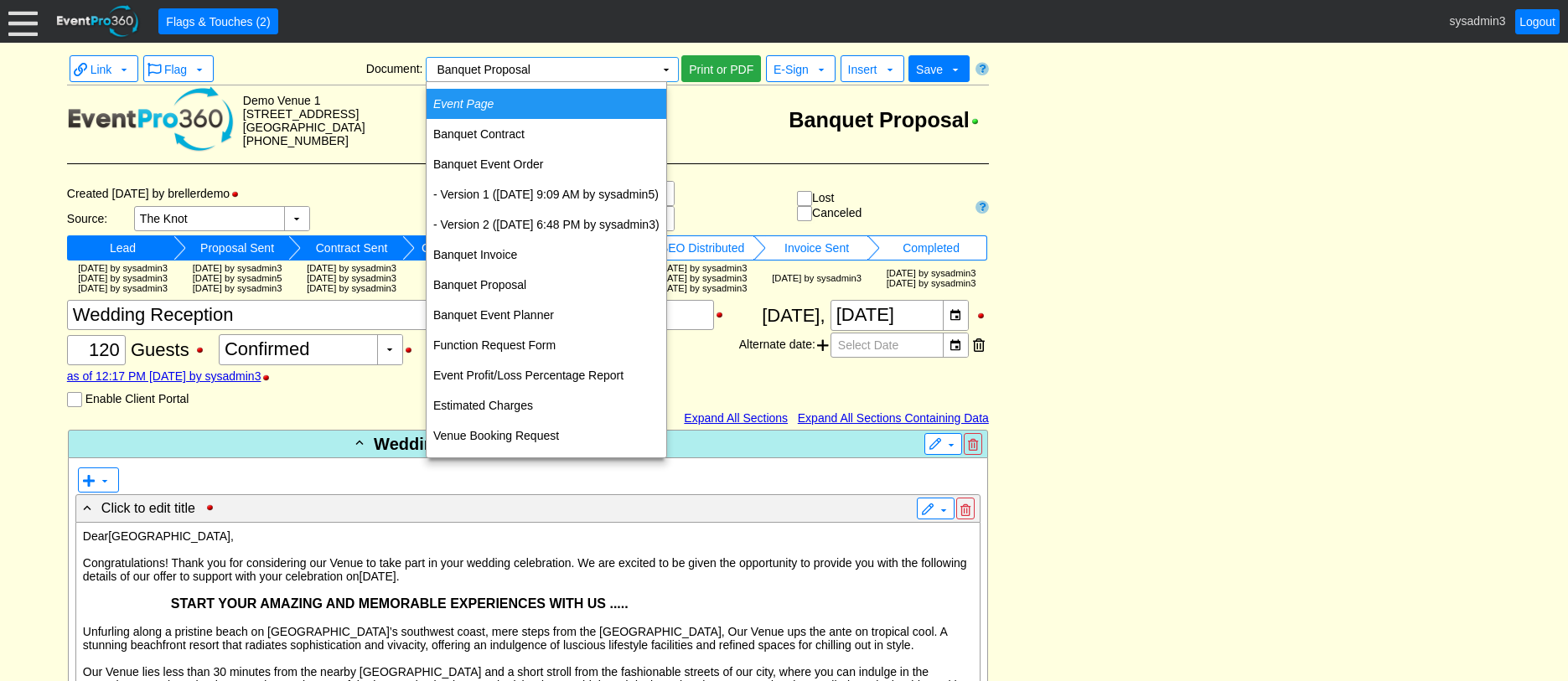
click at [495, 95] on td "Event Page" at bounding box center [546, 104] width 239 height 30
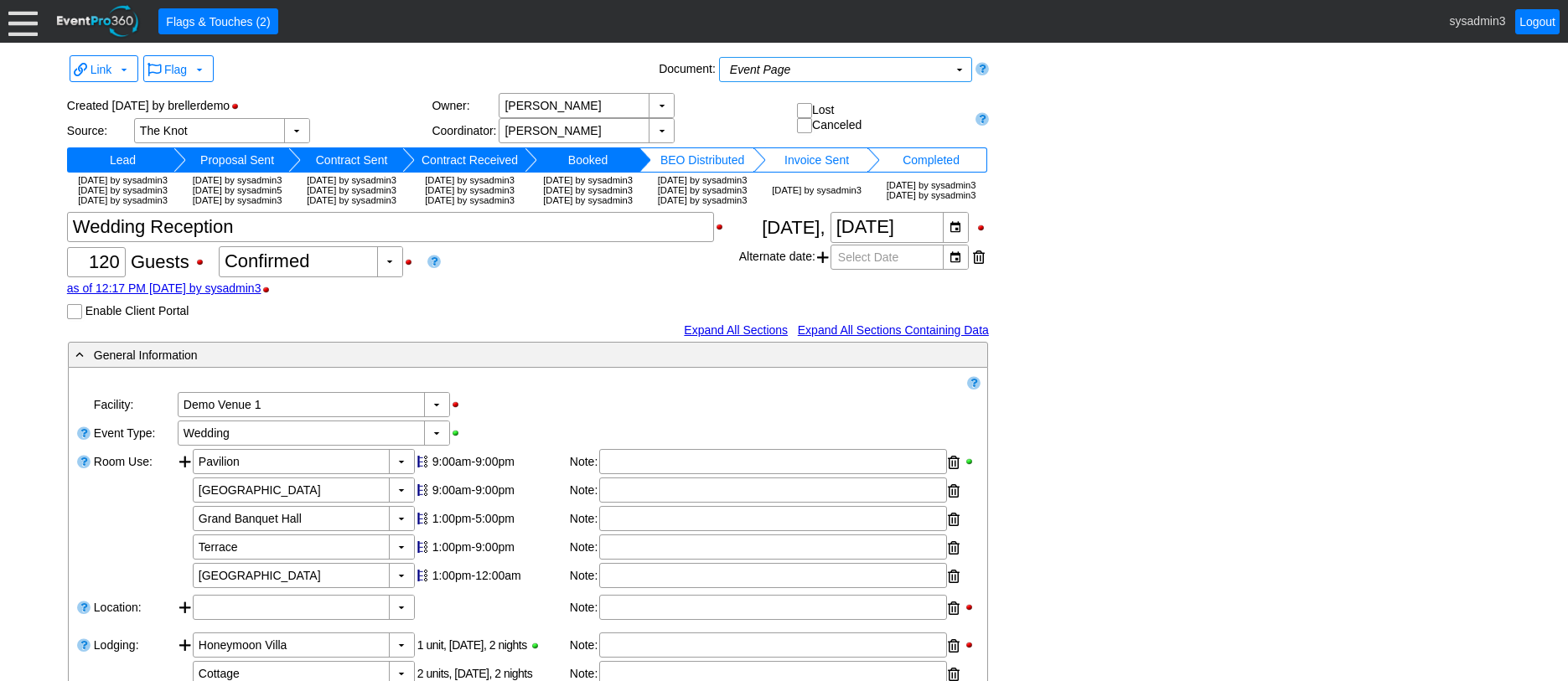
click at [26, 22] on div at bounding box center [23, 21] width 29 height 29
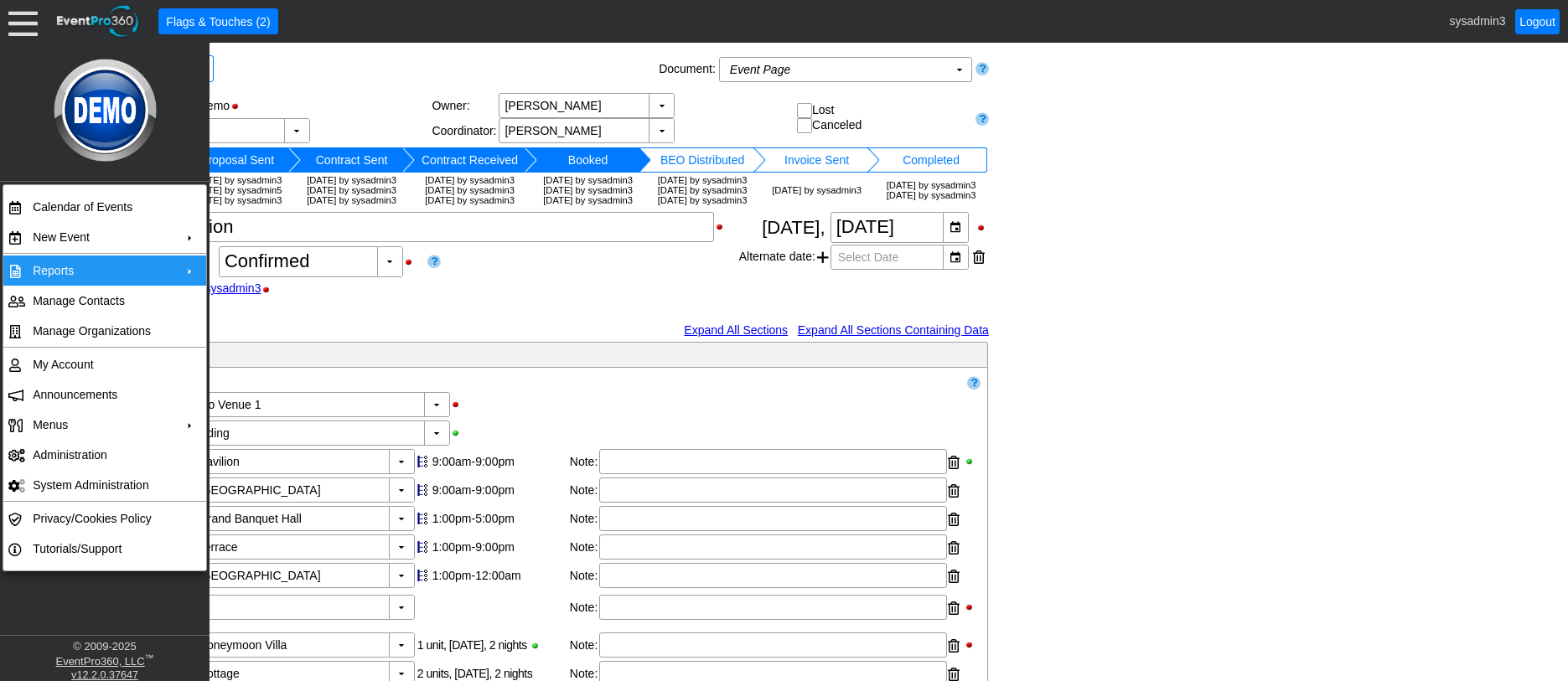
click at [178, 266] on td "+" at bounding box center [190, 270] width 30 height 30
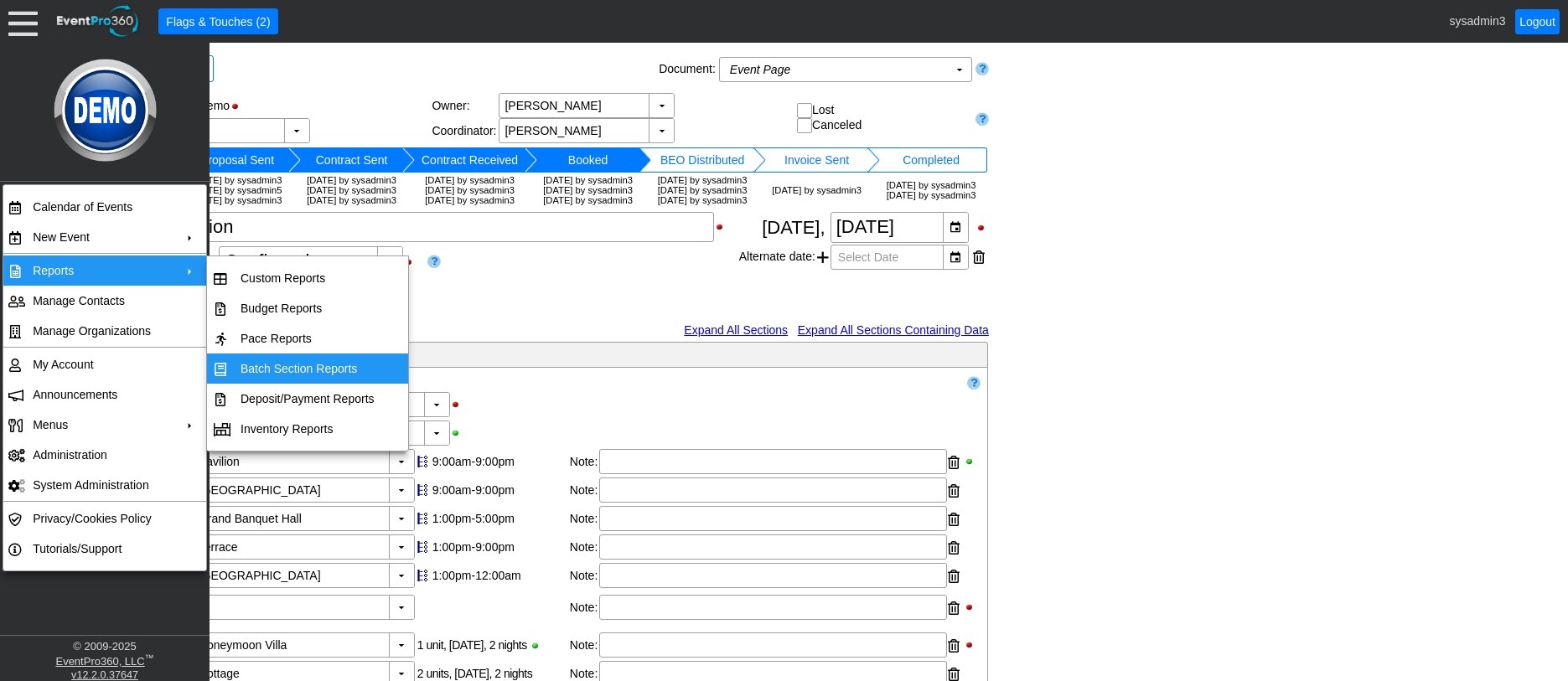
click at [289, 371] on td "Batch Section Reports" at bounding box center [308, 368] width 148 height 30
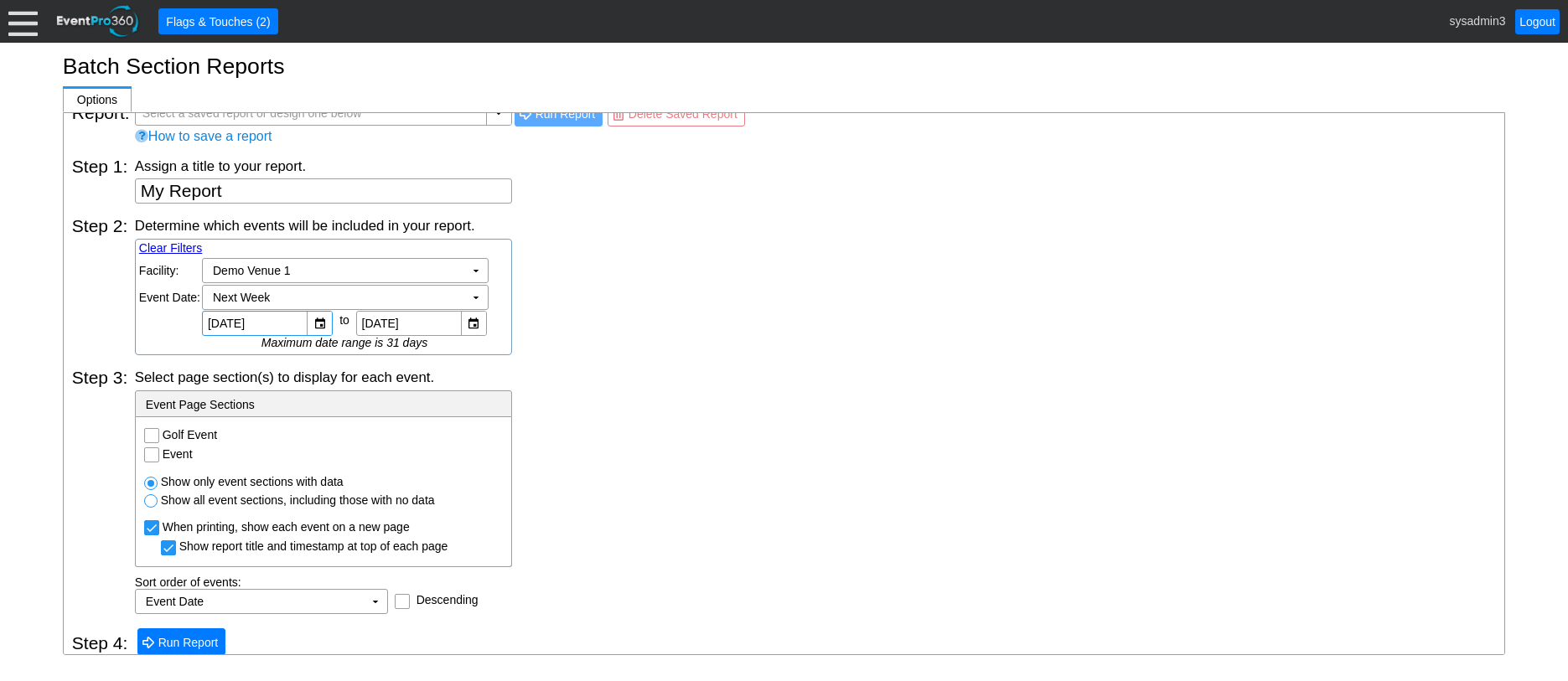
scroll to position [36, 0]
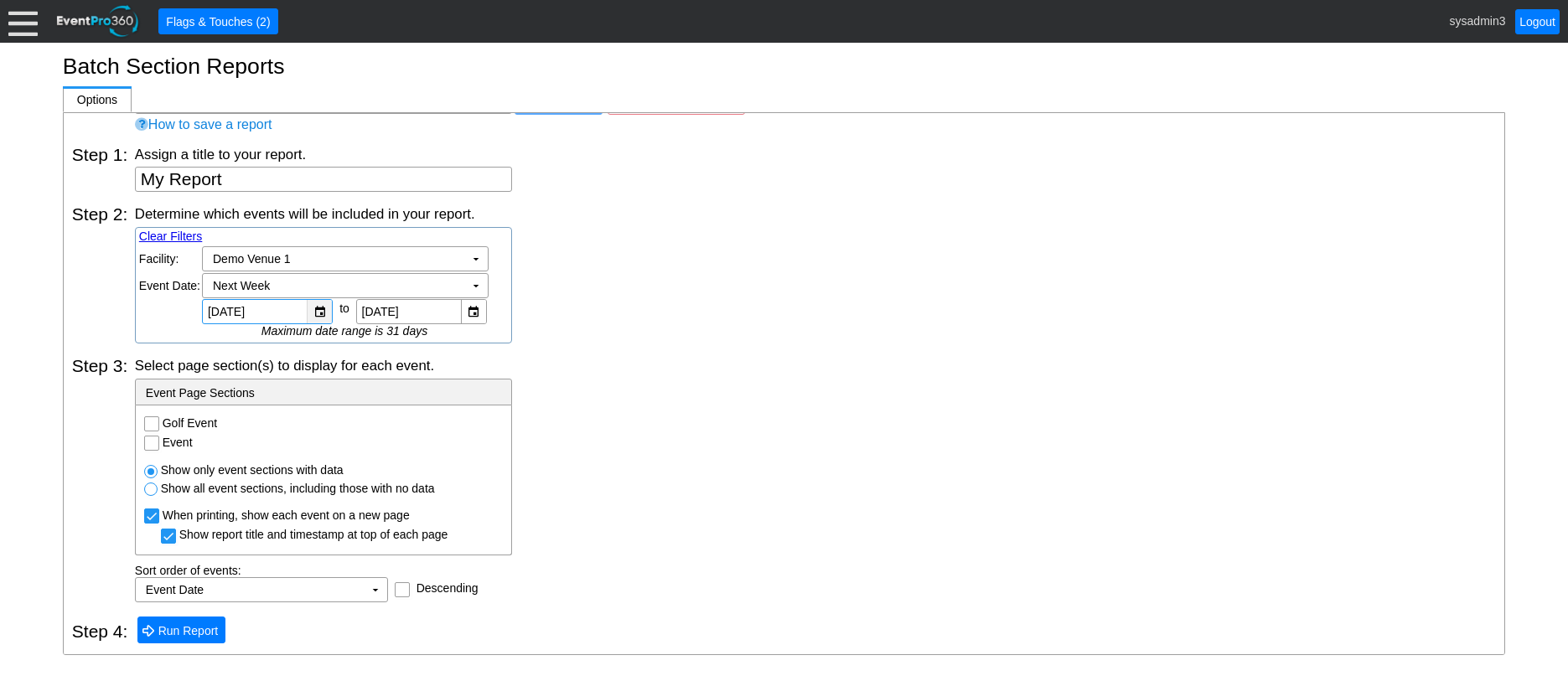
click at [321, 311] on div "▼" at bounding box center [320, 312] width 25 height 24
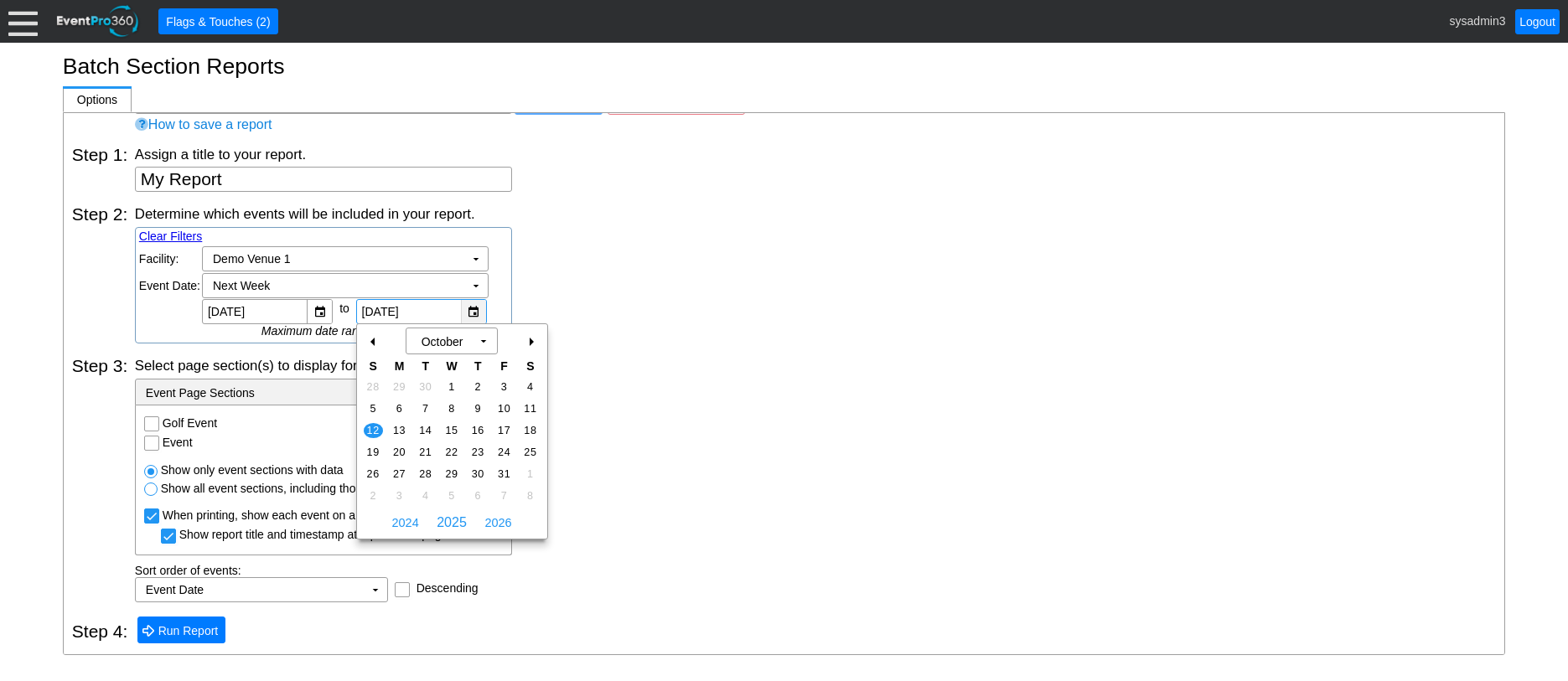
click at [468, 306] on div "▼" at bounding box center [473, 312] width 25 height 24
click at [396, 450] on span "20" at bounding box center [399, 452] width 19 height 15
type input "[DATE]"
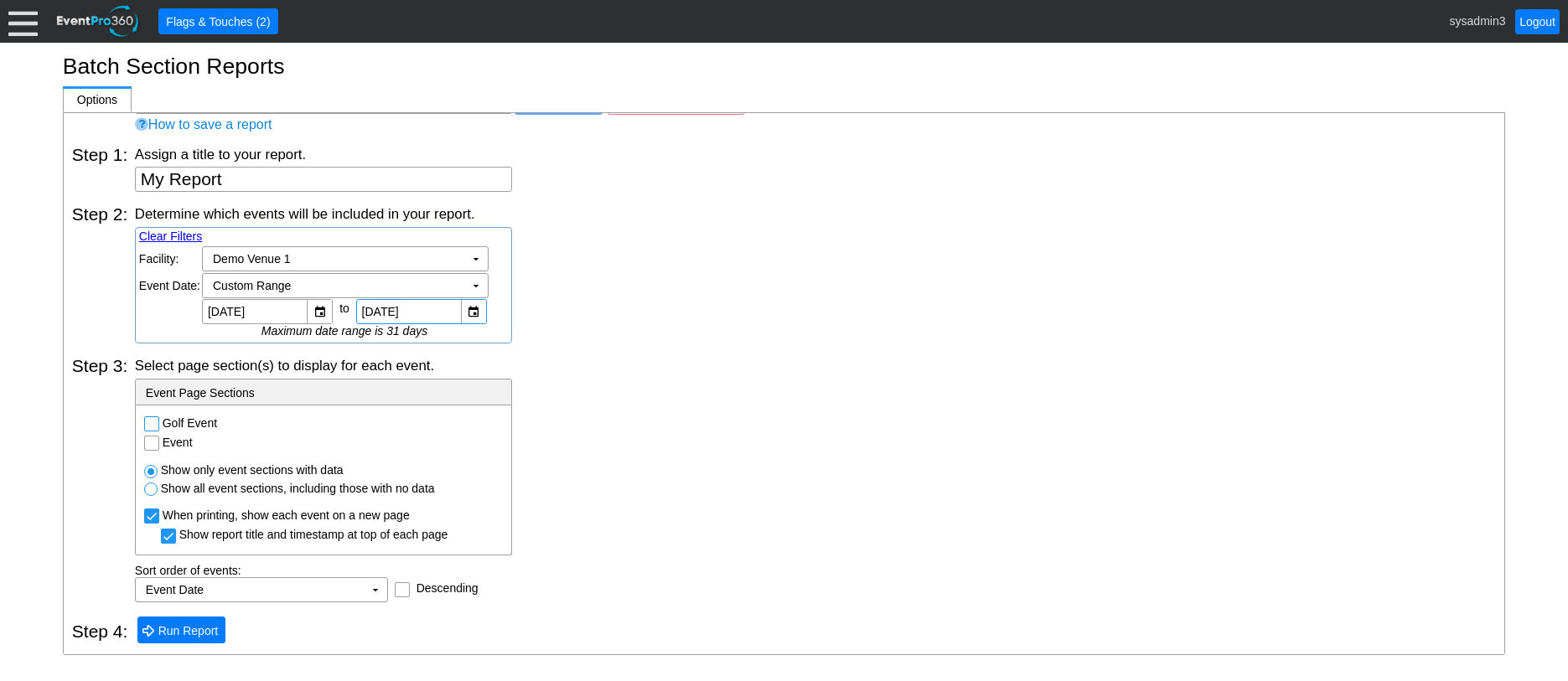
click at [153, 421] on input "Golf Event" at bounding box center [153, 425] width 16 height 16
checkbox input "true"
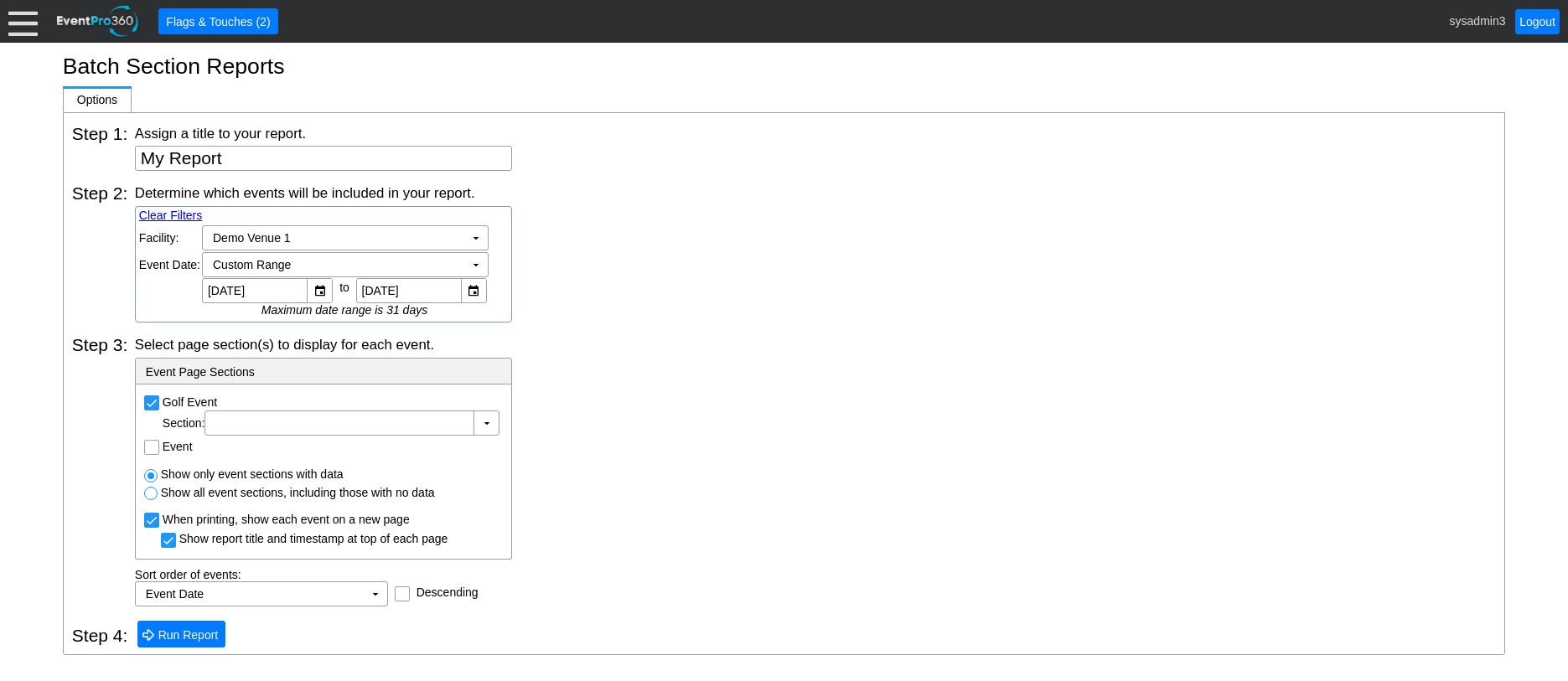
scroll to position [60, 0]
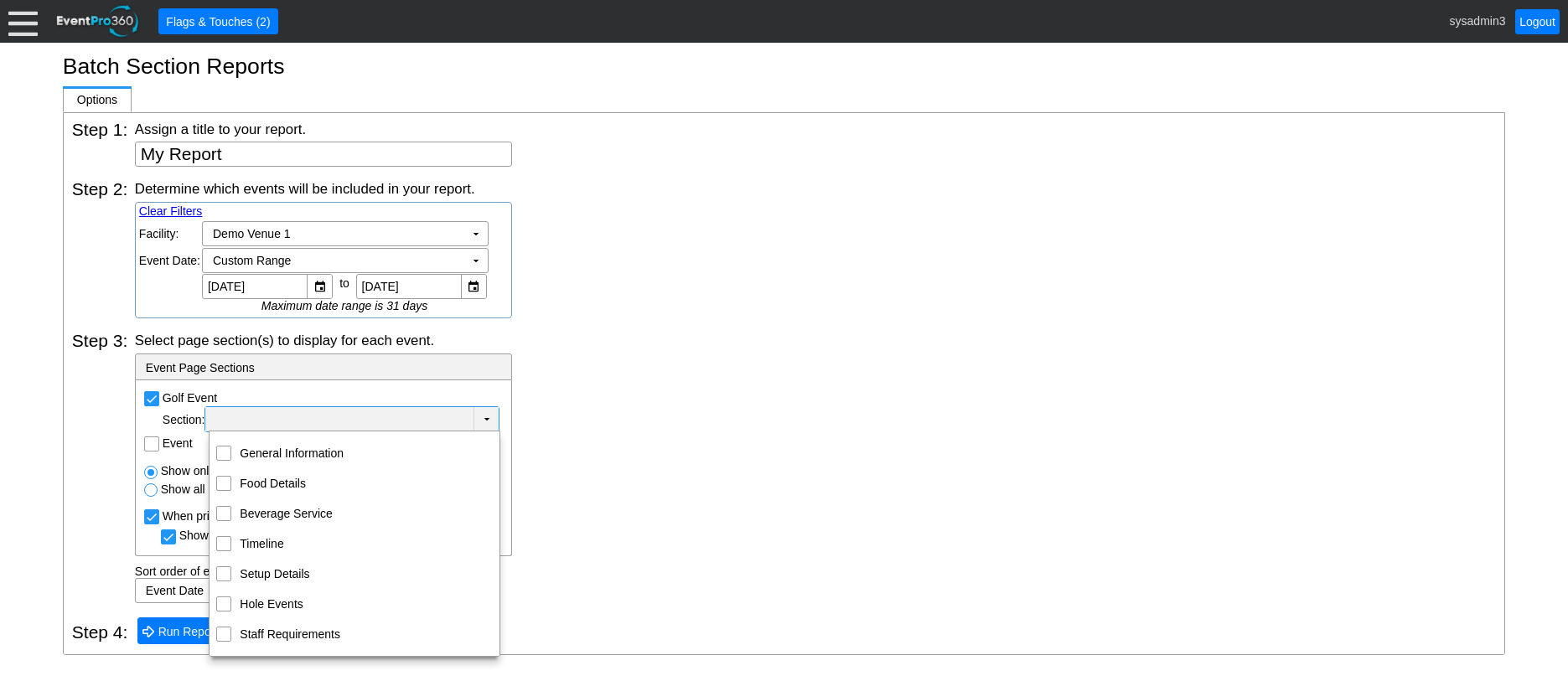
click at [492, 416] on td "▼" at bounding box center [486, 419] width 25 height 25
click at [227, 481] on input "Food Details" at bounding box center [224, 483] width 11 height 11
checkbox input "true"
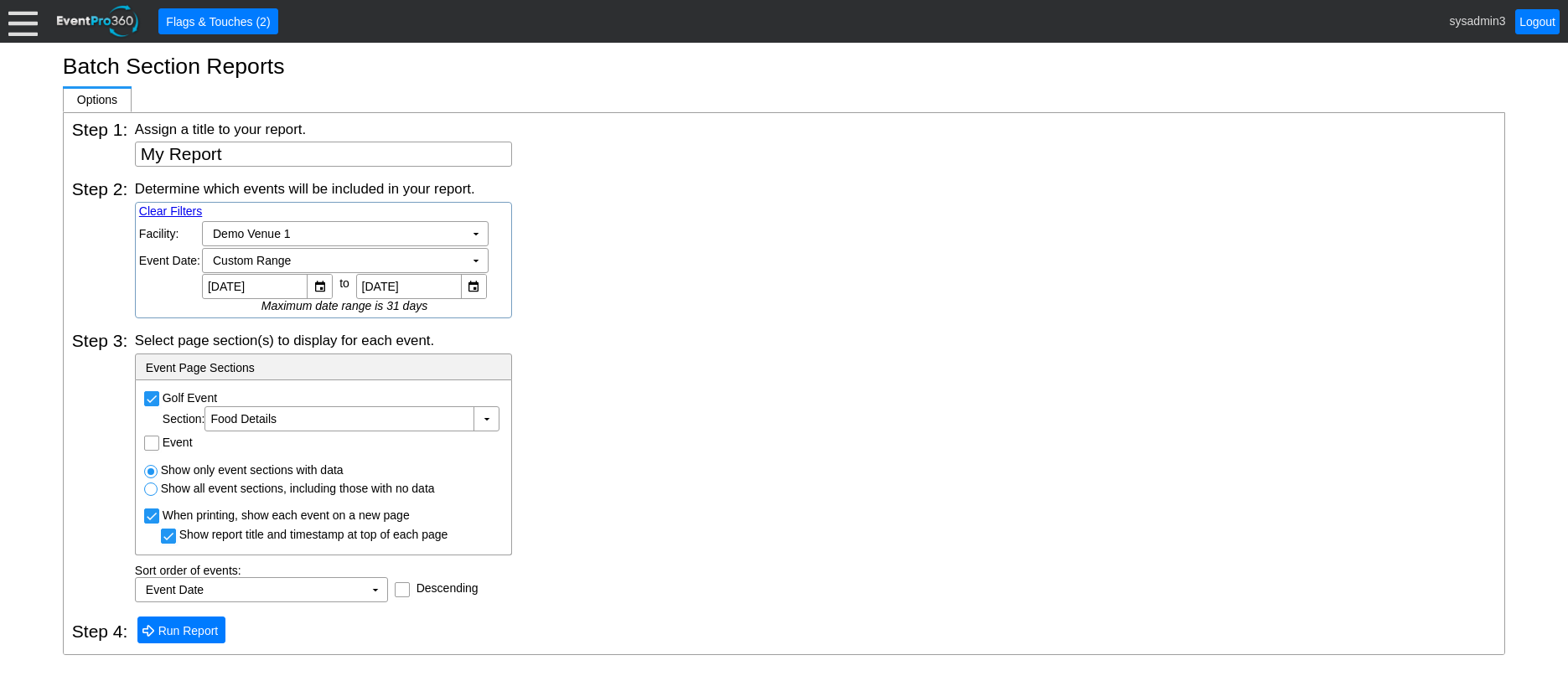
click at [626, 419] on div "Select page section(s) to display for each event. - Event Page Sections Golf Ev…" at bounding box center [815, 467] width 1361 height 271
click at [155, 449] on input "Event" at bounding box center [153, 445] width 16 height 16
checkbox input "true"
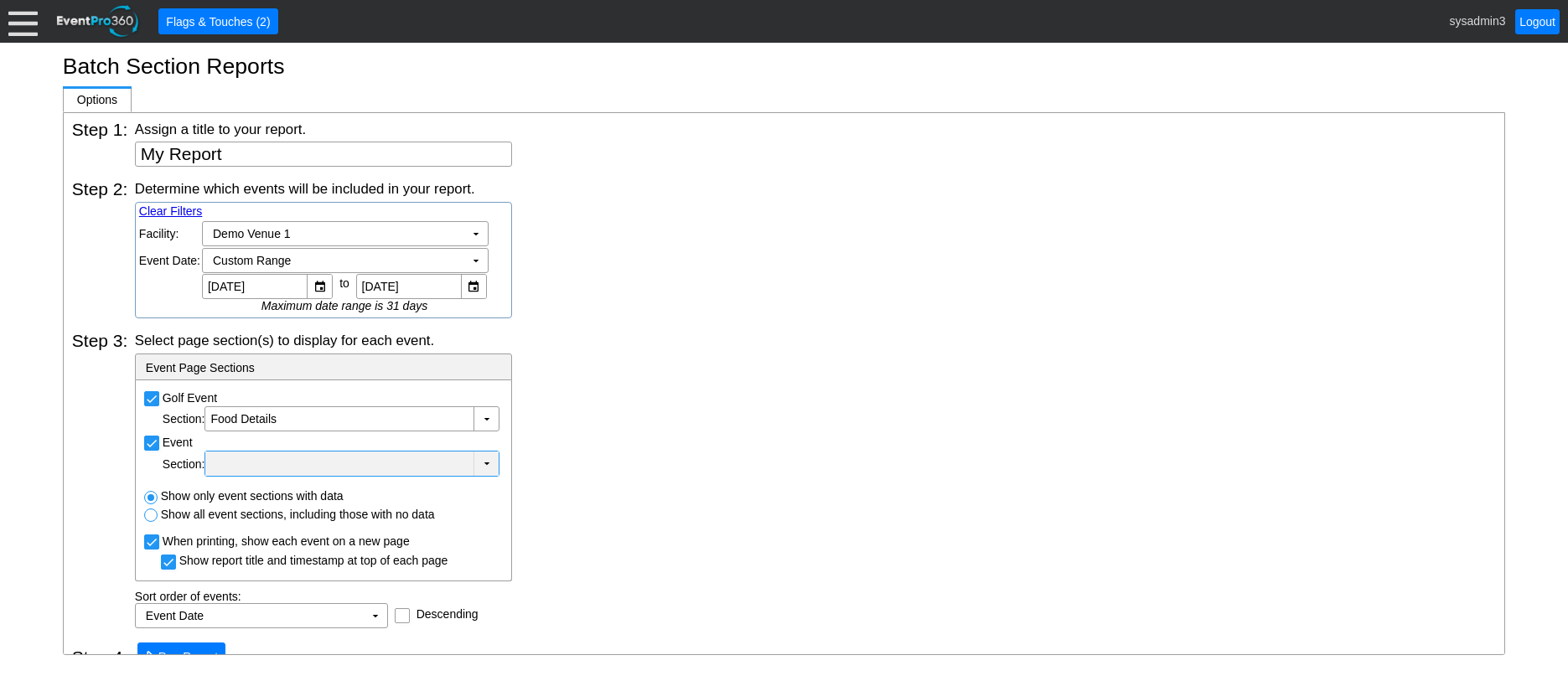
click at [257, 463] on div at bounding box center [339, 464] width 261 height 16
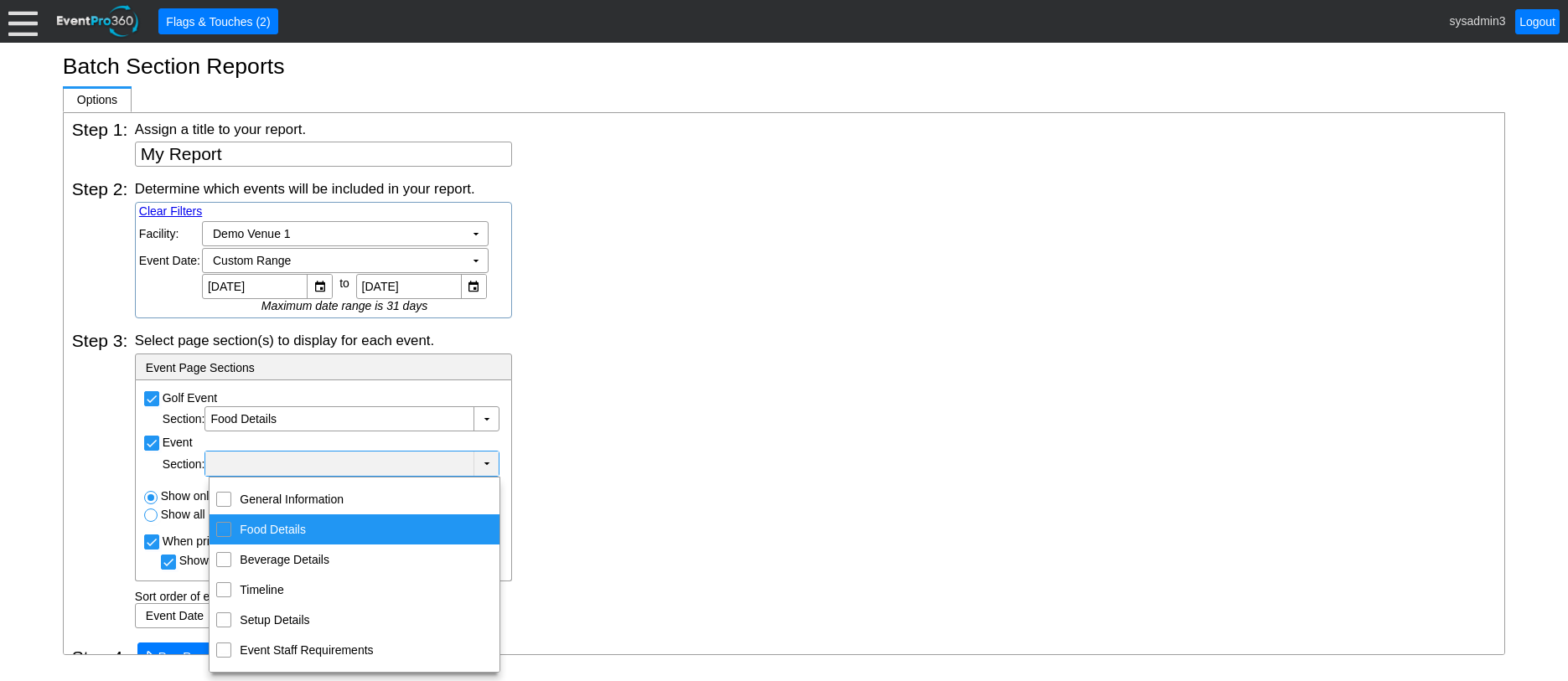
click at [229, 532] on input "Food Details" at bounding box center [224, 528] width 11 height 11
checkbox input "true"
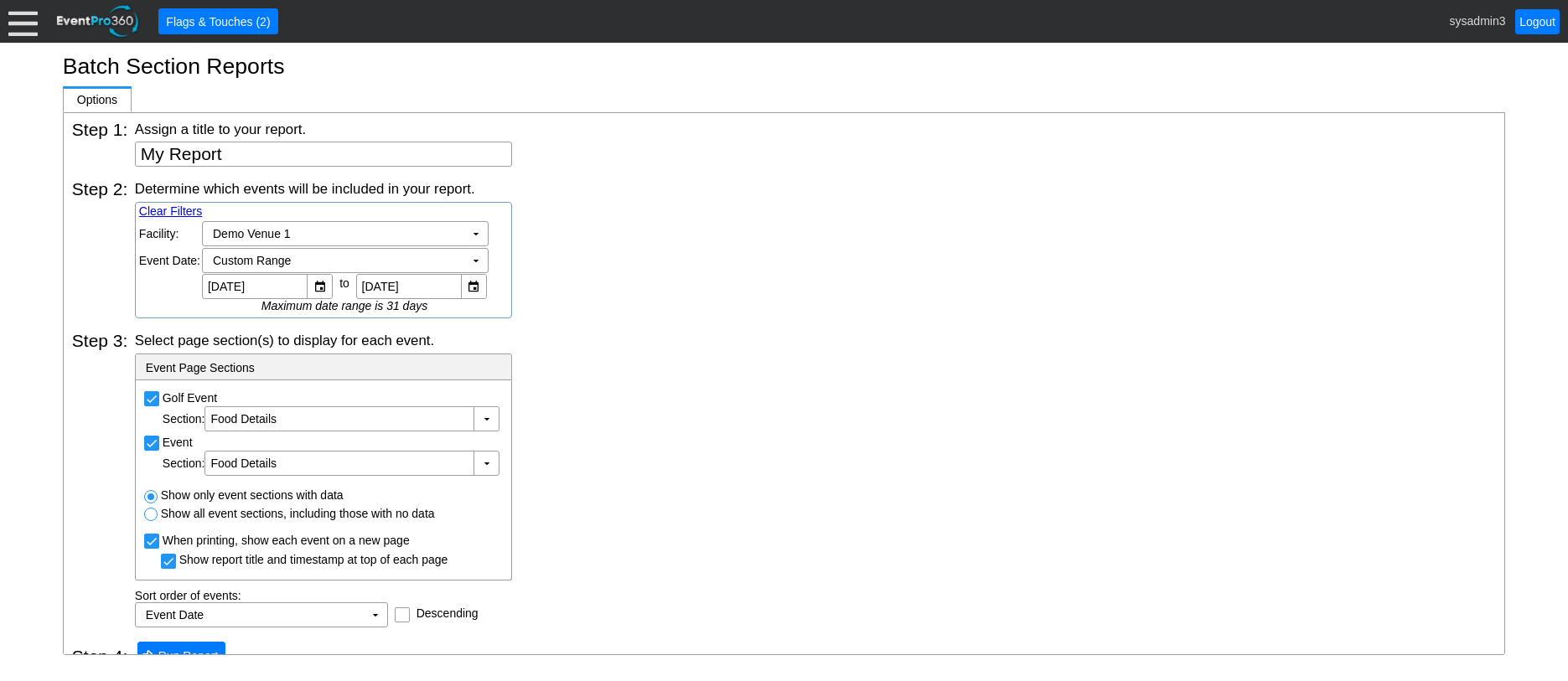
click at [655, 460] on div "Select page section(s) to display for each event. - Event Page Sections Golf Ev…" at bounding box center [815, 480] width 1361 height 297
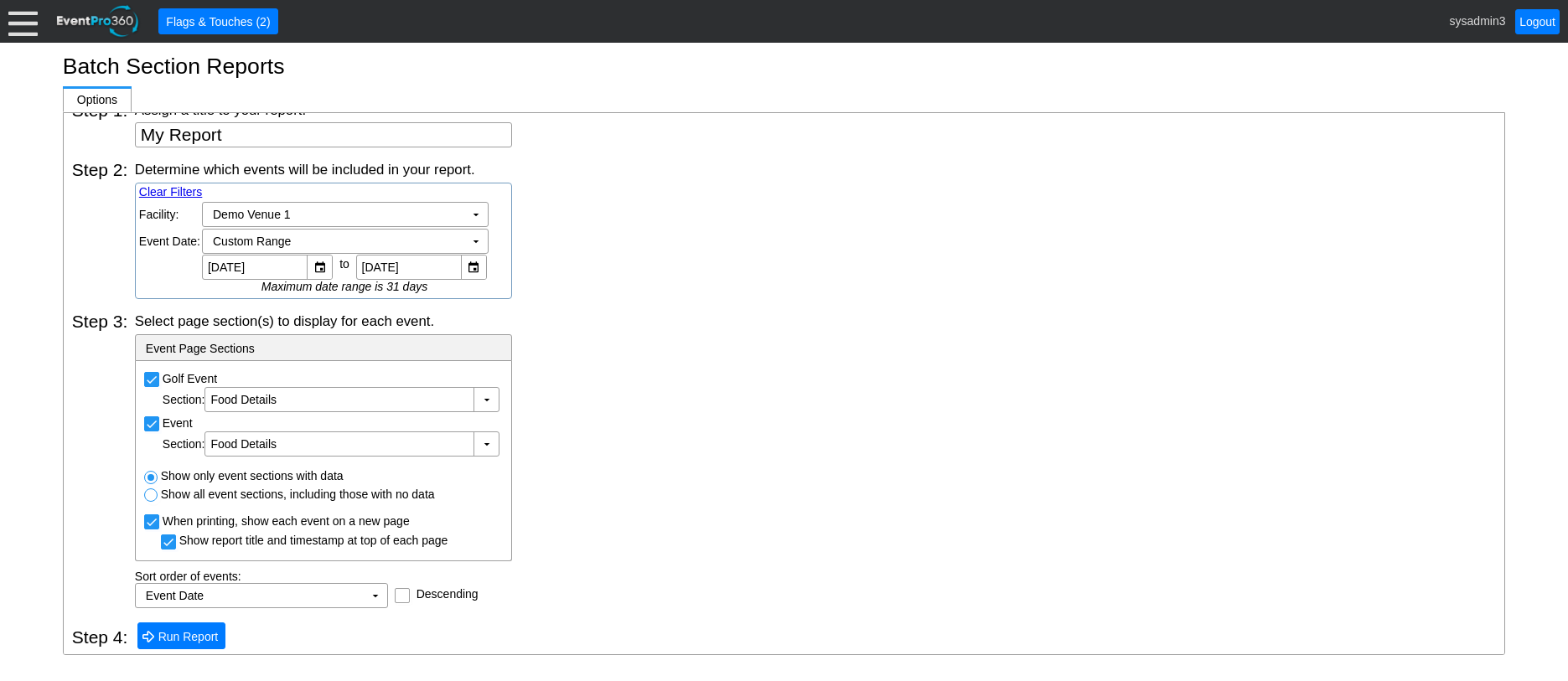
scroll to position [86, 0]
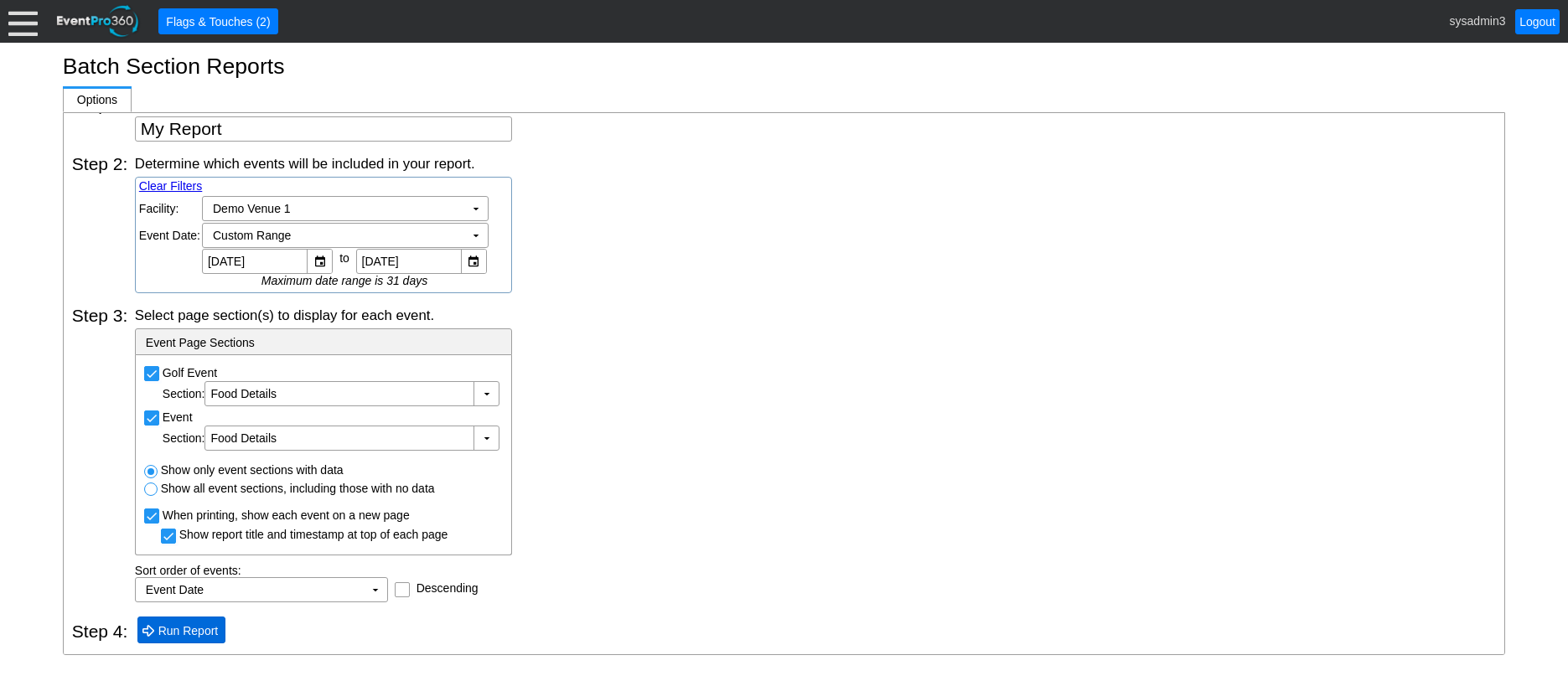
click at [188, 629] on span "Run Report" at bounding box center [188, 631] width 67 height 16
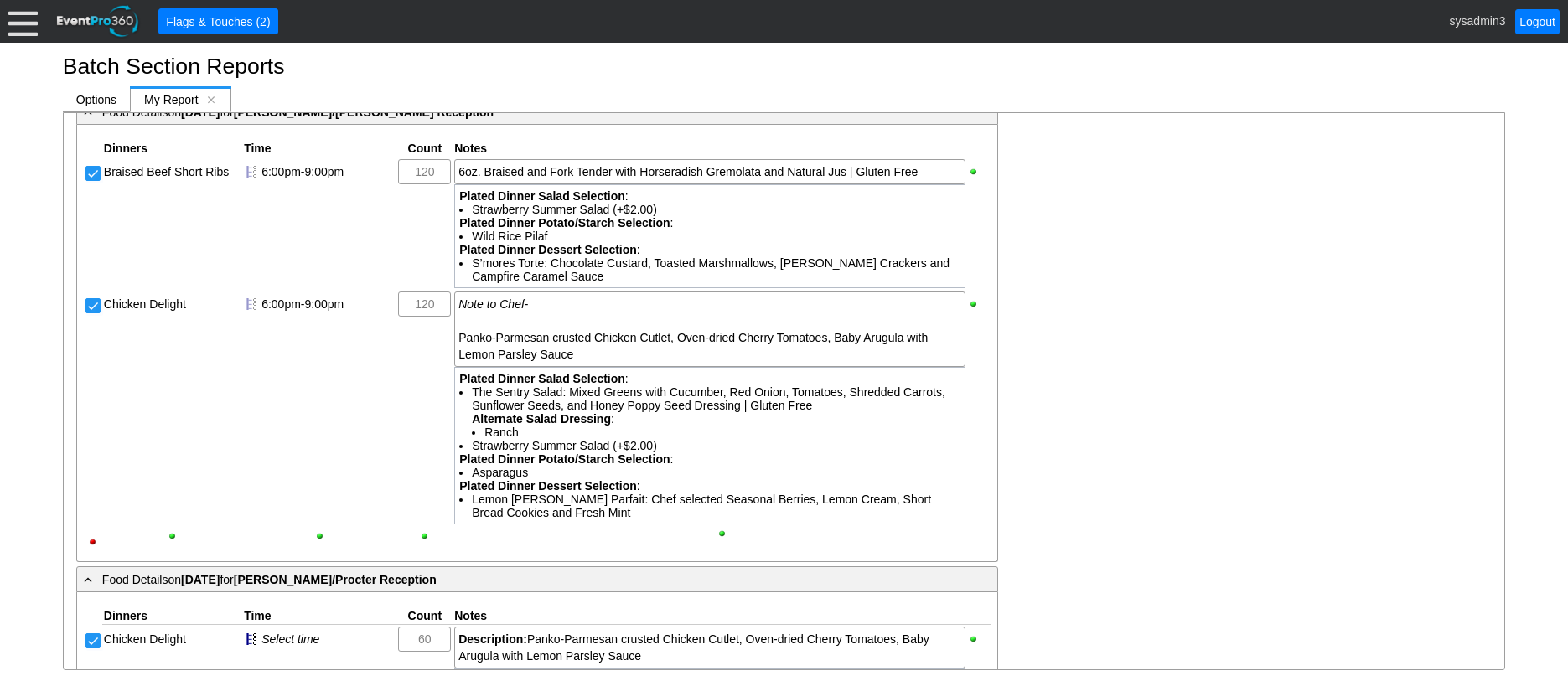
scroll to position [1425, 0]
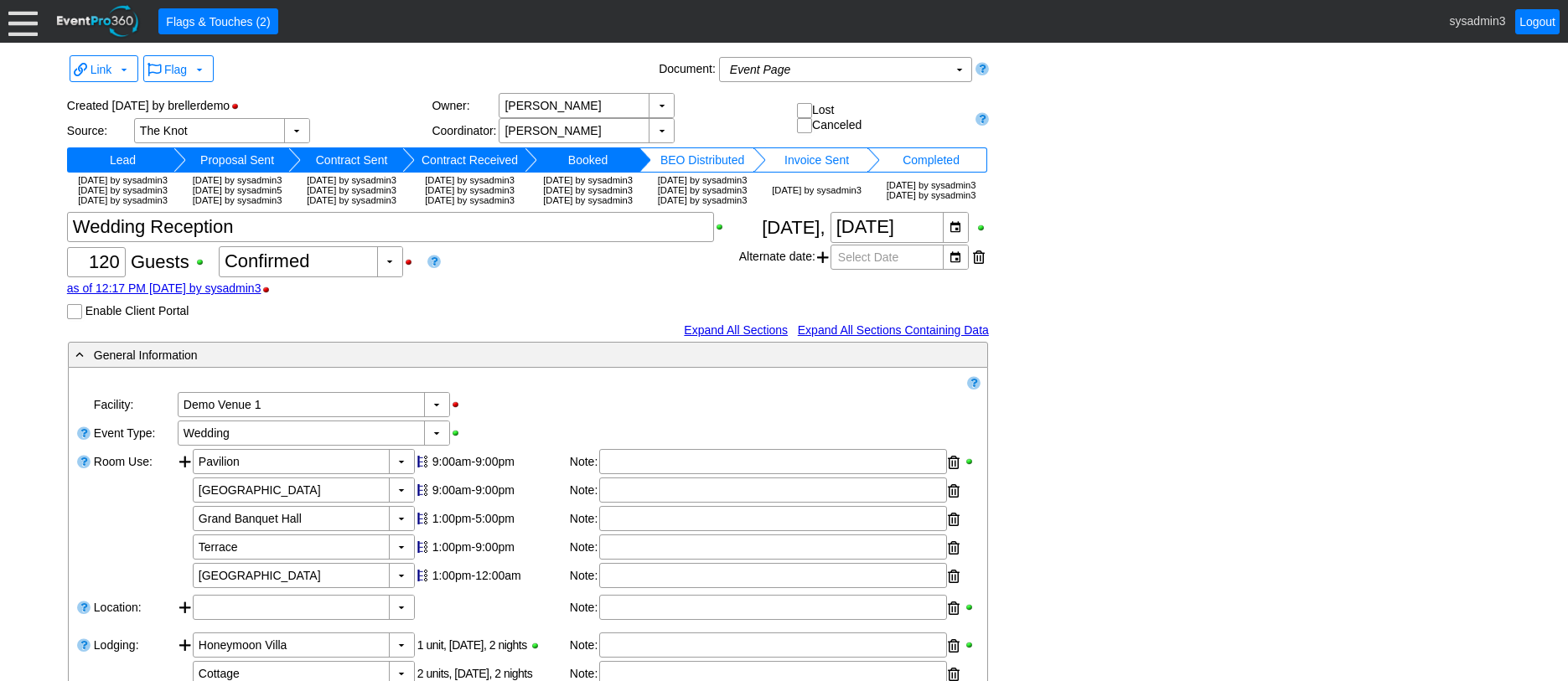
click at [76, 321] on input "Enable Client Portal" at bounding box center [76, 313] width 16 height 16
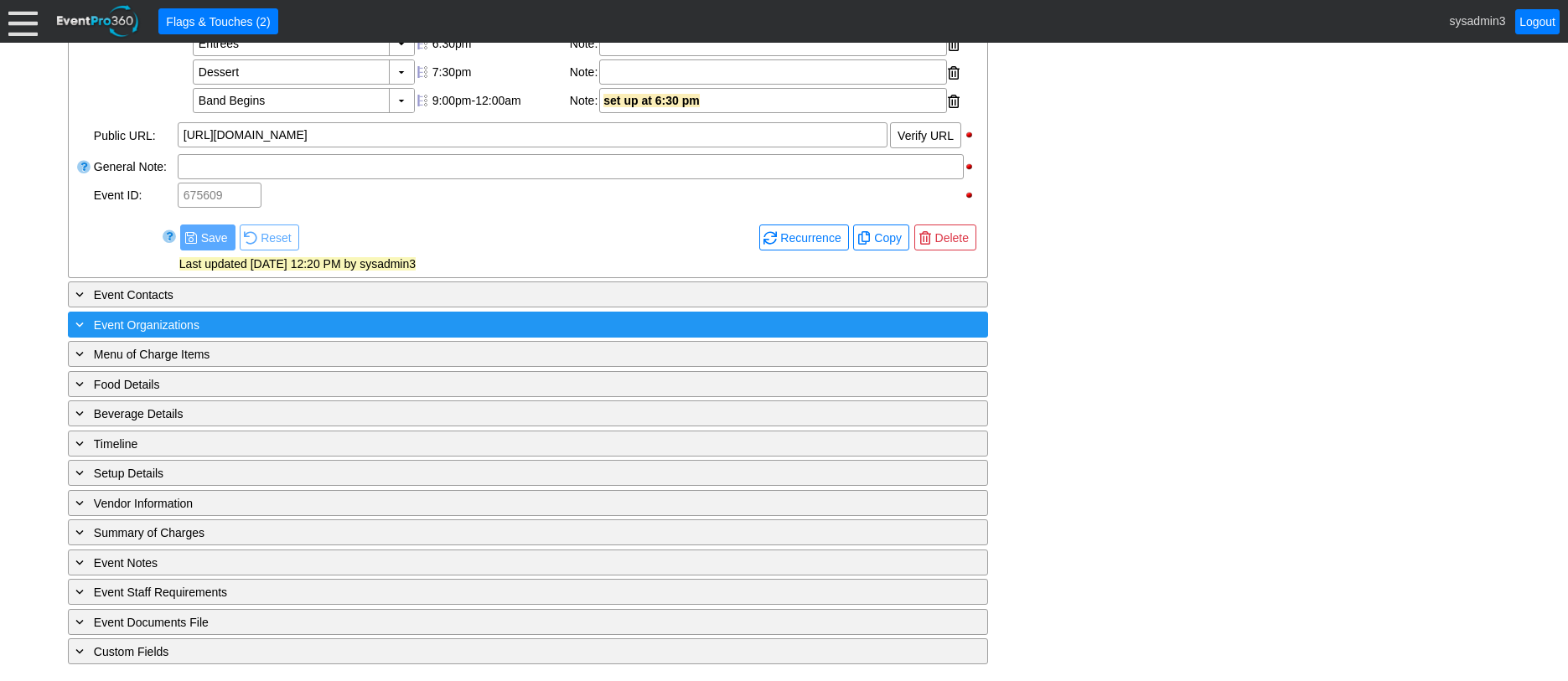
scroll to position [796, 0]
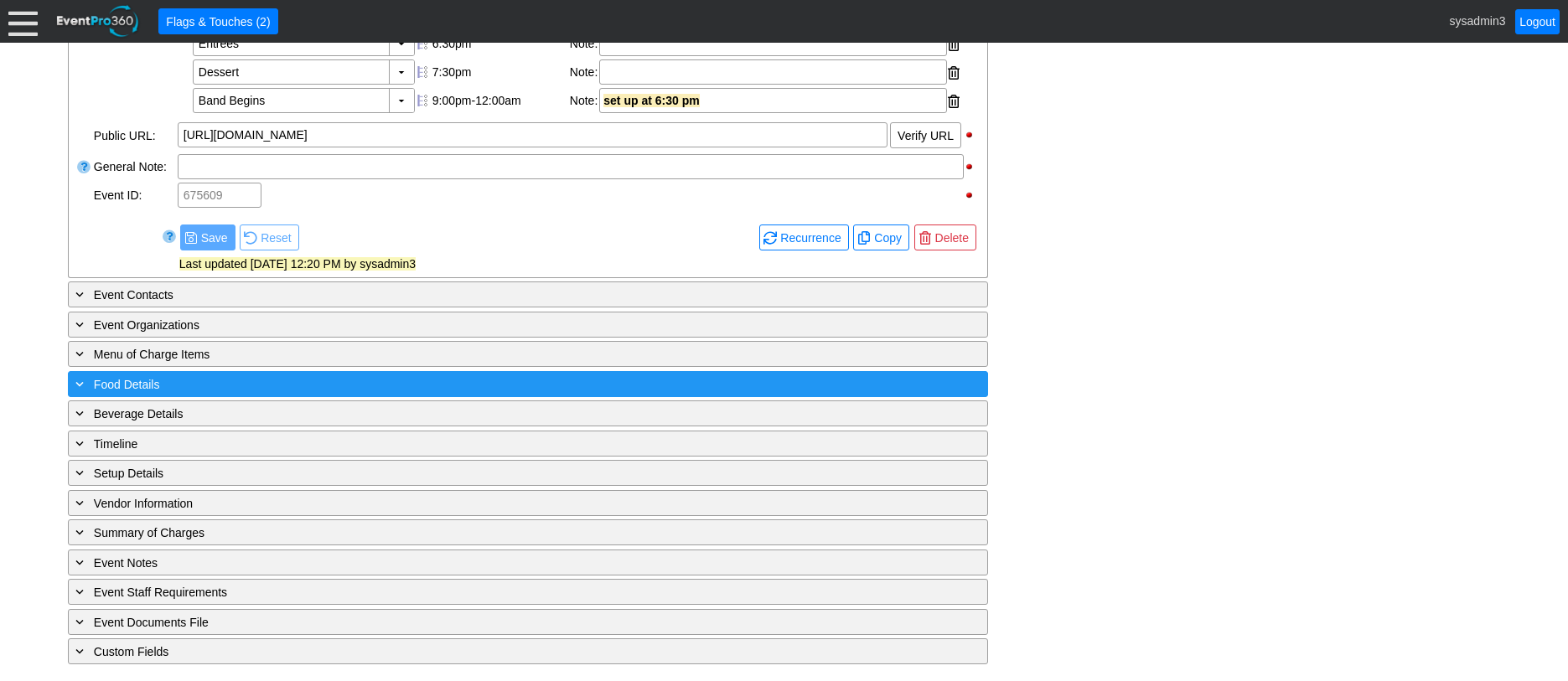
click at [324, 386] on div "+ Food Details" at bounding box center [494, 383] width 843 height 19
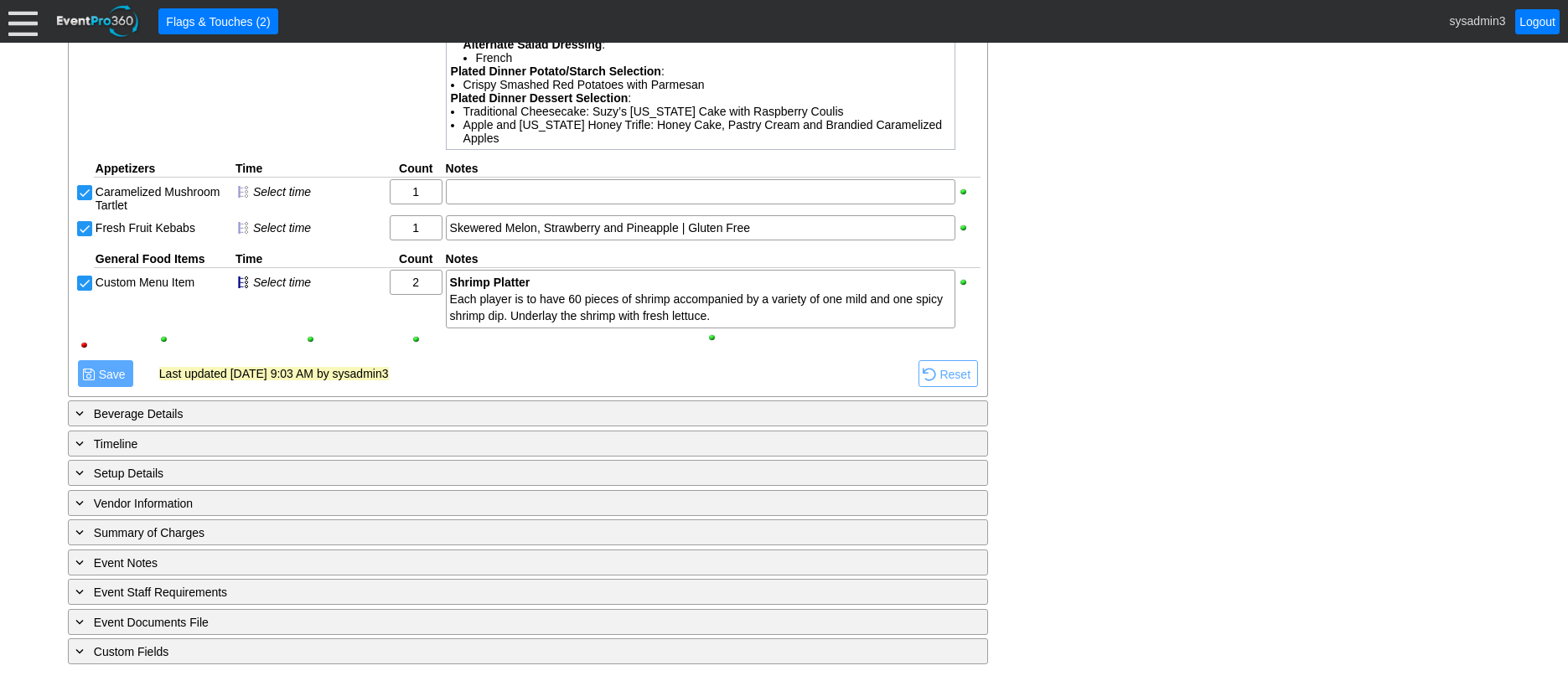
scroll to position [1513, 0]
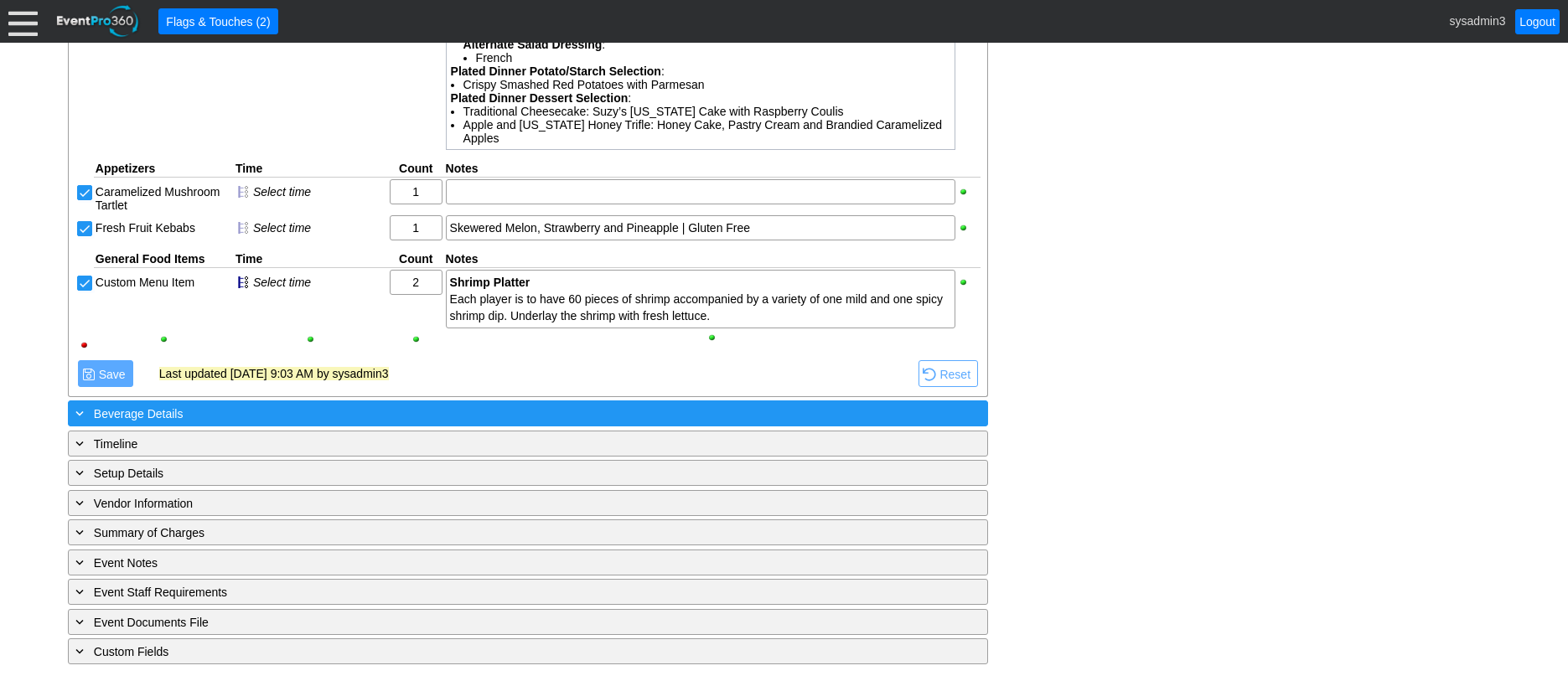
click at [398, 413] on div "+ Beverage Details" at bounding box center [494, 413] width 843 height 19
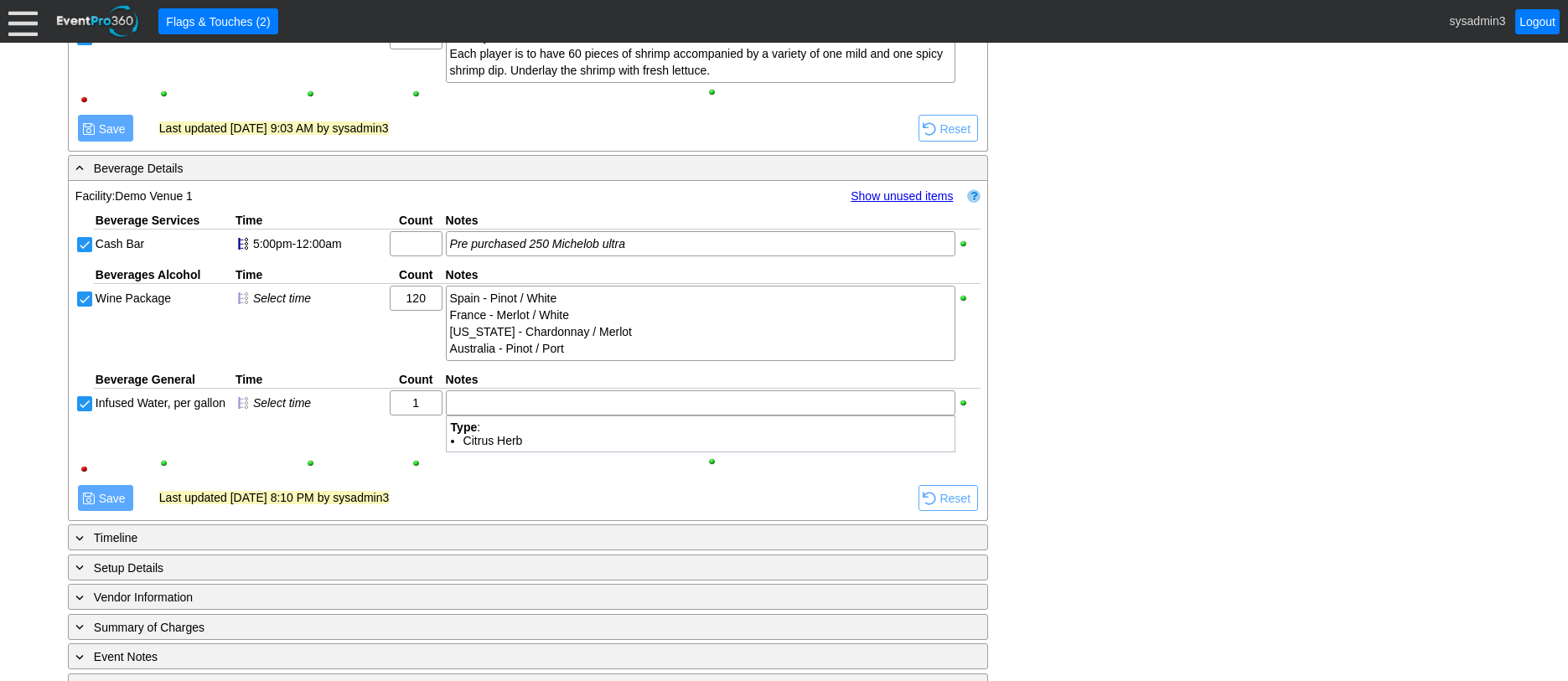
scroll to position [1852, 0]
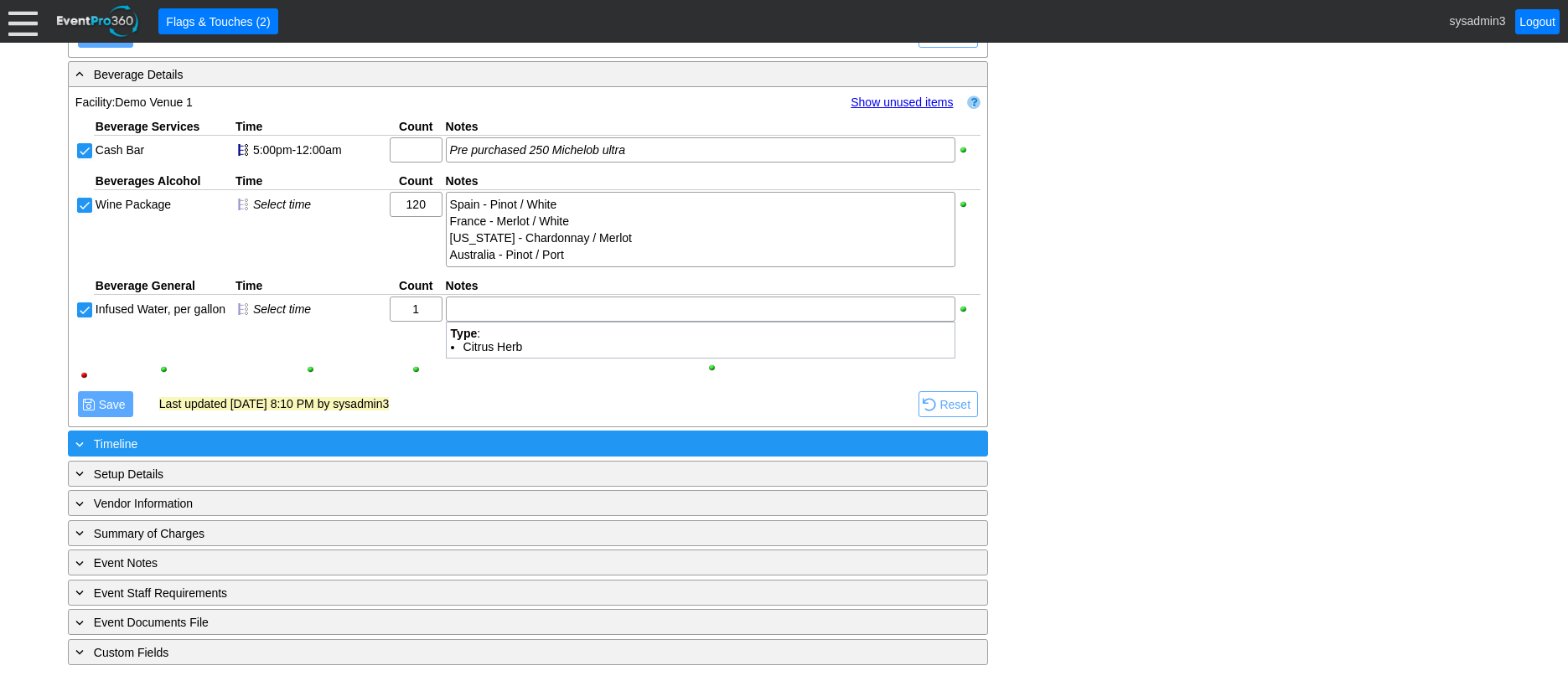
click at [385, 449] on div "+ Timeline" at bounding box center [494, 443] width 843 height 19
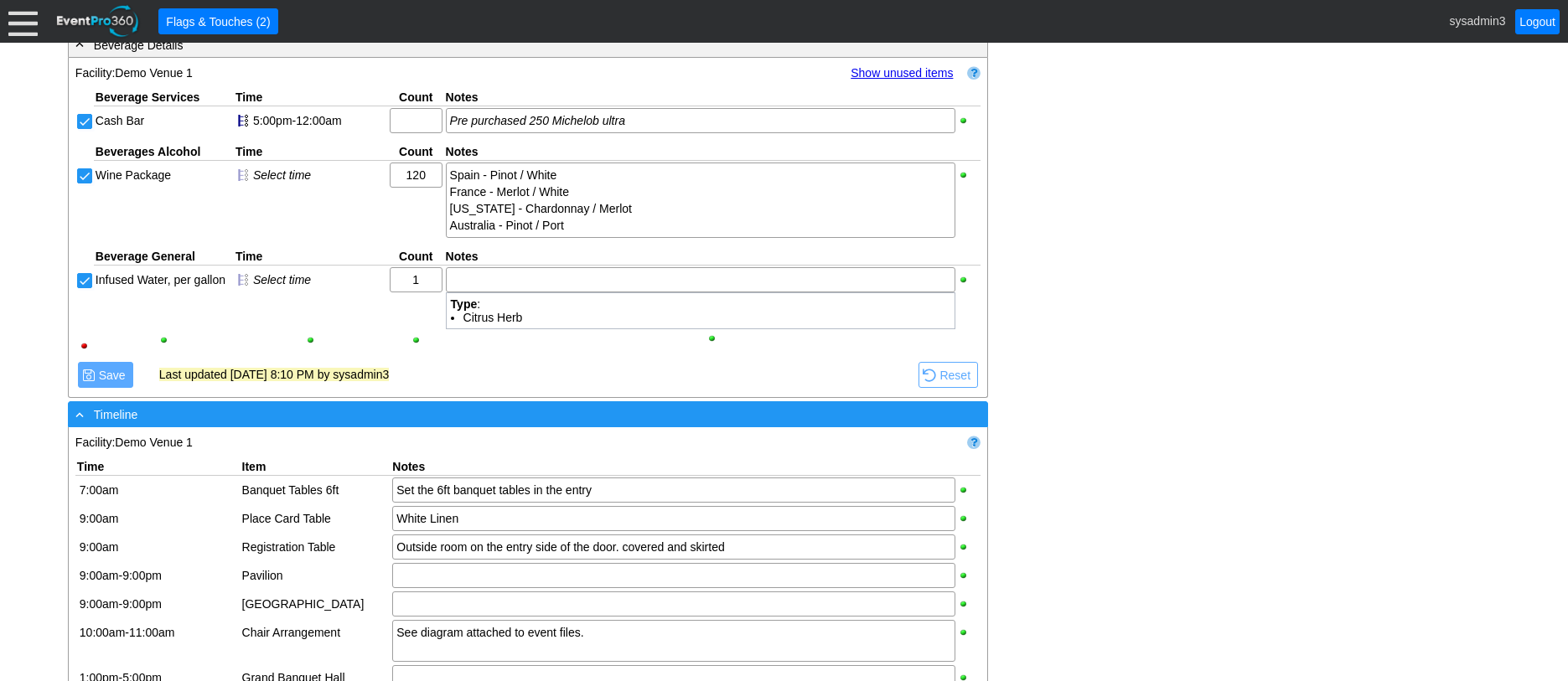
click at [439, 424] on div "- Timeline" at bounding box center [494, 414] width 843 height 19
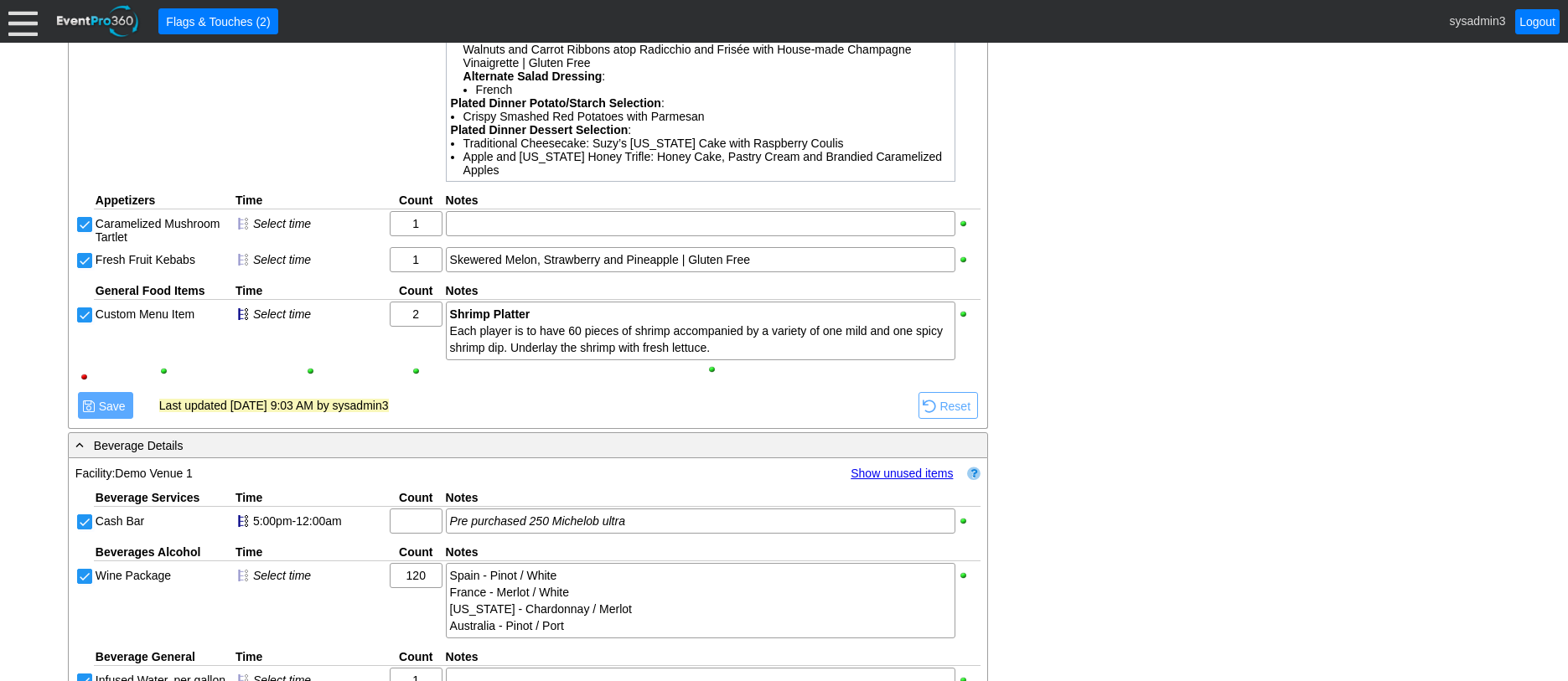
scroll to position [1432, 0]
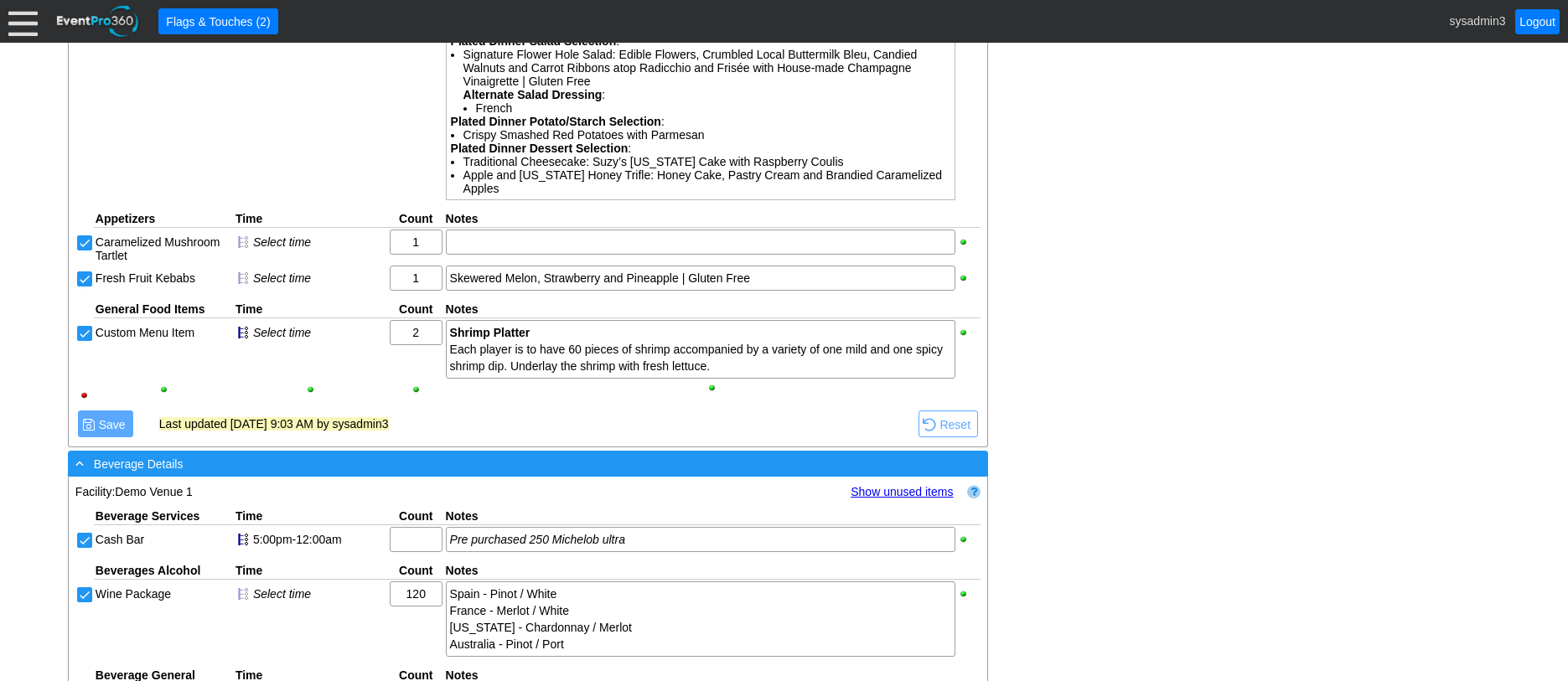
click at [504, 473] on div "- Beverage Details" at bounding box center [494, 463] width 843 height 19
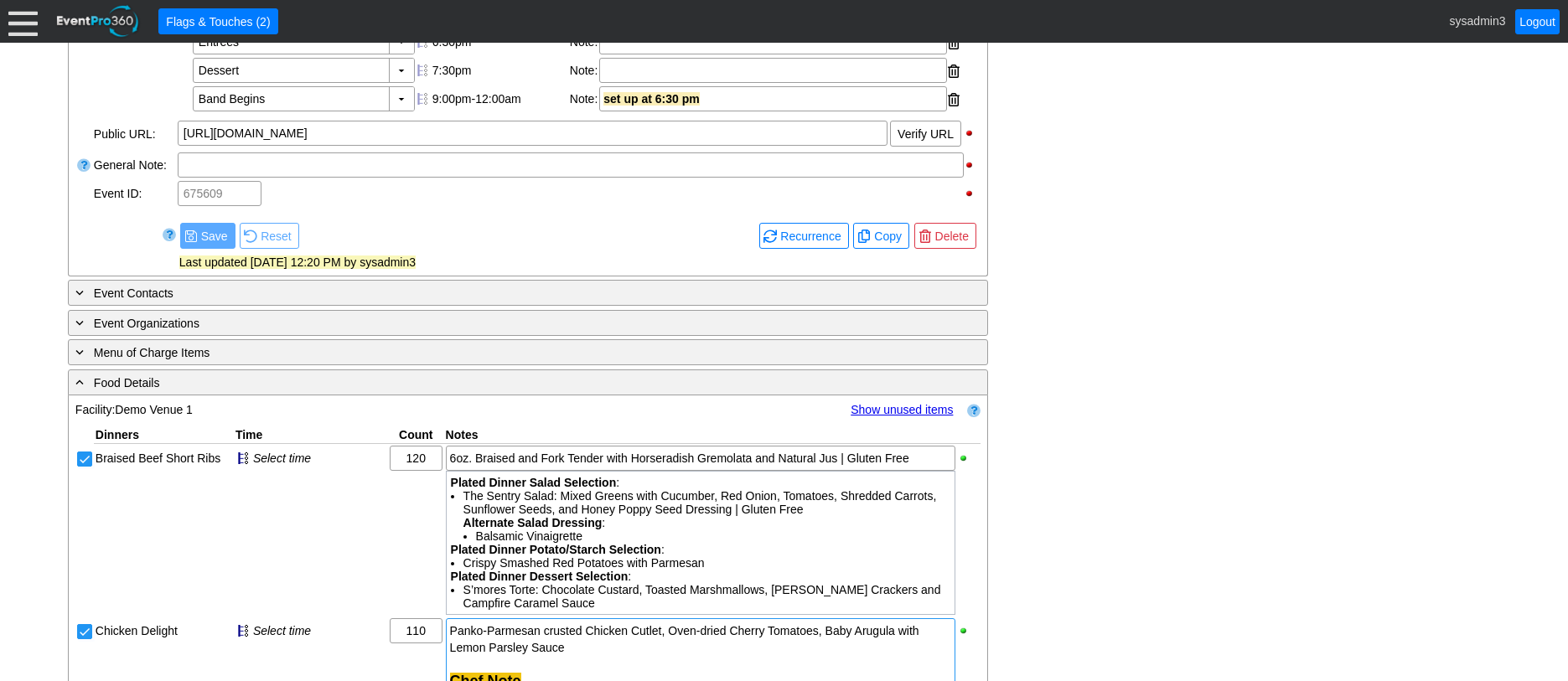
scroll to position [762, 0]
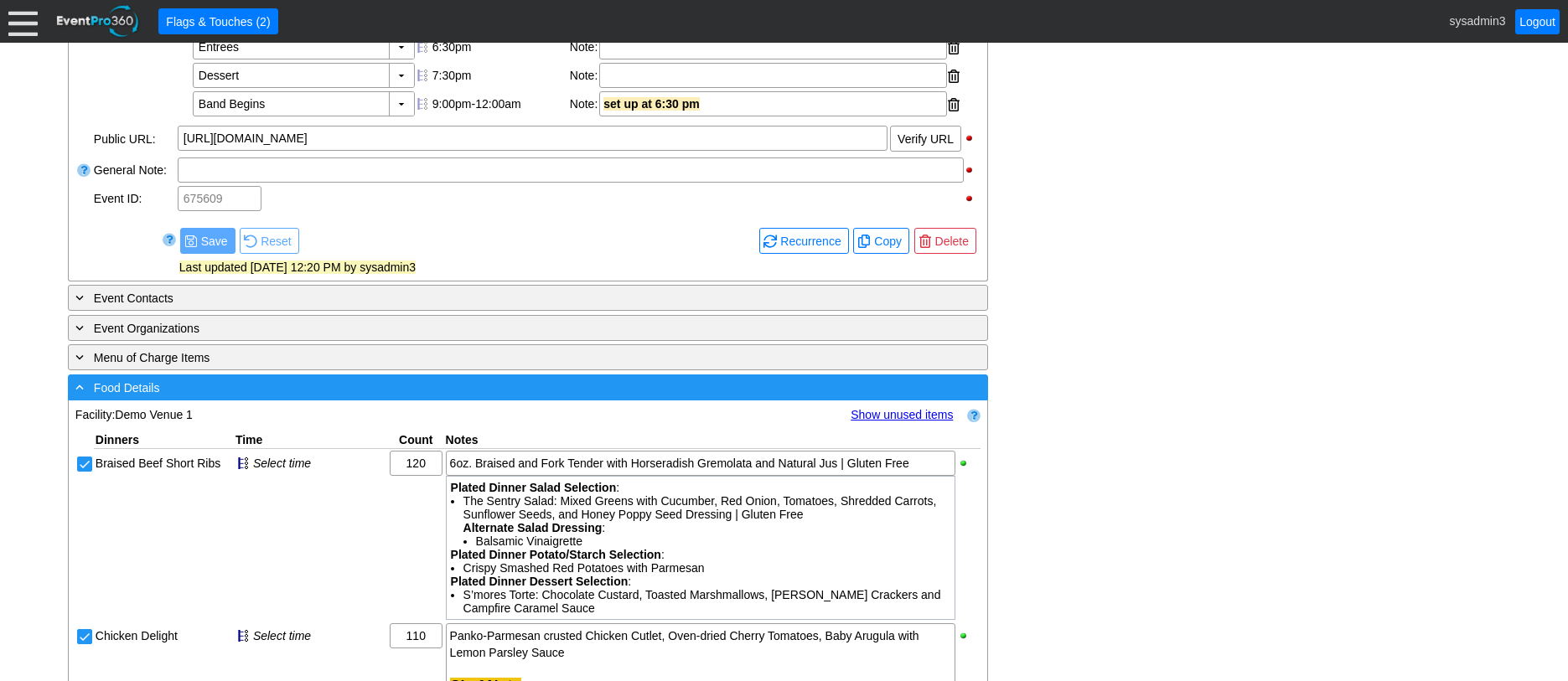
click at [519, 397] on div "- Food Details" at bounding box center [494, 387] width 843 height 19
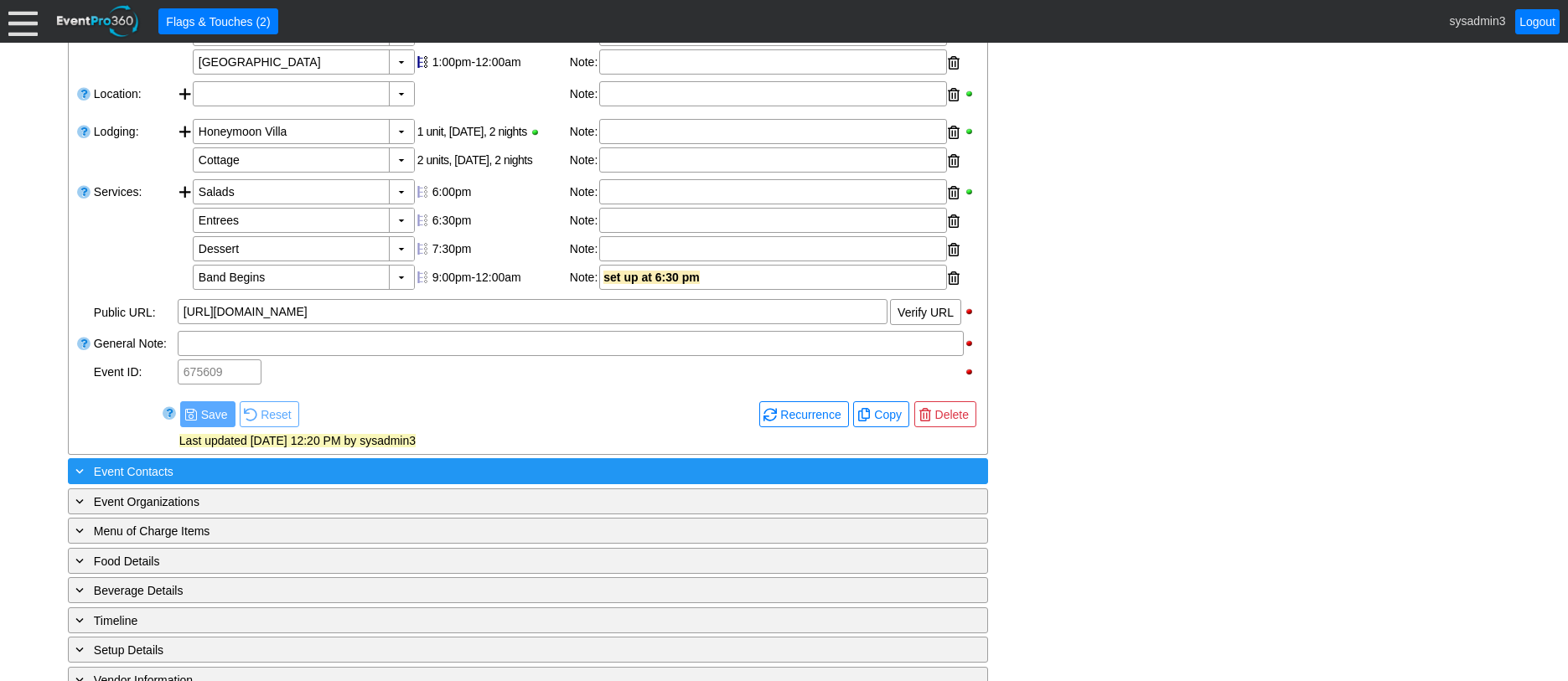
scroll to position [796, 0]
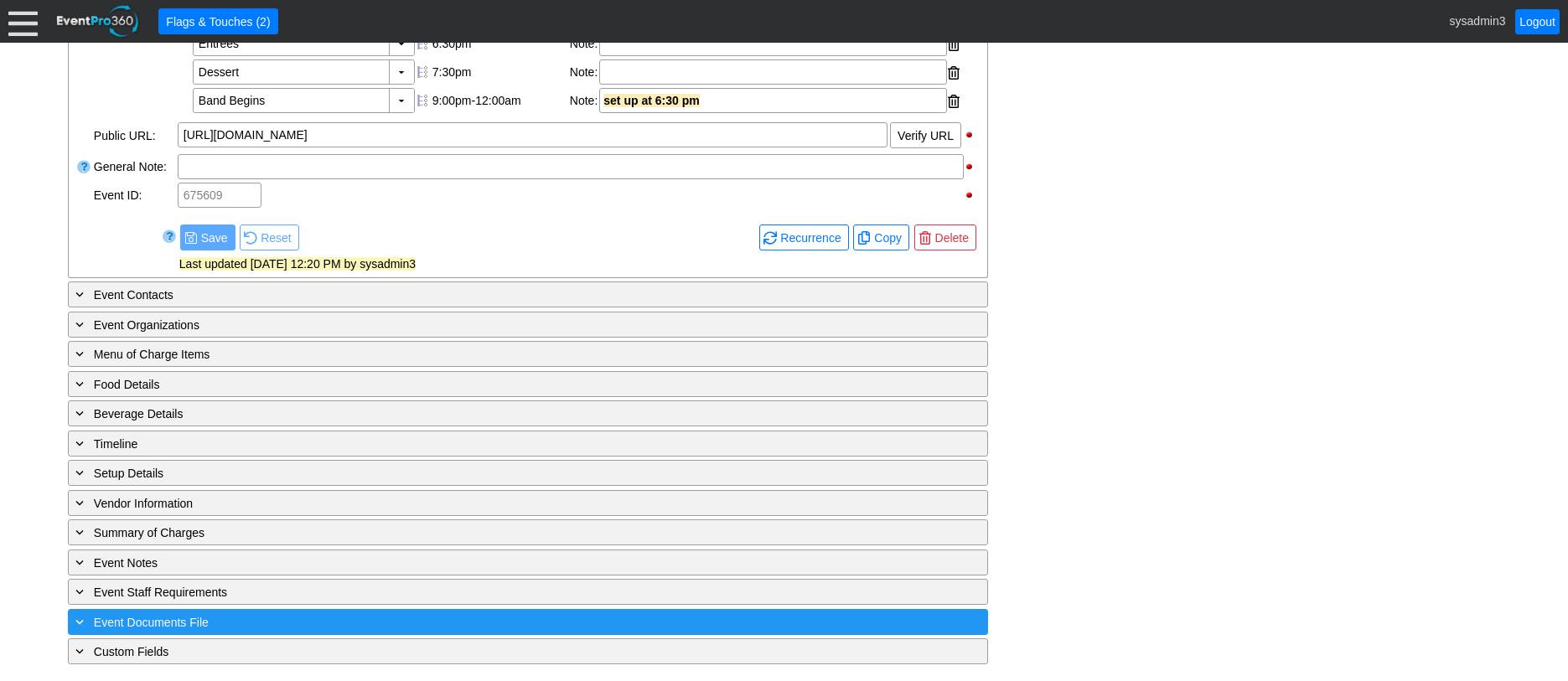
click at [355, 615] on div "+ Event Documents File" at bounding box center [494, 622] width 843 height 19
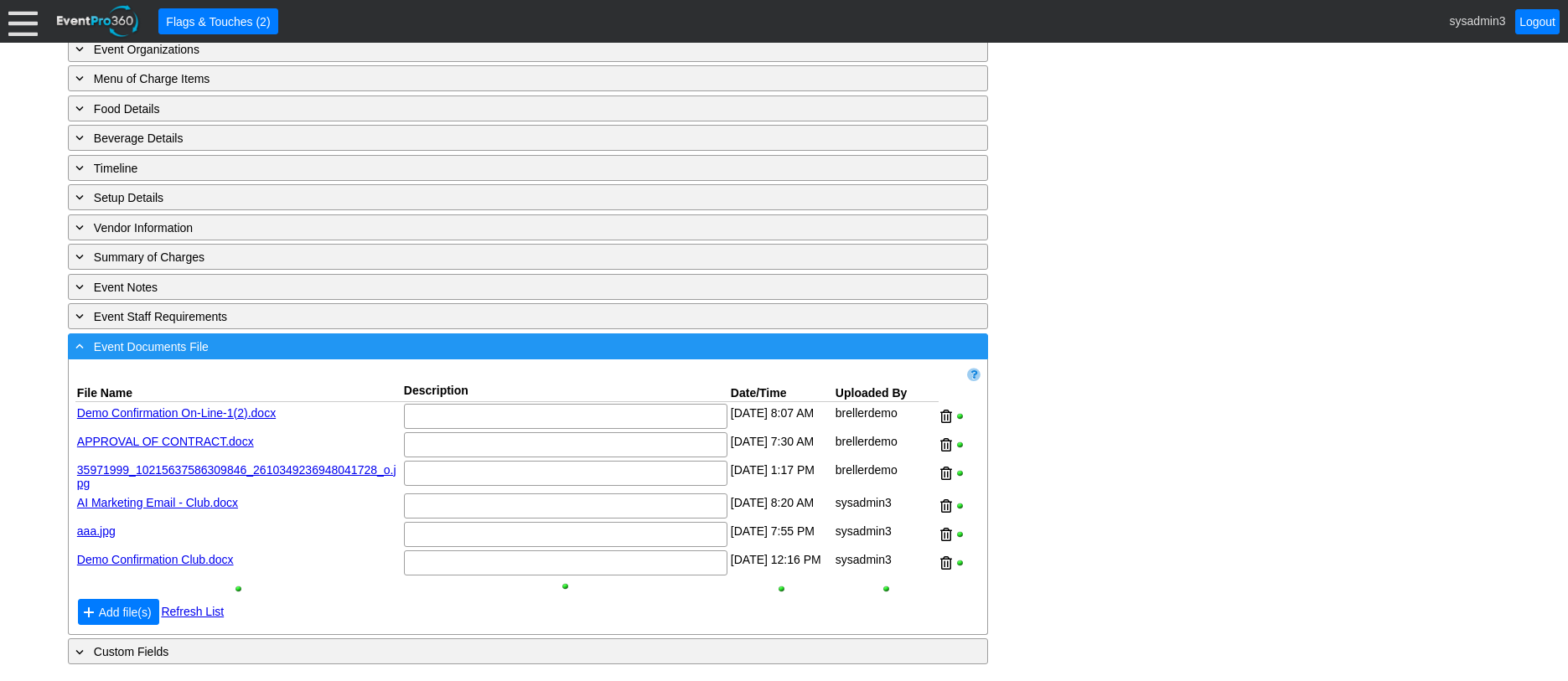
scroll to position [1075, 0]
click at [415, 339] on div "- Event Documents File" at bounding box center [494, 346] width 843 height 19
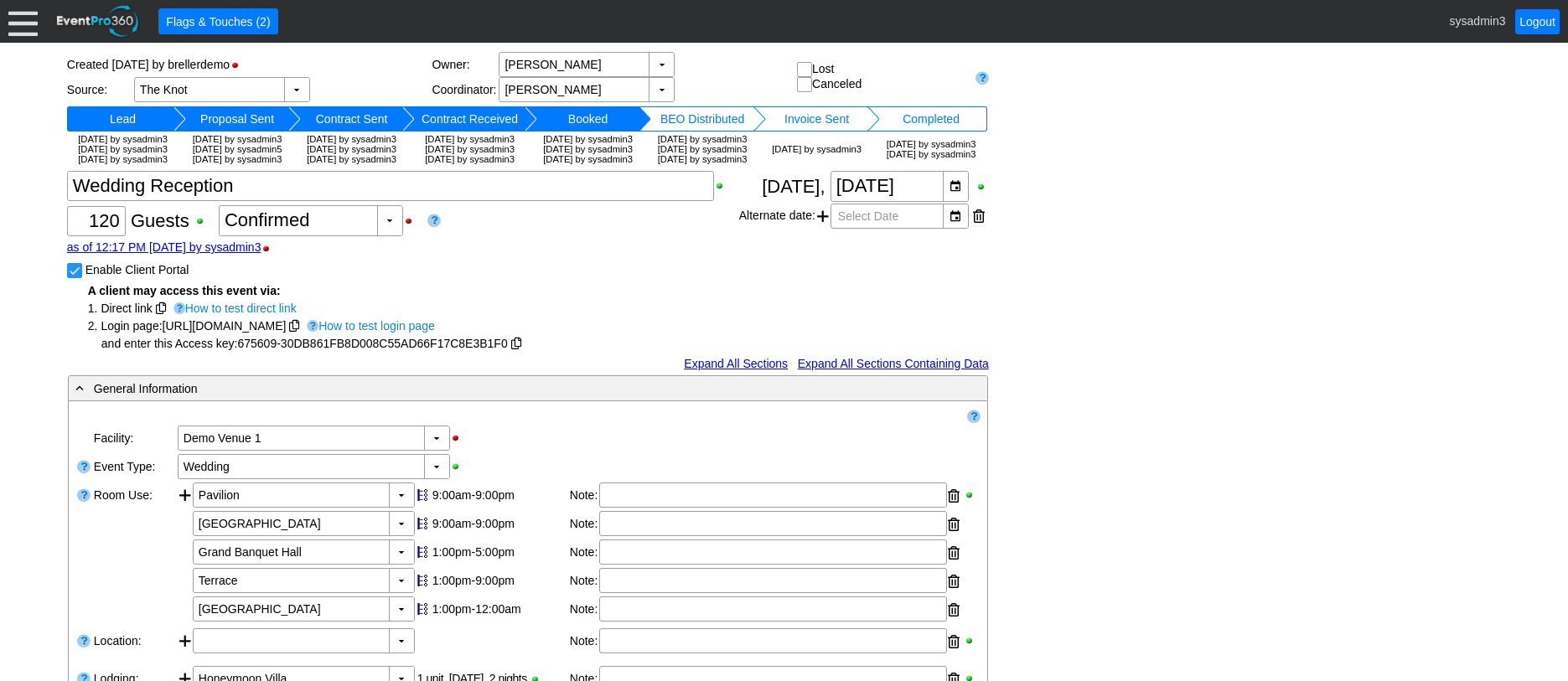
scroll to position [0, 0]
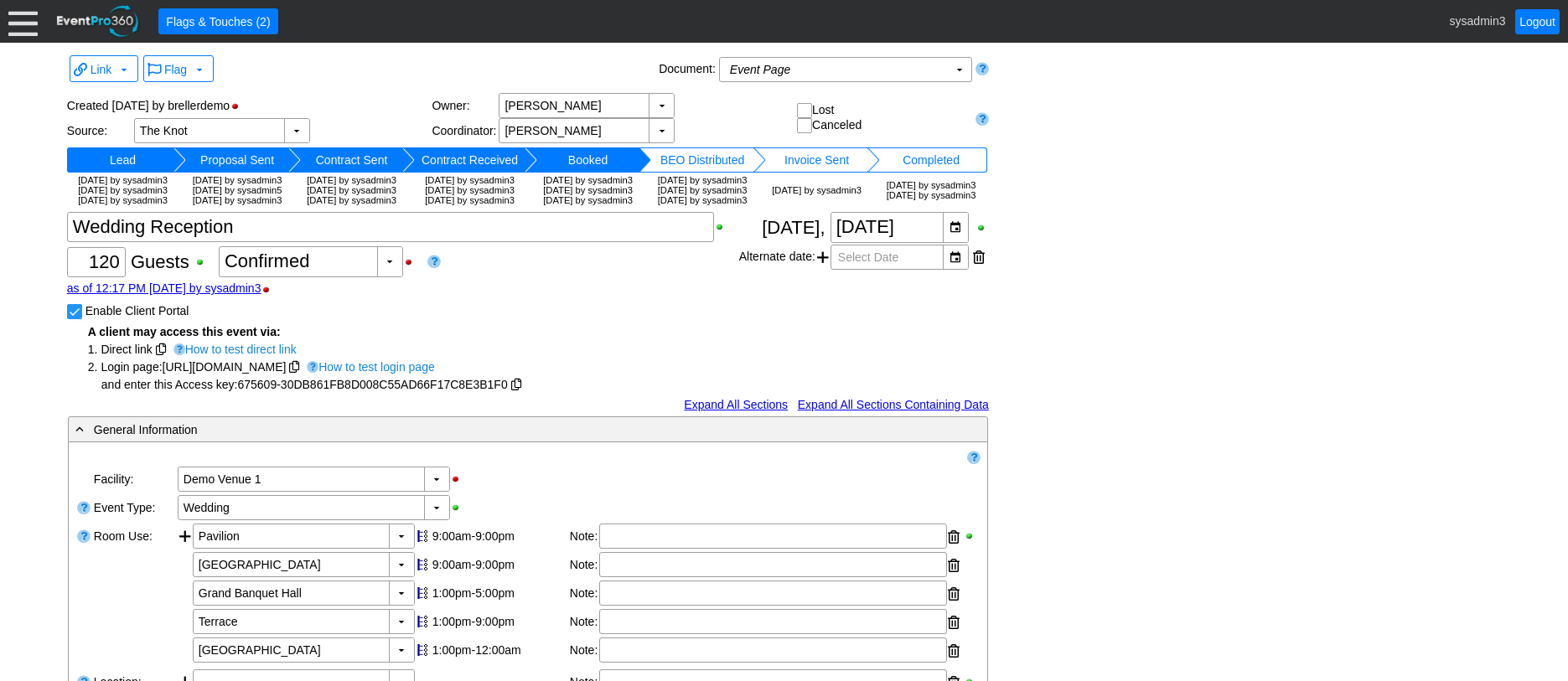
click at [79, 321] on input "Enable Client Portal" at bounding box center [76, 313] width 16 height 16
checkbox input "false"
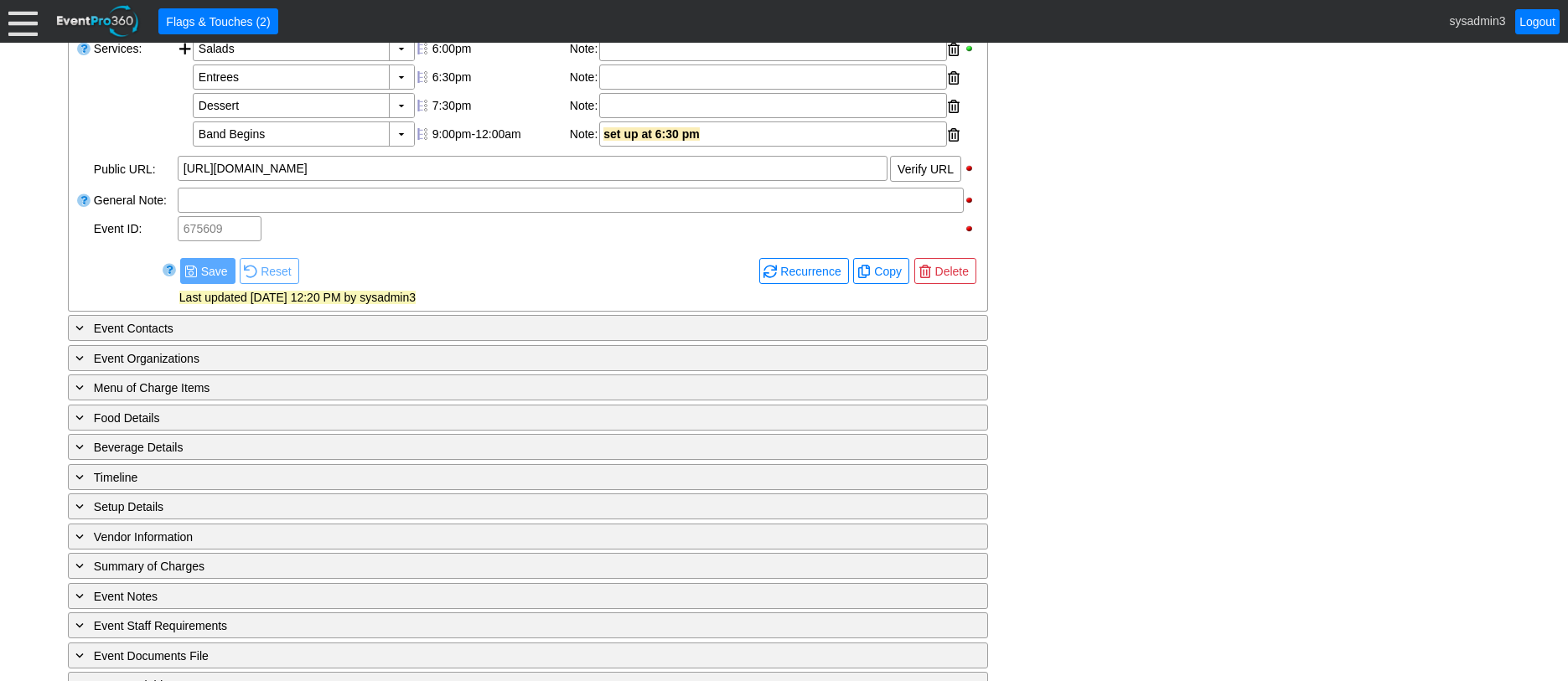
scroll to position [657, 0]
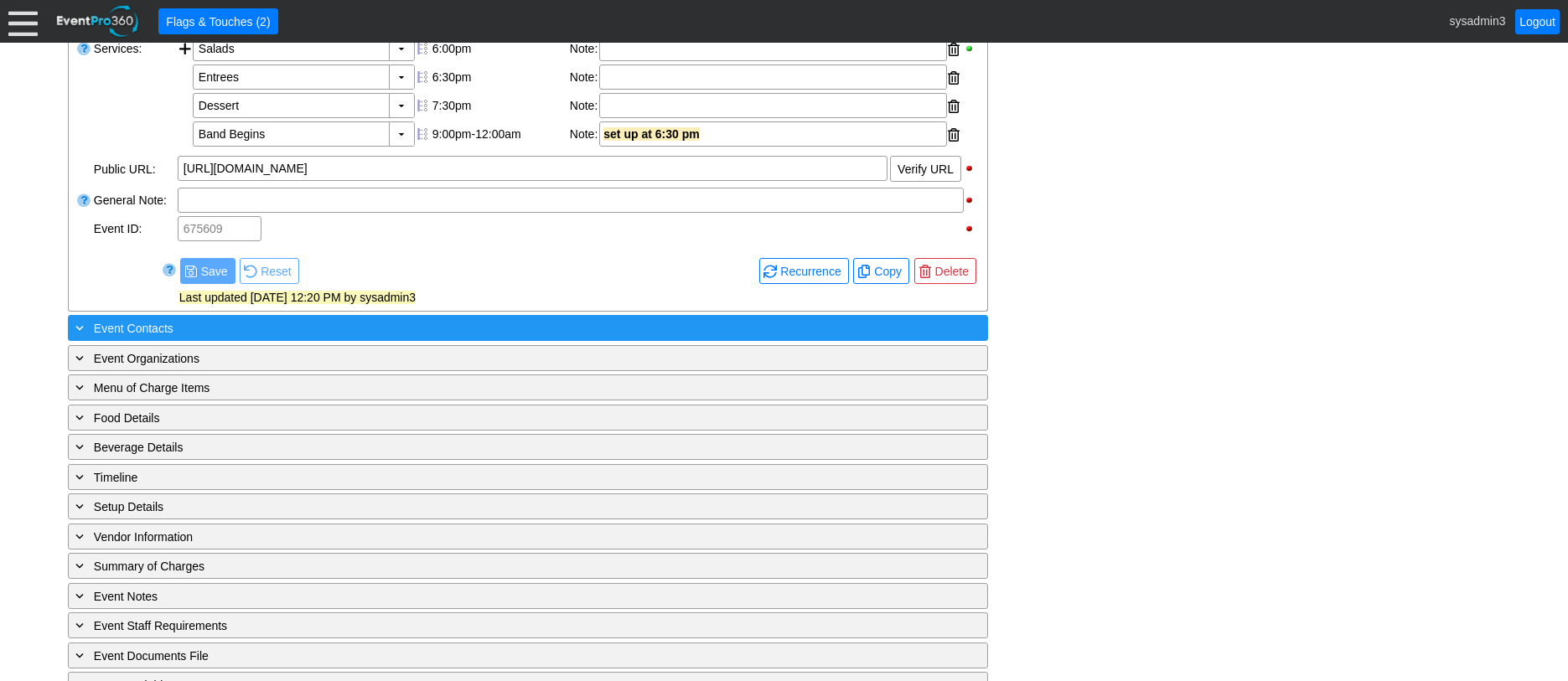
click at [224, 338] on div "+ Event Contacts" at bounding box center [494, 328] width 843 height 19
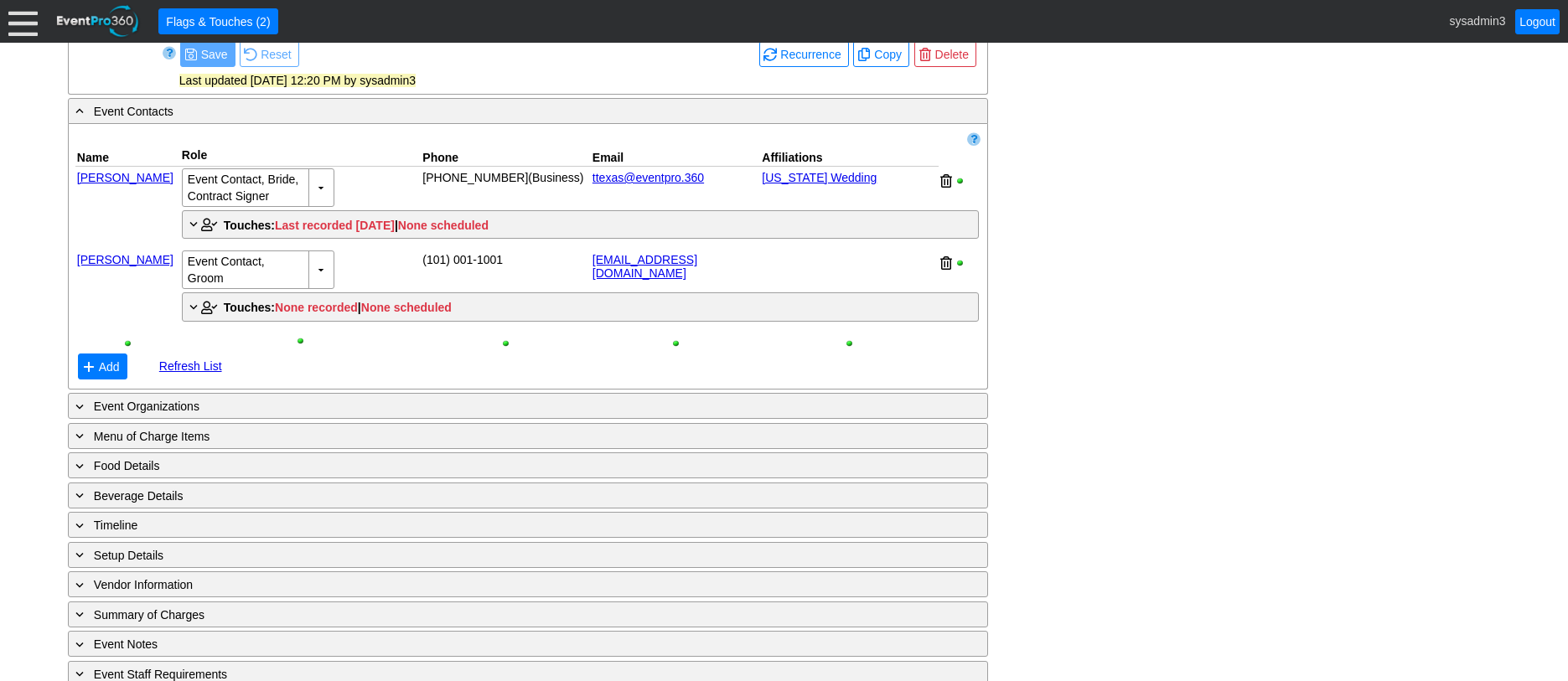
scroll to position [909, 0]
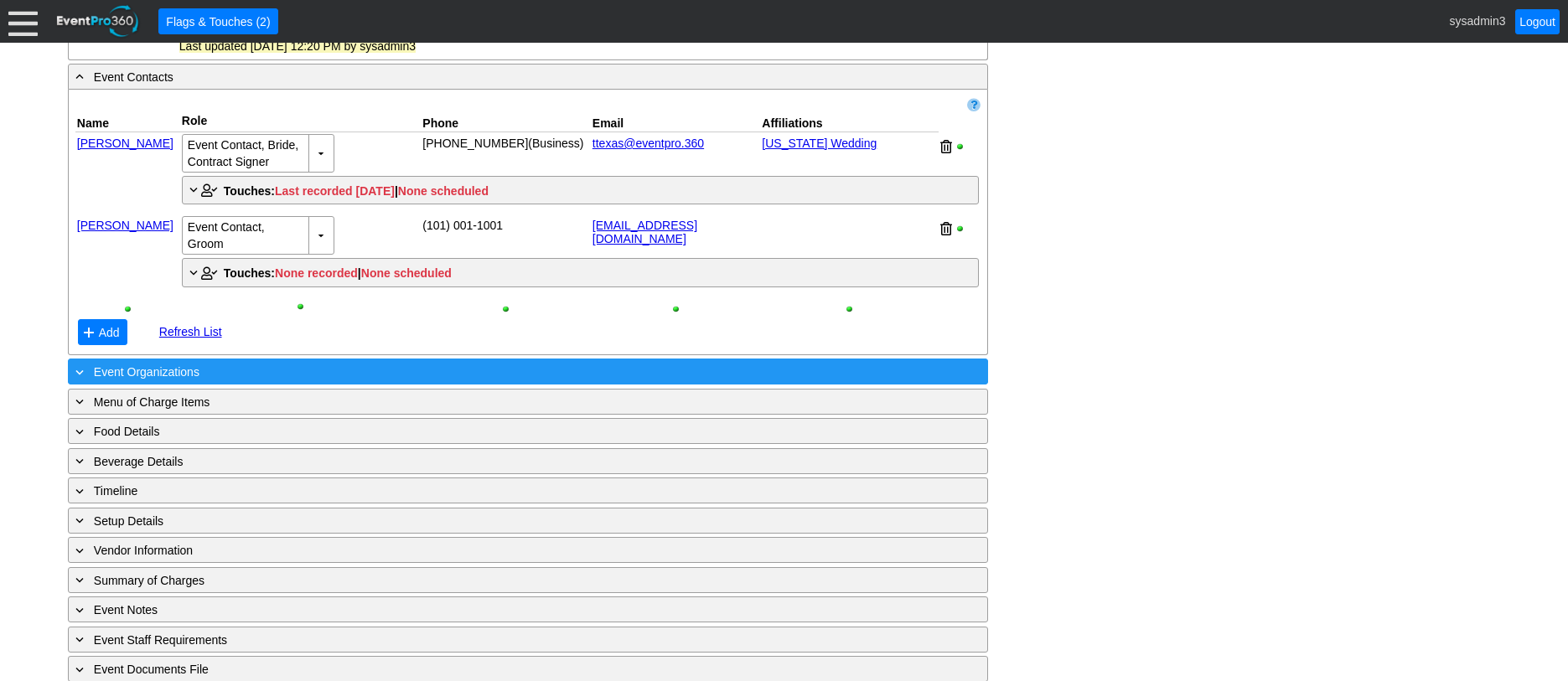
click at [268, 381] on div "+ Event Organizations" at bounding box center [494, 371] width 843 height 19
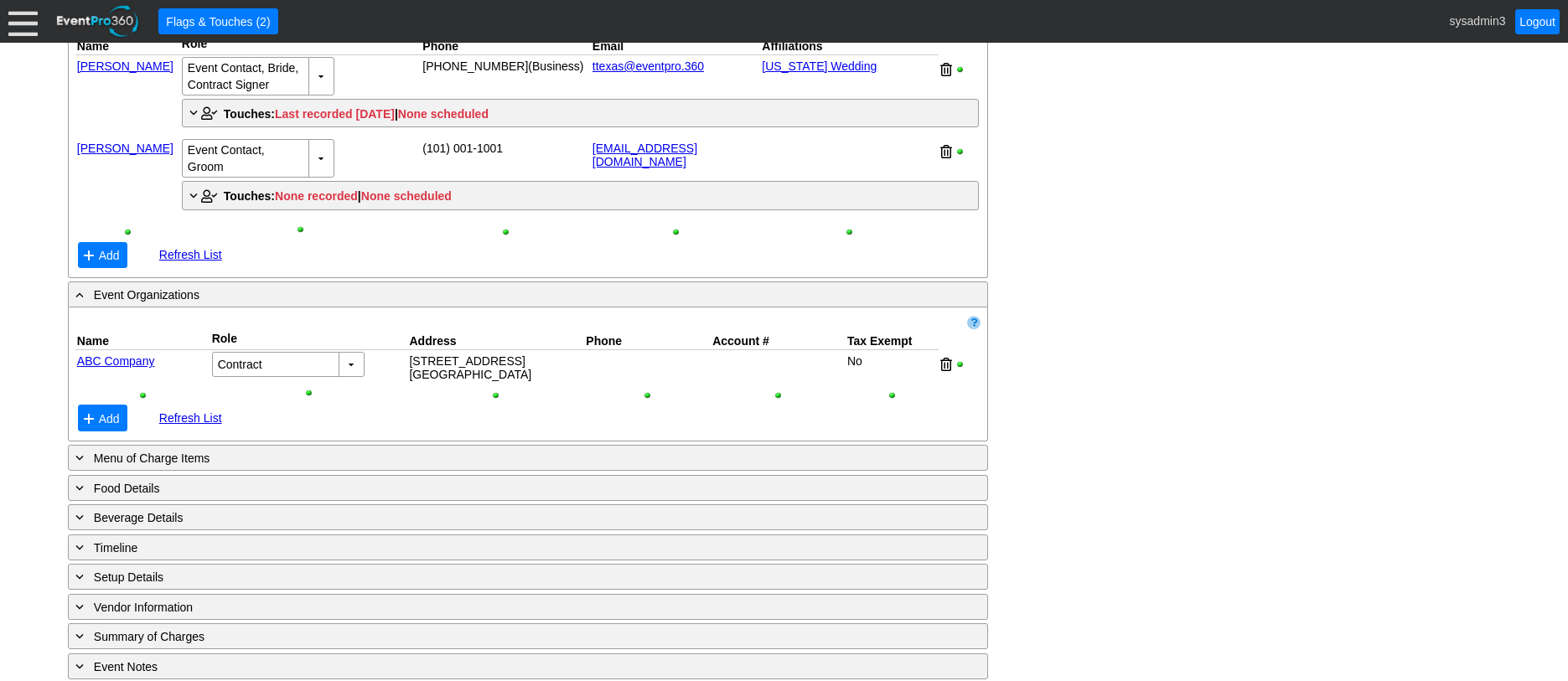
scroll to position [992, 0]
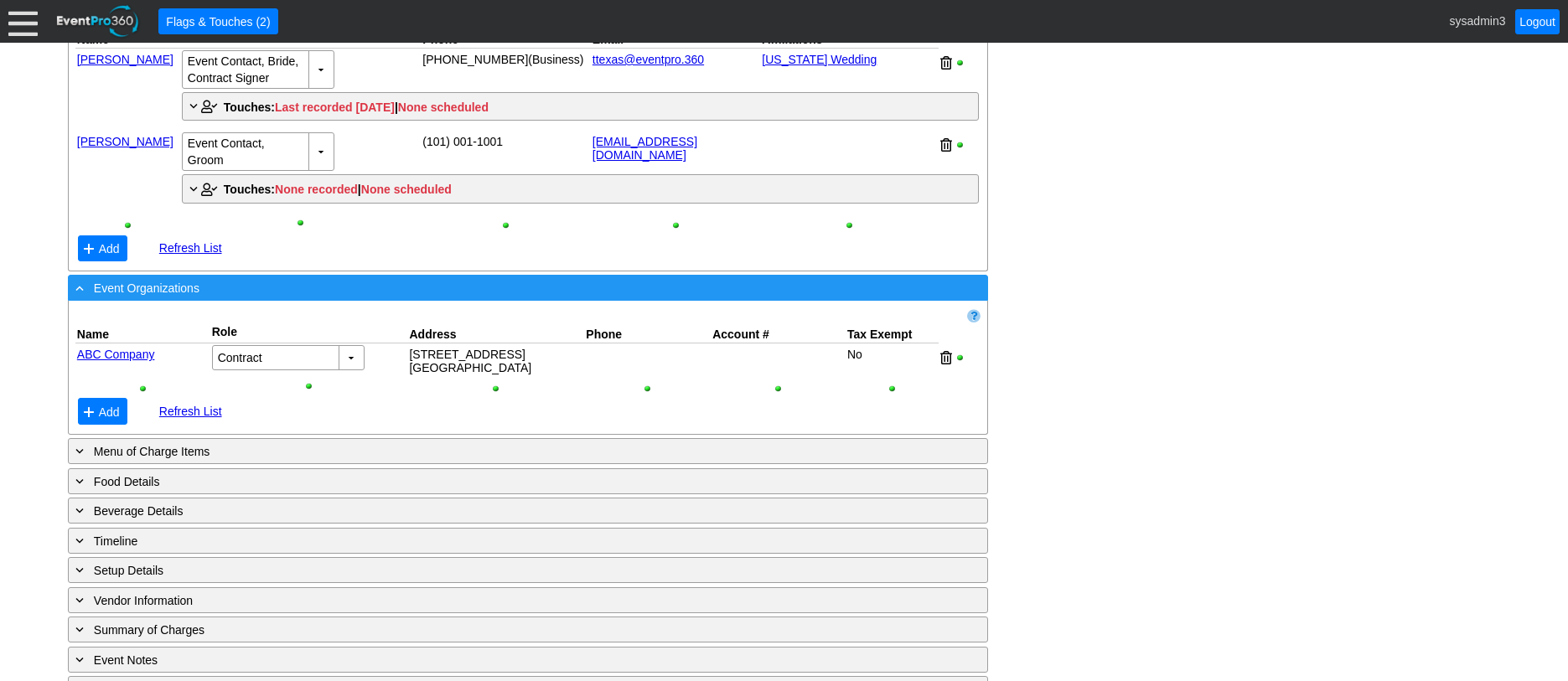
click at [341, 298] on div "- Event Organizations" at bounding box center [494, 288] width 843 height 19
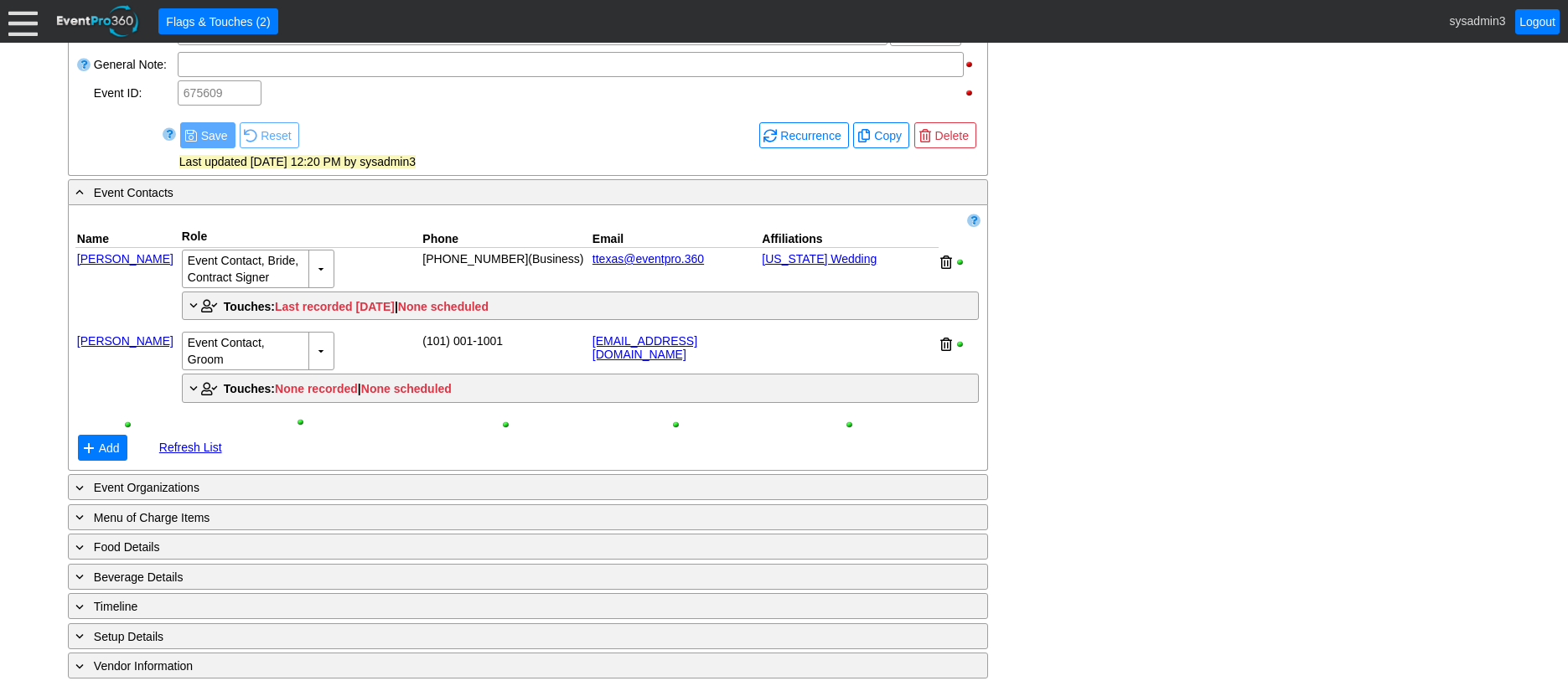
scroll to position [818, 0]
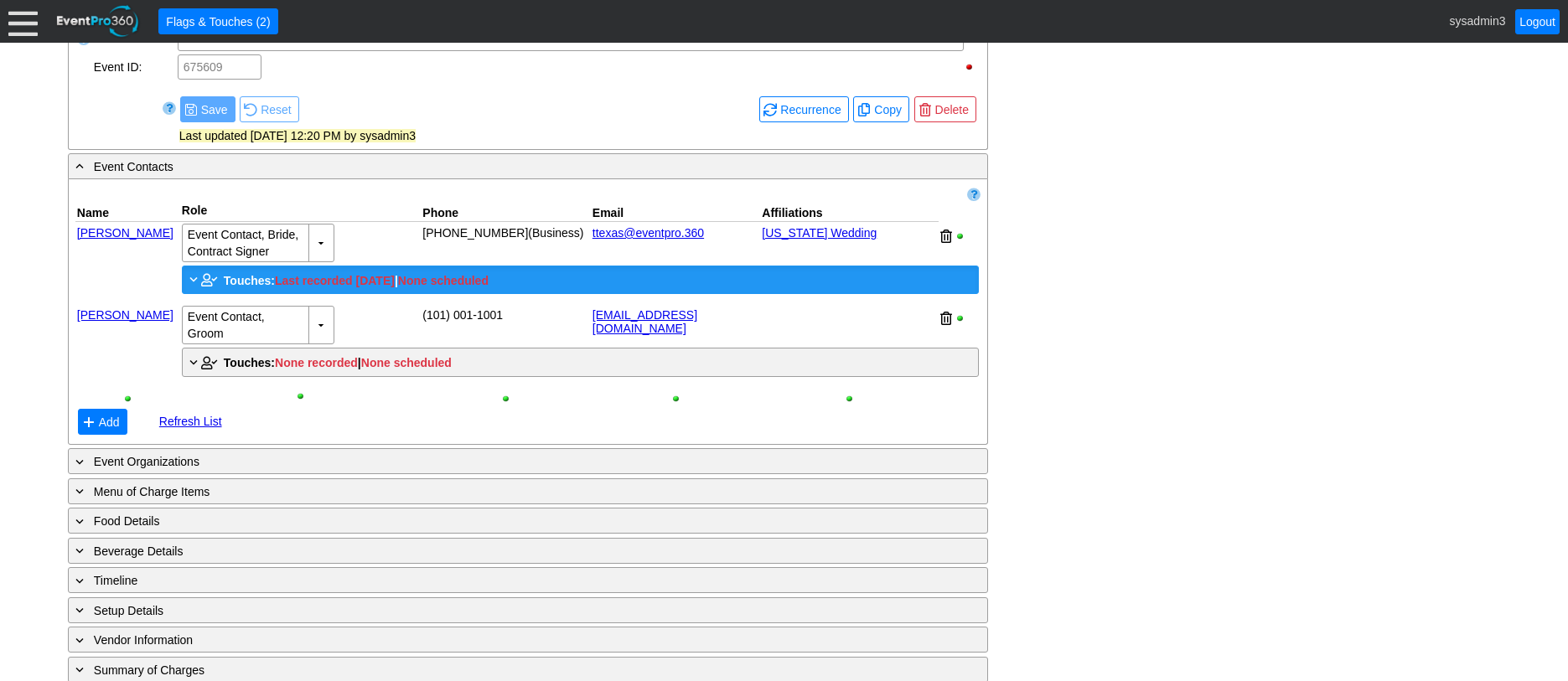
click at [245, 288] on span "Touches:" at bounding box center [249, 280] width 51 height 14
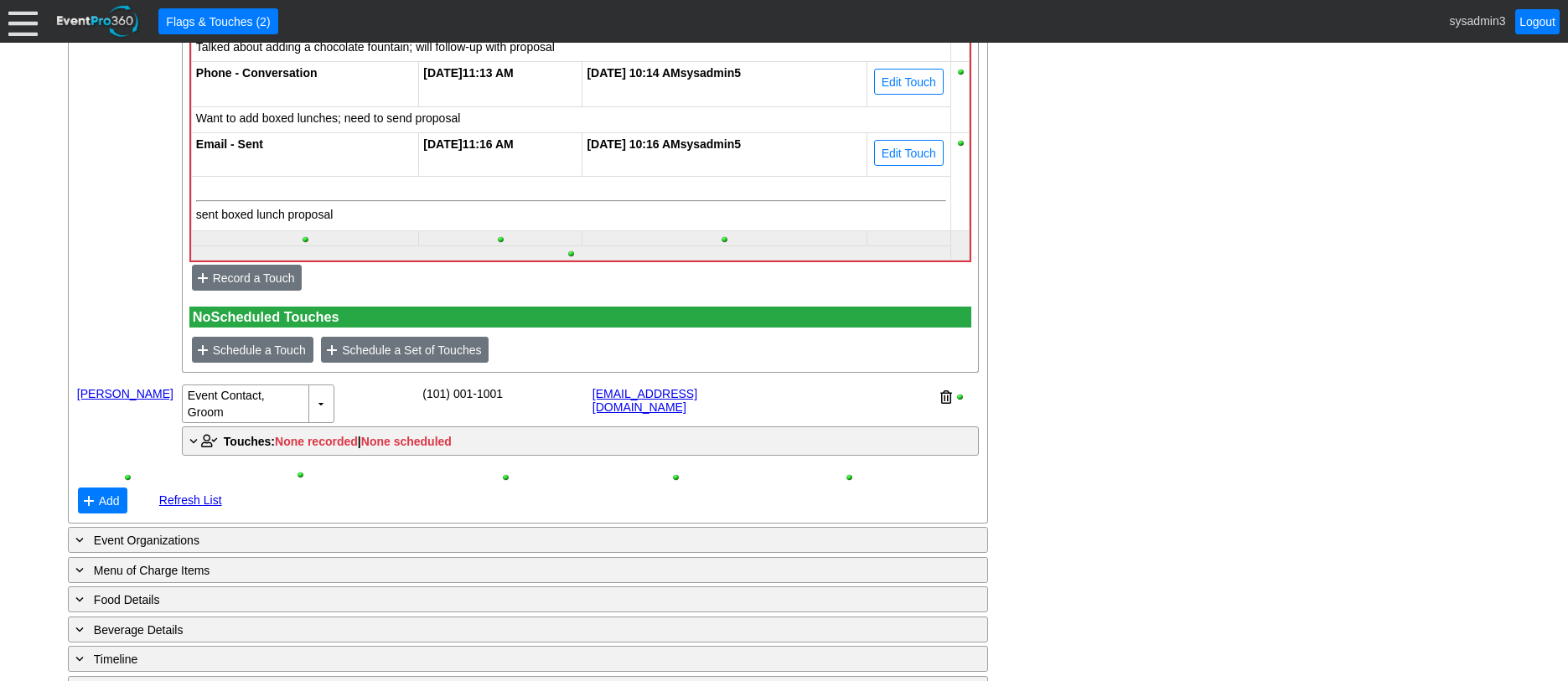
scroll to position [1238, 0]
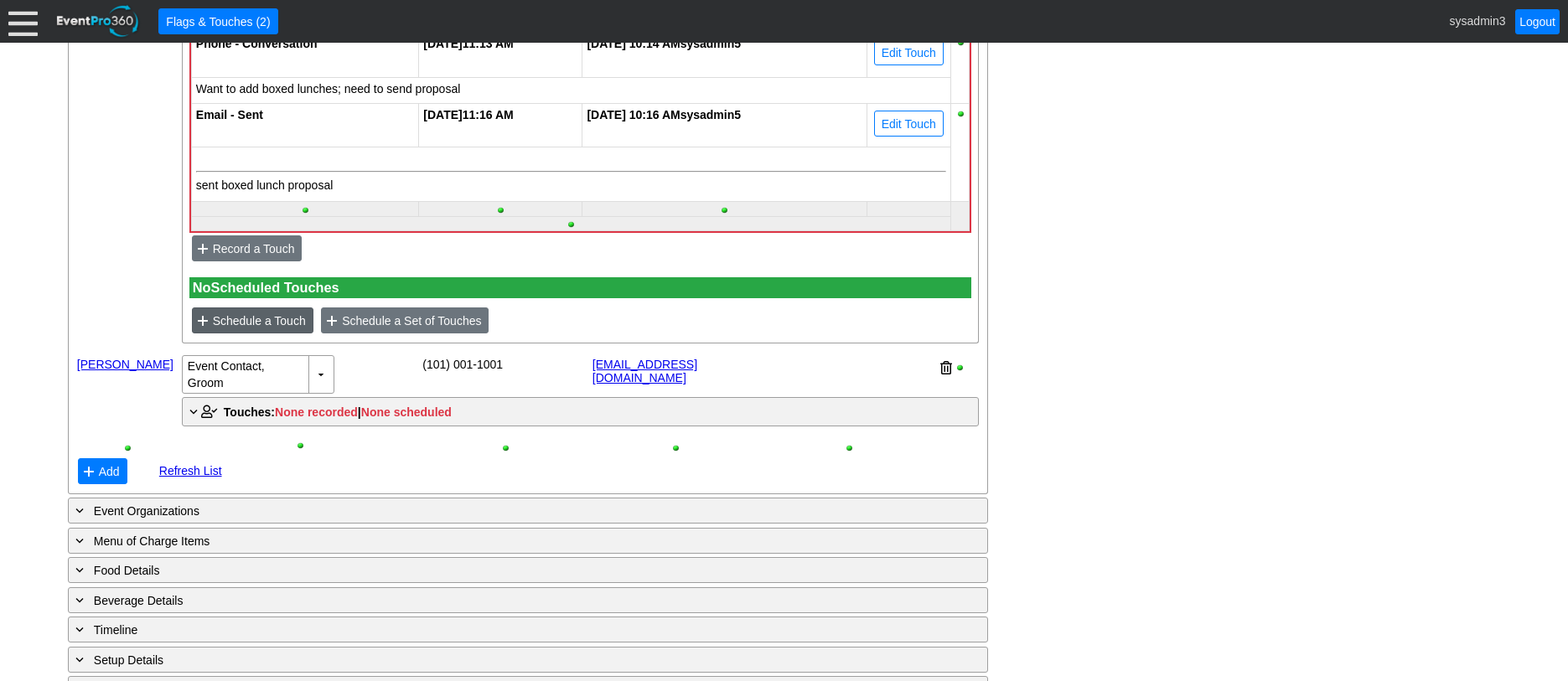
click at [248, 330] on span "Schedule a Touch" at bounding box center [260, 320] width 100 height 16
type input "[DATE]"
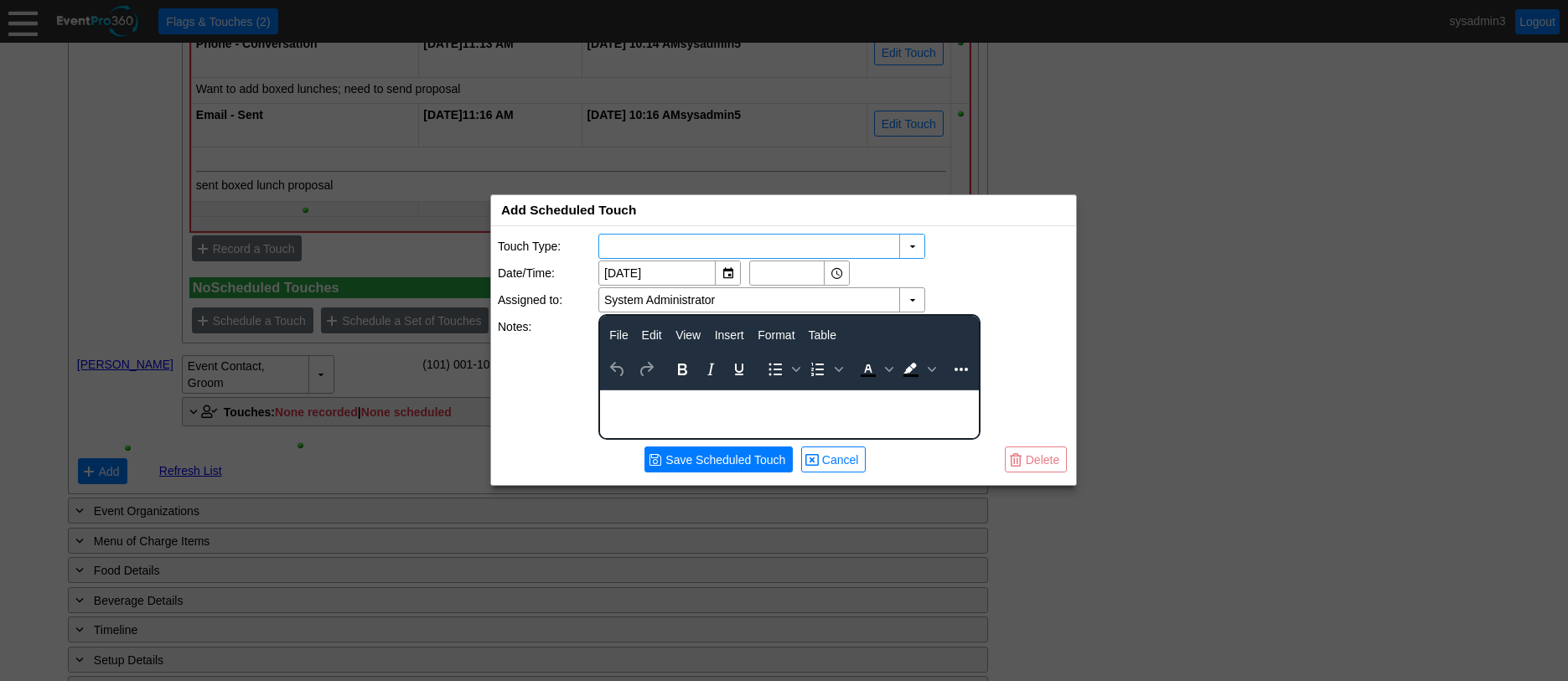
scroll to position [0, 0]
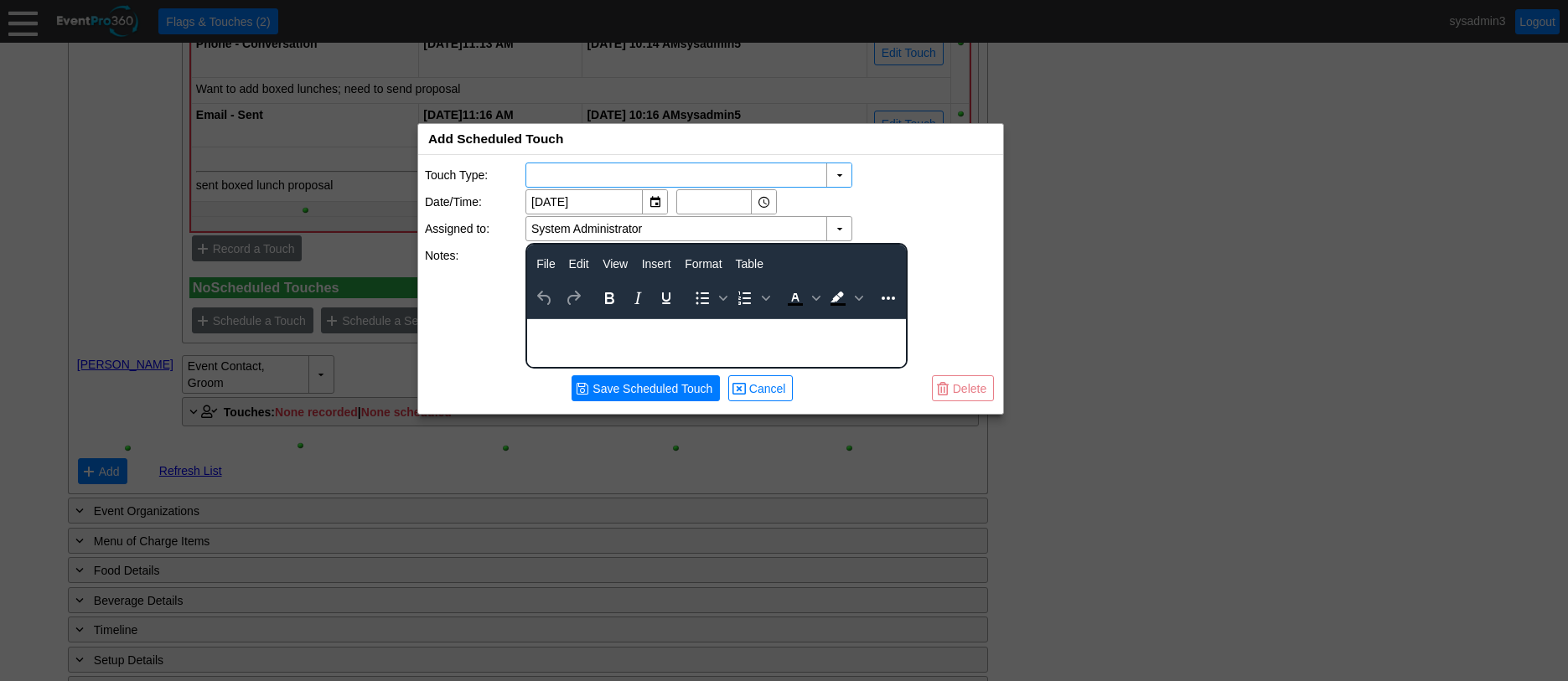
click at [626, 136] on div "Add Scheduled Touch x" at bounding box center [710, 139] width 585 height 31
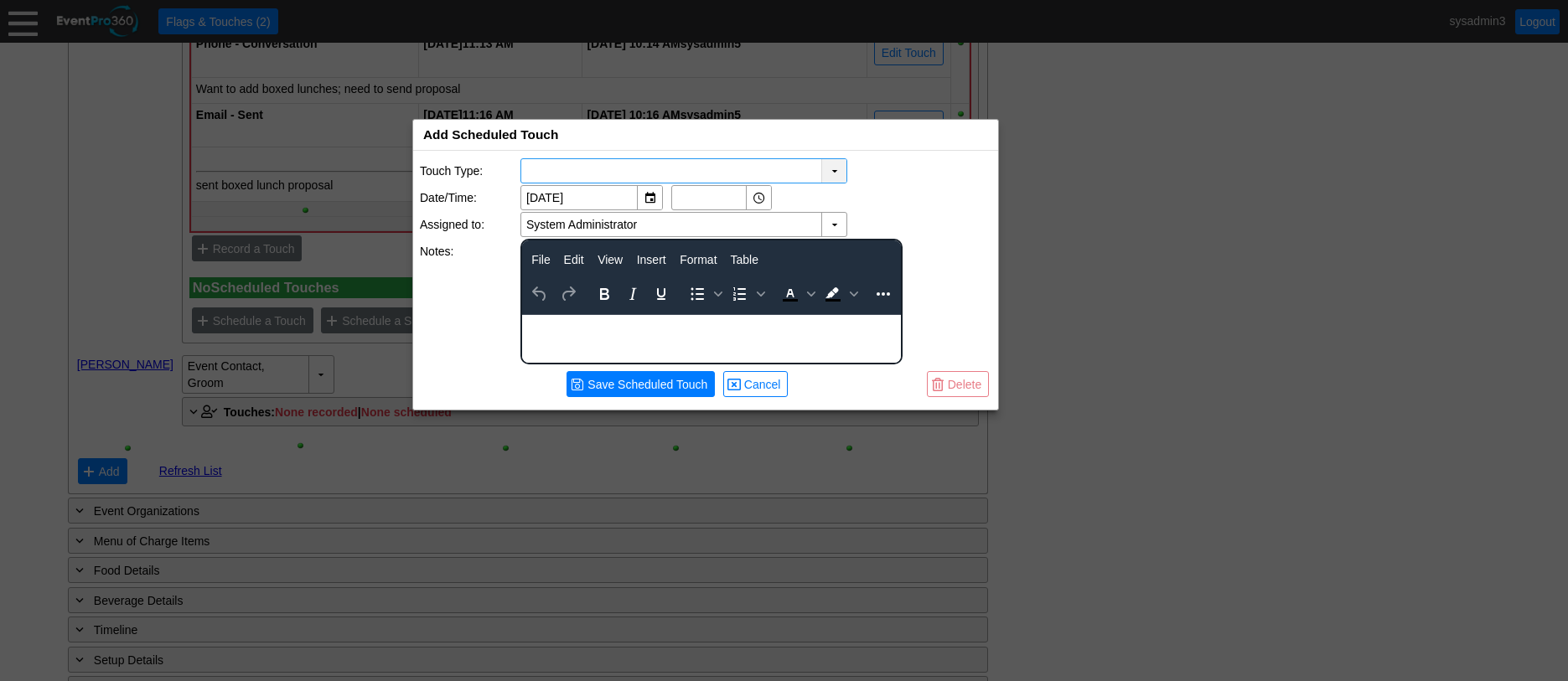
click at [838, 168] on div "▼" at bounding box center [834, 171] width 25 height 24
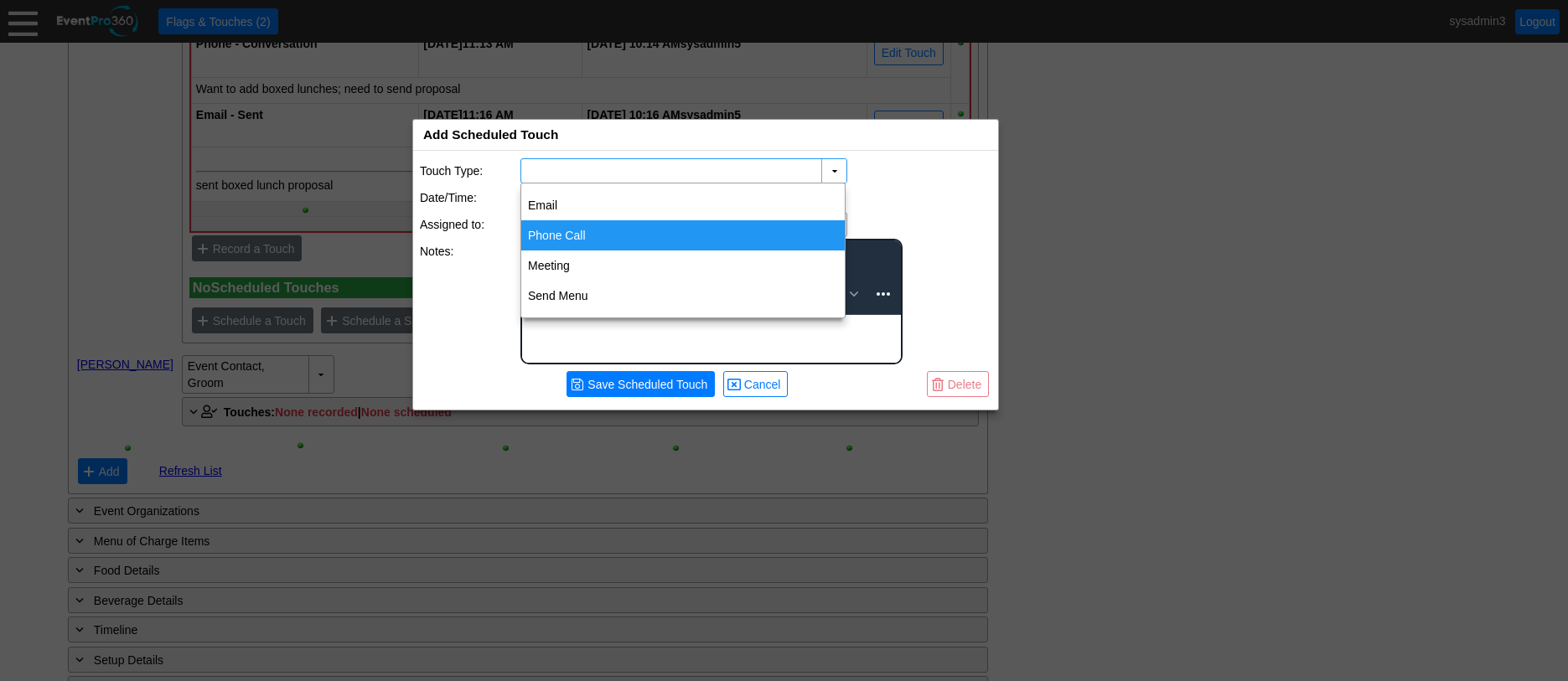
click at [589, 229] on div "Phone Call" at bounding box center [683, 235] width 323 height 30
type input "Phone Call"
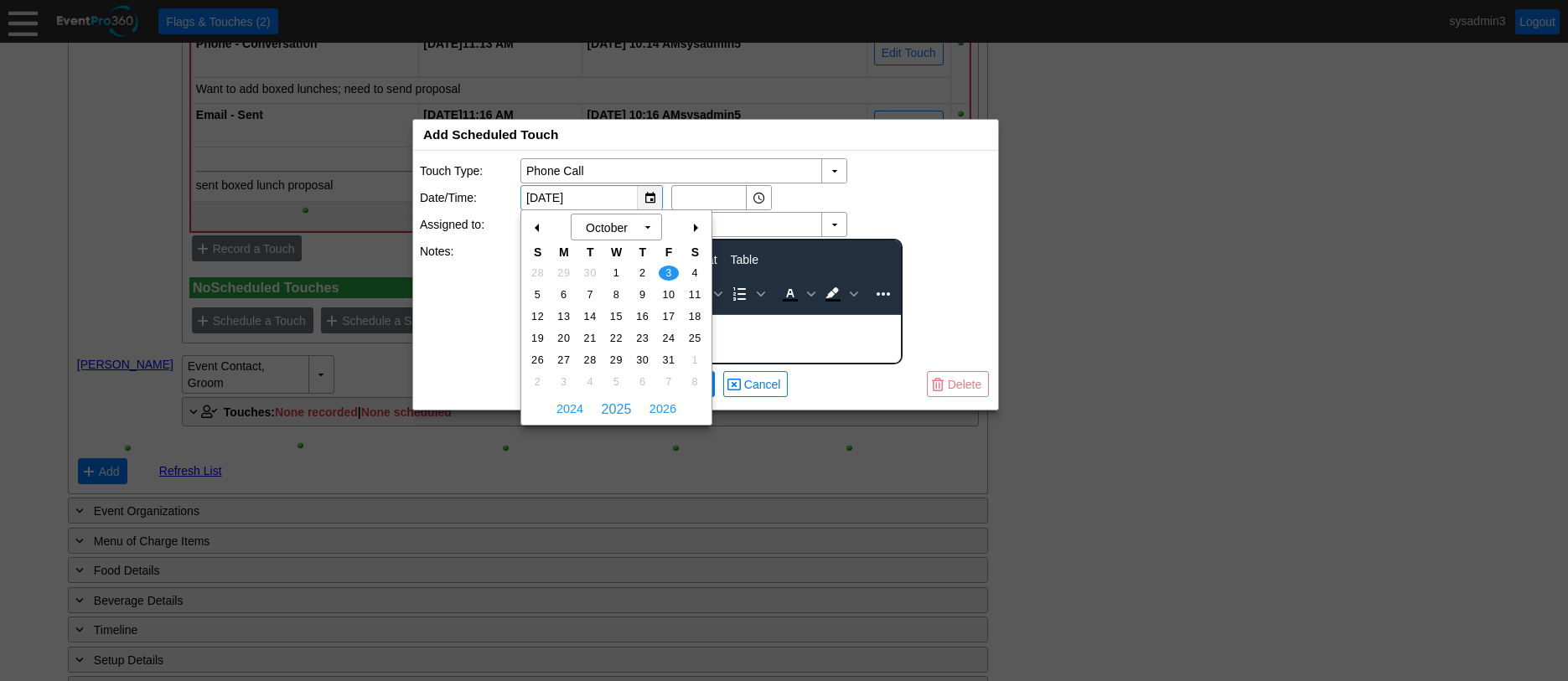
click at [647, 193] on div "▼" at bounding box center [650, 198] width 25 height 24
click at [693, 227] on div "+" at bounding box center [694, 228] width 26 height 28
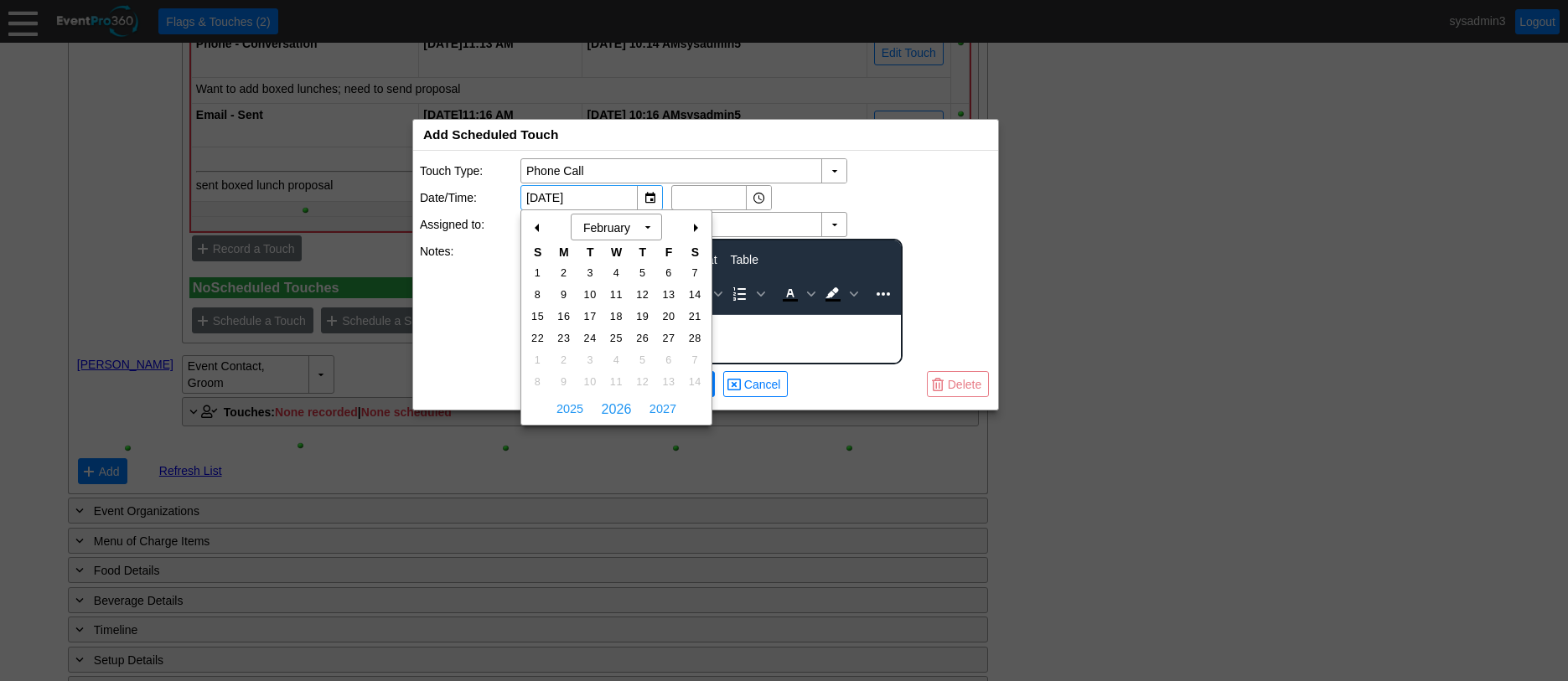
click at [693, 227] on div "+" at bounding box center [694, 228] width 26 height 28
click at [591, 311] on span "14" at bounding box center [590, 317] width 19 height 15
type input "[DATE]"
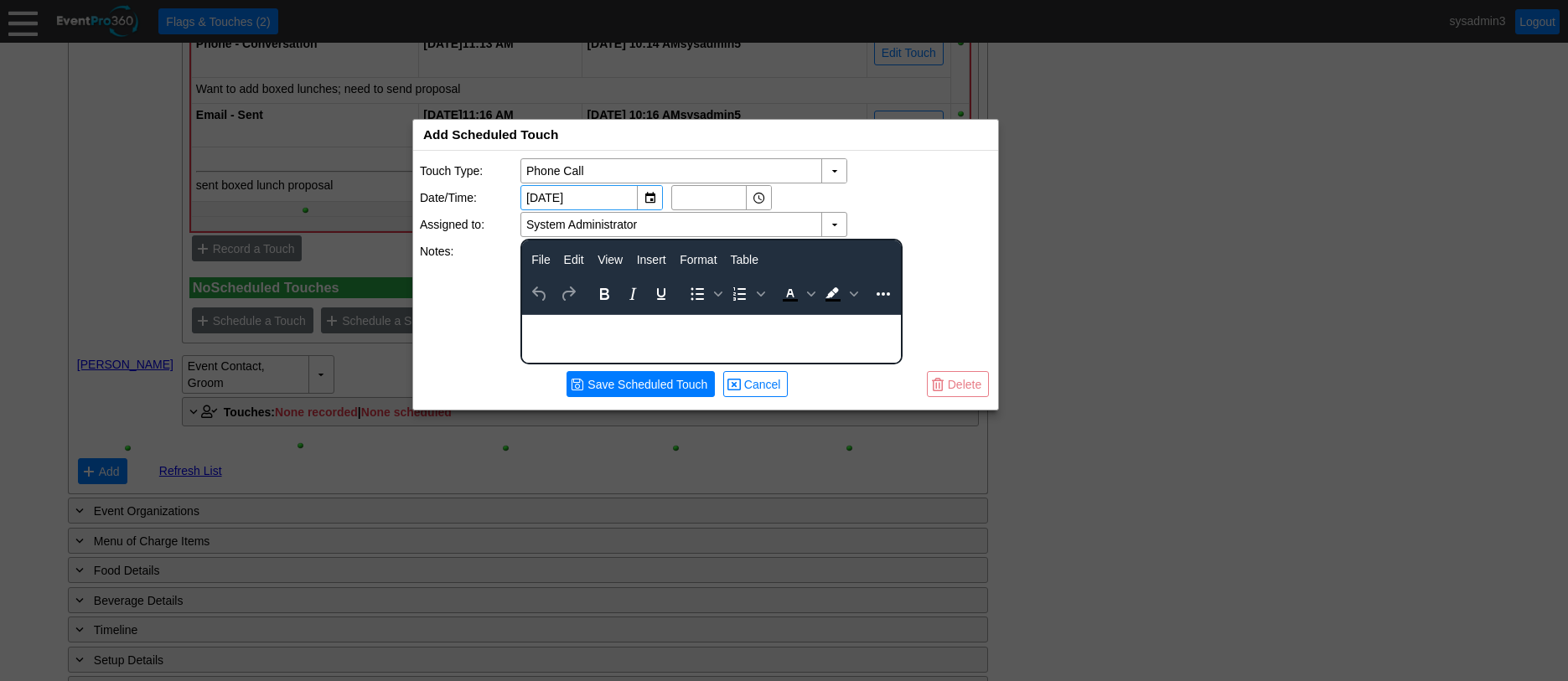
click at [599, 333] on body "Rich Text Area. Press ALT-0 for help." at bounding box center [712, 326] width 379 height 22
click at [638, 383] on span "Save Scheduled Touch" at bounding box center [647, 384] width 127 height 16
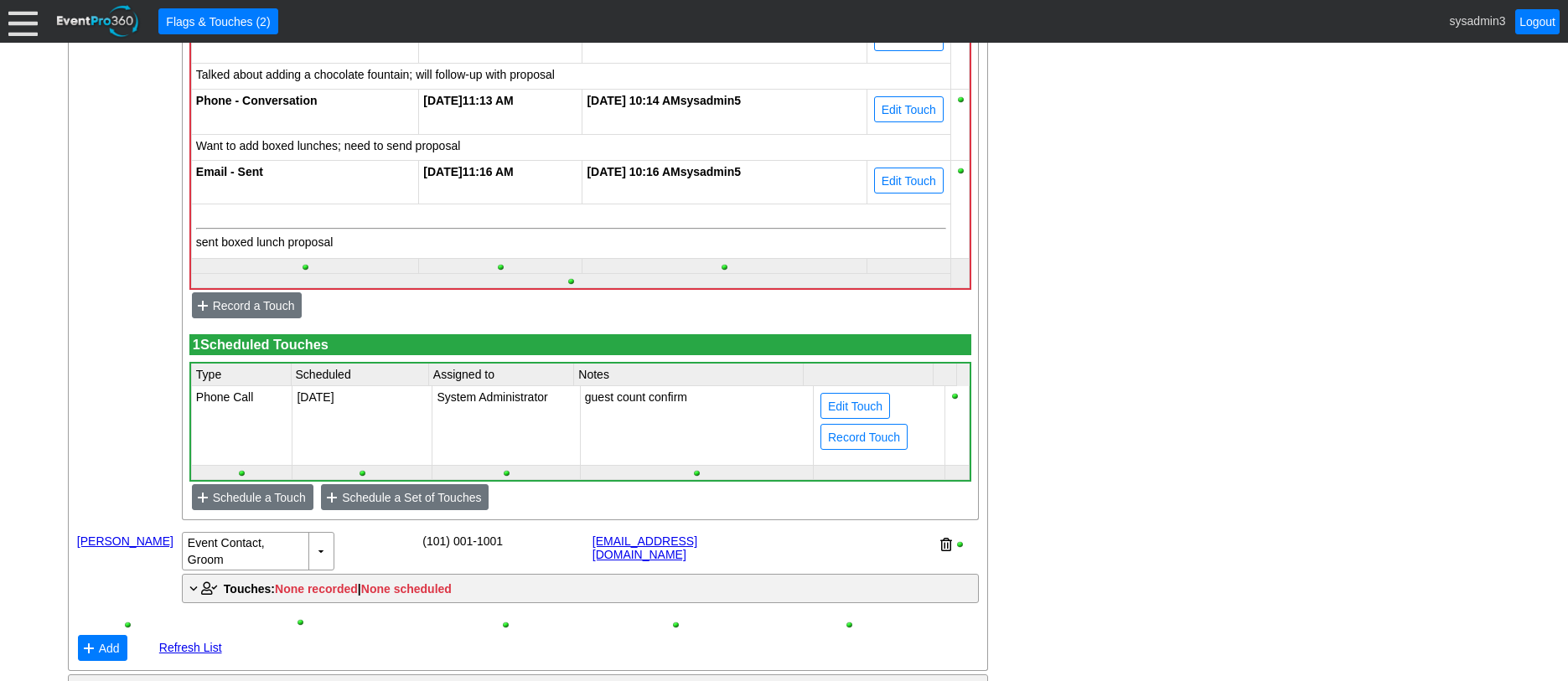
scroll to position [1209, 0]
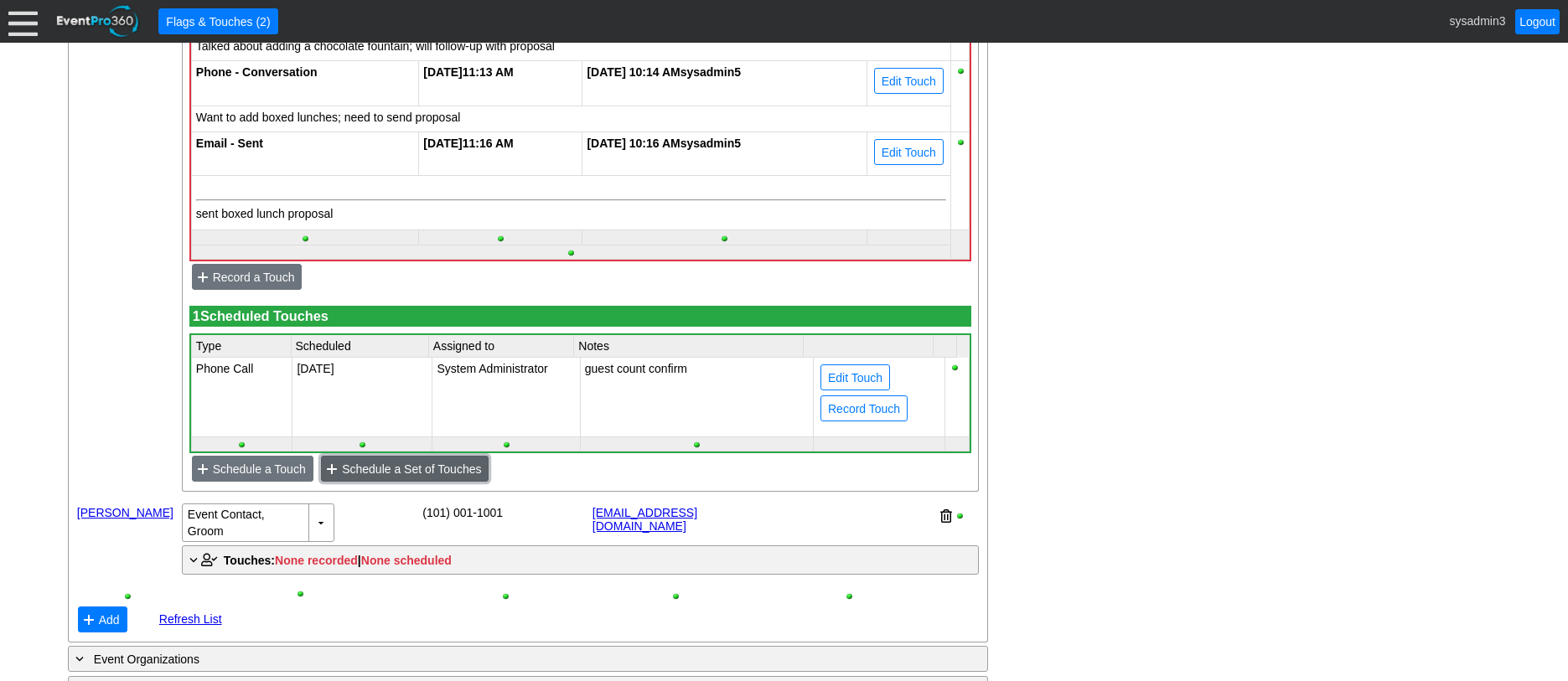
click at [401, 478] on span "Schedule a Set of Touches" at bounding box center [412, 469] width 146 height 16
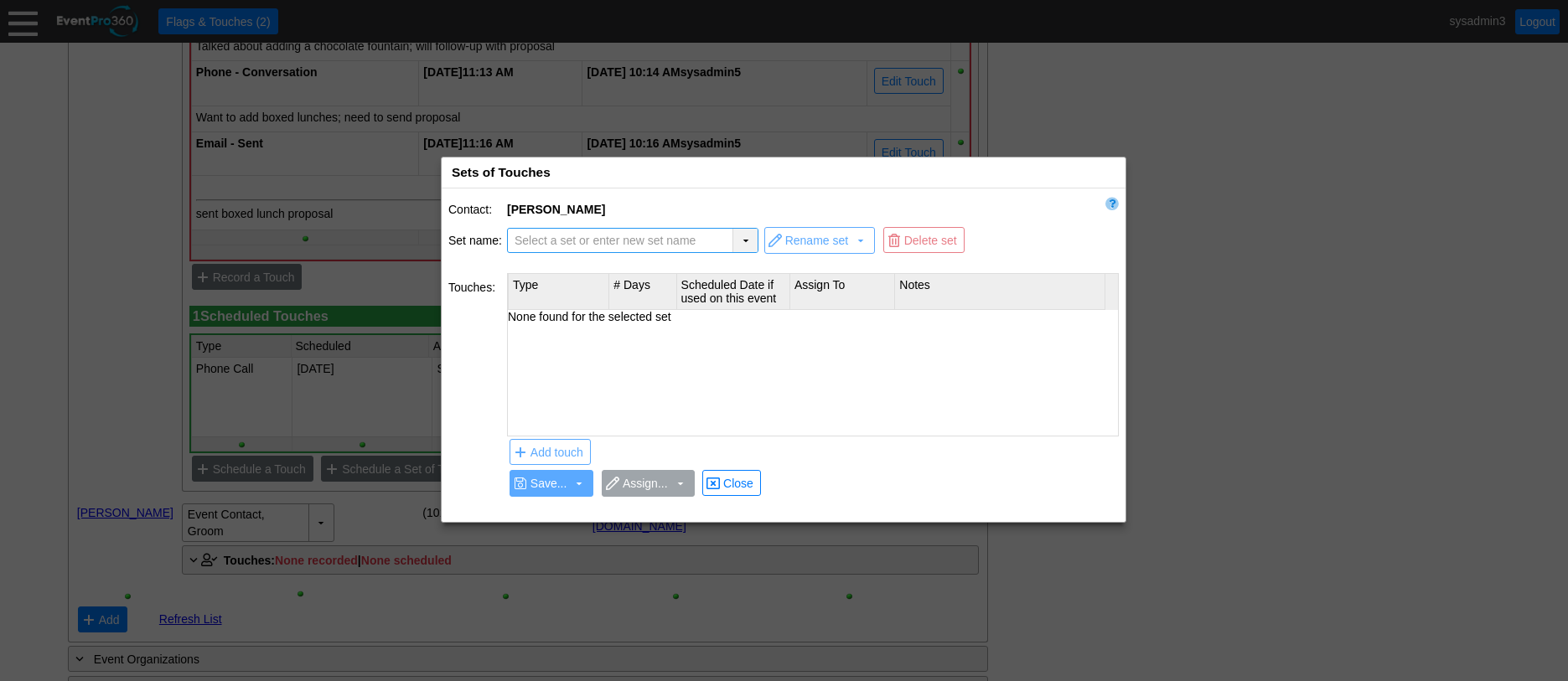
click at [749, 235] on div "▼" at bounding box center [746, 240] width 25 height 24
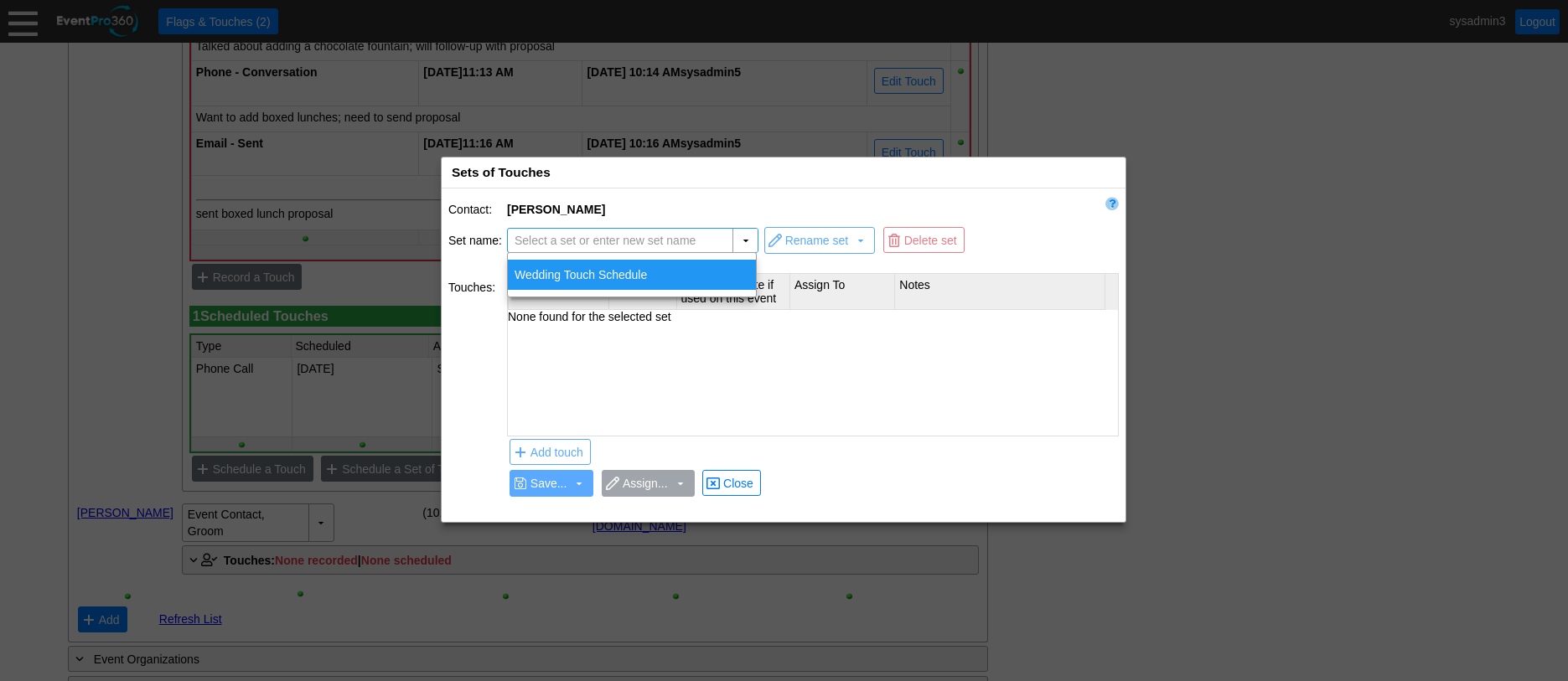
click at [636, 273] on div "Wedding Touch Schedule" at bounding box center [632, 274] width 248 height 30
type input "Wedding Touch Schedule"
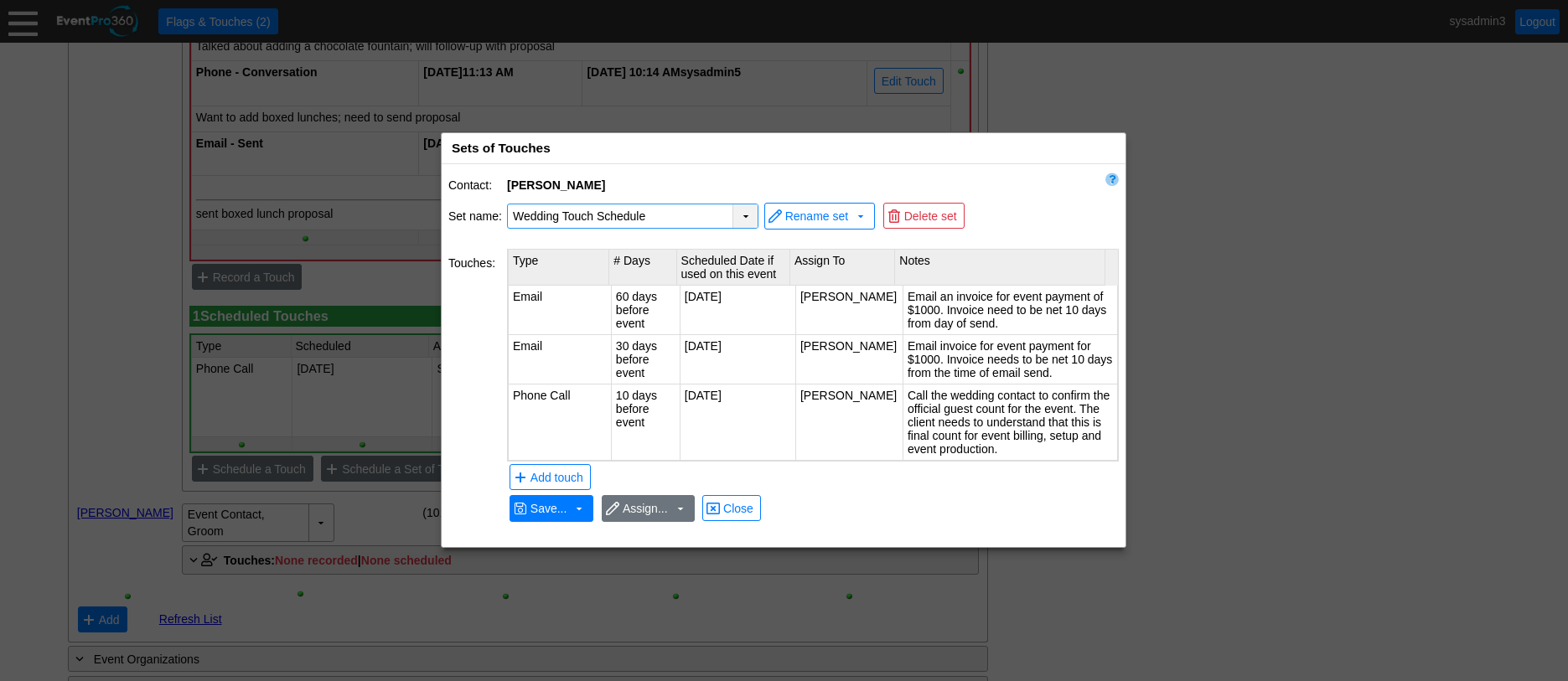
click at [741, 214] on div "▼" at bounding box center [746, 217] width 25 height 24
click at [744, 167] on div "Contact: [PERSON_NAME] Set name: ▼ Χ Wedding Touch Schedule Select a set or ent…" at bounding box center [783, 355] width 684 height 383
click at [735, 505] on span "Close" at bounding box center [738, 509] width 37 height 16
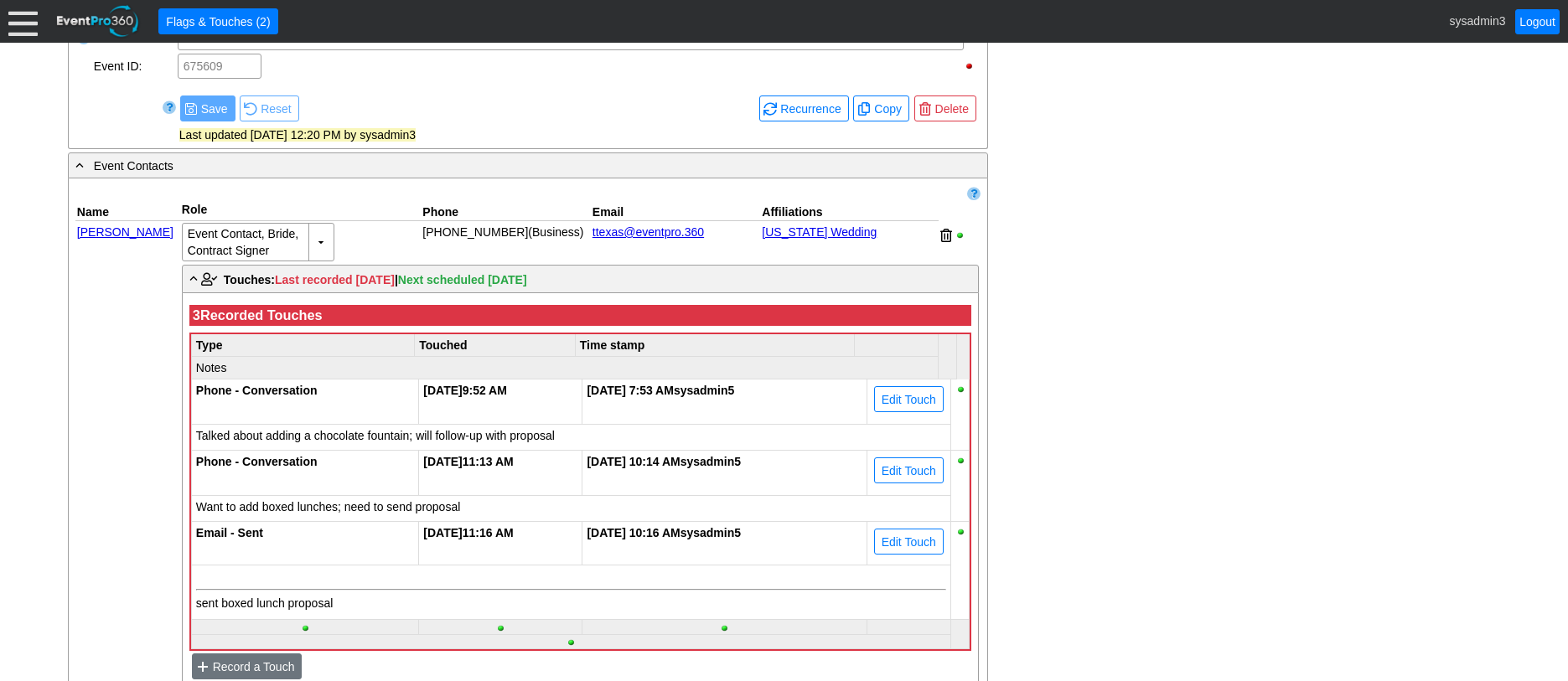
scroll to position [790, 0]
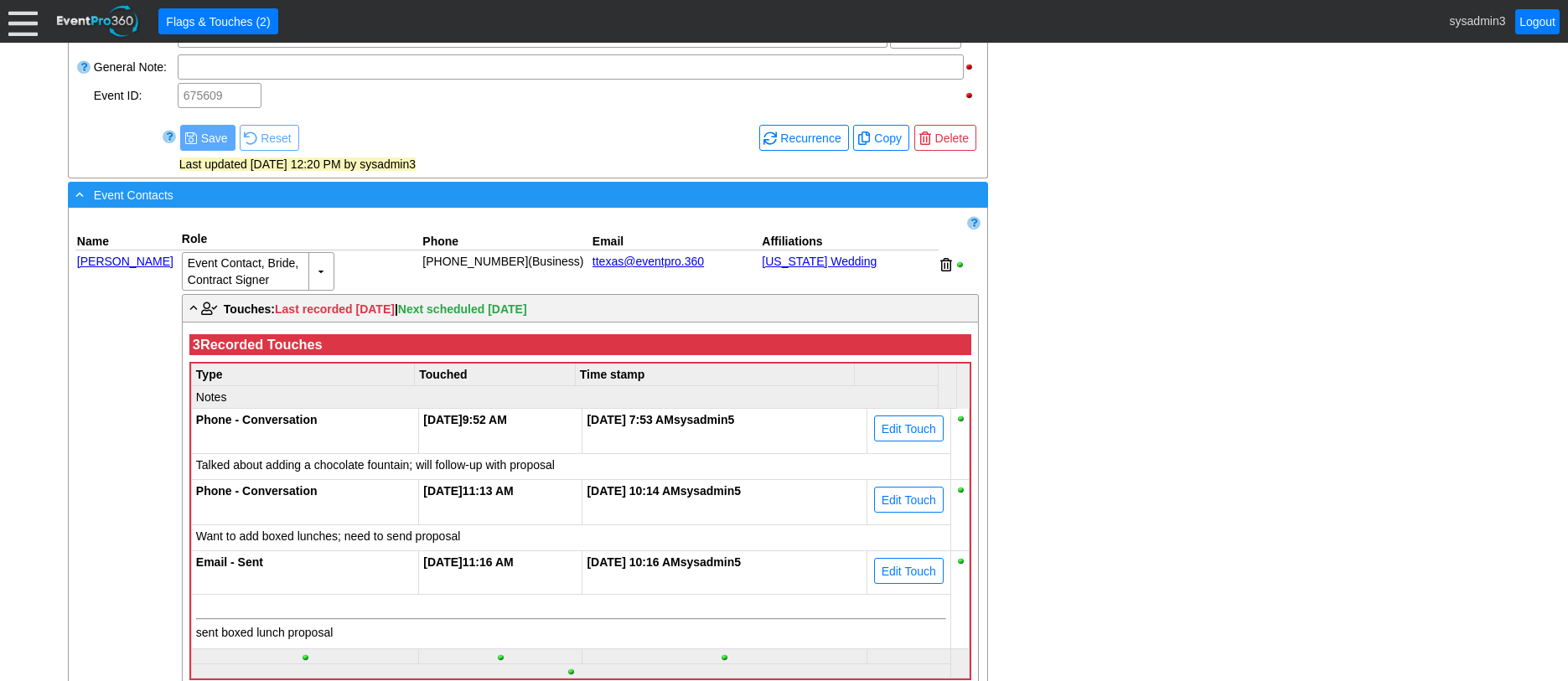
click at [514, 205] on div "- Event Contacts" at bounding box center [494, 194] width 843 height 19
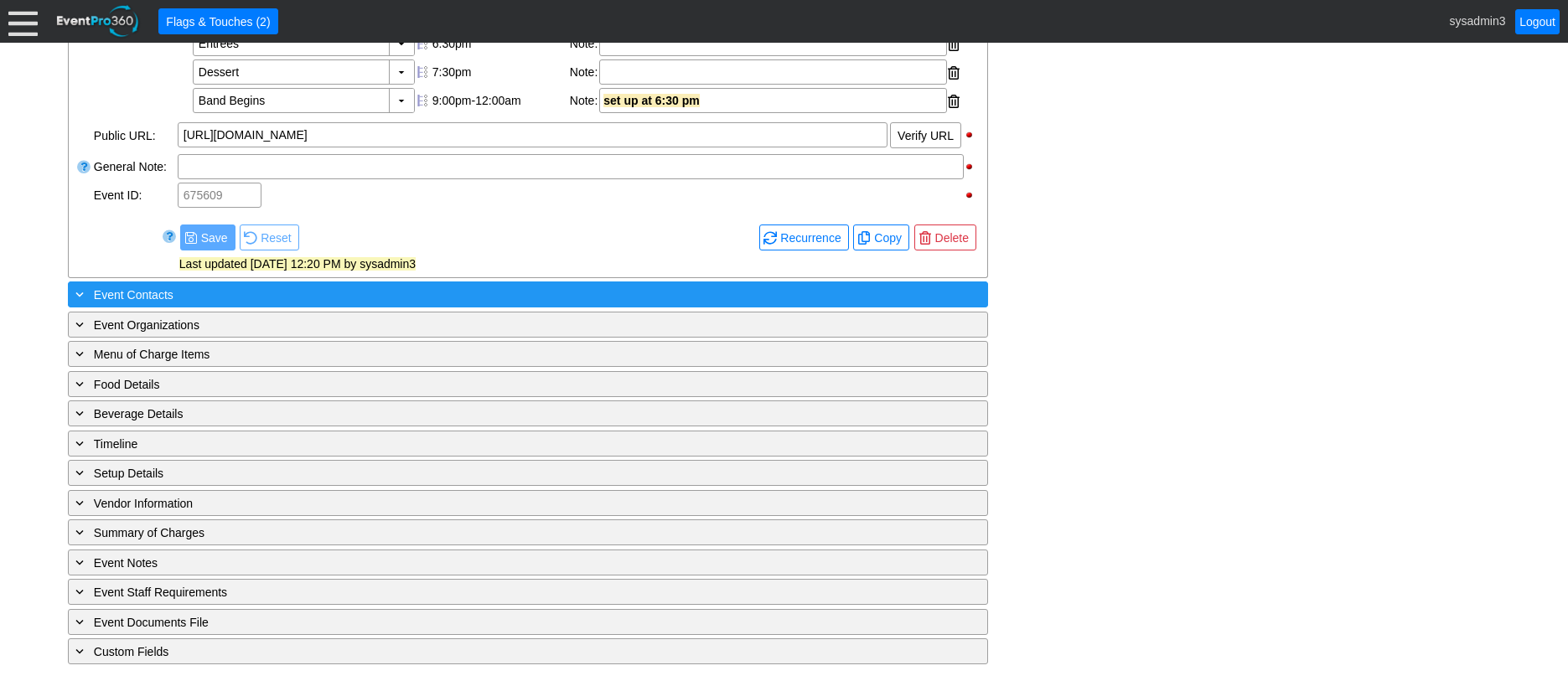
scroll to position [721, 0]
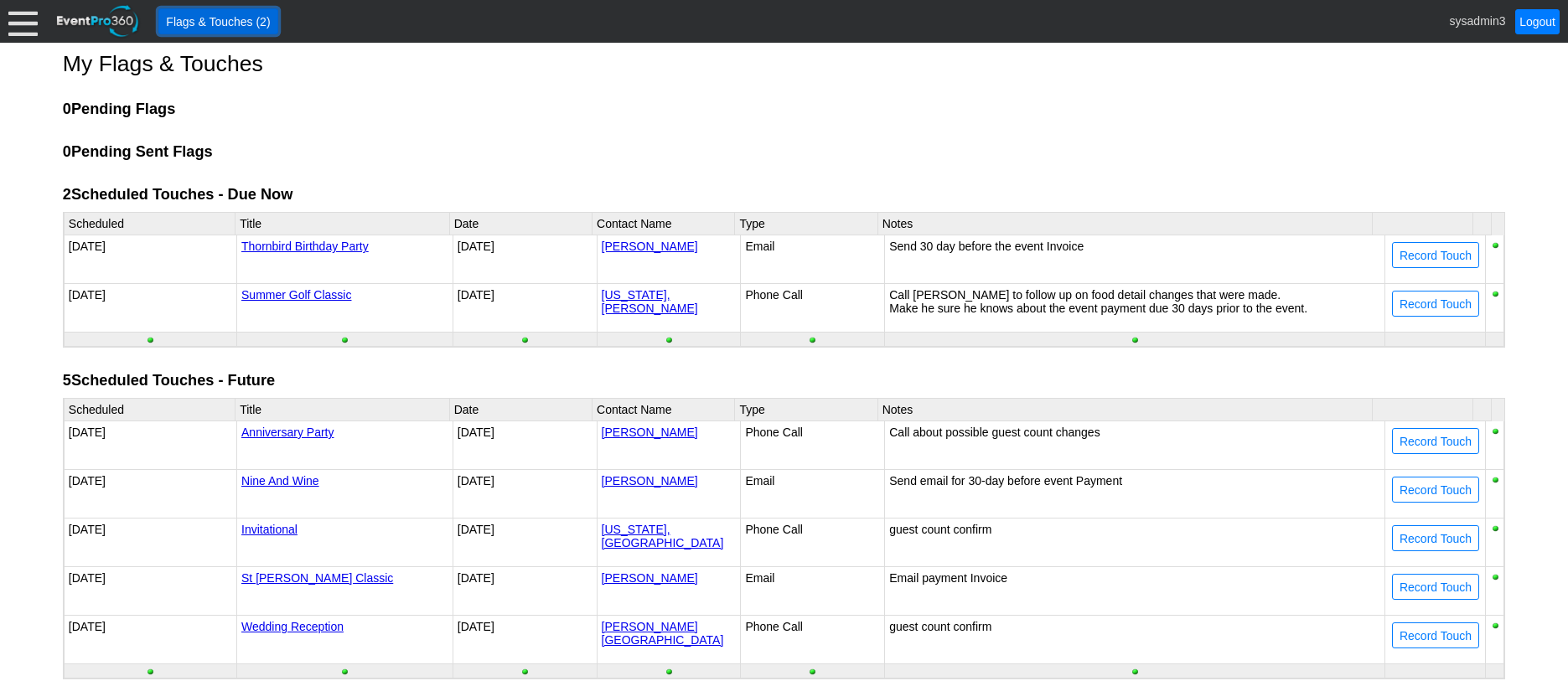
click at [241, 15] on span "Flags & Touches (2)" at bounding box center [219, 22] width 111 height 16
